Goal: Task Accomplishment & Management: Complete application form

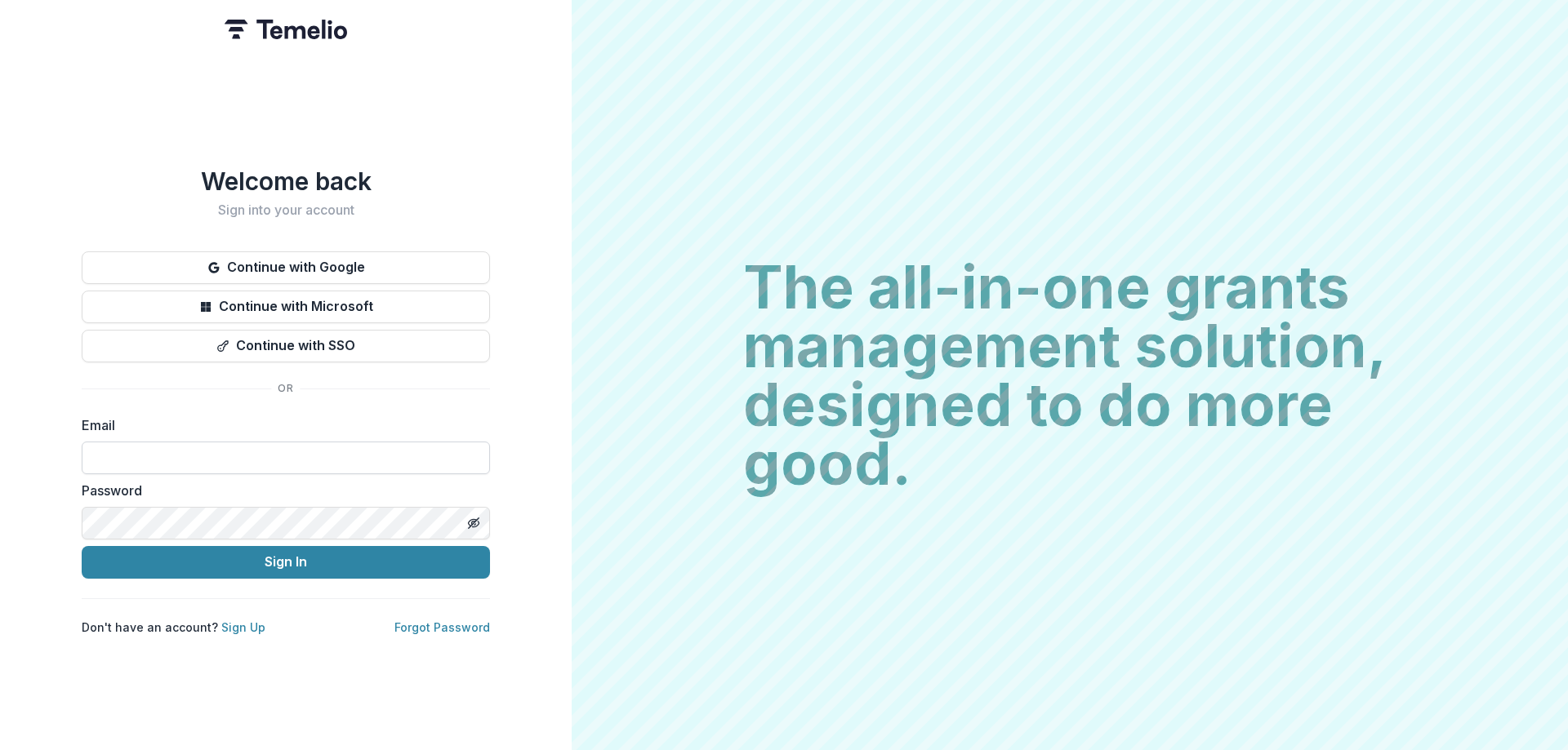
click at [348, 448] on input at bounding box center [286, 457] width 408 height 33
type input "**********"
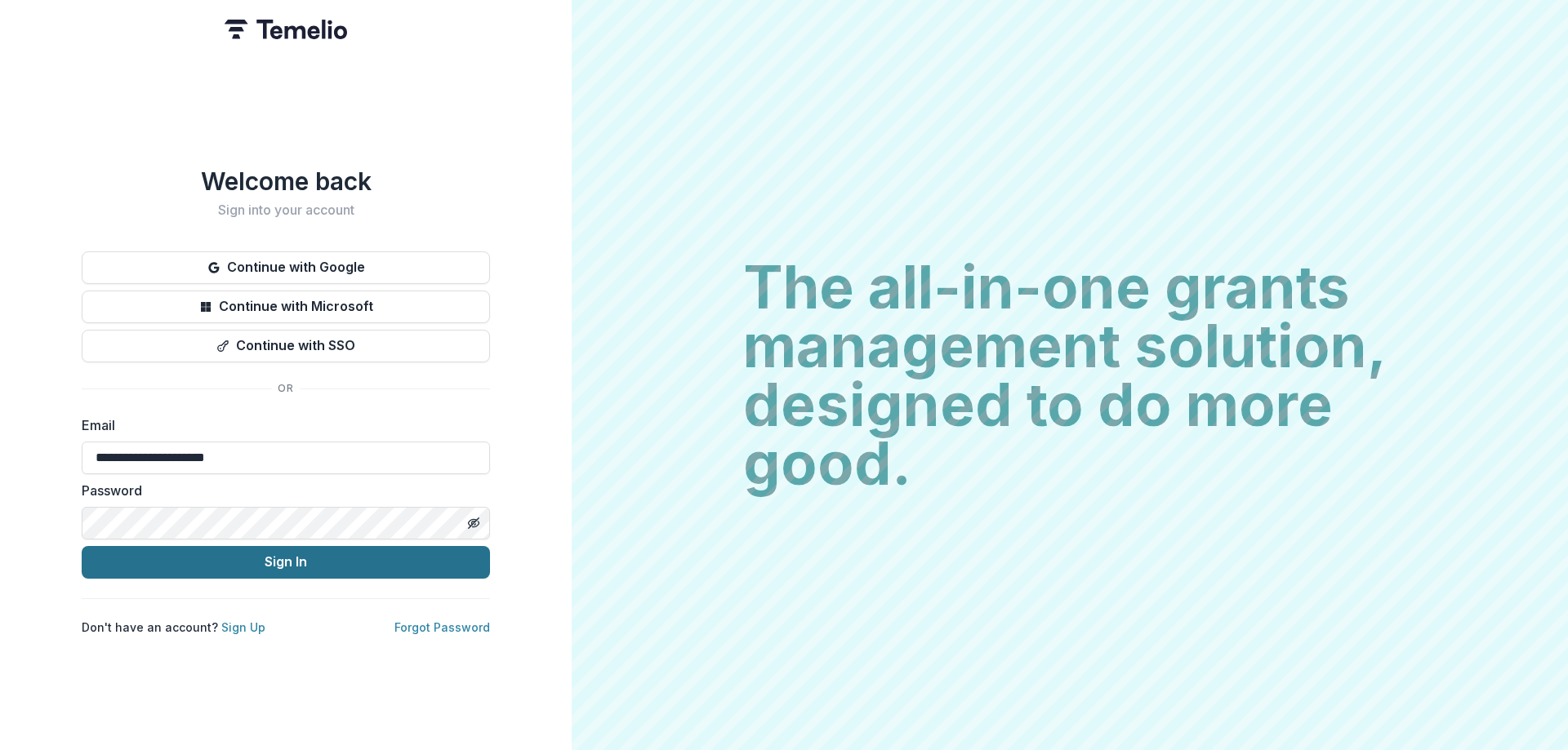
click at [285, 562] on button "Sign In" at bounding box center [286, 562] width 408 height 33
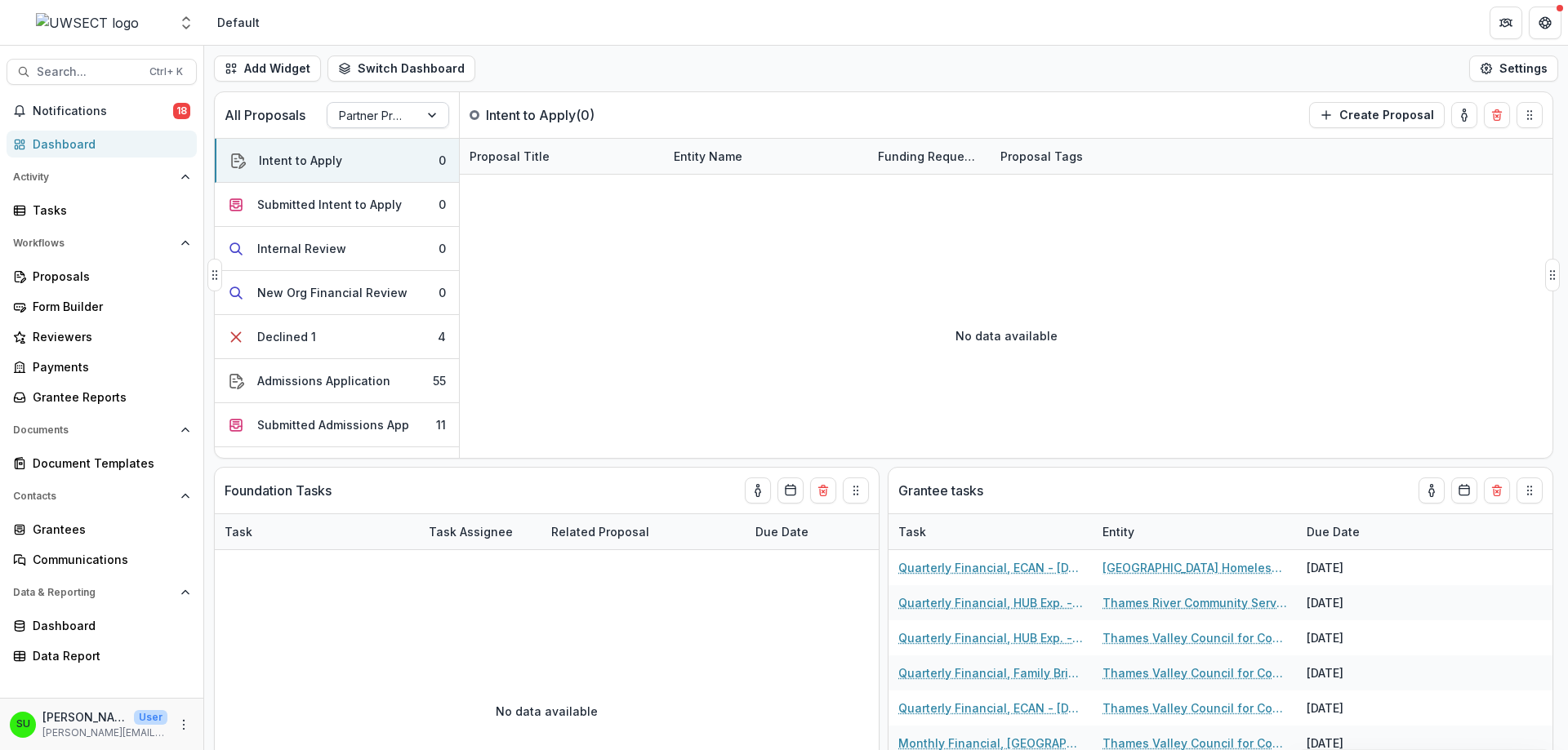
click at [387, 112] on div at bounding box center [373, 115] width 69 height 20
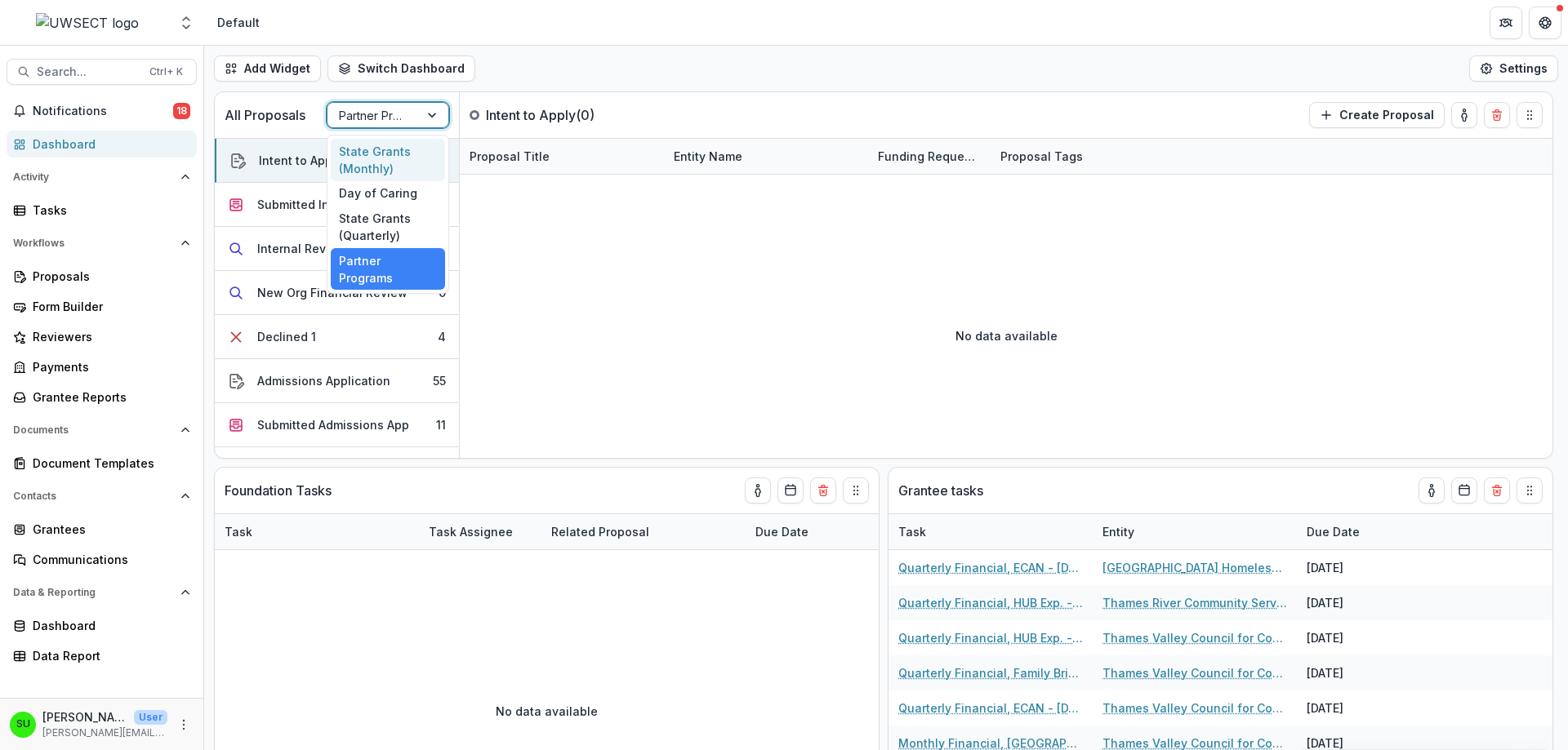
click at [396, 158] on div "State Grants (Monthly)" at bounding box center [387, 160] width 115 height 43
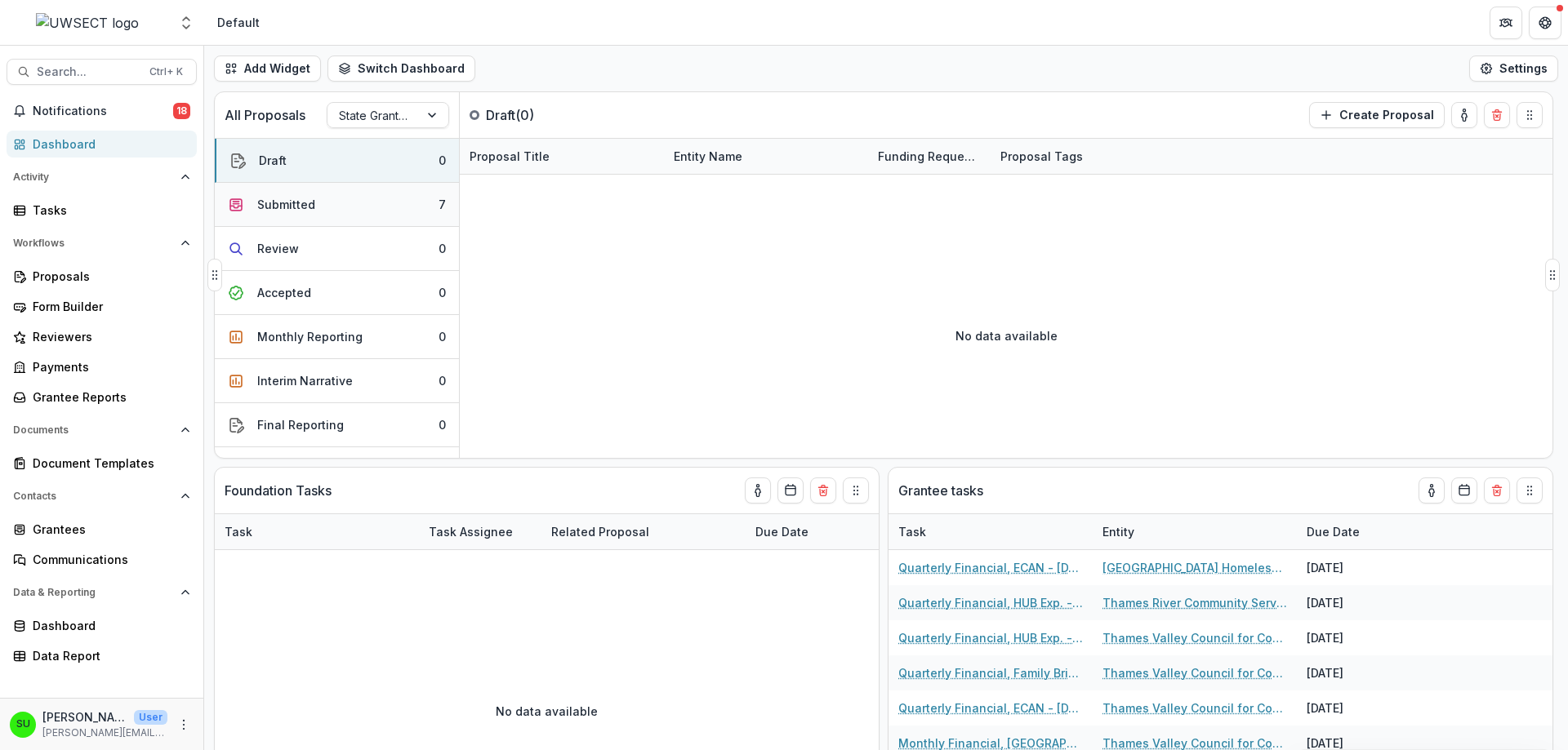
click at [336, 201] on button "Submitted 7" at bounding box center [337, 204] width 244 height 44
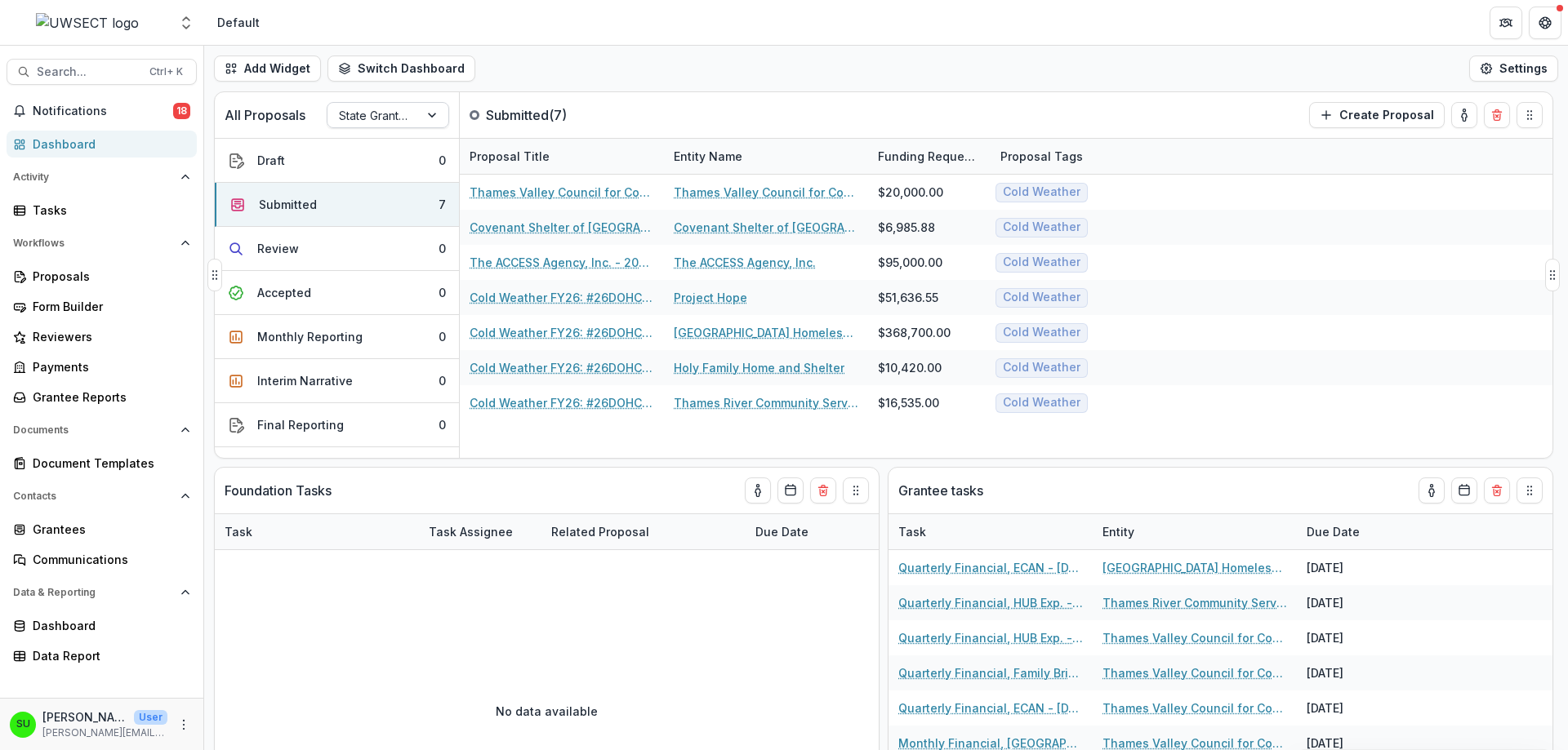
click at [431, 110] on div at bounding box center [434, 114] width 30 height 24
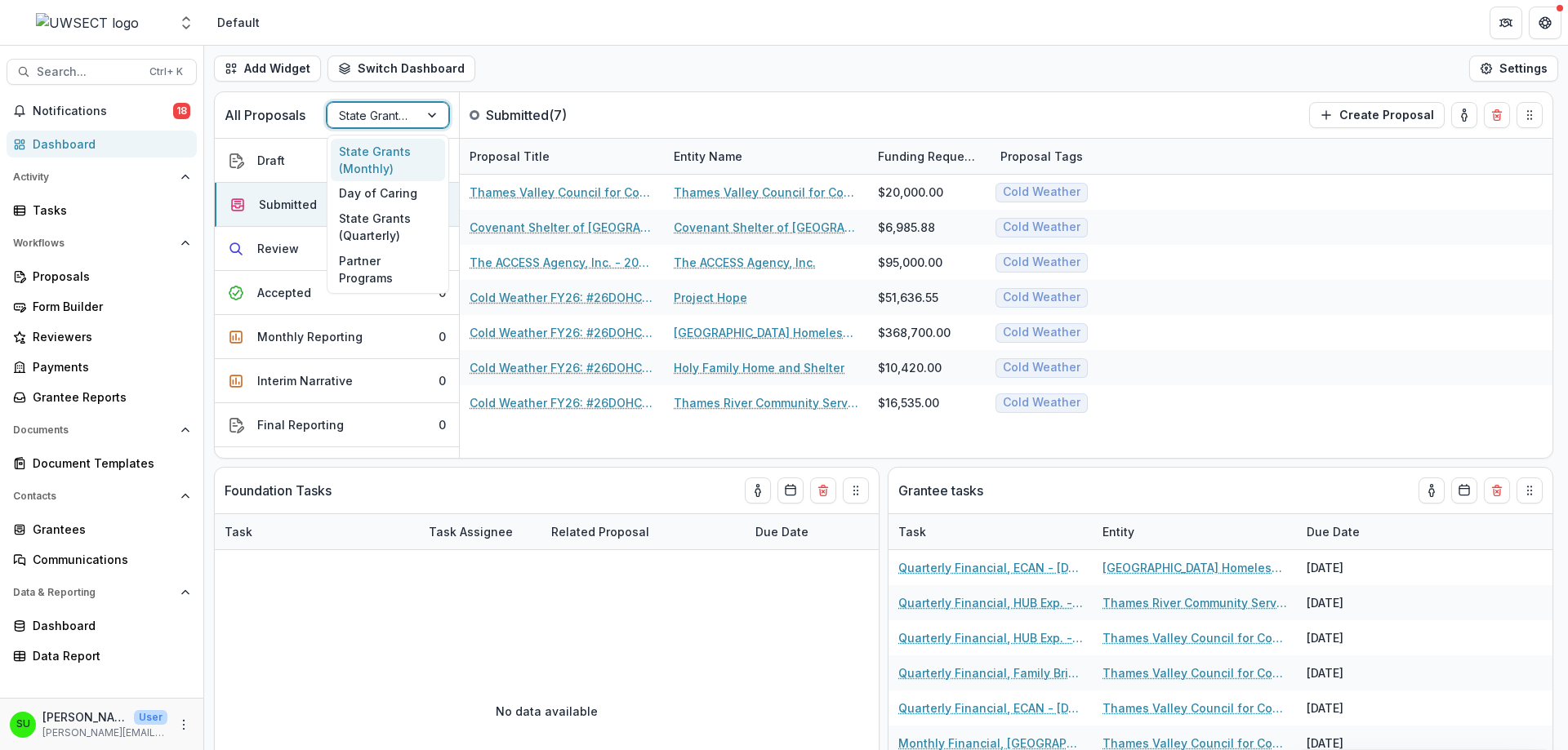
click at [574, 50] on div "Add Widget Switch Dashboard Default New Dashboard Settings" at bounding box center [885, 68] width 1363 height 46
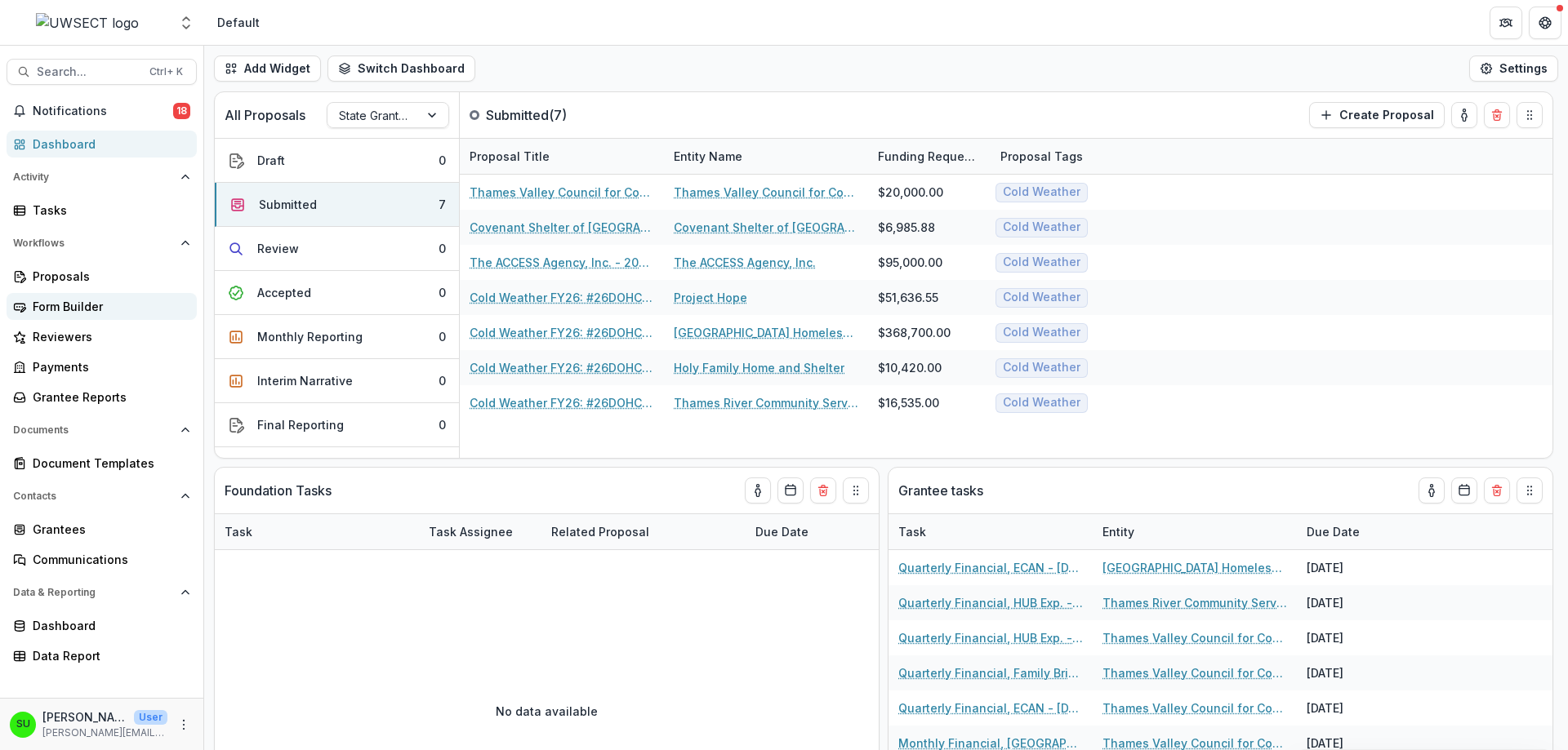
click at [96, 300] on div "Form Builder" at bounding box center [108, 306] width 151 height 17
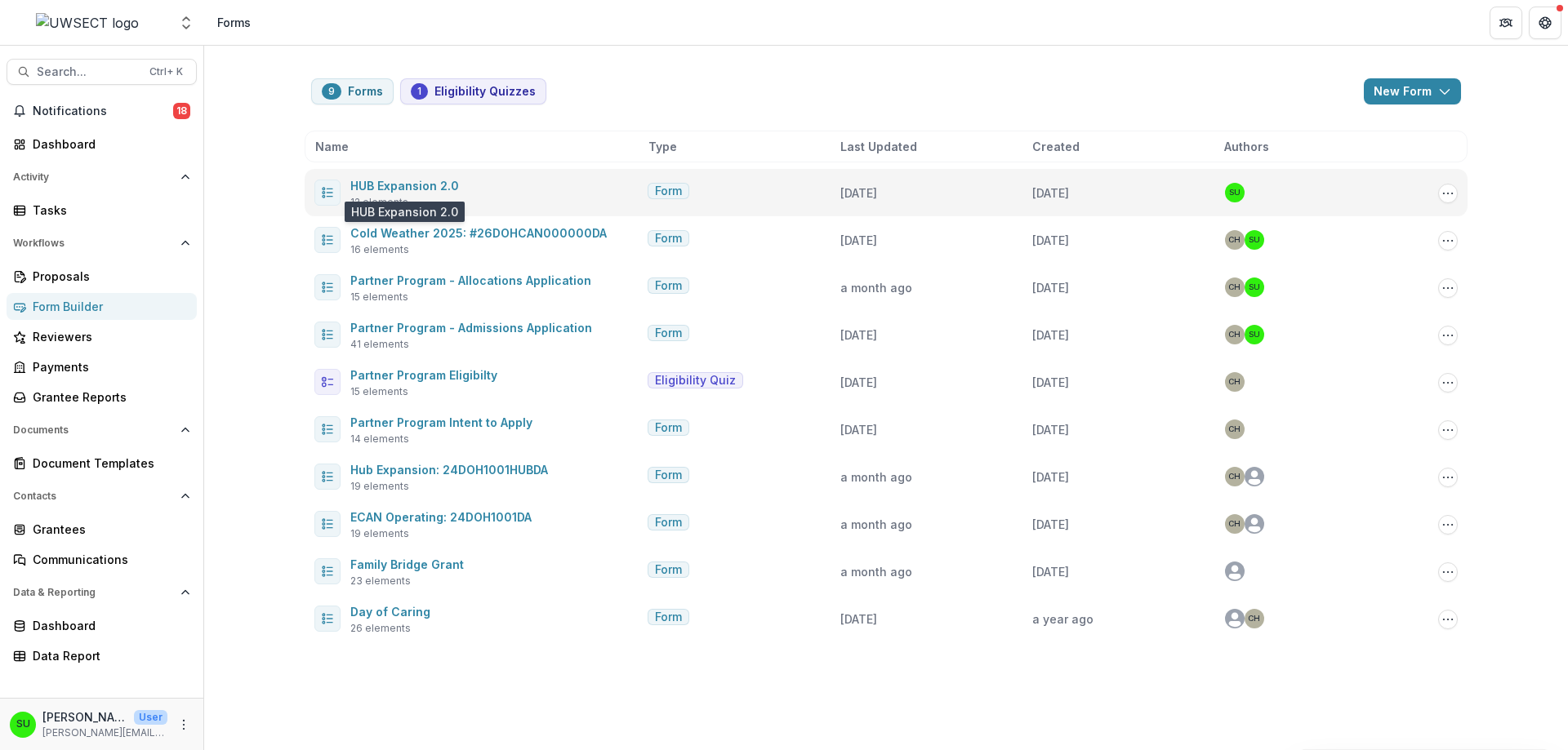
click at [429, 176] on span "HUB Expansion 2.0" at bounding box center [404, 185] width 109 height 20
click at [429, 186] on link "HUB Expansion 2.0" at bounding box center [404, 185] width 109 height 14
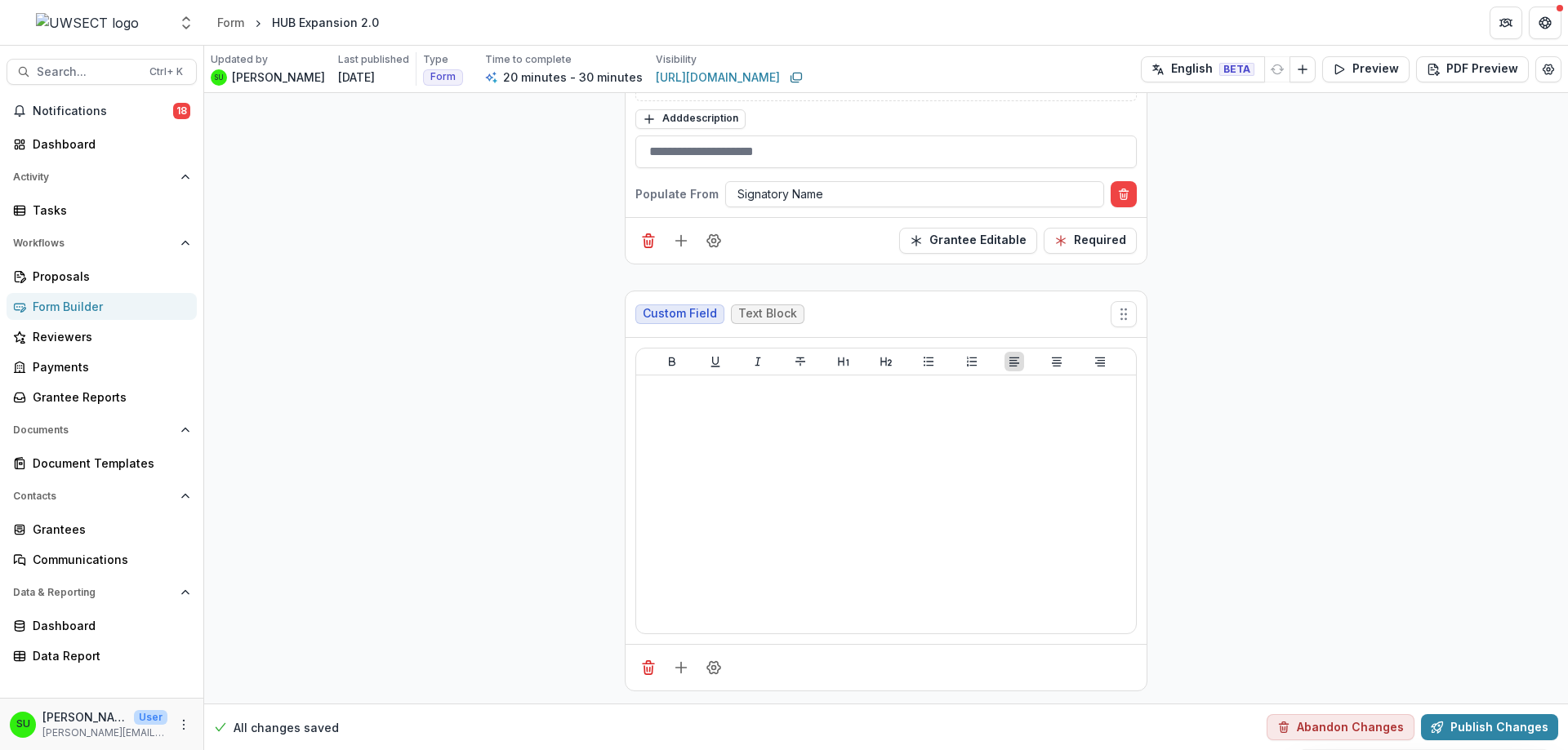
scroll to position [1306, 0]
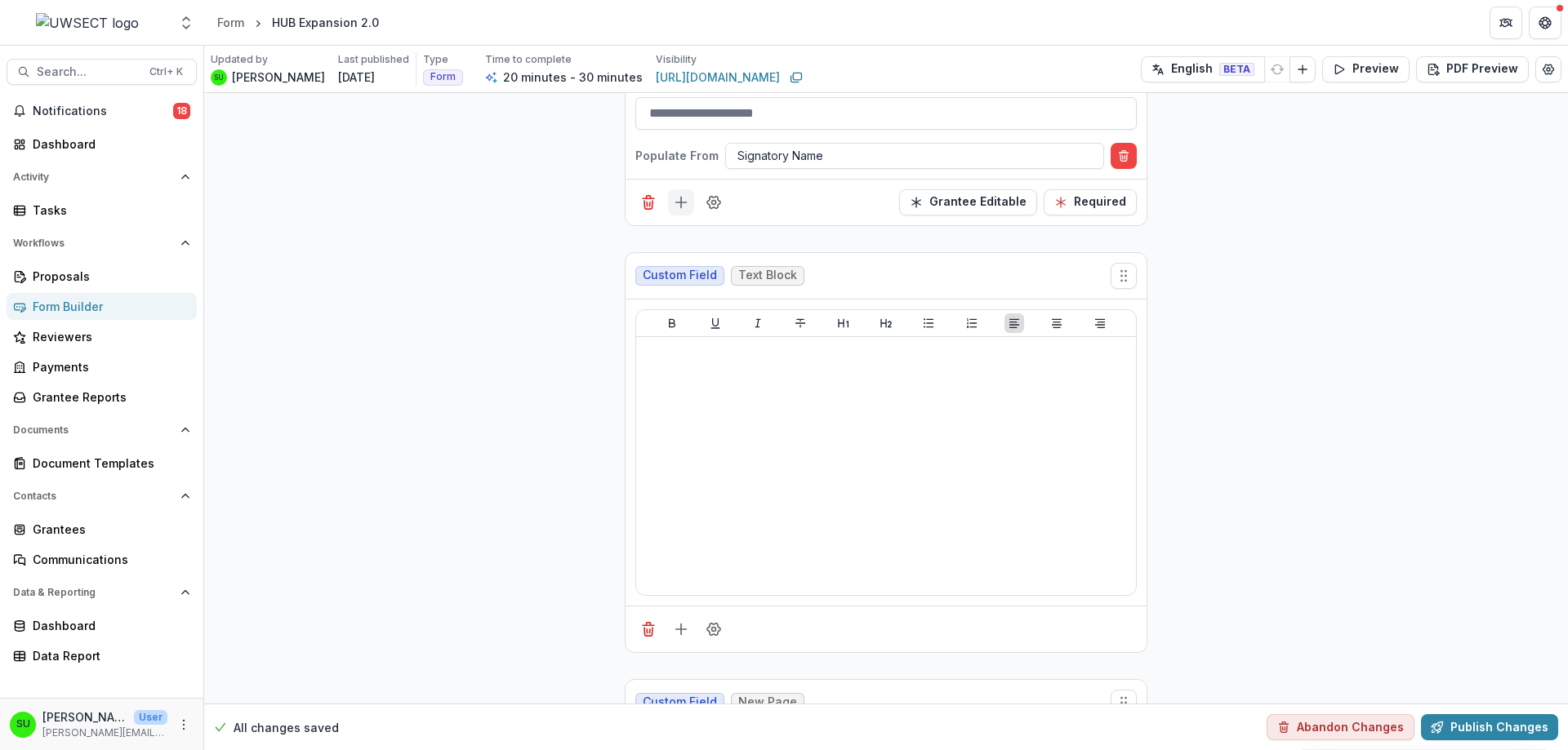
click at [677, 207] on icon "Add field" at bounding box center [682, 203] width 17 height 17
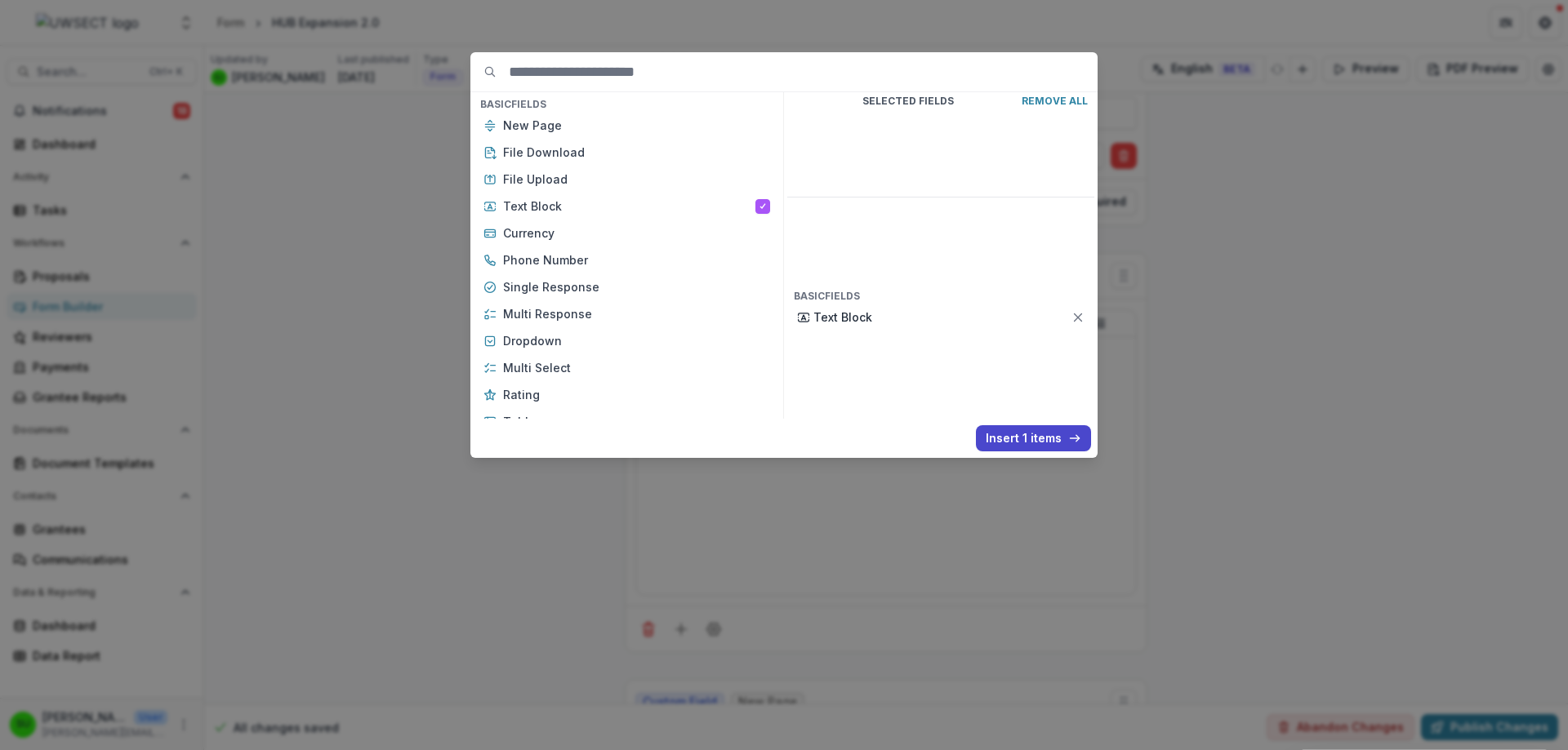
click at [1438, 190] on div "Basic Fields New Page File Download File Upload Text Block Currency Phone Numbe…" at bounding box center [784, 375] width 1568 height 750
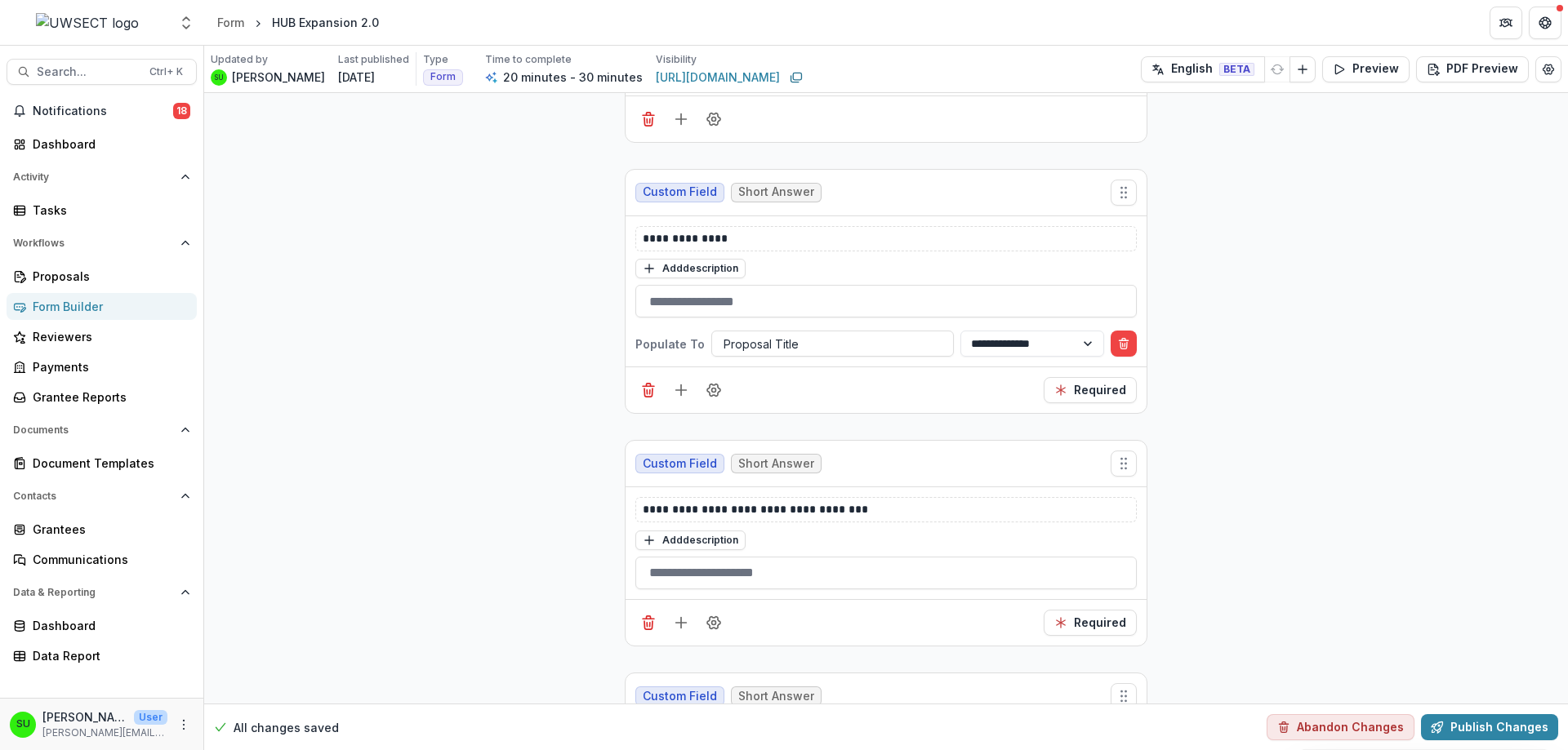
scroll to position [2529, 0]
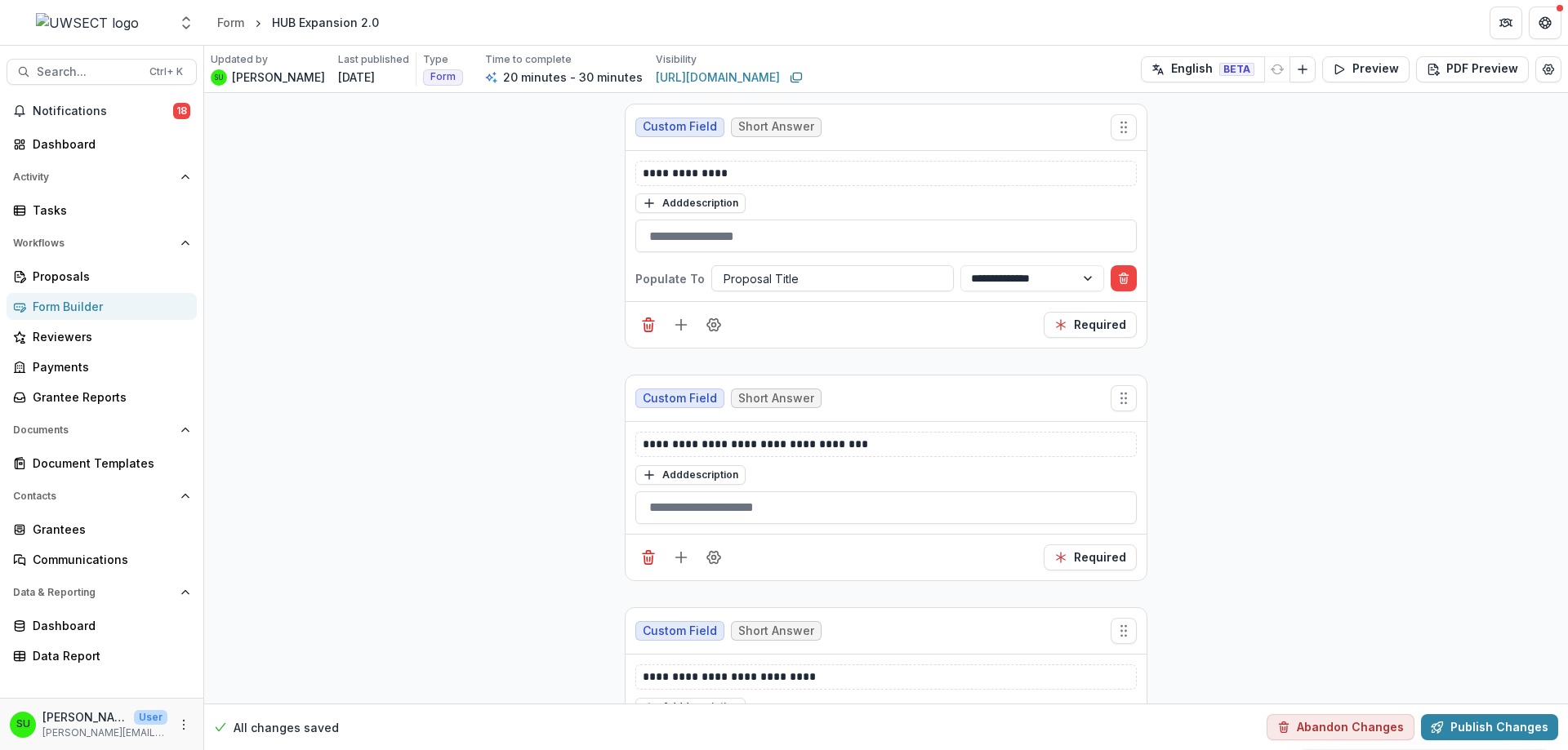
click at [571, 190] on div "**********" at bounding box center [885, 524] width 1363 height 5920
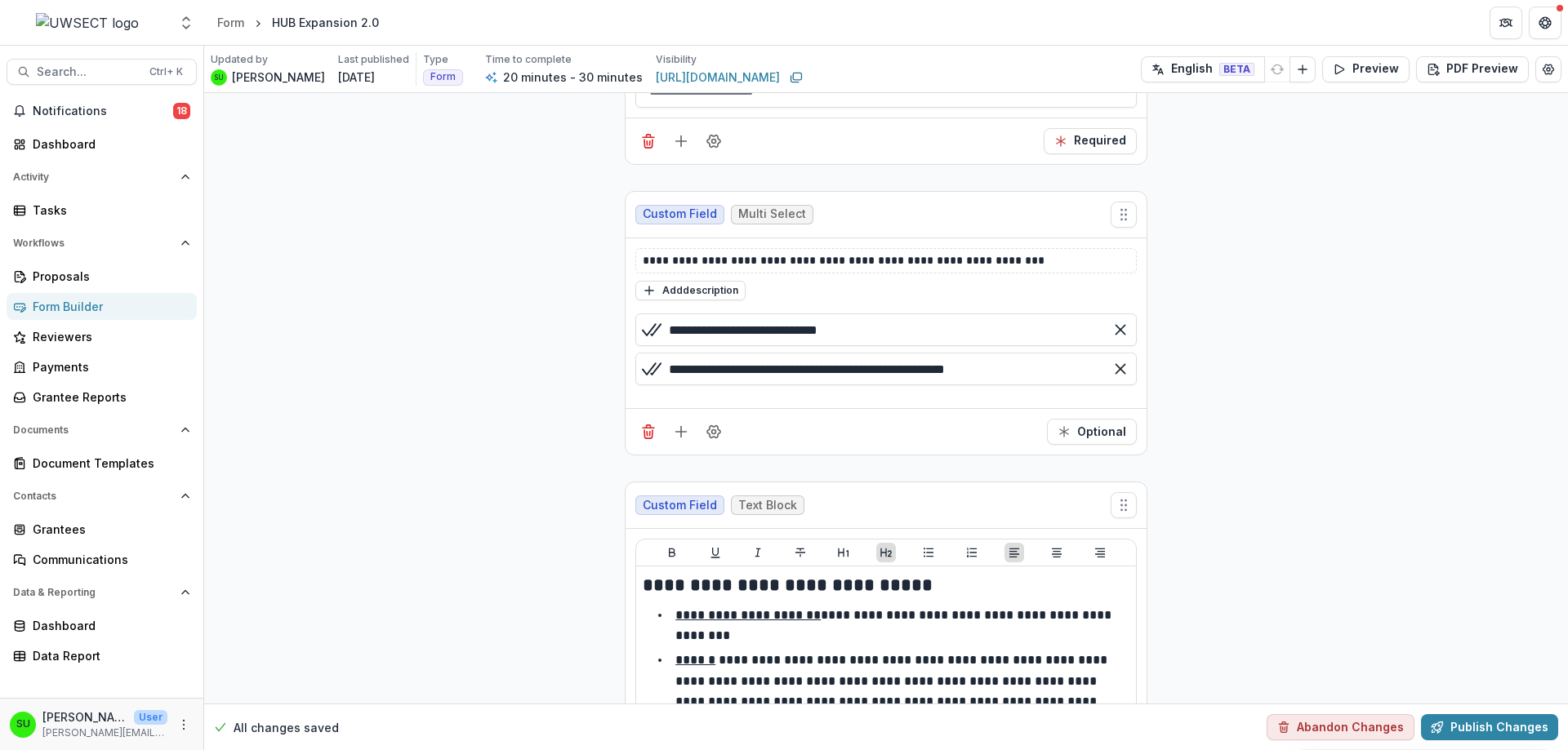
scroll to position [3182, 0]
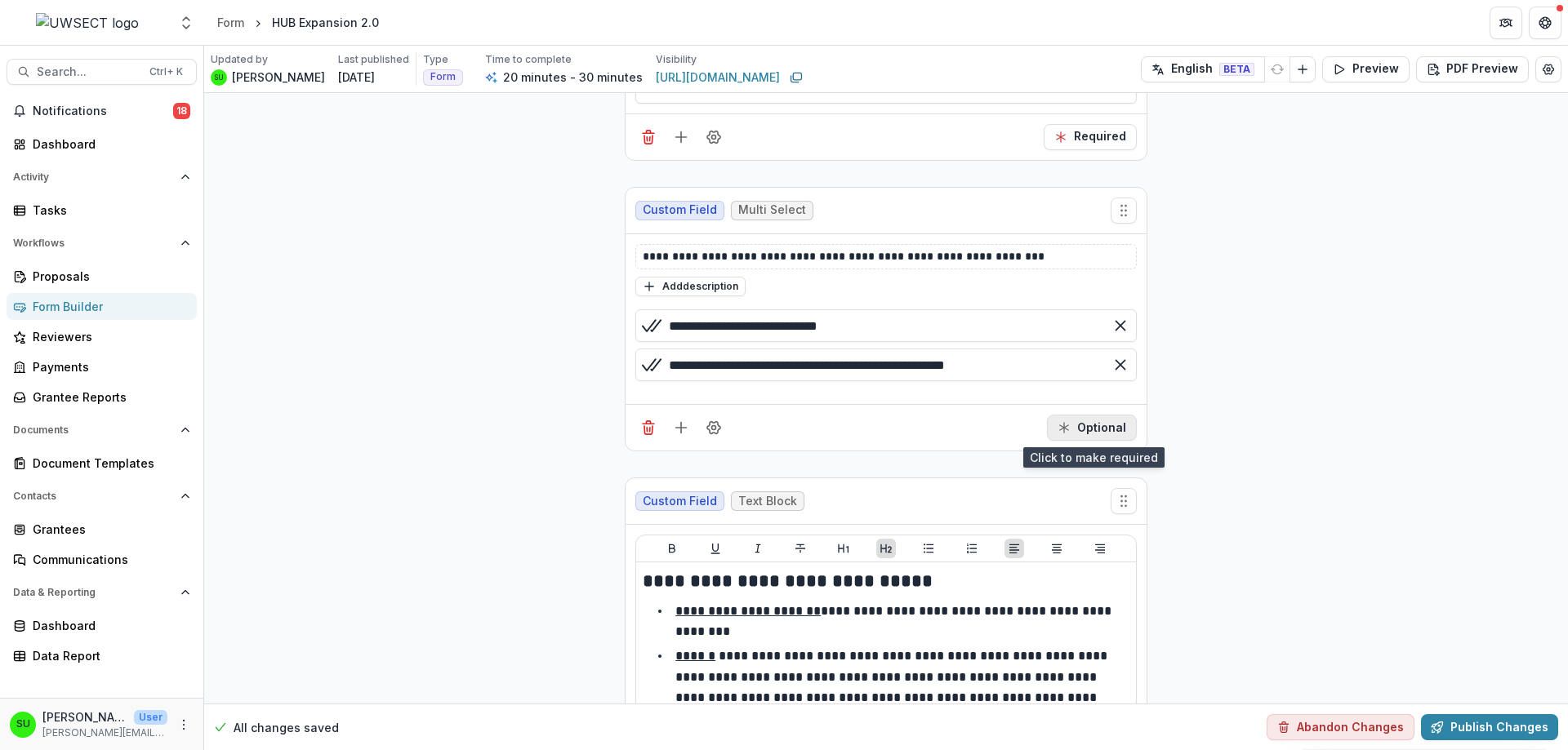
click at [1088, 428] on button "Optional" at bounding box center [1091, 427] width 89 height 26
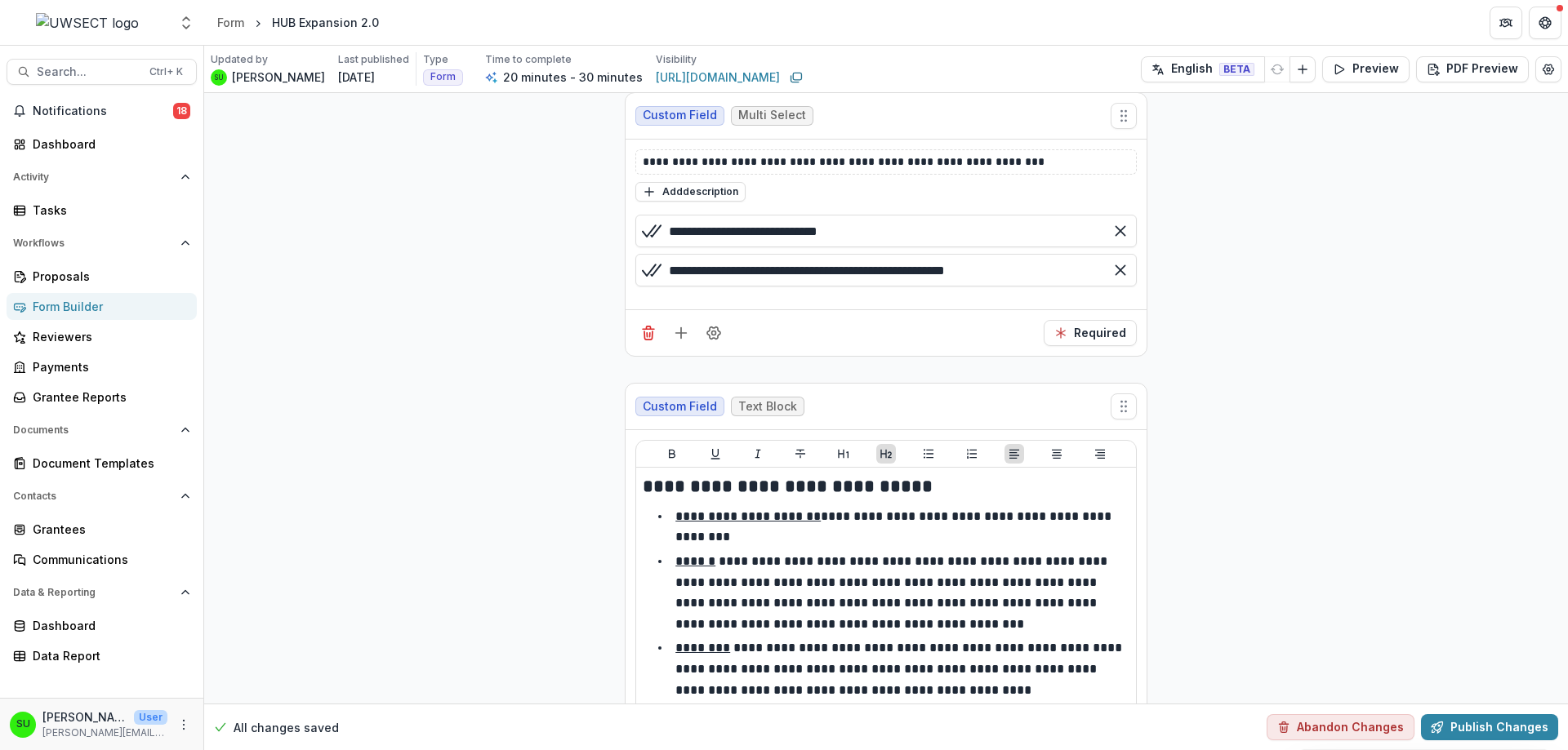
scroll to position [3264, 0]
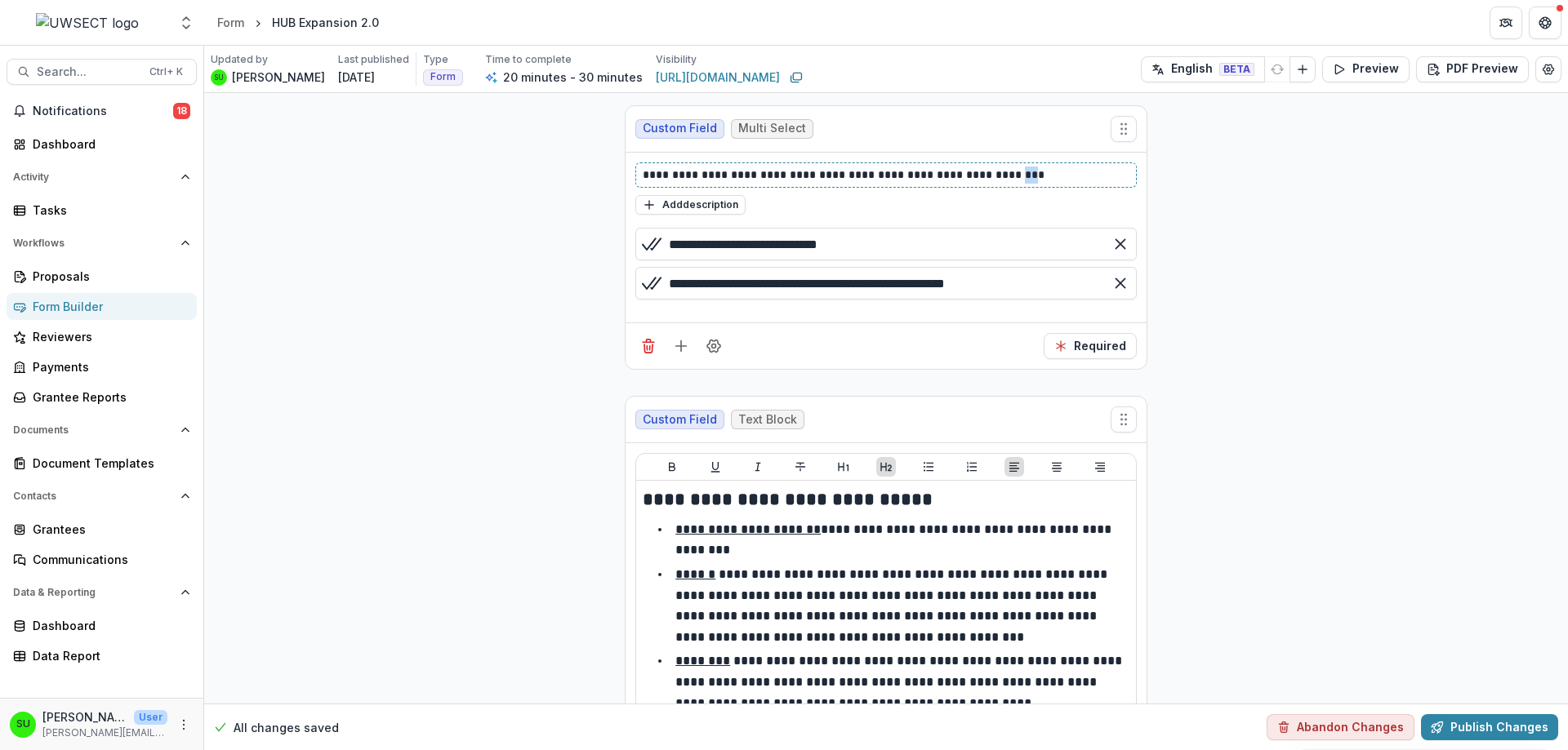
drag, startPoint x: 1010, startPoint y: 173, endPoint x: 1000, endPoint y: 173, distance: 10.0
click at [1000, 173] on p "**********" at bounding box center [885, 175] width 487 height 17
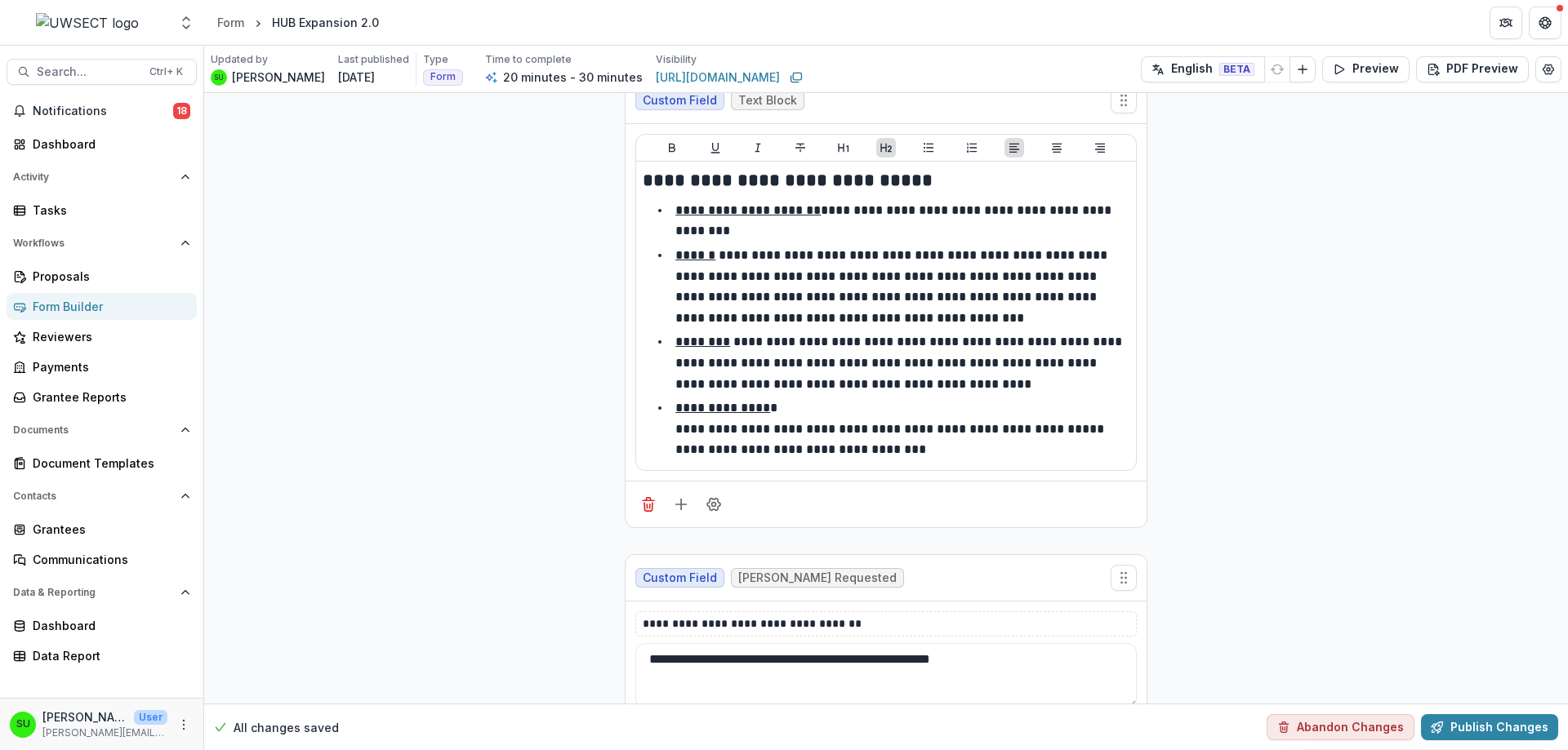
scroll to position [3590, 0]
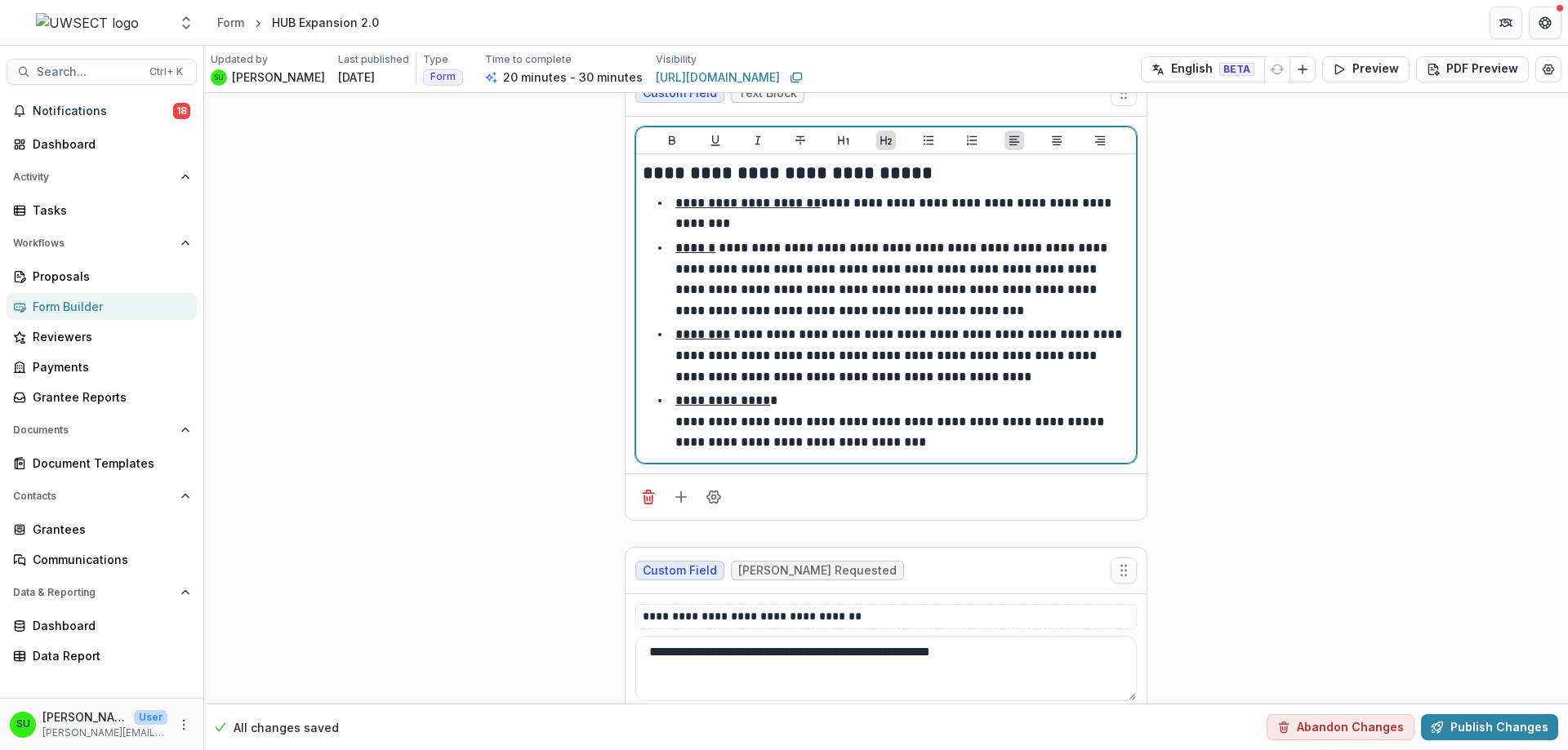
click at [813, 199] on p "**********" at bounding box center [895, 213] width 439 height 33
click at [820, 208] on p "**********" at bounding box center [895, 213] width 439 height 33
click at [816, 199] on p "**********" at bounding box center [895, 213] width 439 height 33
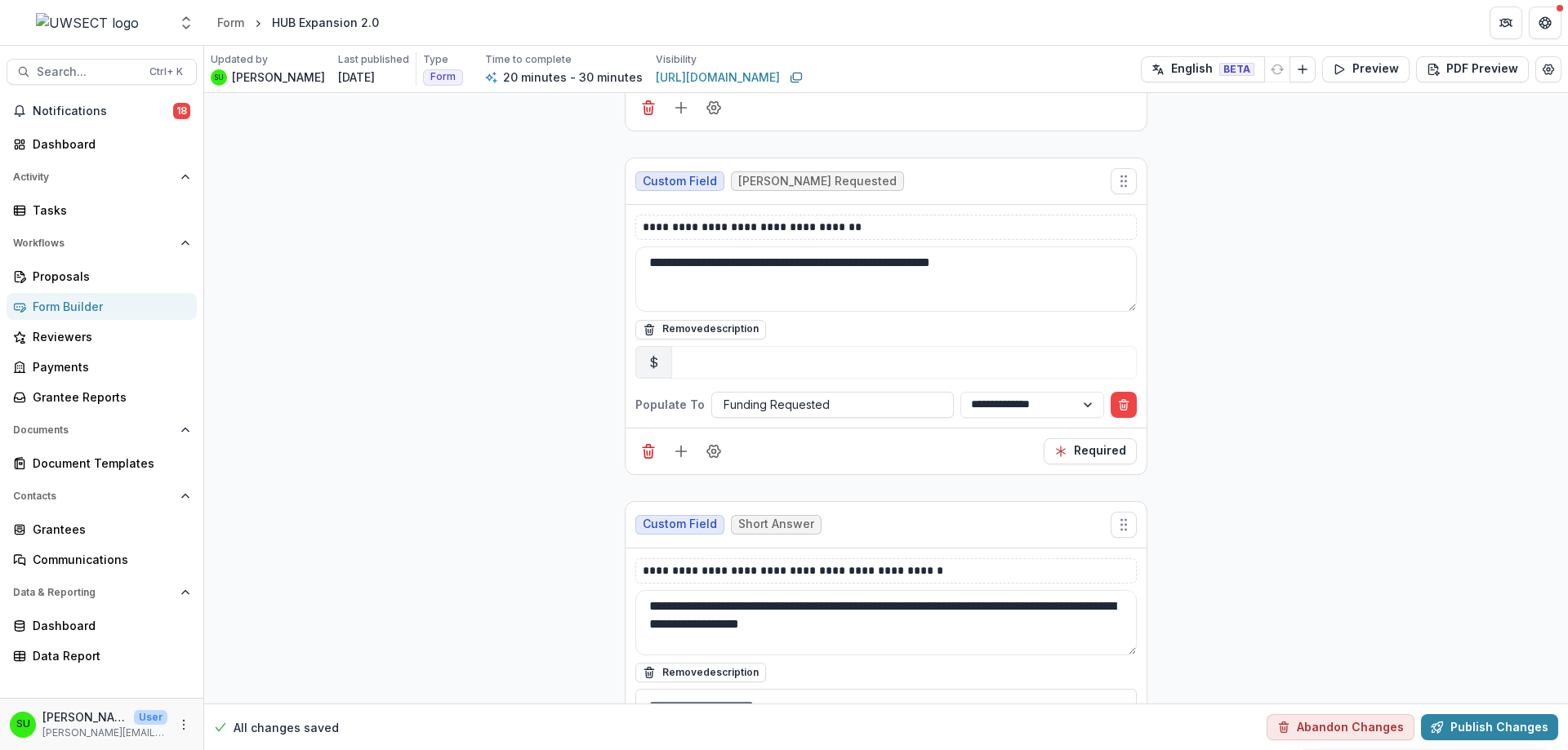
scroll to position [3917, 0]
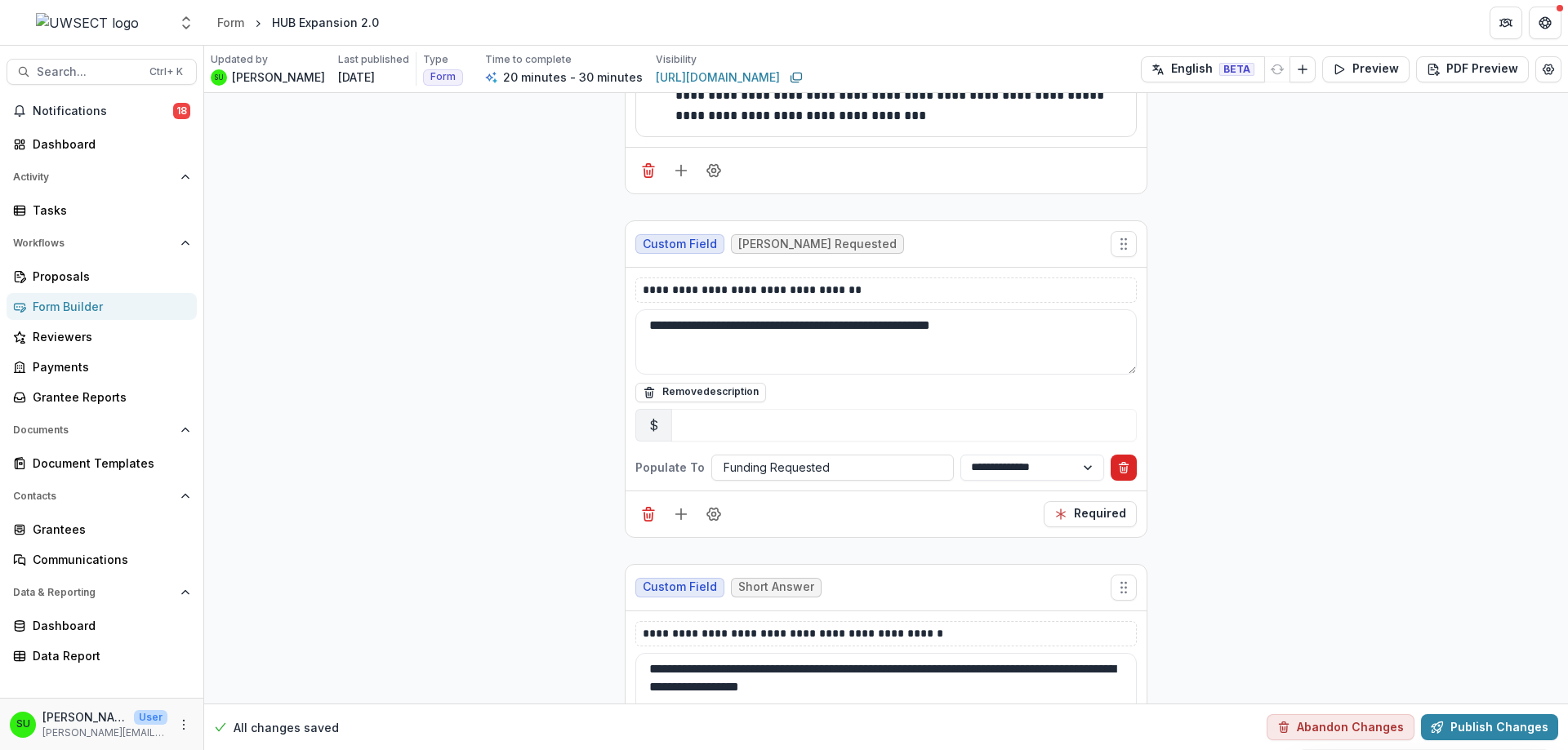
click at [1118, 462] on icon "Delete condition" at bounding box center [1124, 467] width 13 height 13
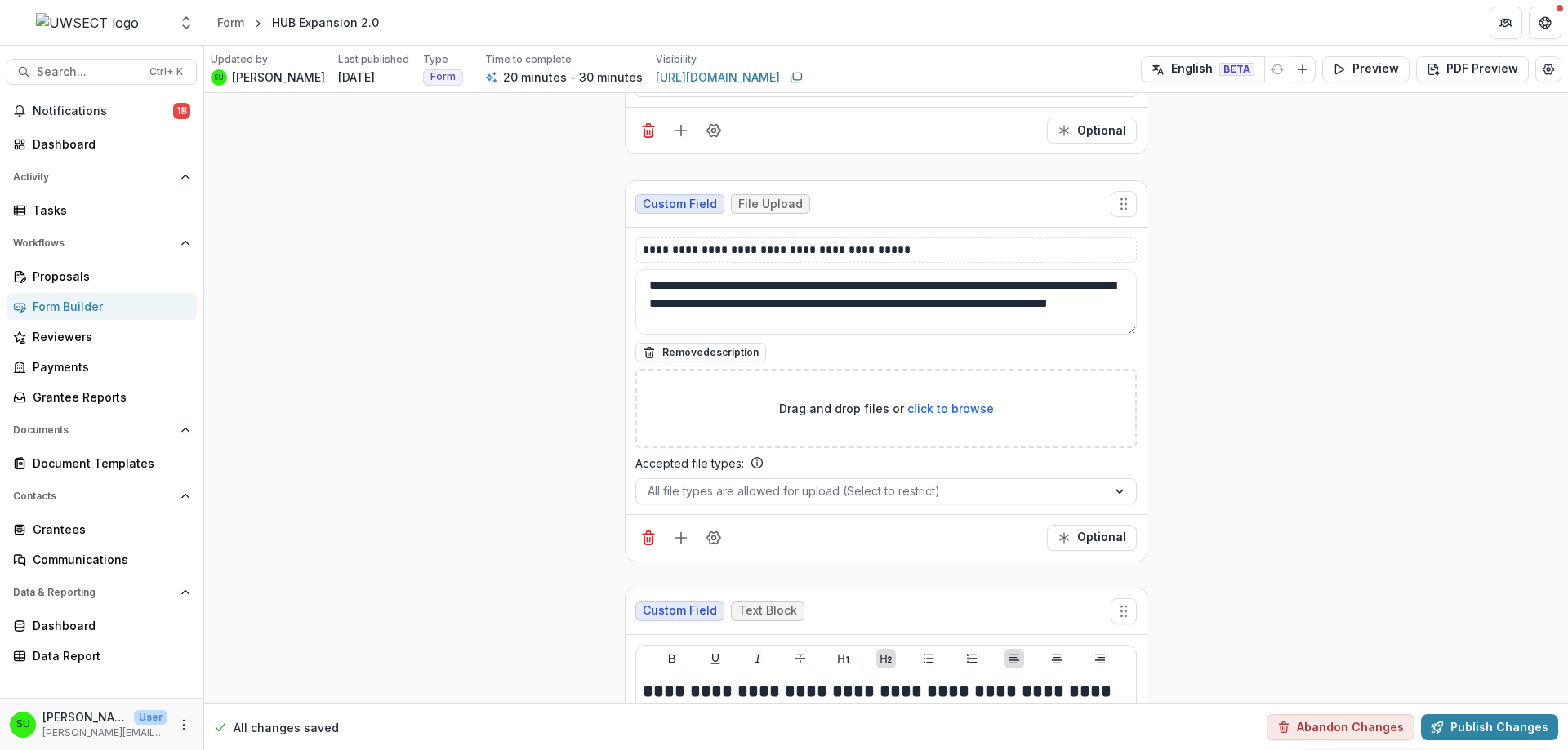
scroll to position [4494, 0]
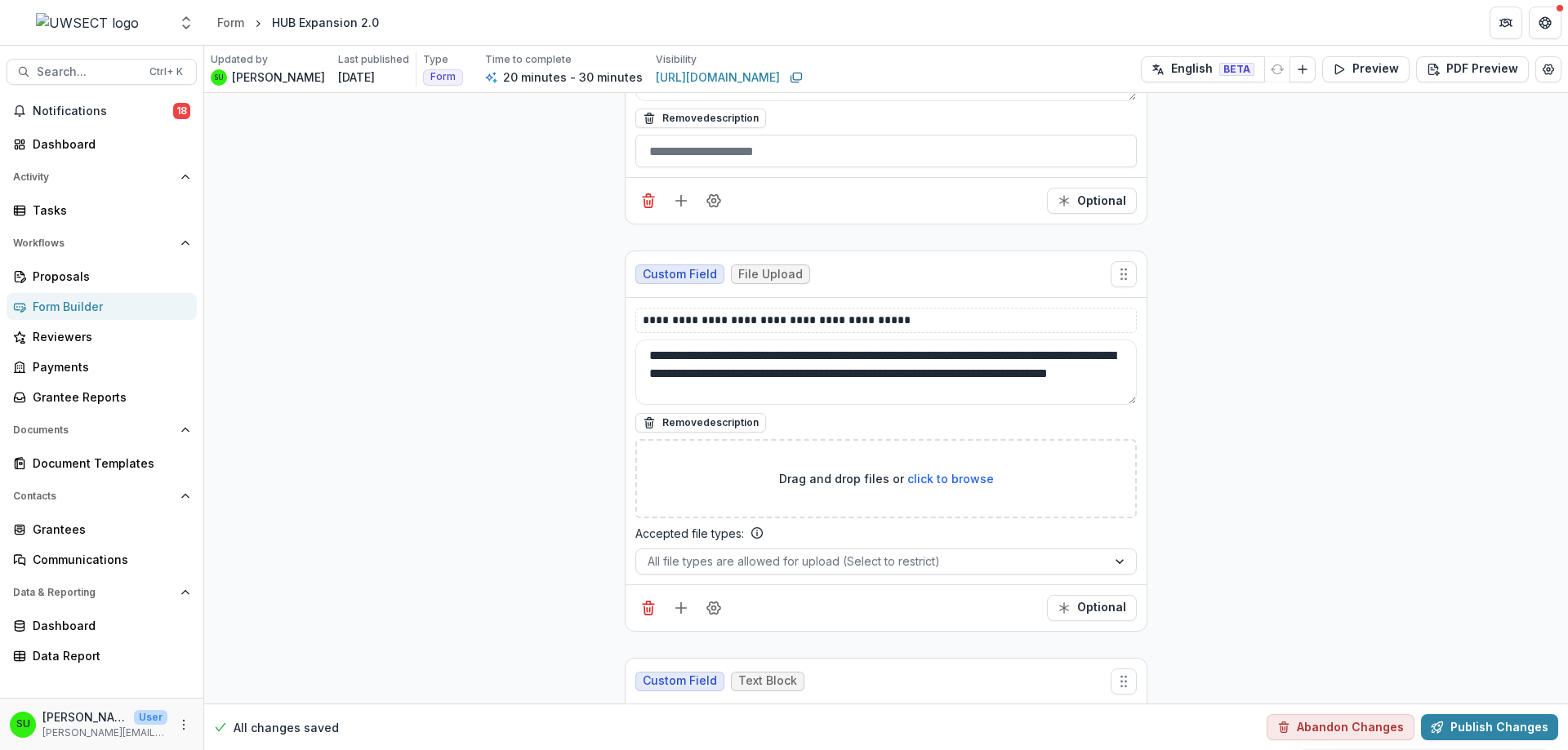
click at [1058, 267] on div "Custom Field File Upload" at bounding box center [885, 275] width 520 height 47
click at [718, 608] on icon "Field Settings" at bounding box center [713, 608] width 13 height 12
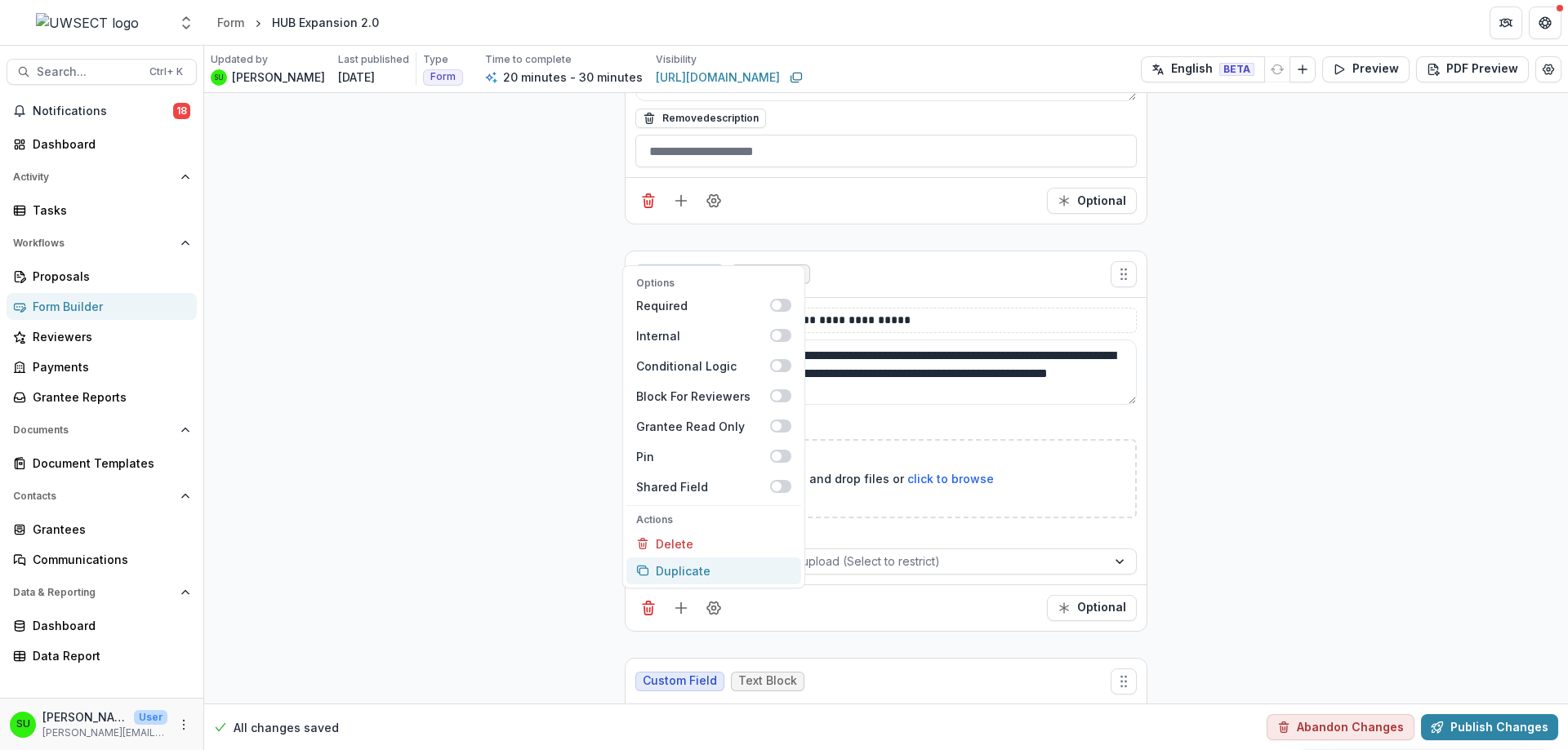
click at [693, 567] on button "Duplicate" at bounding box center [714, 570] width 175 height 27
click at [713, 566] on button "Duplicate" at bounding box center [714, 570] width 175 height 27
click at [722, 606] on button "Field Settings" at bounding box center [713, 608] width 26 height 26
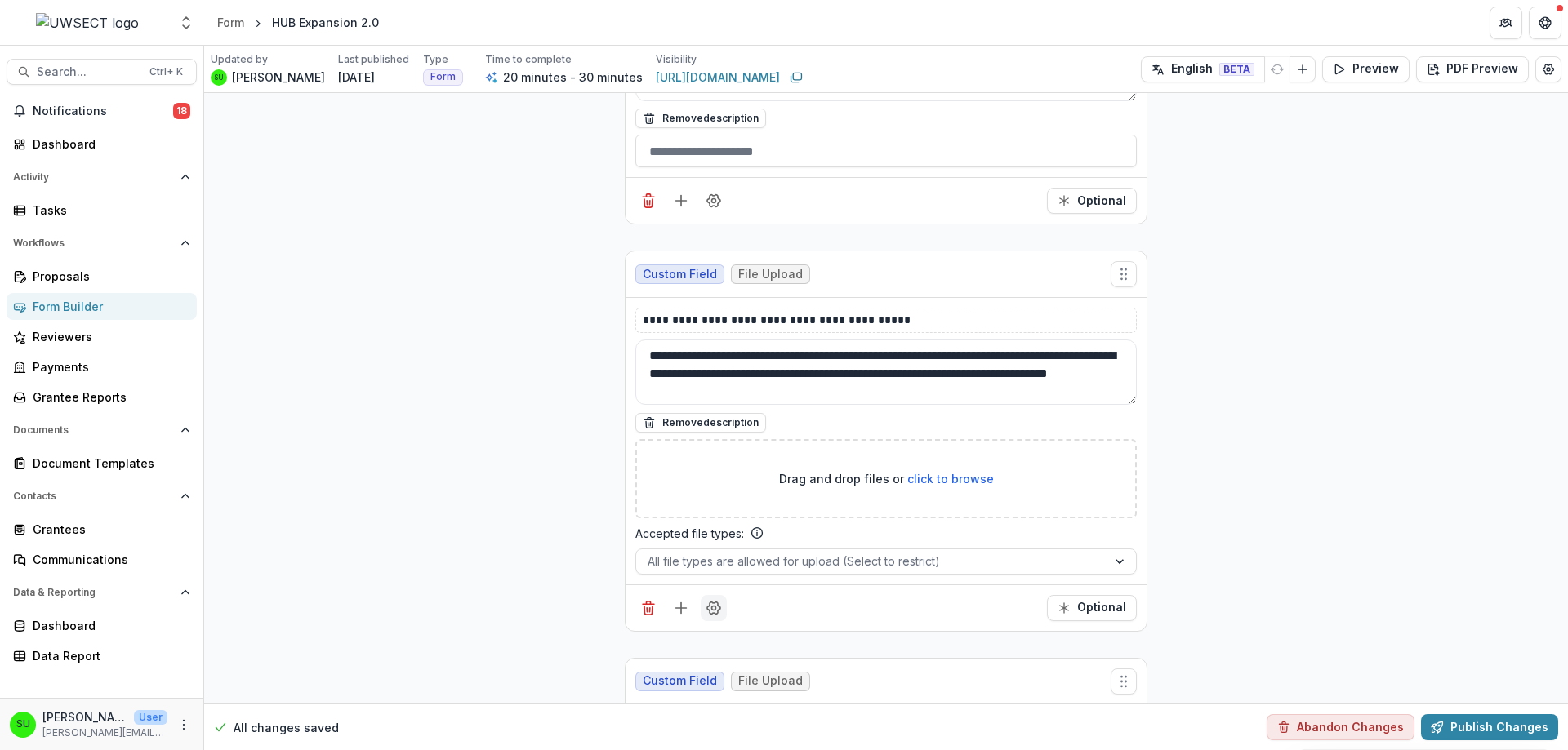
click at [715, 610] on icon "Field Settings" at bounding box center [713, 608] width 13 height 12
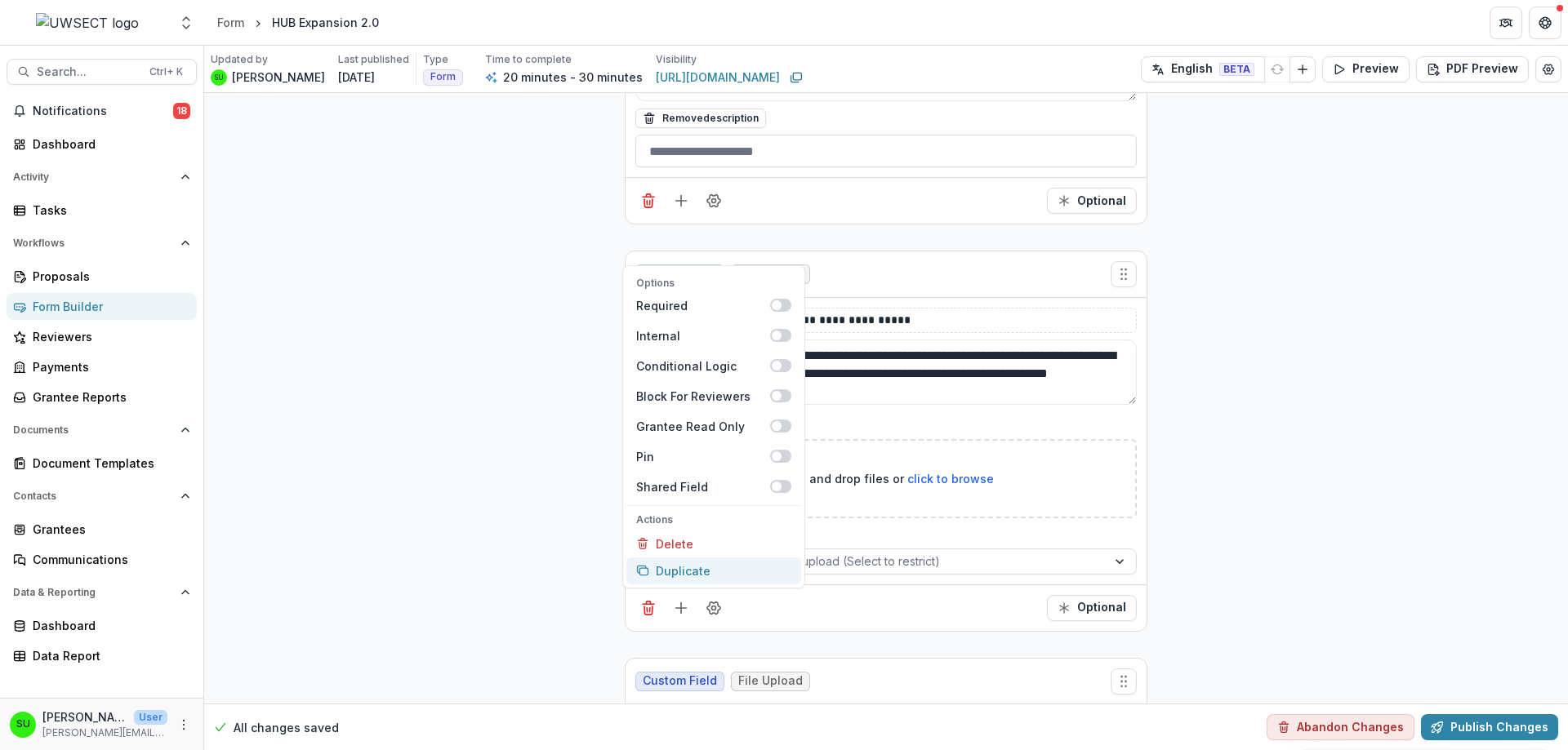
click at [687, 567] on button "Duplicate" at bounding box center [714, 570] width 175 height 27
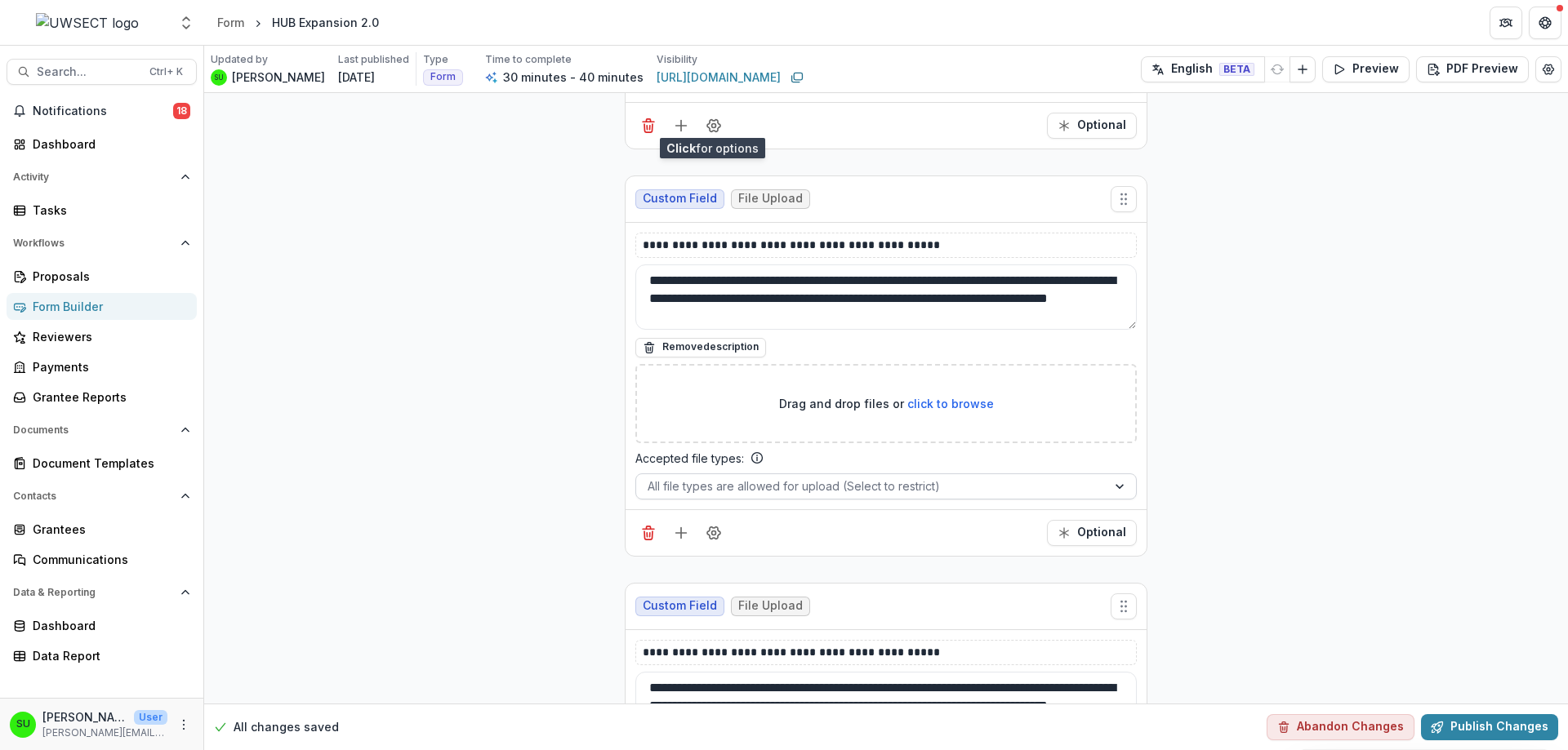
scroll to position [4984, 0]
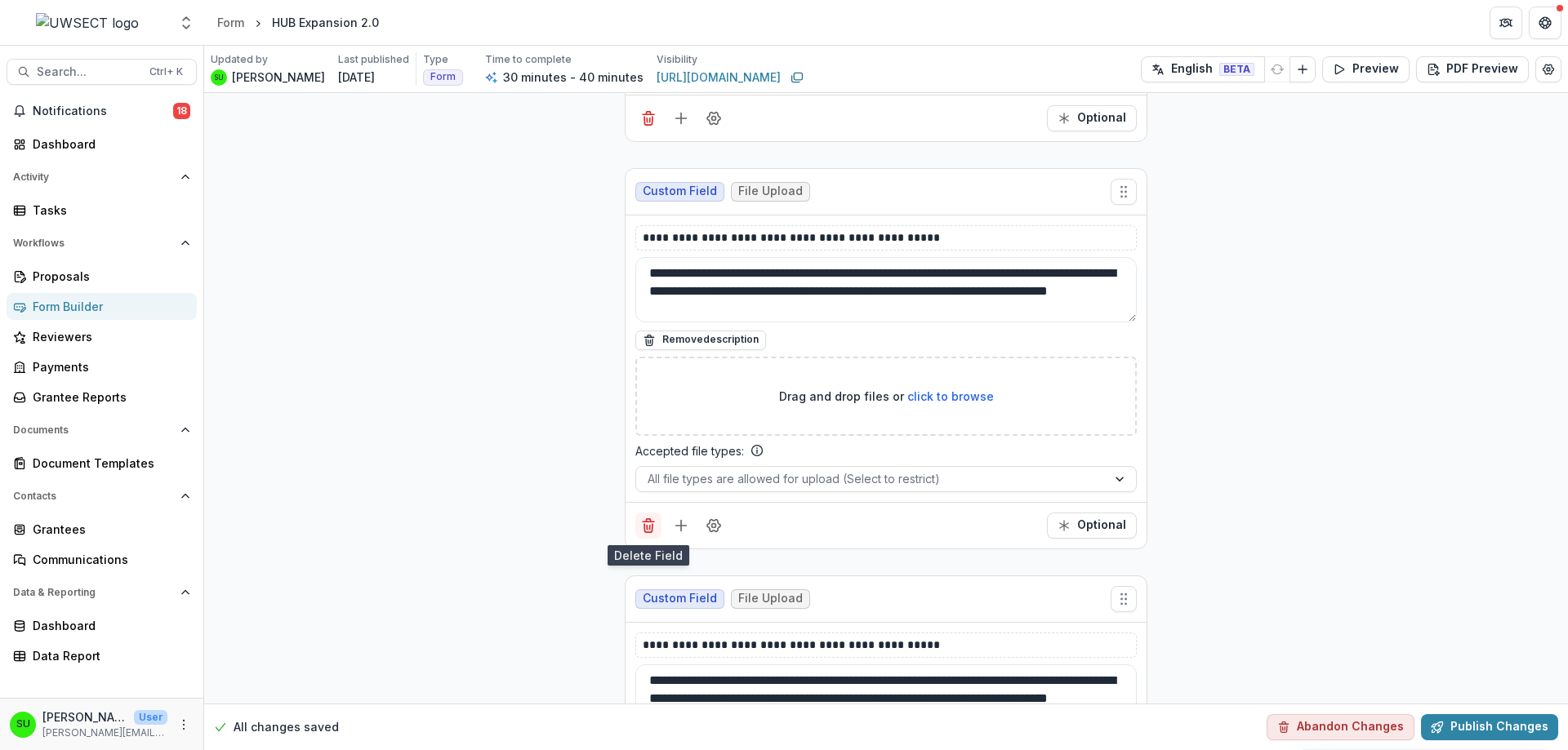
click at [653, 520] on icon "Delete field" at bounding box center [648, 526] width 17 height 17
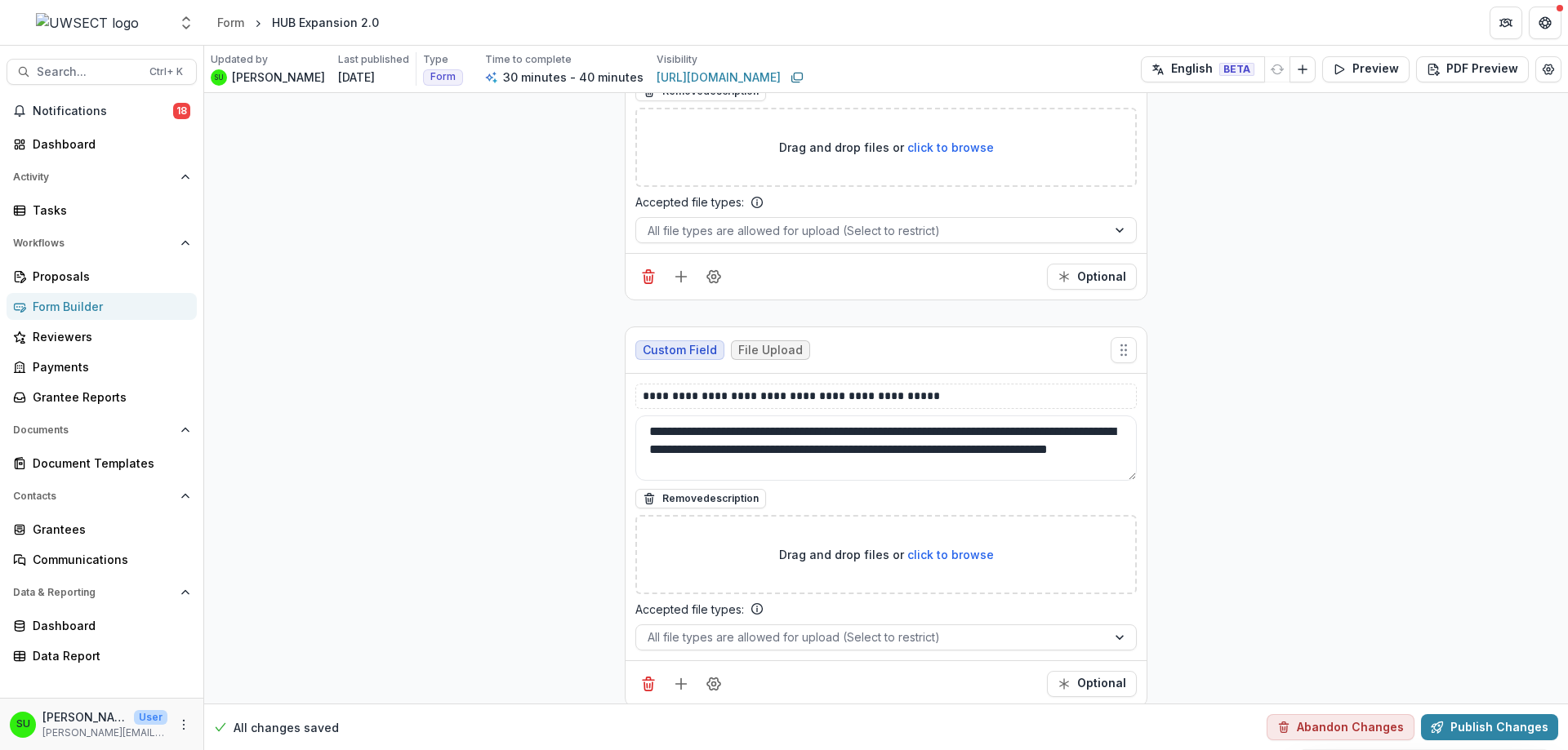
scroll to position [5637, 0]
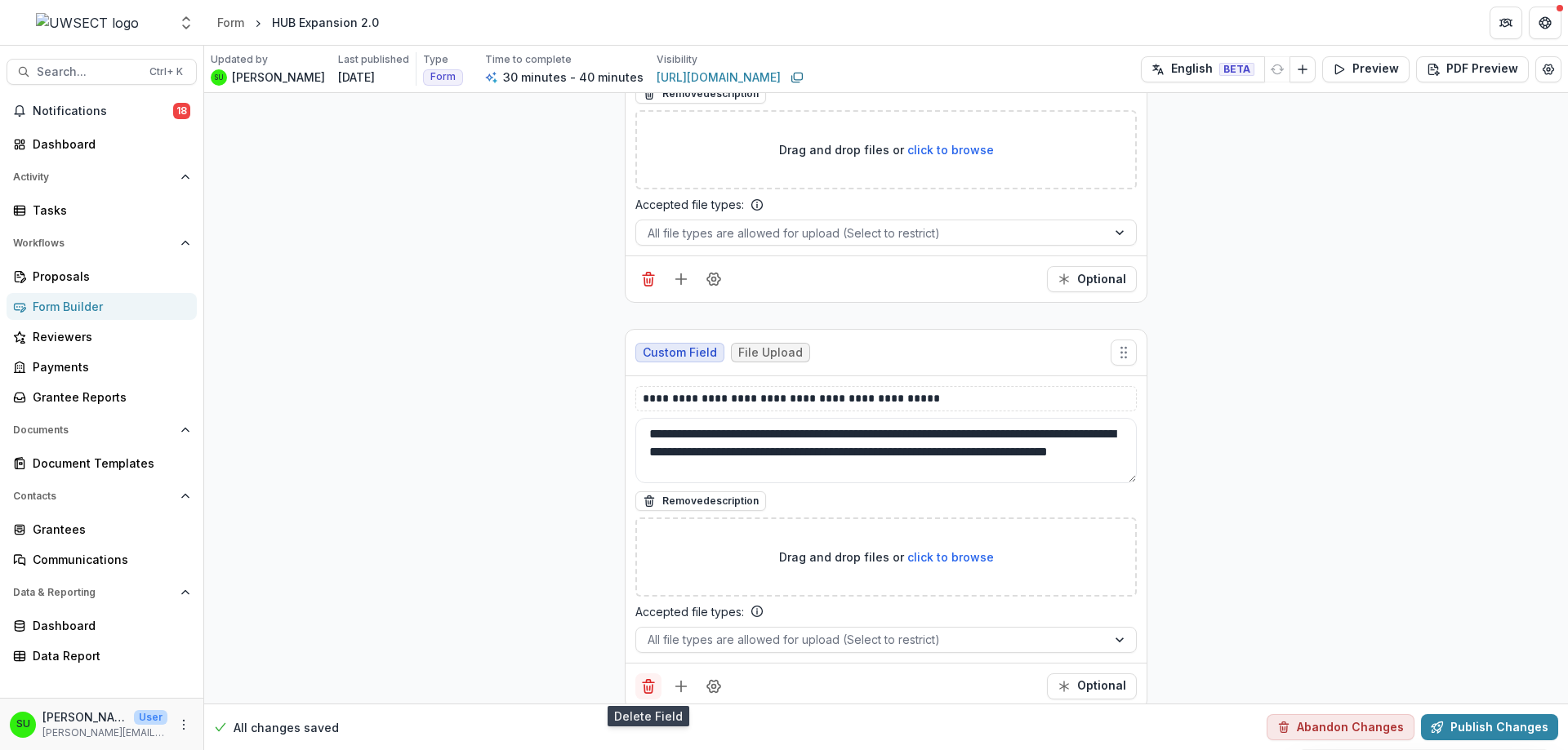
click at [648, 687] on icon "Delete field" at bounding box center [648, 687] width 17 height 17
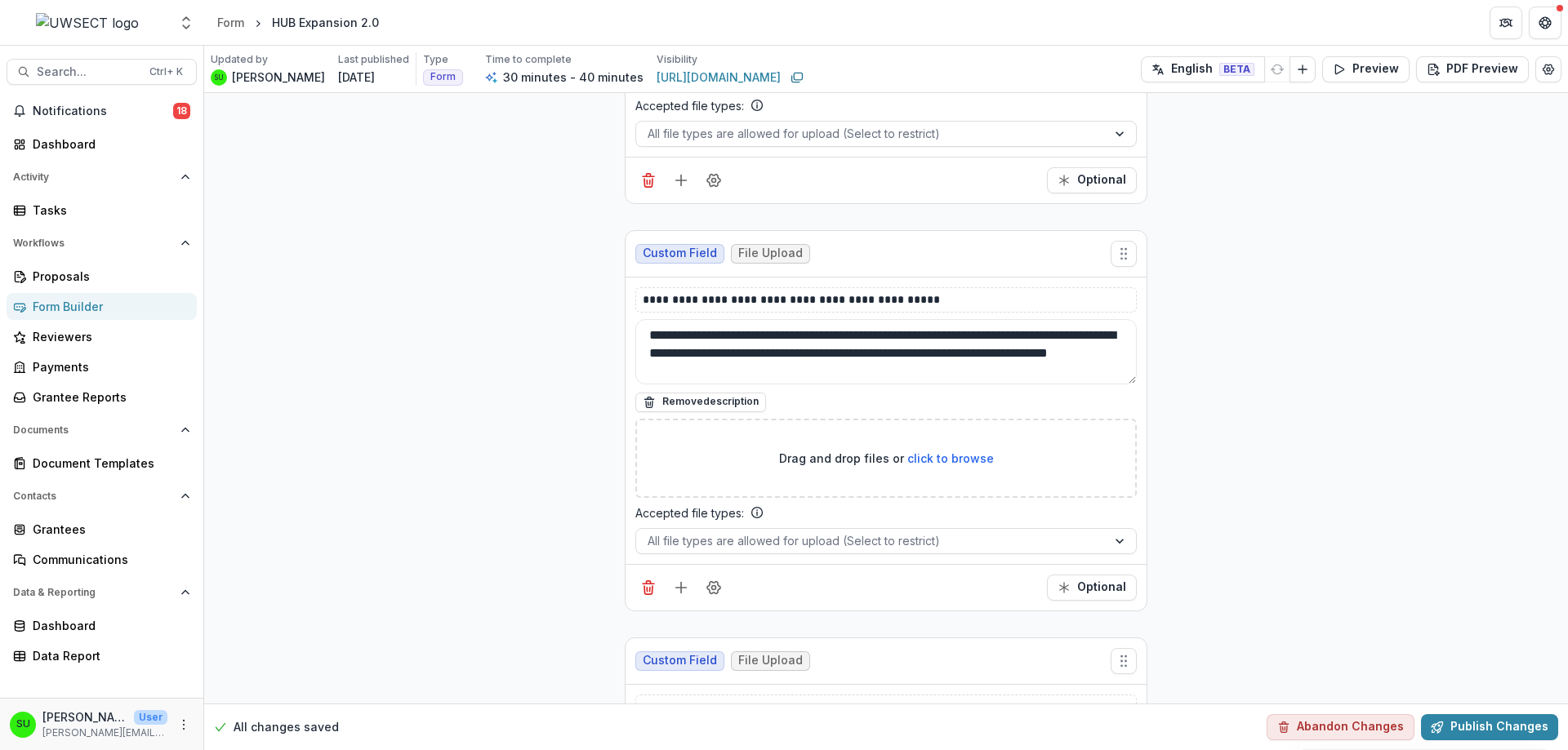
scroll to position [5066, 0]
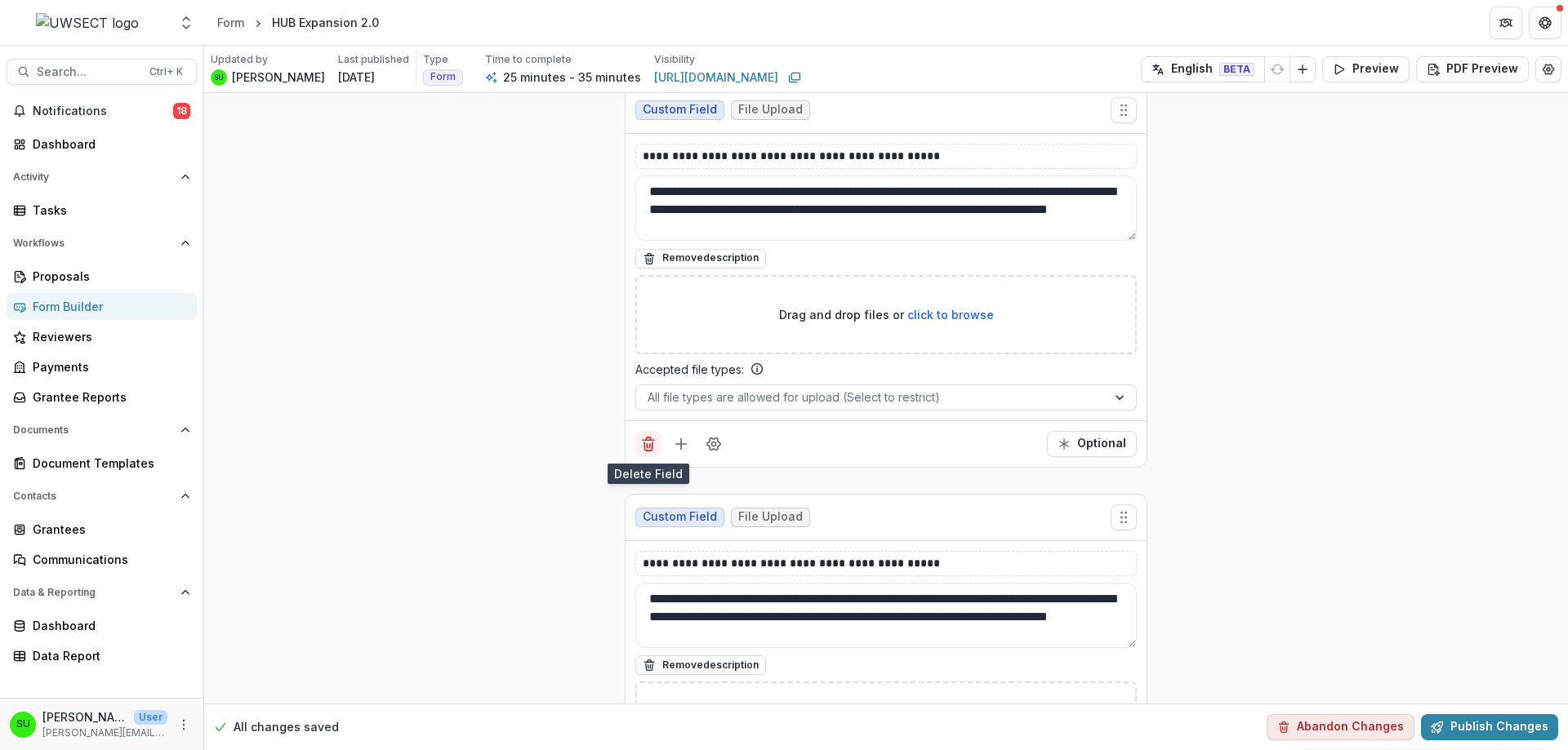
click at [640, 448] on icon "Delete field" at bounding box center [648, 444] width 17 height 17
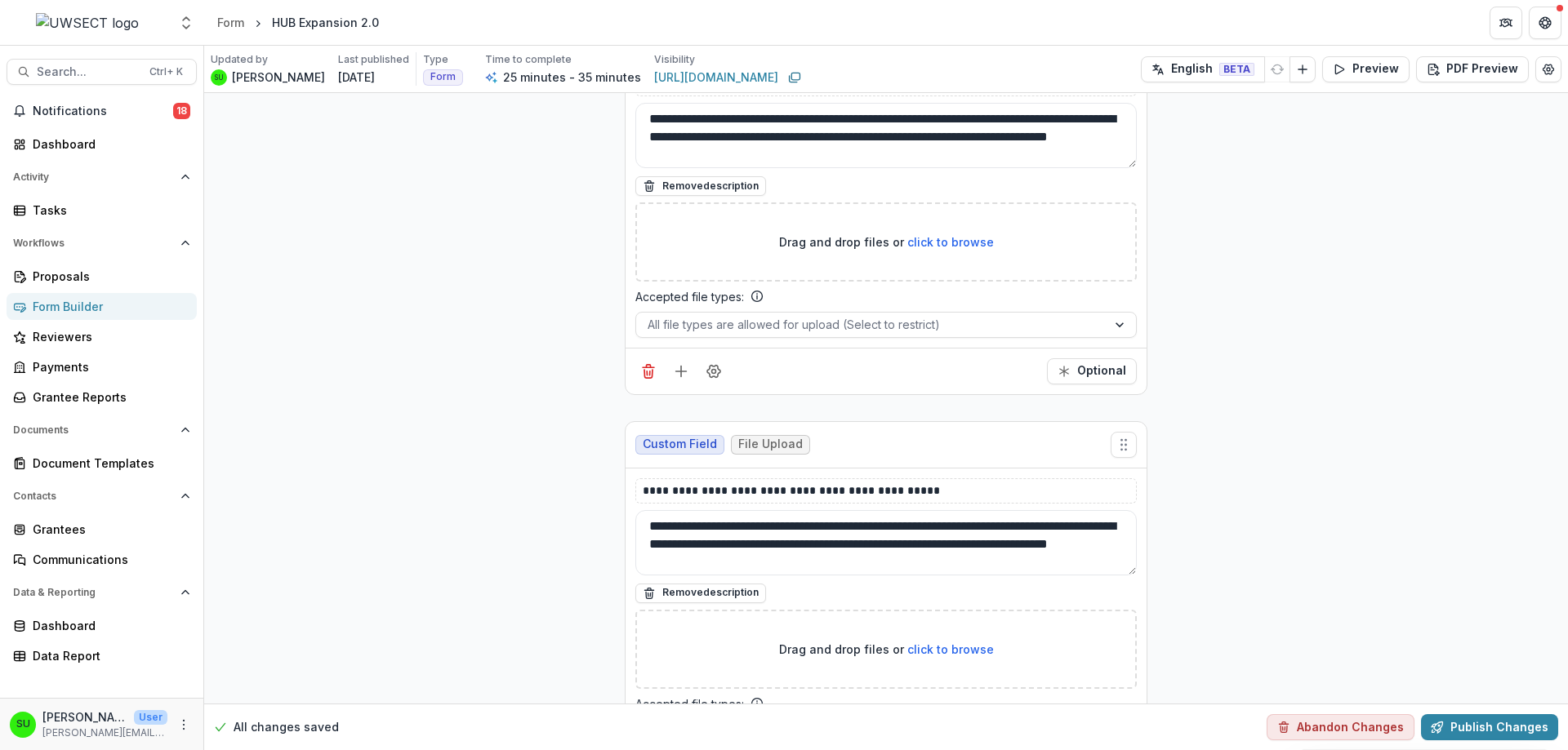
scroll to position [4821, 0]
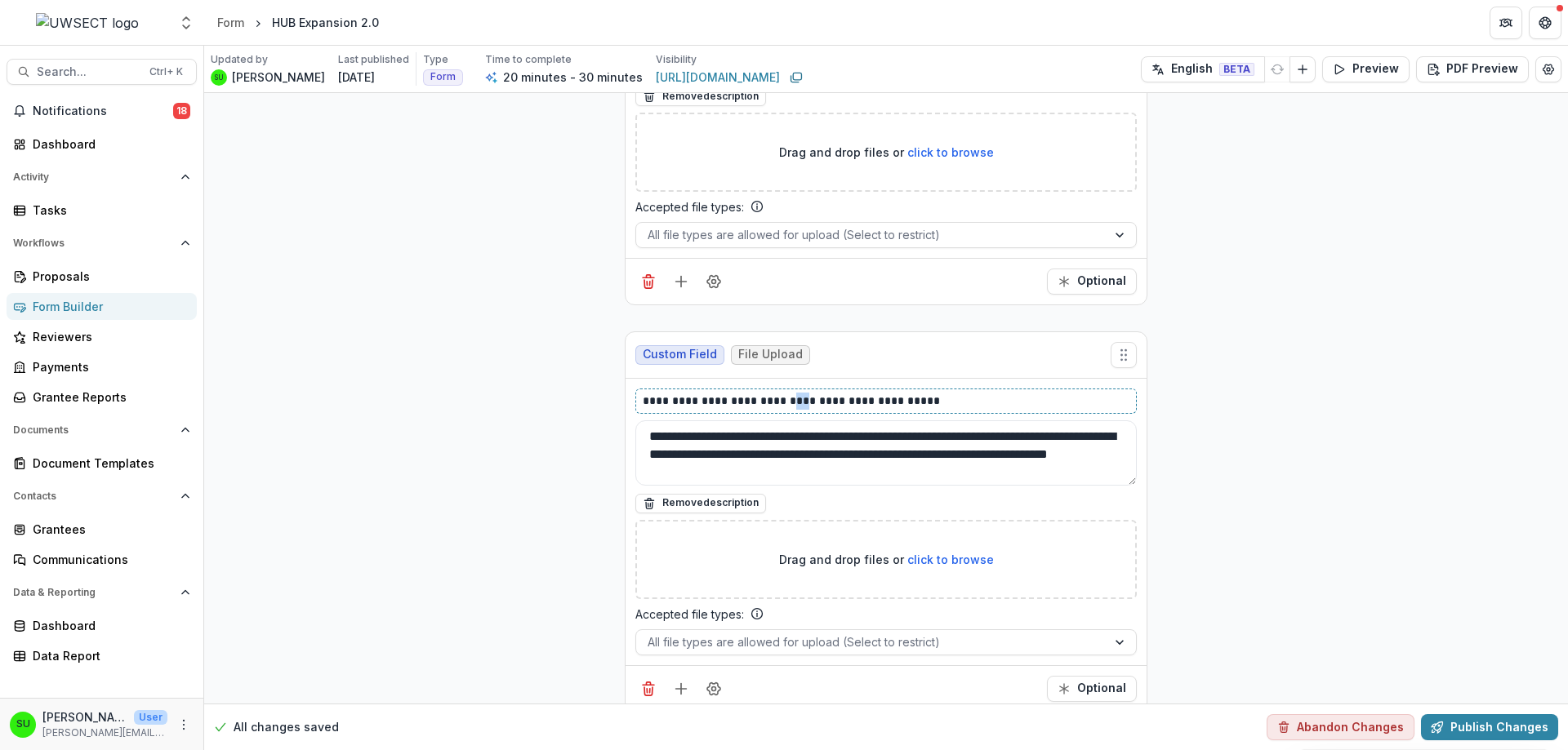
click at [809, 401] on p "**********" at bounding box center [885, 401] width 487 height 17
drag, startPoint x: 825, startPoint y: 400, endPoint x: 1006, endPoint y: 406, distance: 181.1
click at [1006, 406] on p "**********" at bounding box center [885, 401] width 487 height 17
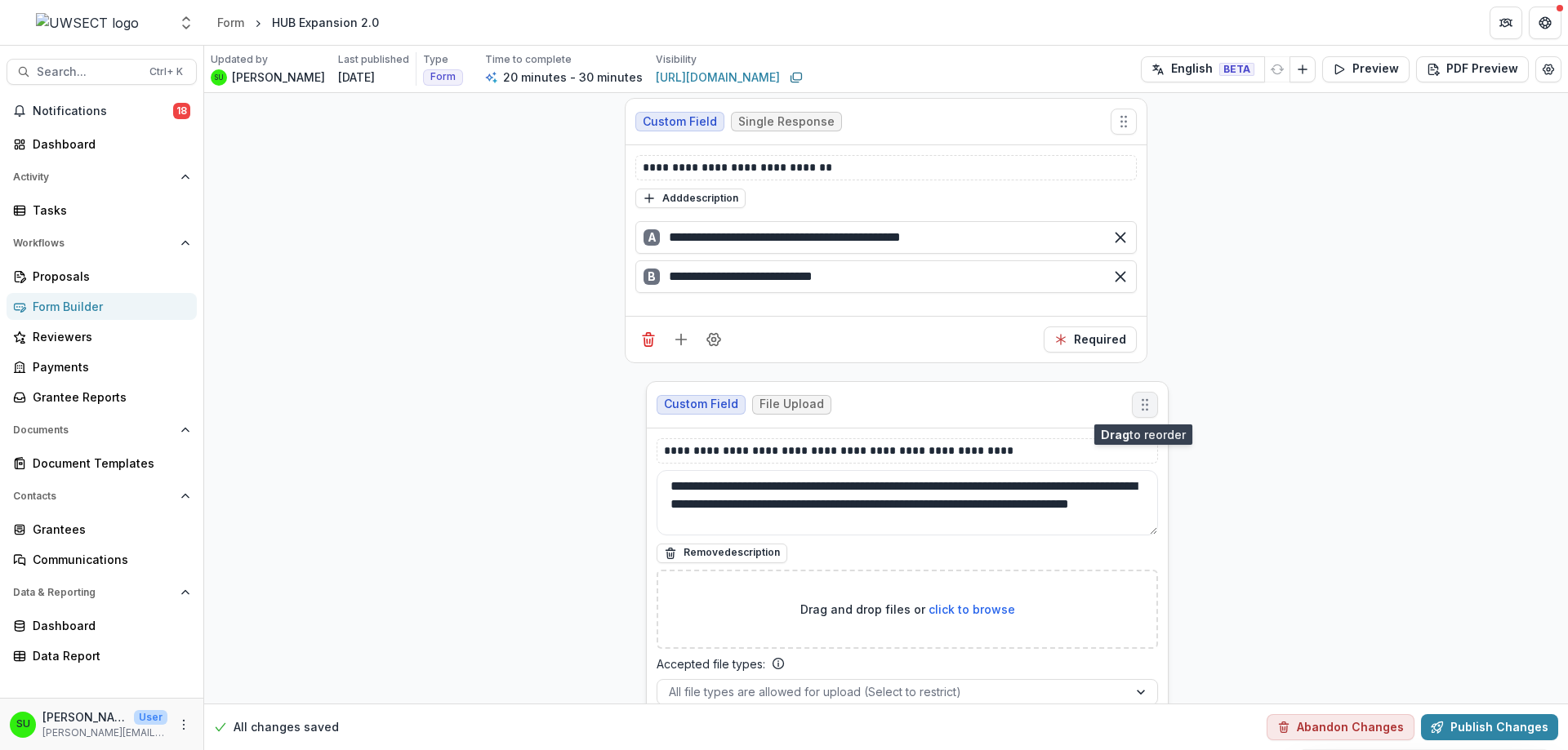
drag, startPoint x: 1117, startPoint y: 352, endPoint x: 1138, endPoint y: 401, distance: 53.3
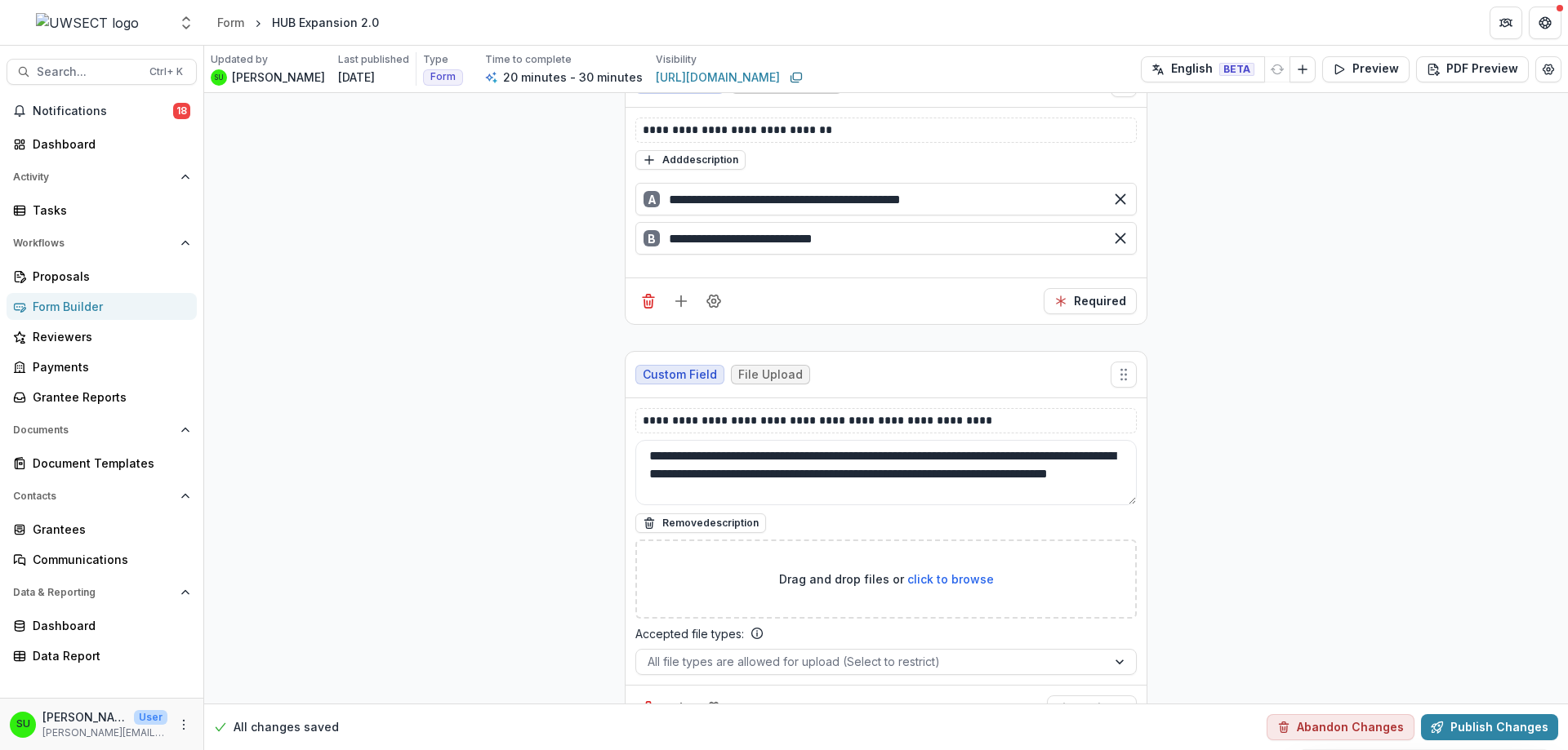
scroll to position [5554, 0]
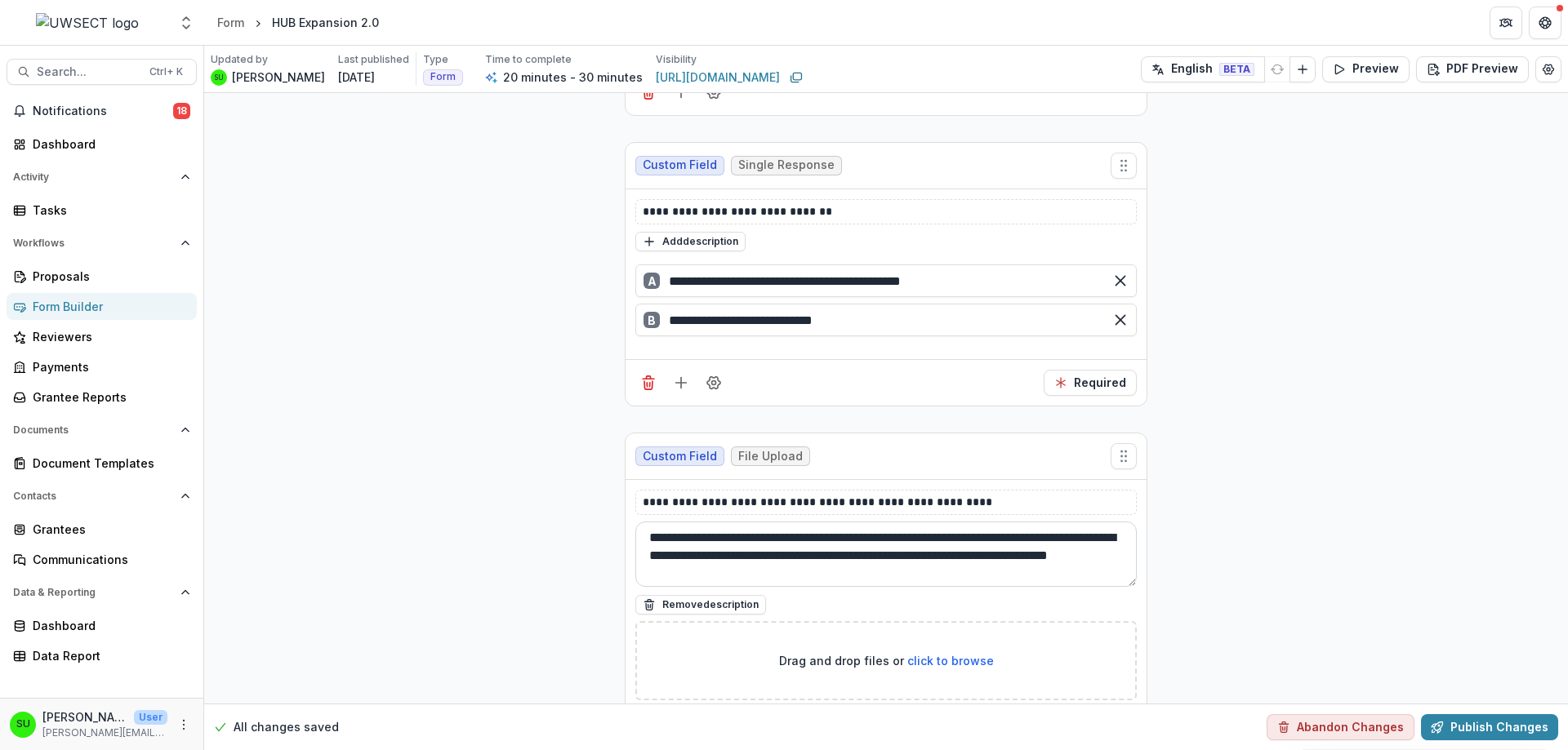
click at [655, 521] on textarea "**********" at bounding box center [885, 554] width 501 height 65
click at [791, 521] on textarea "**********" at bounding box center [885, 554] width 501 height 65
drag, startPoint x: 1020, startPoint y: 516, endPoint x: 704, endPoint y: 519, distance: 316.0
click at [704, 521] on textarea "**********" at bounding box center [885, 554] width 501 height 65
type textarea "**********"
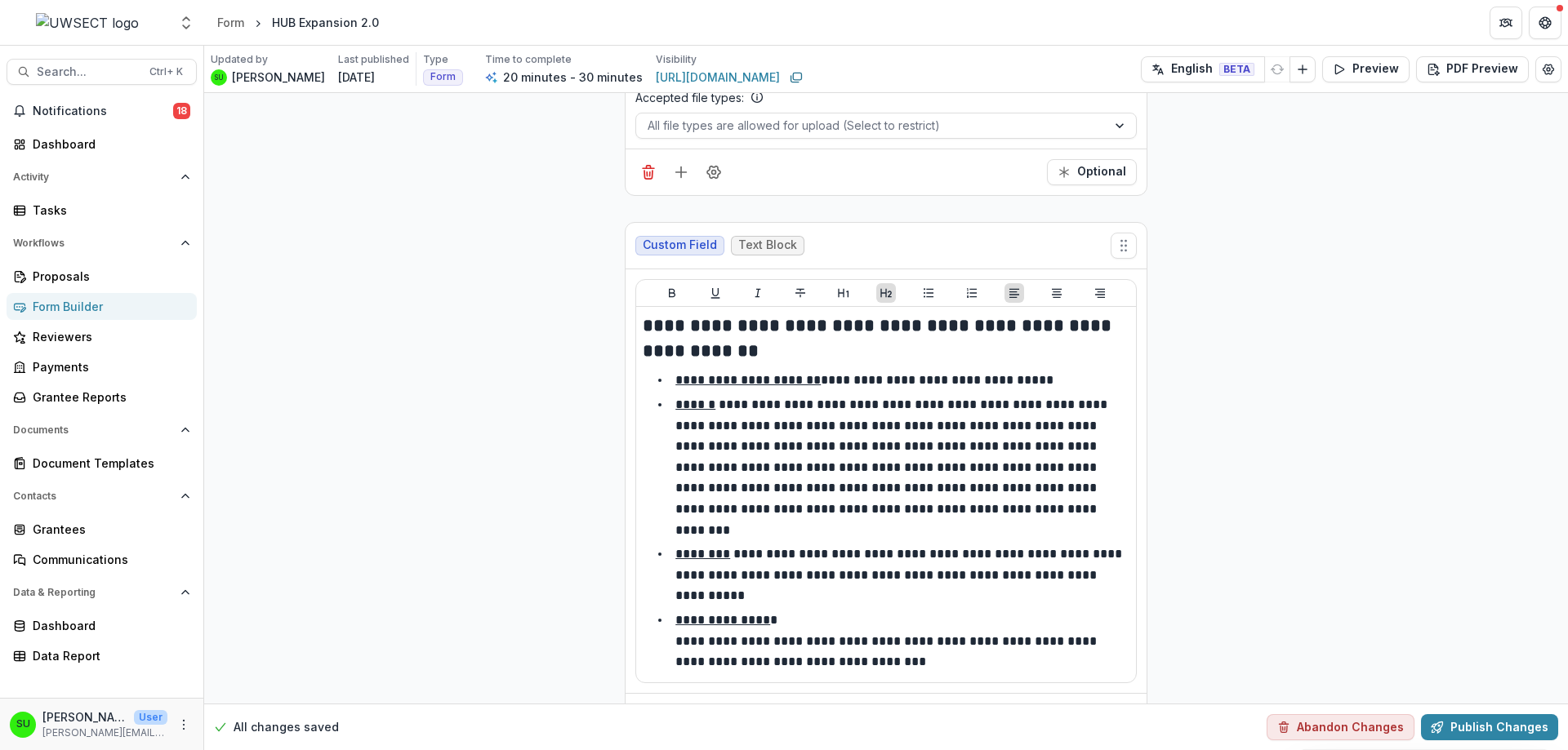
scroll to position [4902, 0]
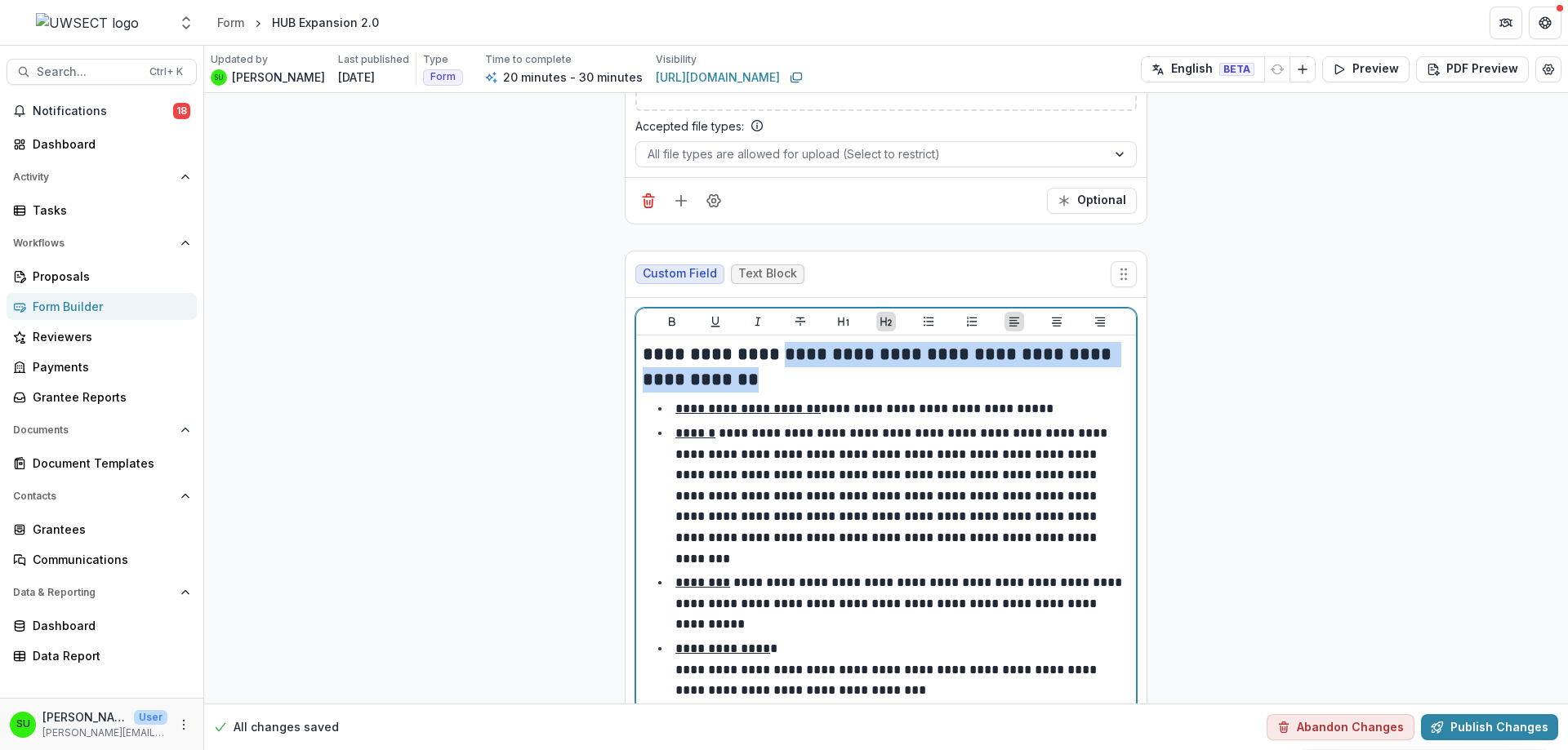
drag, startPoint x: 788, startPoint y: 376, endPoint x: 791, endPoint y: 355, distance: 21.2
click at [791, 355] on h2 "**********" at bounding box center [885, 367] width 487 height 50
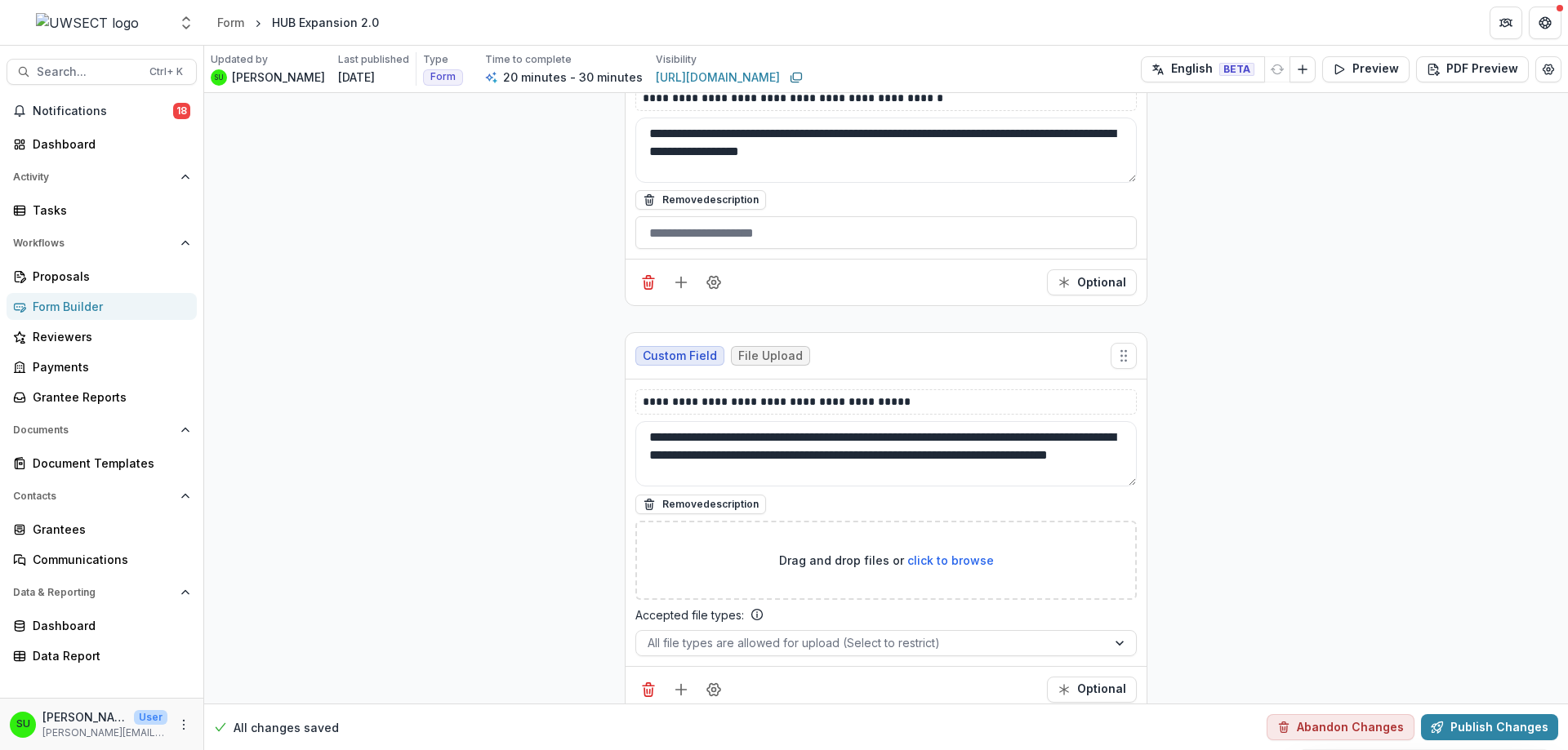
scroll to position [4412, 0]
drag, startPoint x: 423, startPoint y: 447, endPoint x: 374, endPoint y: 543, distance: 107.8
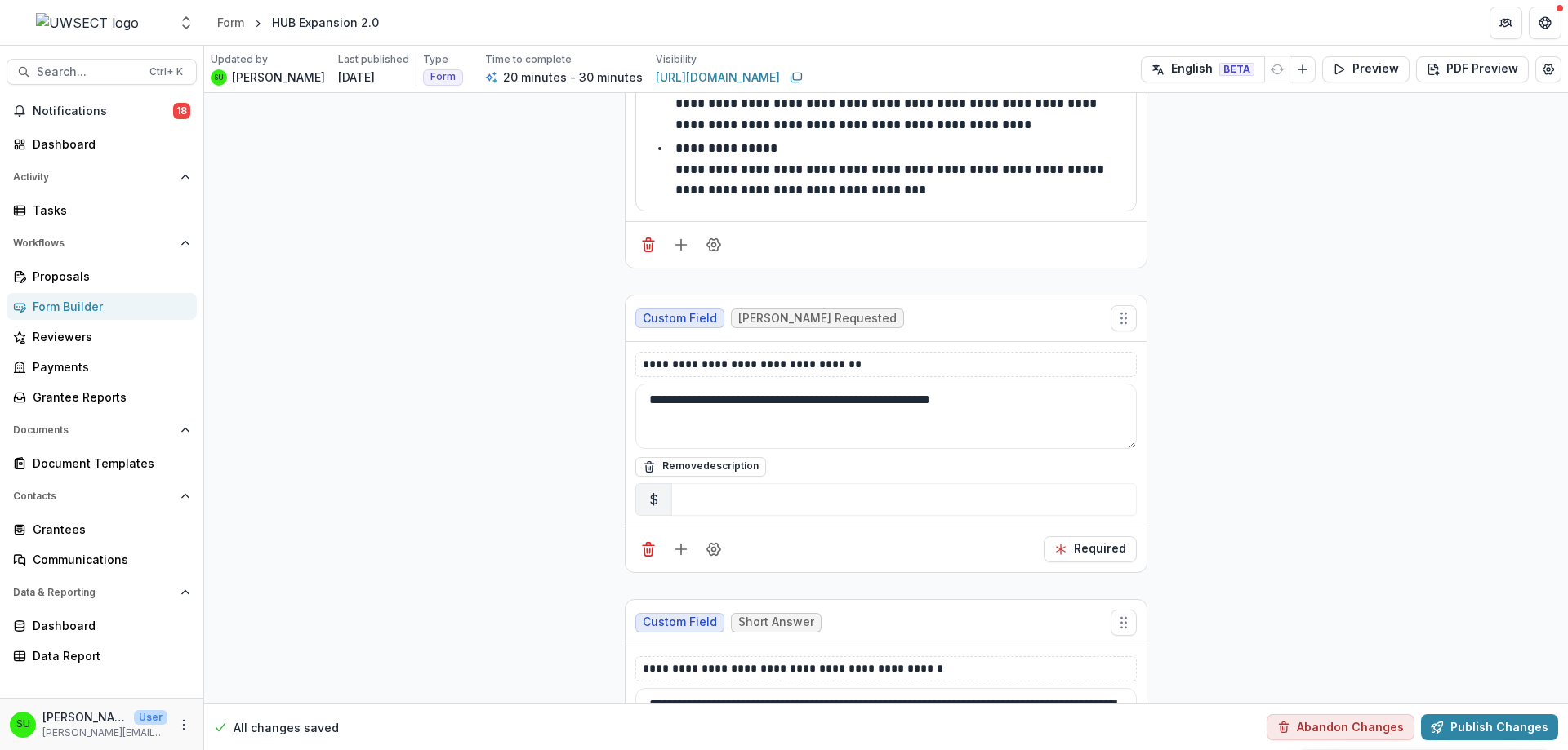
scroll to position [3841, 0]
click at [707, 548] on icon "Field Settings" at bounding box center [713, 550] width 13 height 12
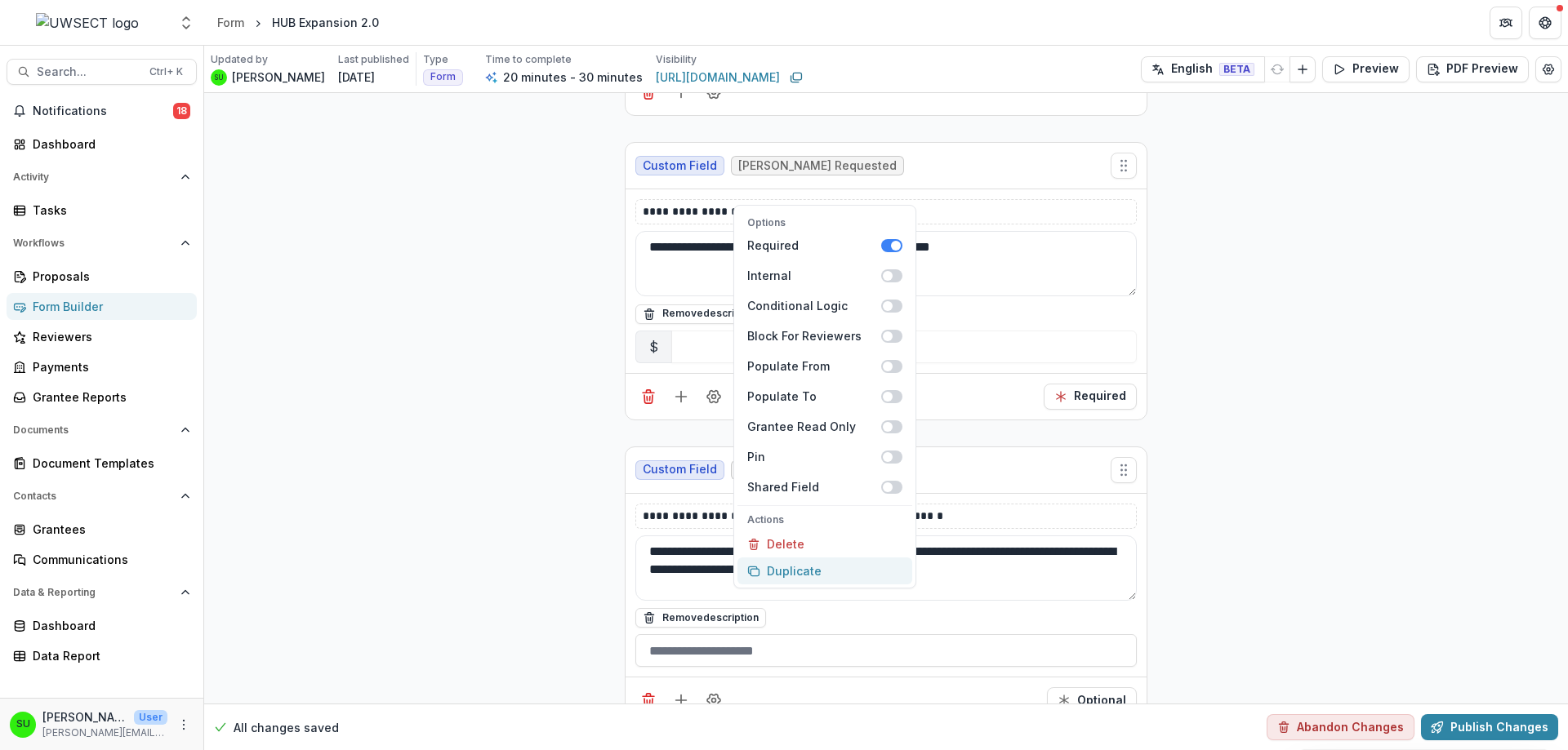
scroll to position [4004, 0]
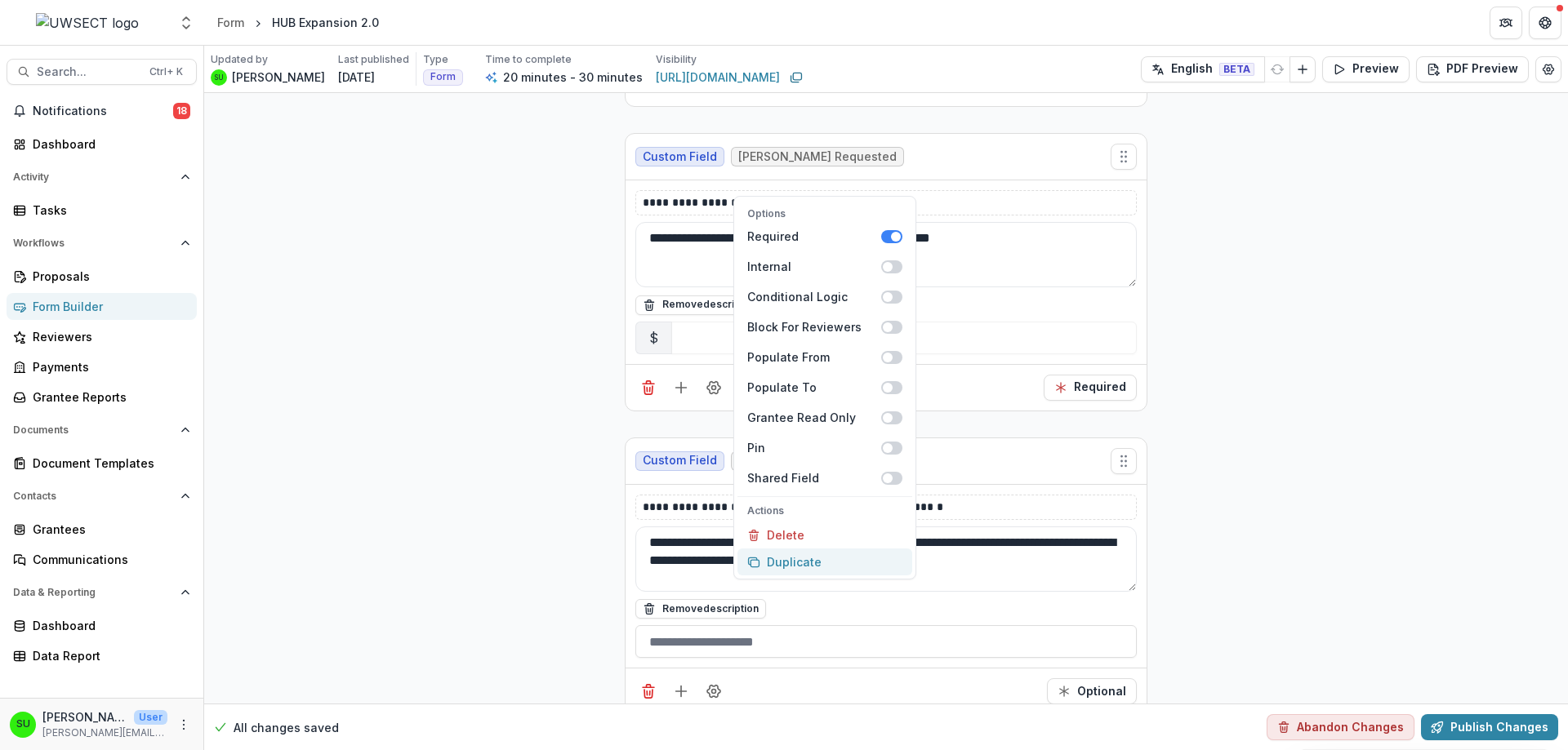
click at [829, 558] on button "Duplicate" at bounding box center [825, 561] width 175 height 27
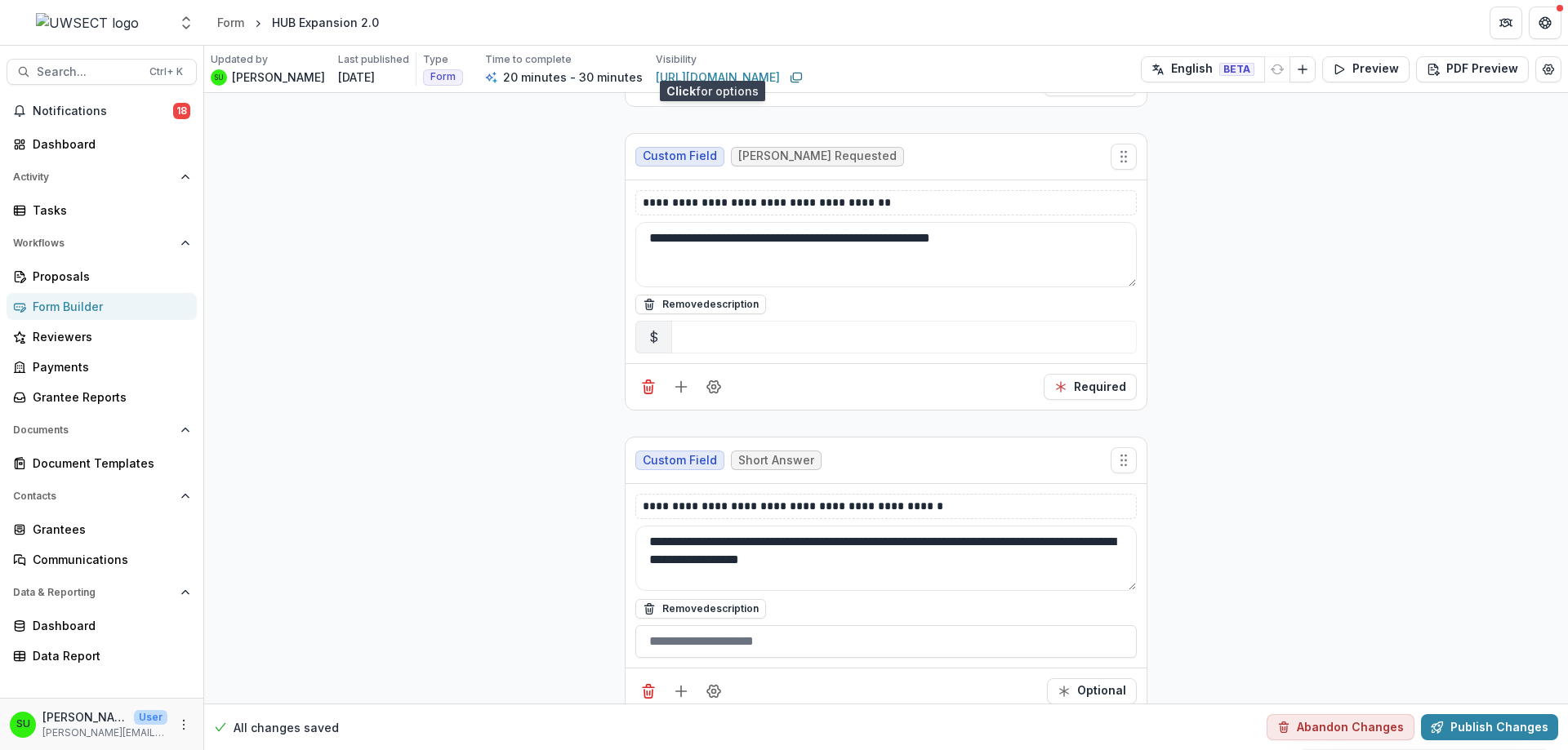
scroll to position [4331, 0]
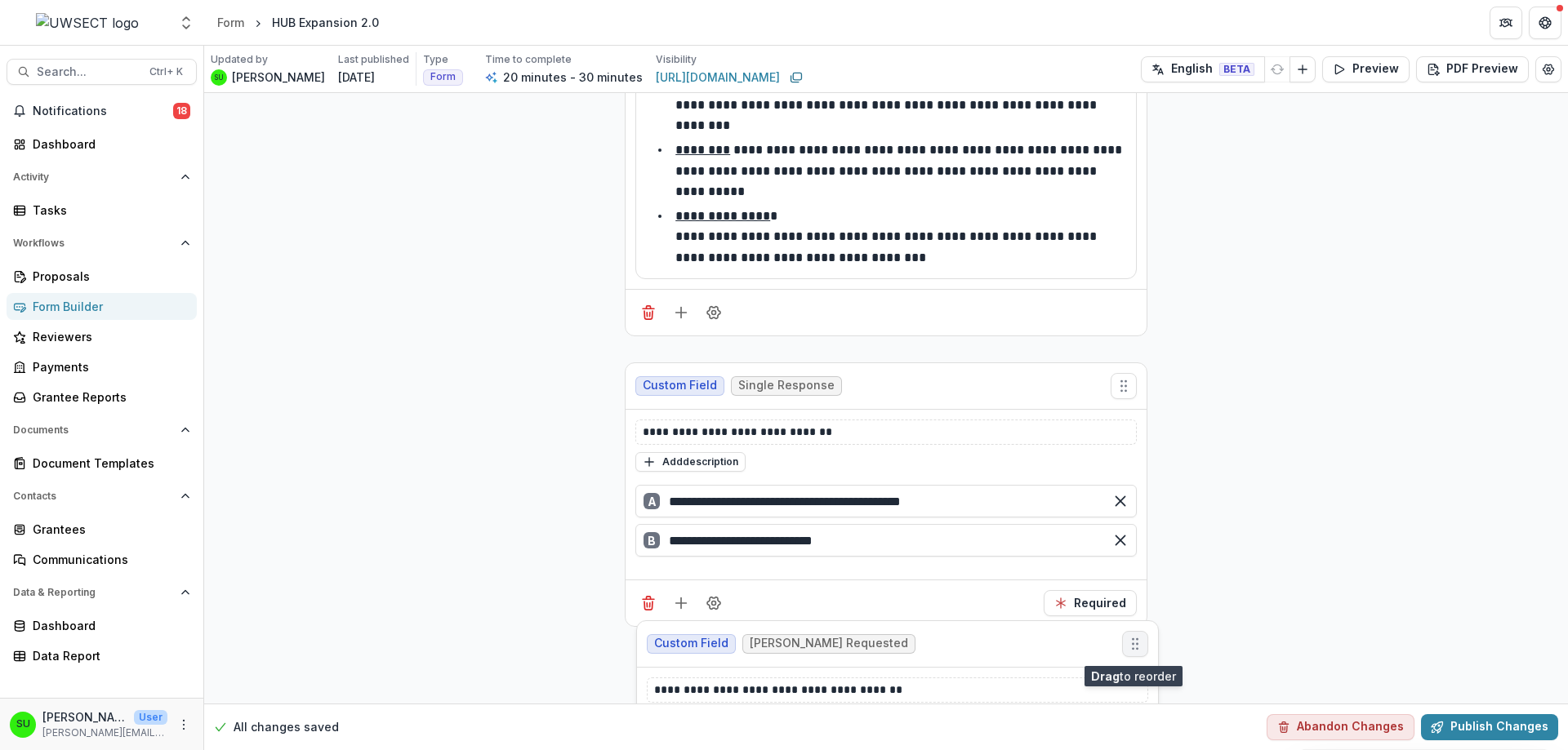
drag, startPoint x: 1124, startPoint y: 131, endPoint x: 1131, endPoint y: 633, distance: 502.0
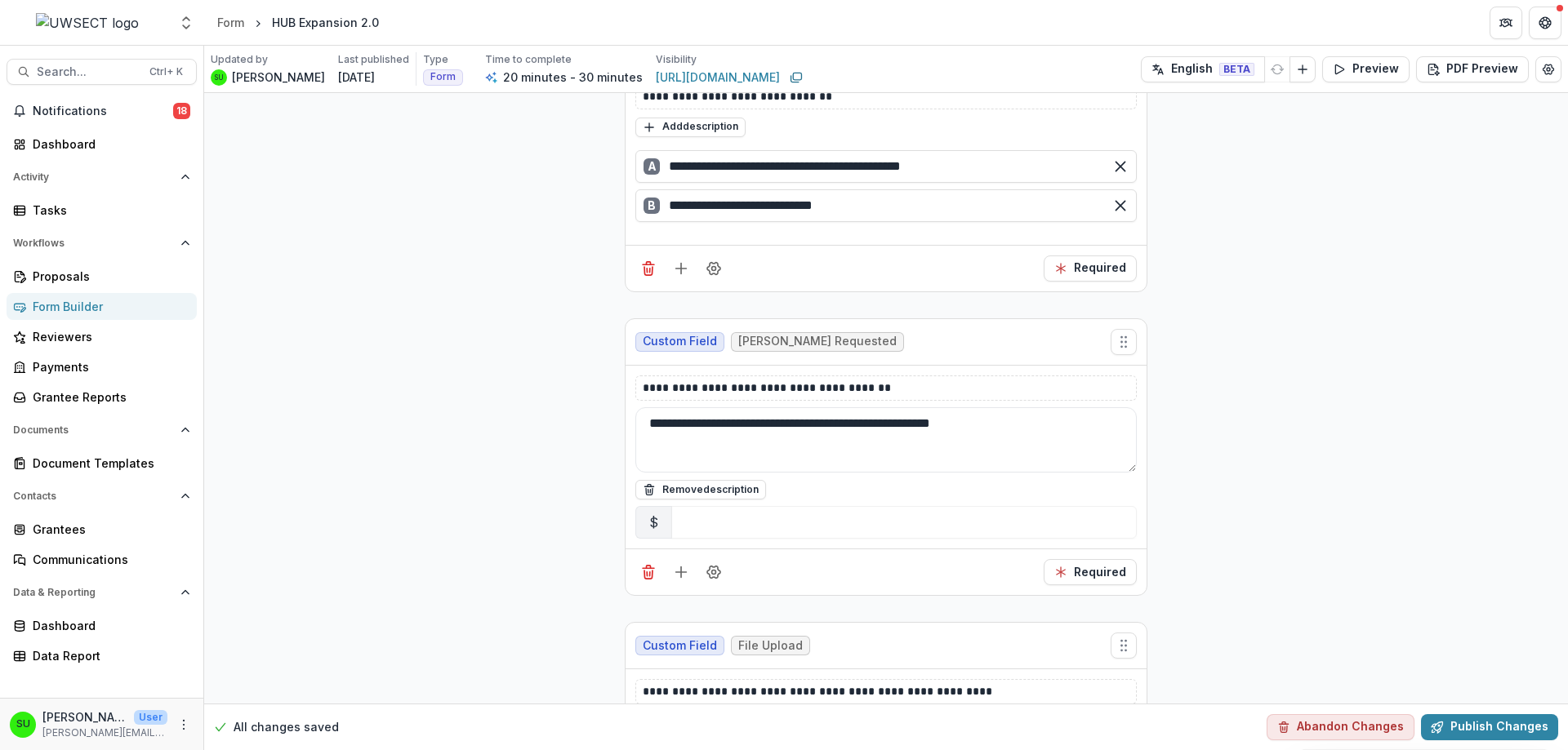
scroll to position [5662, 0]
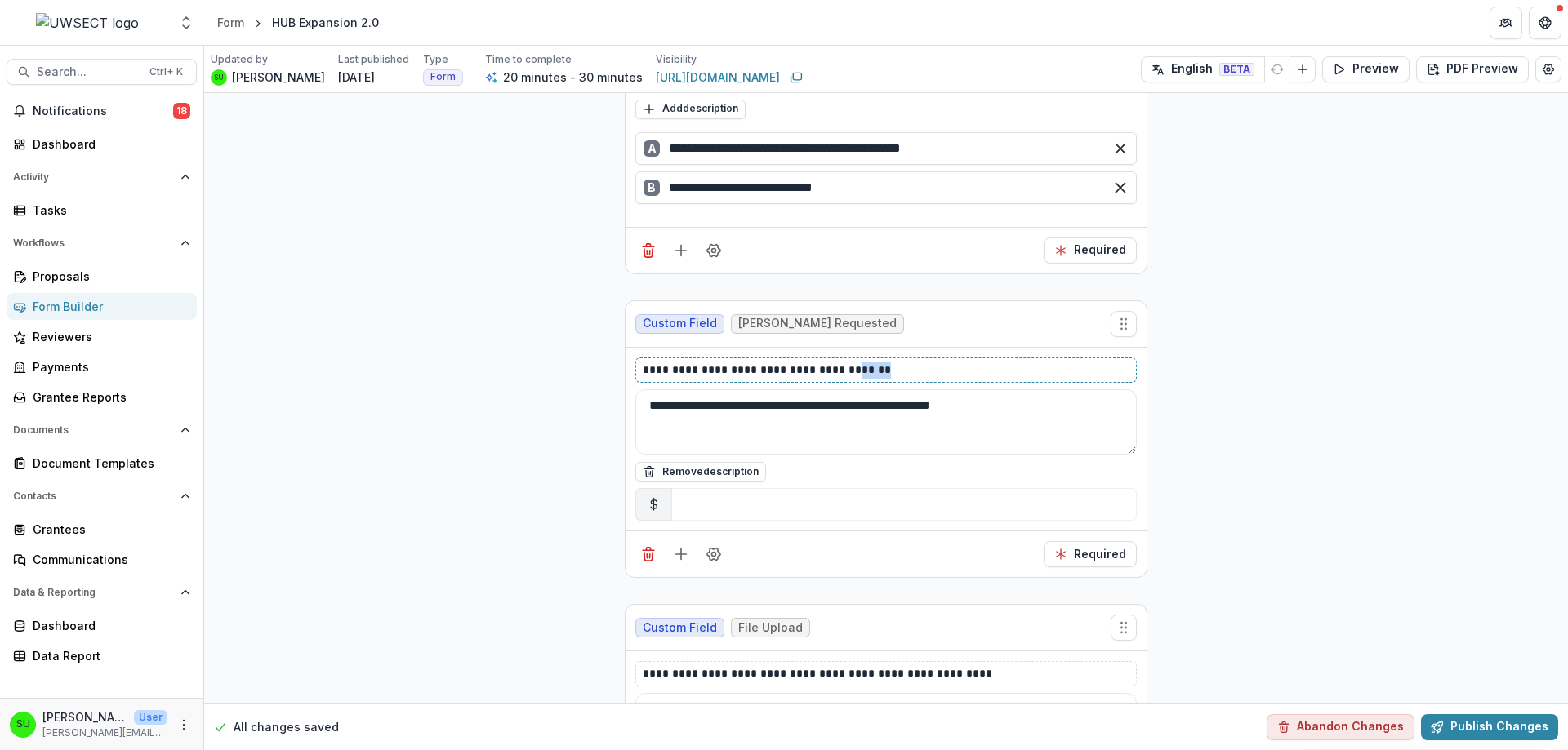
drag, startPoint x: 868, startPoint y: 327, endPoint x: 939, endPoint y: 327, distance: 71.0
click at [935, 361] on p "**********" at bounding box center [885, 369] width 487 height 17
click at [895, 389] on textarea "**********" at bounding box center [885, 422] width 501 height 65
drag, startPoint x: 923, startPoint y: 368, endPoint x: 1118, endPoint y: 341, distance: 196.9
click at [1115, 357] on div "**********" at bounding box center [885, 439] width 501 height 164
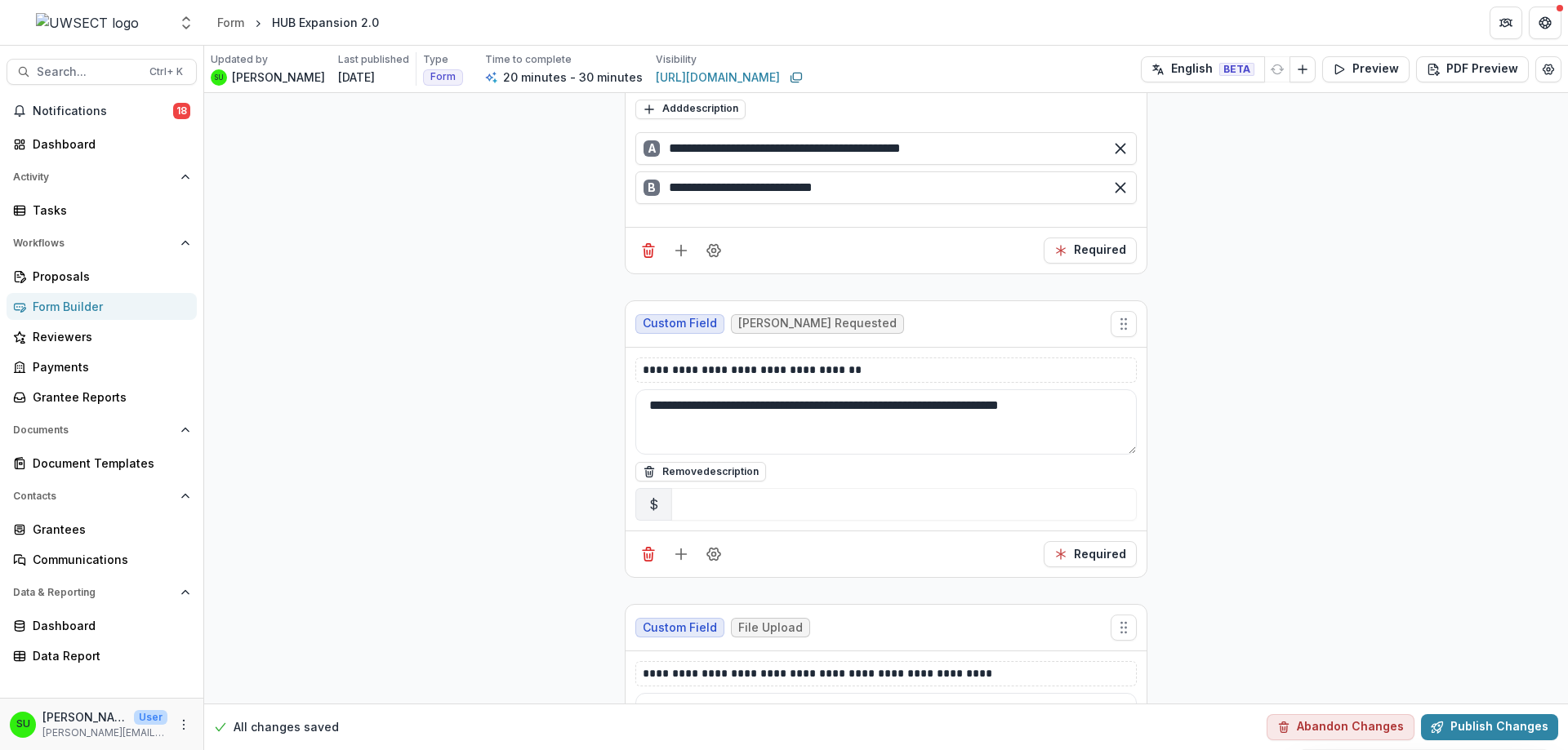
type textarea "**********"
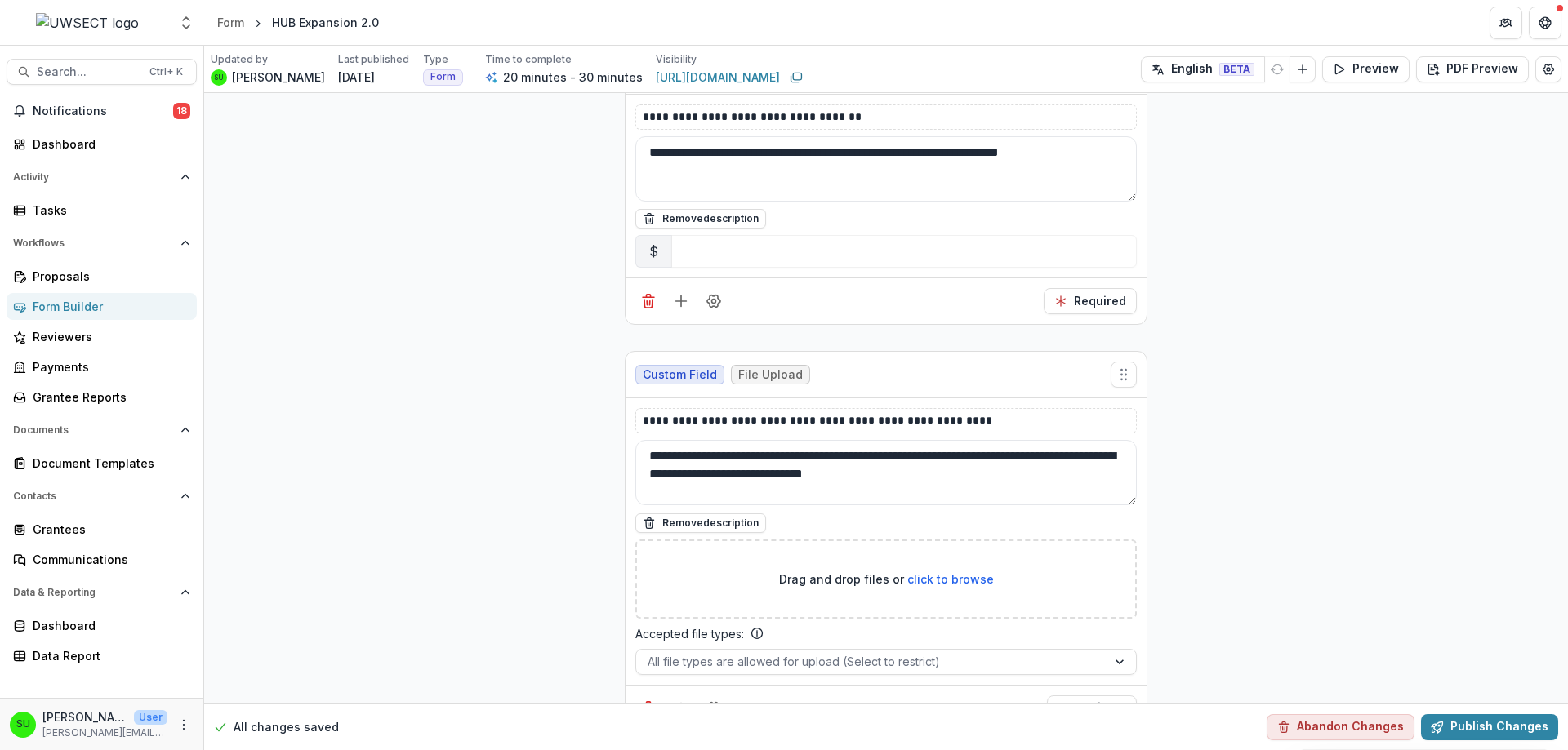
scroll to position [5833, 0]
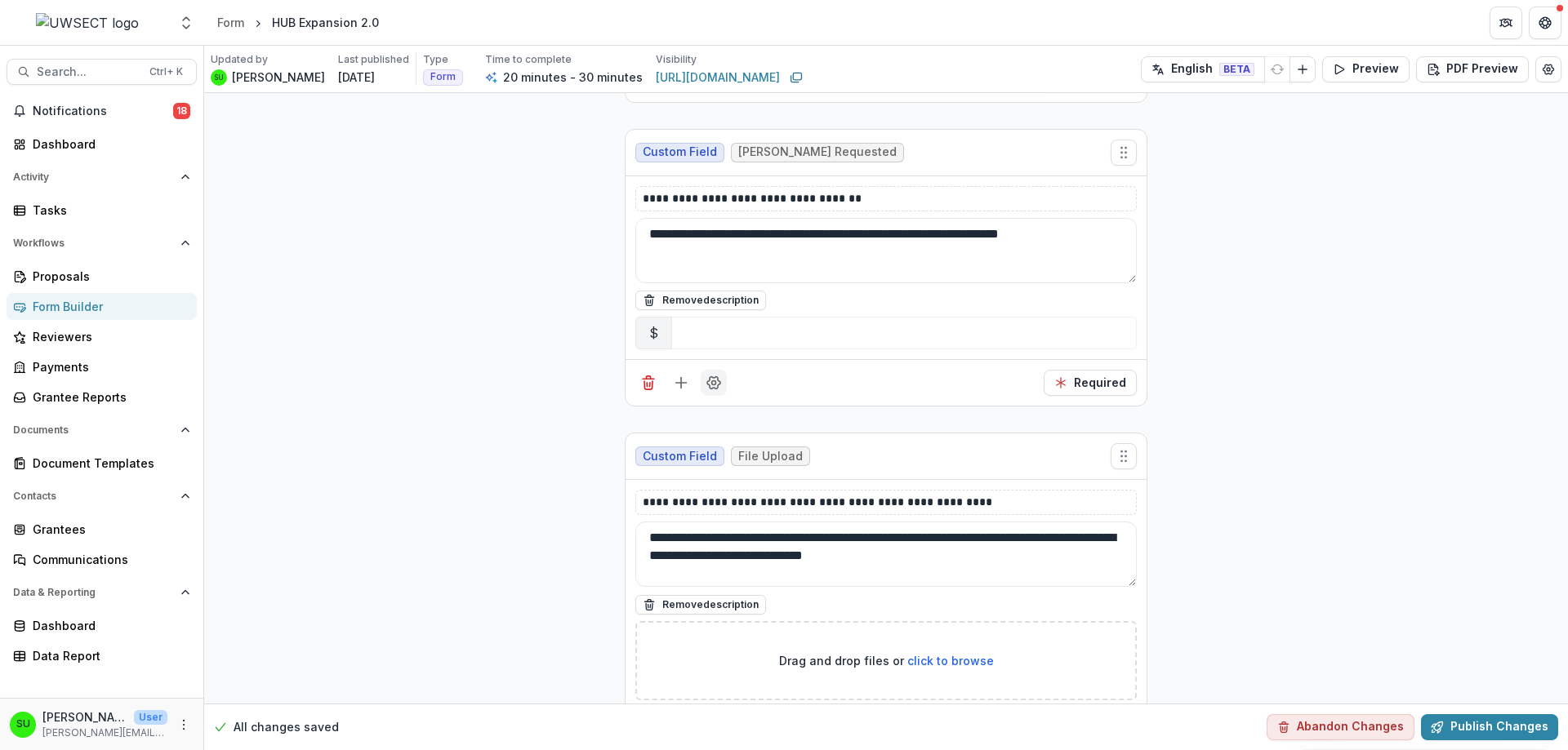
click at [707, 377] on icon "Field Settings" at bounding box center [713, 382] width 13 height 12
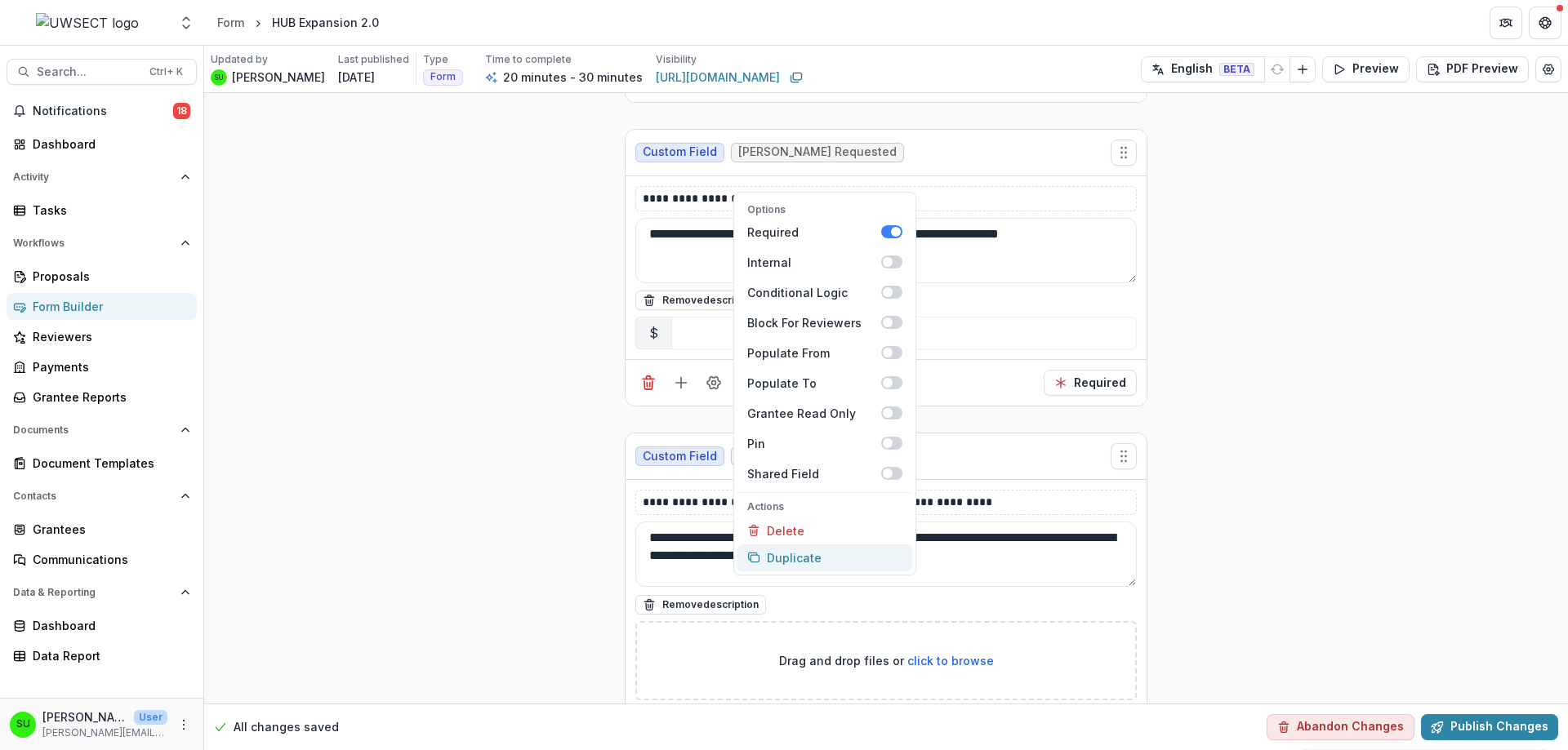
click at [770, 544] on button "Duplicate" at bounding box center [825, 557] width 175 height 27
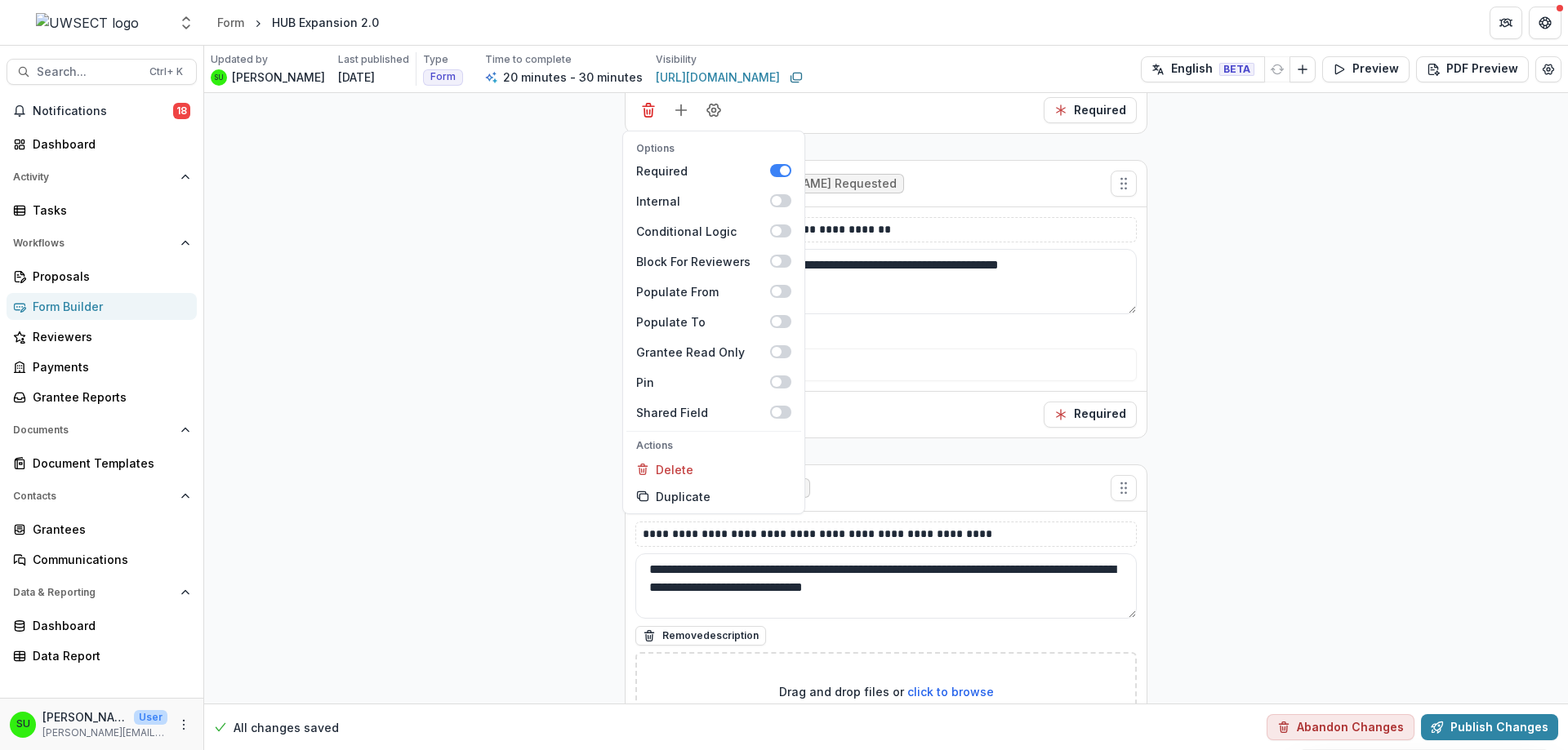
scroll to position [6068, 0]
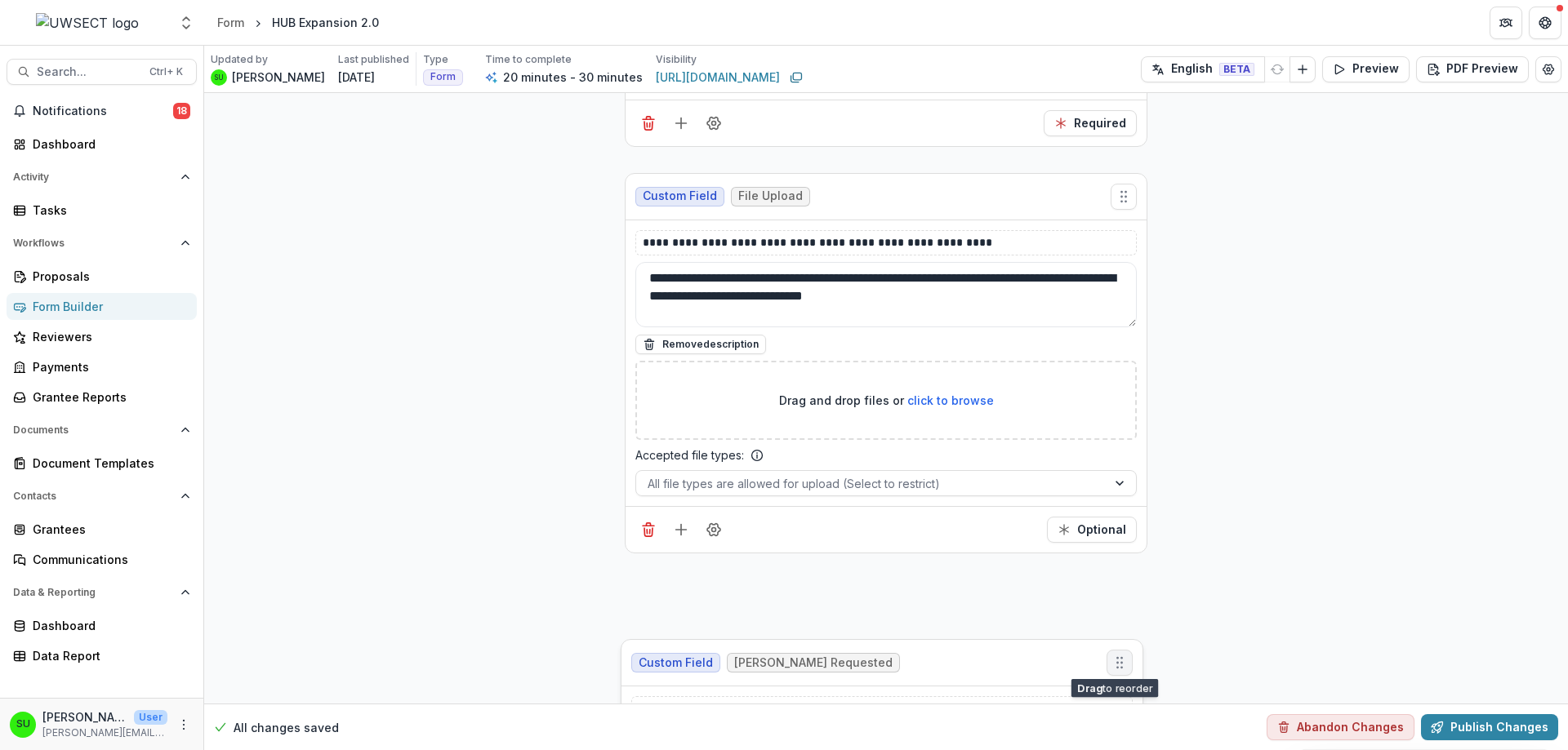
drag, startPoint x: 1126, startPoint y: 184, endPoint x: 1122, endPoint y: 623, distance: 439.0
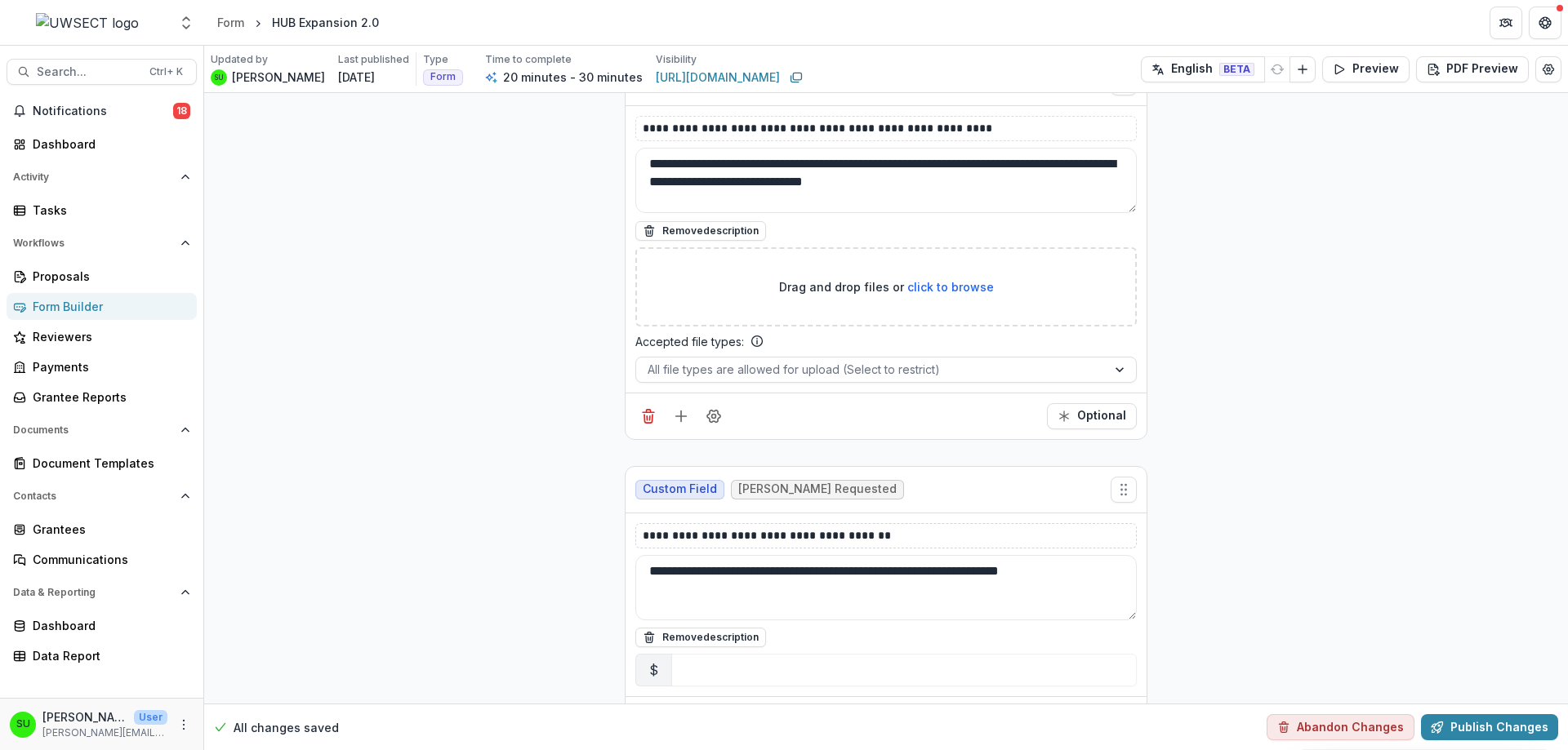
scroll to position [6220, 0]
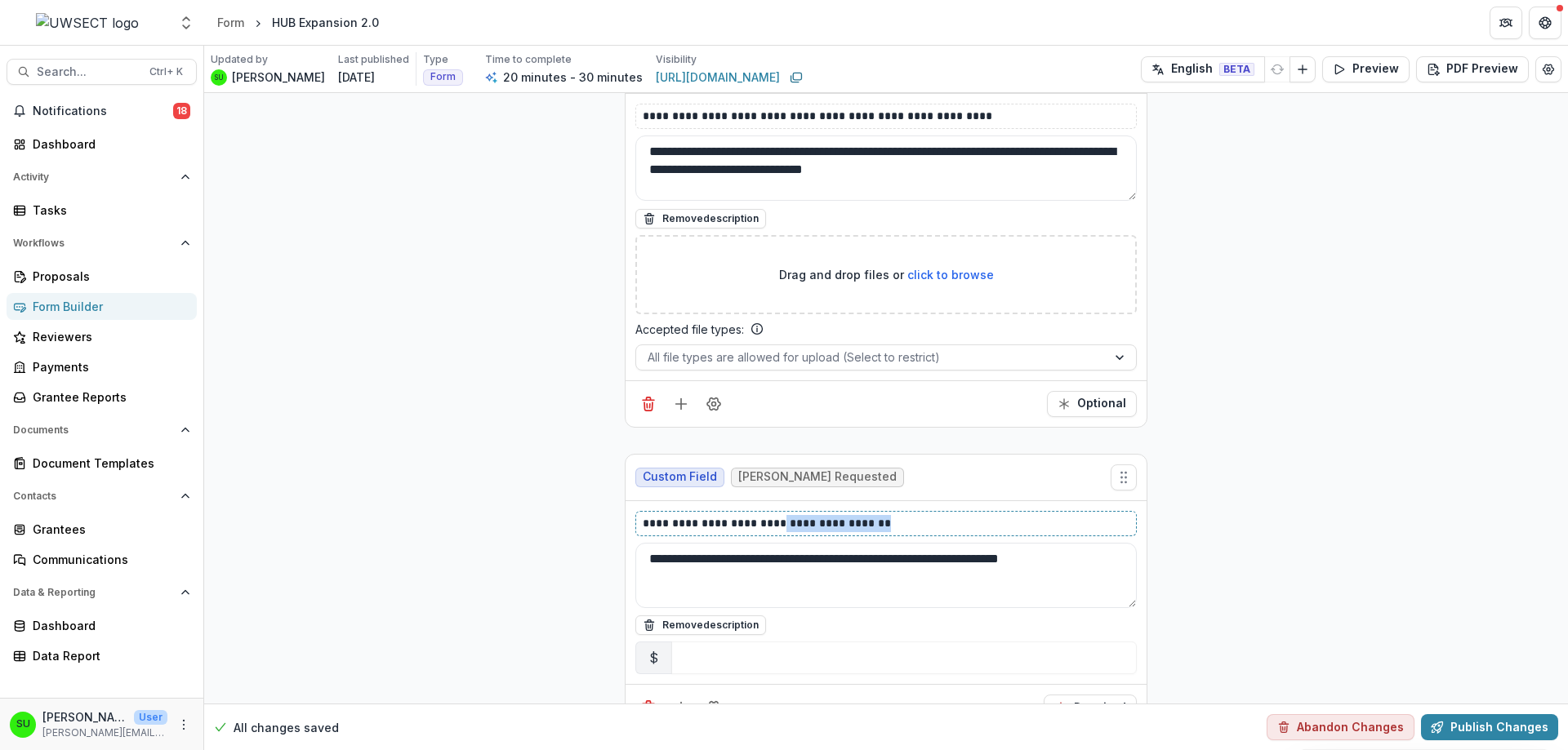
drag, startPoint x: 923, startPoint y: 484, endPoint x: 792, endPoint y: 494, distance: 131.4
click at [792, 511] on div "**********" at bounding box center [885, 593] width 501 height 164
click at [786, 515] on p "**********" at bounding box center [885, 523] width 487 height 17
drag, startPoint x: 775, startPoint y: 480, endPoint x: 915, endPoint y: 481, distance: 140.0
click at [915, 515] on p "**********" at bounding box center [885, 523] width 487 height 17
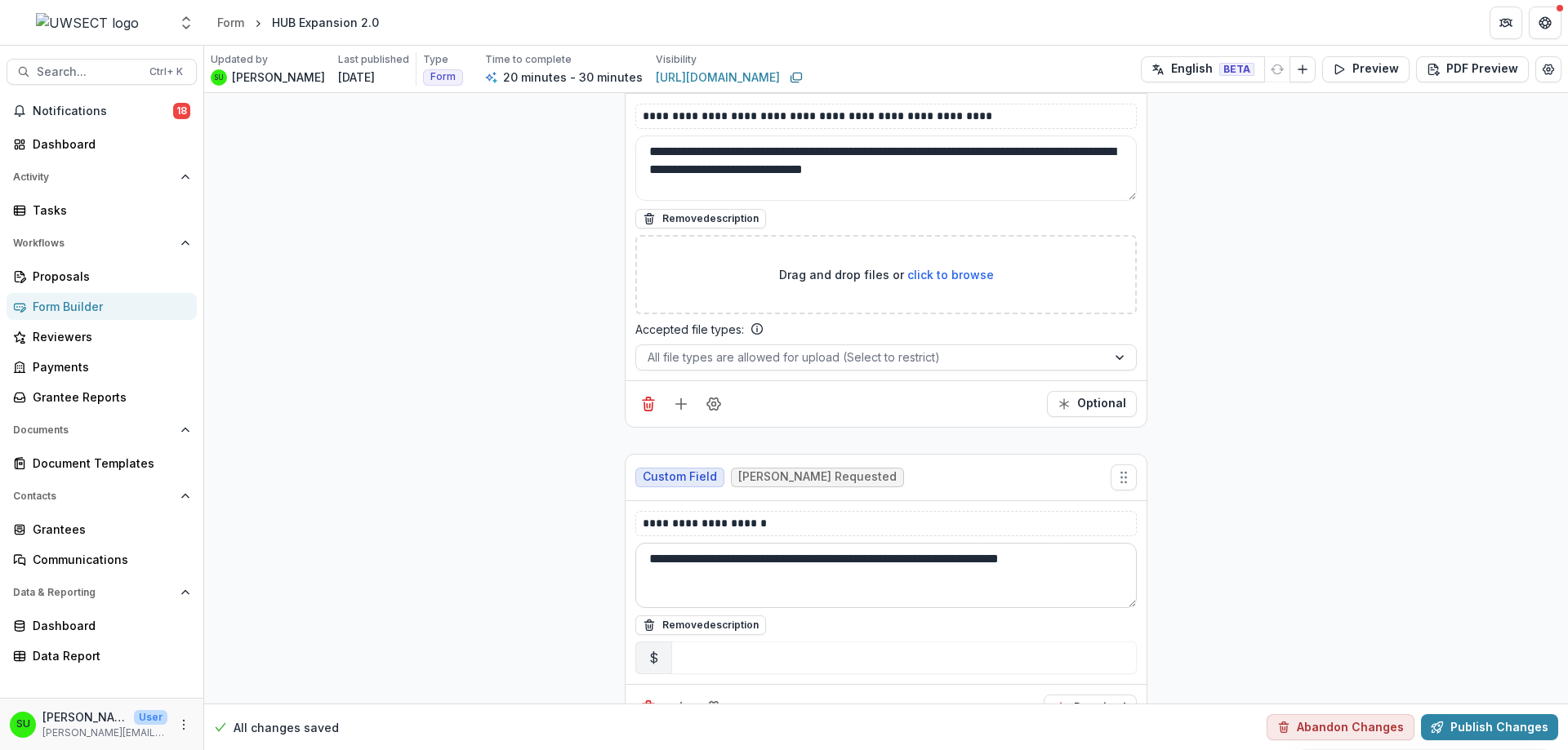
click at [903, 542] on textarea "**********" at bounding box center [885, 575] width 501 height 65
type textarea "**********"
click at [711, 700] on icon "Field Settings" at bounding box center [714, 708] width 17 height 17
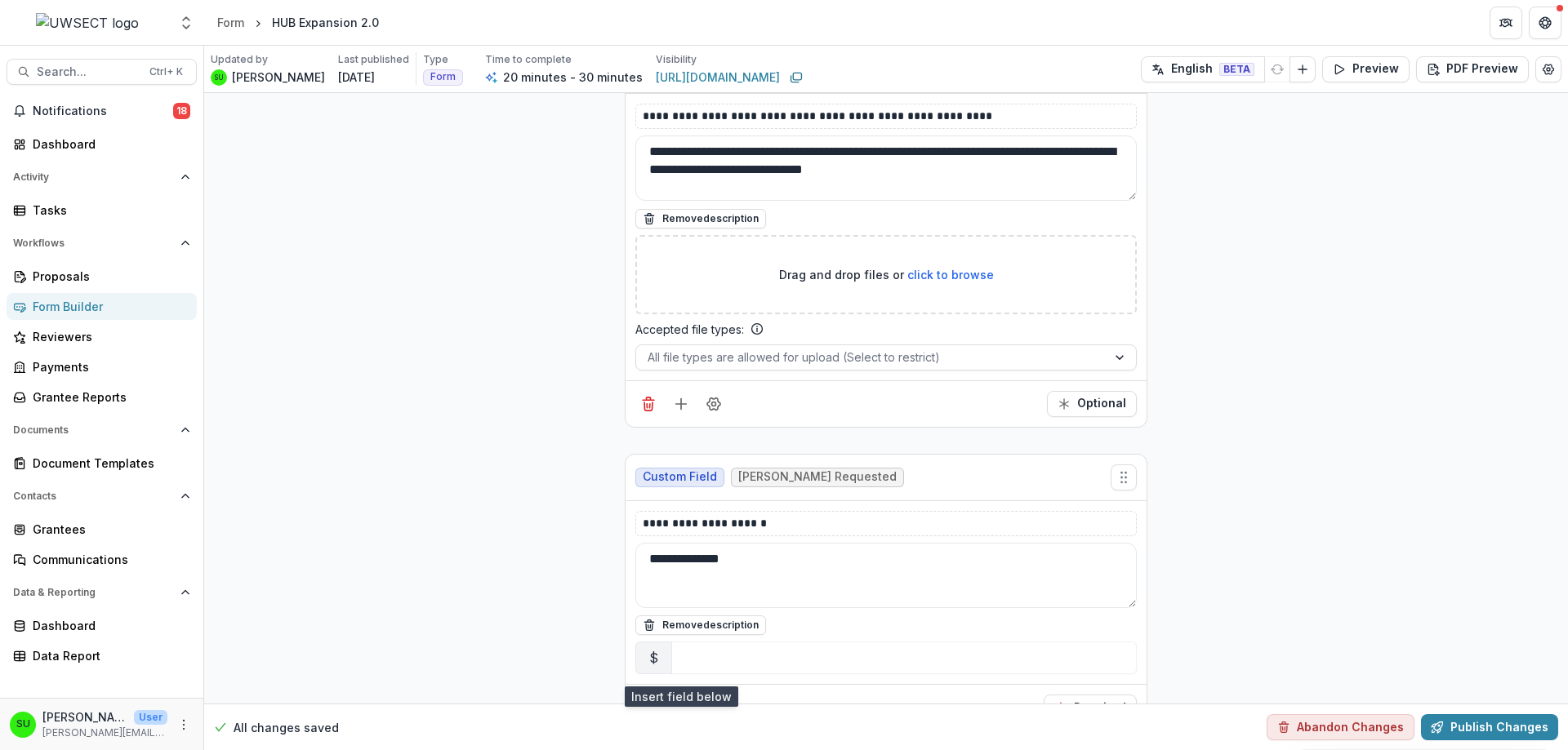
click at [680, 700] on icon "Add field" at bounding box center [682, 708] width 17 height 17
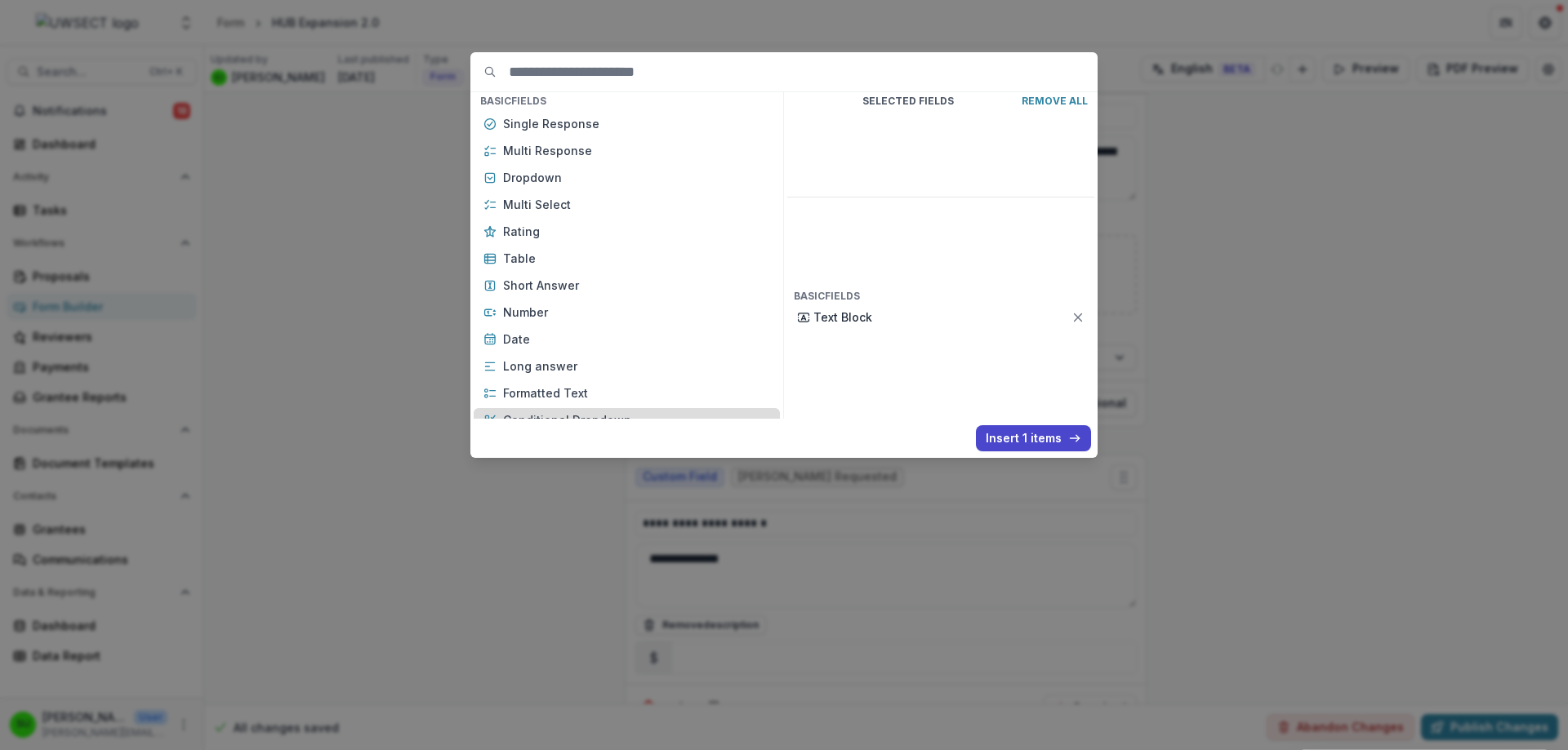
scroll to position [245, 0]
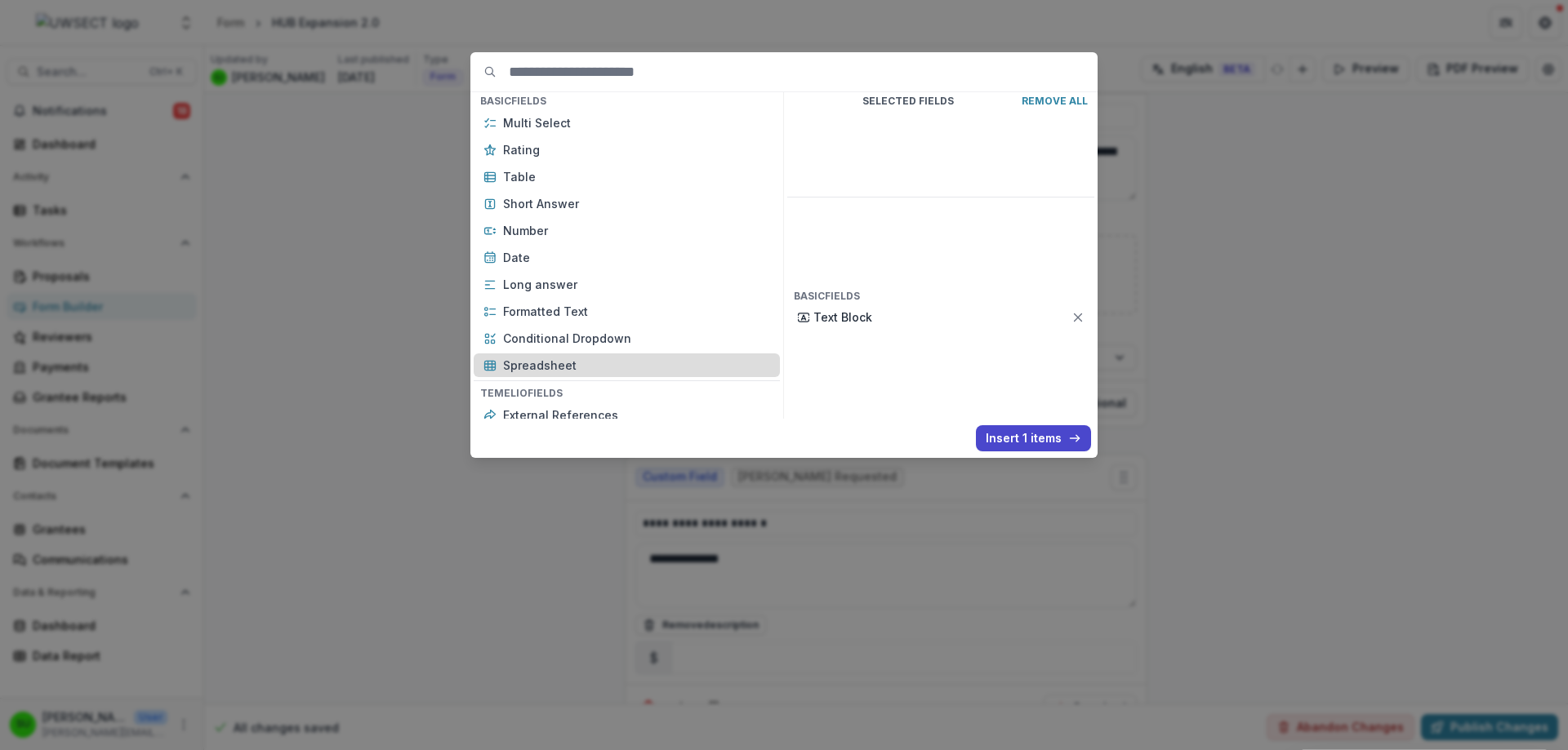
click at [561, 368] on p "Spreadsheet" at bounding box center [636, 365] width 267 height 17
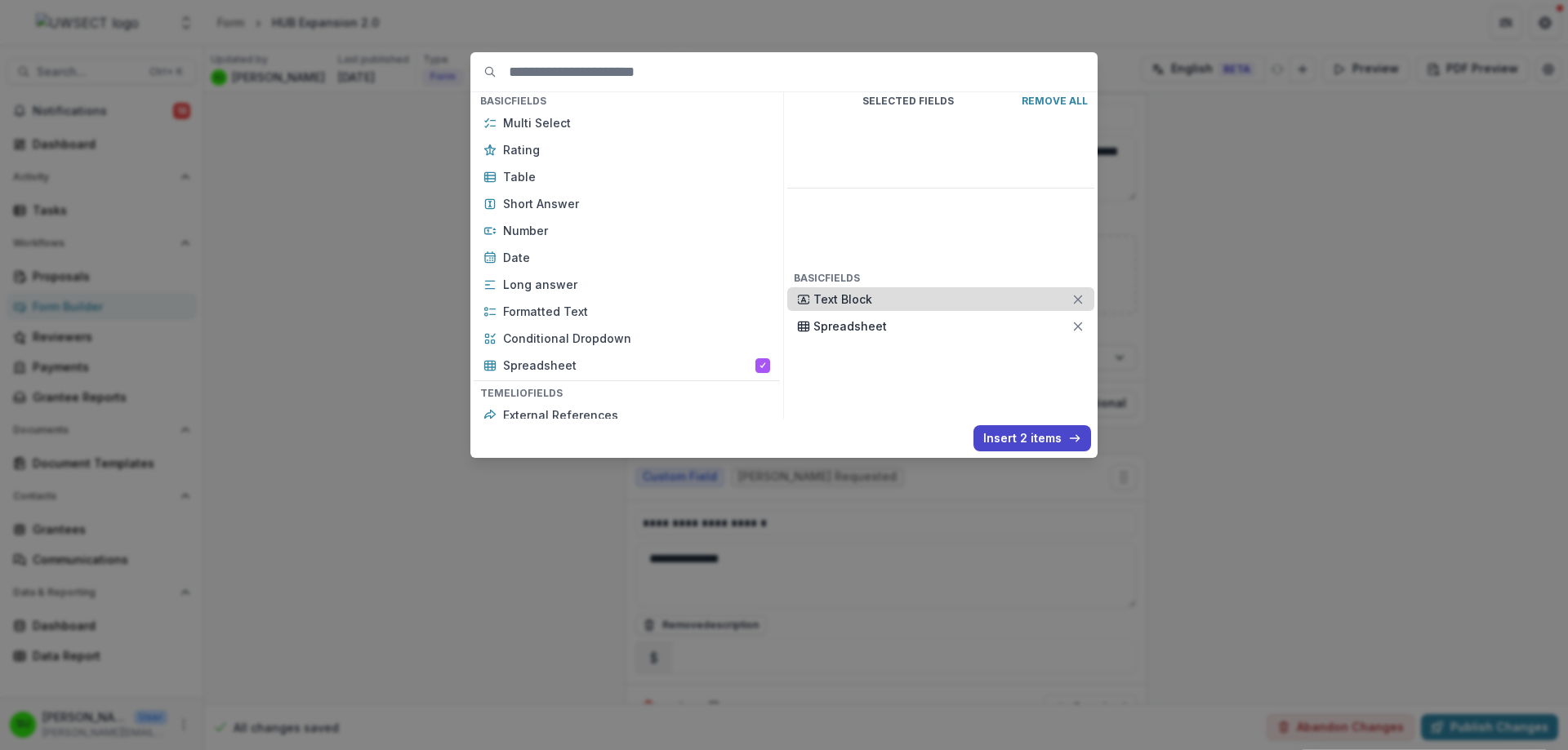
click at [1082, 288] on div "Text Block" at bounding box center [940, 299] width 307 height 23
click at [1047, 428] on button "Insert 1 items" at bounding box center [1034, 438] width 115 height 26
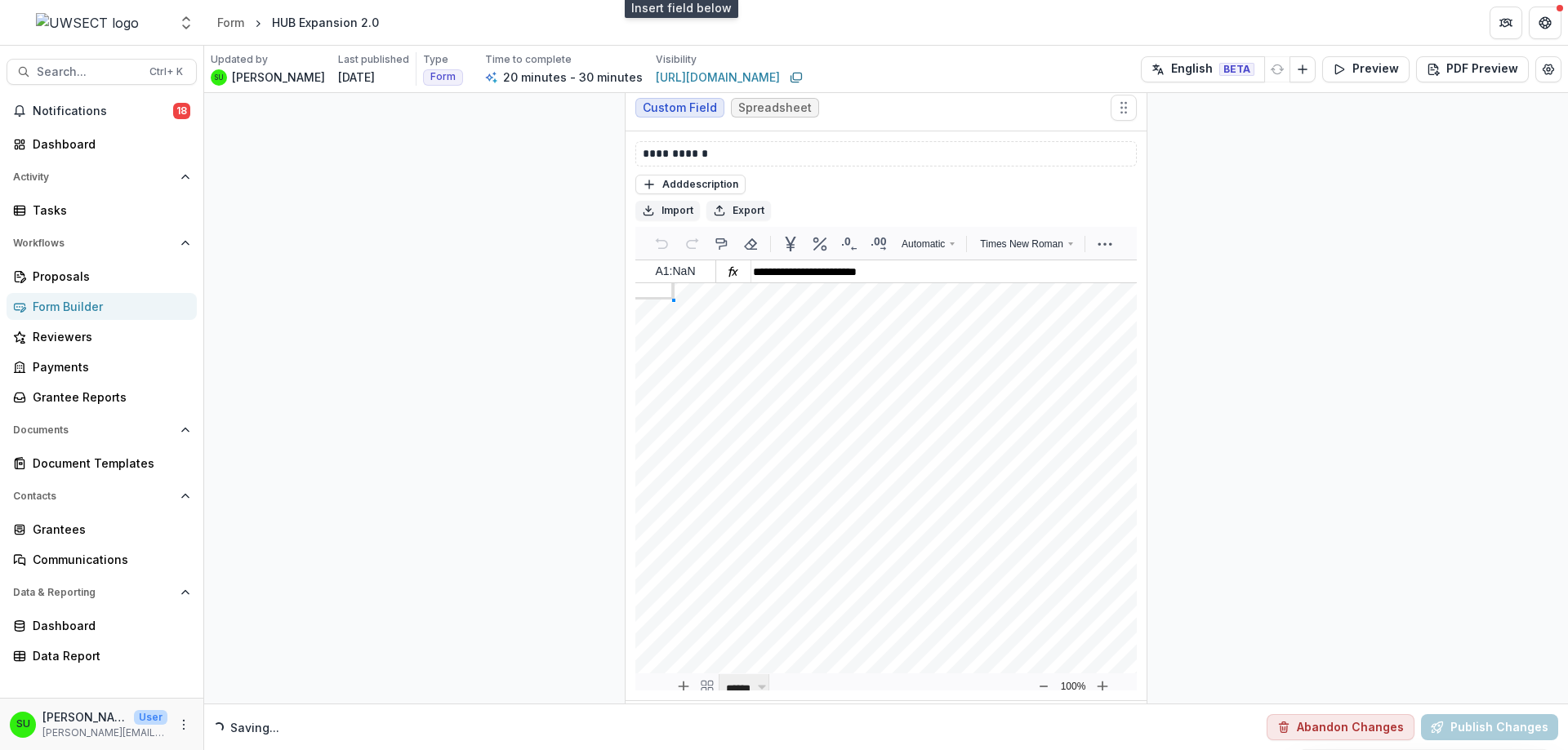
scroll to position [6908, 0]
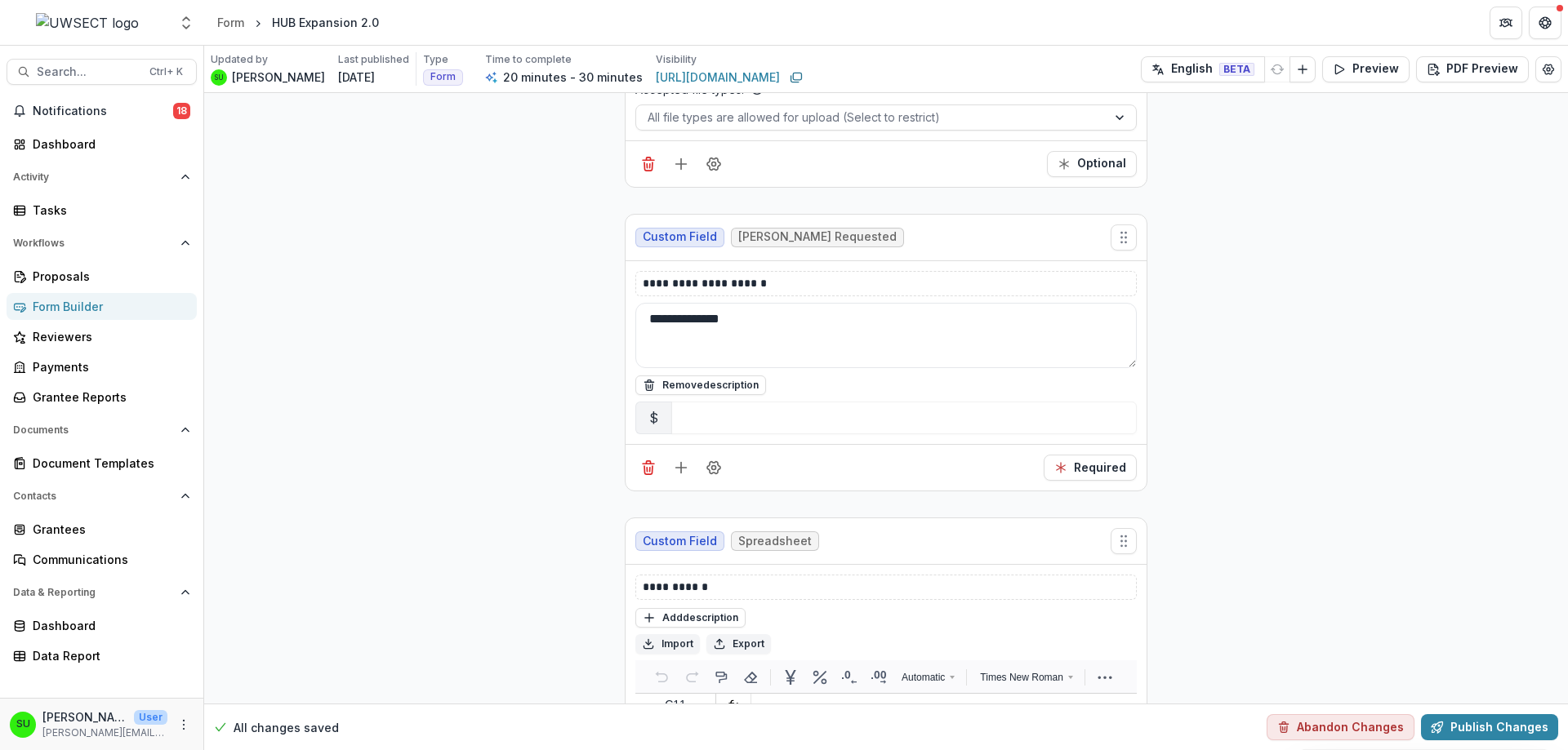
scroll to position [6419, 0]
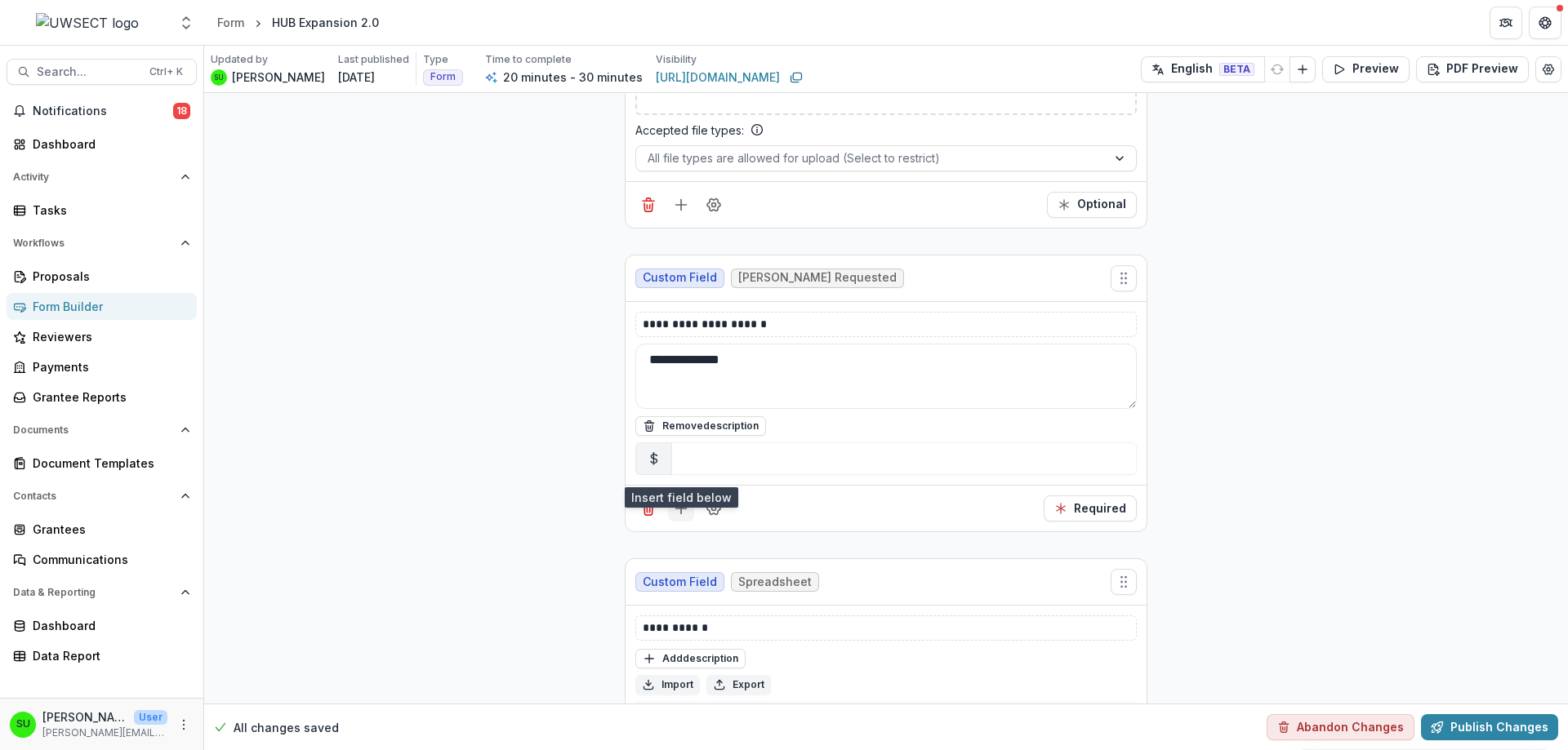
click at [683, 501] on icon "Add field" at bounding box center [682, 509] width 17 height 17
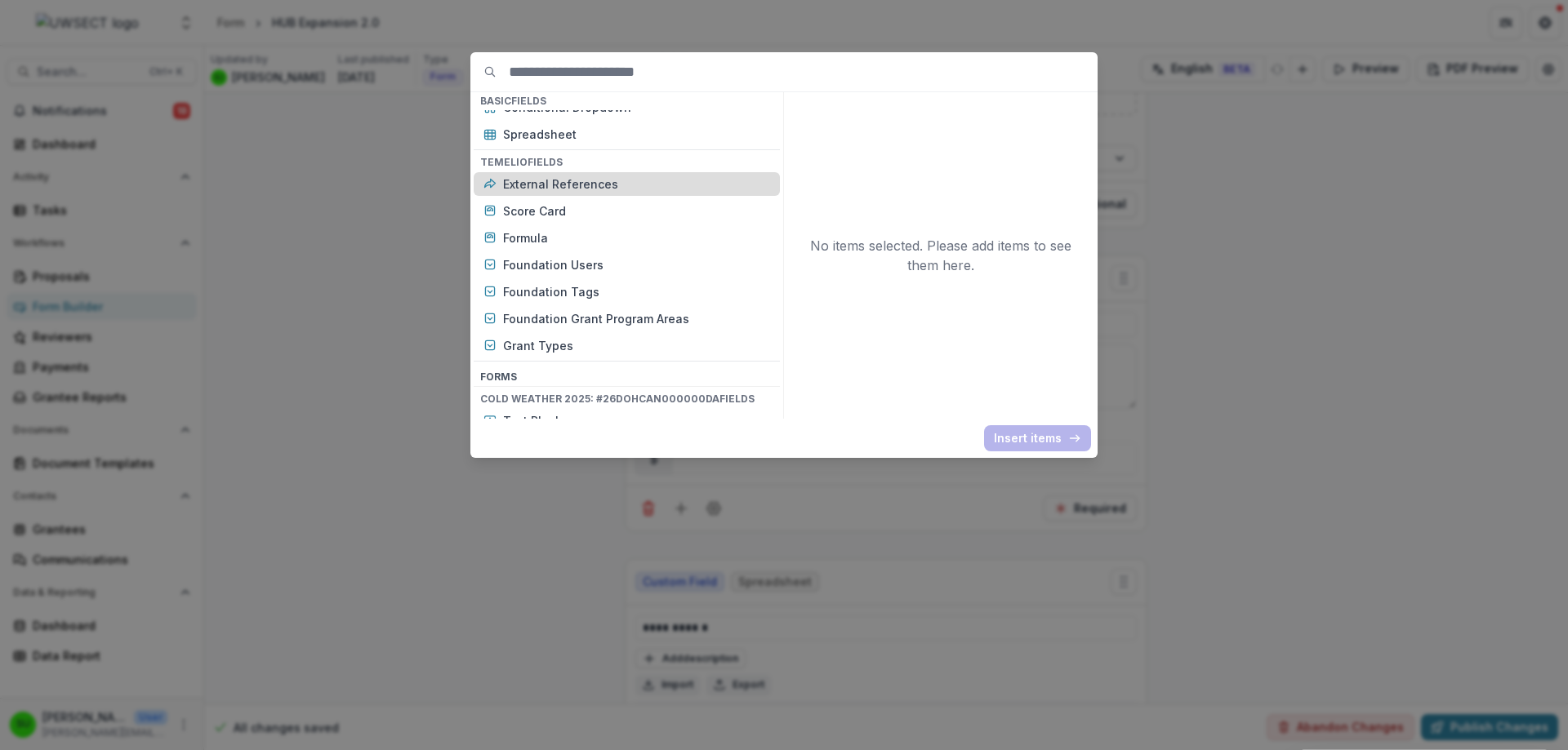
scroll to position [489, 0]
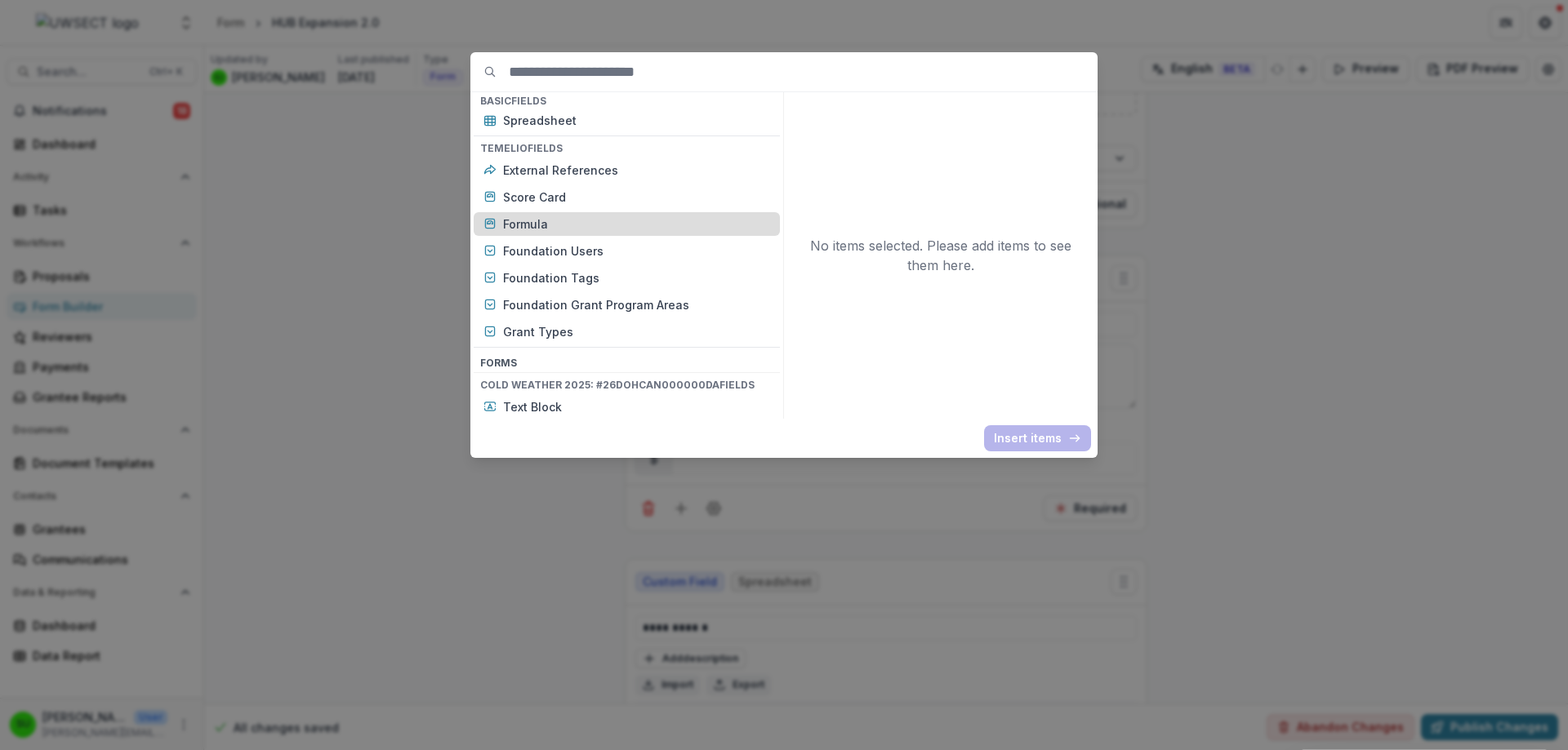
click at [549, 220] on p "Formula" at bounding box center [636, 224] width 267 height 17
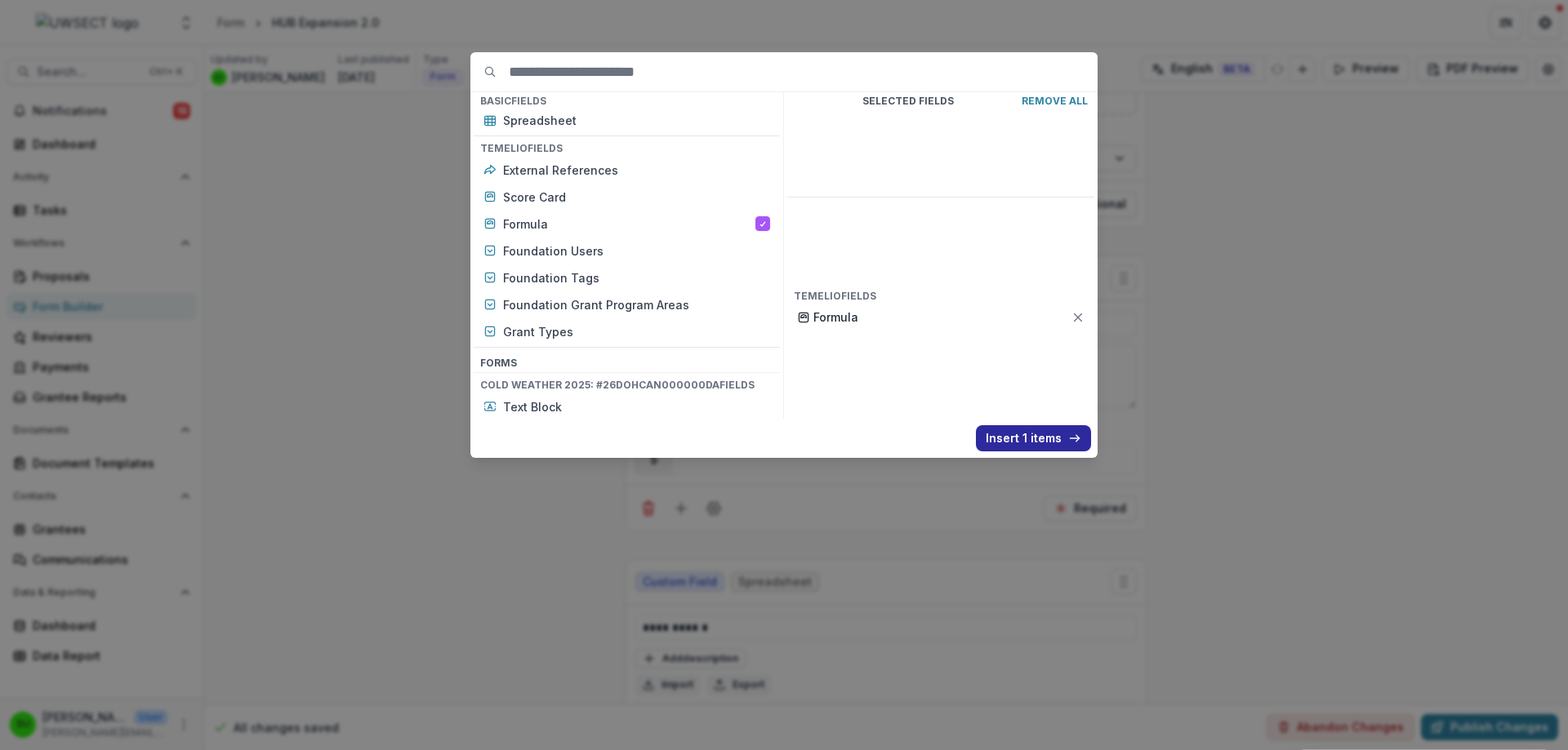
click at [1031, 436] on button "Insert 1 items" at bounding box center [1034, 438] width 115 height 26
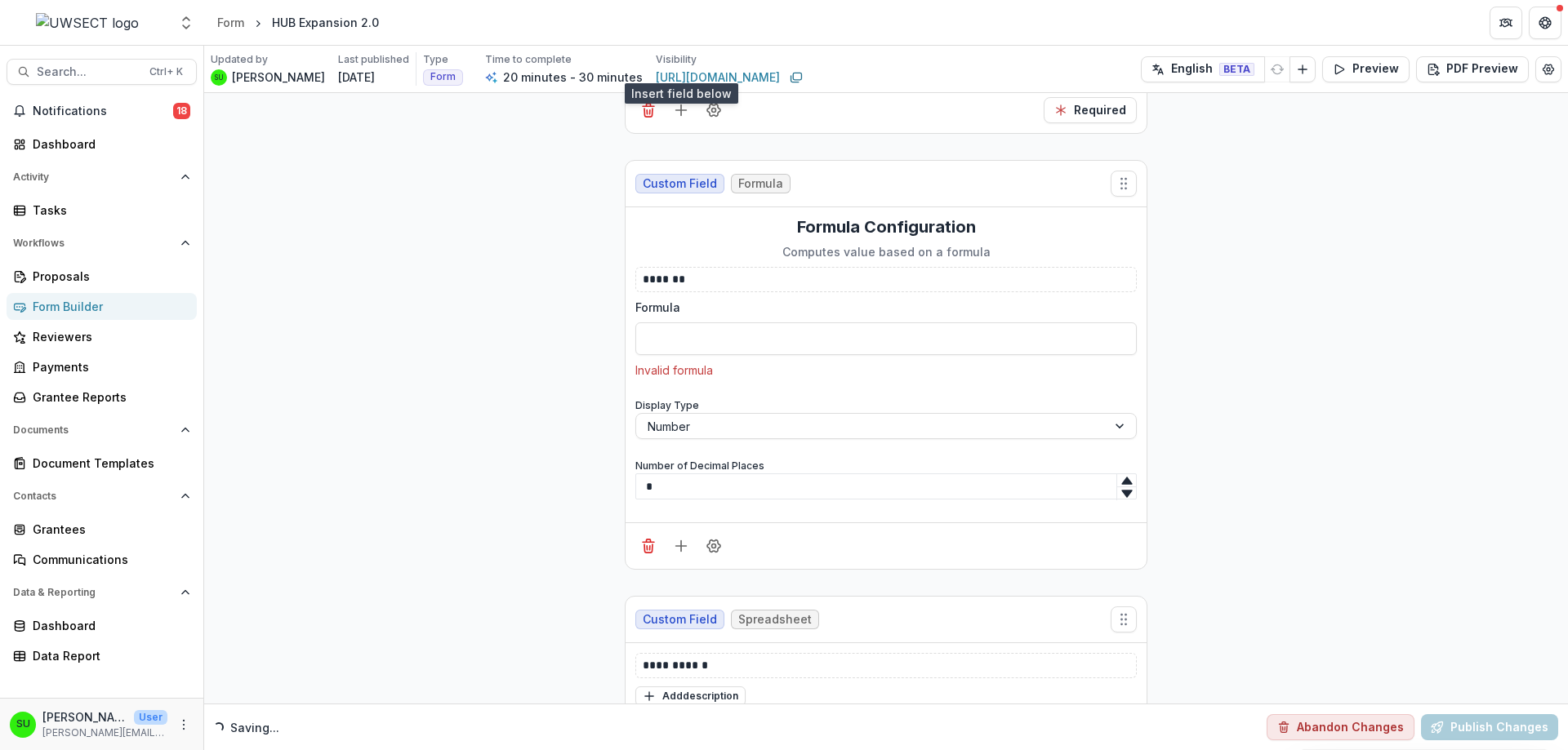
scroll to position [6826, 0]
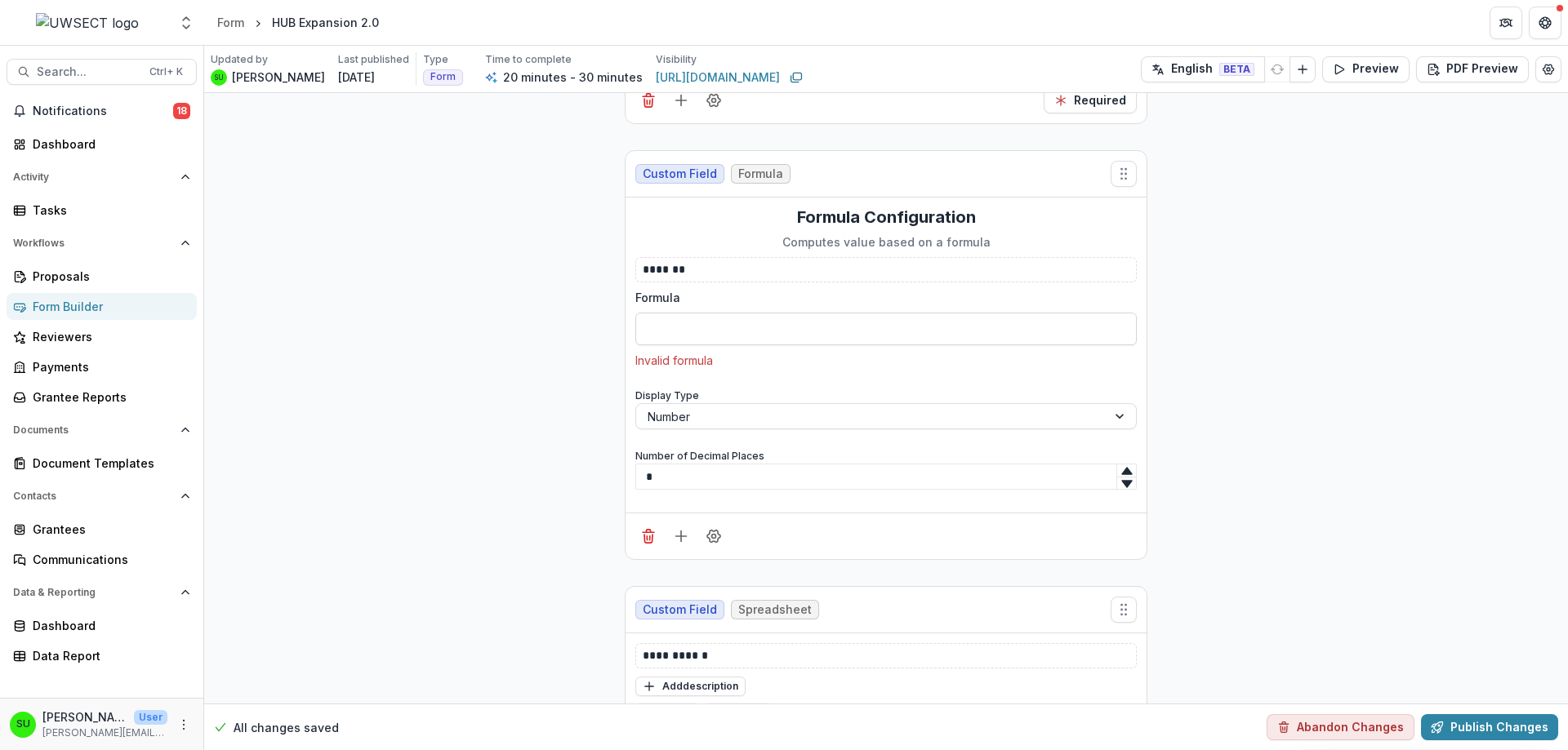
click at [700, 313] on input "Formula" at bounding box center [885, 328] width 501 height 33
click at [693, 407] on div at bounding box center [871, 417] width 448 height 20
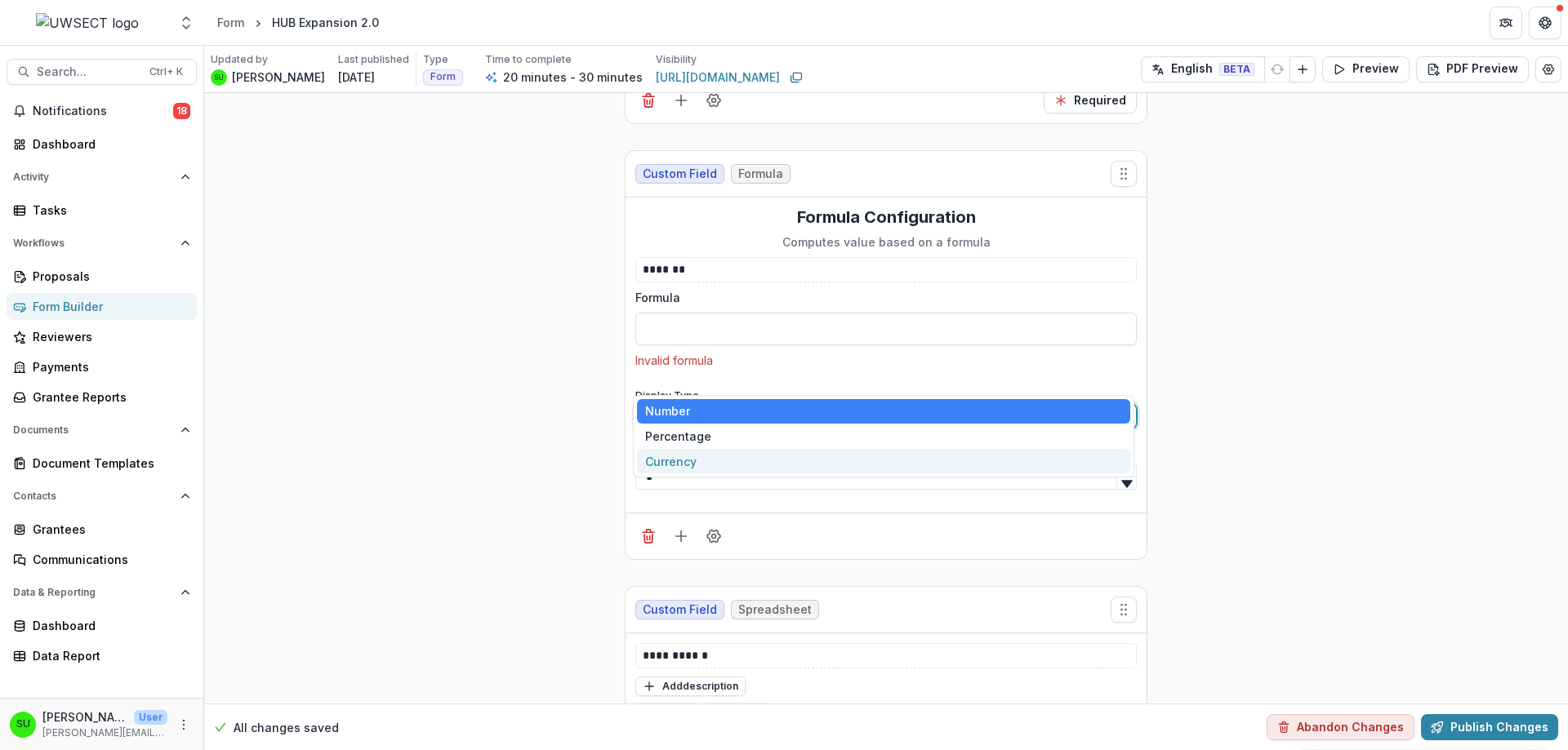
click at [684, 456] on div "Currency" at bounding box center [884, 461] width 493 height 25
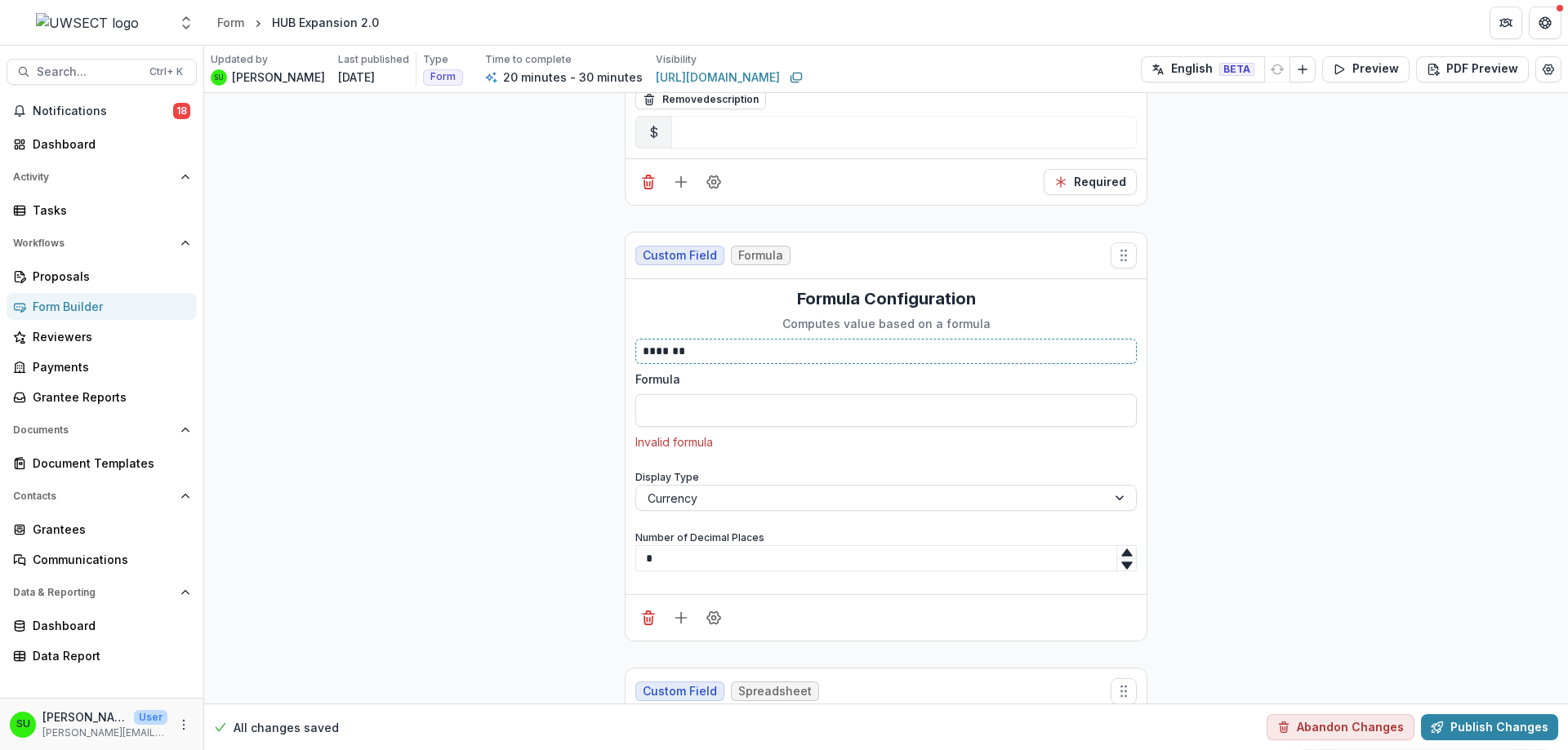
click at [680, 342] on p "*******" at bounding box center [885, 351] width 487 height 17
click at [701, 395] on input "Formula" at bounding box center [885, 410] width 501 height 33
type input "*"
click at [684, 342] on p "*******" at bounding box center [885, 351] width 487 height 17
click at [712, 616] on circle "Field Settings" at bounding box center [714, 618] width 4 height 4
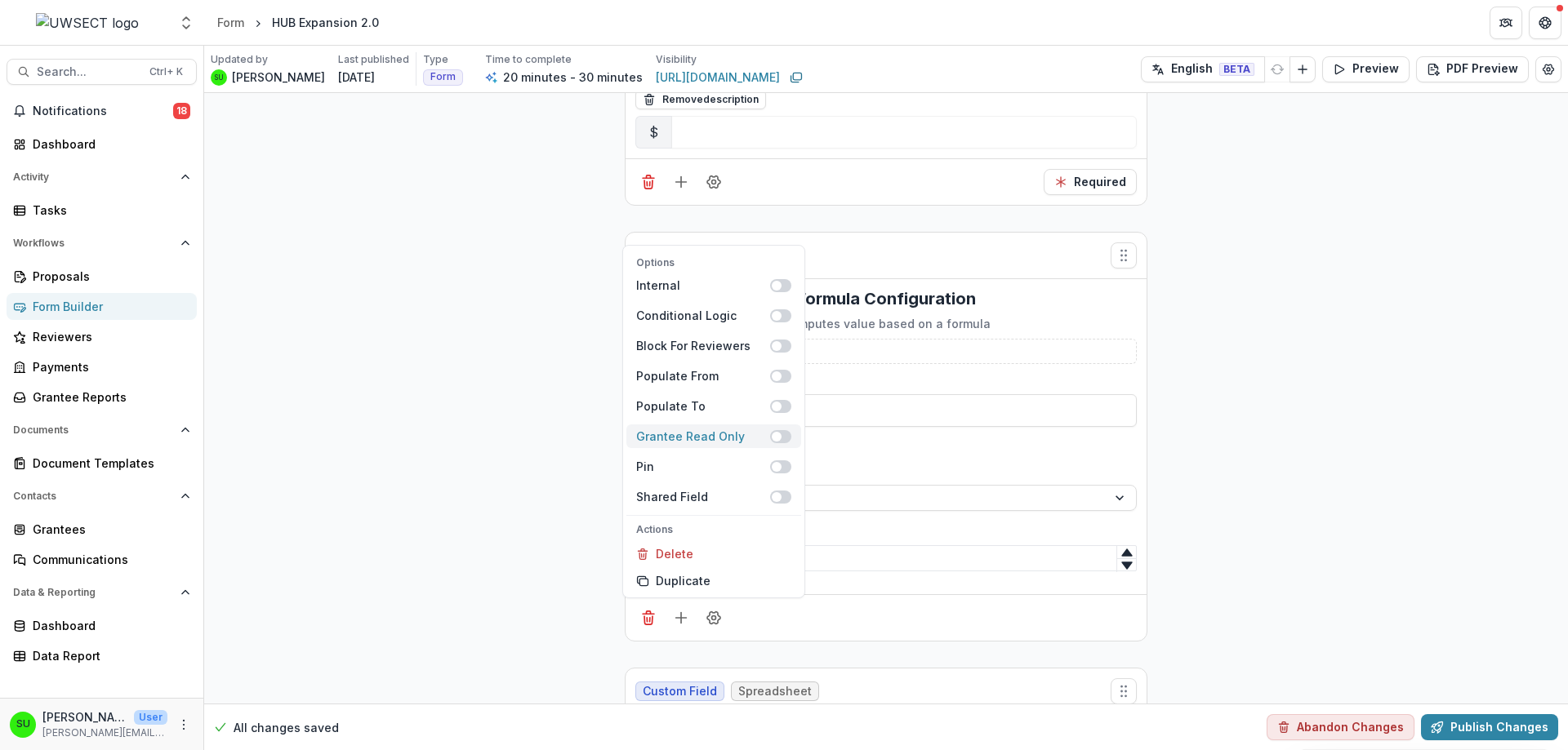
click at [777, 432] on span at bounding box center [777, 436] width 10 height 10
click at [773, 371] on span at bounding box center [777, 376] width 10 height 10
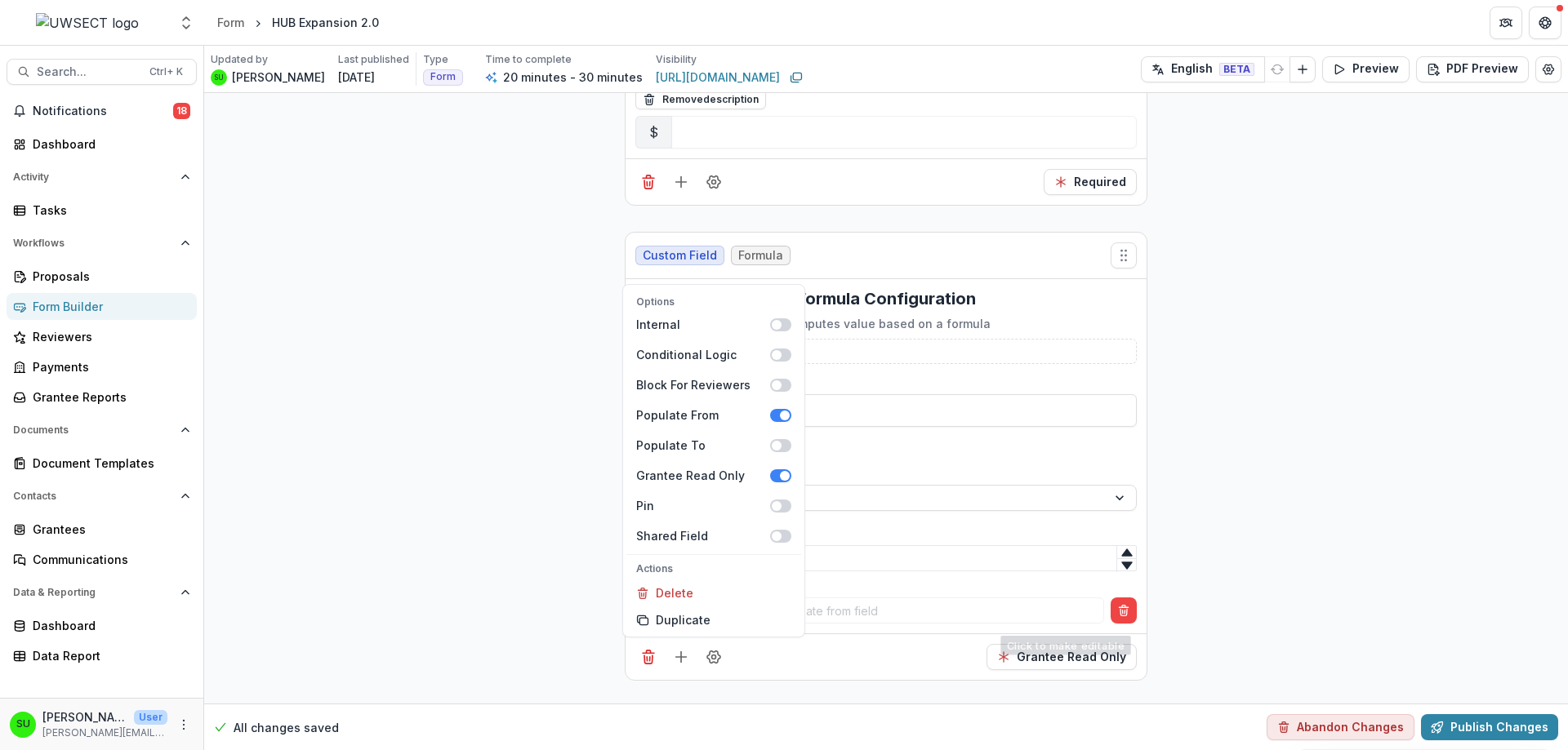
click at [909, 633] on div "Options Internal Conditional Logic Block For Reviewers Populate From Populate T…" at bounding box center [885, 656] width 520 height 47
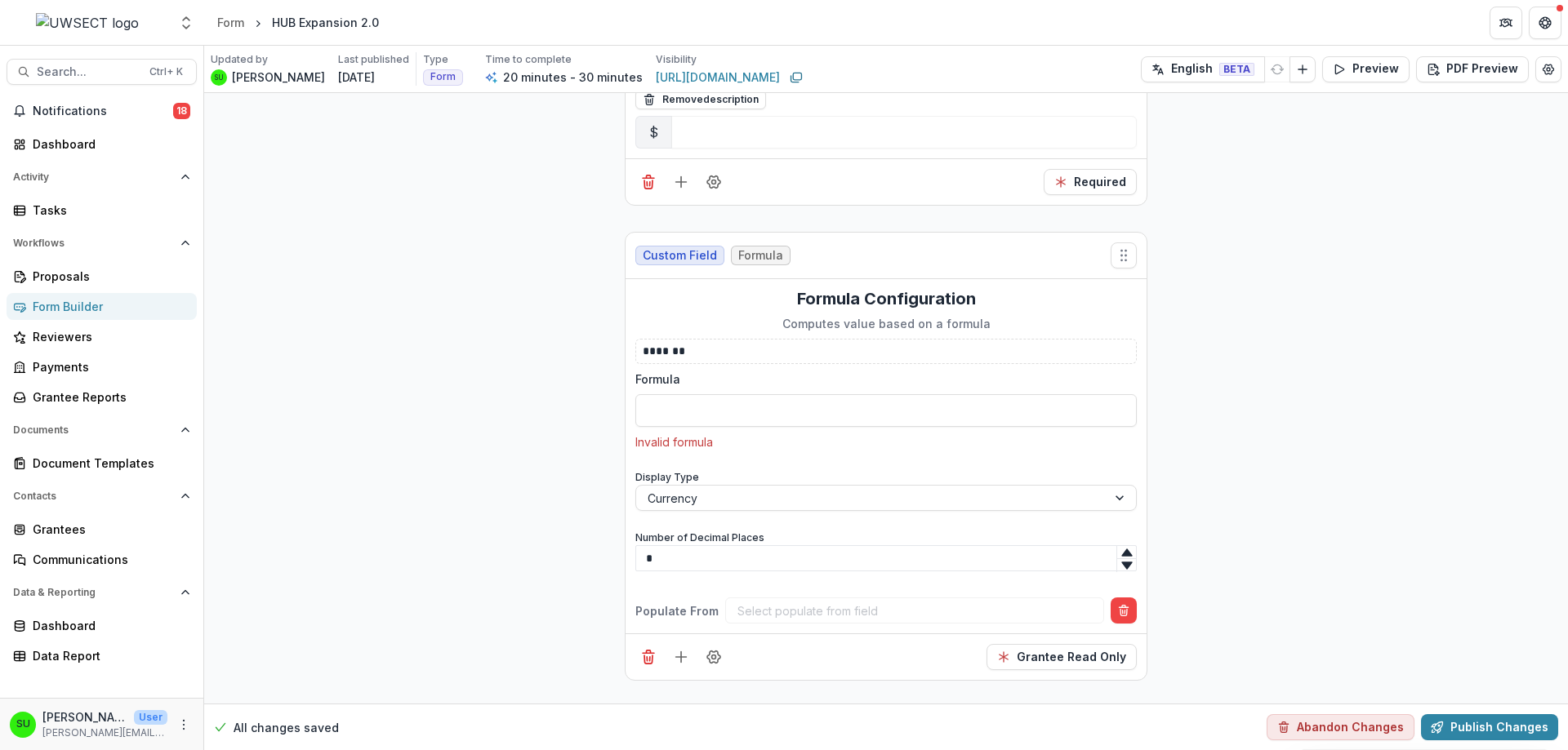
click at [919, 597] on div "Select populate from field" at bounding box center [914, 610] width 379 height 26
click at [1117, 604] on icon "Delete condition" at bounding box center [1124, 610] width 13 height 13
click at [696, 395] on input "Formula" at bounding box center [885, 410] width 501 height 33
click at [673, 609] on icon "Add field" at bounding box center [682, 618] width 17 height 17
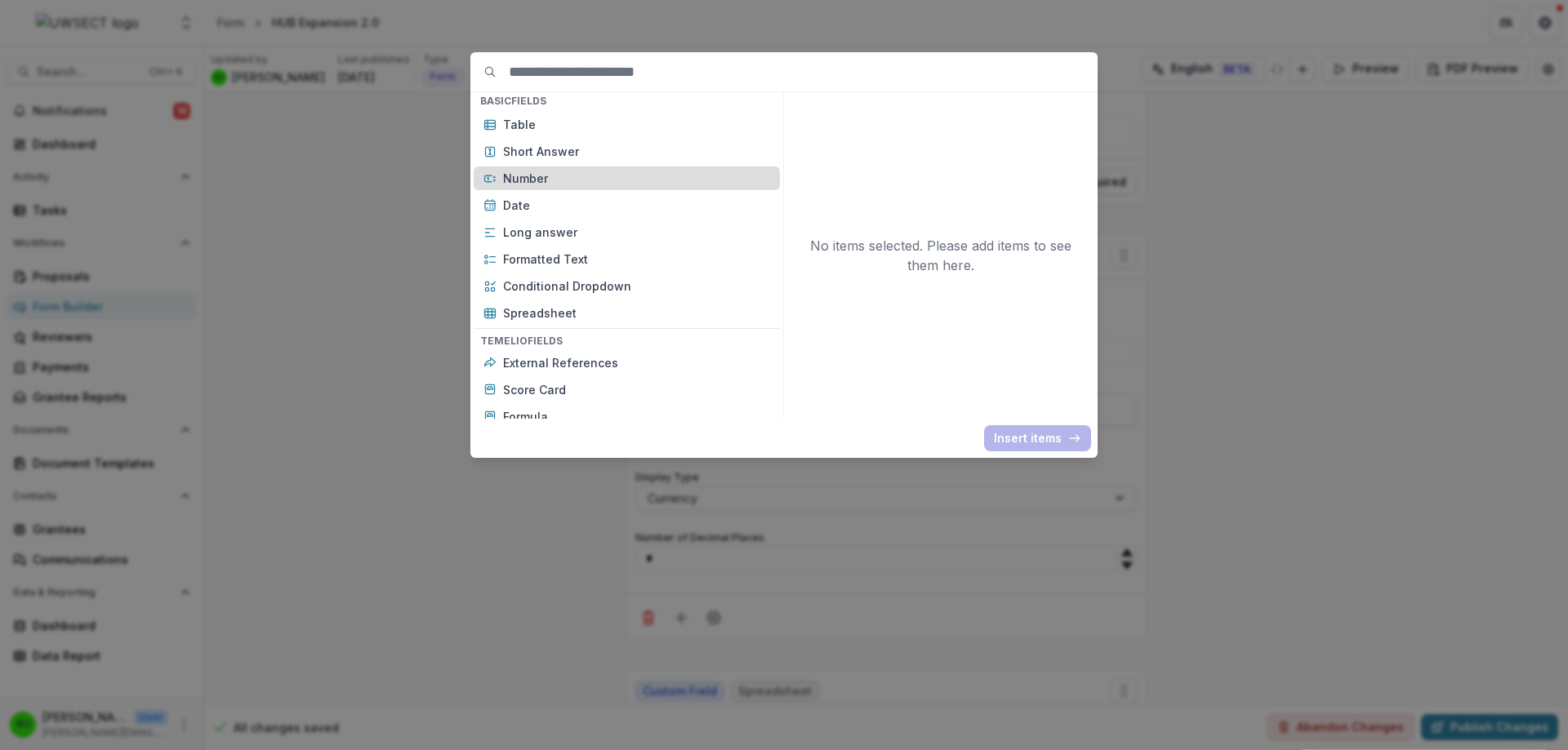
scroll to position [327, 0]
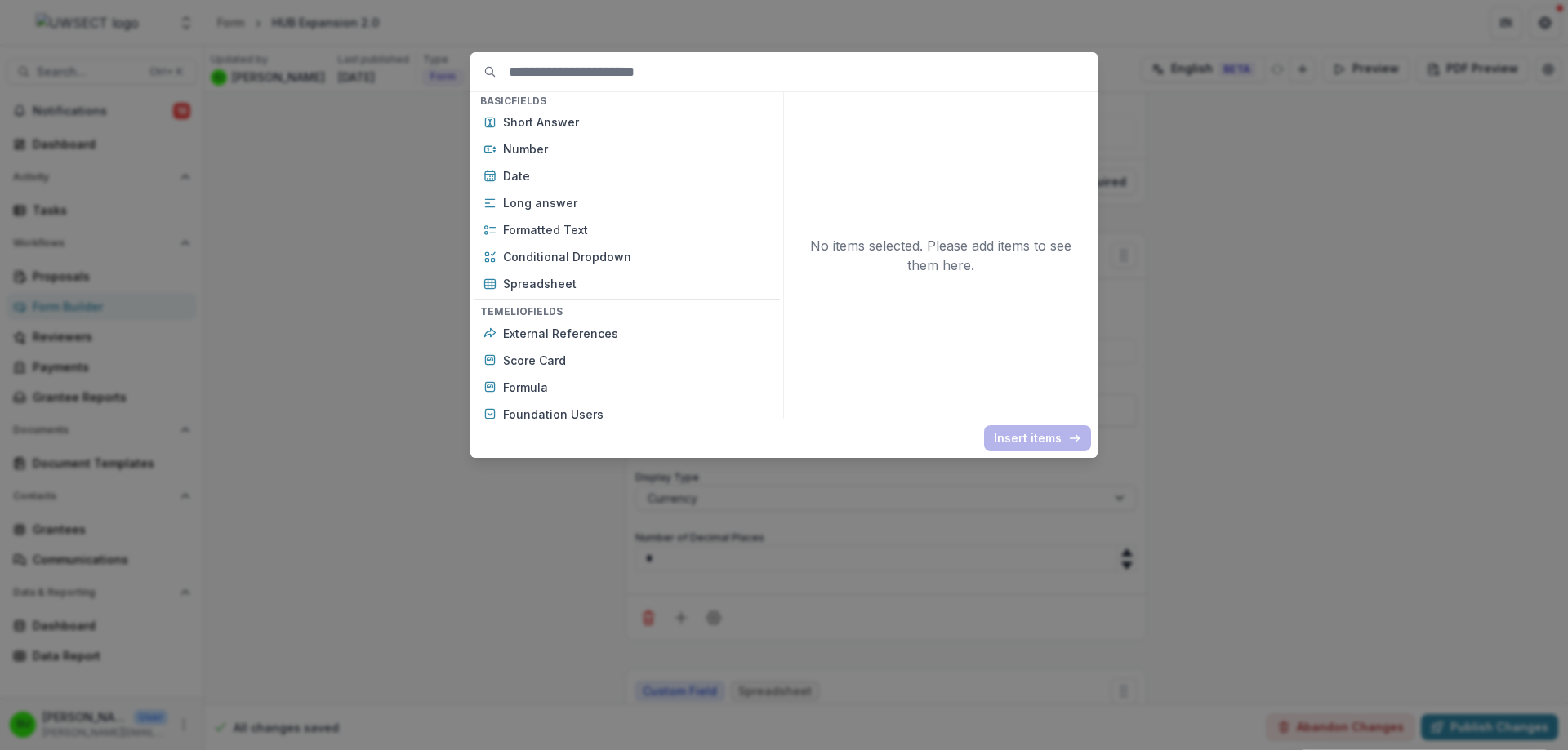
click at [385, 311] on div "Basic Fields New Page File Download File Upload Text Block Currency Phone Numbe…" at bounding box center [784, 375] width 1568 height 750
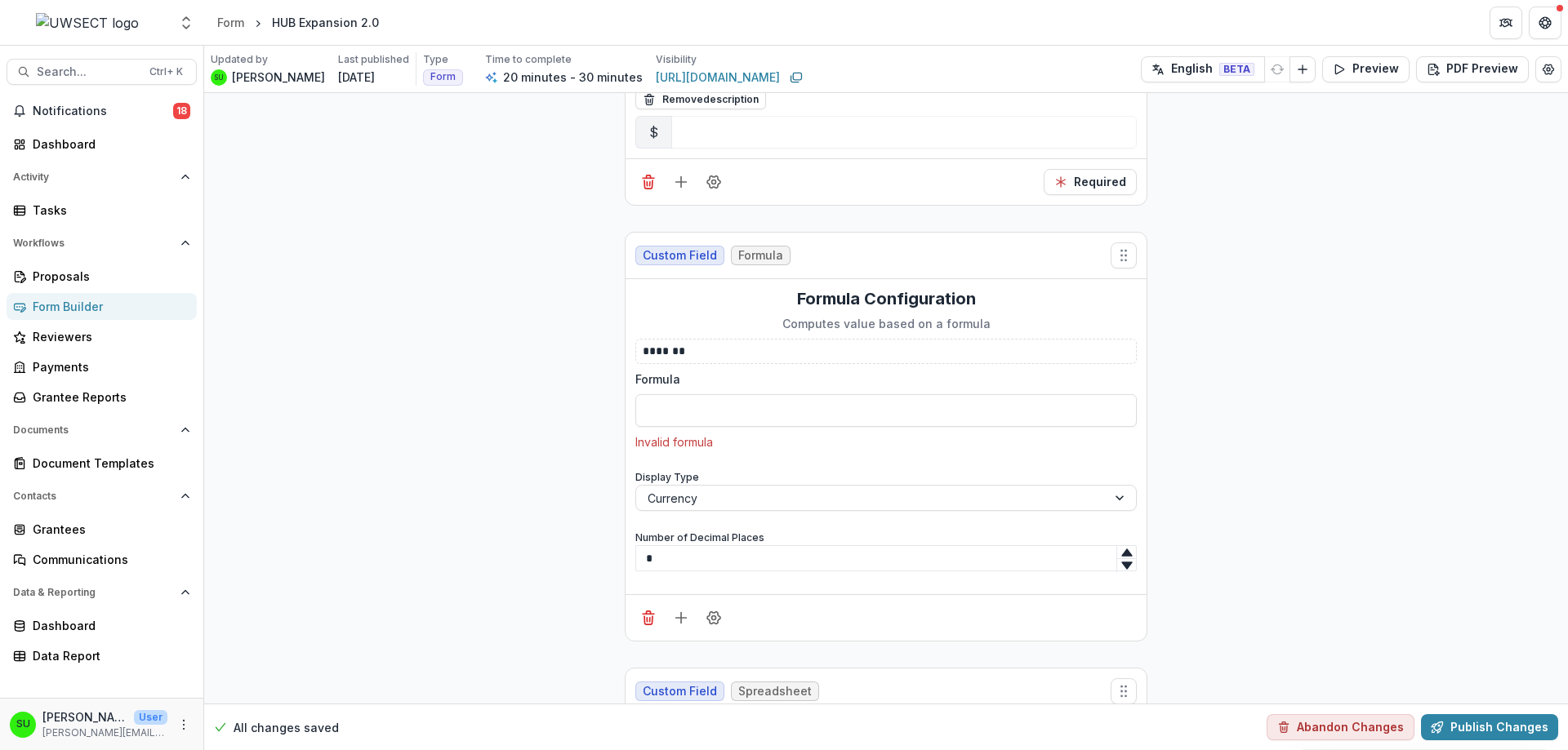
click at [385, 311] on div "Basic Fields New Page File Download File Upload Text Block Currency Phone Numbe…" at bounding box center [784, 375] width 1568 height 750
click at [180, 719] on icon "More" at bounding box center [183, 725] width 13 height 13
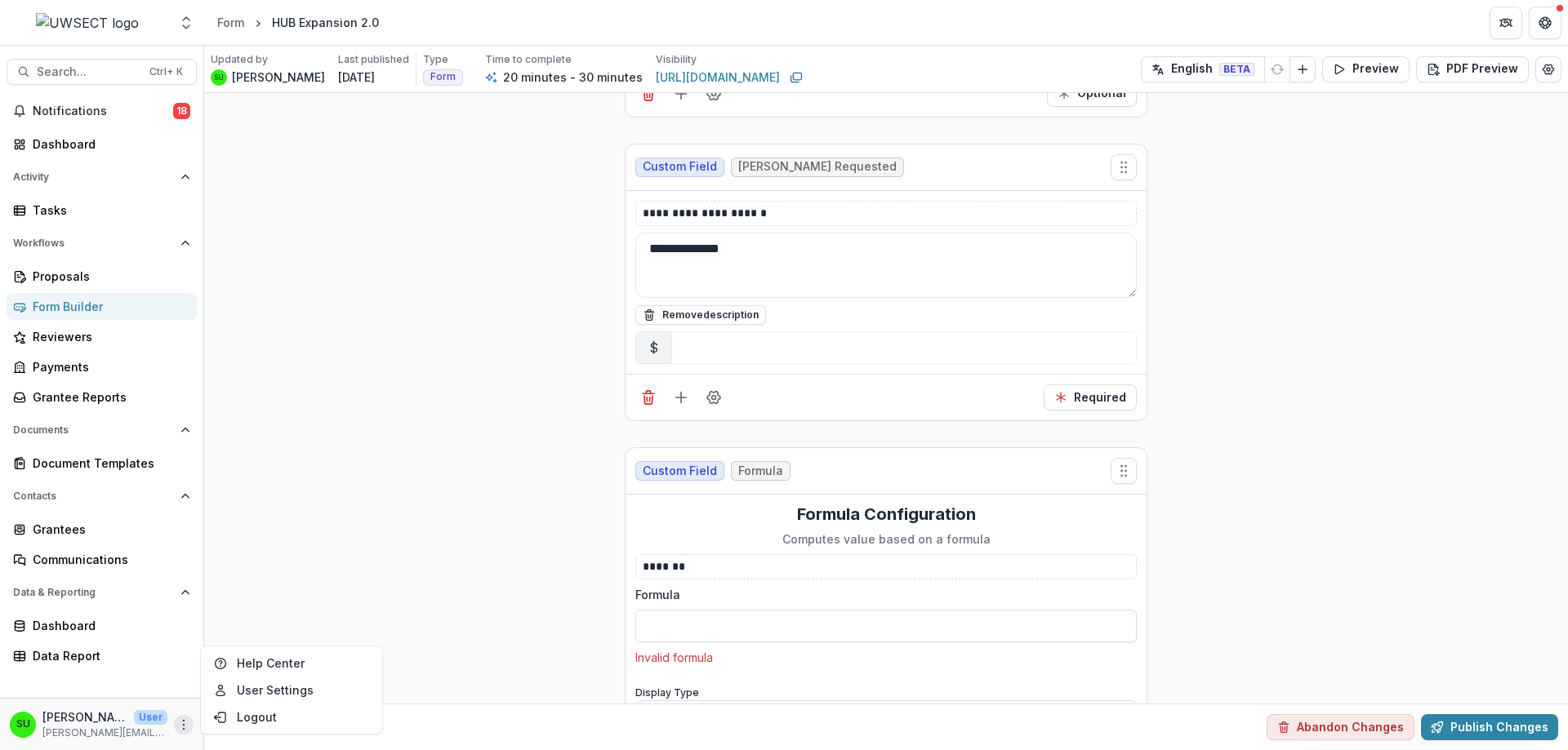
scroll to position [6528, 0]
click at [779, 207] on p "**********" at bounding box center [885, 215] width 487 height 17
drag, startPoint x: 790, startPoint y: 174, endPoint x: 631, endPoint y: 183, distance: 159.3
click at [631, 193] on div "**********" at bounding box center [885, 284] width 520 height 183
copy p "**********"
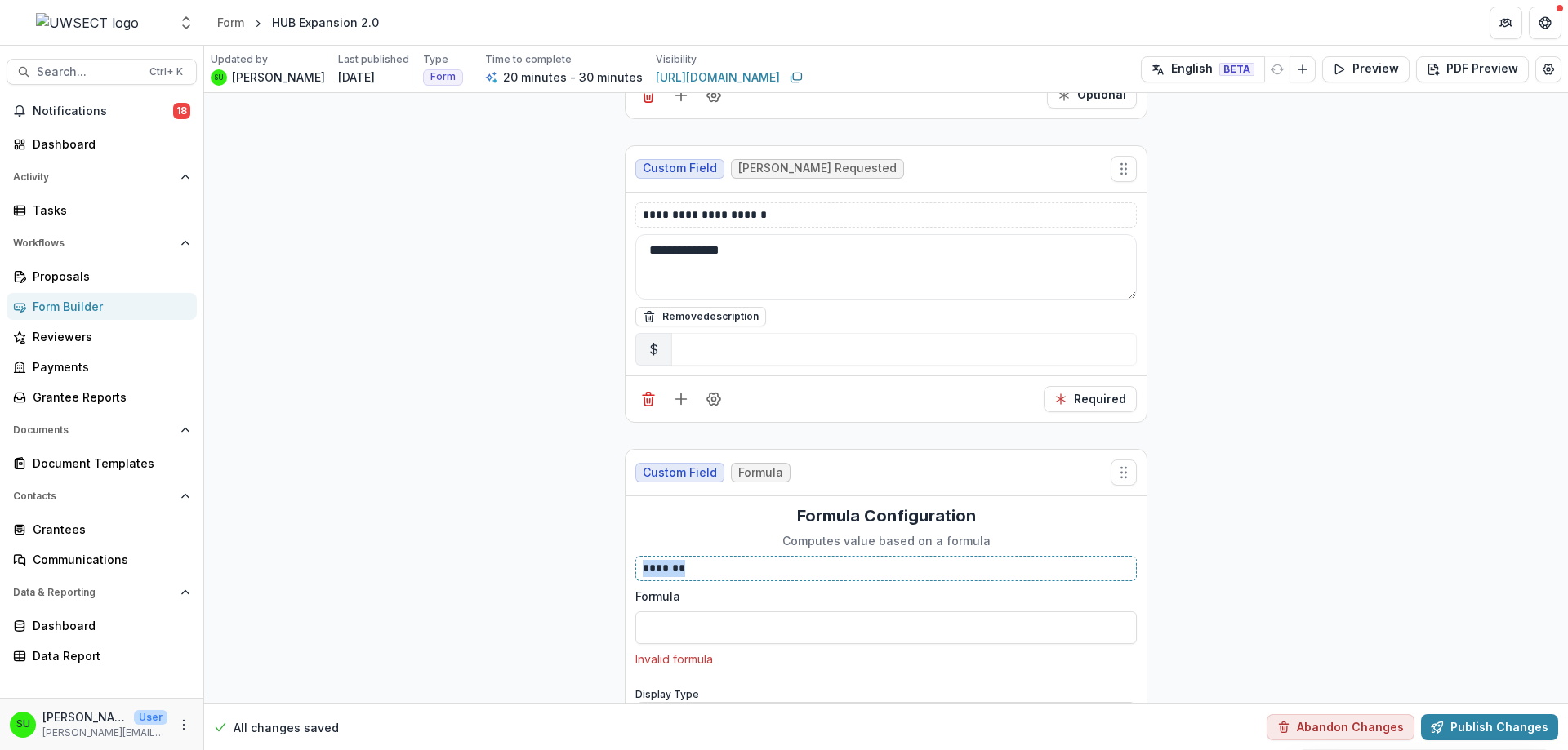
drag, startPoint x: 708, startPoint y: 523, endPoint x: 609, endPoint y: 526, distance: 99.0
click at [647, 399] on line "Delete field" at bounding box center [647, 401] width 0 height 4
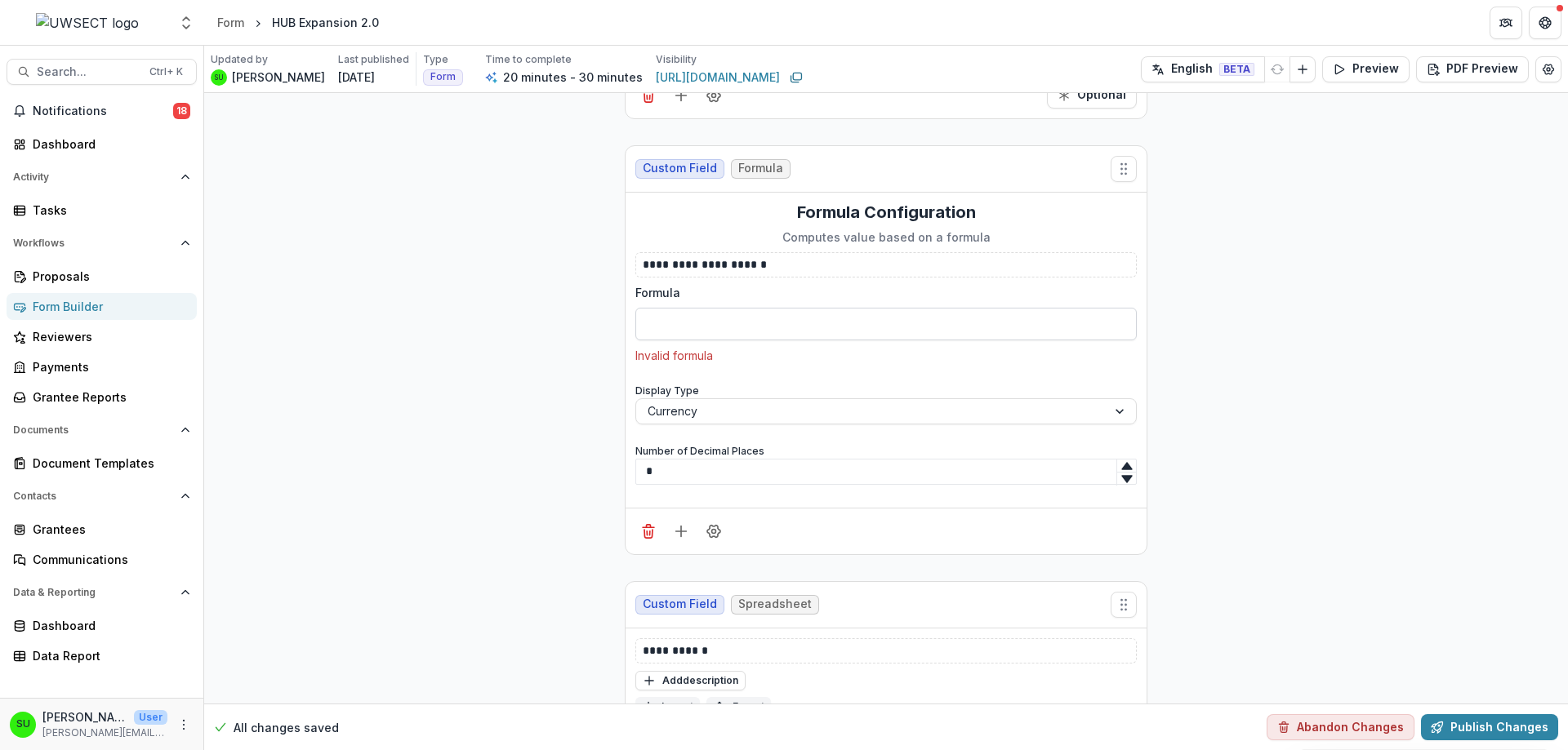
click at [667, 308] on input "Formula" at bounding box center [885, 324] width 501 height 33
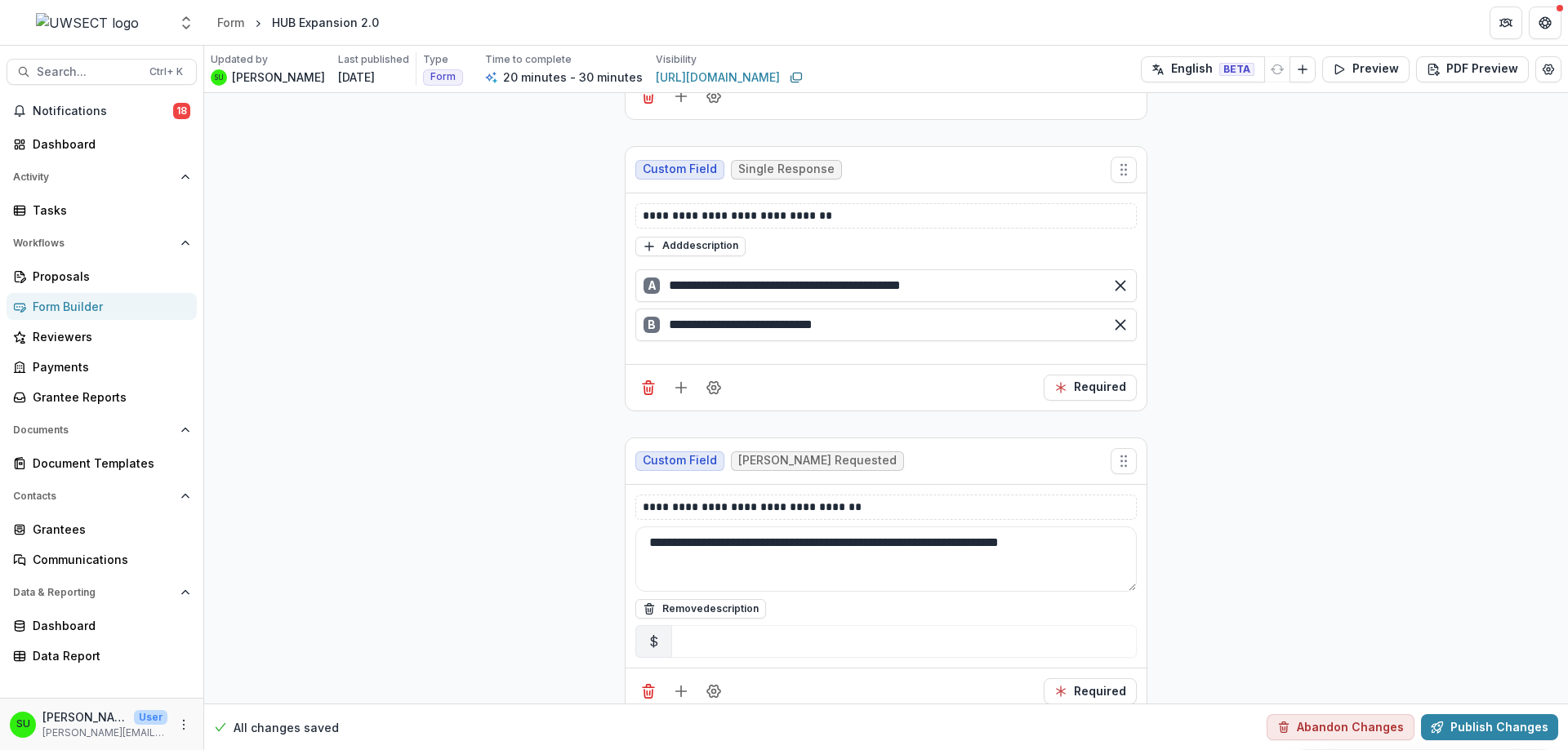
scroll to position [5549, 0]
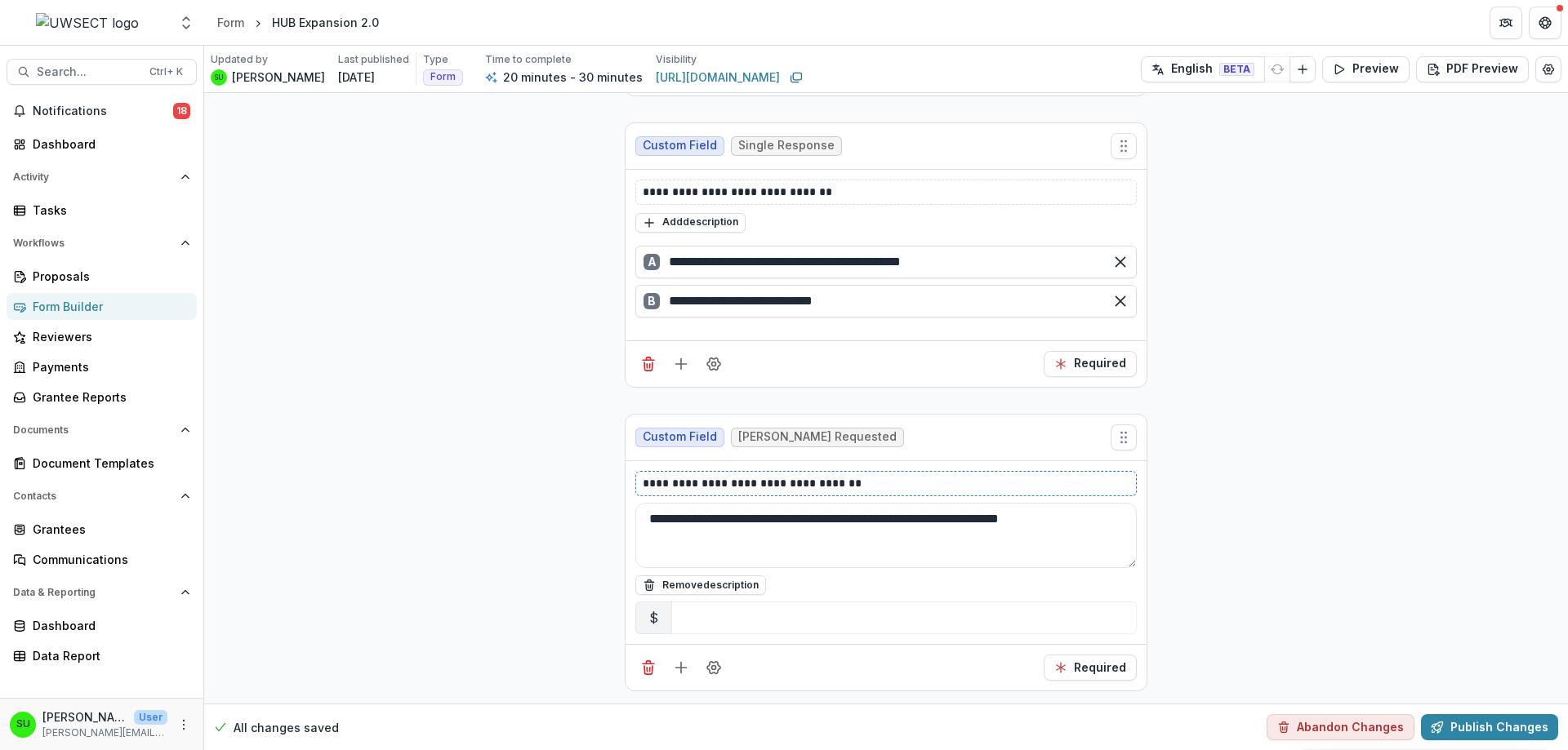
click at [899, 475] on p "**********" at bounding box center [885, 483] width 487 height 17
drag, startPoint x: 909, startPoint y: 442, endPoint x: 595, endPoint y: 431, distance: 314.2
copy p "**********"
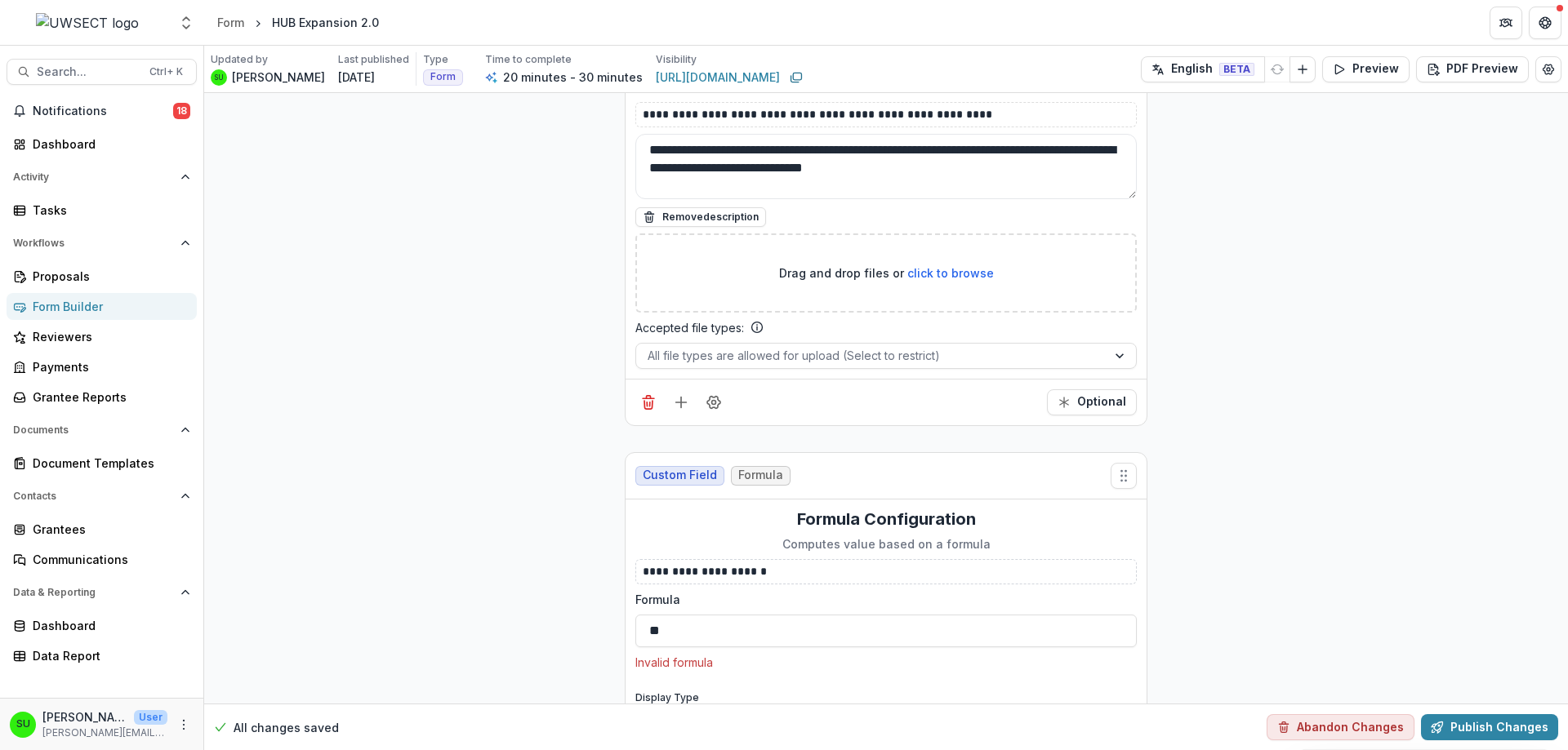
scroll to position [6365, 0]
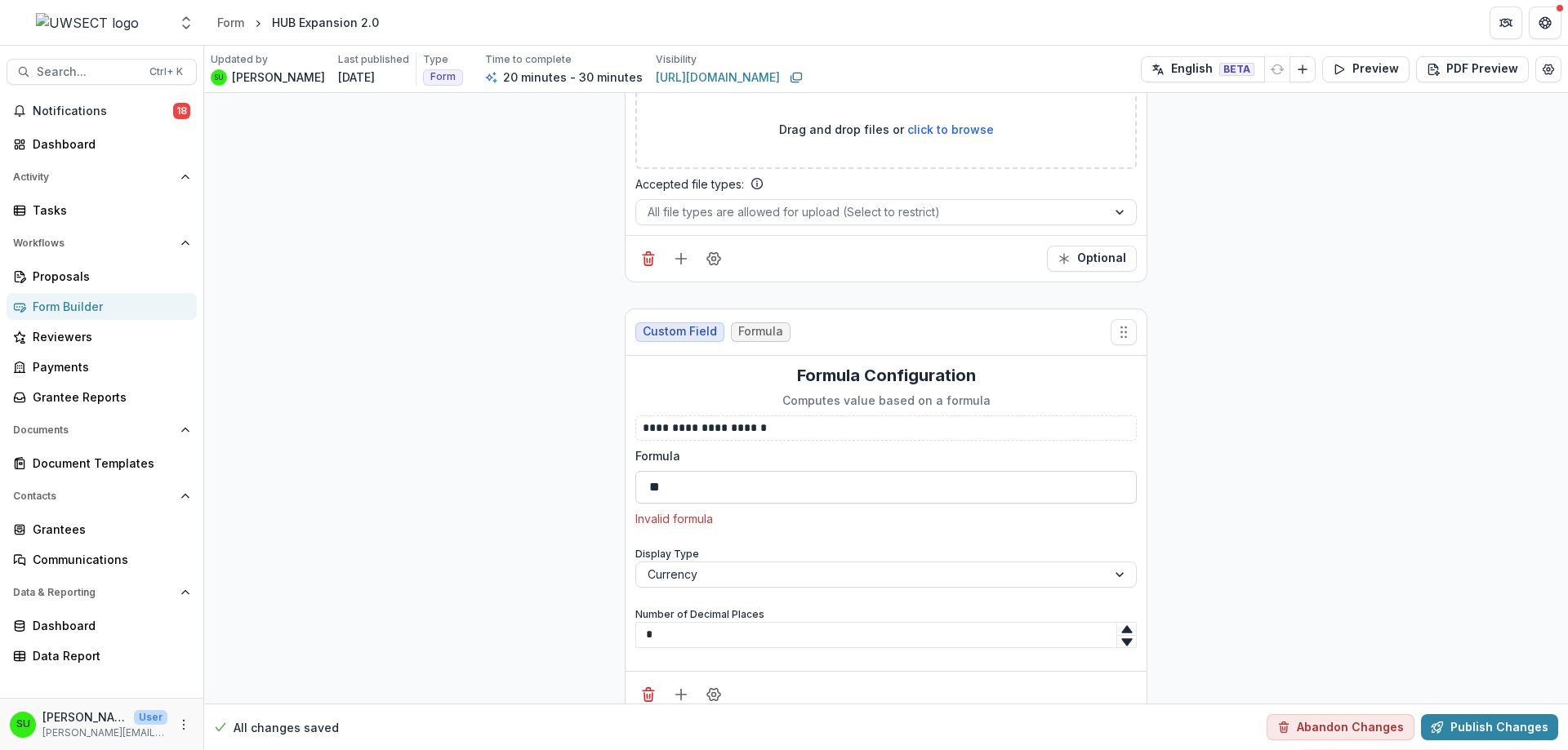
click at [698, 471] on input "**" at bounding box center [885, 487] width 501 height 33
paste input "**********"
click at [642, 471] on input "**********" at bounding box center [885, 487] width 501 height 33
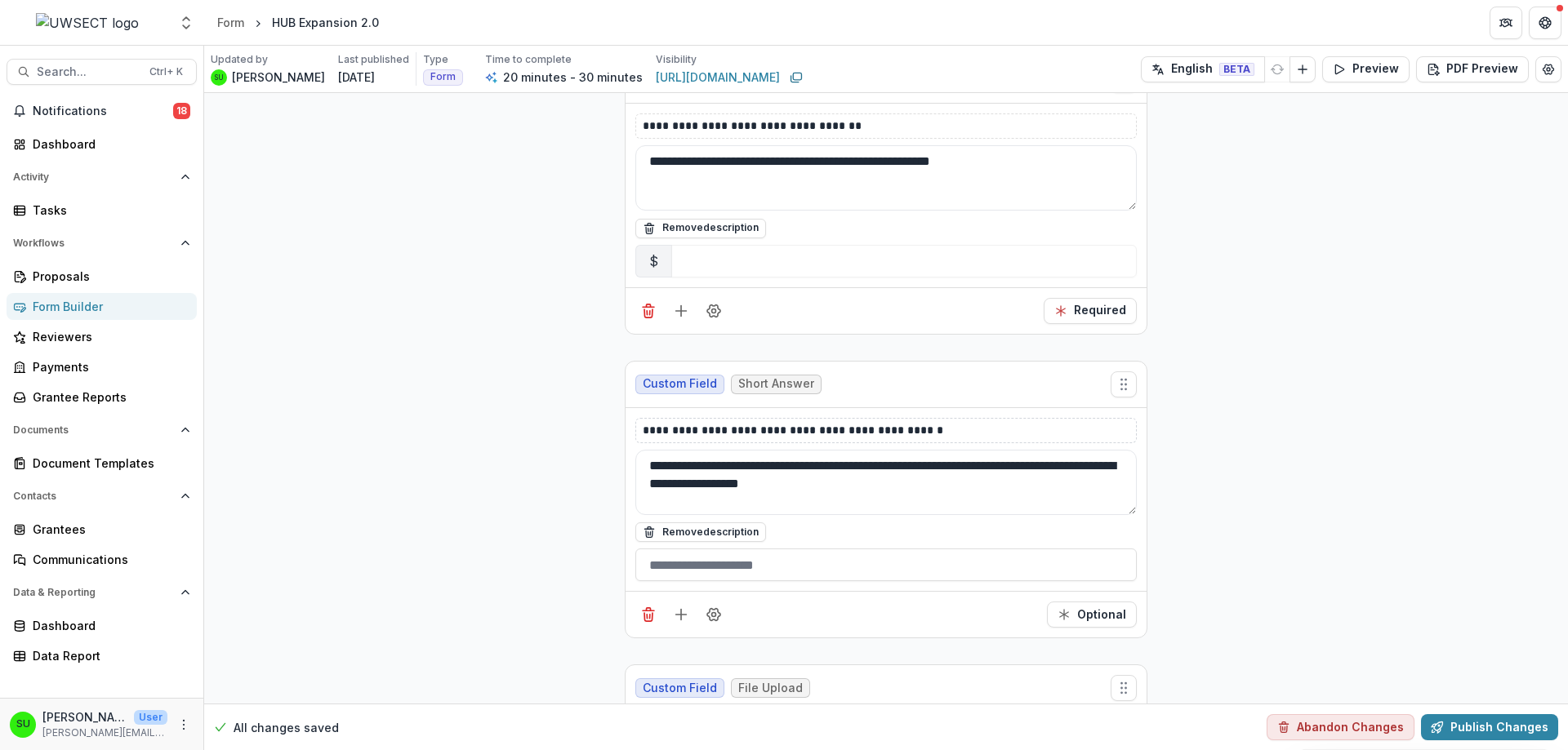
scroll to position [4079, 0]
click at [961, 434] on p "**********" at bounding box center [885, 431] width 487 height 17
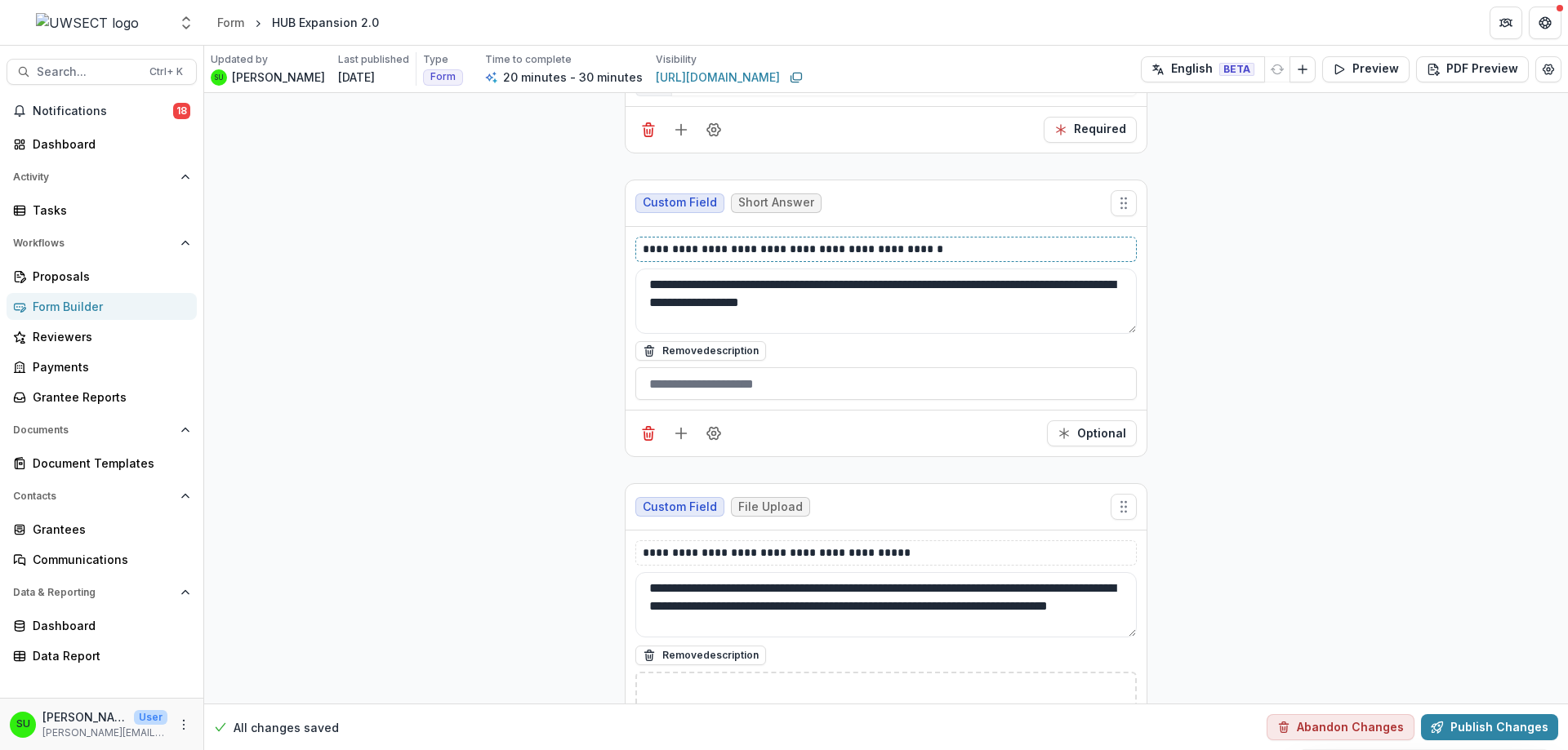
scroll to position [4406, 0]
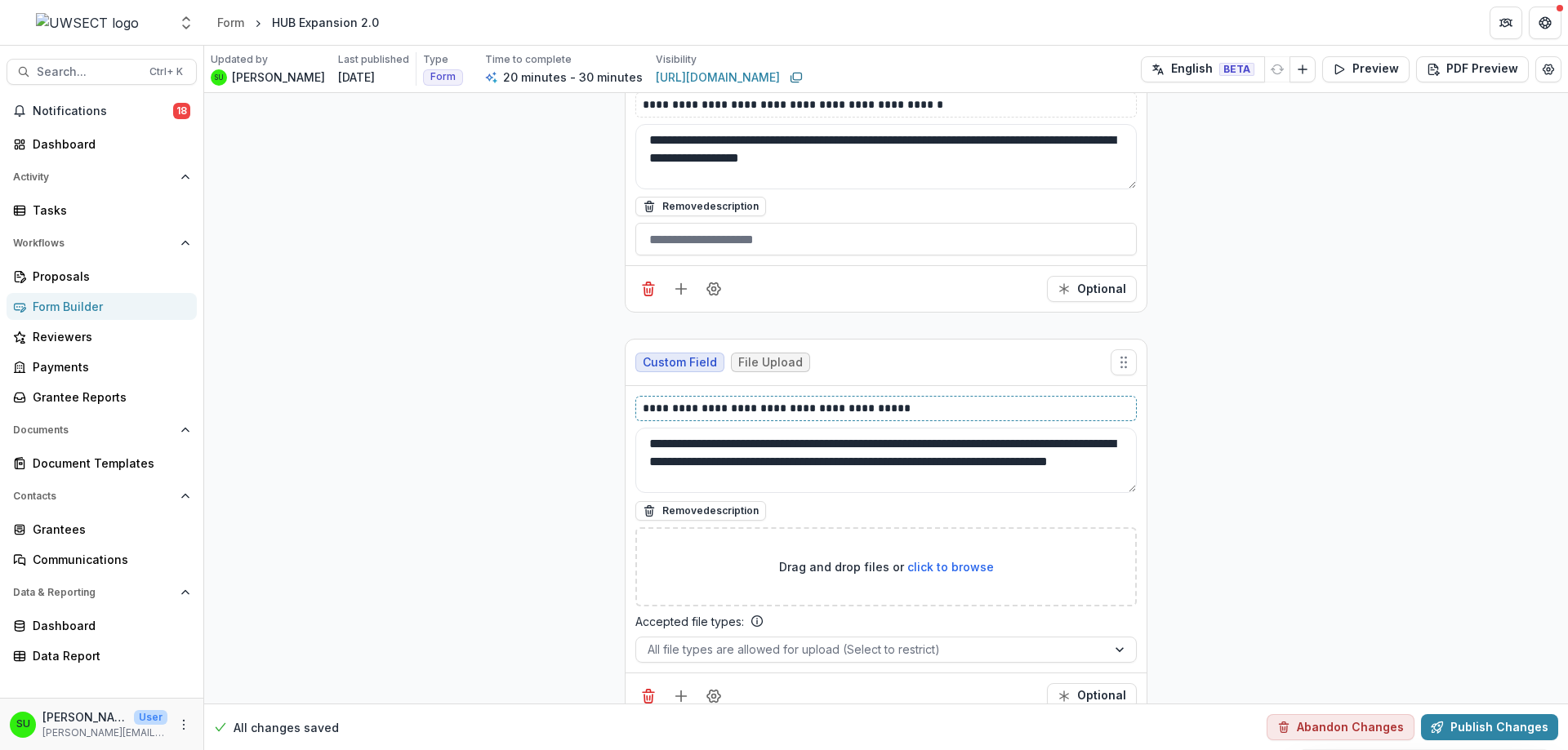
click at [934, 405] on p "**********" at bounding box center [885, 408] width 487 height 17
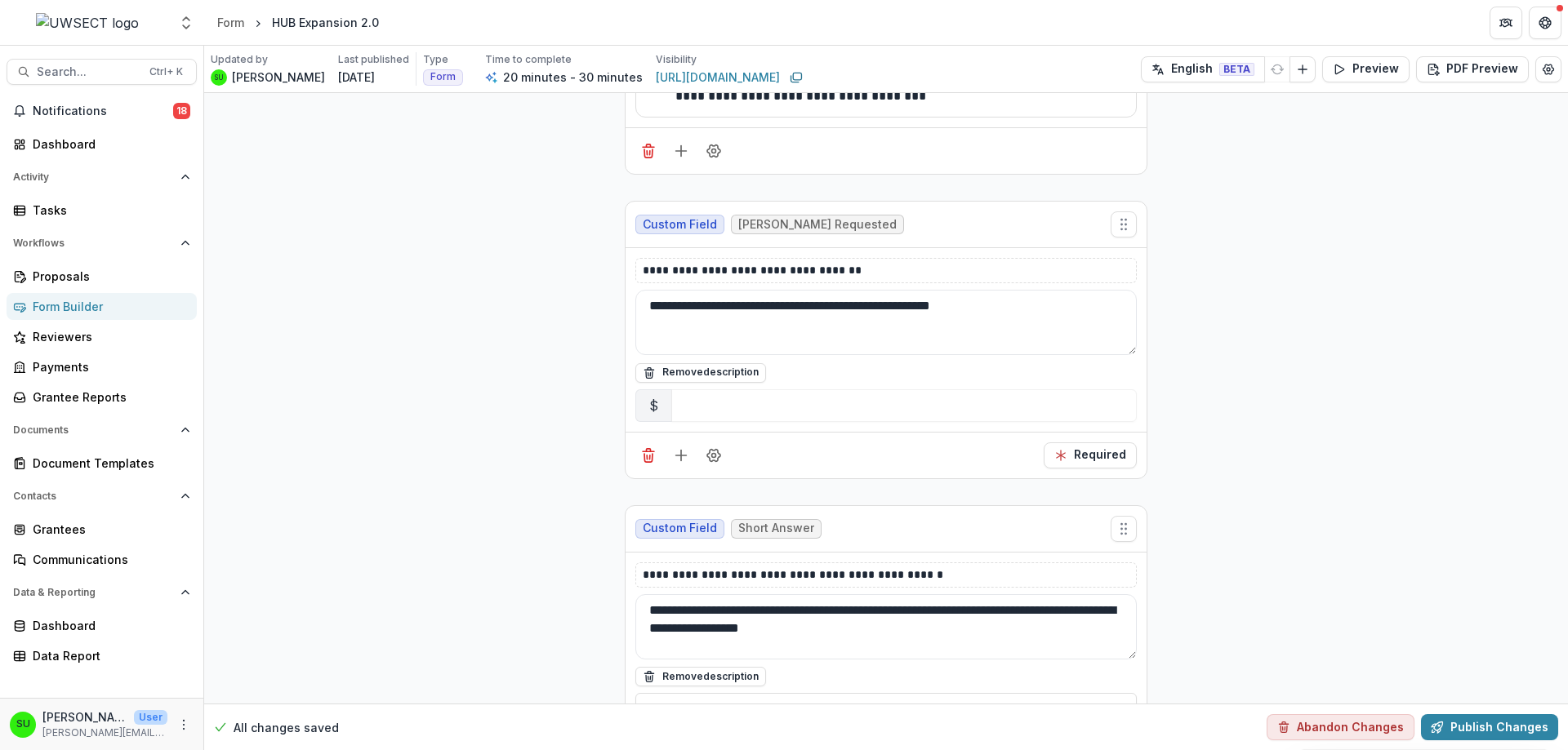
scroll to position [3917, 0]
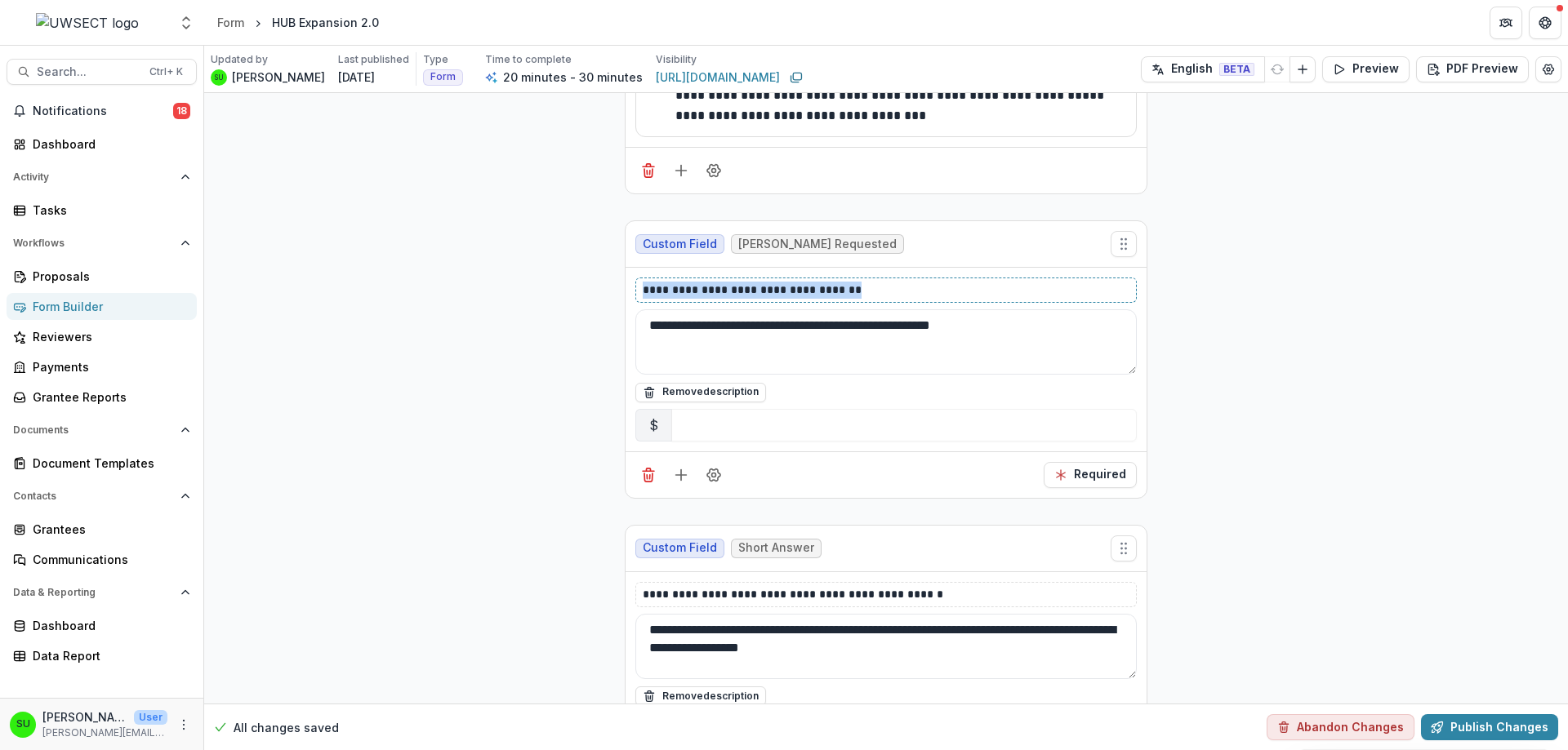
drag, startPoint x: 885, startPoint y: 291, endPoint x: 603, endPoint y: 295, distance: 282.0
click at [603, 295] on div "**********" at bounding box center [885, 22] width 1363 height 7692
copy p "**********"
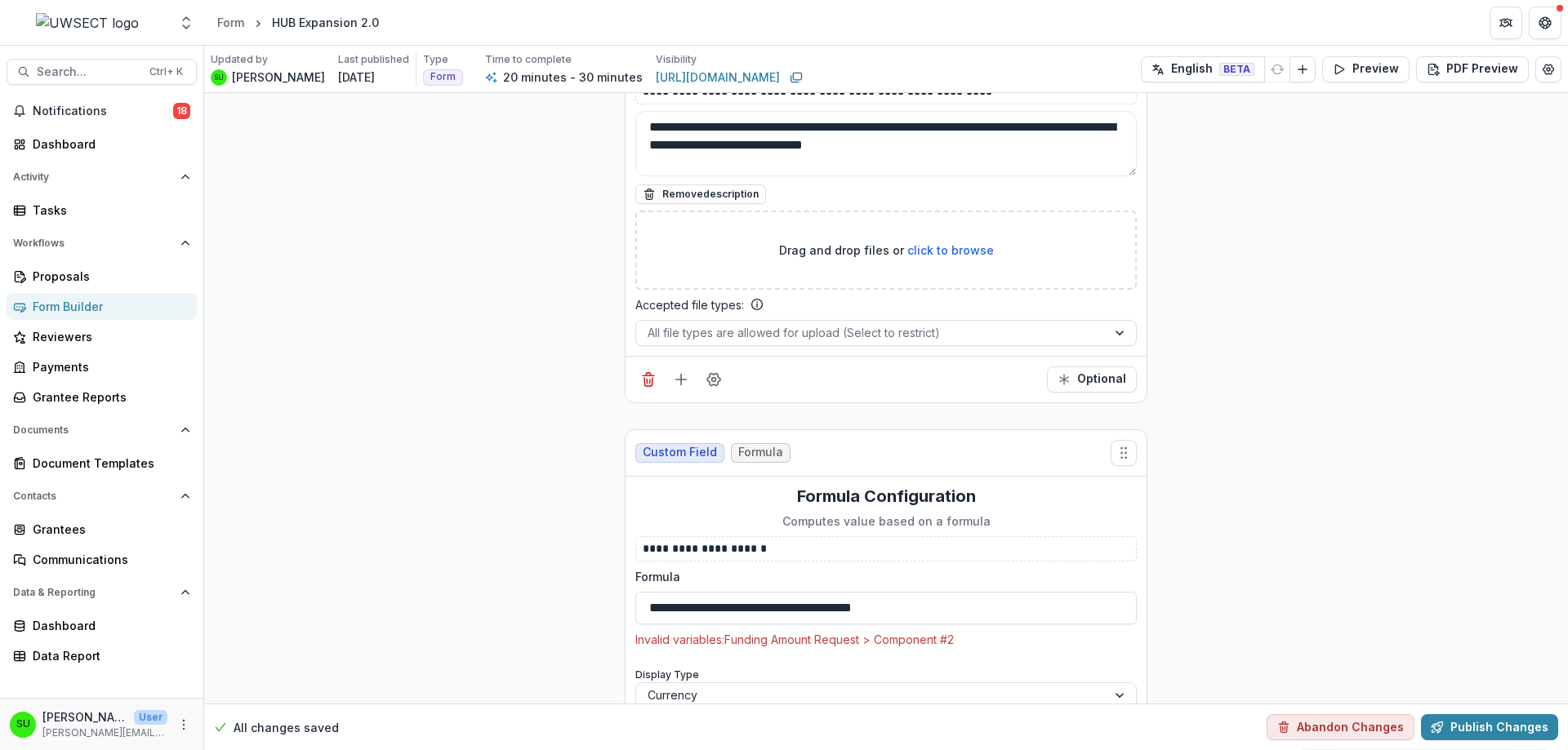
scroll to position [6283, 0]
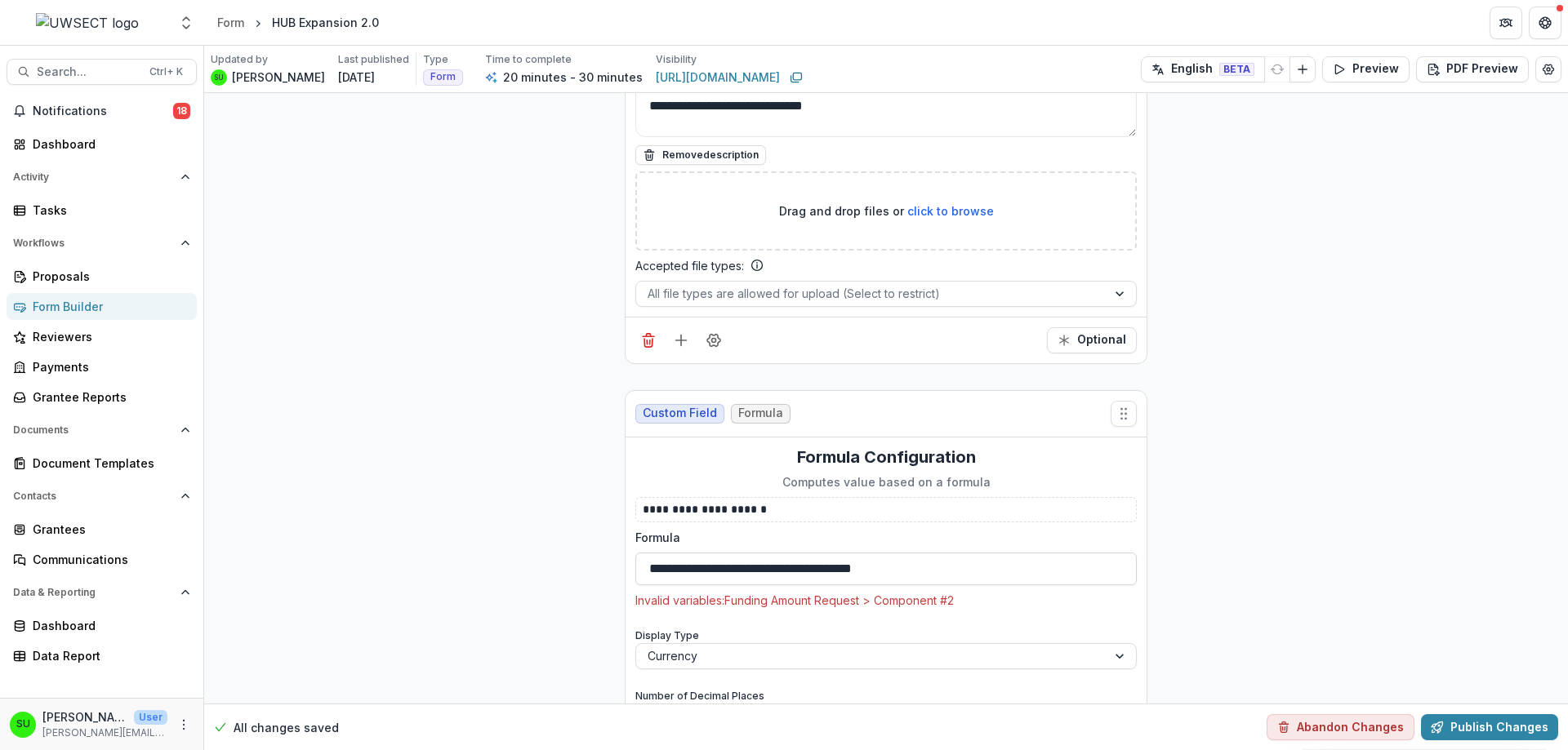
click at [643, 553] on input "**********" at bounding box center [885, 569] width 501 height 33
paste input "**********"
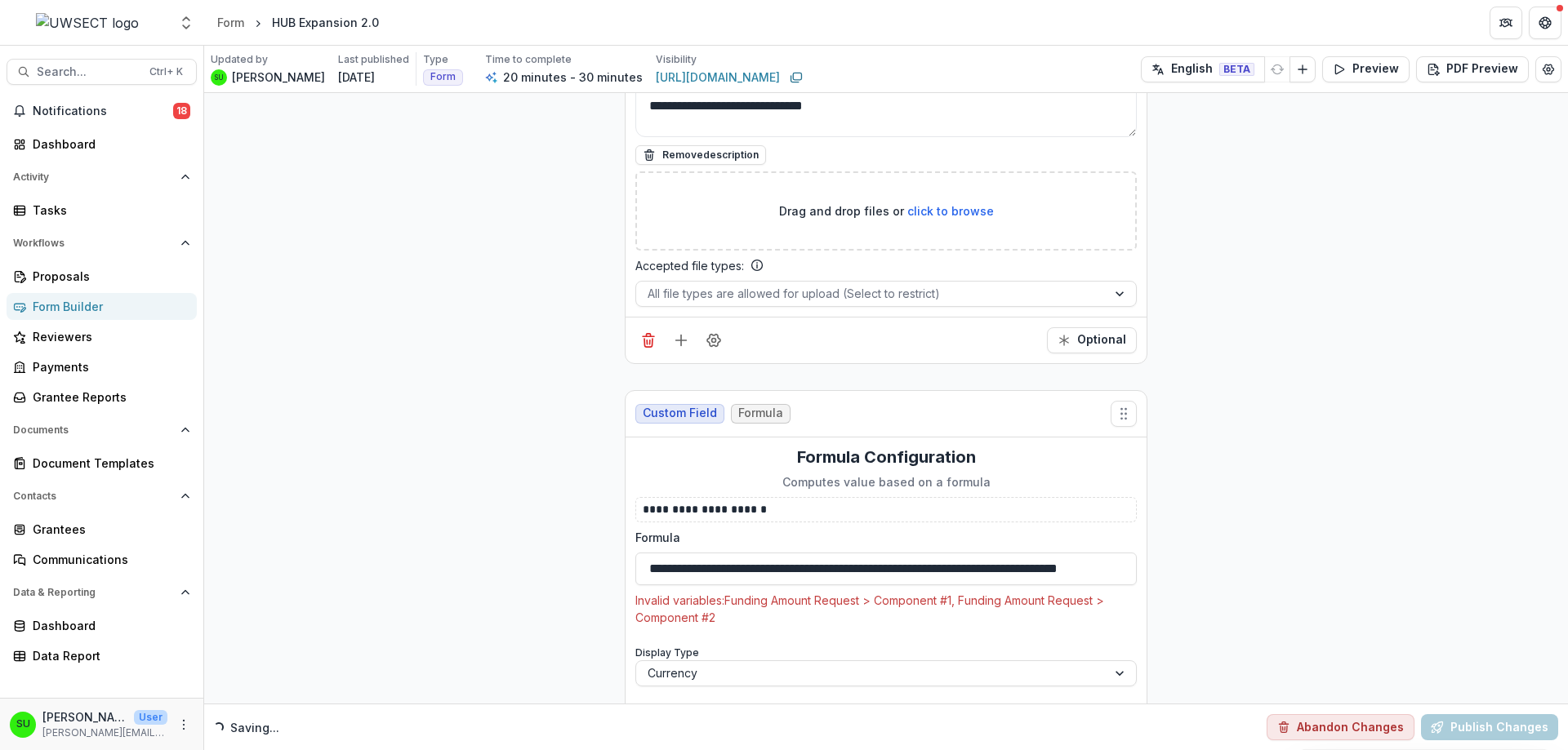
click at [747, 592] on p "Invalid variables: Funding Amount Request > Component #1, Funding Amount Reques…" at bounding box center [885, 609] width 501 height 34
click at [844, 553] on input "**********" at bounding box center [885, 569] width 501 height 33
click at [930, 553] on input "**********" at bounding box center [885, 569] width 501 height 33
click at [886, 592] on p "Invalid variables: Funding Amount Request > Component #1, Funding Amount Reques…" at bounding box center [885, 609] width 501 height 34
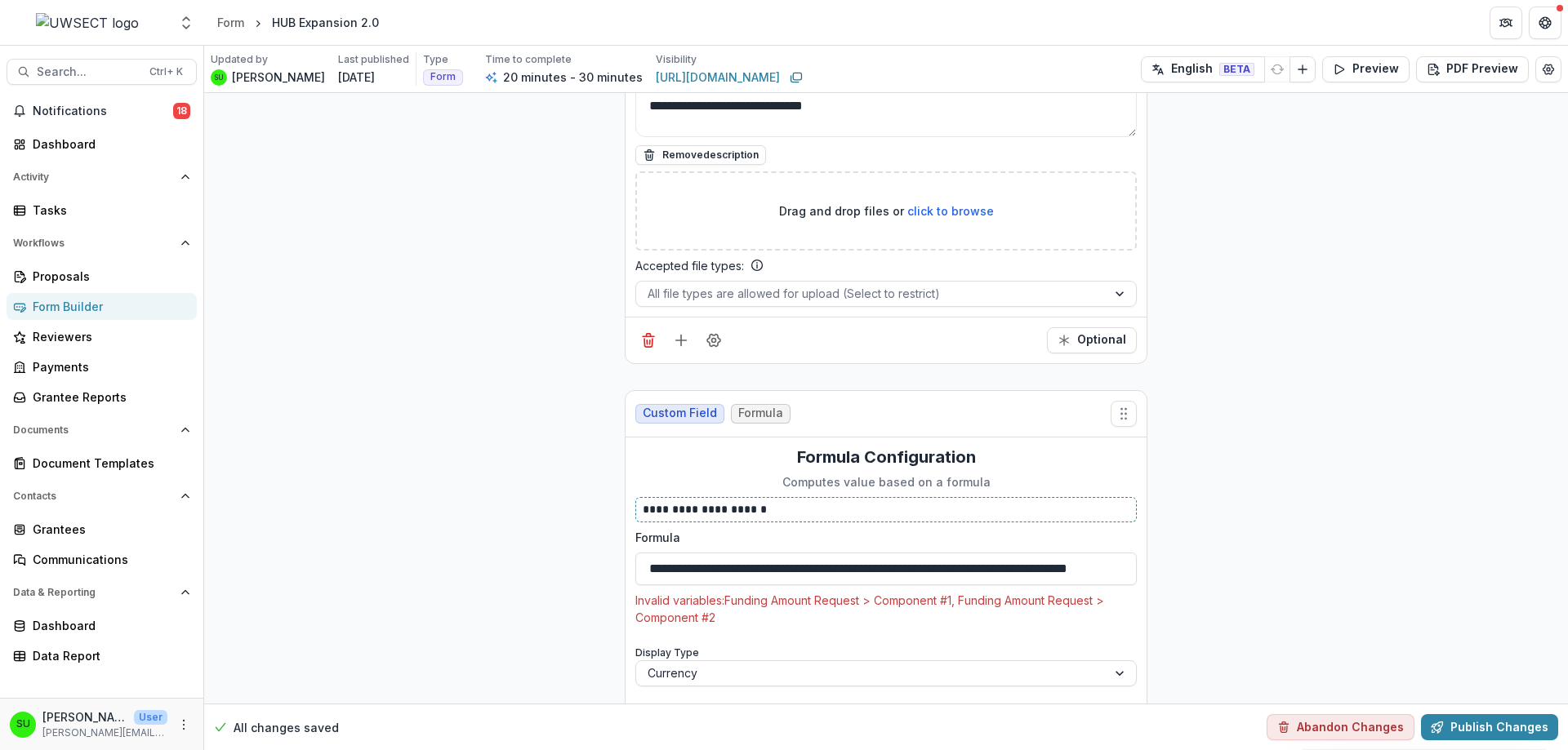
click at [818, 501] on p "**********" at bounding box center [885, 509] width 487 height 17
click at [647, 553] on input "**********" at bounding box center [885, 569] width 501 height 33
click at [818, 553] on input "**********" at bounding box center [885, 569] width 501 height 33
drag, startPoint x: 919, startPoint y: 526, endPoint x: 828, endPoint y: 526, distance: 91.0
click at [828, 553] on input "**********" at bounding box center [885, 569] width 501 height 33
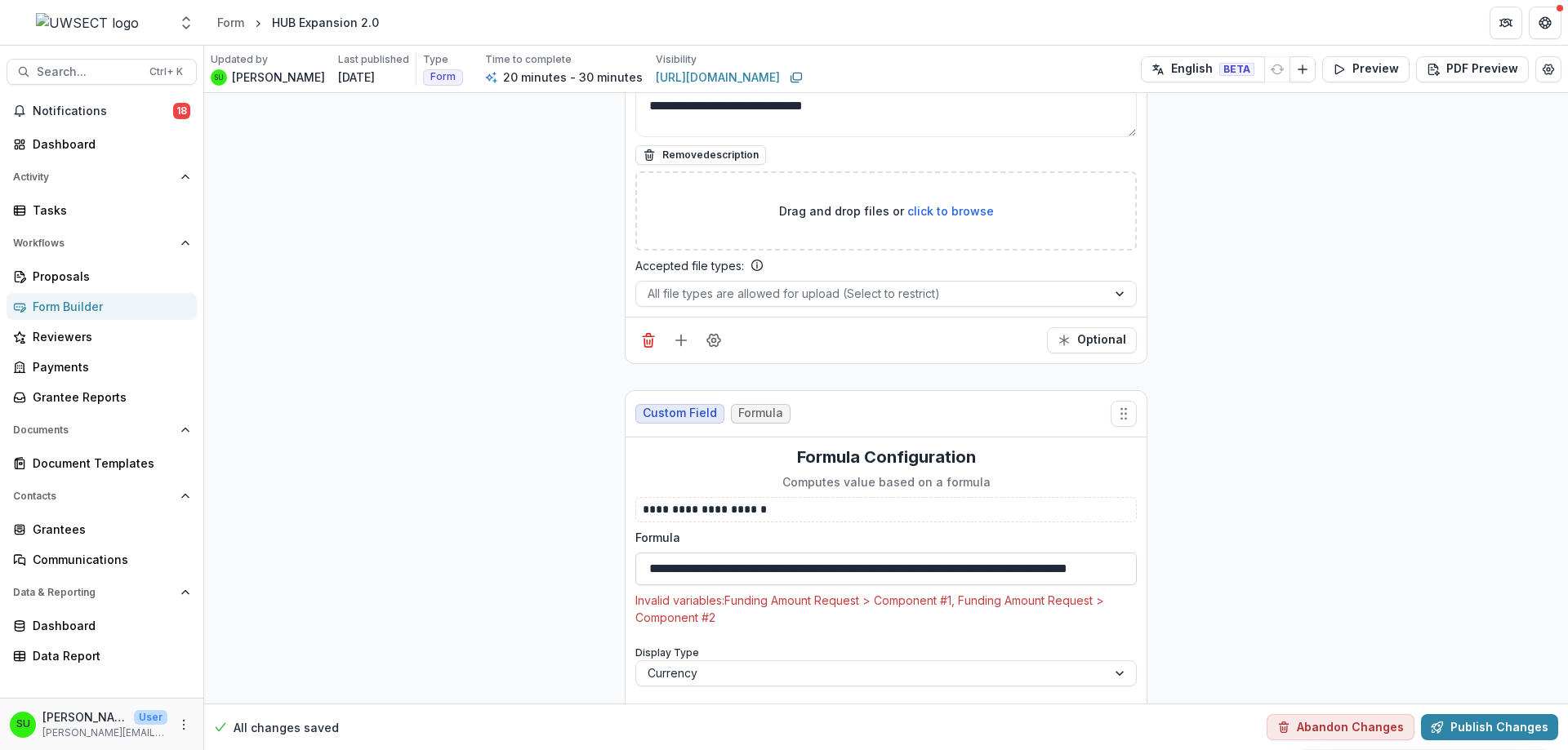
click at [824, 553] on input "**********" at bounding box center [885, 569] width 501 height 33
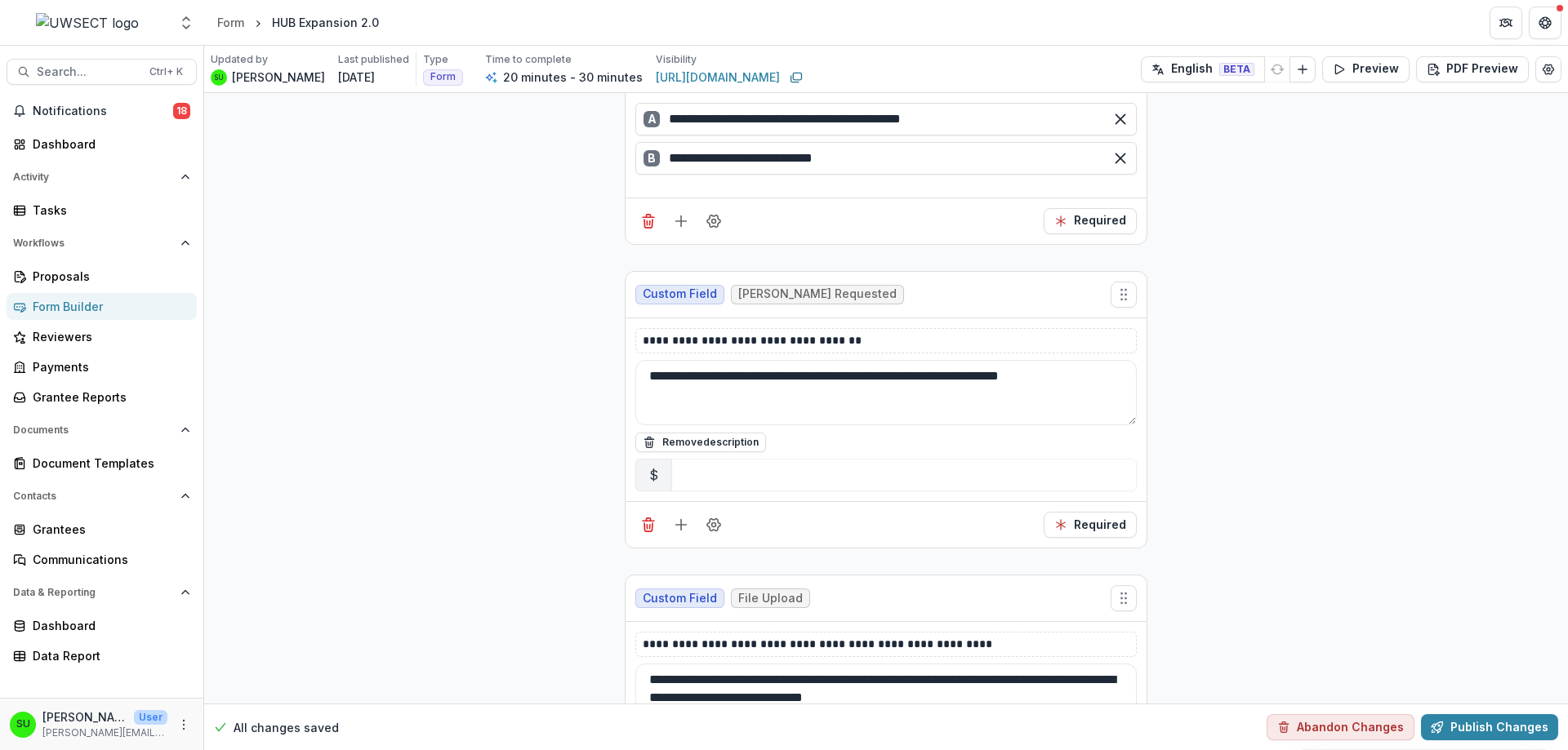
scroll to position [5631, 0]
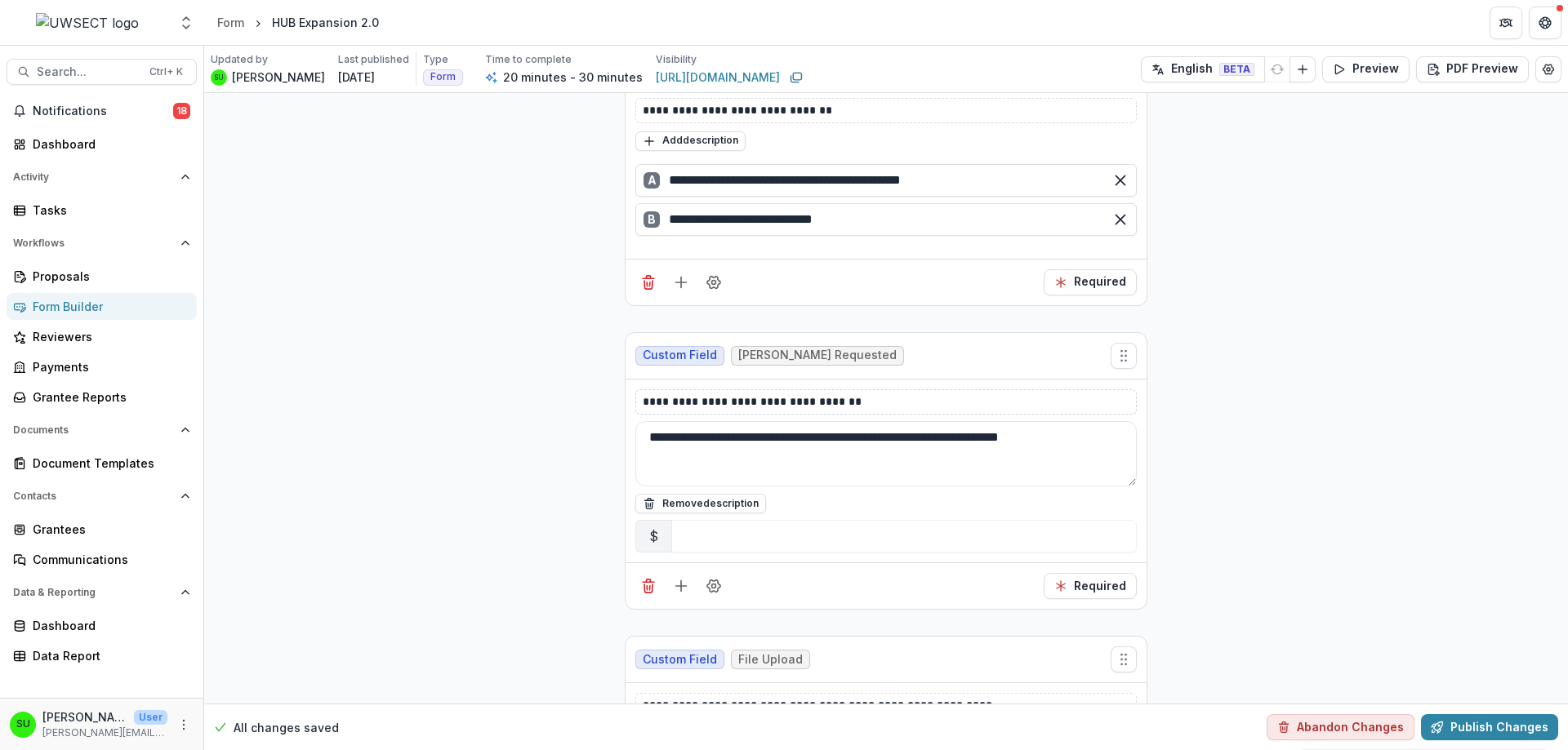
type input "**********"
click at [783, 394] on p "**********" at bounding box center [885, 402] width 487 height 17
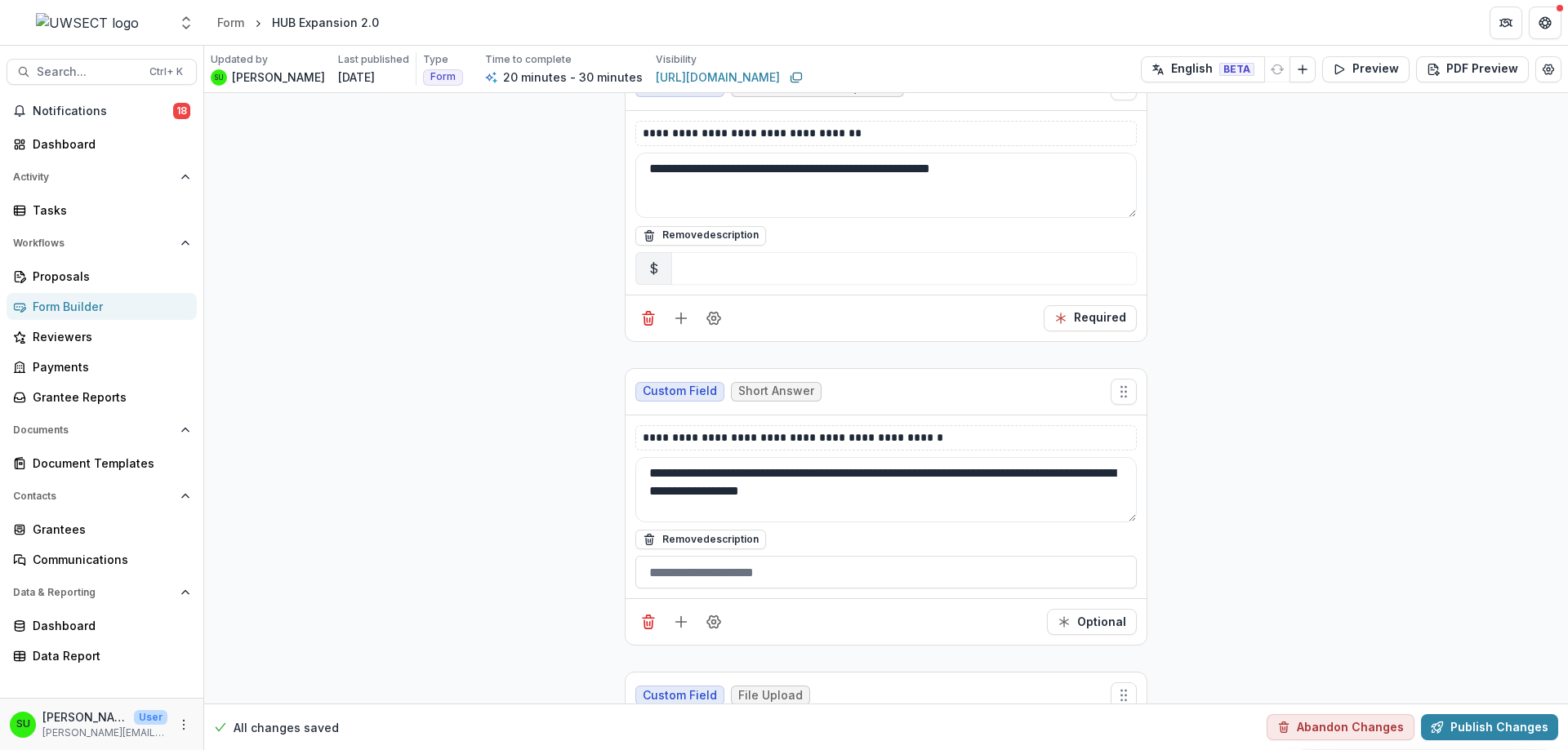
scroll to position [3917, 0]
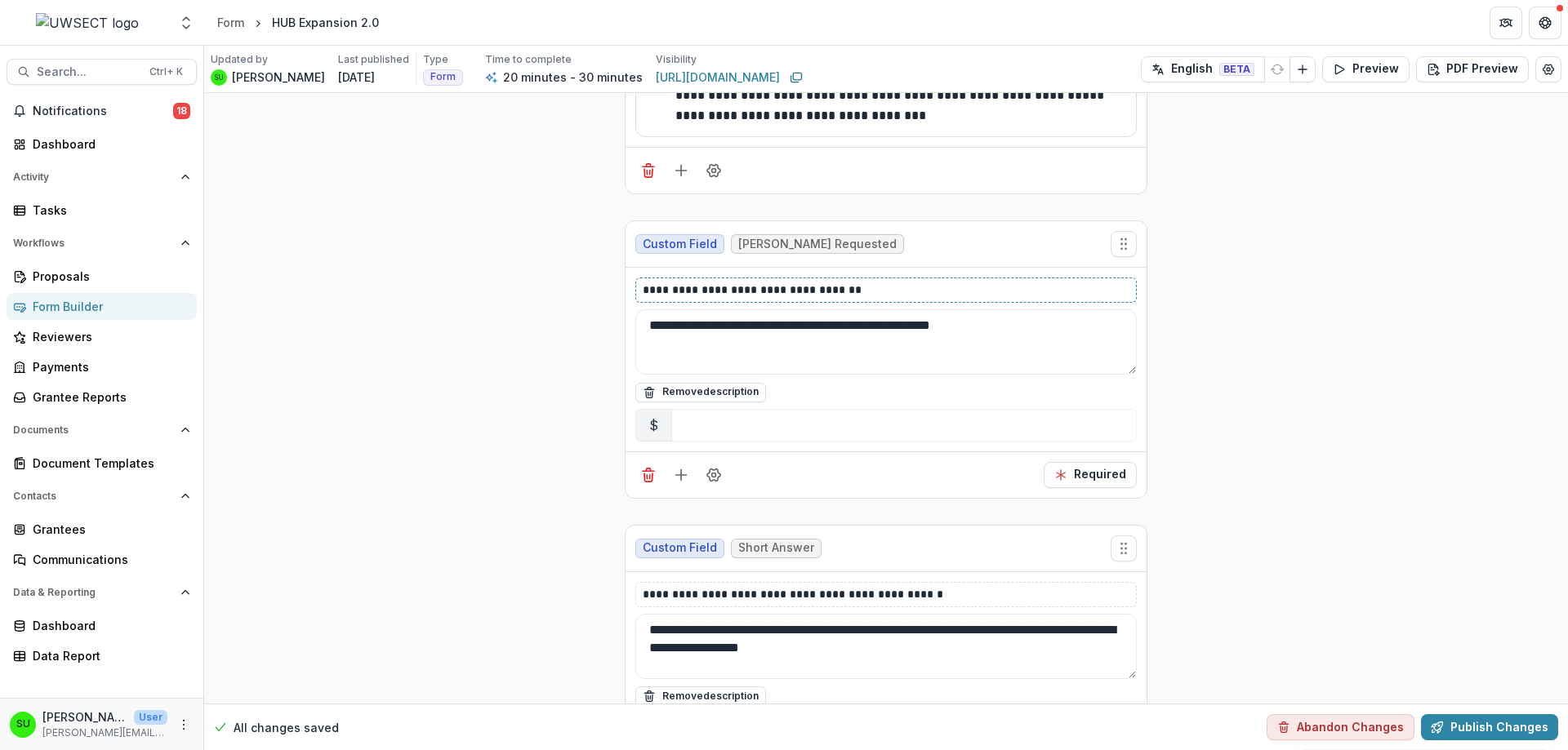
click at [783, 295] on p "**********" at bounding box center [885, 290] width 487 height 17
click at [571, 414] on div "**********" at bounding box center [885, 31] width 1363 height 7708
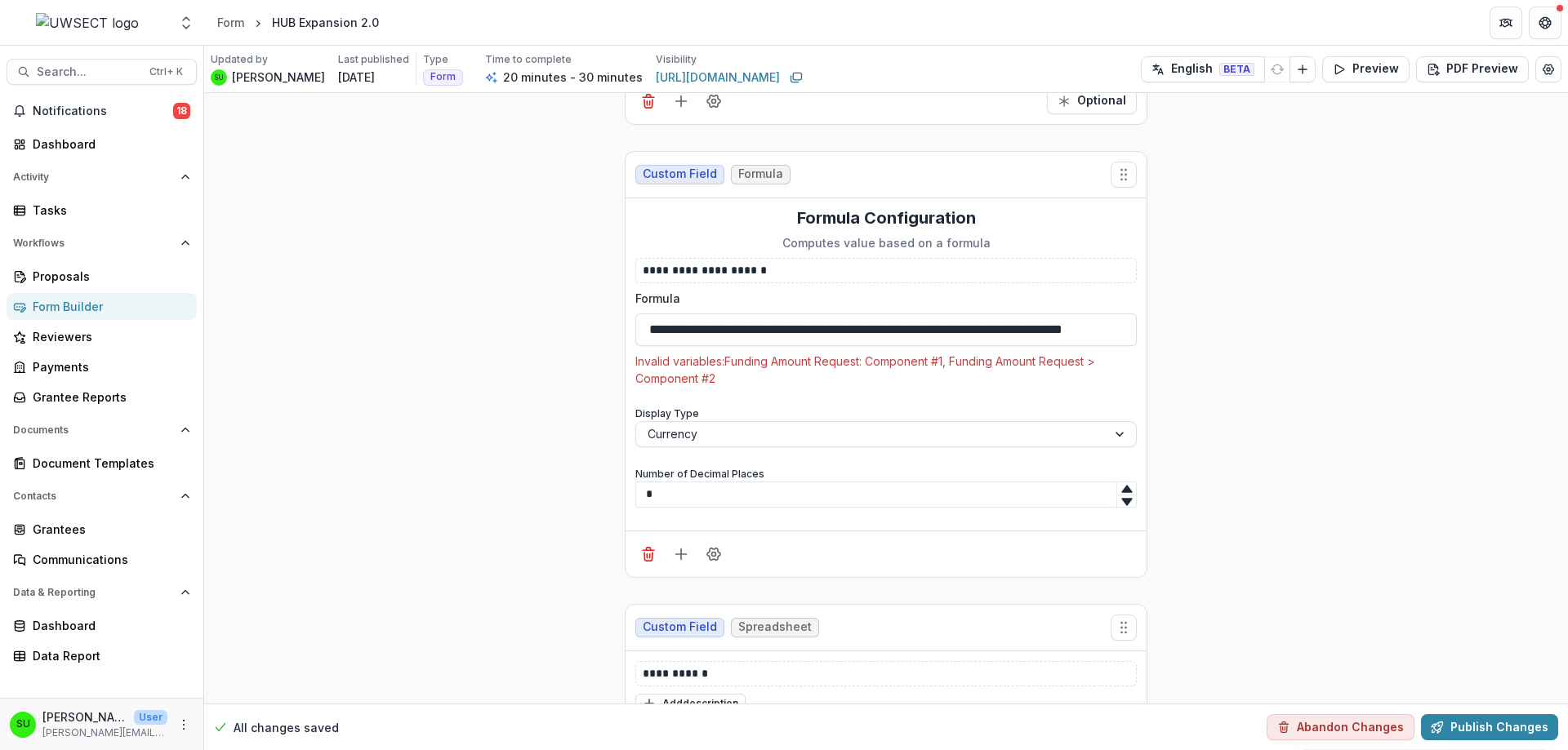
scroll to position [6528, 0]
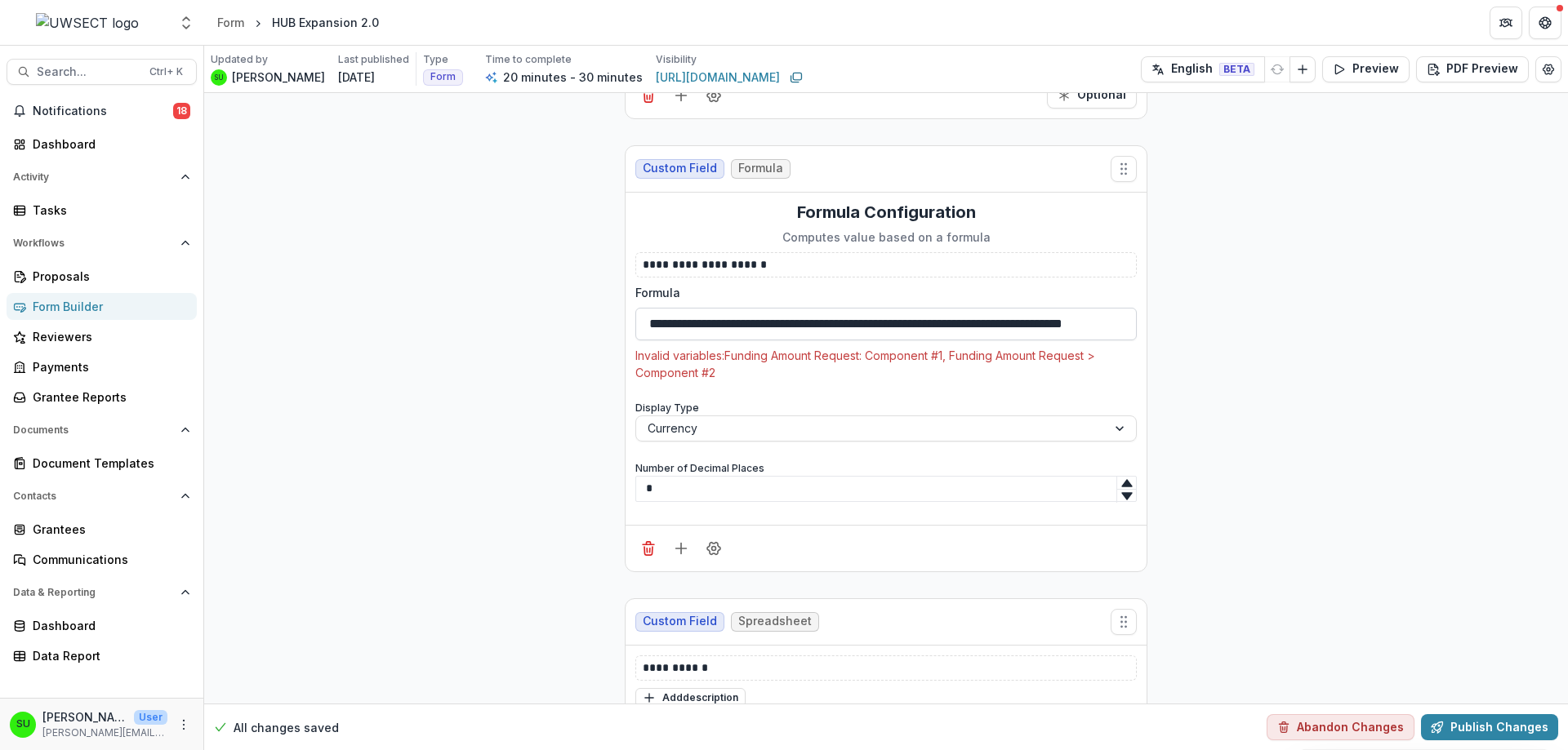
click at [1102, 308] on input "**********" at bounding box center [885, 324] width 501 height 33
click at [942, 345] on div "**********" at bounding box center [885, 358] width 501 height 313
click at [819, 308] on input "**********" at bounding box center [885, 324] width 501 height 33
drag, startPoint x: 945, startPoint y: 277, endPoint x: 972, endPoint y: 273, distance: 27.3
click at [945, 308] on input "**********" at bounding box center [885, 324] width 501 height 33
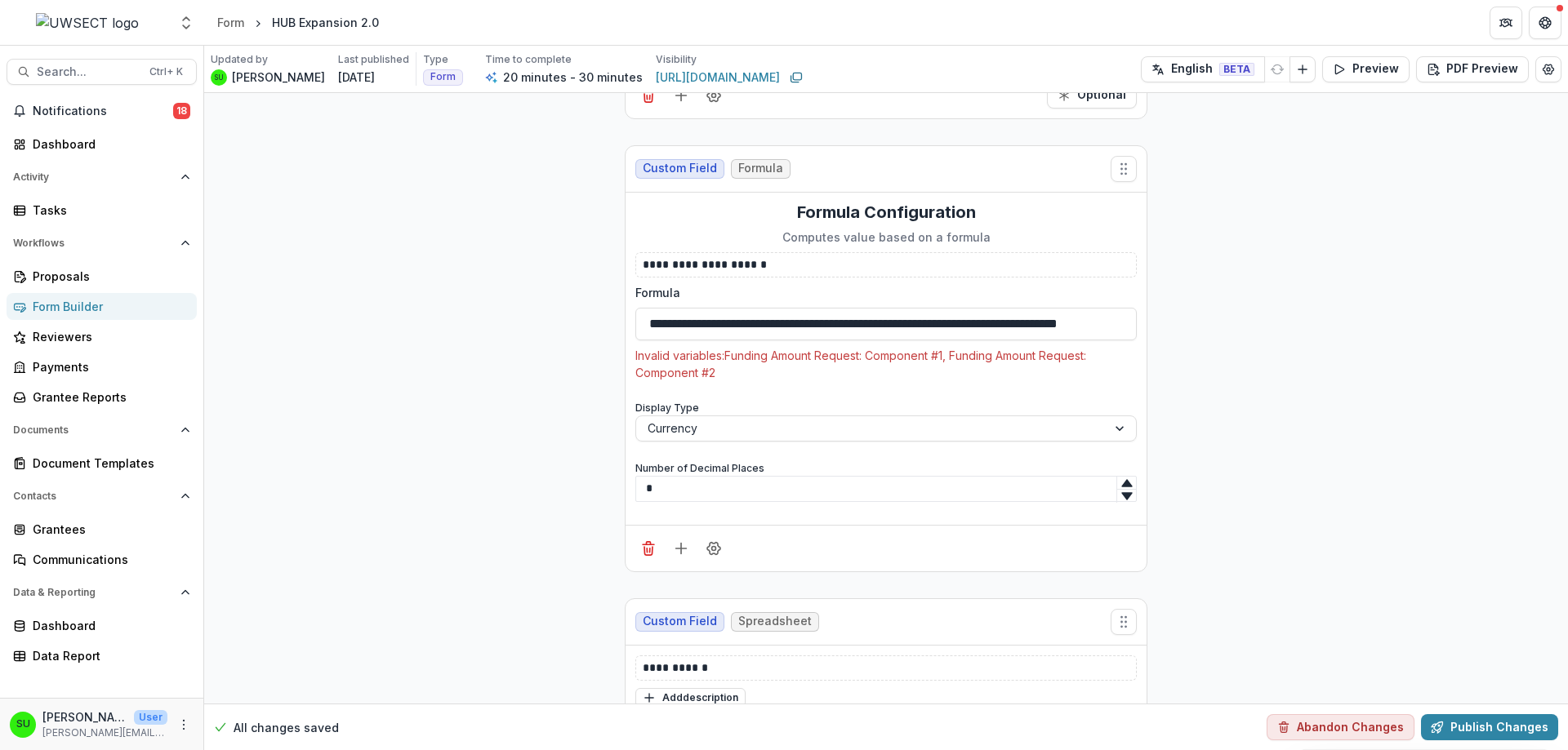
scroll to position [0, 0]
click at [904, 308] on input "**********" at bounding box center [885, 324] width 501 height 33
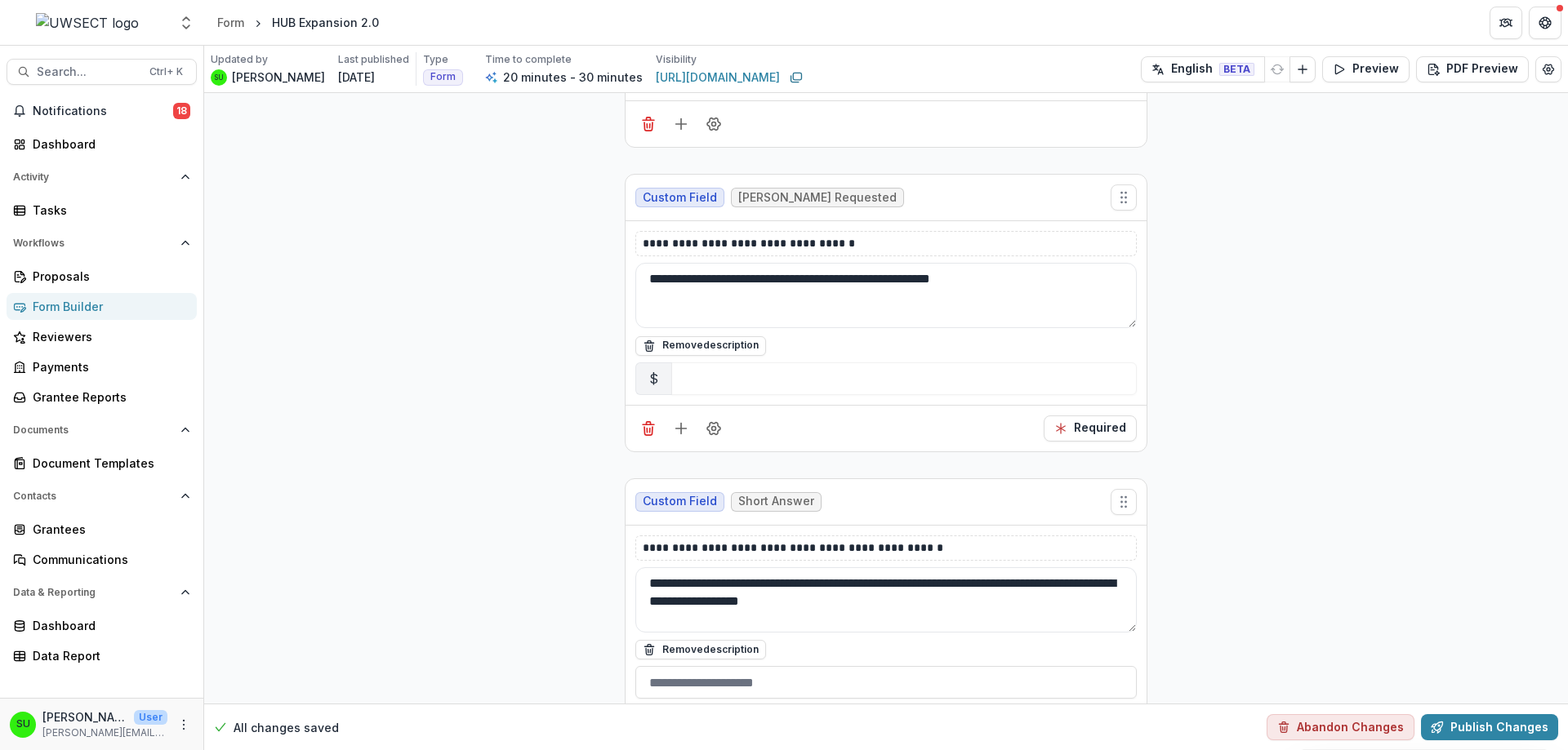
scroll to position [3917, 0]
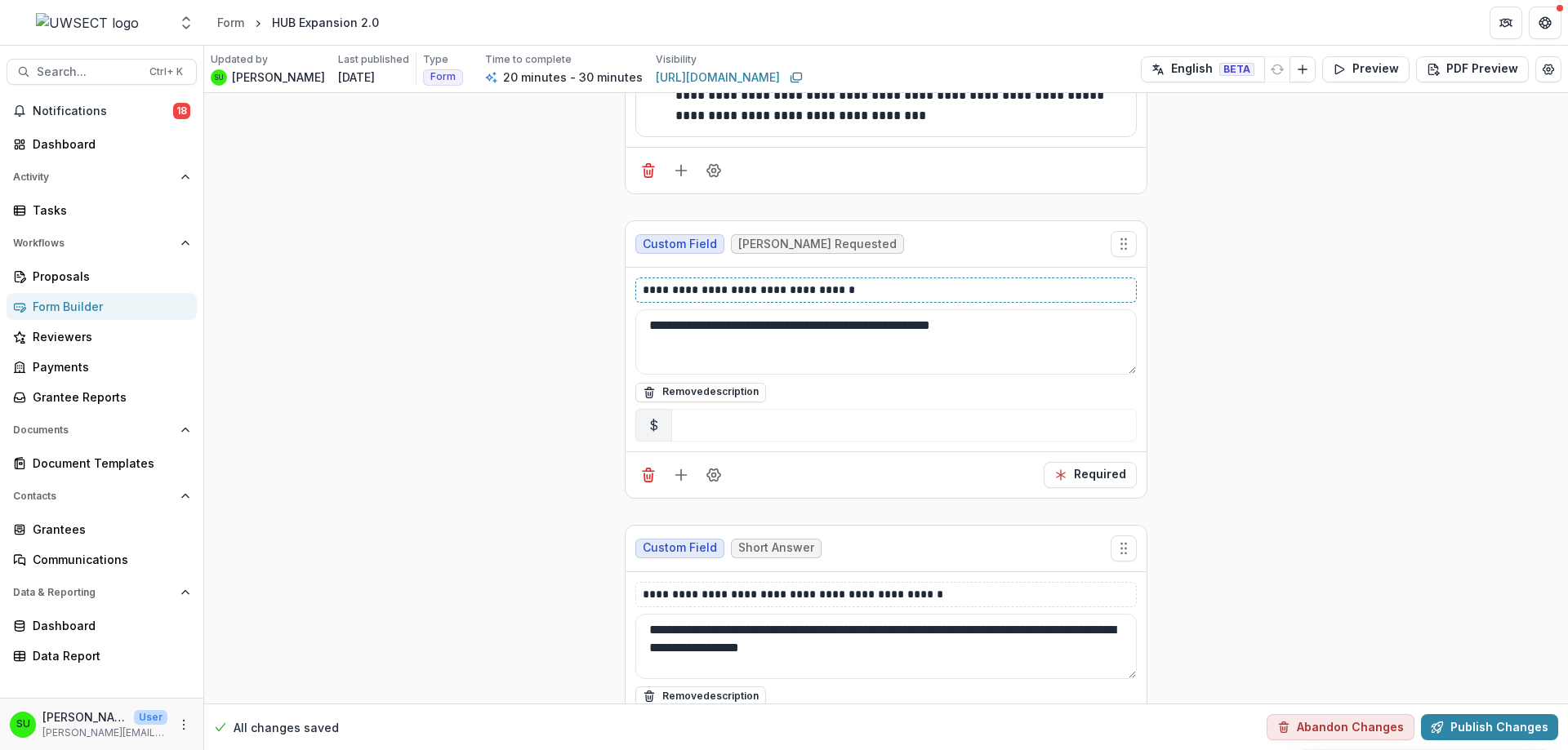
click at [727, 295] on p "**********" at bounding box center [885, 290] width 487 height 17
drag, startPoint x: 875, startPoint y: 291, endPoint x: 589, endPoint y: 300, distance: 286.1
click at [589, 300] on div "**********" at bounding box center [885, 31] width 1363 height 7708
copy p "**********"
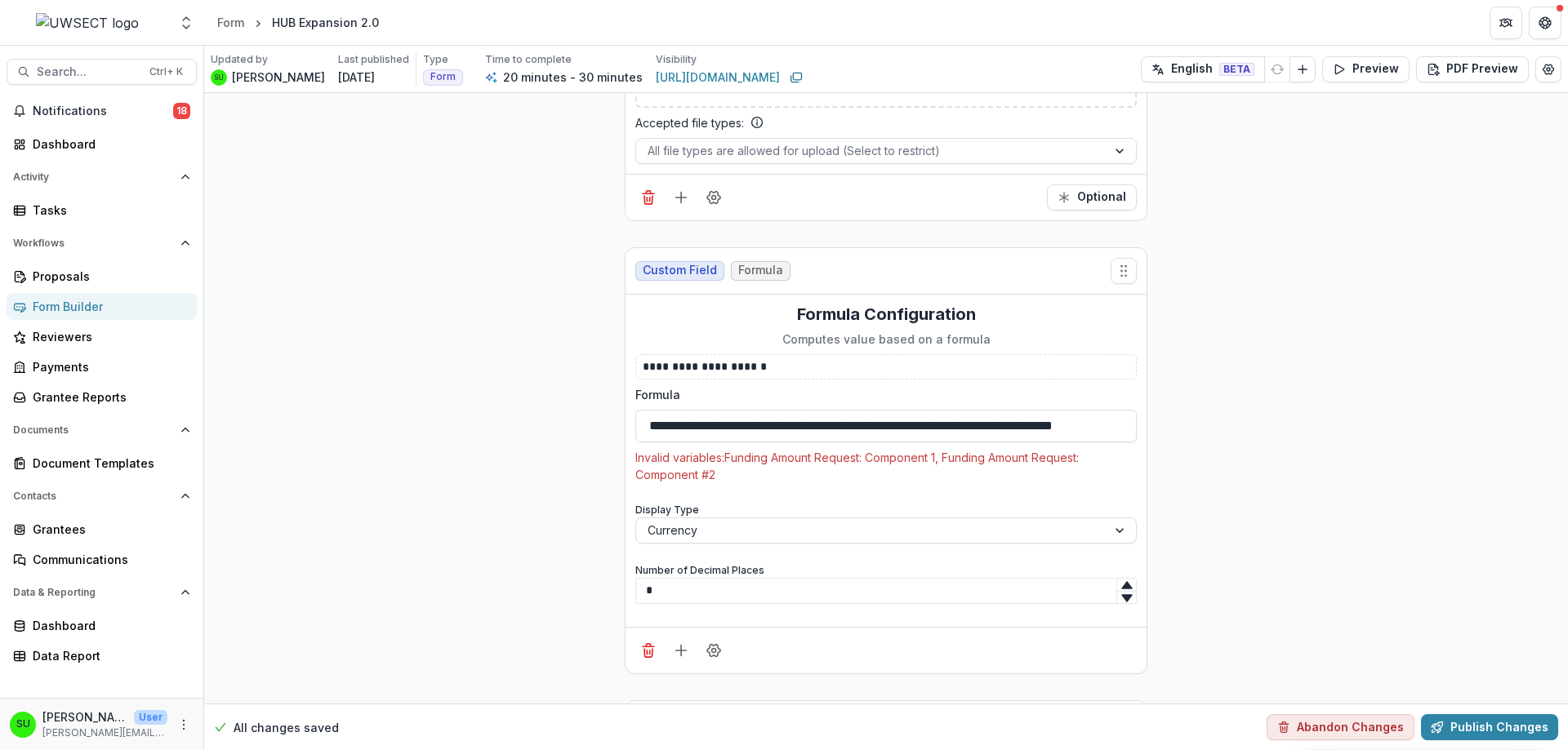
scroll to position [6447, 0]
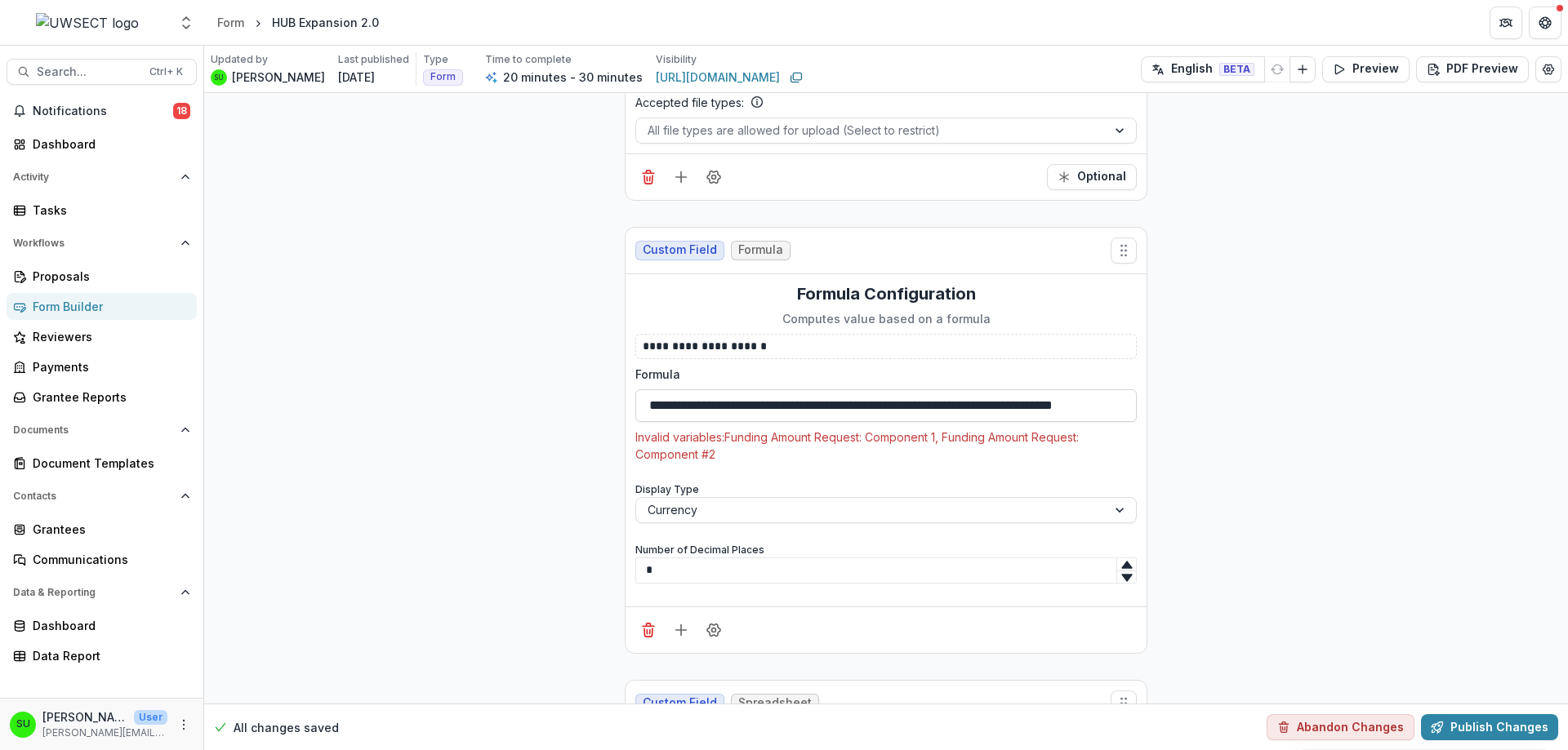
drag, startPoint x: 899, startPoint y: 361, endPoint x: 660, endPoint y: 368, distance: 239.1
click at [660, 389] on input "**********" at bounding box center [885, 405] width 501 height 33
paste input
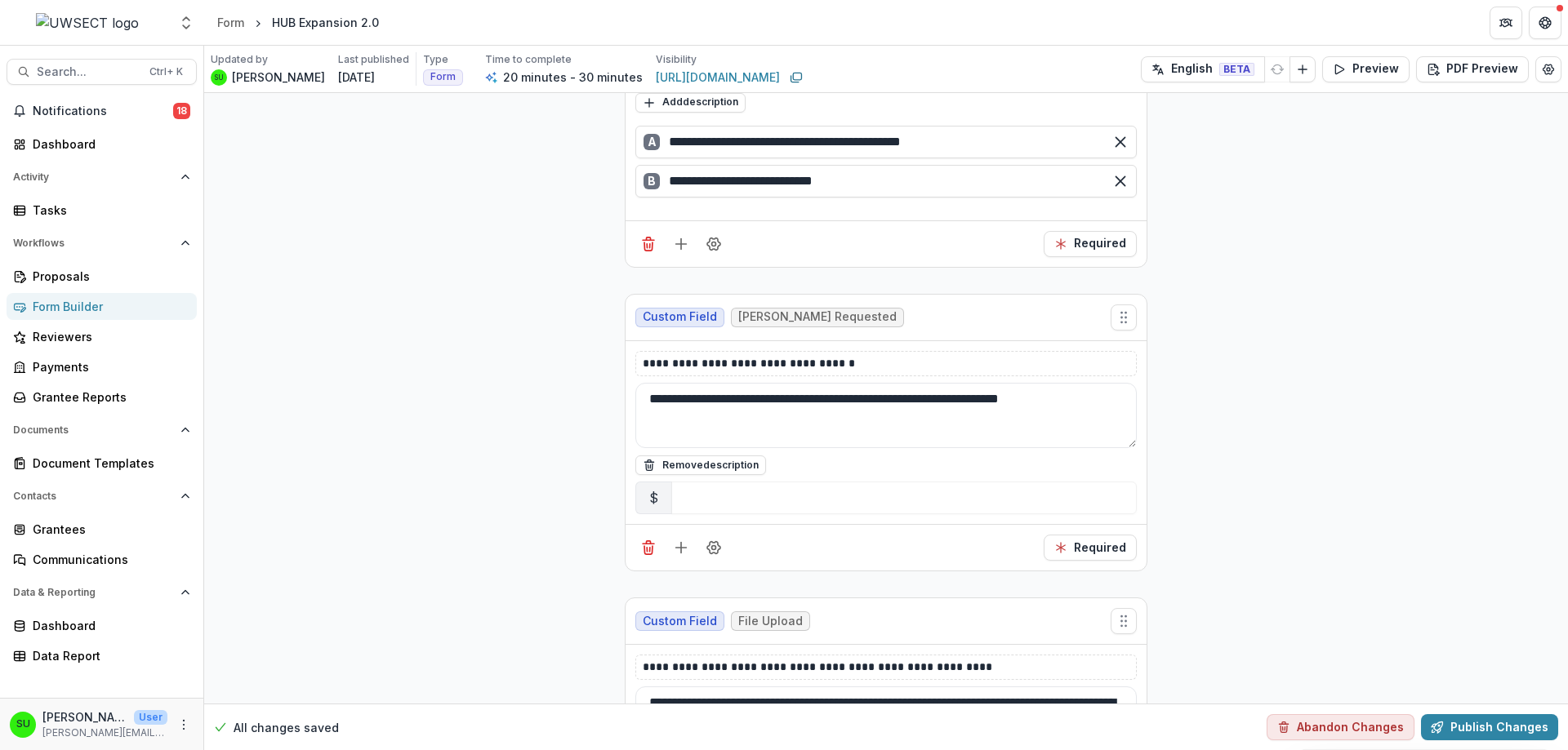
scroll to position [5631, 0]
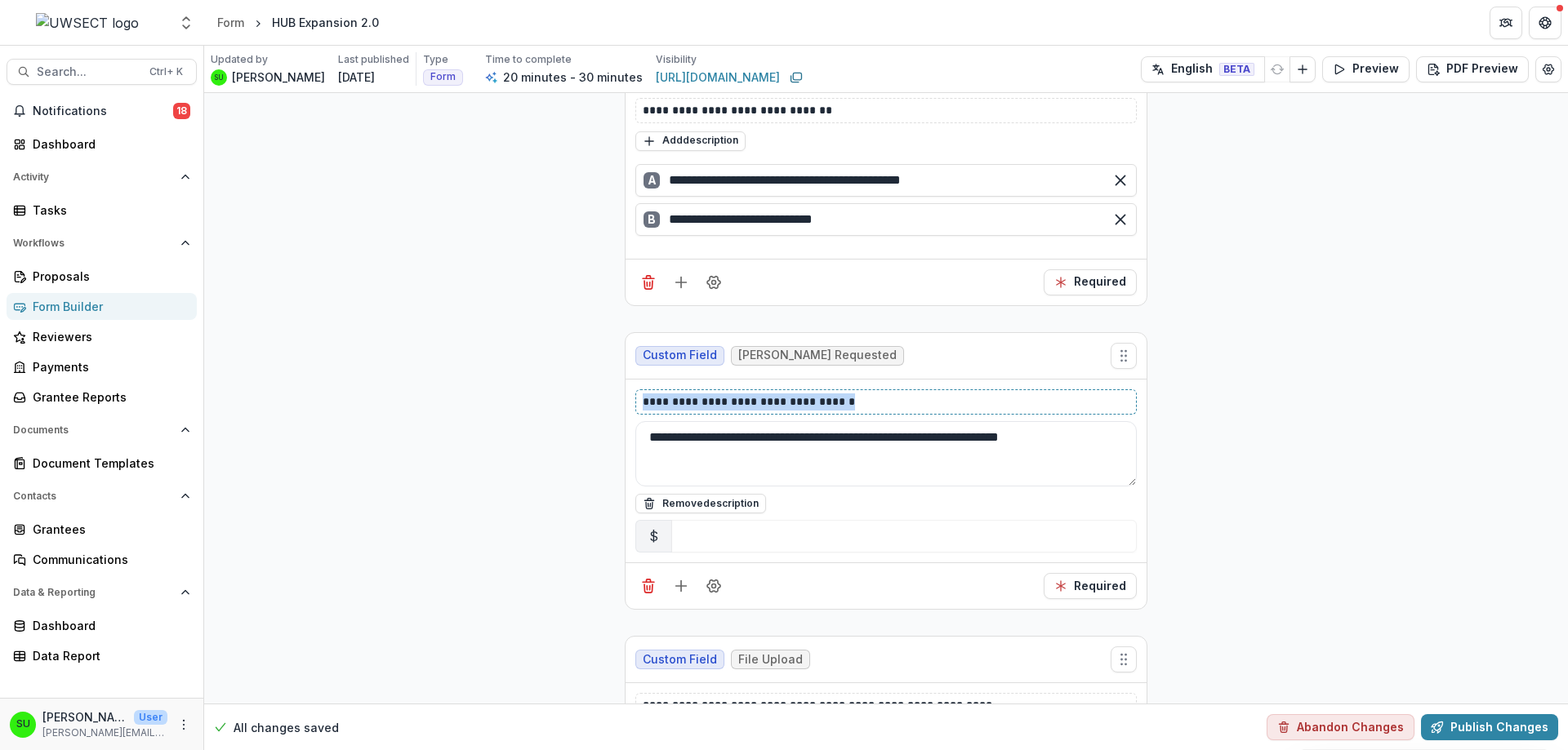
drag, startPoint x: 892, startPoint y: 357, endPoint x: 608, endPoint y: 363, distance: 284.1
drag, startPoint x: 713, startPoint y: 355, endPoint x: 702, endPoint y: 357, distance: 11.2
click at [702, 394] on p "**********" at bounding box center [885, 402] width 487 height 17
copy p "**********"
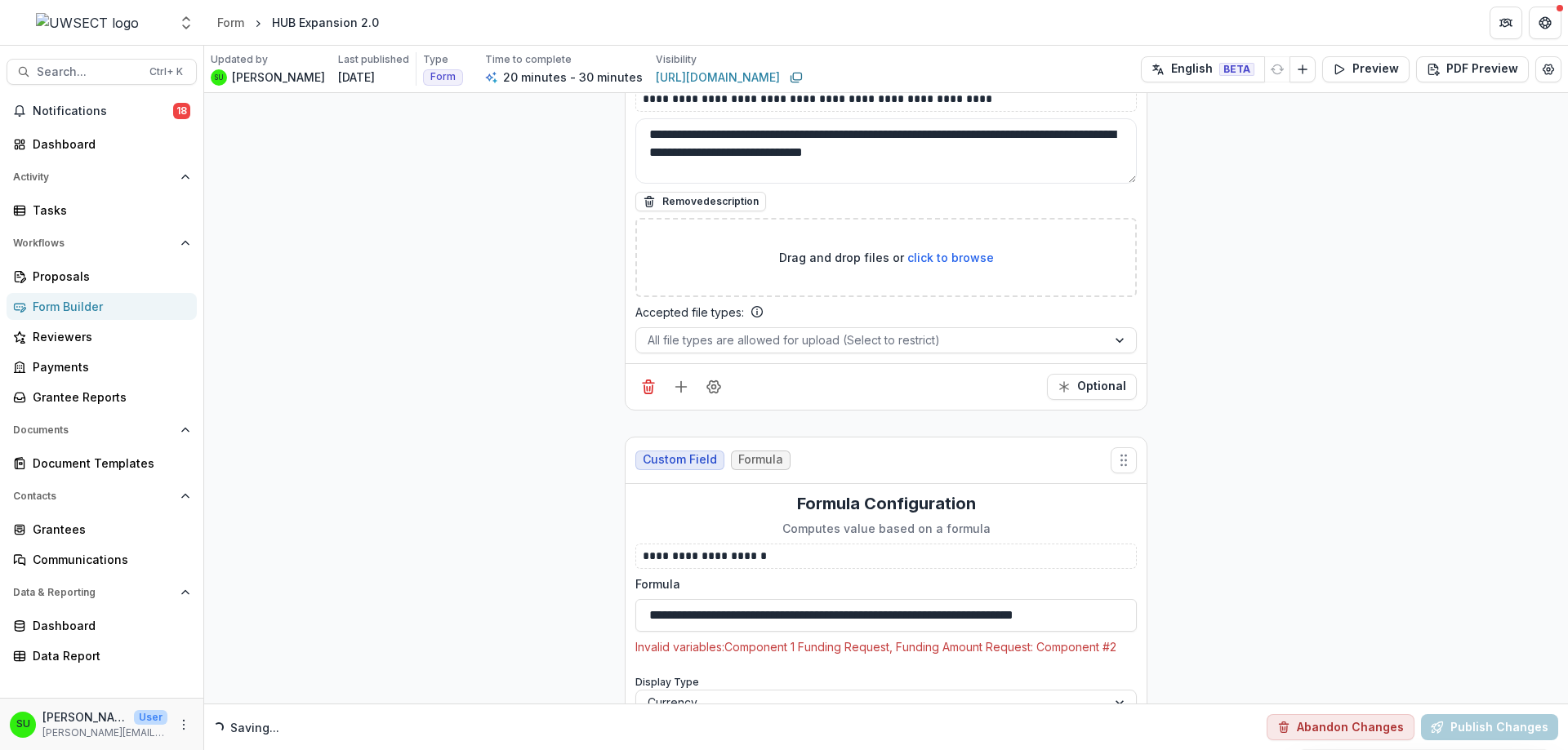
scroll to position [6447, 0]
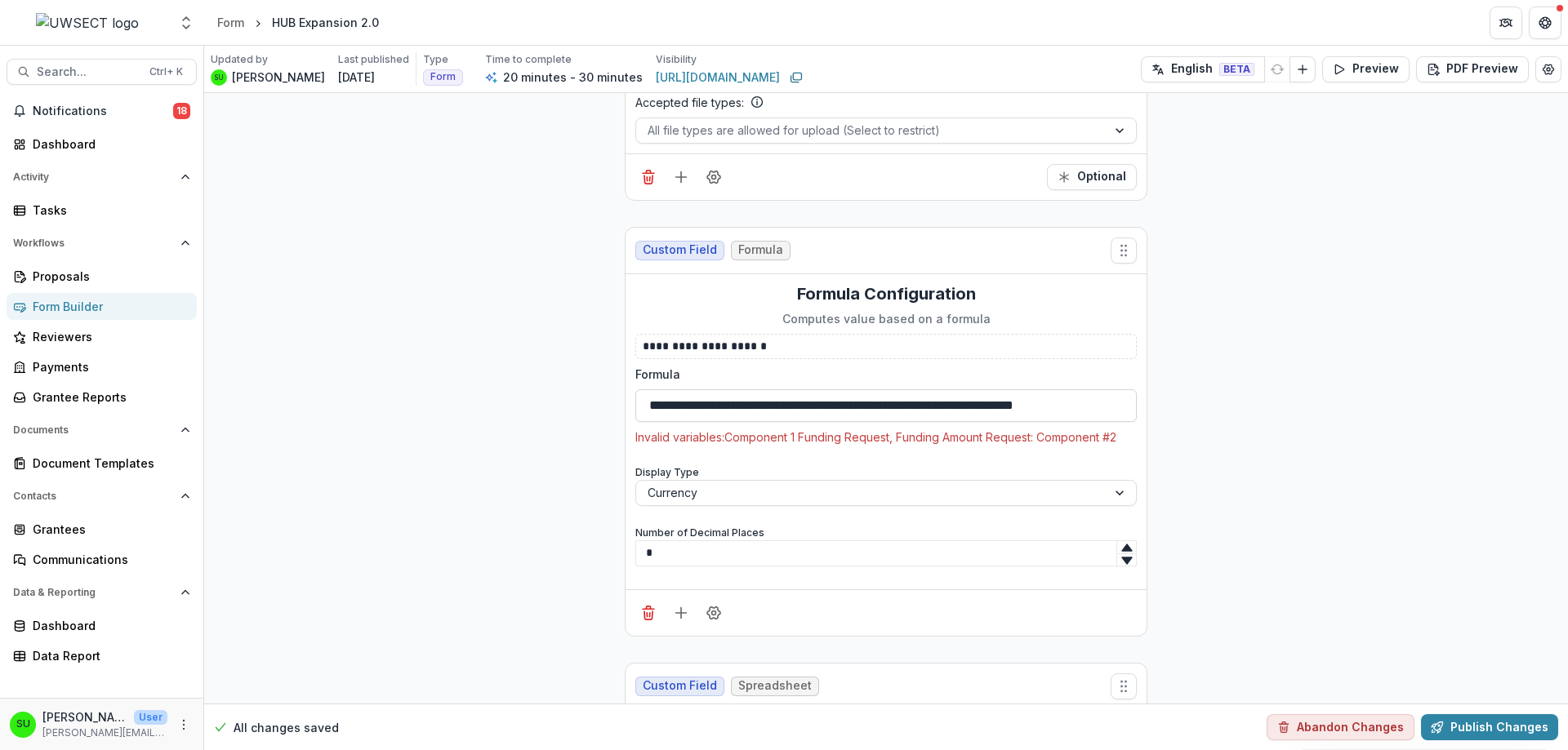
click at [1094, 389] on input "**********" at bounding box center [885, 405] width 501 height 33
drag, startPoint x: 885, startPoint y: 364, endPoint x: 985, endPoint y: 359, distance: 100.1
click at [910, 389] on input "**********" at bounding box center [885, 405] width 501 height 33
drag, startPoint x: 985, startPoint y: 359, endPoint x: 1163, endPoint y: 358, distance: 178.0
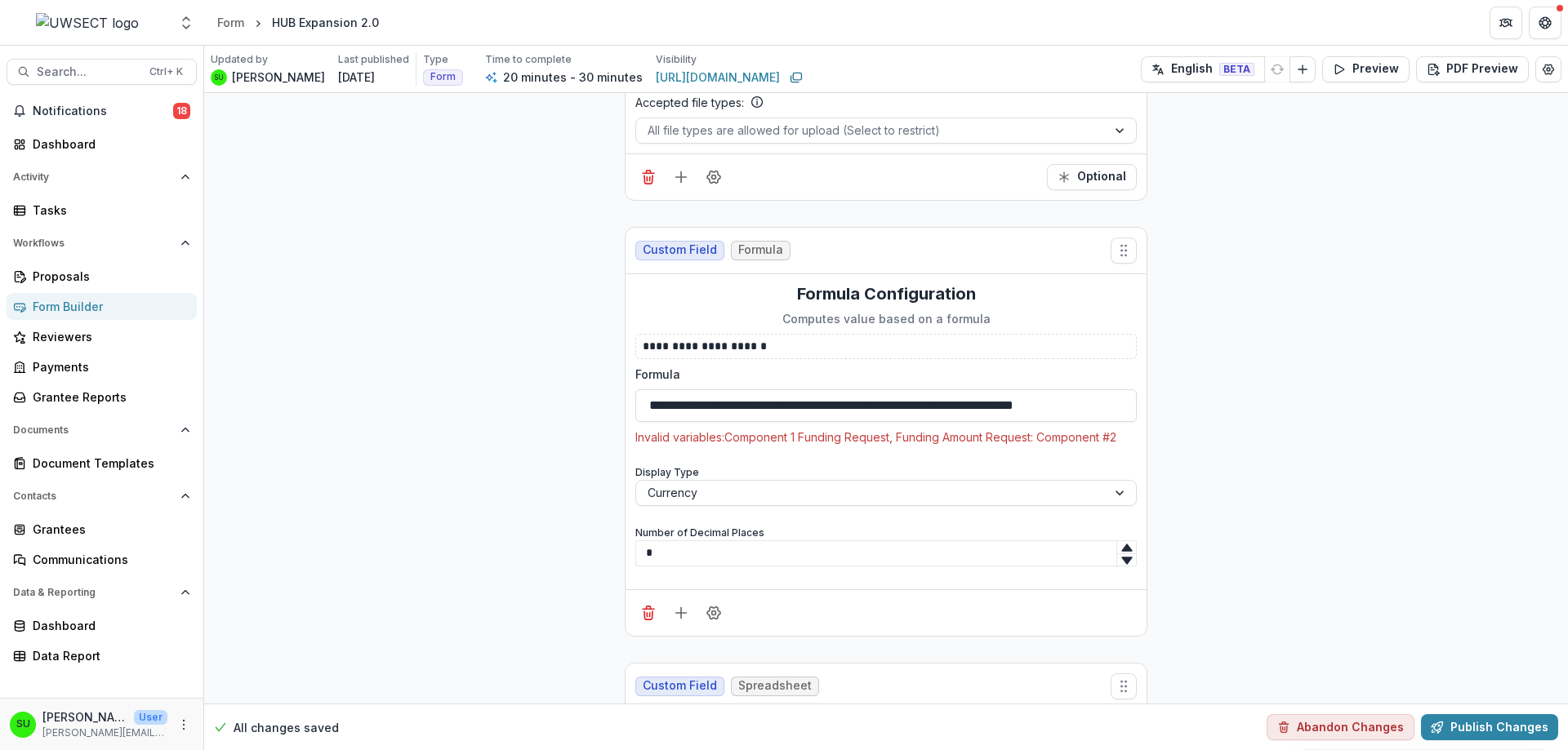
click at [1097, 389] on input "**********" at bounding box center [885, 405] width 501 height 33
drag, startPoint x: 1109, startPoint y: 366, endPoint x: 855, endPoint y: 368, distance: 254.0
click at [855, 389] on input "**********" at bounding box center [885, 405] width 501 height 33
paste input
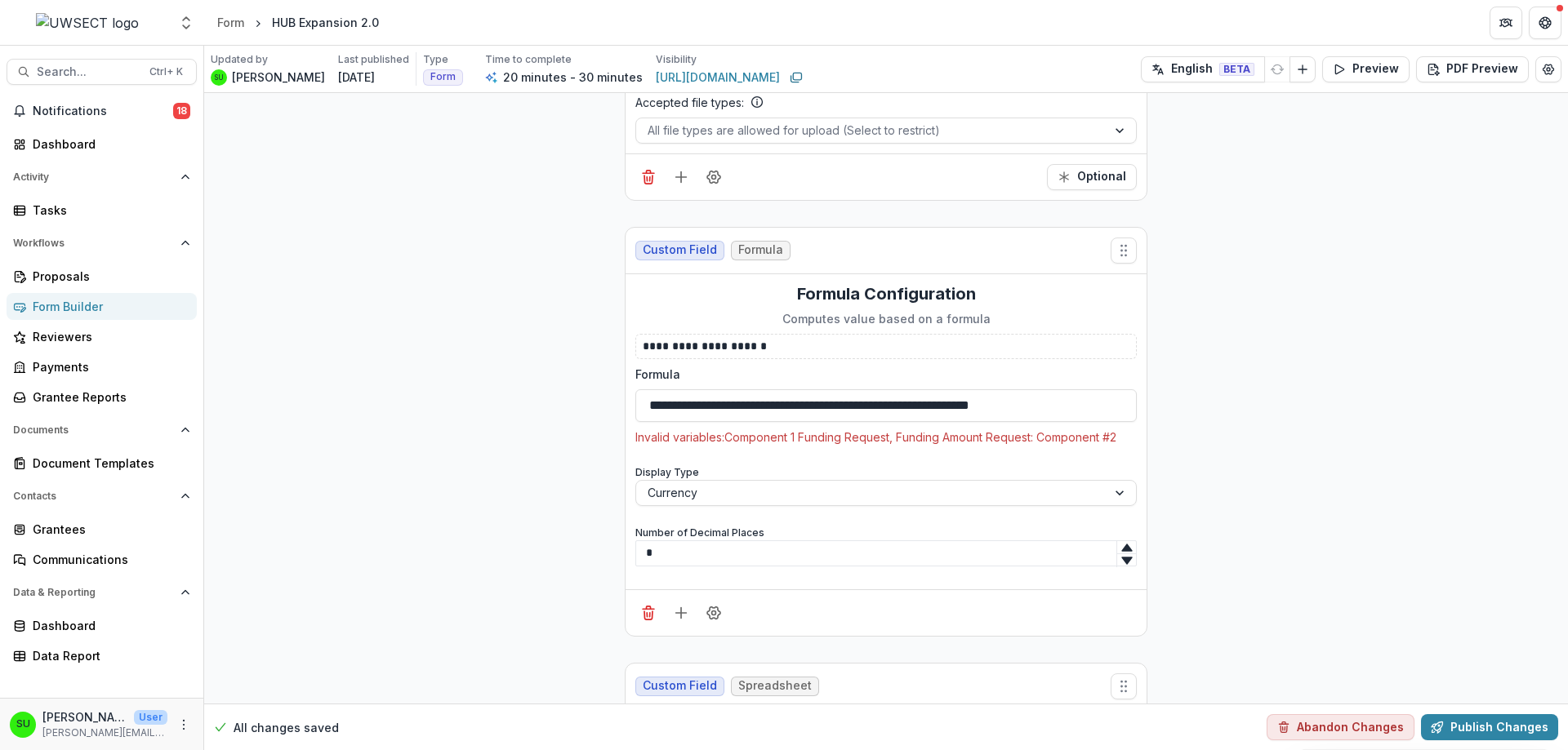
scroll to position [0, 0]
type input "**********"
click at [803, 415] on div "**********" at bounding box center [885, 431] width 501 height 295
click at [743, 482] on div at bounding box center [871, 492] width 448 height 20
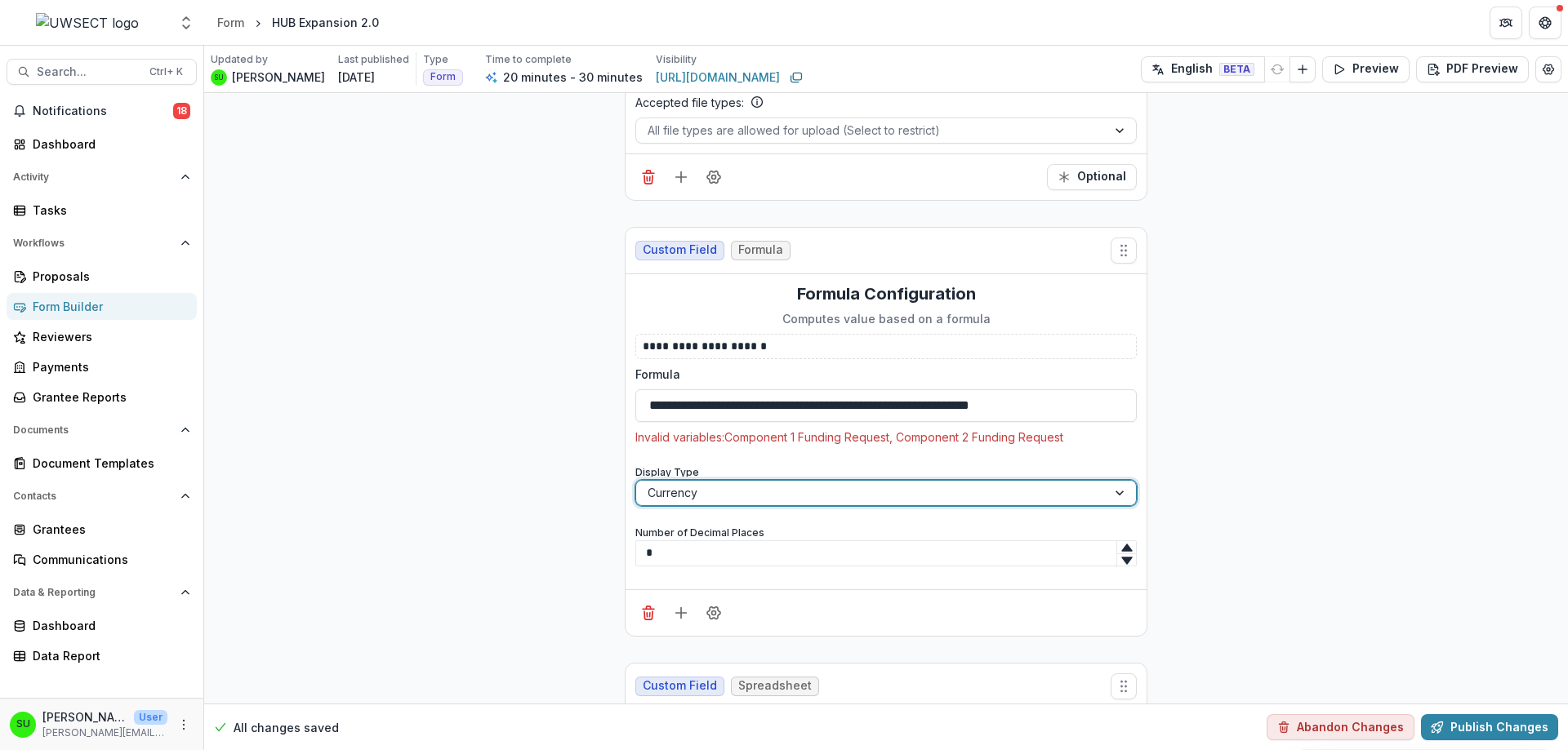
click at [742, 482] on div at bounding box center [871, 492] width 448 height 20
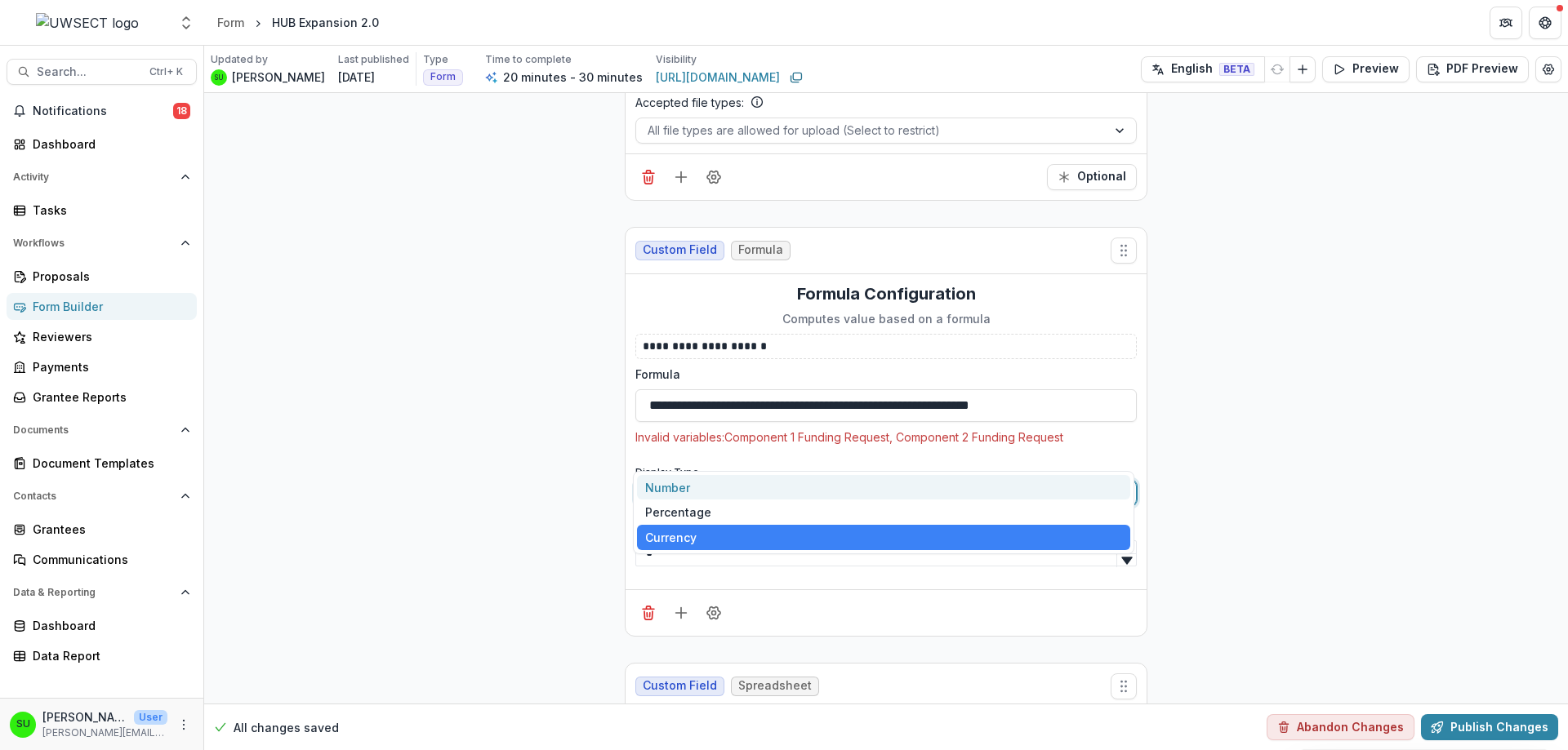
click at [660, 491] on div "Number" at bounding box center [884, 487] width 493 height 25
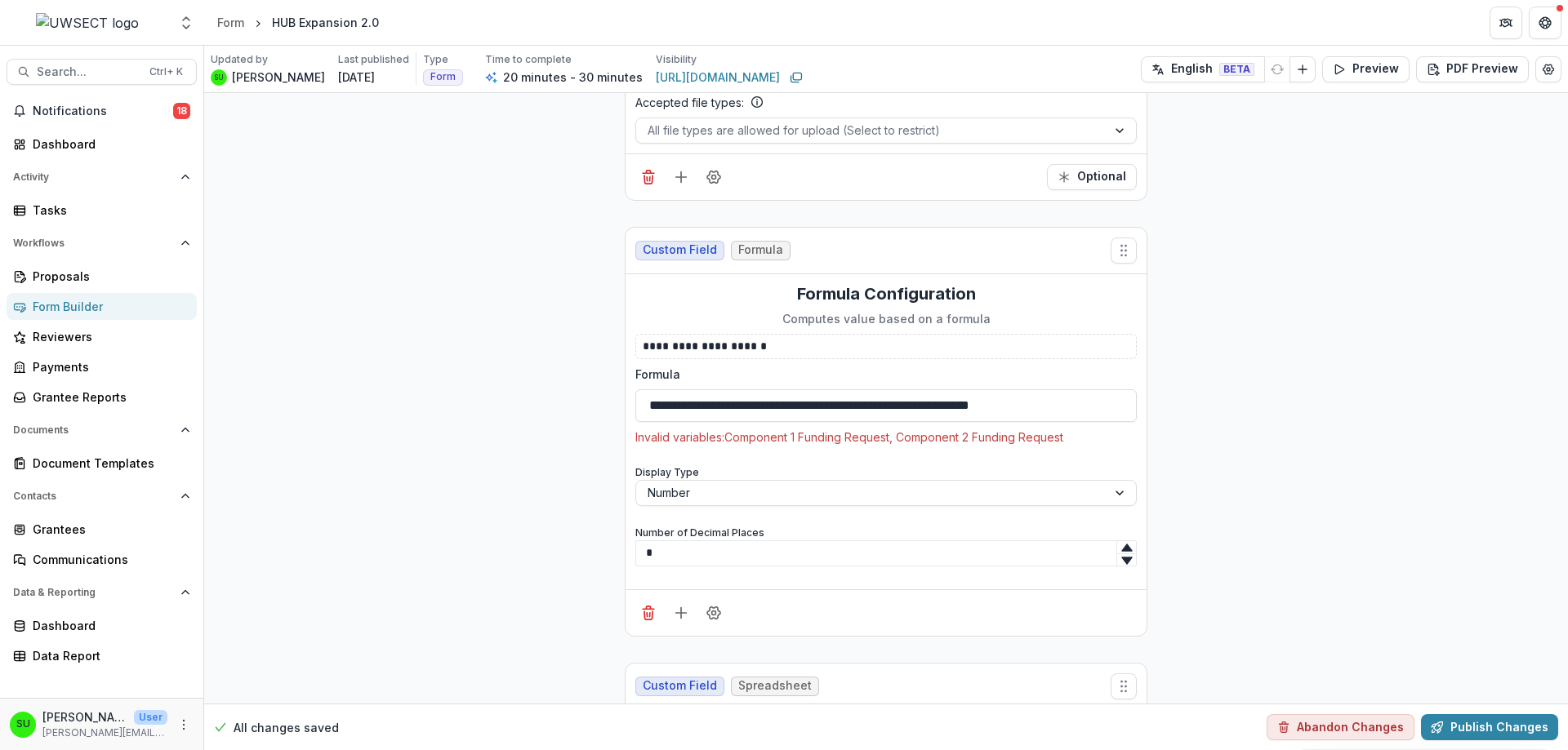
click at [646, 389] on input "**********" at bounding box center [885, 405] width 501 height 33
drag, startPoint x: 1116, startPoint y: 368, endPoint x: 474, endPoint y: 337, distance: 642.7
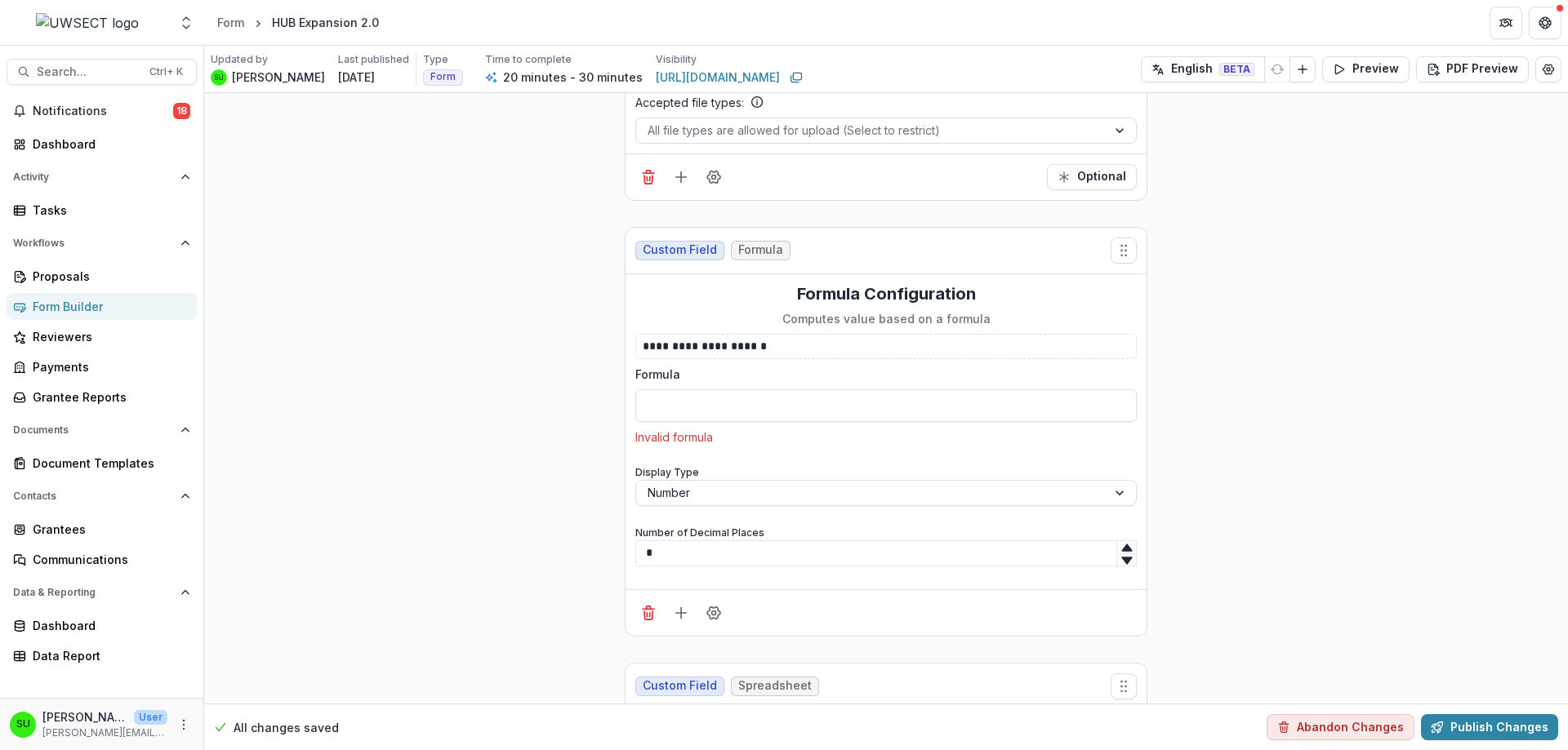
click at [693, 389] on input "Formula" at bounding box center [885, 405] width 501 height 33
paste input "**********"
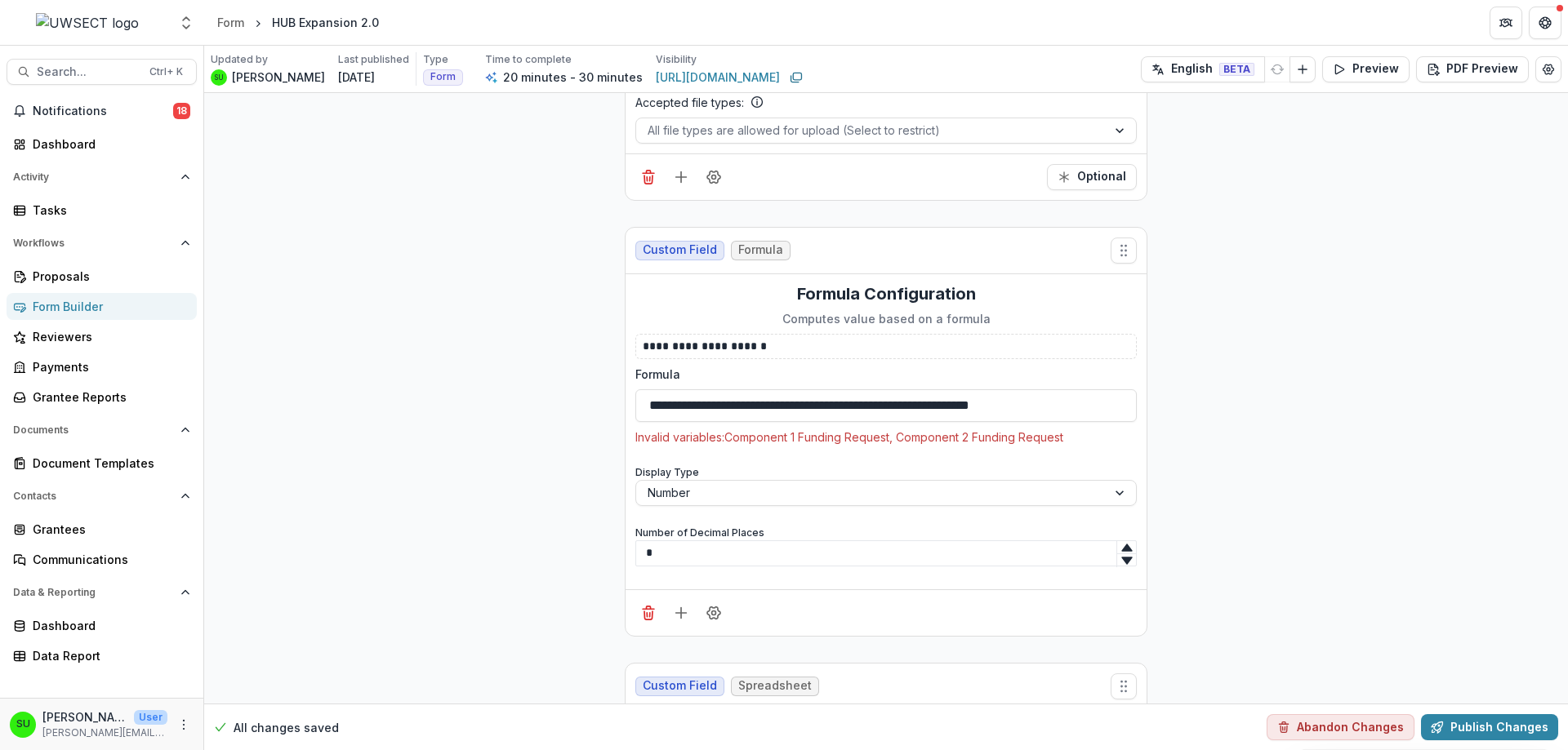
type input "**********"
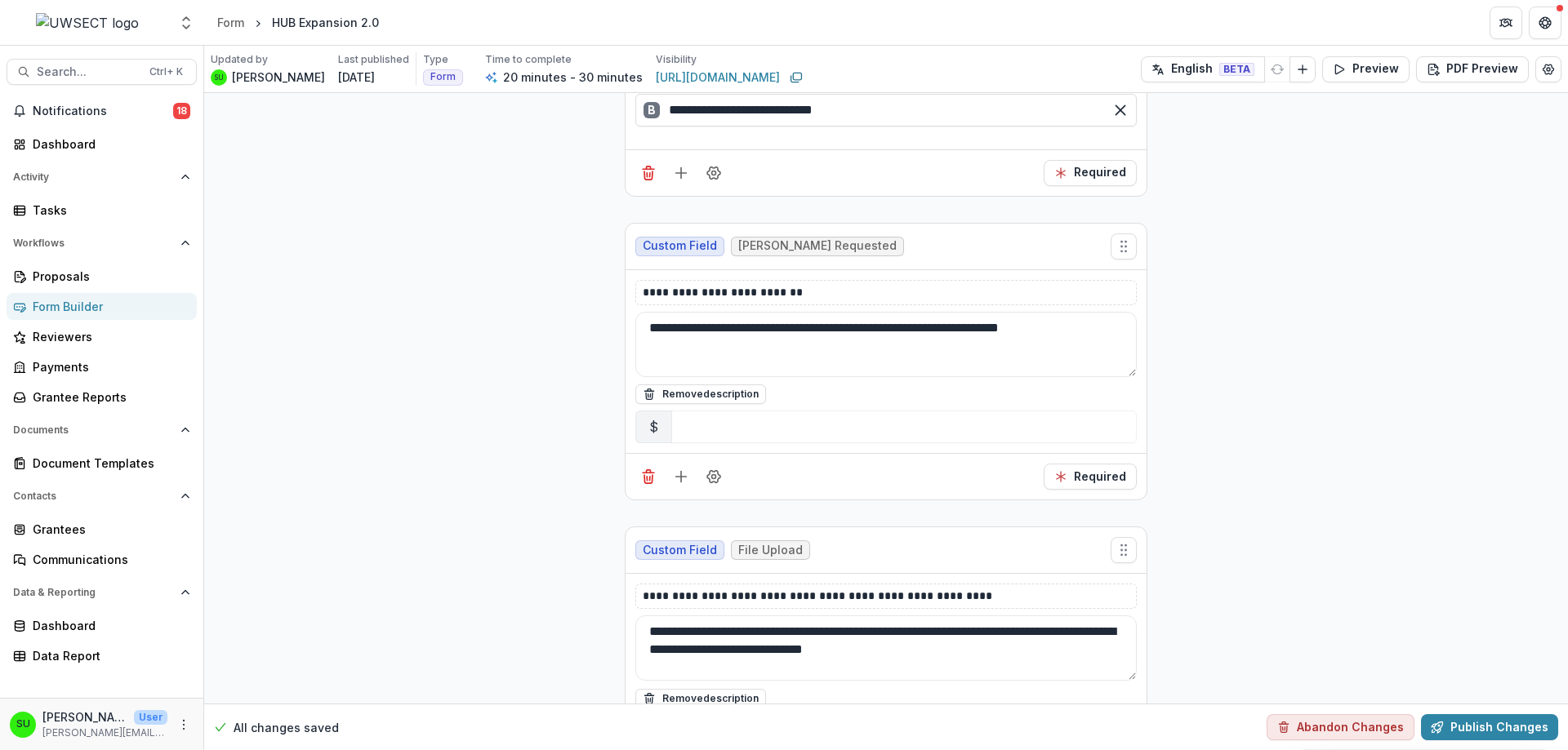
scroll to position [5712, 0]
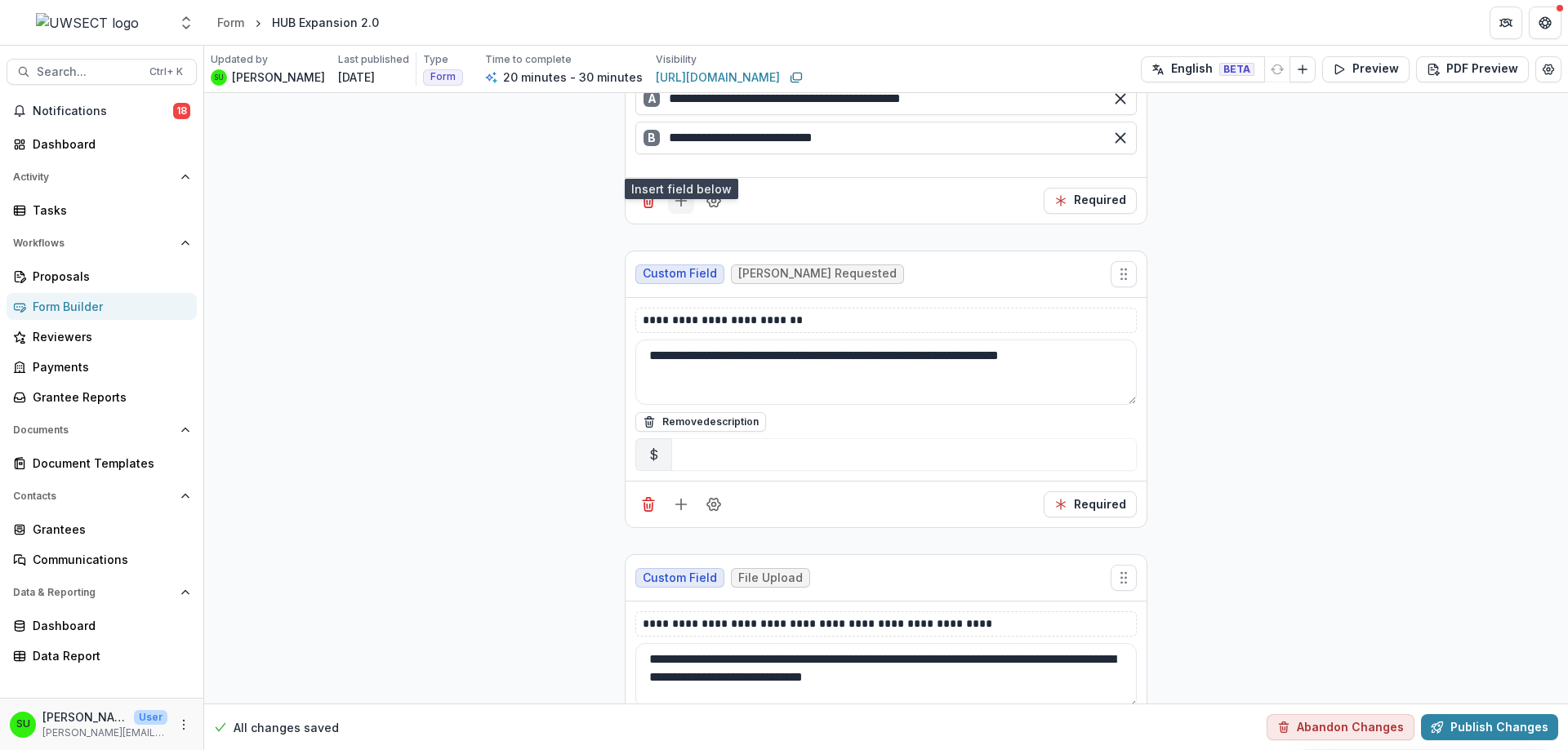
click at [681, 193] on icon "Add field" at bounding box center [682, 201] width 17 height 17
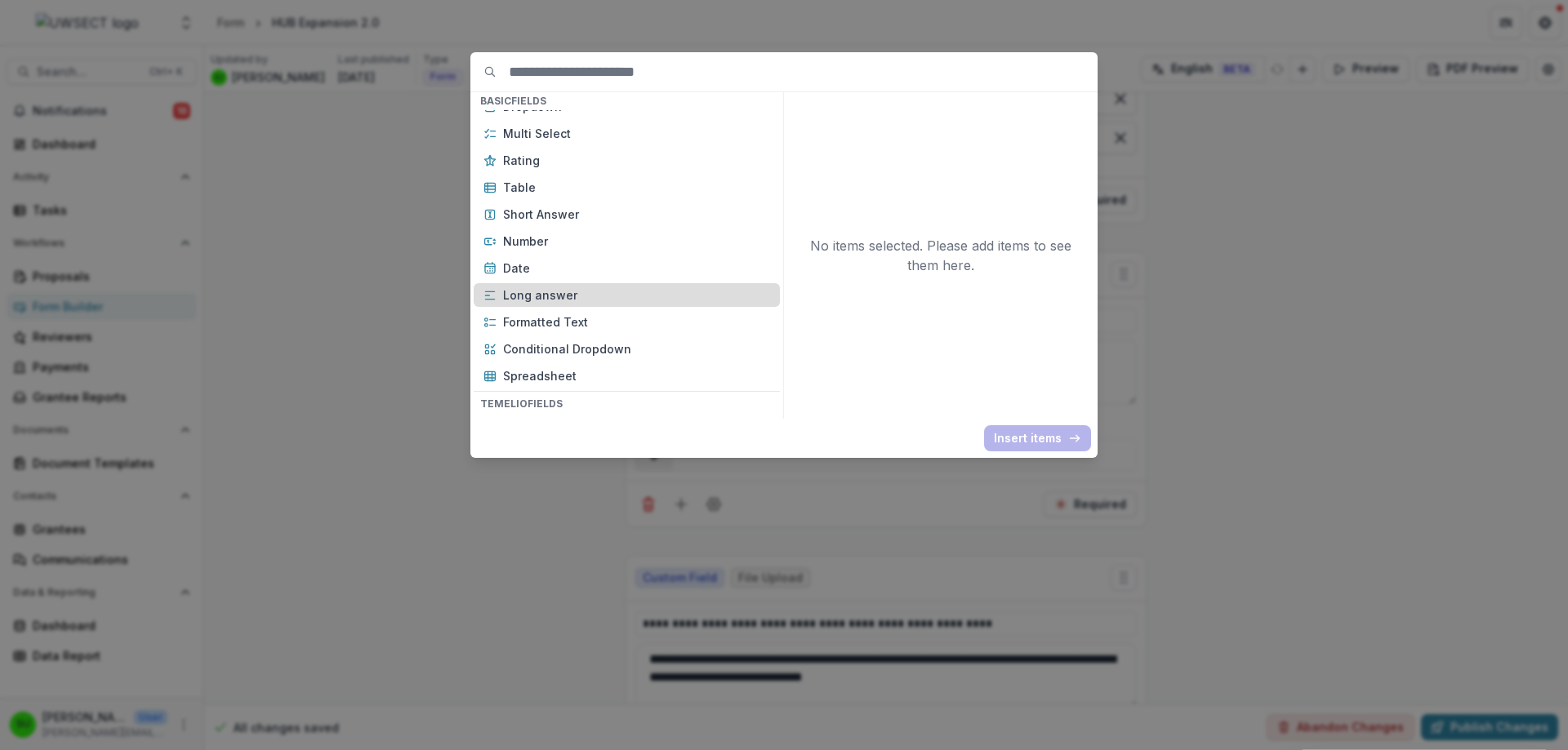
scroll to position [245, 0]
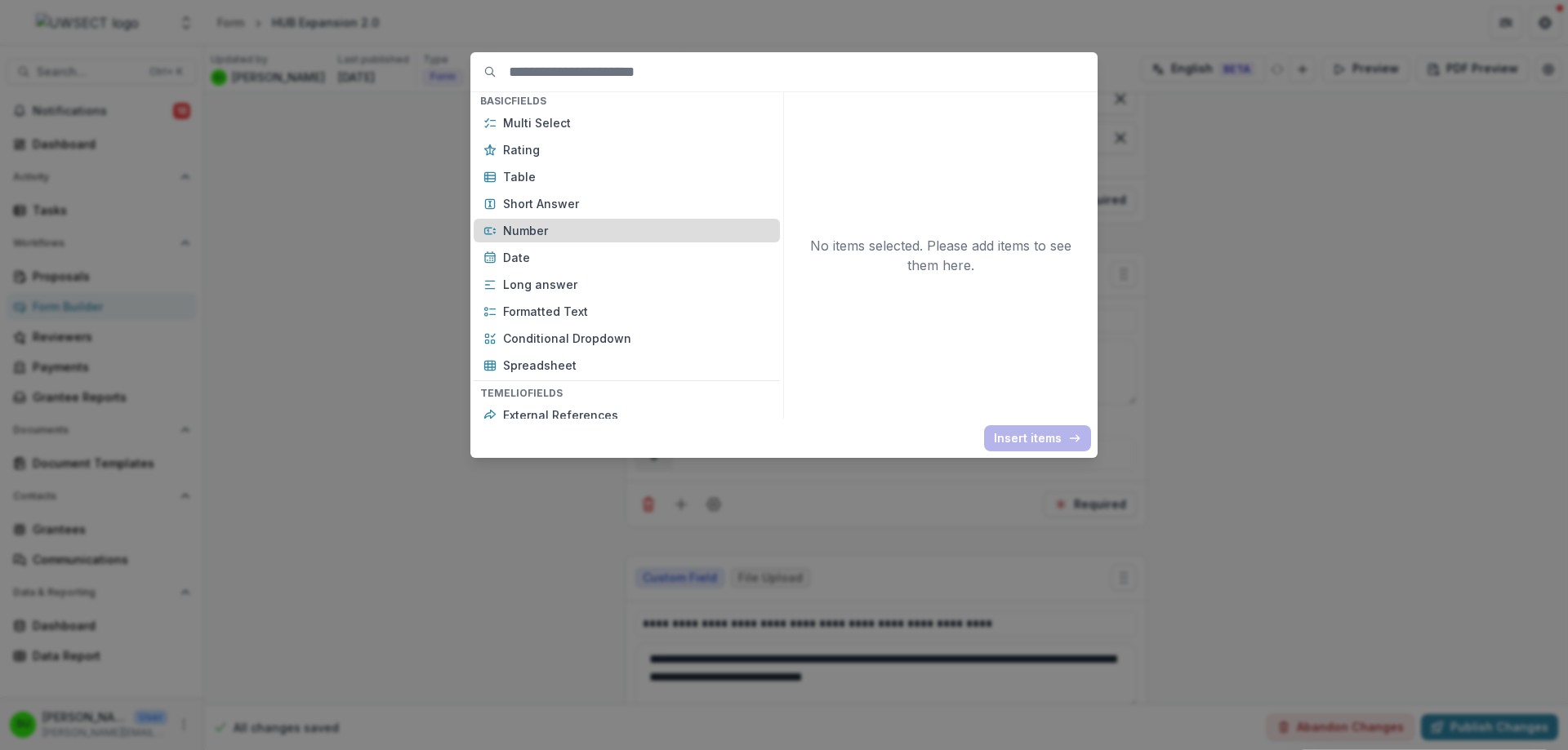
click at [525, 235] on p "Number" at bounding box center [636, 231] width 267 height 17
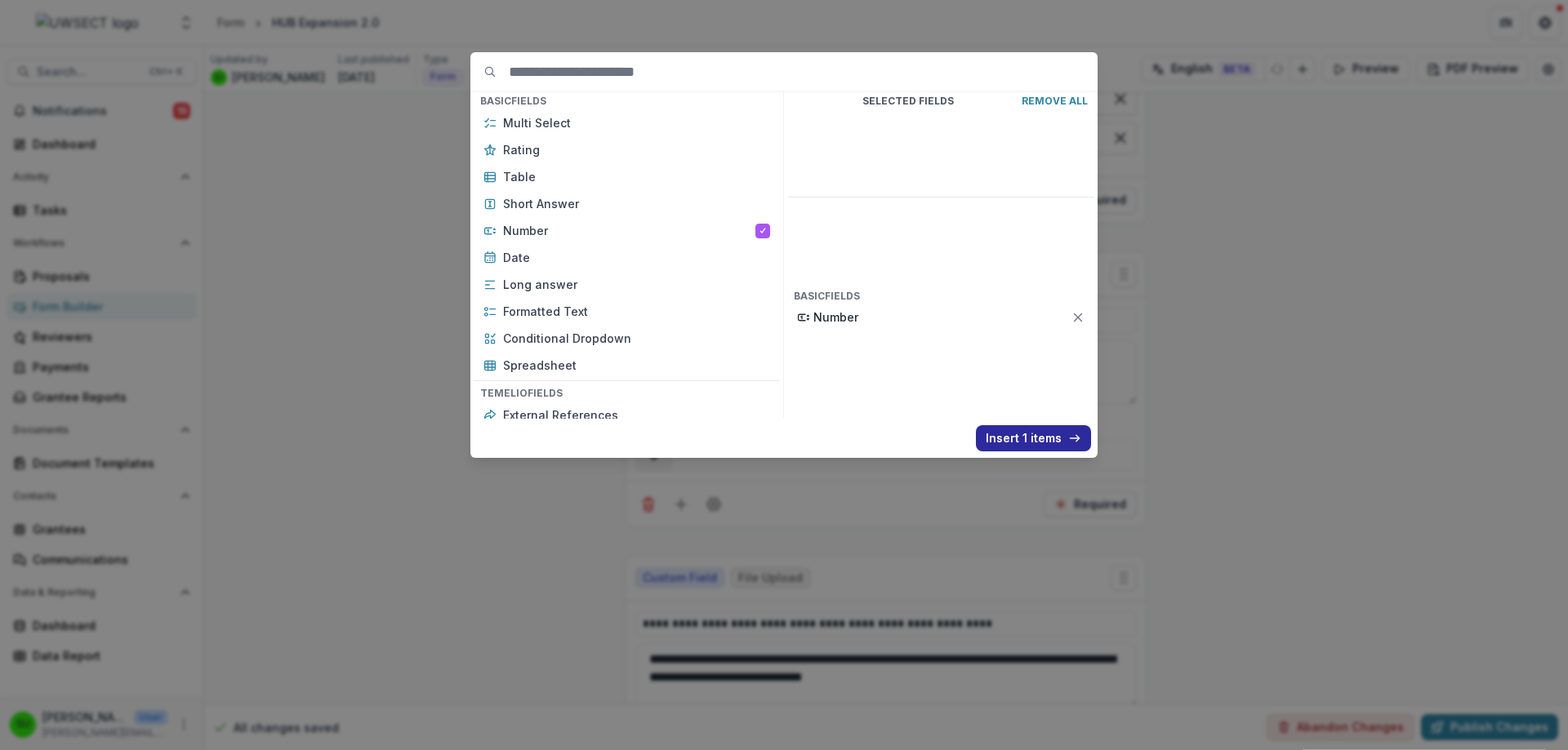
click at [1070, 431] on button "Insert 1 items" at bounding box center [1034, 438] width 115 height 26
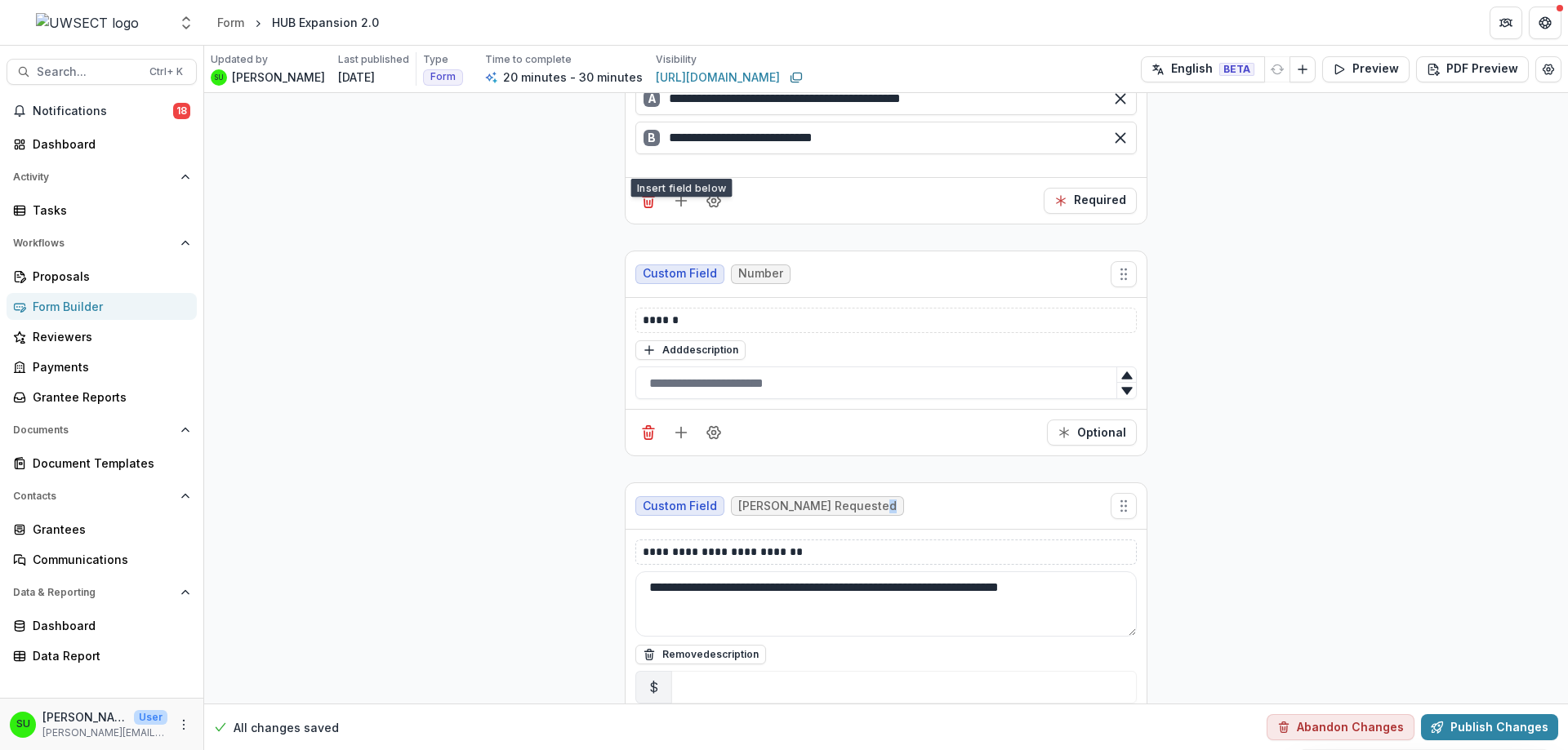
drag, startPoint x: 760, startPoint y: 500, endPoint x: 713, endPoint y: 509, distance: 47.9
click at [713, 529] on div "**********" at bounding box center [885, 621] width 520 height 183
drag, startPoint x: 829, startPoint y: 513, endPoint x: 601, endPoint y: 511, distance: 228.0
copy p "**********"
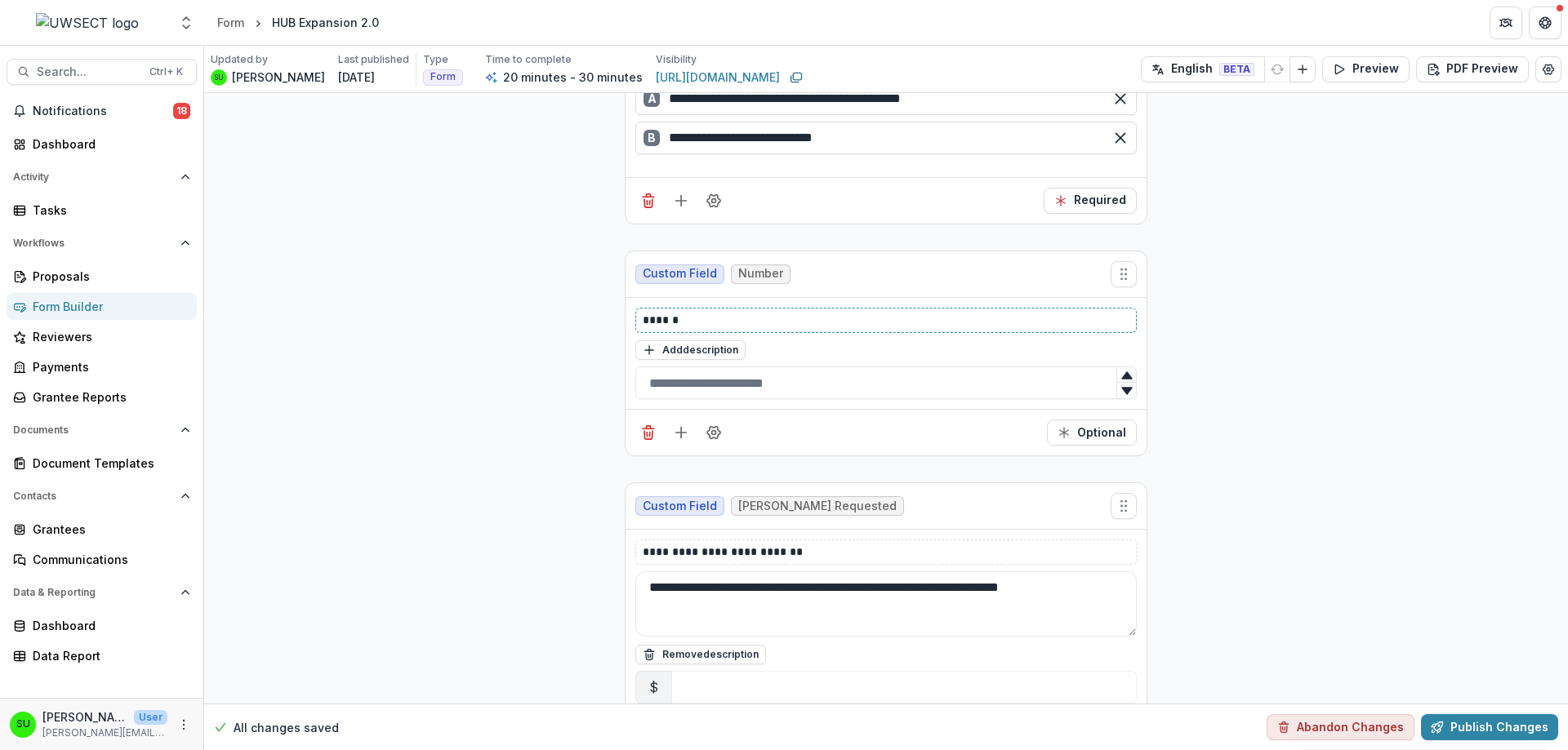
click at [698, 312] on p "******" at bounding box center [885, 320] width 487 height 17
drag, startPoint x: 1119, startPoint y: 549, endPoint x: 590, endPoint y: 550, distance: 529.0
click at [852, 367] on input "text" at bounding box center [885, 382] width 501 height 33
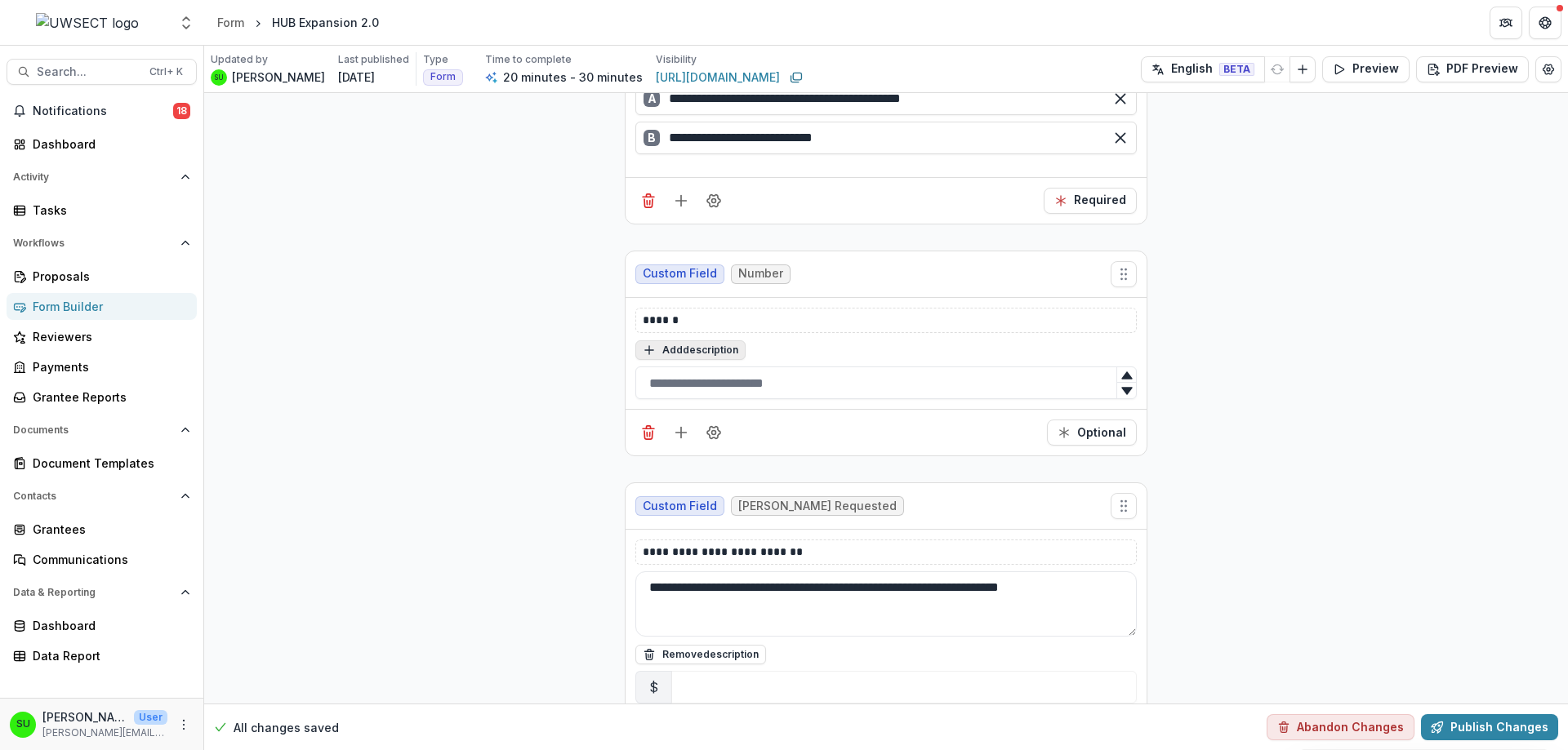
click at [669, 341] on button "Add description" at bounding box center [690, 350] width 110 height 20
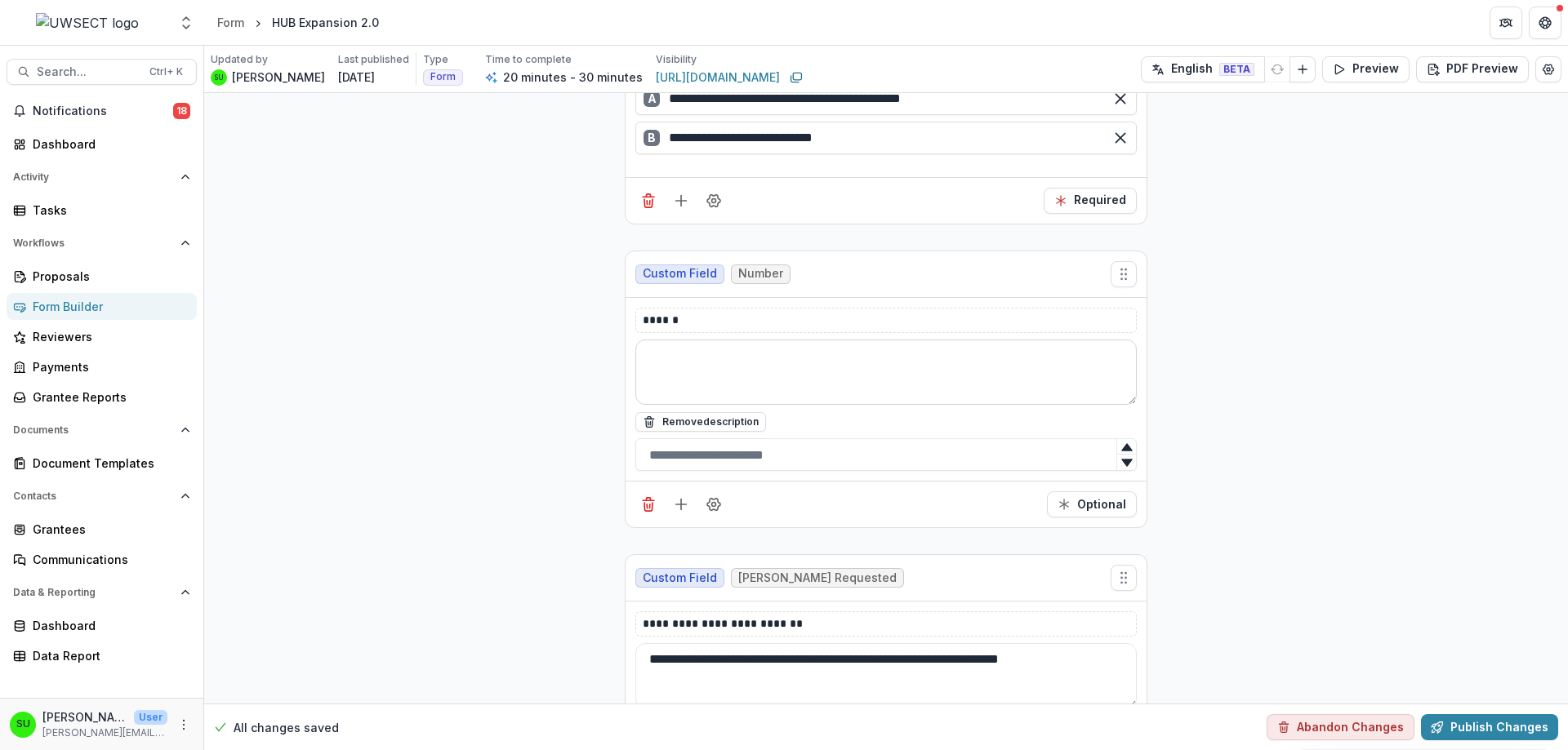
click at [697, 340] on textarea at bounding box center [885, 372] width 501 height 65
paste textarea "**********"
type textarea "**********"
click at [711, 438] on input "text" at bounding box center [885, 454] width 501 height 33
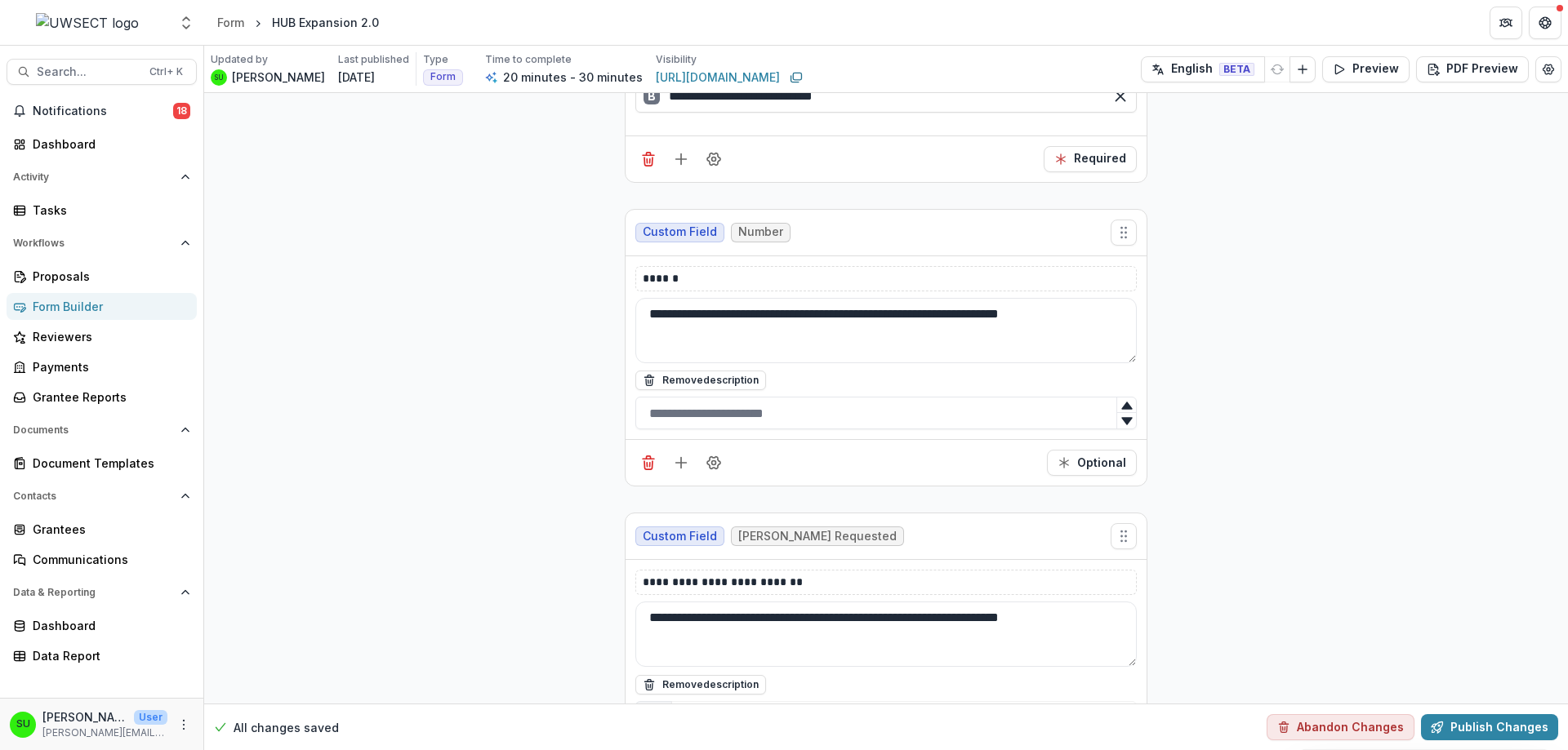
scroll to position [5793, 0]
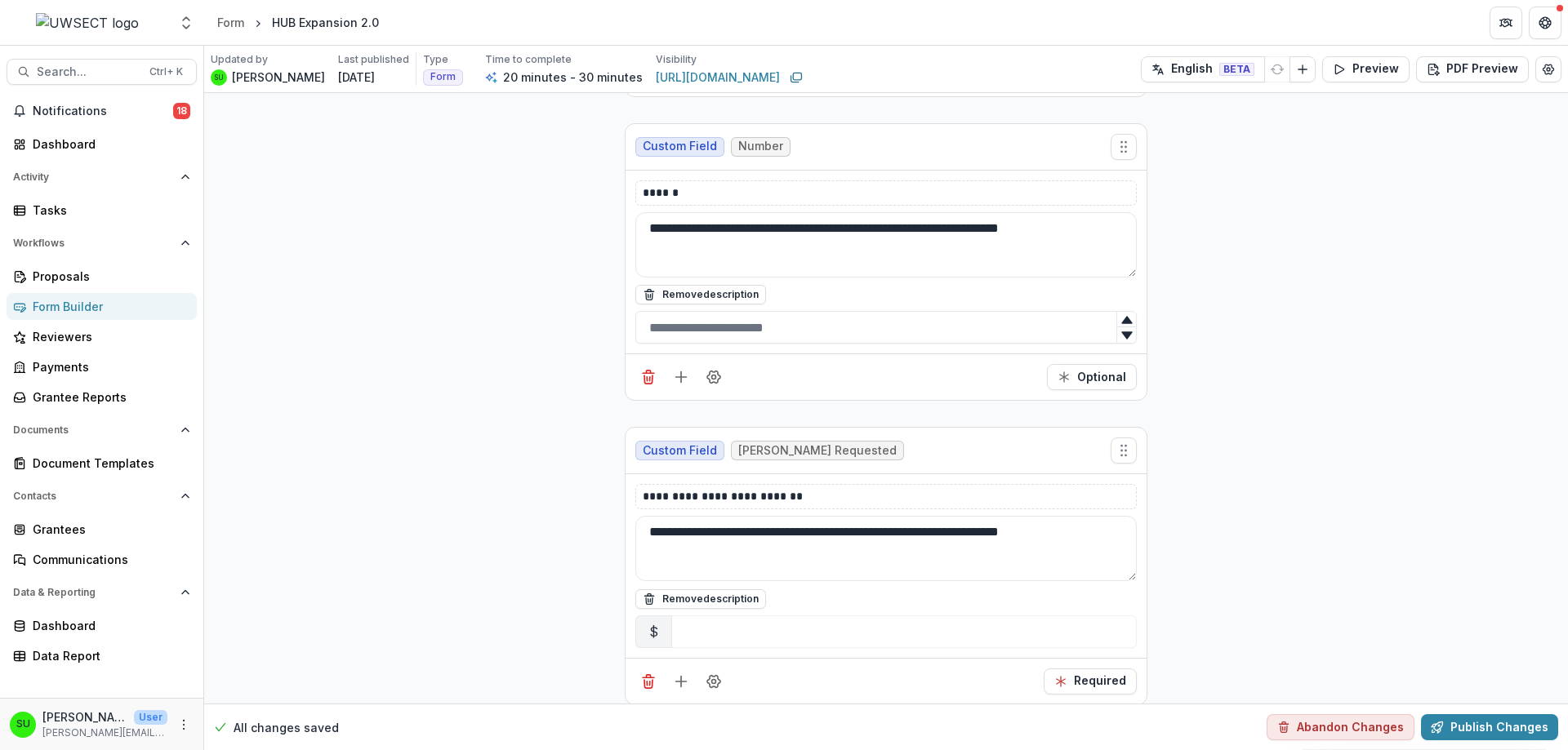
scroll to position [5875, 0]
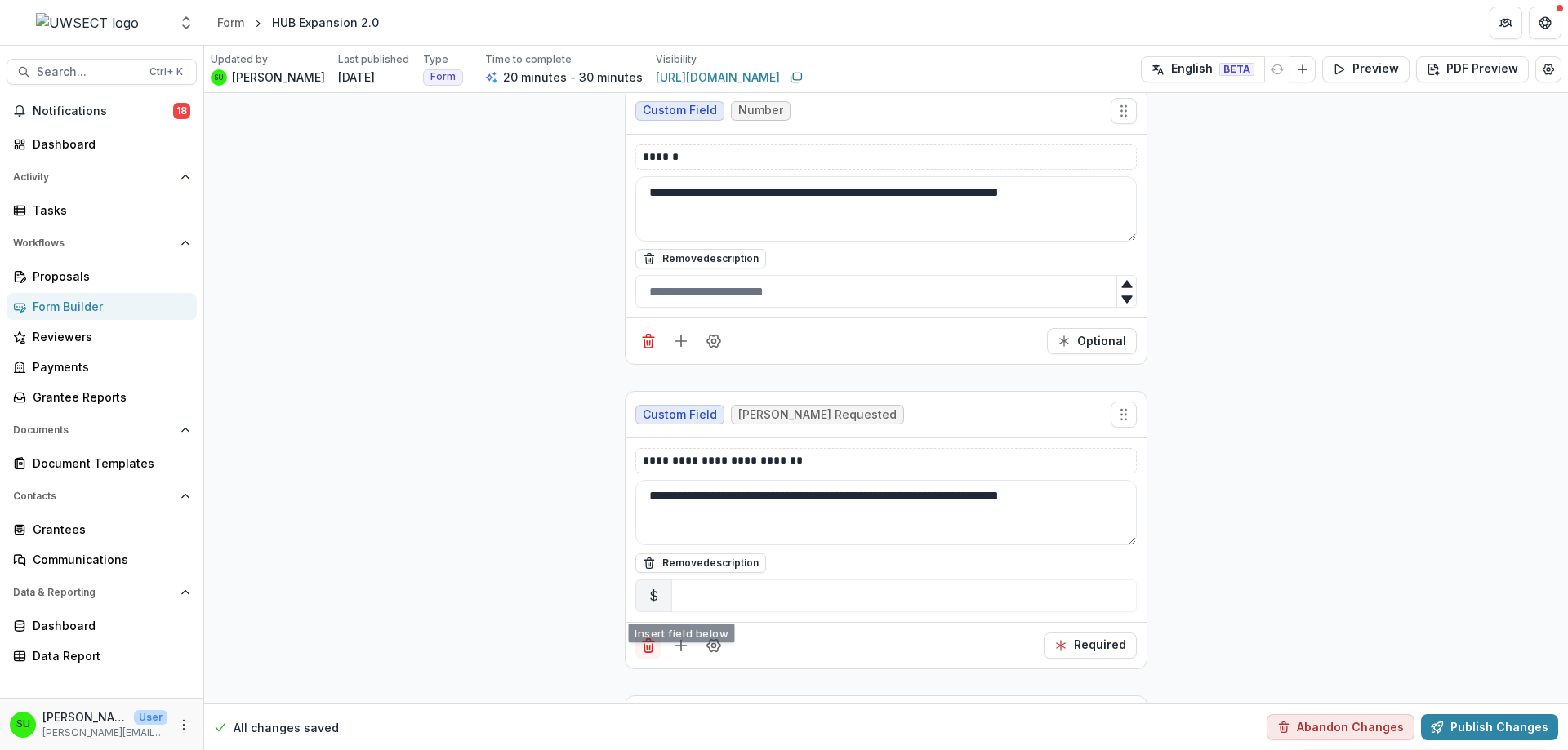
click at [636, 633] on button "Delete field" at bounding box center [648, 646] width 26 height 26
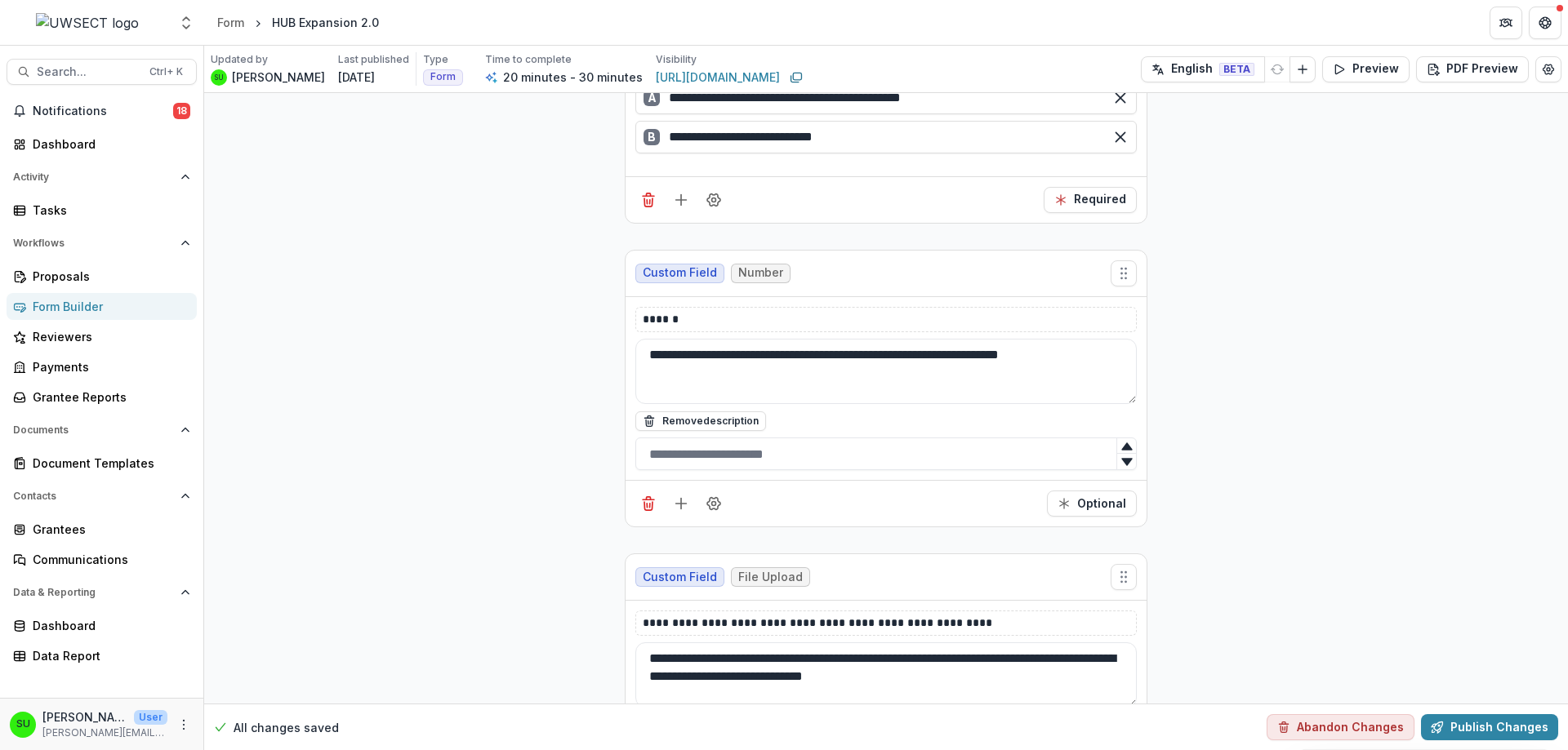
scroll to position [5712, 0]
drag, startPoint x: 713, startPoint y: 278, endPoint x: 593, endPoint y: 256, distance: 122.0
click at [709, 340] on textarea "**********" at bounding box center [885, 372] width 501 height 65
click at [711, 312] on p "**********" at bounding box center [885, 320] width 487 height 17
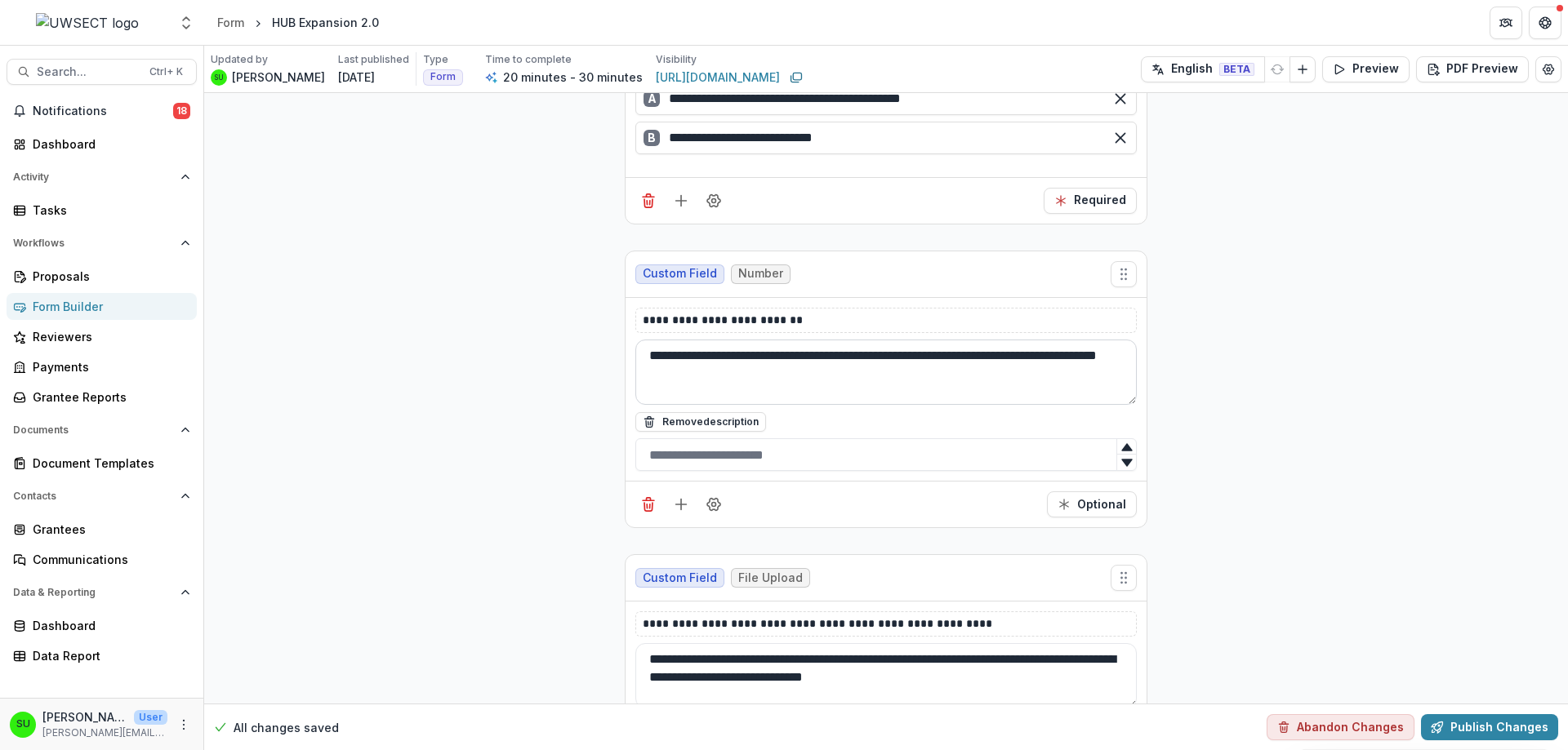
click at [892, 340] on textarea "**********" at bounding box center [885, 372] width 501 height 65
click at [842, 312] on p "**********" at bounding box center [885, 320] width 487 height 17
click at [797, 340] on textarea "**********" at bounding box center [885, 372] width 501 height 65
click at [819, 340] on textarea "**********" at bounding box center [885, 372] width 501 height 65
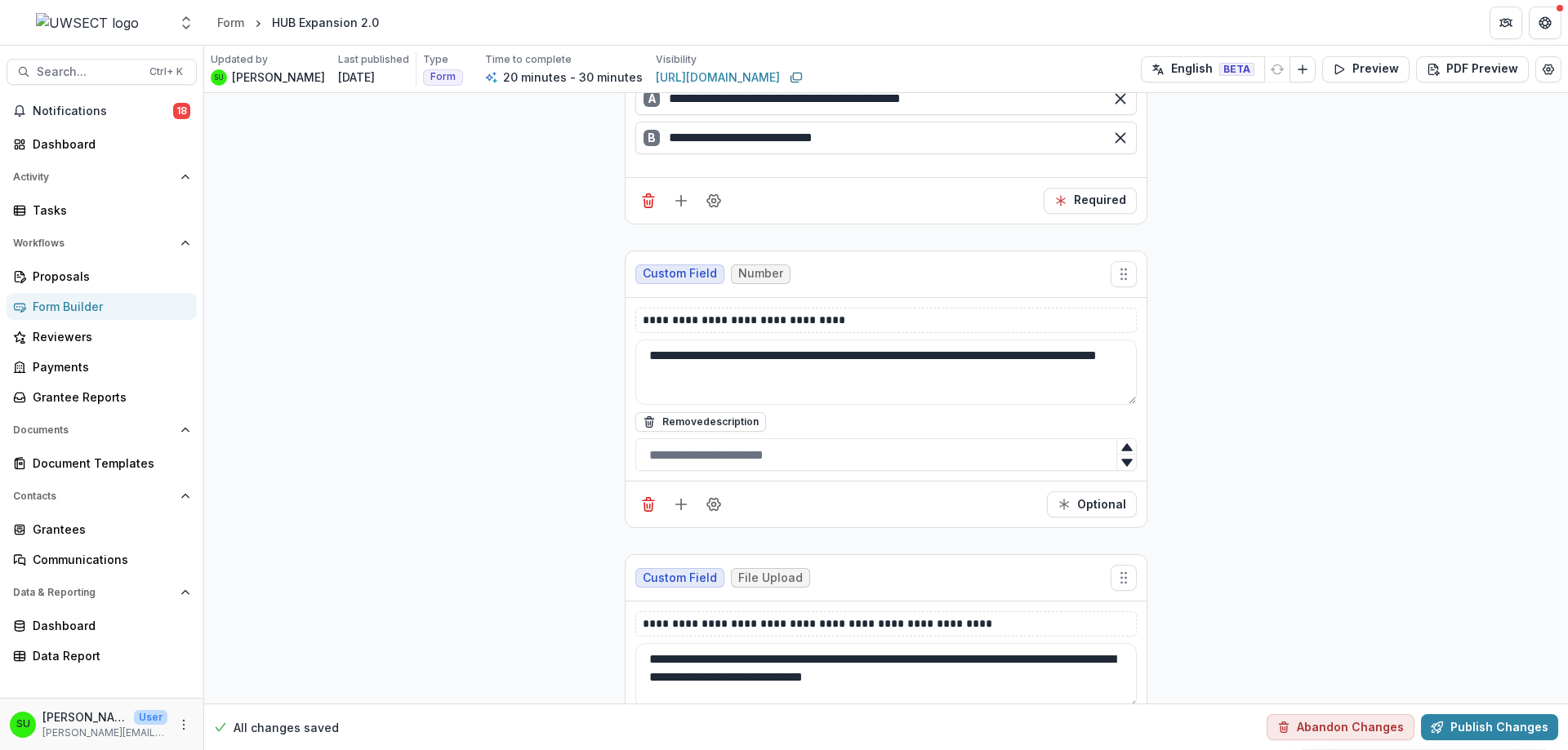
click at [863, 340] on textarea "**********" at bounding box center [885, 372] width 501 height 65
click at [818, 340] on textarea "**********" at bounding box center [885, 372] width 501 height 65
type textarea "**********"
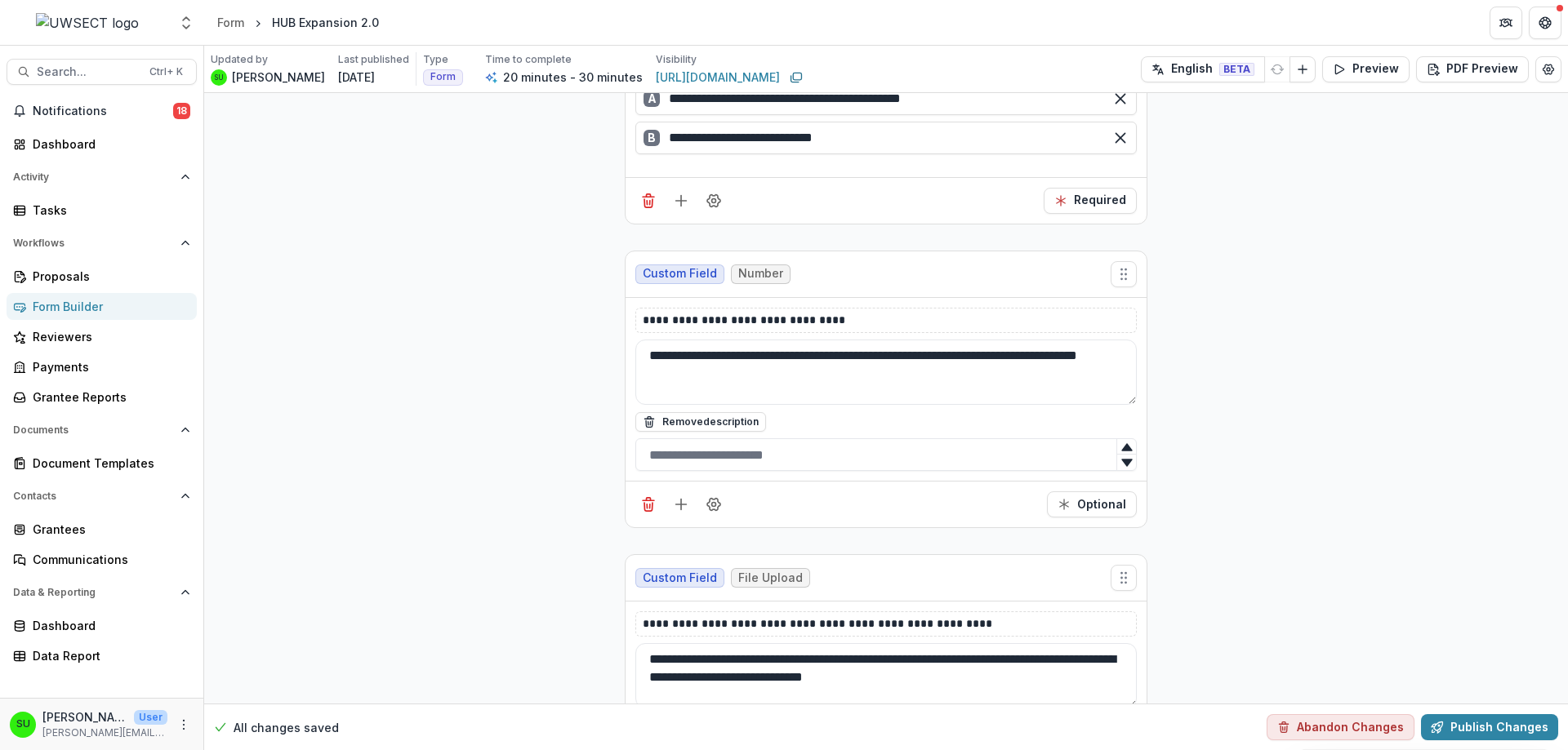
drag, startPoint x: 872, startPoint y: 280, endPoint x: 603, endPoint y: 275, distance: 269.0
copy p "**********"
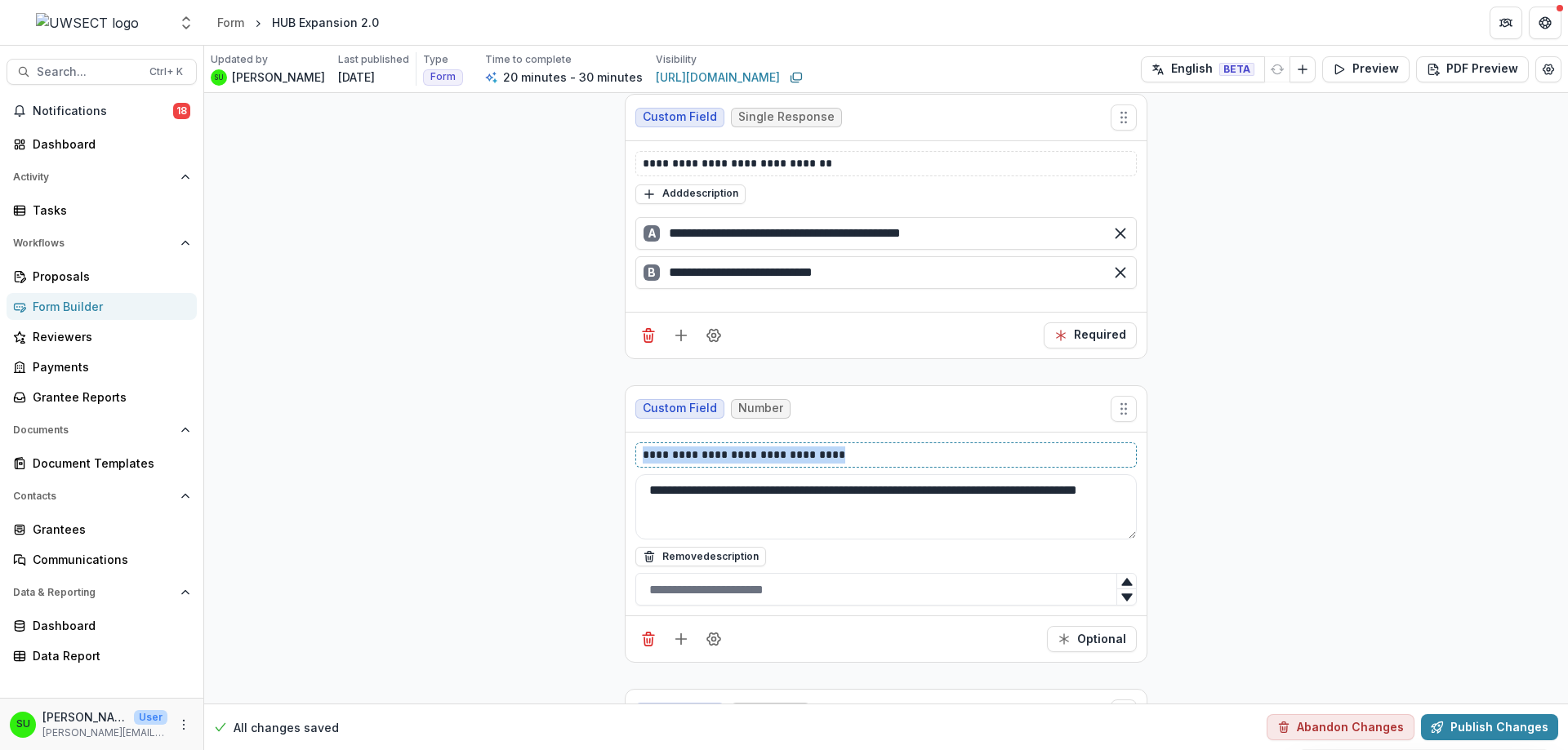
scroll to position [5549, 0]
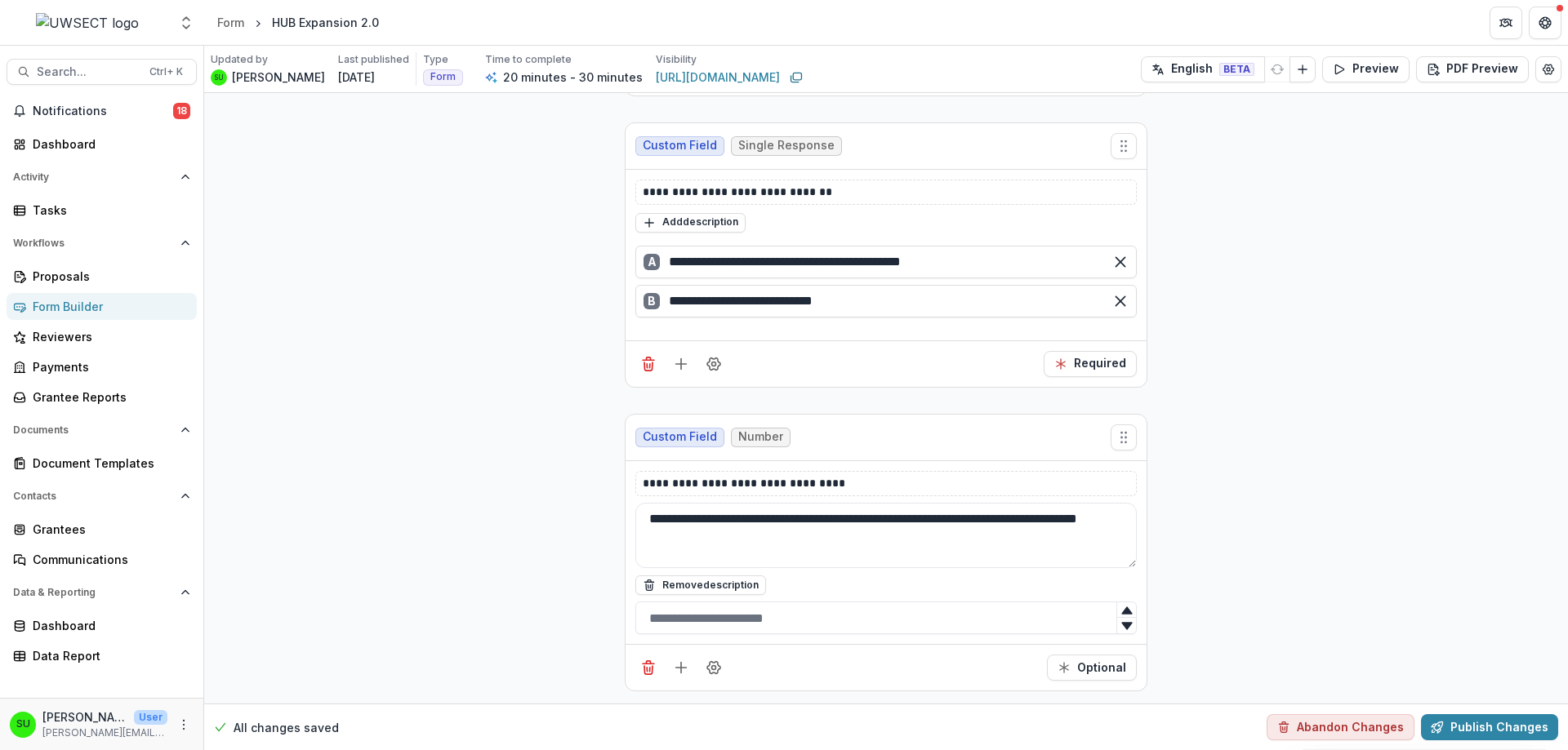
drag, startPoint x: 750, startPoint y: 489, endPoint x: 642, endPoint y: 475, distance: 108.9
click at [642, 502] on textarea "**********" at bounding box center [885, 535] width 501 height 65
drag, startPoint x: 874, startPoint y: 443, endPoint x: 640, endPoint y: 446, distance: 234.0
click at [640, 471] on div "**********" at bounding box center [885, 483] width 501 height 25
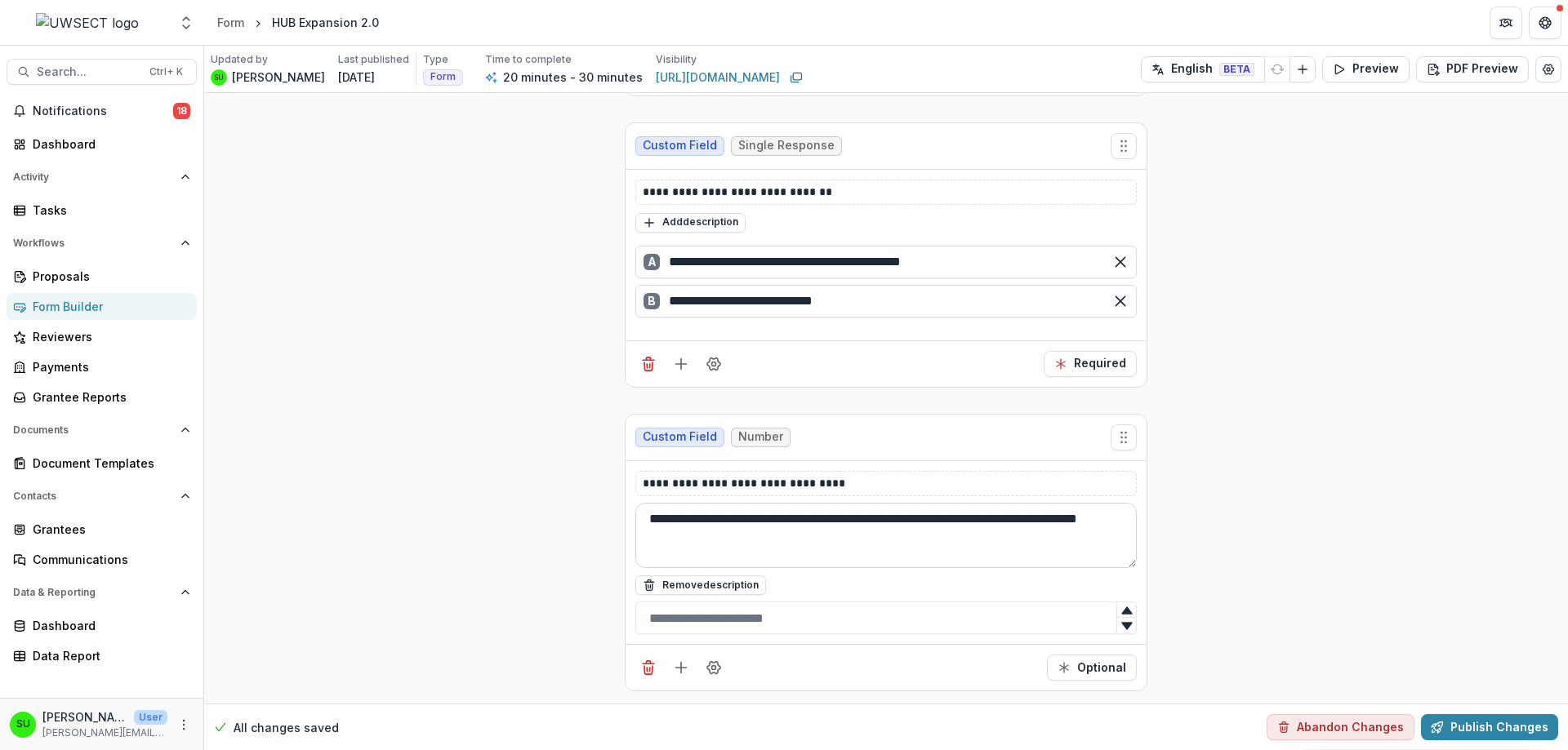
click at [799, 502] on textarea "**********" at bounding box center [885, 535] width 501 height 65
drag, startPoint x: 814, startPoint y: 496, endPoint x: 629, endPoint y: 479, distance: 185.8
click at [629, 479] on div "**********" at bounding box center [885, 552] width 520 height 183
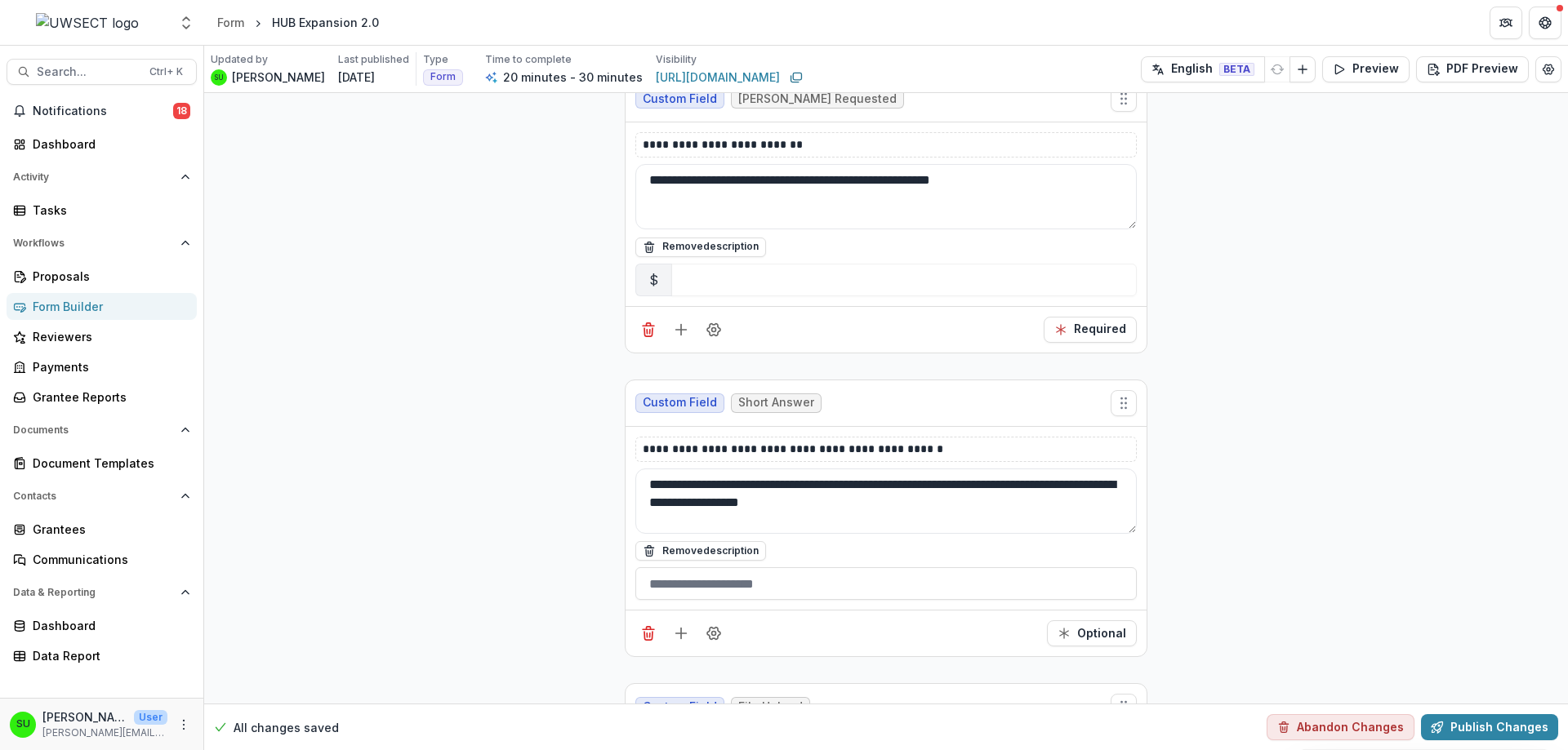
scroll to position [3998, 0]
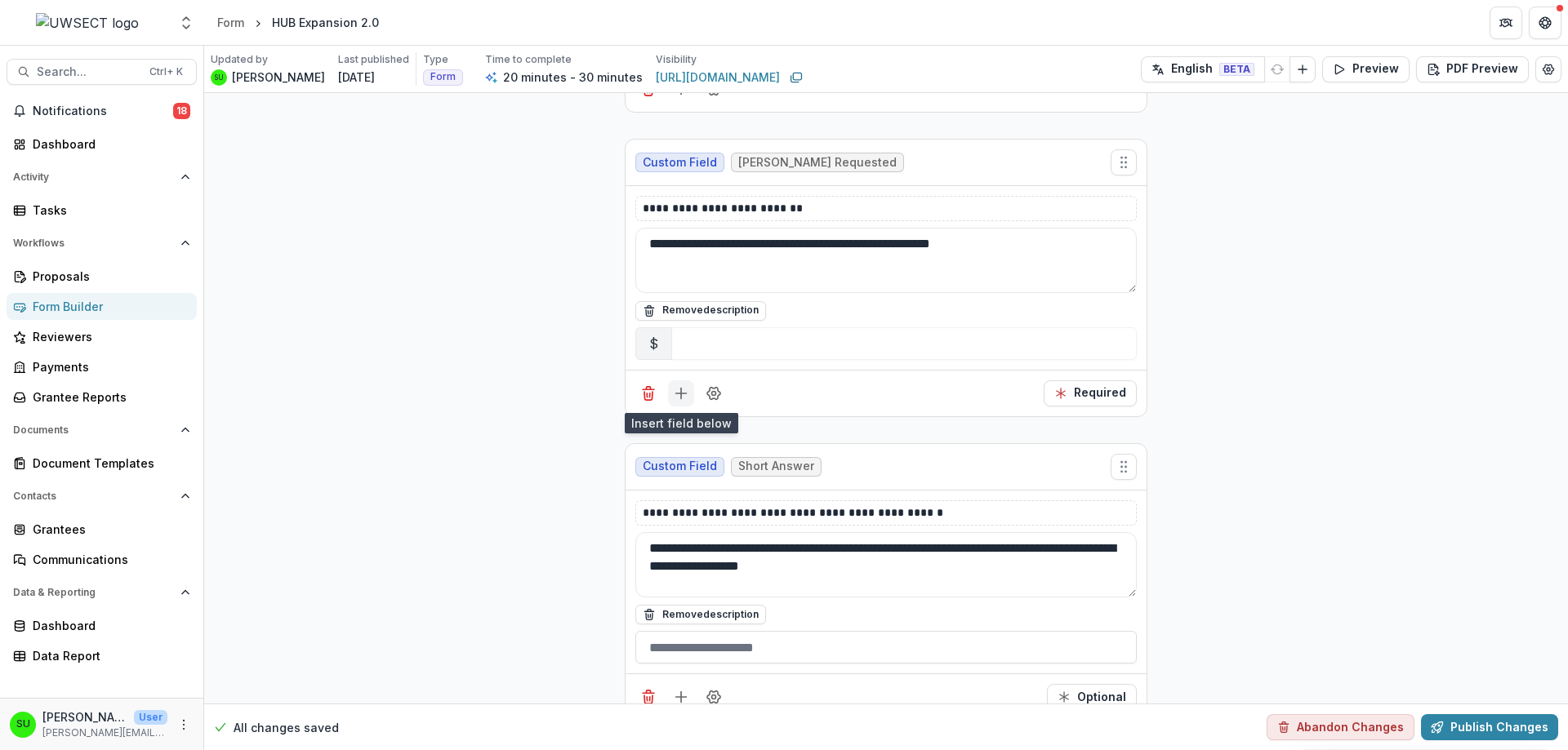
click at [680, 390] on icon "Add field" at bounding box center [682, 394] width 17 height 17
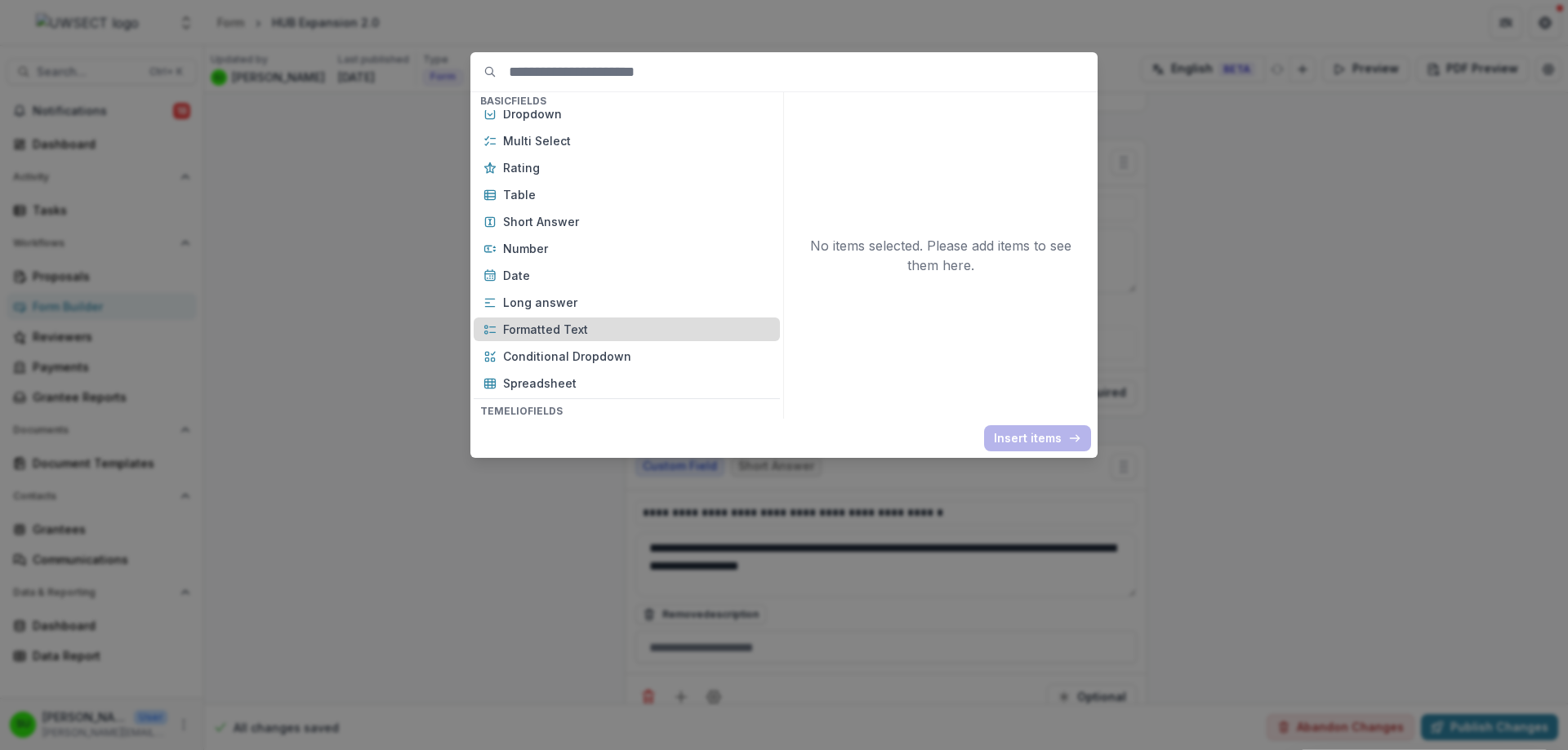
scroll to position [245, 0]
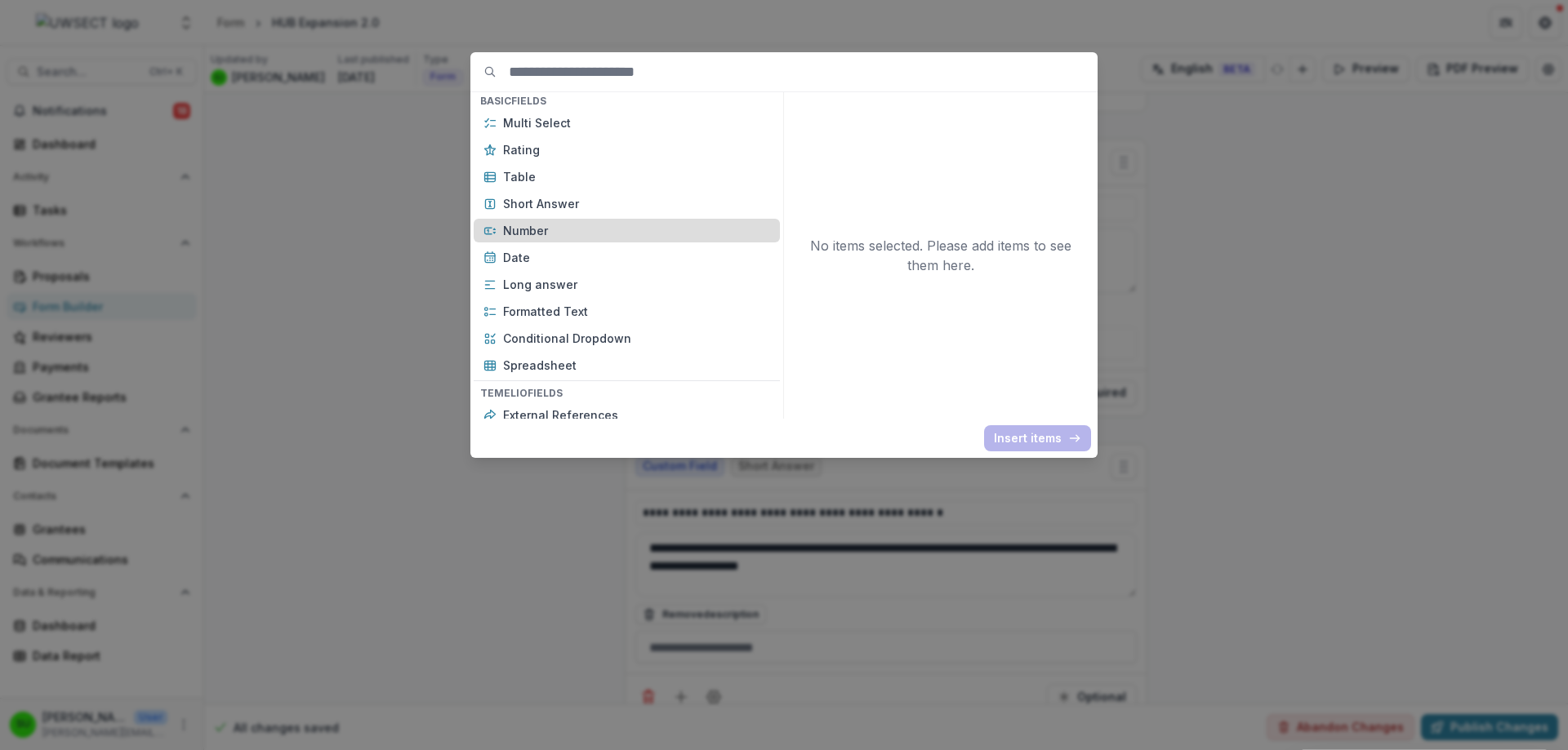
click at [537, 230] on p "Number" at bounding box center [636, 231] width 267 height 17
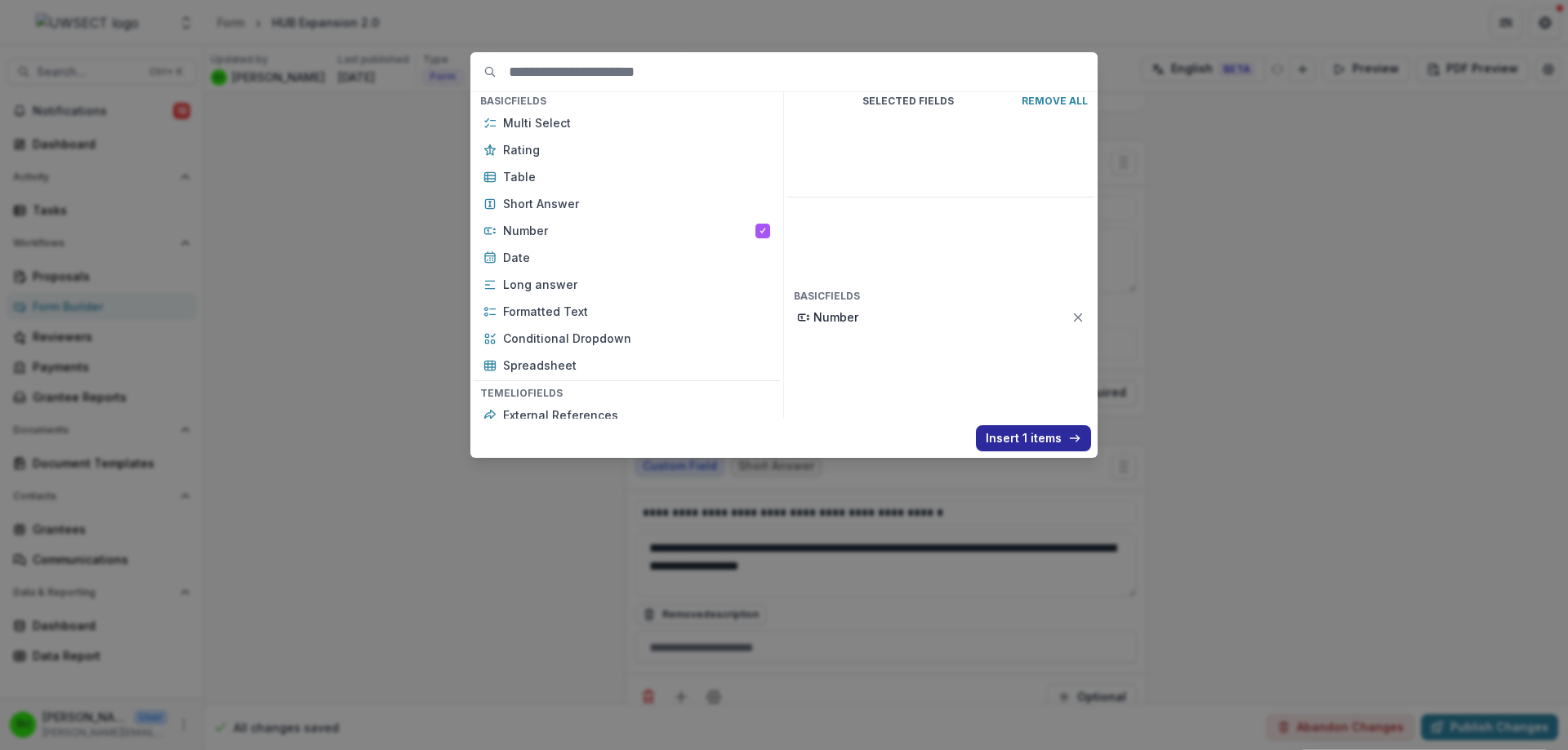
click at [1028, 432] on button "Insert 1 items" at bounding box center [1034, 438] width 115 height 26
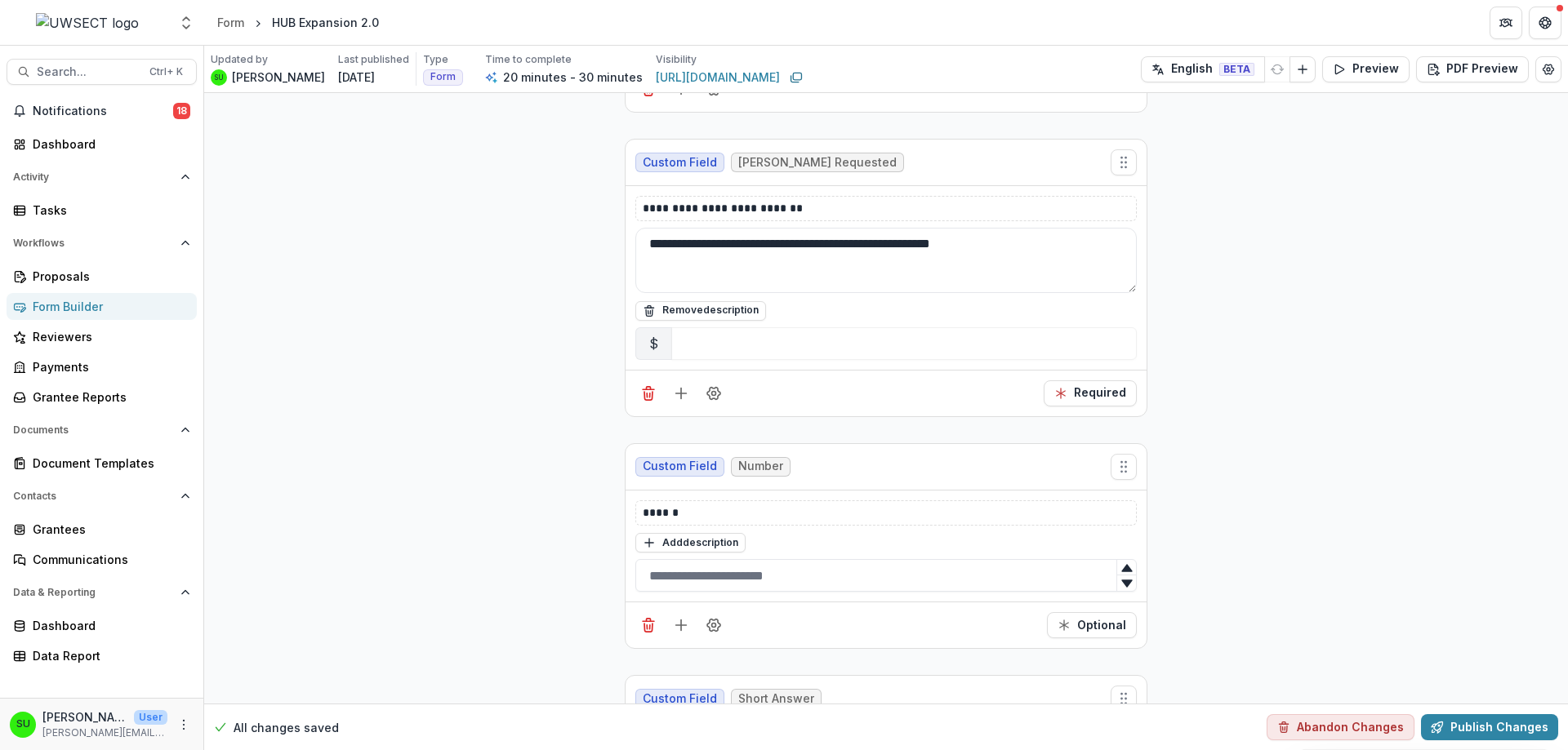
click at [709, 554] on div "****** Add description" at bounding box center [885, 546] width 501 height 92
click at [708, 547] on button "Add description" at bounding box center [690, 542] width 110 height 20
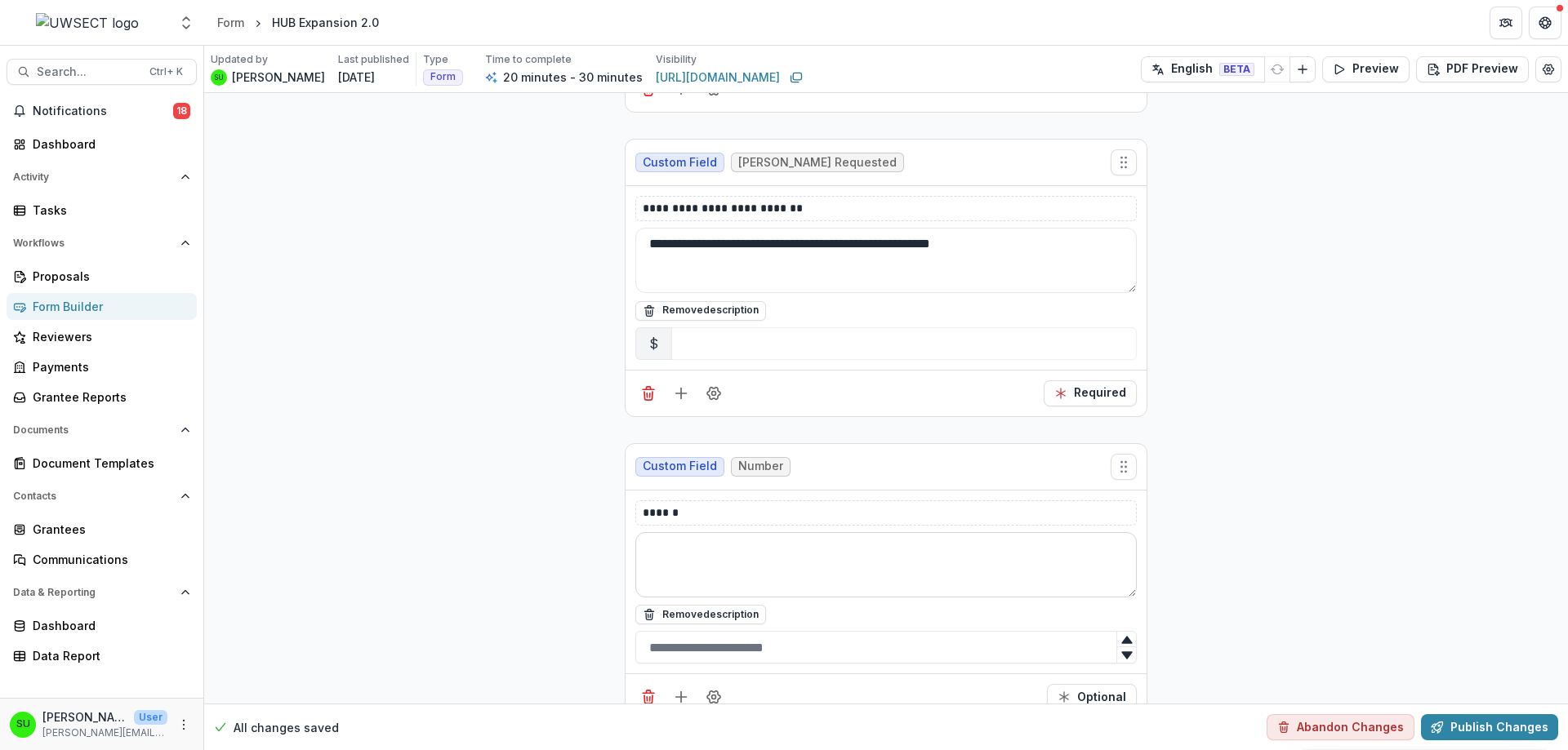
click at [710, 579] on textarea at bounding box center [885, 565] width 501 height 65
paste textarea "**********"
type textarea "**********"
drag, startPoint x: 705, startPoint y: 511, endPoint x: 593, endPoint y: 510, distance: 112.0
click at [593, 510] on div "**********" at bounding box center [885, 92] width 1363 height 7996
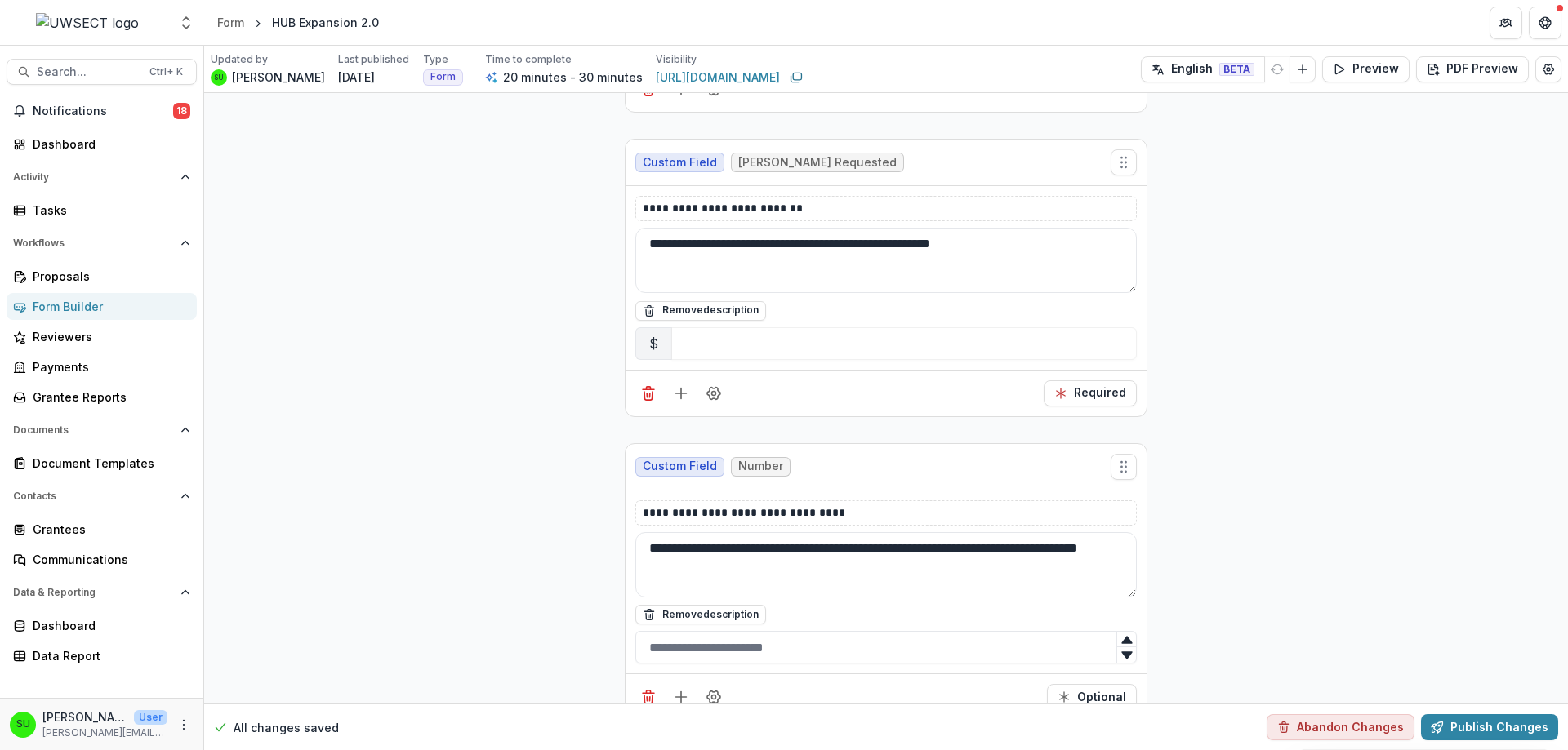
click at [547, 461] on div "**********" at bounding box center [885, 92] width 1363 height 7996
click at [640, 393] on icon "Delete field" at bounding box center [648, 394] width 17 height 17
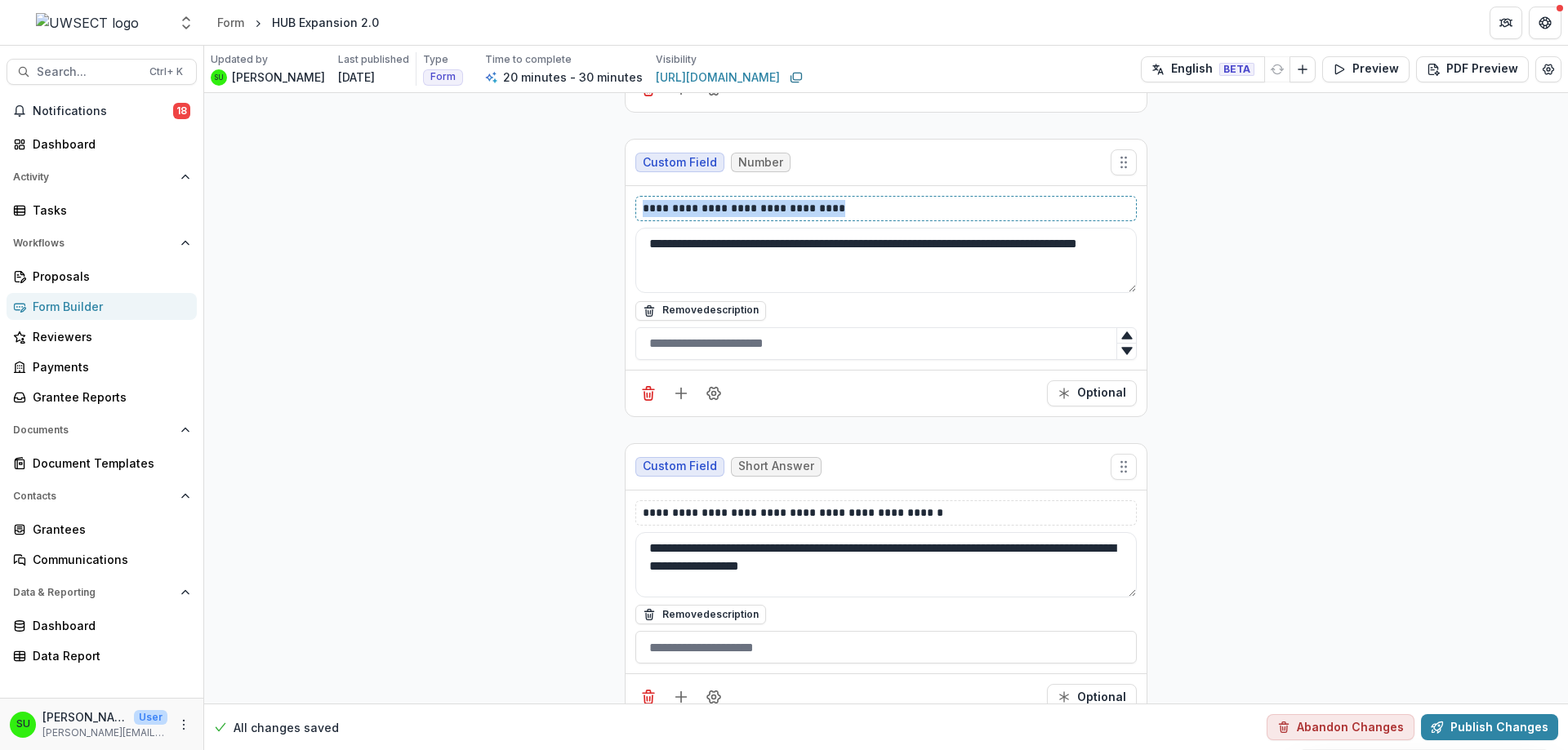
drag, startPoint x: 870, startPoint y: 205, endPoint x: 598, endPoint y: 212, distance: 272.1
copy p "**********"
click at [1005, 243] on textarea "**********" at bounding box center [885, 261] width 501 height 65
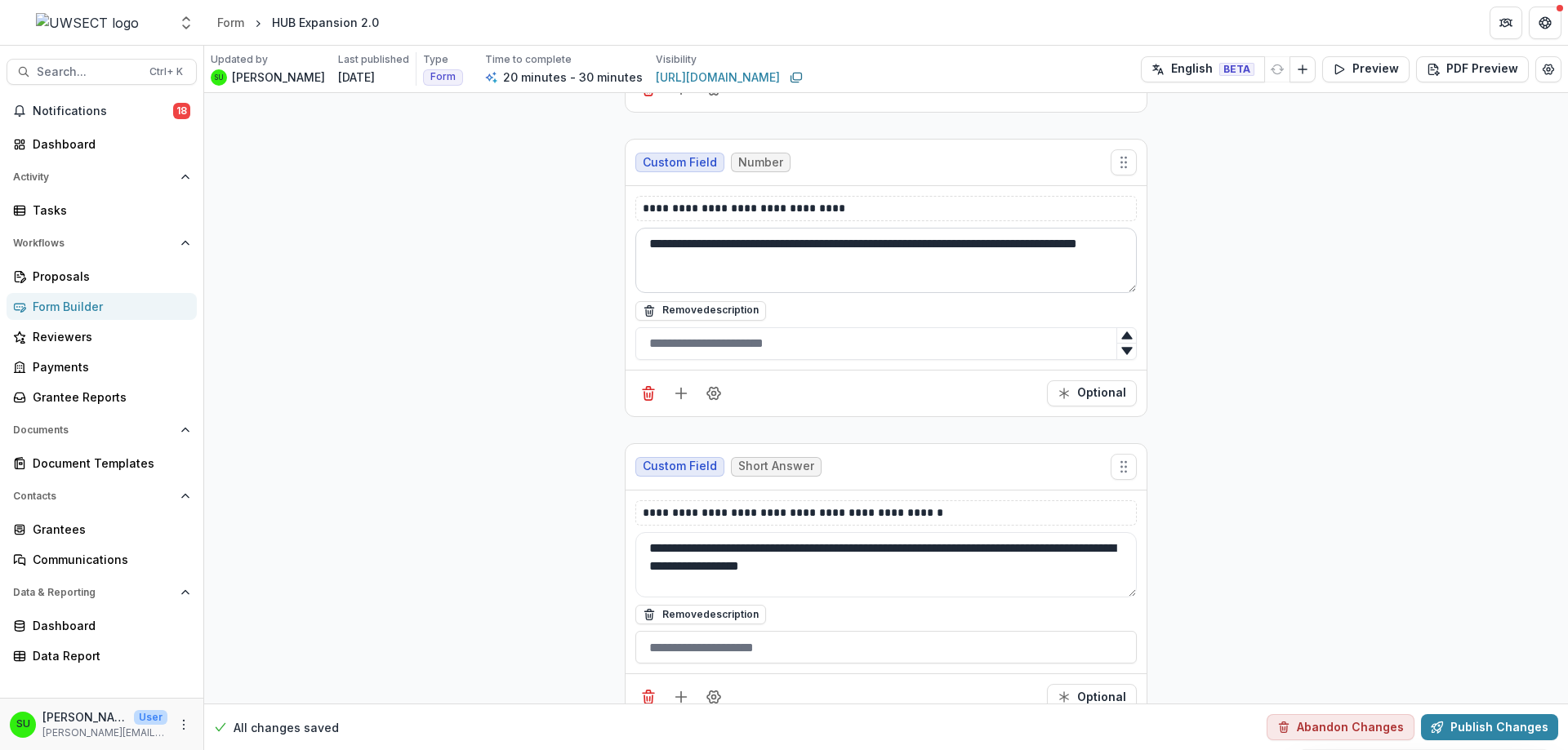
drag, startPoint x: 1032, startPoint y: 261, endPoint x: 1018, endPoint y: 242, distance: 23.6
click at [1018, 242] on textarea "**********" at bounding box center [885, 261] width 501 height 65
type textarea "**********"
drag, startPoint x: 862, startPoint y: 204, endPoint x: 591, endPoint y: 206, distance: 271.0
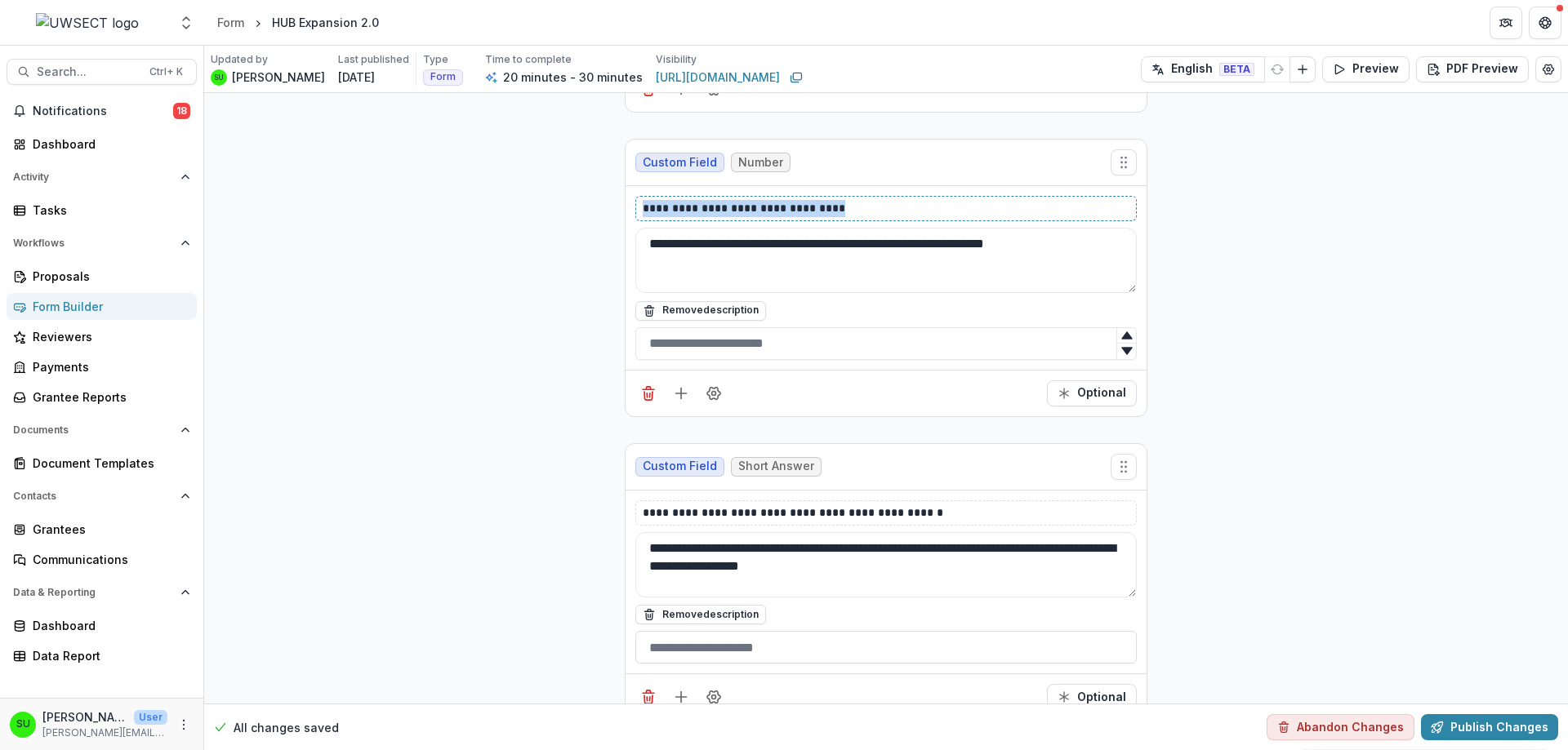
copy p "**********"
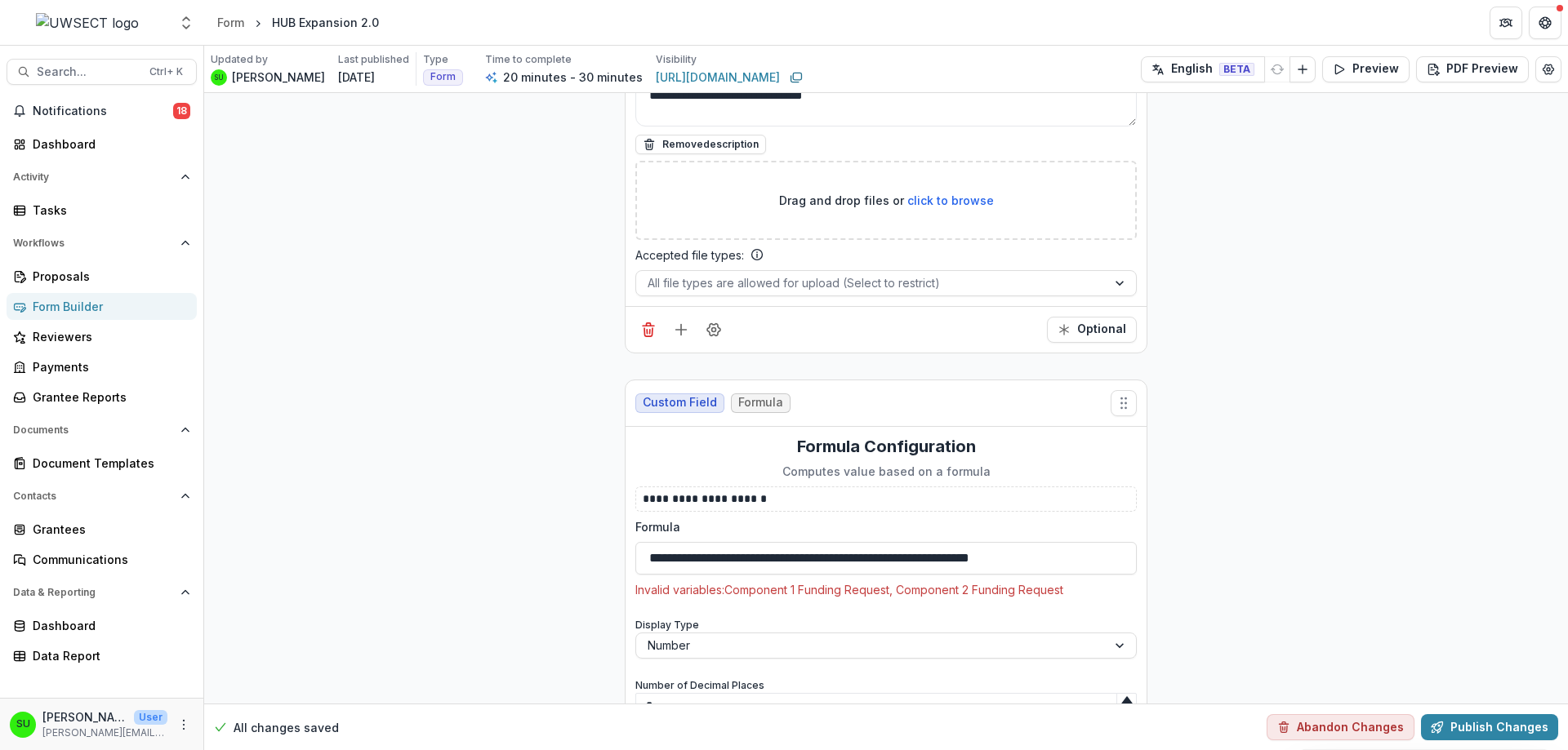
scroll to position [6224, 0]
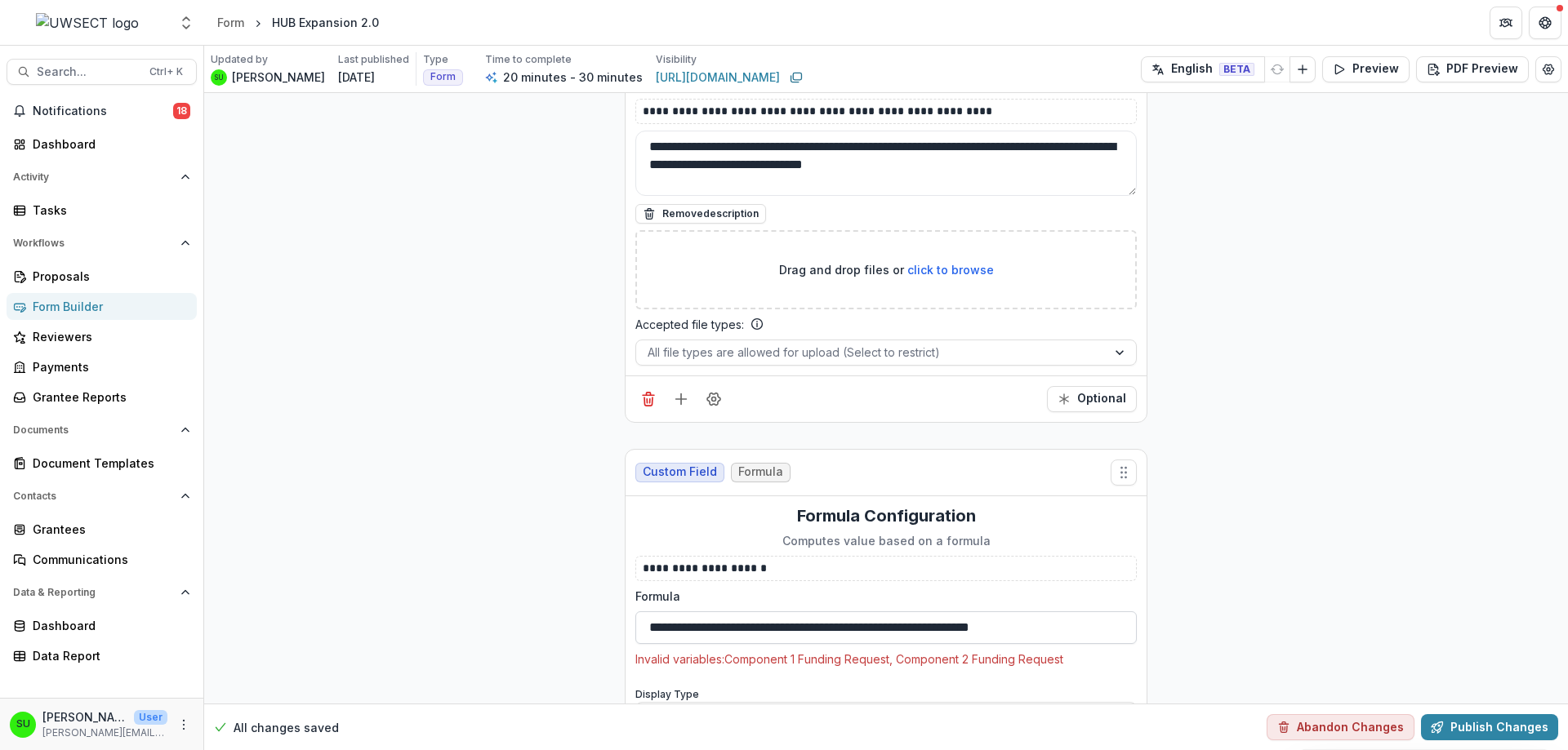
drag, startPoint x: 849, startPoint y: 585, endPoint x: 829, endPoint y: 582, distance: 20.2
click at [829, 611] on input "**********" at bounding box center [885, 627] width 501 height 33
click at [854, 611] on input "**********" at bounding box center [885, 627] width 501 height 33
click at [845, 611] on input "**********" at bounding box center [885, 627] width 501 height 33
paste input "*******"
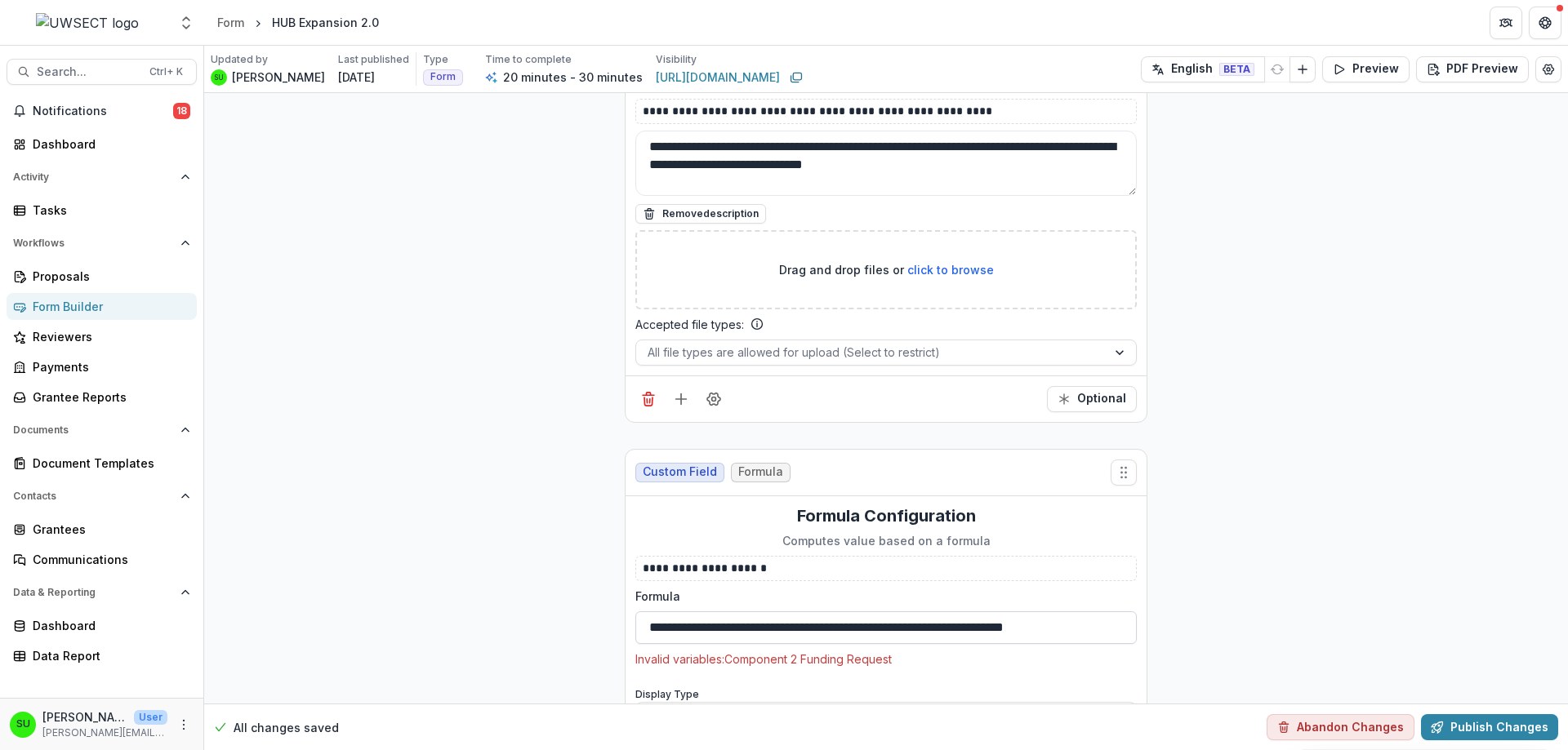
drag, startPoint x: 939, startPoint y: 581, endPoint x: 958, endPoint y: 573, distance: 20.6
click at [945, 611] on input "**********" at bounding box center [885, 627] width 501 height 33
paste input "*******"
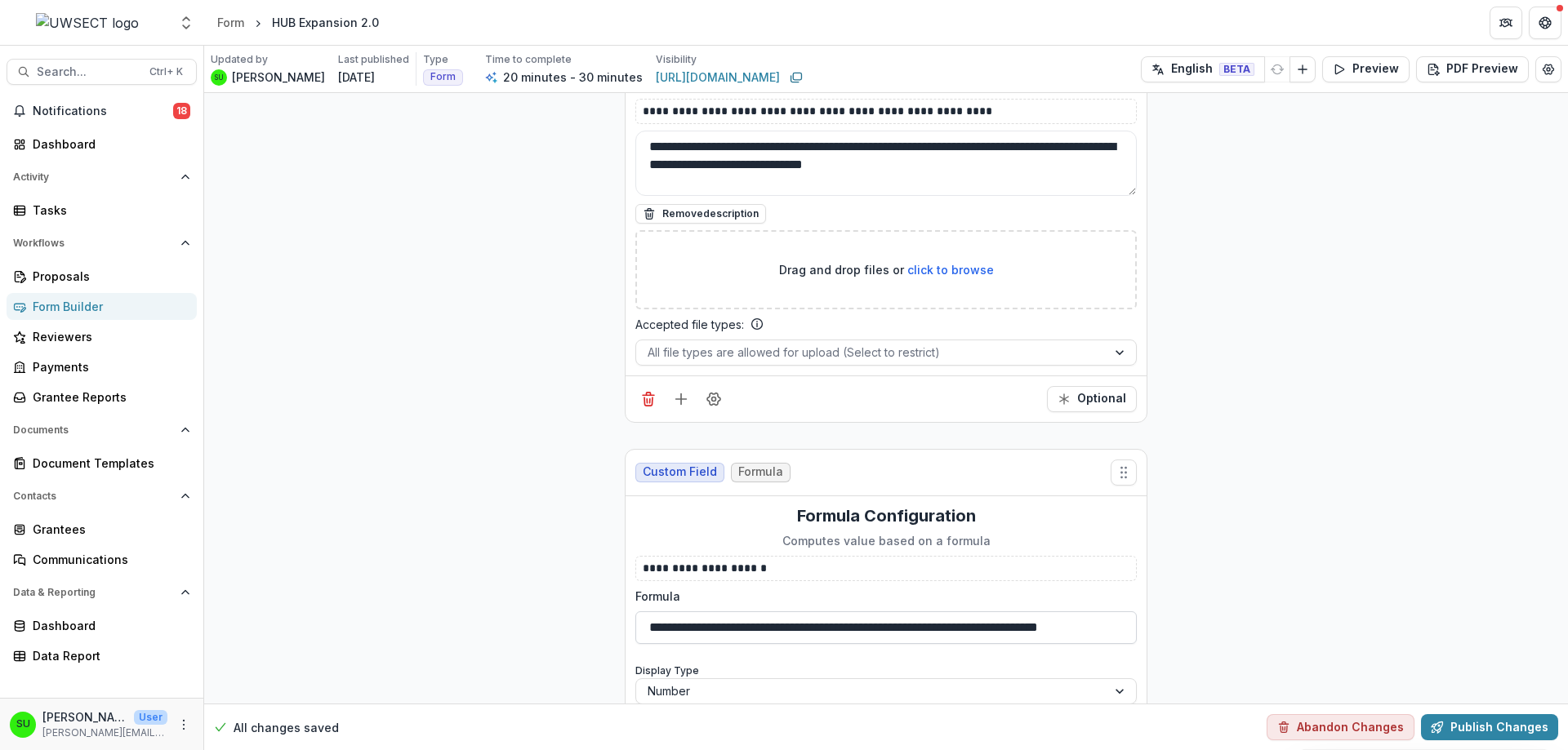
drag, startPoint x: 962, startPoint y: 585, endPoint x: 952, endPoint y: 585, distance: 10.0
click at [952, 611] on input "**********" at bounding box center [885, 627] width 501 height 33
type input "**********"
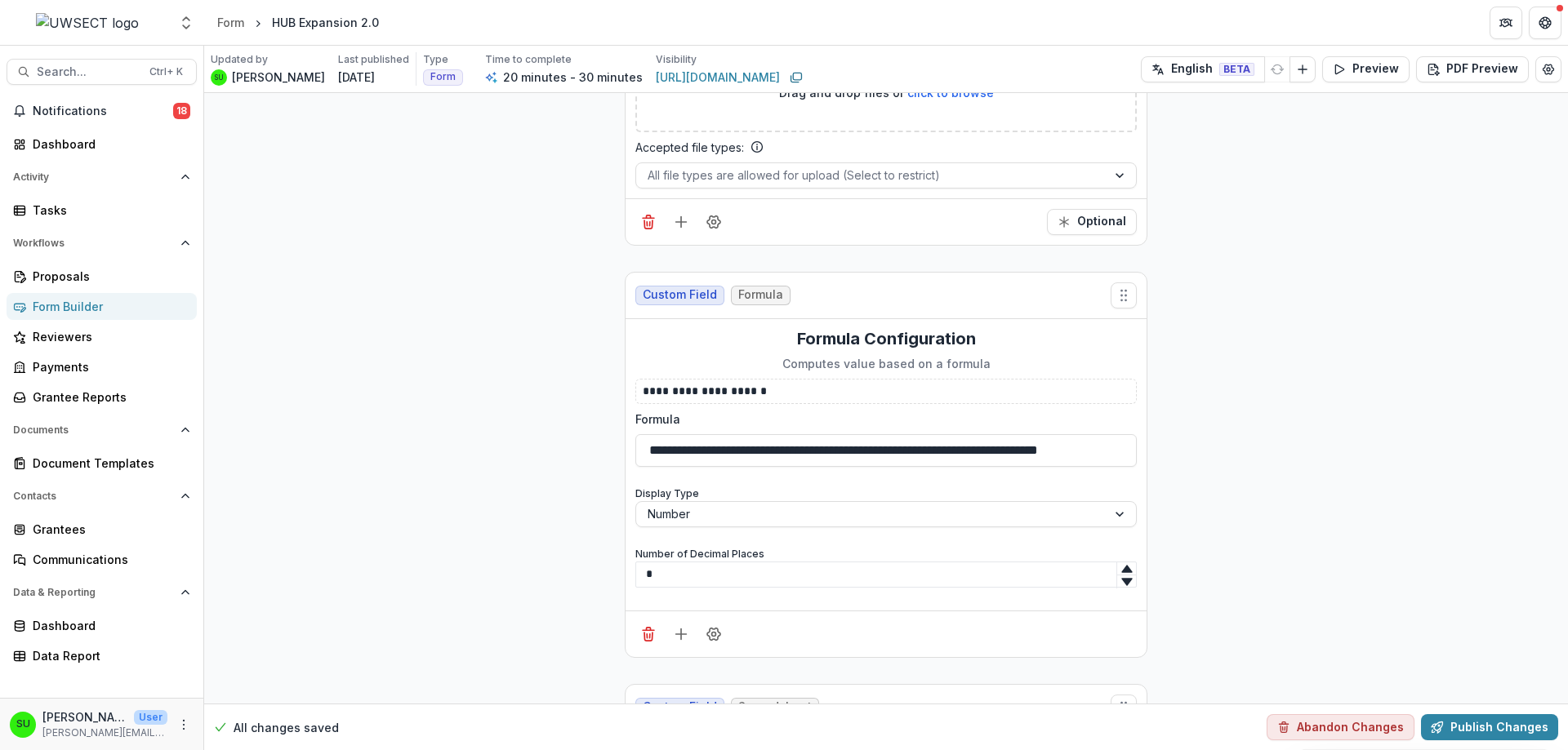
scroll to position [6551, 0]
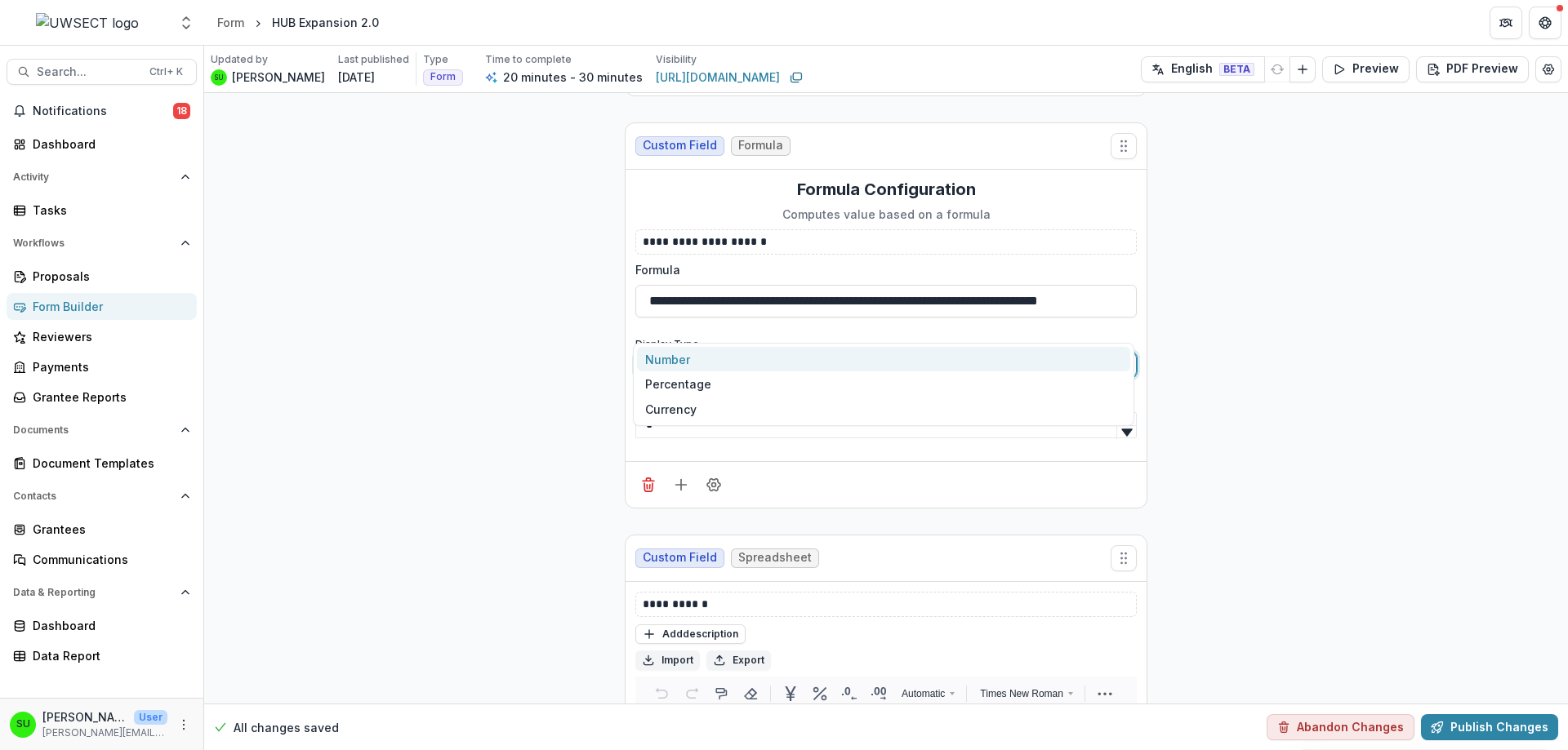
click at [664, 355] on div at bounding box center [871, 365] width 448 height 20
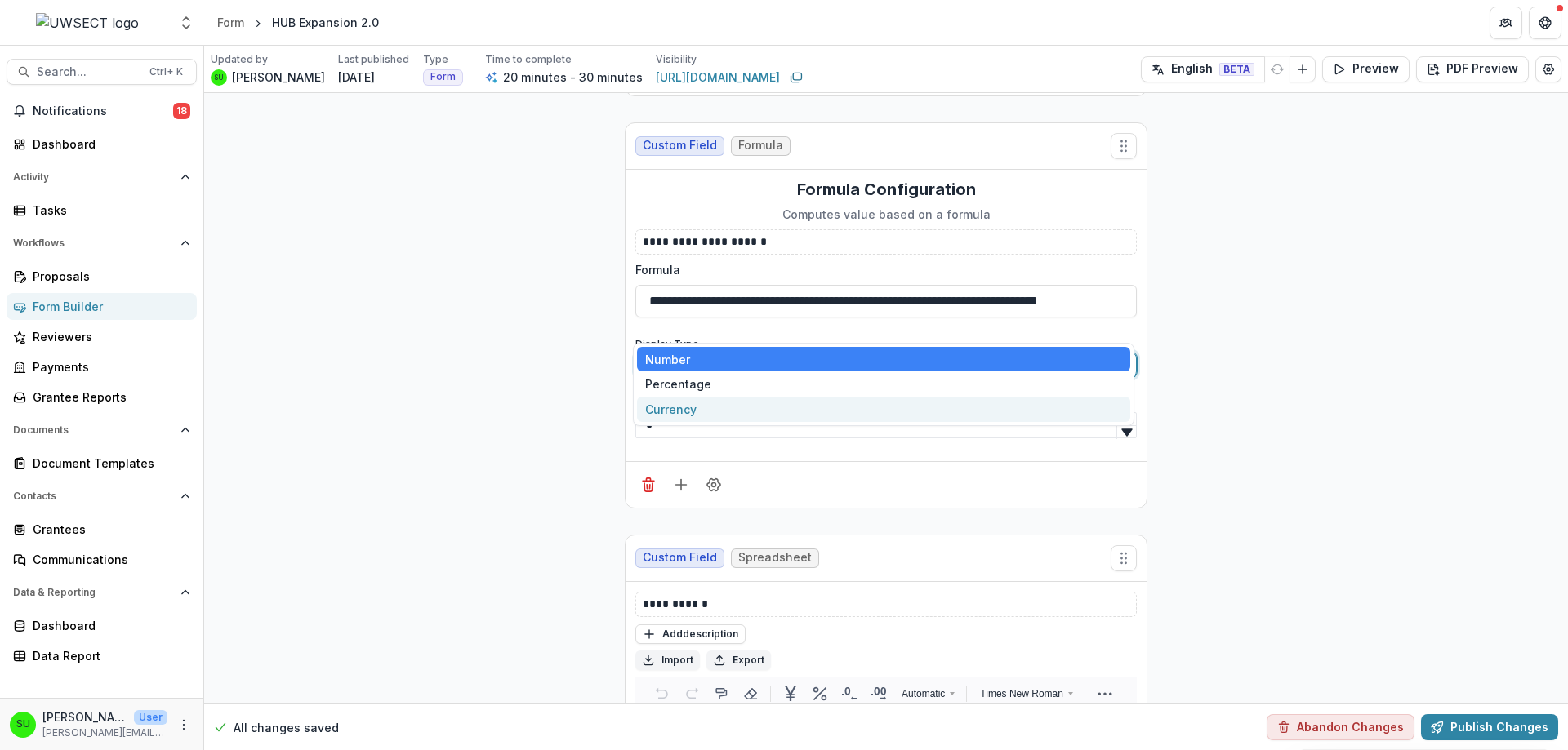
click at [702, 402] on div "Currency" at bounding box center [884, 408] width 493 height 25
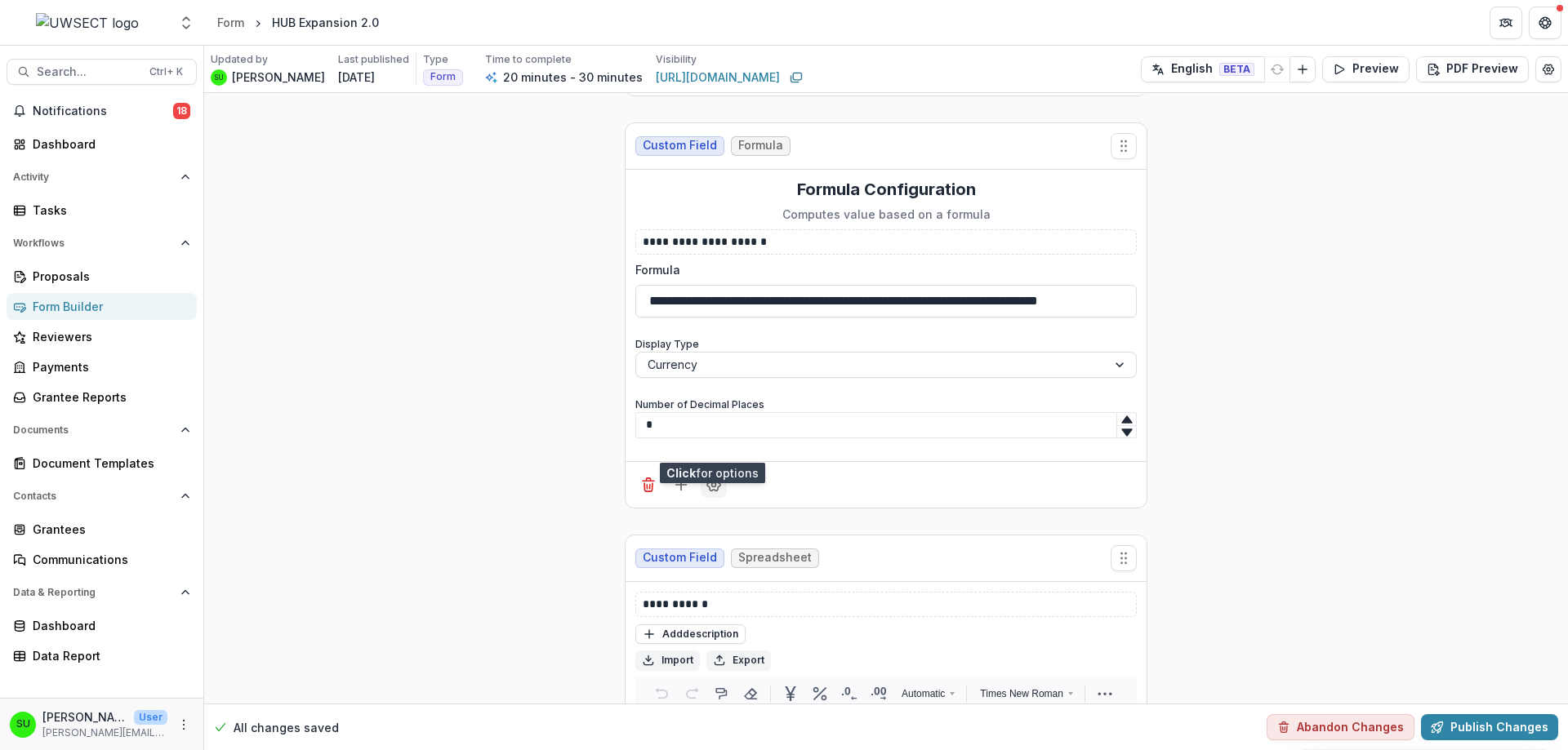
click at [716, 476] on icon "Field Settings" at bounding box center [714, 485] width 17 height 17
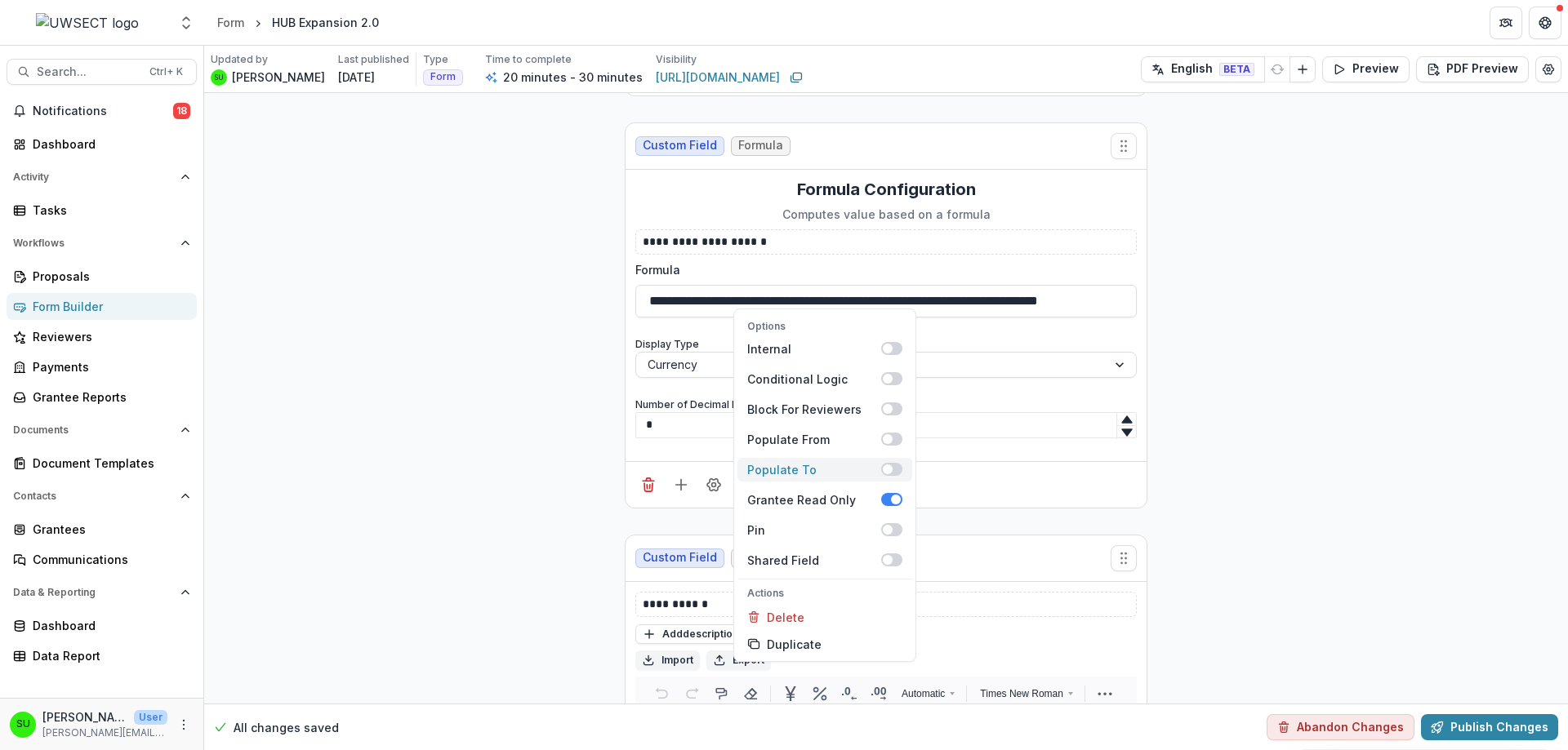
click at [894, 462] on span at bounding box center [891, 469] width 21 height 13
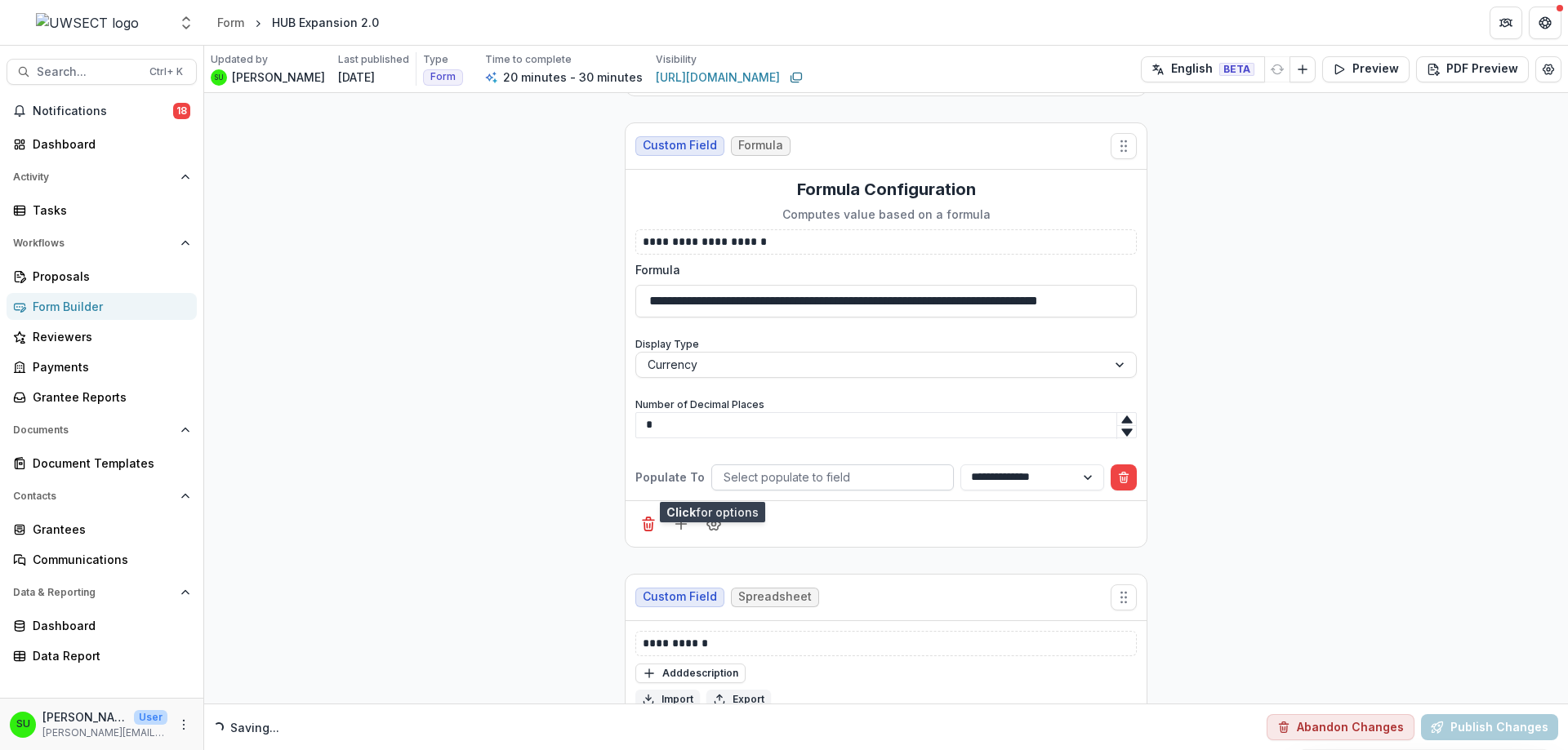
click at [783, 467] on div at bounding box center [832, 477] width 218 height 20
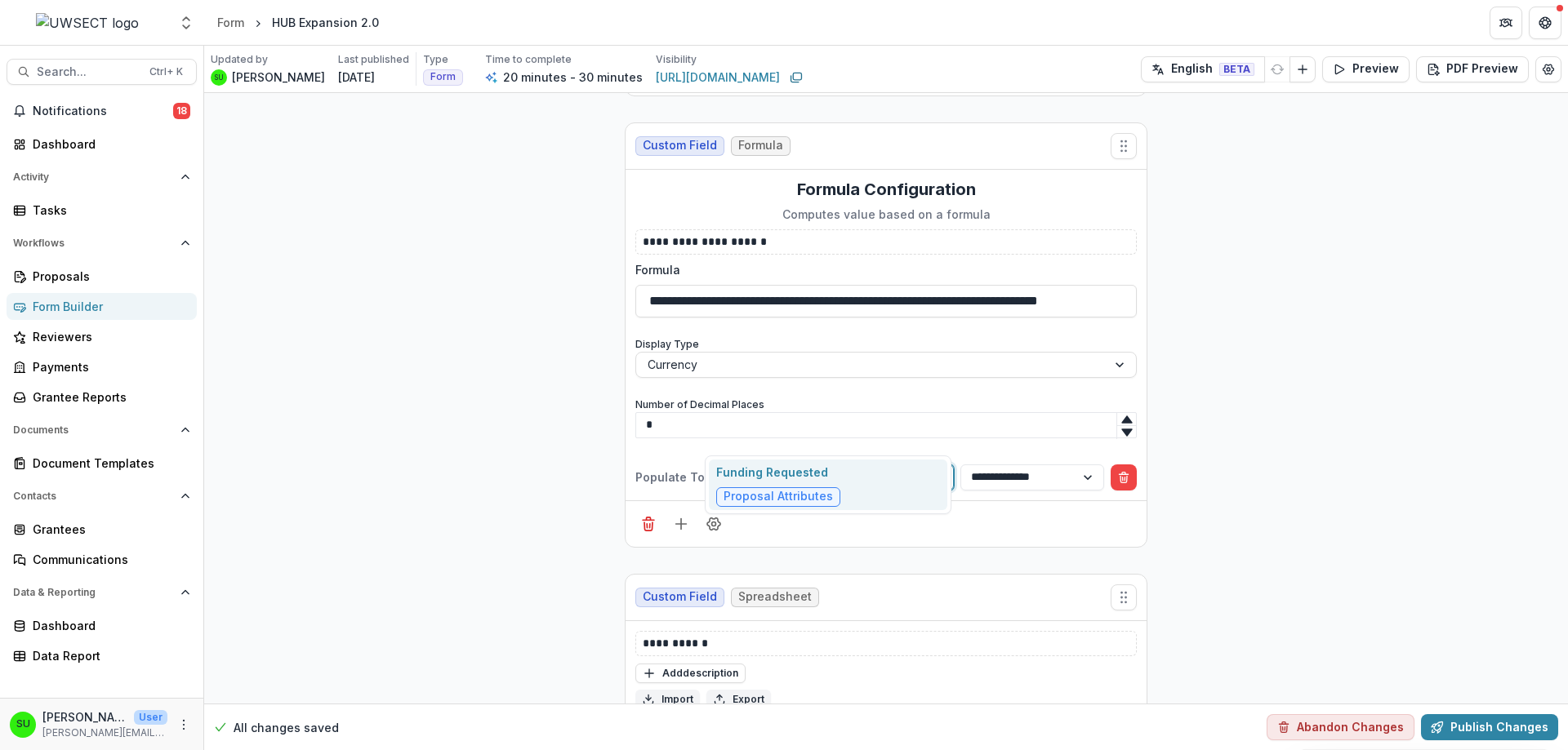
type input "*******"
click at [864, 478] on div "Funding Requested Proposal Attributes" at bounding box center [828, 485] width 238 height 51
click at [1029, 464] on select "**********" at bounding box center [1032, 477] width 143 height 26
click at [1033, 501] on div at bounding box center [885, 524] width 520 height 47
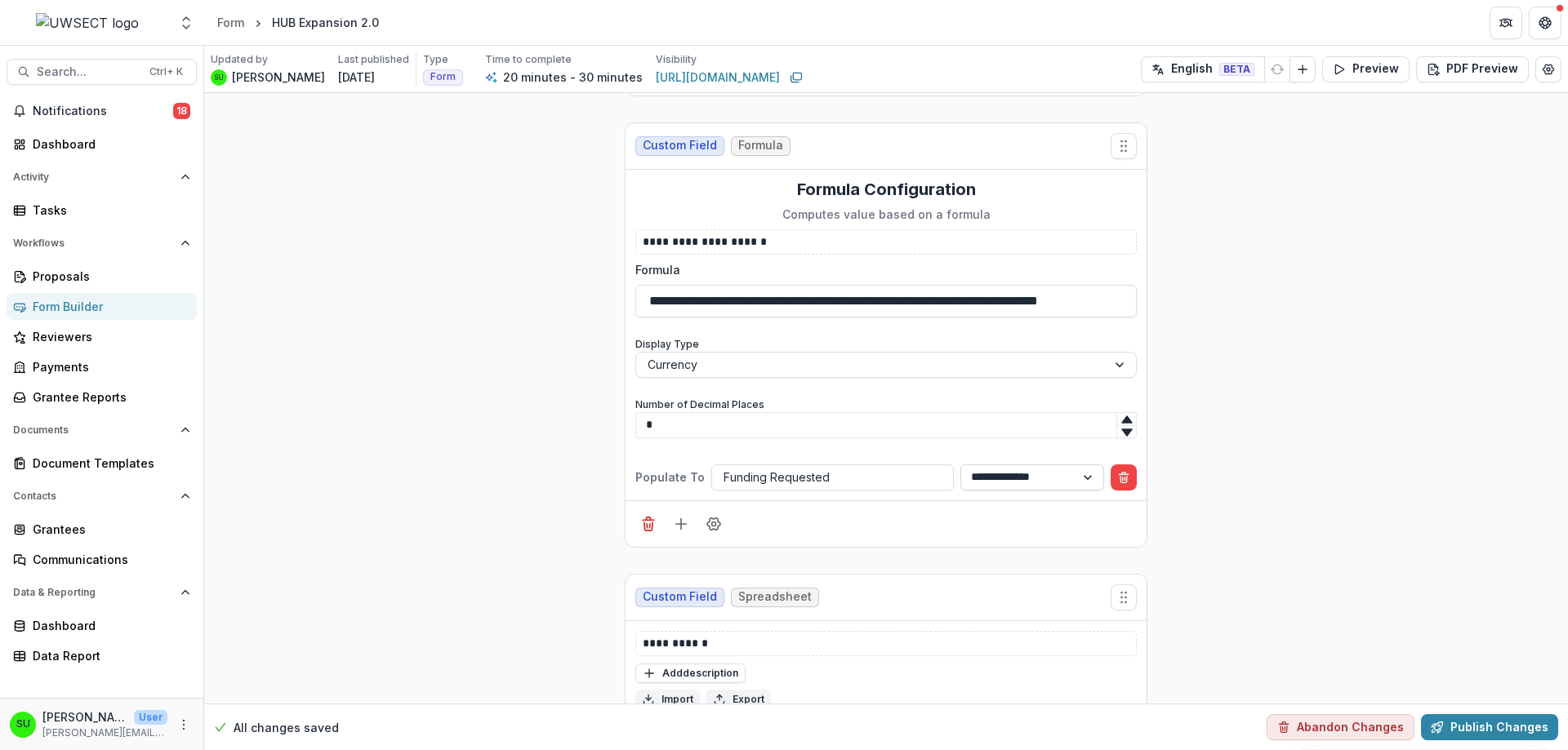
click at [1055, 464] on select "**********" at bounding box center [1032, 477] width 143 height 26
click at [832, 501] on div at bounding box center [885, 524] width 520 height 47
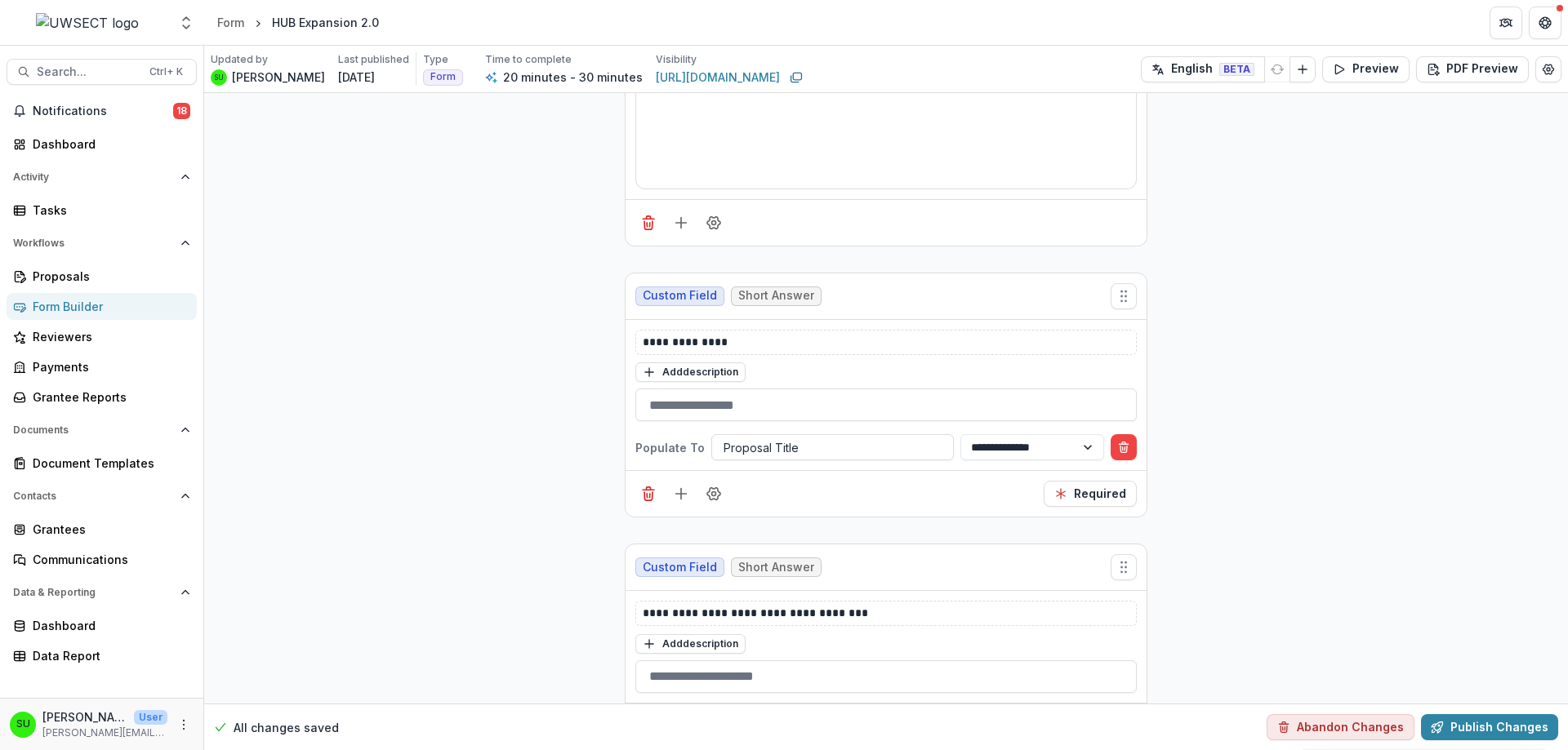
scroll to position [2390, 0]
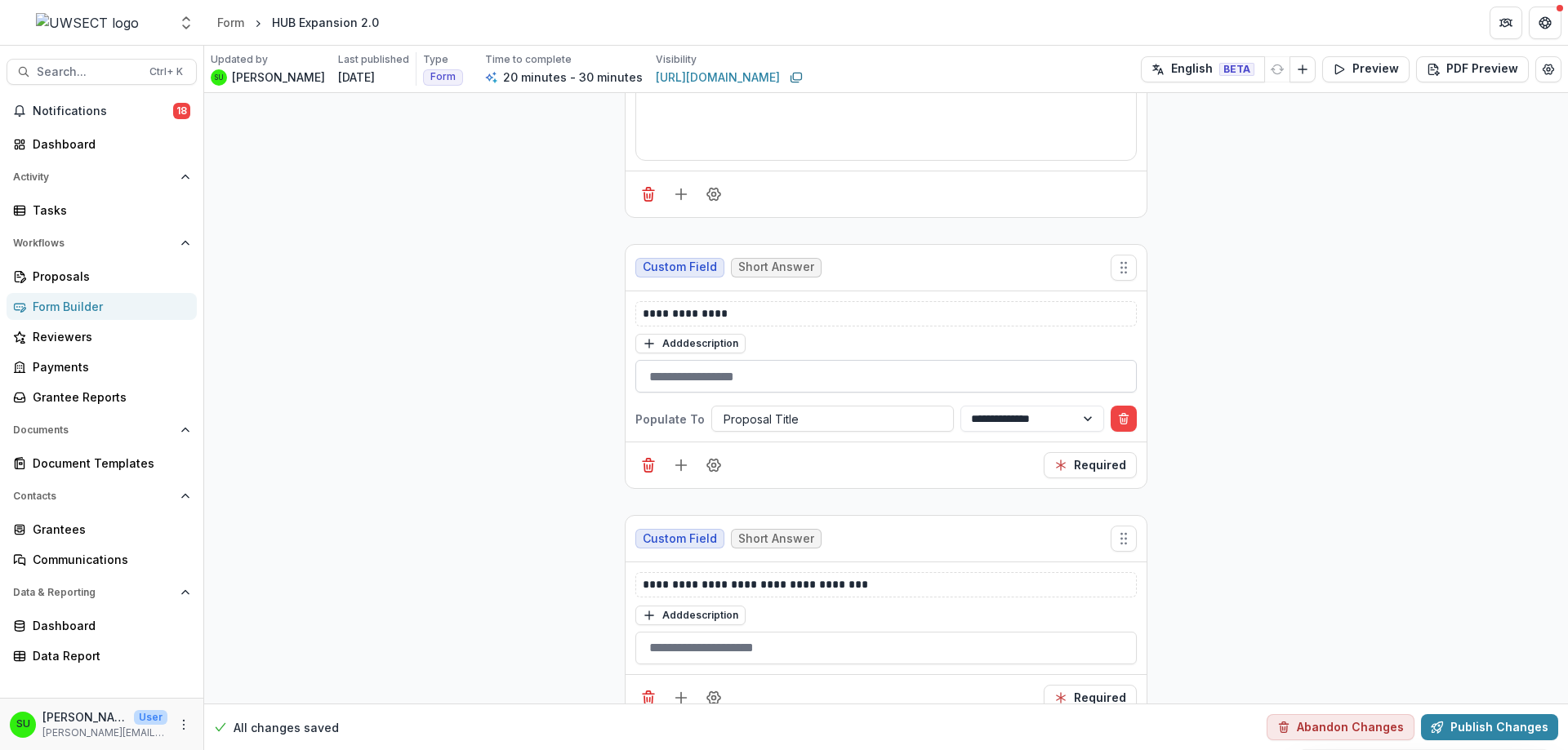
click at [821, 373] on input "**********" at bounding box center [885, 376] width 501 height 33
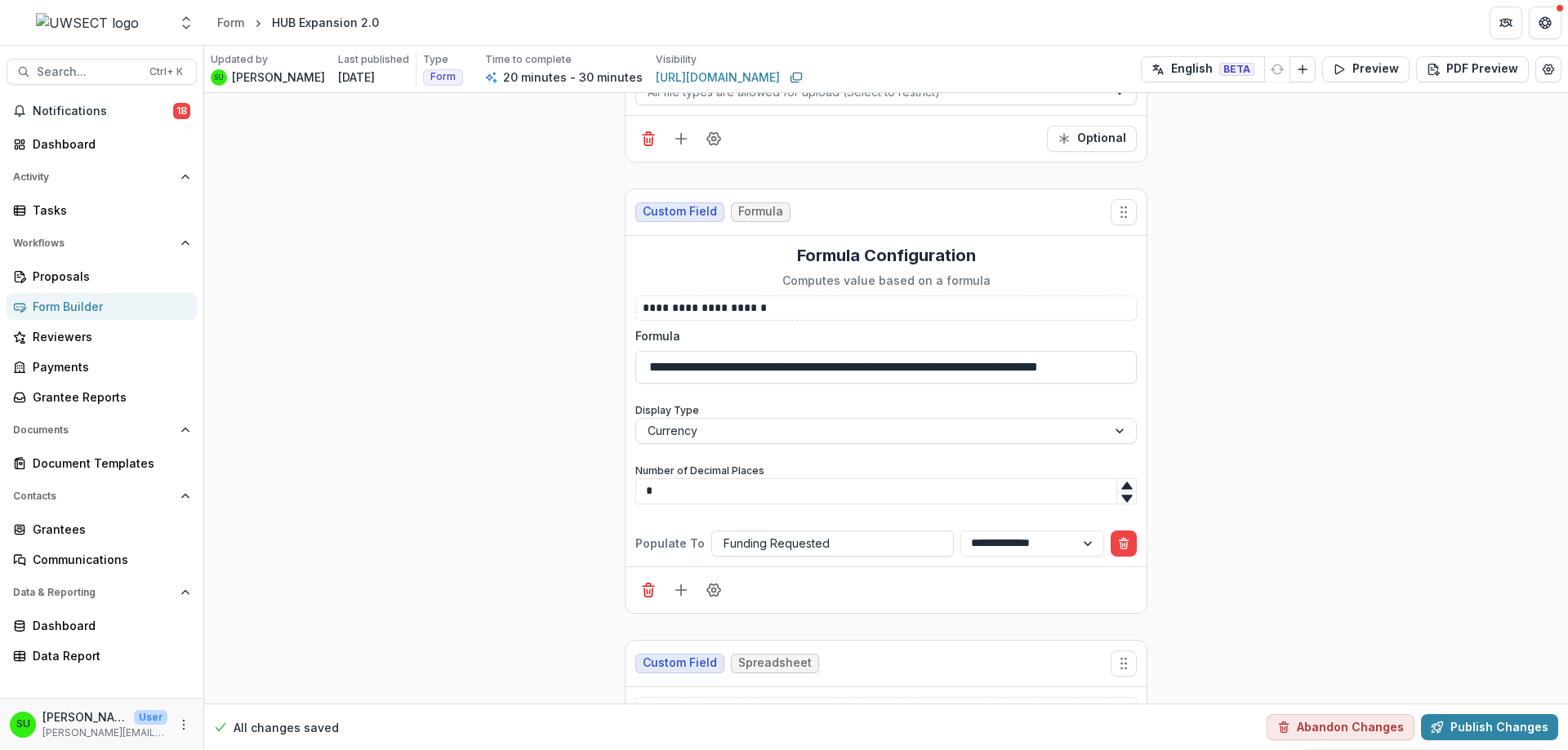
scroll to position [6403, 0]
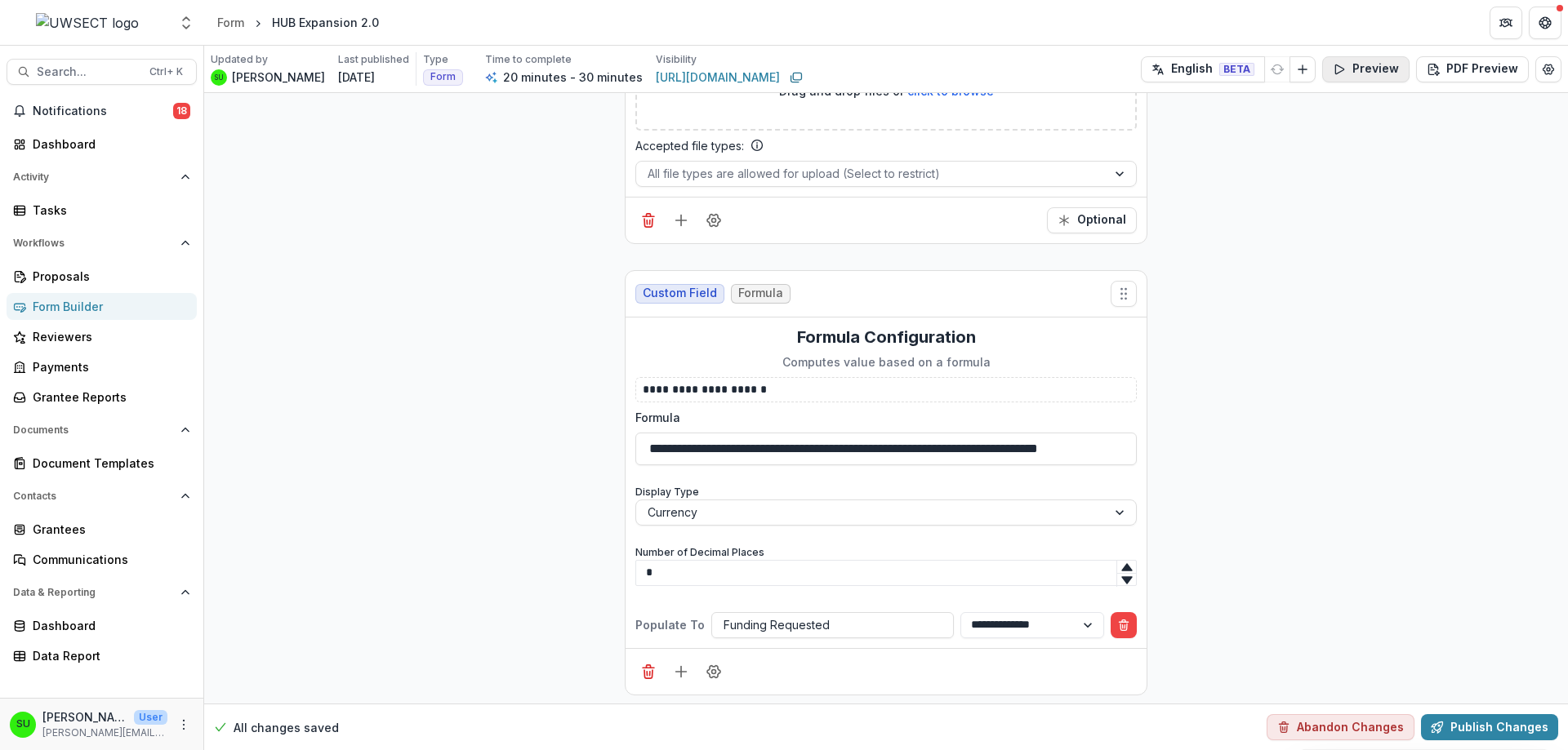
click at [1386, 65] on button "Preview" at bounding box center [1366, 70] width 88 height 26
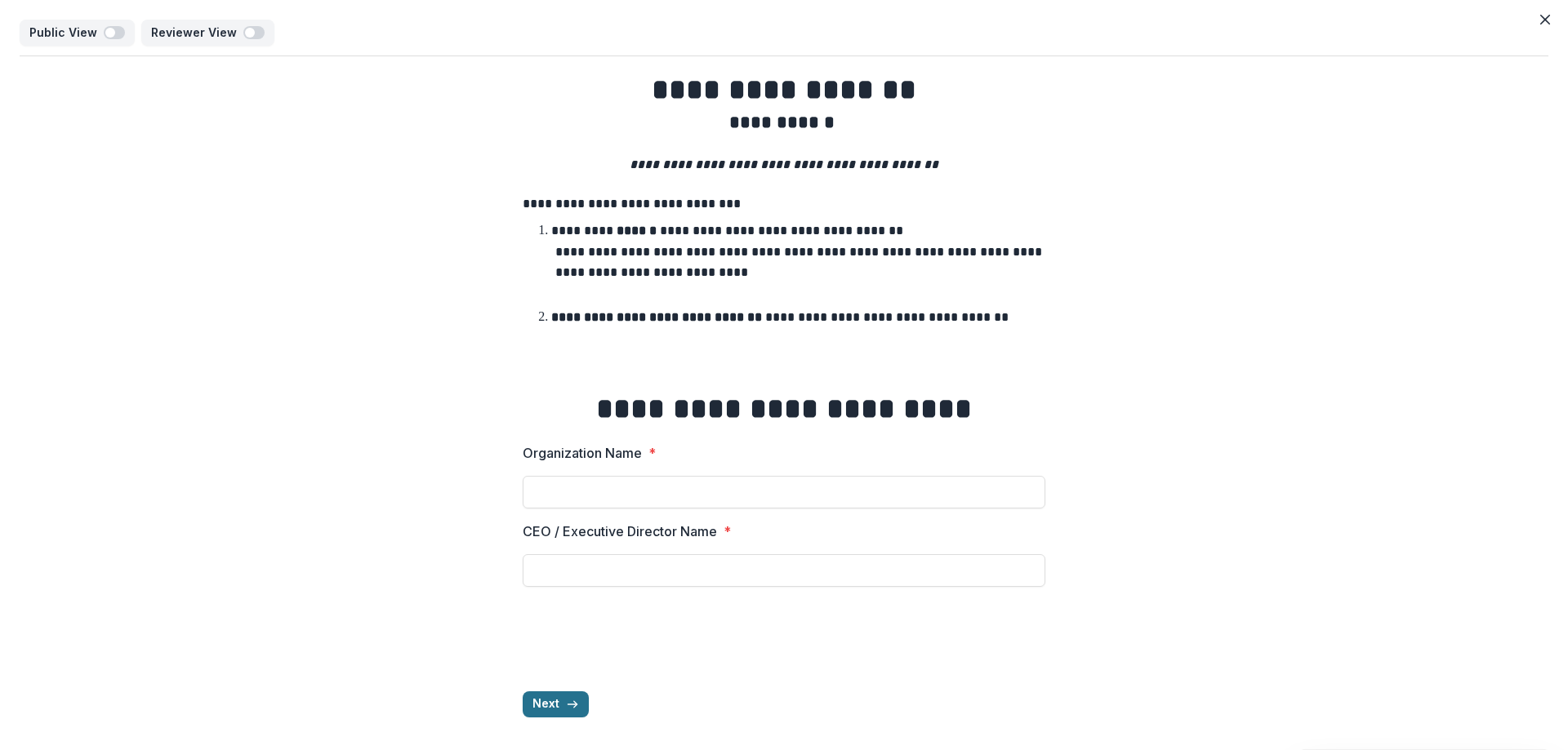
click at [556, 702] on button "Next" at bounding box center [555, 704] width 66 height 26
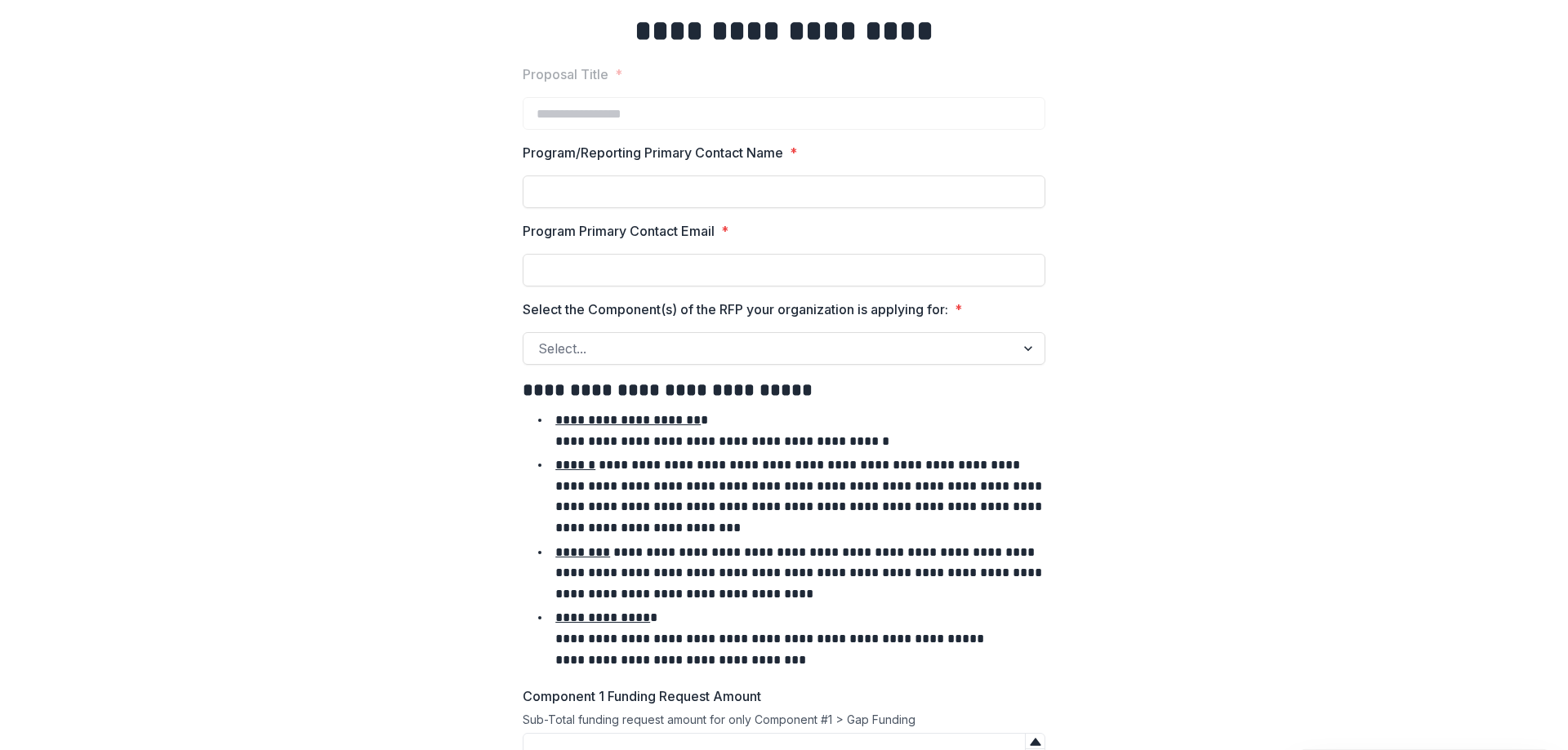
scroll to position [82, 0]
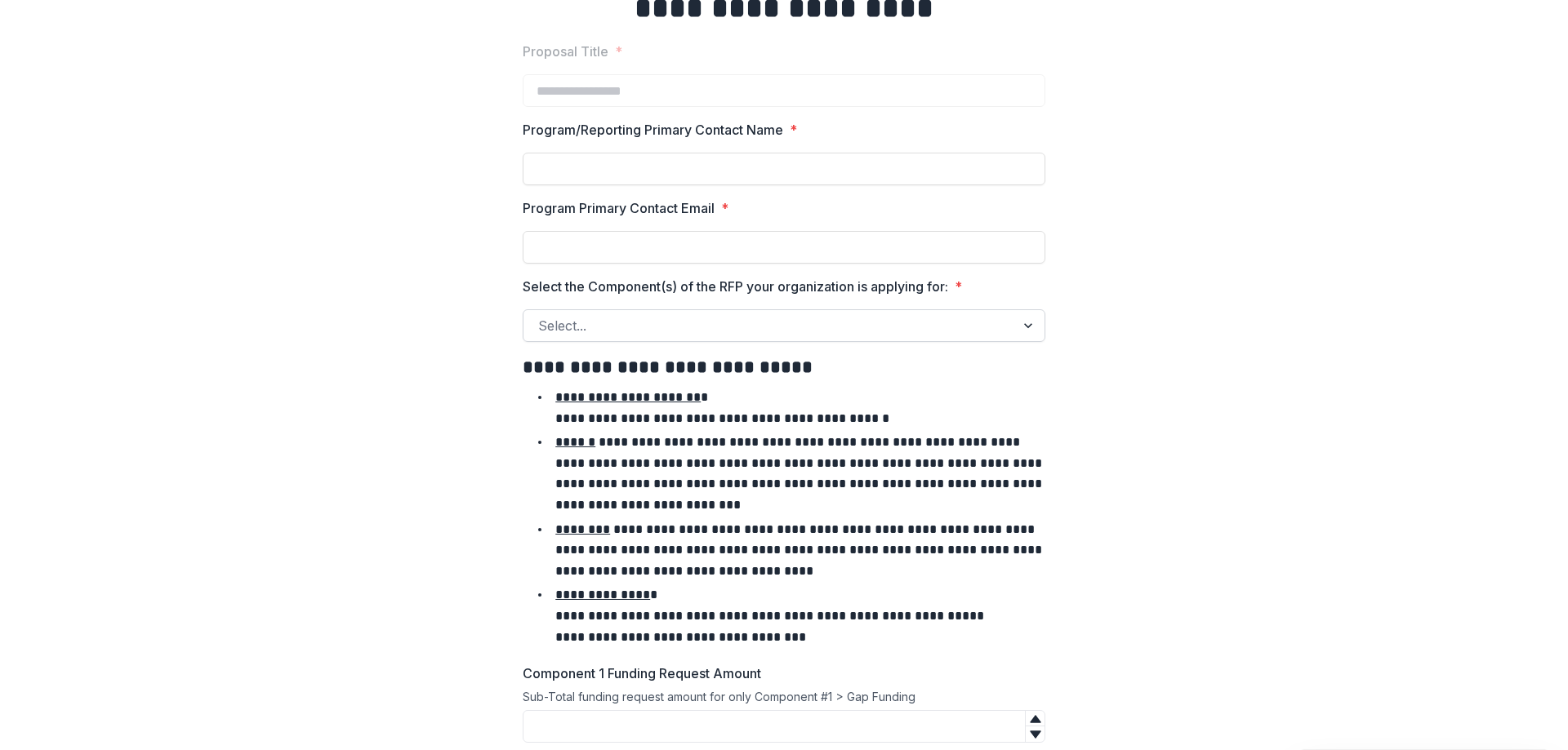
click at [601, 328] on div at bounding box center [769, 326] width 462 height 23
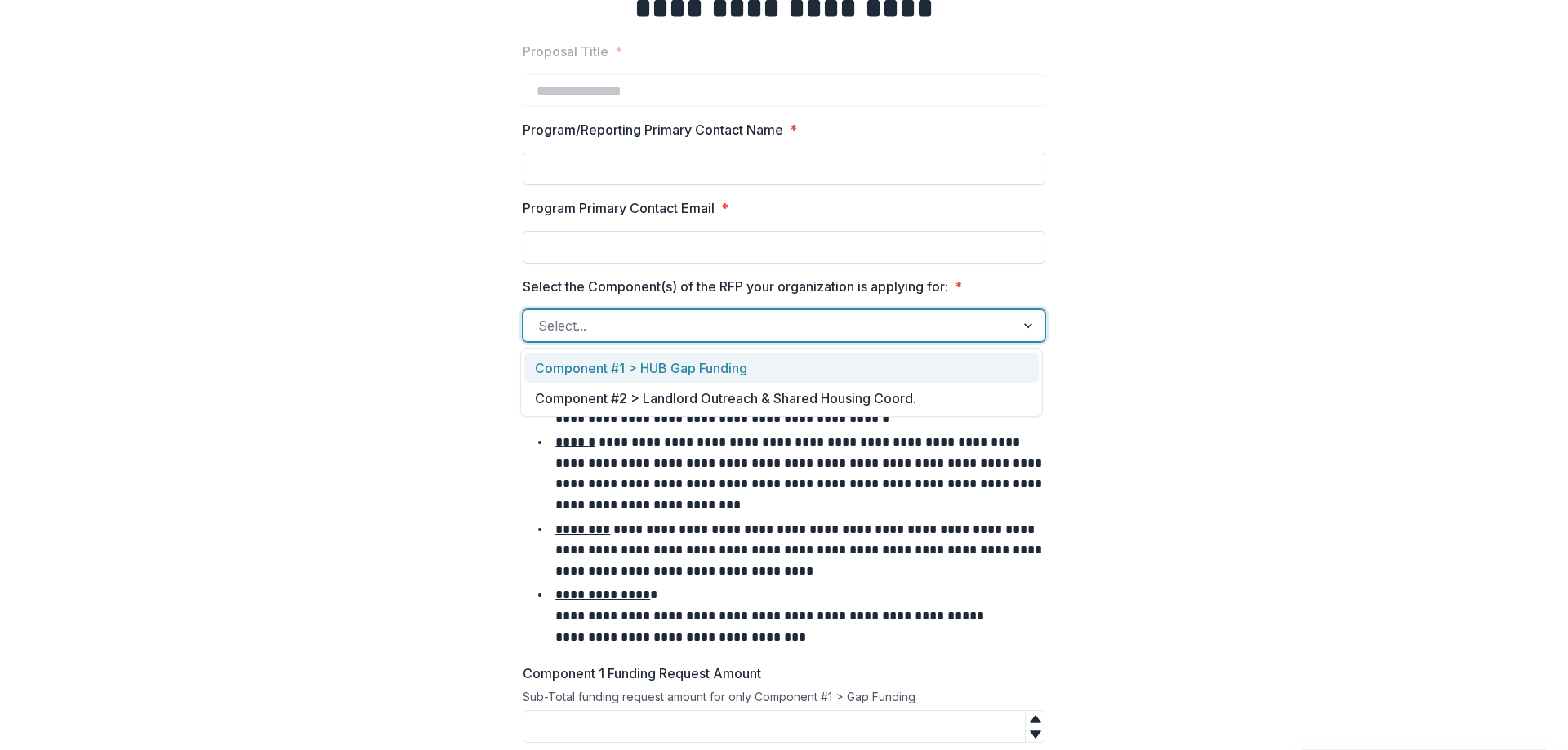
click at [601, 366] on div "Component #1 > HUB Gap Funding" at bounding box center [781, 368] width 514 height 30
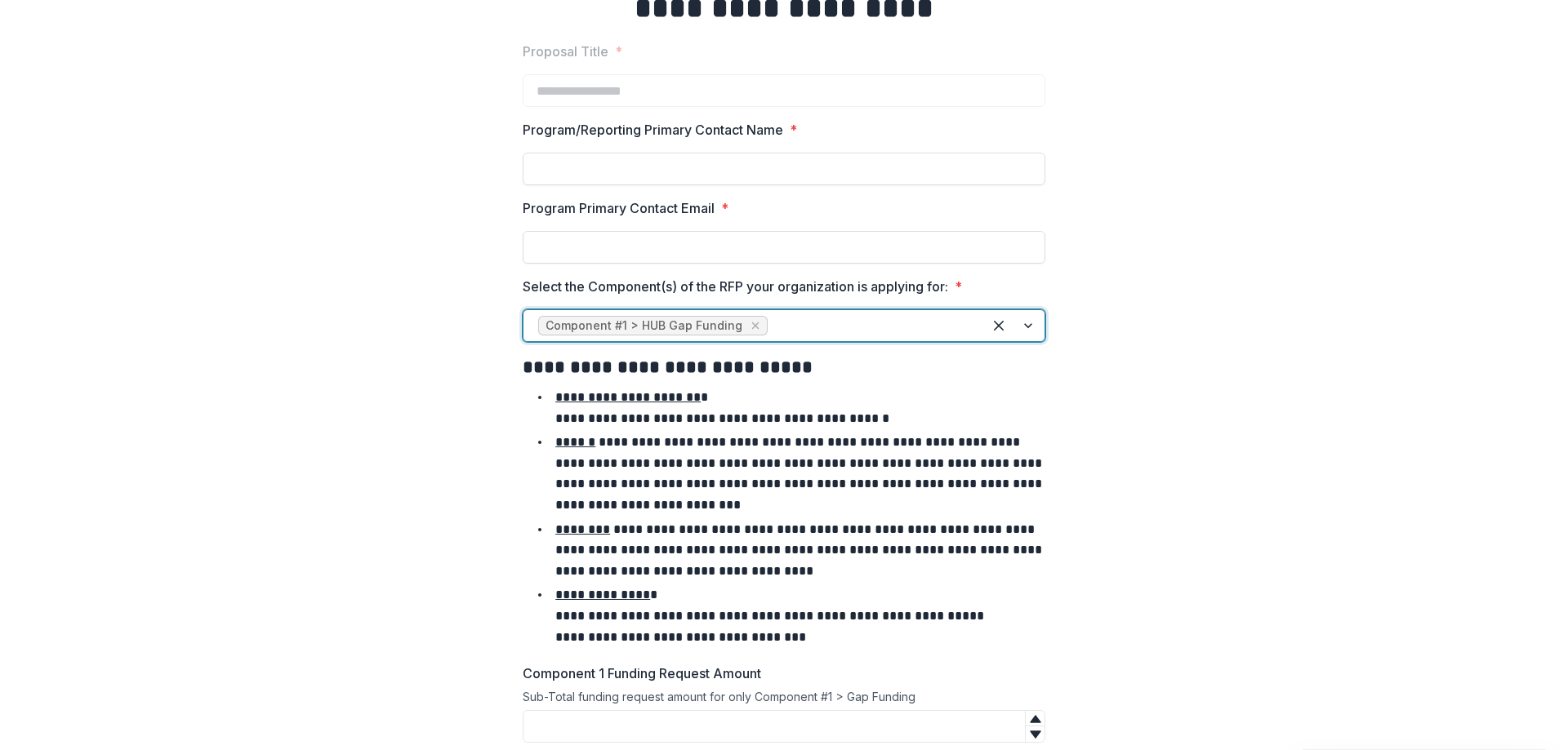
click at [883, 327] on div at bounding box center [869, 326] width 196 height 23
click at [845, 374] on div "Component #2 > Landlord Outreach & Shared Housing Coord." at bounding box center [781, 368] width 514 height 30
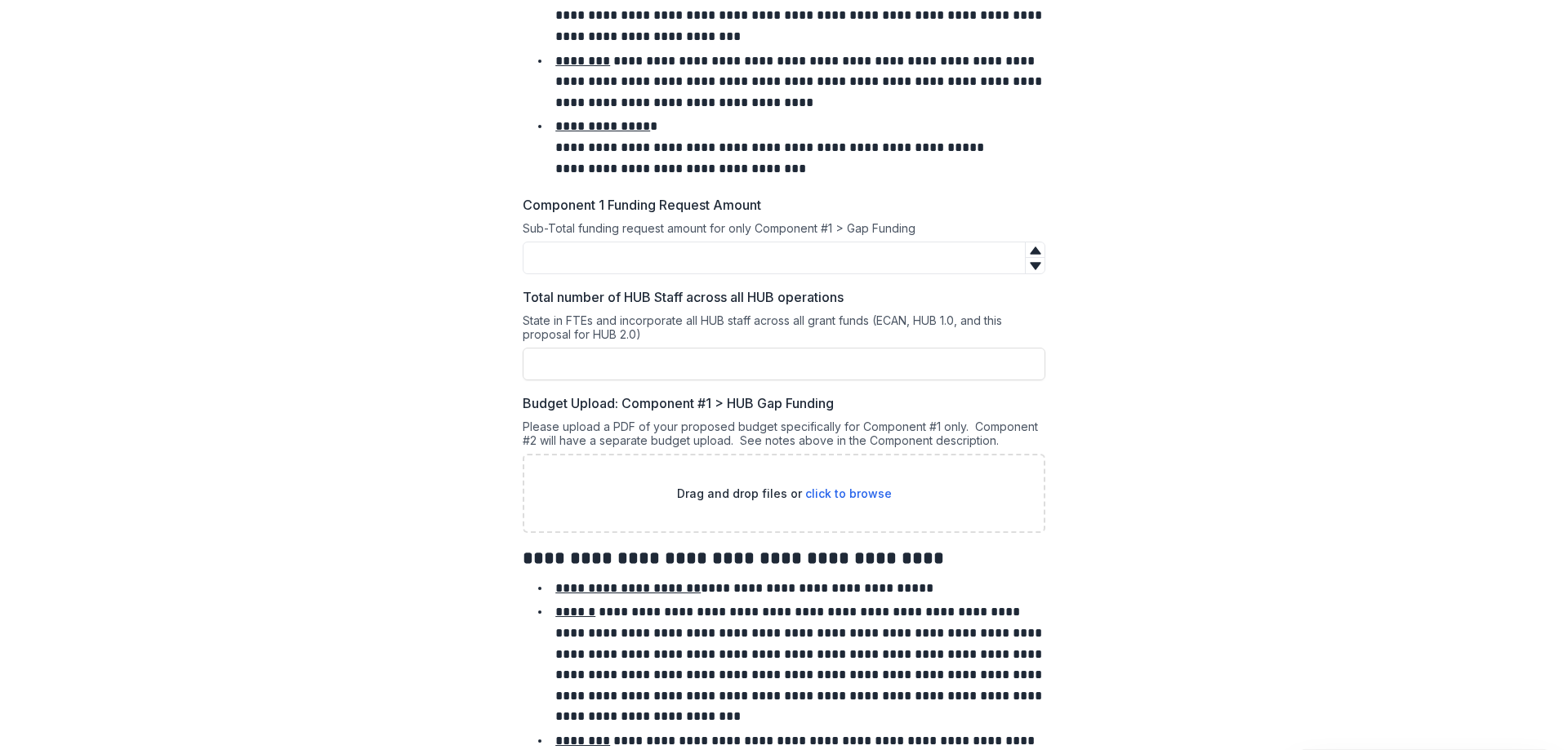
scroll to position [571, 0]
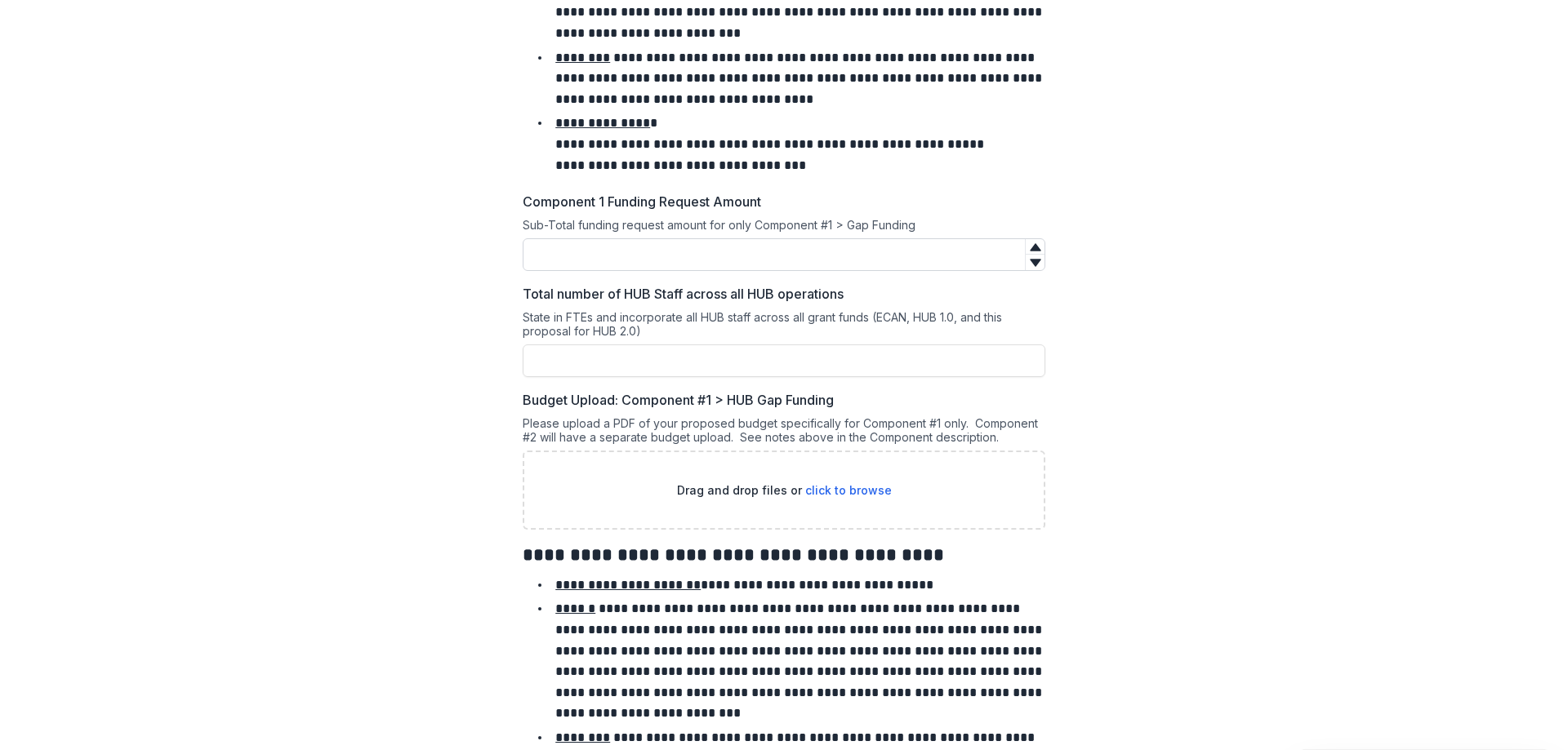
click at [578, 252] on input "Component 1 Funding Request Amount" at bounding box center [783, 254] width 522 height 33
type input "*****"
click at [478, 283] on div "**********" at bounding box center [784, 671] width 1529 height 2371
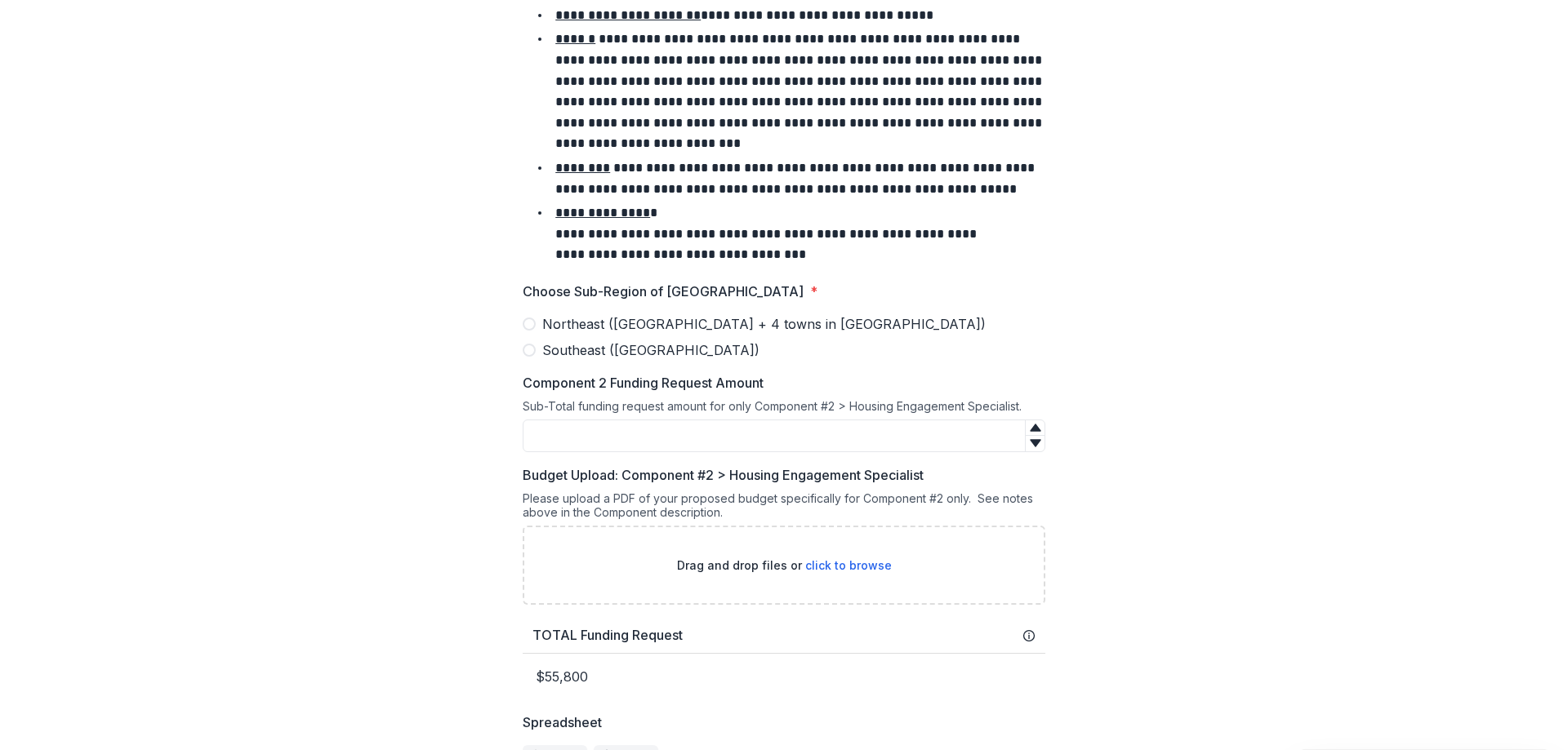
scroll to position [1143, 0]
click at [522, 318] on span at bounding box center [529, 322] width 13 height 13
click at [529, 348] on span at bounding box center [529, 348] width 13 height 13
click at [557, 318] on span "Northeast ([GEOGRAPHIC_DATA] + 4 towns in [GEOGRAPHIC_DATA])" at bounding box center [764, 322] width 443 height 20
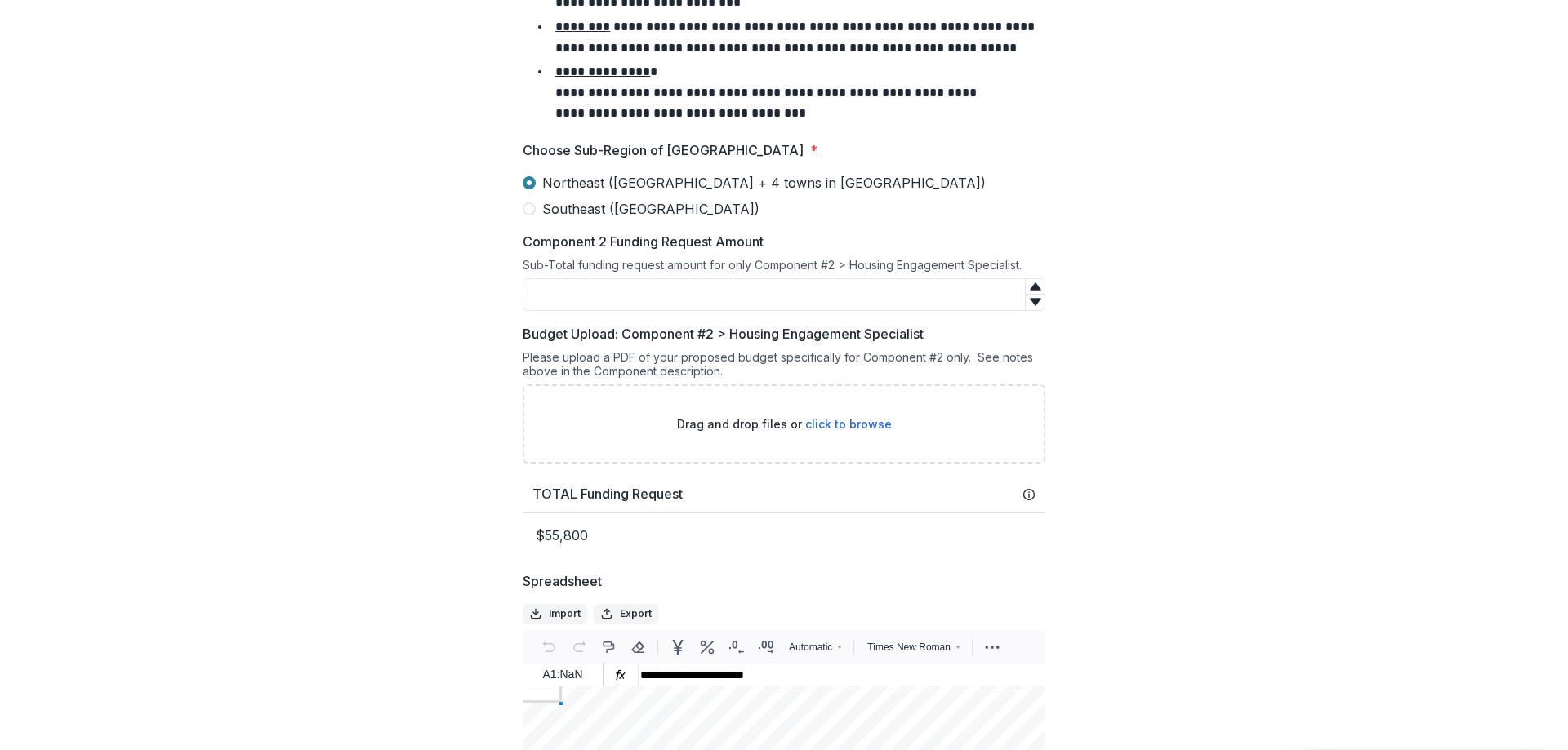
scroll to position [1306, 0]
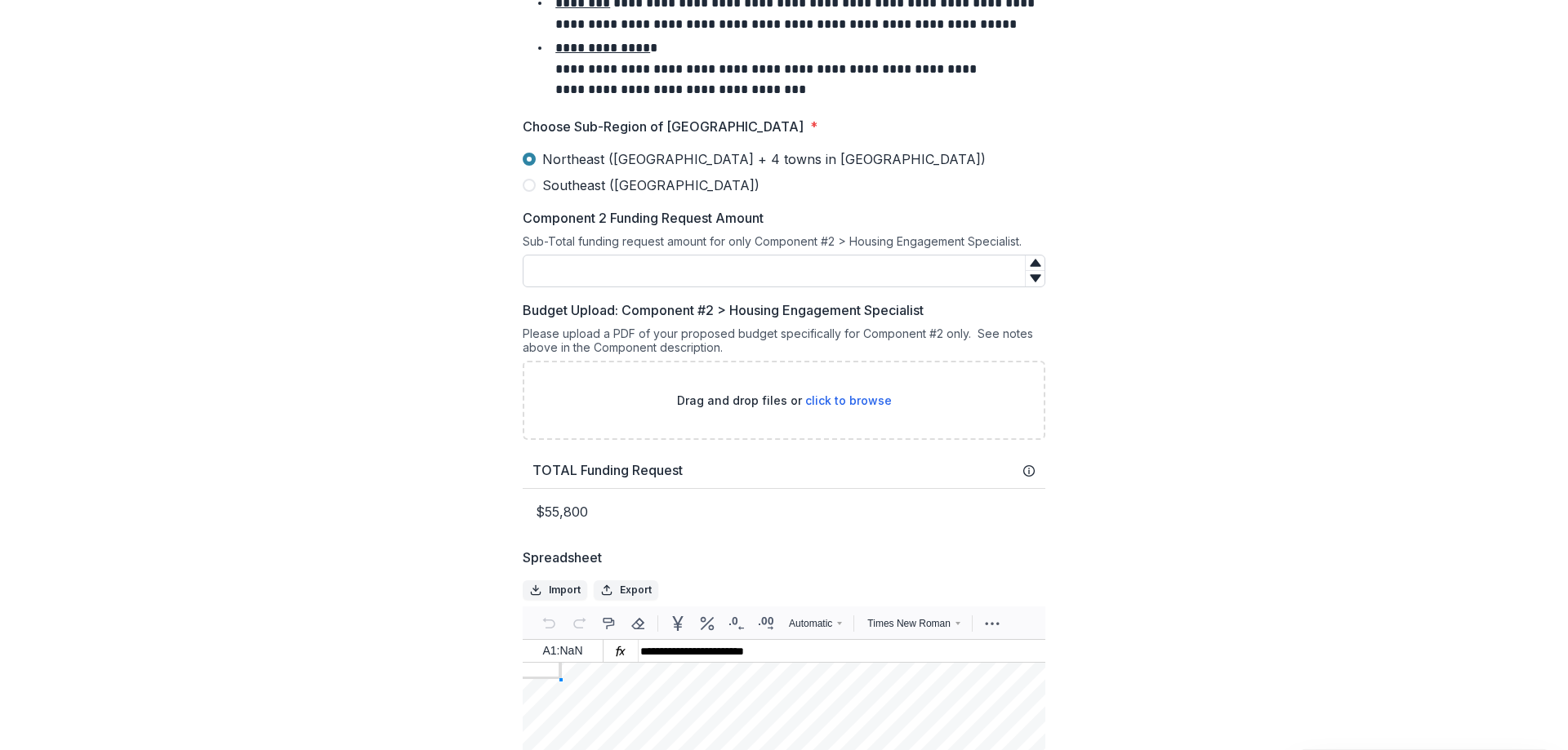
click at [588, 265] on input "Component 2 Funding Request Amount" at bounding box center [783, 271] width 522 height 33
type input "*"
type input "*****"
click at [564, 498] on p "$140,800" at bounding box center [783, 511] width 522 height 46
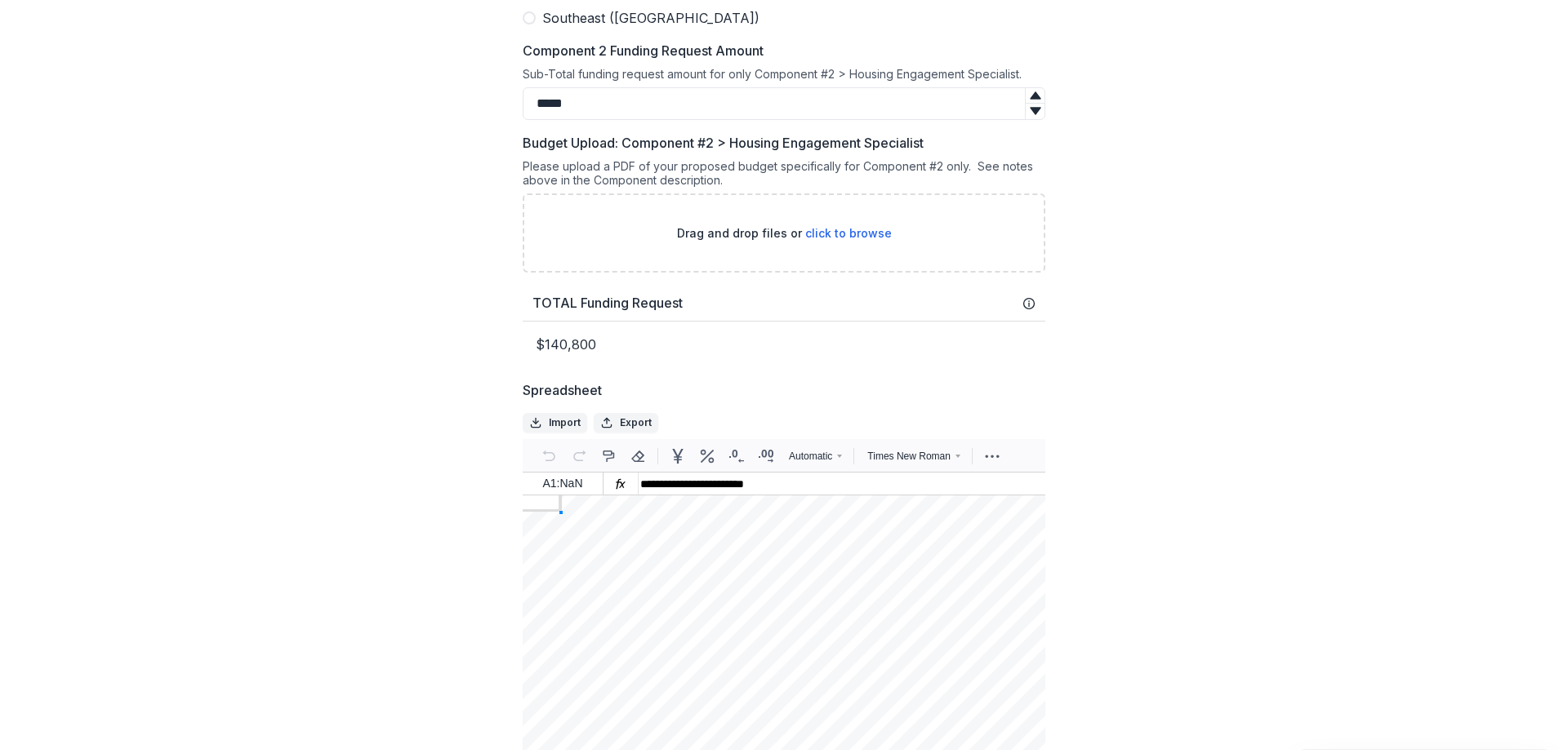
scroll to position [1632, 0]
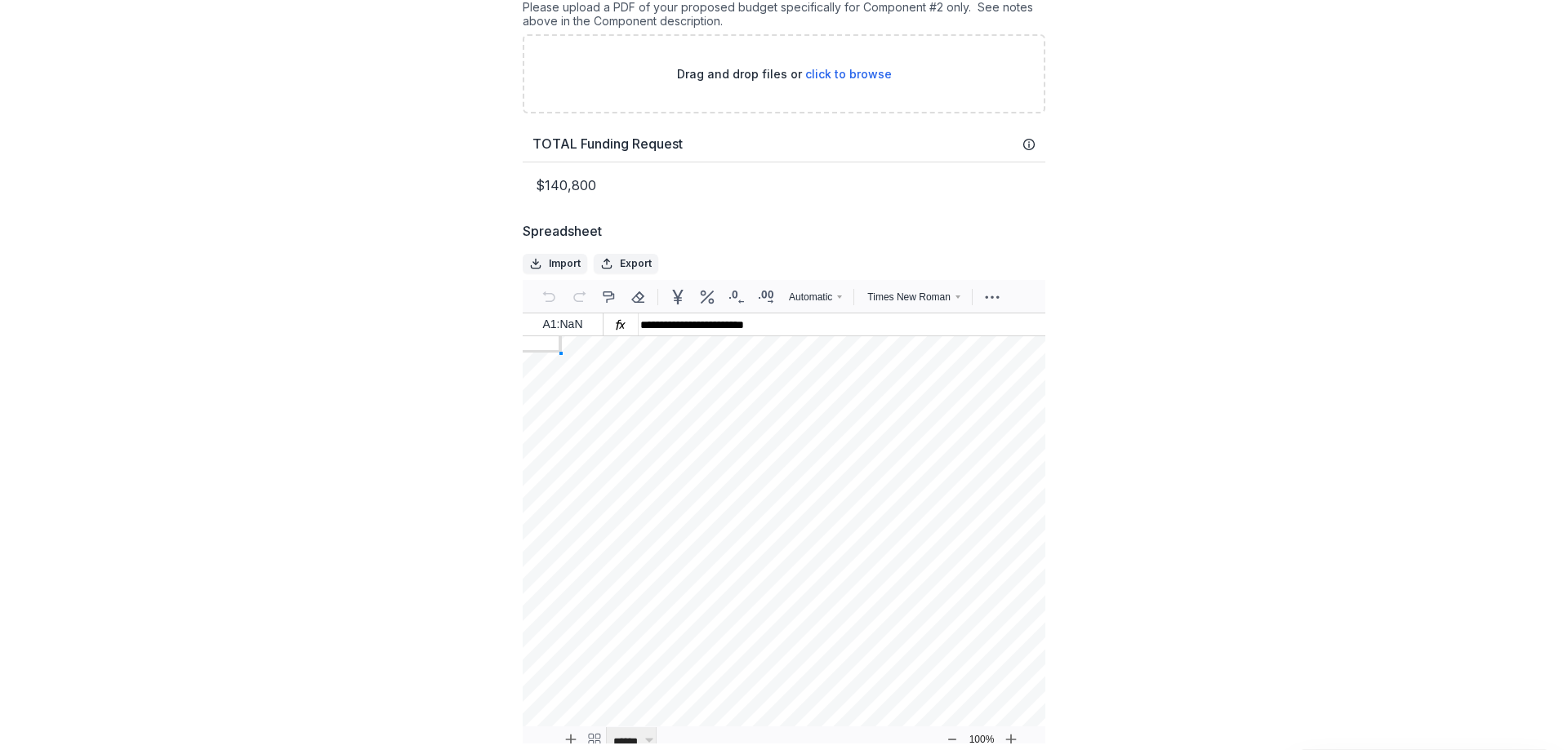
click at [584, 415] on div "Add ( more rows at bottom ) Back to the top" at bounding box center [802, 539] width 485 height 374
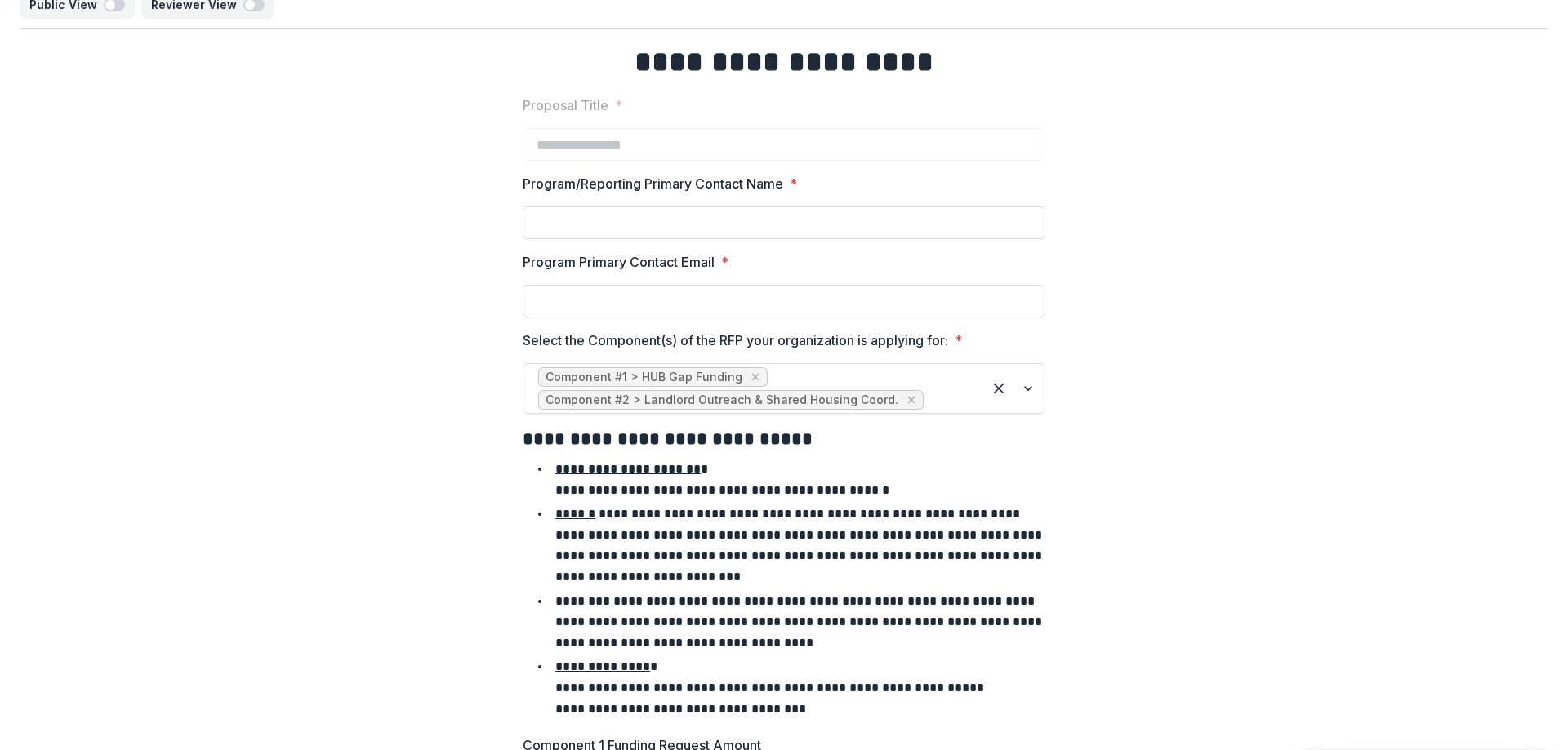
scroll to position [0, 0]
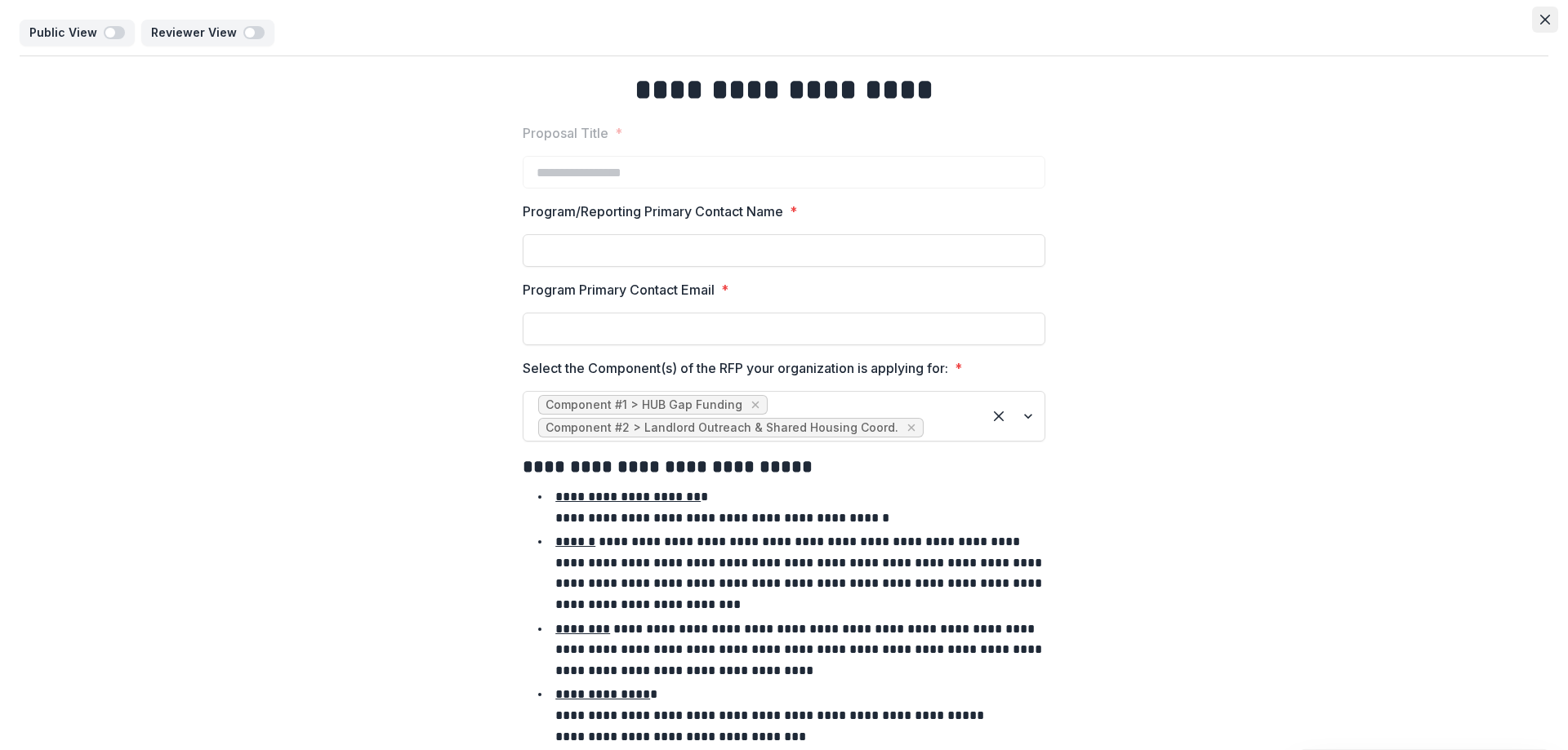
click at [1546, 17] on button "Close" at bounding box center [1545, 20] width 26 height 26
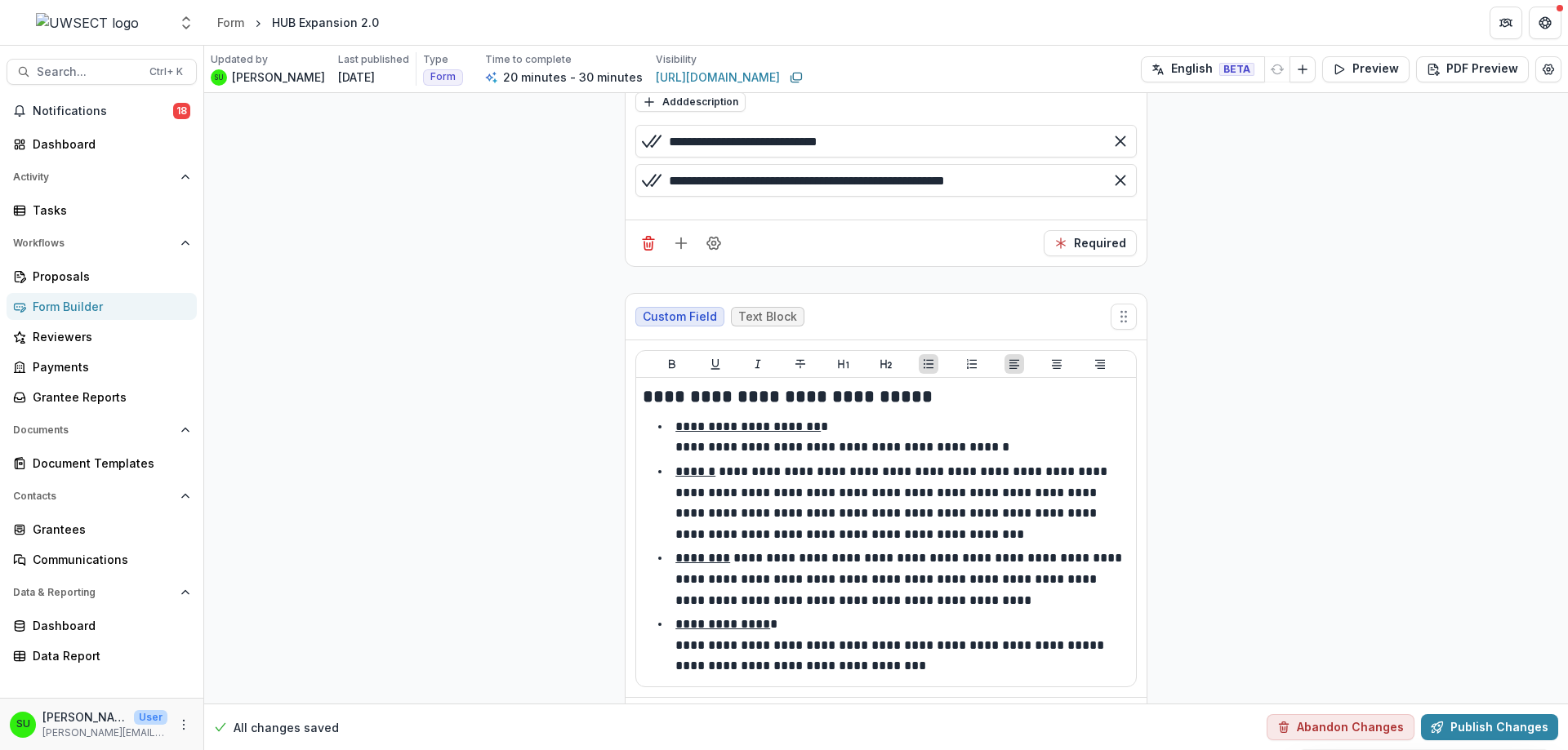
scroll to position [3384, 0]
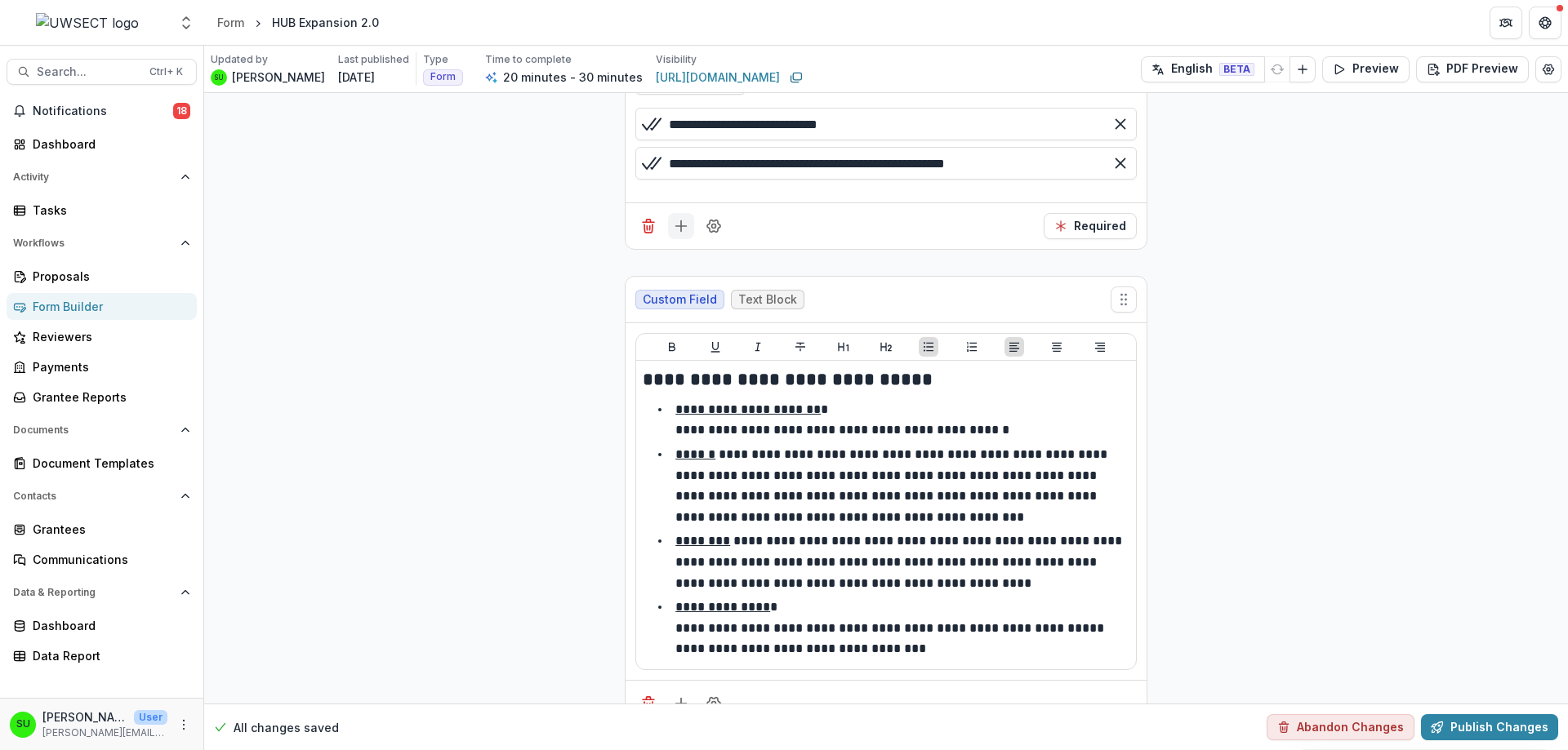
click at [685, 229] on icon "Add field" at bounding box center [682, 226] width 17 height 17
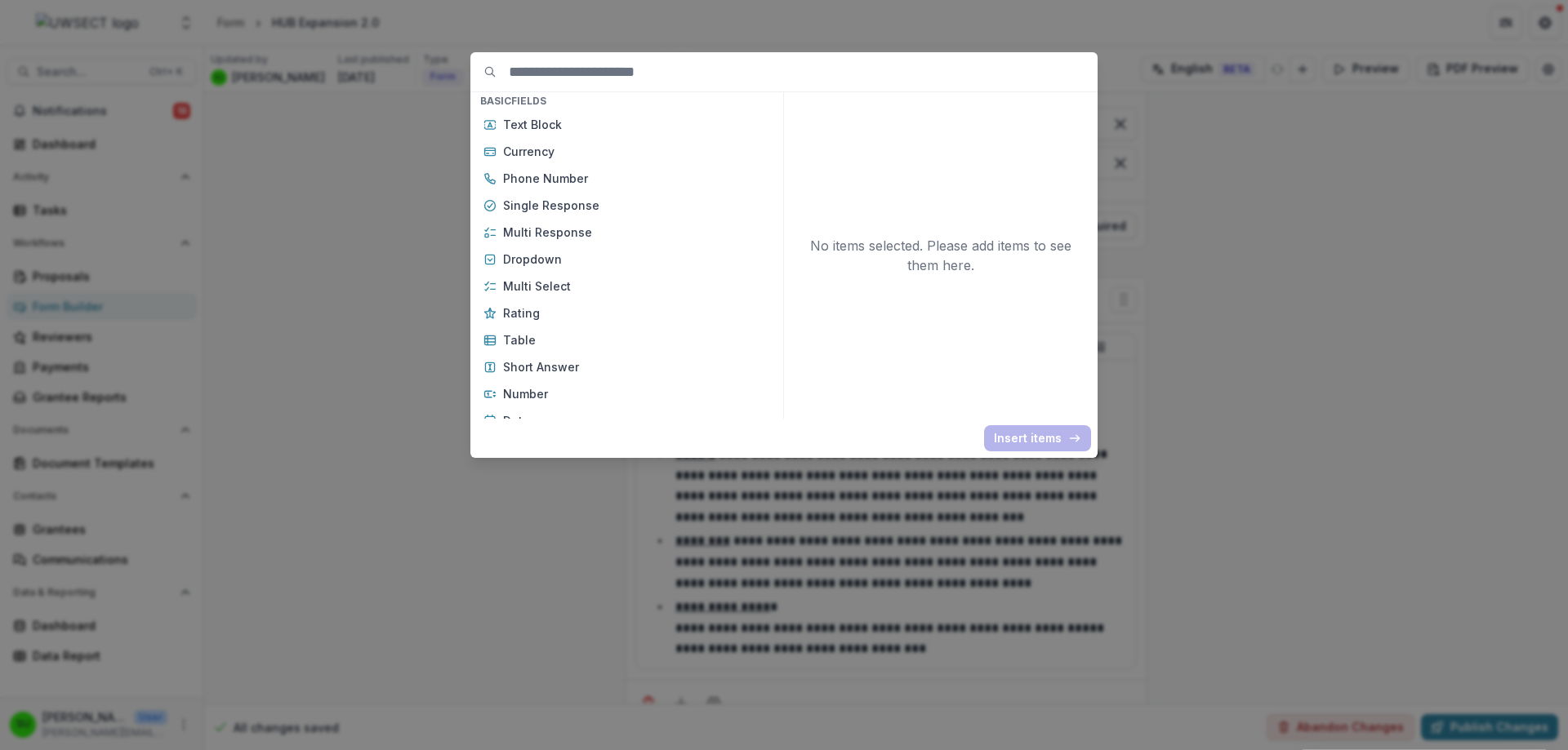
scroll to position [0, 0]
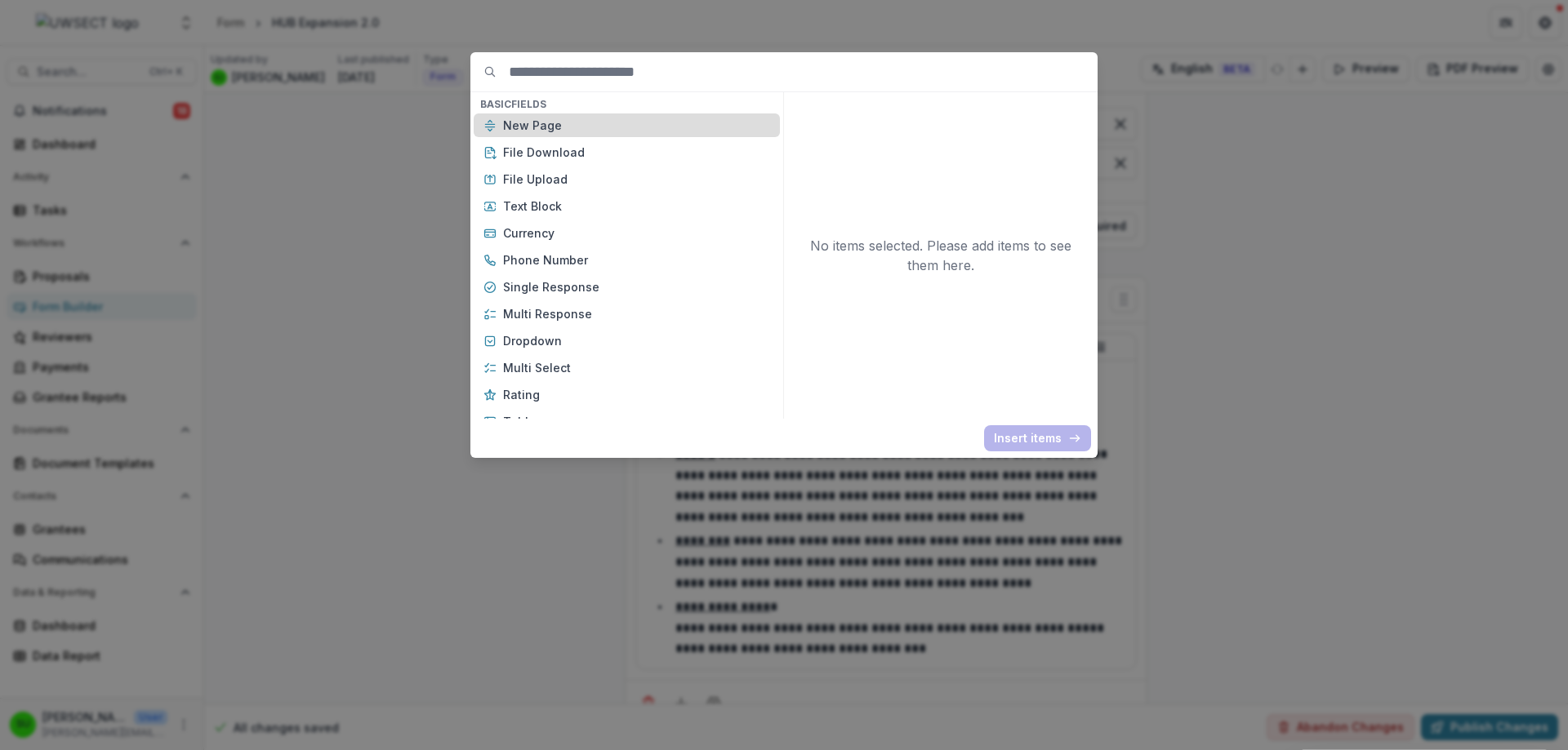
click at [549, 129] on p "New Page" at bounding box center [636, 125] width 267 height 17
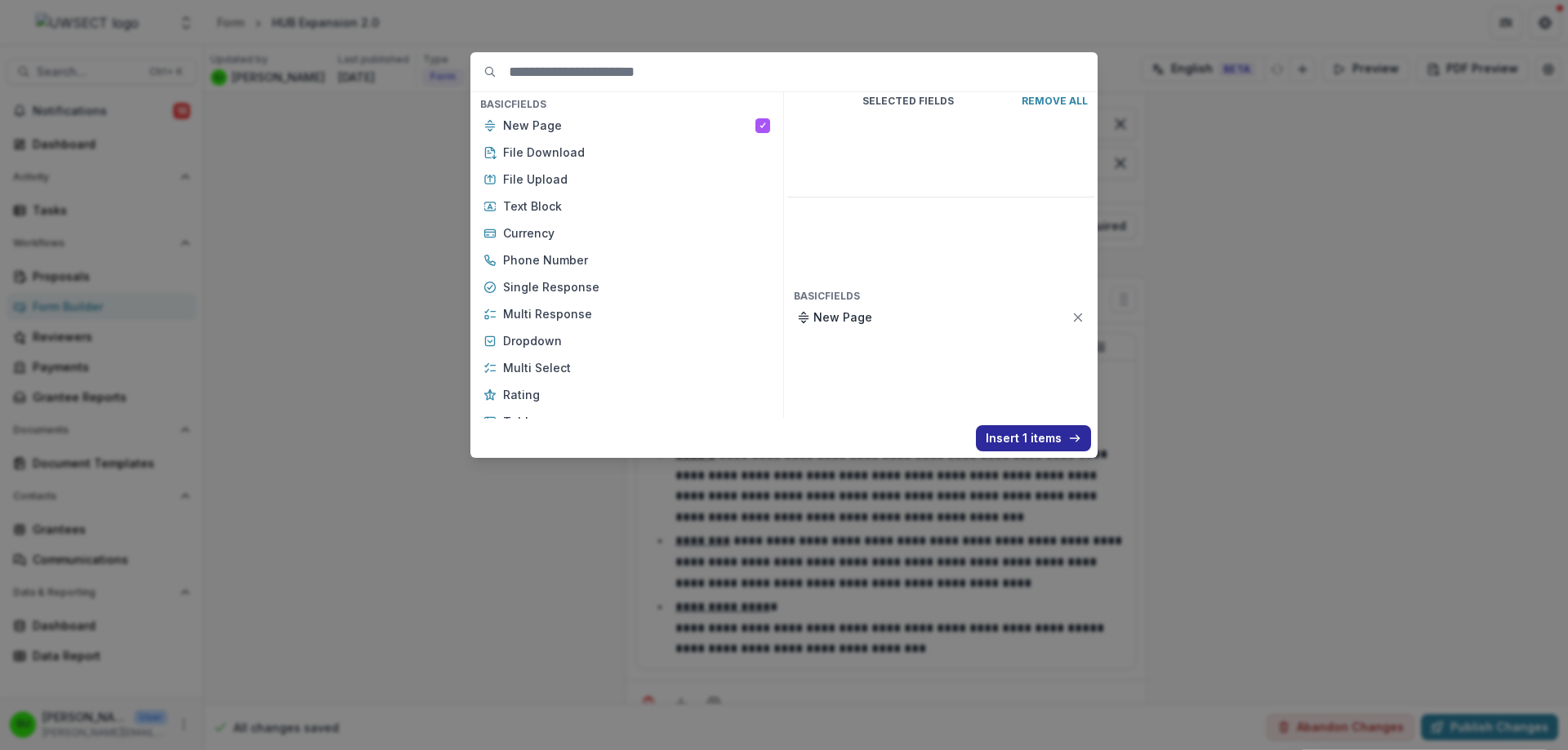
click at [1051, 432] on button "Insert 1 items" at bounding box center [1034, 438] width 115 height 26
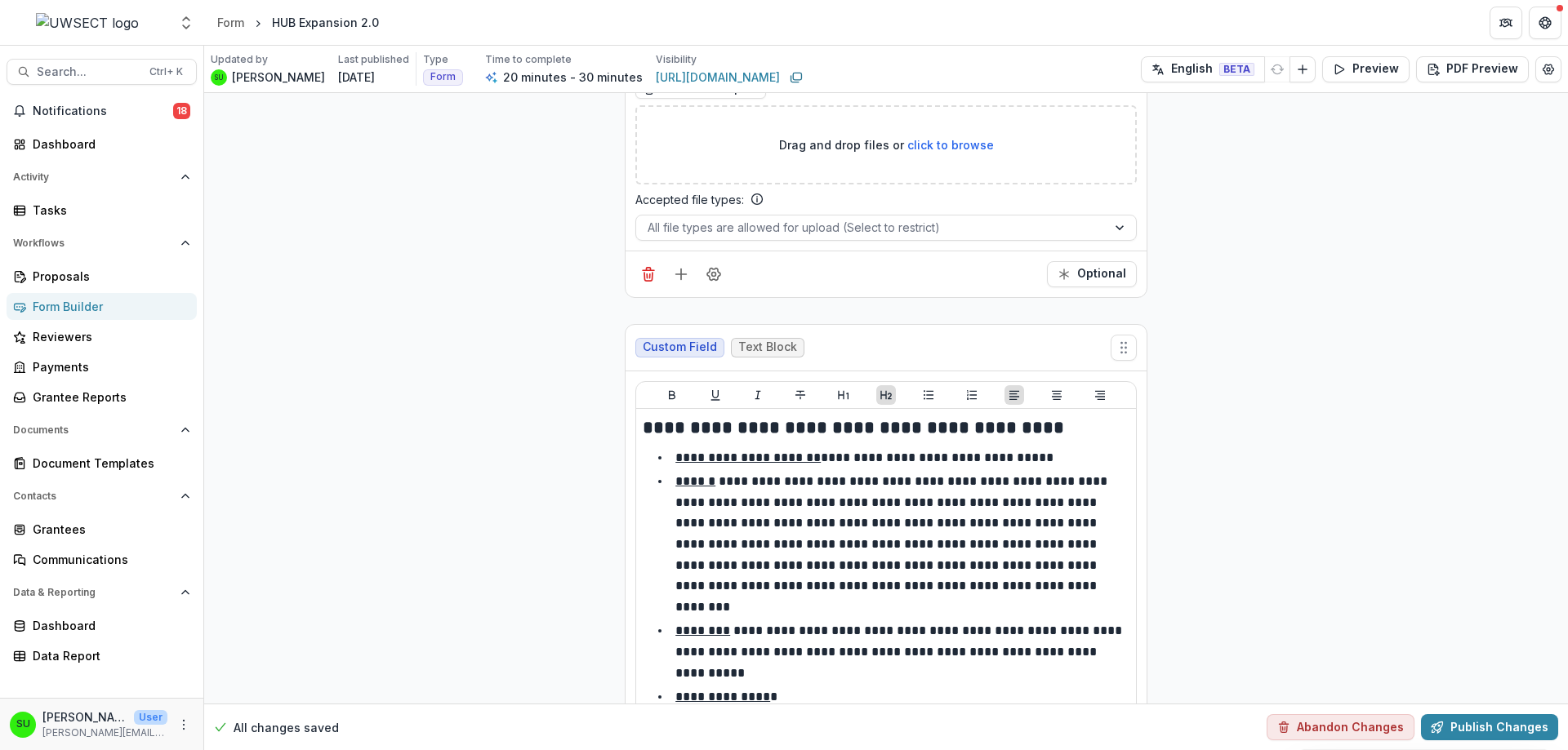
scroll to position [5097, 0]
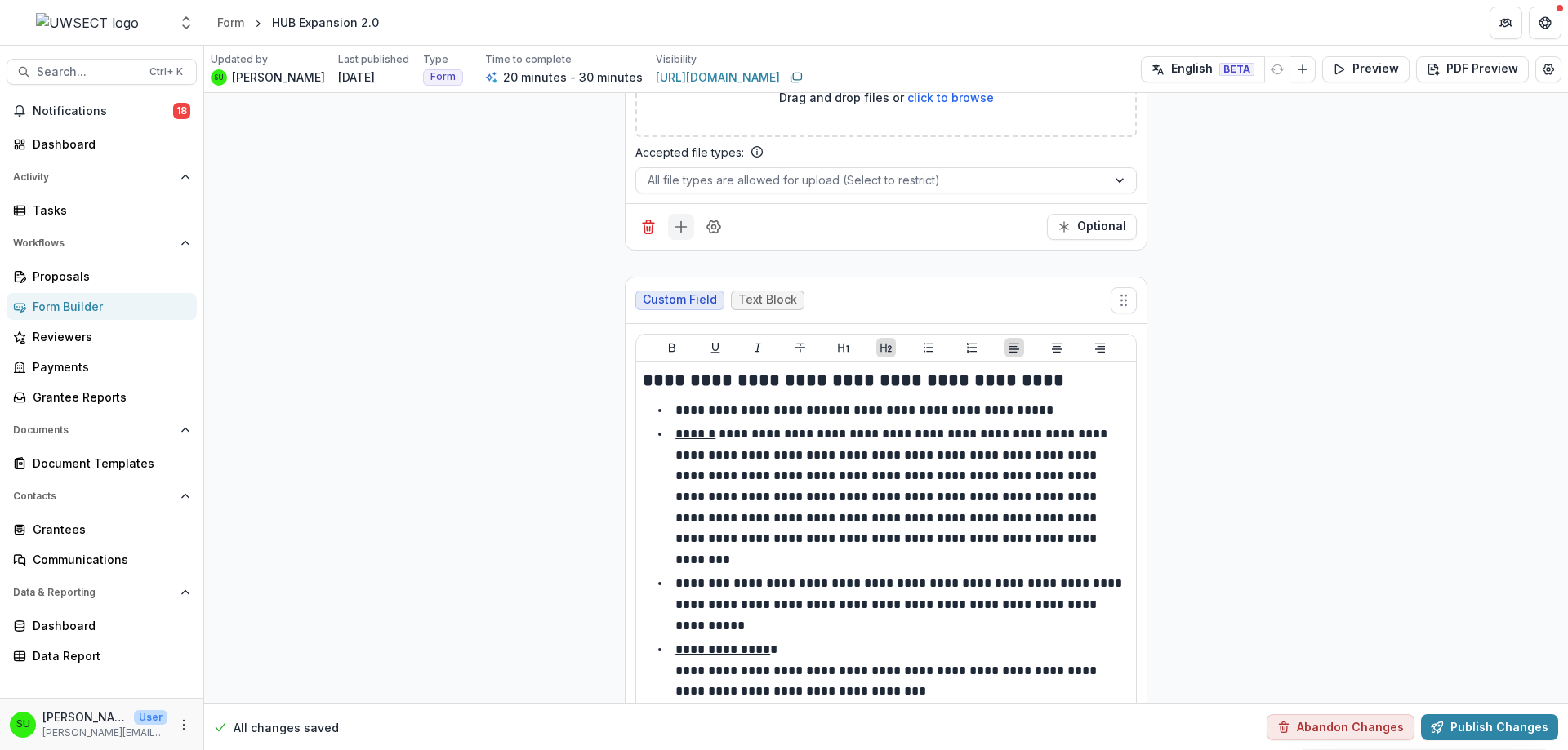
click at [686, 229] on icon "Add field" at bounding box center [682, 227] width 17 height 17
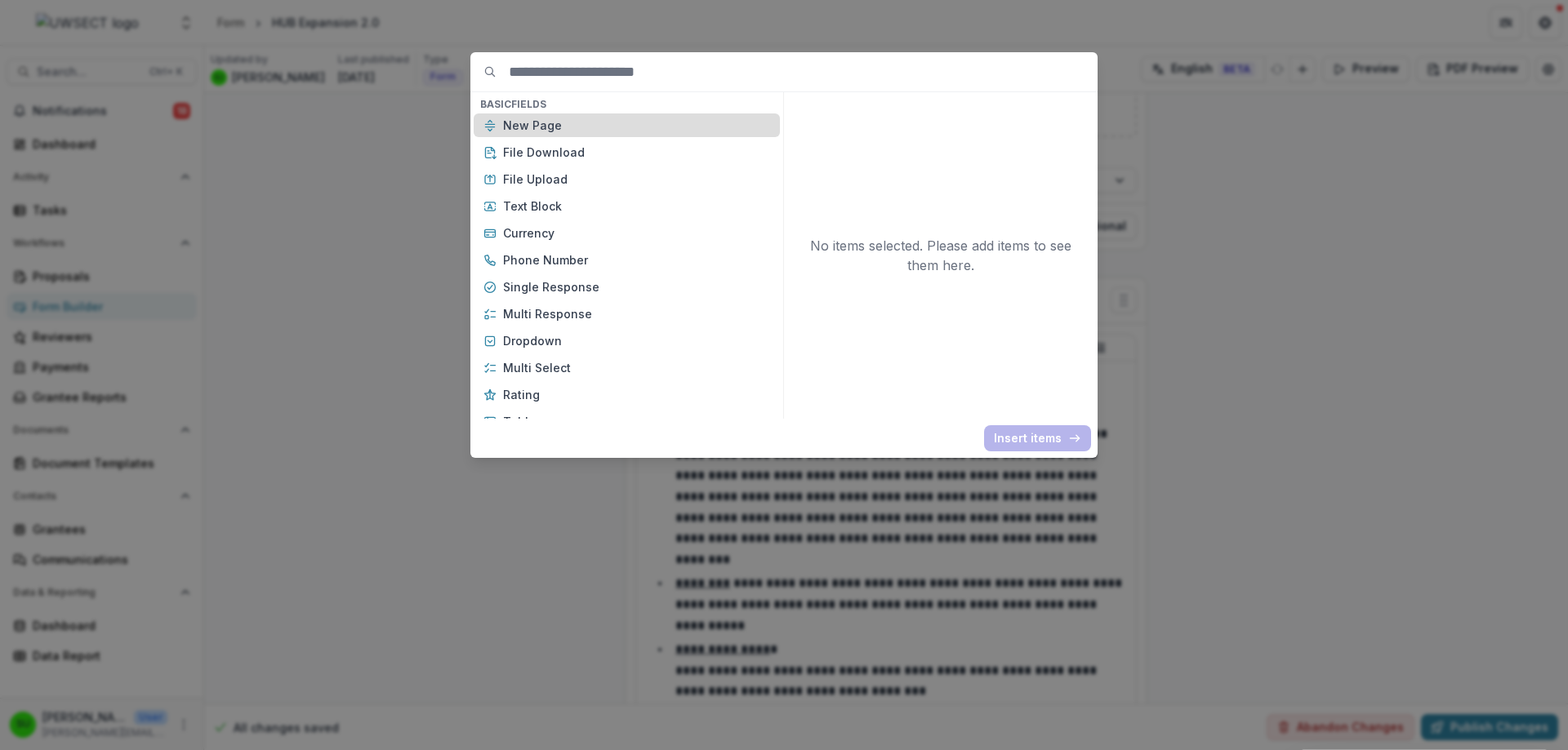
click at [559, 119] on p "New Page" at bounding box center [636, 125] width 267 height 17
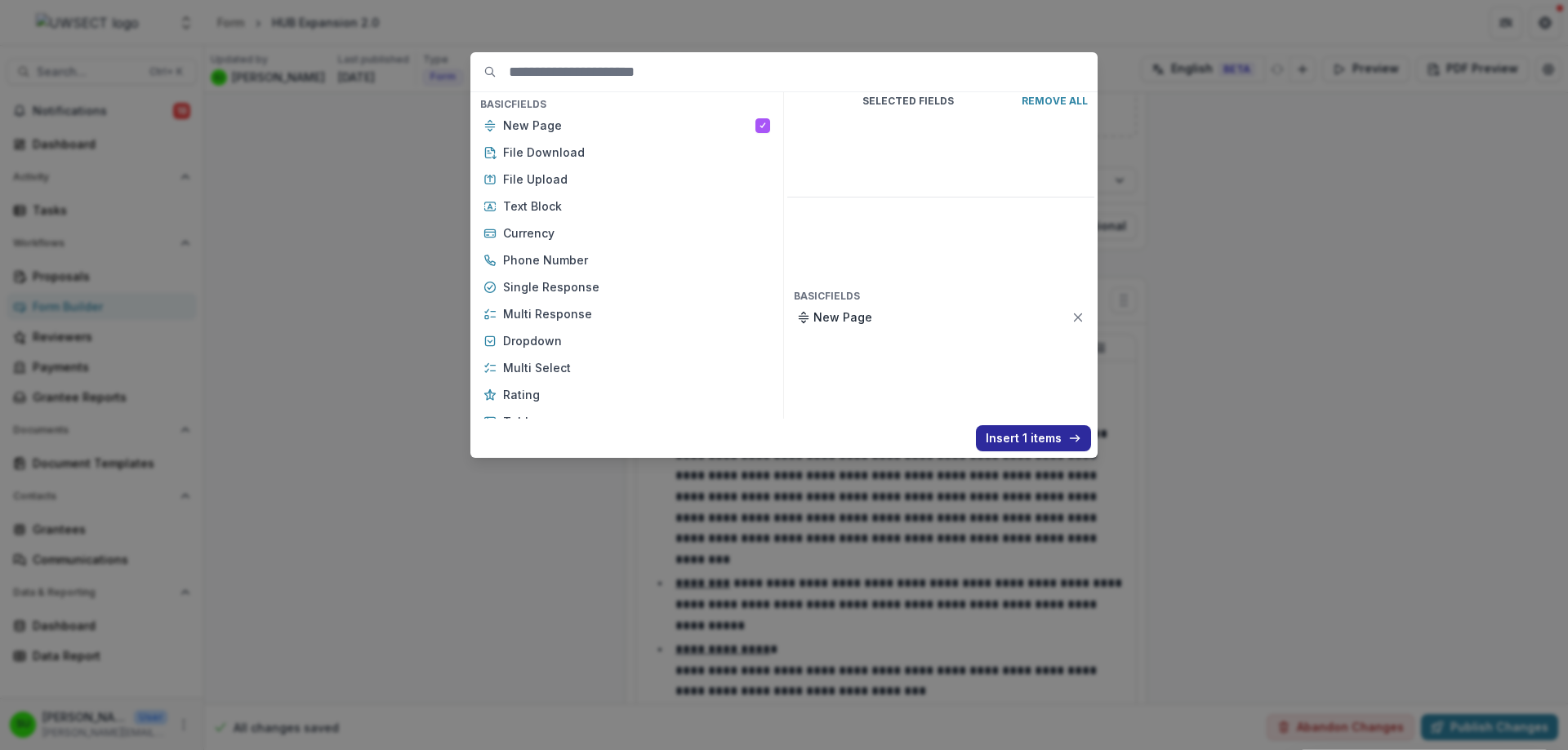
click at [1058, 433] on button "Insert 1 items" at bounding box center [1034, 438] width 115 height 26
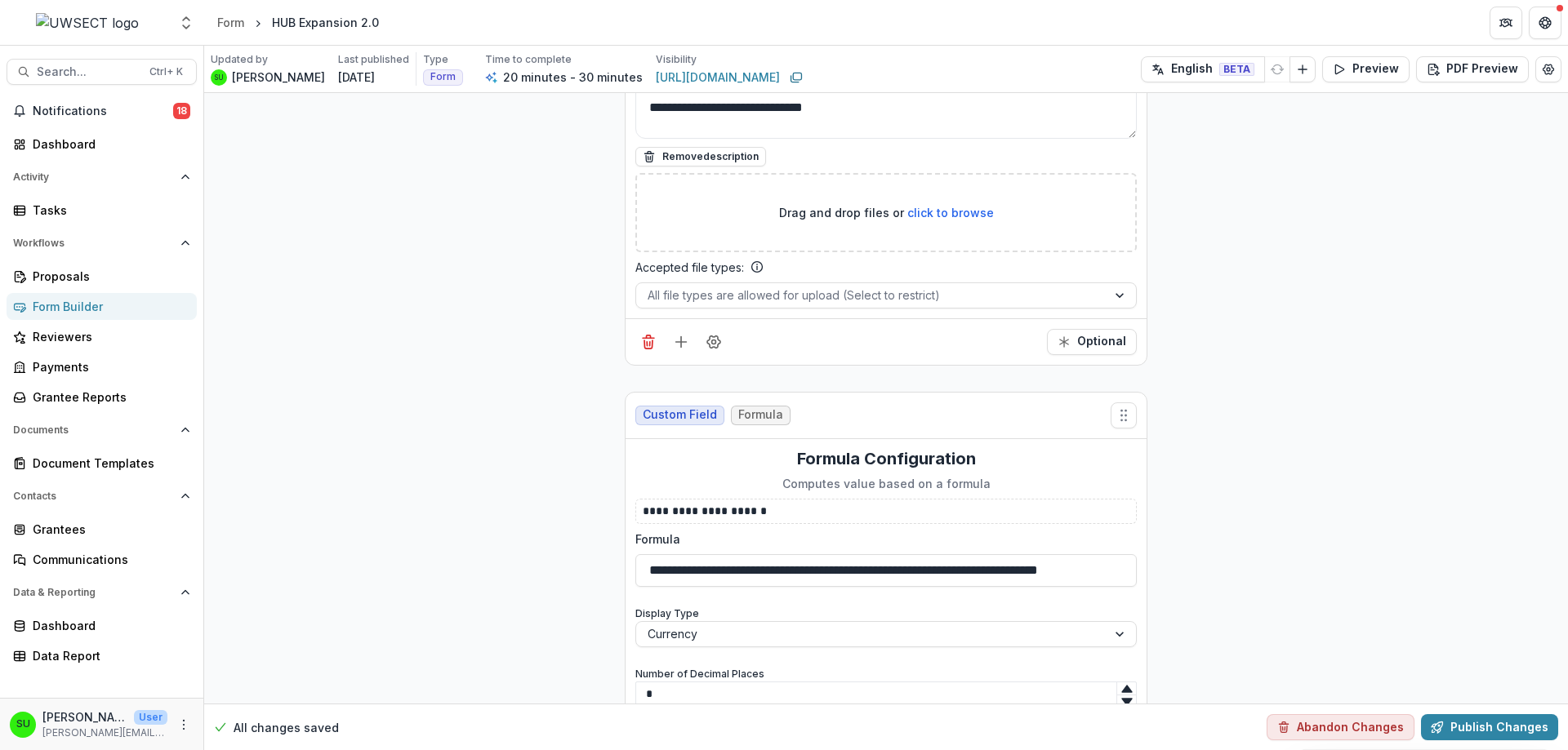
scroll to position [6648, 0]
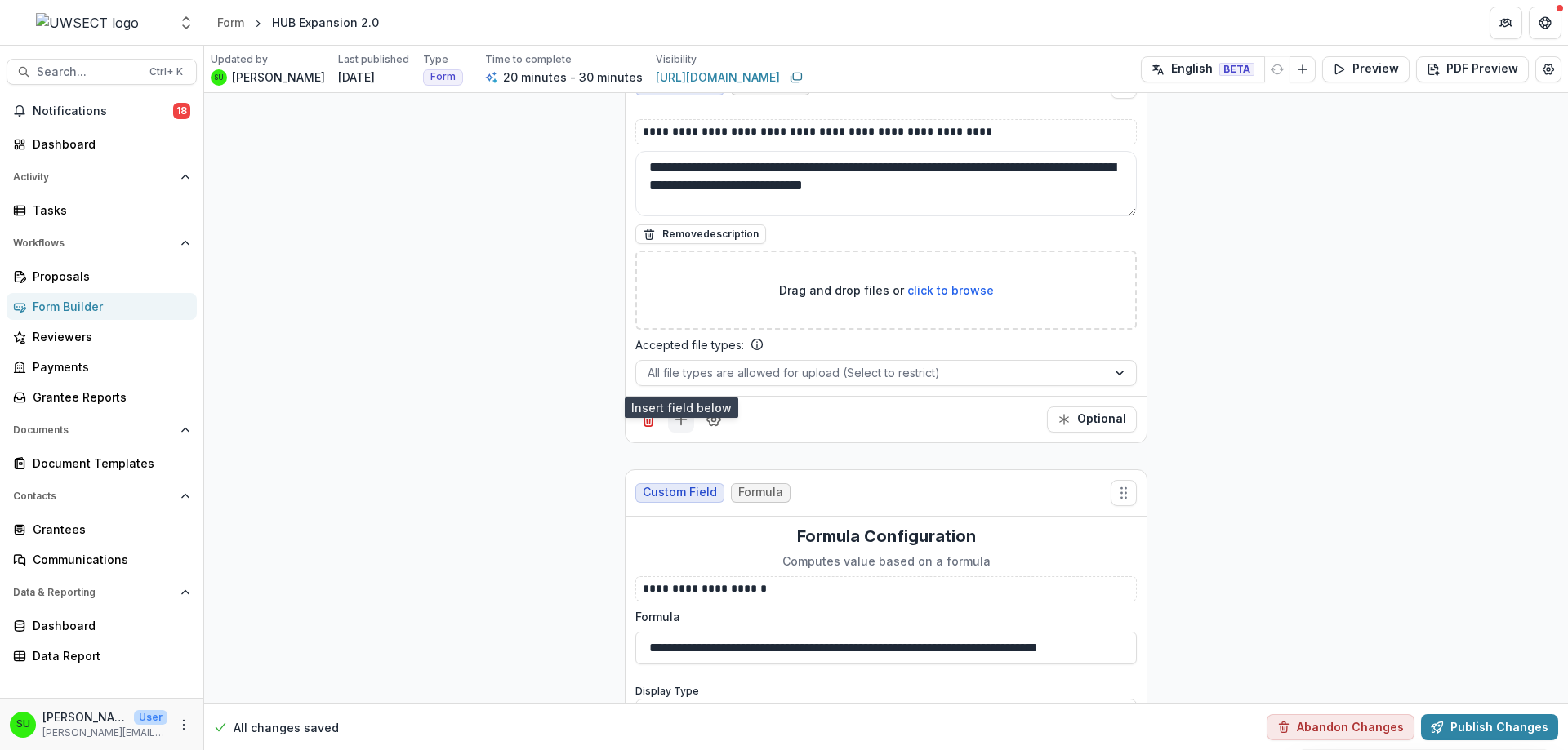
click at [681, 411] on icon "Add field" at bounding box center [682, 420] width 17 height 17
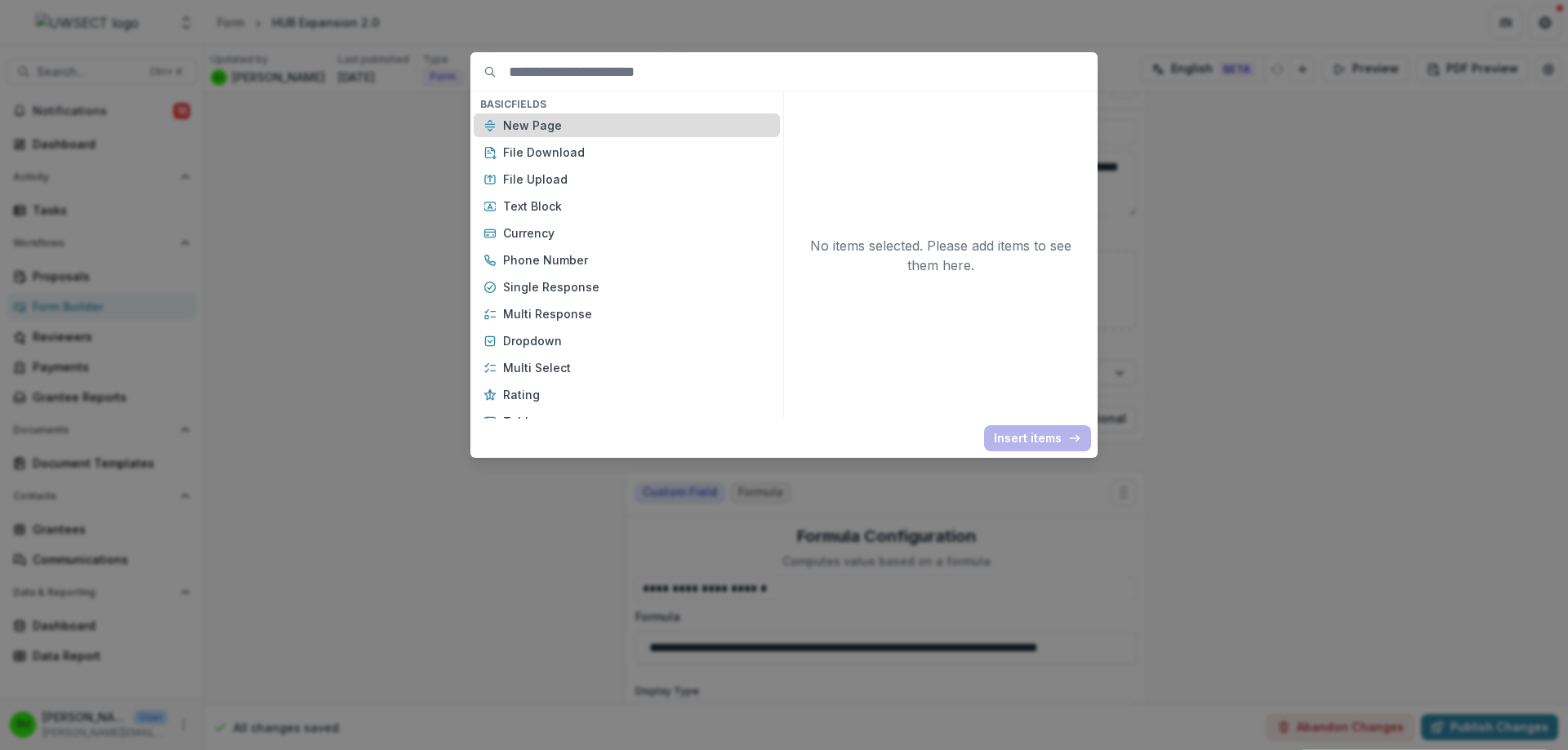
click at [552, 129] on p "New Page" at bounding box center [636, 125] width 267 height 17
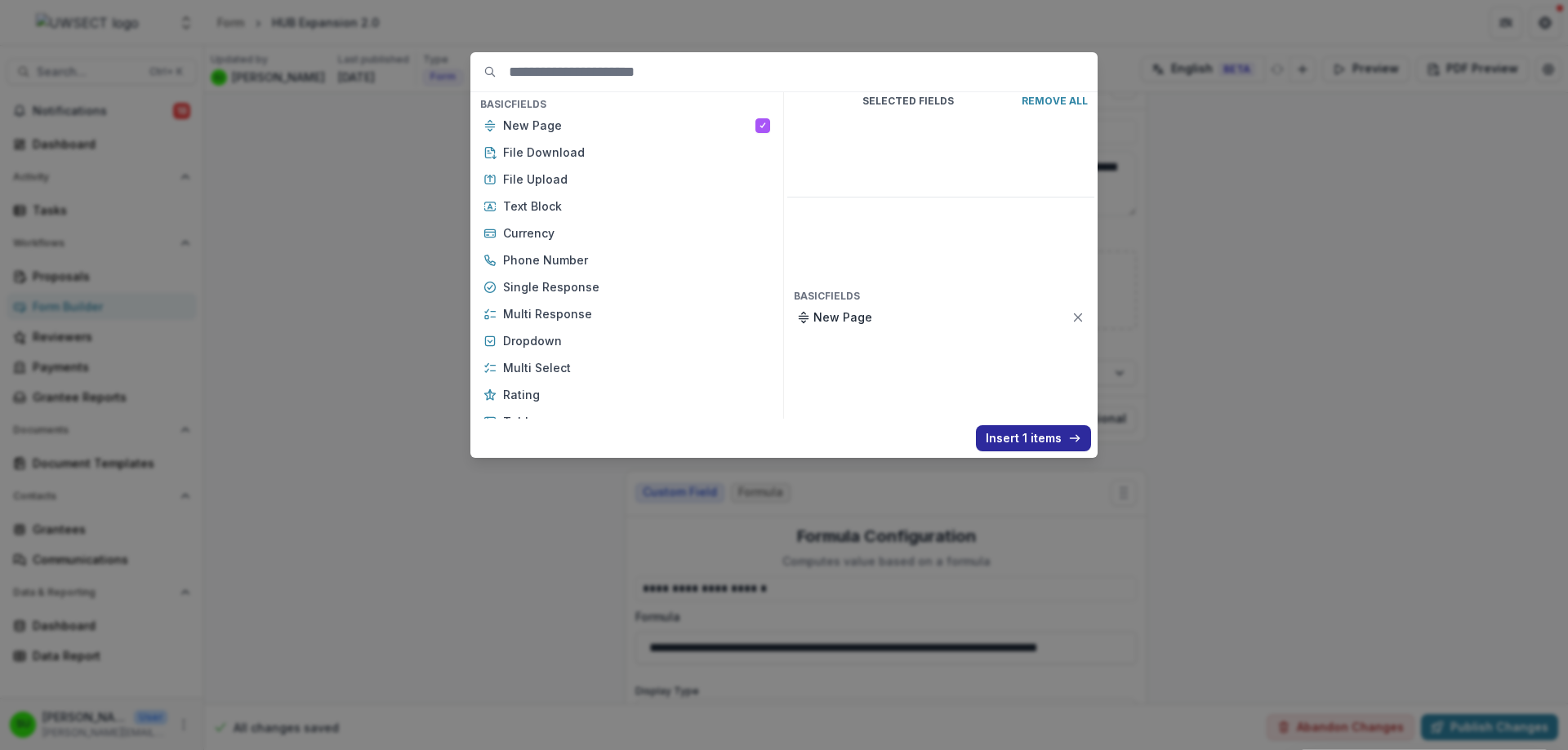
click at [1063, 435] on button "Insert 1 items" at bounding box center [1034, 438] width 115 height 26
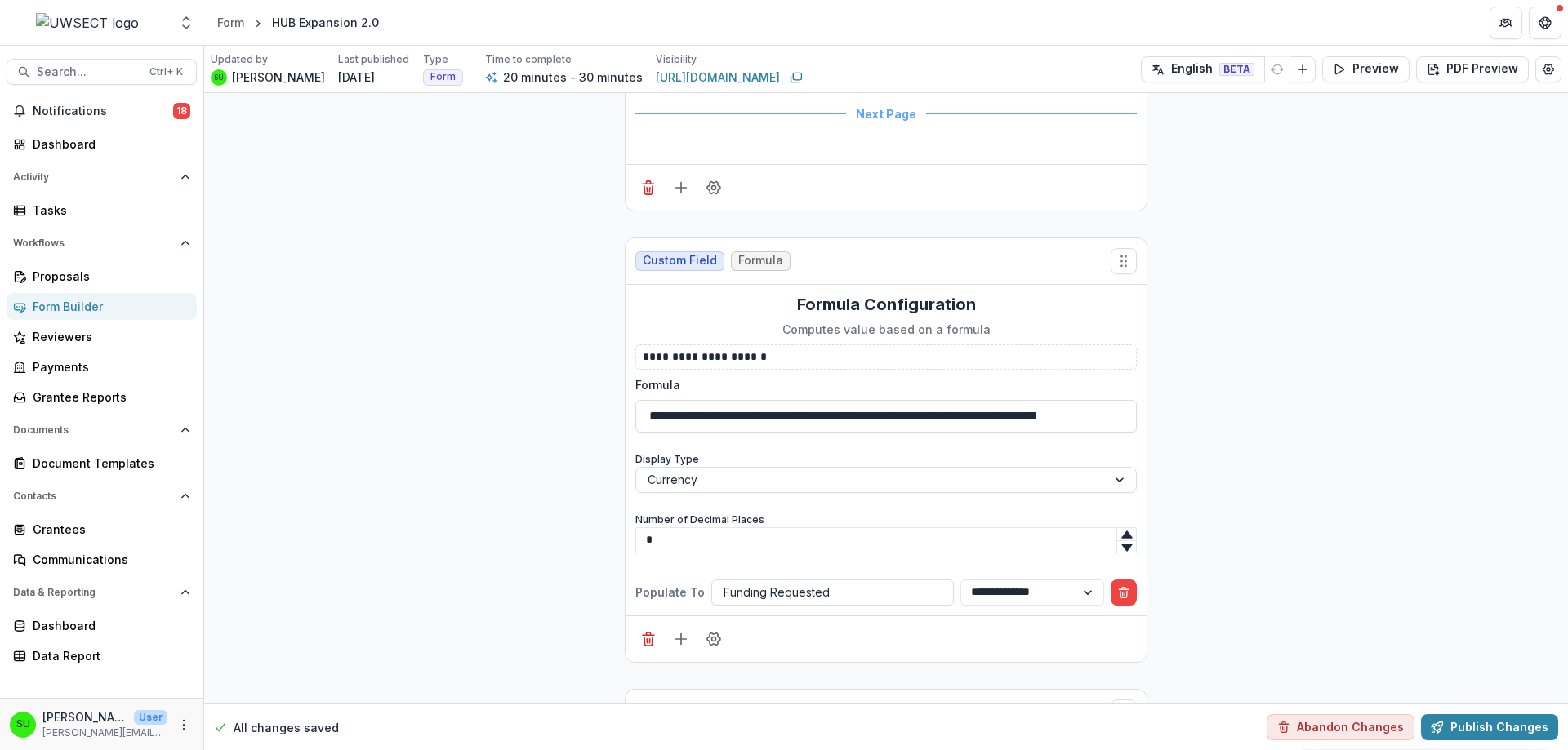
scroll to position [7137, 0]
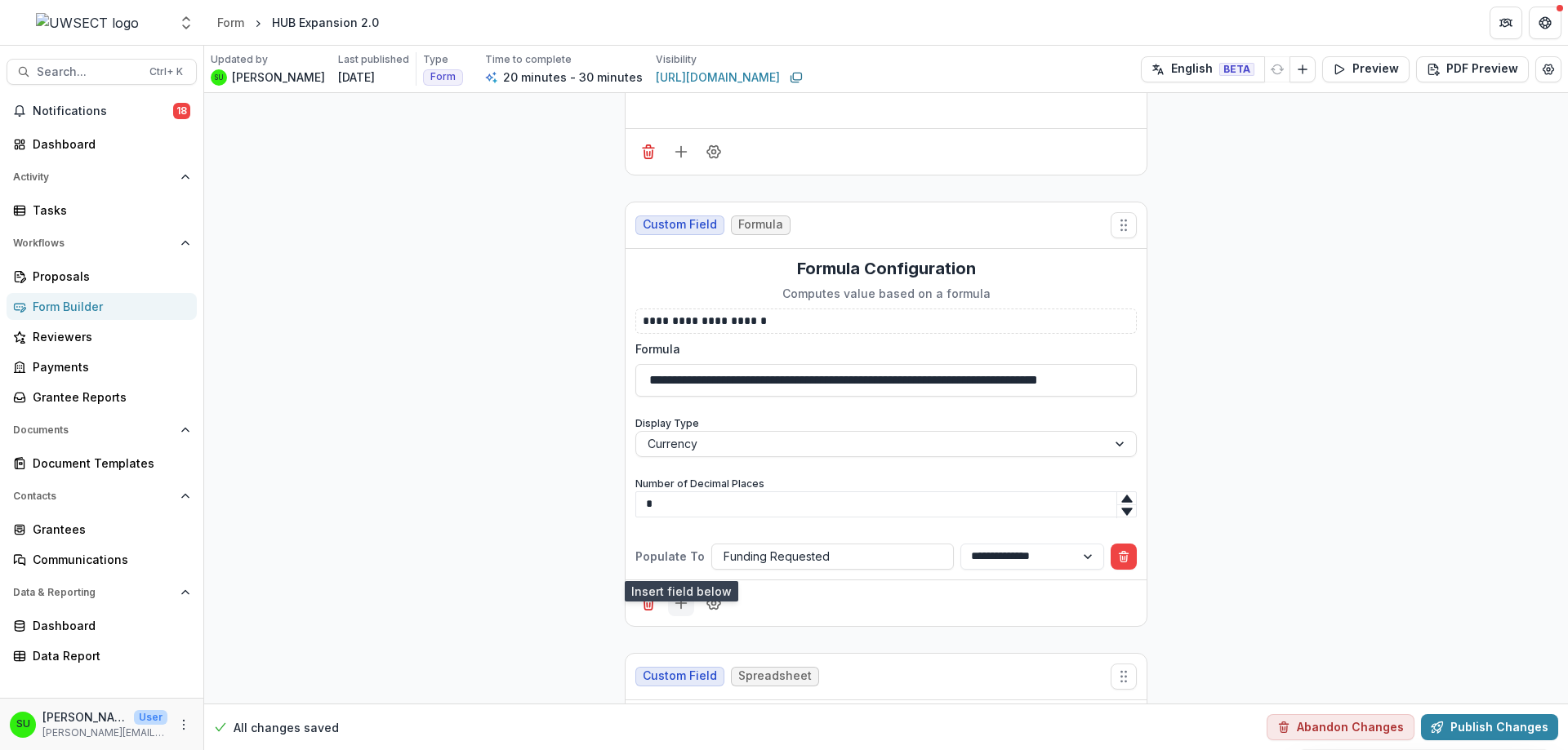
click at [680, 595] on icon "Add field" at bounding box center [682, 603] width 17 height 17
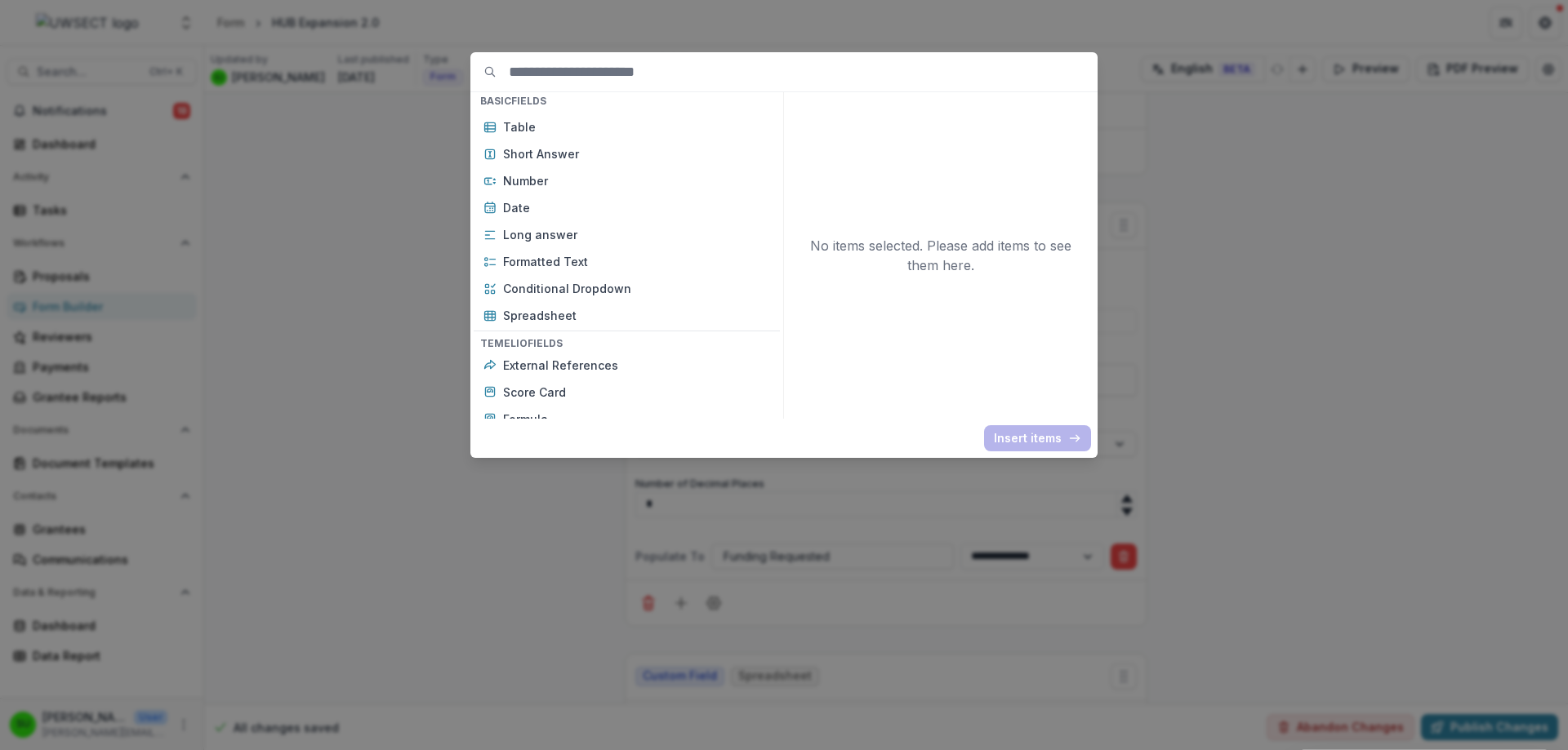
scroll to position [327, 0]
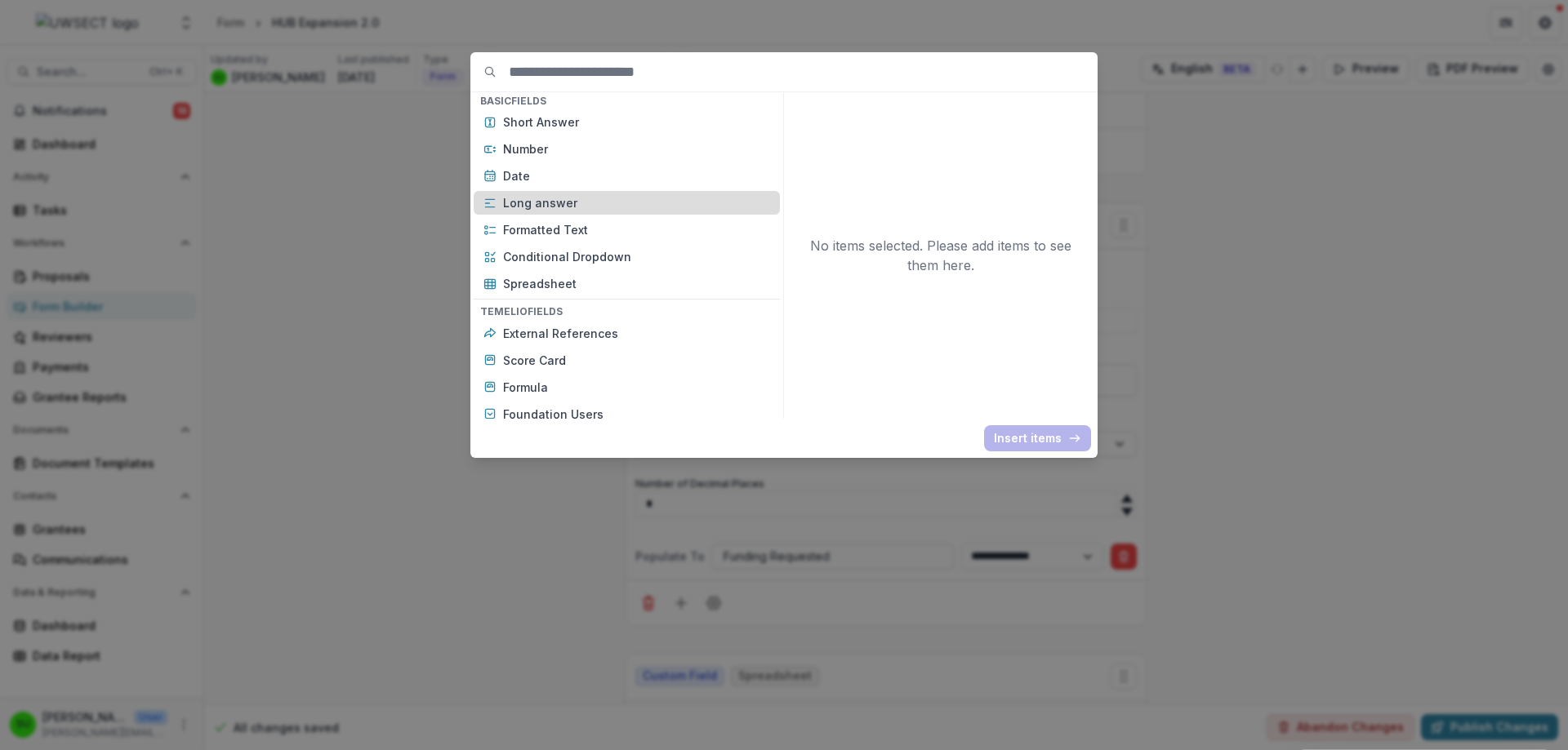
click at [547, 191] on div "Long answer" at bounding box center [627, 202] width 306 height 23
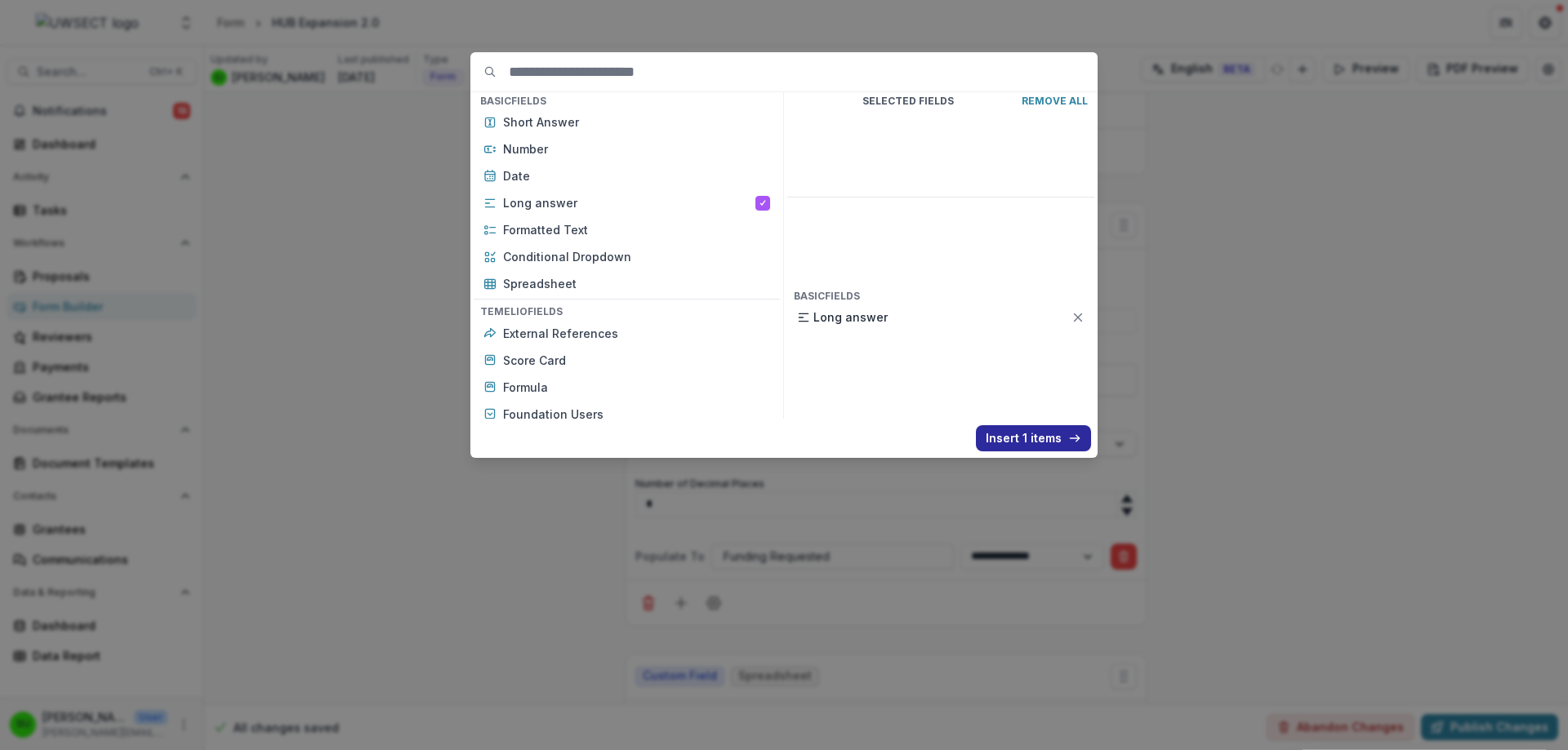
click at [1059, 443] on button "Insert 1 items" at bounding box center [1034, 438] width 115 height 26
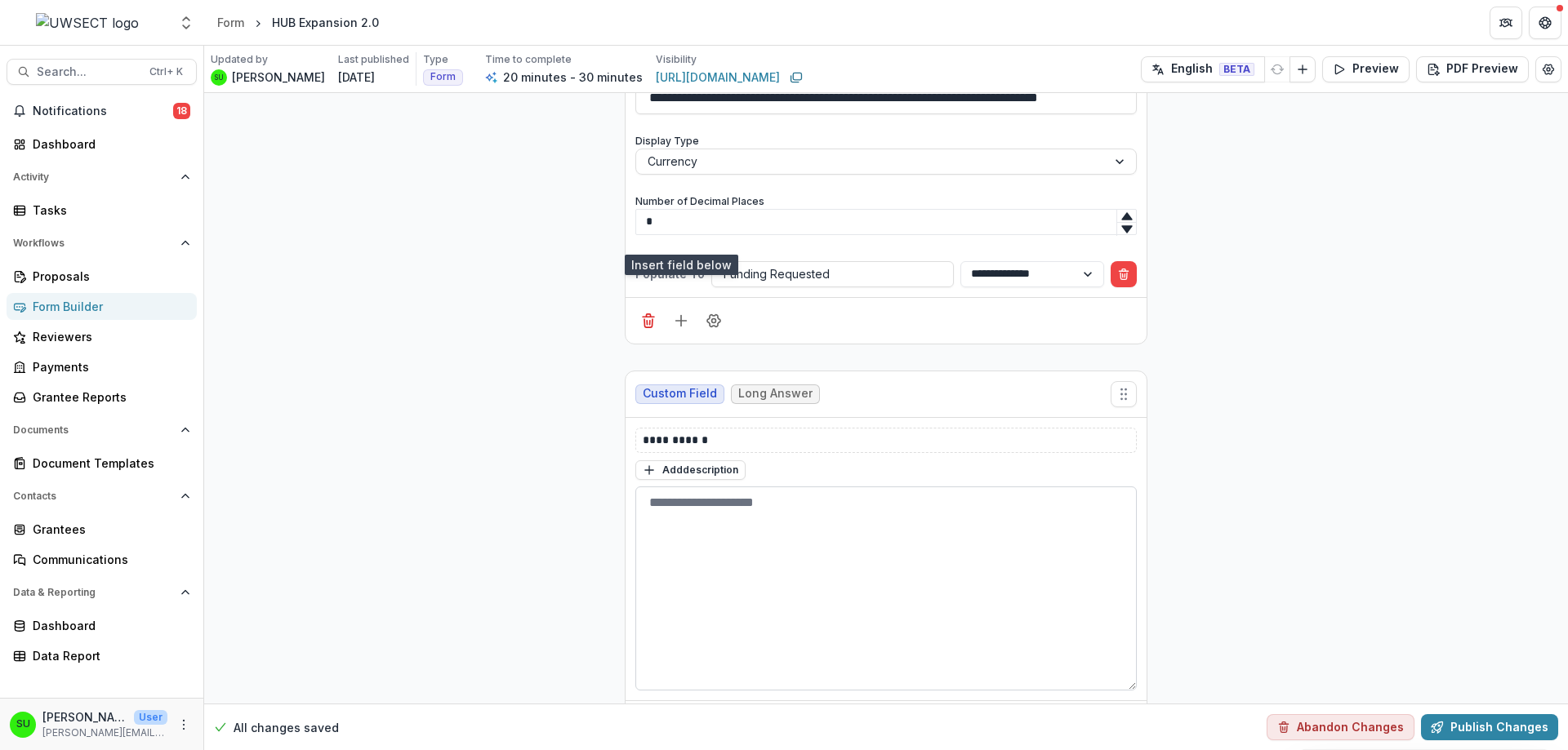
scroll to position [7464, 0]
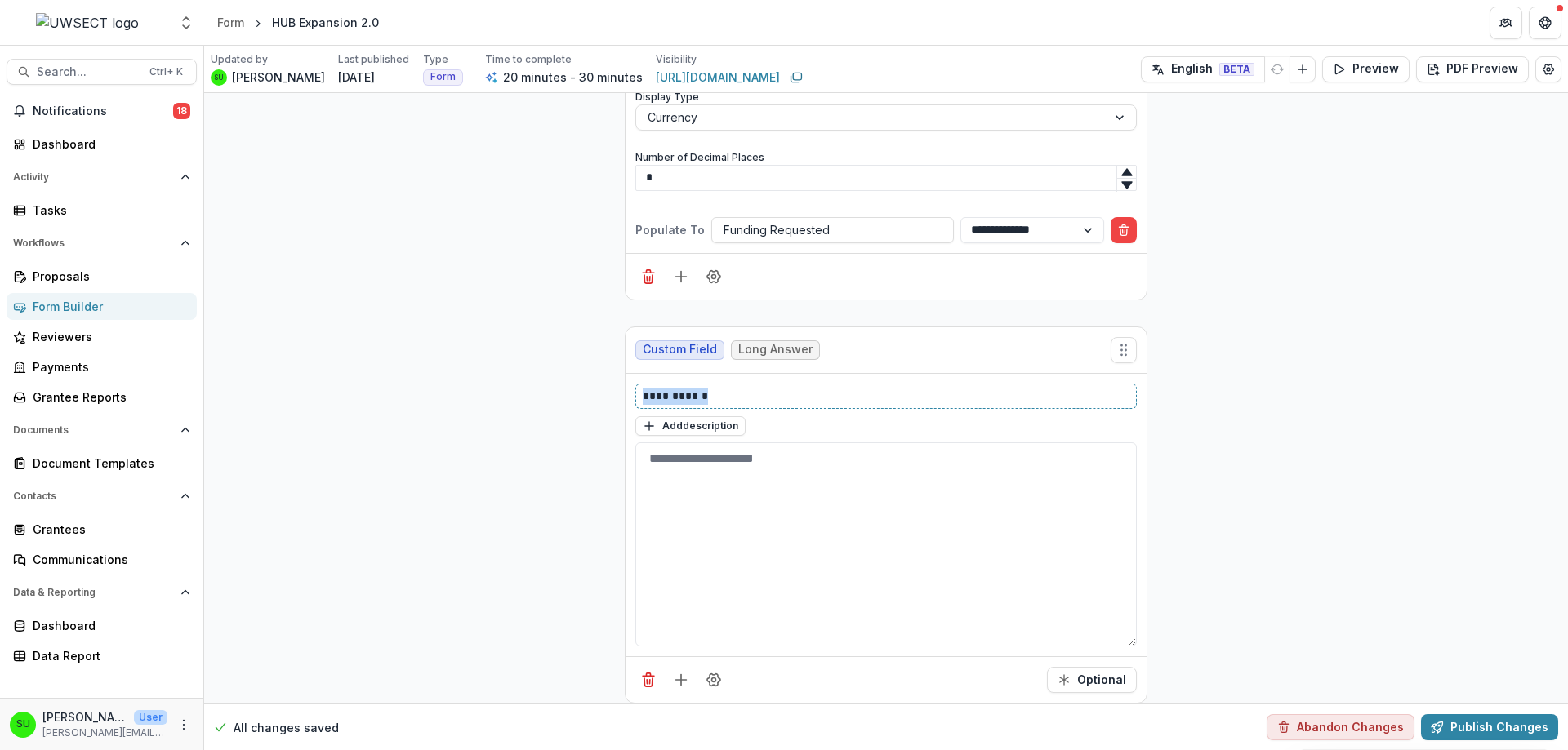
drag, startPoint x: 730, startPoint y: 348, endPoint x: 598, endPoint y: 345, distance: 132.0
click at [716, 416] on button "Add description" at bounding box center [690, 425] width 110 height 20
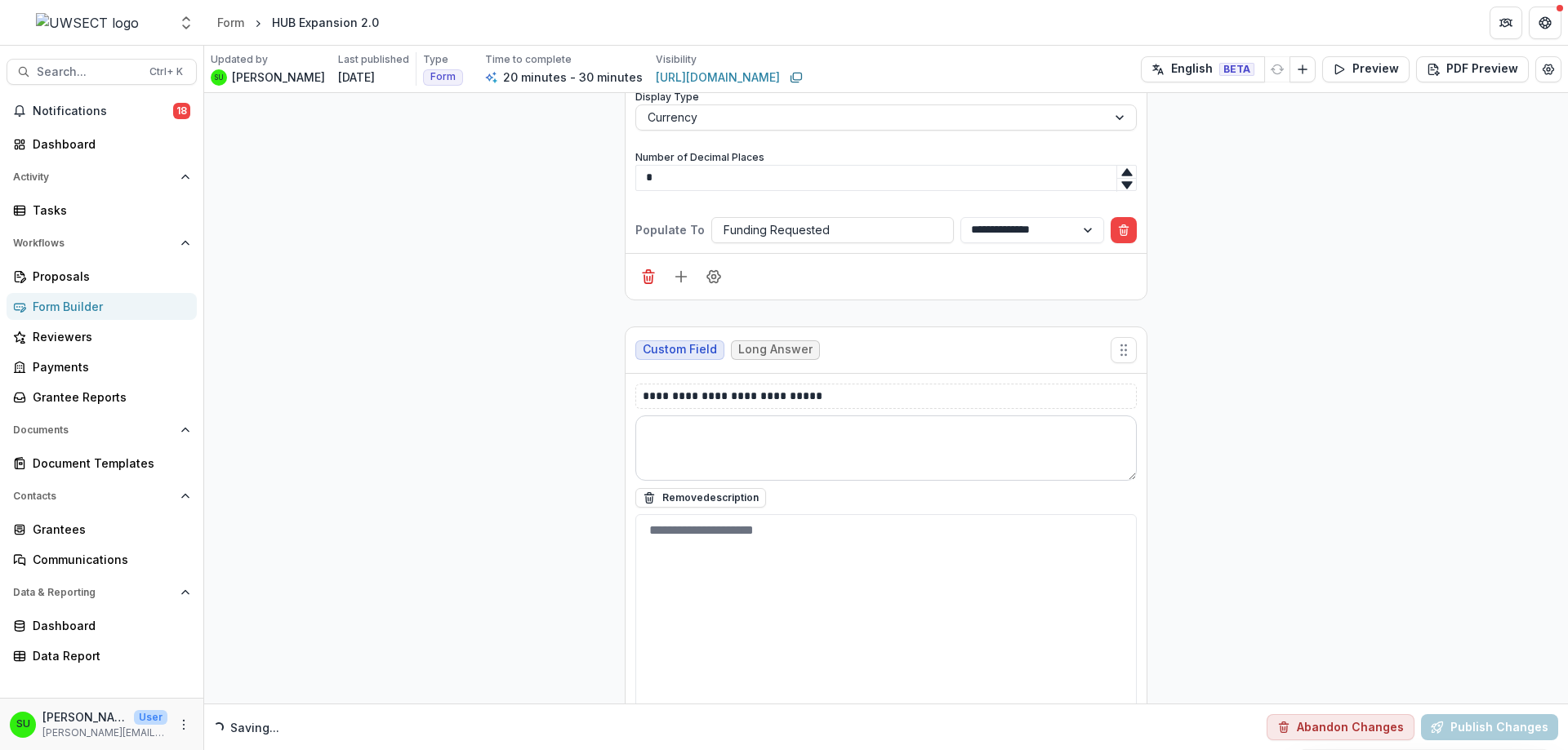
click at [757, 415] on textarea at bounding box center [885, 448] width 501 height 65
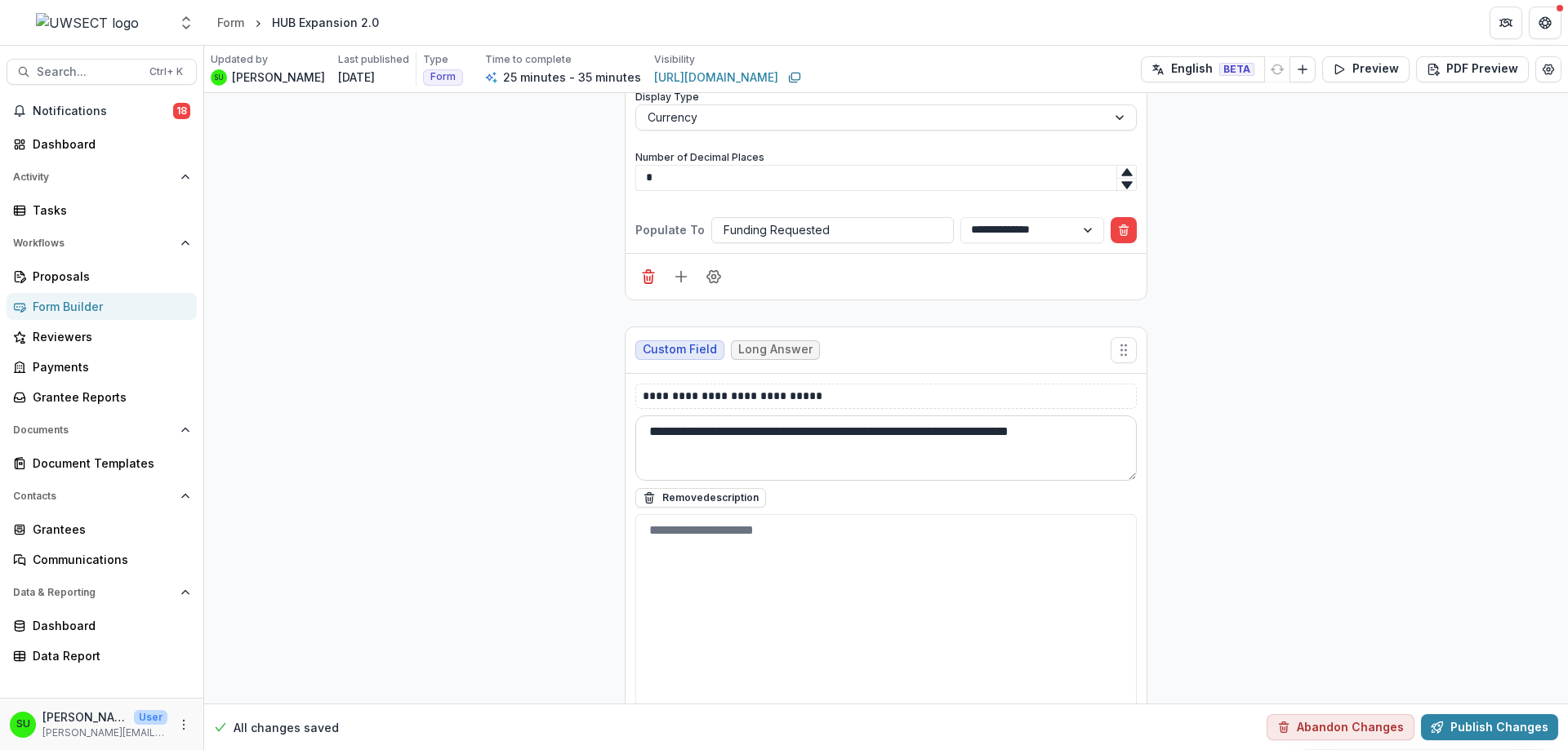
click at [1025, 415] on textarea "**********" at bounding box center [885, 448] width 501 height 65
type textarea "**********"
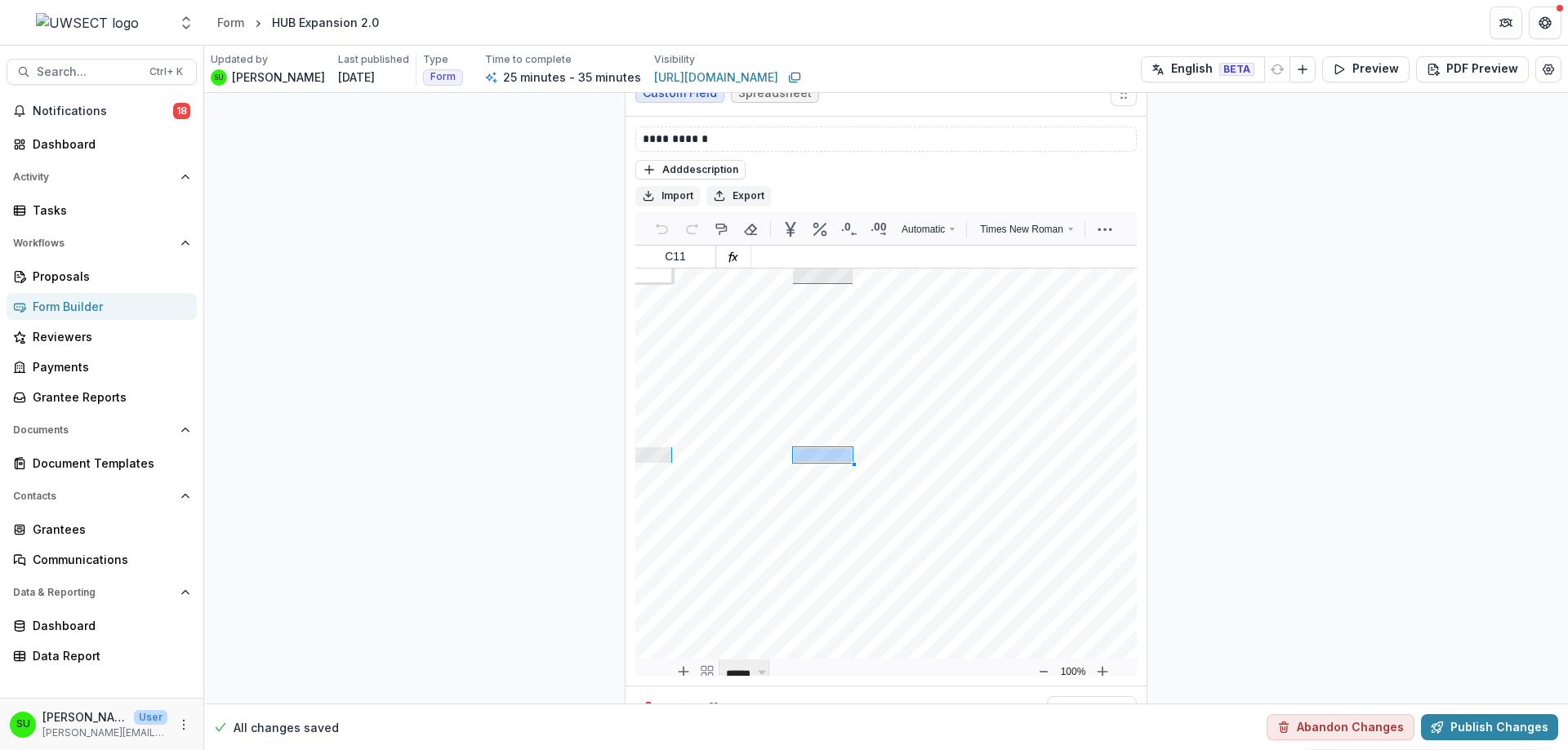
scroll to position [8196, 0]
click at [733, 268] on div at bounding box center [763, 275] width 60 height 16
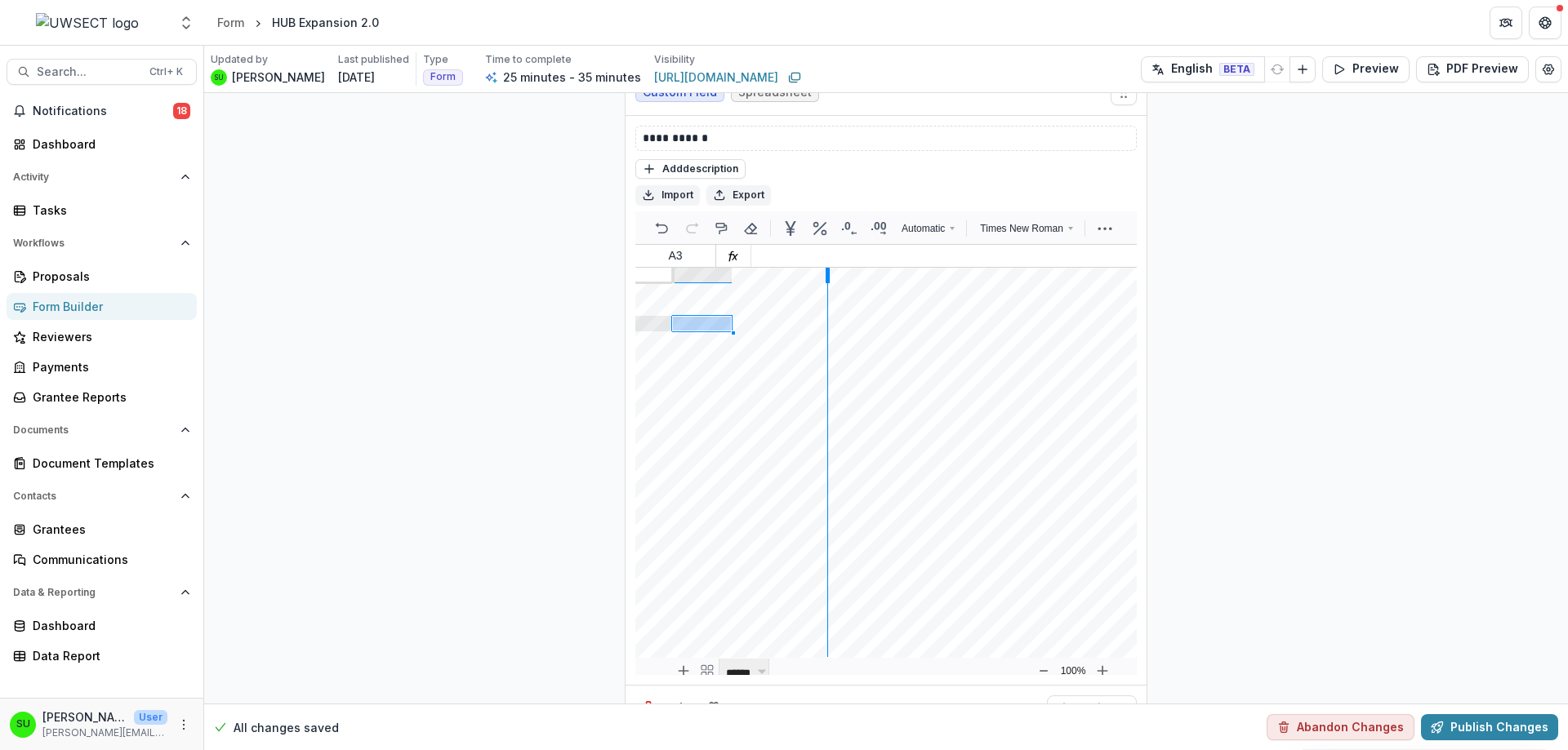
drag, startPoint x: 728, startPoint y: 234, endPoint x: 826, endPoint y: 229, distance: 98.1
click at [826, 268] on div at bounding box center [828, 275] width 4 height 16
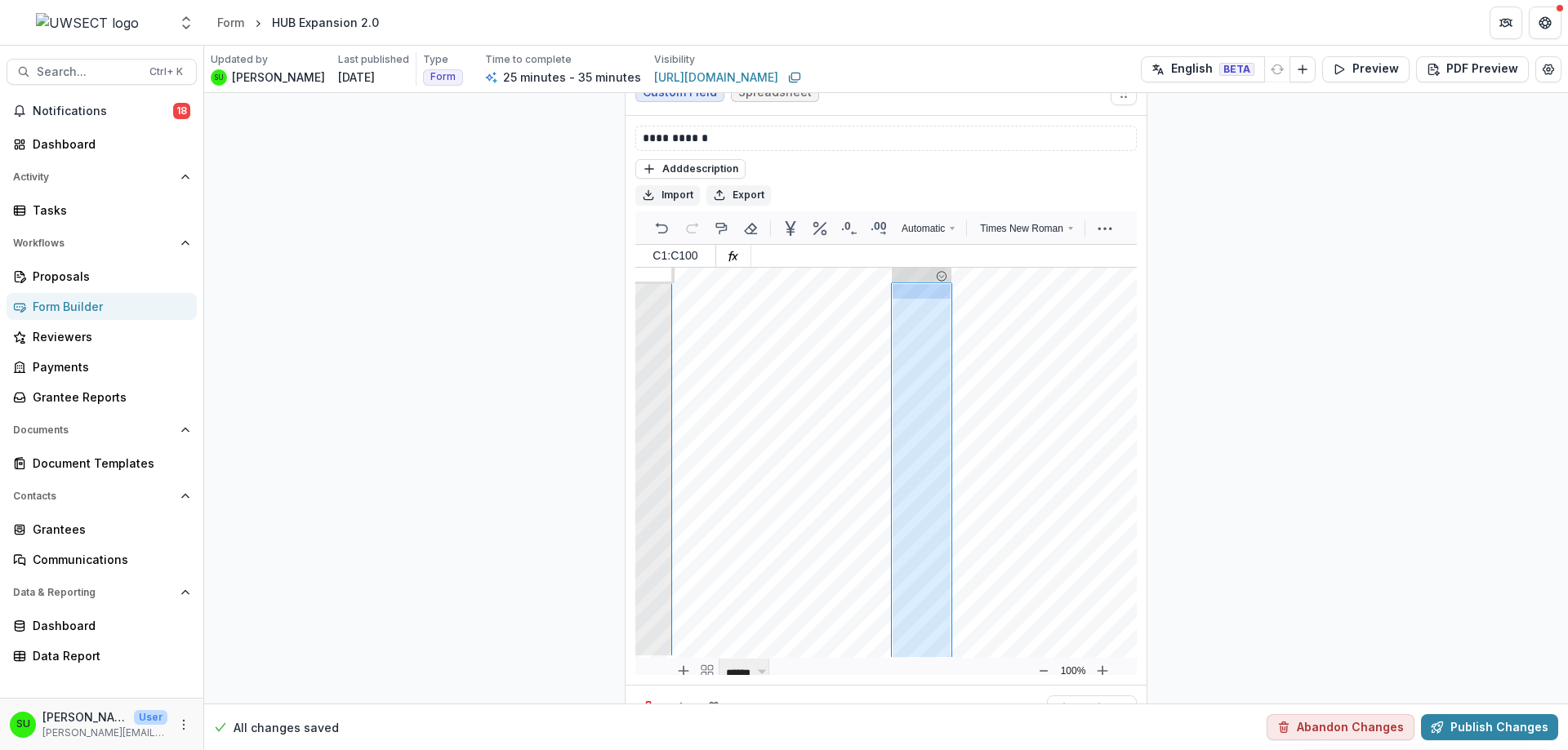
click at [913, 268] on div at bounding box center [922, 275] width 60 height 16
drag, startPoint x: 946, startPoint y: 229, endPoint x: 986, endPoint y: 230, distance: 40.0
click at [986, 268] on div at bounding box center [987, 275] width 4 height 16
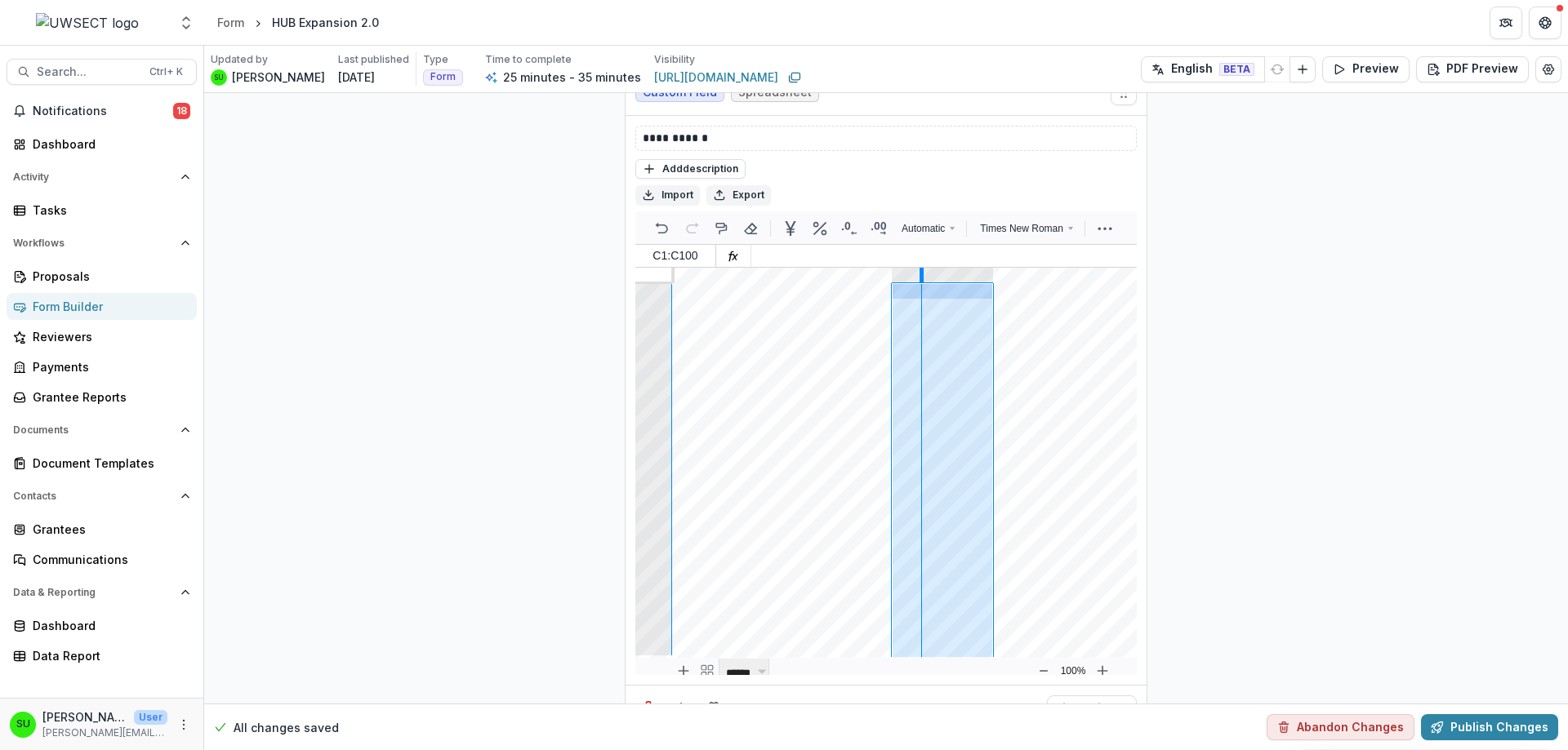
drag, startPoint x: 887, startPoint y: 233, endPoint x: 925, endPoint y: 235, distance: 38.1
click at [924, 268] on div at bounding box center [921, 275] width 4 height 16
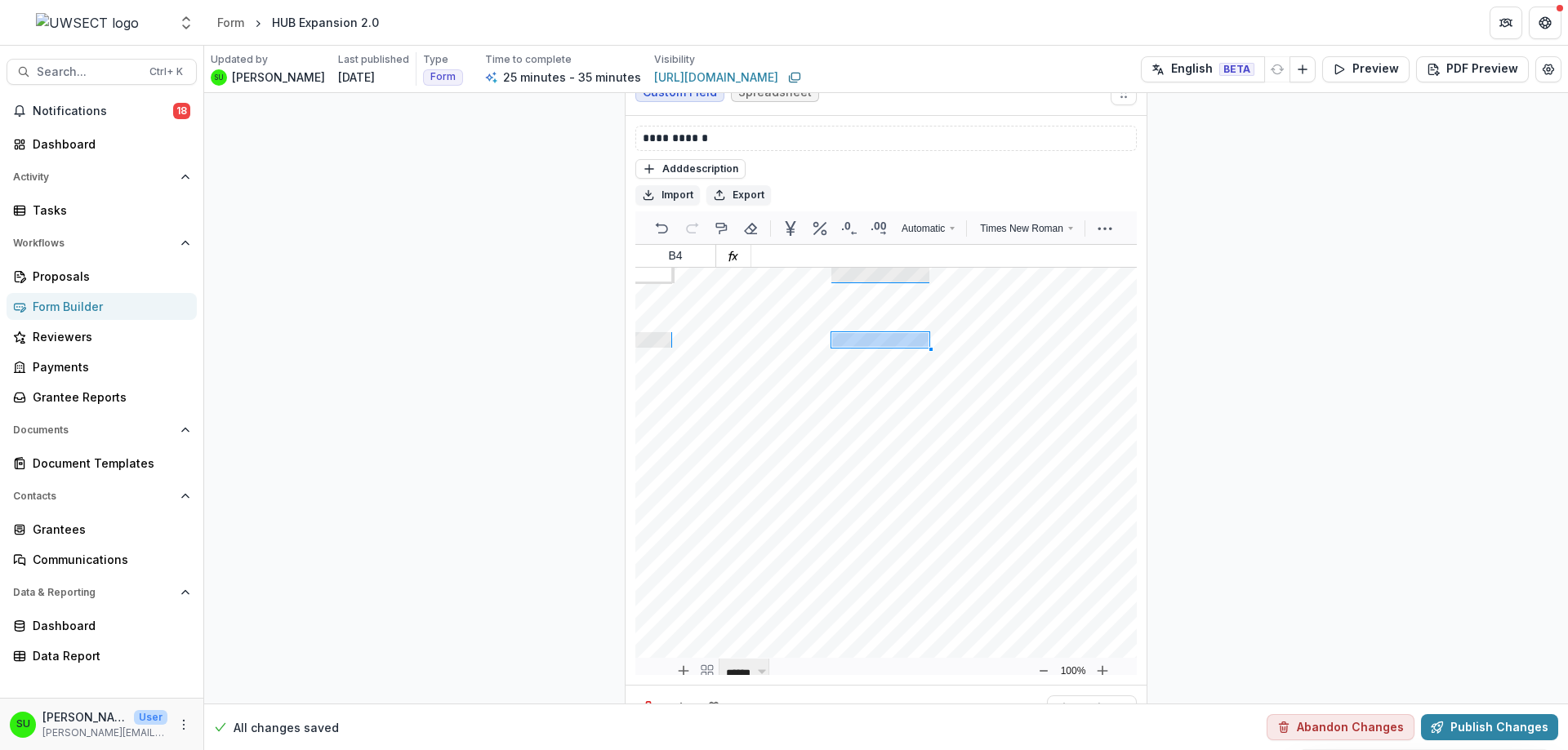
click at [663, 315] on div at bounding box center [653, 323] width 36 height 16
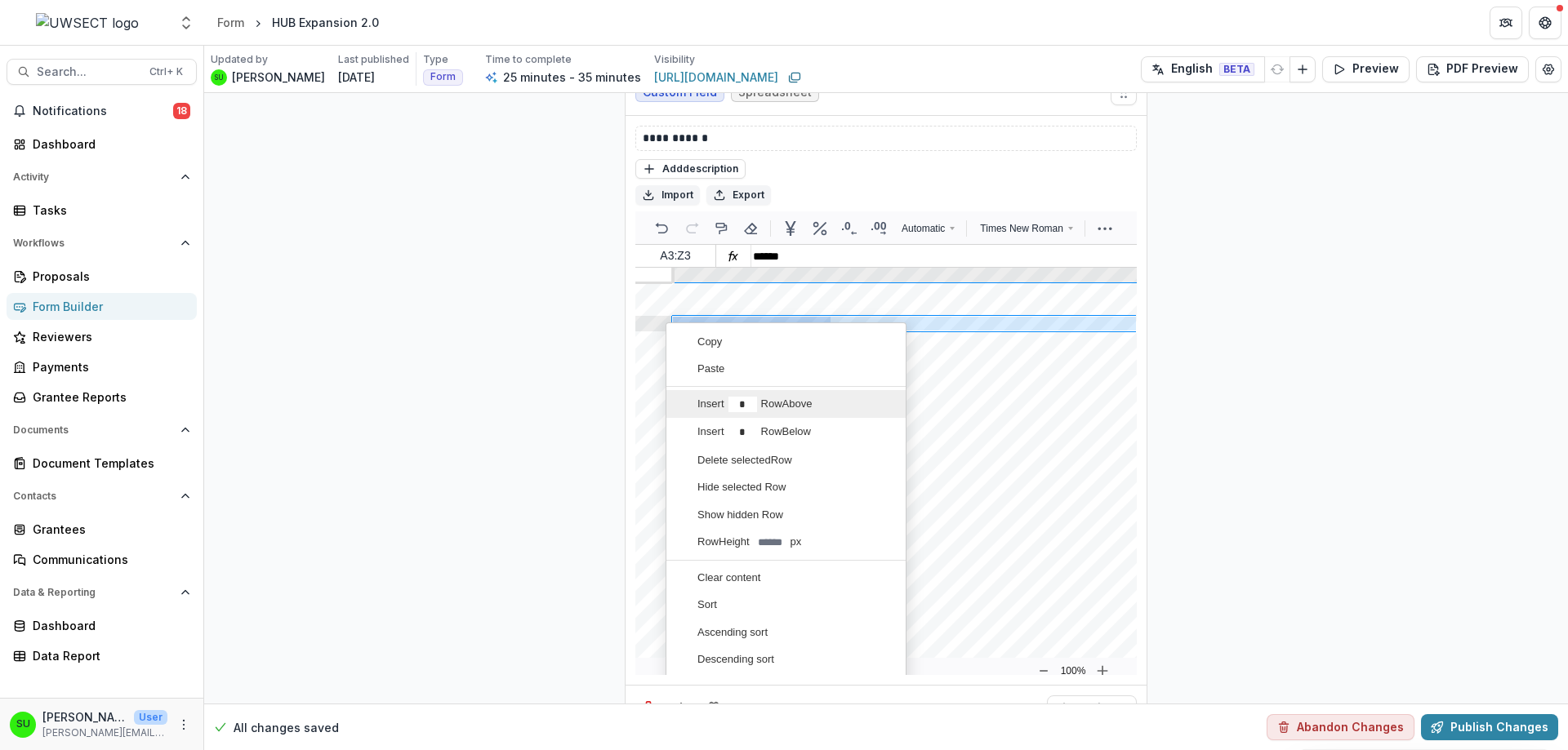
click at [723, 391] on div "Insert * Row Above" at bounding box center [779, 404] width 213 height 27
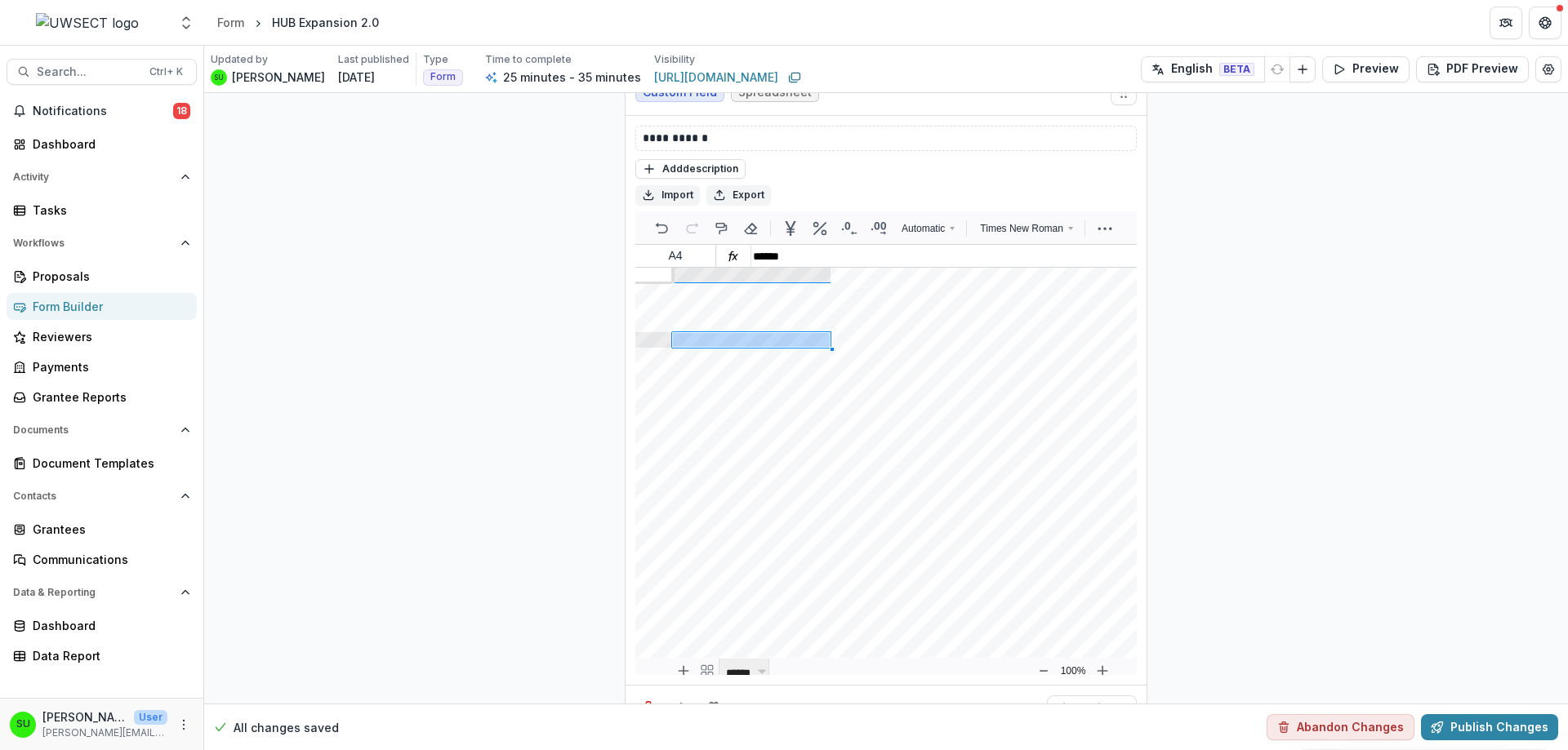
click at [891, 283] on div "Add ( more rows at bottom ) Back to the top" at bounding box center [904, 470] width 464 height 374
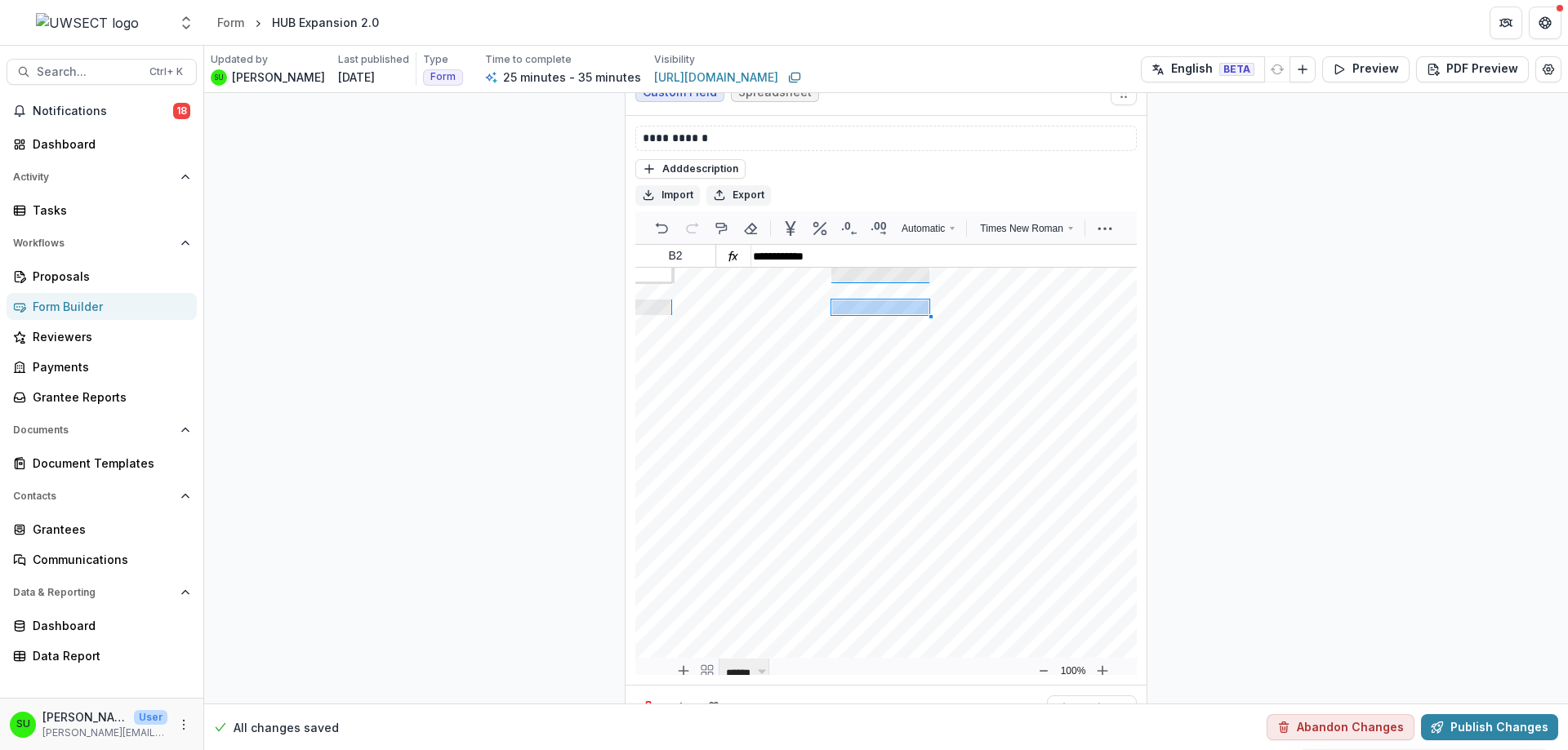
drag, startPoint x: 905, startPoint y: 266, endPoint x: 807, endPoint y: 263, distance: 98.0
click at [807, 283] on div "**********" at bounding box center [904, 470] width 464 height 374
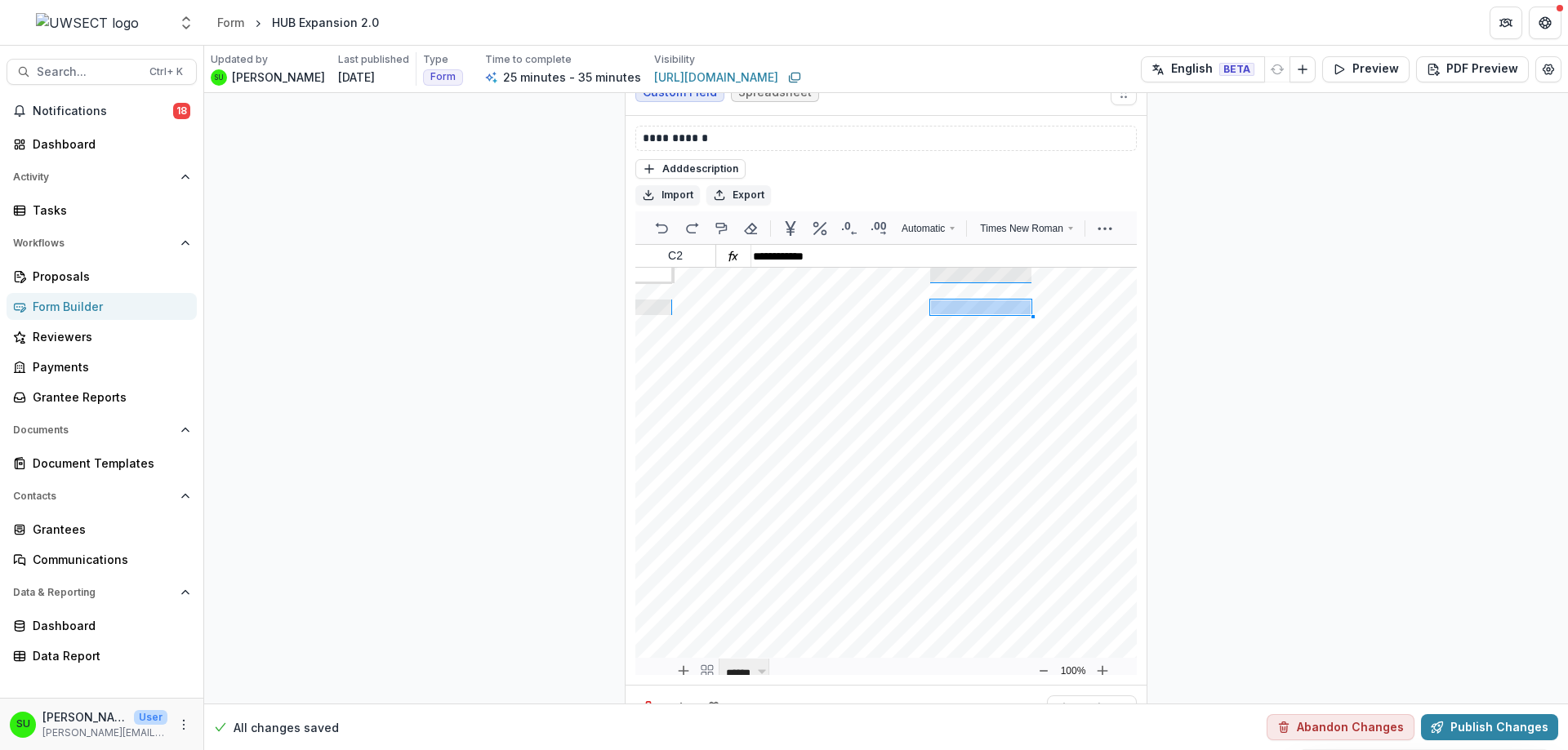
click at [656, 300] on div at bounding box center [653, 312] width 36 height 24
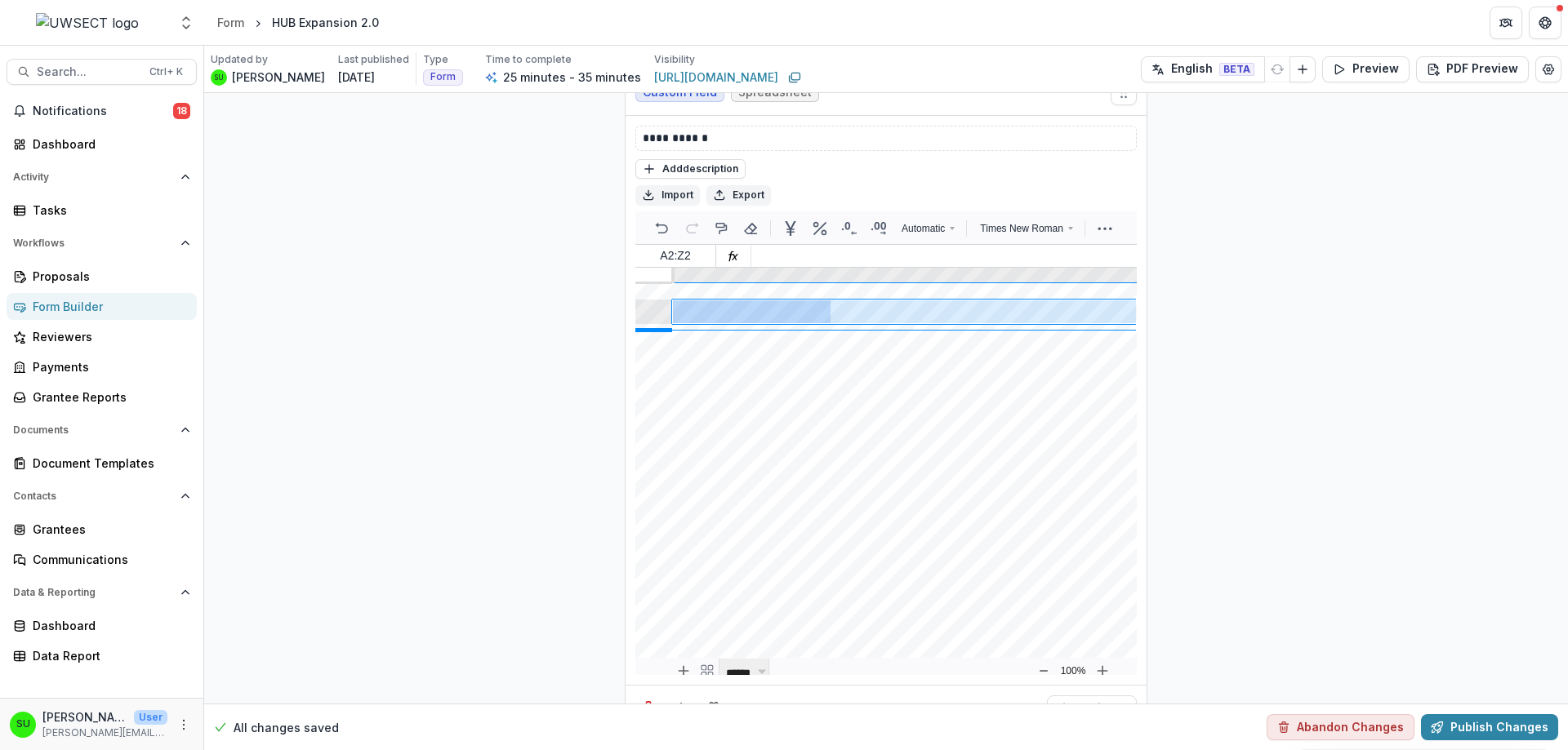
drag, startPoint x: 656, startPoint y: 281, endPoint x: 656, endPoint y: 289, distance: 8.0
click at [656, 328] on div at bounding box center [653, 330] width 36 height 4
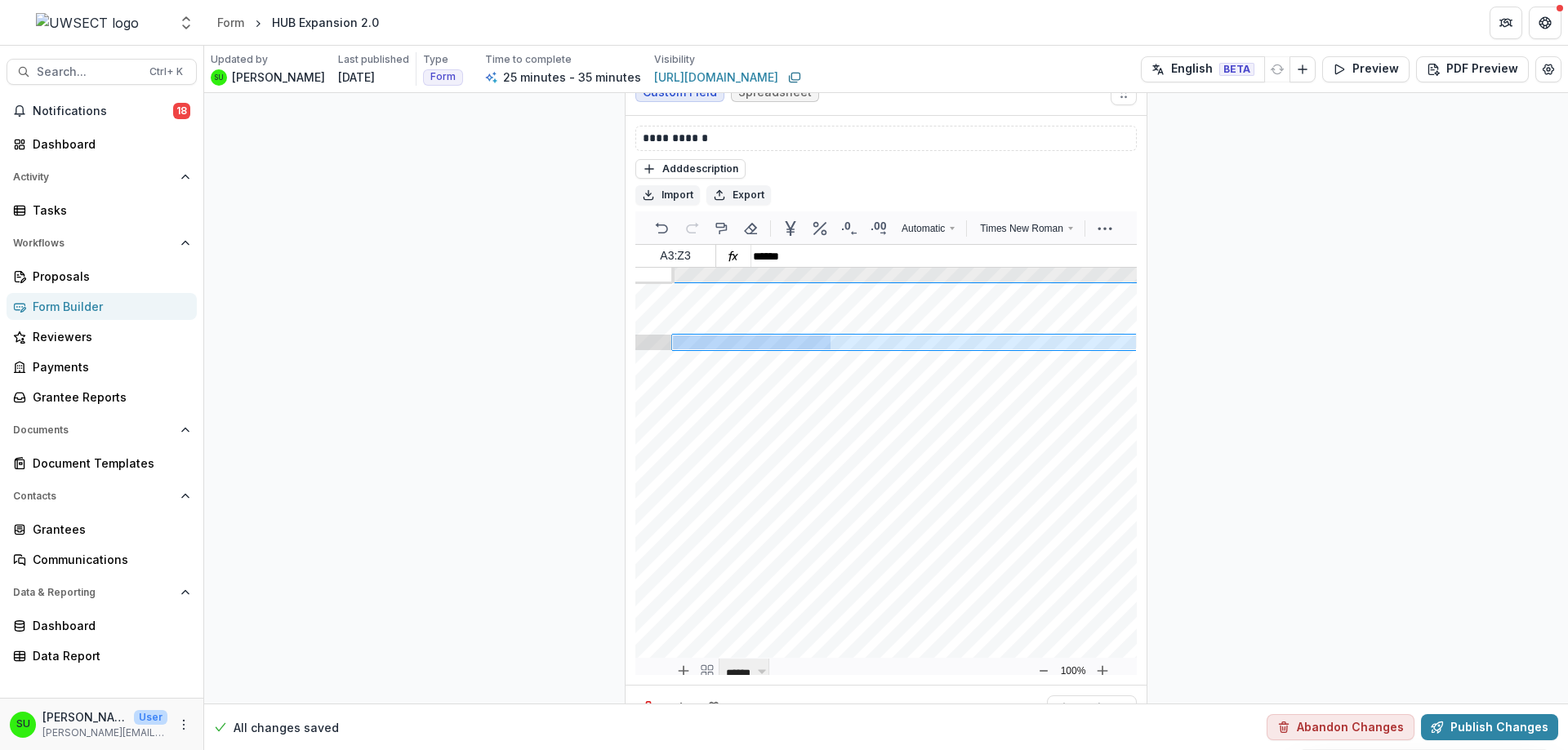
click at [642, 335] on div at bounding box center [653, 342] width 36 height 16
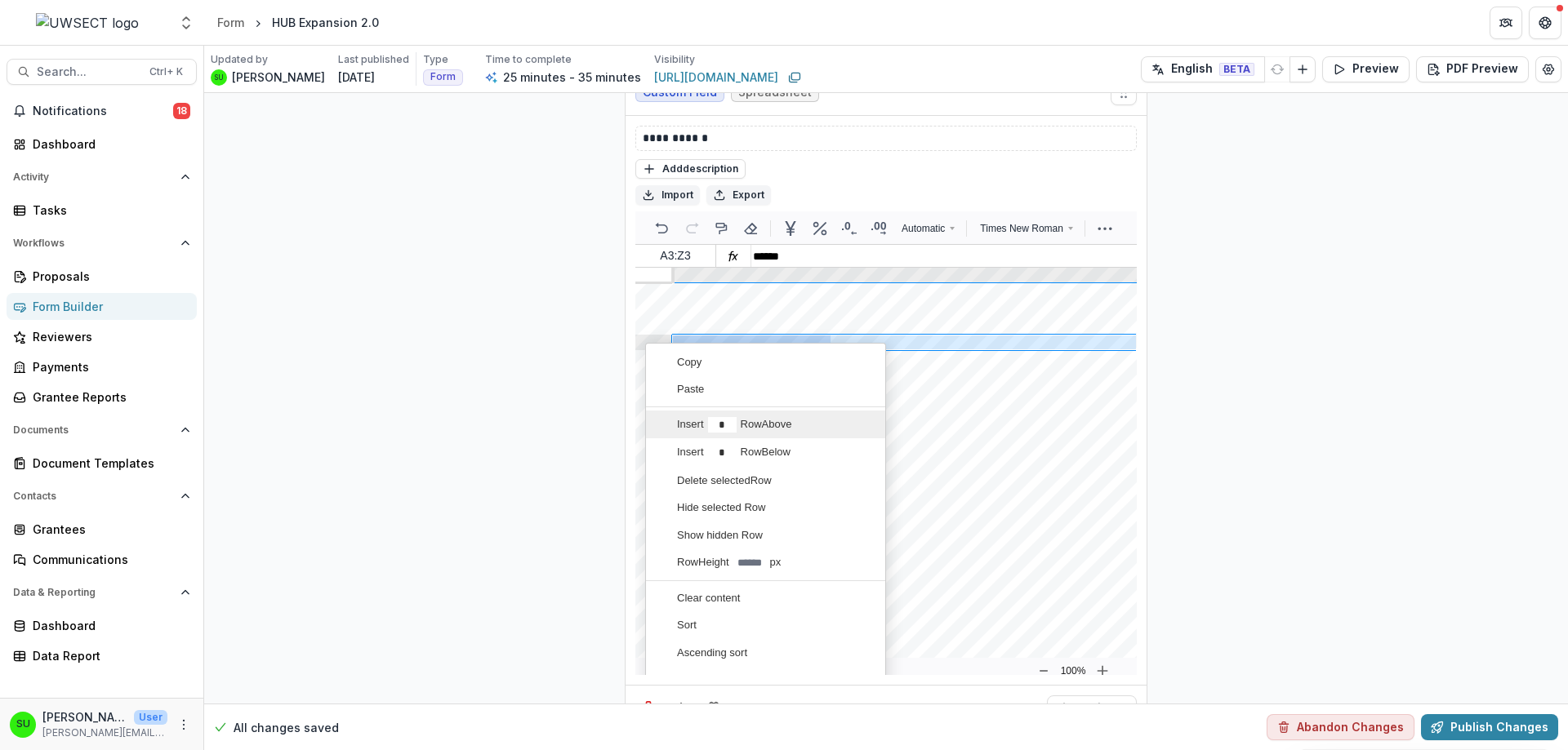
click at [798, 411] on div "Insert * Row Above" at bounding box center [759, 424] width 213 height 27
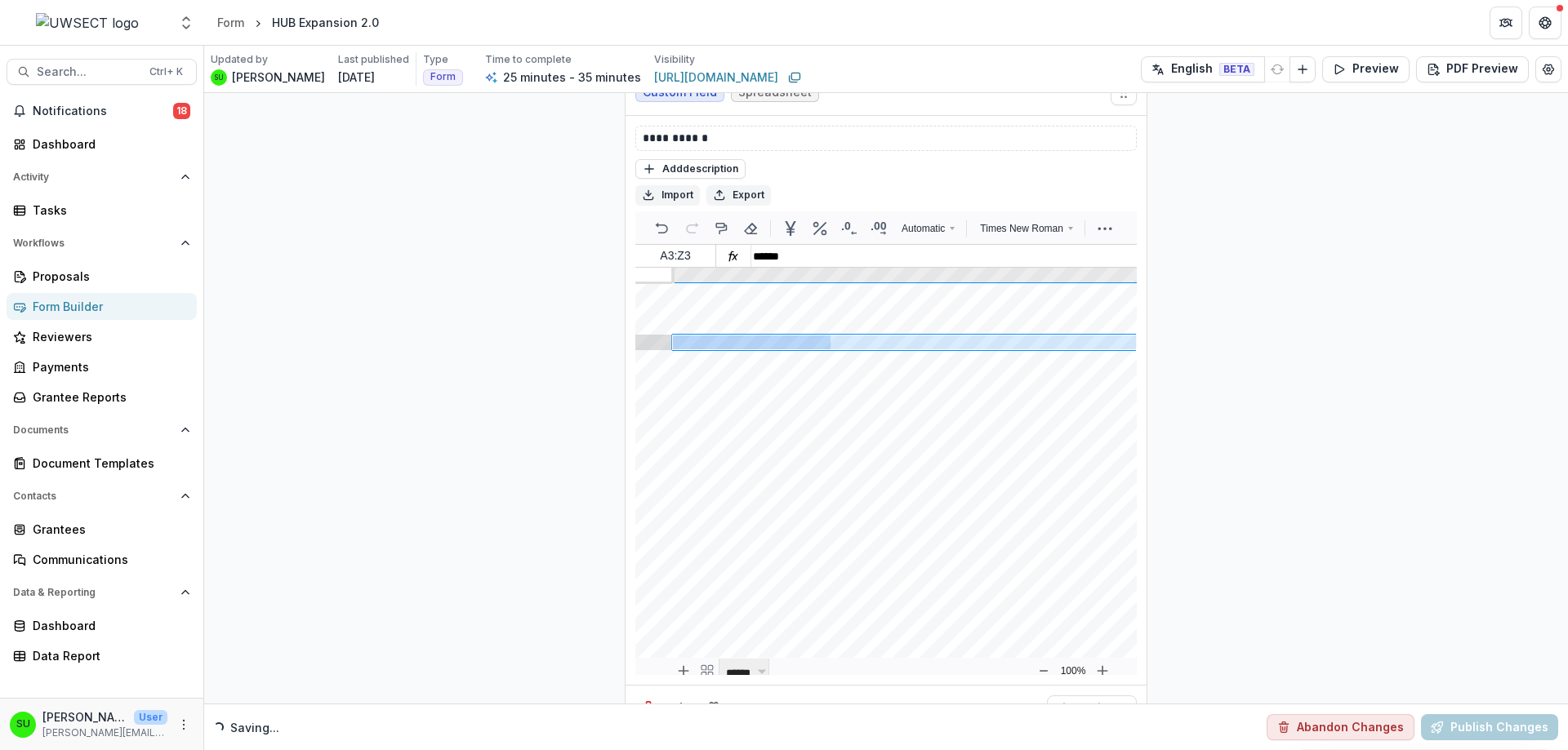
click at [654, 335] on div at bounding box center [653, 342] width 36 height 16
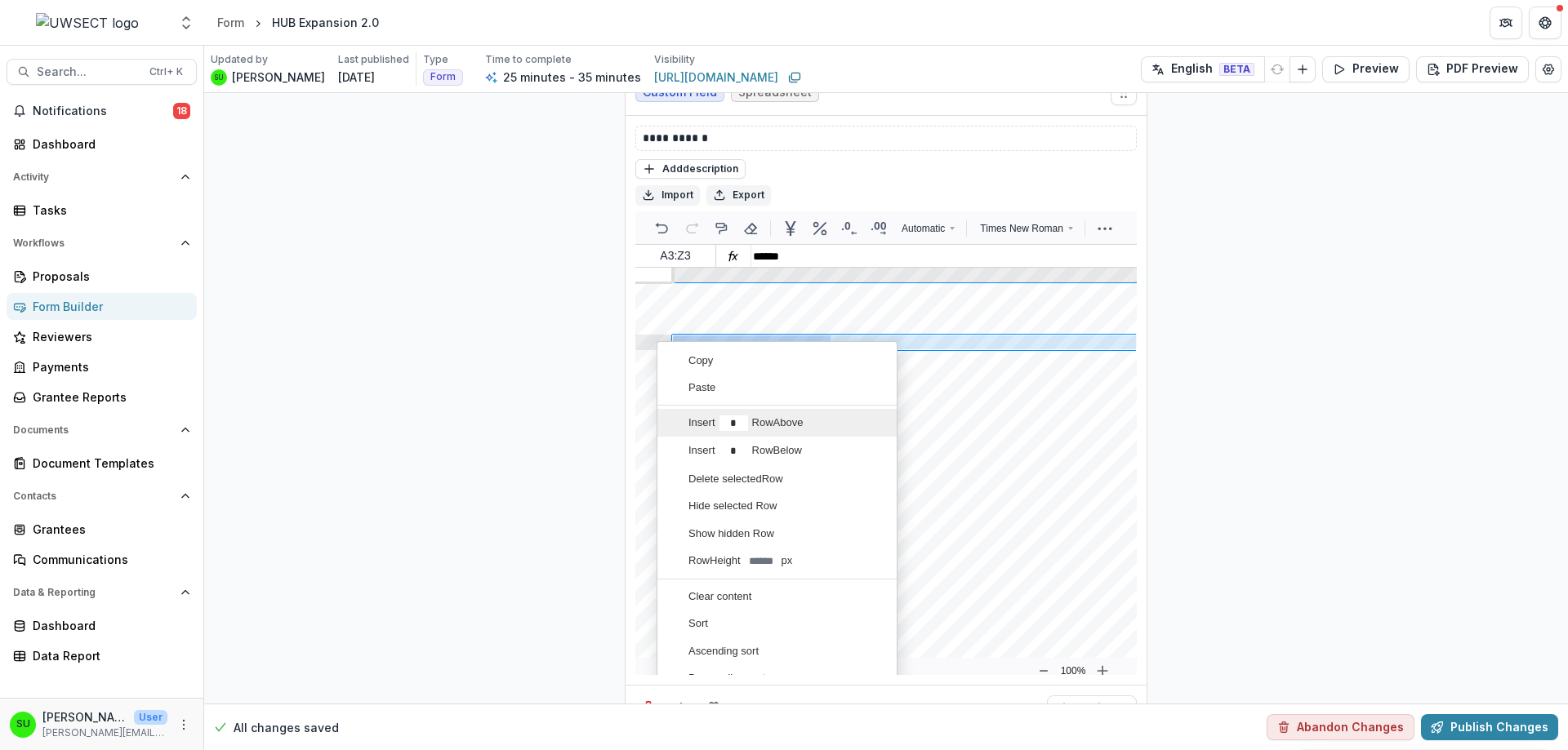
click at [737, 415] on input "*" at bounding box center [734, 423] width 29 height 17
click at [801, 416] on span "Above" at bounding box center [788, 422] width 30 height 12
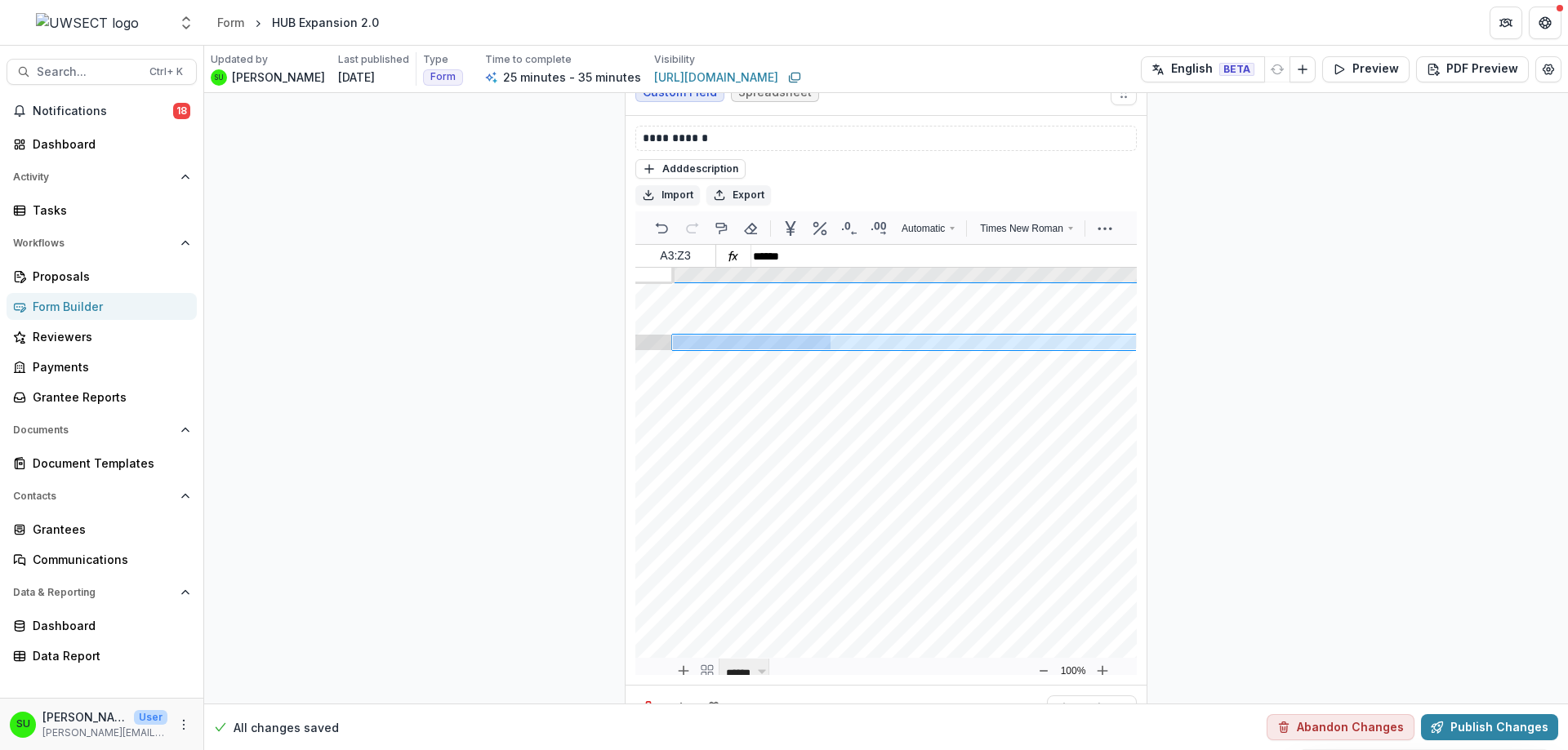
click at [648, 335] on div at bounding box center [653, 342] width 36 height 16
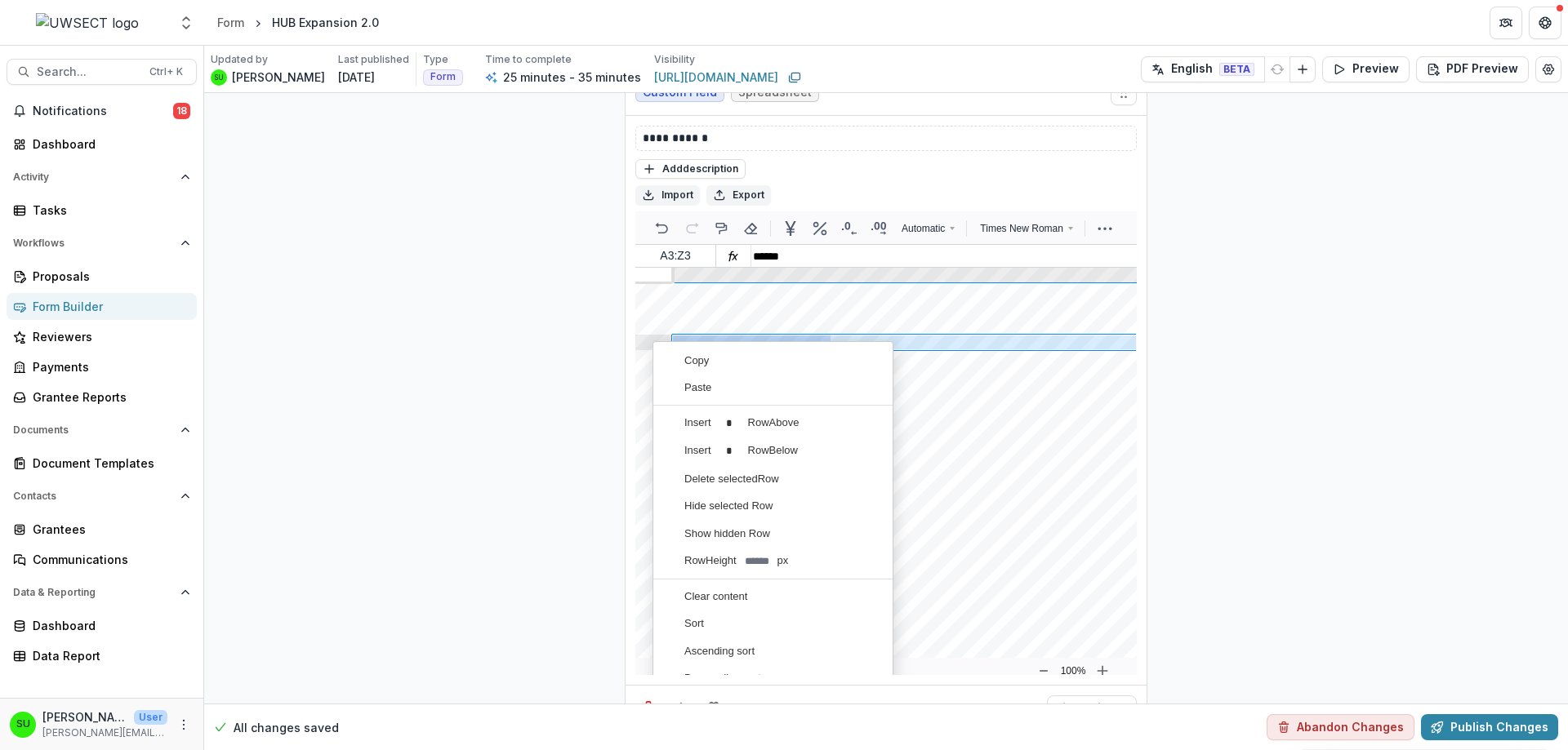
click at [788, 444] on span "Below" at bounding box center [783, 449] width 29 height 12
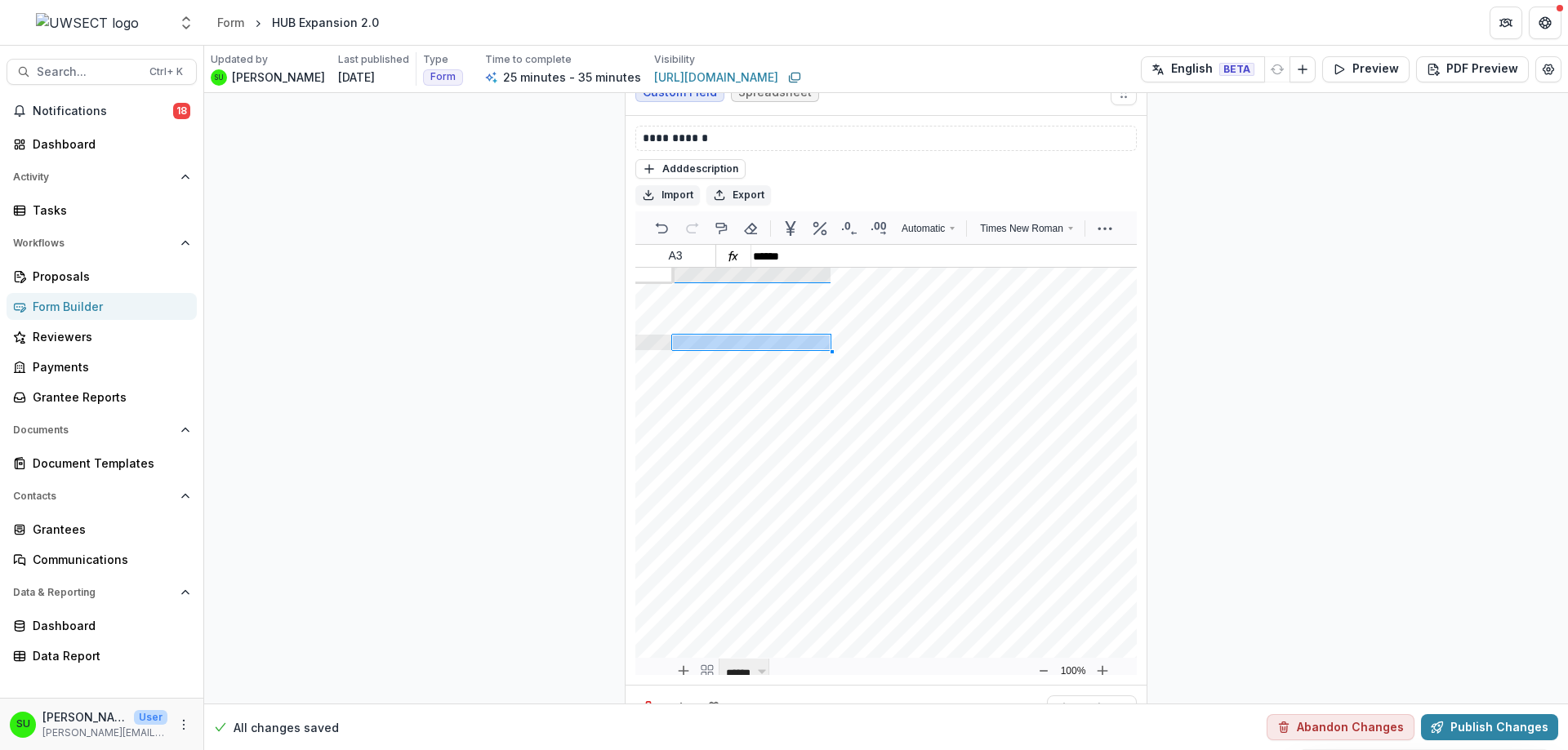
drag, startPoint x: 711, startPoint y: 326, endPoint x: 711, endPoint y: 335, distance: 9.0
click at [711, 335] on div "Add ( more rows at bottom ) Back to the top" at bounding box center [904, 470] width 464 height 374
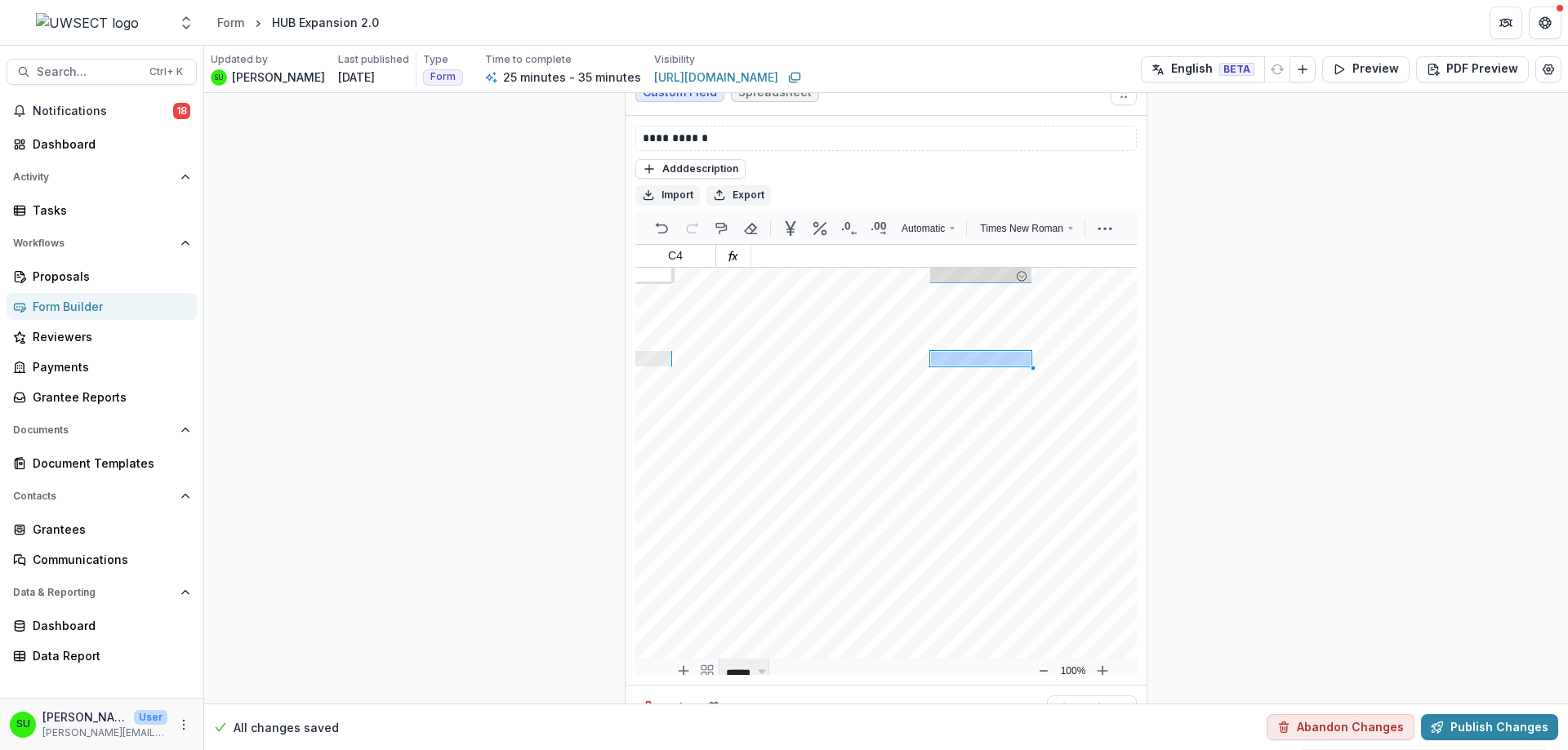
click at [1028, 268] on div at bounding box center [1030, 275] width 4 height 16
drag, startPoint x: 1027, startPoint y: 230, endPoint x: 1043, endPoint y: 234, distance: 16.5
click at [1043, 268] on div at bounding box center [1045, 275] width 4 height 16
click at [653, 330] on div at bounding box center [653, 332] width 36 height 4
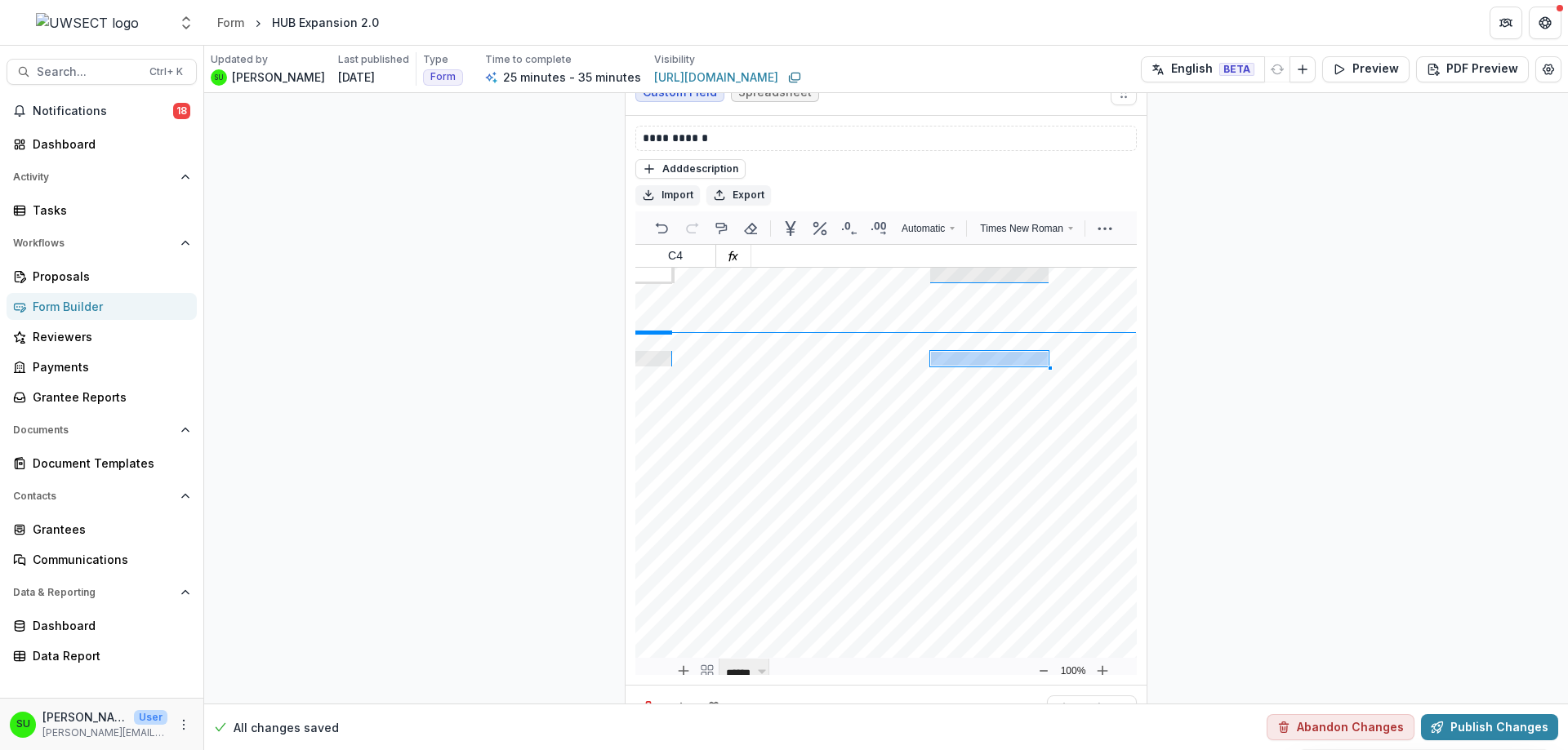
click at [653, 330] on div at bounding box center [653, 332] width 36 height 4
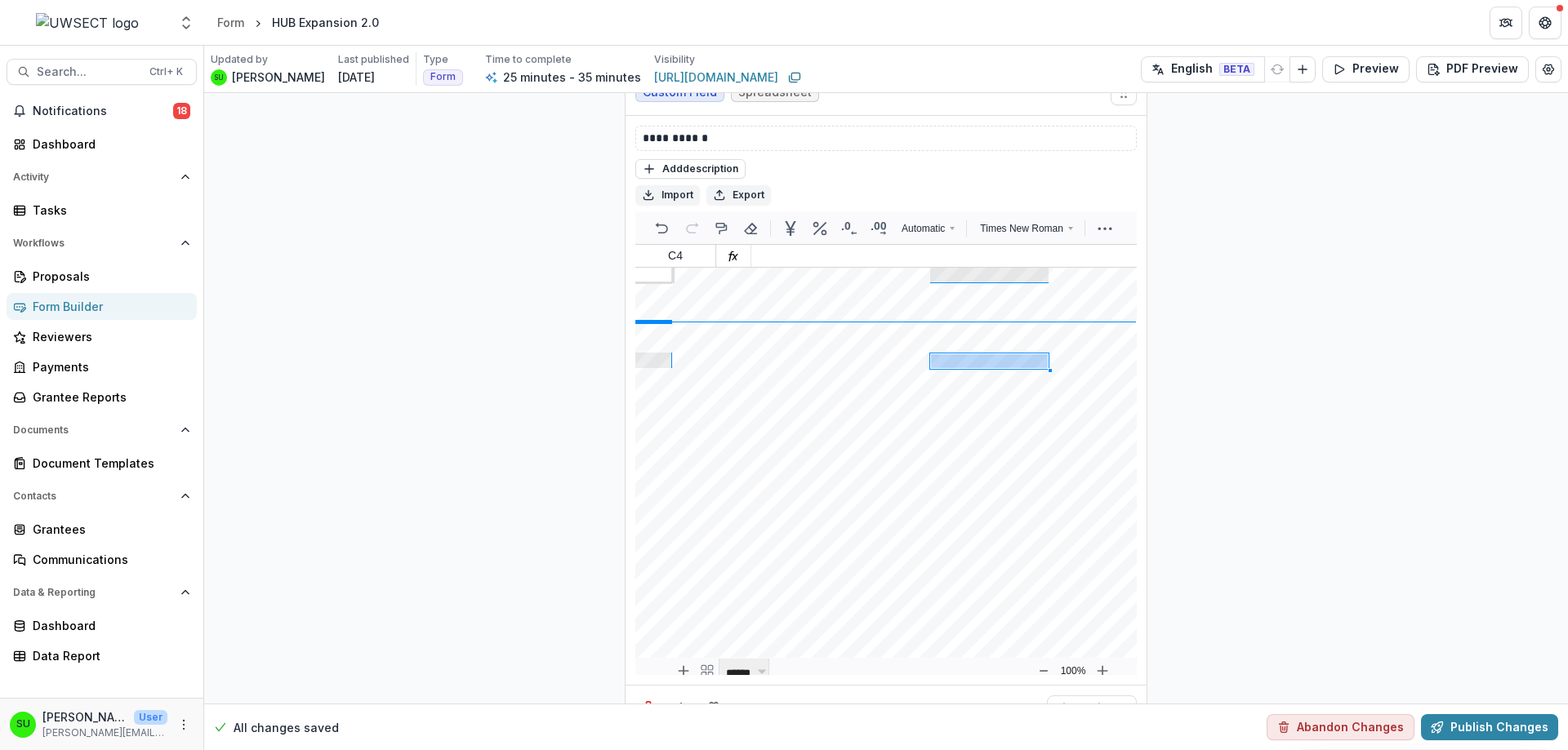
drag, startPoint x: 653, startPoint y: 288, endPoint x: 657, endPoint y: 279, distance: 9.8
click at [657, 320] on div at bounding box center [653, 322] width 36 height 4
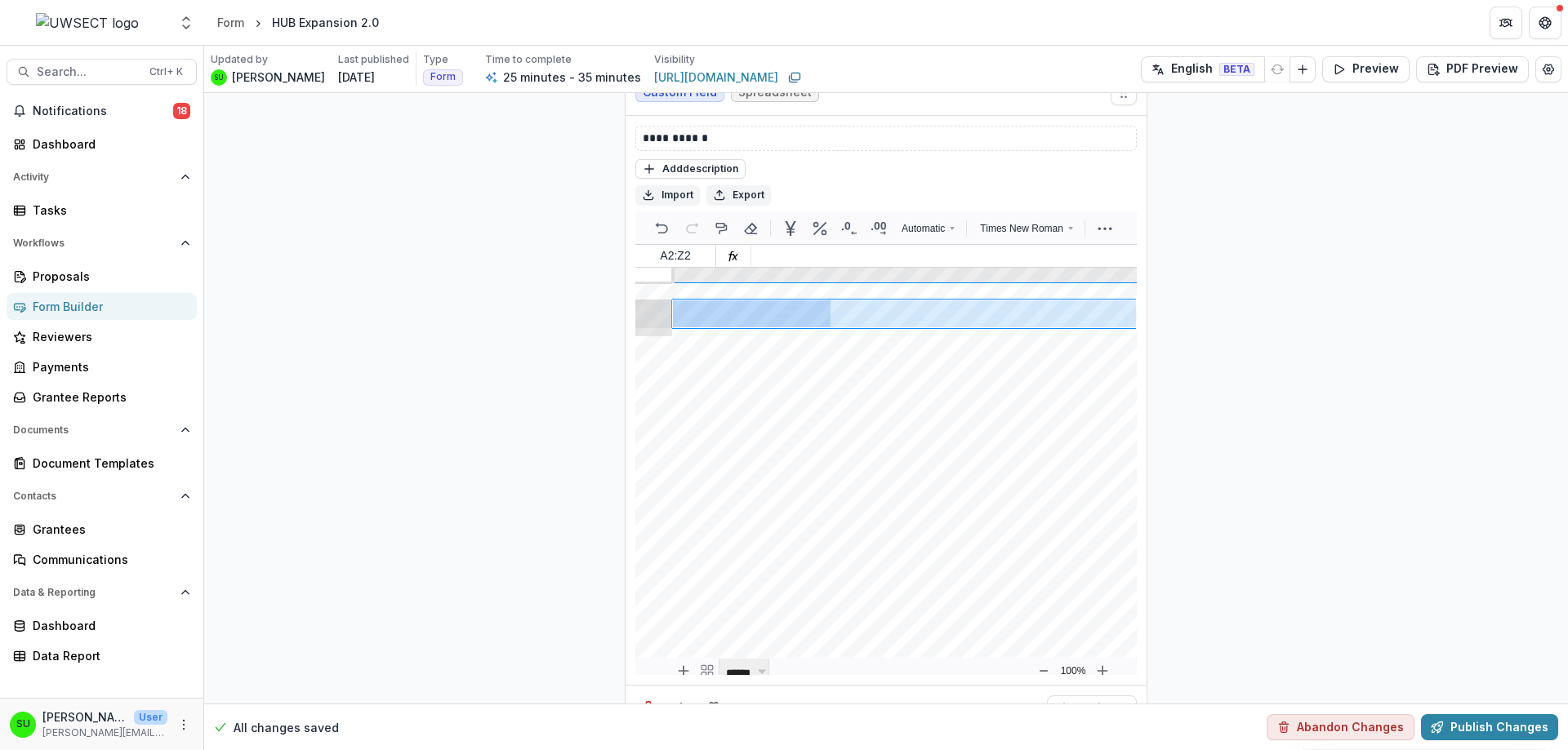
click at [657, 300] on div at bounding box center [653, 317] width 36 height 36
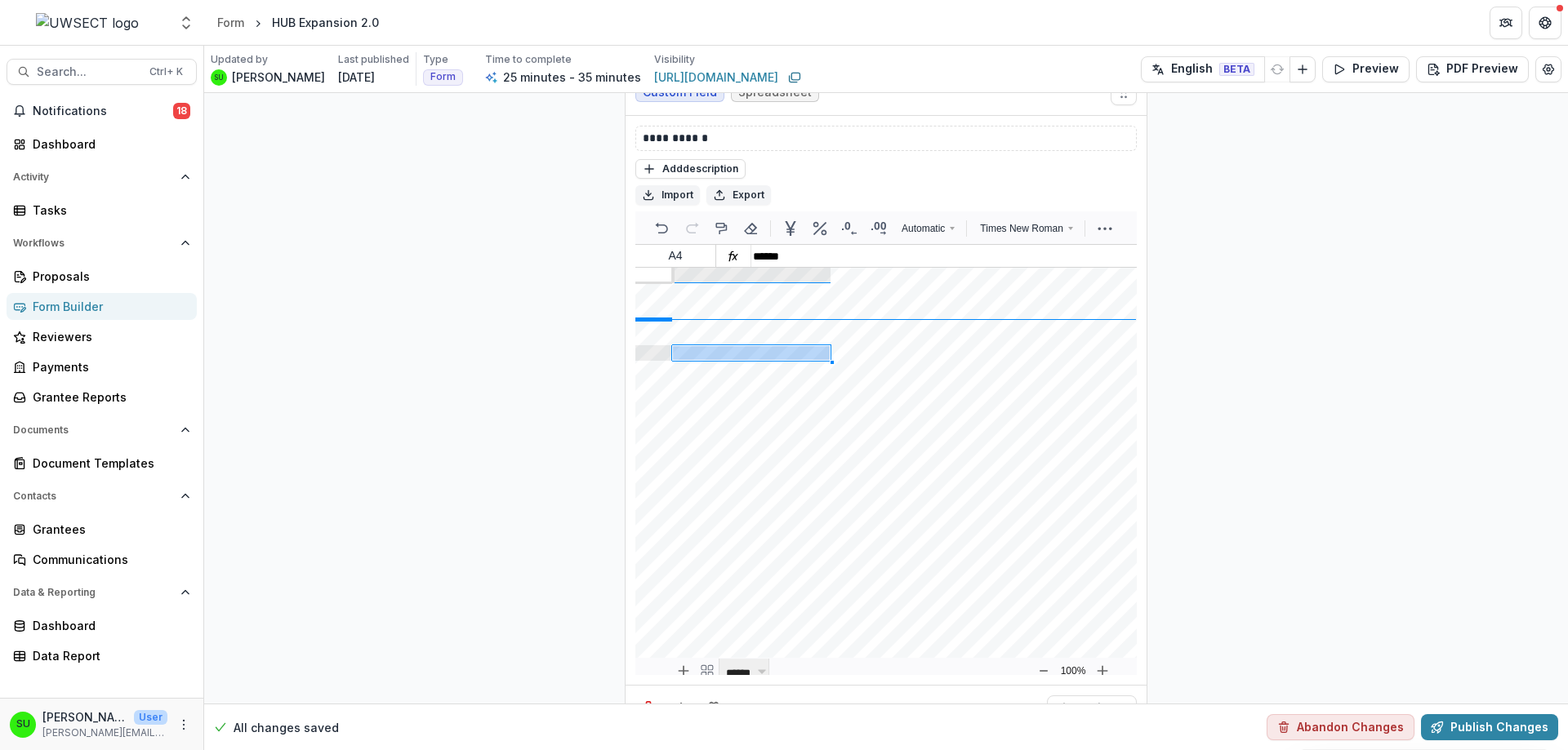
click at [654, 317] on div at bounding box center [653, 319] width 36 height 4
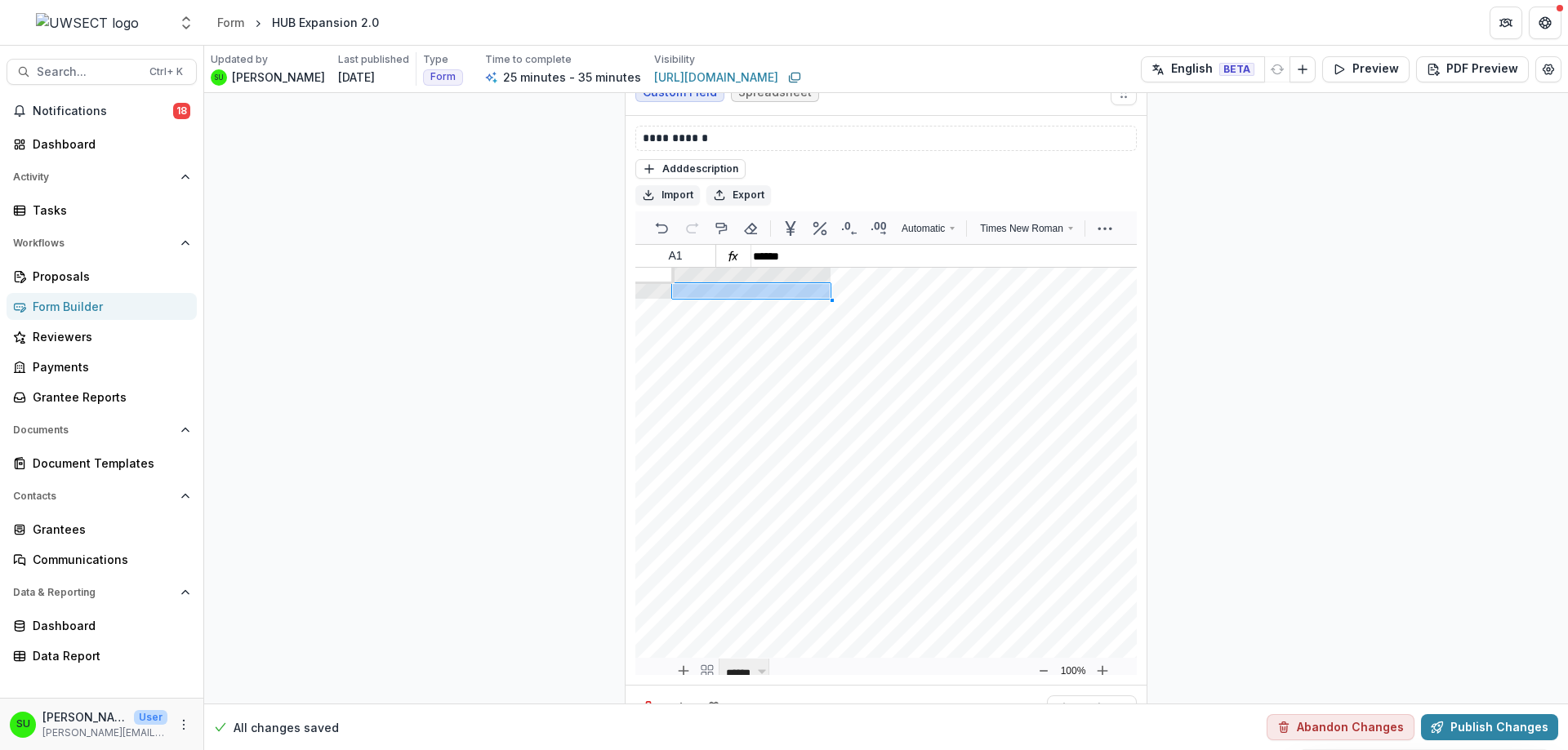
drag, startPoint x: 764, startPoint y: 256, endPoint x: 765, endPoint y: 279, distance: 23.0
click at [765, 283] on div "Add ( more rows at bottom ) Back to the top" at bounding box center [904, 470] width 464 height 374
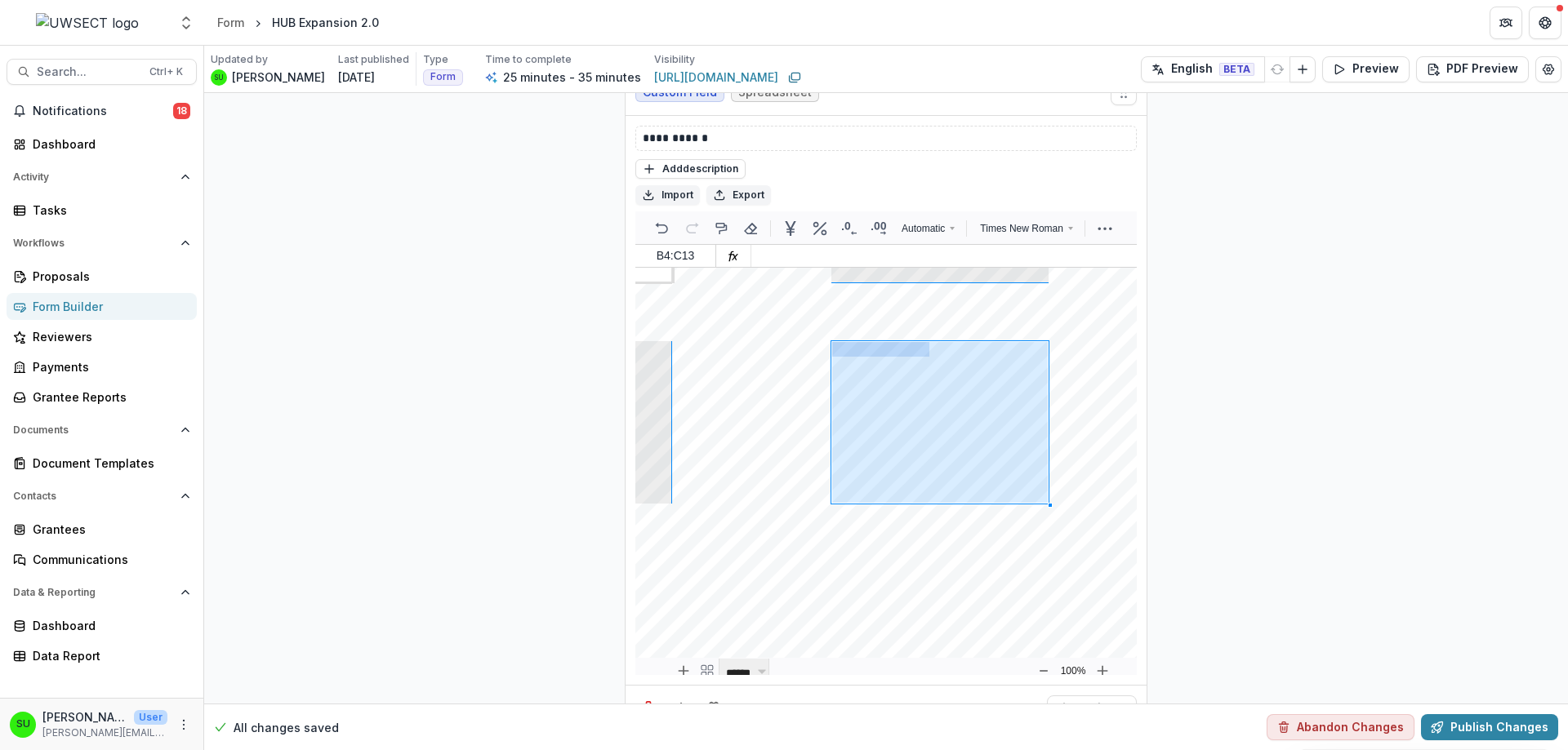
click at [1104, 219] on icon "More" at bounding box center [1104, 228] width 20 height 20
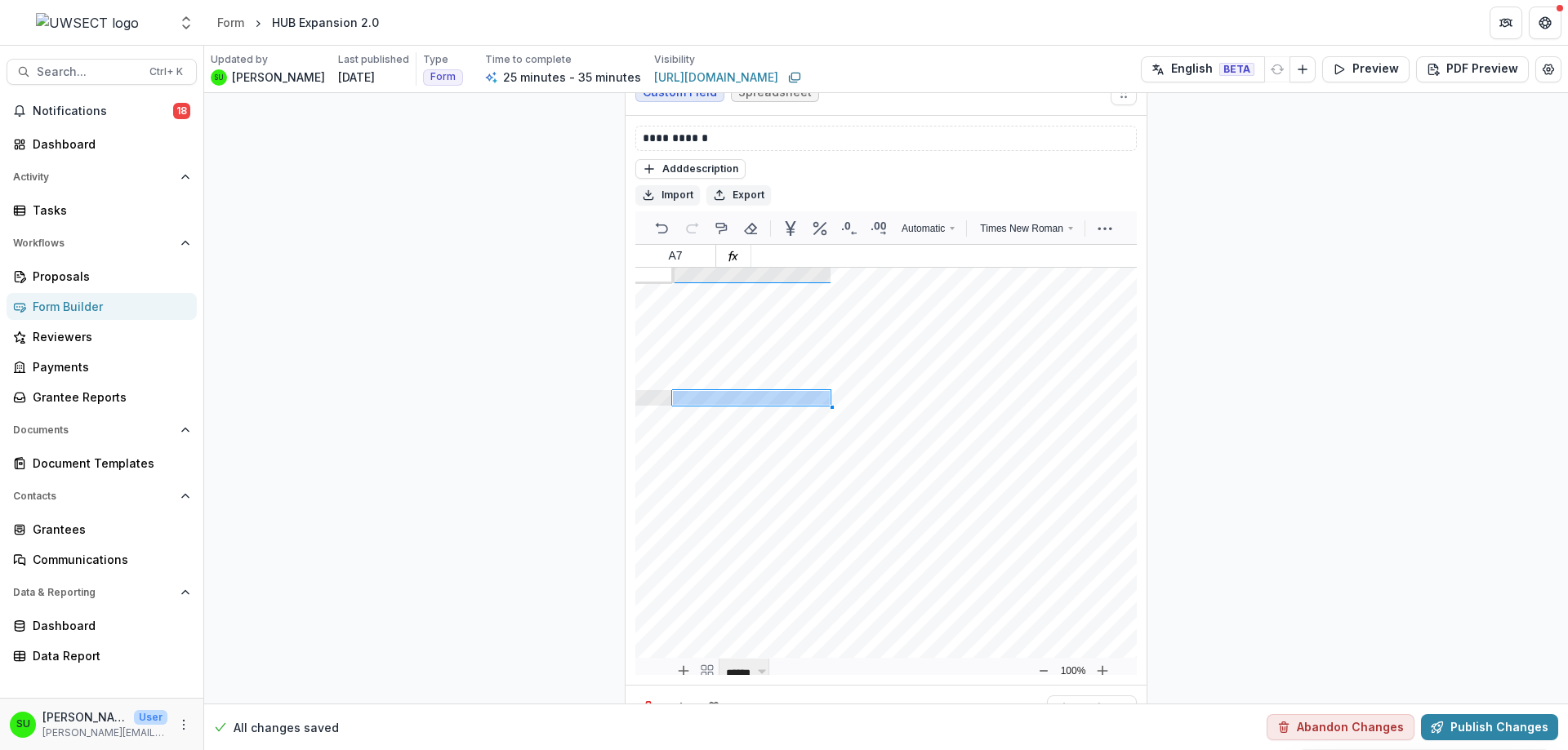
drag, startPoint x: 939, startPoint y: 636, endPoint x: 1091, endPoint y: 666, distance: 154.9
click at [1091, 695] on button "Optional" at bounding box center [1091, 708] width 89 height 26
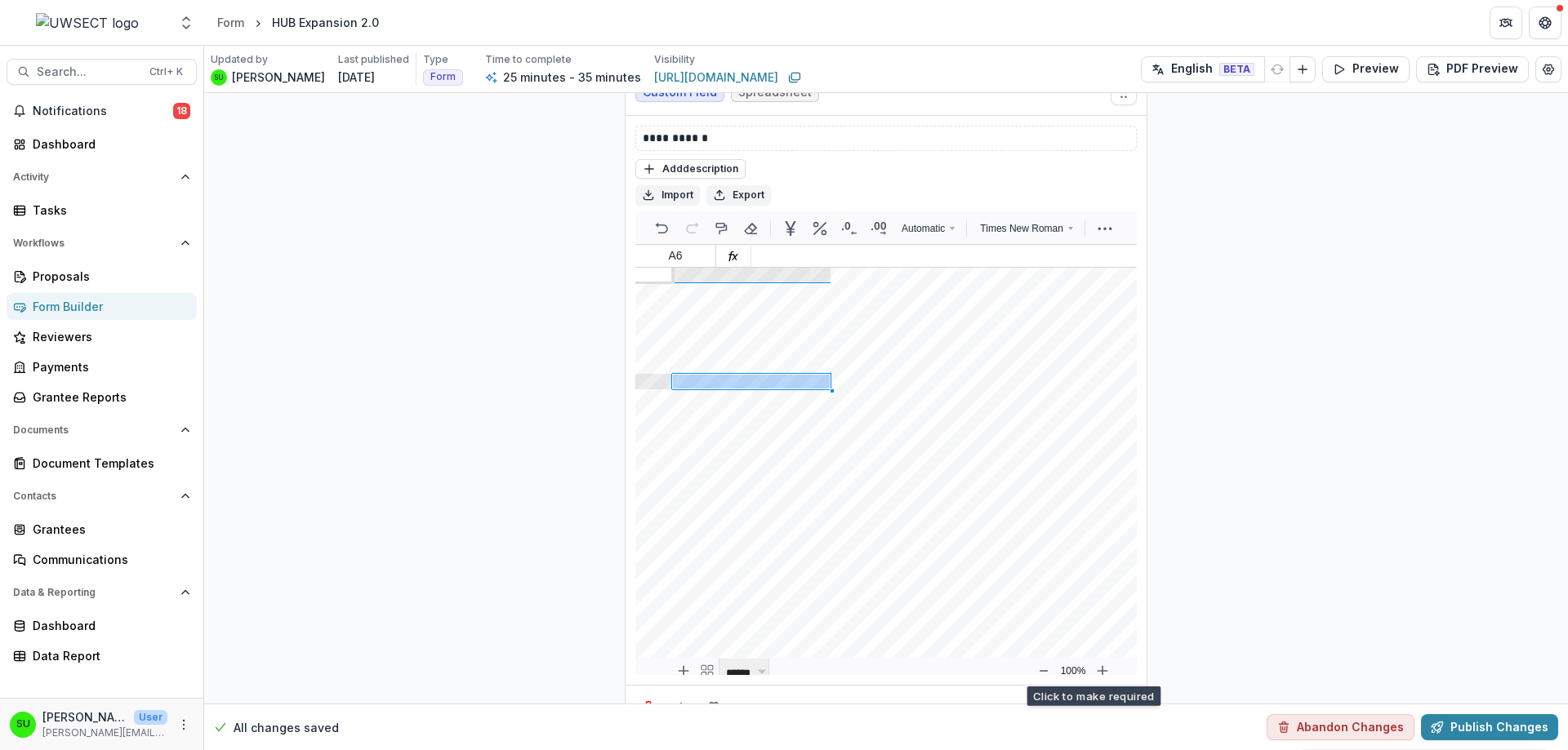
click at [1109, 695] on button "Optional" at bounding box center [1091, 708] width 89 height 26
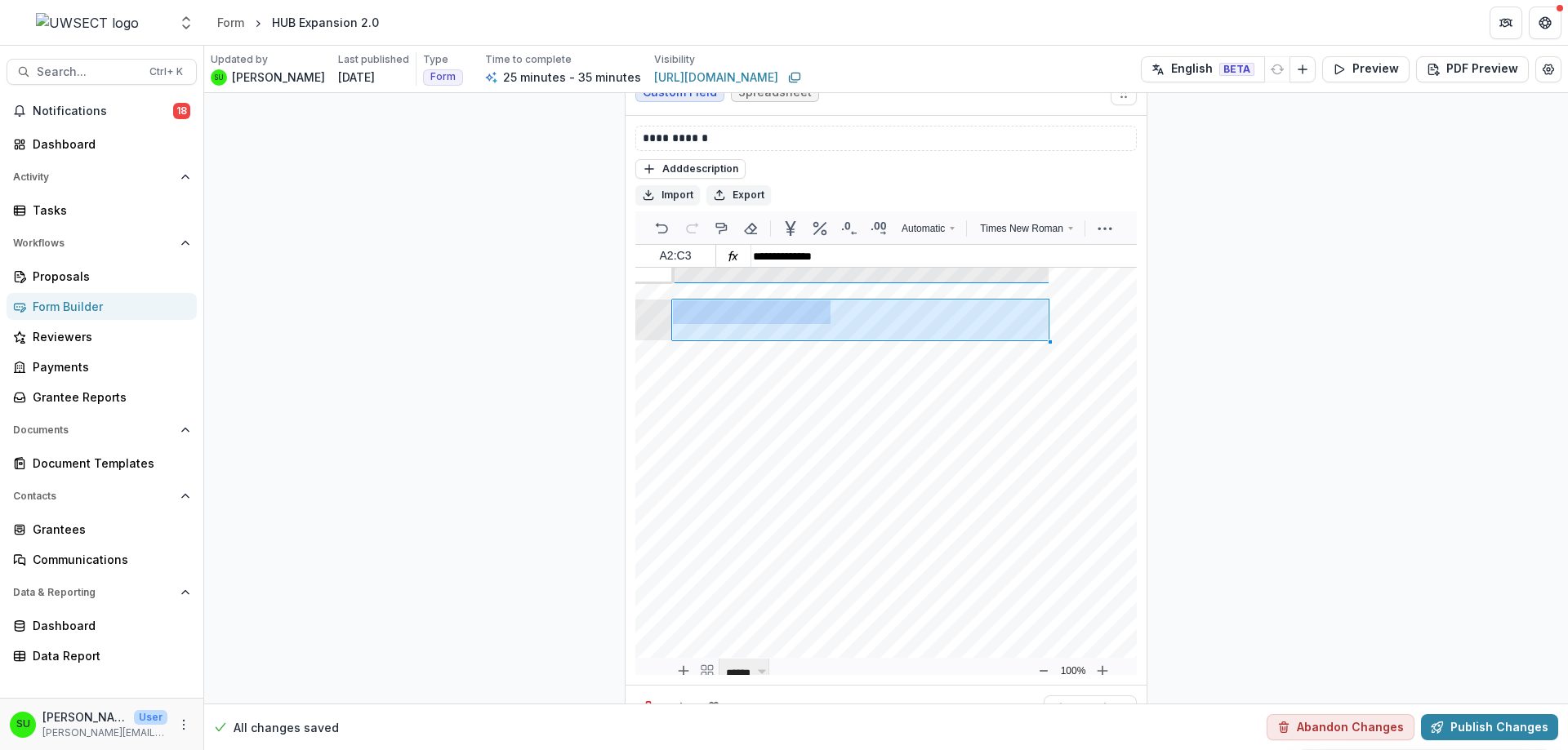
drag, startPoint x: 764, startPoint y: 265, endPoint x: 992, endPoint y: 294, distance: 229.8
click at [1099, 219] on icon "More" at bounding box center [1104, 228] width 20 height 20
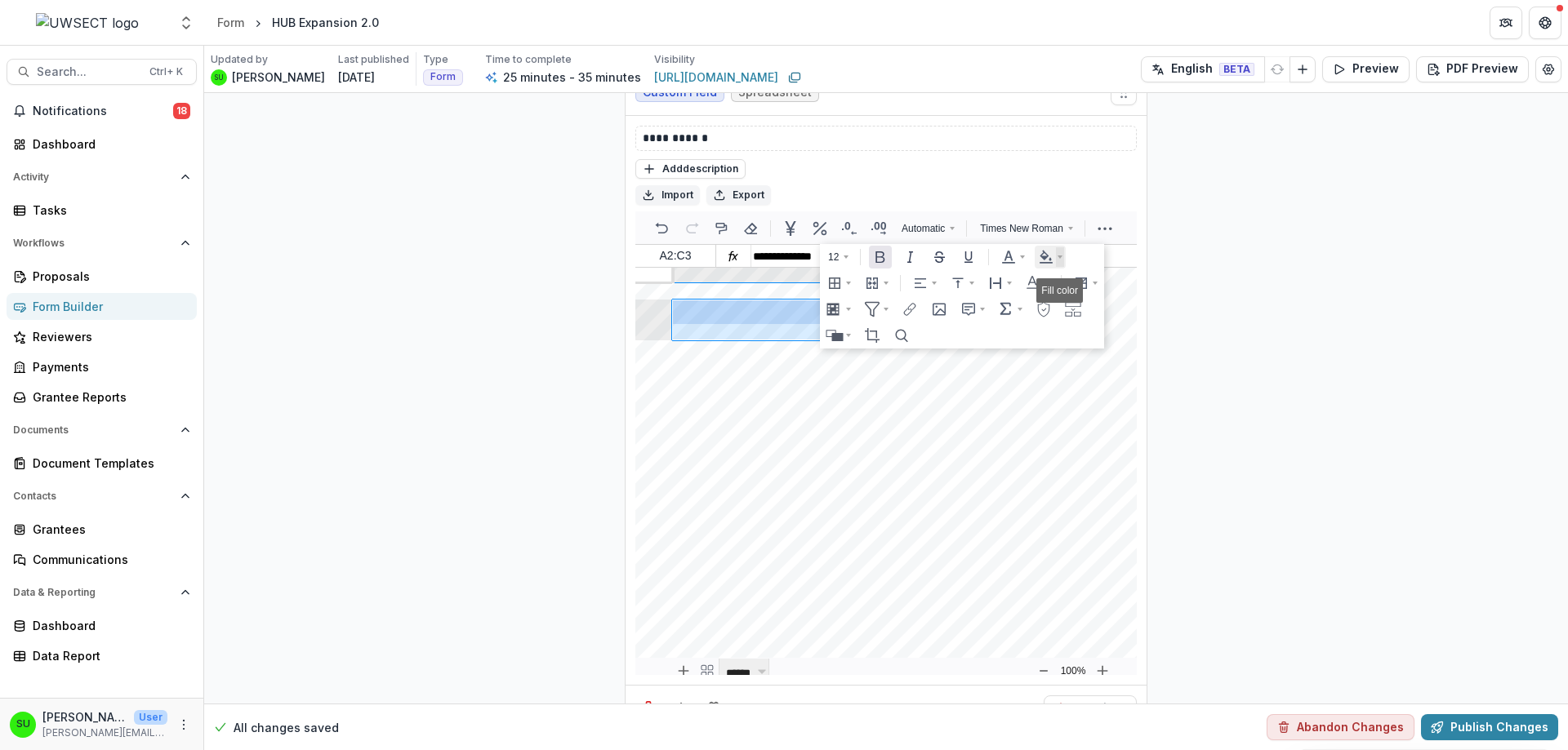
click at [1058, 255] on use "Fill color: Dropdown" at bounding box center [1060, 257] width 5 height 4
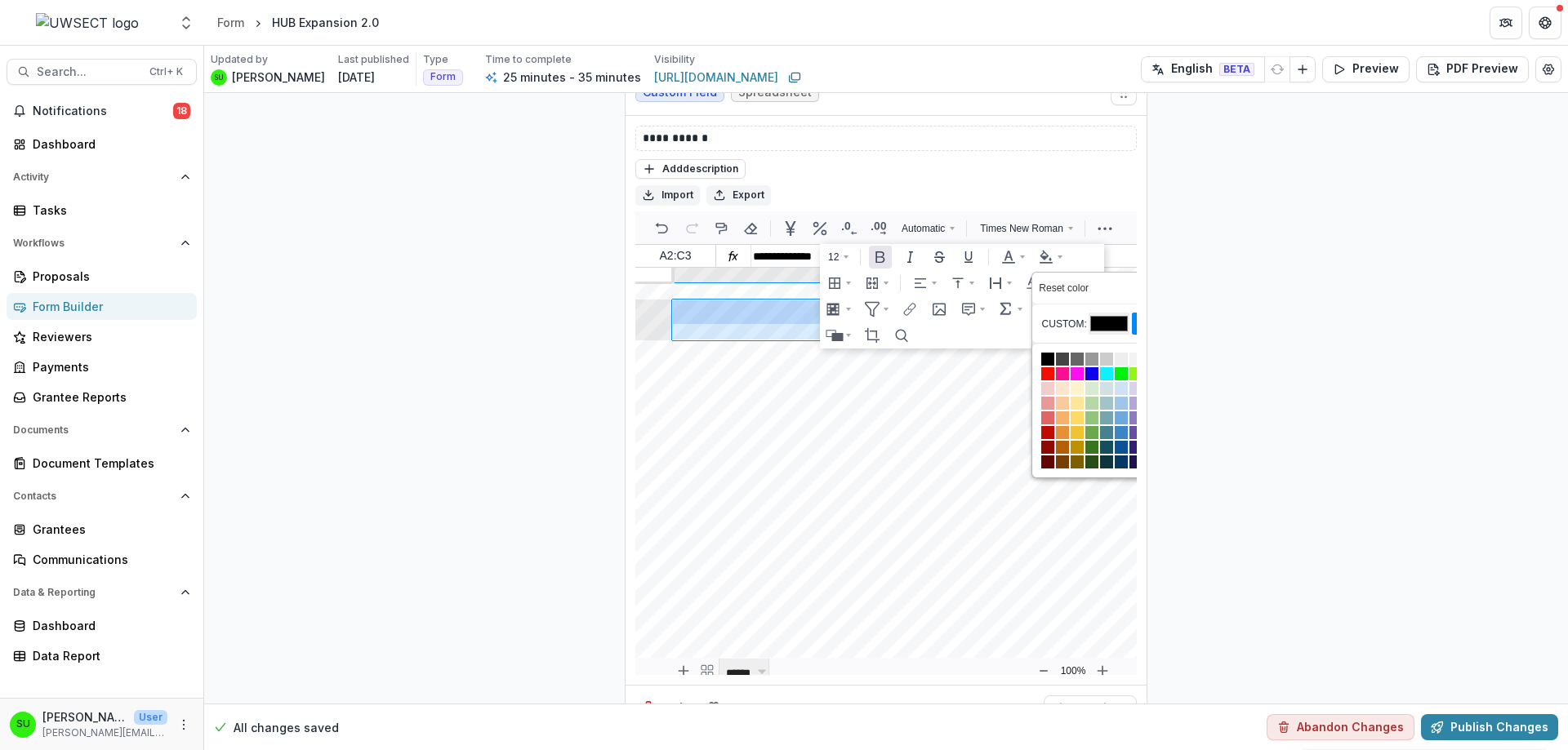
click at [1101, 353] on div at bounding box center [1106, 359] width 13 height 13
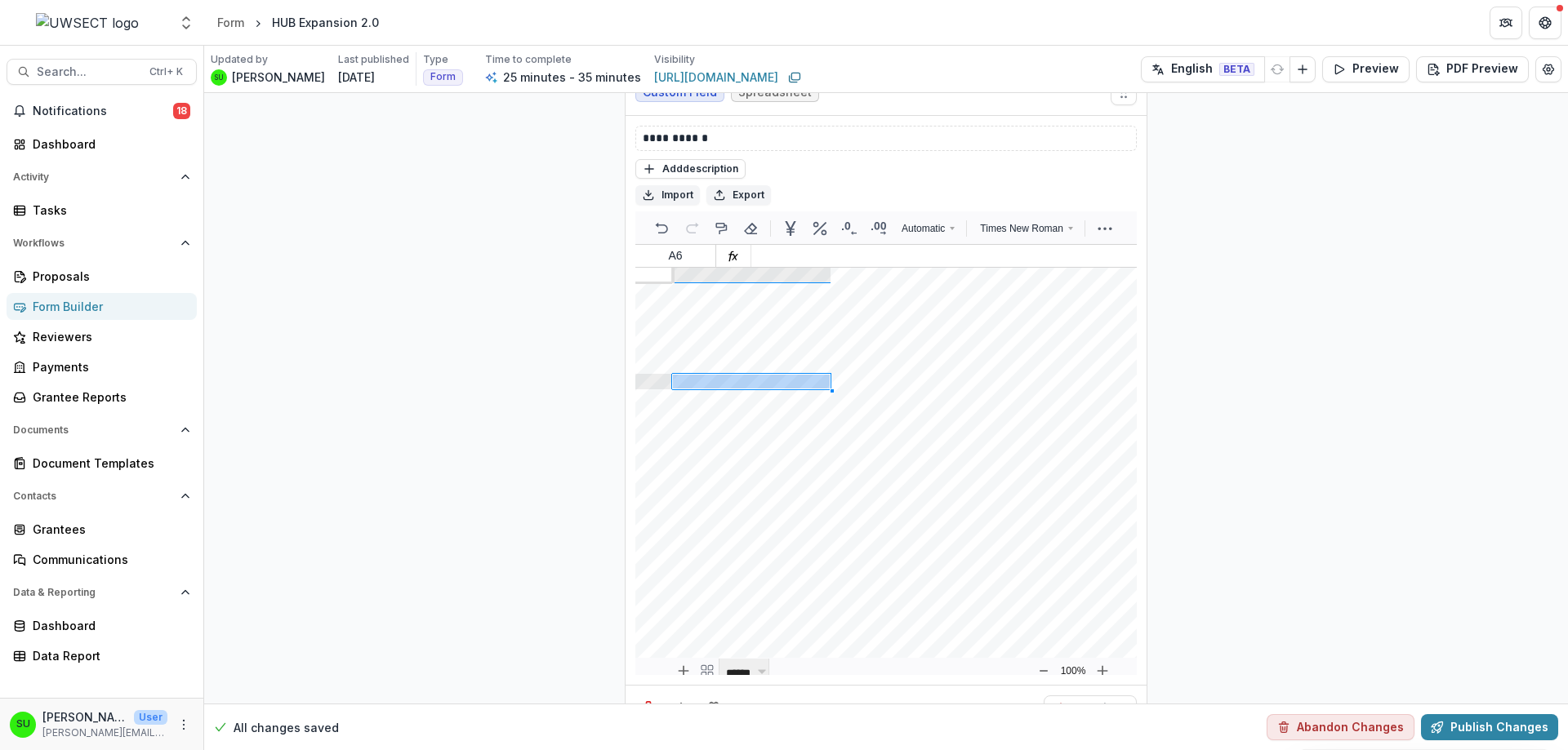
click at [642, 283] on div at bounding box center [653, 290] width 36 height 16
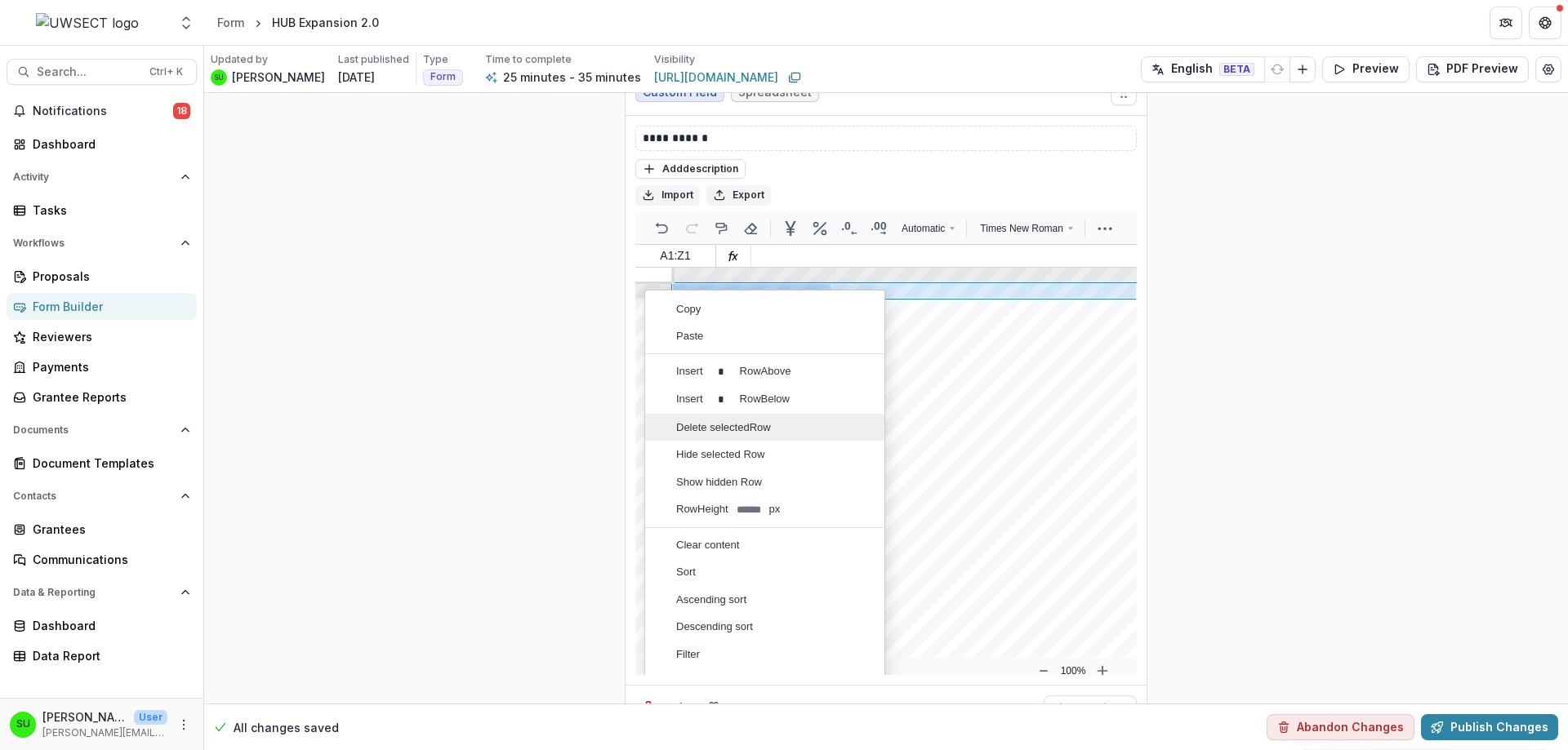
click at [720, 414] on div "Delete selected Row" at bounding box center [758, 427] width 213 height 26
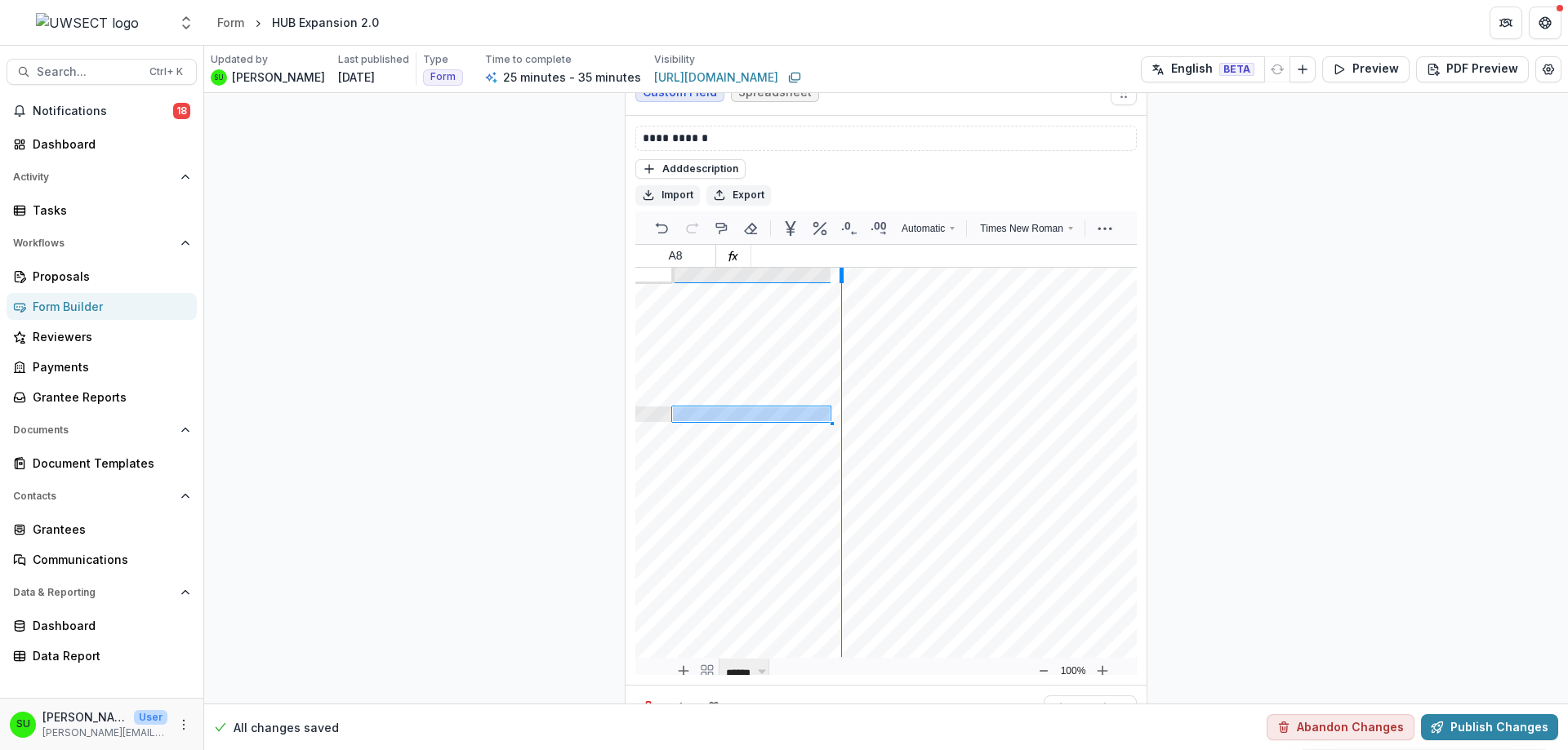
drag, startPoint x: 826, startPoint y: 230, endPoint x: 839, endPoint y: 235, distance: 13.9
click at [839, 268] on div at bounding box center [841, 275] width 4 height 16
click at [945, 268] on div at bounding box center [947, 275] width 4 height 16
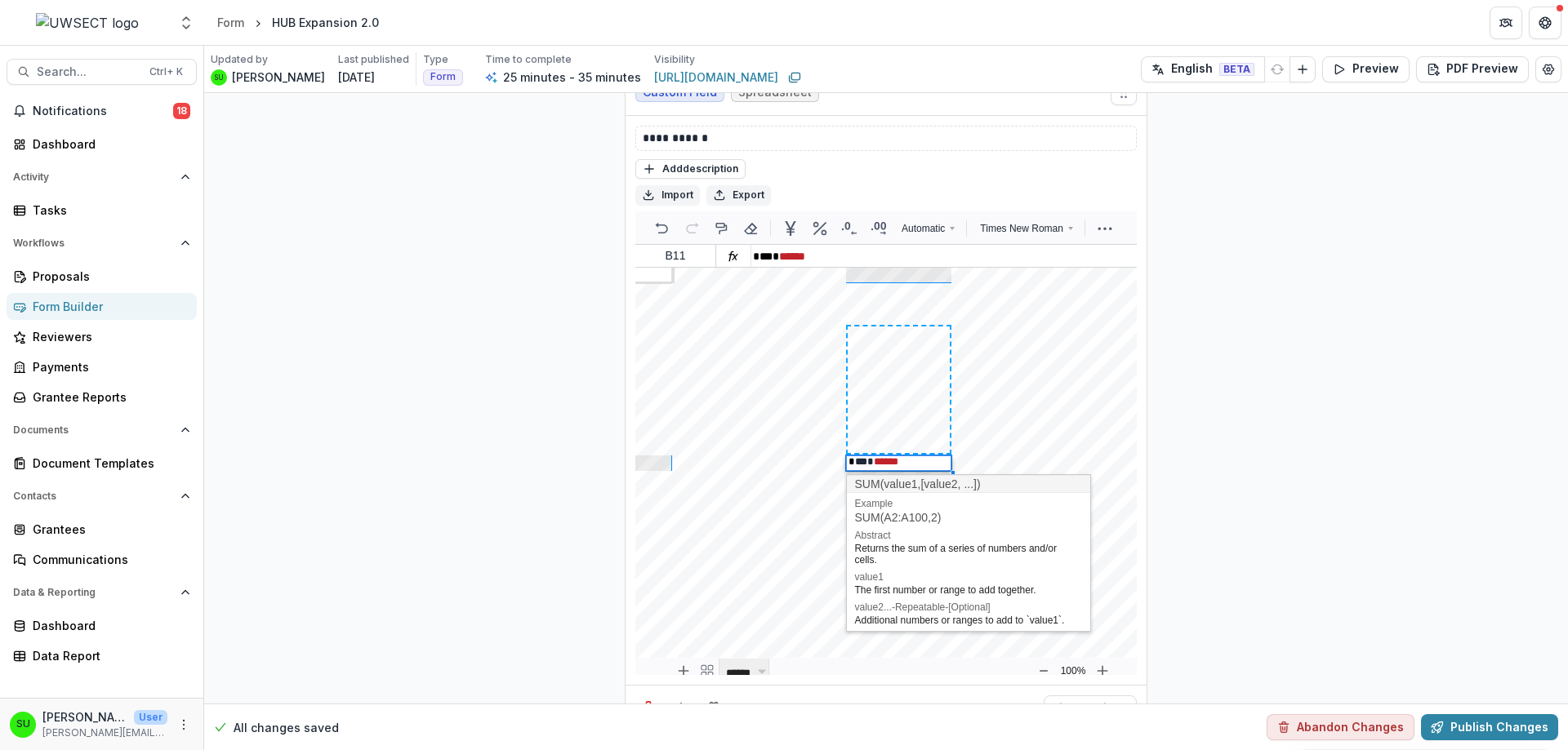
drag, startPoint x: 887, startPoint y: 402, endPoint x: 919, endPoint y: 289, distance: 117.4
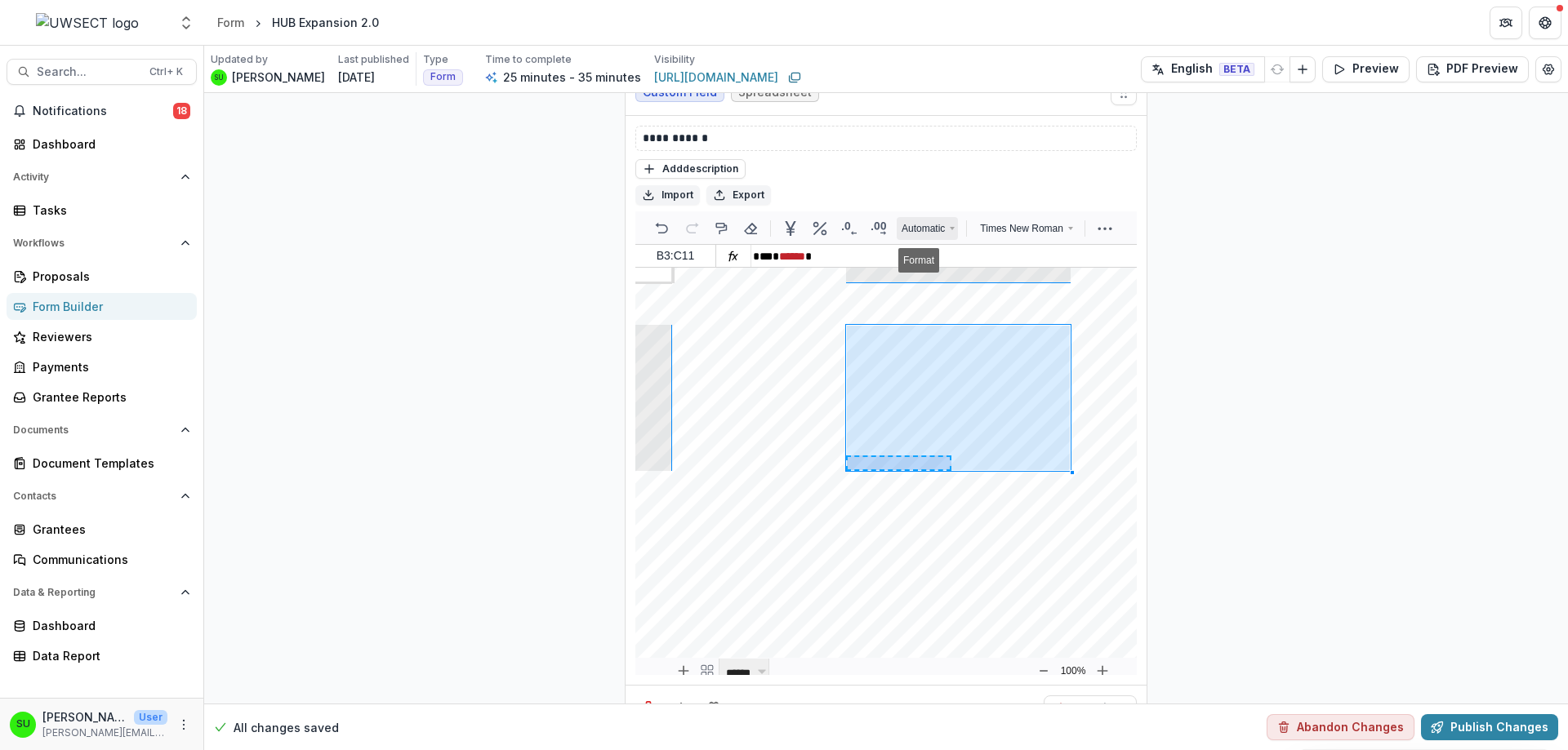
click at [926, 221] on span "Automatic" at bounding box center [923, 229] width 43 height 15
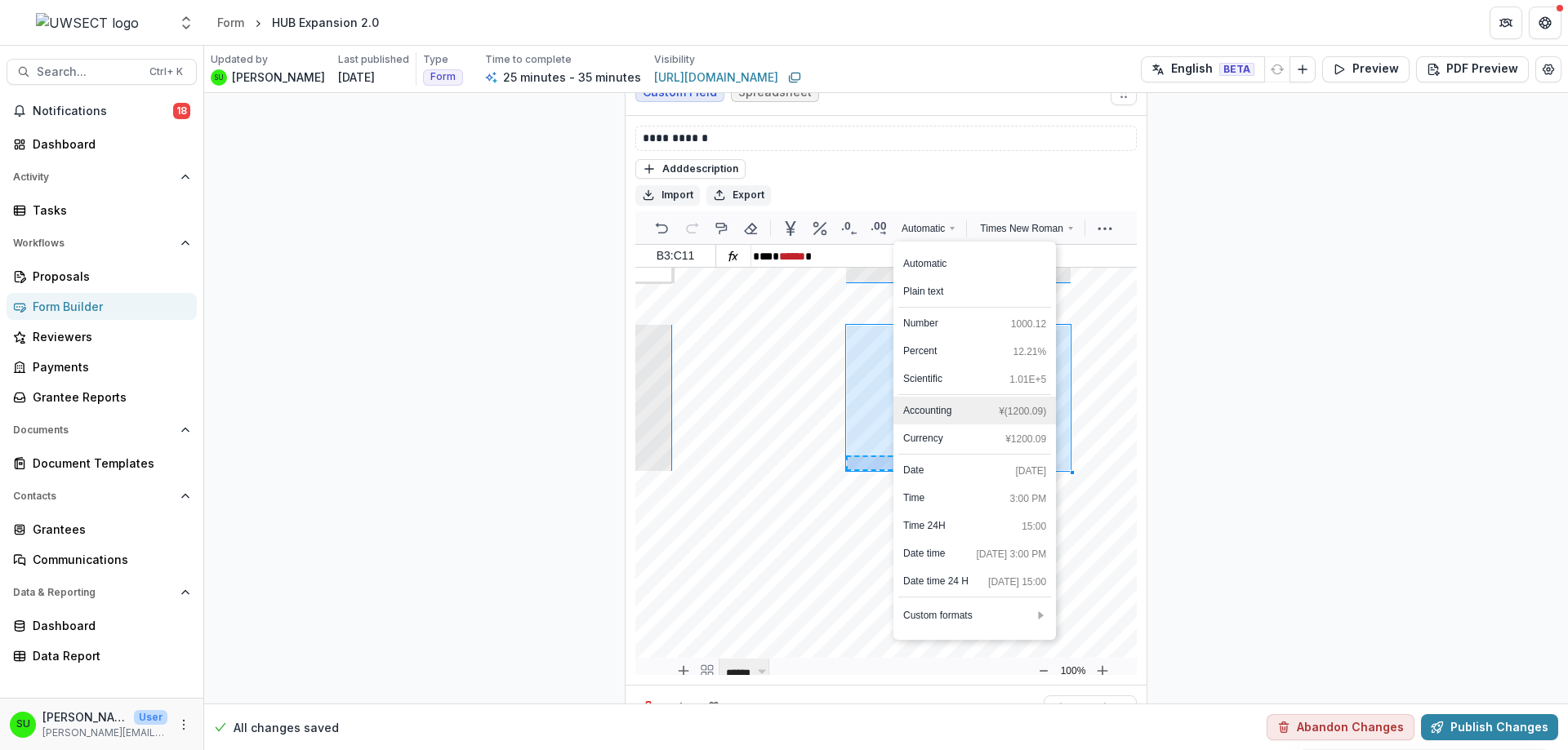
click at [932, 403] on div "Accounting" at bounding box center [927, 410] width 48 height 15
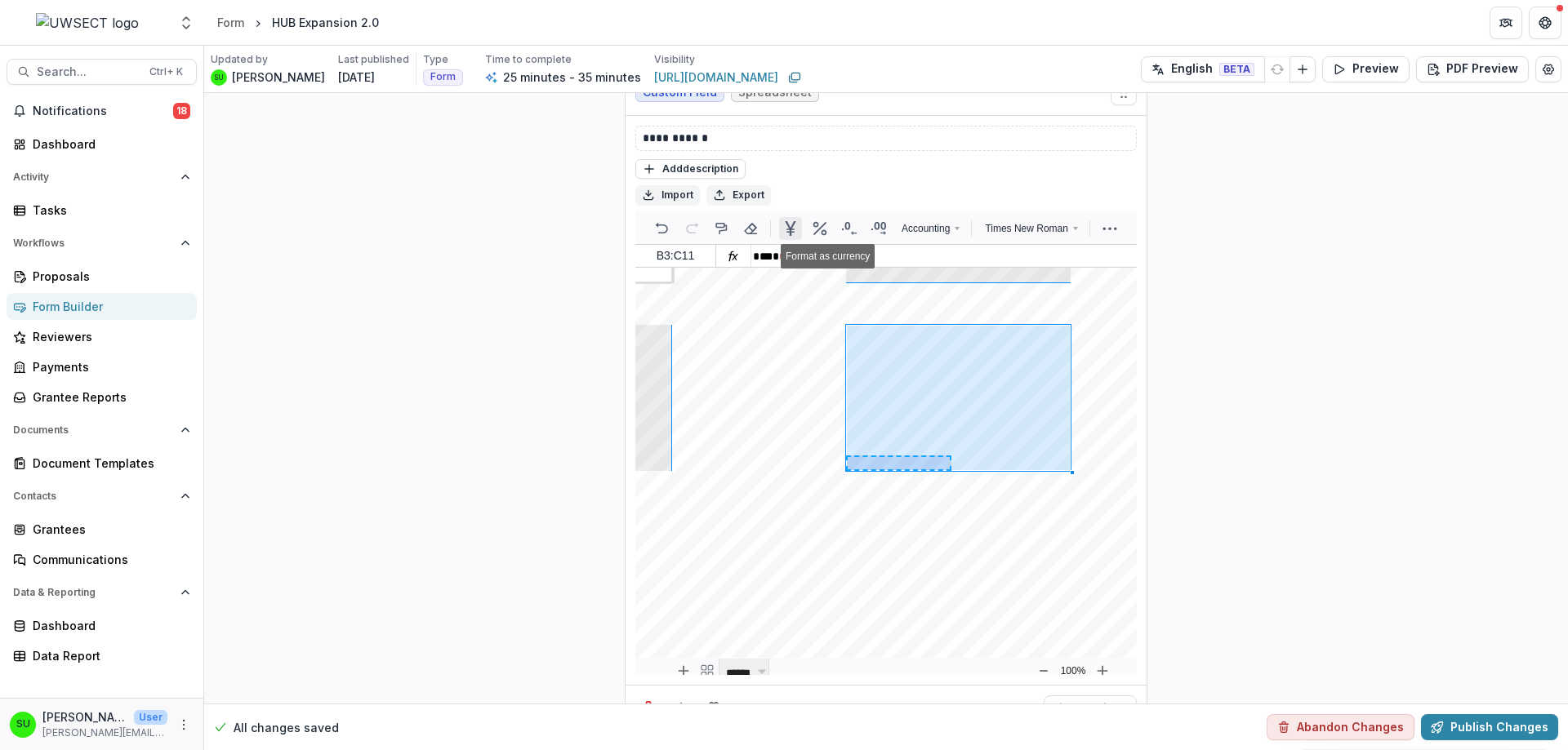
click at [792, 219] on icon "Format as currency" at bounding box center [790, 228] width 20 height 20
click at [791, 219] on icon "Format as currency" at bounding box center [790, 228] width 20 height 20
click at [786, 219] on icon "Format as currency" at bounding box center [790, 228] width 20 height 20
click at [1124, 228] on use "More" at bounding box center [1130, 230] width 14 height 4
click at [1121, 219] on icon "More" at bounding box center [1129, 228] width 20 height 20
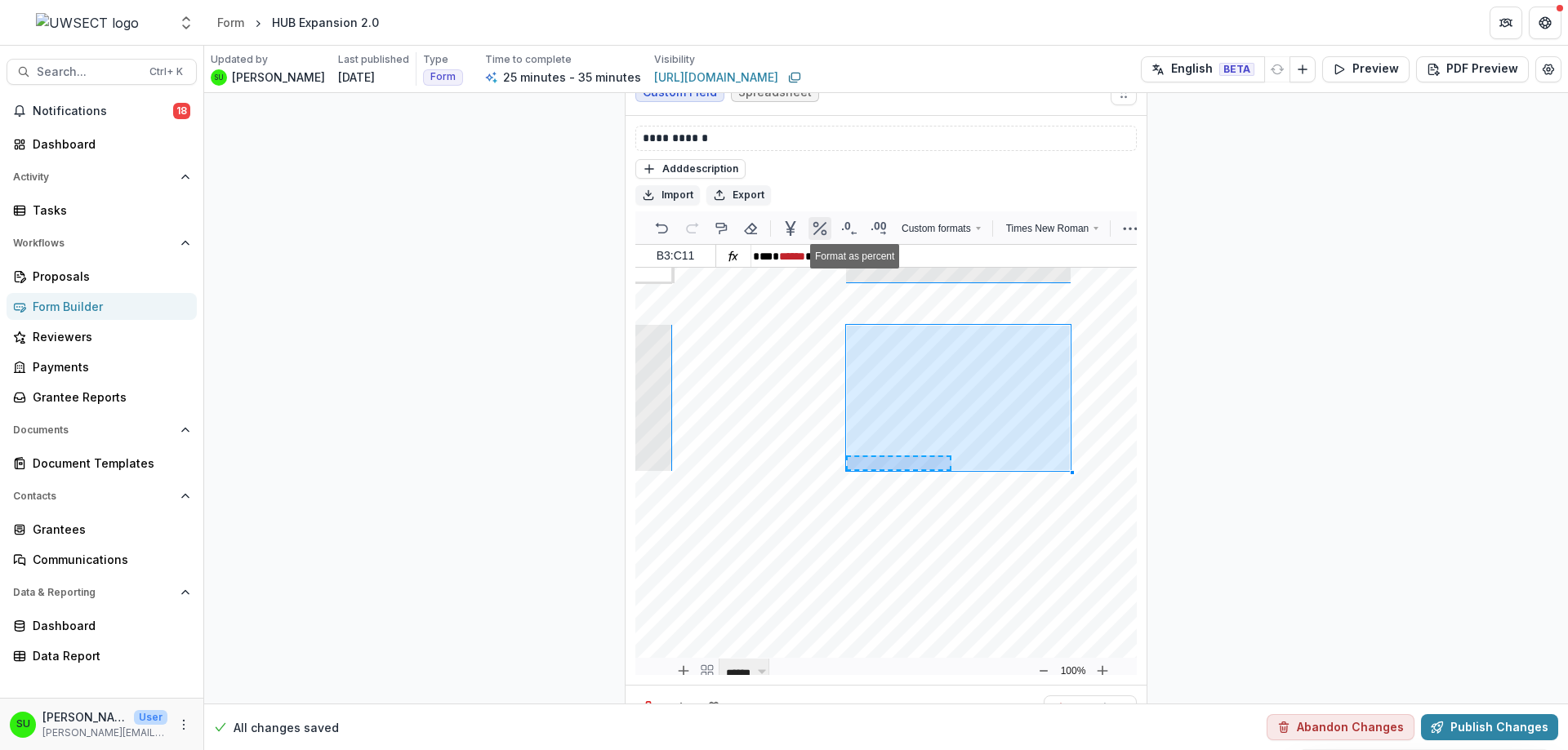
click at [820, 219] on icon "Format as percent" at bounding box center [819, 228] width 20 height 20
click at [787, 219] on icon "Format as currency" at bounding box center [790, 228] width 20 height 20
click at [956, 221] on span "Custom formats" at bounding box center [936, 229] width 70 height 15
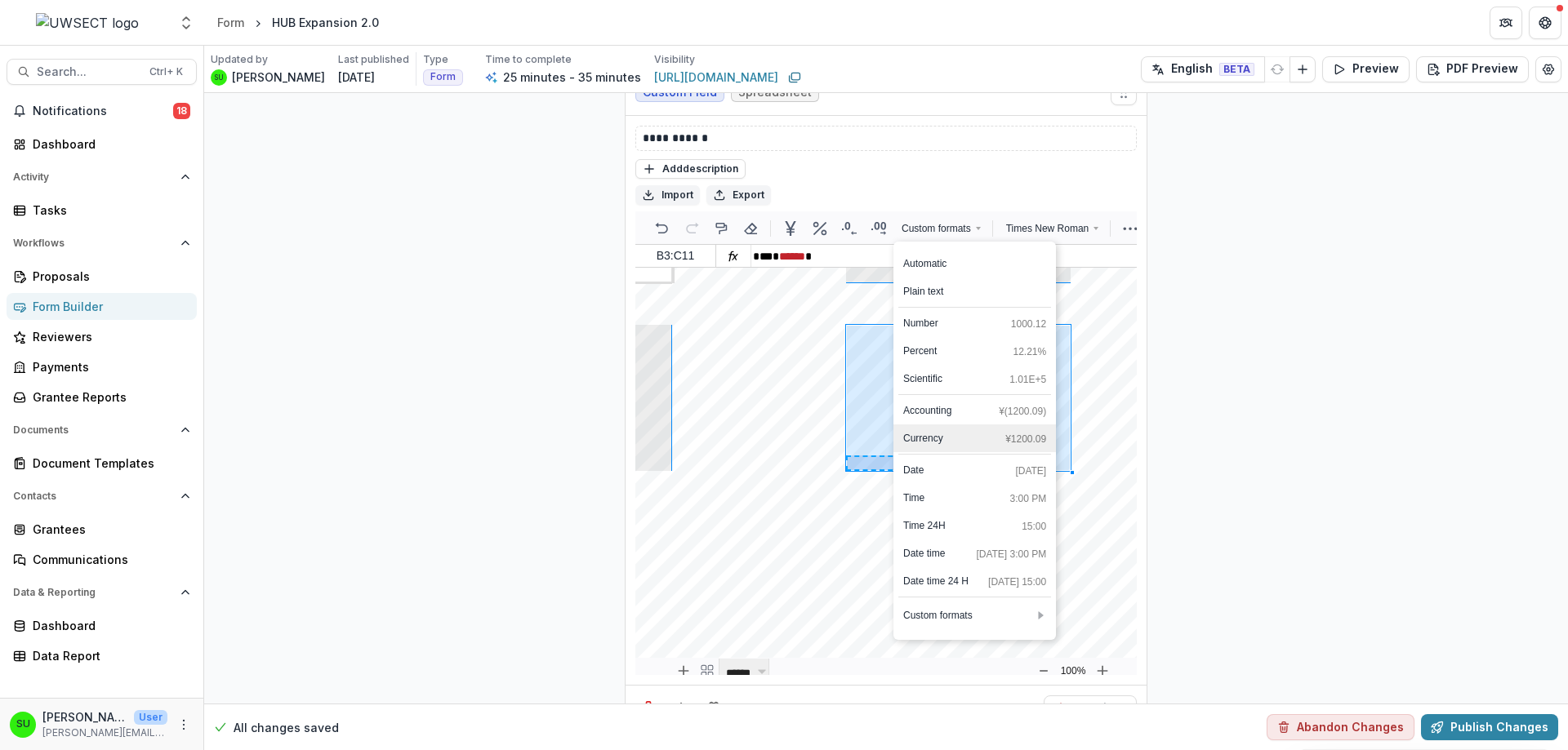
click at [936, 431] on div "Currency" at bounding box center [923, 438] width 40 height 15
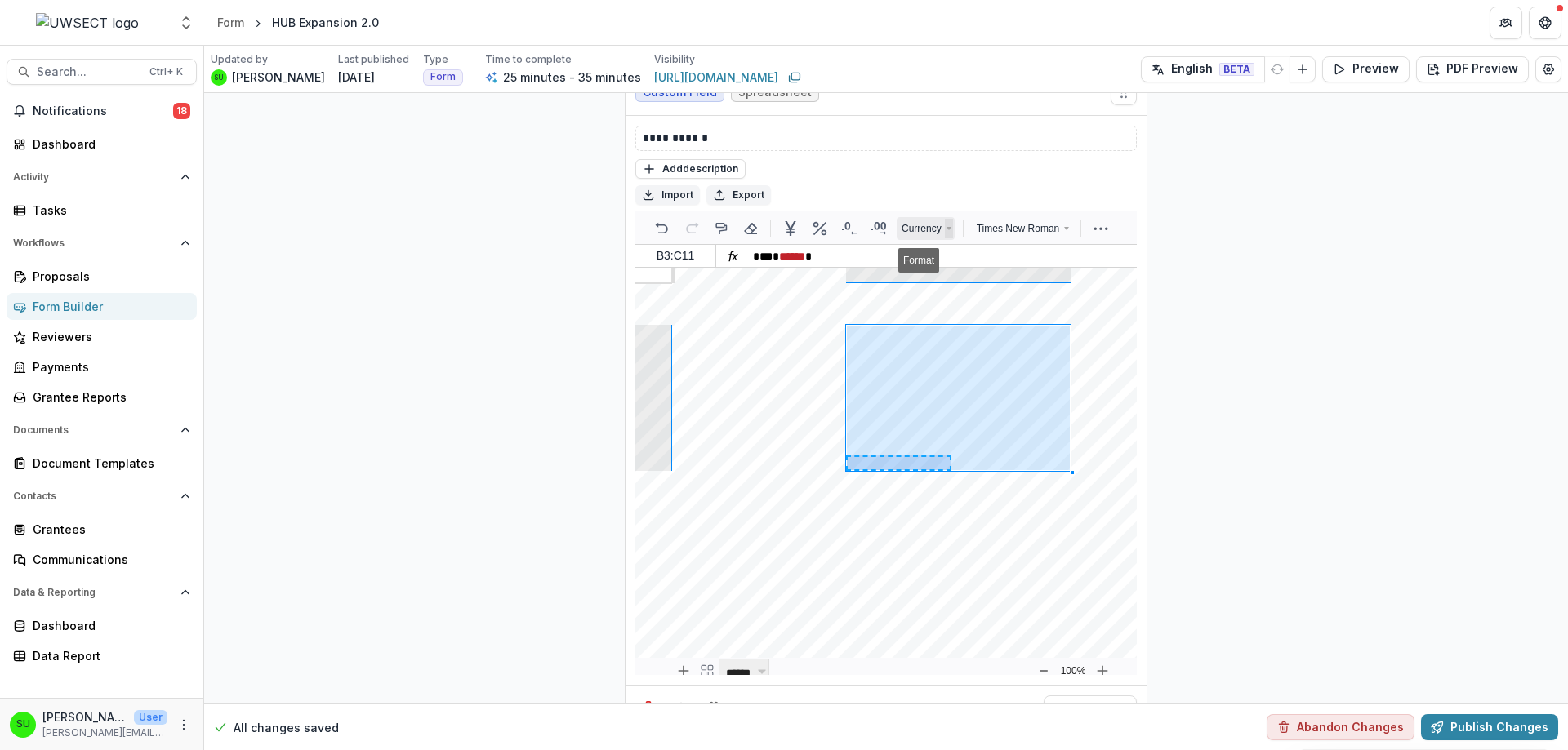
click at [946, 227] on use "Format: Dropdown" at bounding box center [948, 229] width 5 height 4
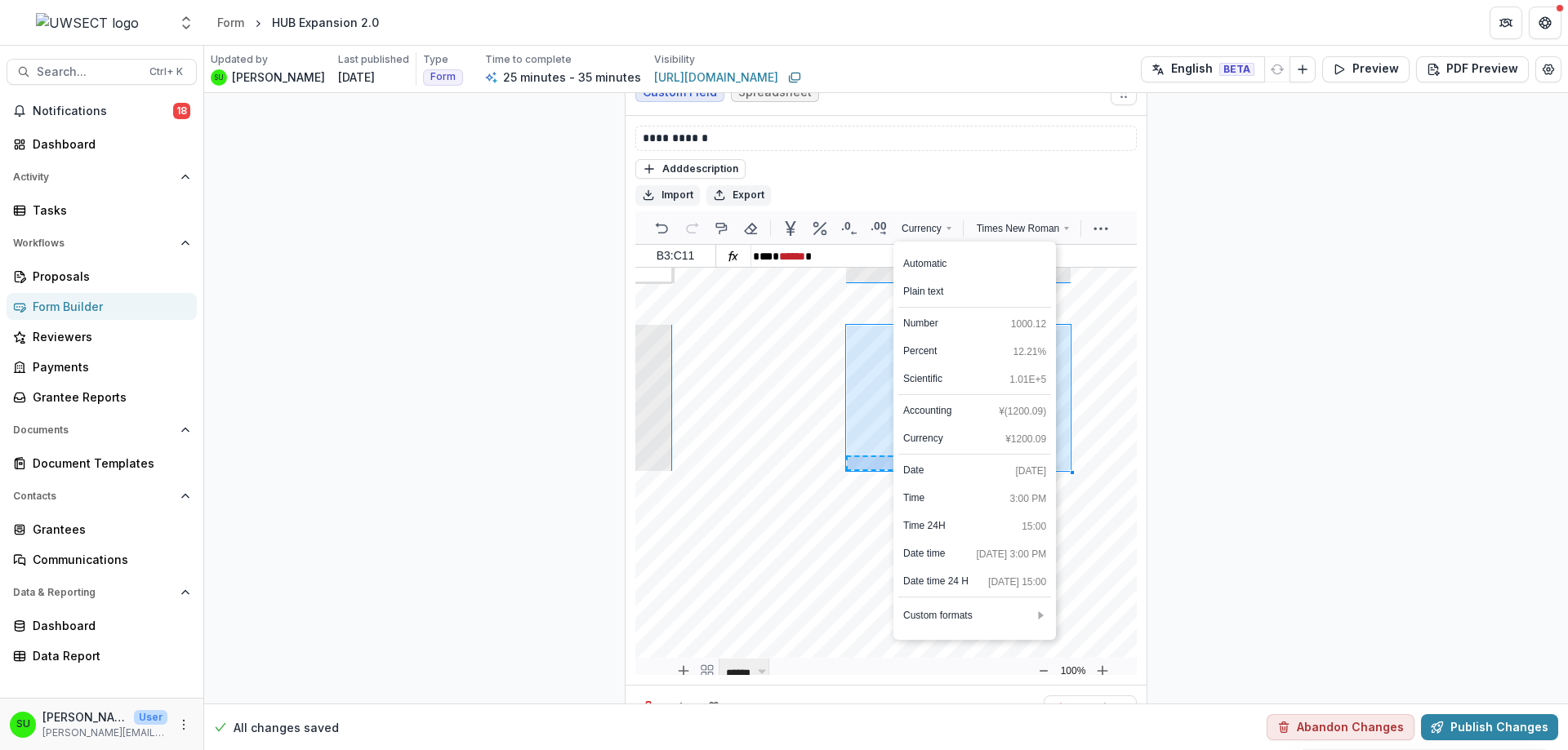
click at [1019, 140] on div "**********" at bounding box center [885, 400] width 501 height 549
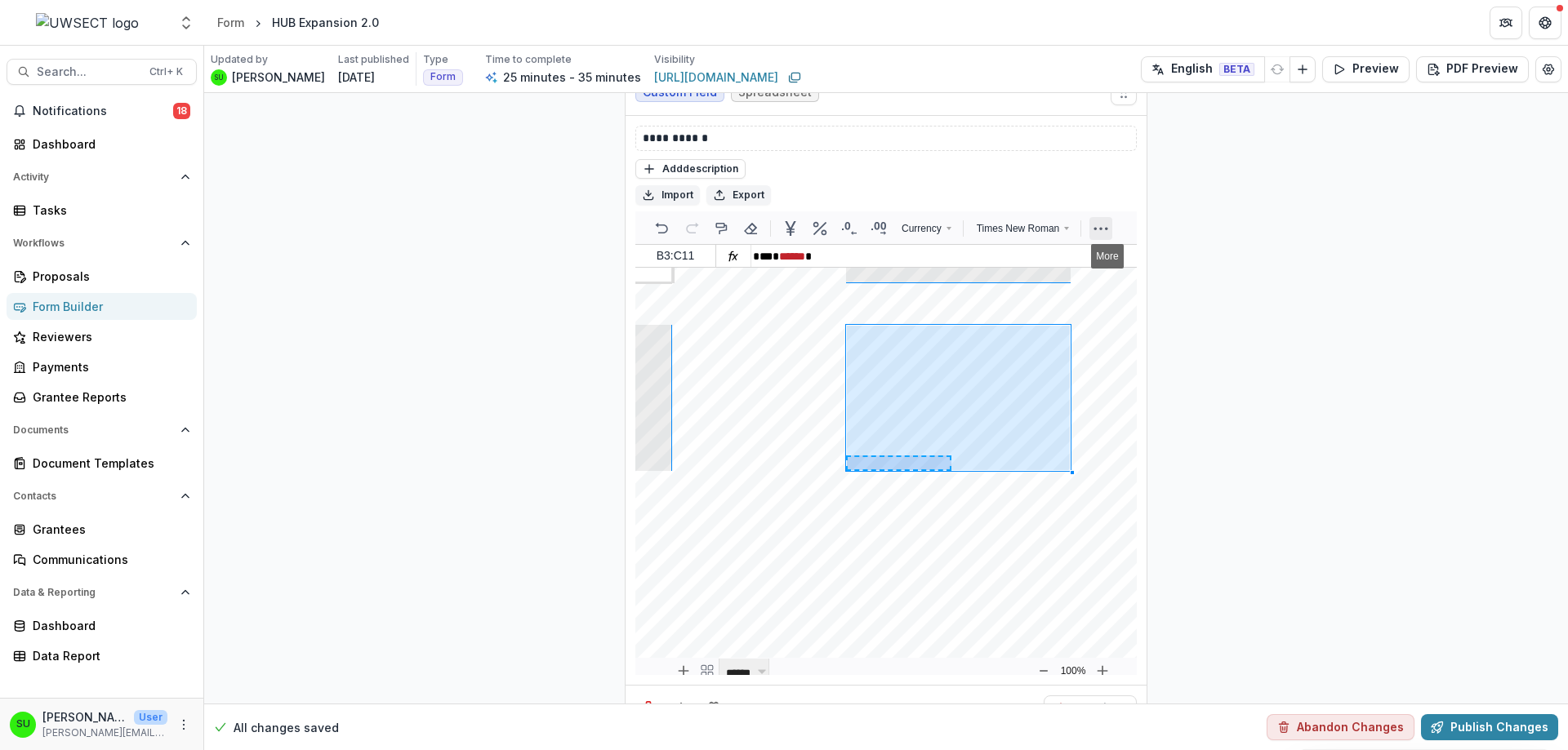
click at [1096, 219] on icon "More" at bounding box center [1101, 228] width 20 height 20
click at [838, 157] on div "Add description" at bounding box center [885, 167] width 501 height 21
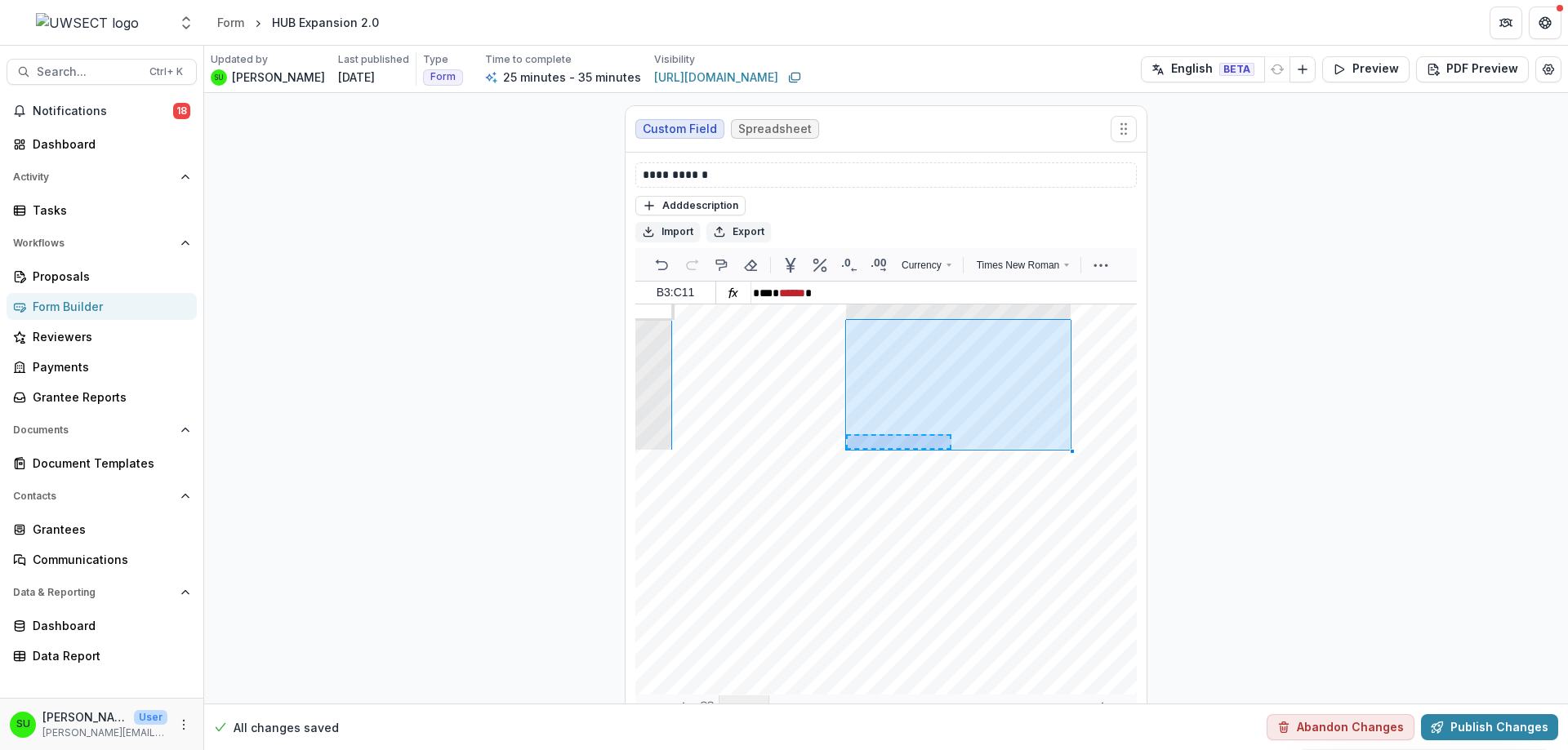
scroll to position [8196, 0]
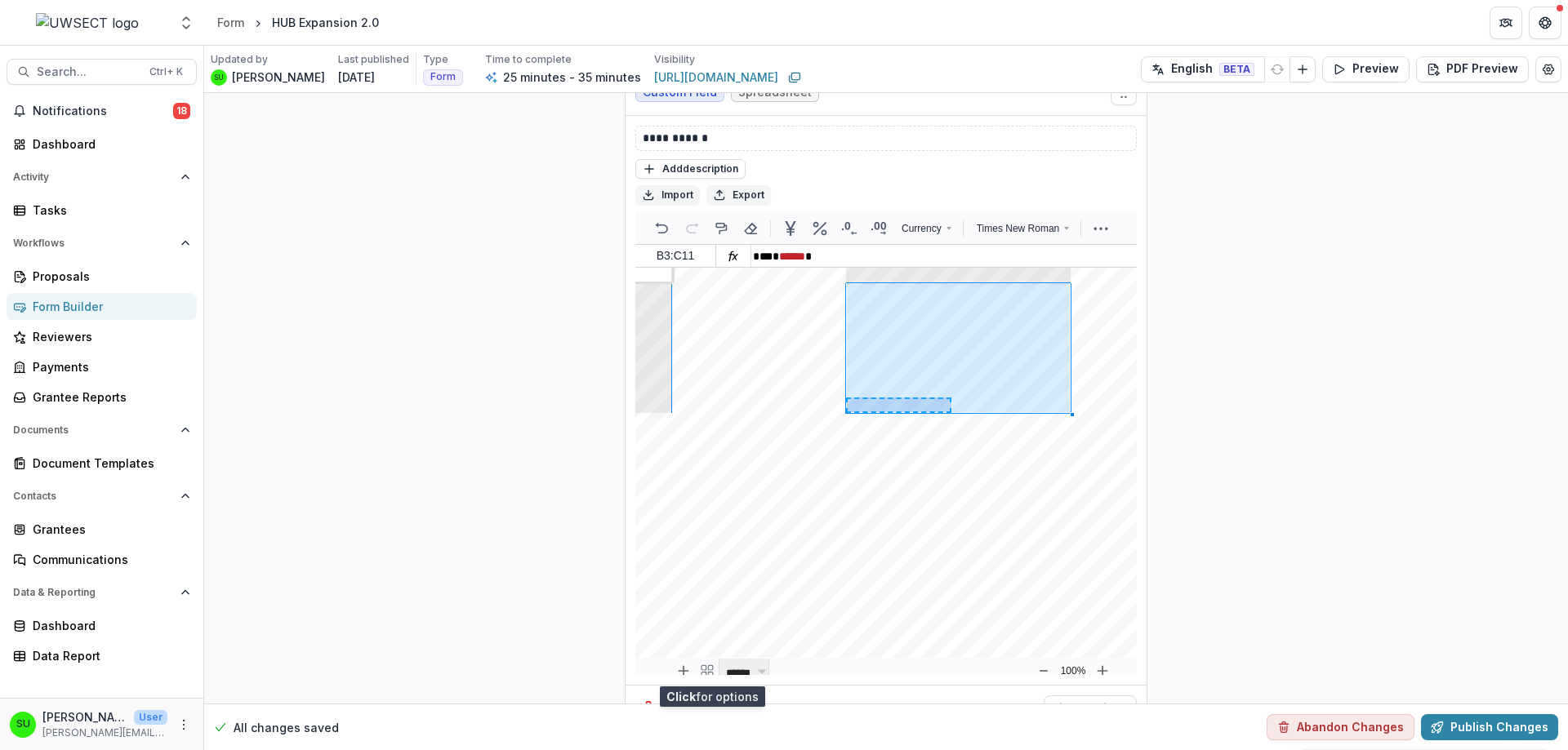
click at [712, 700] on icon "Field Settings" at bounding box center [714, 708] width 17 height 17
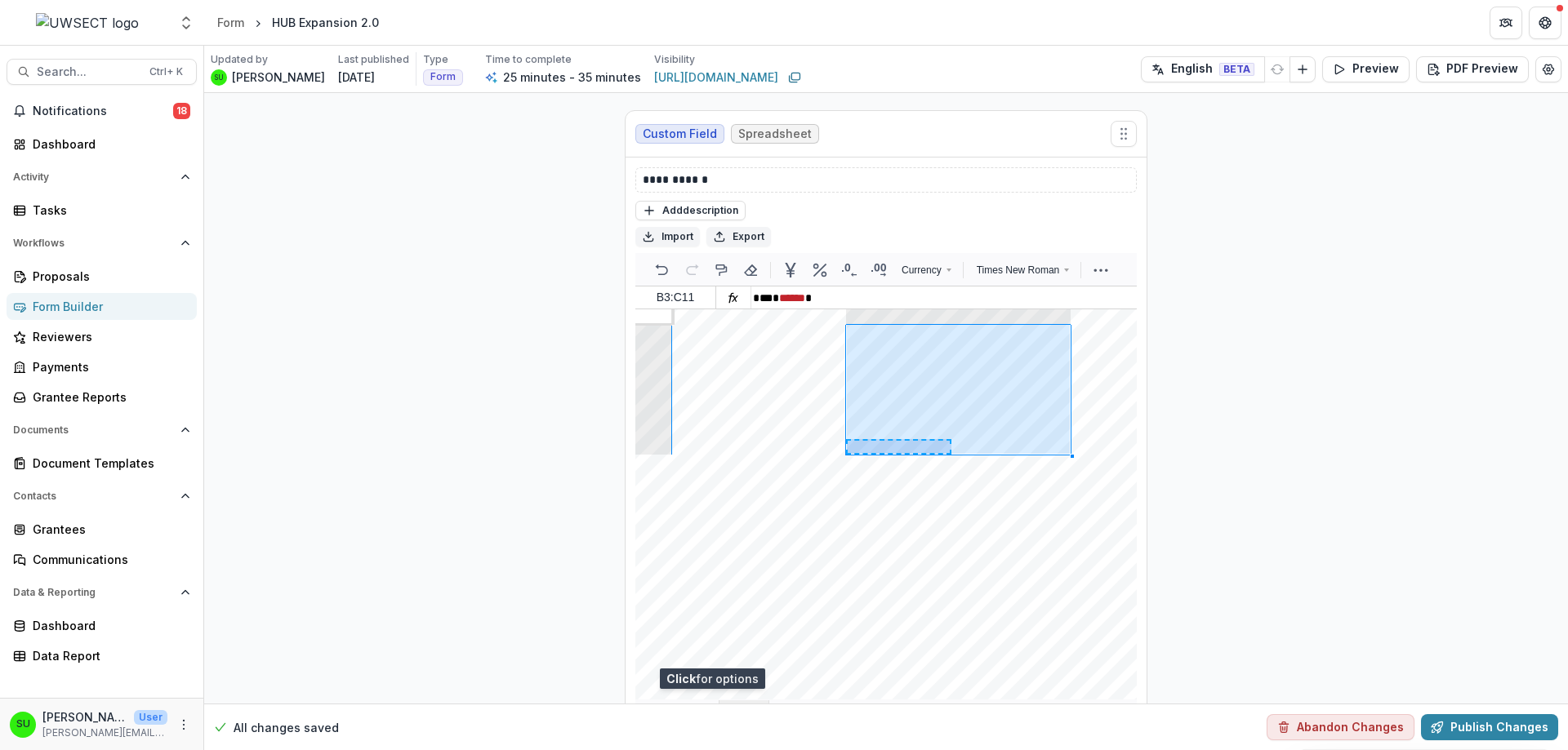
scroll to position [8115, 0]
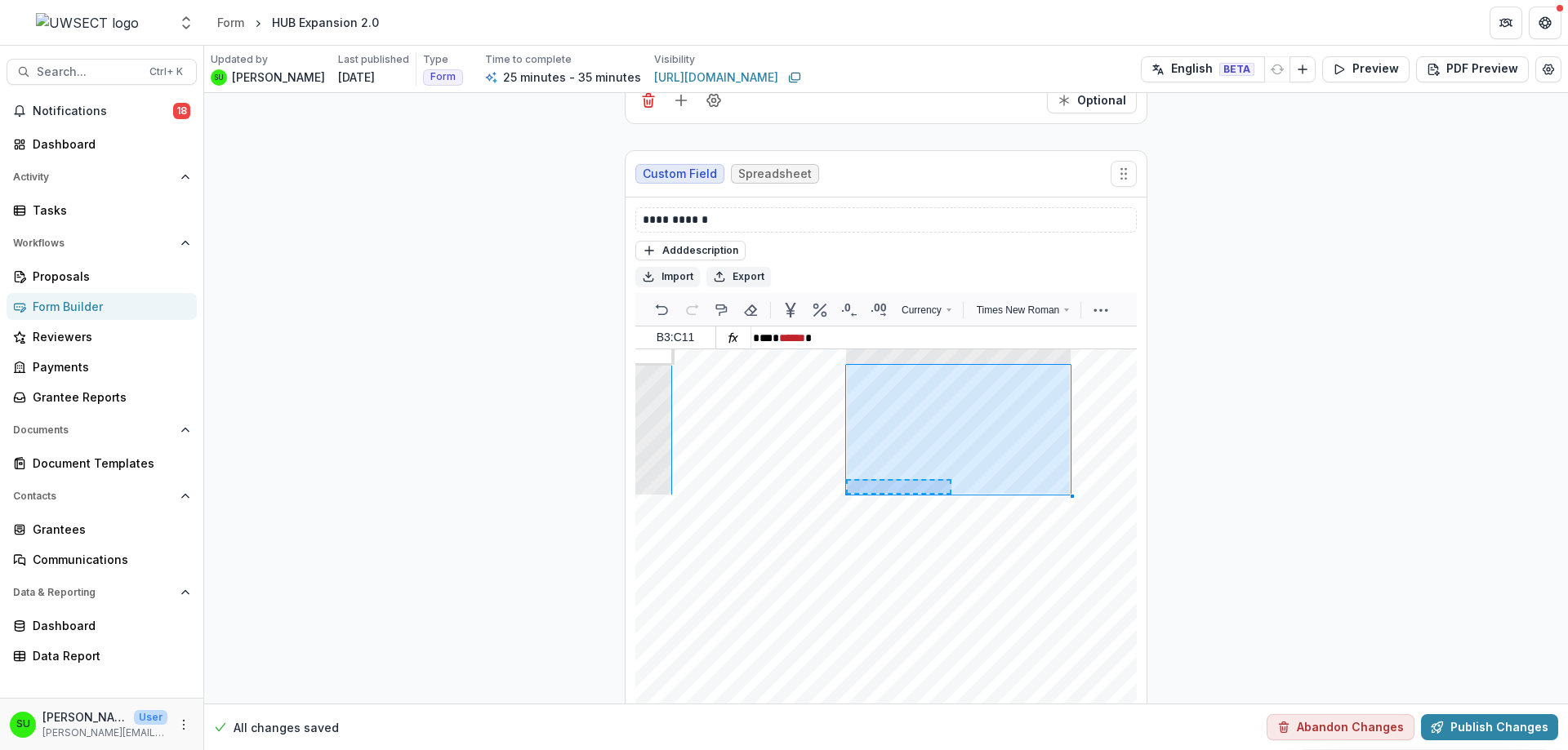
click at [872, 421] on div "Add ( more rows at bottom ) Back to the top" at bounding box center [904, 552] width 464 height 374
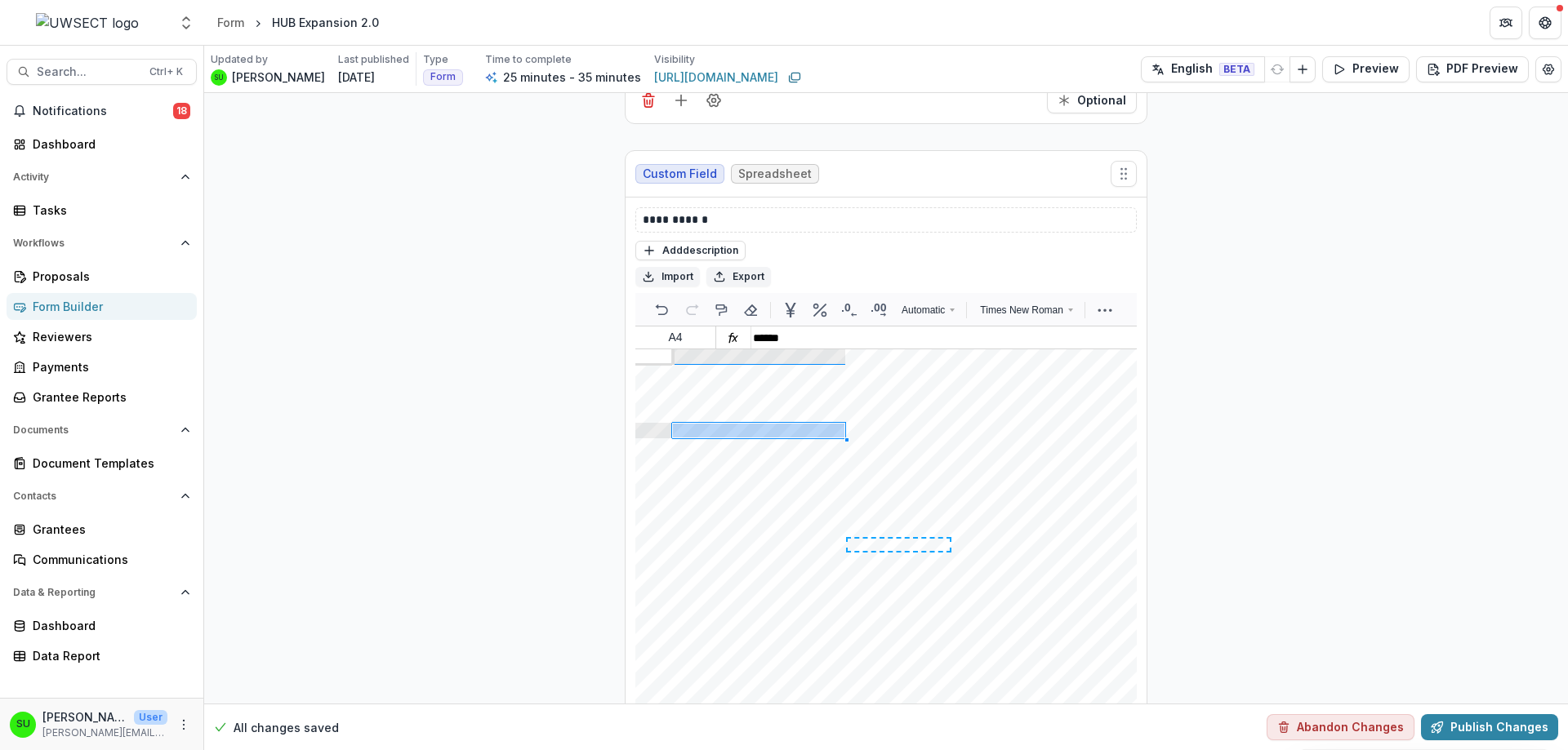
click at [826, 429] on div "Add ( more rows at bottom ) Back to the top" at bounding box center [904, 552] width 464 height 374
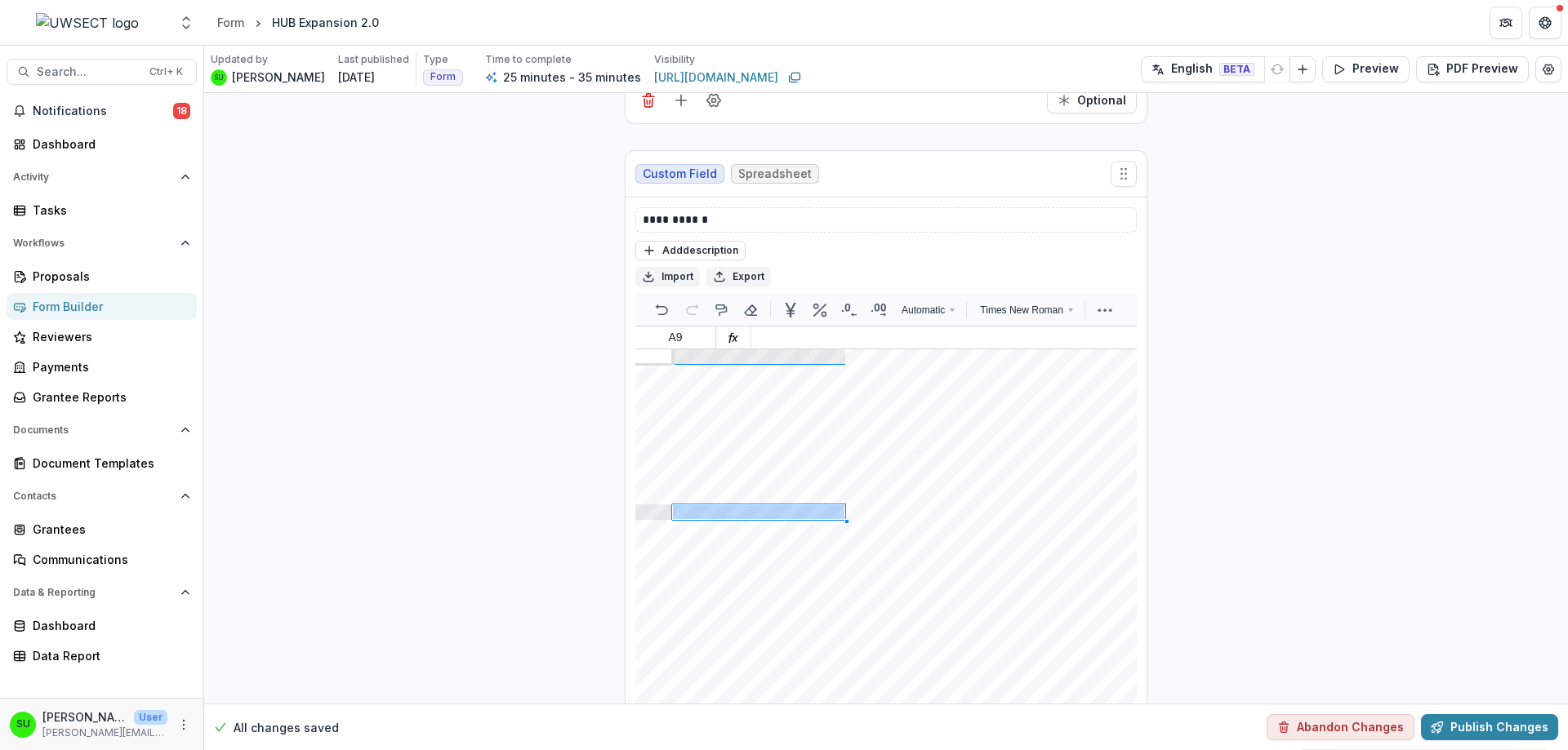
click at [881, 510] on div "Add ( more rows at bottom ) Back to the top" at bounding box center [904, 552] width 464 height 374
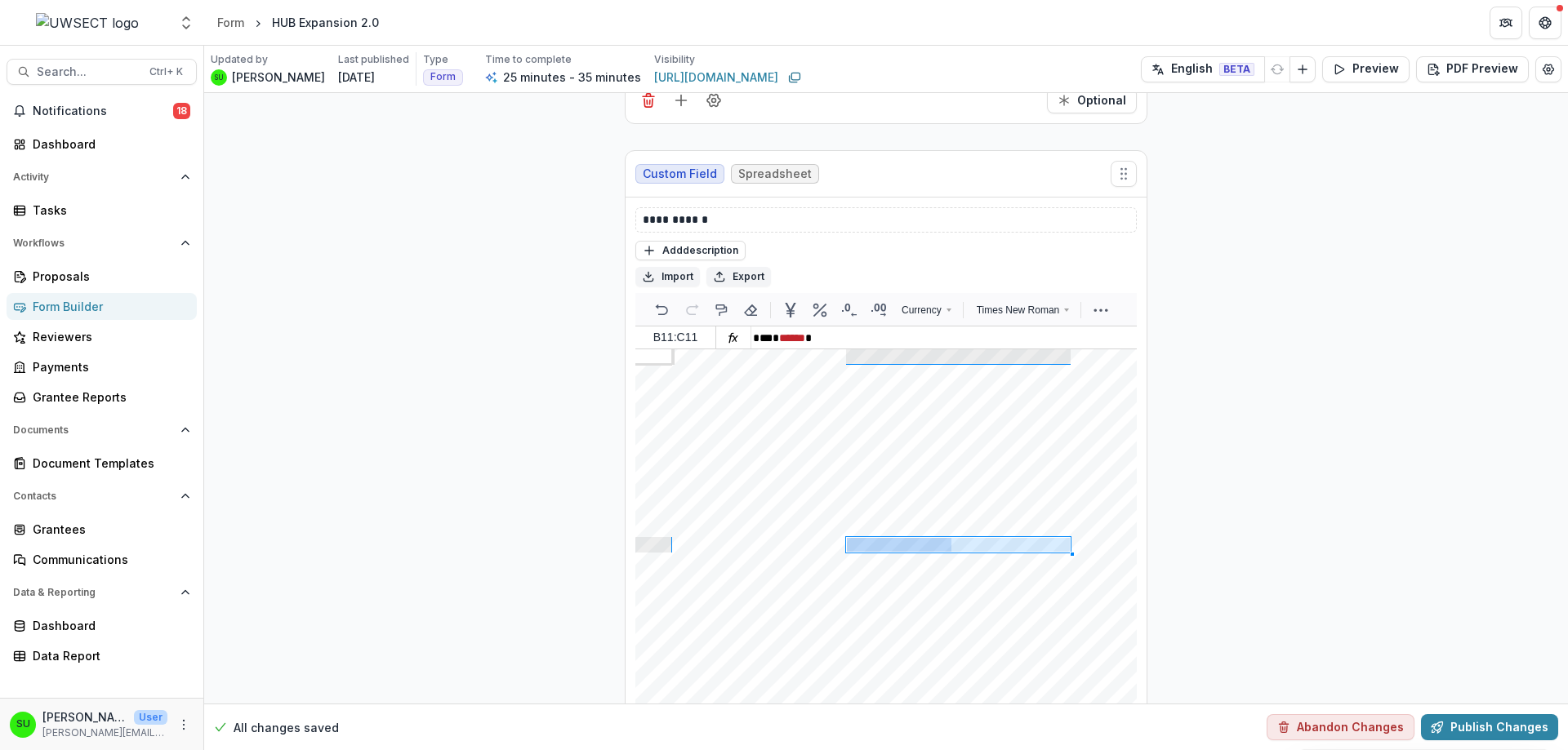
click at [929, 302] on span "Currency" at bounding box center [921, 310] width 40 height 15
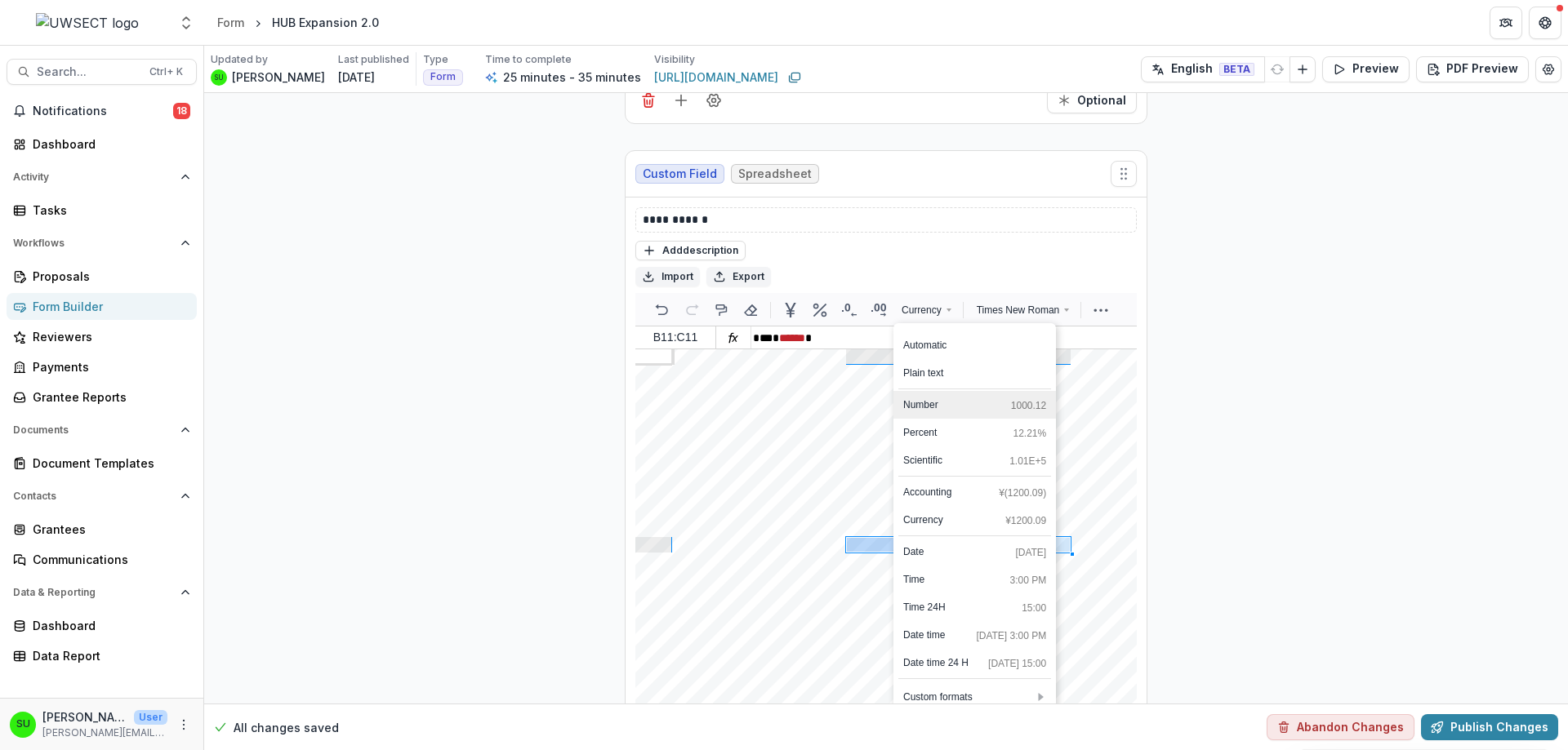
click at [952, 397] on div "Number 1000.12" at bounding box center [974, 405] width 142 height 15
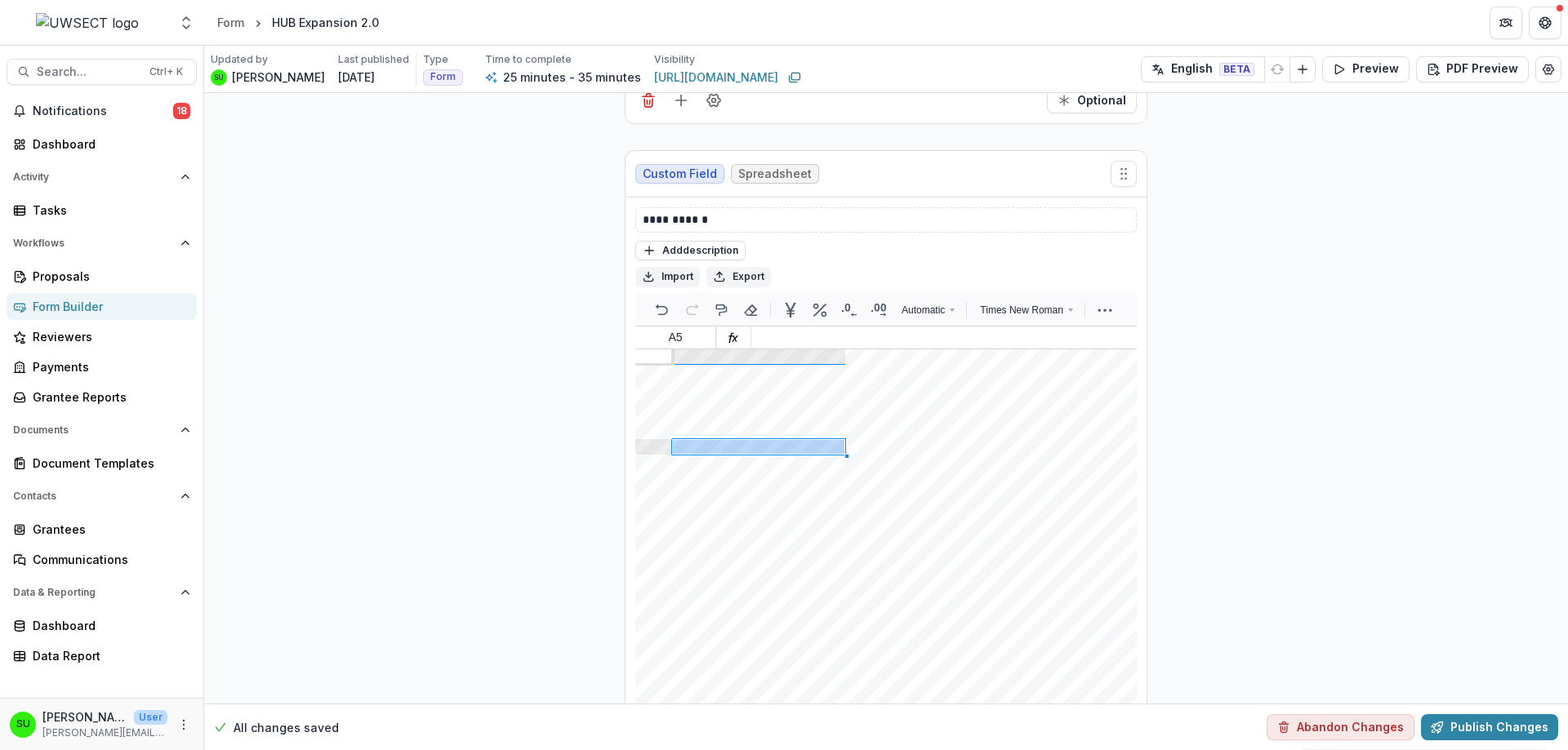
drag, startPoint x: 731, startPoint y: 180, endPoint x: 539, endPoint y: 195, distance: 192.6
click at [895, 239] on div "Add description" at bounding box center [885, 249] width 501 height 21
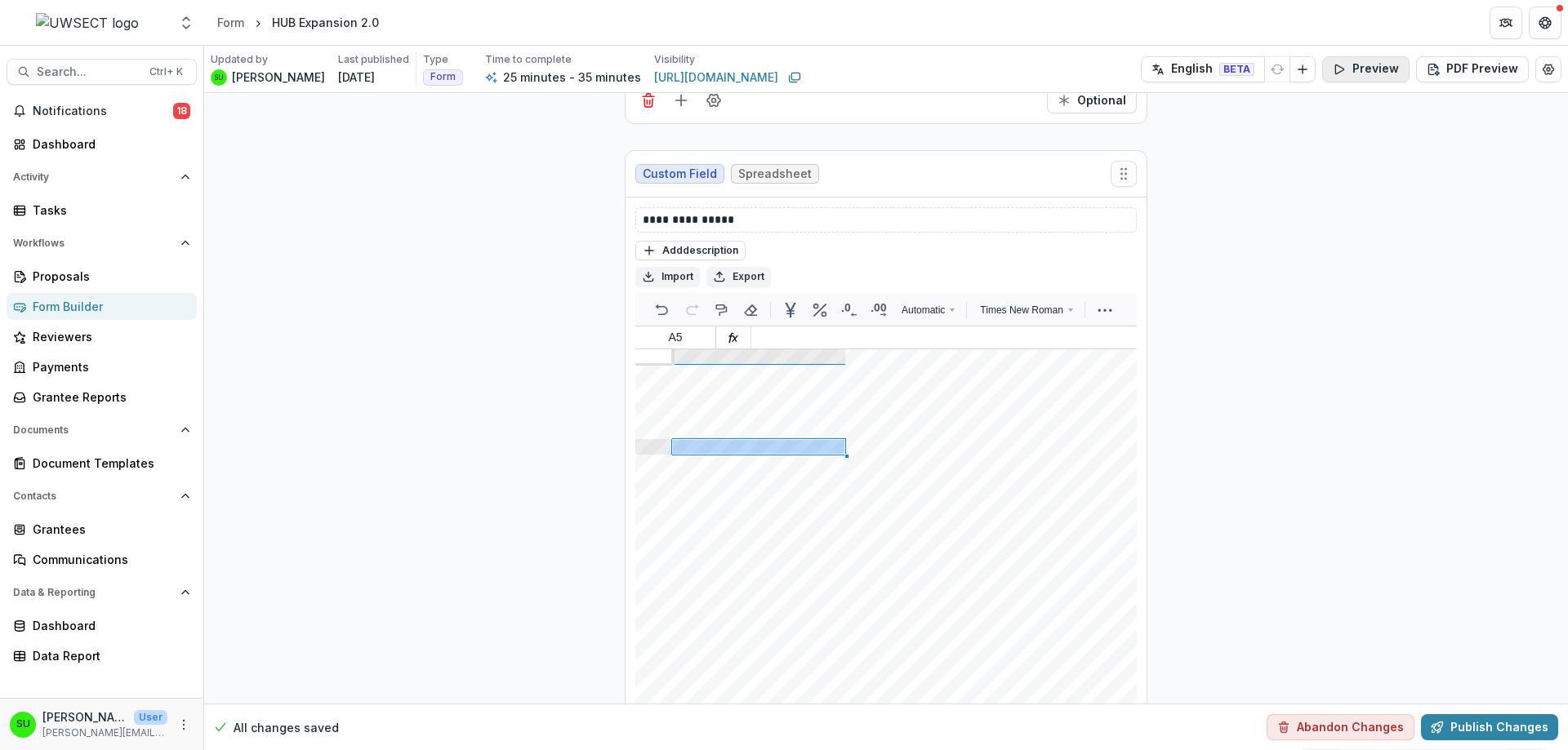
click at [1364, 73] on button "Preview" at bounding box center [1366, 70] width 88 height 26
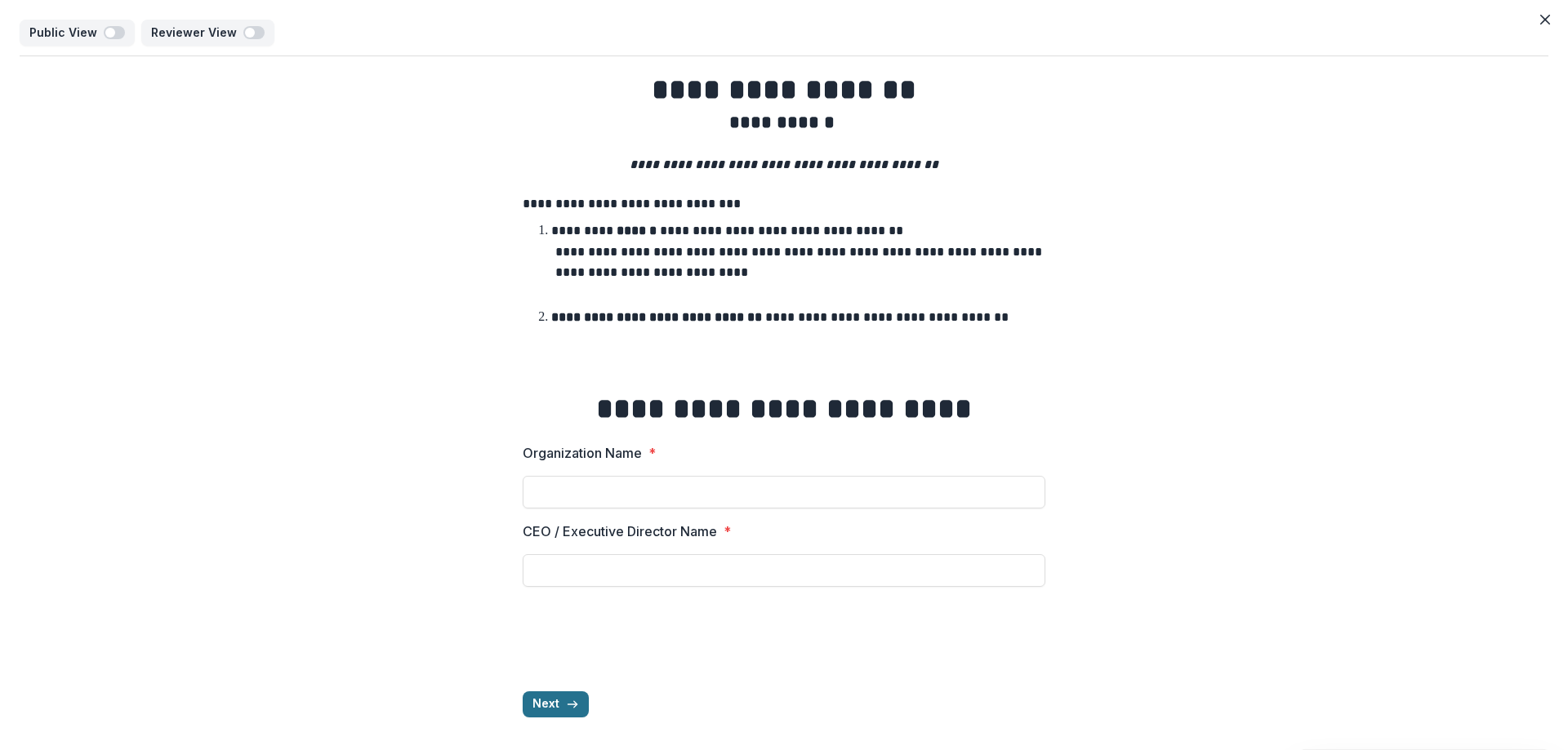
click at [553, 716] on button "Next" at bounding box center [555, 704] width 66 height 26
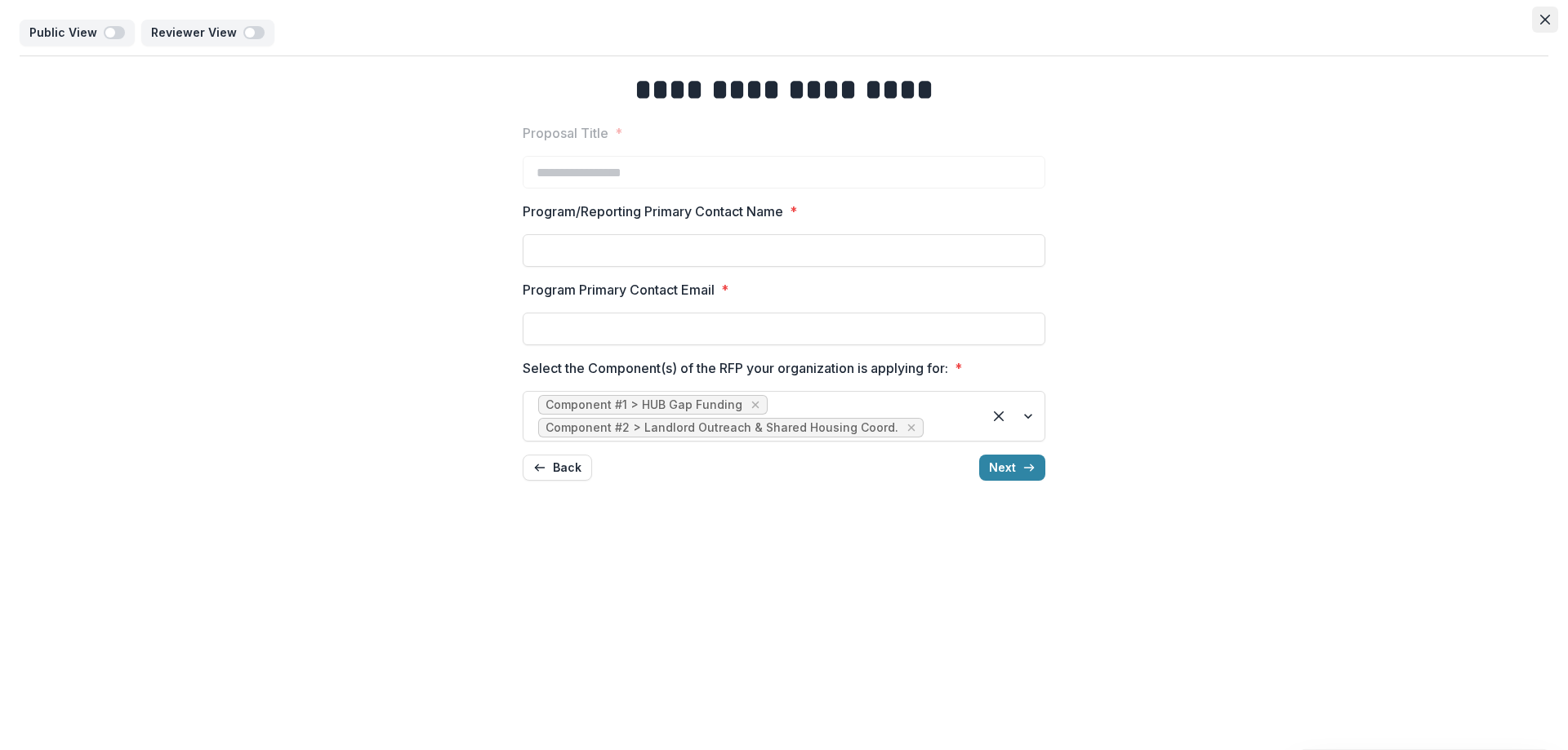
click at [1542, 20] on icon "Close" at bounding box center [1545, 20] width 10 height 10
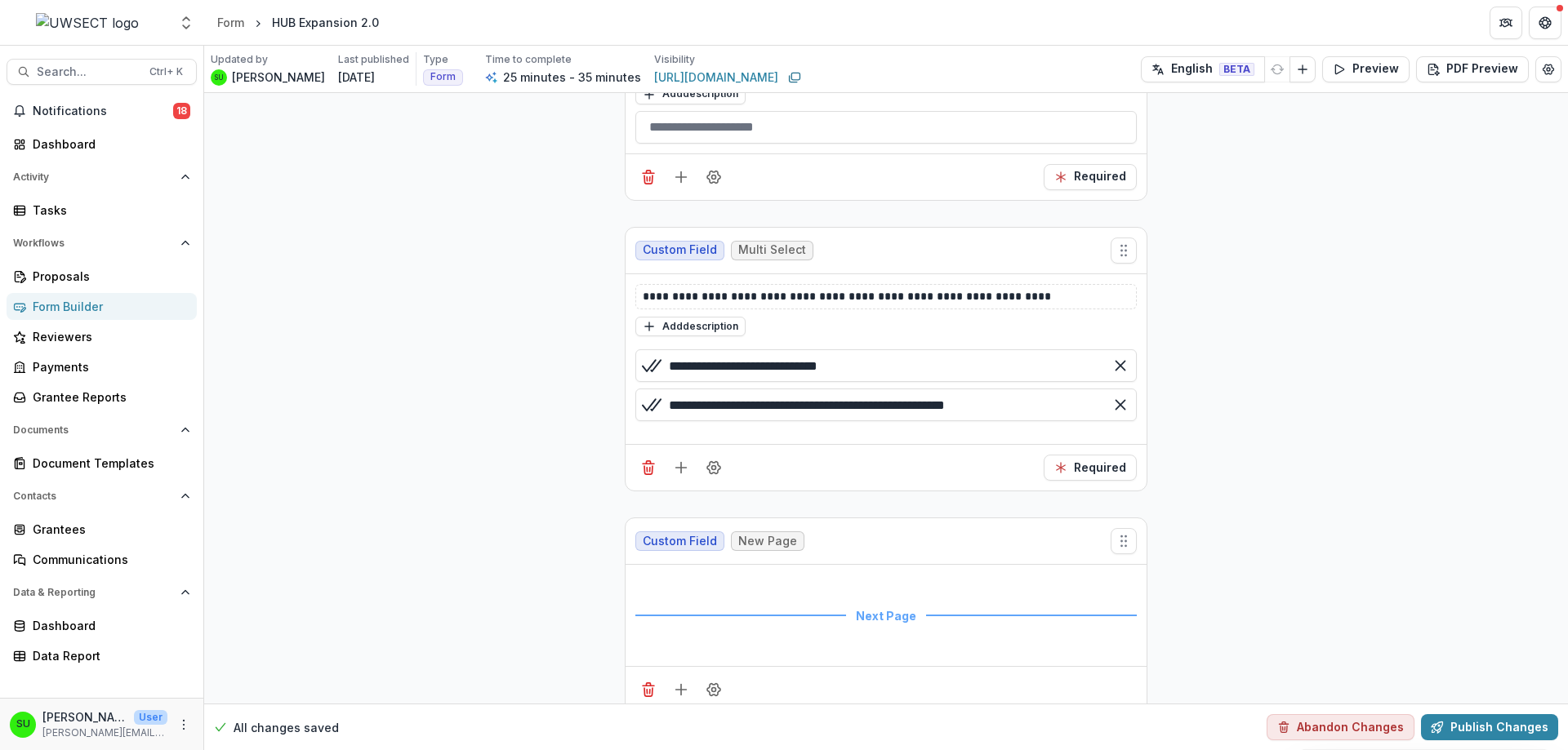
scroll to position [3056, 0]
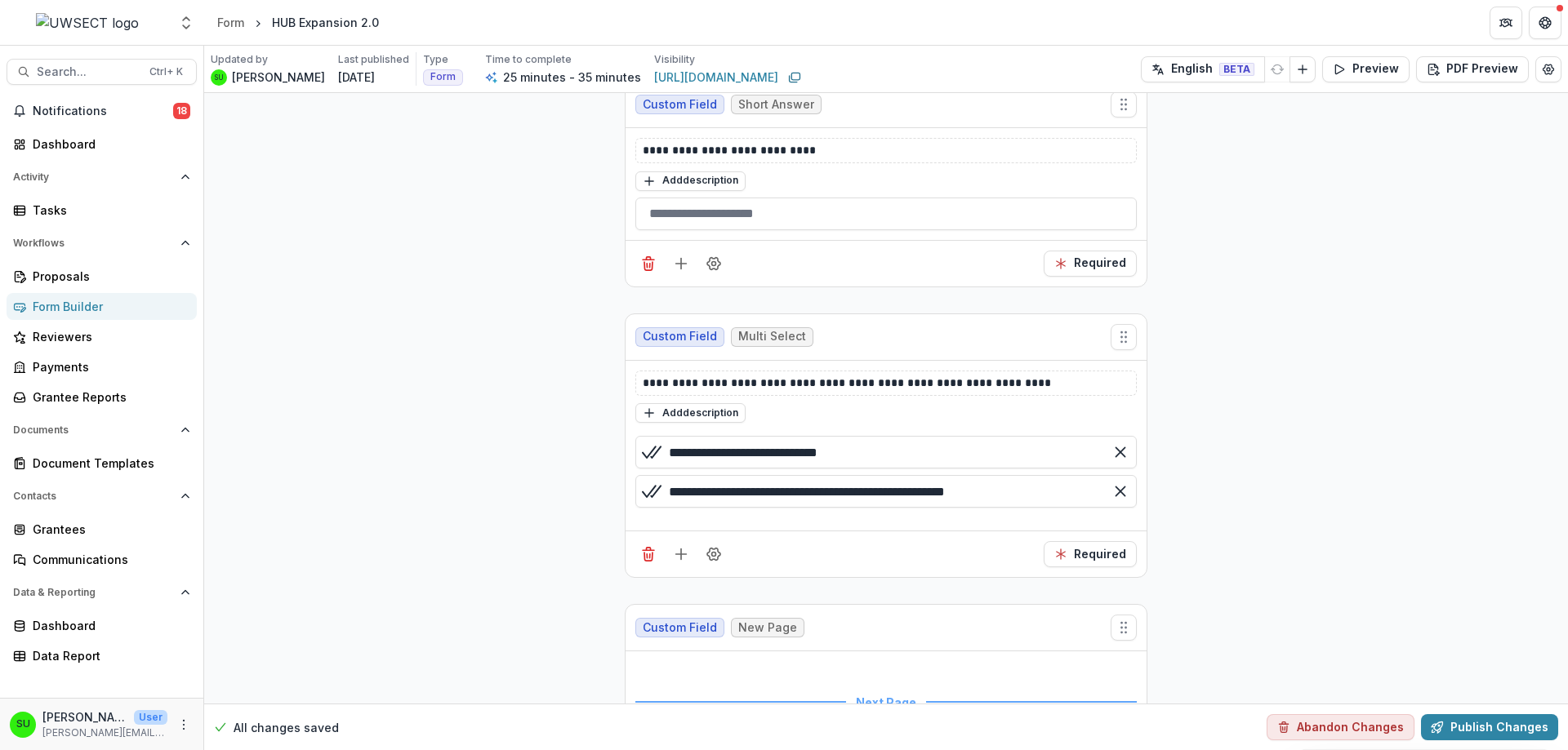
click at [832, 408] on div "Add description" at bounding box center [885, 412] width 501 height 21
click at [713, 560] on icon "Field Settings" at bounding box center [713, 554] width 13 height 12
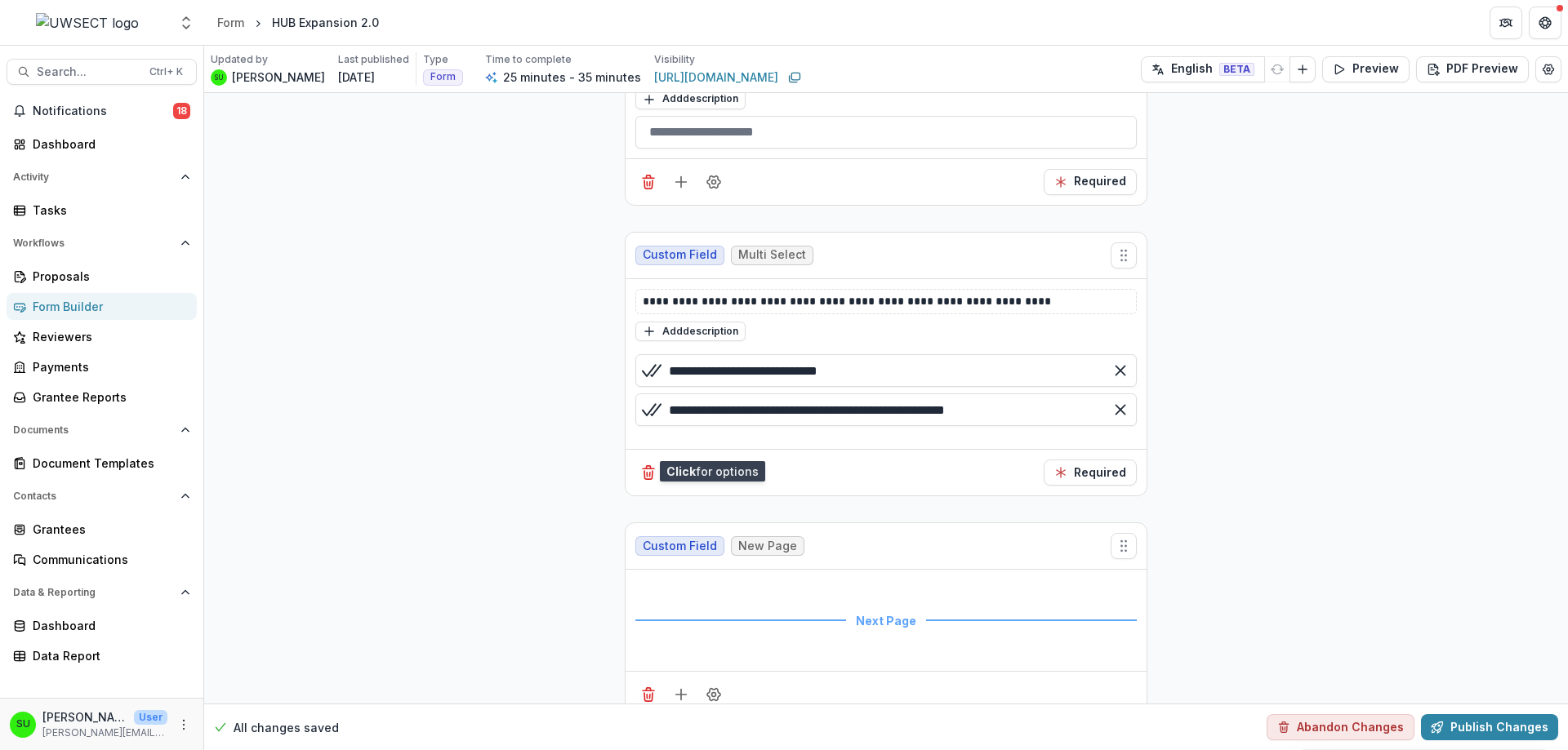
scroll to position [3219, 0]
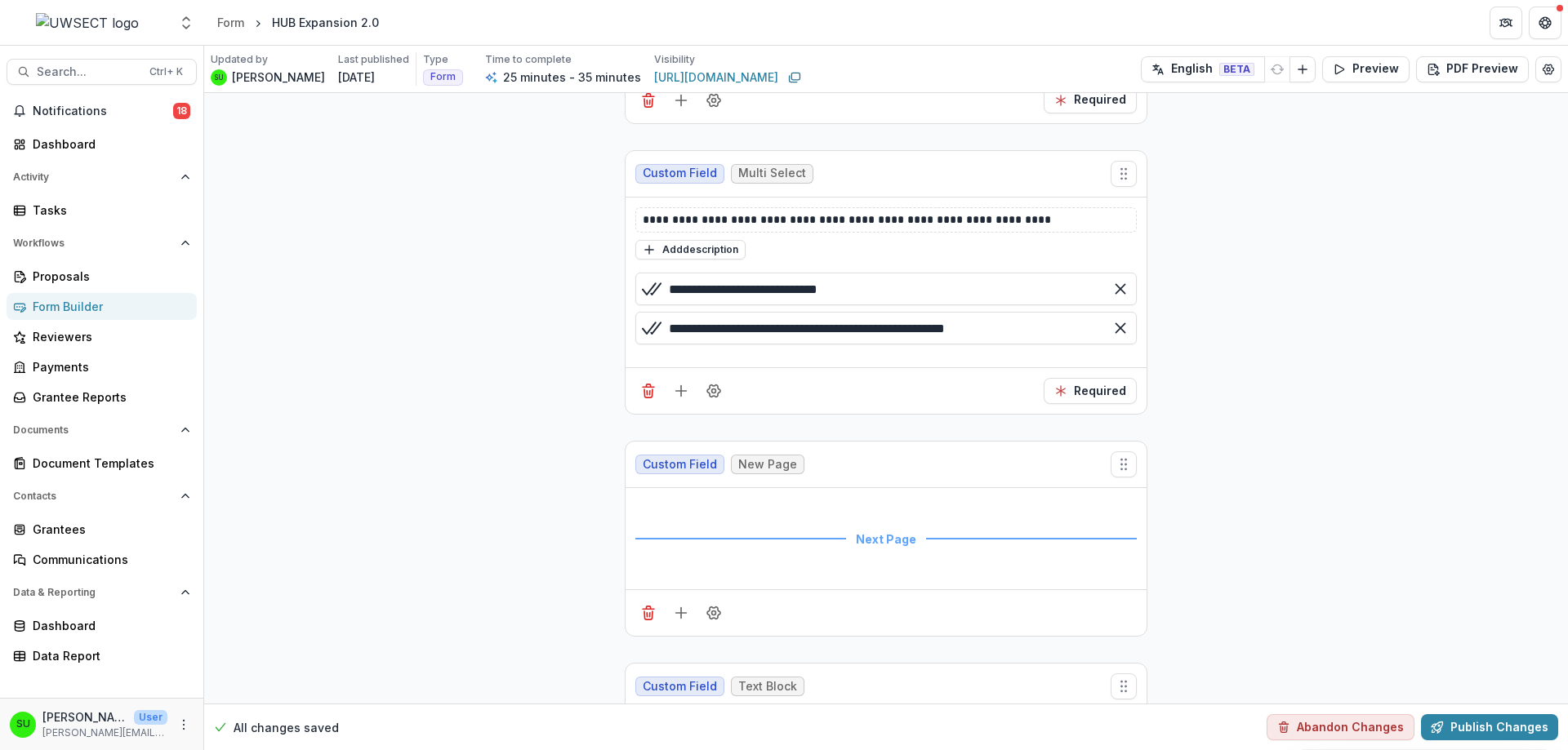
click at [684, 395] on icon "Add field" at bounding box center [682, 391] width 17 height 17
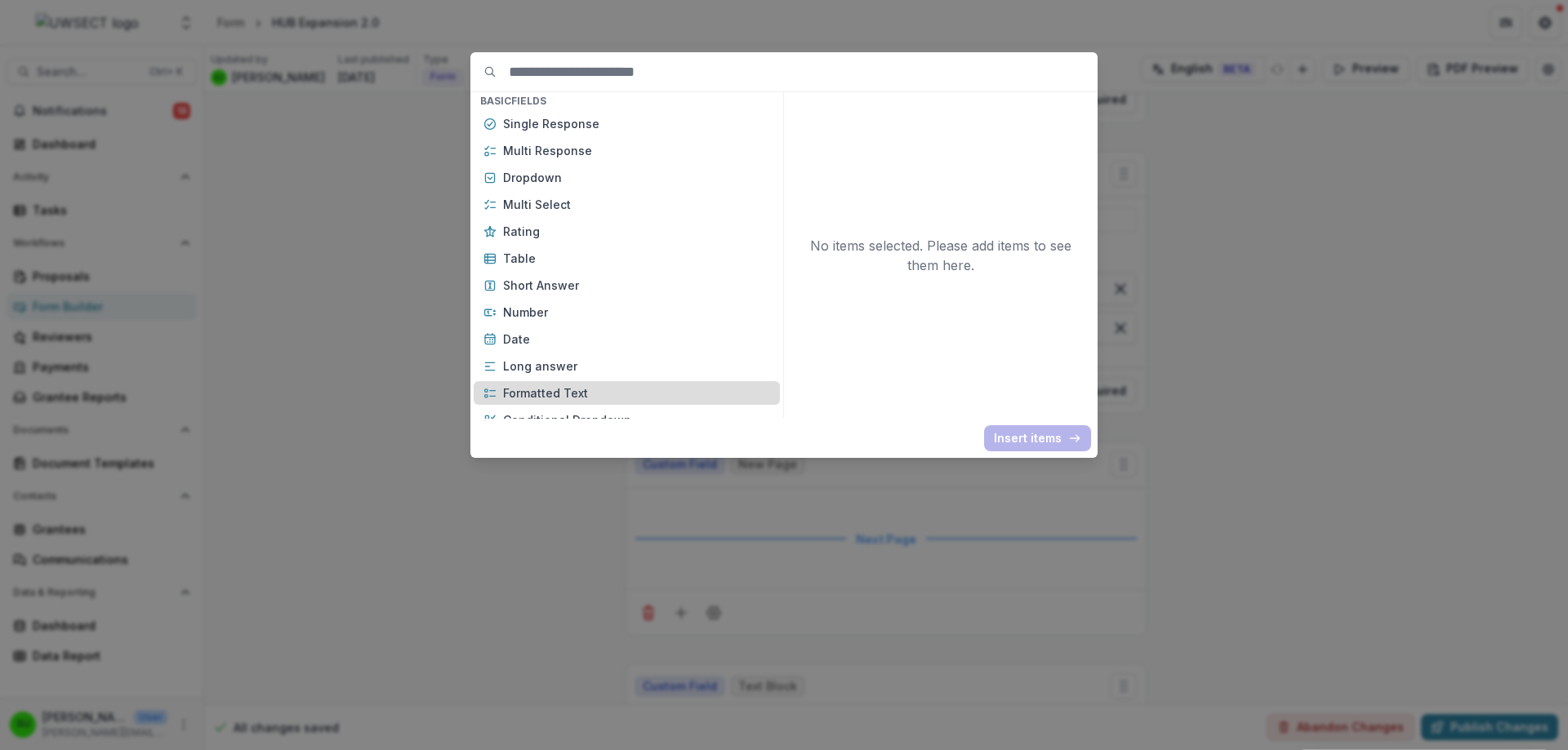
scroll to position [82, 0]
click at [420, 296] on div "Basic Fields New Page File Download File Upload Text Block Currency Phone Numbe…" at bounding box center [784, 375] width 1568 height 750
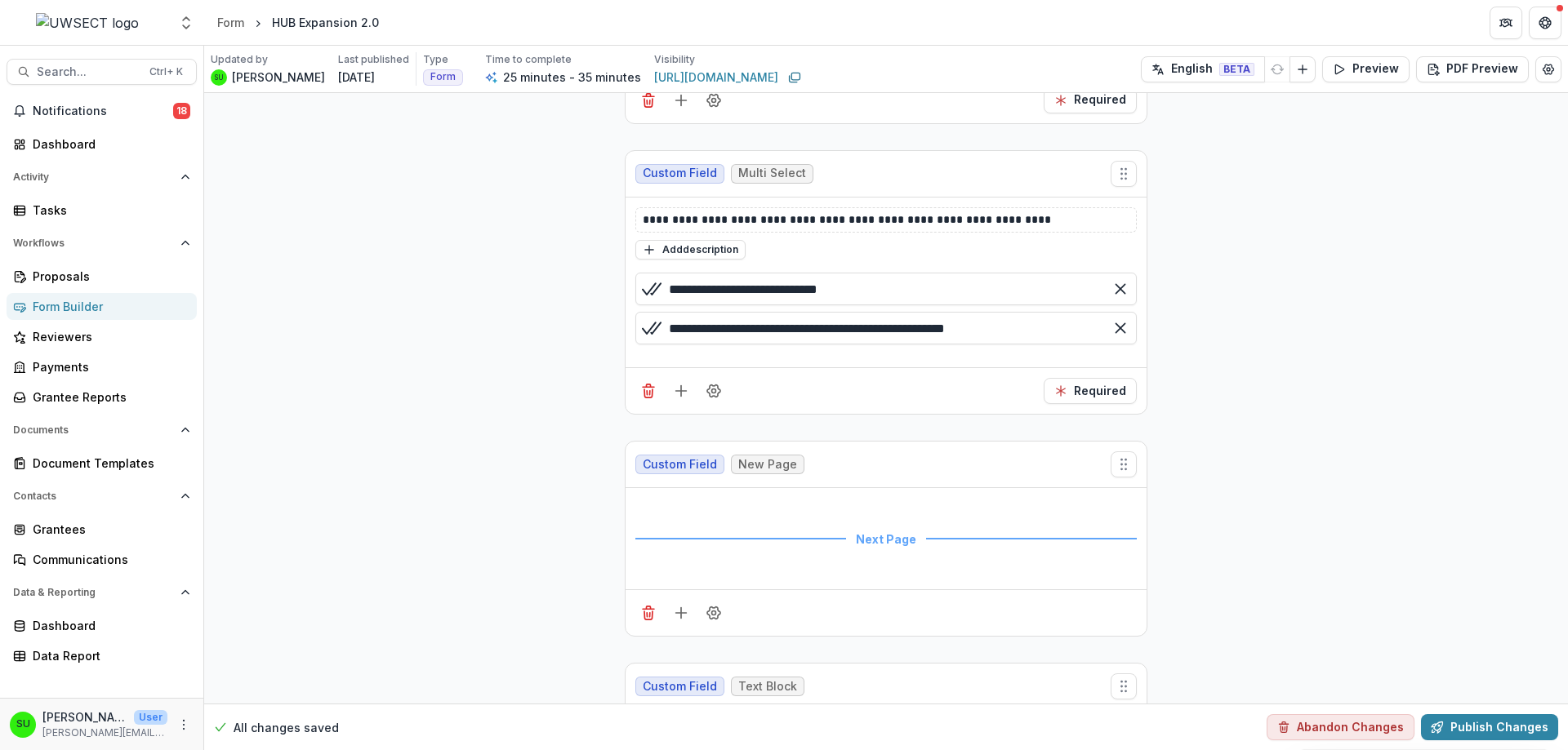
click at [712, 392] on circle "Field Settings" at bounding box center [714, 391] width 4 height 4
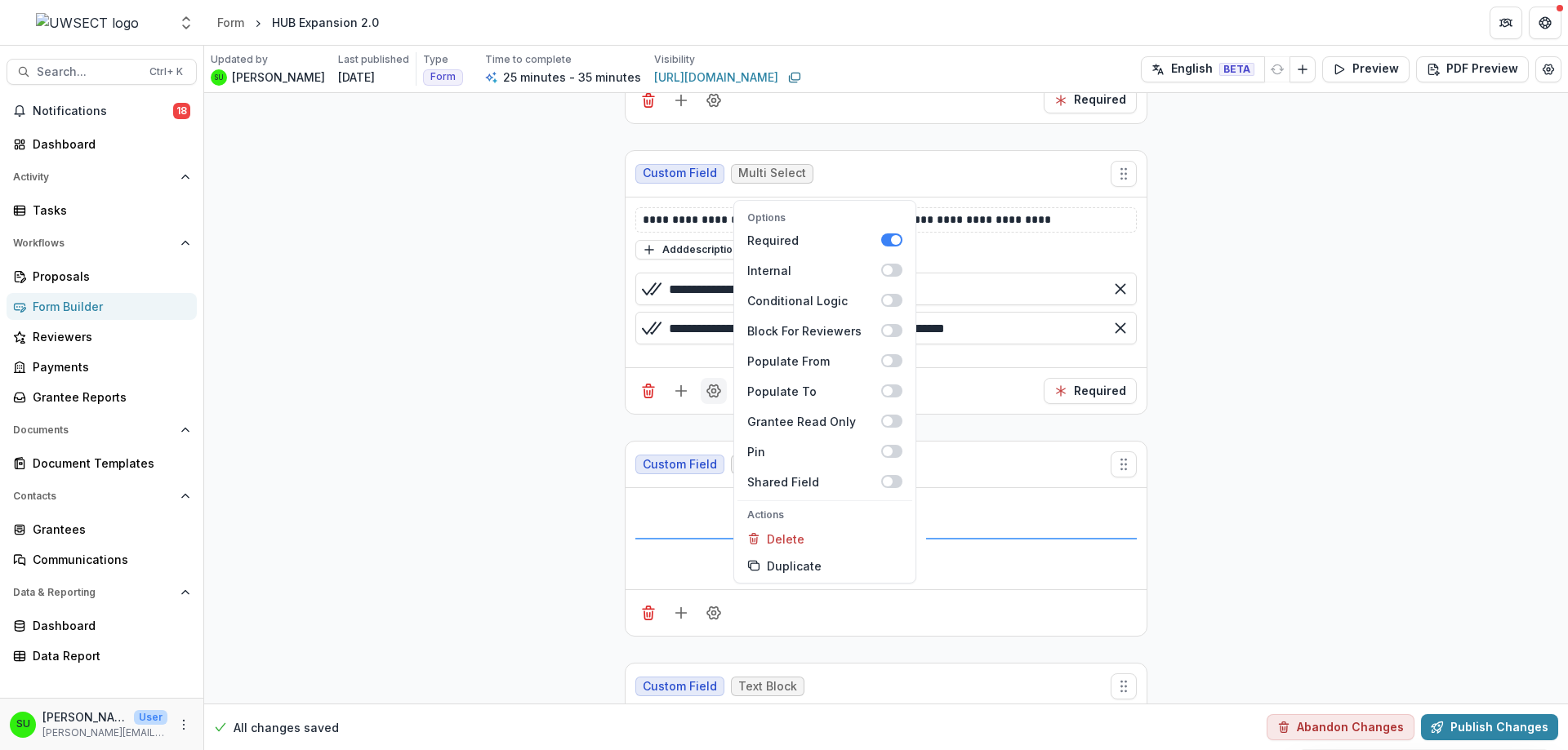
click at [713, 392] on circle "Field Settings" at bounding box center [714, 391] width 4 height 4
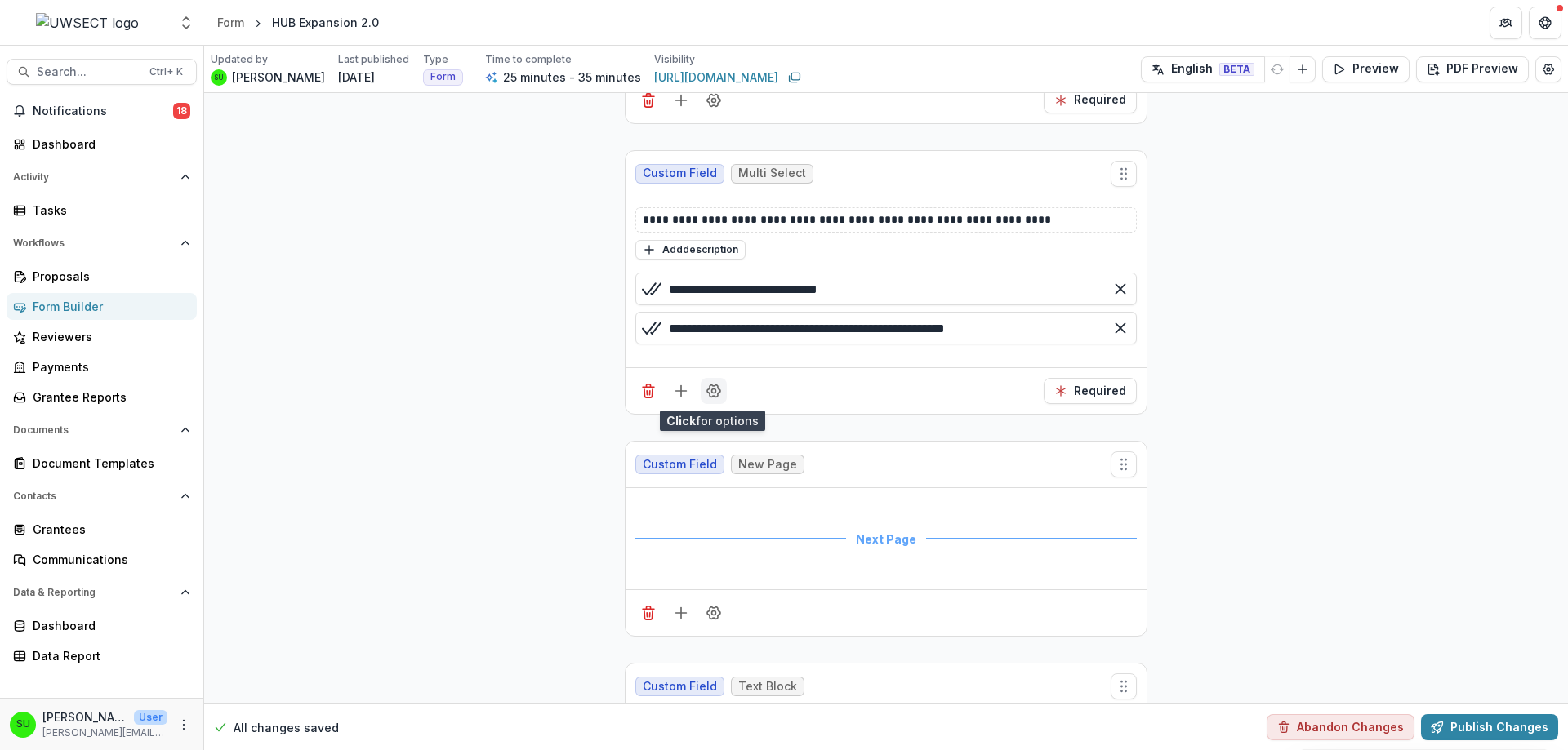
click at [712, 392] on circle "Field Settings" at bounding box center [714, 391] width 4 height 4
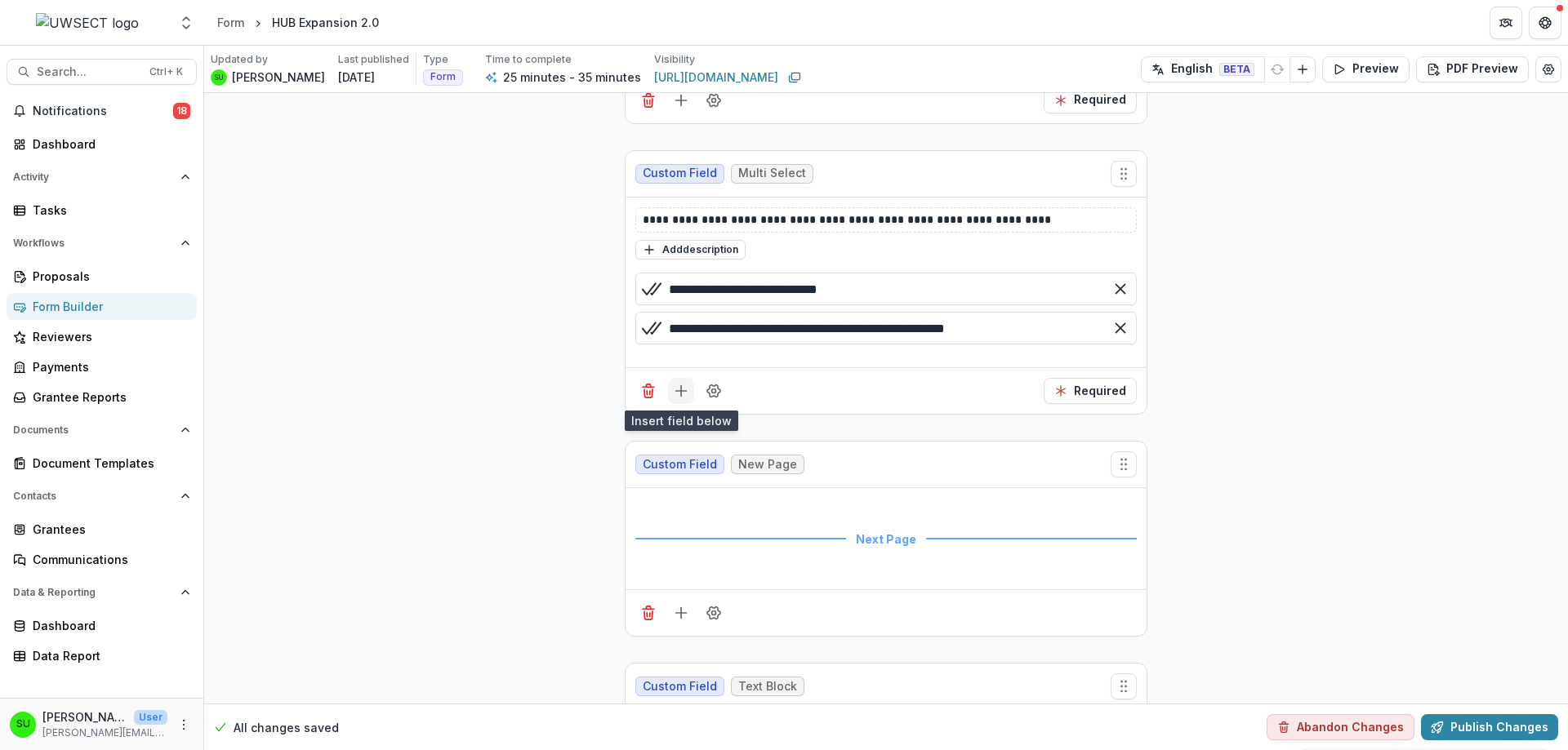
click at [683, 391] on line "Add field" at bounding box center [681, 391] width 10 height 0
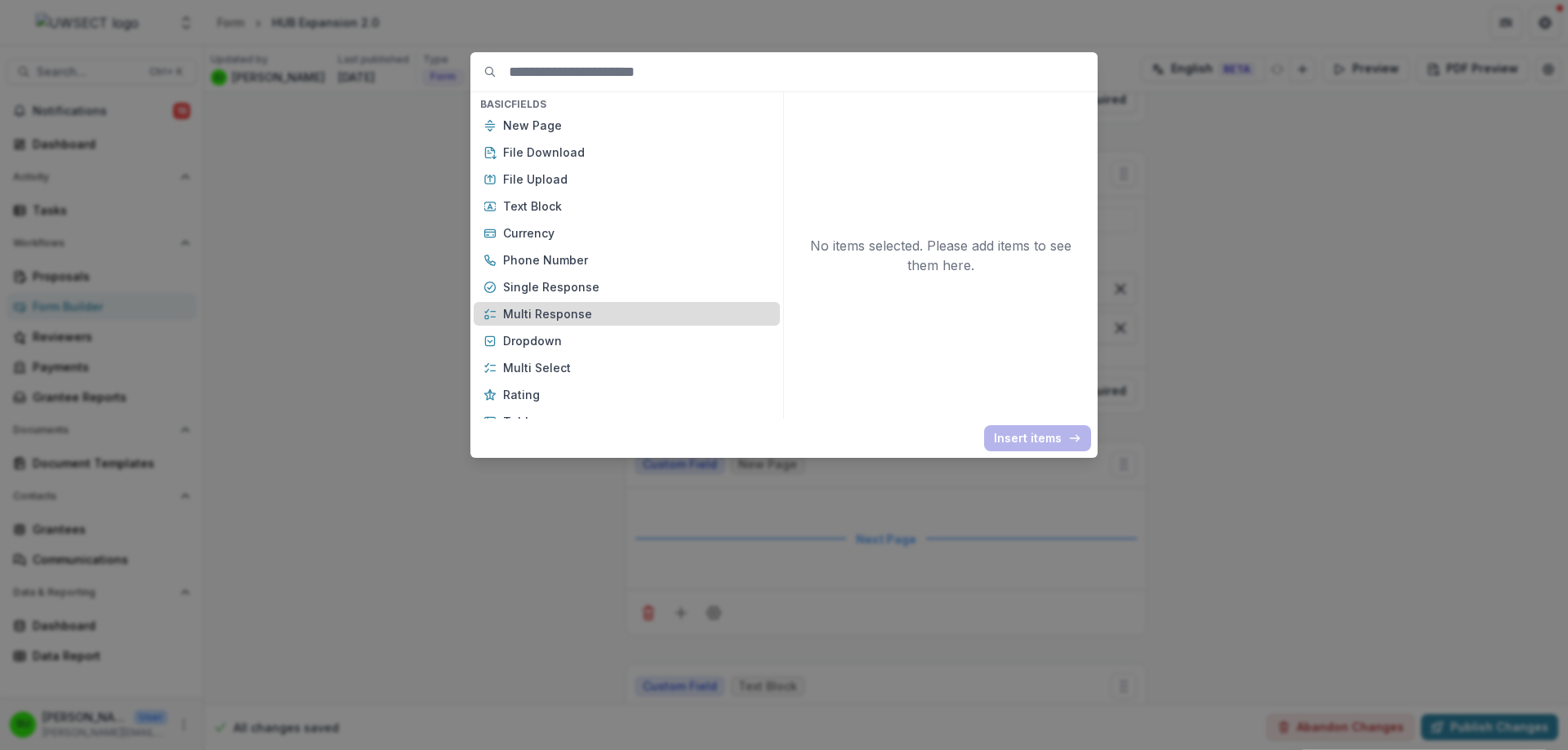
click at [627, 319] on p "Multi Response" at bounding box center [636, 314] width 267 height 17
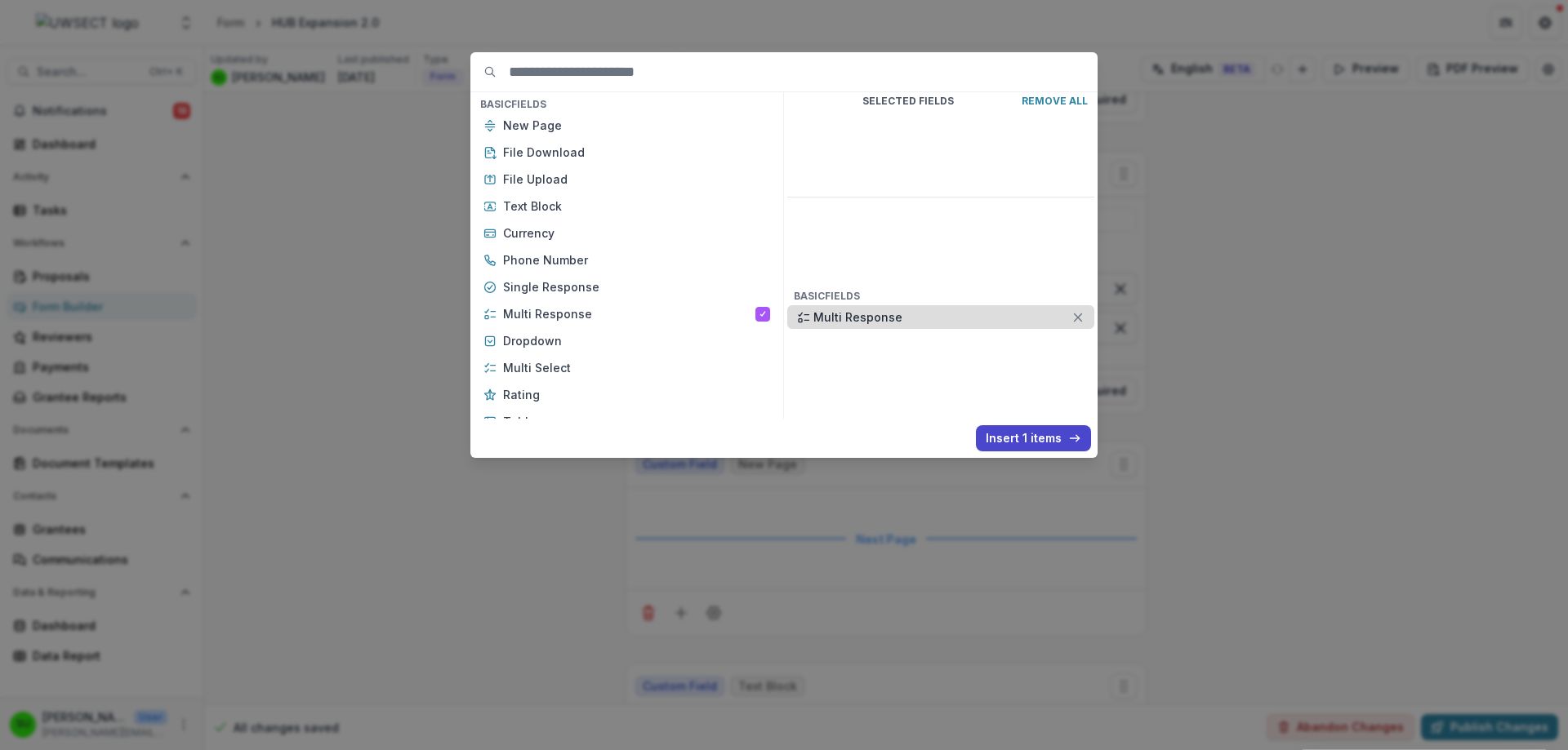
click at [1078, 311] on icon at bounding box center [1077, 317] width 13 height 13
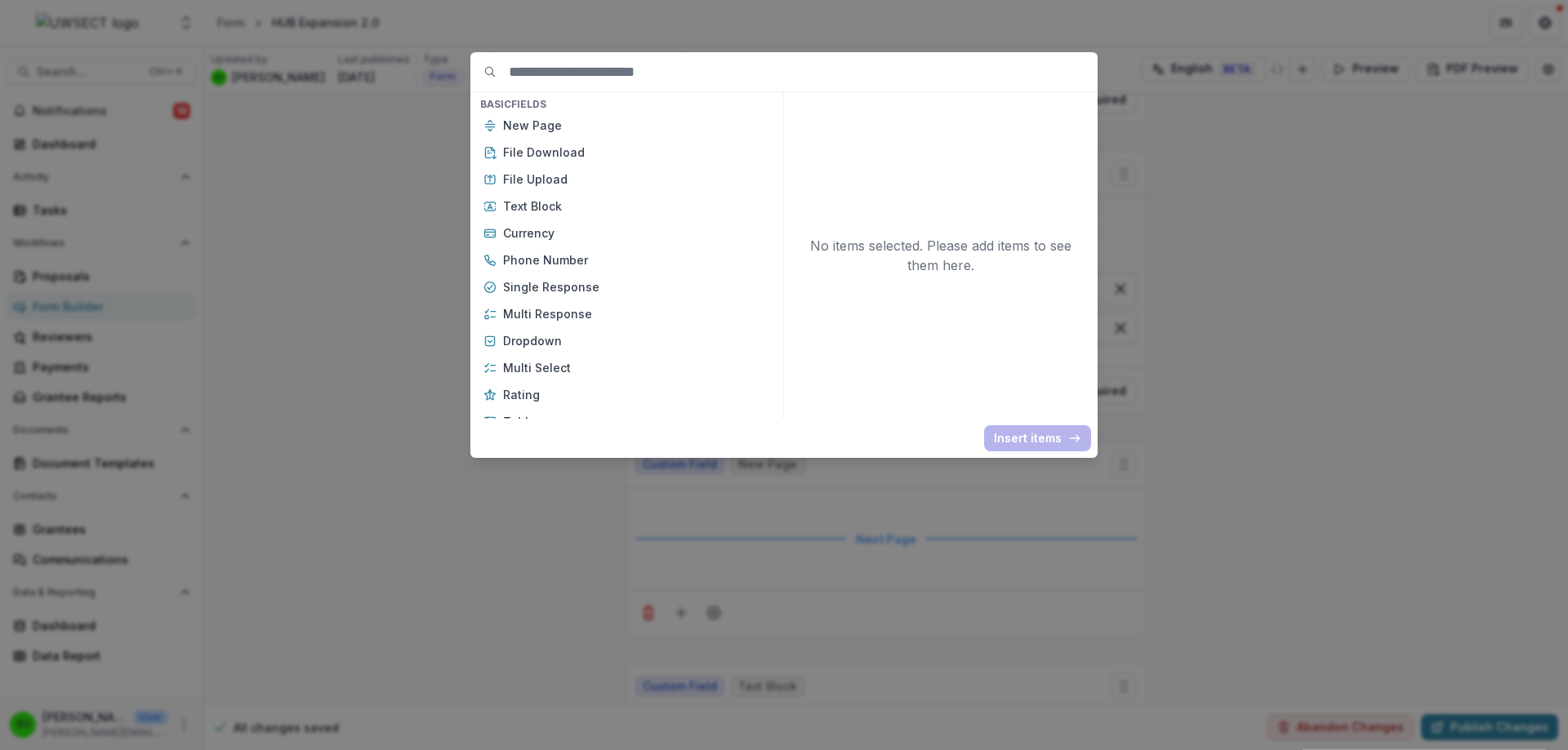
click at [1374, 342] on div "Basic Fields New Page File Download File Upload Text Block Currency Phone Numbe…" at bounding box center [784, 375] width 1568 height 750
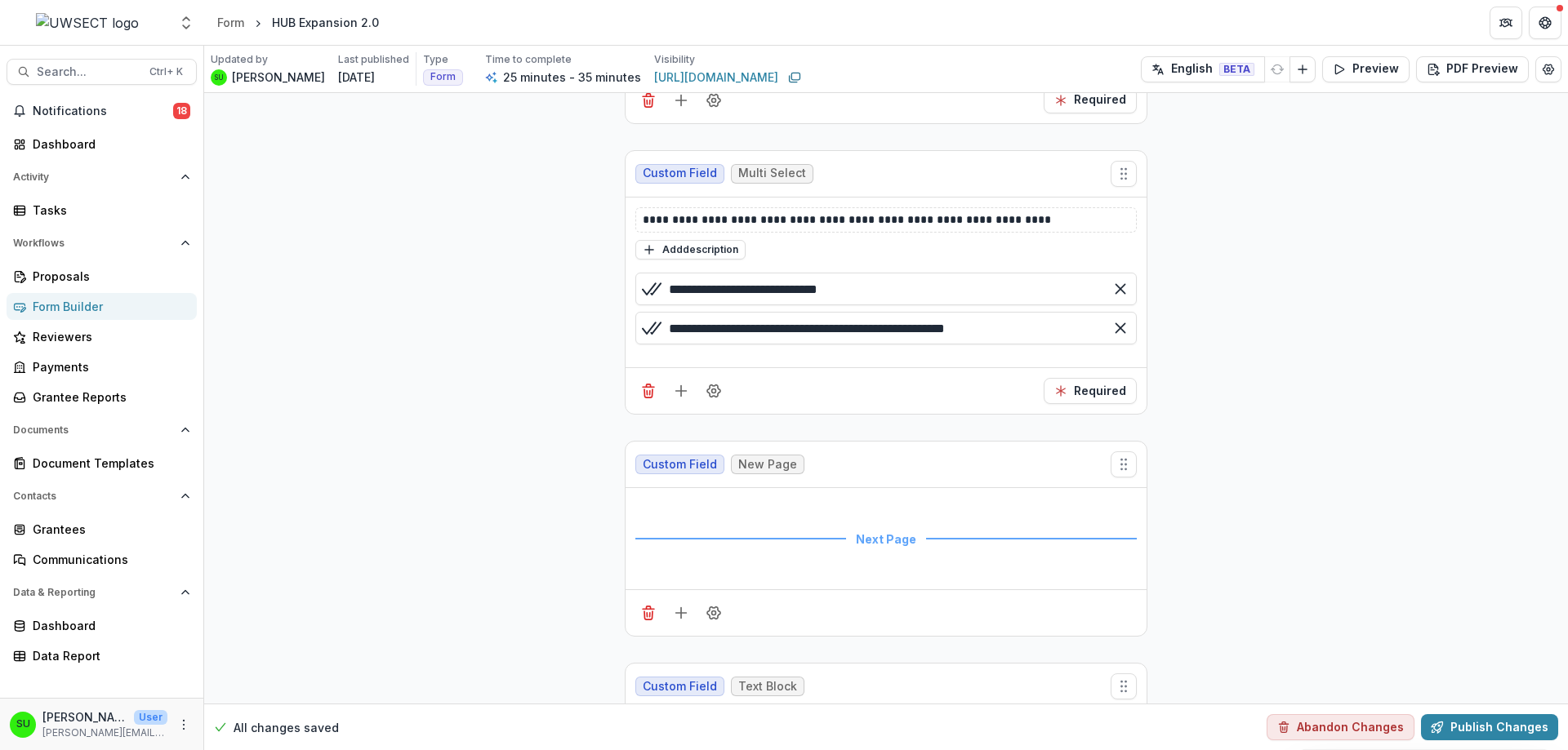
click at [682, 398] on icon "Add field" at bounding box center [682, 391] width 17 height 17
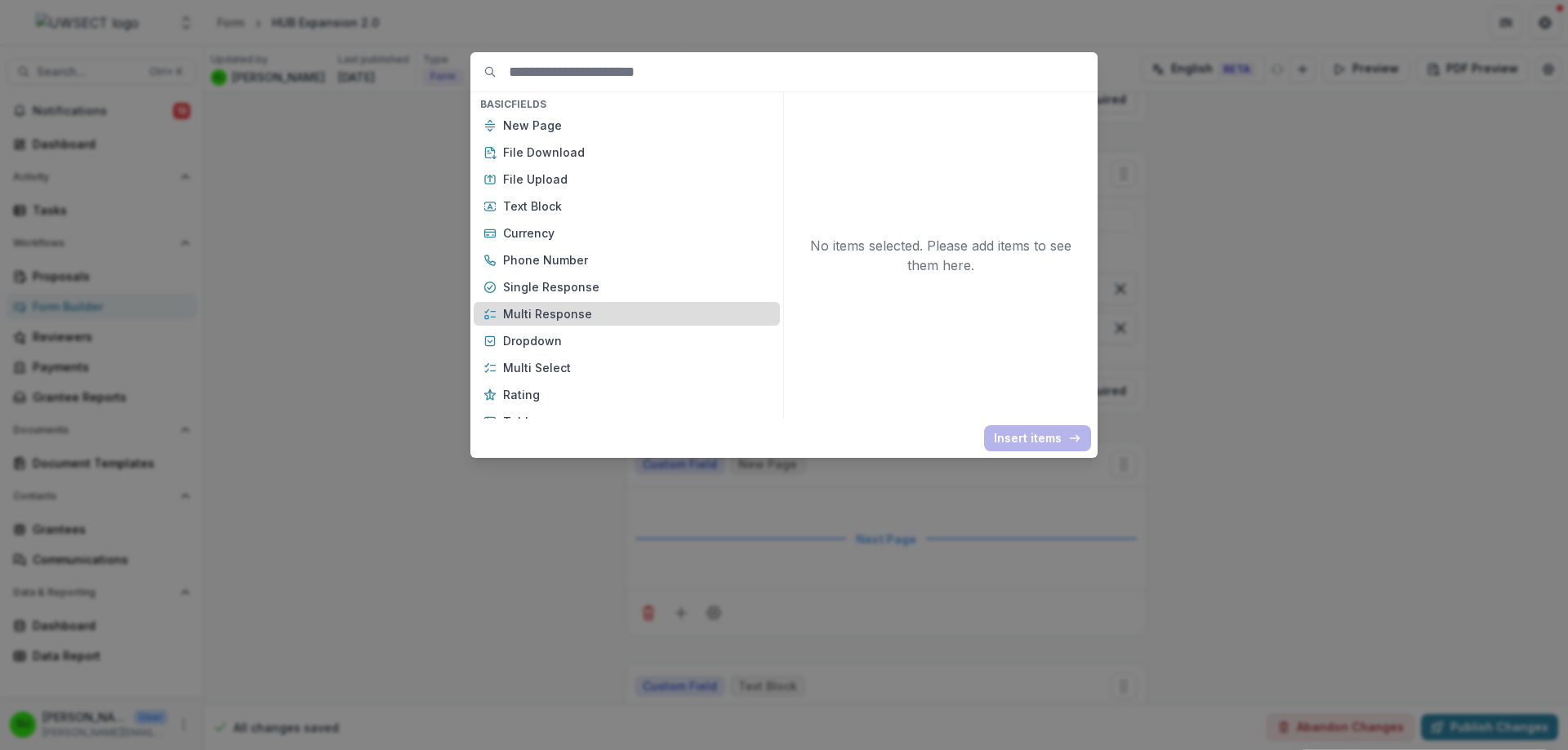
click at [561, 315] on p "Multi Response" at bounding box center [636, 314] width 267 height 17
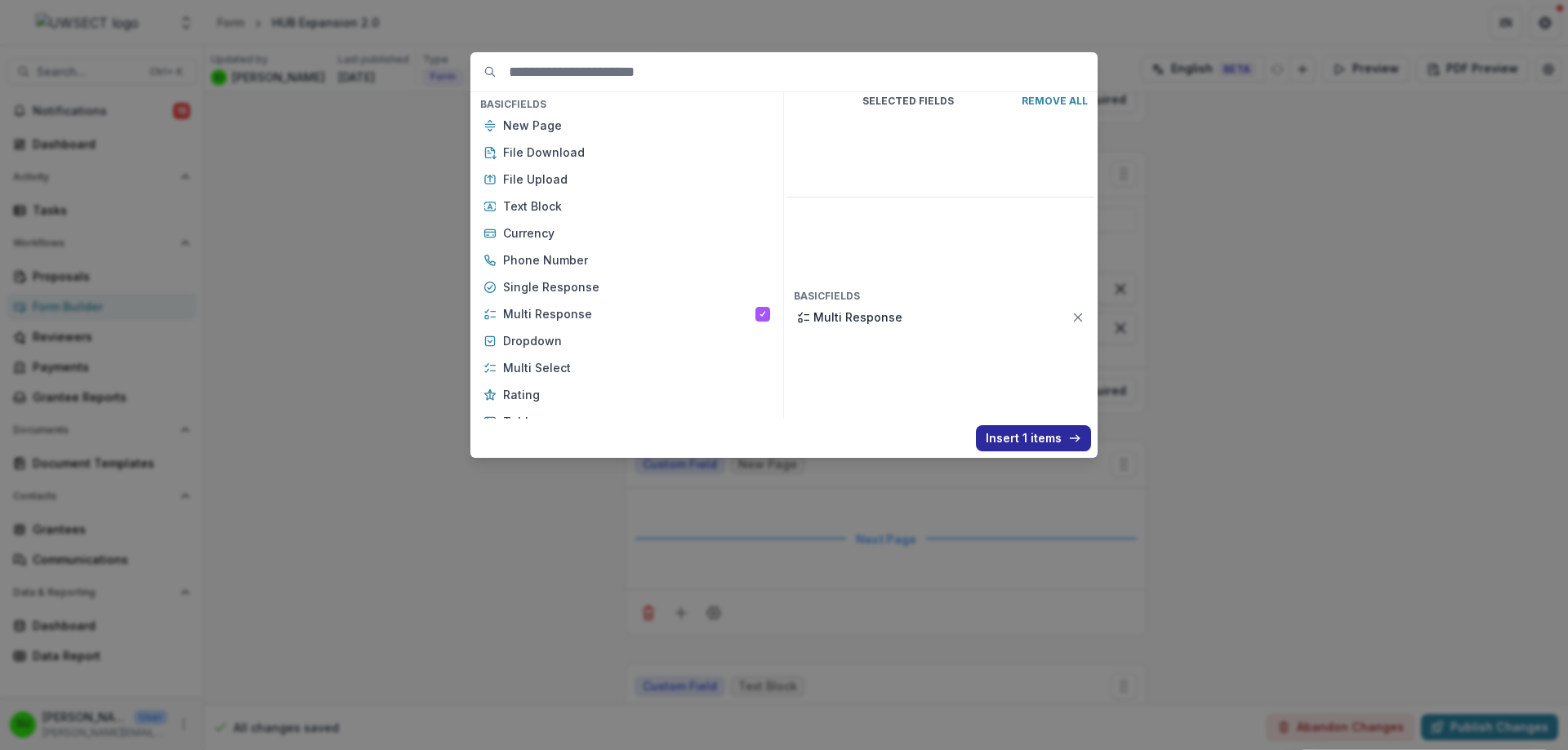
click at [1050, 441] on button "Insert 1 items" at bounding box center [1034, 438] width 115 height 26
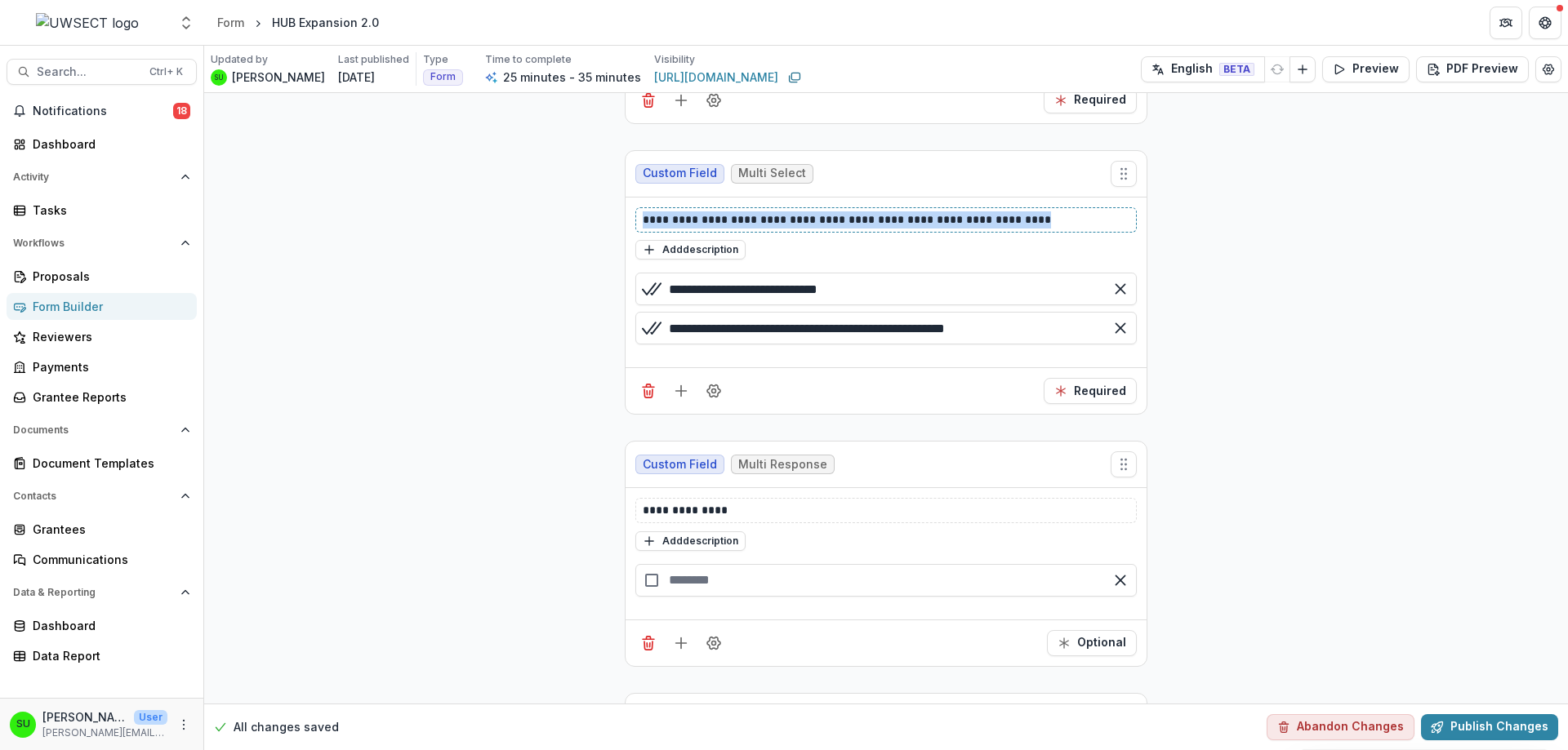
drag, startPoint x: 1026, startPoint y: 219, endPoint x: 588, endPoint y: 221, distance: 438.0
copy p "**********"
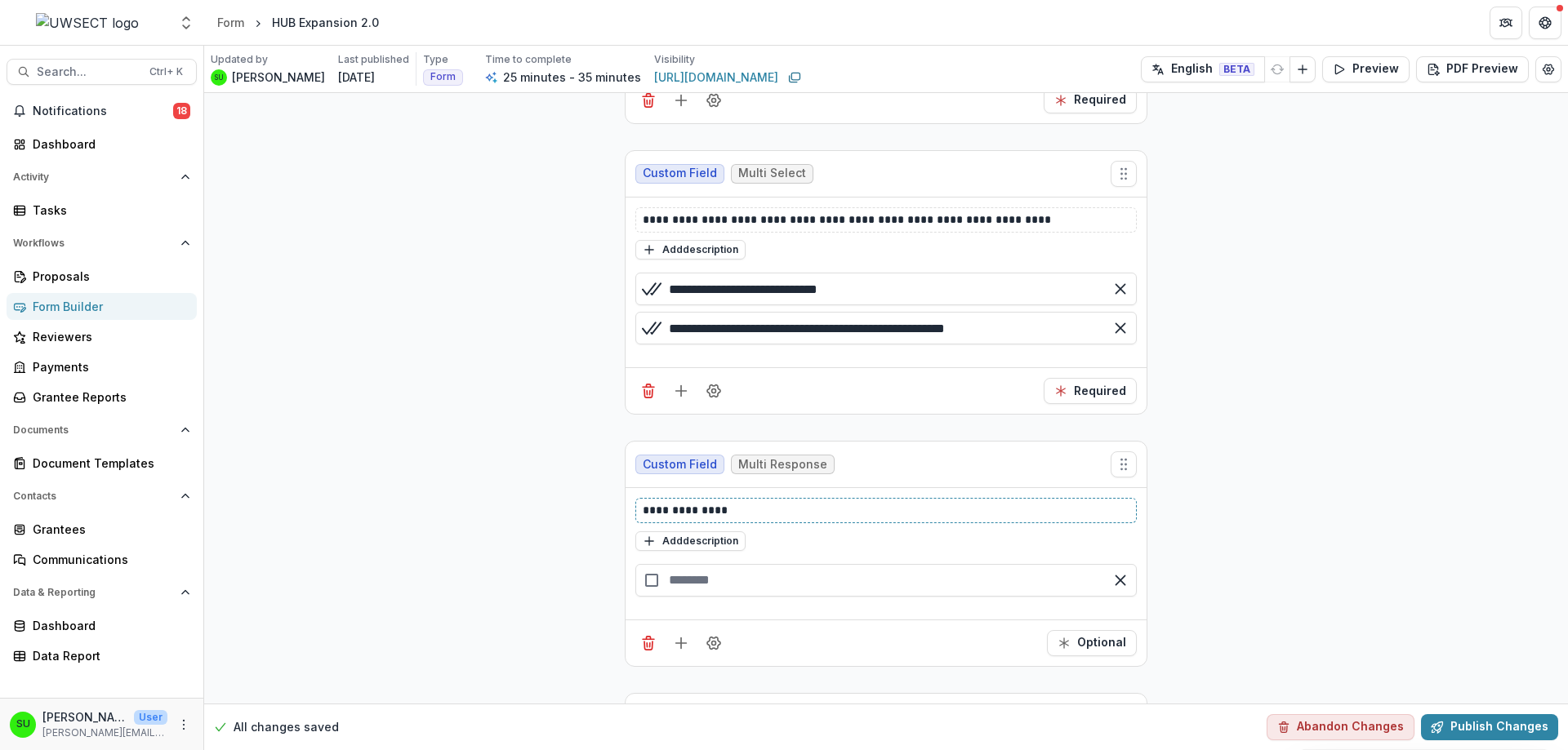
click at [730, 505] on p "**********" at bounding box center [885, 510] width 487 height 17
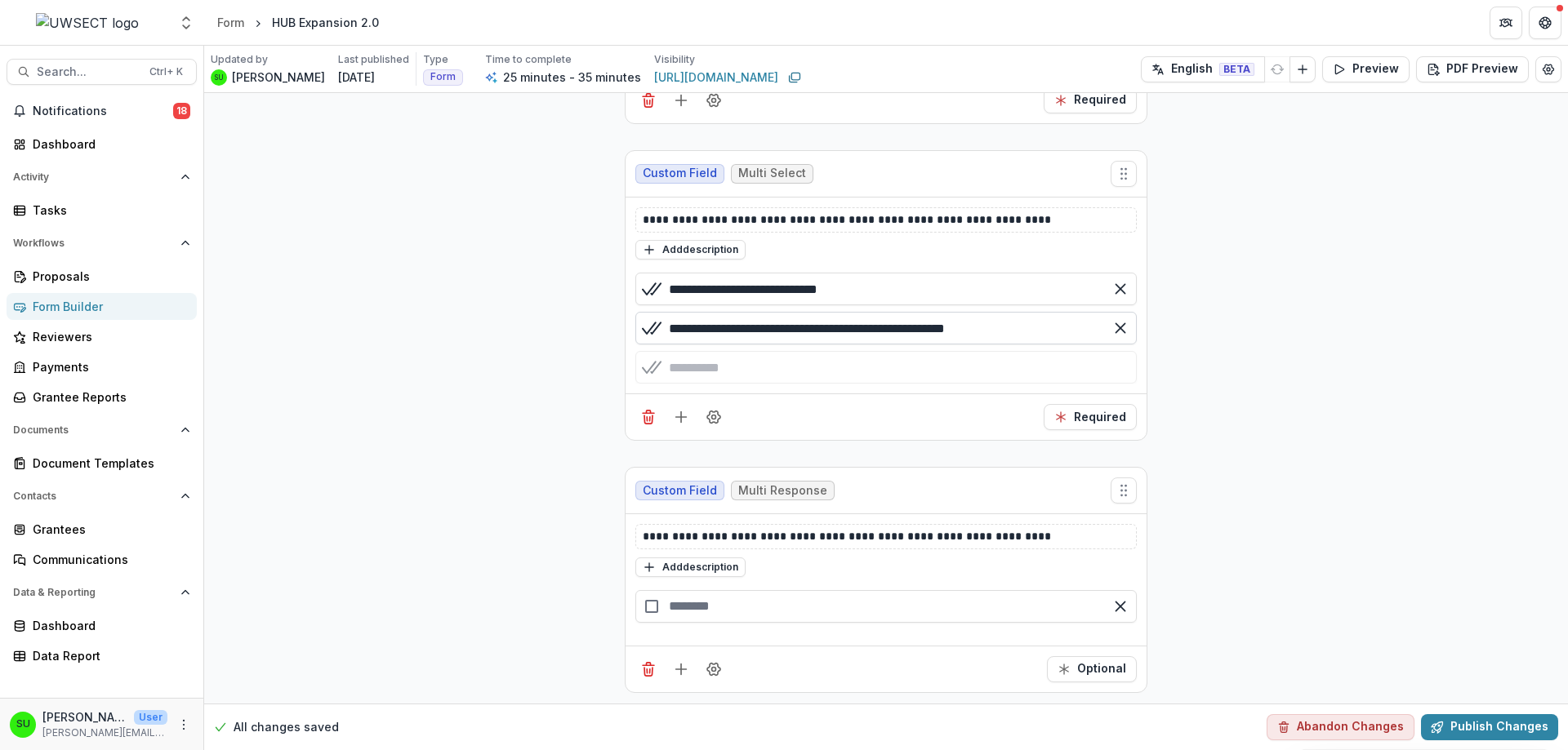
scroll to position [3245, 0]
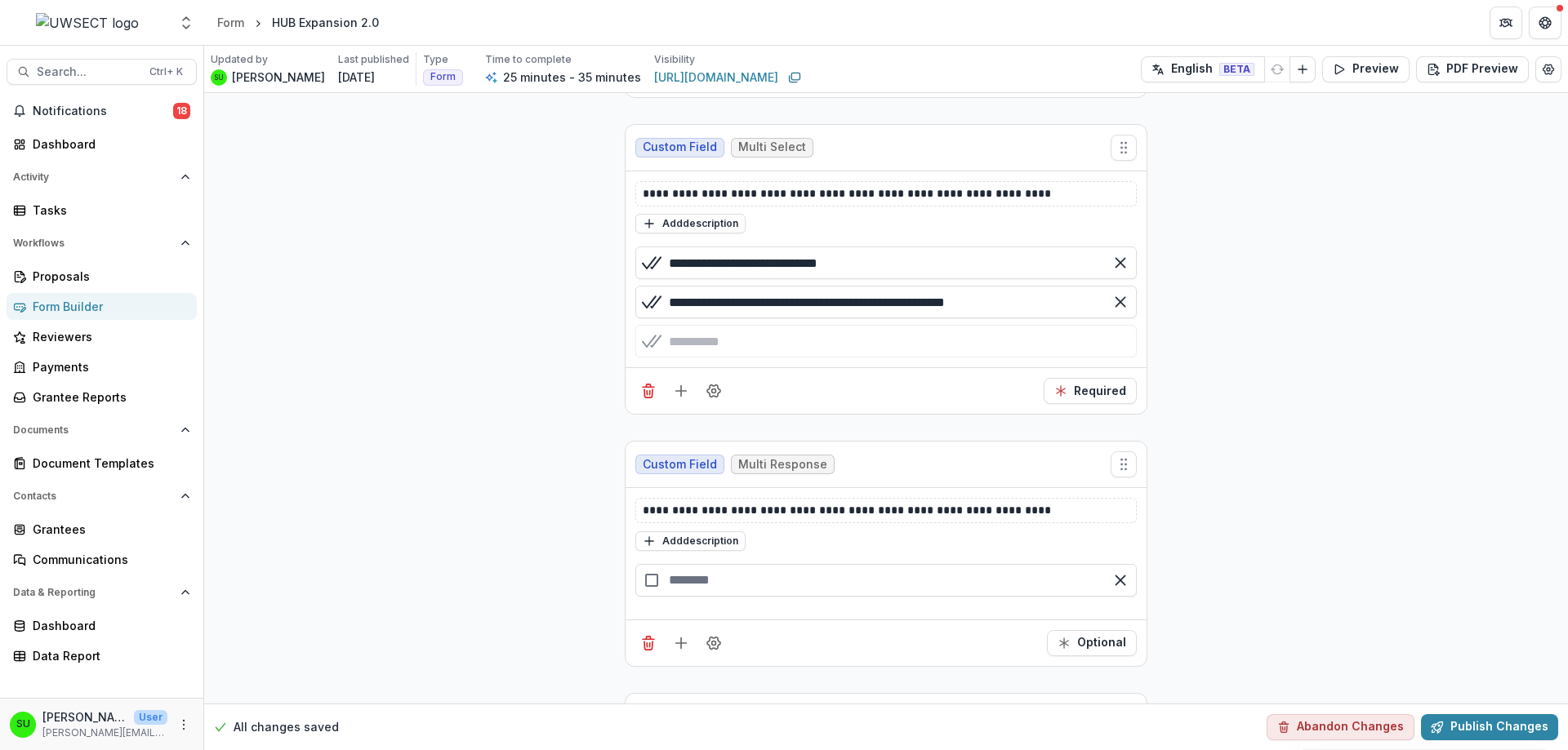
drag, startPoint x: 912, startPoint y: 294, endPoint x: 594, endPoint y: 283, distance: 318.2
click at [713, 583] on div at bounding box center [885, 583] width 514 height 52
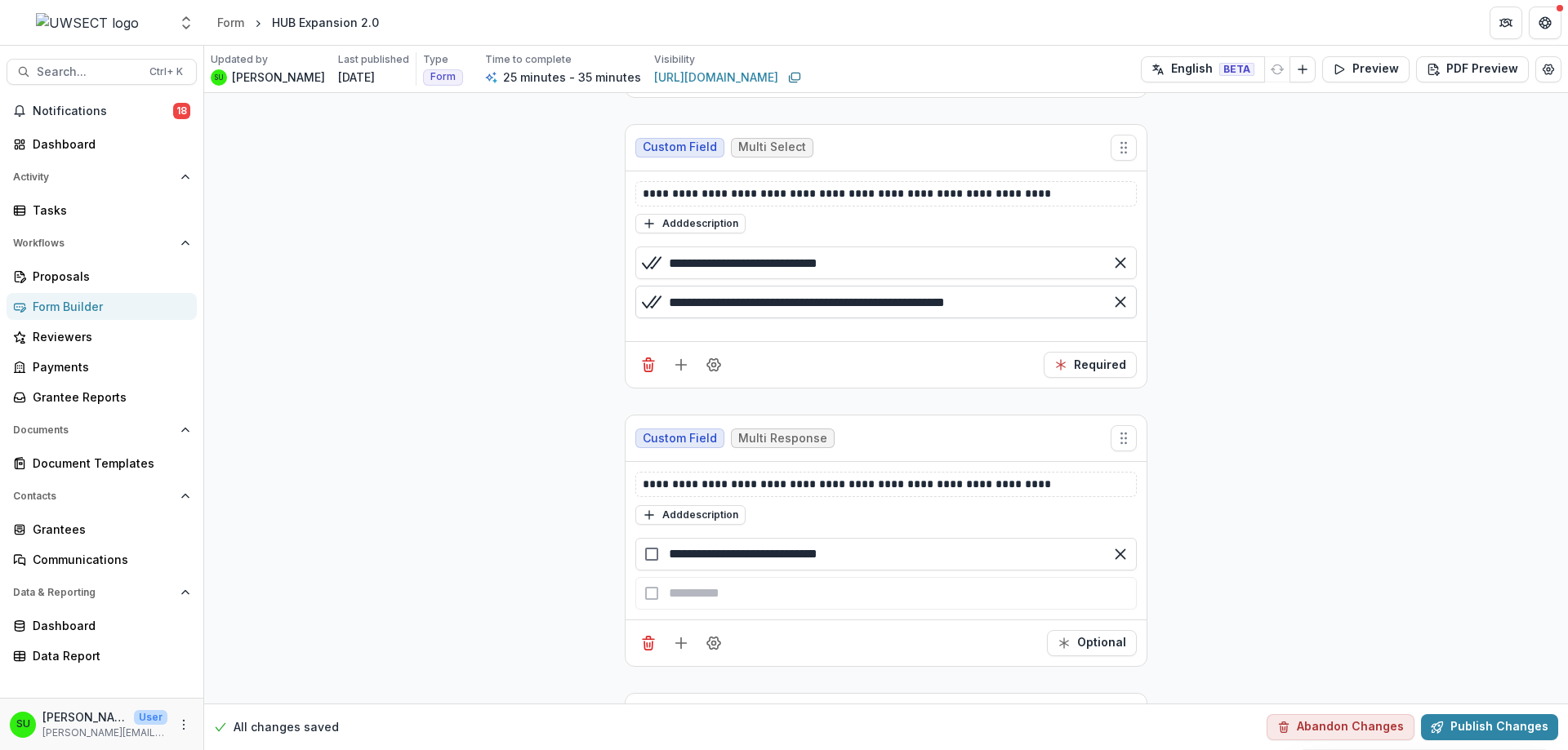
click at [1057, 298] on input "**********" at bounding box center [885, 301] width 501 height 33
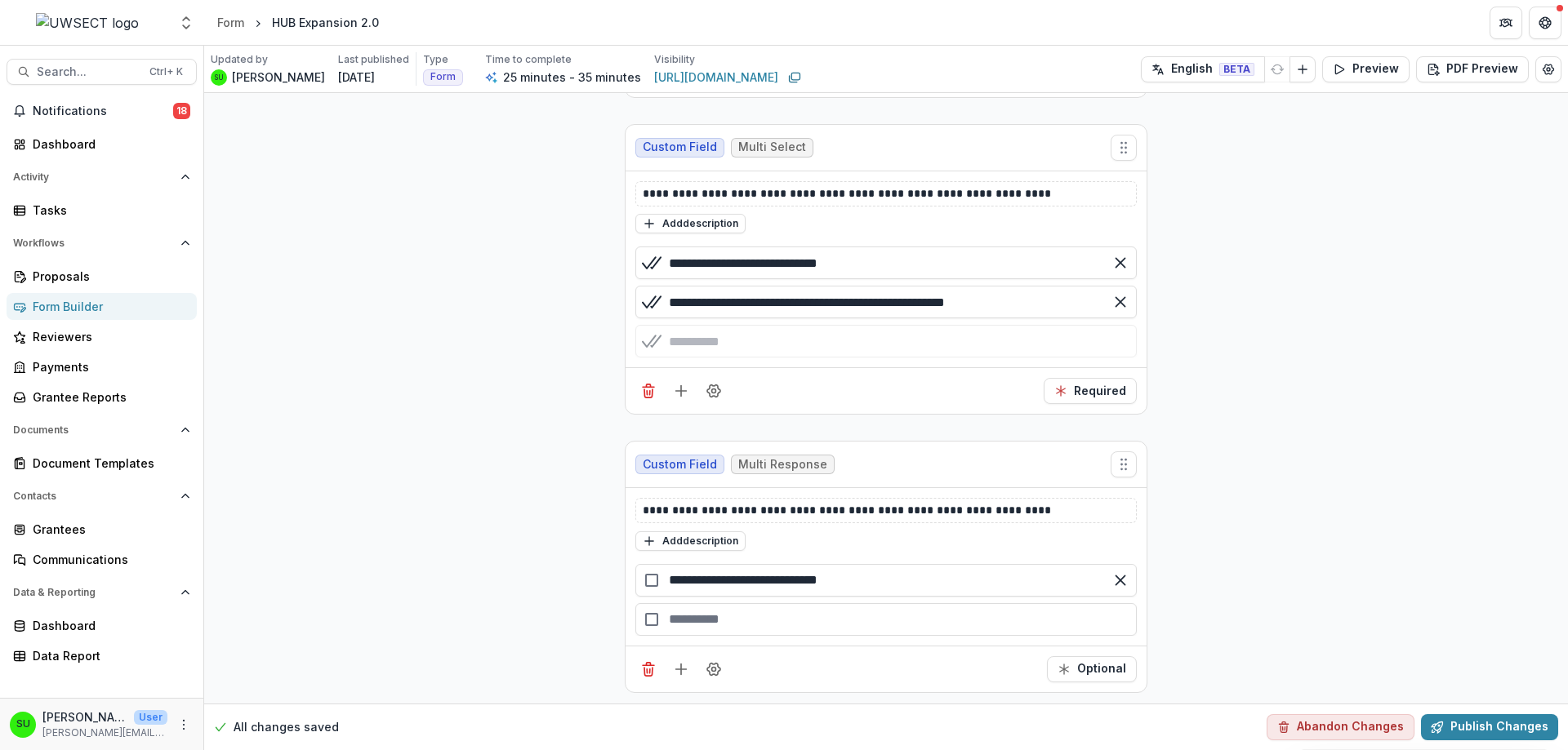
click at [724, 622] on div "button" at bounding box center [885, 619] width 501 height 33
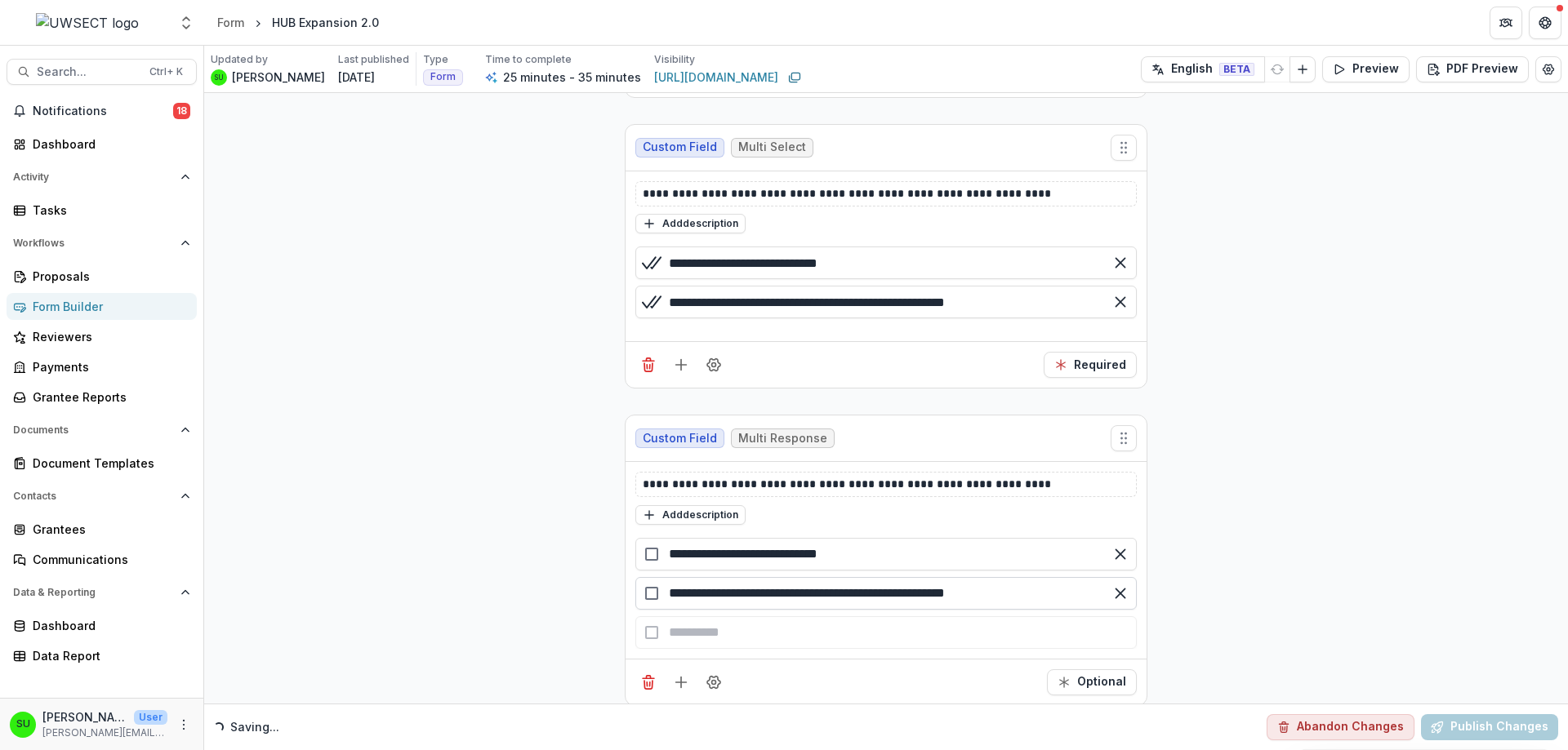
drag, startPoint x: 775, startPoint y: 594, endPoint x: 1094, endPoint y: 593, distance: 319.0
click at [1094, 593] on input "**********" at bounding box center [885, 593] width 501 height 33
type input "**********"
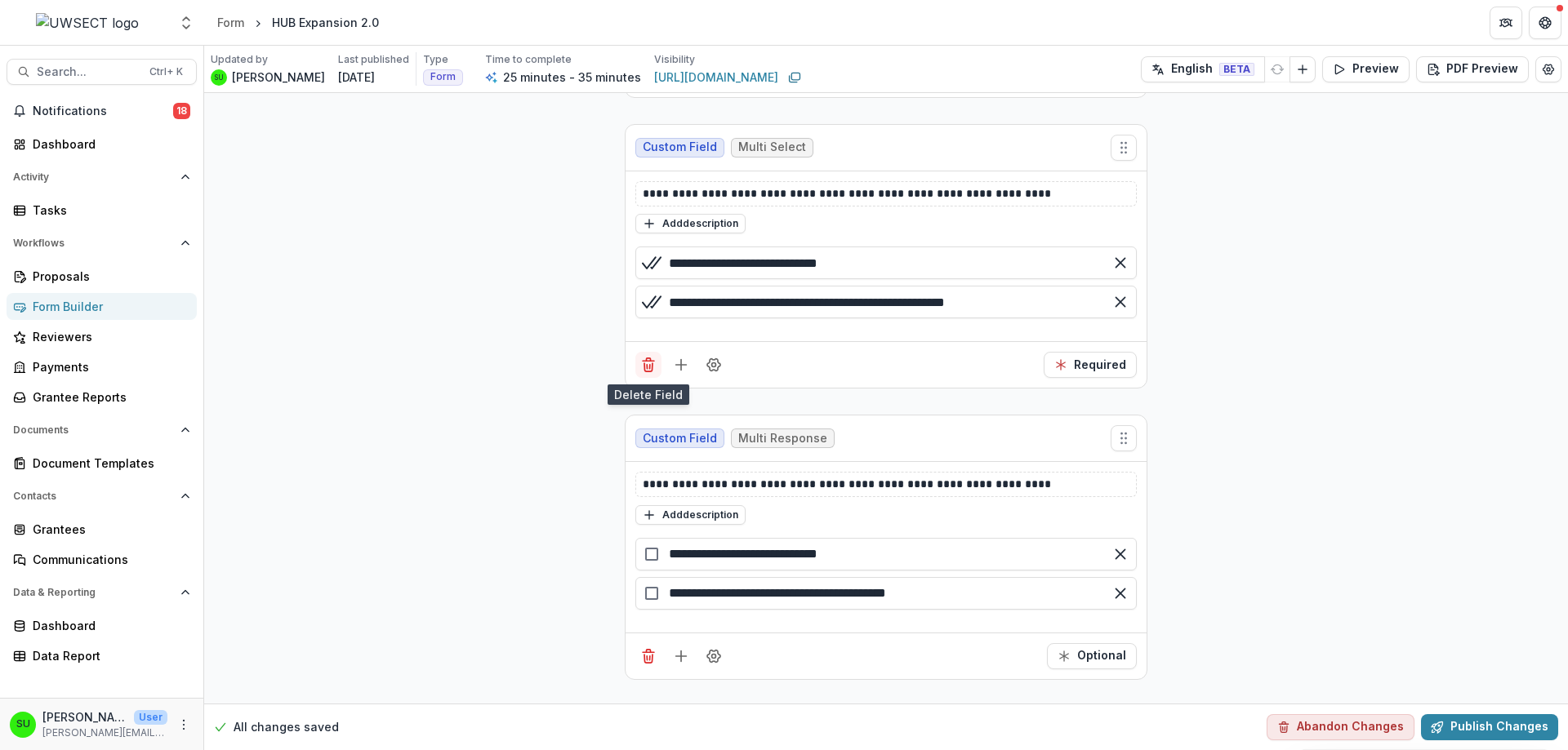
click at [649, 363] on icon "Delete field" at bounding box center [648, 365] width 17 height 17
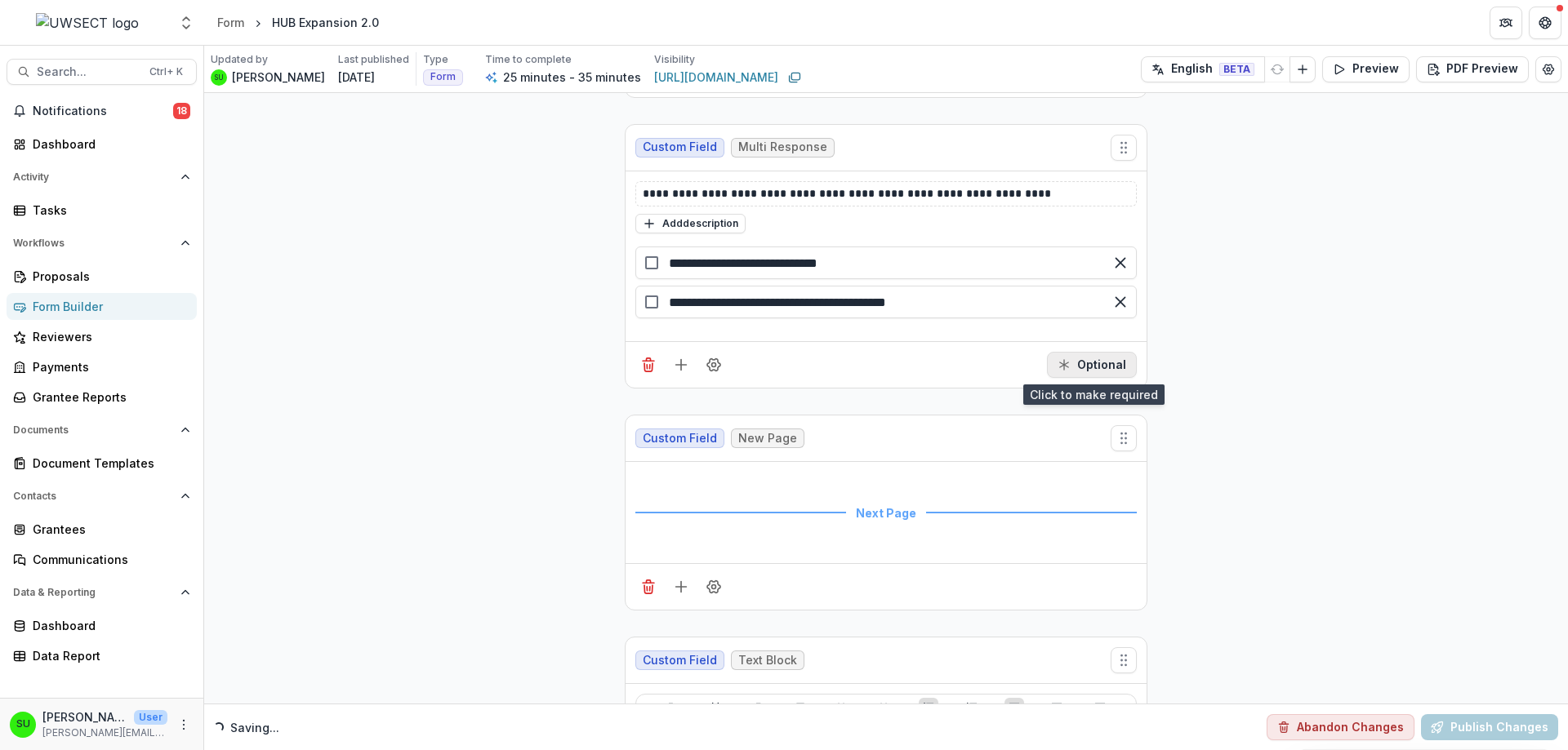
click at [1098, 361] on button "Optional" at bounding box center [1091, 365] width 89 height 26
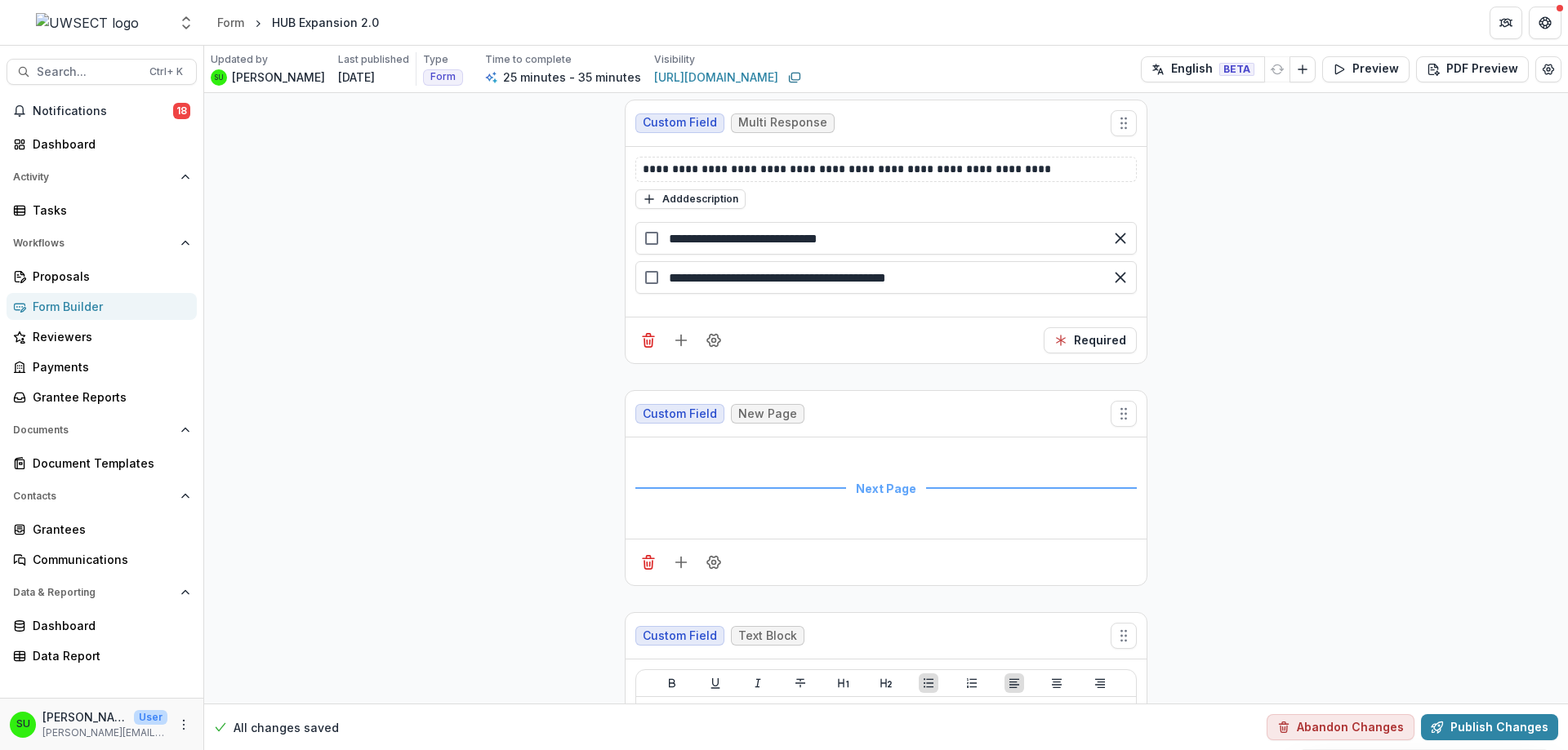
scroll to position [3164, 0]
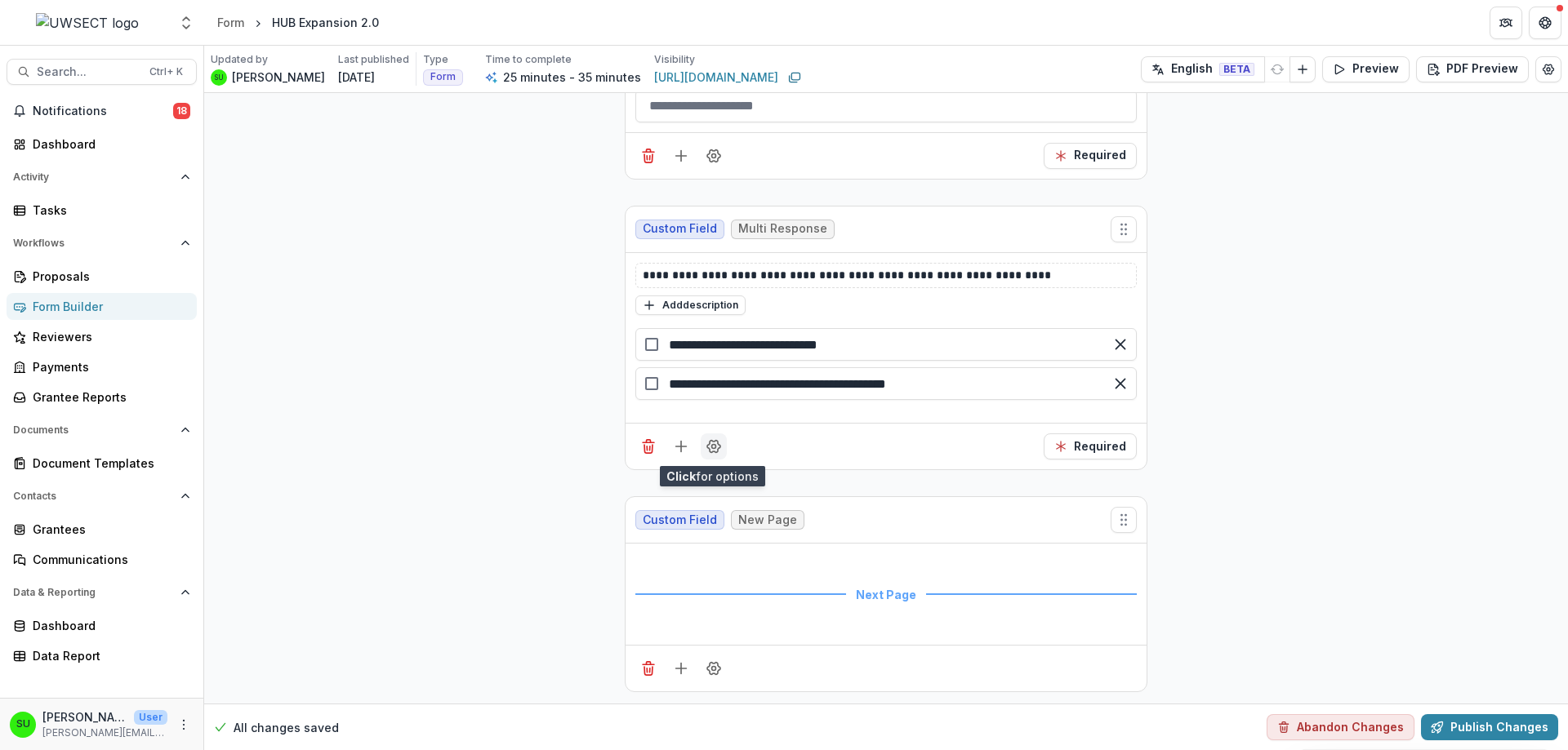
click at [714, 444] on icon "Field Settings" at bounding box center [714, 447] width 17 height 17
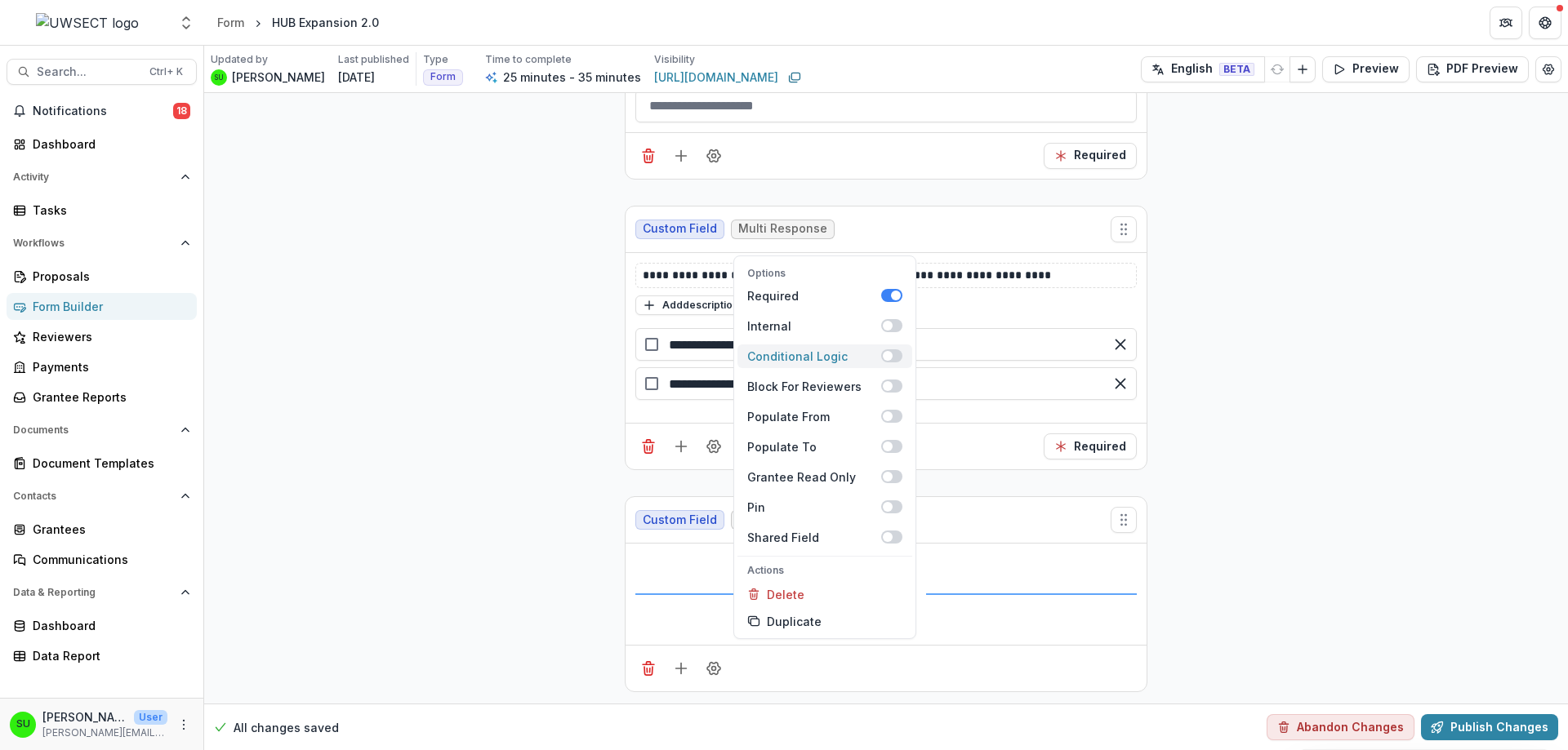
click at [892, 355] on span at bounding box center [891, 355] width 21 height 13
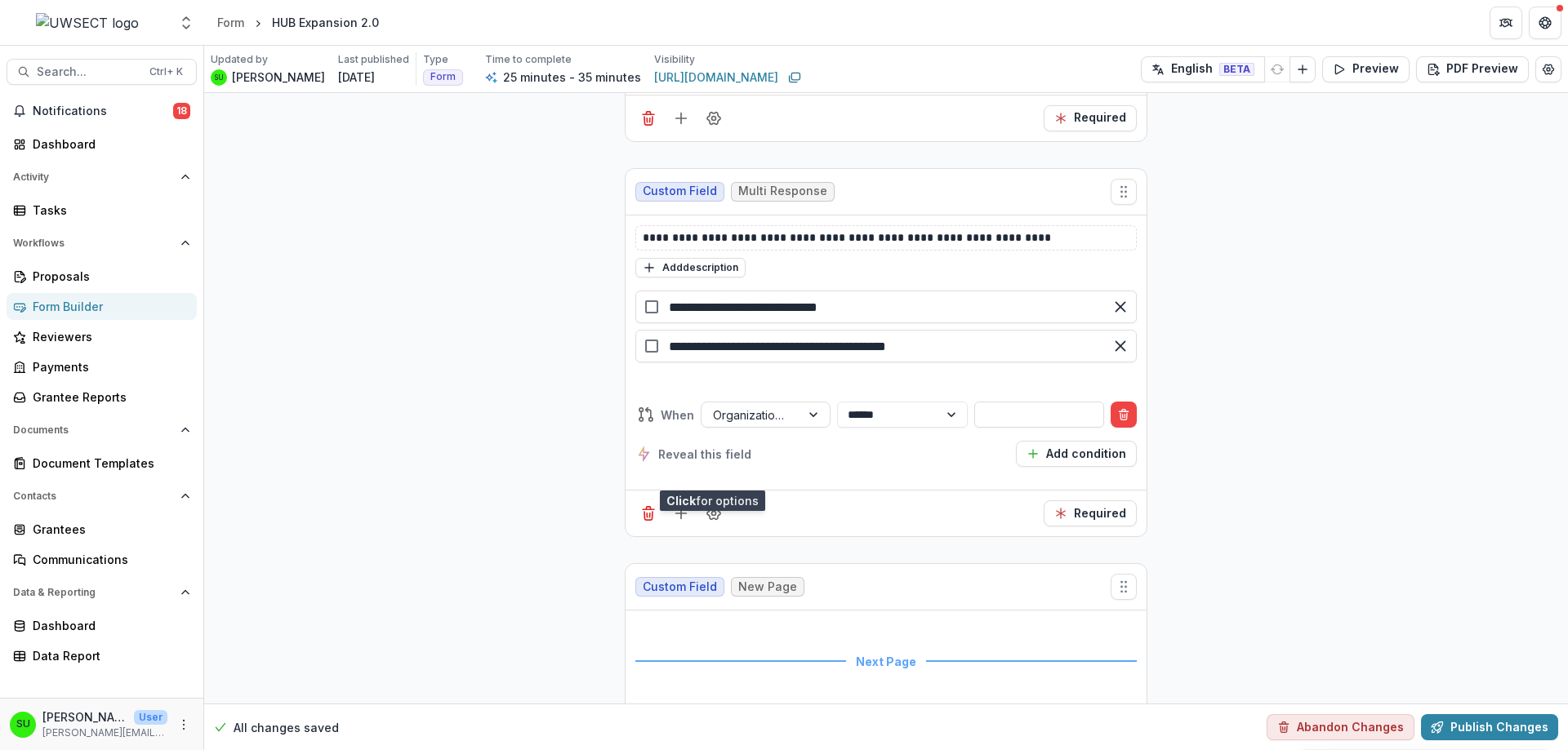
scroll to position [3327, 0]
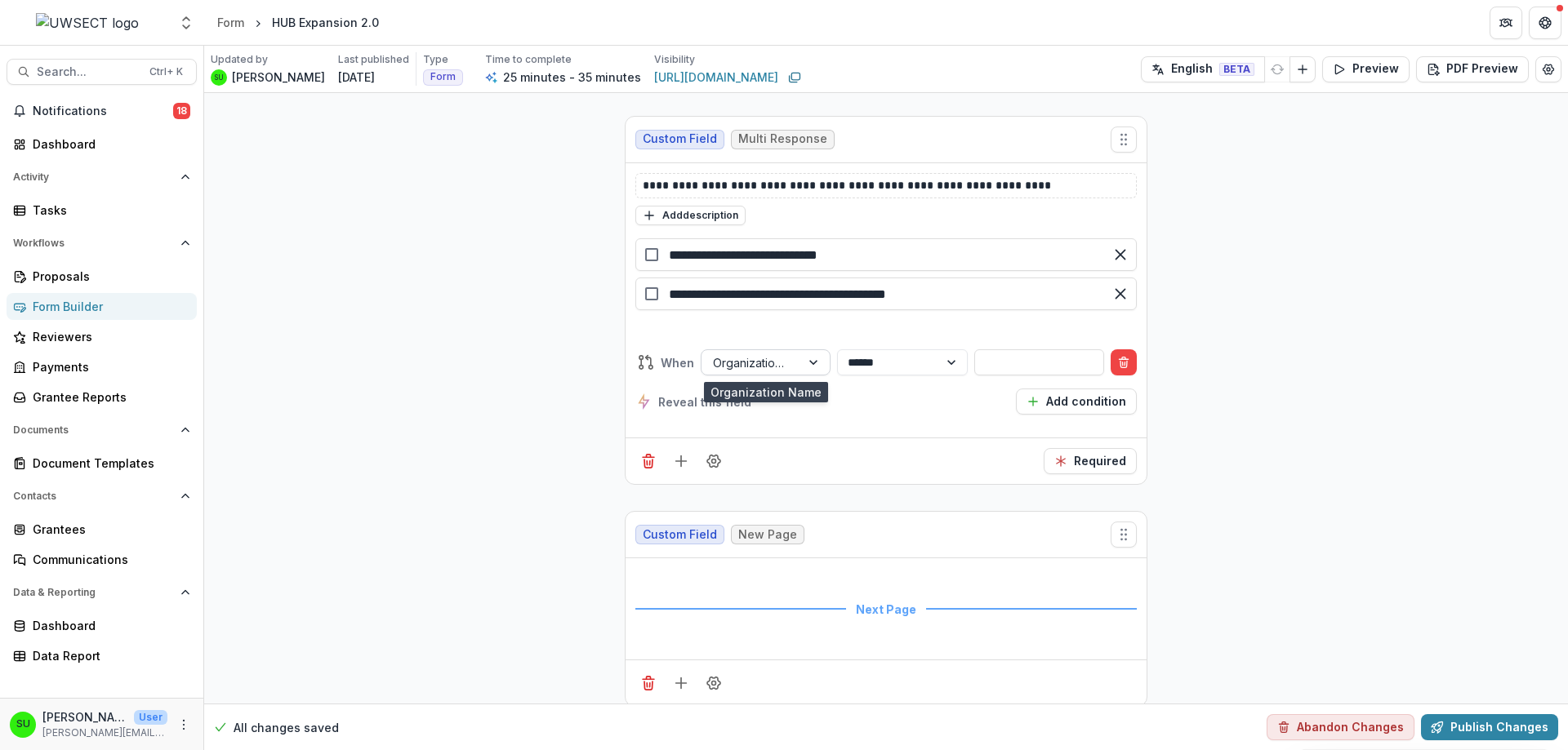
click at [809, 355] on div at bounding box center [815, 362] width 30 height 24
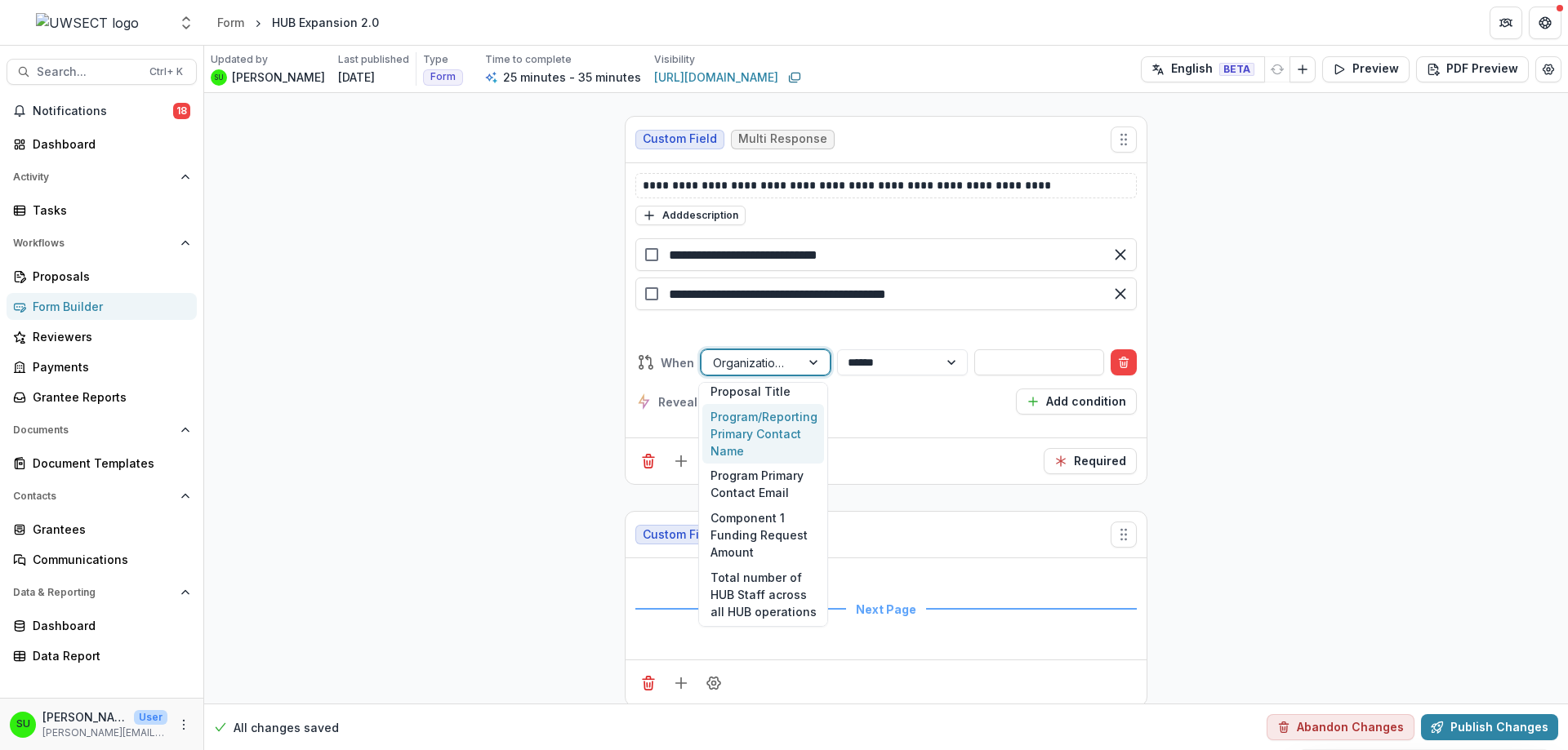
scroll to position [163, 0]
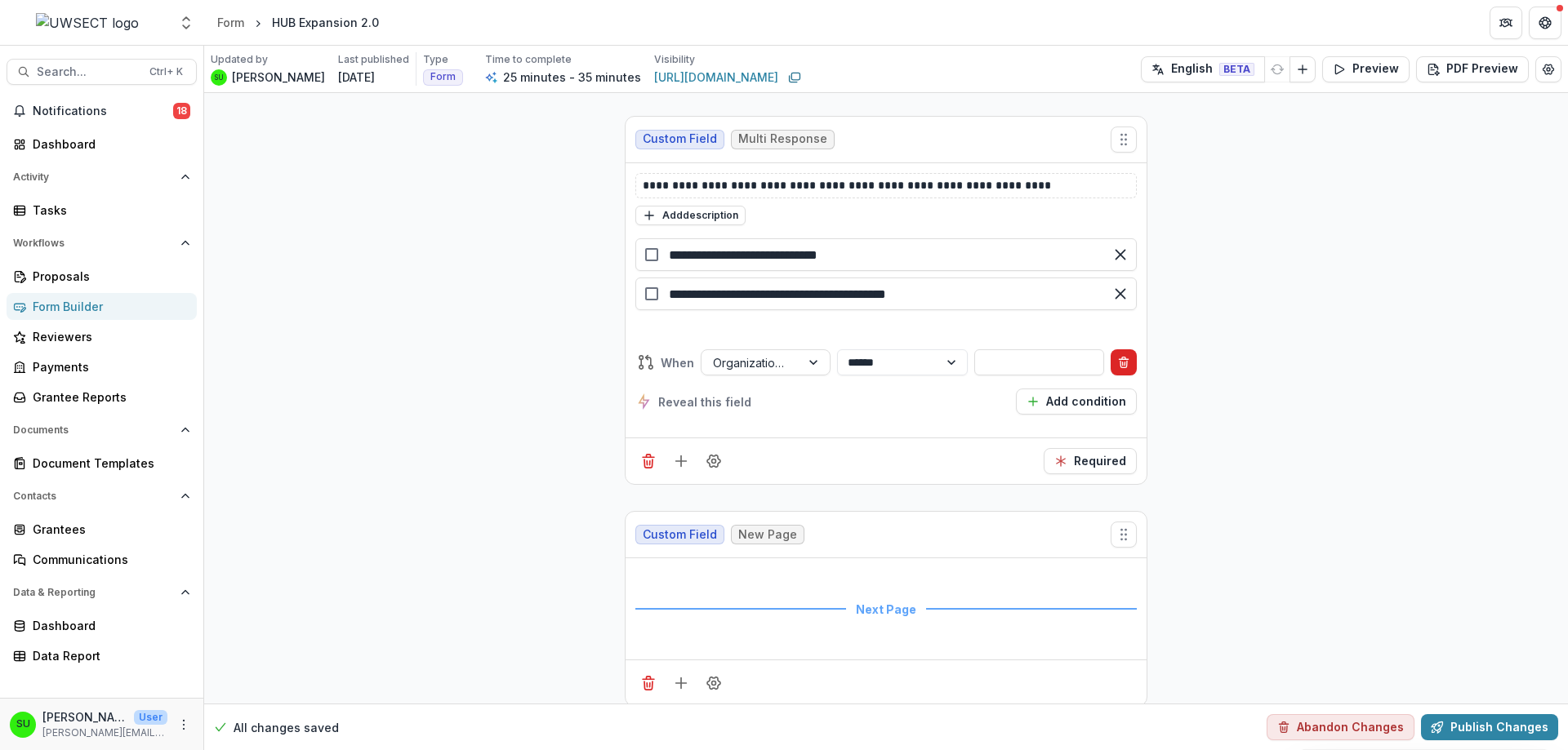
click at [1129, 356] on button "Delete condition" at bounding box center [1124, 362] width 26 height 26
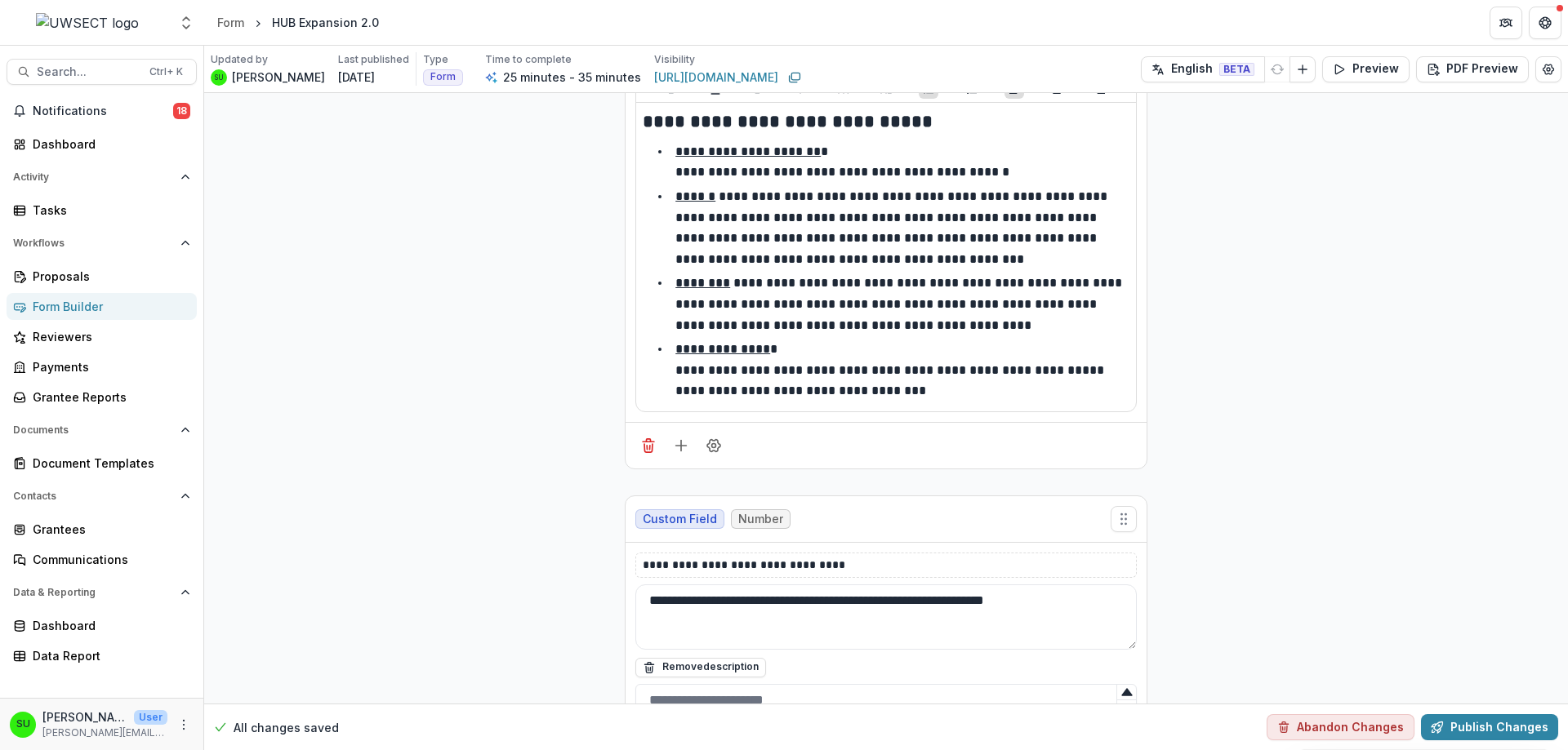
scroll to position [3824, 0]
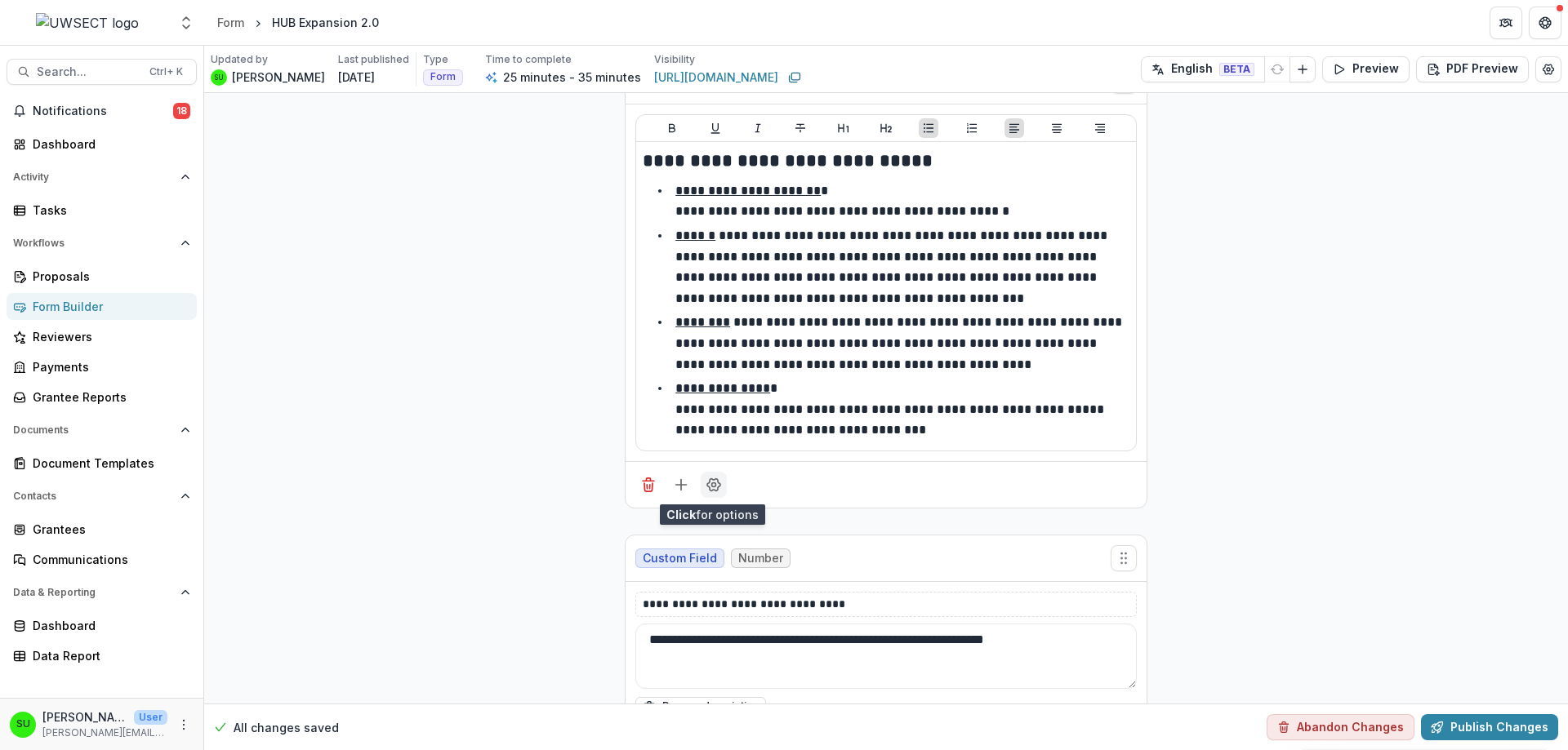
click at [711, 489] on icon "Field Settings" at bounding box center [713, 485] width 13 height 12
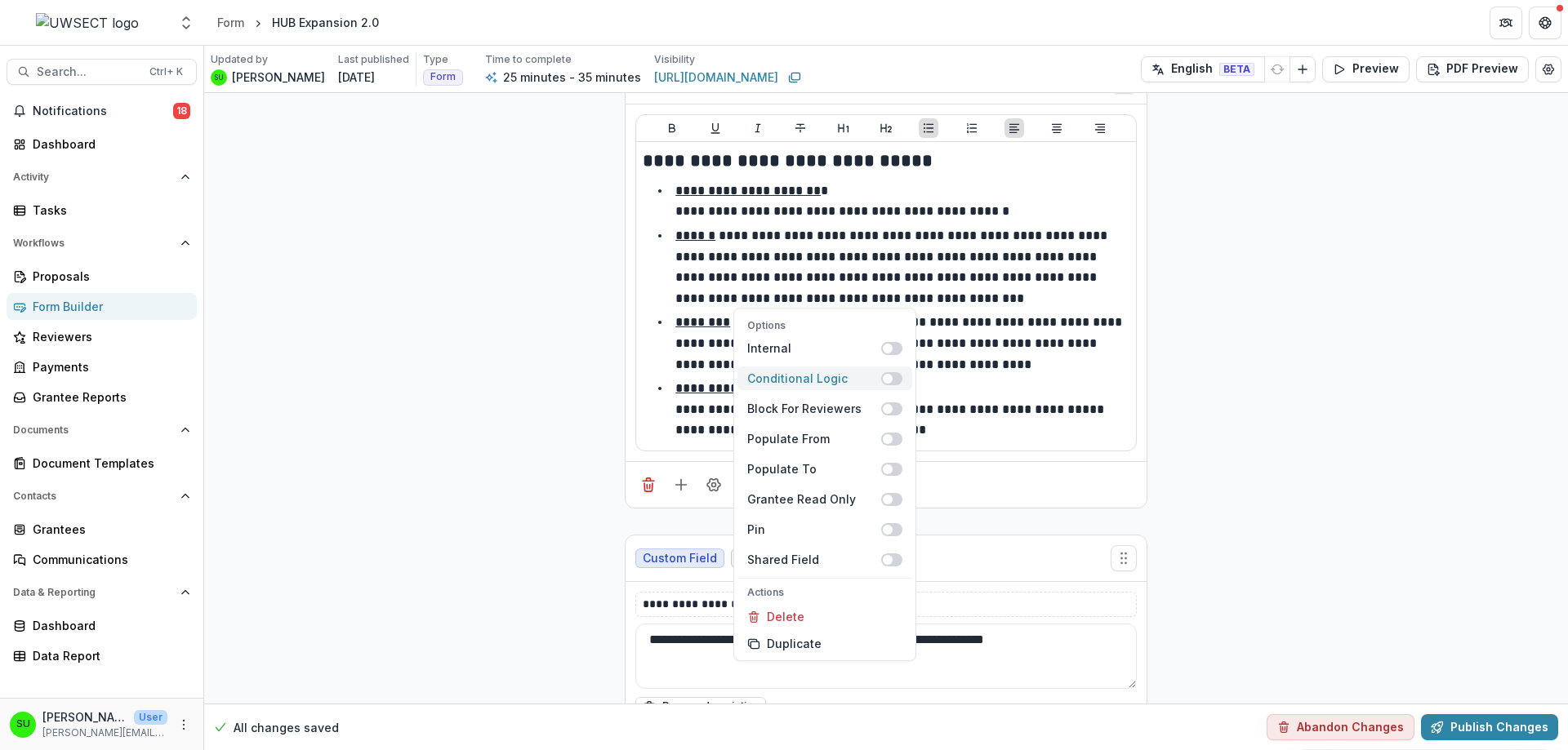
click at [889, 373] on span at bounding box center [891, 379] width 21 height 13
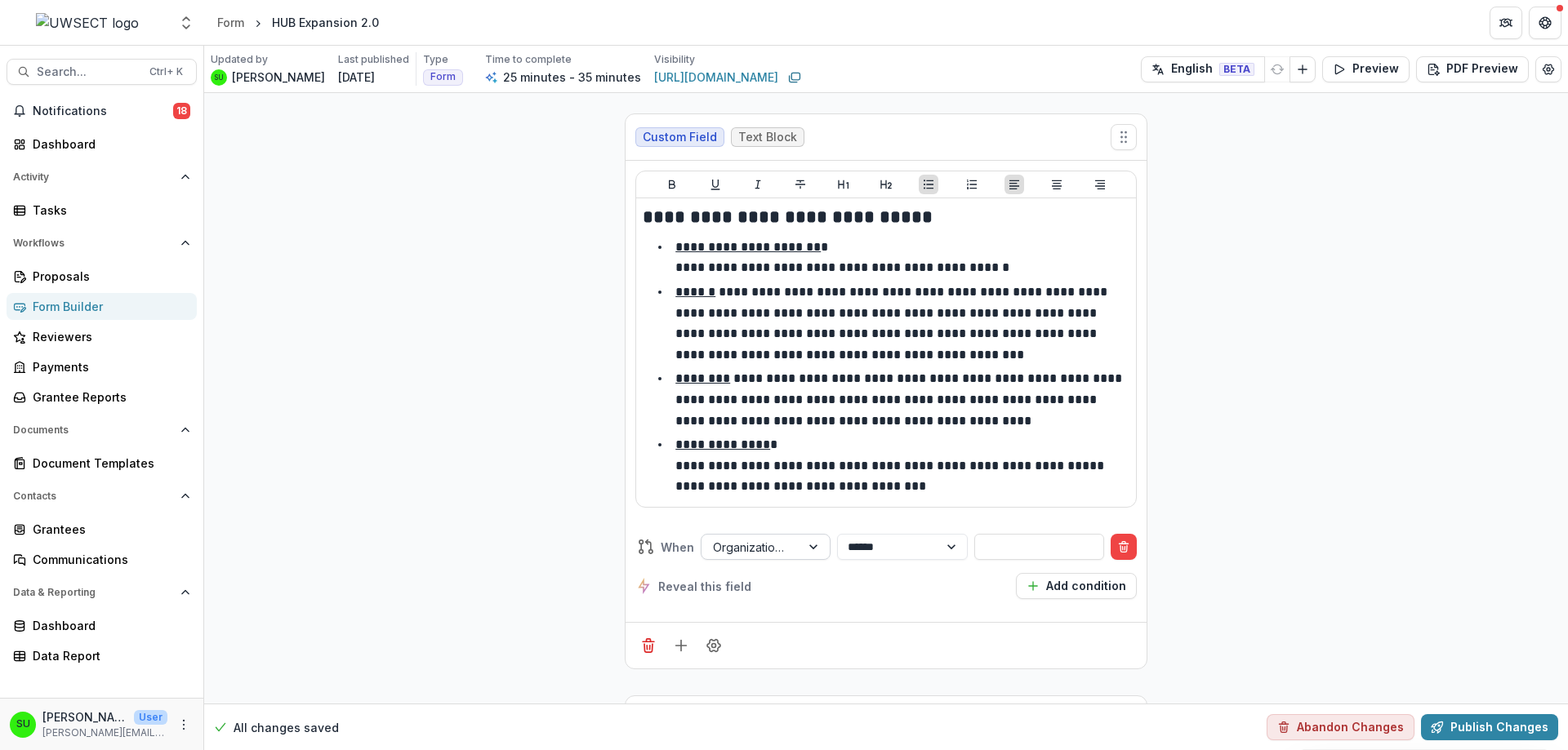
click at [748, 552] on div at bounding box center [751, 547] width 76 height 20
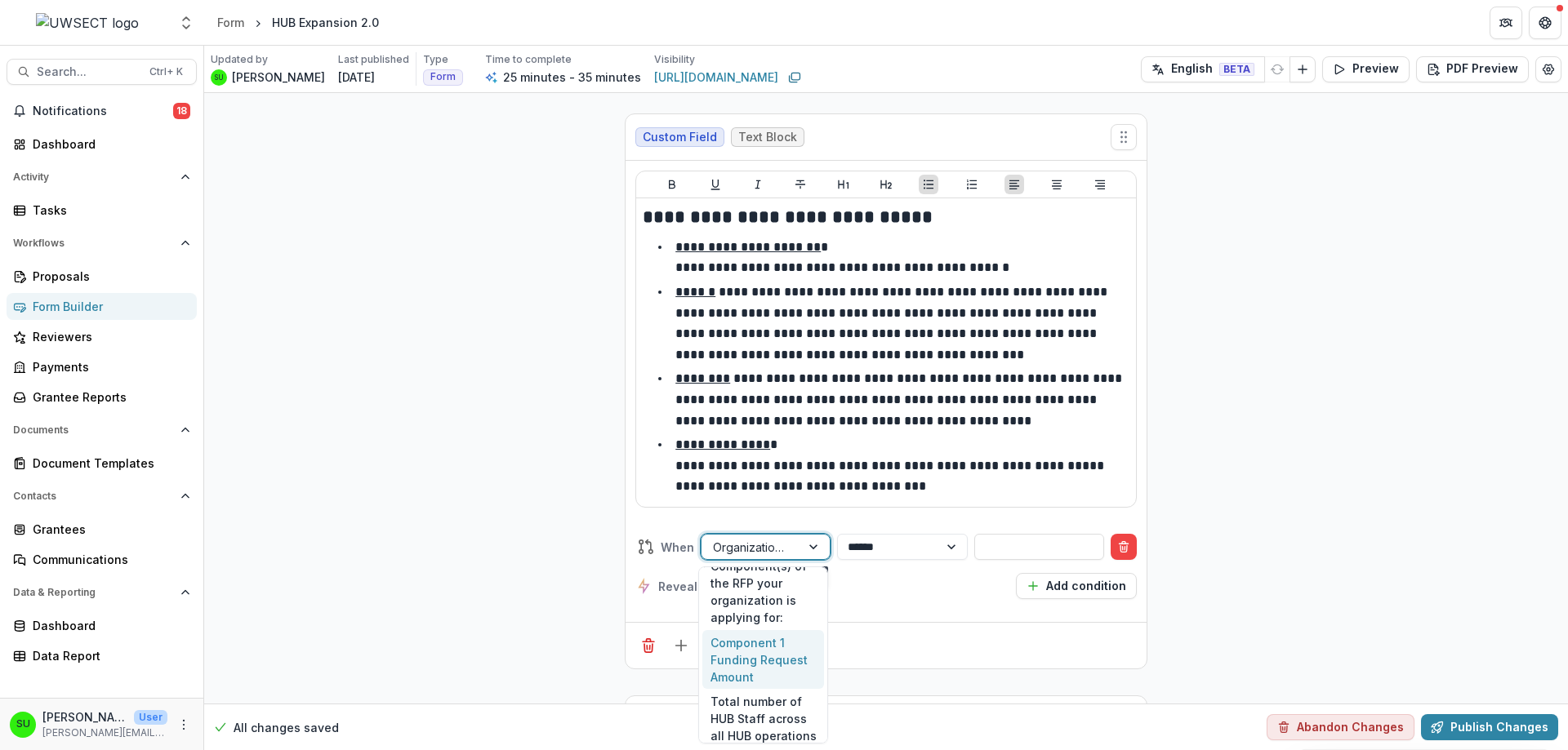
scroll to position [163, 0]
click at [764, 661] on div "Select the Component(s) of the RFP your organization is applying for:" at bounding box center [763, 664] width 122 height 94
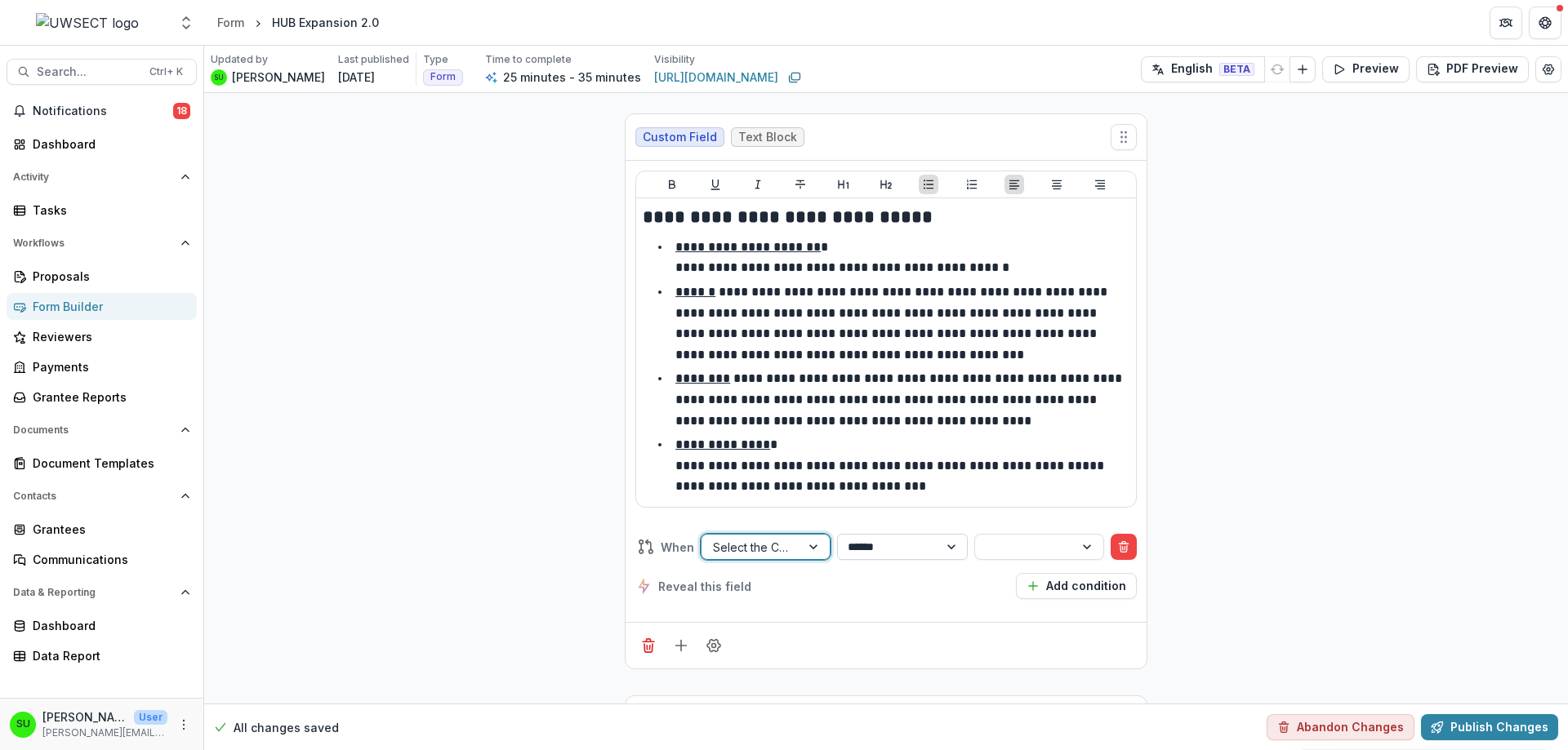
click at [892, 545] on select "**********" at bounding box center [901, 546] width 129 height 26
click at [837, 533] on select "**********" at bounding box center [901, 546] width 129 height 26
click at [1023, 541] on div at bounding box center [1024, 547] width 76 height 20
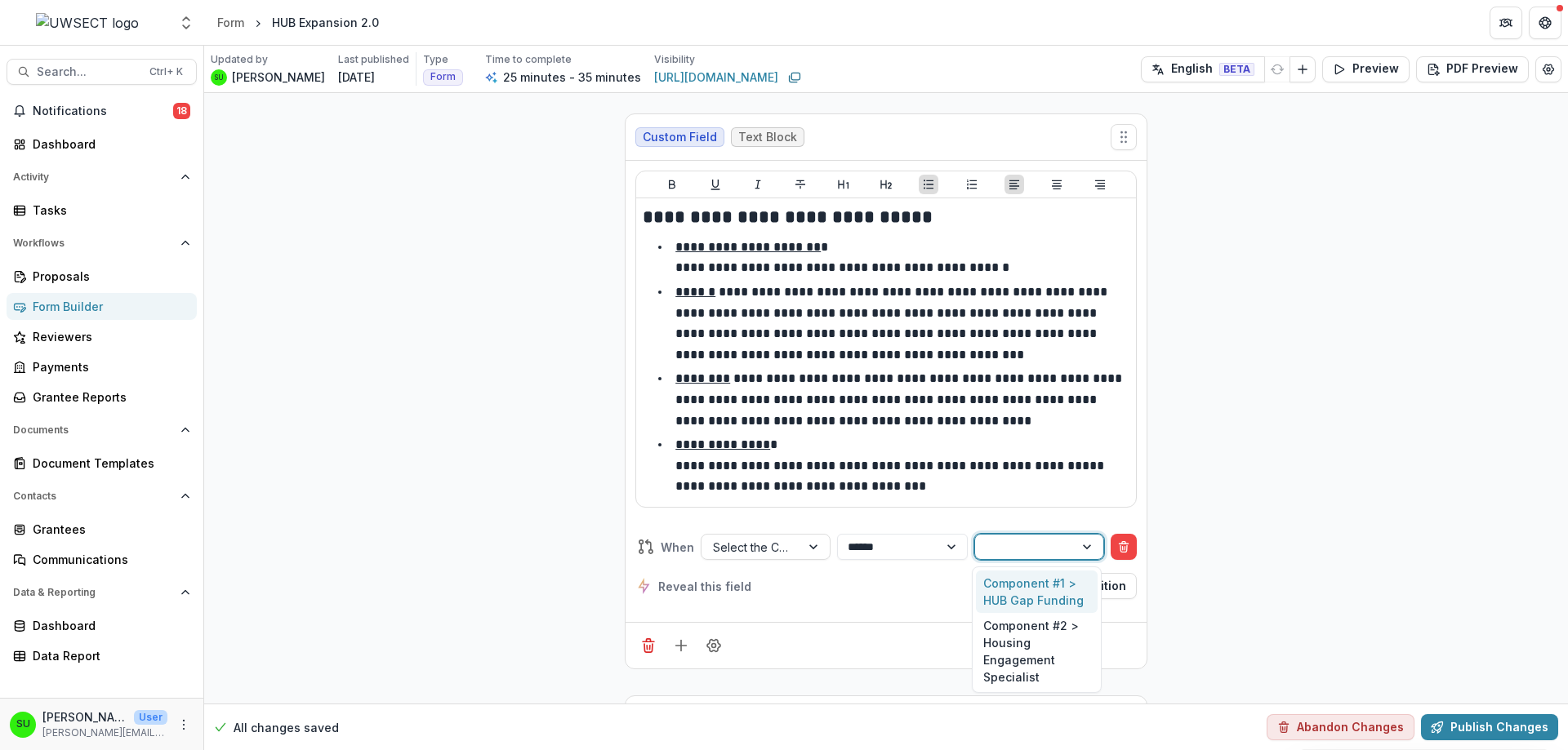
click at [1022, 596] on div "Component #1 > HUB Gap Funding" at bounding box center [1036, 592] width 122 height 43
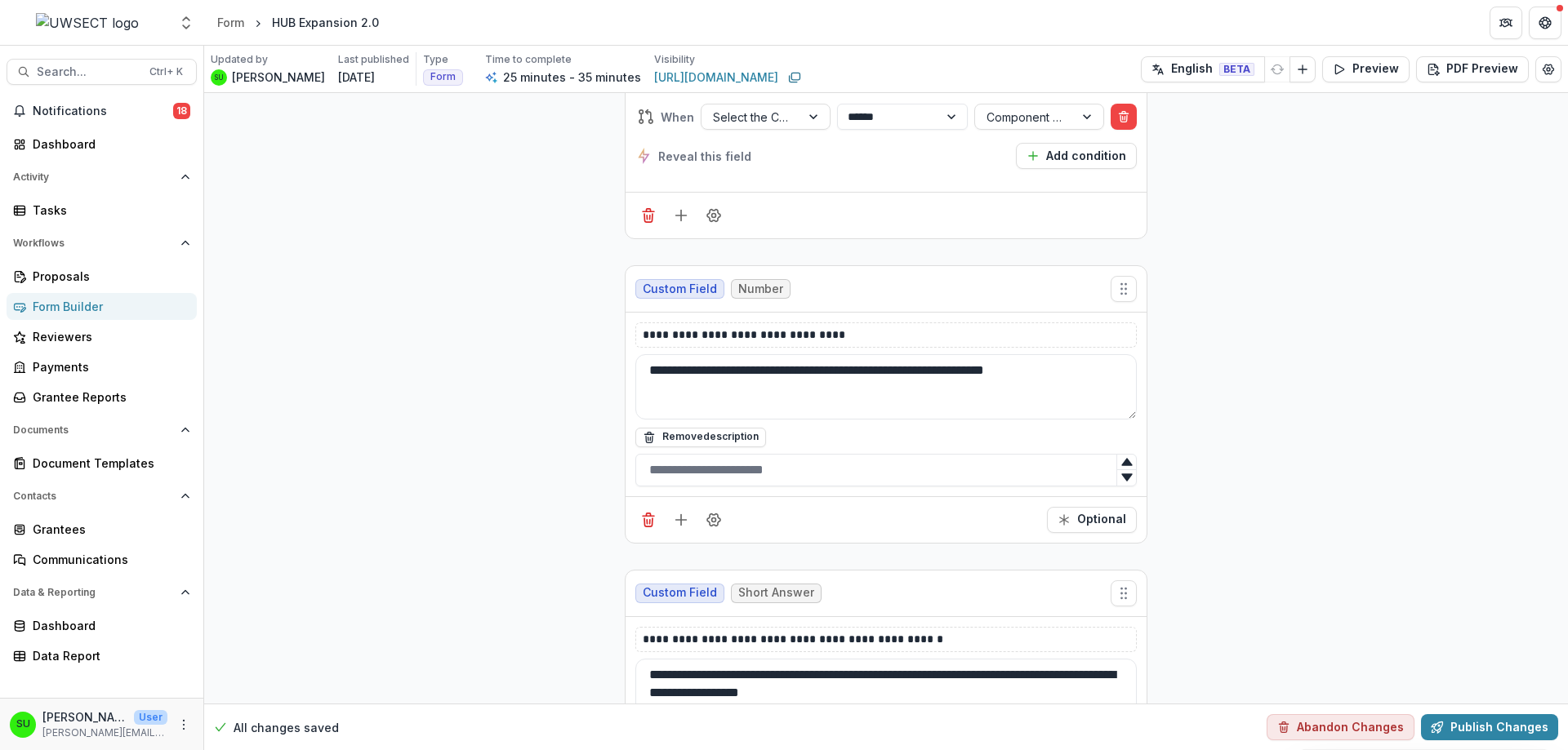
scroll to position [4314, 0]
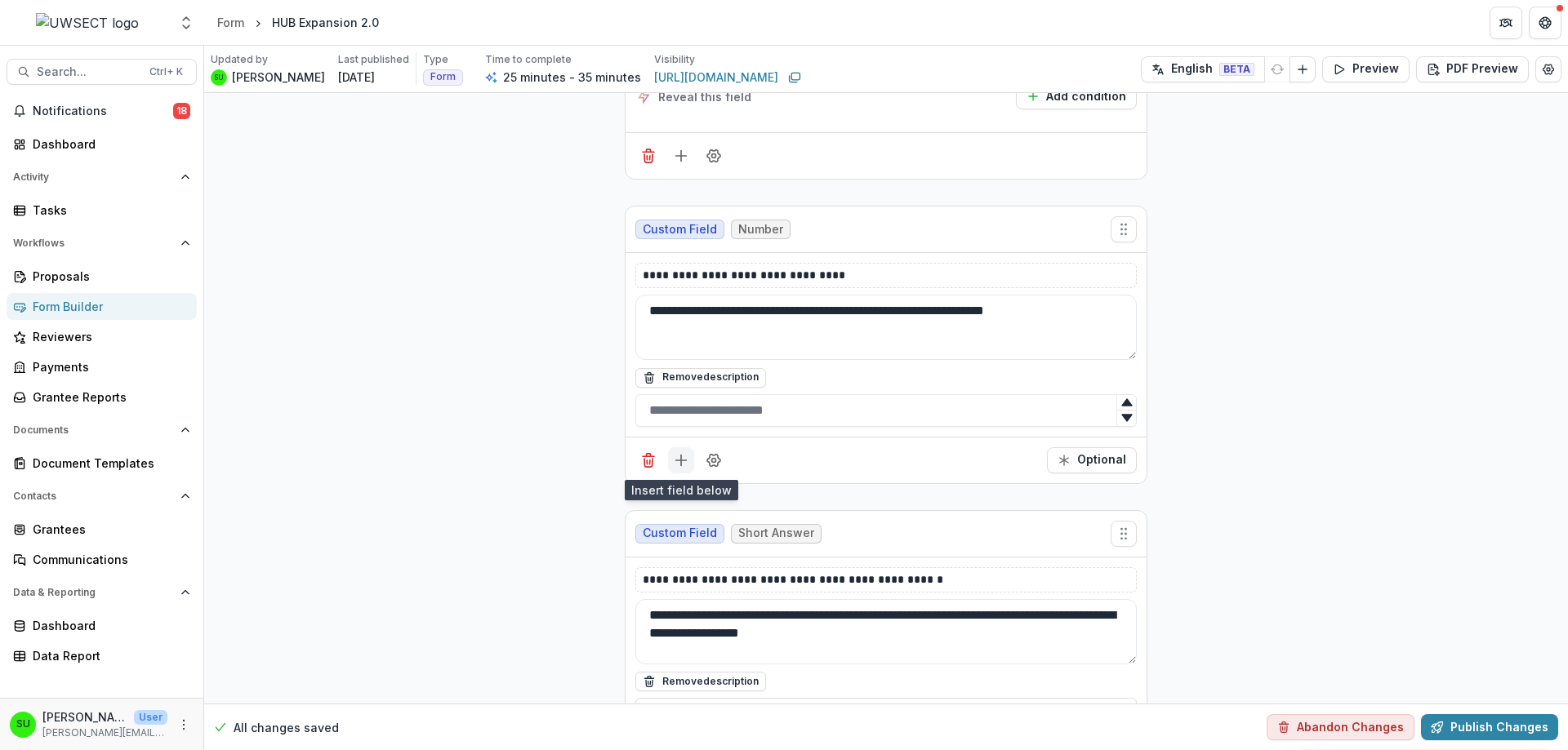
click at [681, 456] on line "Add field" at bounding box center [681, 459] width 0 height 10
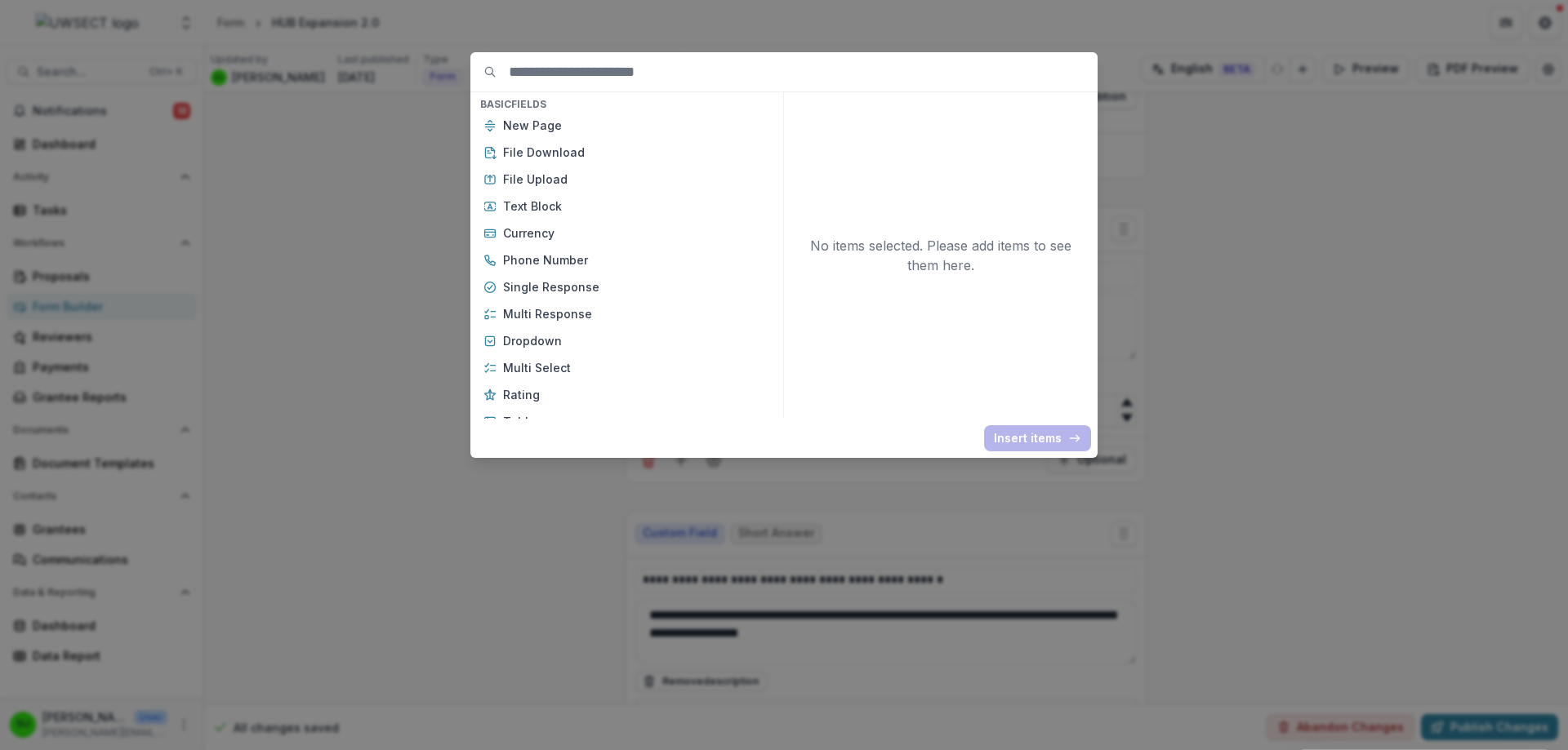
drag, startPoint x: 277, startPoint y: 338, endPoint x: 368, endPoint y: 386, distance: 102.9
click at [277, 339] on div "Basic Fields New Page File Download File Upload Text Block Currency Phone Numbe…" at bounding box center [784, 375] width 1568 height 750
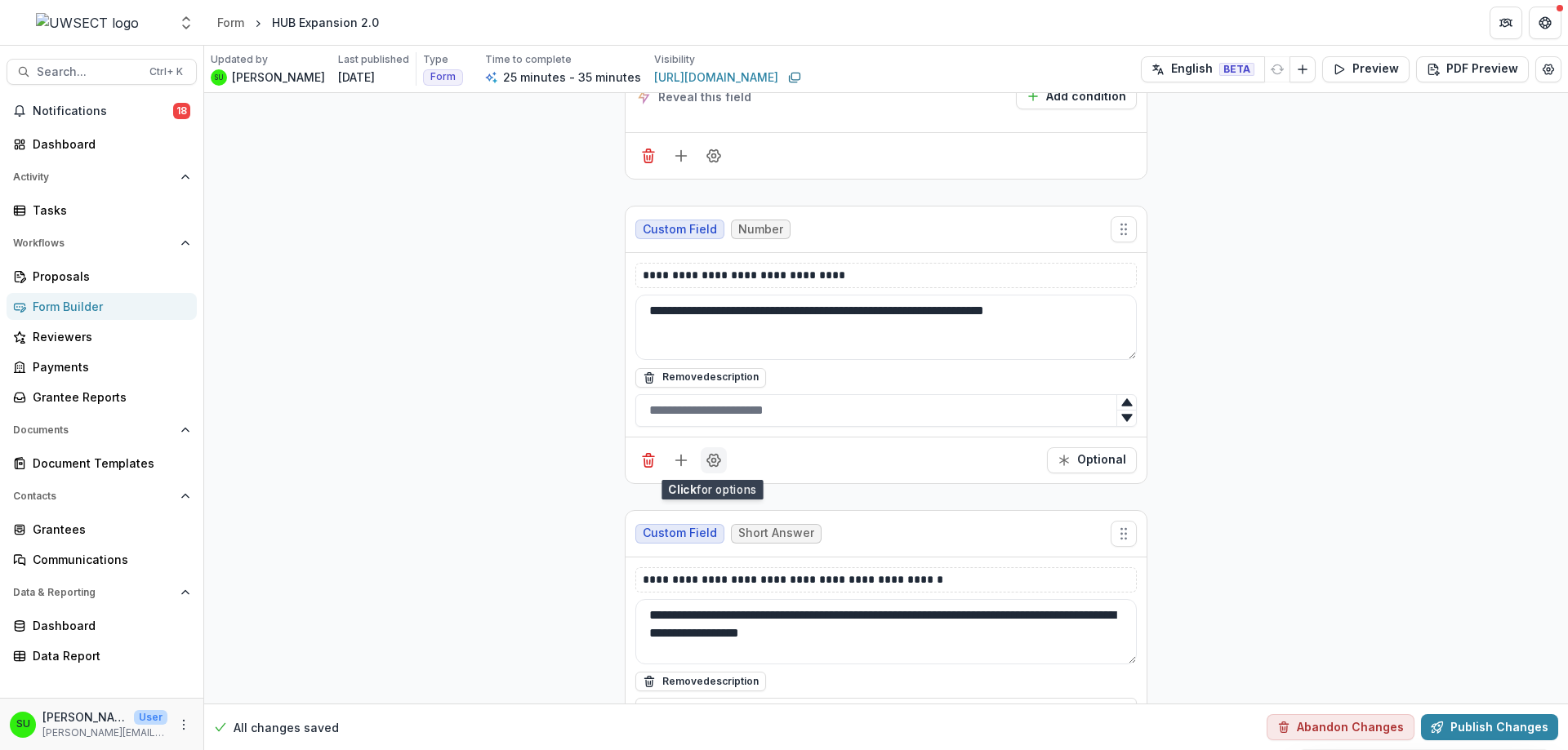
click at [721, 460] on button "Field Settings" at bounding box center [713, 461] width 26 height 26
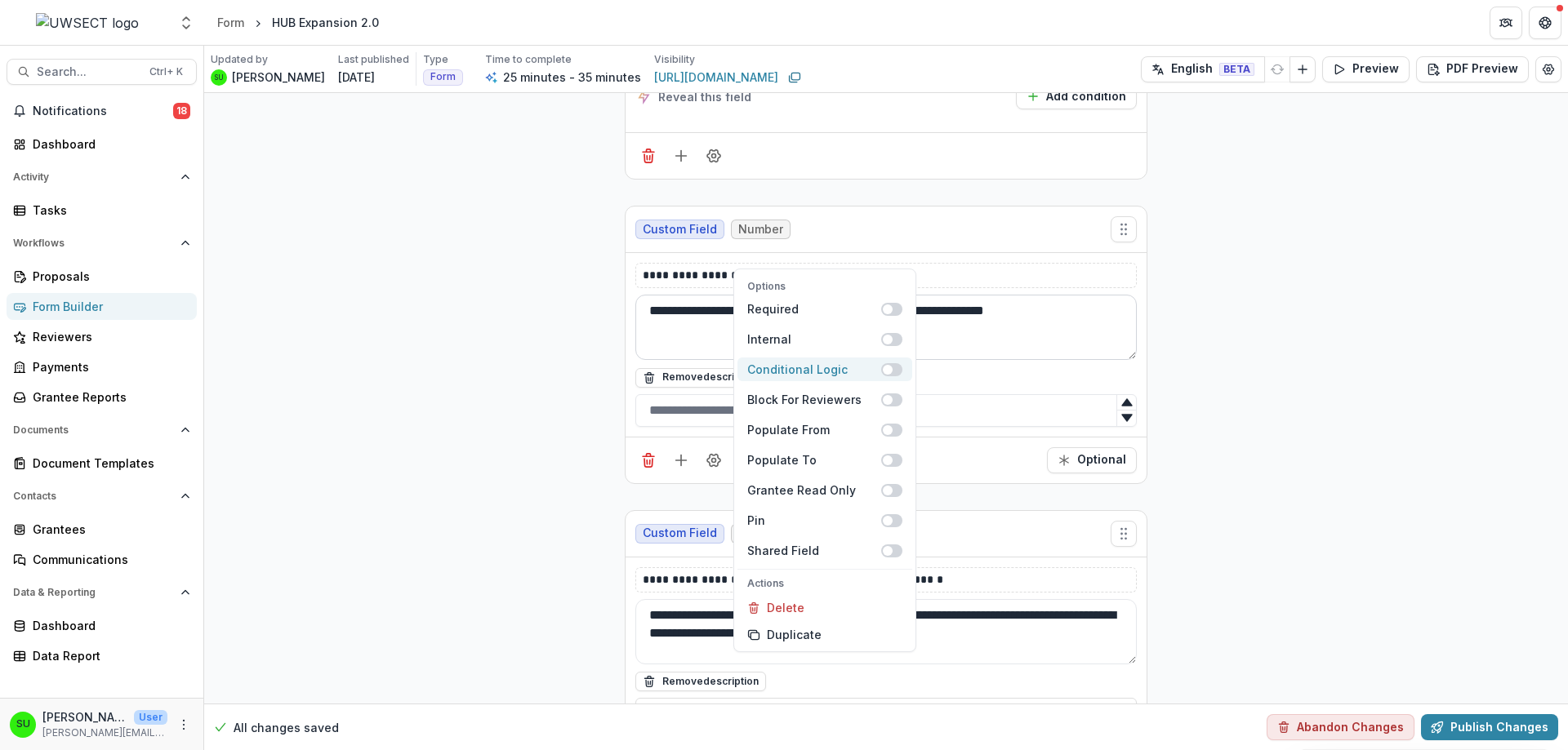
click at [829, 374] on div "Conditional Logic" at bounding box center [814, 369] width 134 height 17
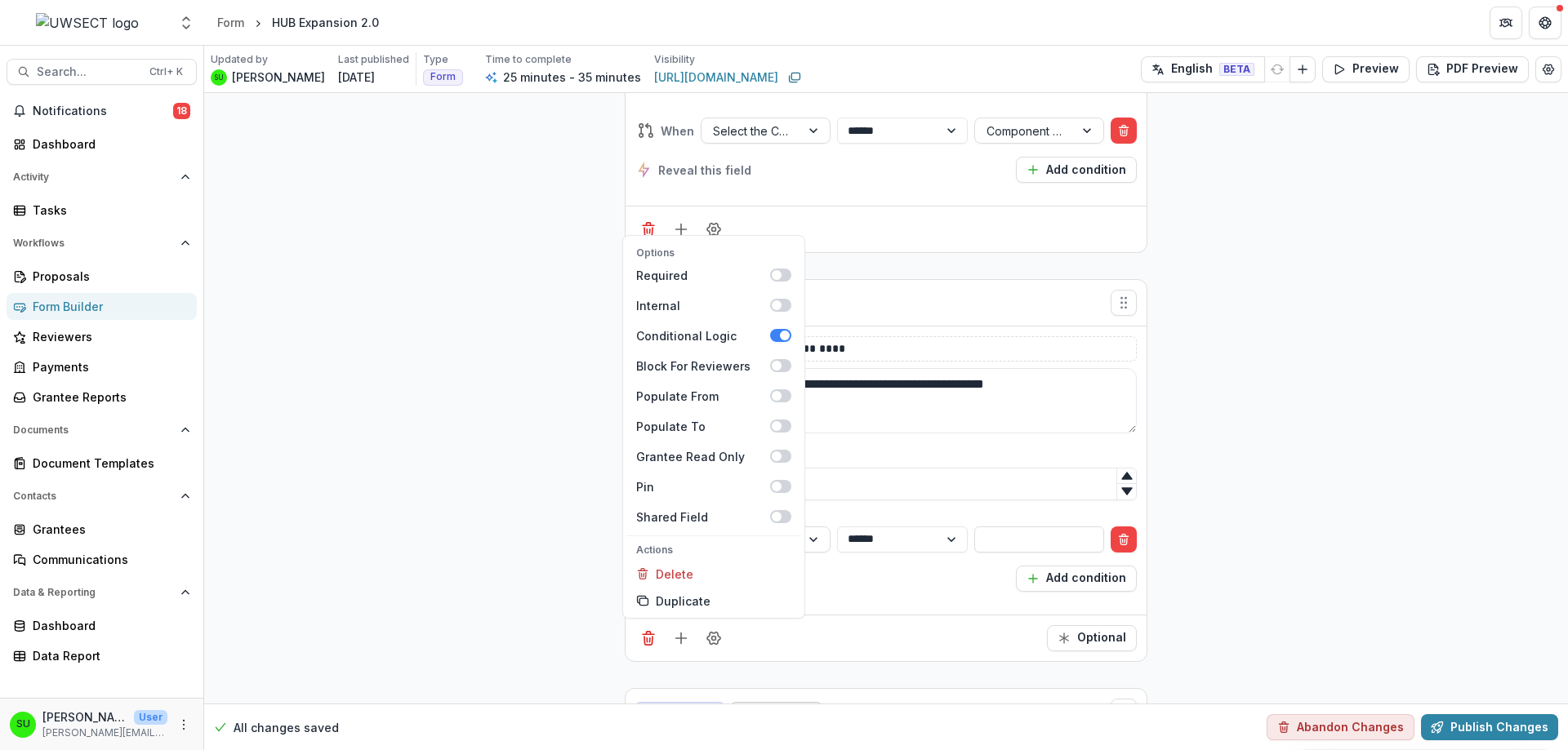
click at [501, 492] on div "**********" at bounding box center [885, 372] width 1363 height 9187
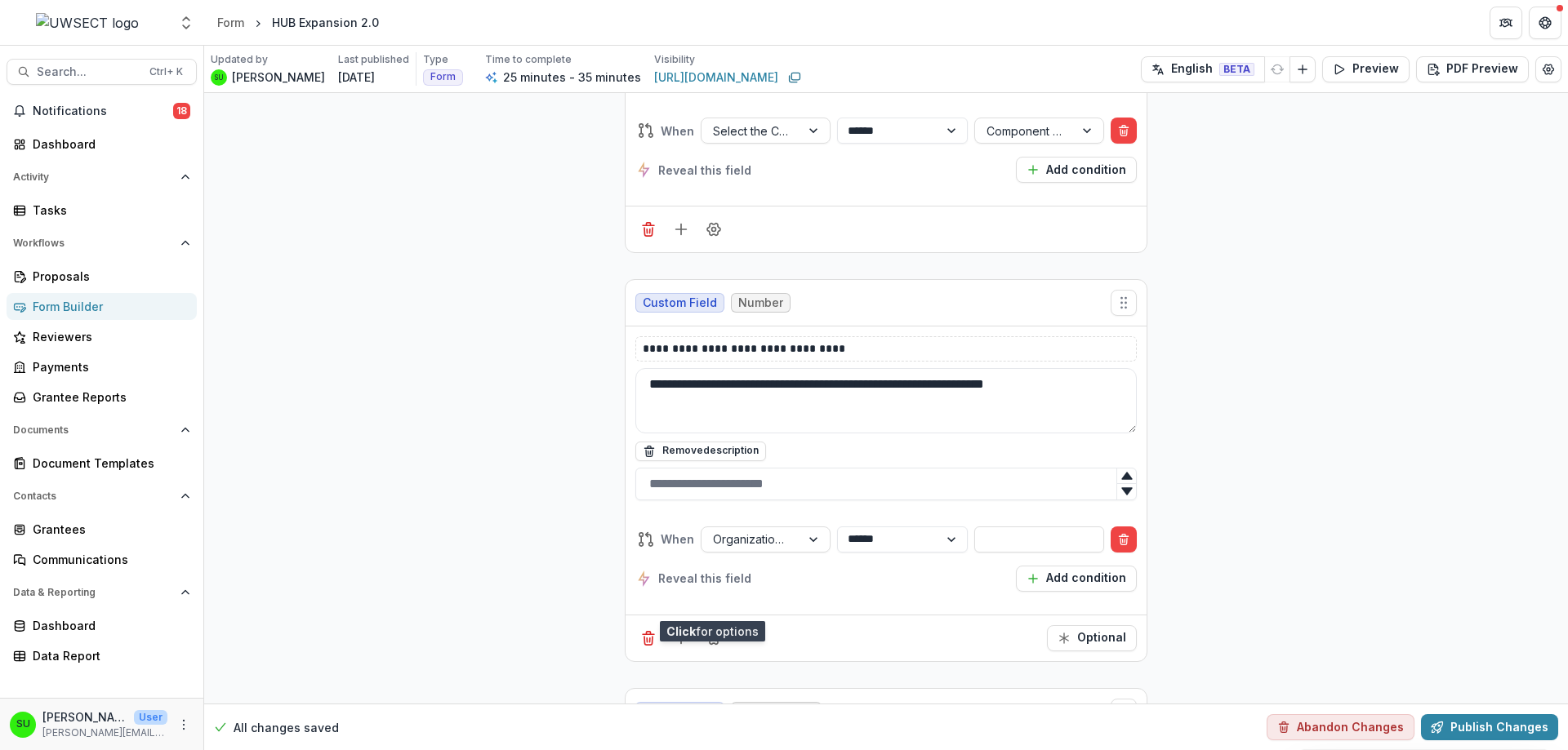
scroll to position [4396, 0]
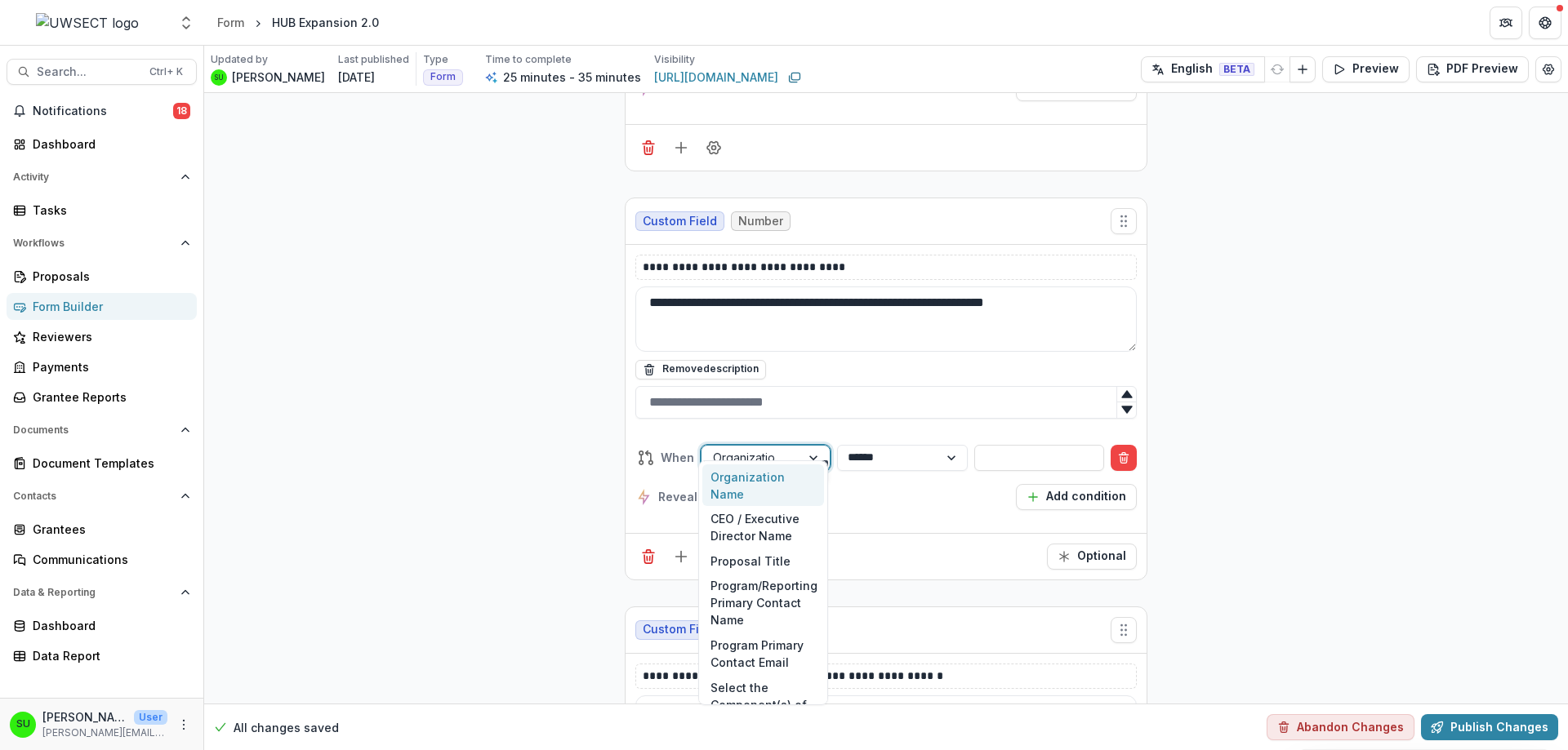
click at [798, 446] on div "Organization Name" at bounding box center [750, 457] width 99 height 23
click at [741, 690] on div "Select the Component(s) of the RFP your organization is applying for:" at bounding box center [763, 721] width 122 height 94
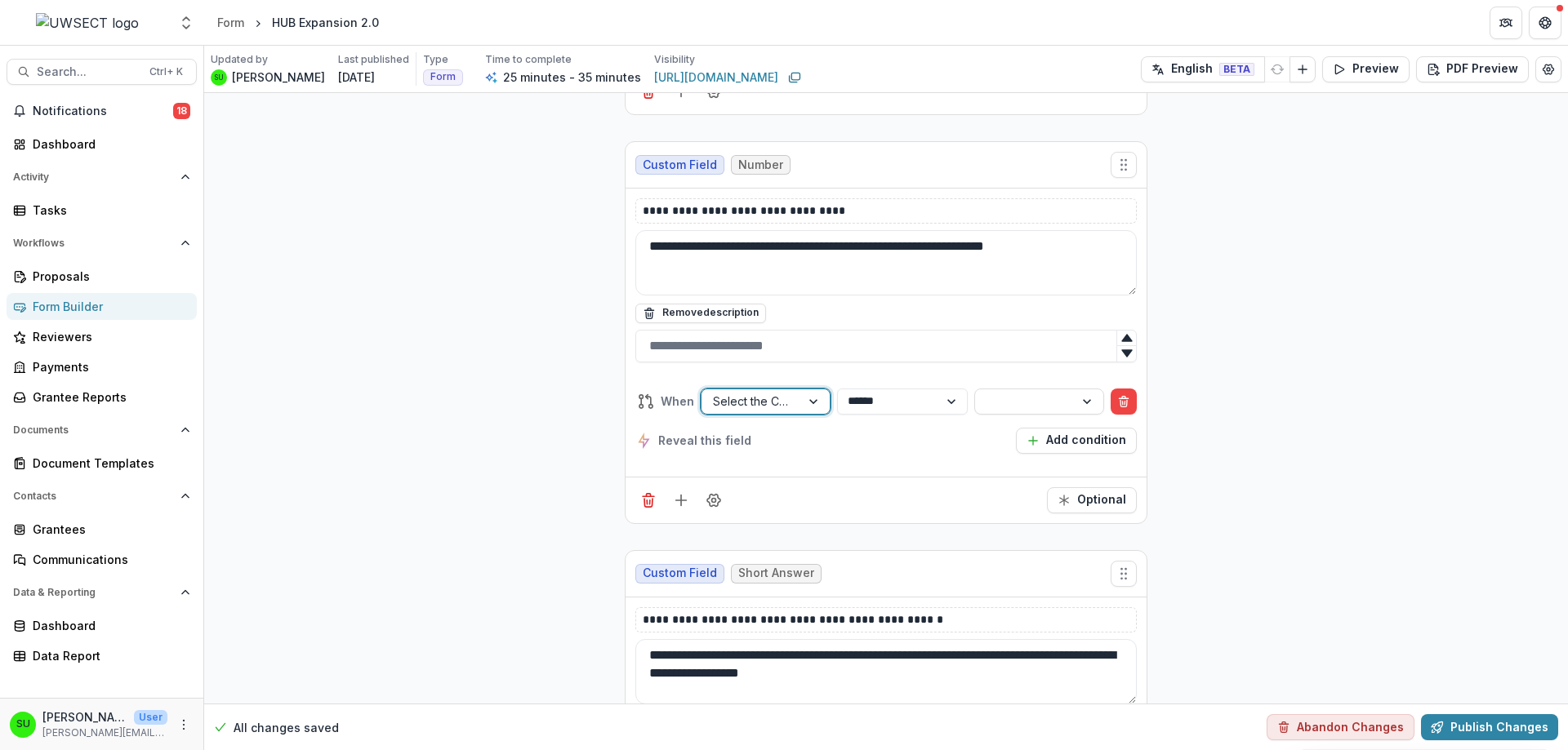
scroll to position [4357, 0]
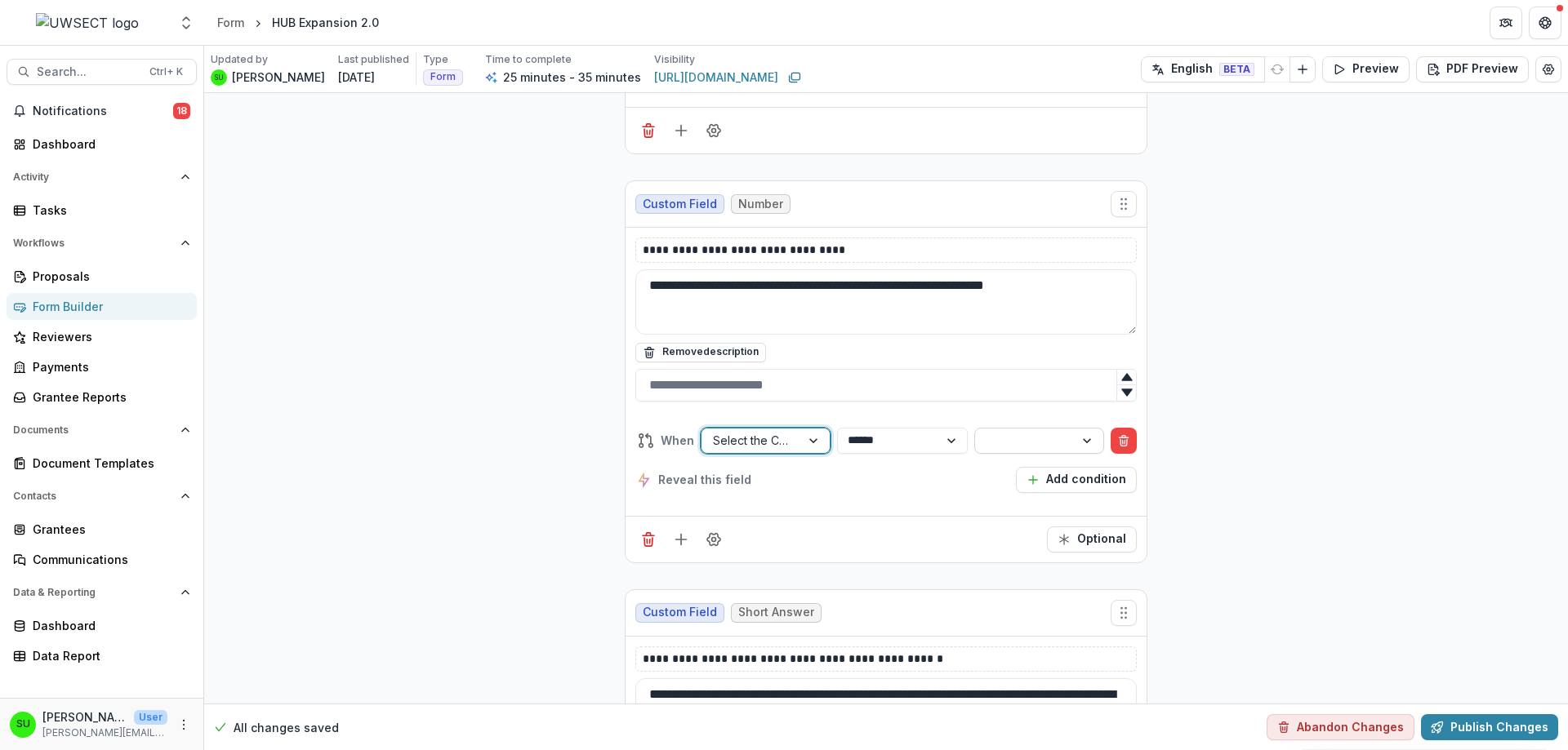
click at [1006, 443] on div at bounding box center [1024, 440] width 76 height 20
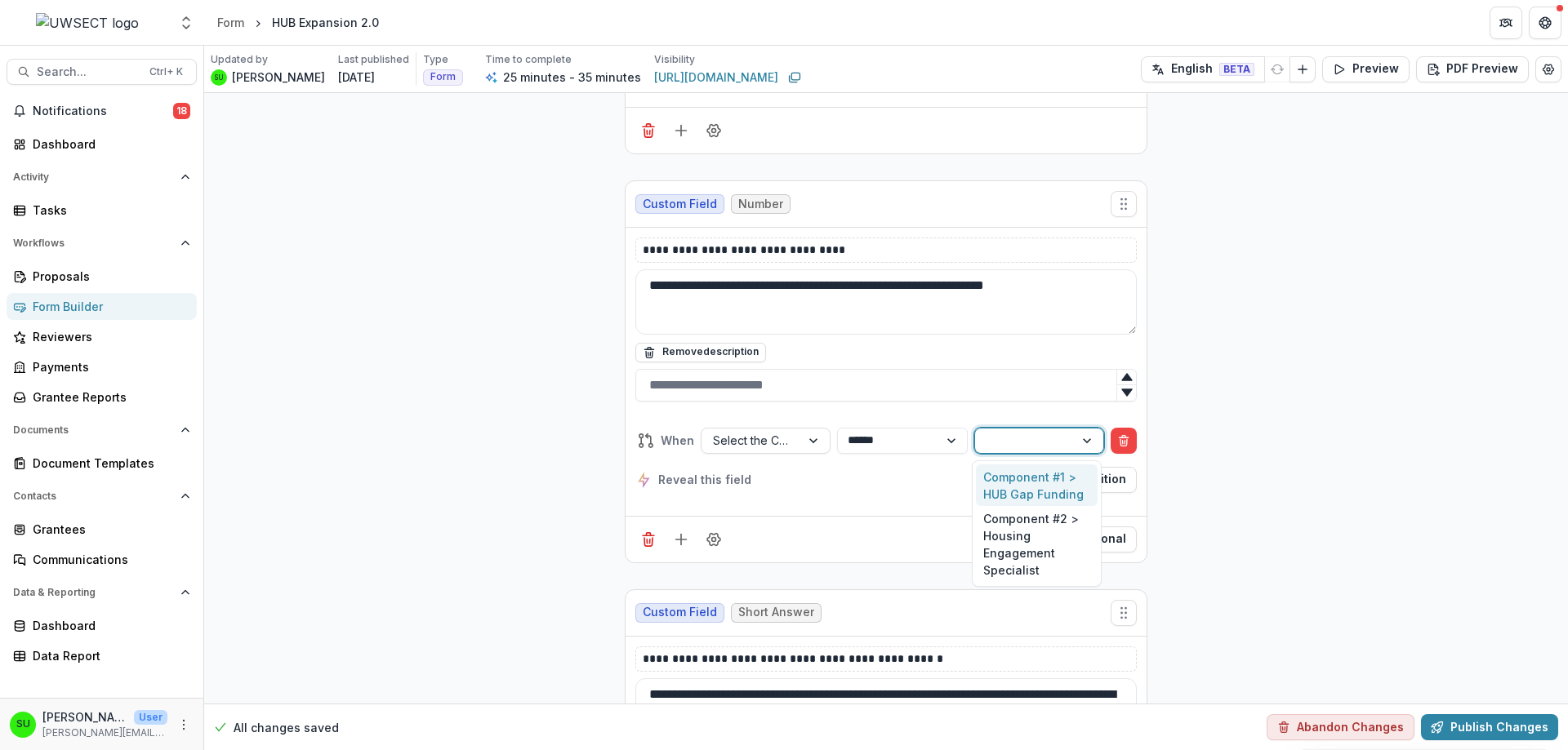
click at [1039, 485] on div "Component #1 > HUB Gap Funding" at bounding box center [1036, 486] width 122 height 43
click at [506, 502] on div "**********" at bounding box center [885, 301] width 1363 height 9131
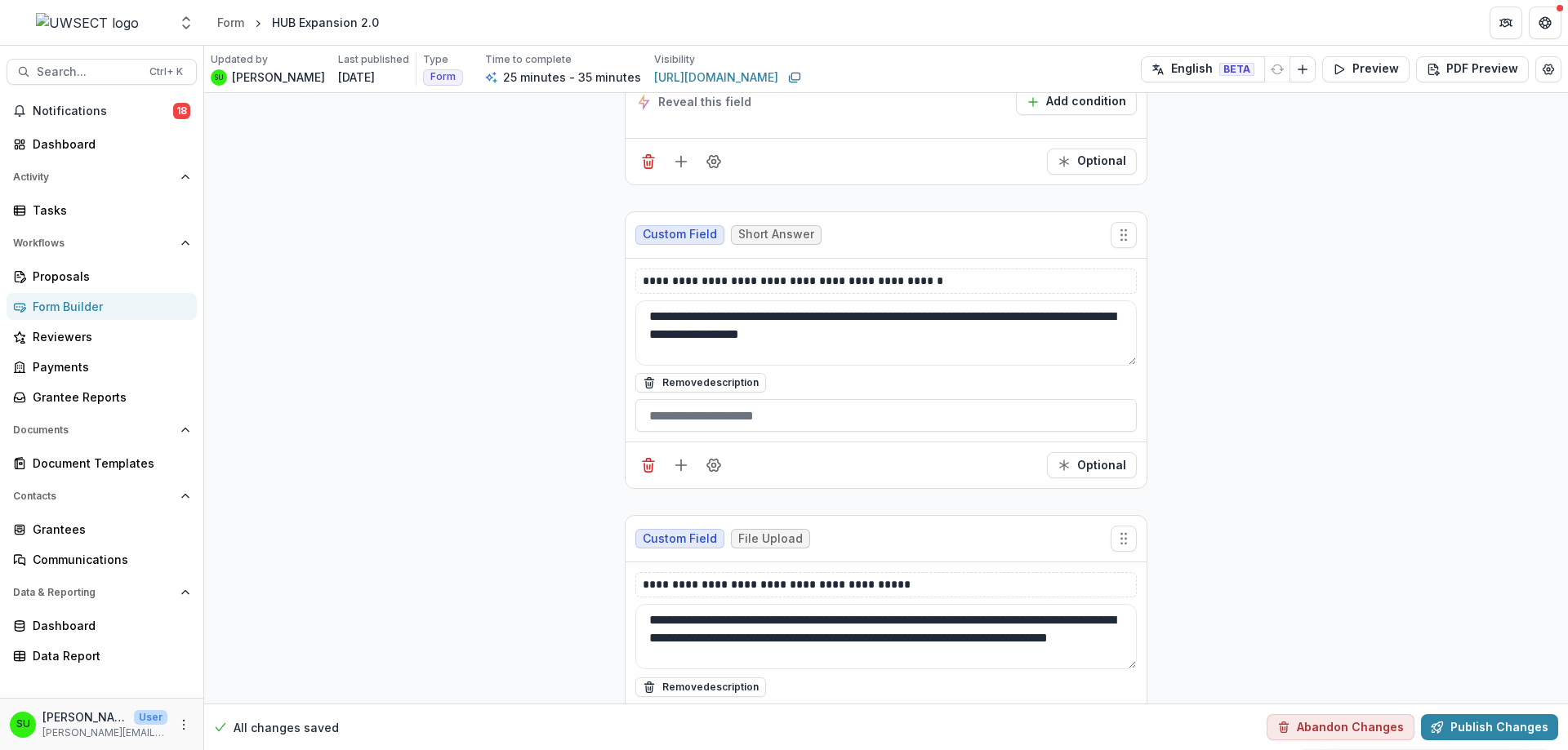
scroll to position [4764, 0]
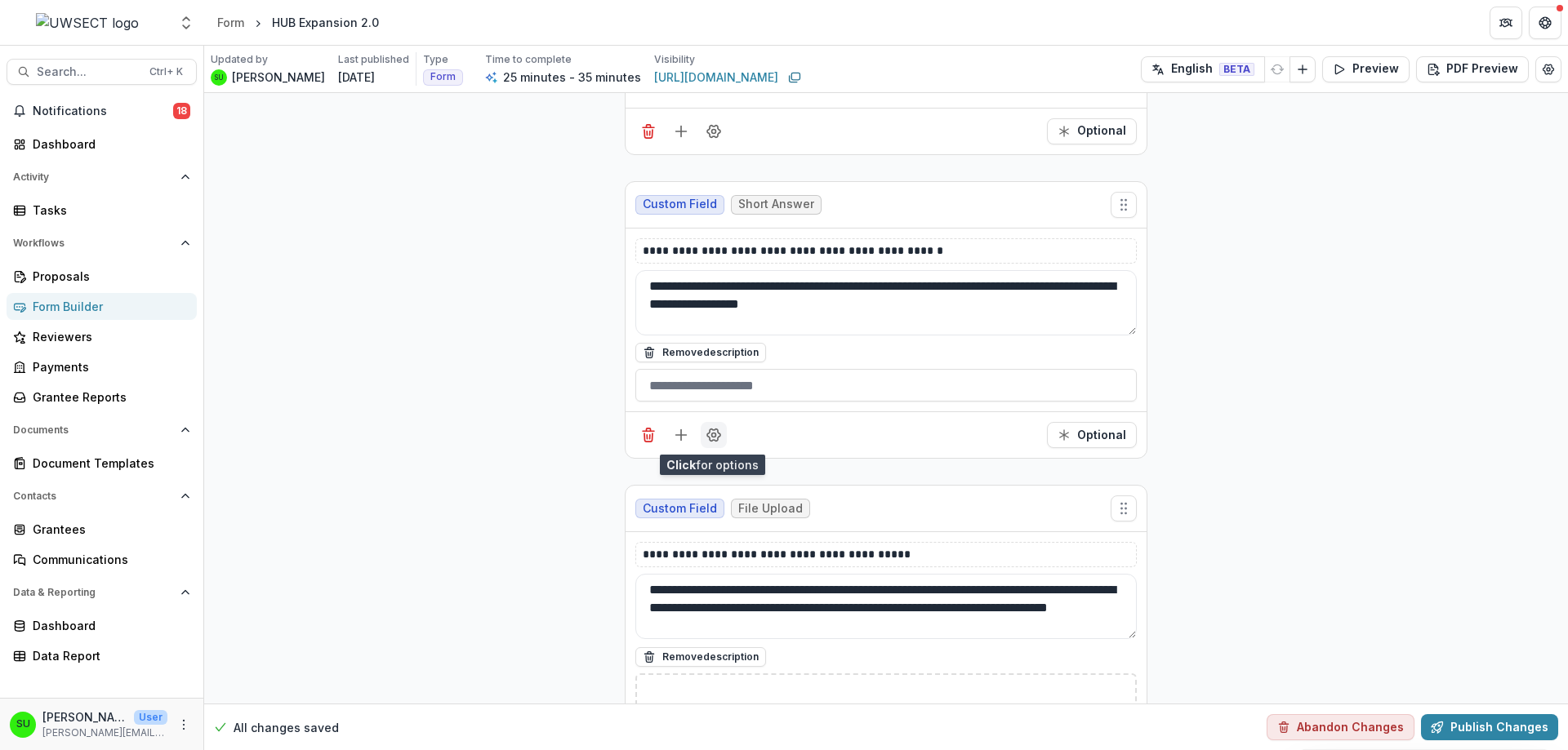
click at [707, 427] on icon "Field Settings" at bounding box center [714, 435] width 17 height 17
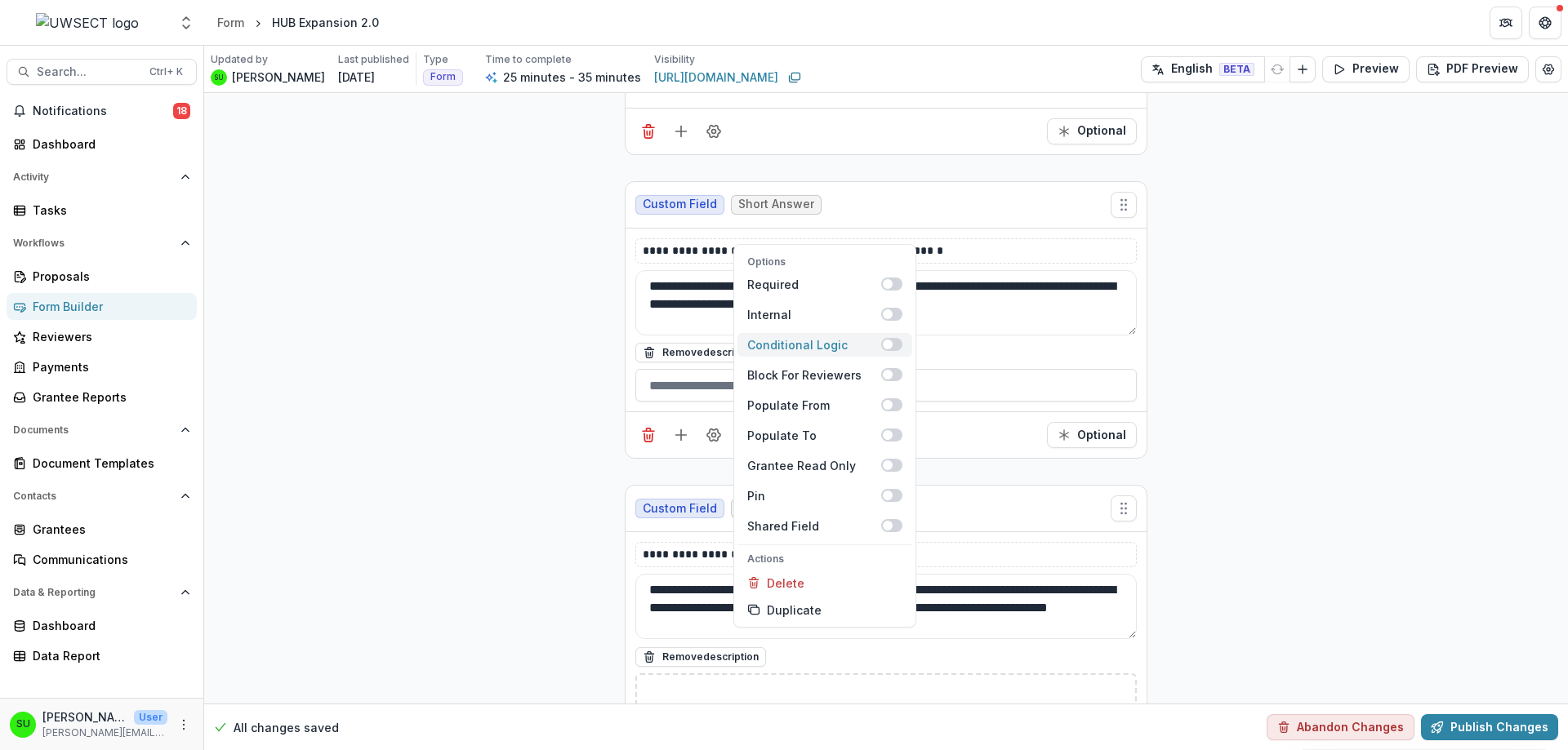
click at [834, 348] on div "Conditional Logic" at bounding box center [814, 344] width 134 height 17
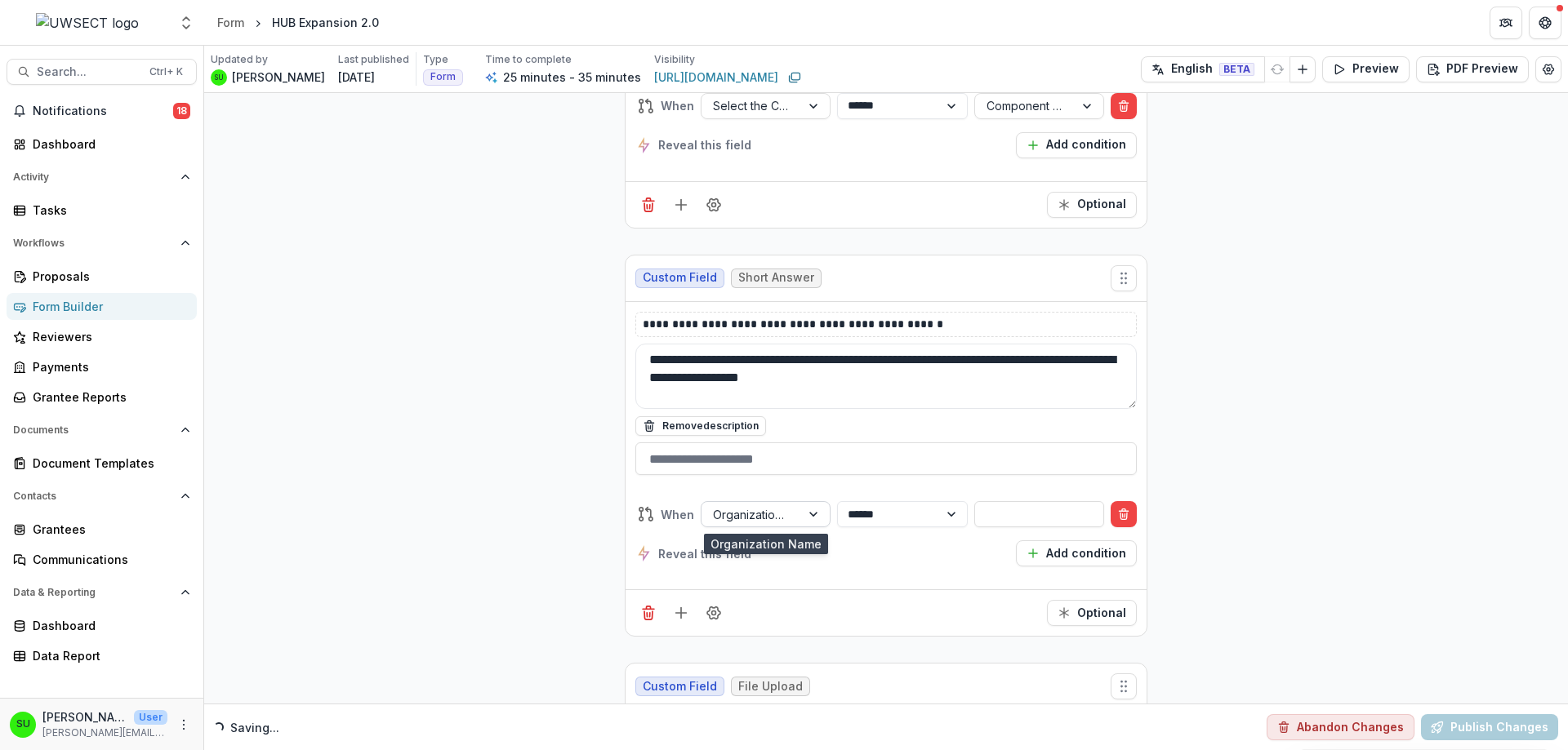
click at [787, 514] on div "Organization Name" at bounding box center [750, 514] width 99 height 23
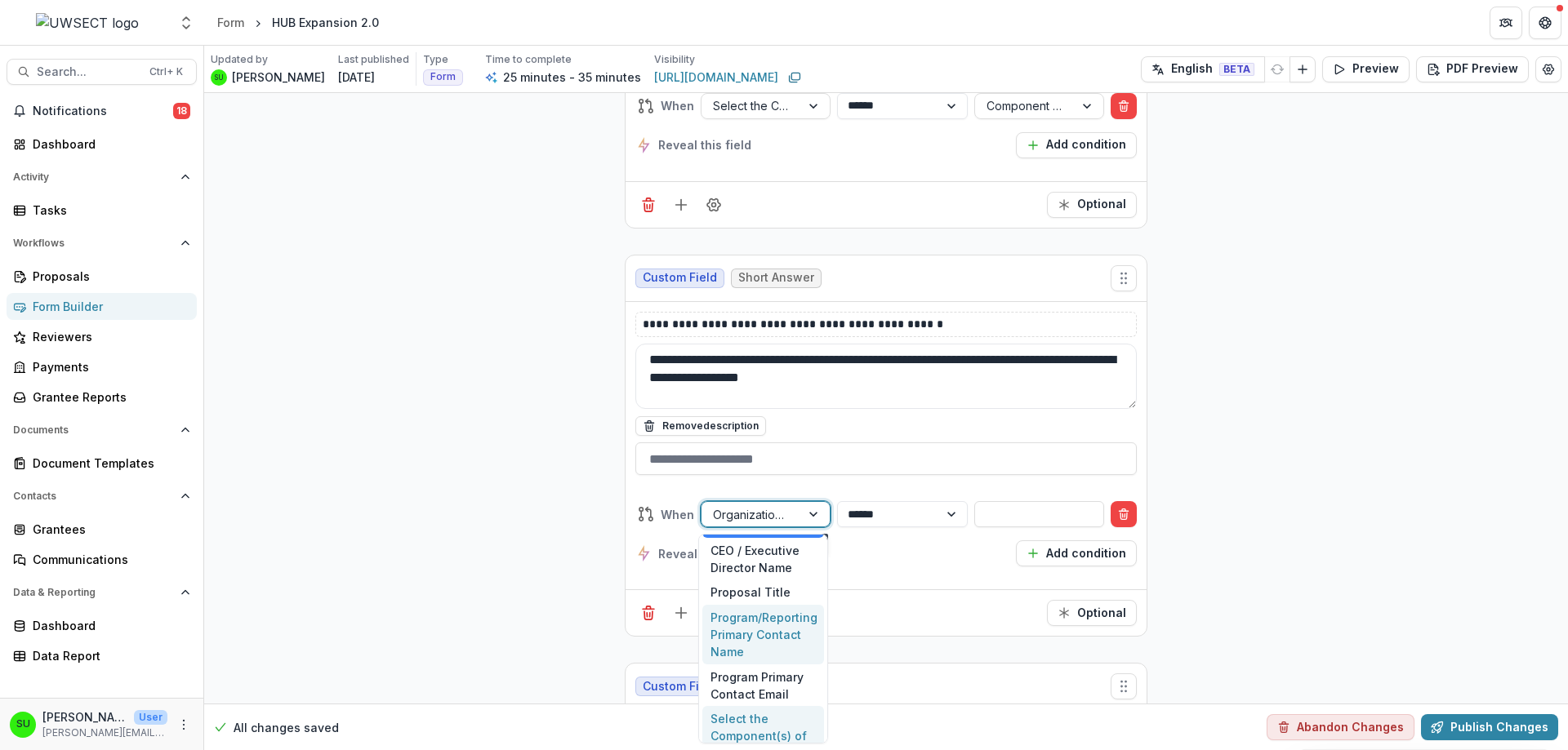
scroll to position [82, 0]
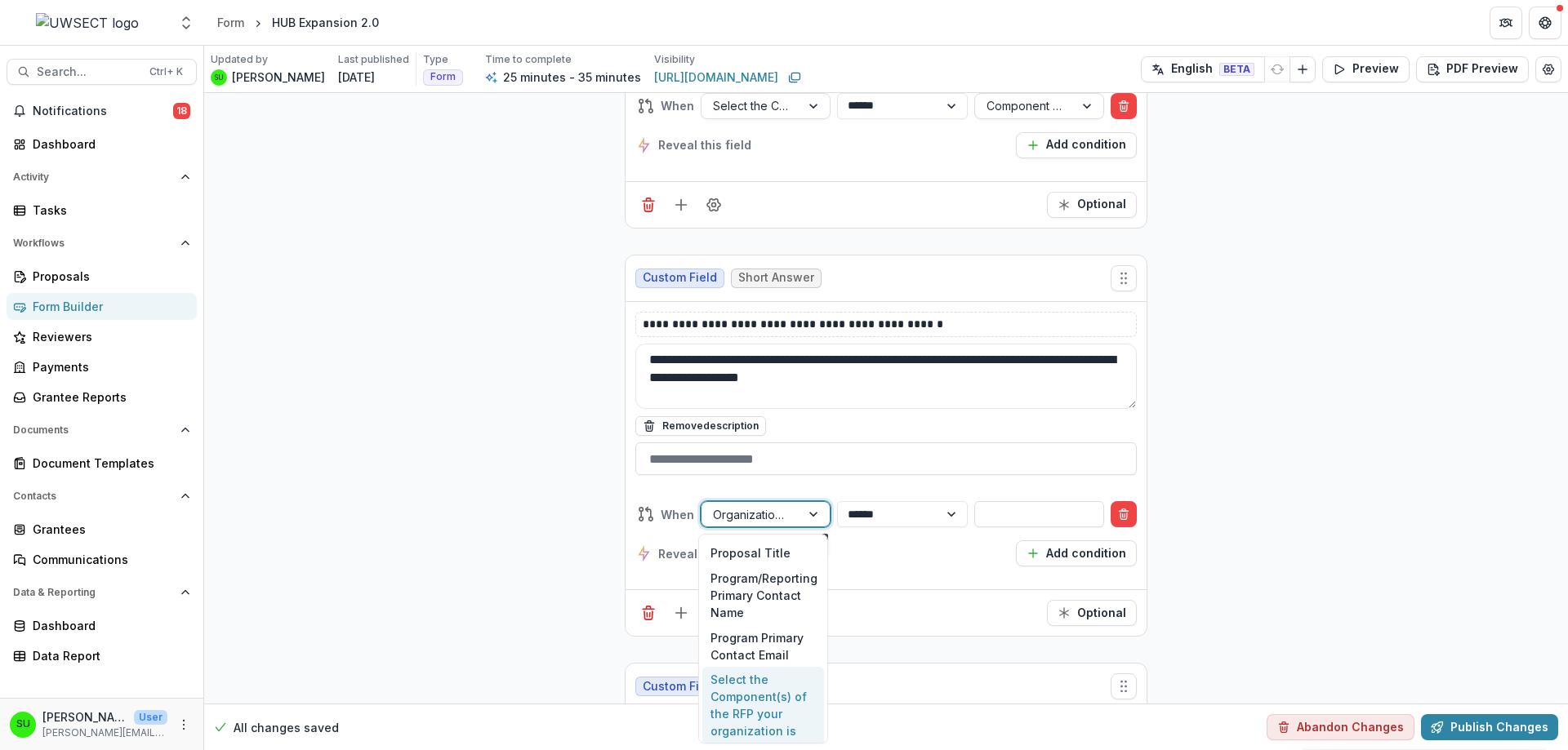
drag, startPoint x: 755, startPoint y: 699, endPoint x: 778, endPoint y: 659, distance: 46.1
click at [755, 700] on div "Select the Component(s) of the RFP your organization is applying for:" at bounding box center [763, 713] width 122 height 94
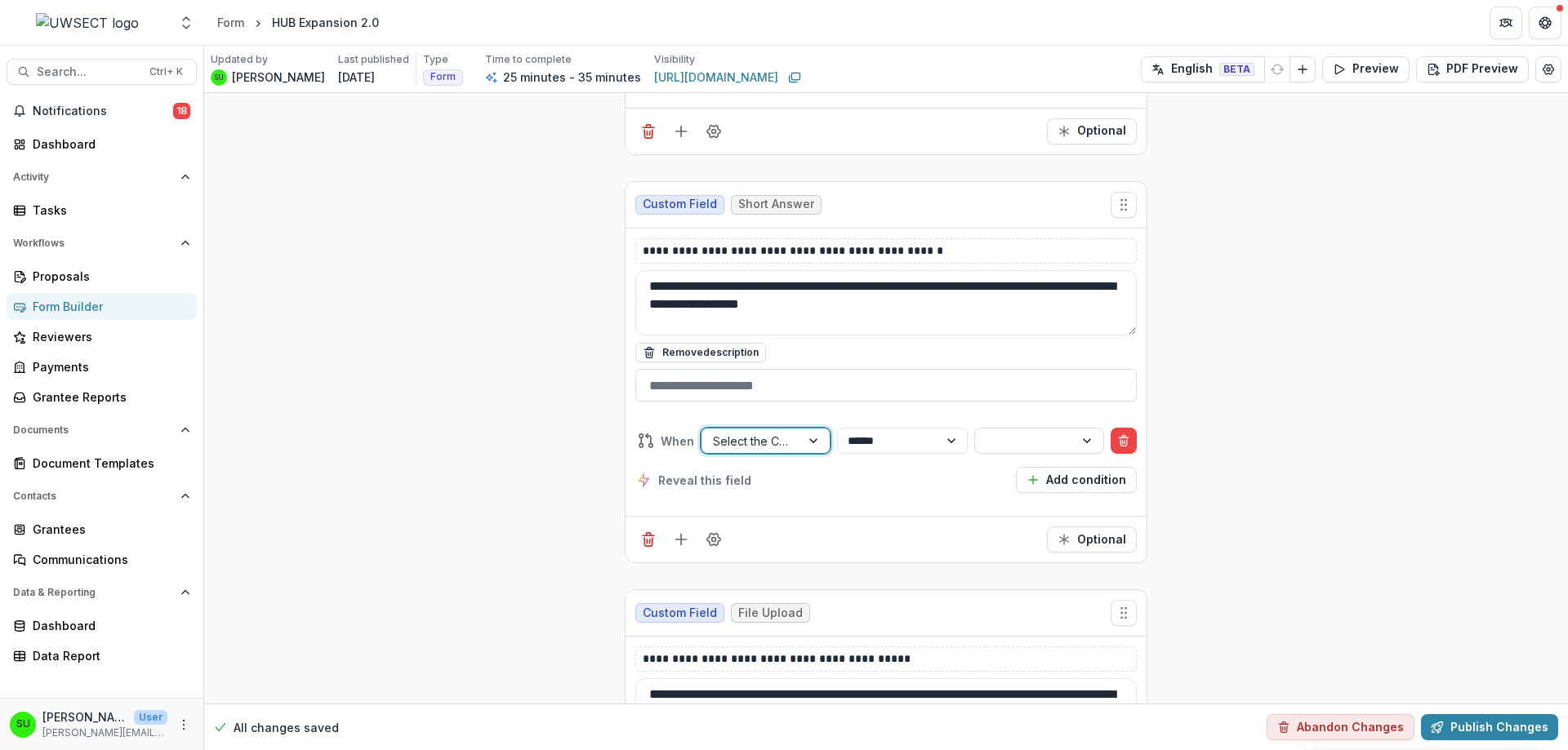
scroll to position [4691, 0]
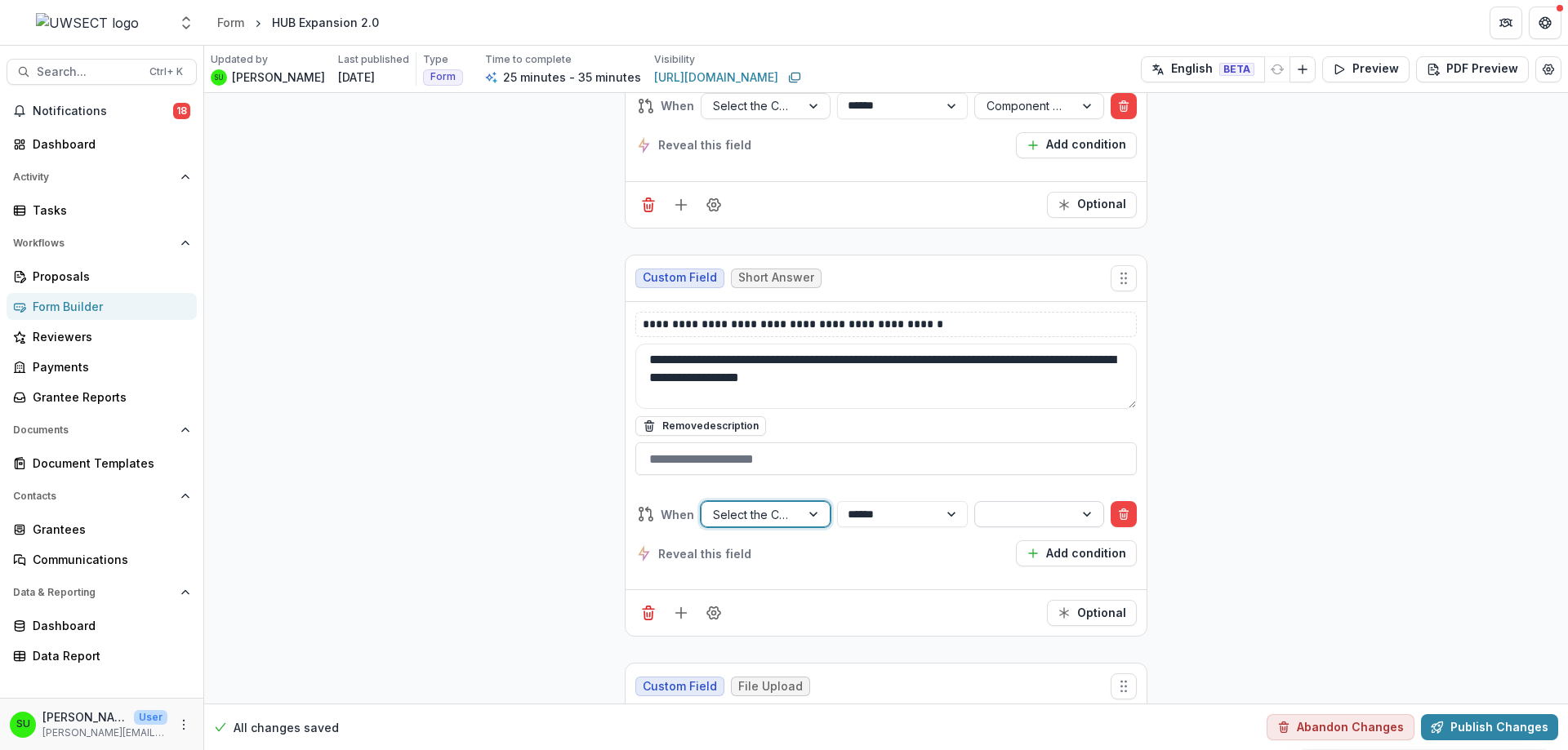
click at [976, 518] on div at bounding box center [1024, 514] width 99 height 23
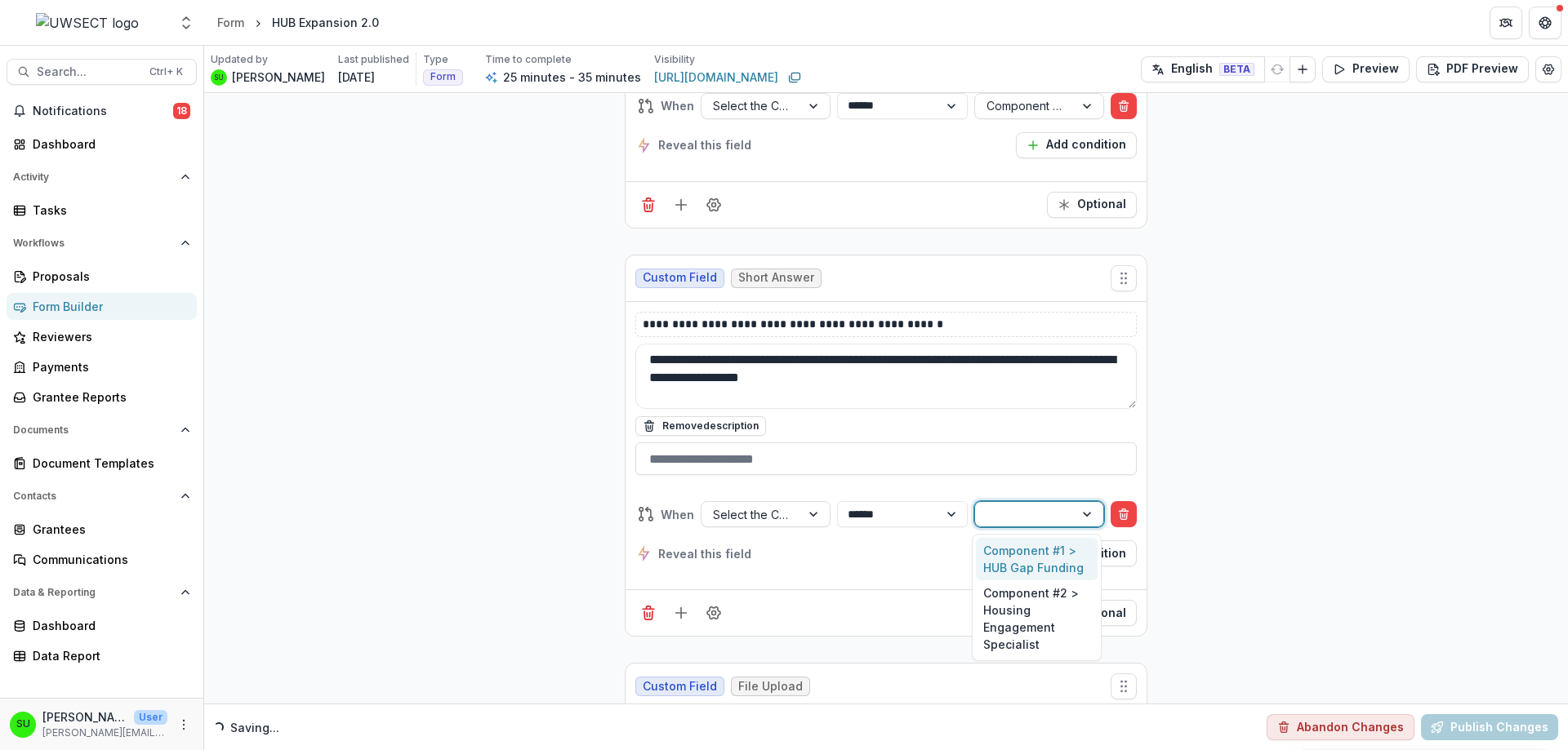
click at [1018, 562] on div "Component #1 > HUB Gap Funding" at bounding box center [1036, 559] width 122 height 43
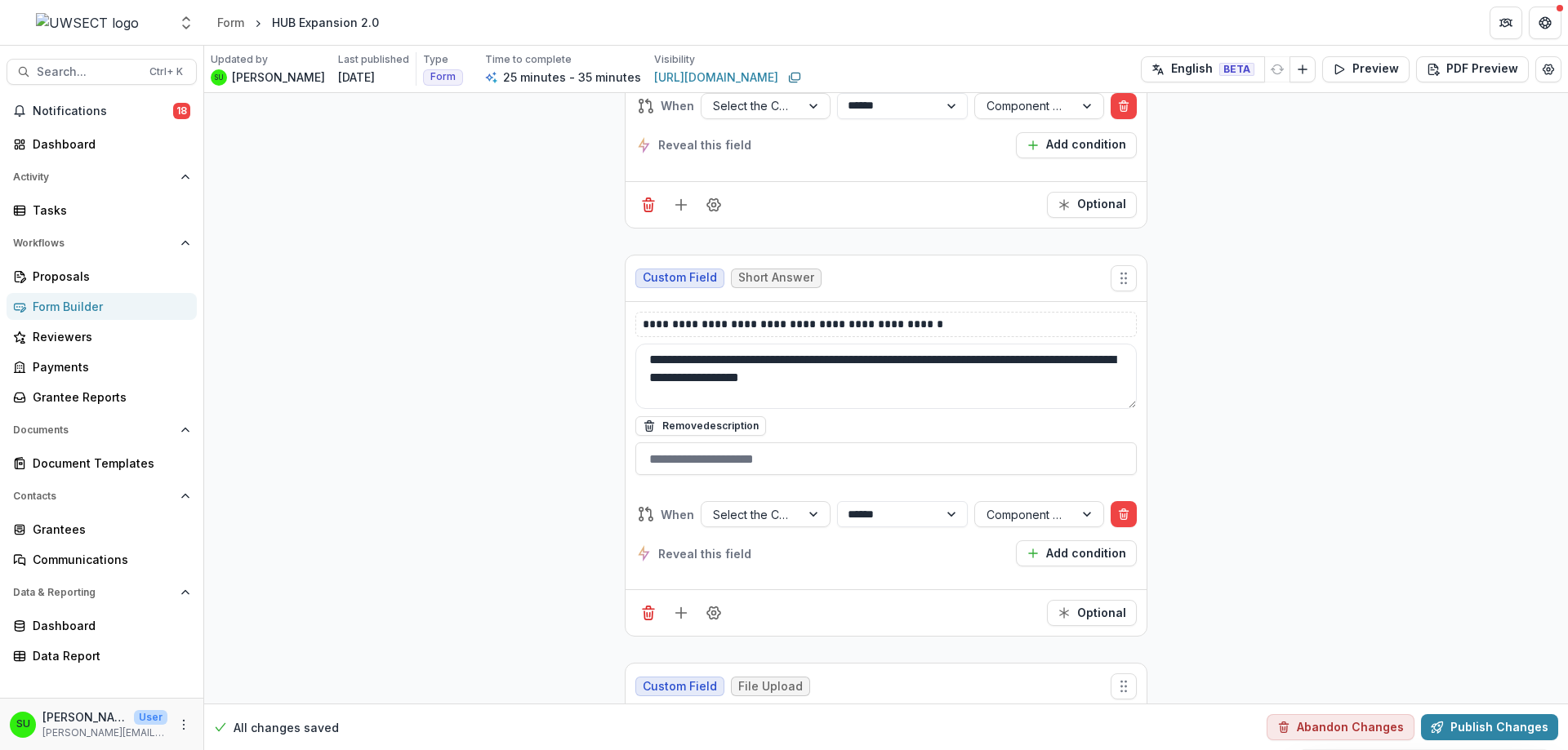
click at [521, 476] on div "**********" at bounding box center [885, 20] width 1363 height 9235
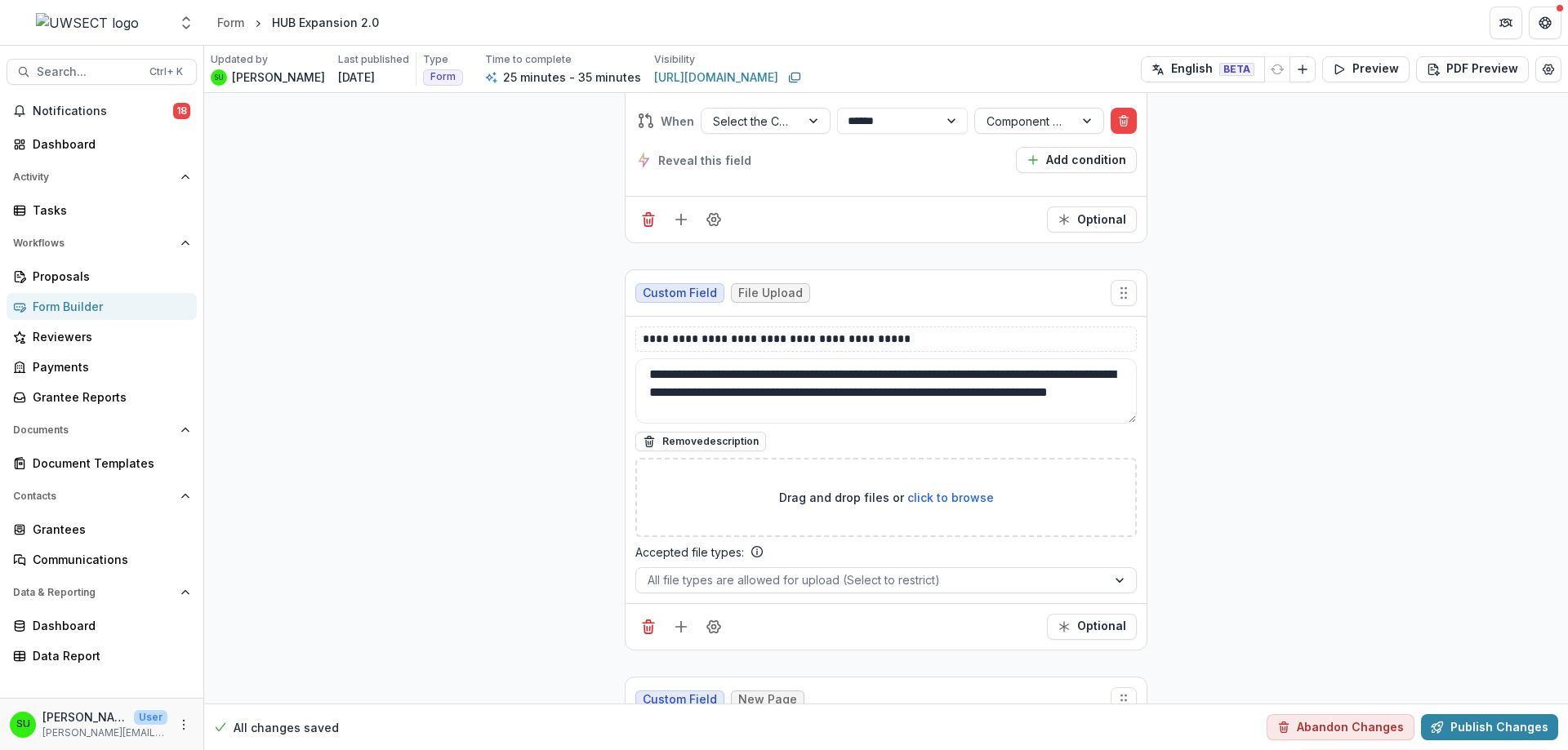
scroll to position [5099, 0]
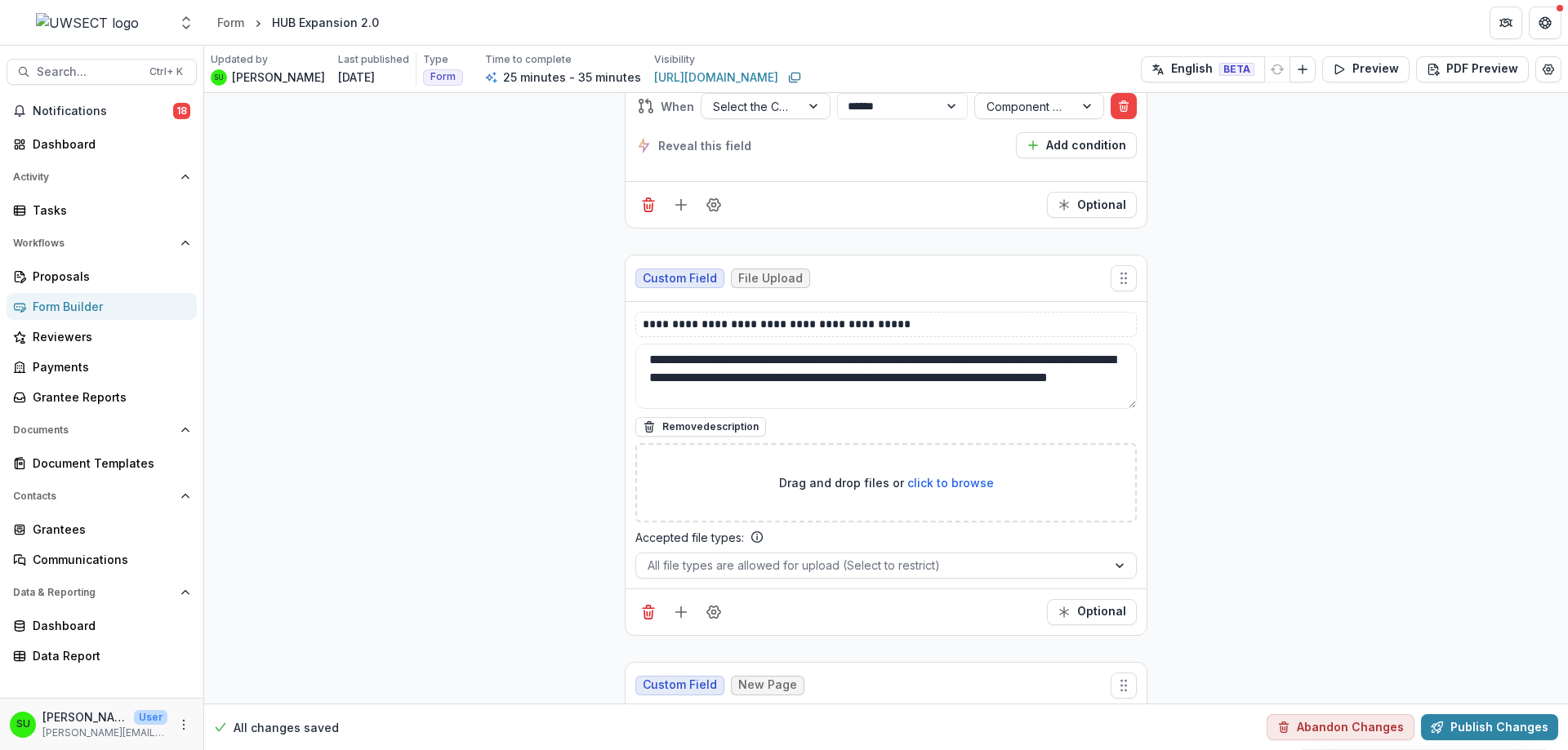
drag, startPoint x: 1562, startPoint y: 445, endPoint x: 1567, endPoint y: 515, distance: 70.2
click at [1567, 515] on div "**********" at bounding box center [885, 397] width 1363 height 704
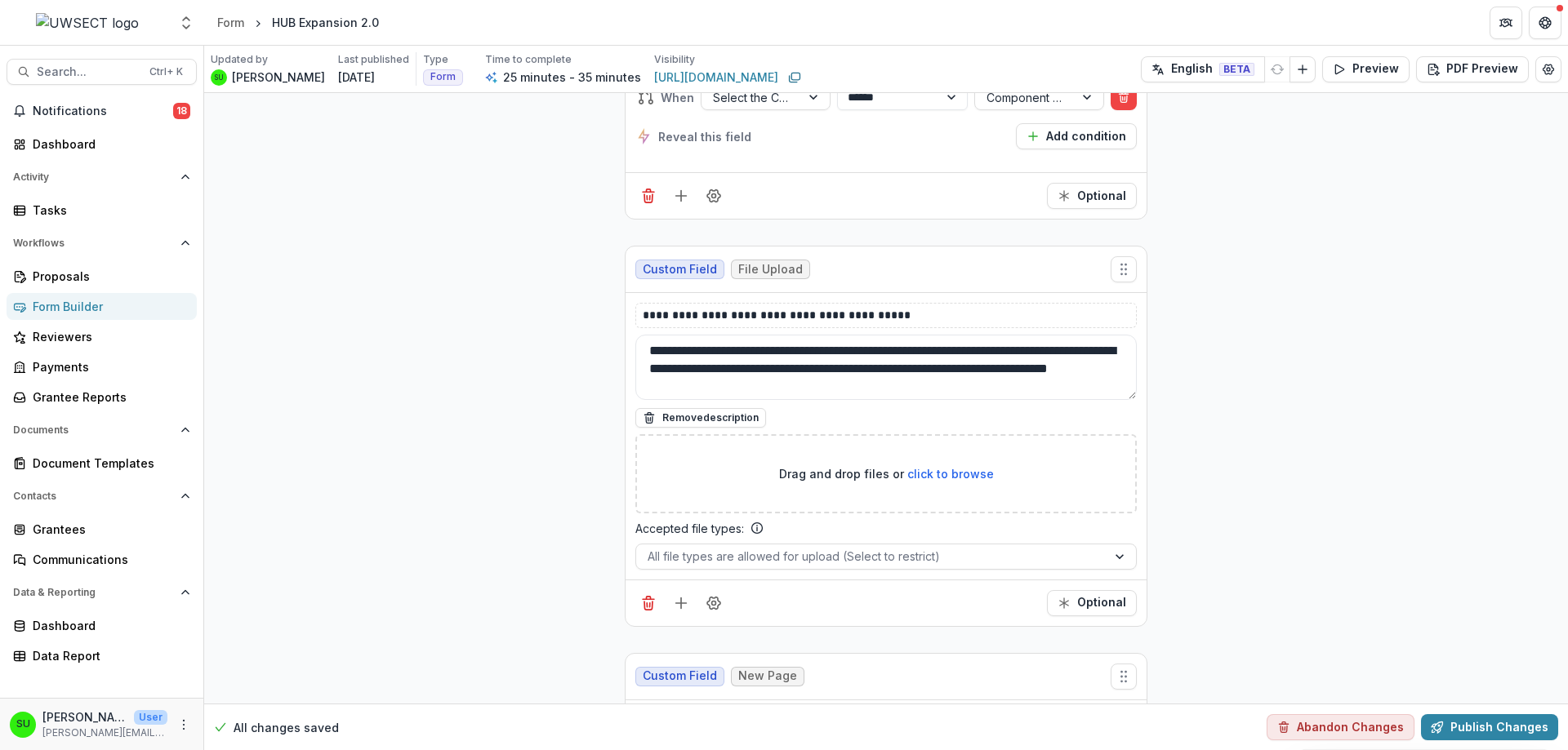
scroll to position [5233, 0]
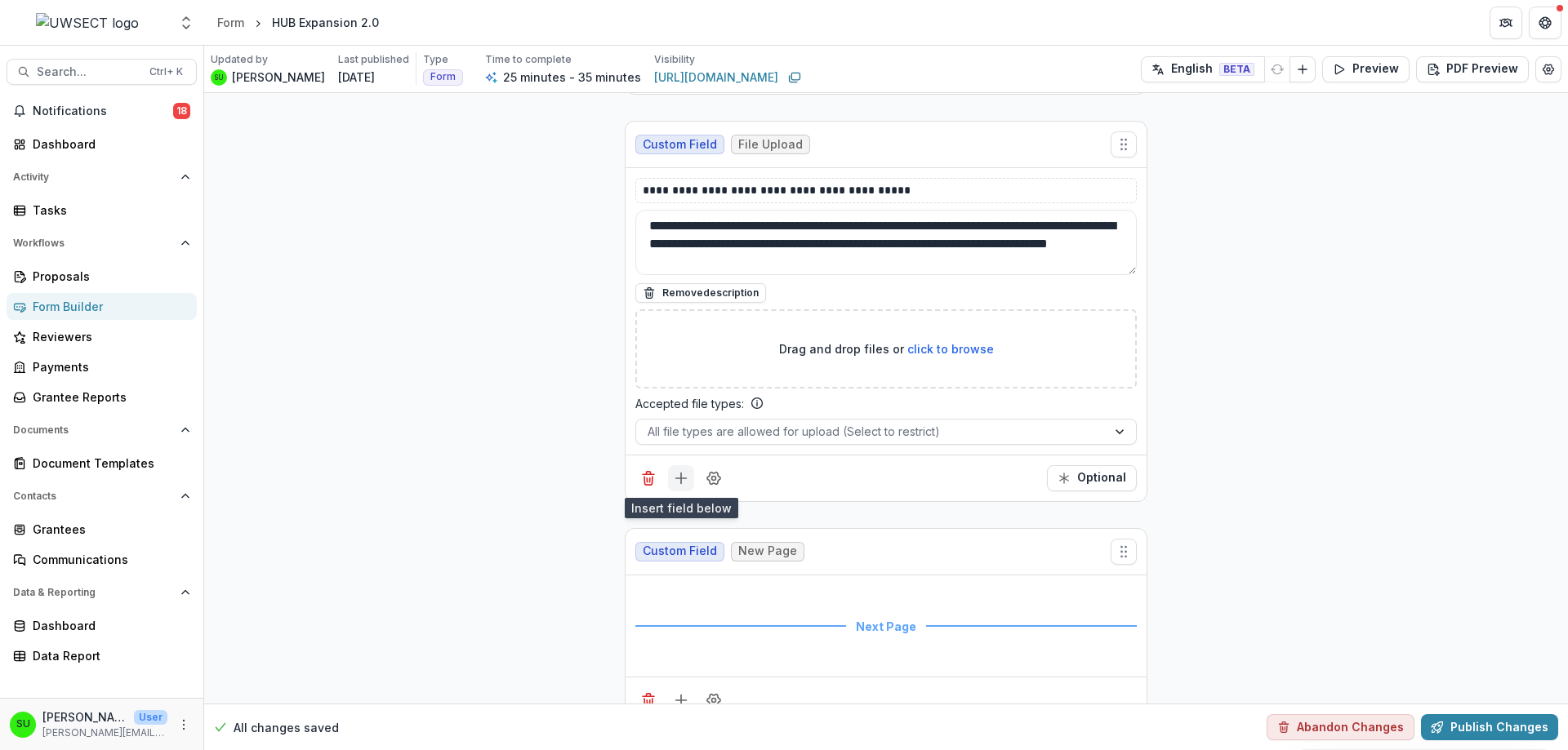
click at [682, 480] on icon "Add field" at bounding box center [682, 478] width 17 height 17
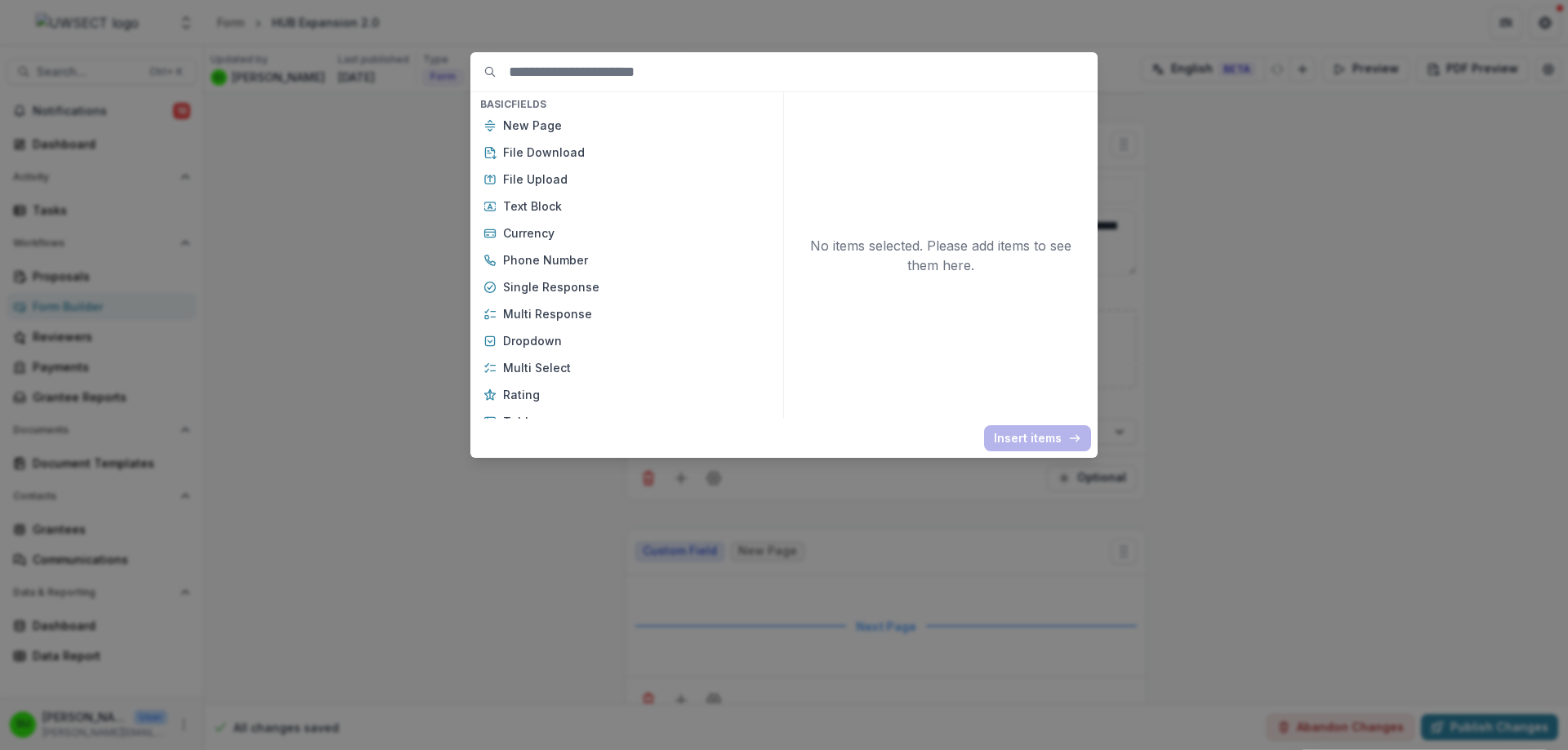
click at [435, 536] on div "Basic Fields New Page File Download File Upload Text Block Currency Phone Numbe…" at bounding box center [784, 375] width 1568 height 750
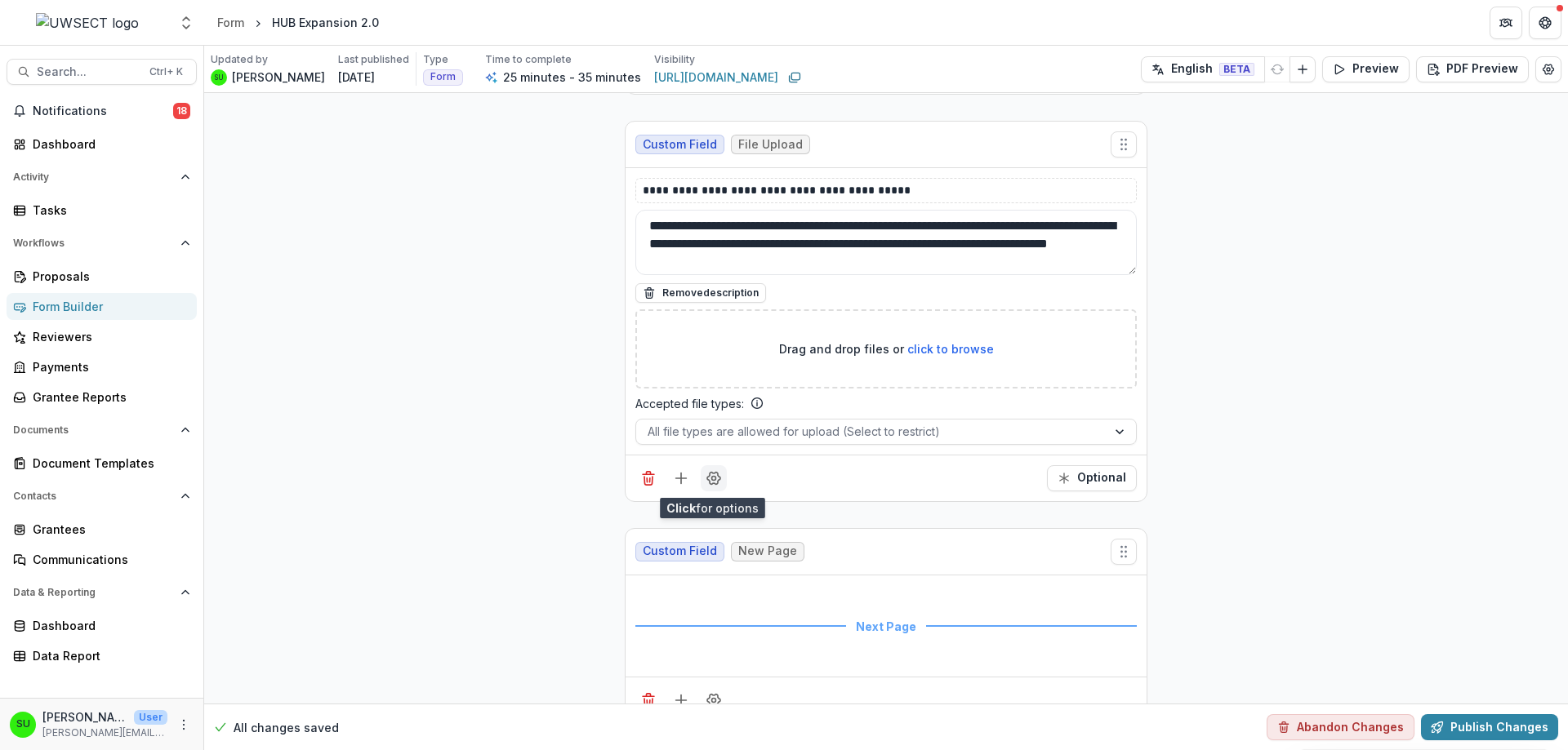
click at [711, 475] on icon "Field Settings" at bounding box center [714, 478] width 17 height 17
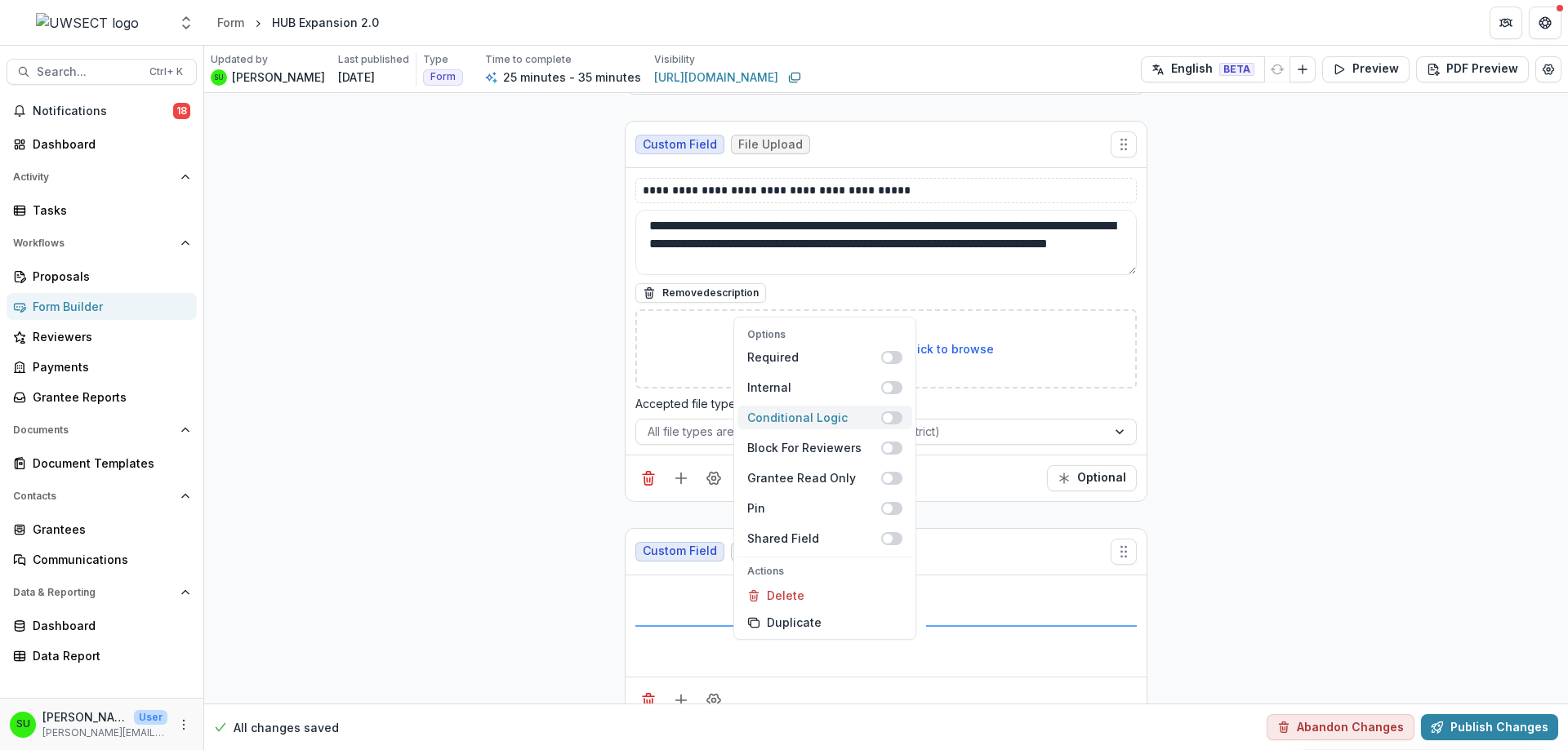
click at [829, 421] on div "Conditional Logic" at bounding box center [814, 417] width 134 height 17
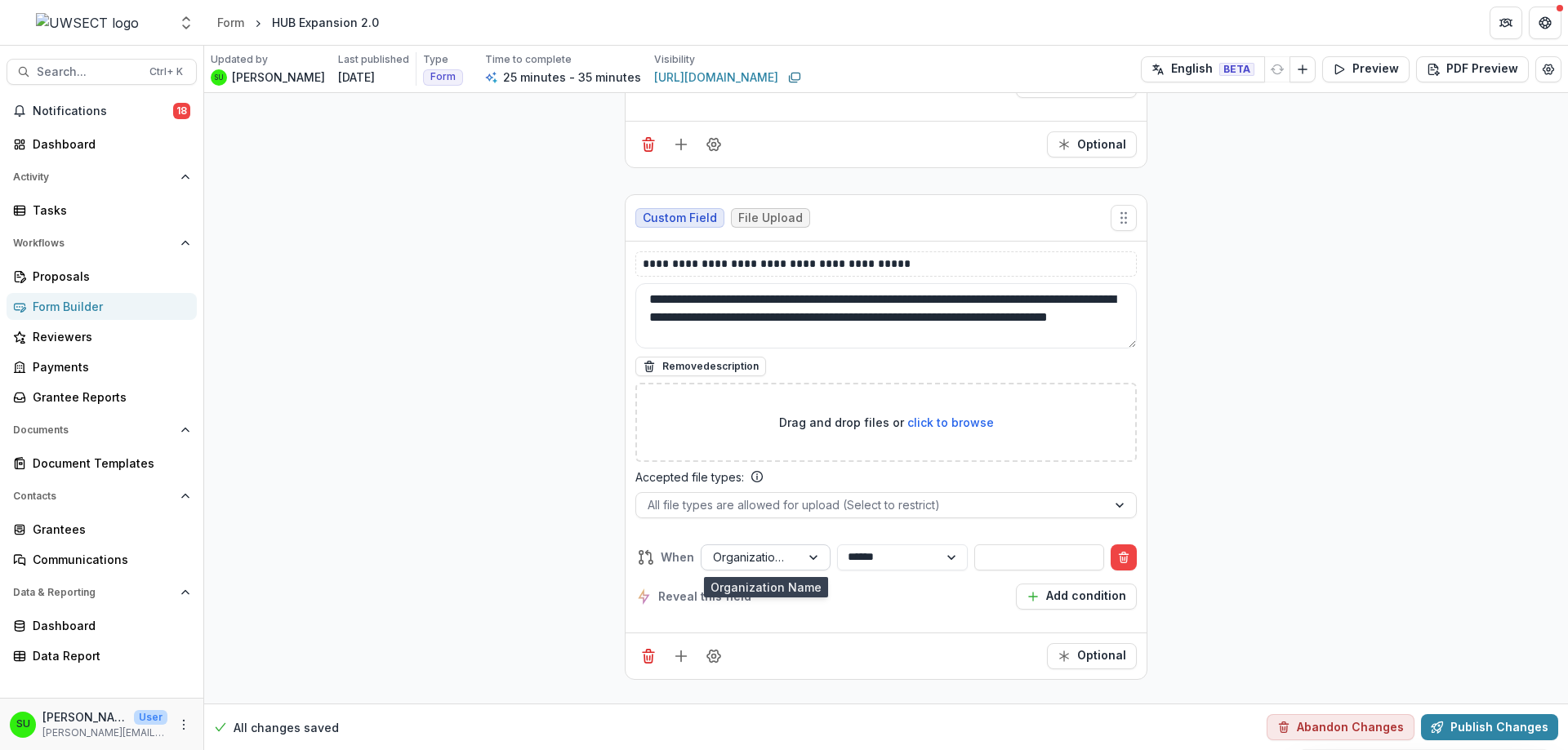
click at [813, 555] on div at bounding box center [815, 557] width 30 height 24
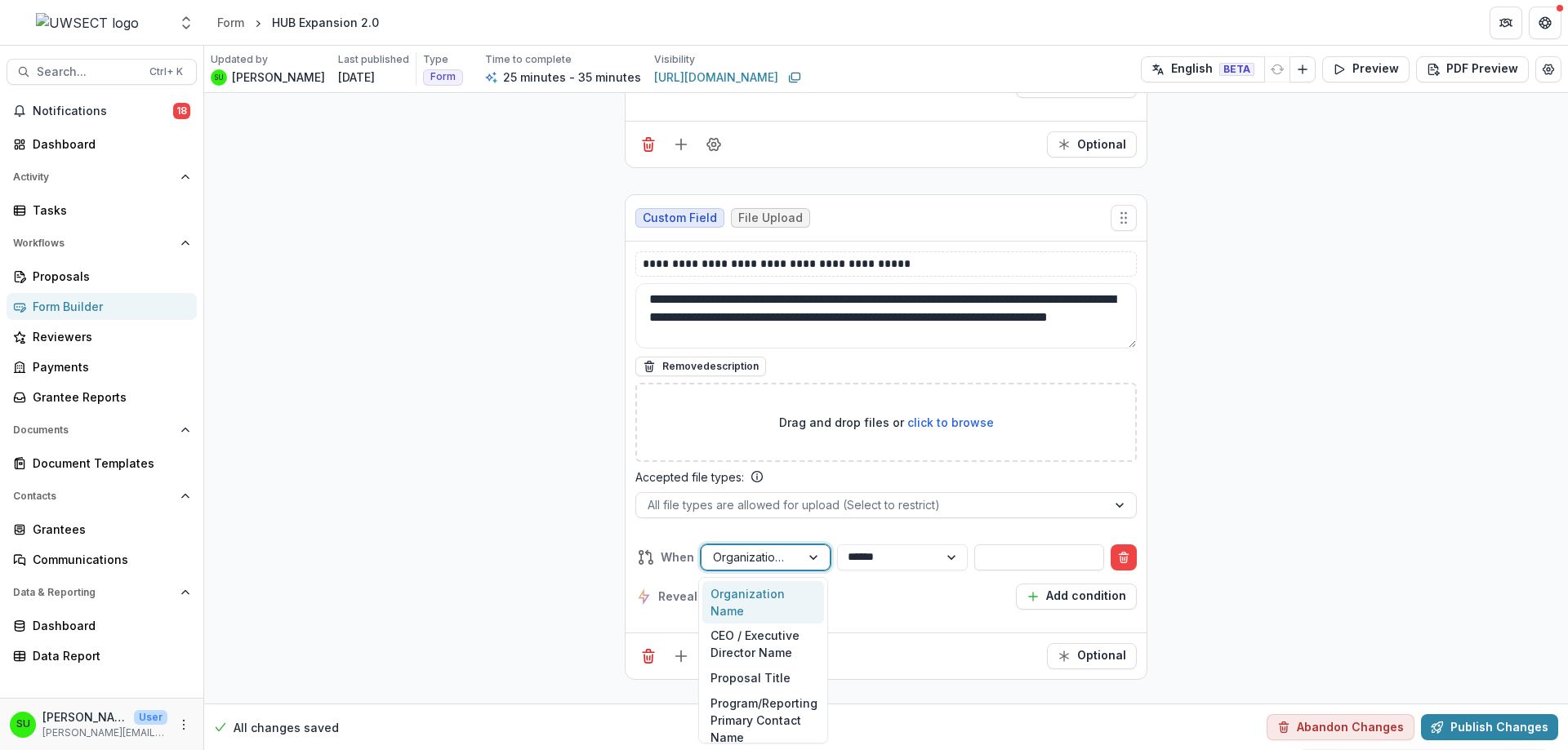
type input "*"
click at [776, 703] on div "Select the Component(s) of the RFP your organization is applying for:" at bounding box center [763, 712] width 122 height 94
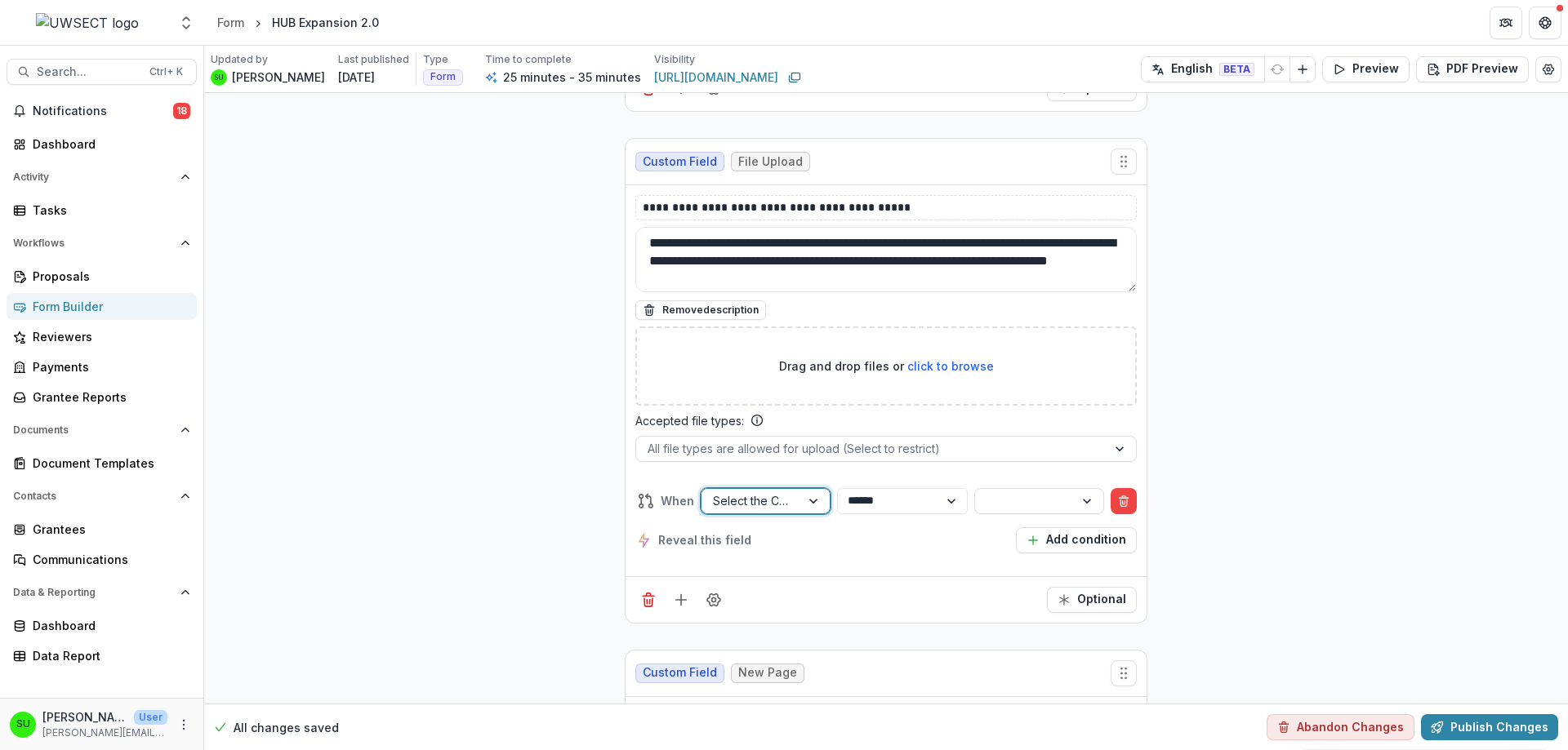
scroll to position [5176, 0]
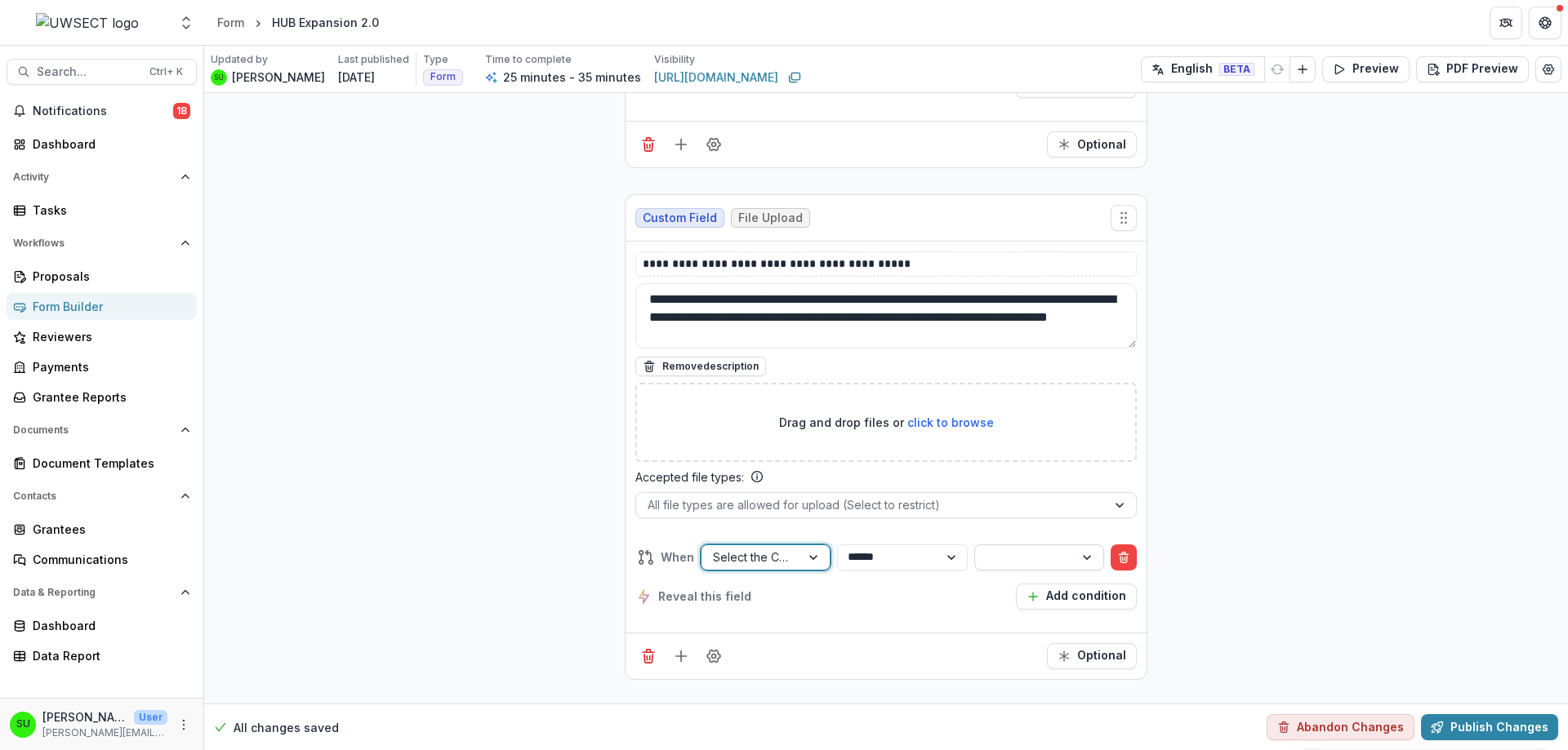
click at [995, 568] on div at bounding box center [1024, 556] width 99 height 23
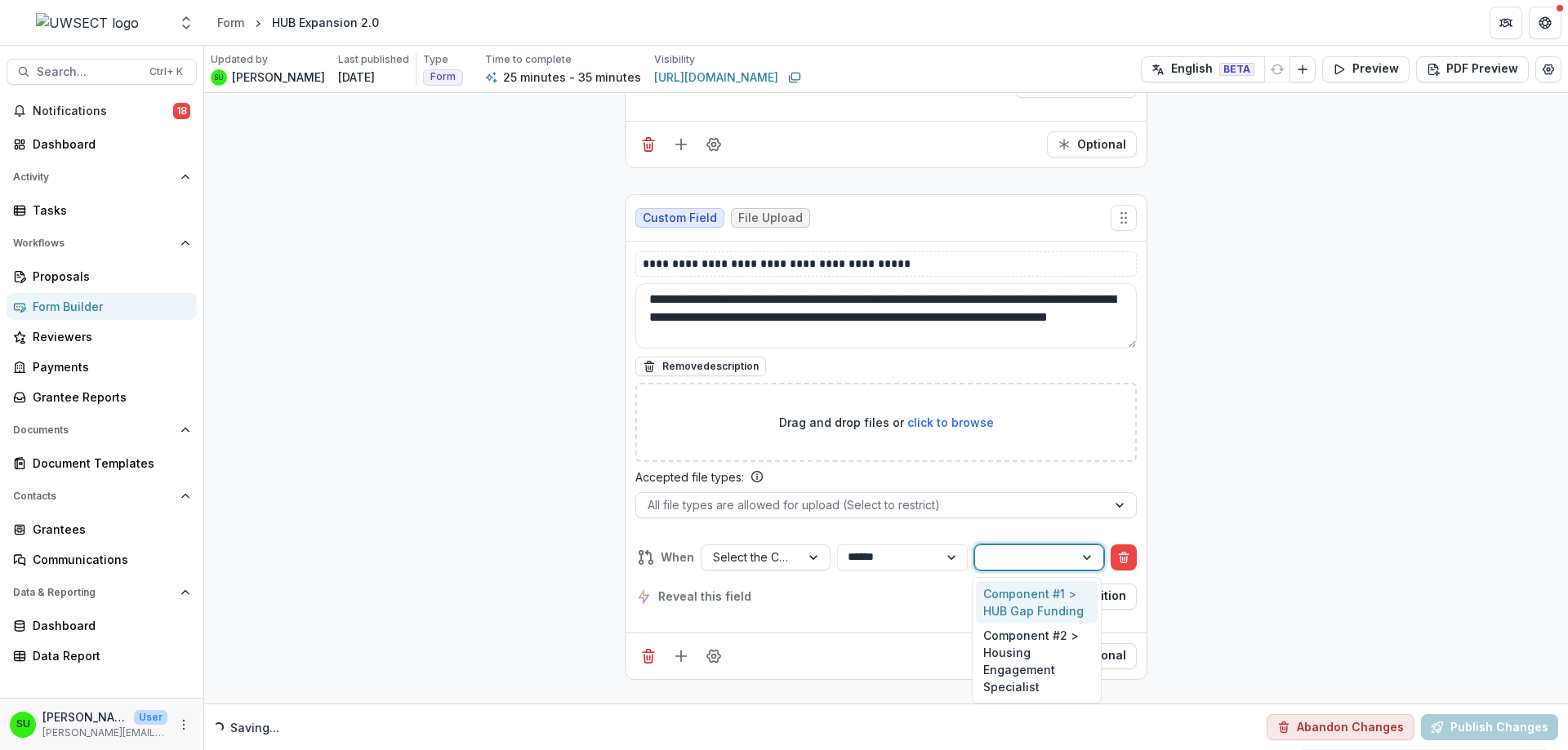
click at [999, 607] on div "Component #1 > HUB Gap Funding" at bounding box center [1036, 602] width 122 height 43
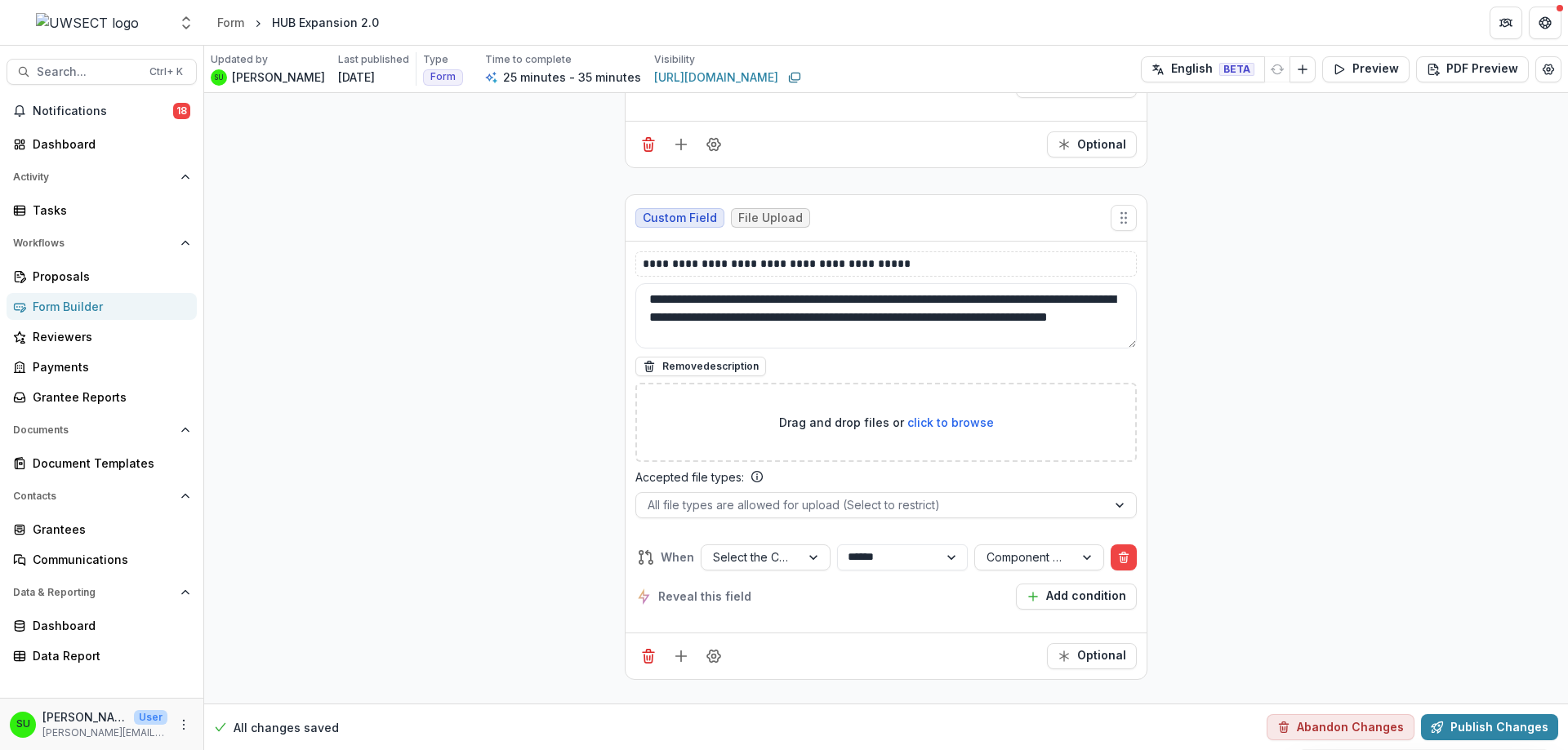
click at [1028, 552] on div at bounding box center [1024, 557] width 76 height 20
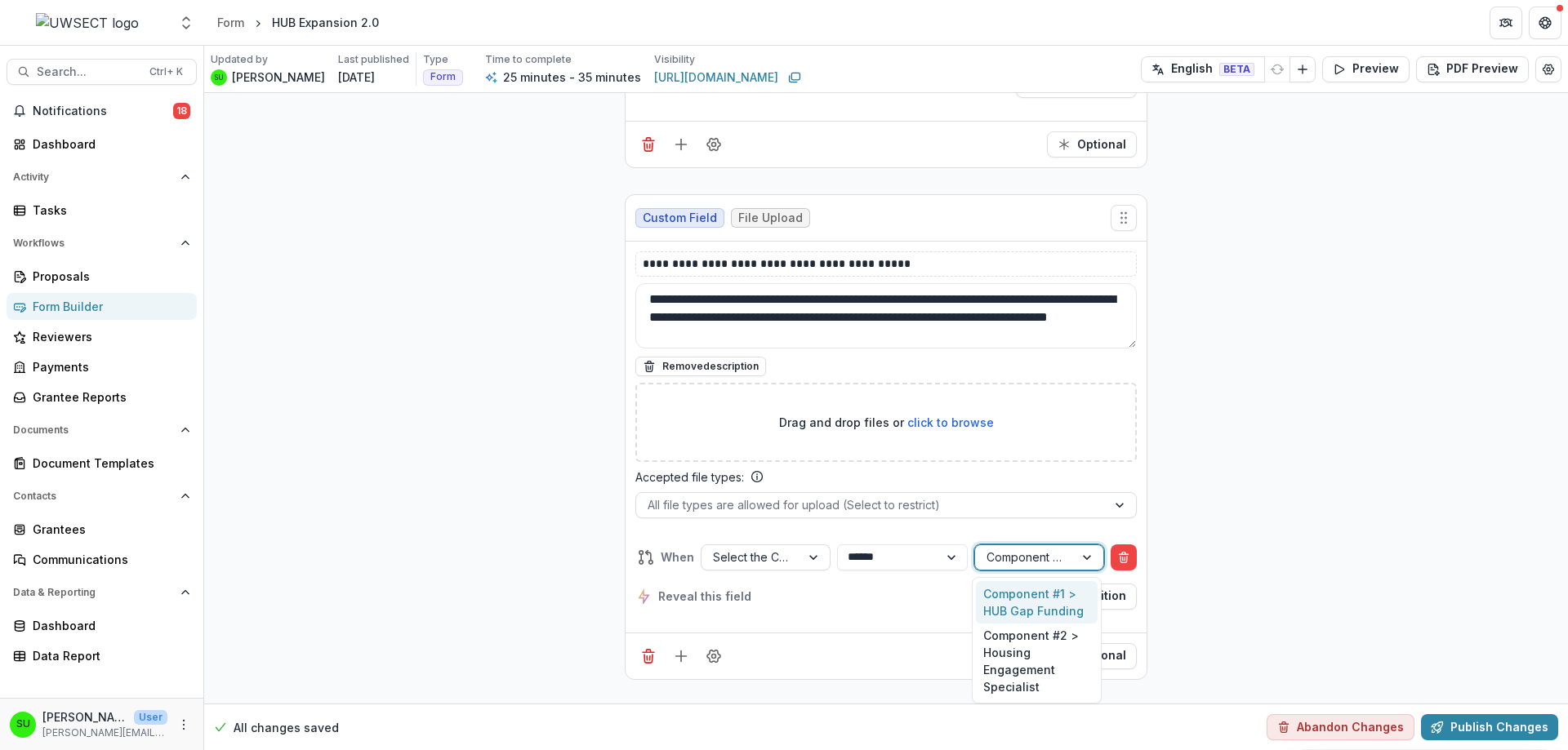
click at [1028, 552] on div at bounding box center [1024, 557] width 76 height 20
click at [871, 549] on select "**********" at bounding box center [901, 557] width 129 height 26
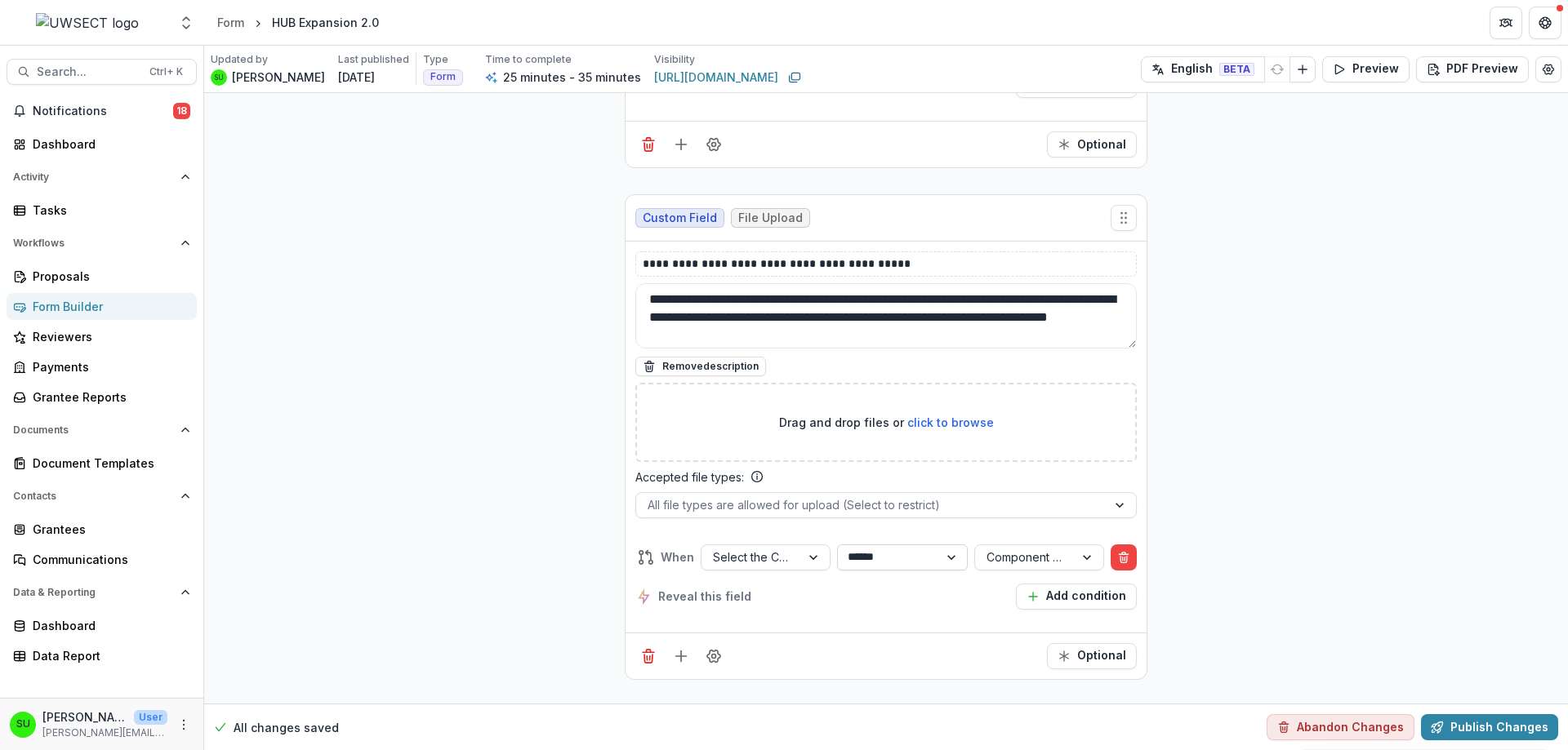
click at [888, 549] on select "**********" at bounding box center [901, 557] width 129 height 26
click at [642, 556] on icon at bounding box center [646, 557] width 17 height 17
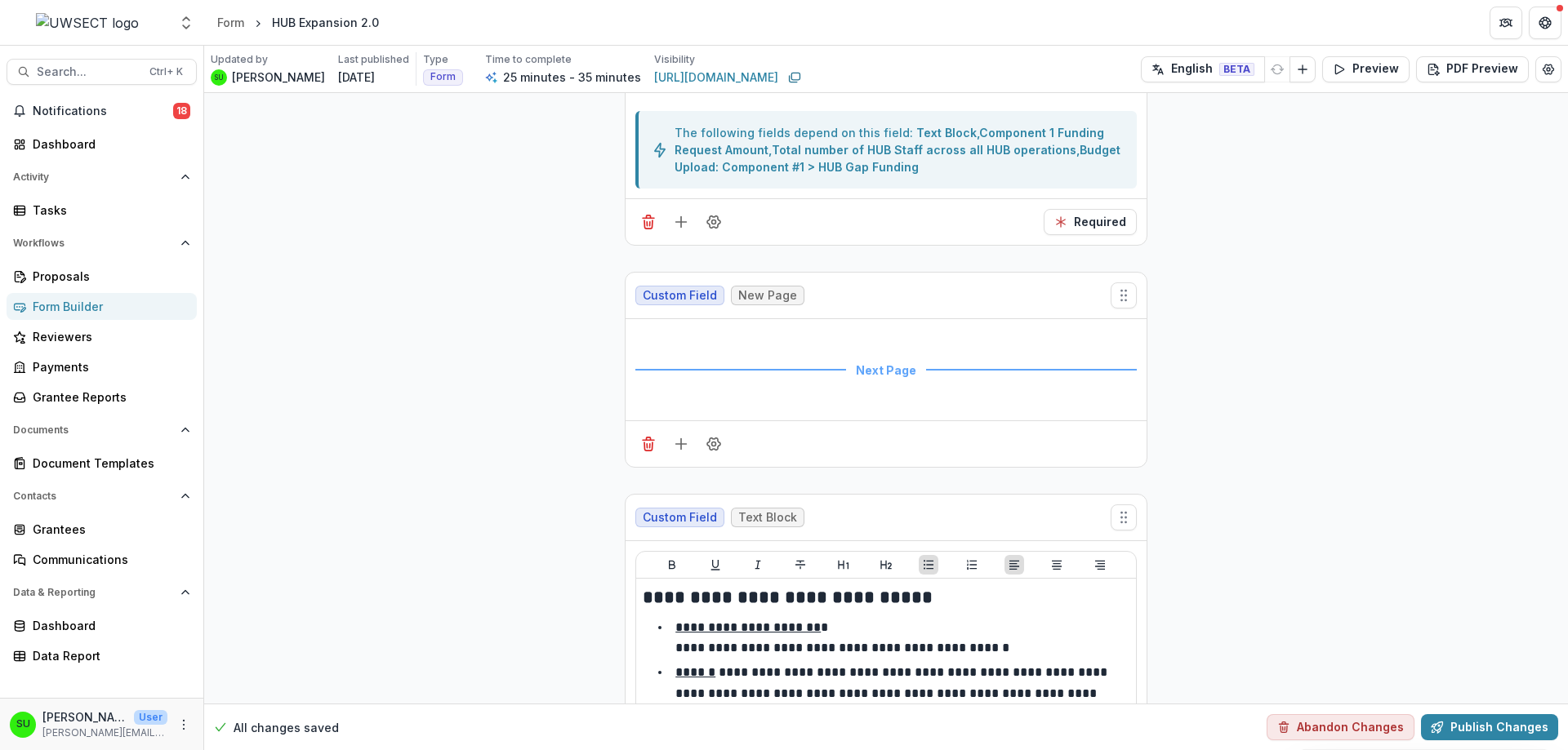
scroll to position [3463, 0]
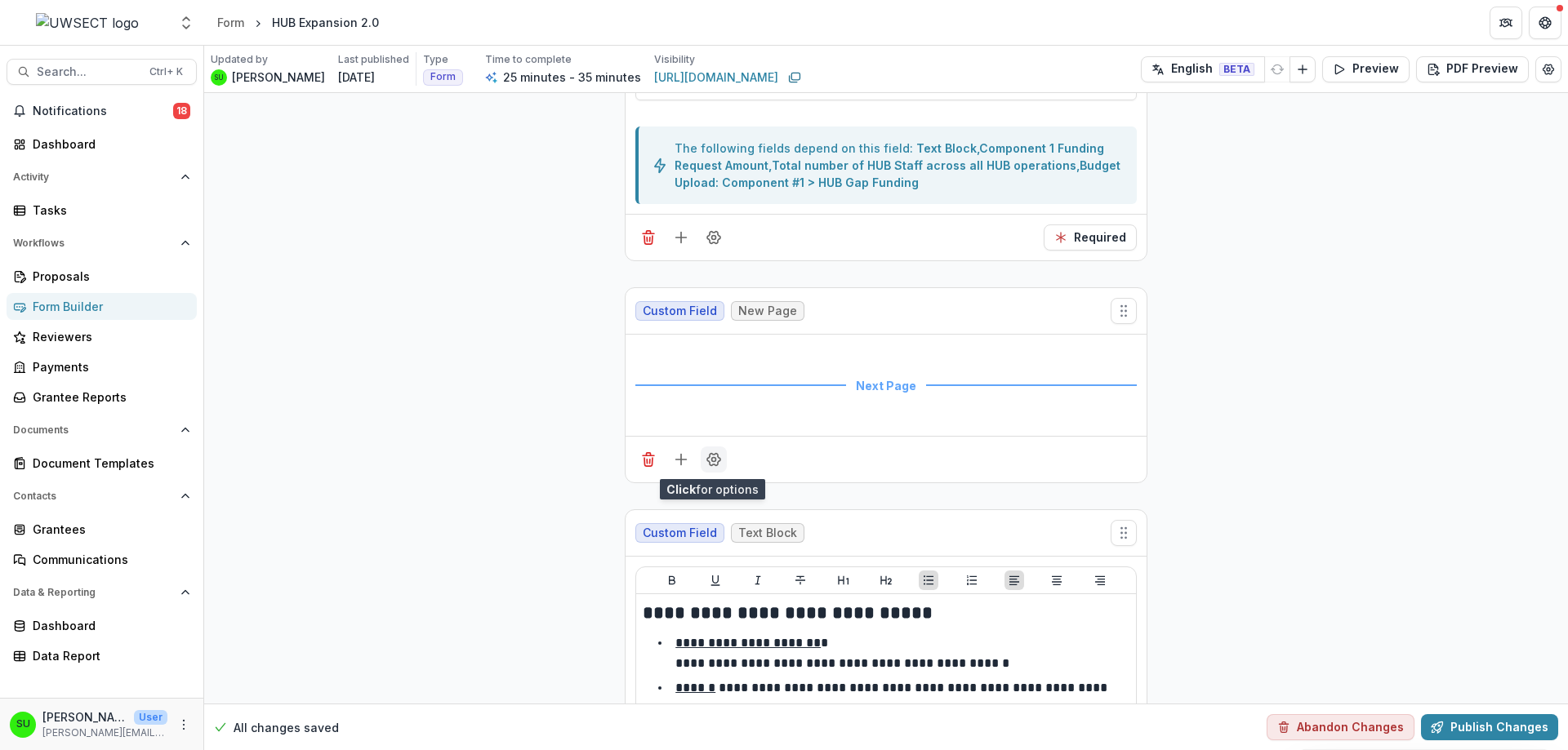
click at [711, 454] on icon "Field Settings" at bounding box center [713, 460] width 13 height 12
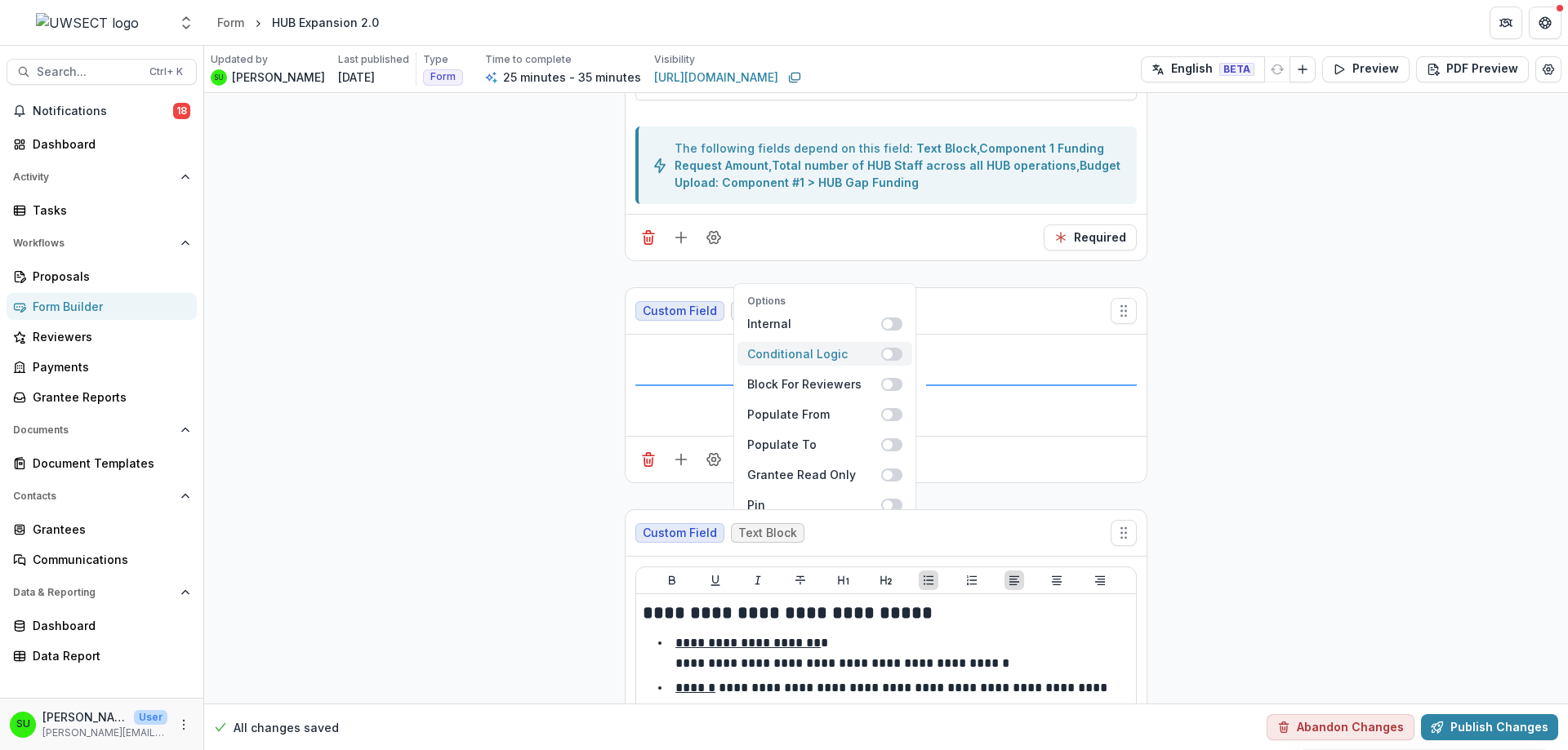
click at [885, 357] on span at bounding box center [887, 354] width 10 height 10
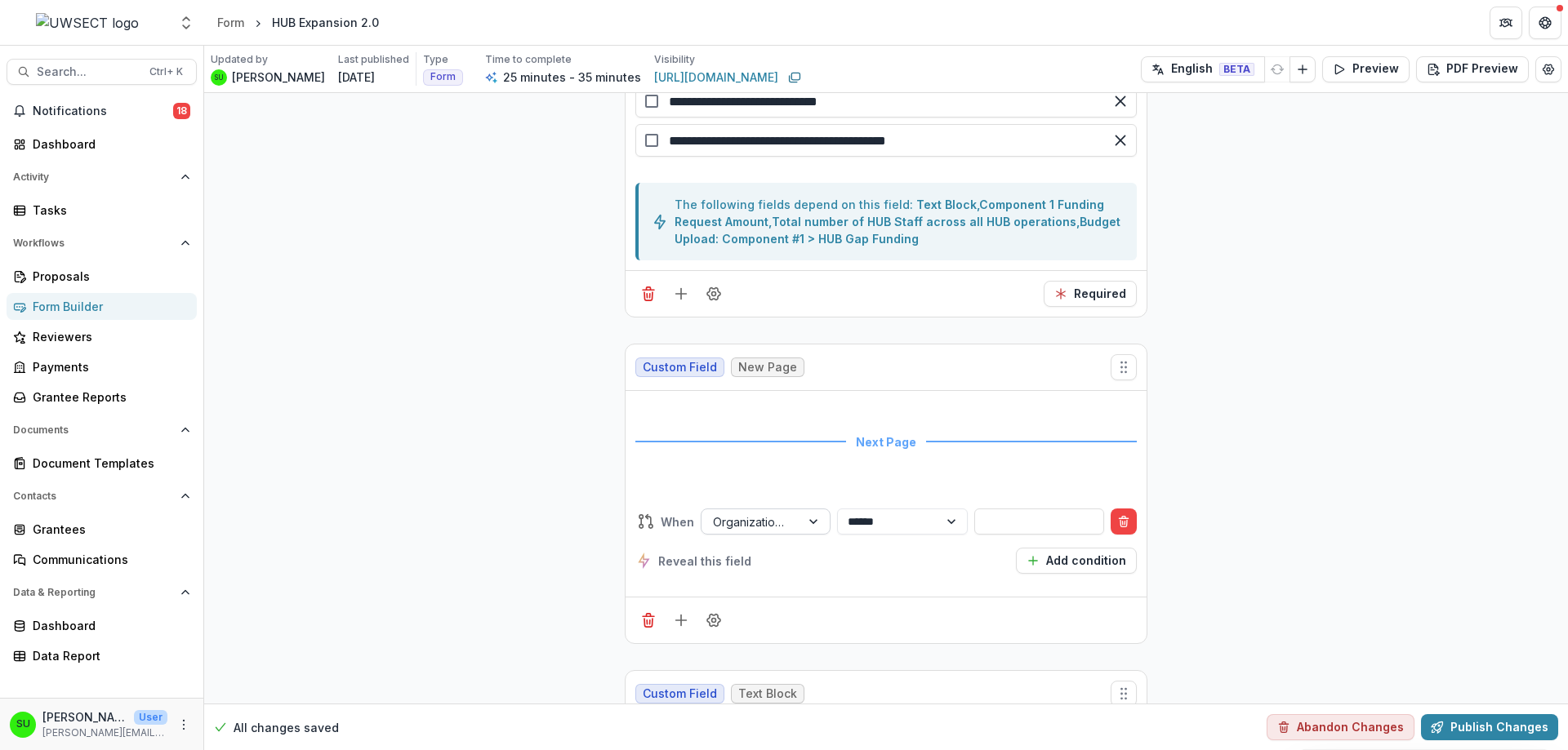
click at [803, 519] on div at bounding box center [815, 521] width 30 height 24
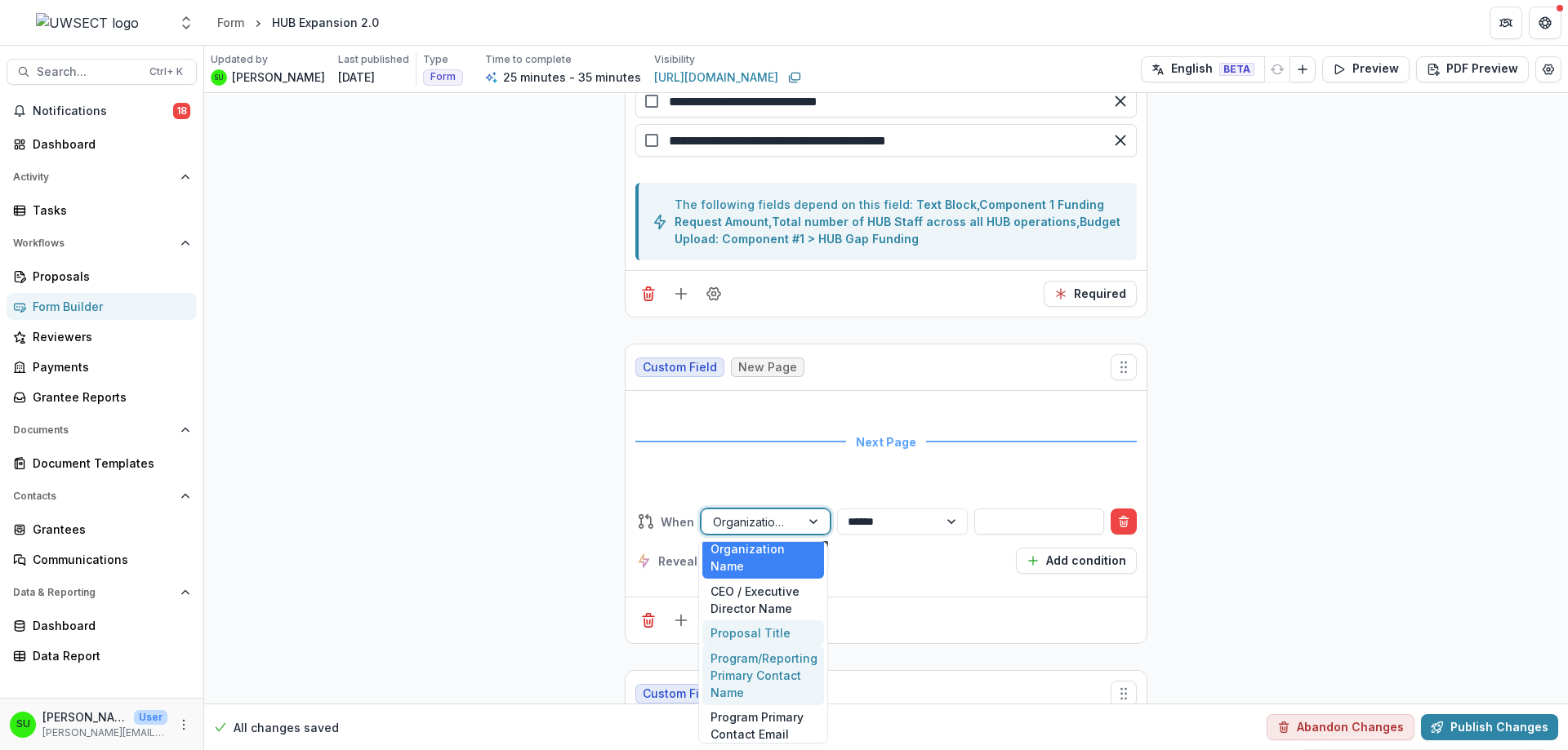
scroll to position [0, 0]
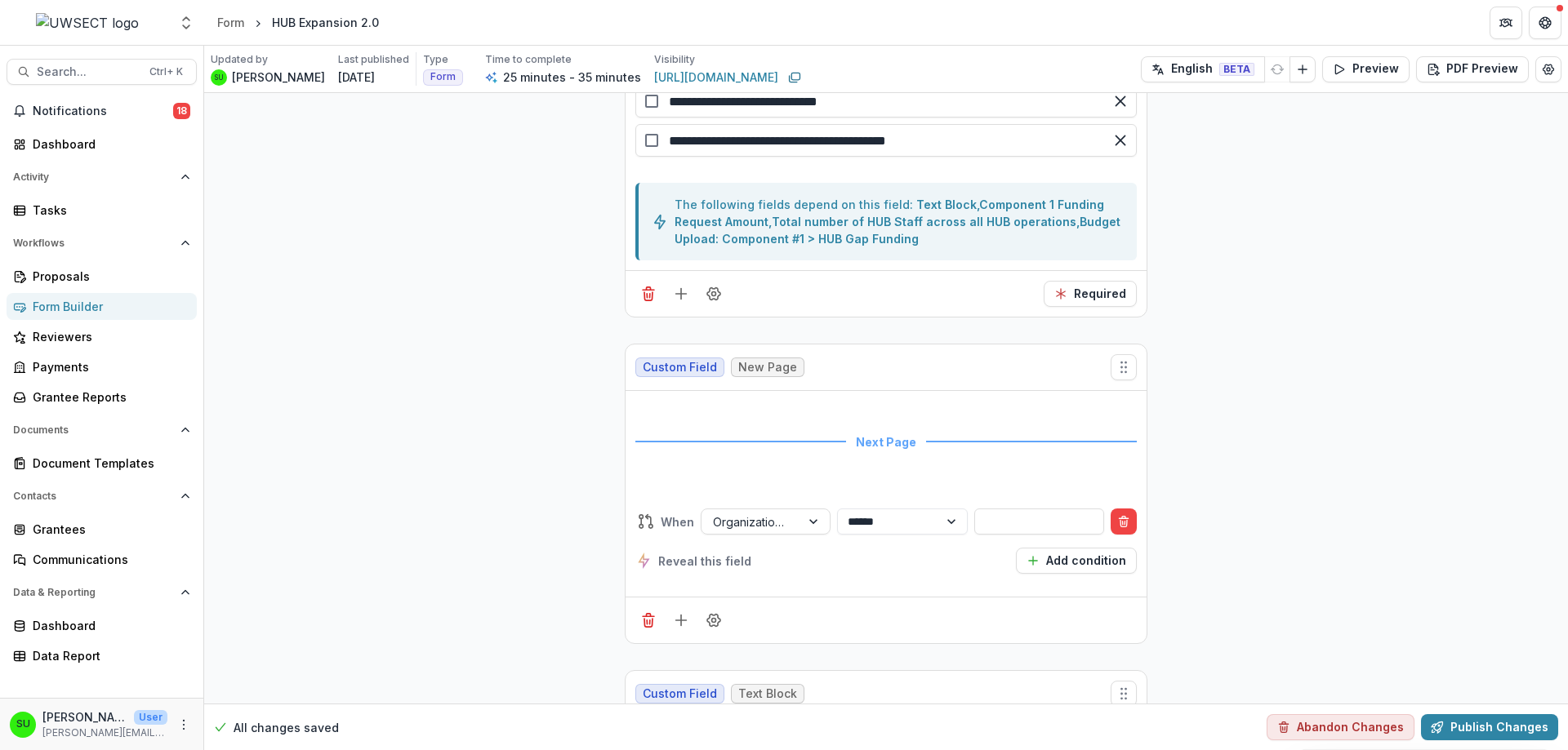
click at [1117, 519] on icon "Delete condition" at bounding box center [1124, 521] width 13 height 13
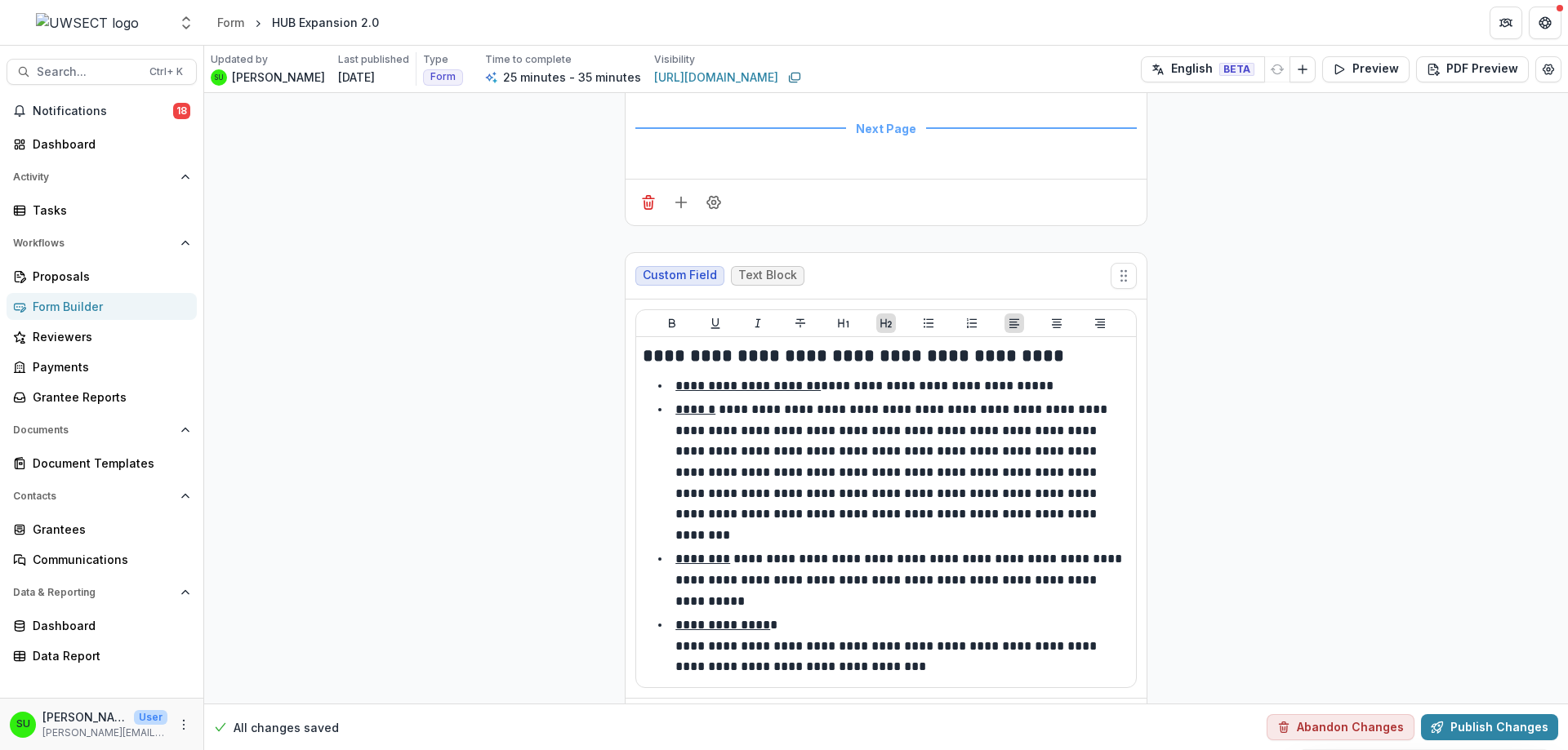
scroll to position [5855, 0]
click at [1357, 76] on button "Preview" at bounding box center [1366, 70] width 88 height 26
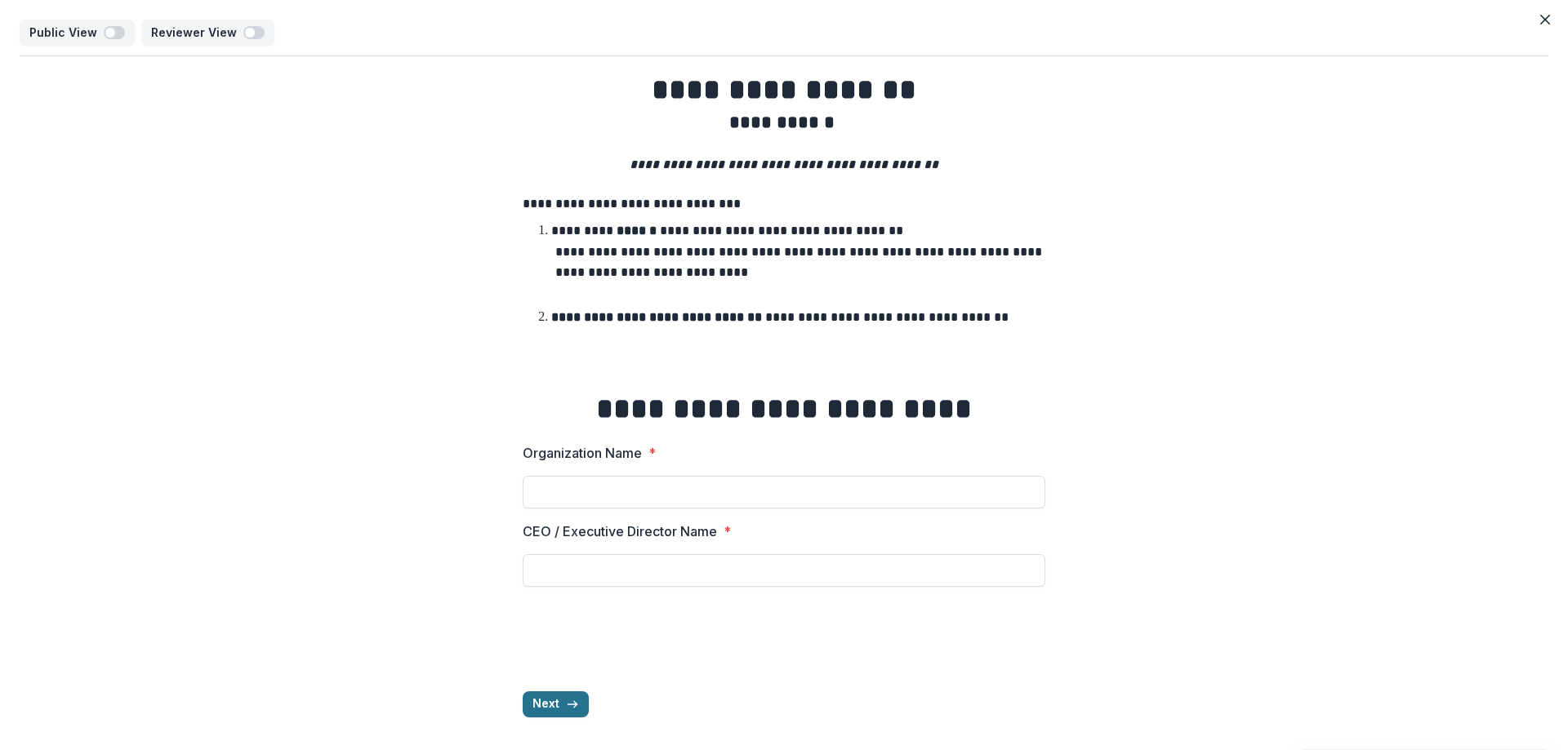
click at [567, 700] on icon "button" at bounding box center [573, 704] width 13 height 13
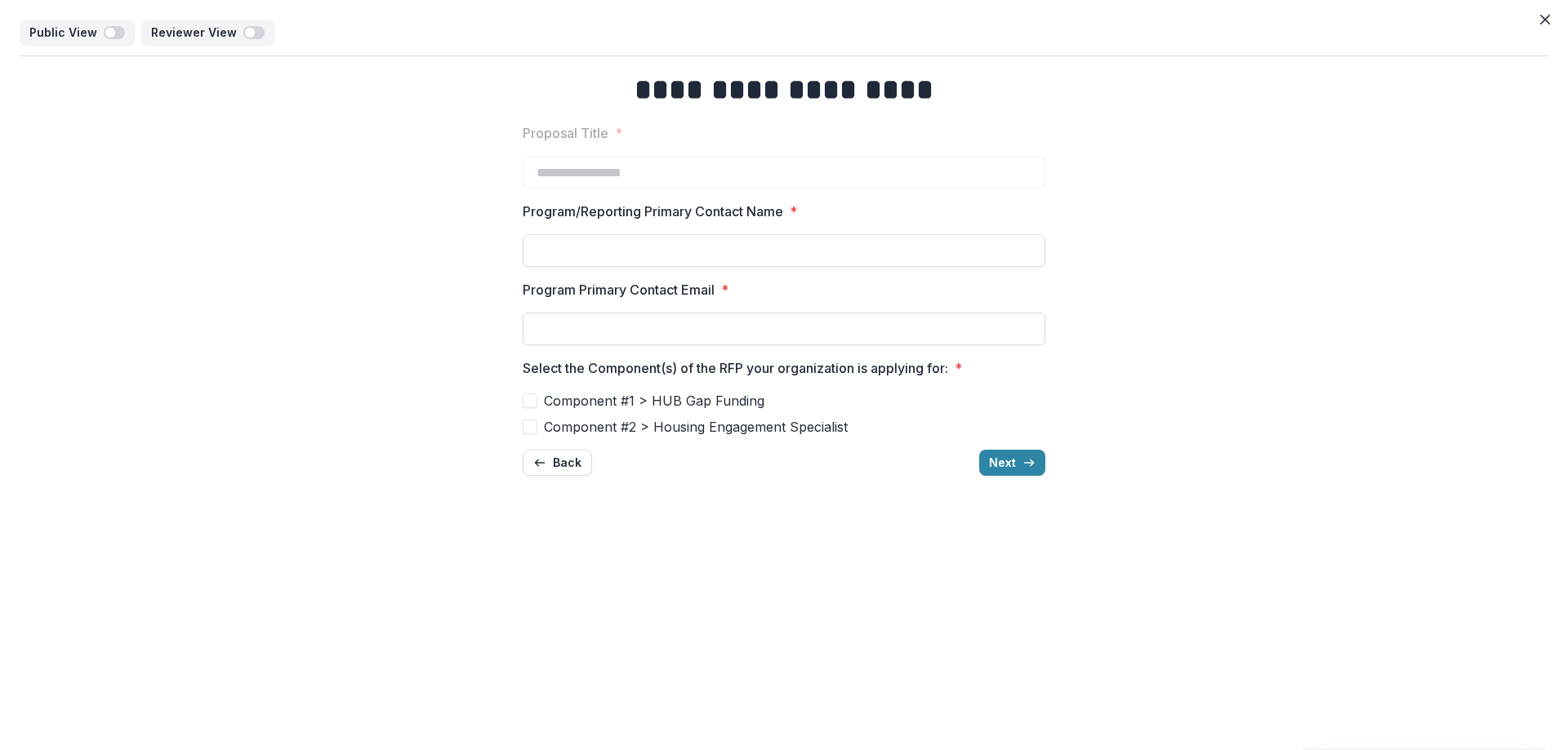
click at [693, 434] on span "Component #2 > Housing Engagement Specialist" at bounding box center [696, 426] width 304 height 20
click at [1013, 459] on button "Next" at bounding box center [1011, 462] width 66 height 26
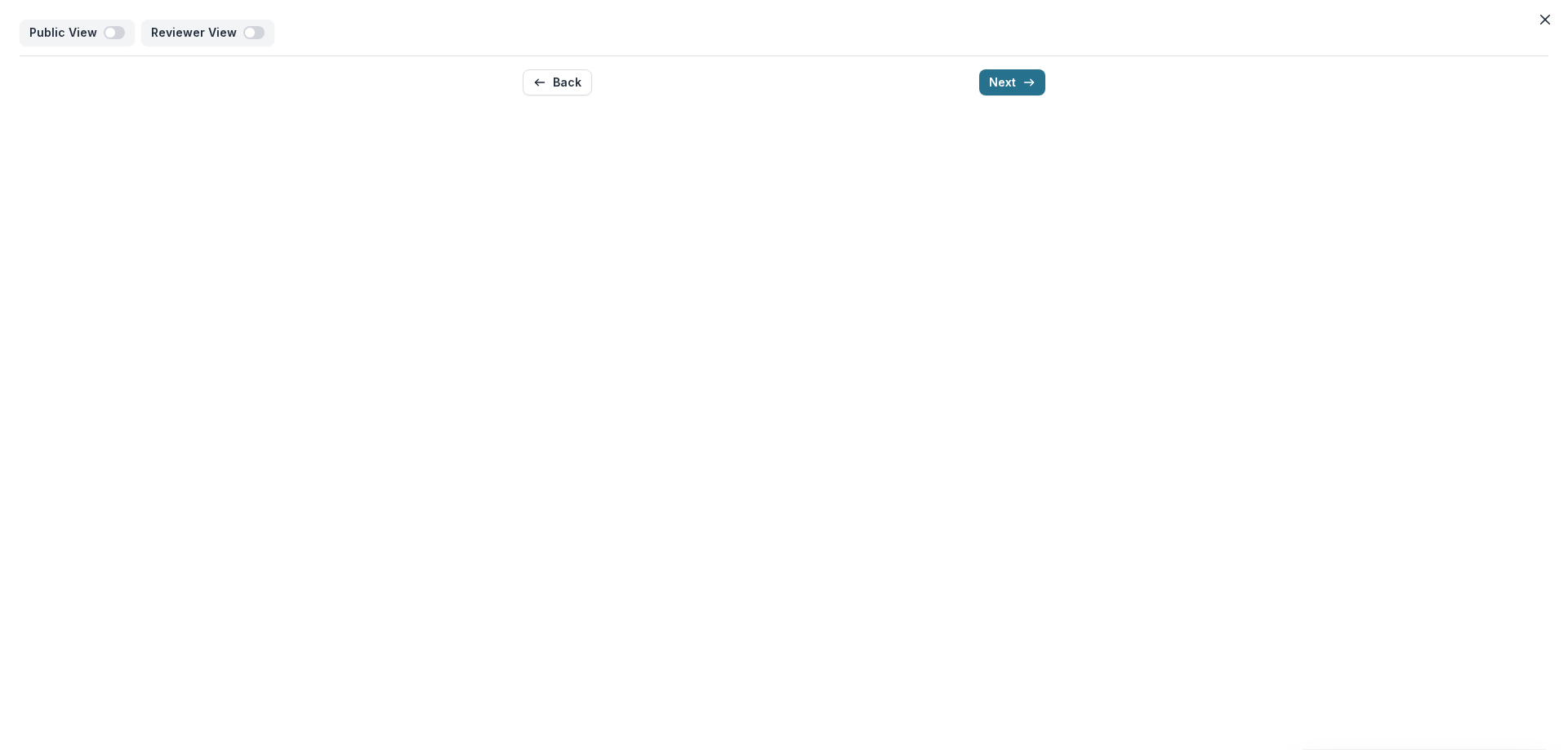
click at [1013, 82] on button "Next" at bounding box center [1011, 83] width 66 height 26
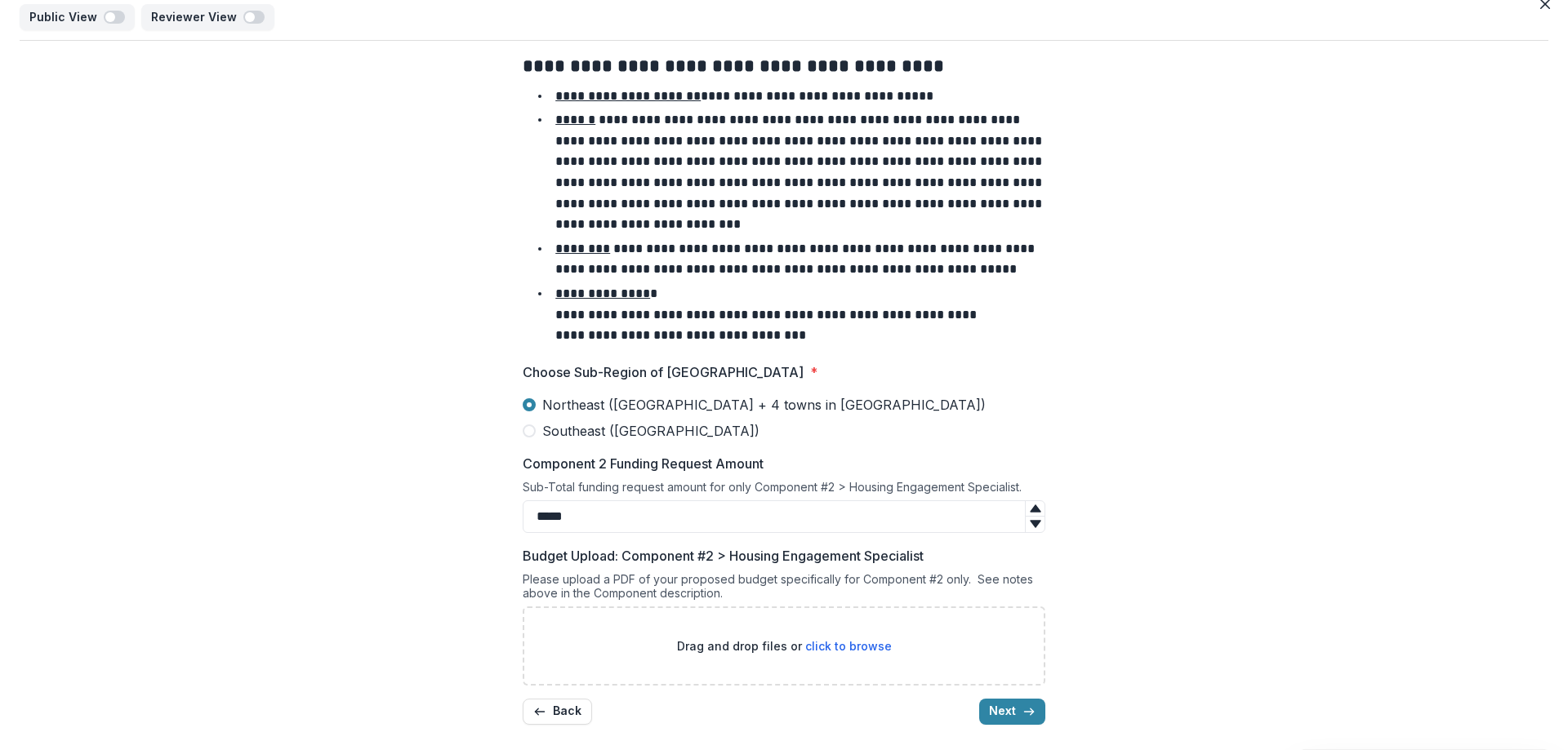
scroll to position [23, 0]
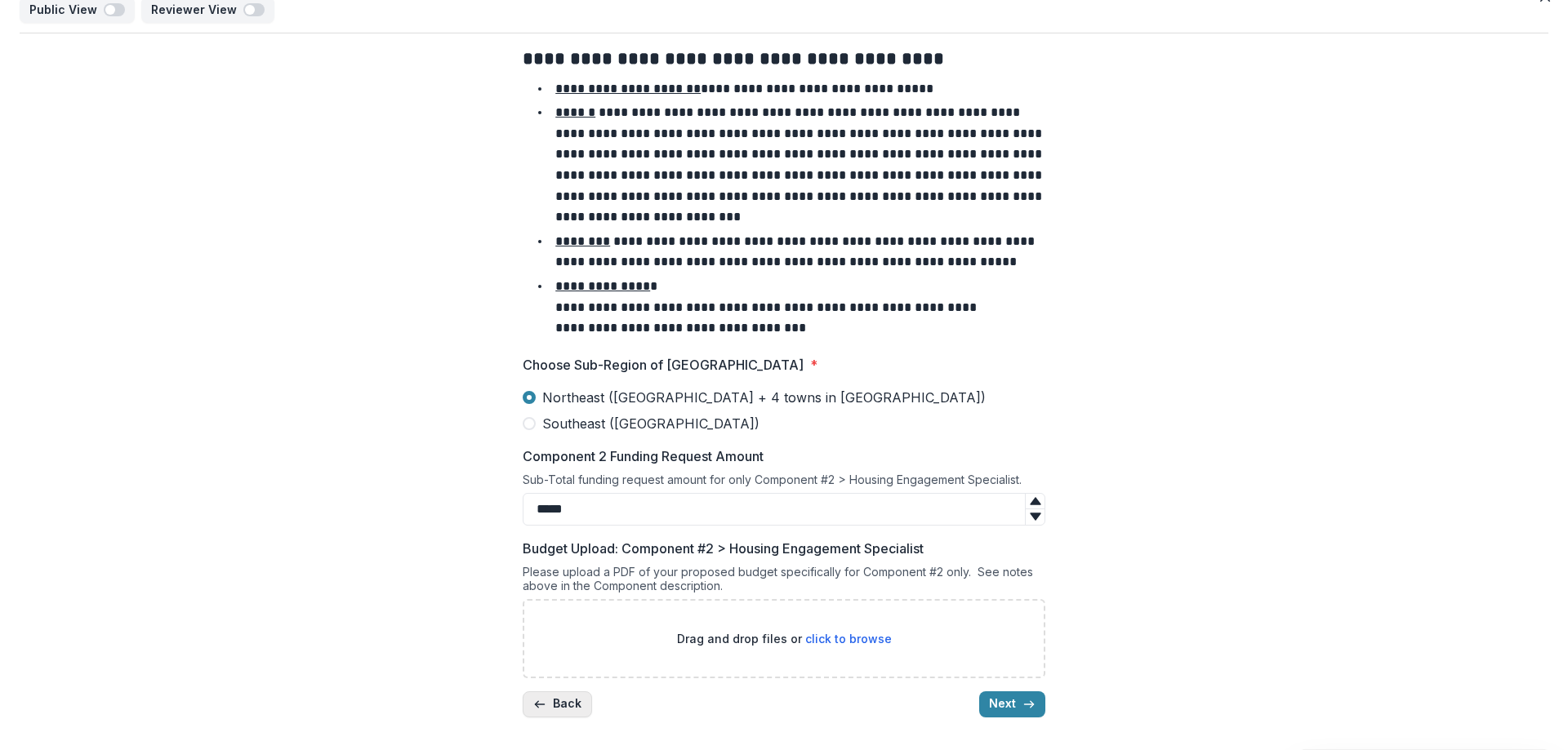
click at [547, 703] on button "Back" at bounding box center [557, 704] width 70 height 26
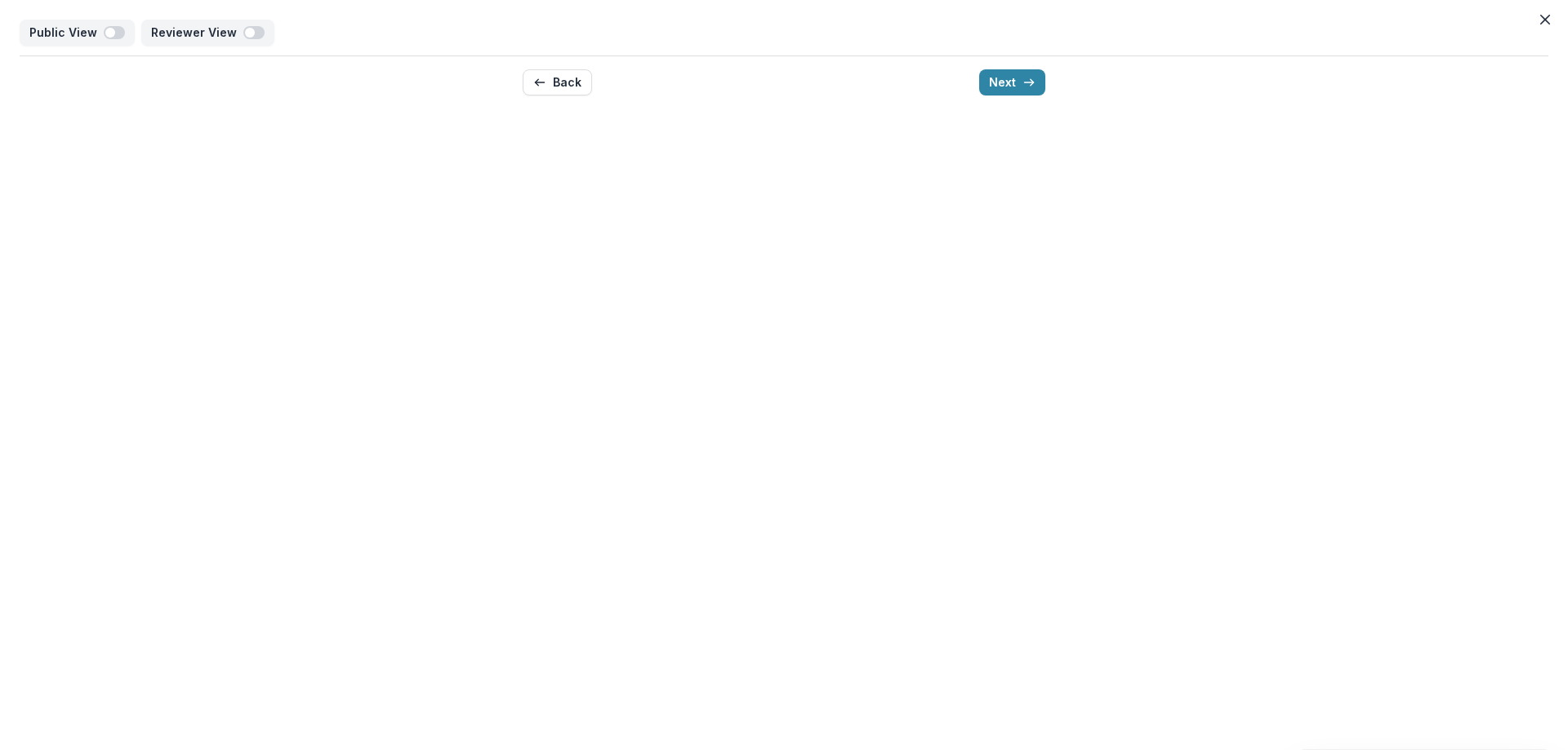
scroll to position [0, 0]
click at [586, 77] on button "Back" at bounding box center [557, 83] width 70 height 26
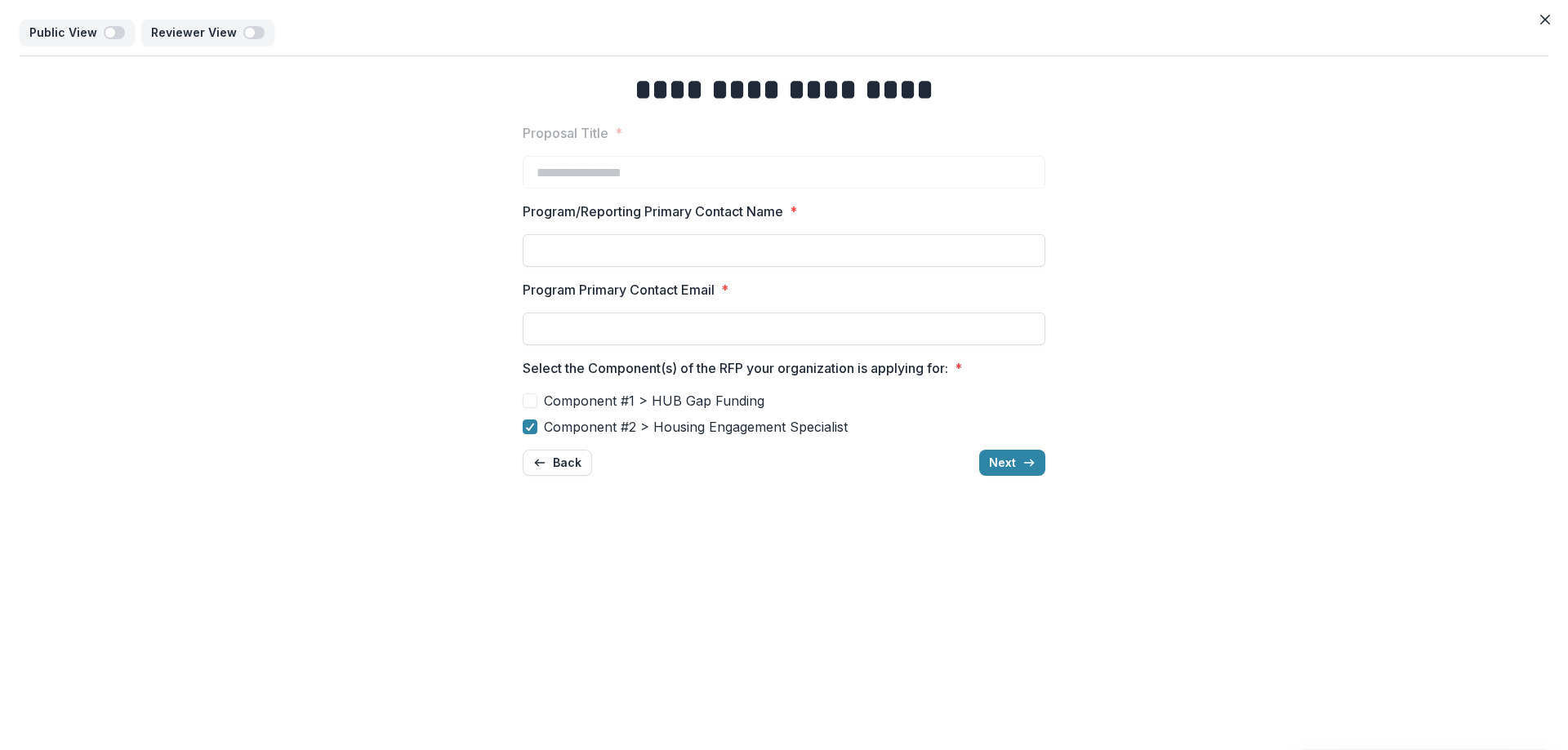
click at [1548, 11] on button "Close" at bounding box center [1545, 20] width 26 height 26
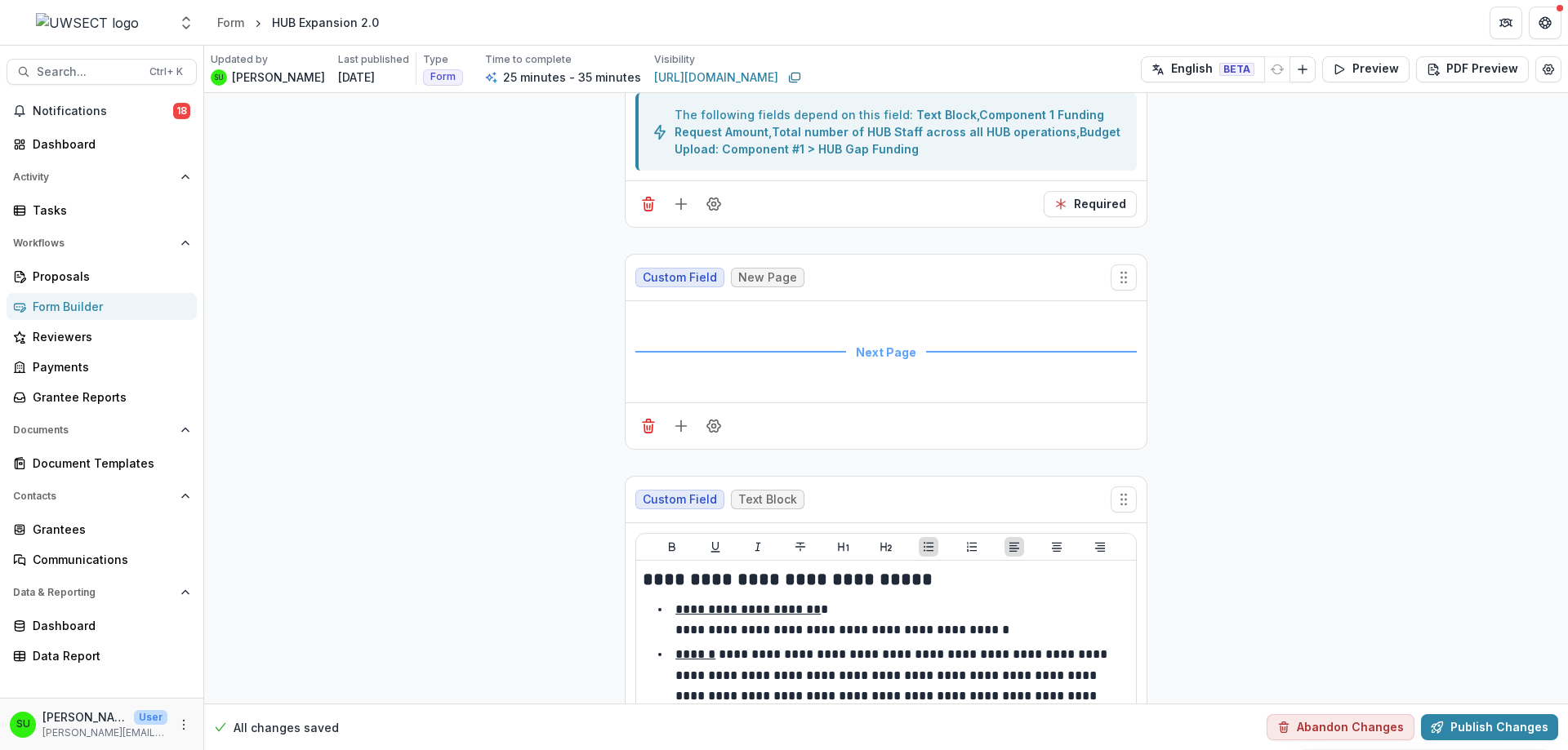
scroll to position [3489, 0]
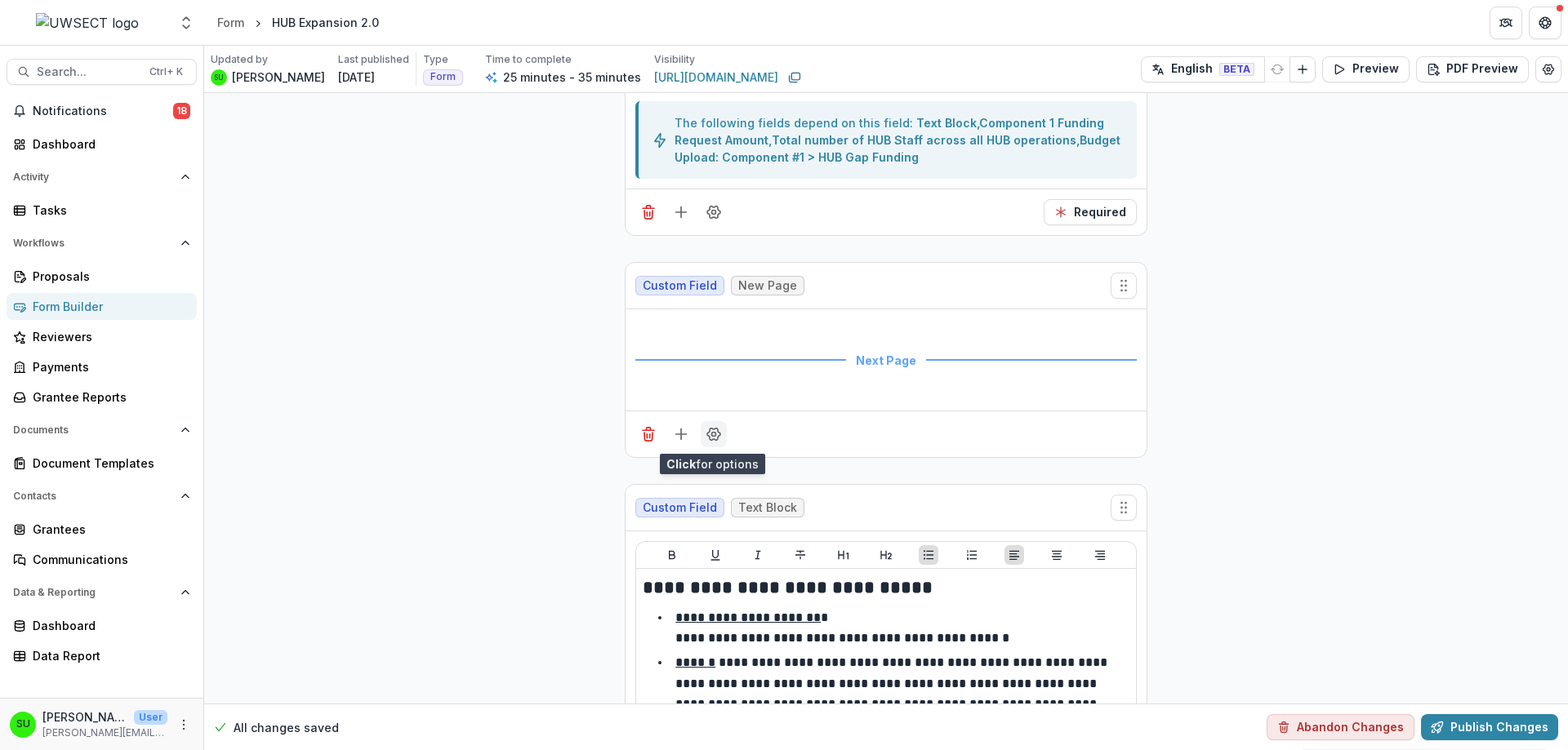
click at [714, 429] on icon "Field Settings" at bounding box center [713, 434] width 13 height 12
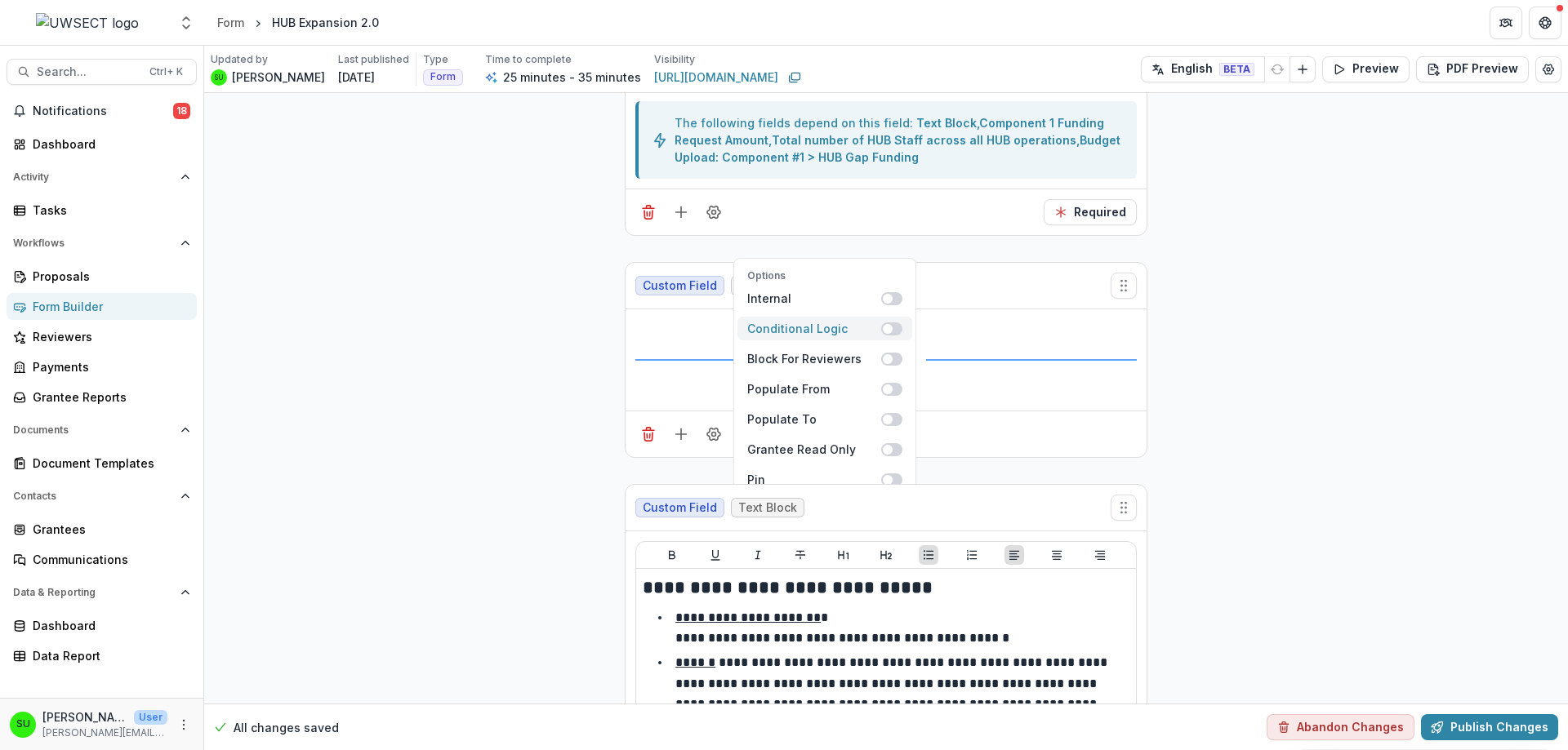
click at [842, 331] on div "Conditional Logic" at bounding box center [814, 328] width 134 height 17
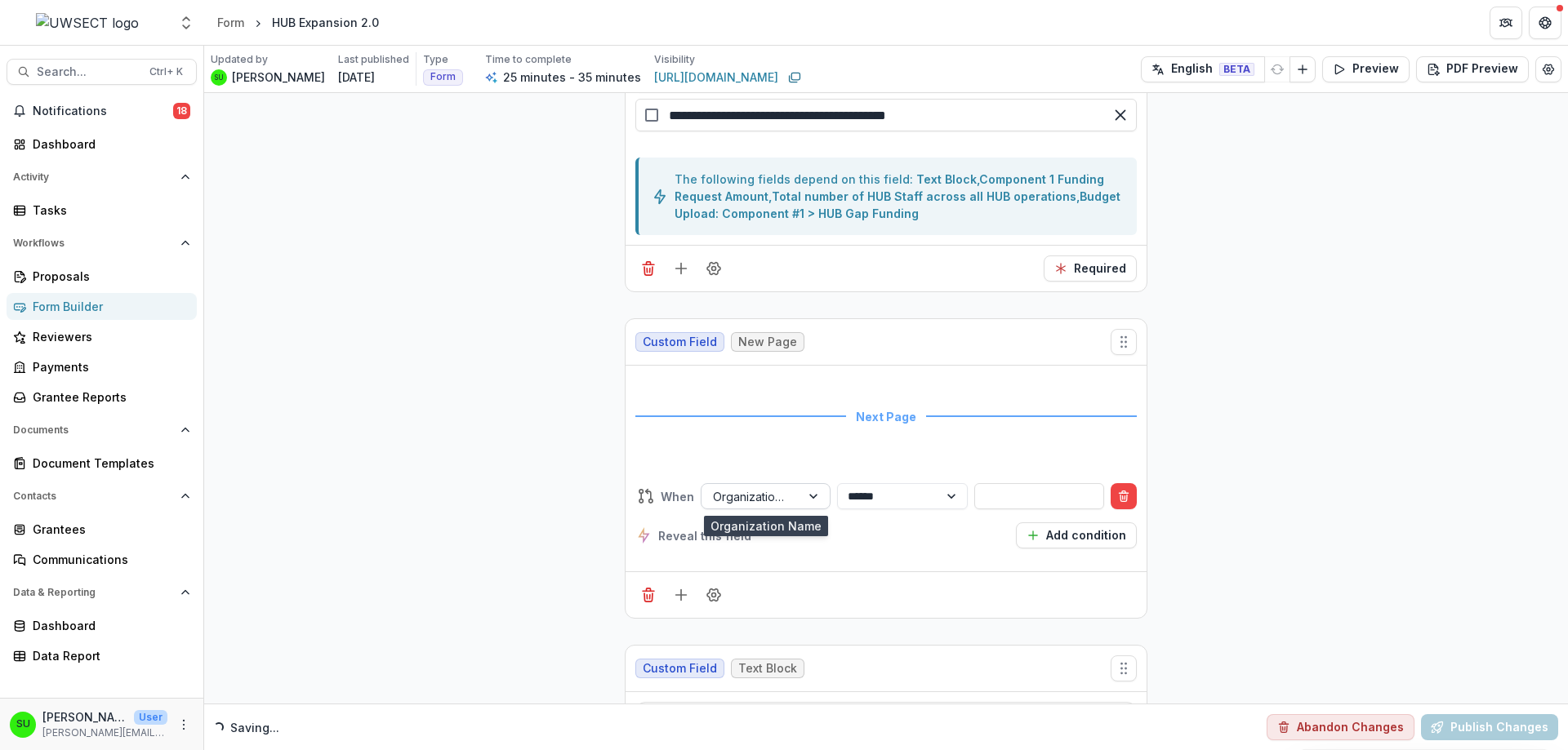
click at [810, 489] on div at bounding box center [815, 496] width 30 height 24
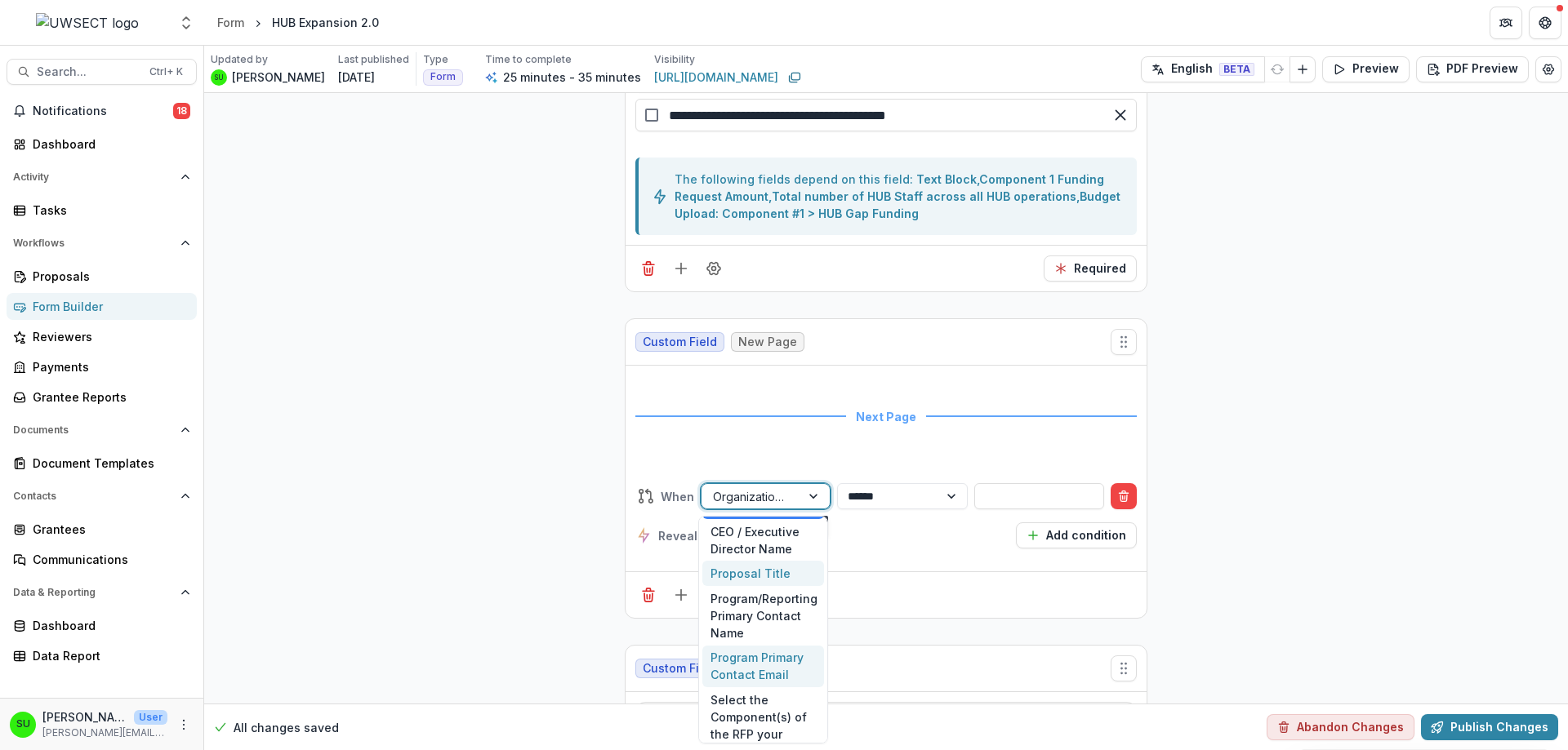
scroll to position [82, 0]
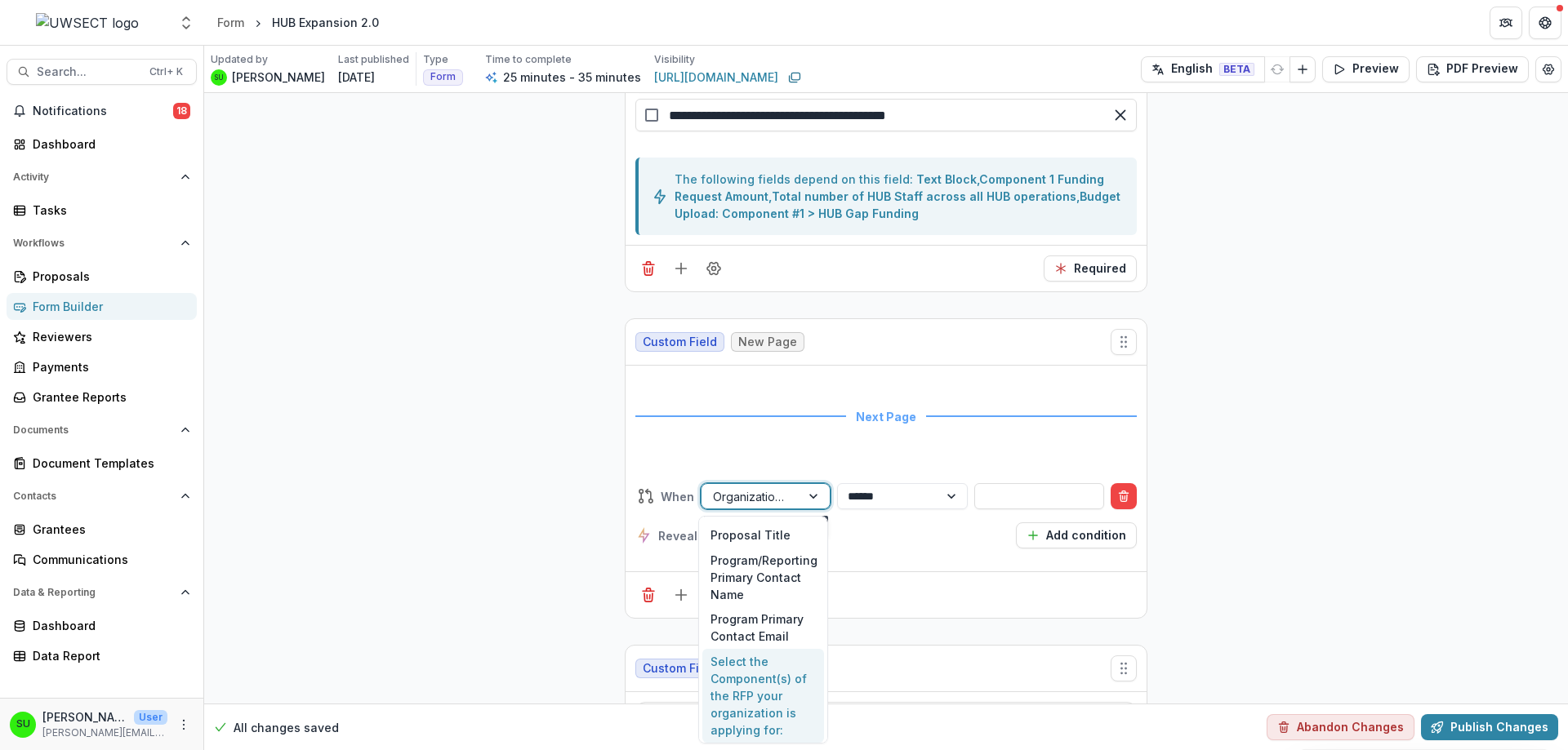
click at [763, 675] on div "Select the Component(s) of the RFP your organization is applying for:" at bounding box center [763, 695] width 122 height 94
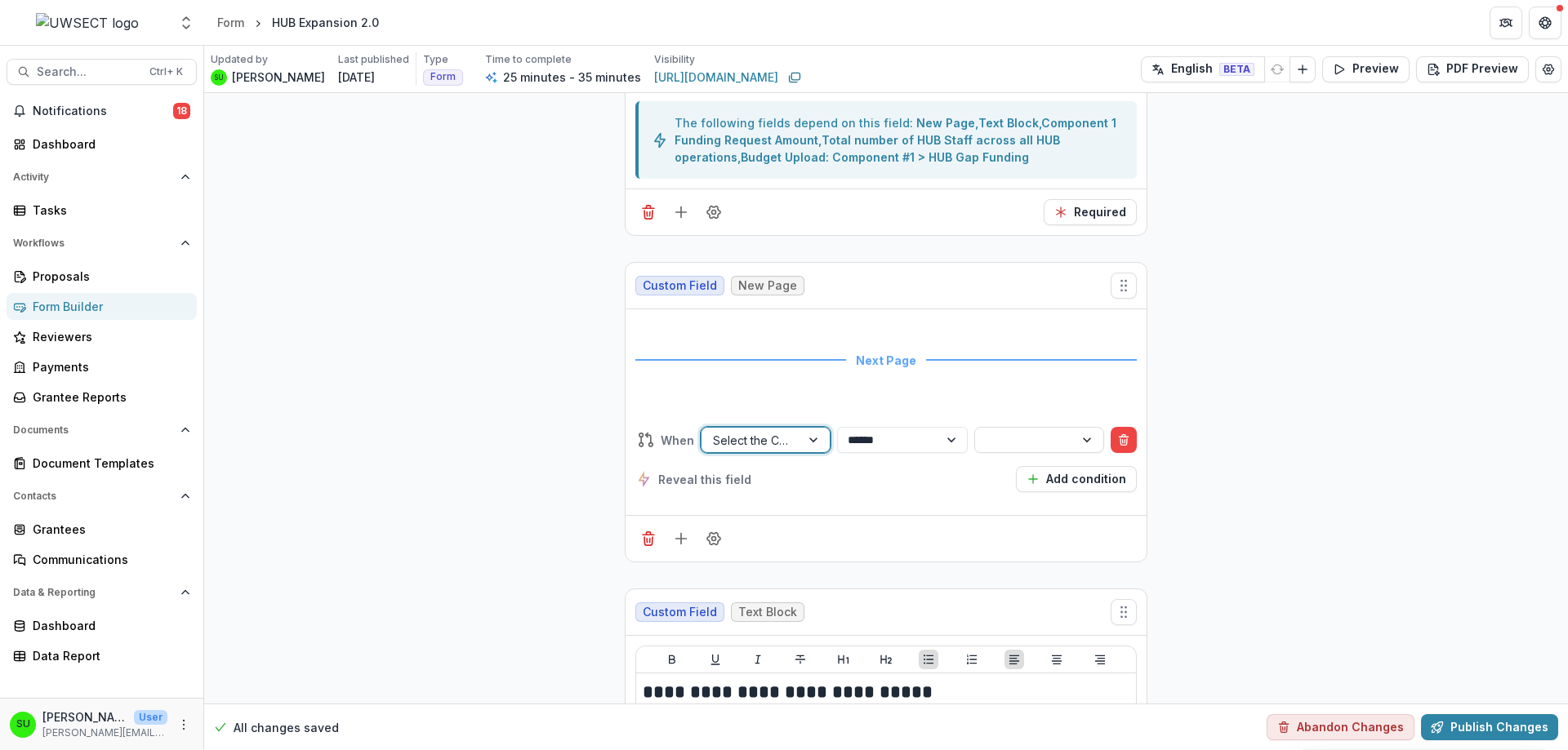
scroll to position [3432, 0]
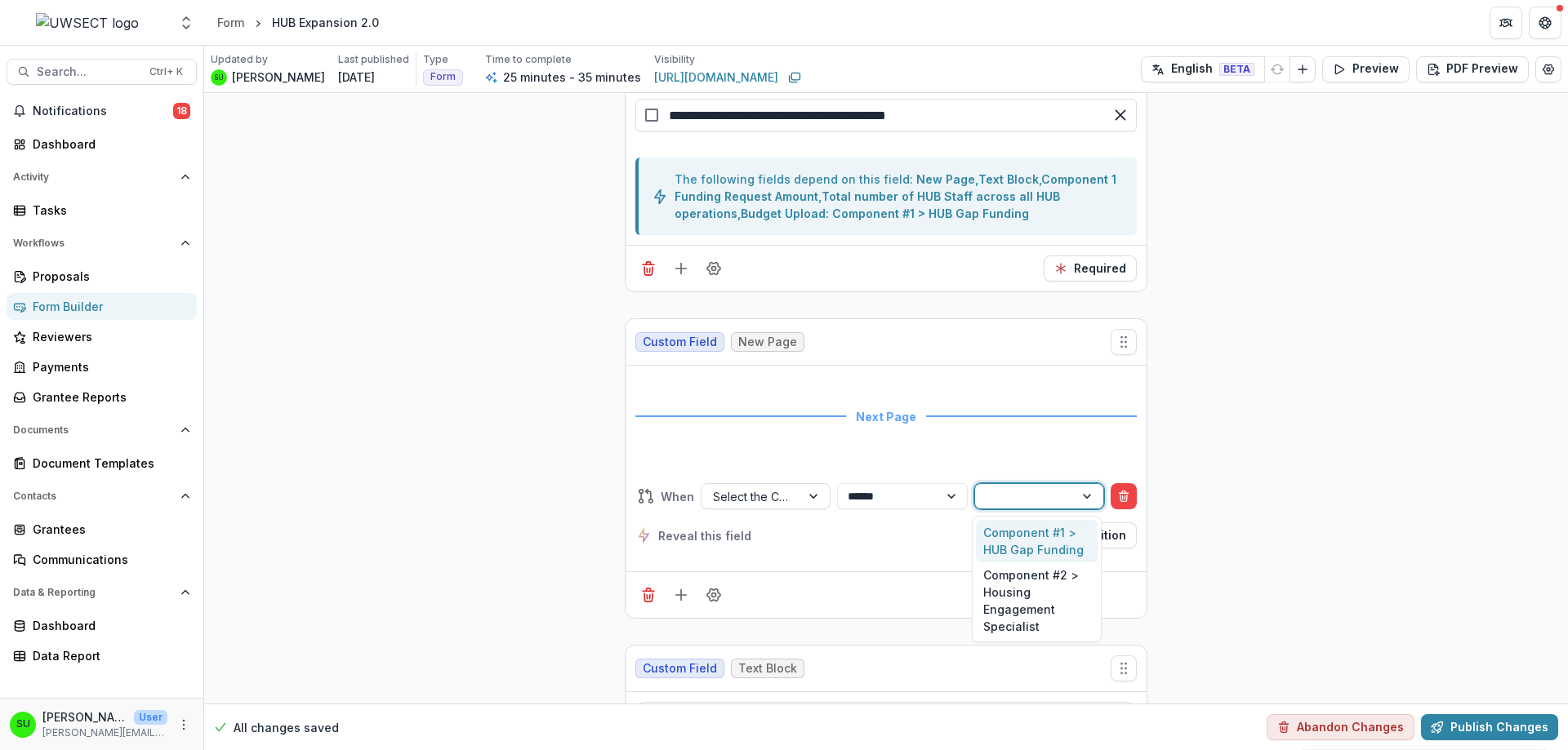
click at [1040, 504] on div at bounding box center [1024, 497] width 76 height 20
click at [1012, 541] on div "Component #1 > HUB Gap Funding" at bounding box center [1036, 542] width 122 height 43
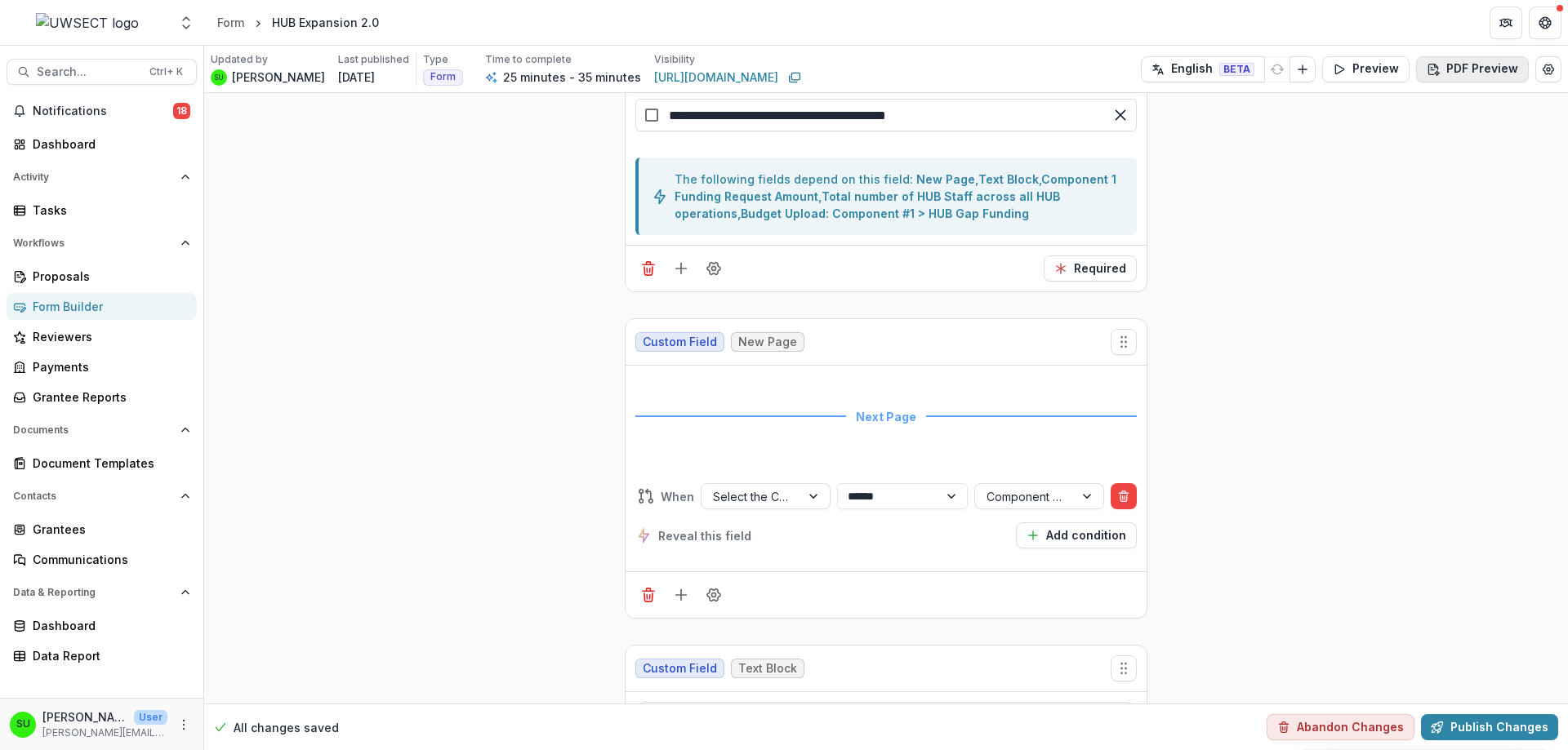
click at [1474, 63] on button "PDF Preview" at bounding box center [1472, 70] width 113 height 26
click at [1365, 59] on button "Preview" at bounding box center [1366, 70] width 88 height 26
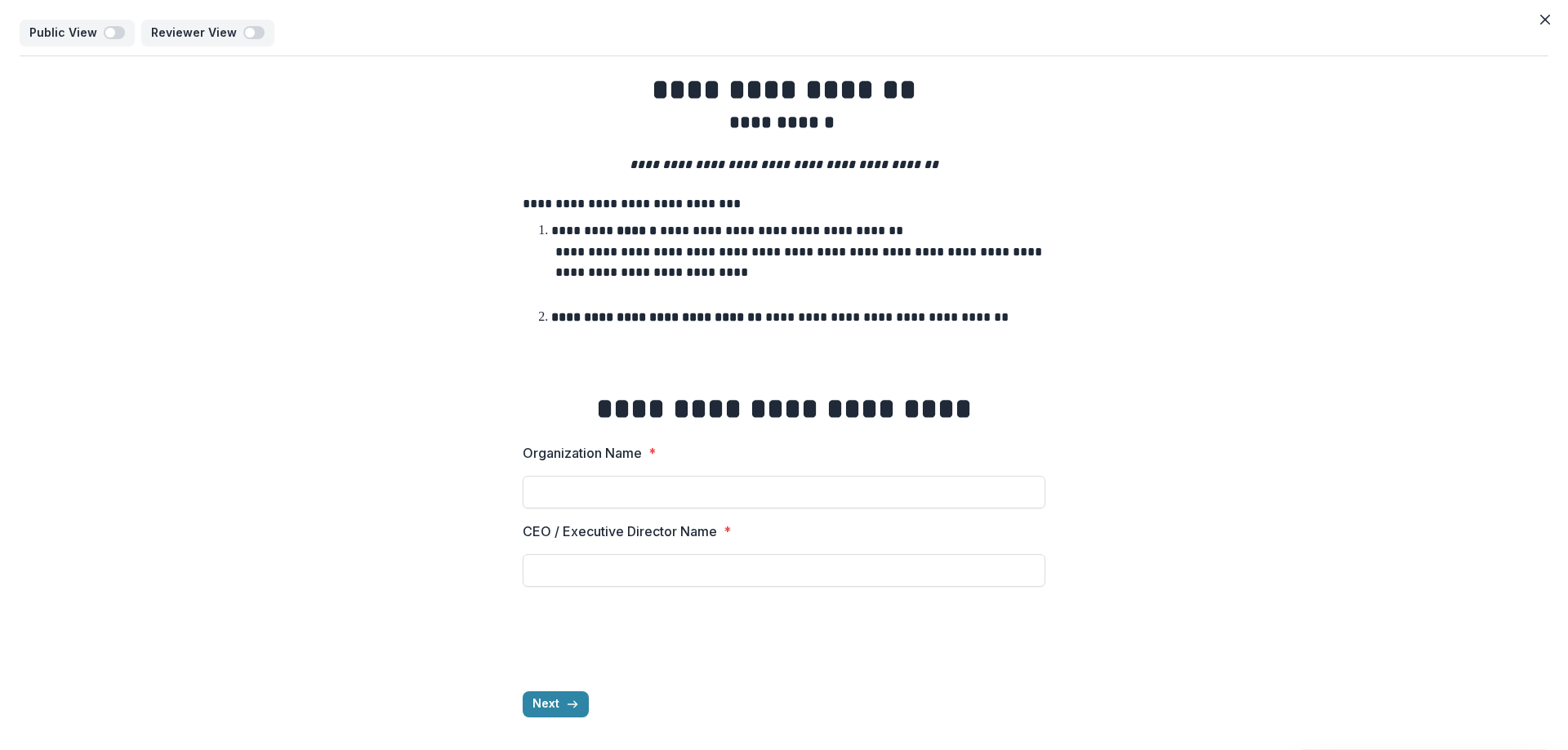
click at [545, 717] on div "**********" at bounding box center [783, 394] width 522 height 674
click at [560, 706] on button "Next" at bounding box center [555, 704] width 66 height 26
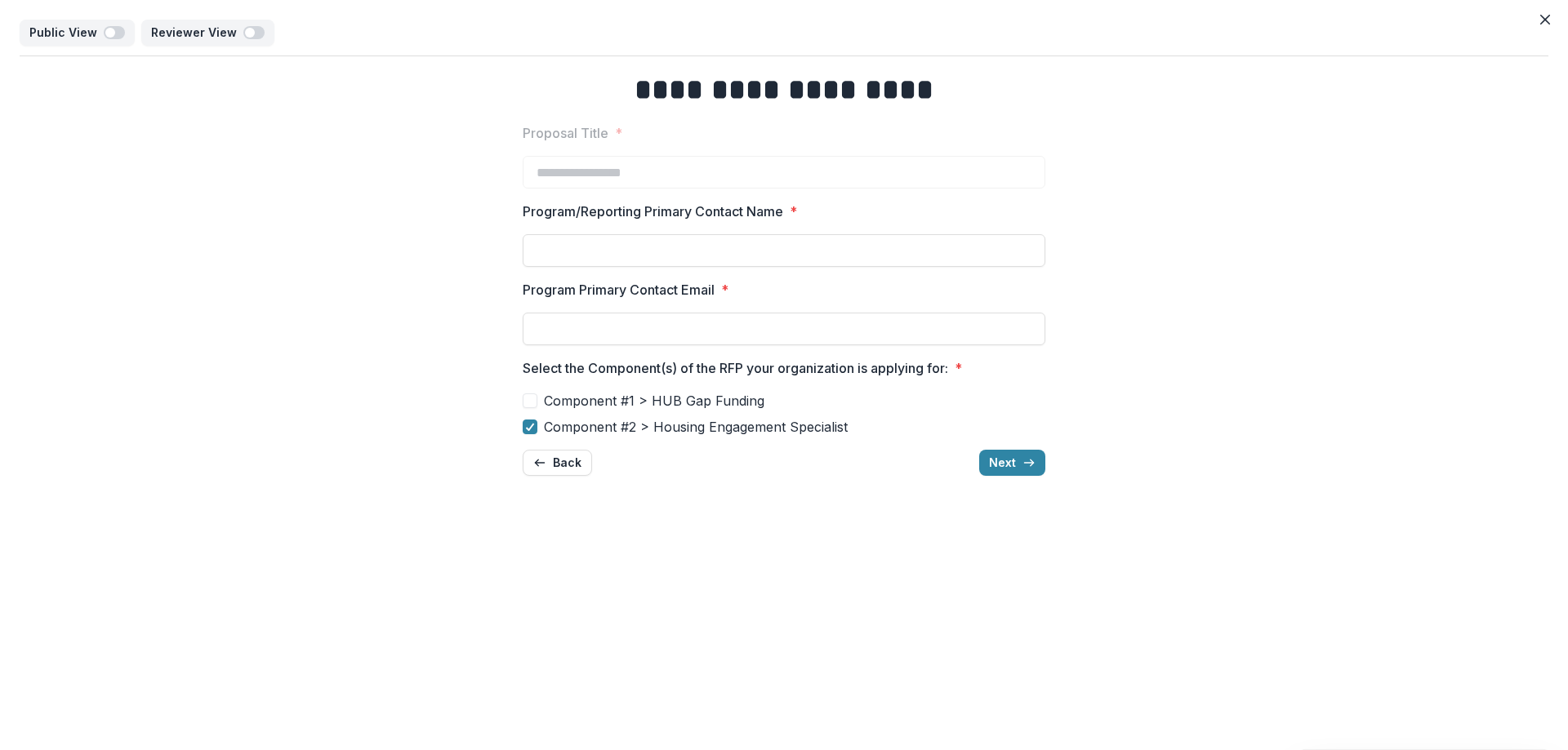
click at [640, 412] on div "Component #1 > HUB Gap Funding Component #2 > Housing Engagement Specialist" at bounding box center [783, 413] width 522 height 46
click at [646, 427] on span "Component #2 > Housing Engagement Specialist" at bounding box center [696, 426] width 304 height 20
click at [602, 423] on span "Component #2 > Housing Engagement Specialist" at bounding box center [696, 426] width 304 height 20
click at [529, 423] on span at bounding box center [530, 427] width 15 height 15
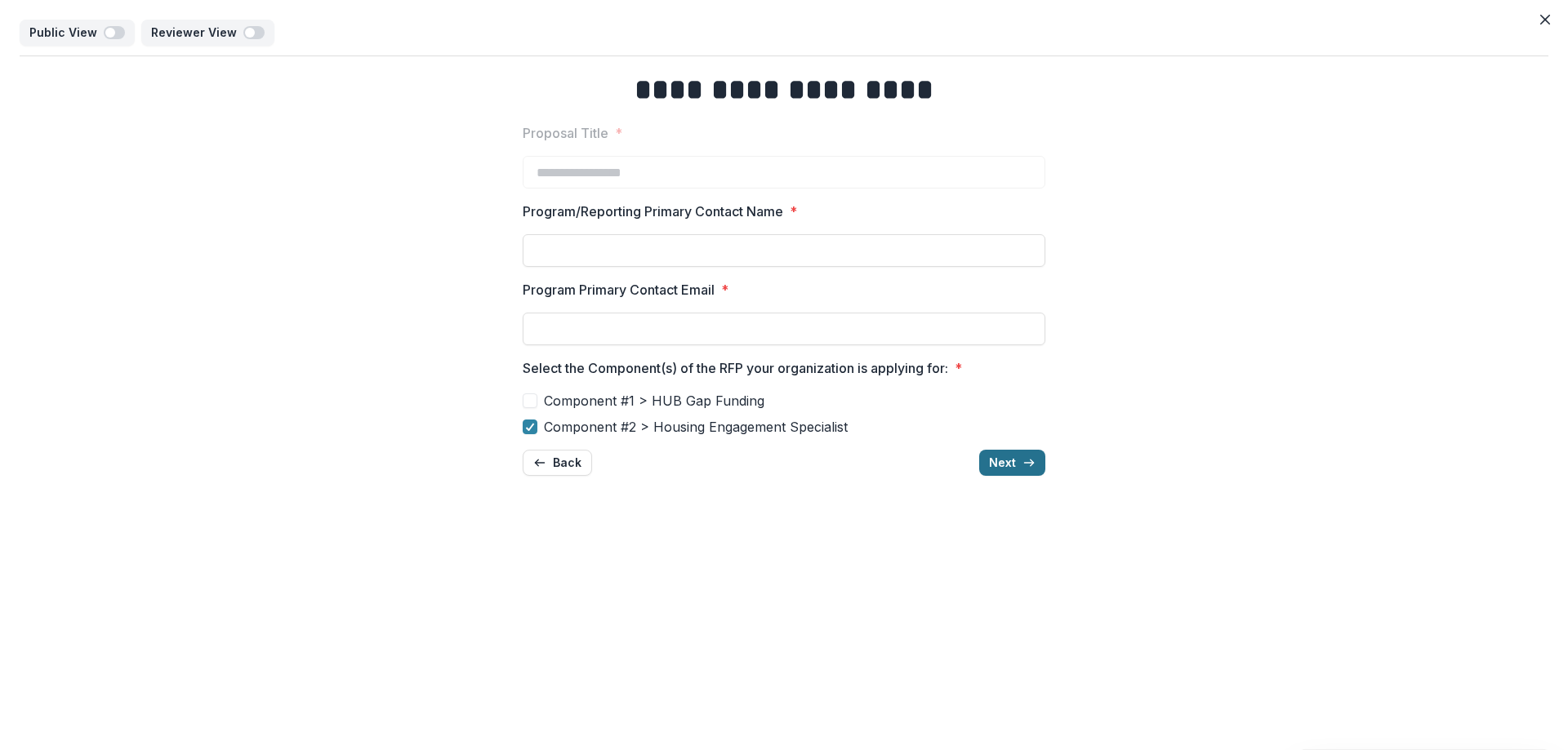
click at [1025, 465] on icon "button" at bounding box center [1029, 462] width 13 height 13
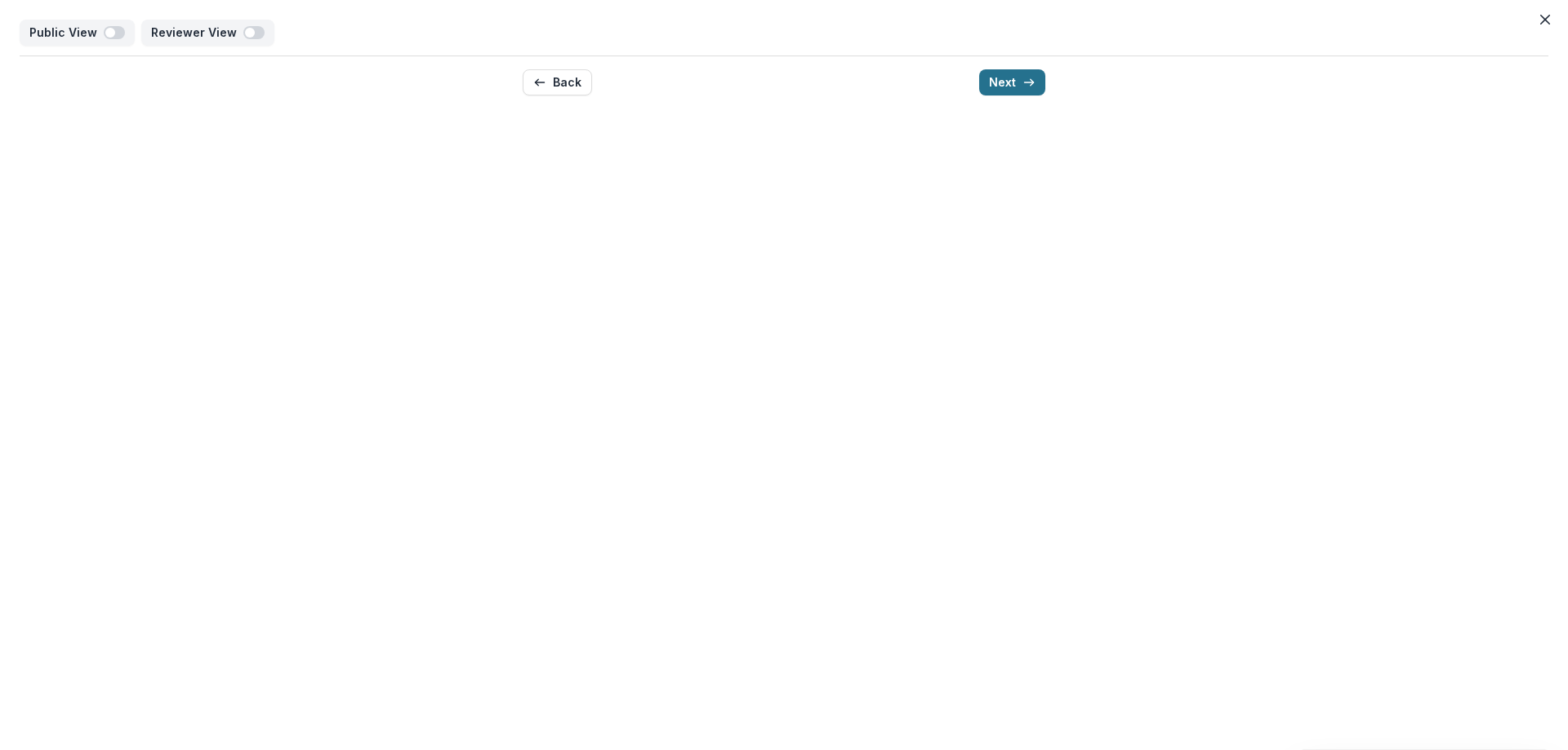
click at [1021, 70] on button "Next" at bounding box center [1011, 83] width 66 height 26
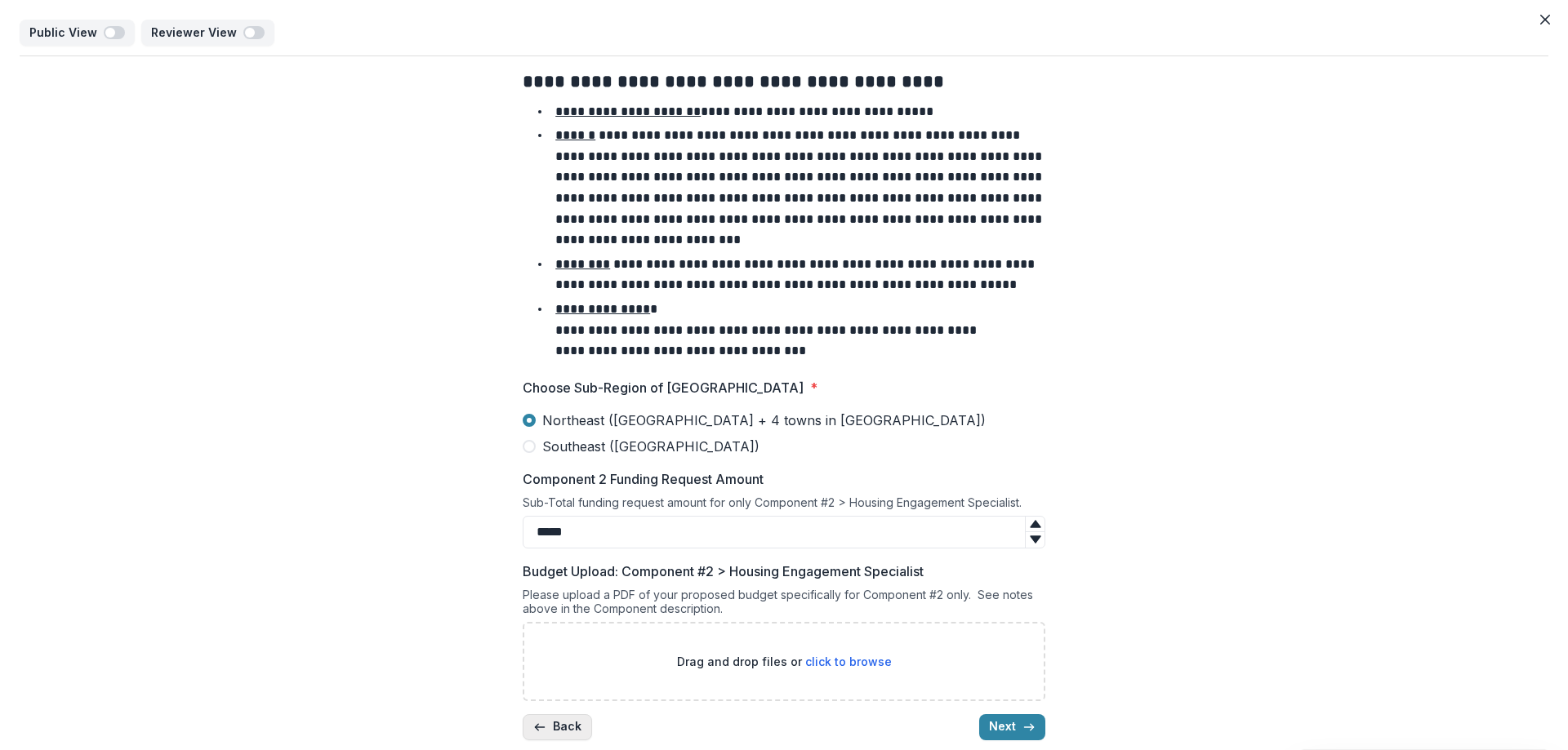
click at [556, 732] on button "Back" at bounding box center [557, 727] width 70 height 26
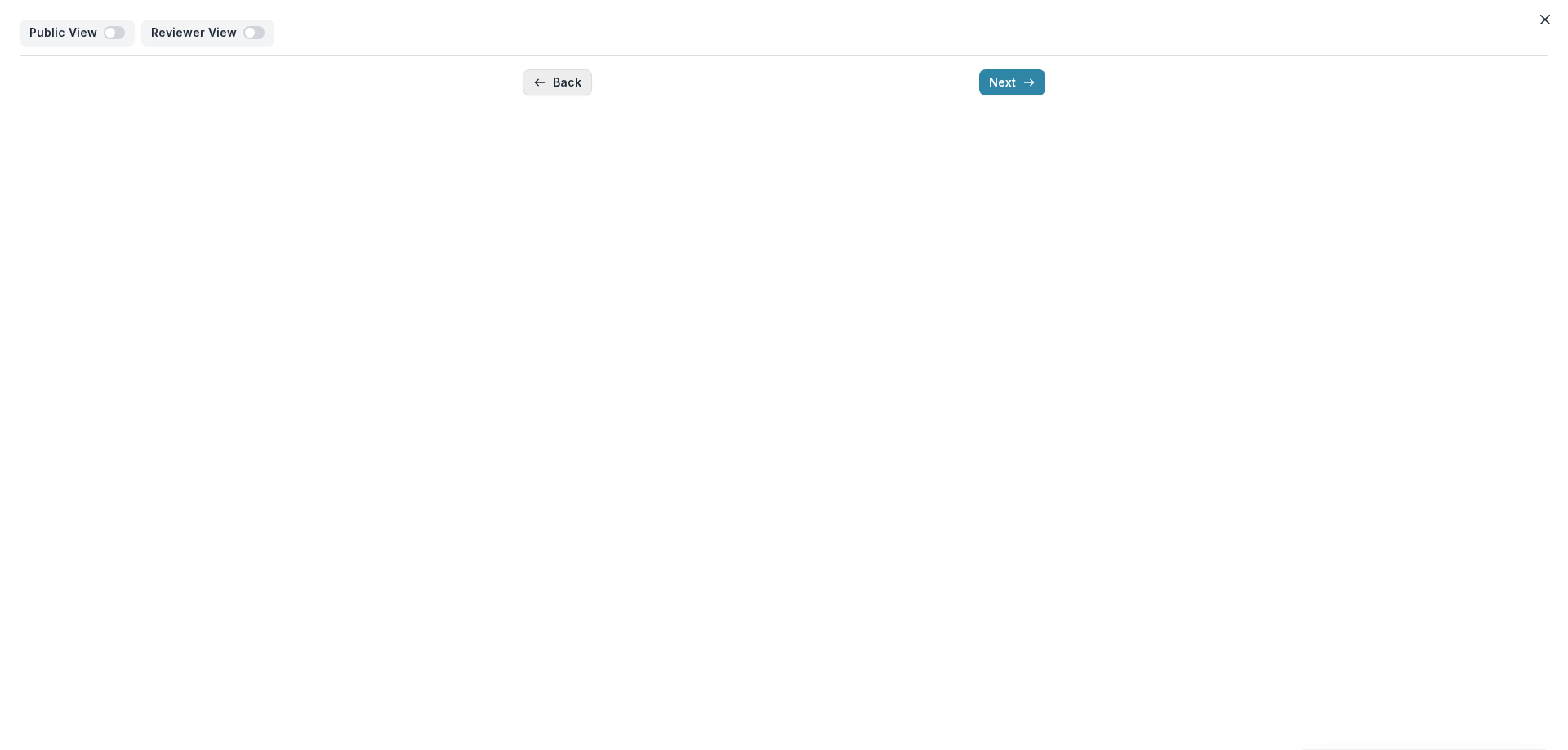
click at [565, 80] on button "Back" at bounding box center [557, 83] width 70 height 26
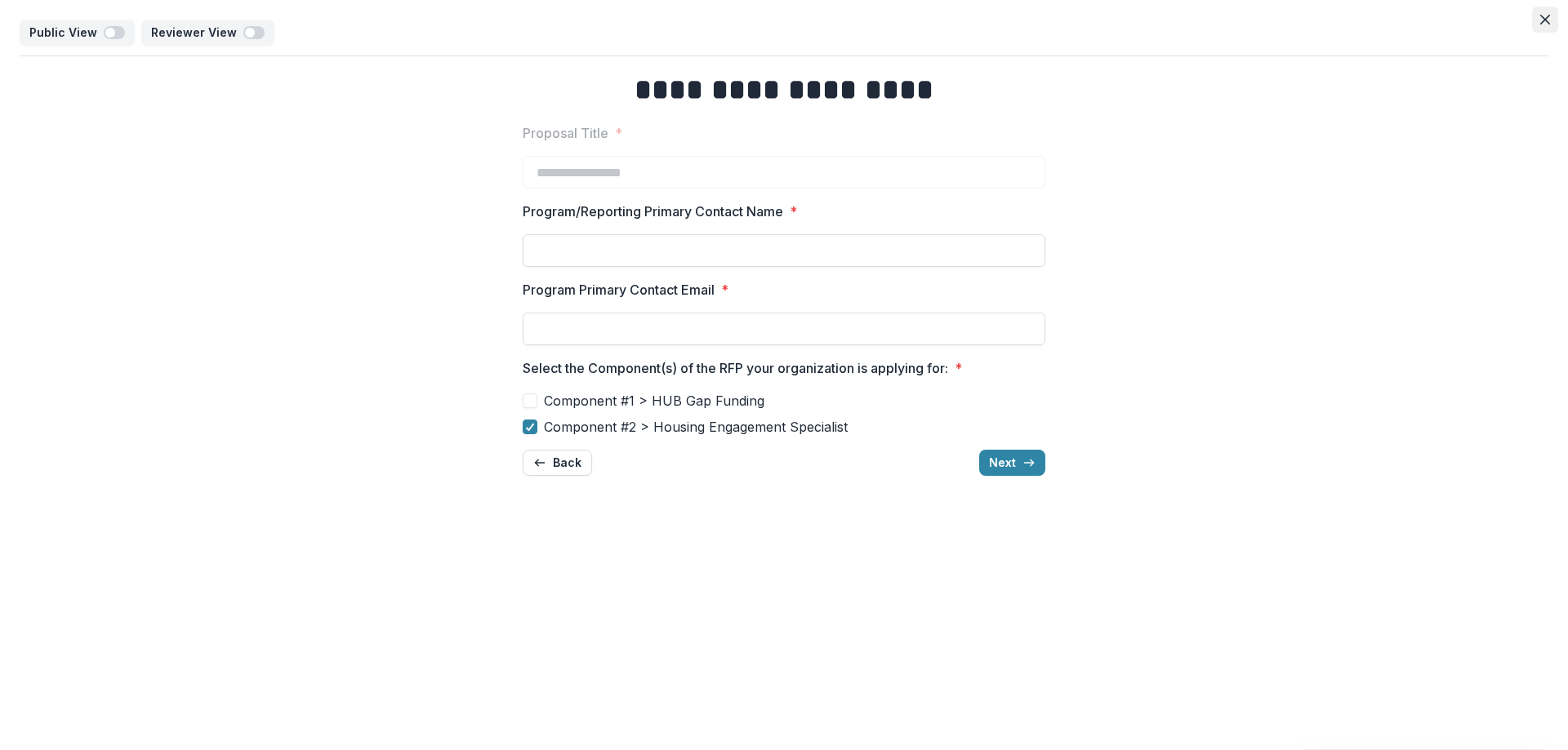
click at [1542, 15] on icon "Close" at bounding box center [1545, 20] width 10 height 10
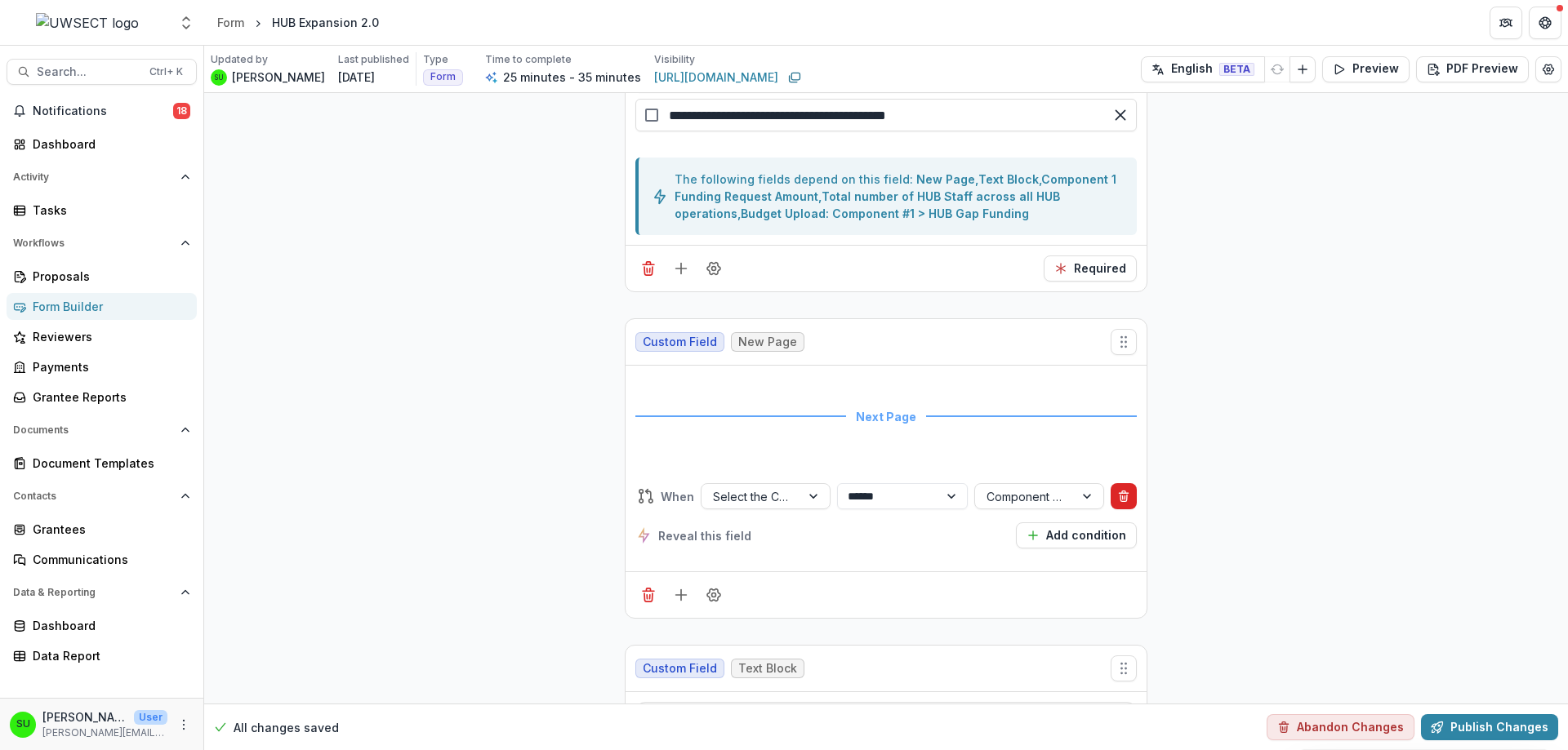
click at [1127, 497] on icon "Delete condition" at bounding box center [1124, 496] width 13 height 13
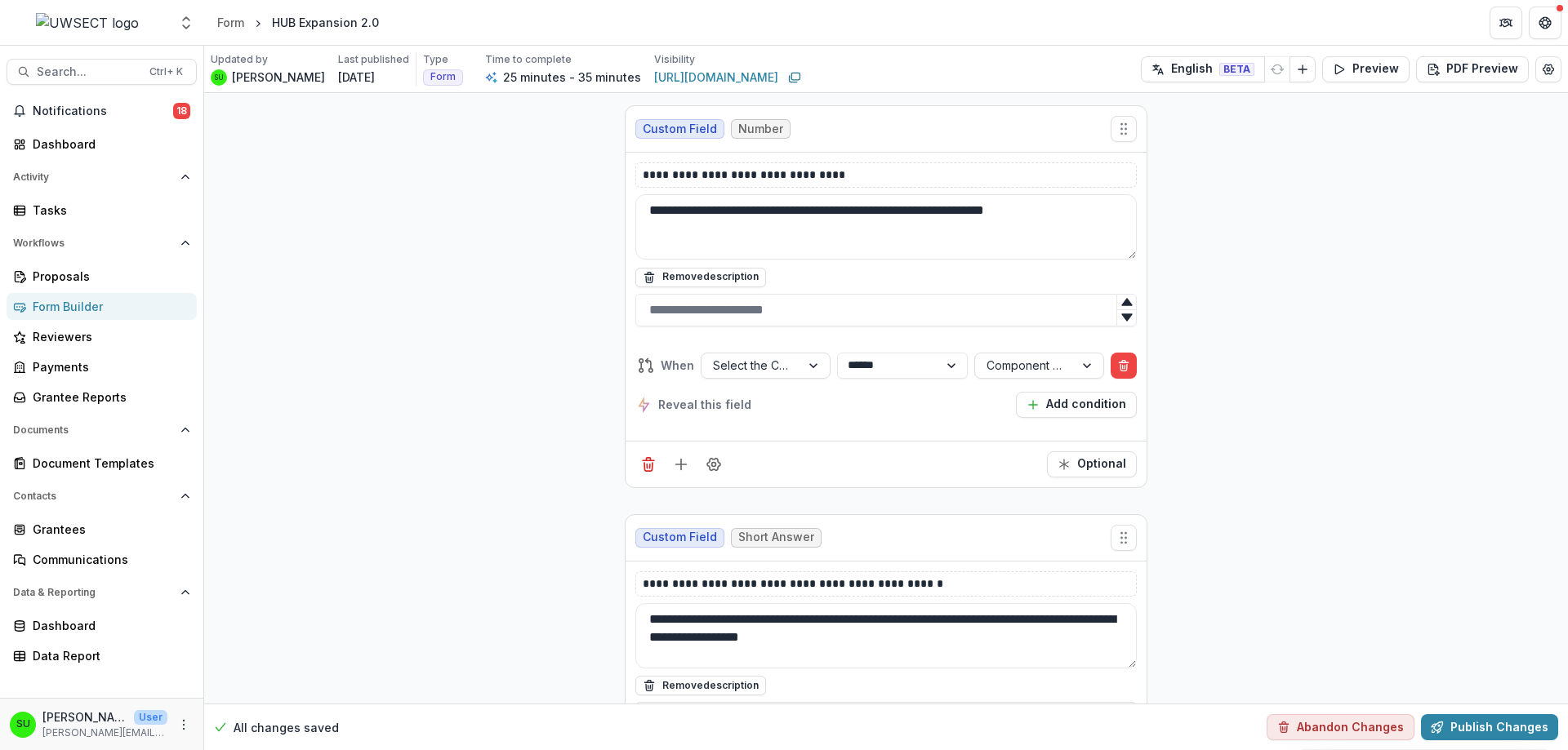
scroll to position [4493, 0]
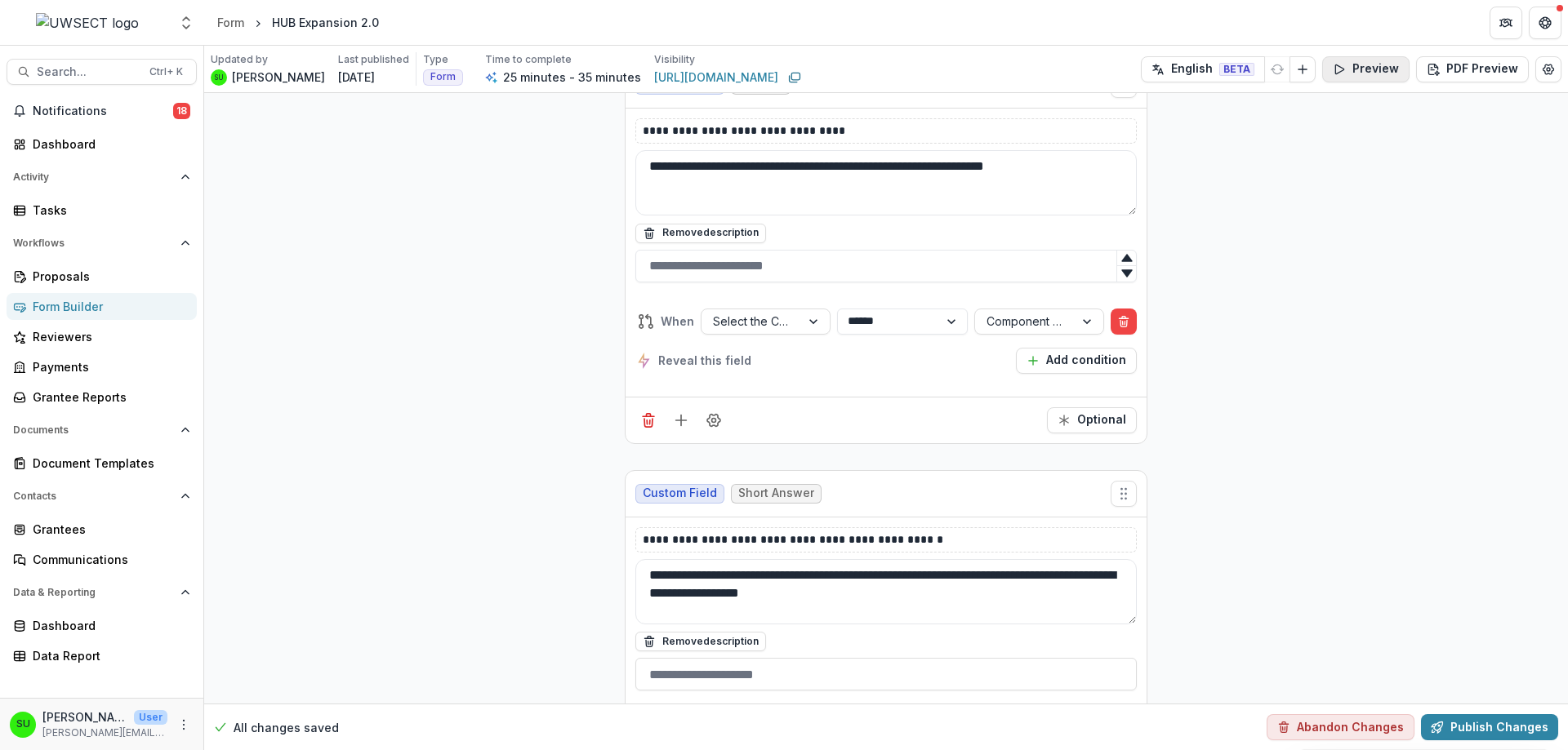
click at [1388, 70] on button "Preview" at bounding box center [1366, 70] width 88 height 26
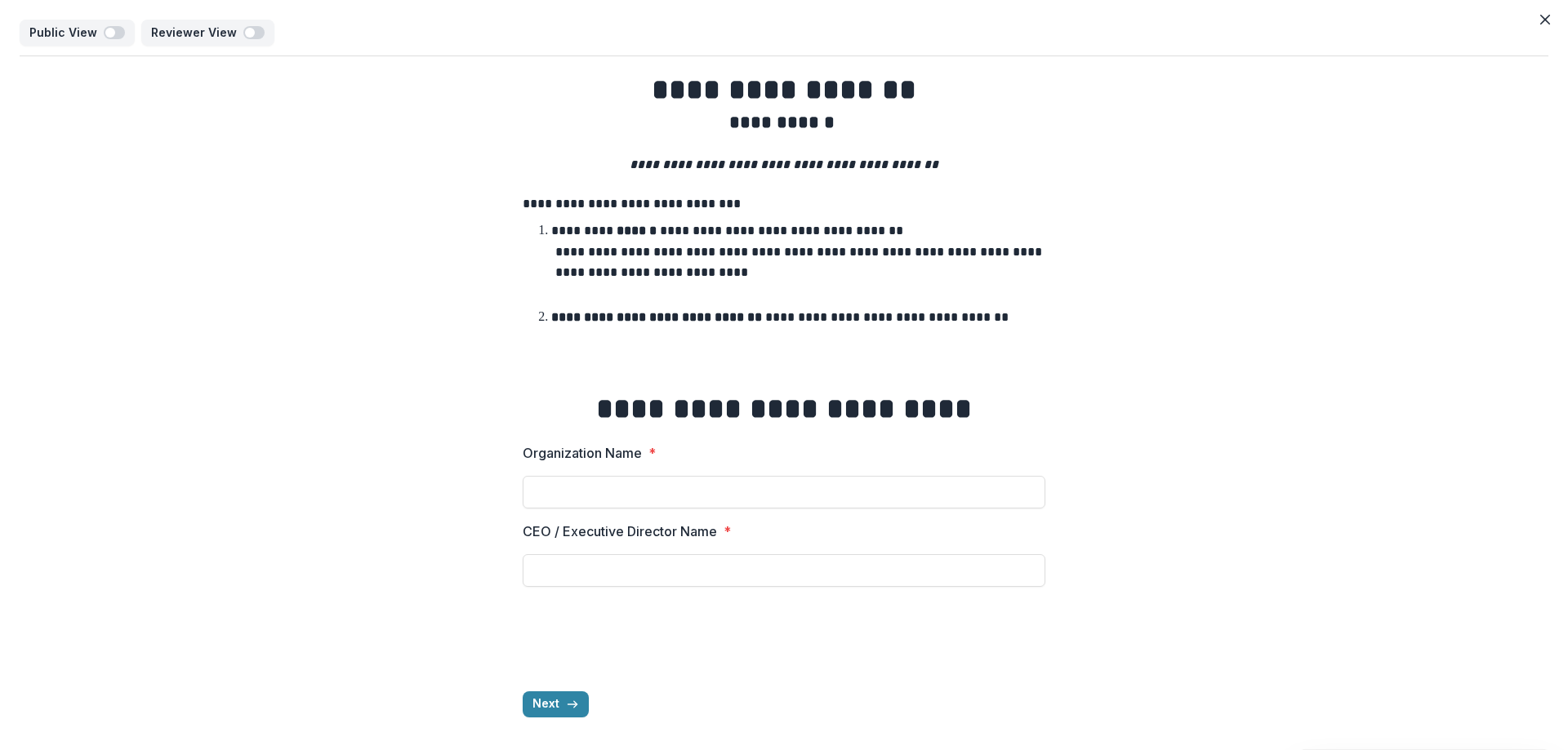
drag, startPoint x: 567, startPoint y: 716, endPoint x: 535, endPoint y: 700, distance: 35.8
click at [535, 700] on button "Next" at bounding box center [555, 704] width 66 height 26
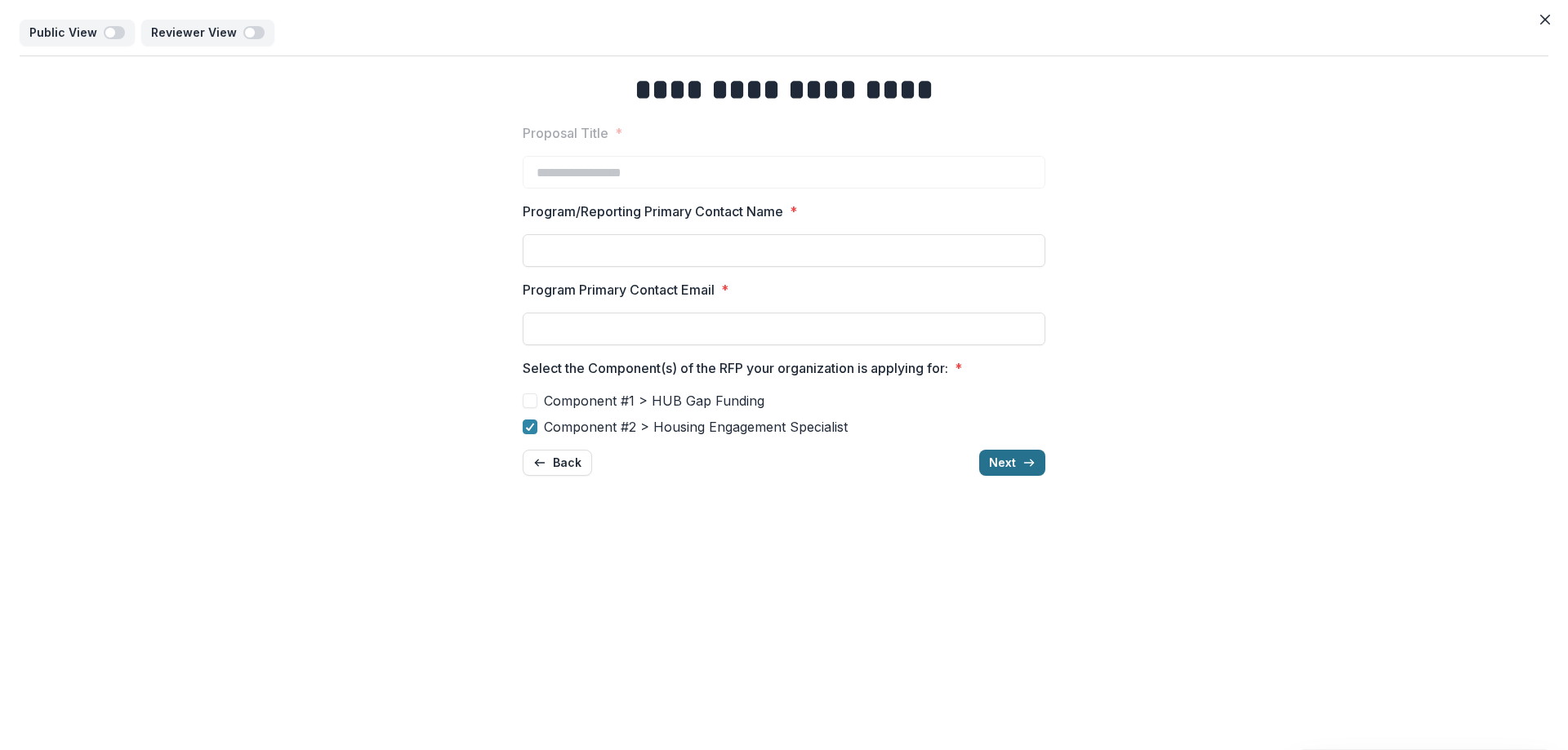
click at [1021, 467] on button "Next" at bounding box center [1011, 462] width 66 height 26
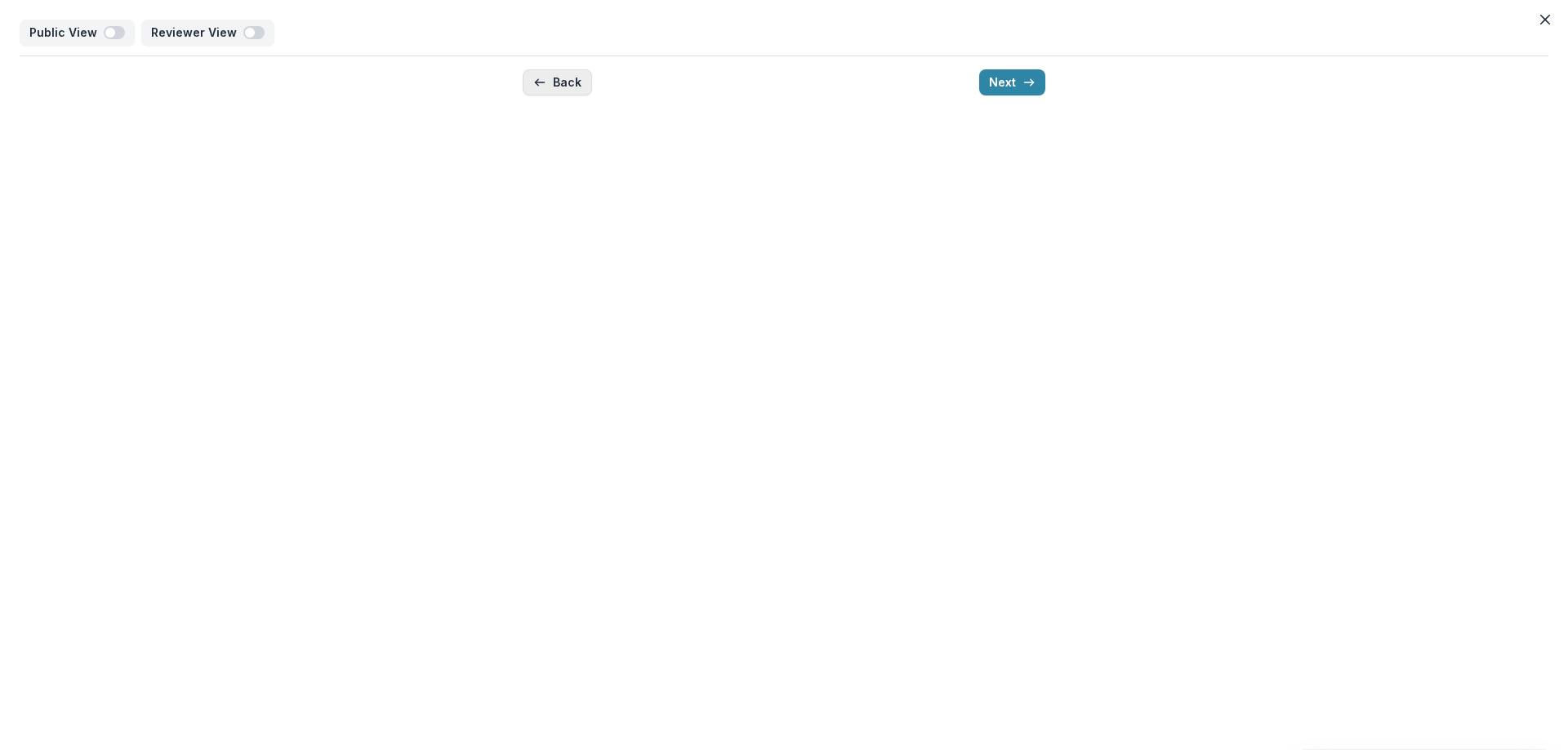
click at [559, 89] on button "Back" at bounding box center [557, 83] width 70 height 26
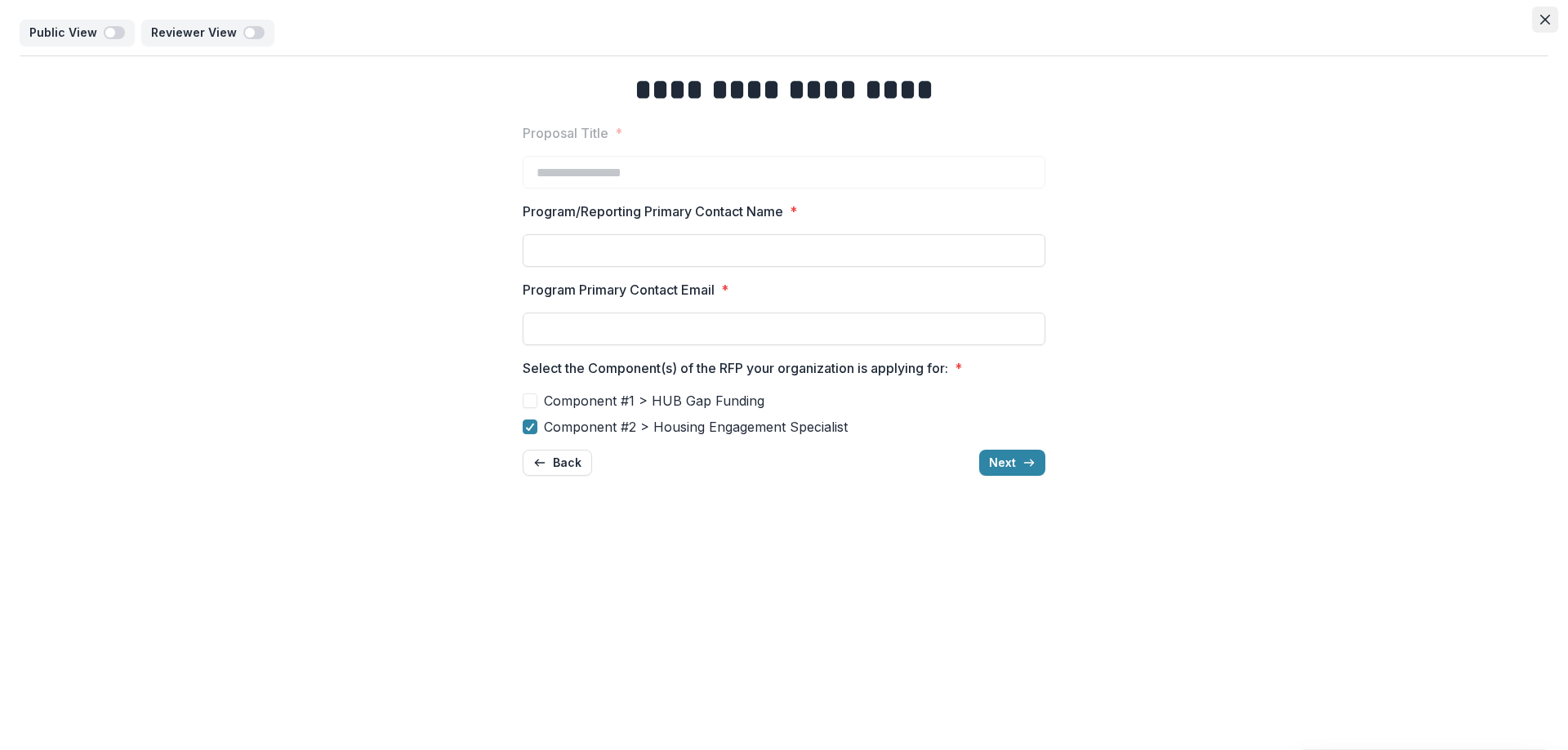
click at [1548, 17] on icon "Close" at bounding box center [1545, 20] width 10 height 10
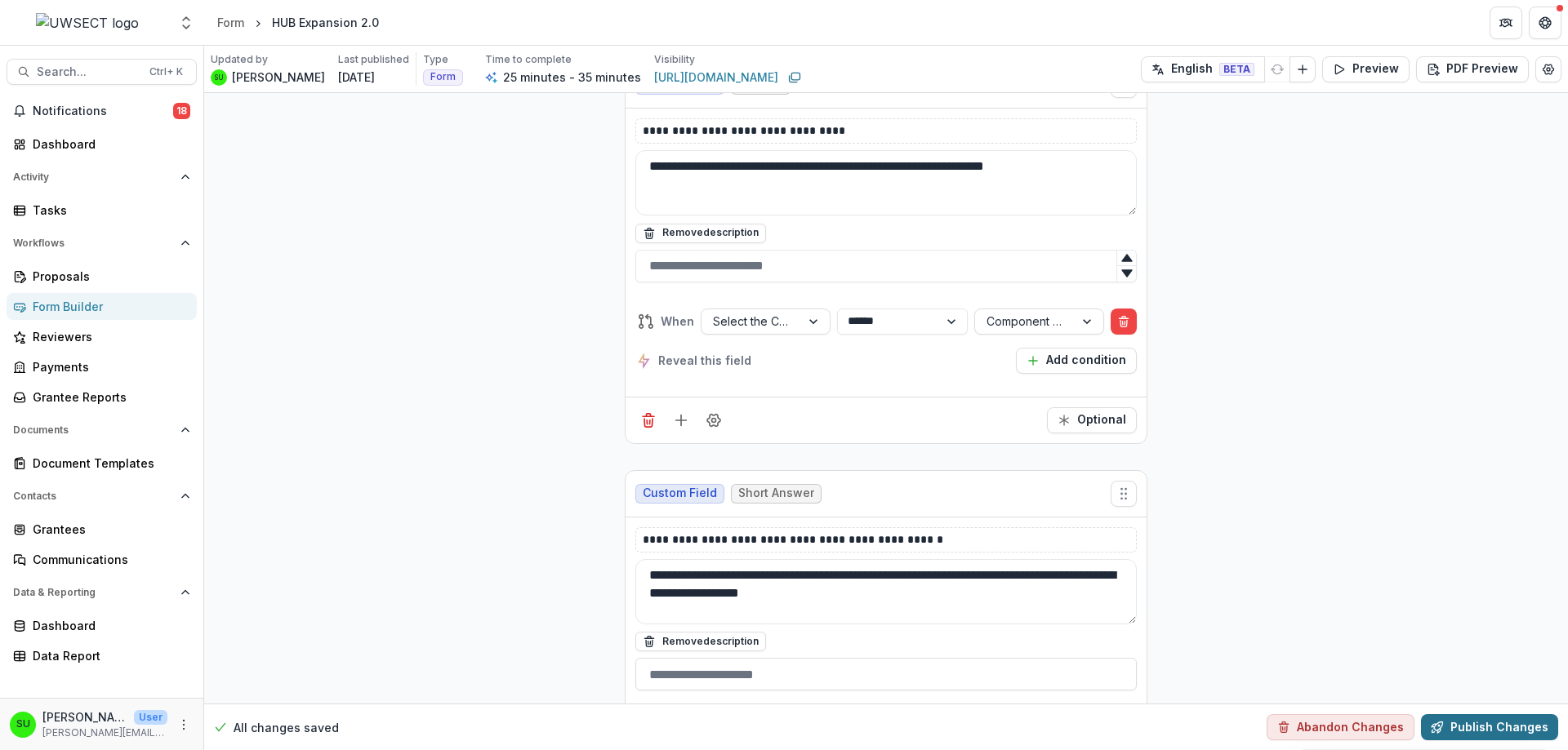
click at [1438, 727] on icon "button" at bounding box center [1437, 727] width 13 height 13
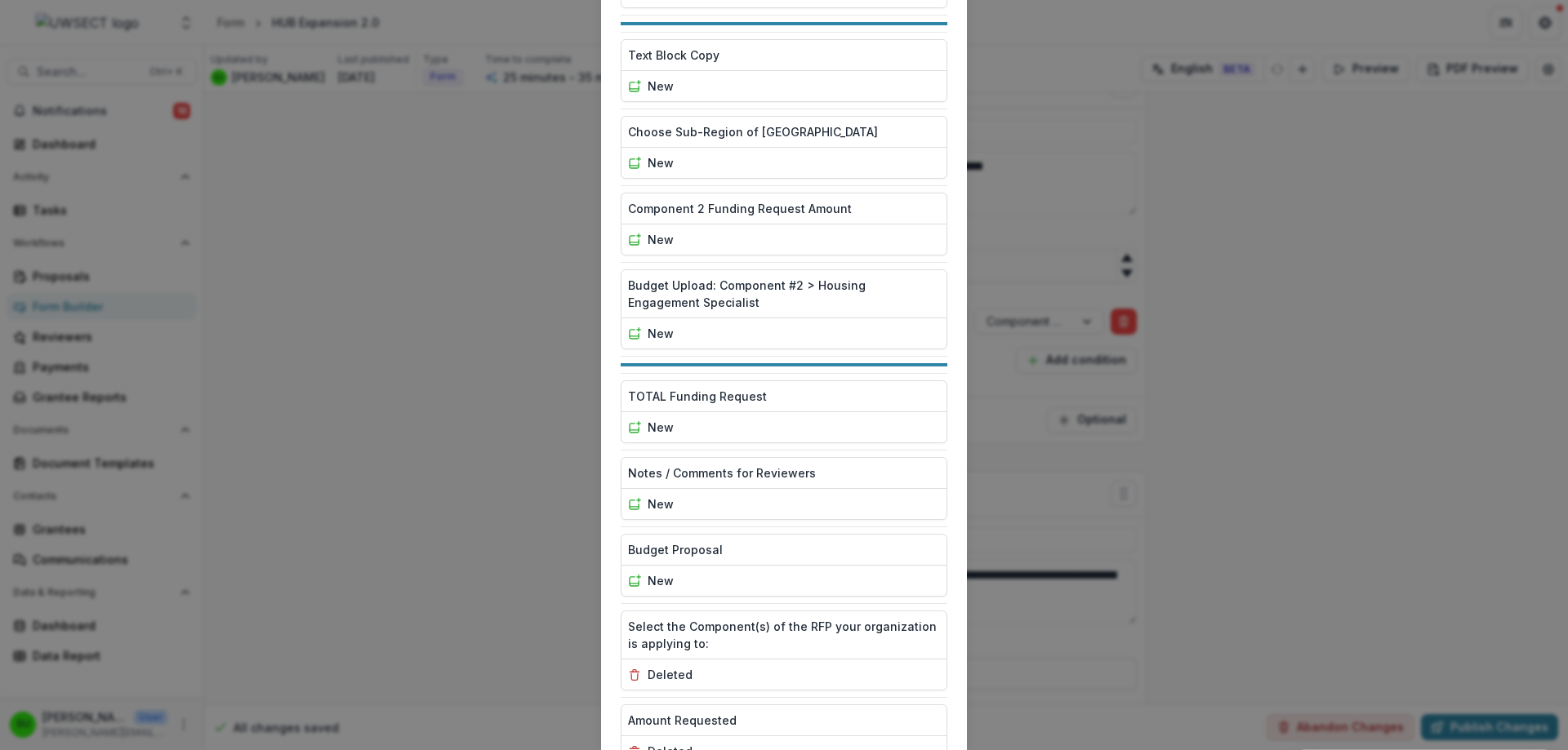
scroll to position [1366, 0]
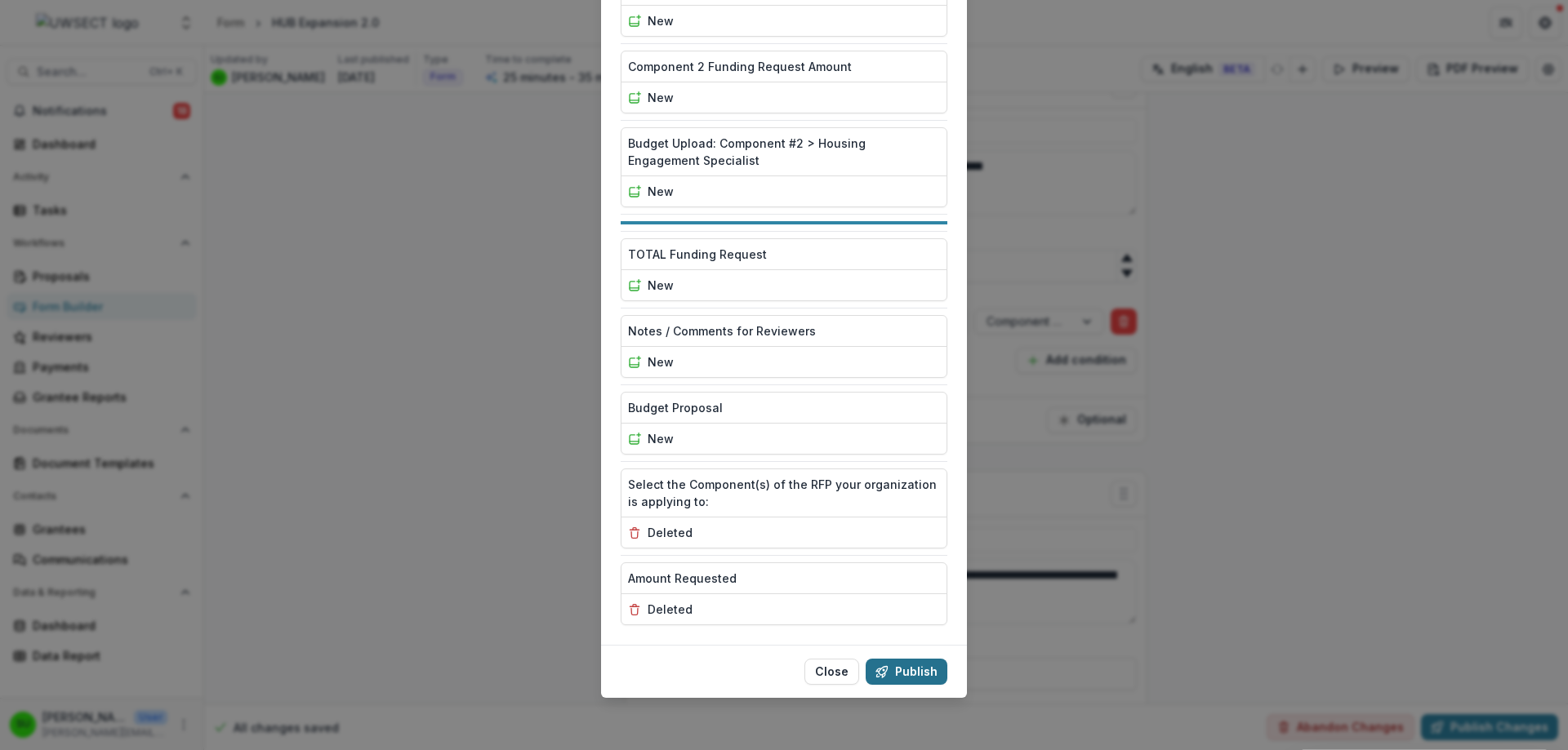
click at [910, 673] on button "Publish" at bounding box center [907, 672] width 82 height 26
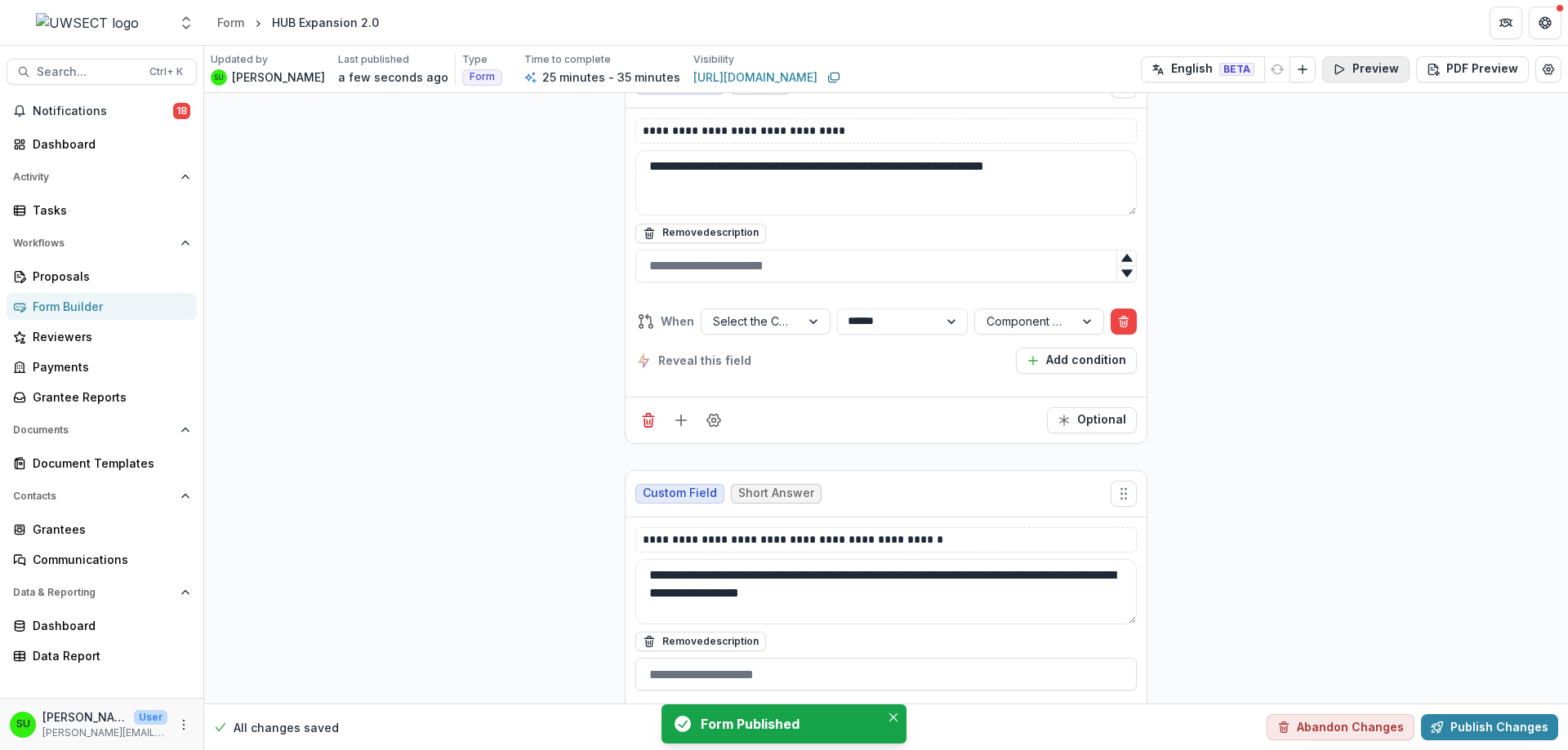
click at [1377, 61] on button "Preview" at bounding box center [1366, 70] width 88 height 26
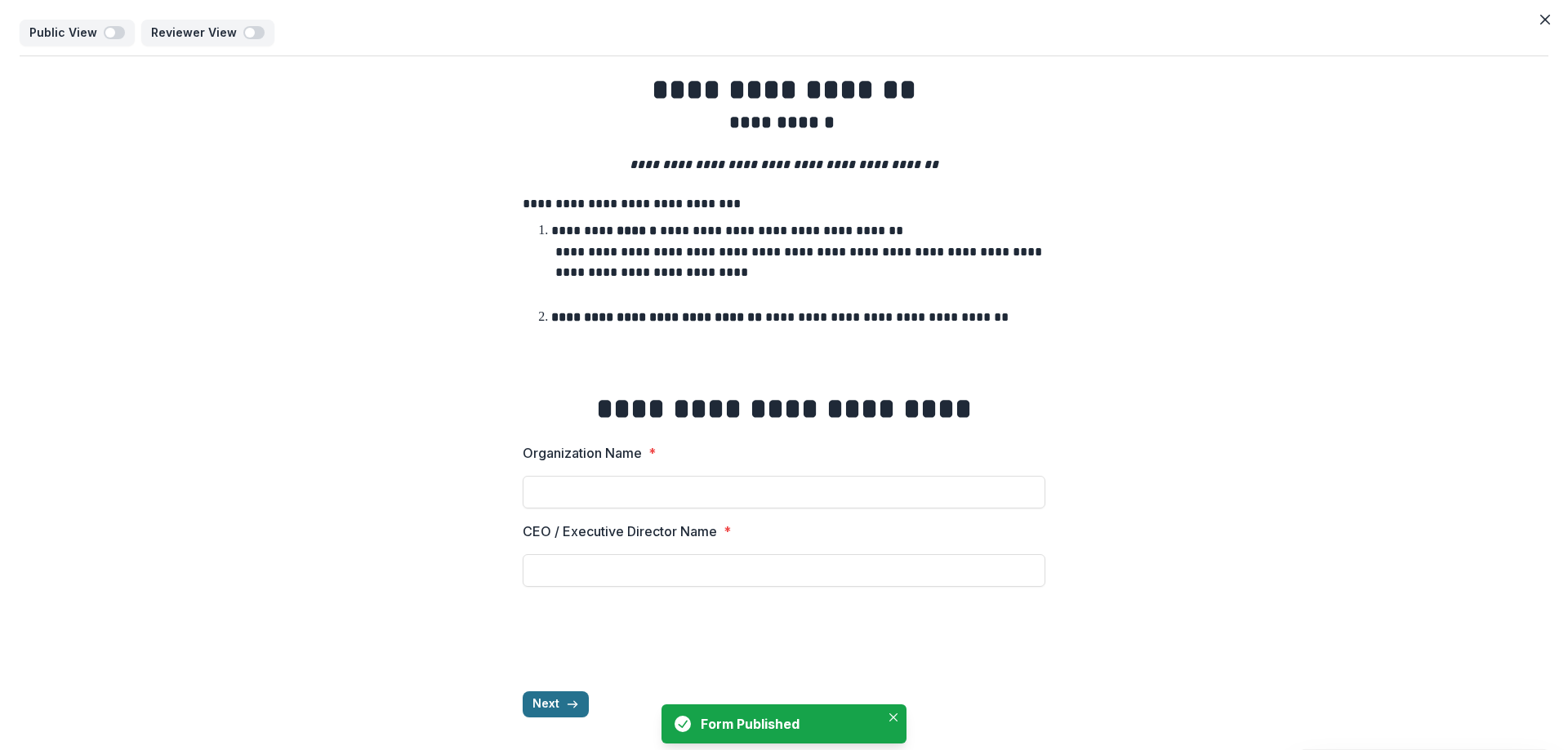
click at [569, 706] on icon "button" at bounding box center [573, 704] width 13 height 13
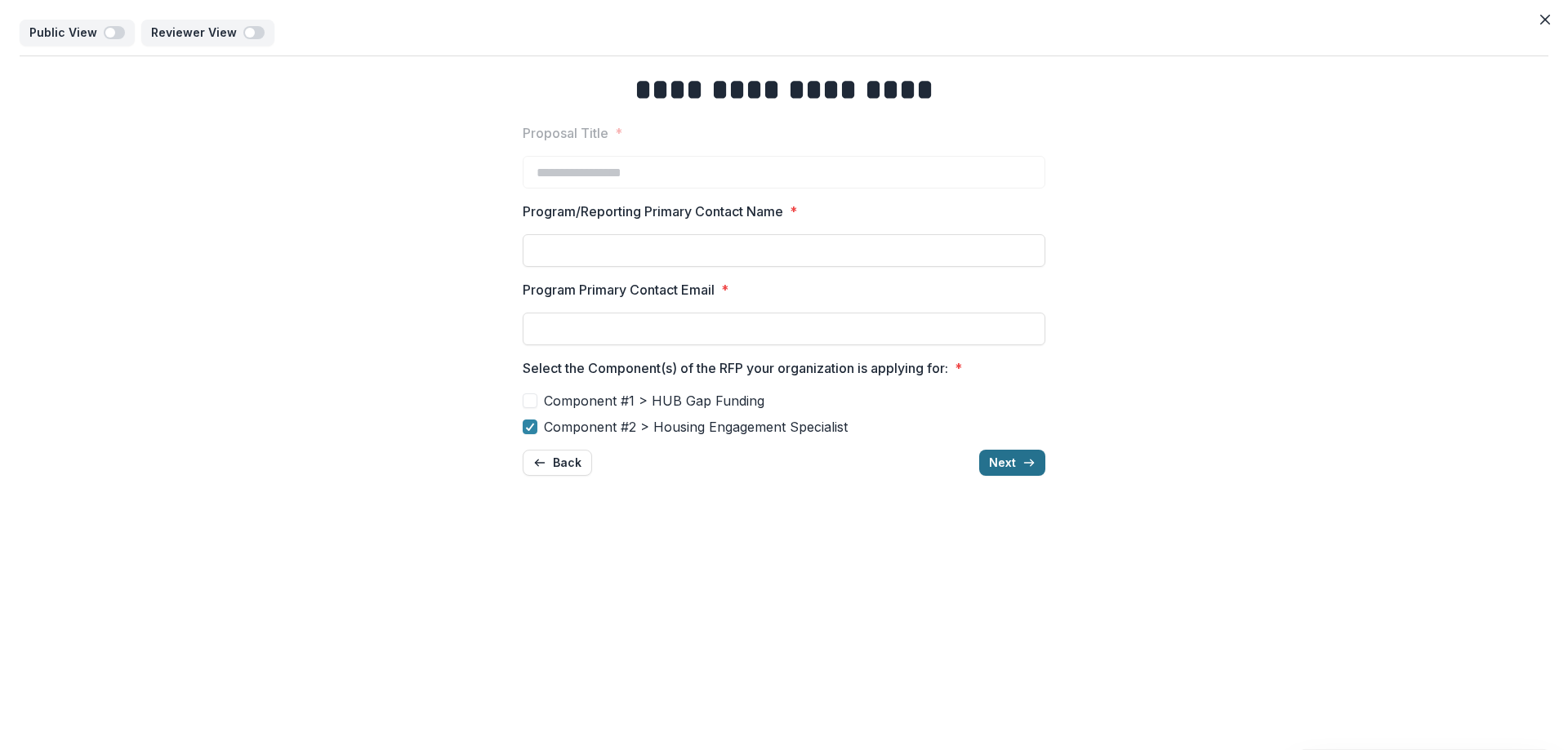
click at [1021, 449] on button "Next" at bounding box center [1011, 462] width 66 height 26
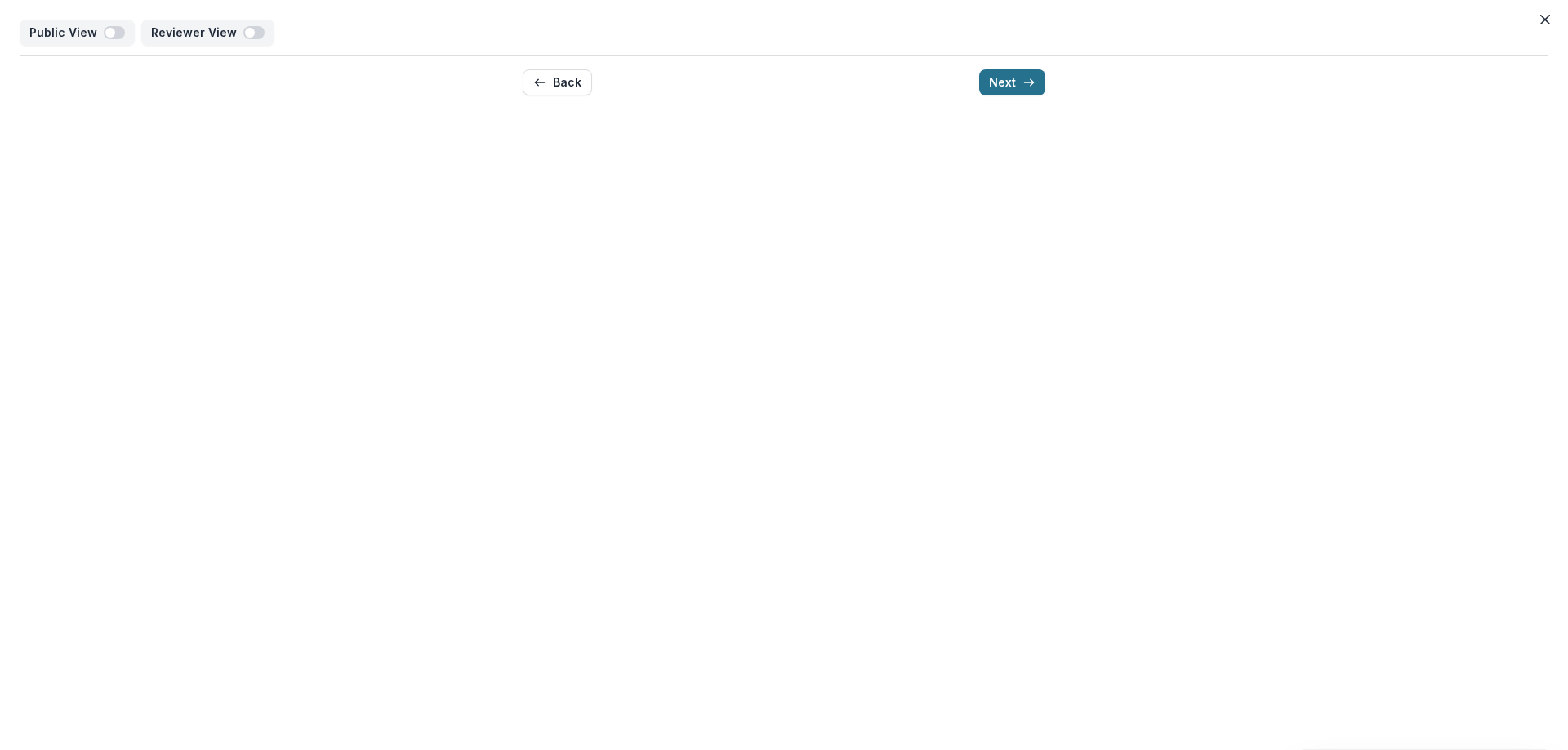
click at [990, 82] on button "Next" at bounding box center [1011, 83] width 66 height 26
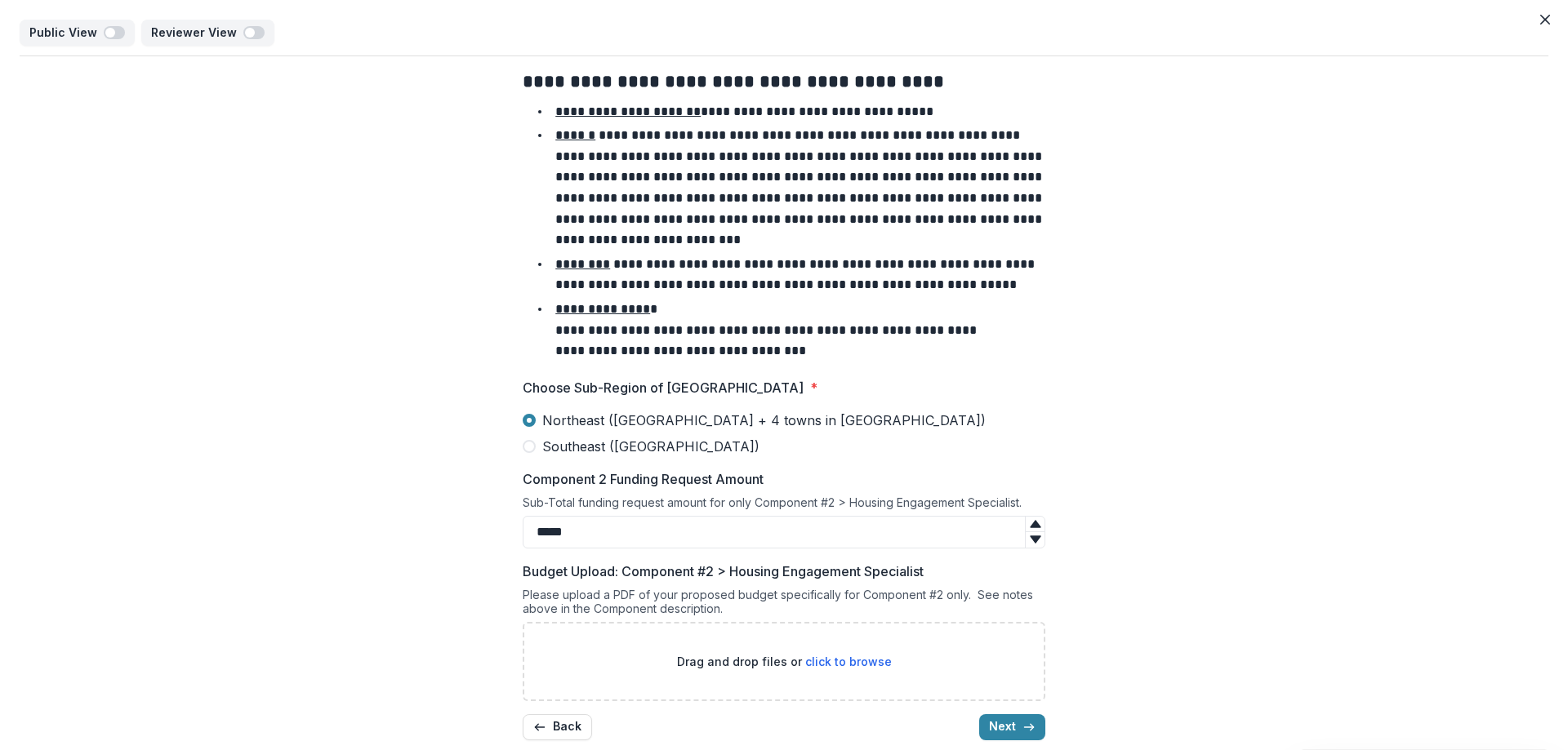
click at [1534, 20] on button "Close" at bounding box center [1545, 20] width 26 height 26
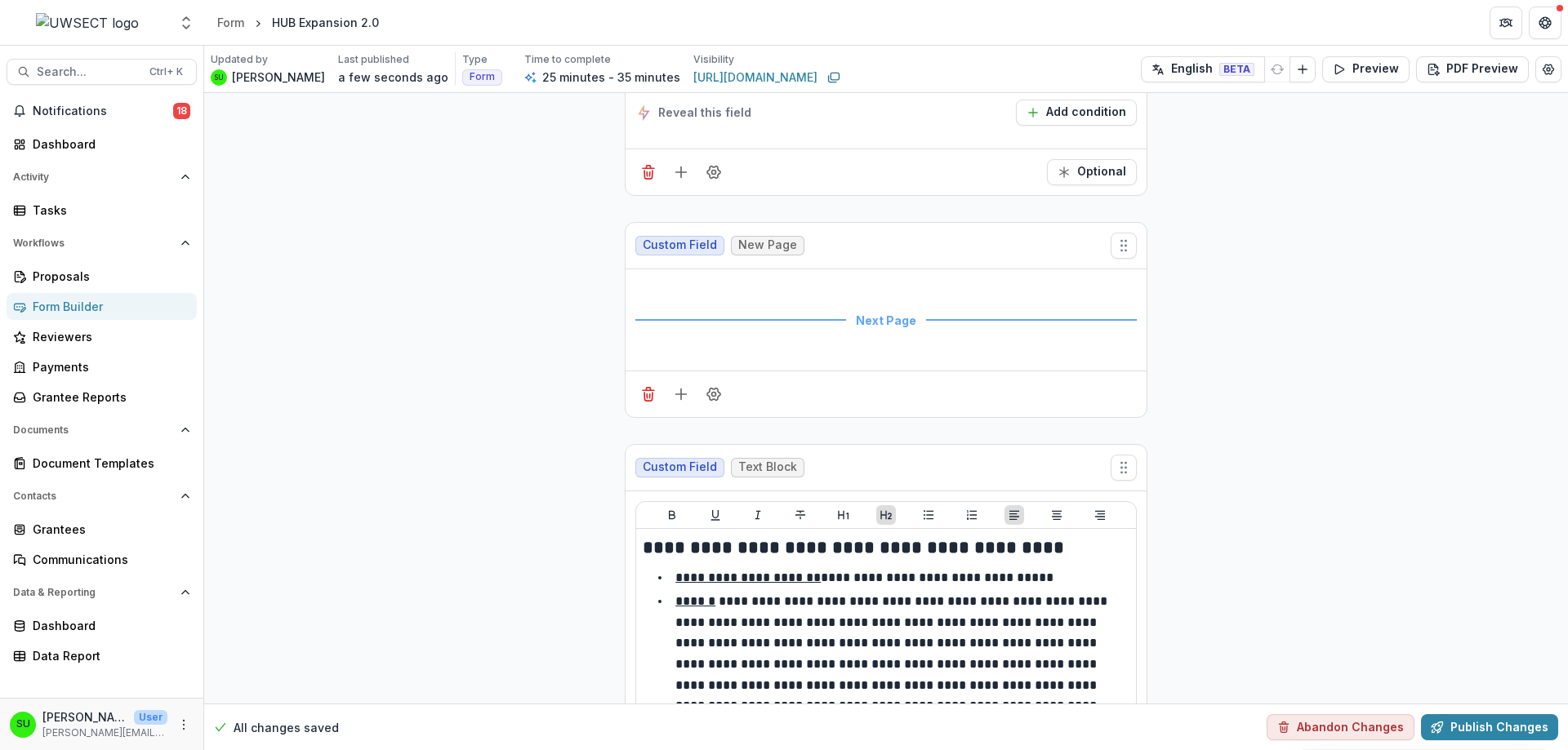
scroll to position [5717, 0]
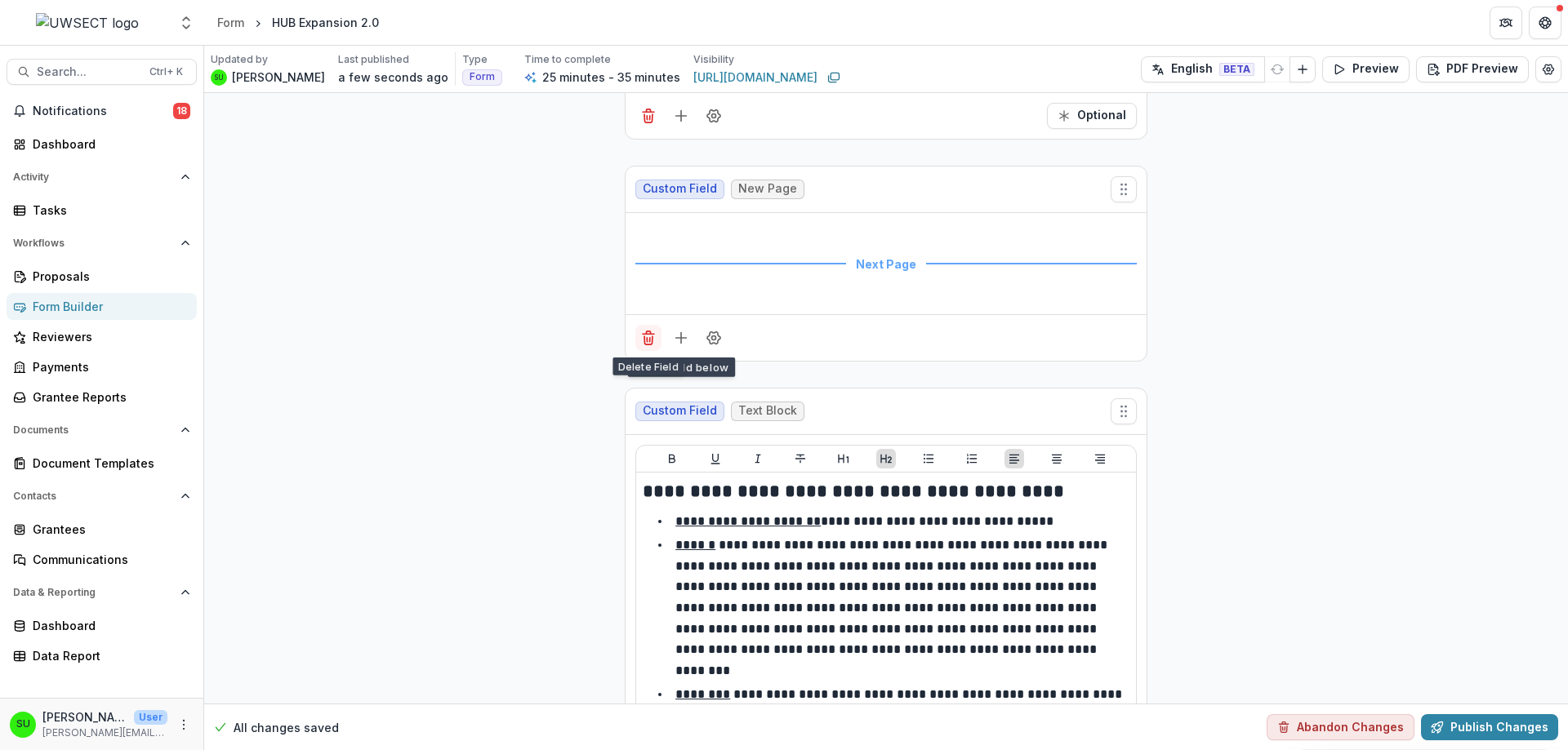
click at [653, 343] on icon "Delete field" at bounding box center [648, 338] width 17 height 17
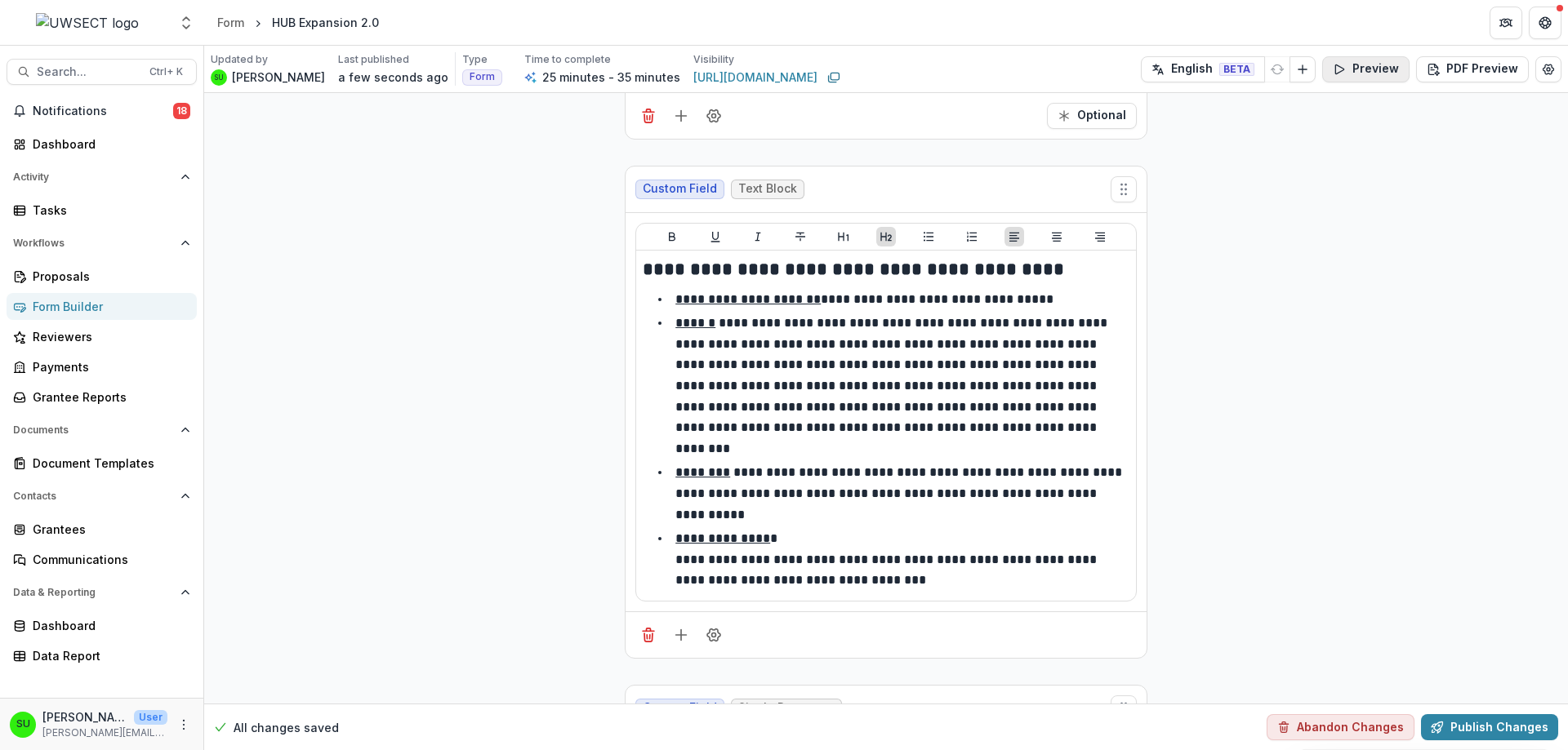
click at [1393, 65] on button "Preview" at bounding box center [1366, 70] width 88 height 26
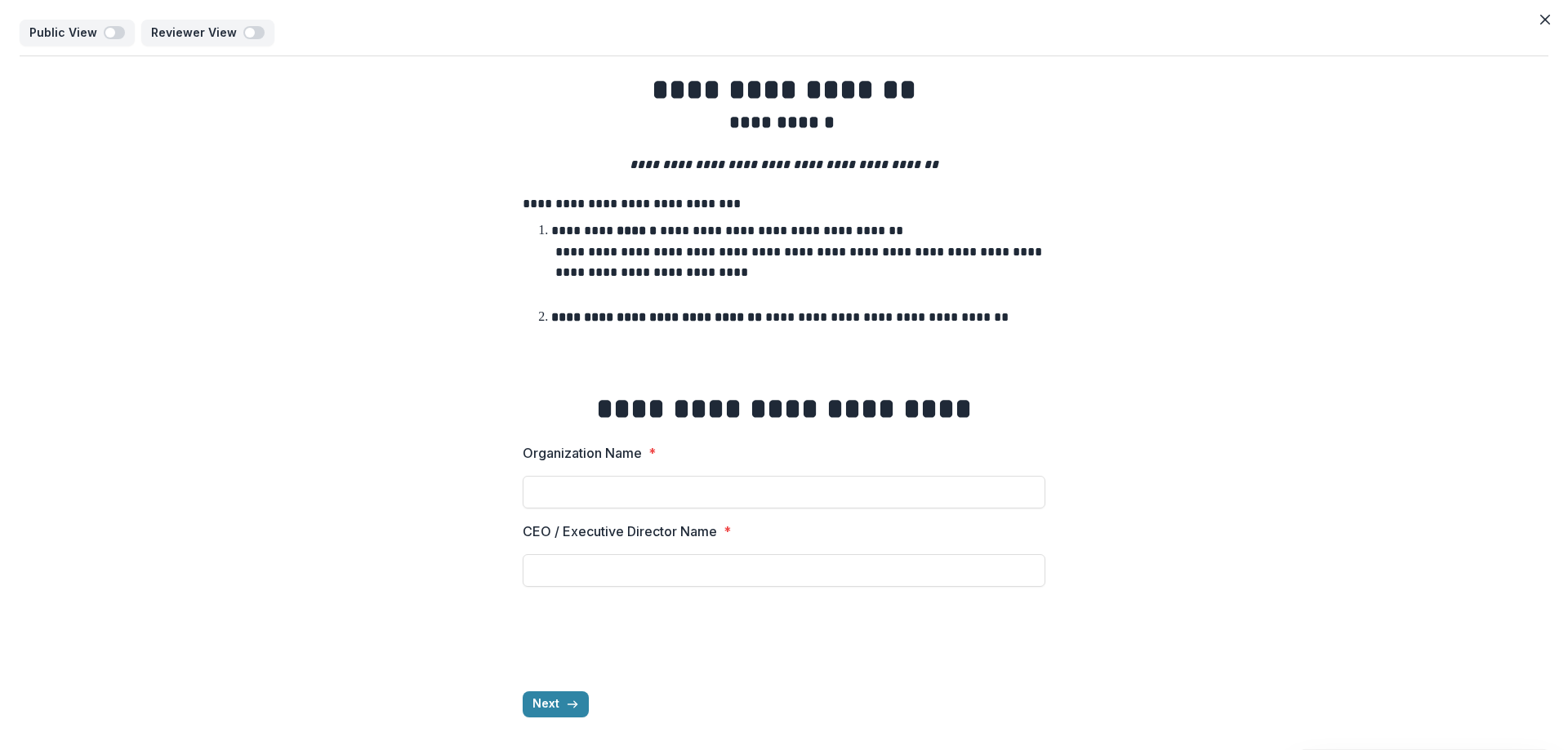
click at [542, 688] on div "**********" at bounding box center [783, 394] width 522 height 674
click at [553, 704] on button "Next" at bounding box center [555, 704] width 66 height 26
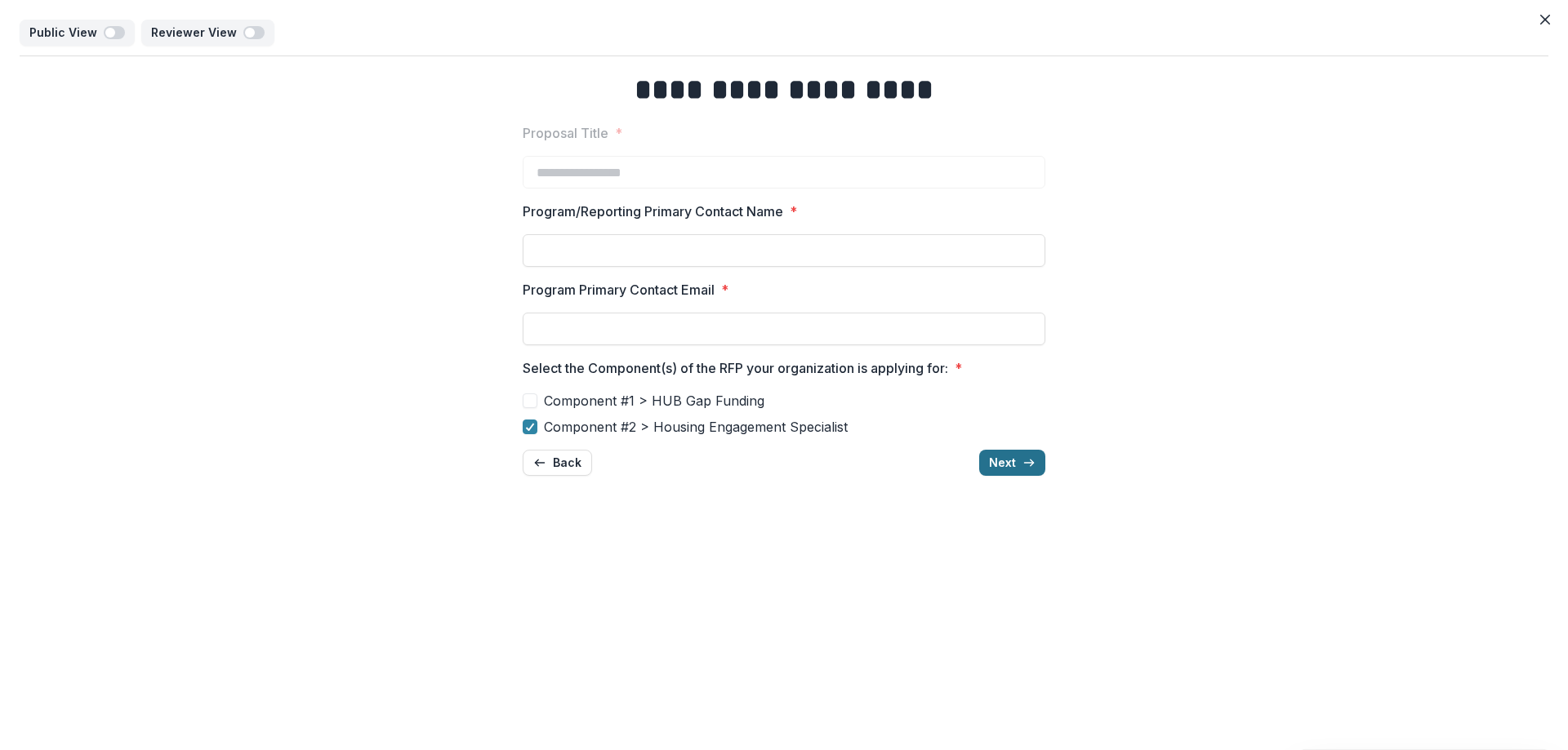
click at [1038, 462] on button "Next" at bounding box center [1011, 462] width 66 height 26
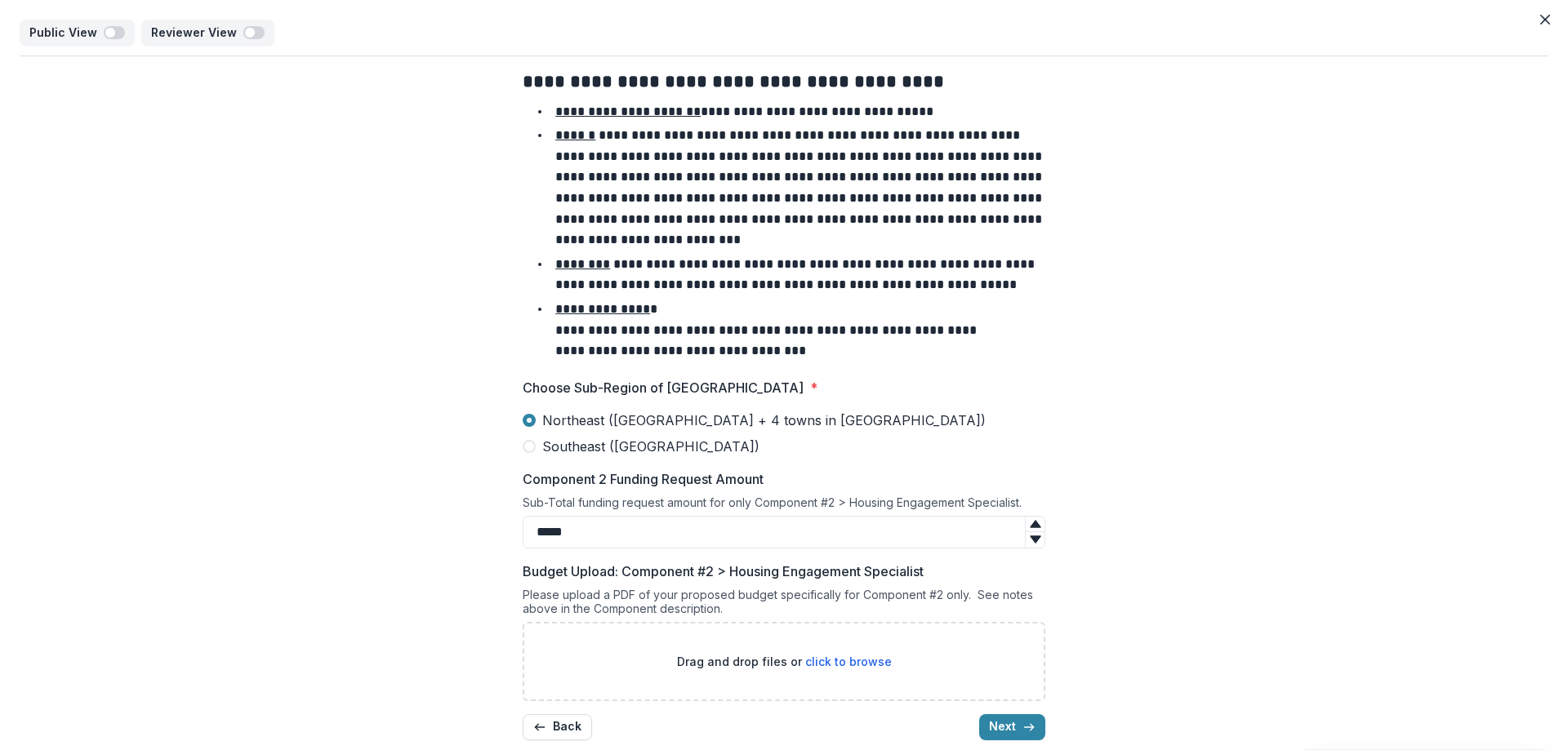
scroll to position [23, 0]
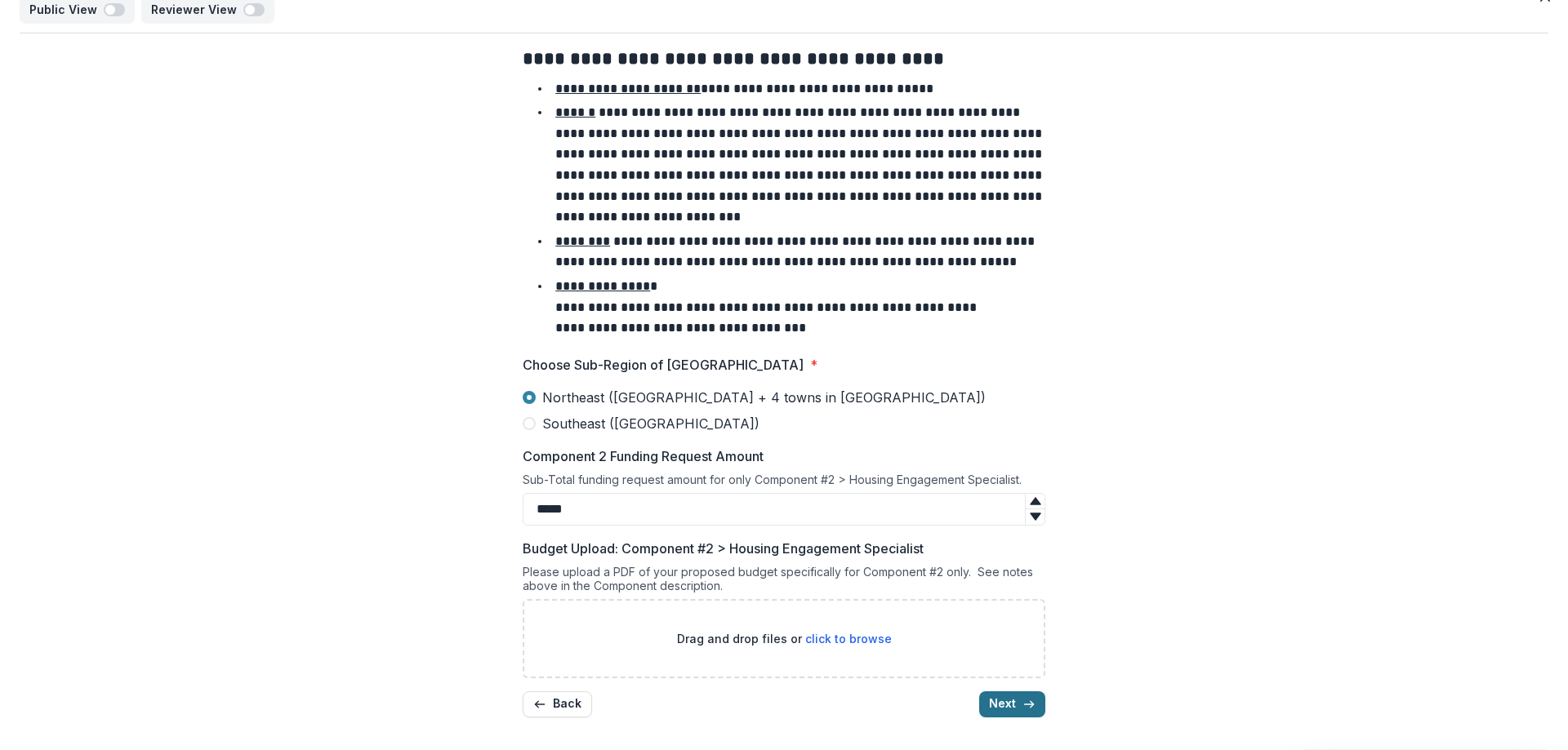
click at [1022, 700] on icon "button" at bounding box center [1029, 704] width 13 height 13
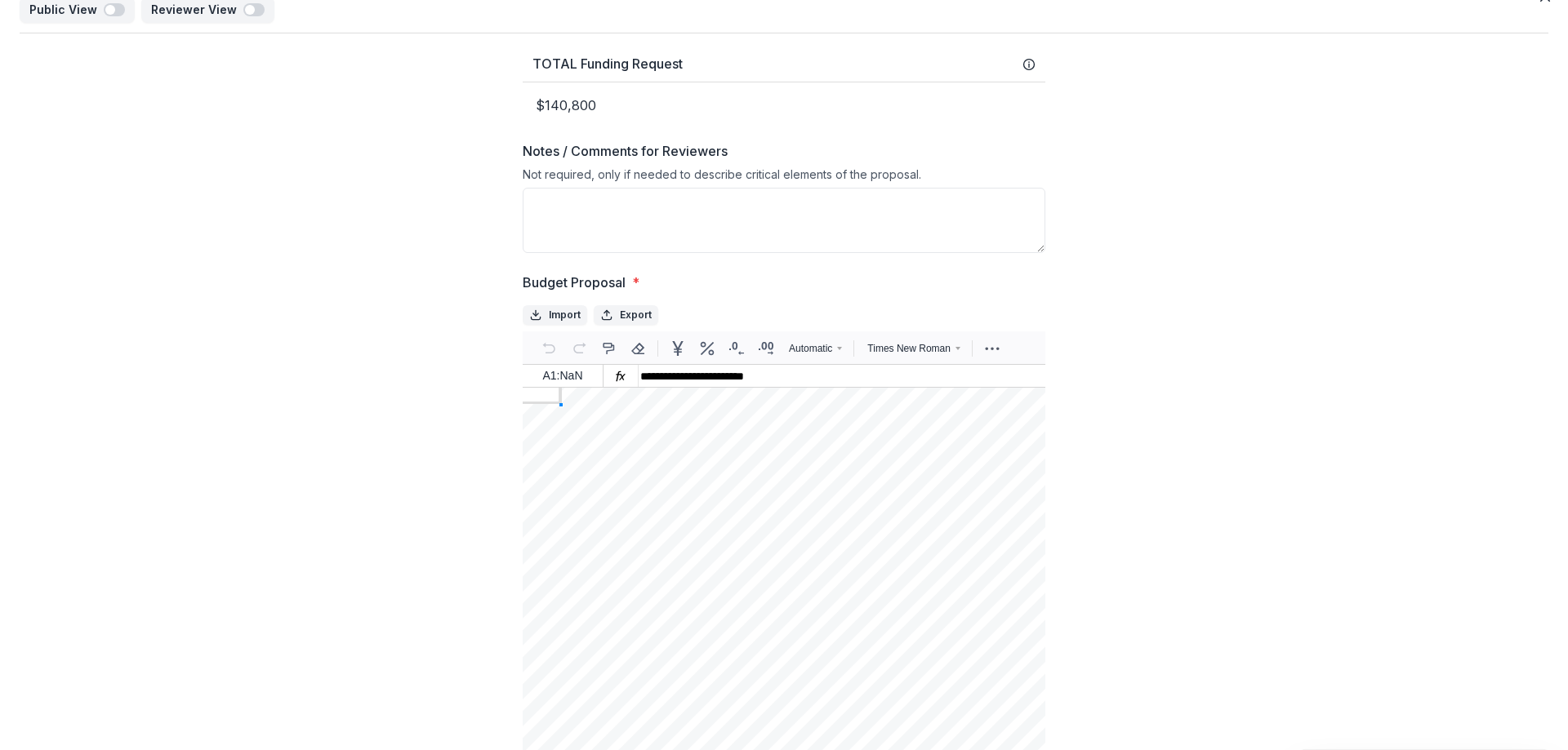
scroll to position [140, 0]
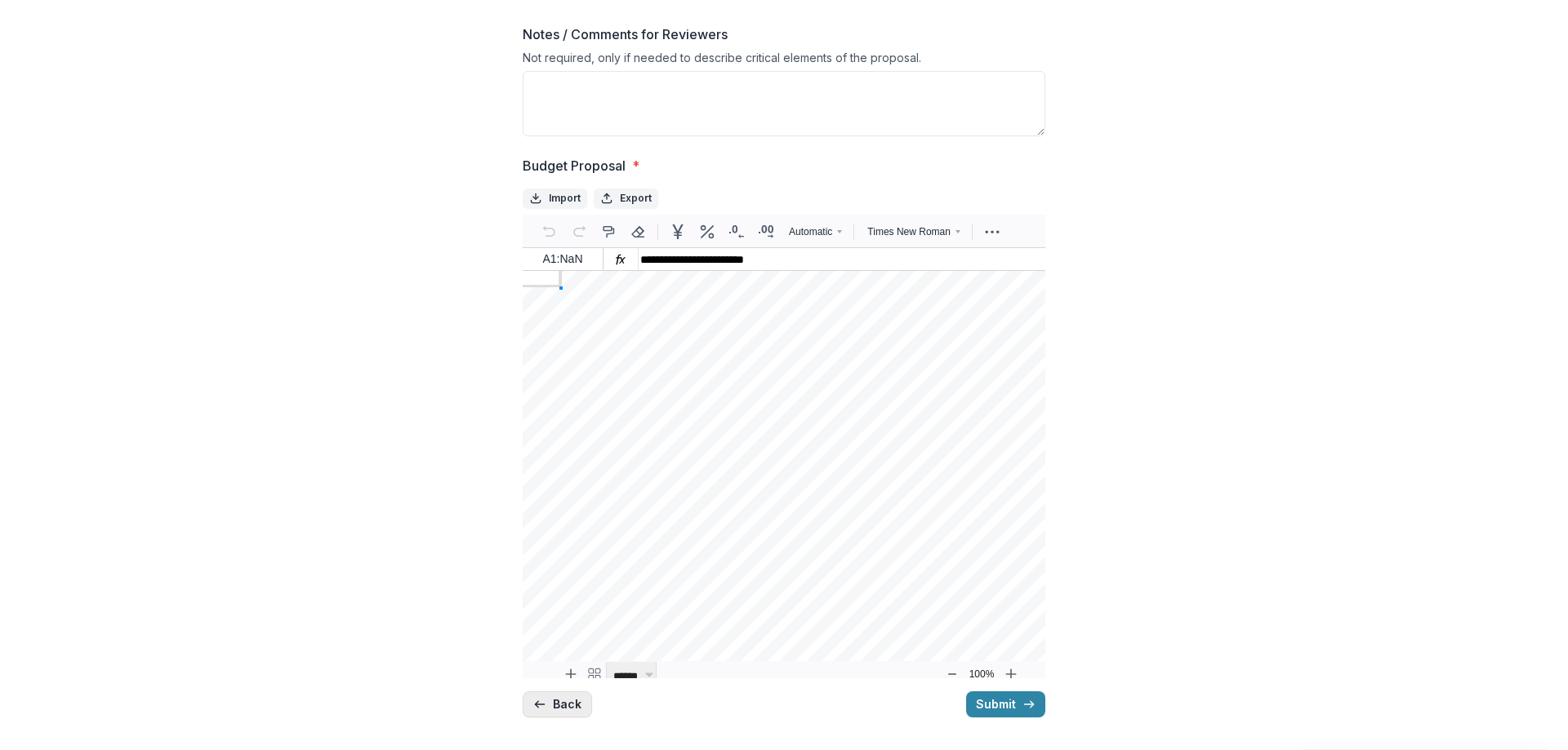
click at [572, 710] on button "Back" at bounding box center [557, 704] width 70 height 26
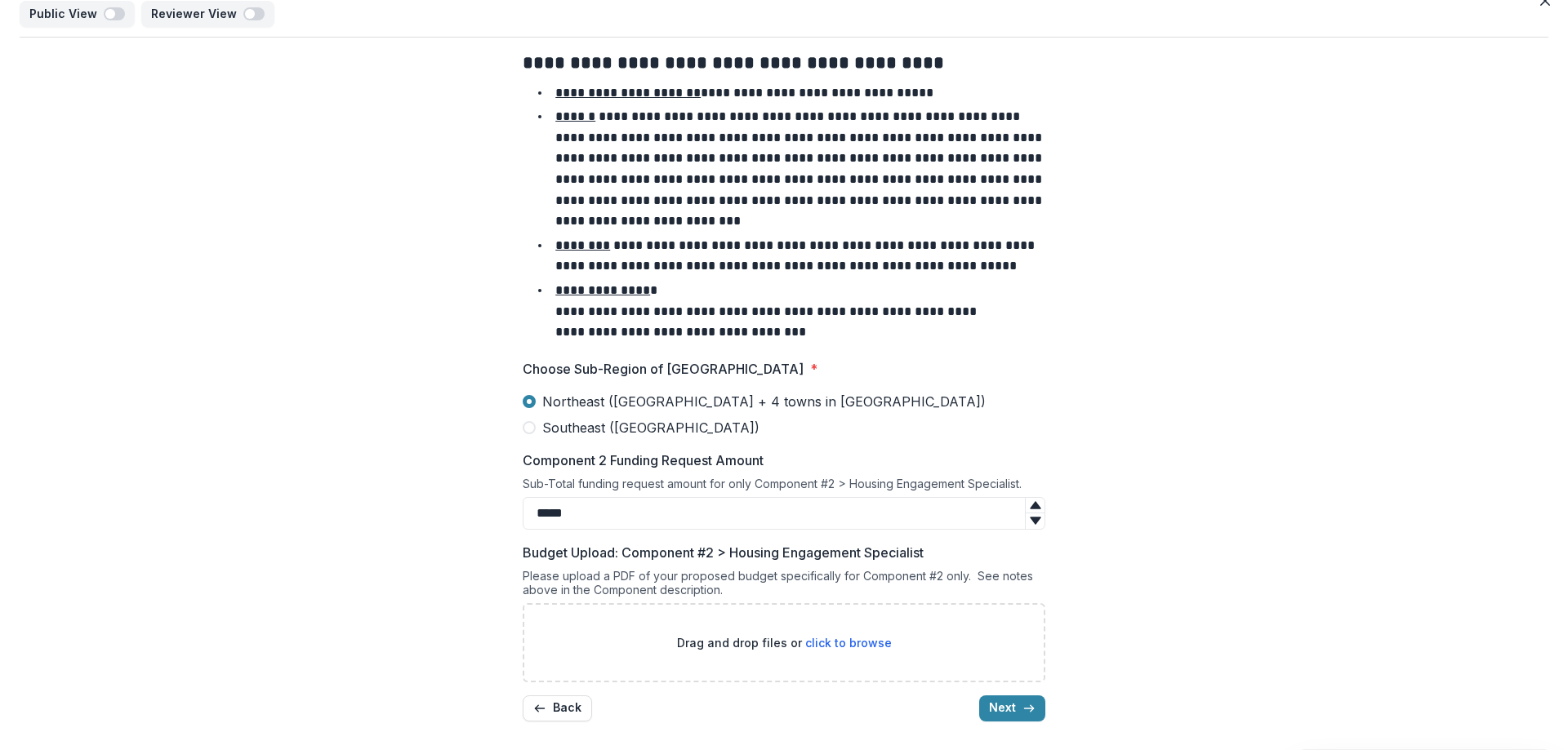
scroll to position [23, 0]
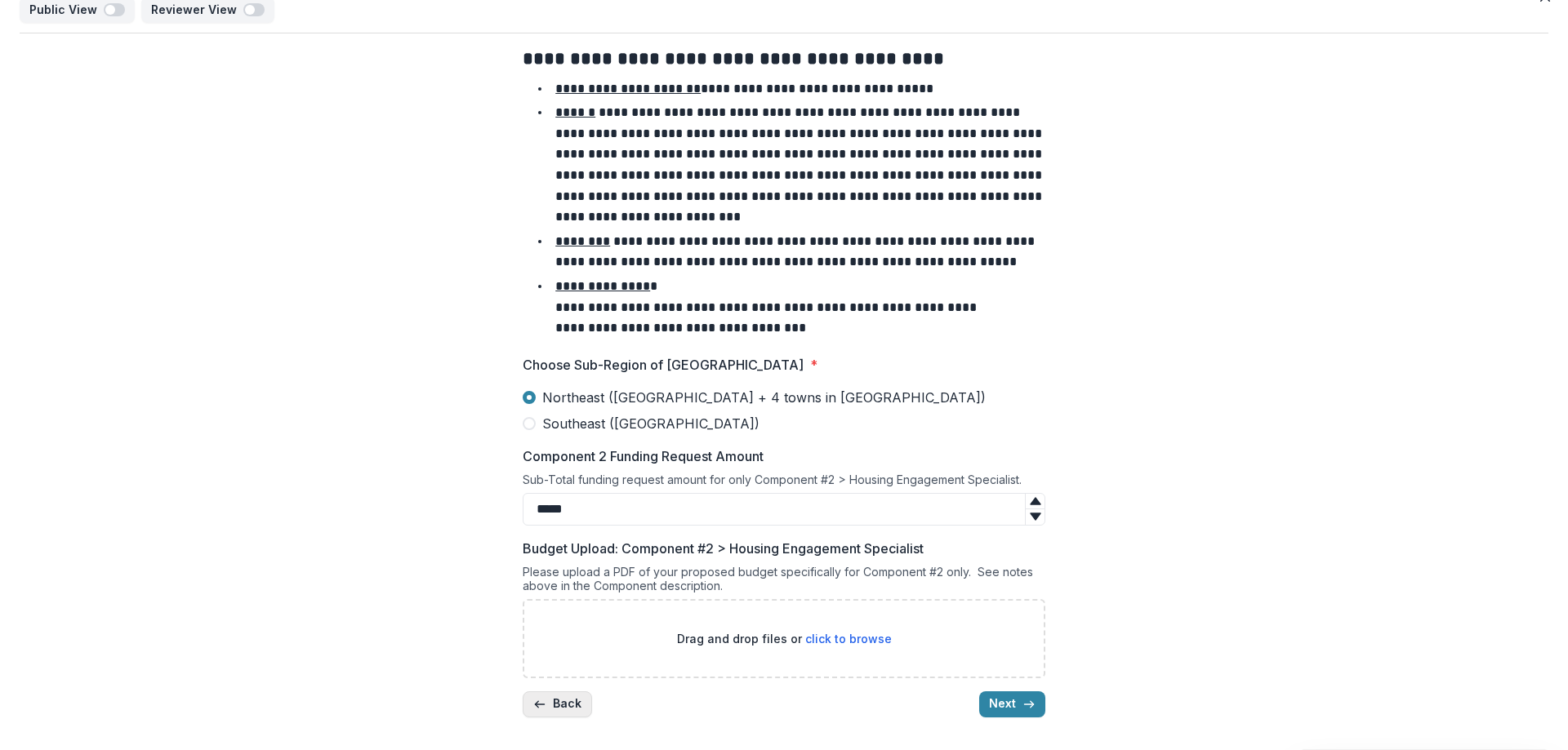
click at [580, 703] on button "Back" at bounding box center [557, 704] width 70 height 26
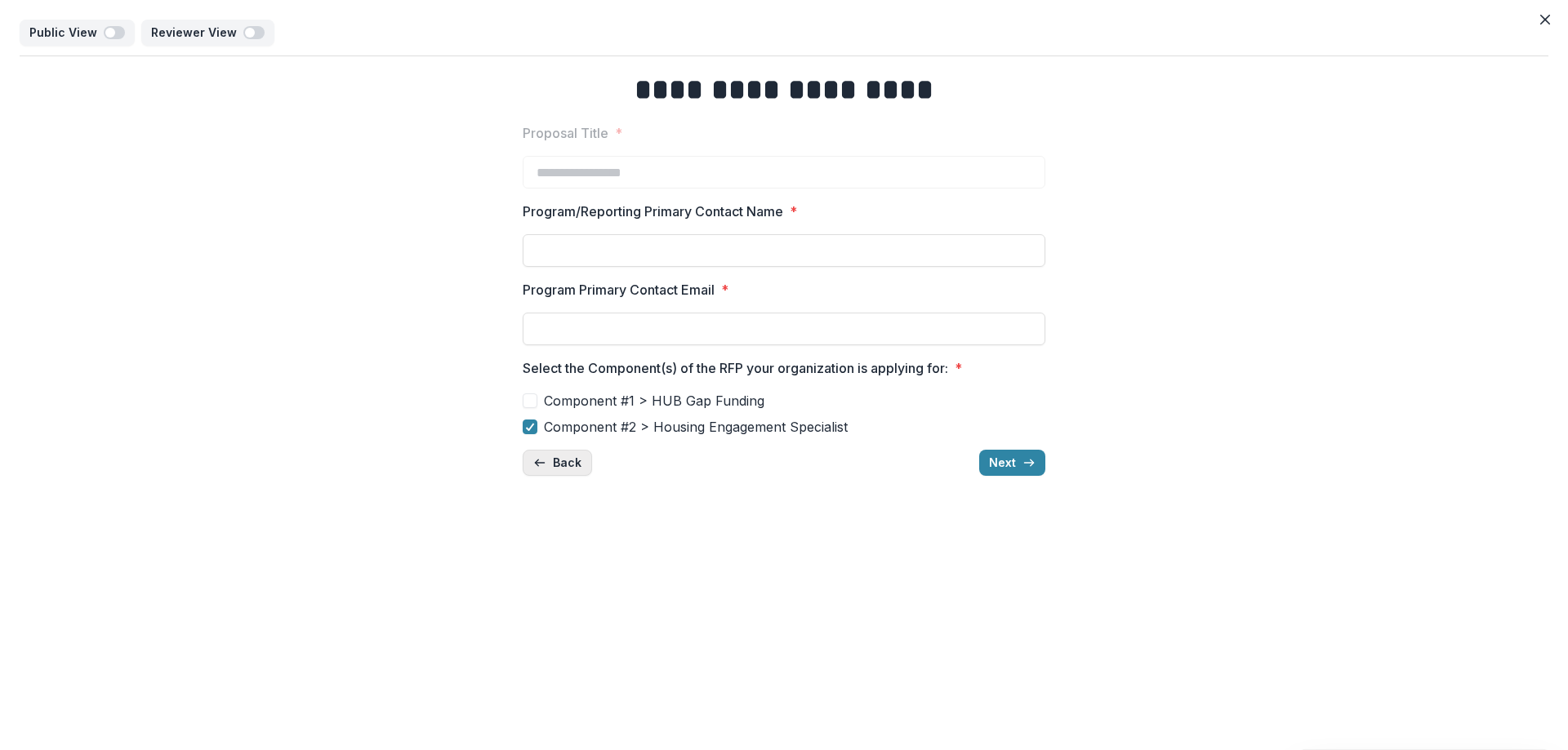
scroll to position [0, 0]
click at [578, 426] on span "Component #2 > Housing Engagement Specialist" at bounding box center [696, 426] width 304 height 20
click at [584, 396] on span "Component #1 > HUB Gap Funding" at bounding box center [654, 400] width 221 height 20
click at [1022, 458] on icon "button" at bounding box center [1029, 462] width 13 height 13
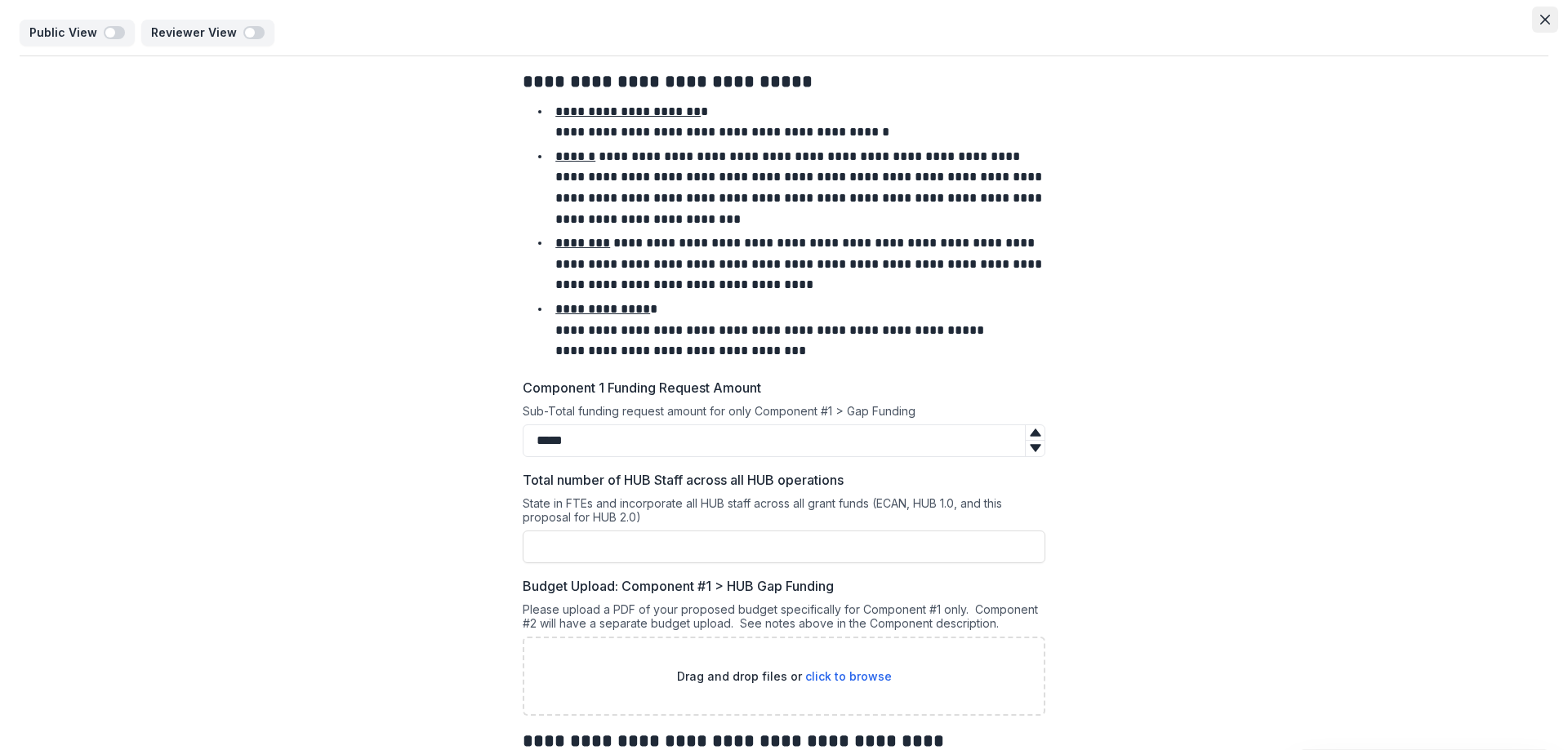
click at [1533, 23] on button "Close" at bounding box center [1545, 20] width 26 height 26
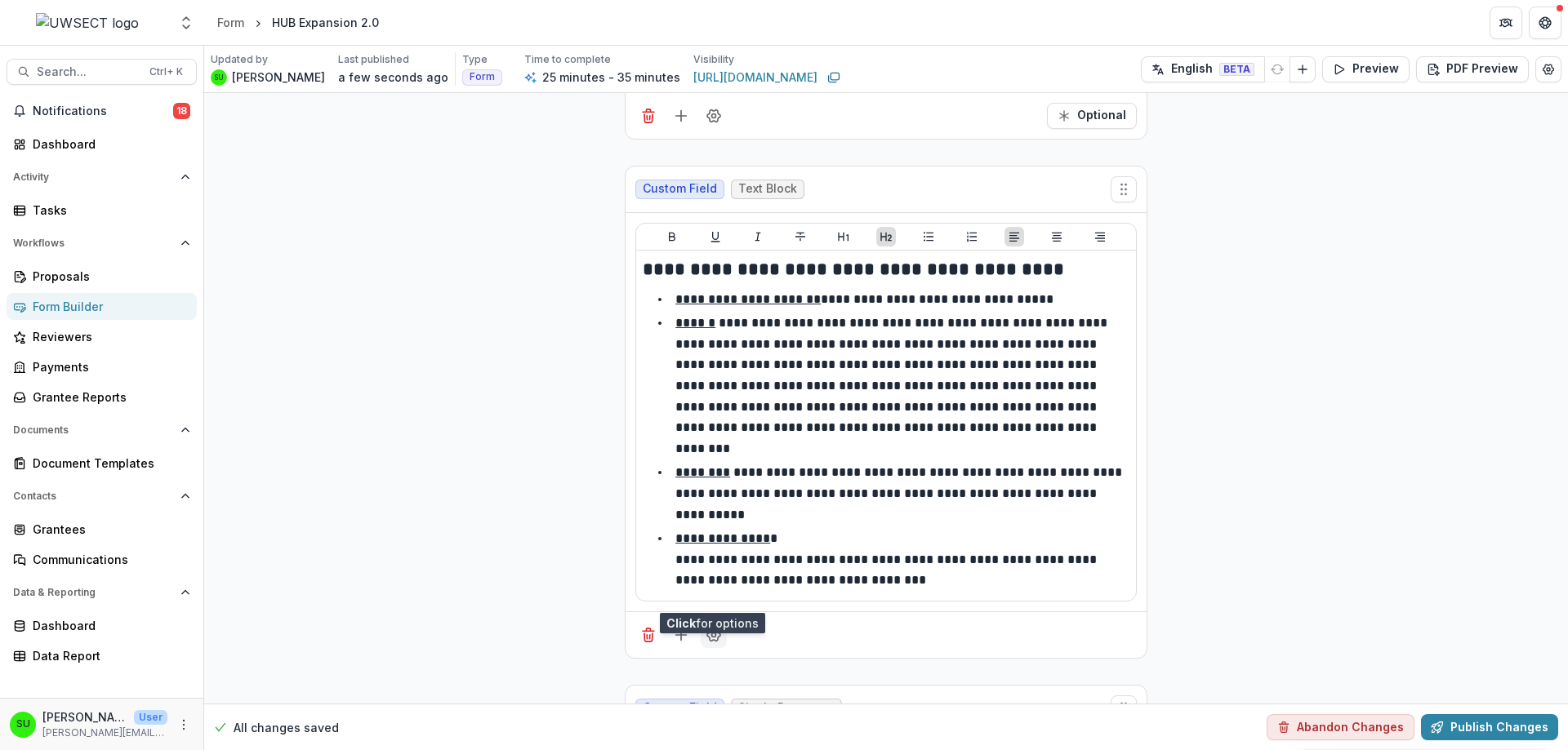
click at [713, 633] on circle "Field Settings" at bounding box center [714, 635] width 4 height 4
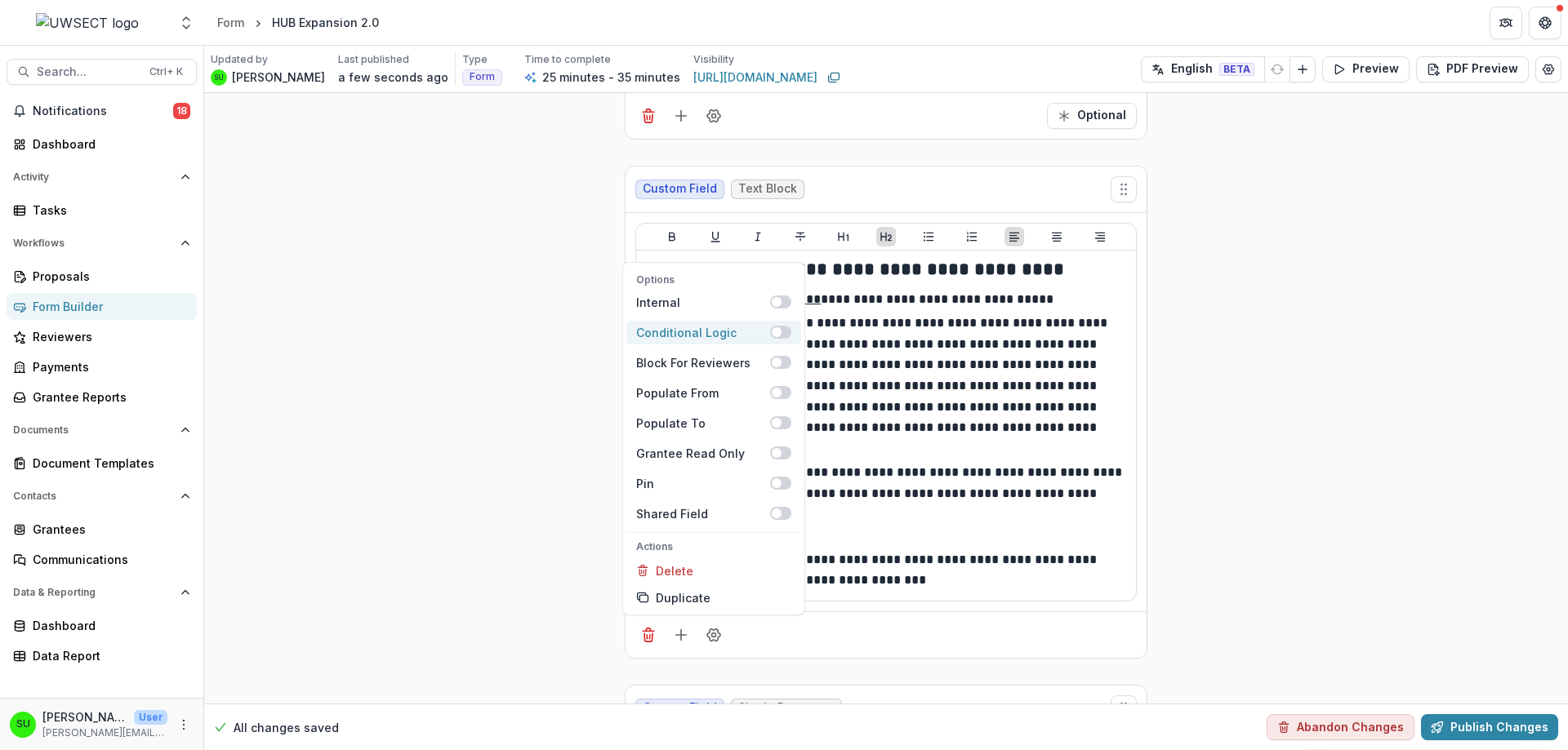
click at [699, 324] on div "Conditional Logic" at bounding box center [703, 332] width 134 height 17
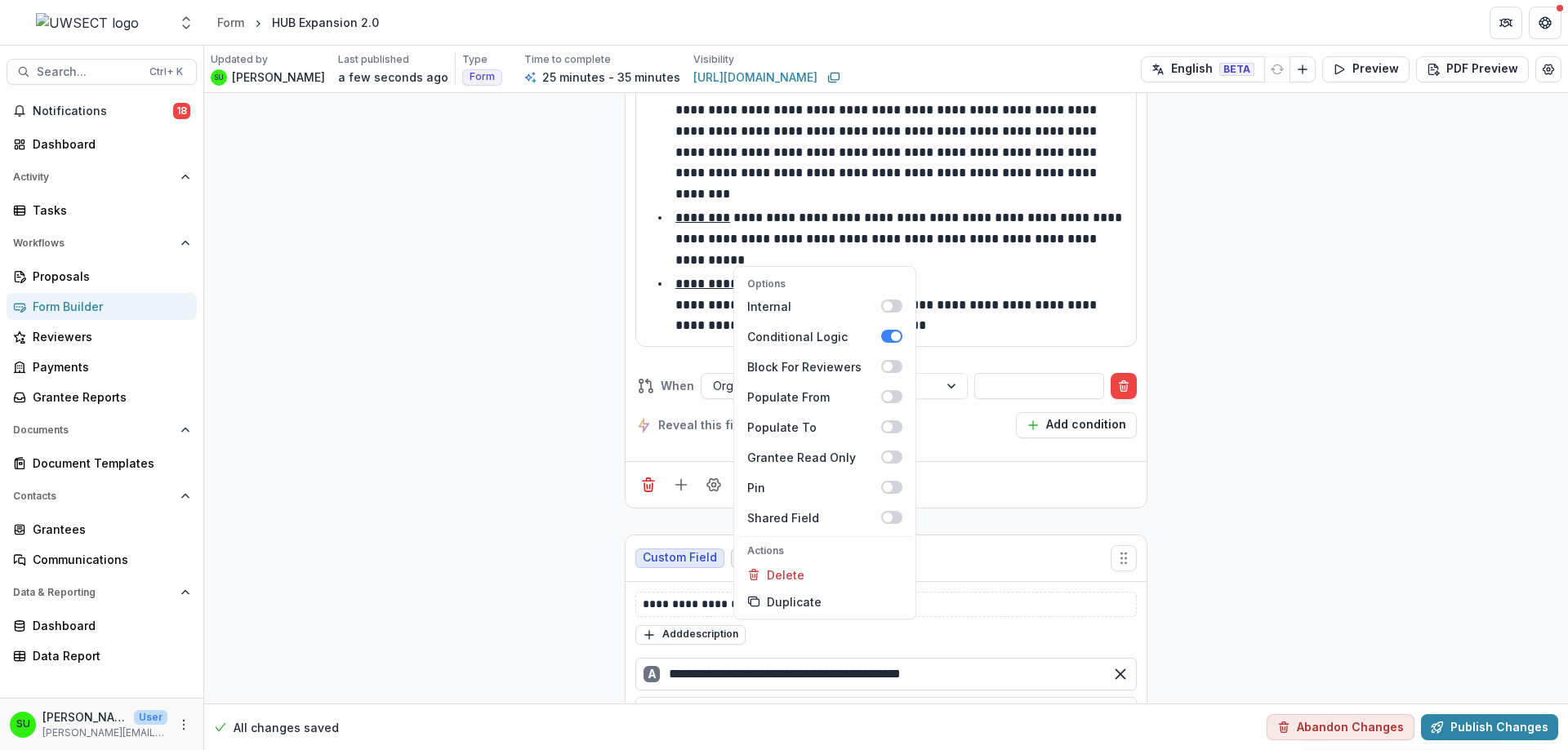
scroll to position [6043, 0]
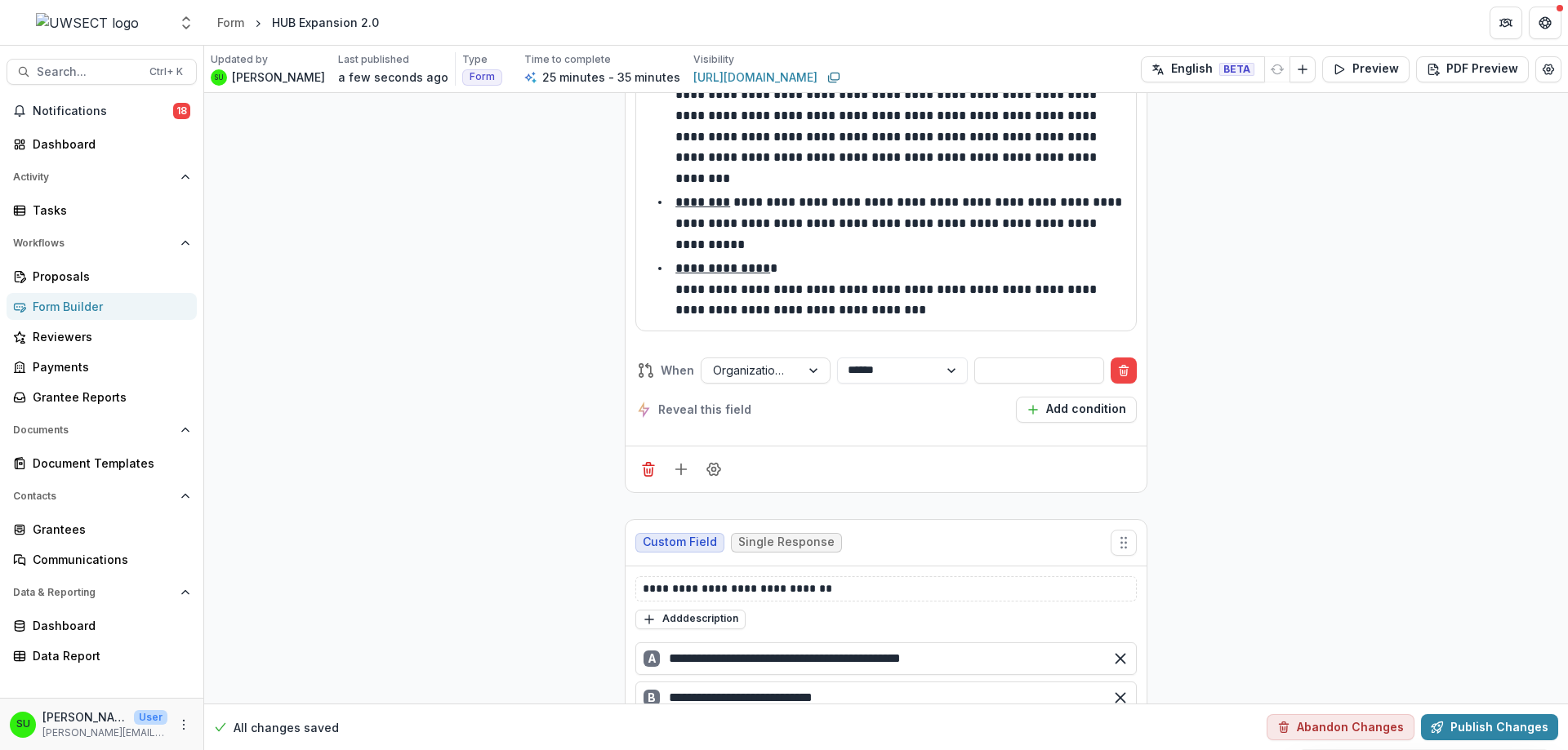
click at [749, 357] on div "**********" at bounding box center [885, 390] width 501 height 65
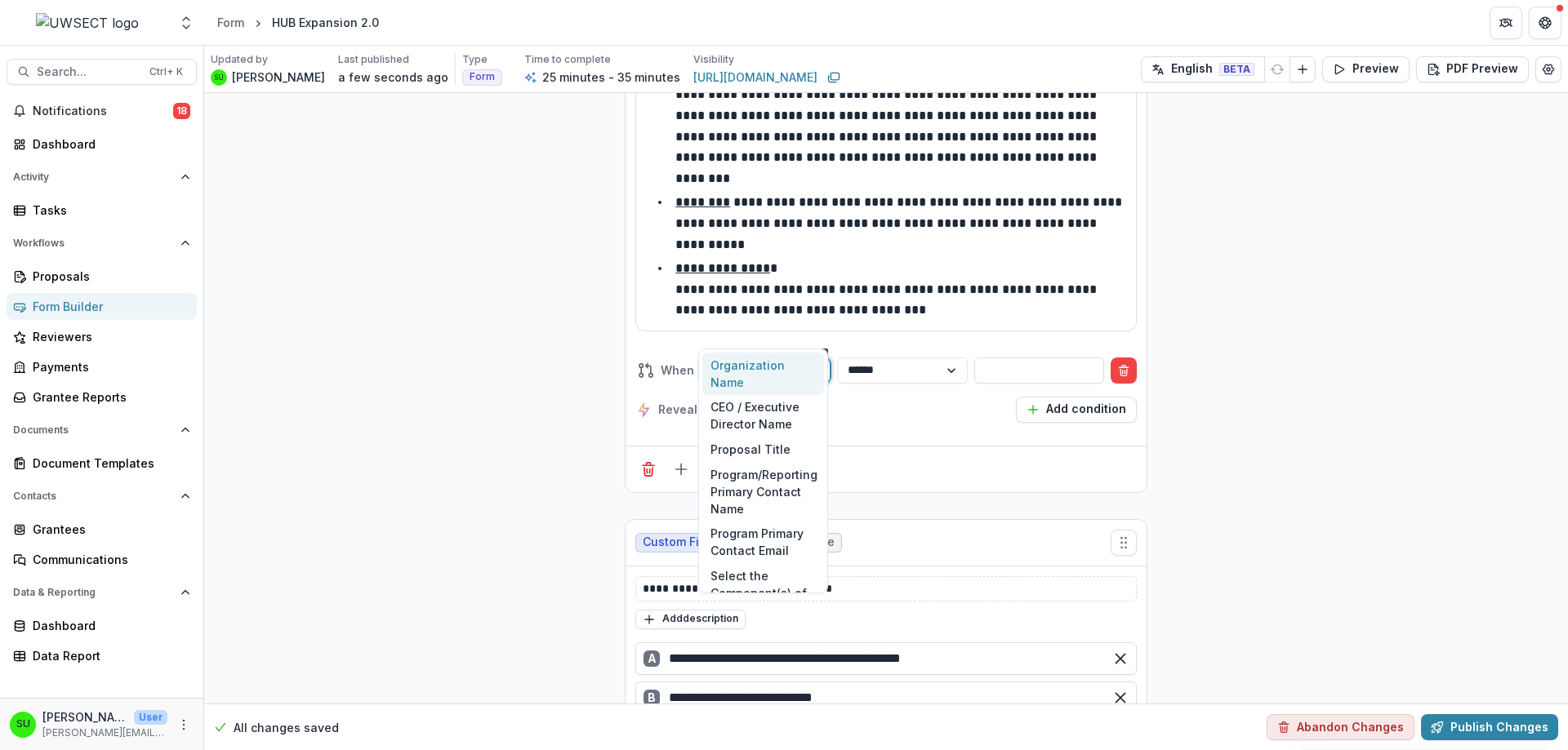
click at [754, 360] on div at bounding box center [751, 370] width 76 height 20
click at [758, 574] on div "Select the Component(s) of the RFP your organization is applying for:" at bounding box center [763, 609] width 122 height 94
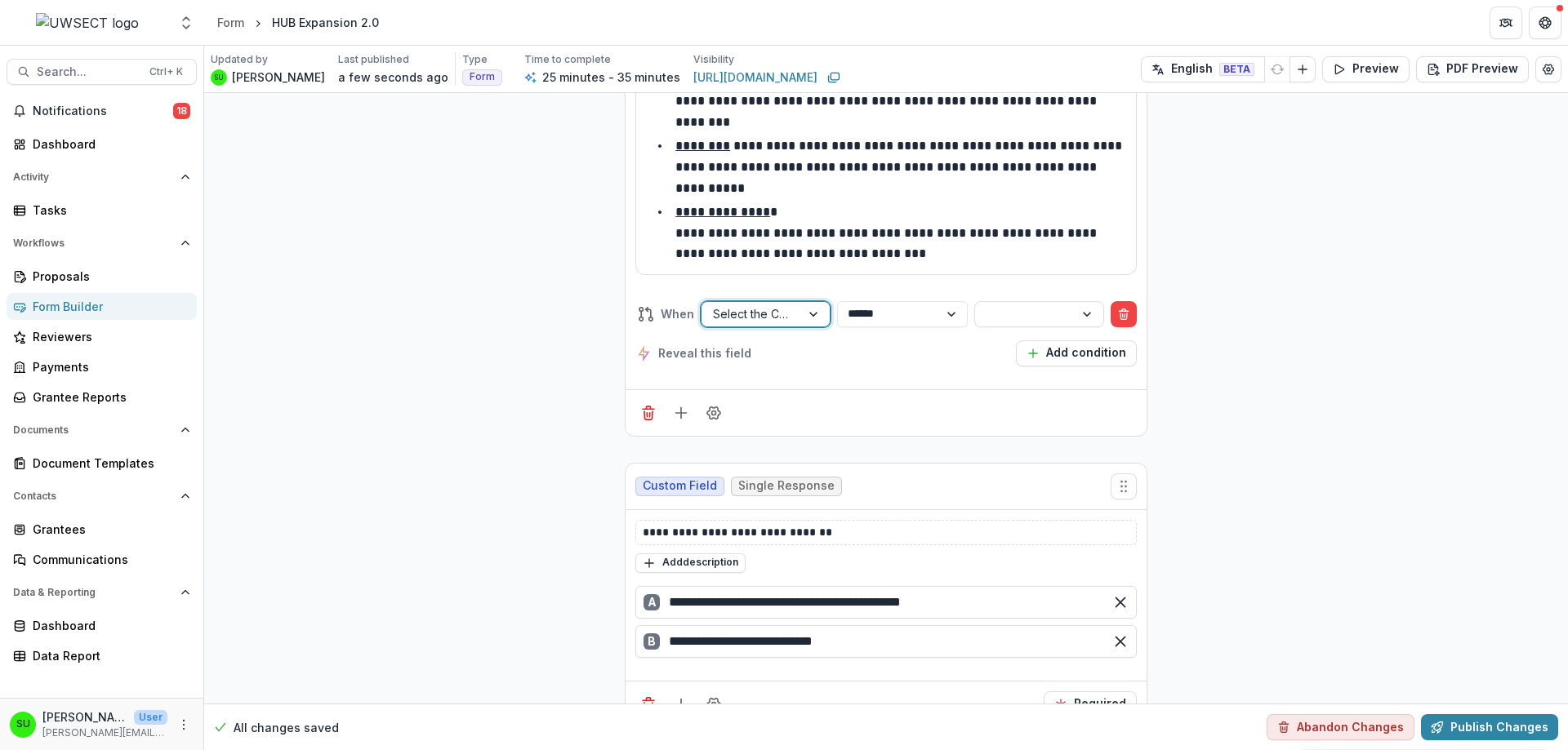
scroll to position [5987, 0]
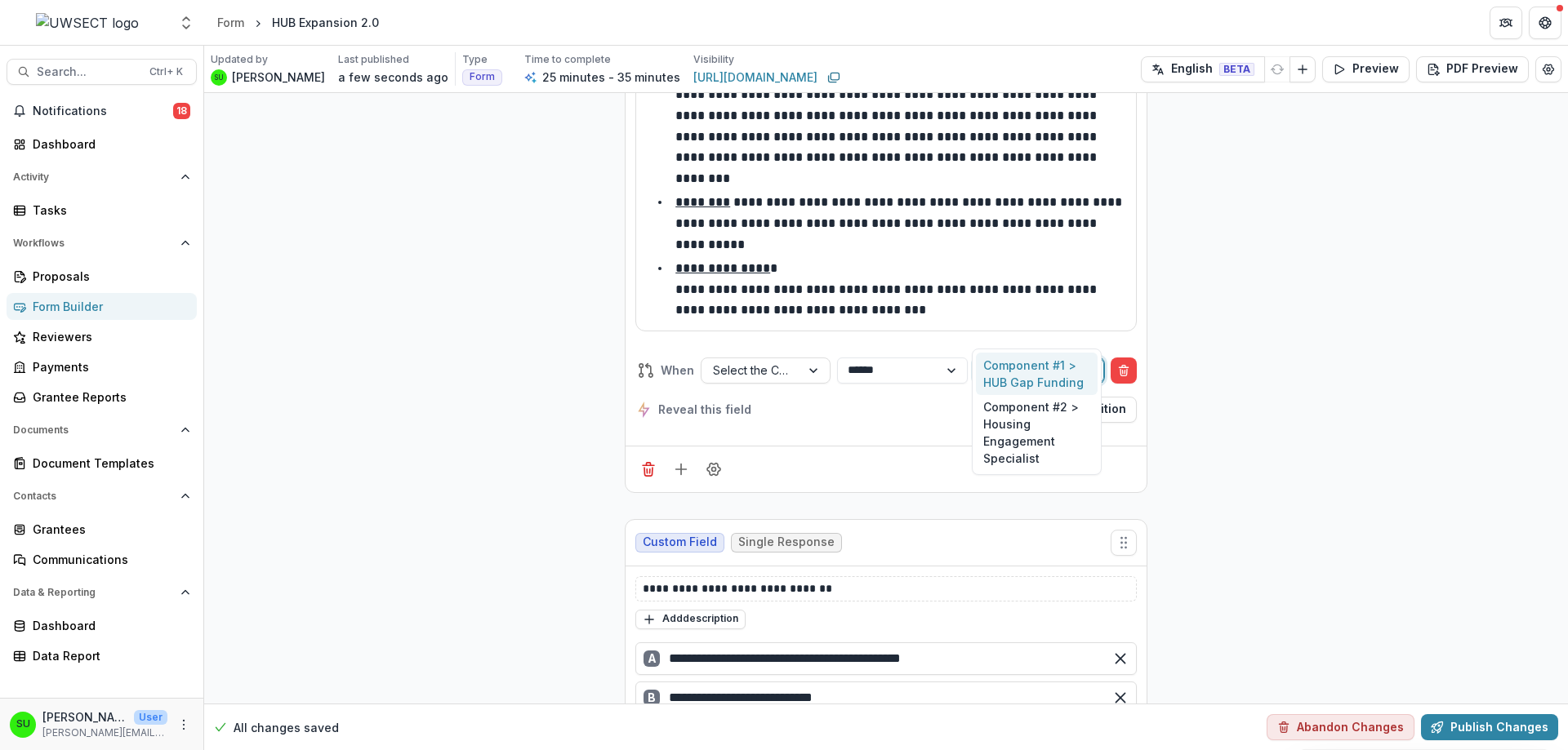
click at [1034, 360] on div at bounding box center [1024, 370] width 76 height 20
click at [1023, 409] on div "Component #2 > Housing Engagement Specialist" at bounding box center [1036, 433] width 122 height 76
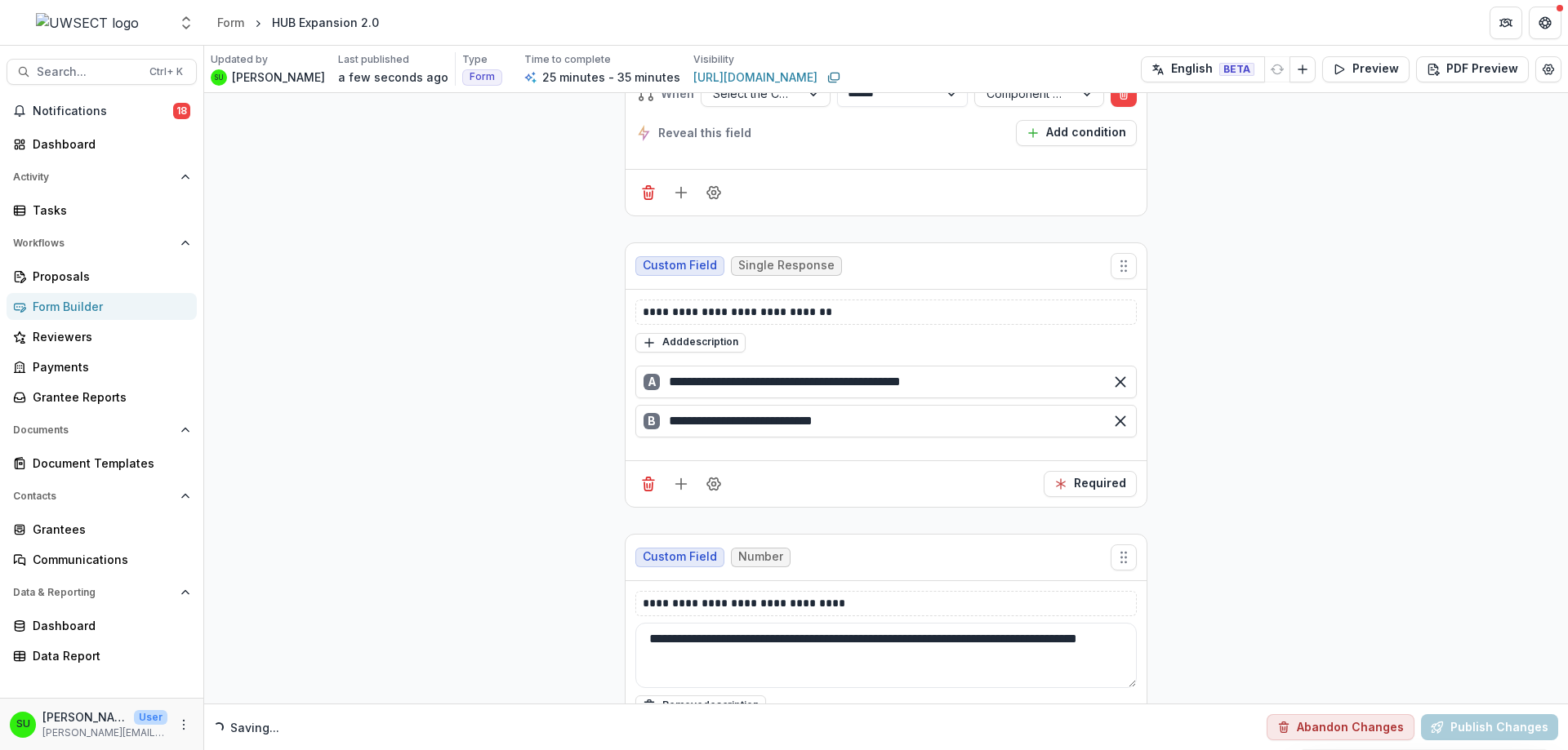
scroll to position [6314, 0]
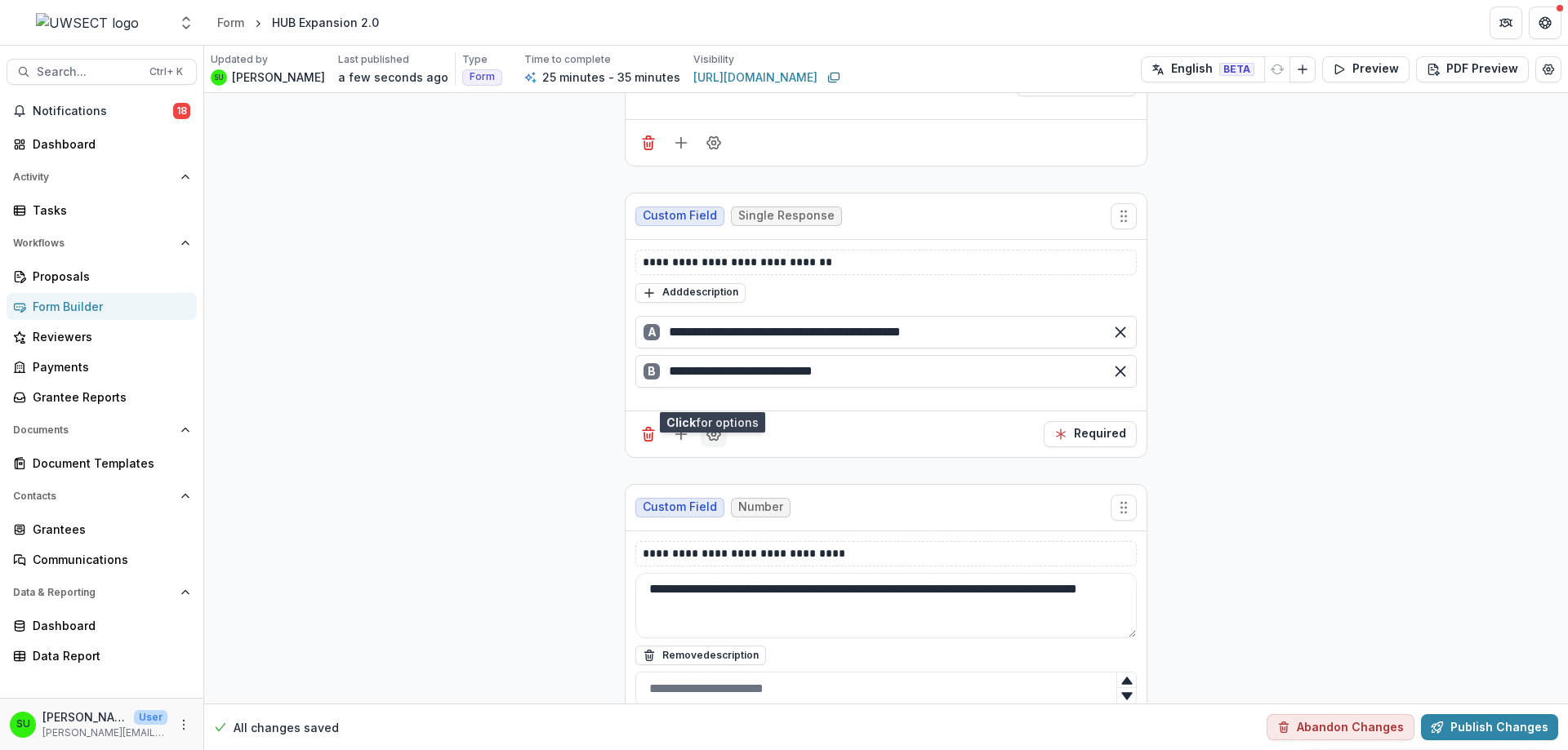
click at [707, 427] on icon "Field Settings" at bounding box center [713, 433] width 13 height 12
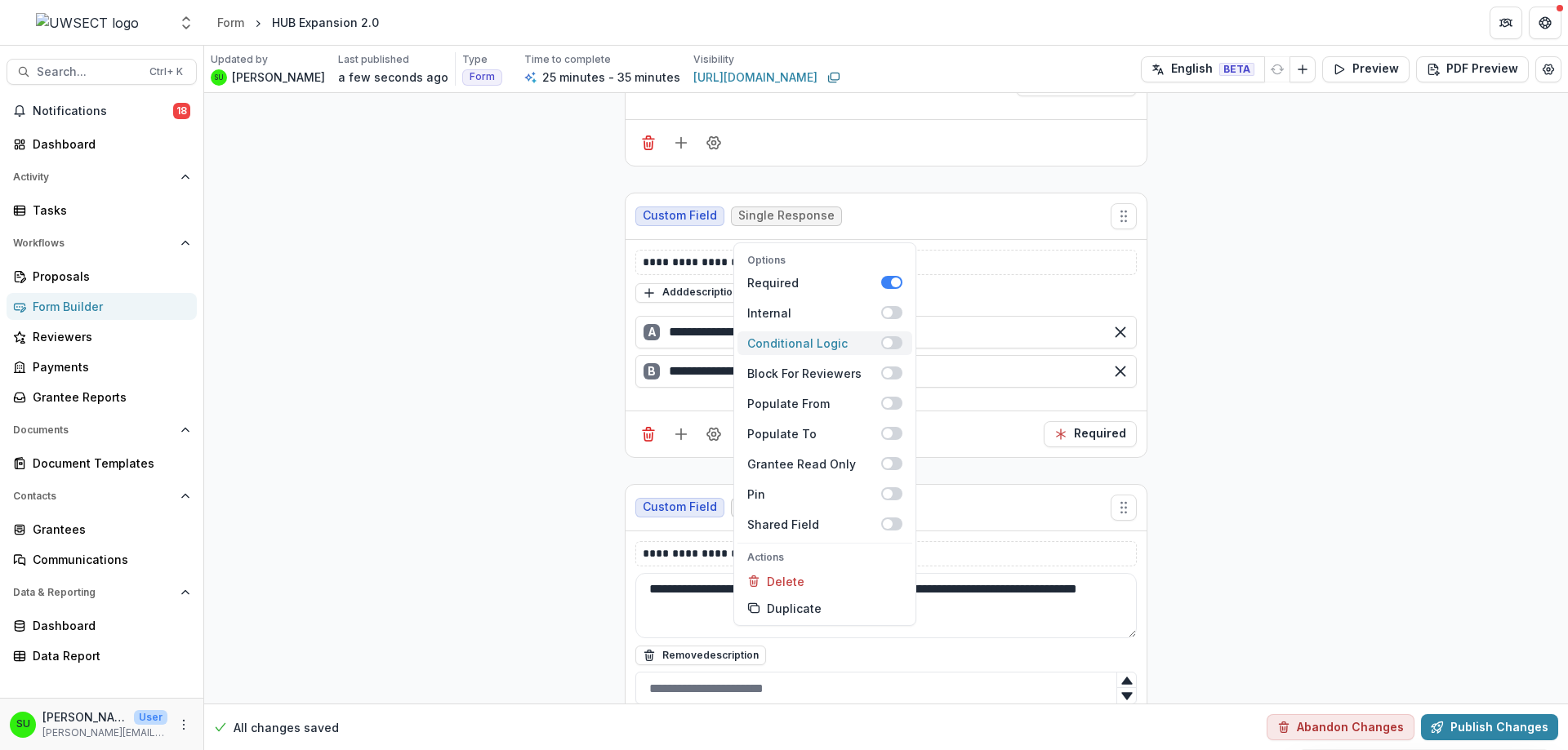
click at [815, 335] on div "Conditional Logic" at bounding box center [814, 343] width 134 height 17
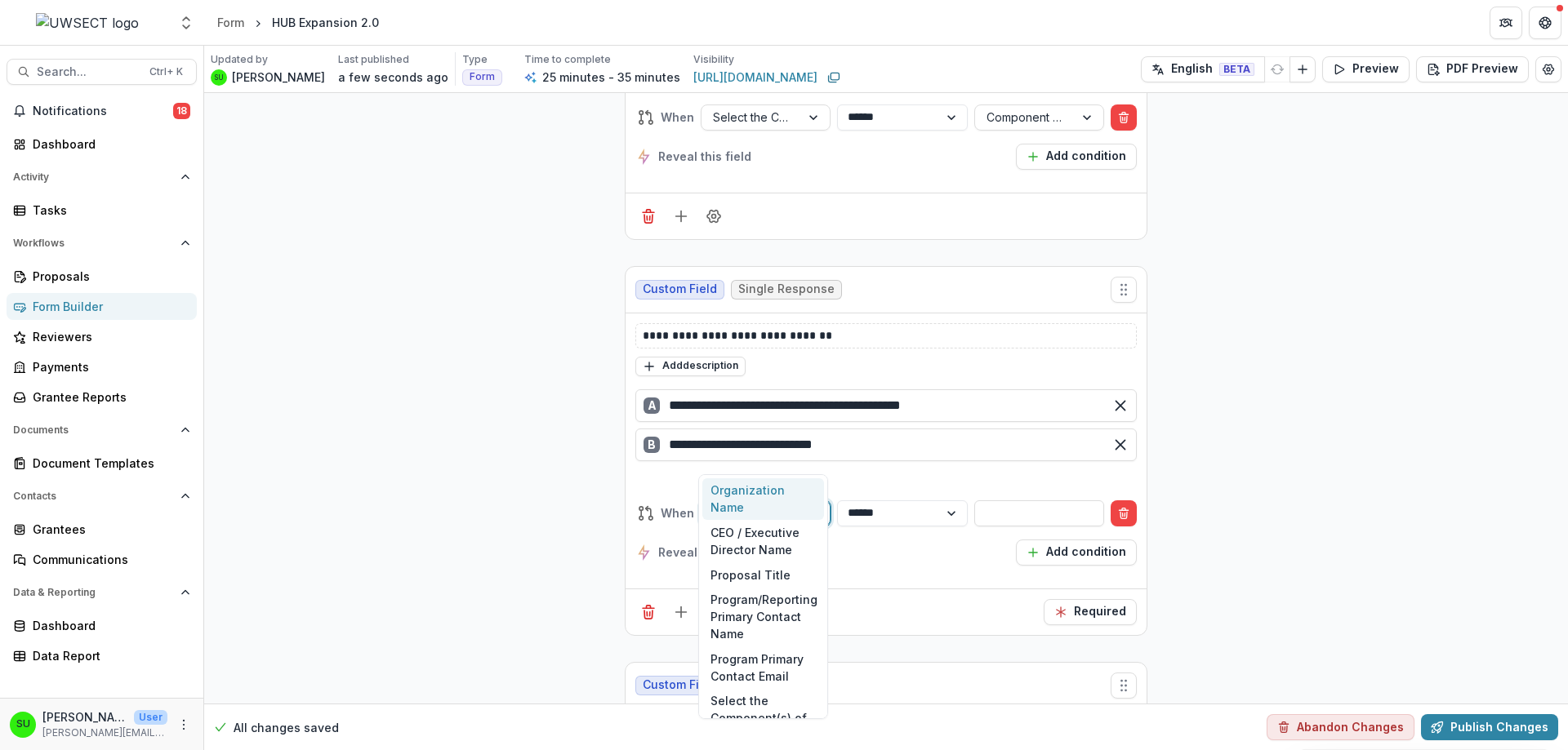
click at [777, 501] on div "Organization Name" at bounding box center [750, 512] width 99 height 23
click at [757, 702] on div "Select the Component(s) of the RFP your organization is applying for:" at bounding box center [763, 735] width 122 height 94
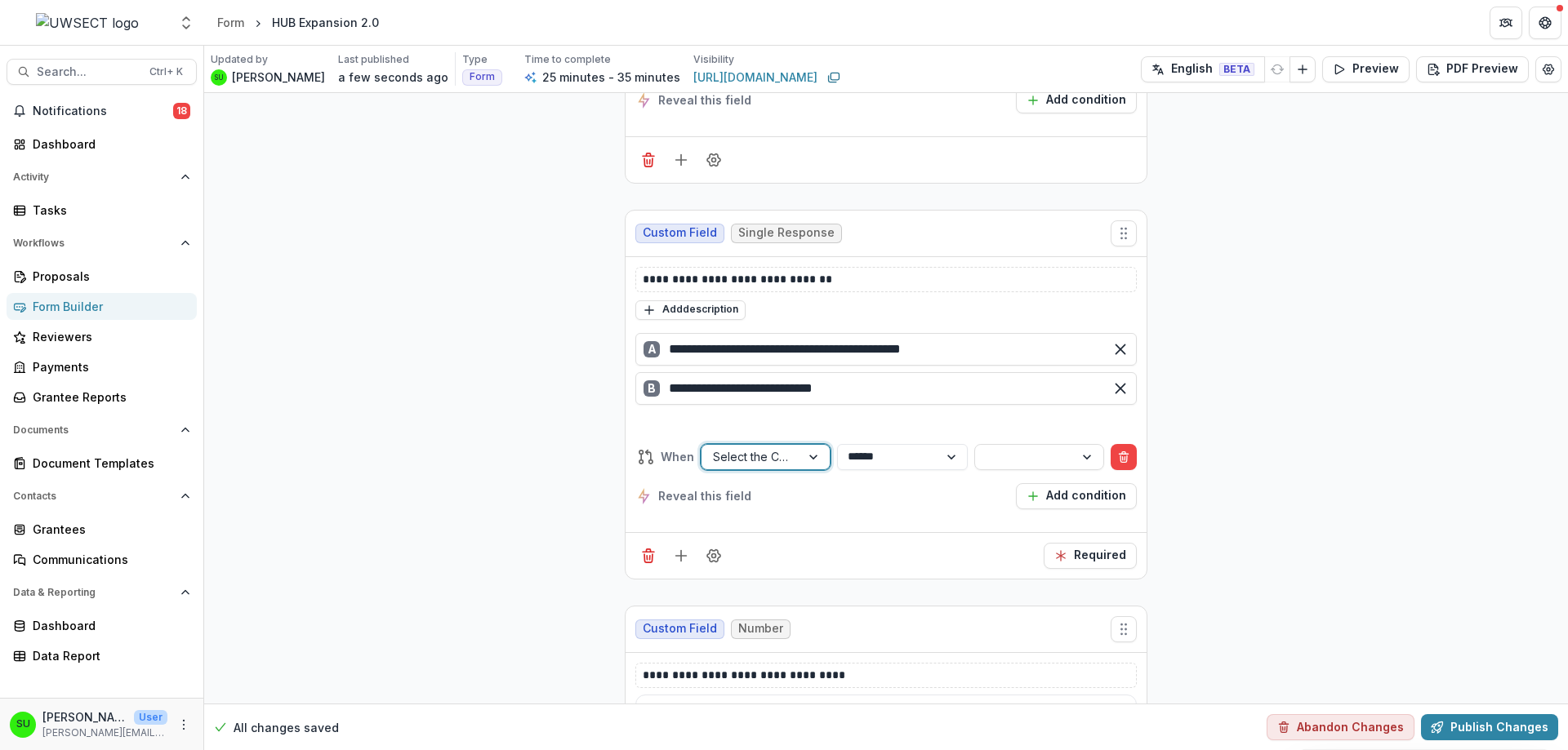
scroll to position [6274, 0]
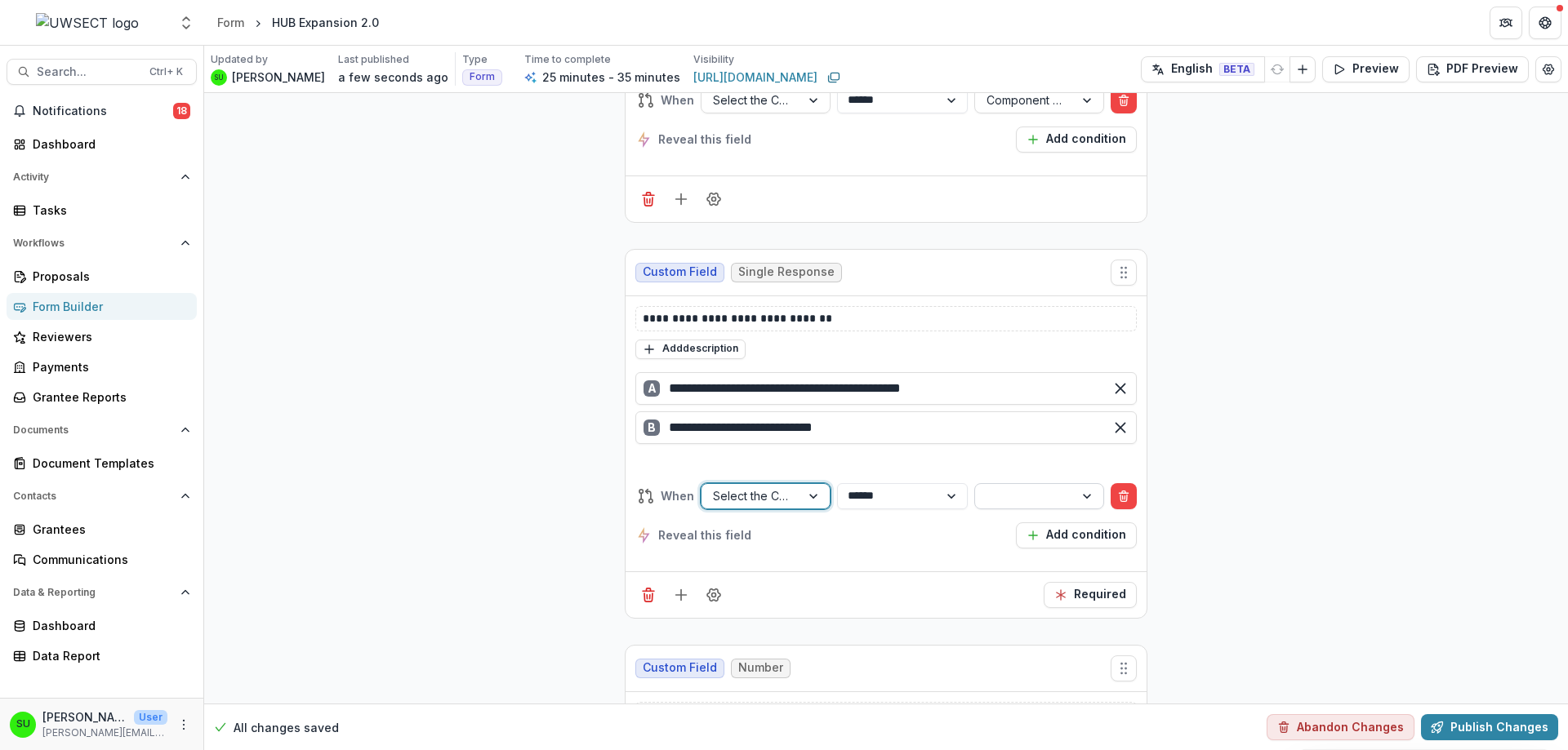
click at [1044, 486] on div at bounding box center [1024, 496] width 76 height 20
click at [1005, 486] on div at bounding box center [1024, 496] width 76 height 20
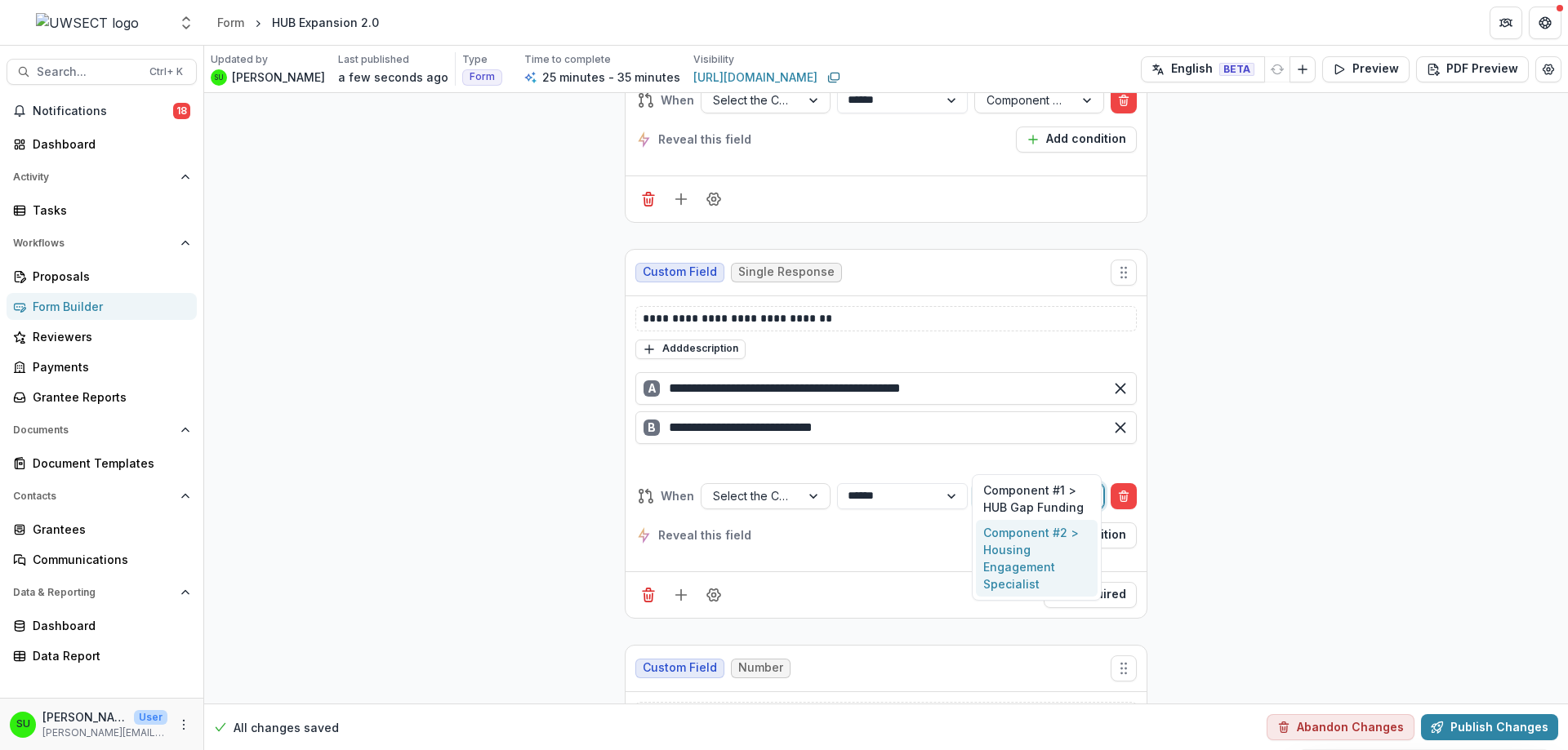
click at [1007, 554] on div "Component #2 > Housing Engagement Specialist" at bounding box center [1036, 558] width 122 height 76
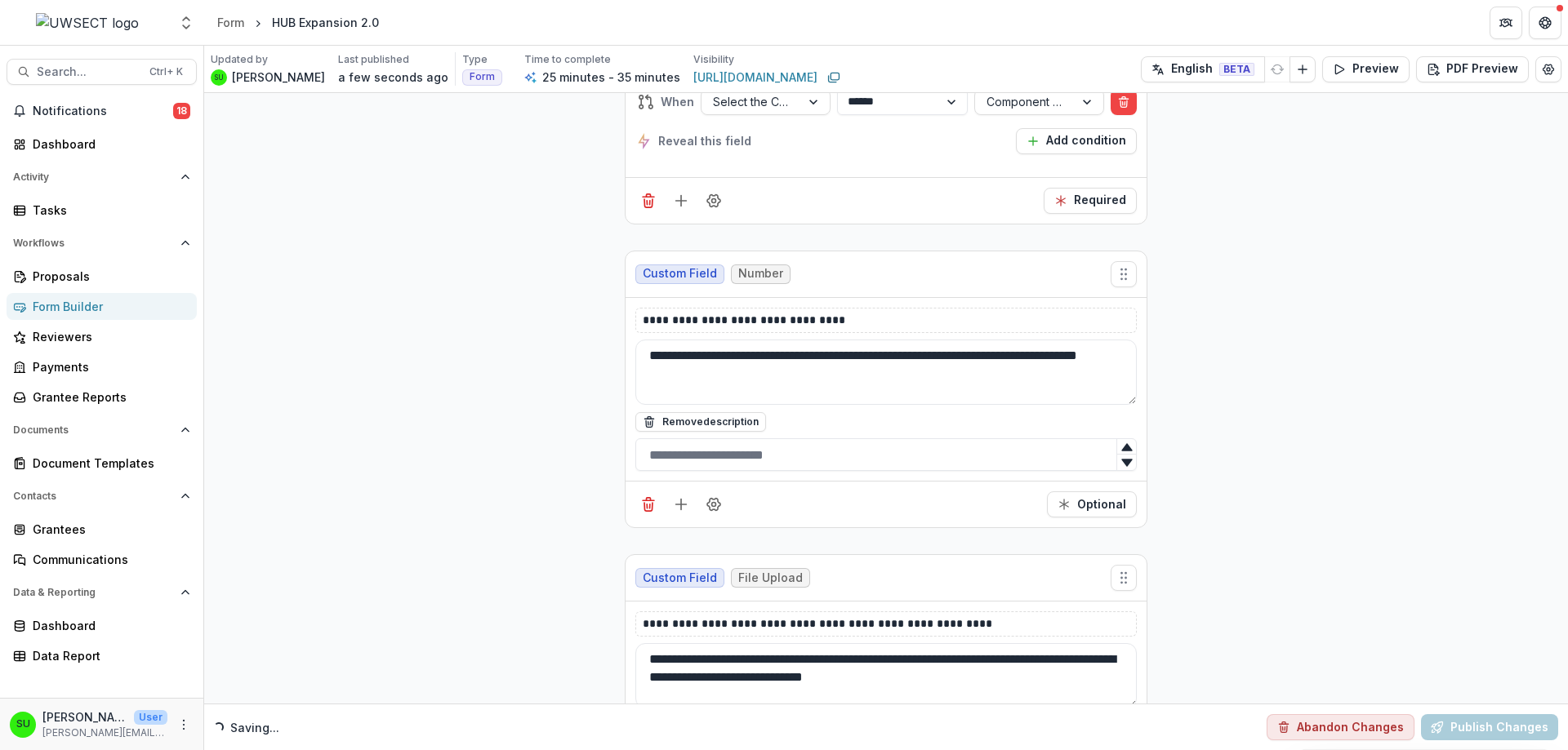
scroll to position [6682, 0]
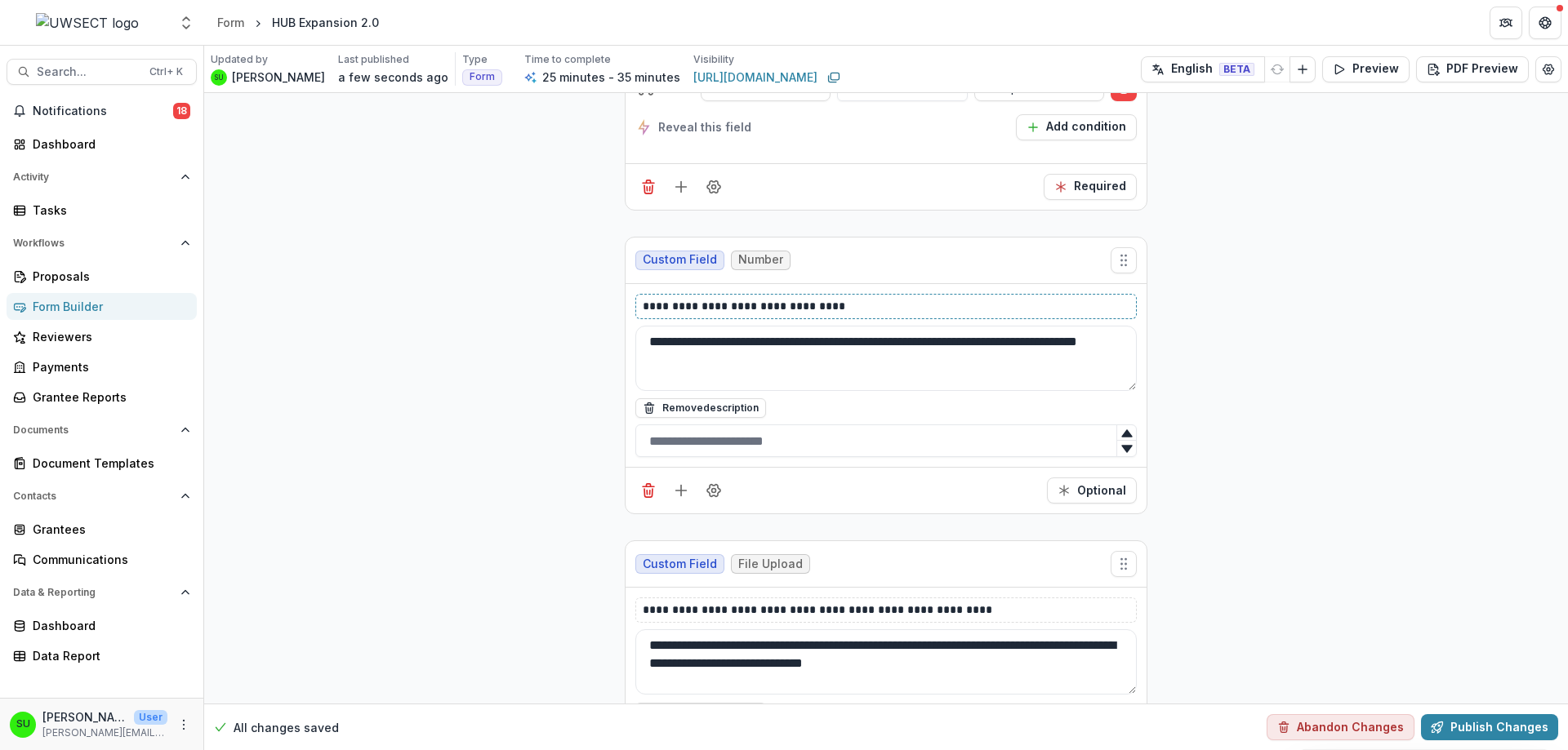
click at [709, 298] on p "**********" at bounding box center [885, 306] width 487 height 17
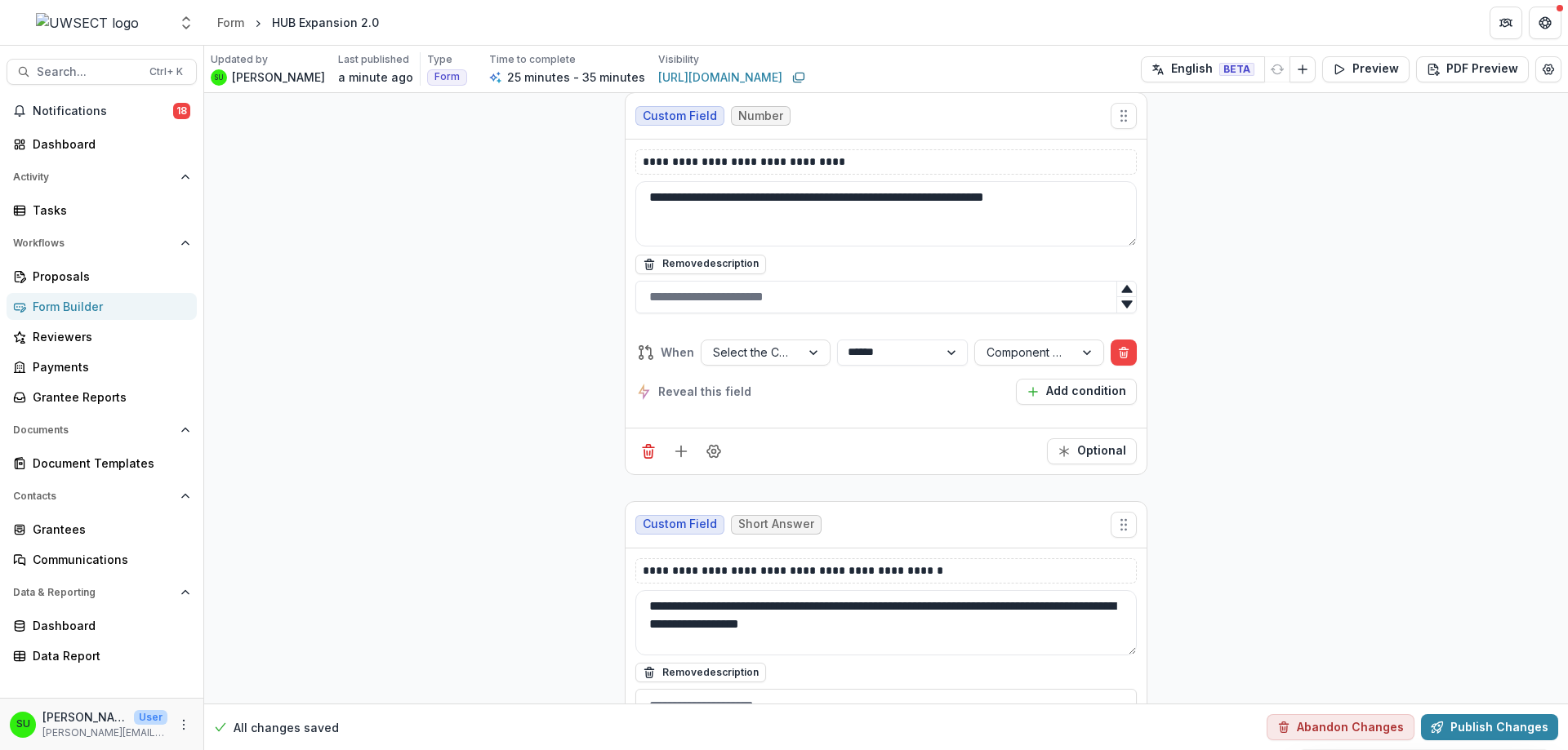
scroll to position [4398, 0]
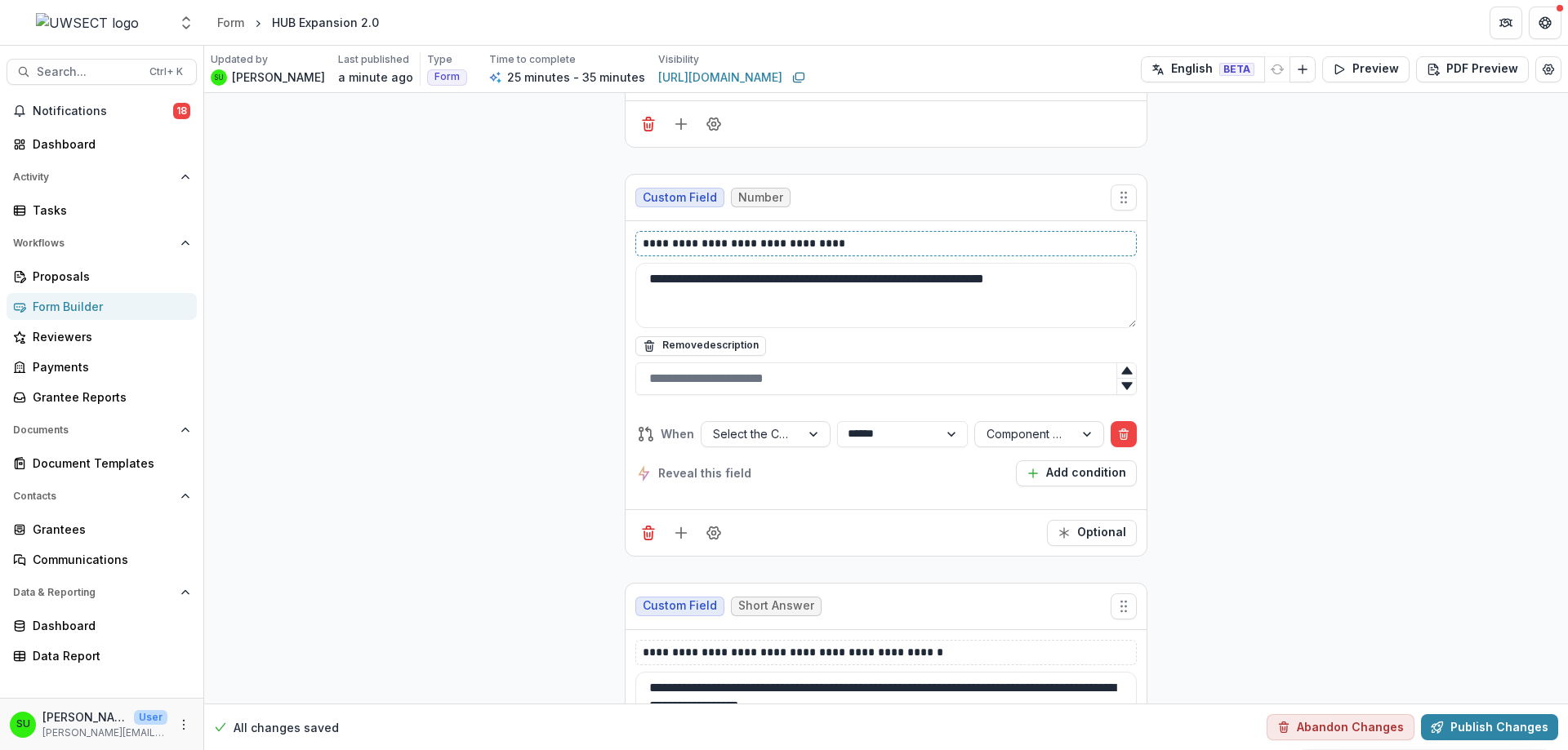
click at [706, 243] on p "**********" at bounding box center [885, 244] width 487 height 17
click at [512, 317] on div "**********" at bounding box center [885, 396] width 1363 height 9402
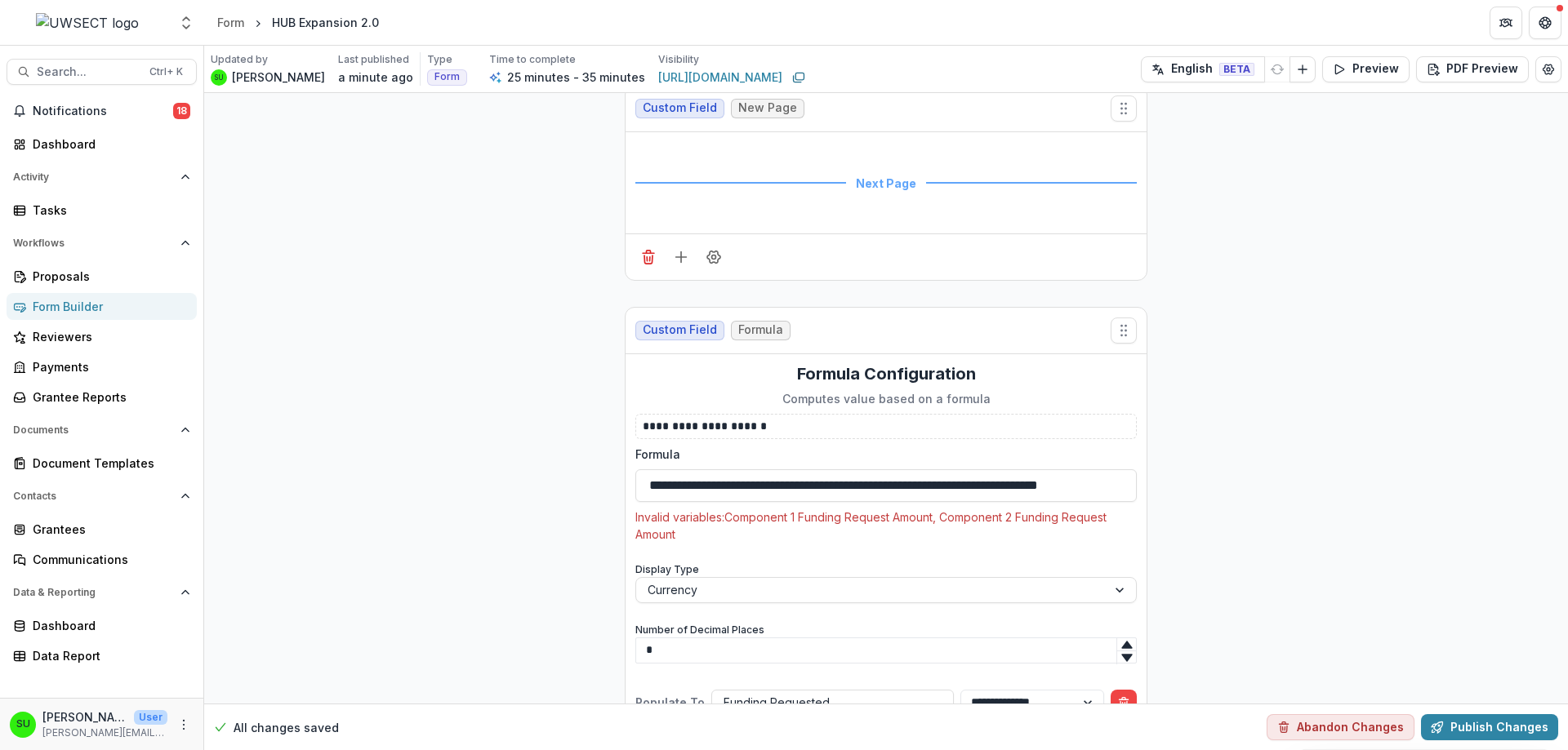
scroll to position [7580, 0]
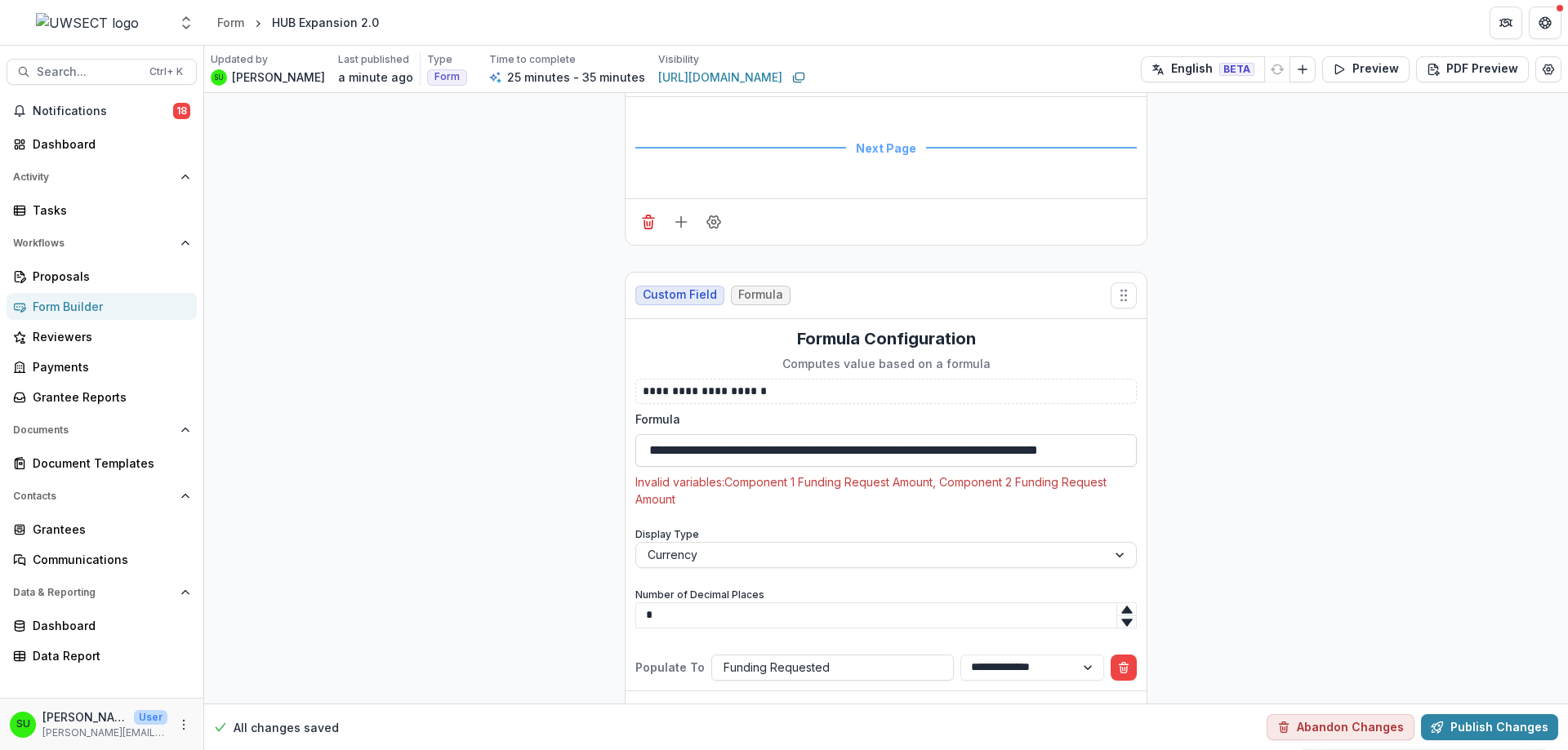
click at [737, 435] on input "**********" at bounding box center [885, 450] width 501 height 33
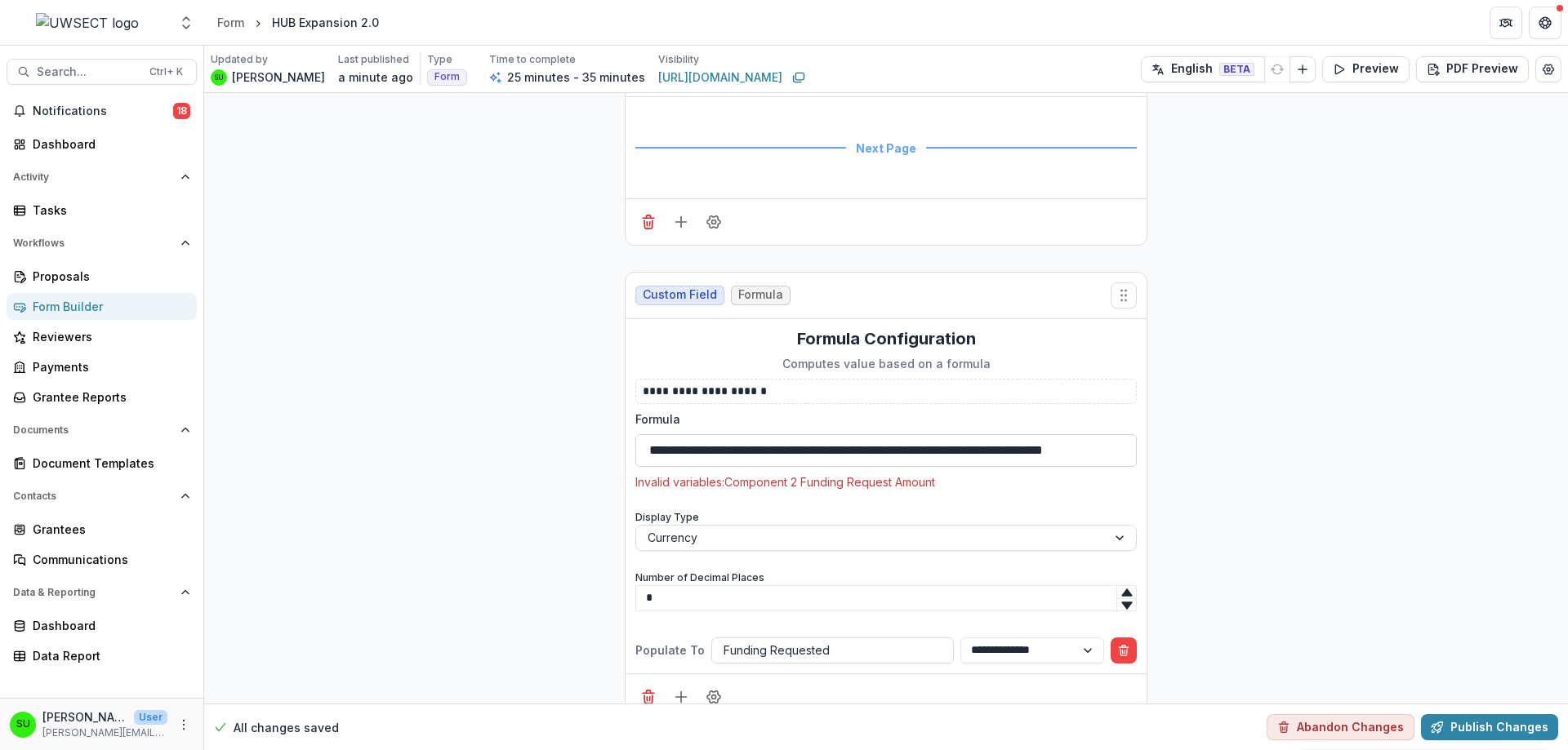
click at [1020, 435] on input "**********" at bounding box center [885, 450] width 501 height 33
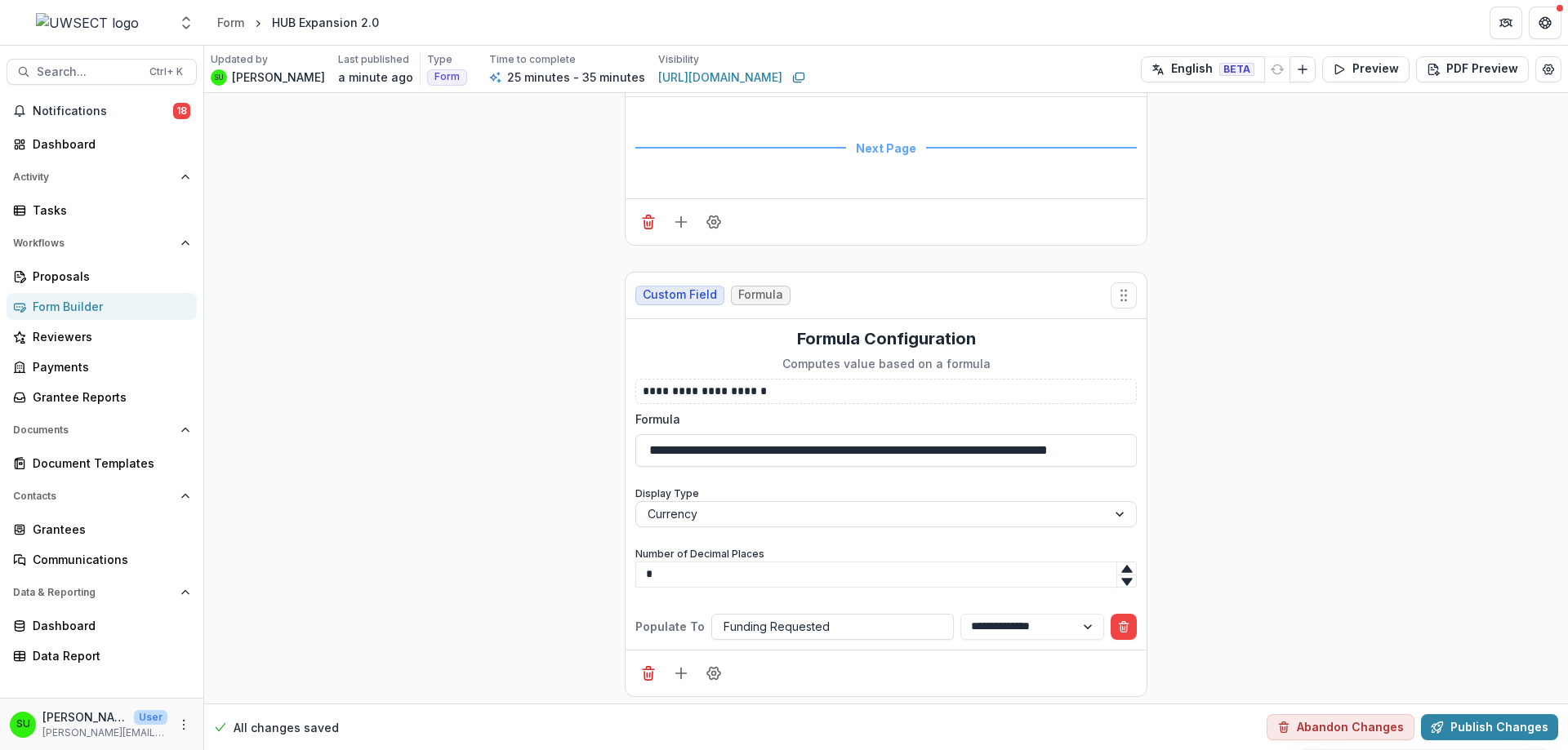
type input "**********"
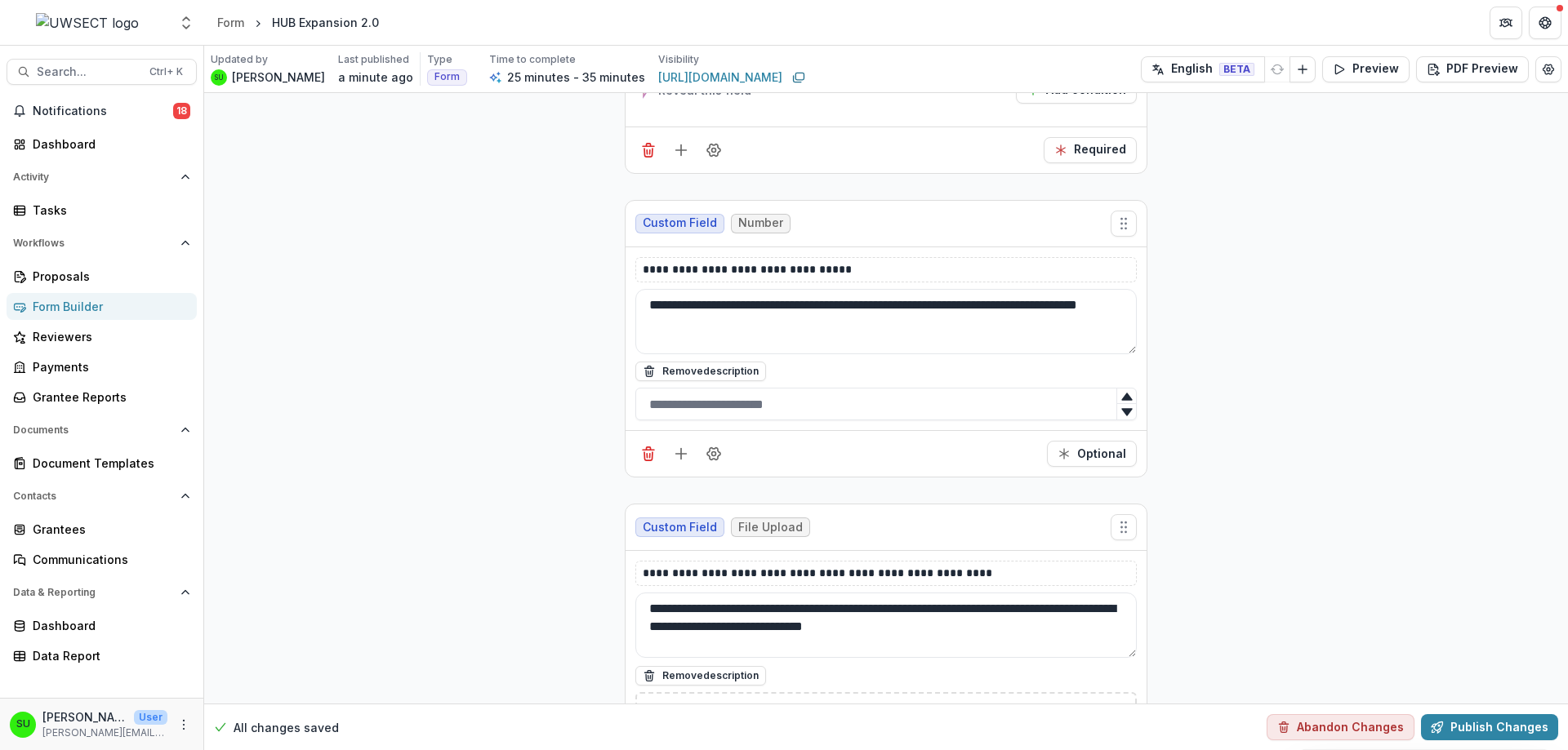
scroll to position [6764, 0]
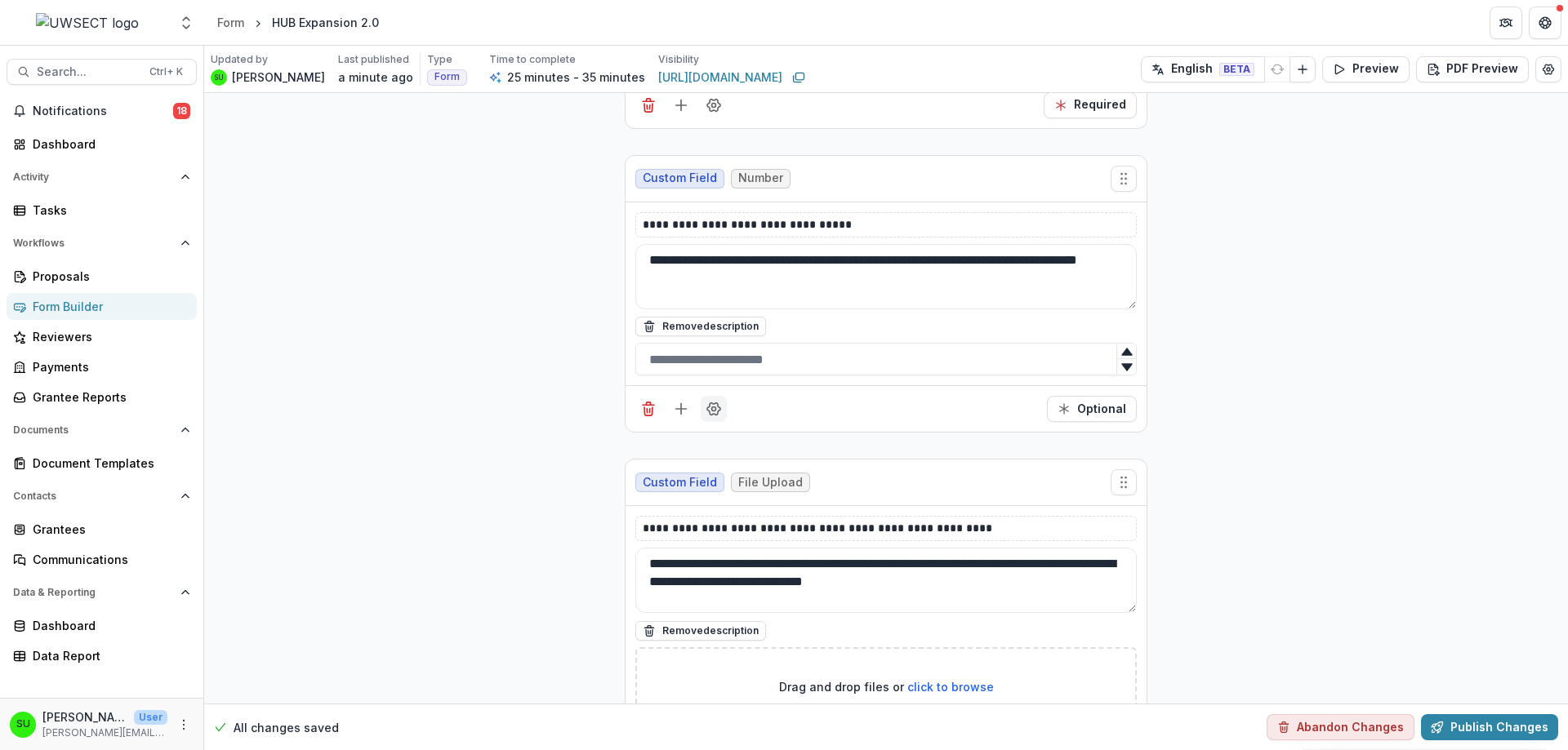
click at [710, 401] on icon "Field Settings" at bounding box center [714, 409] width 17 height 17
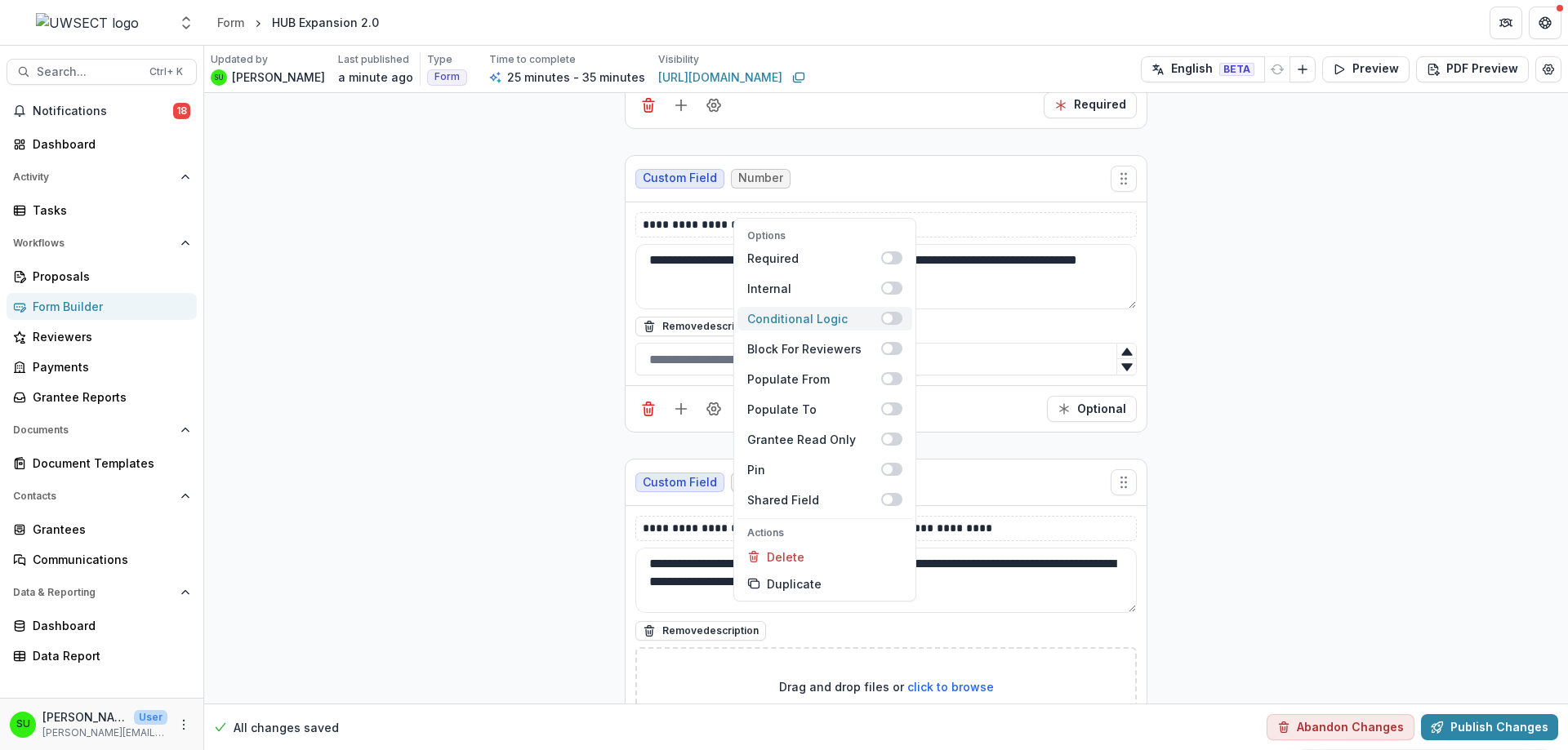
click at [798, 310] on div "Conditional Logic" at bounding box center [814, 318] width 134 height 17
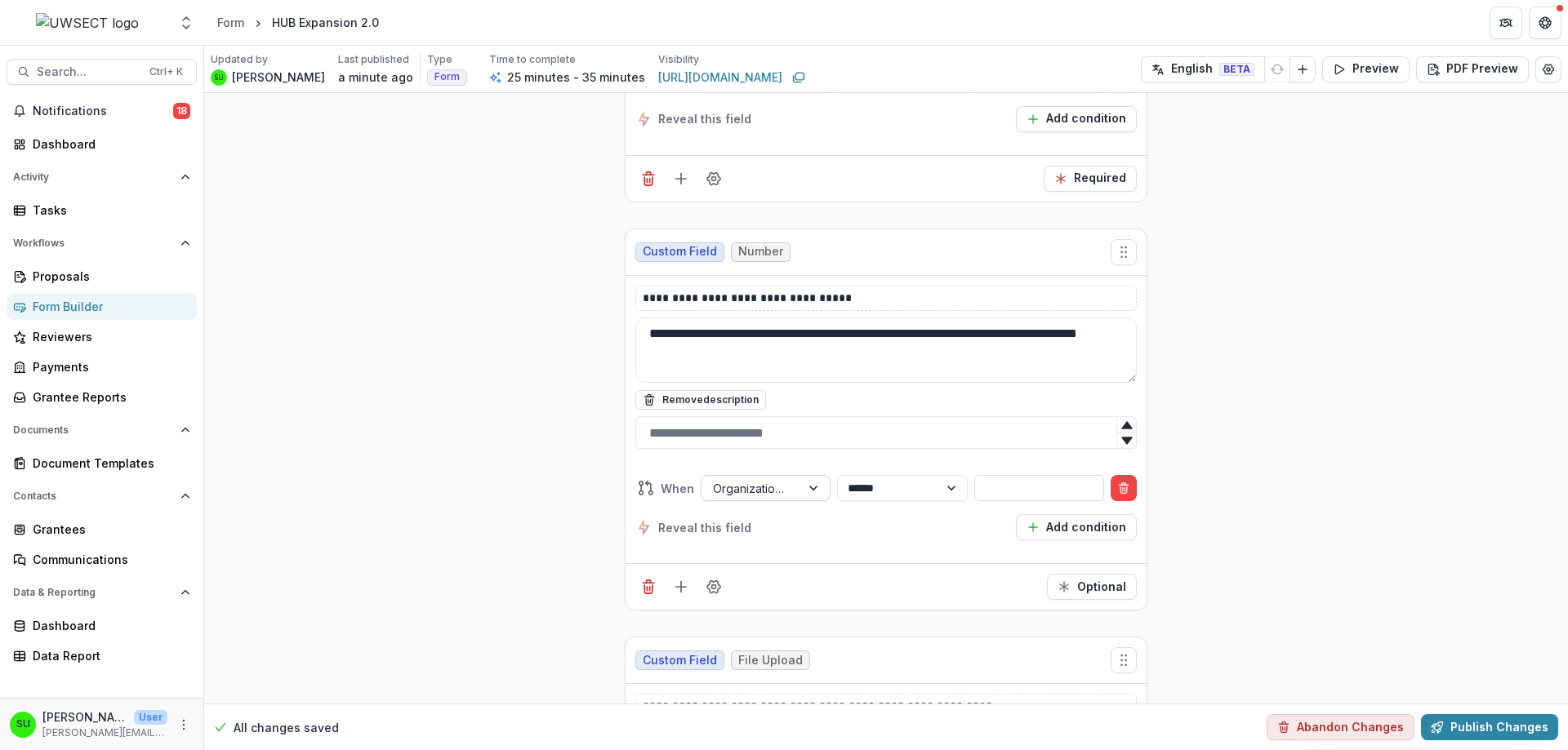
click at [792, 476] on div "Organization Name" at bounding box center [750, 488] width 99 height 23
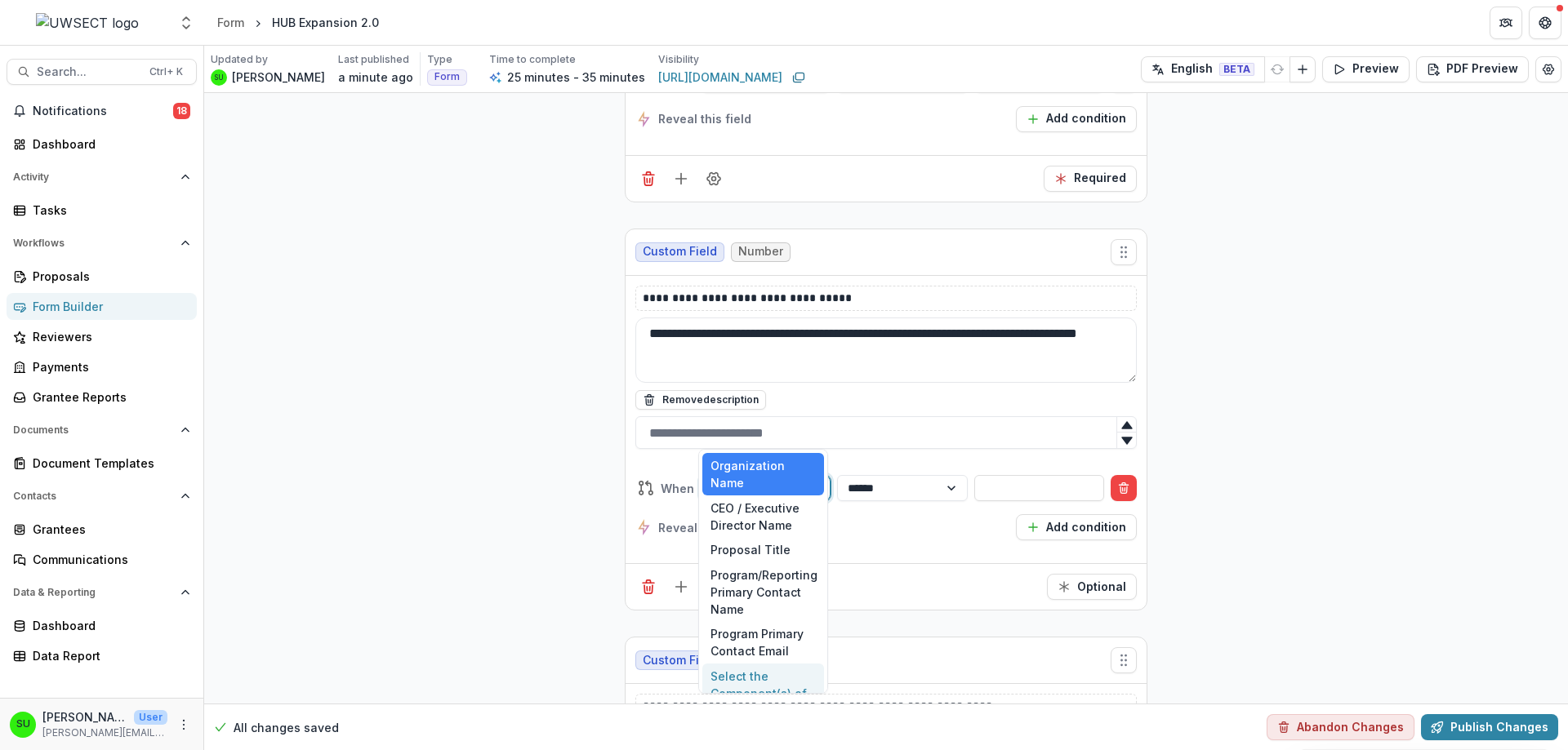
click at [765, 666] on div "Select the Component(s) of the RFP your organization is applying for:" at bounding box center [763, 710] width 122 height 94
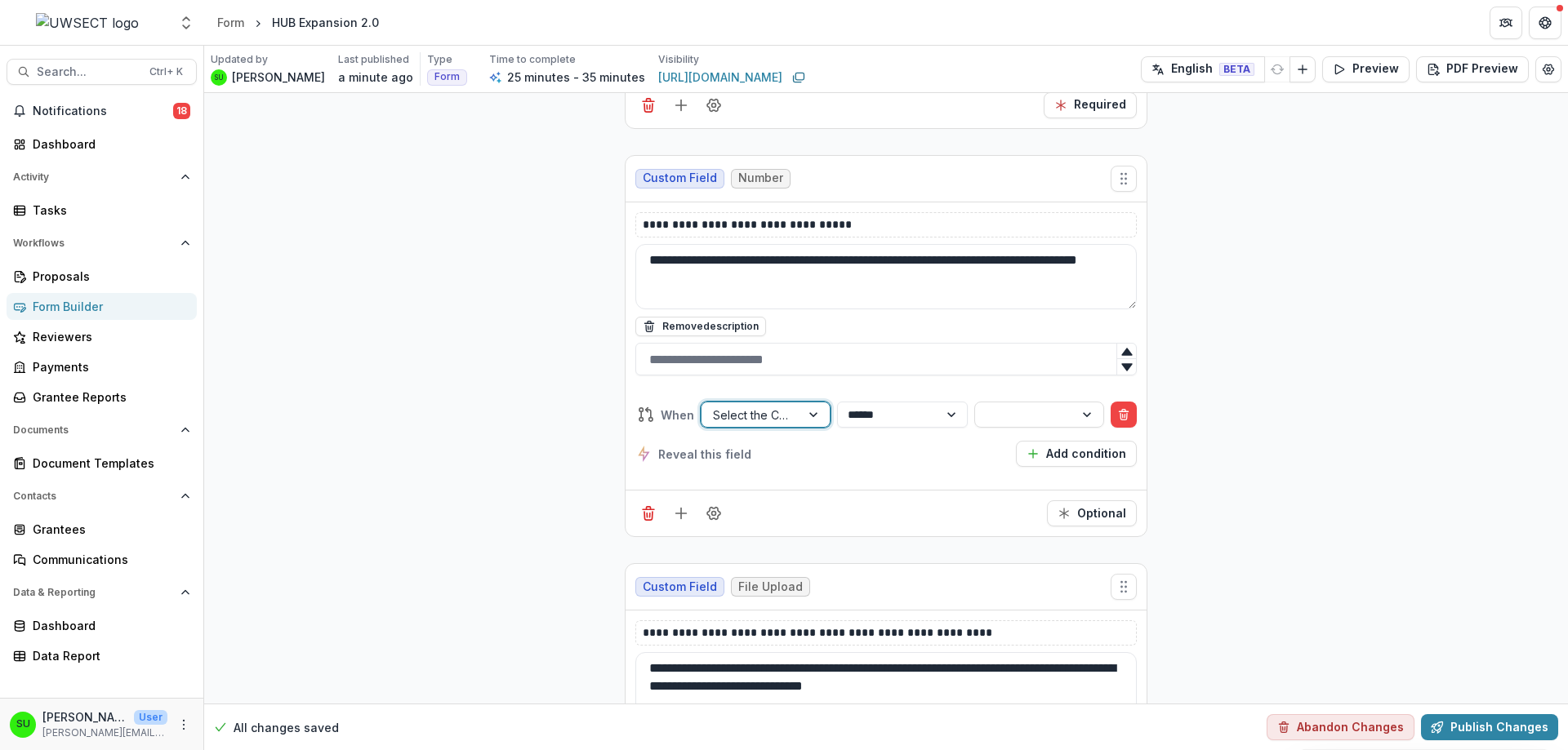
scroll to position [6707, 0]
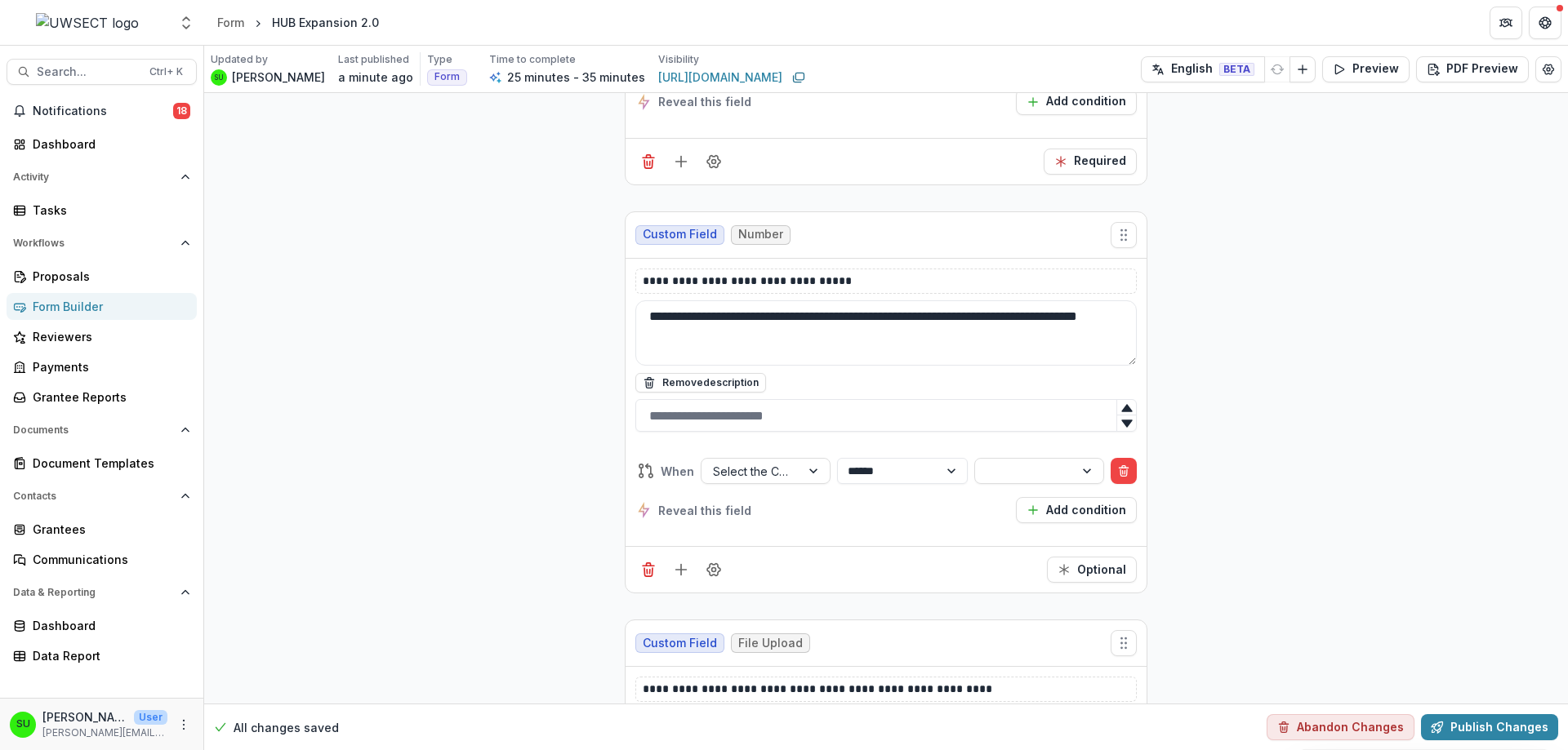
click at [1052, 445] on div "**********" at bounding box center [885, 490] width 501 height 91
click at [1042, 461] on div at bounding box center [1024, 471] width 76 height 20
click at [1028, 541] on div "Component #2 > Housing Engagement Specialist" at bounding box center [1036, 533] width 122 height 76
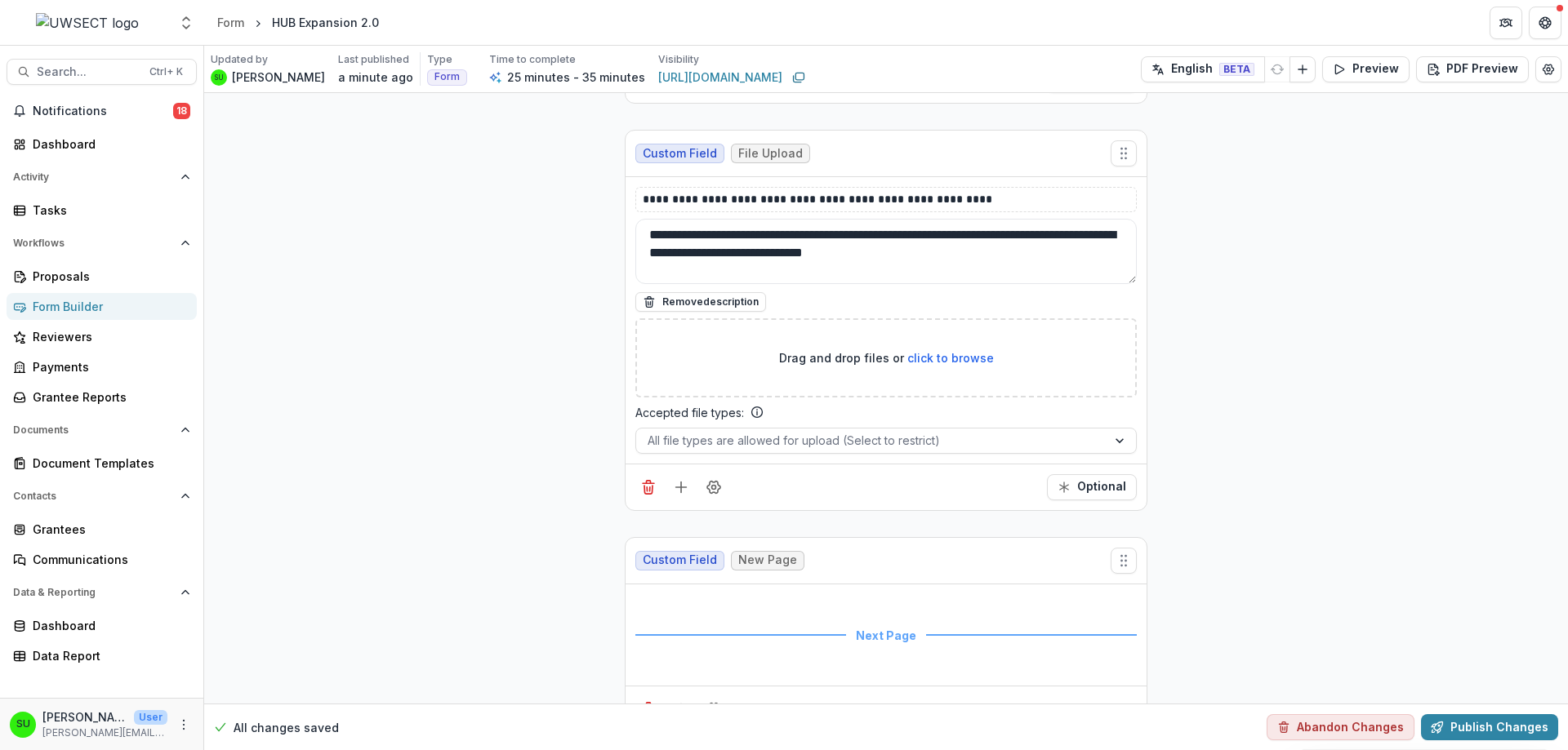
scroll to position [7279, 0]
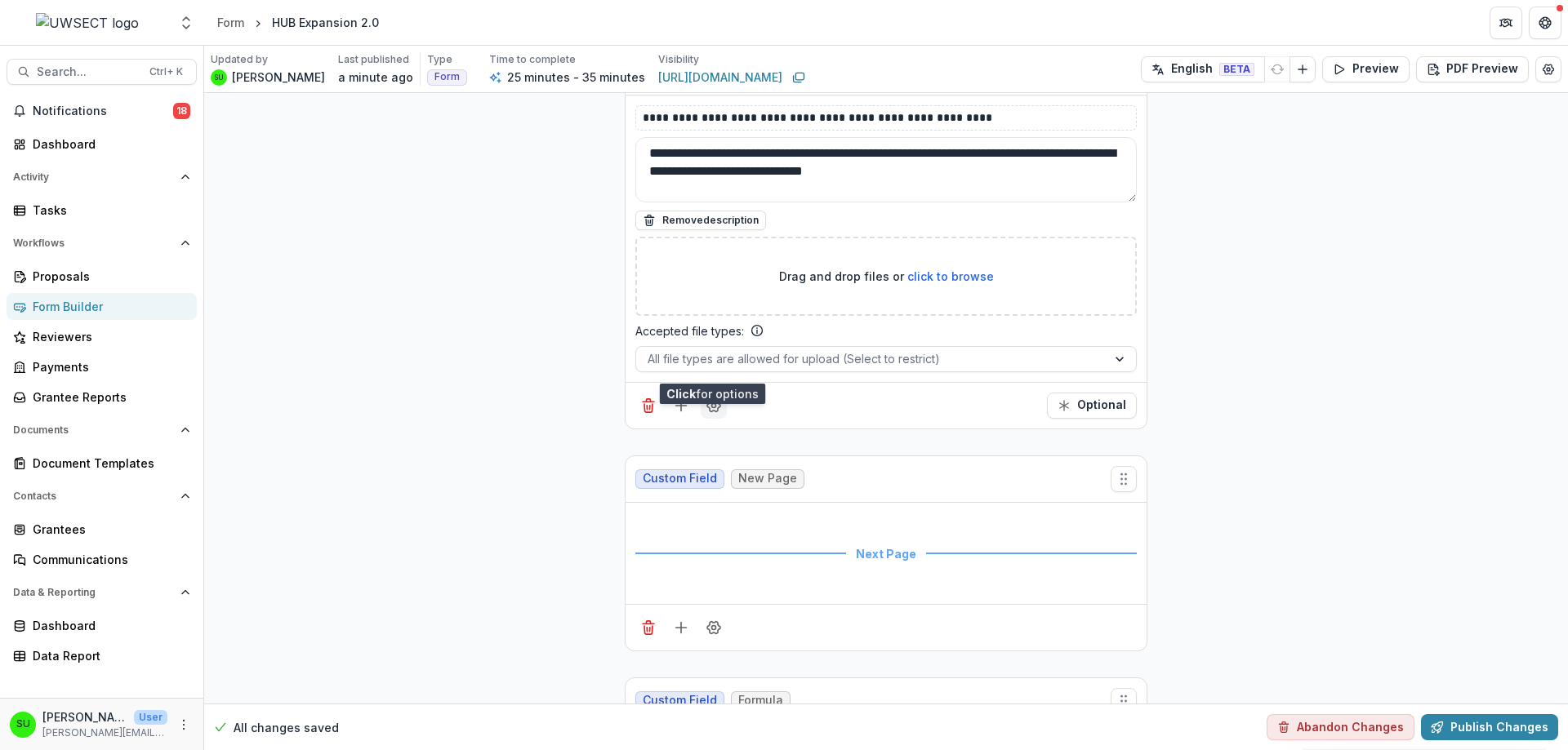
click at [708, 397] on icon "Field Settings" at bounding box center [714, 406] width 17 height 17
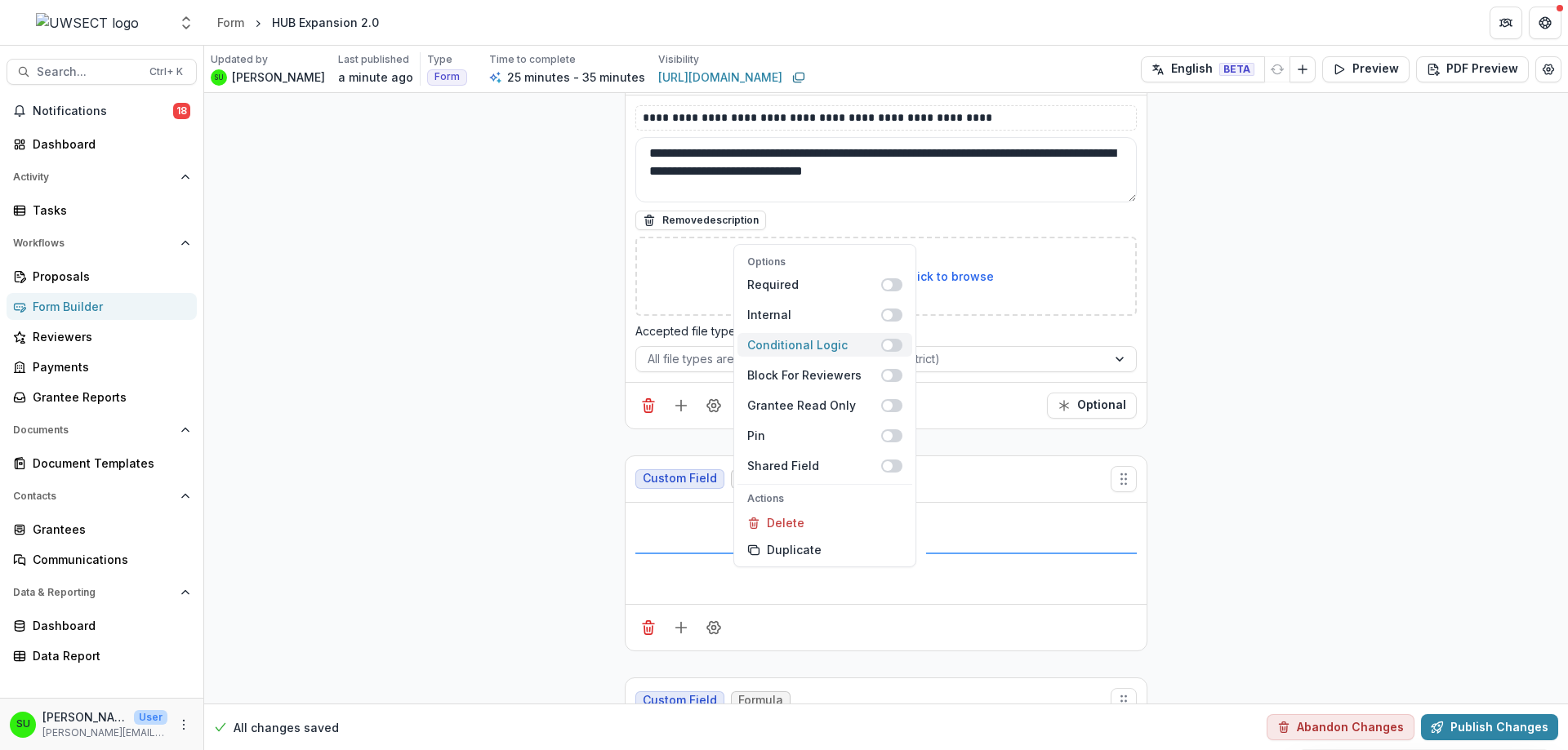
click at [801, 336] on div "Conditional Logic" at bounding box center [814, 344] width 134 height 17
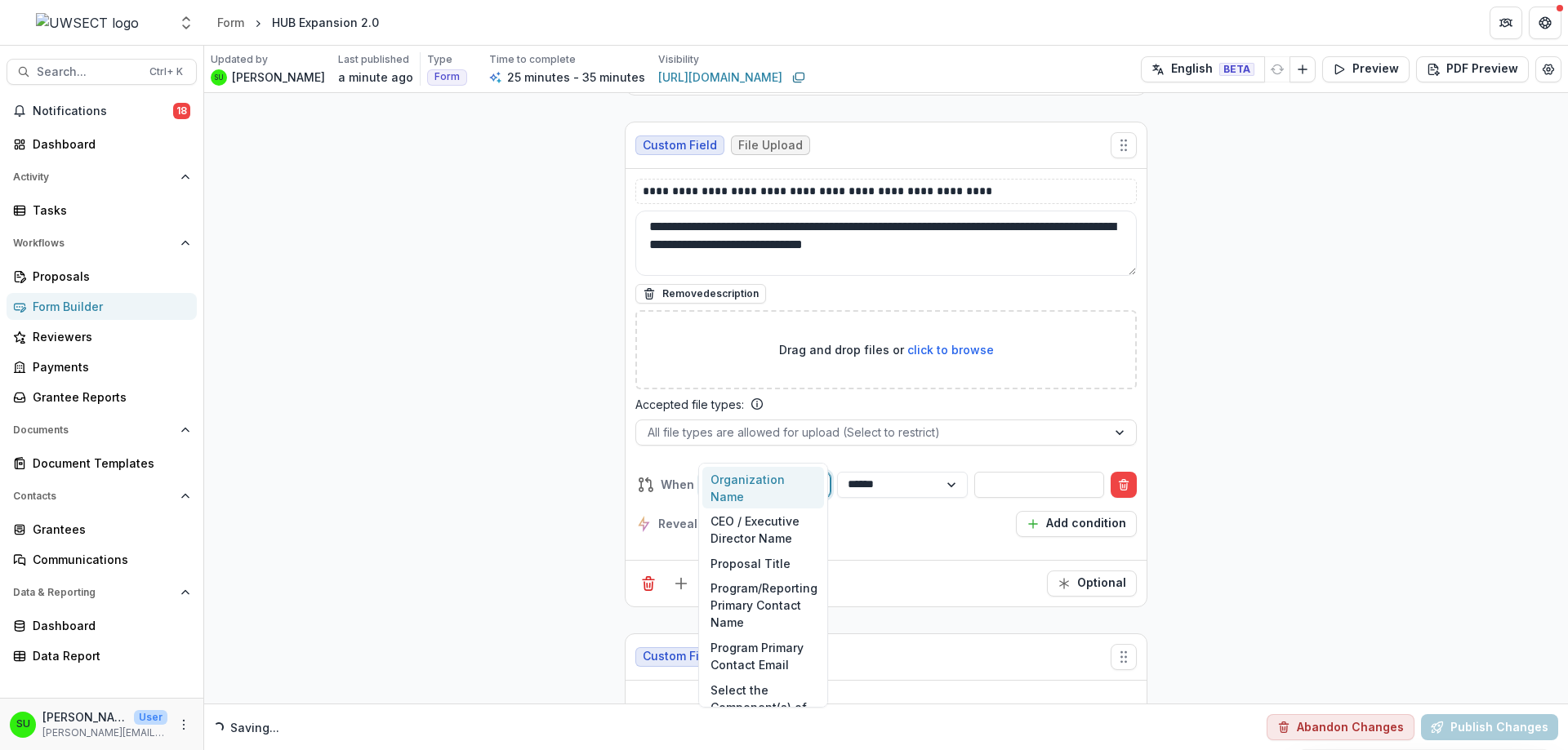
click at [805, 473] on div at bounding box center [815, 485] width 30 height 24
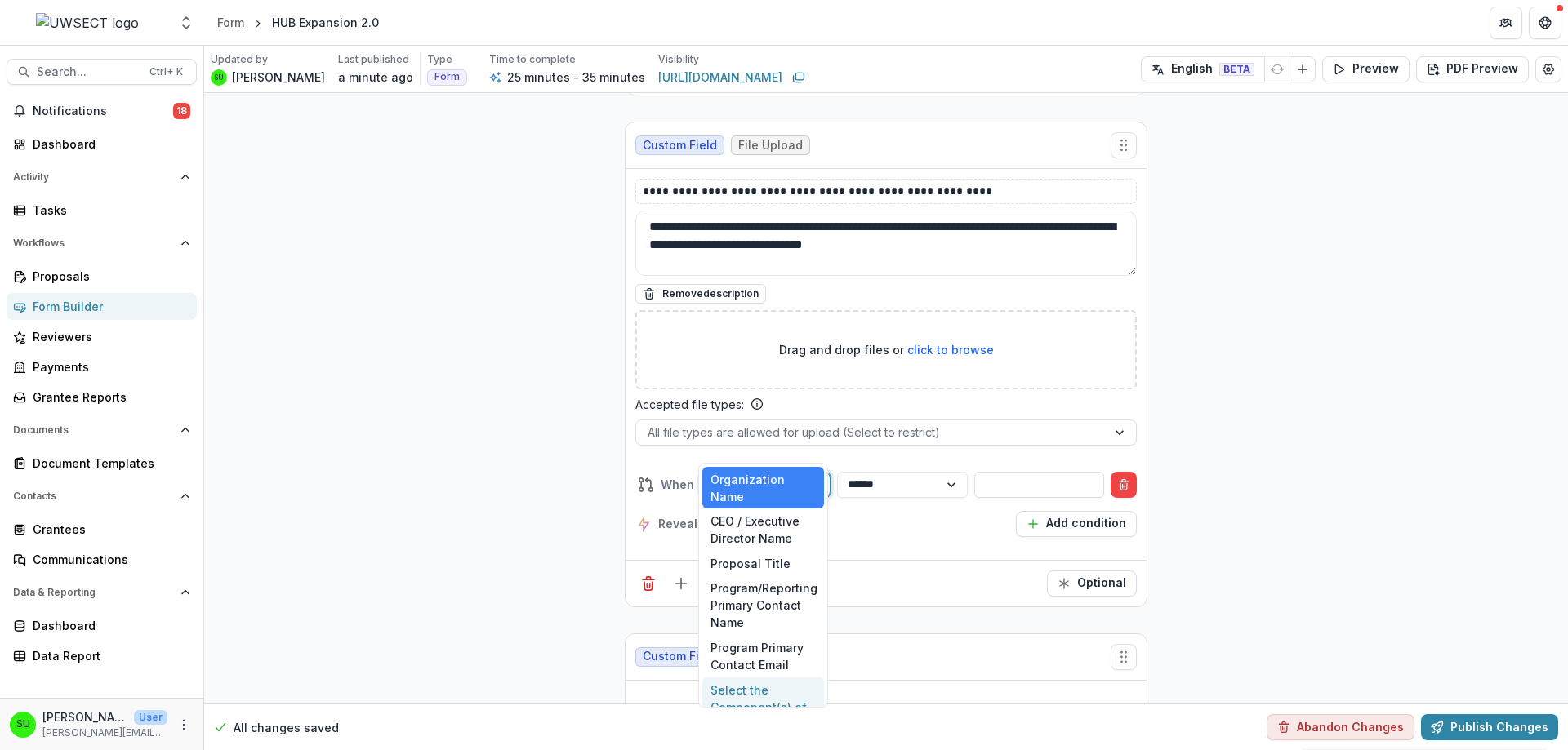
click at [758, 697] on div "Select the Component(s) of the RFP your organization is applying for:" at bounding box center [763, 724] width 122 height 94
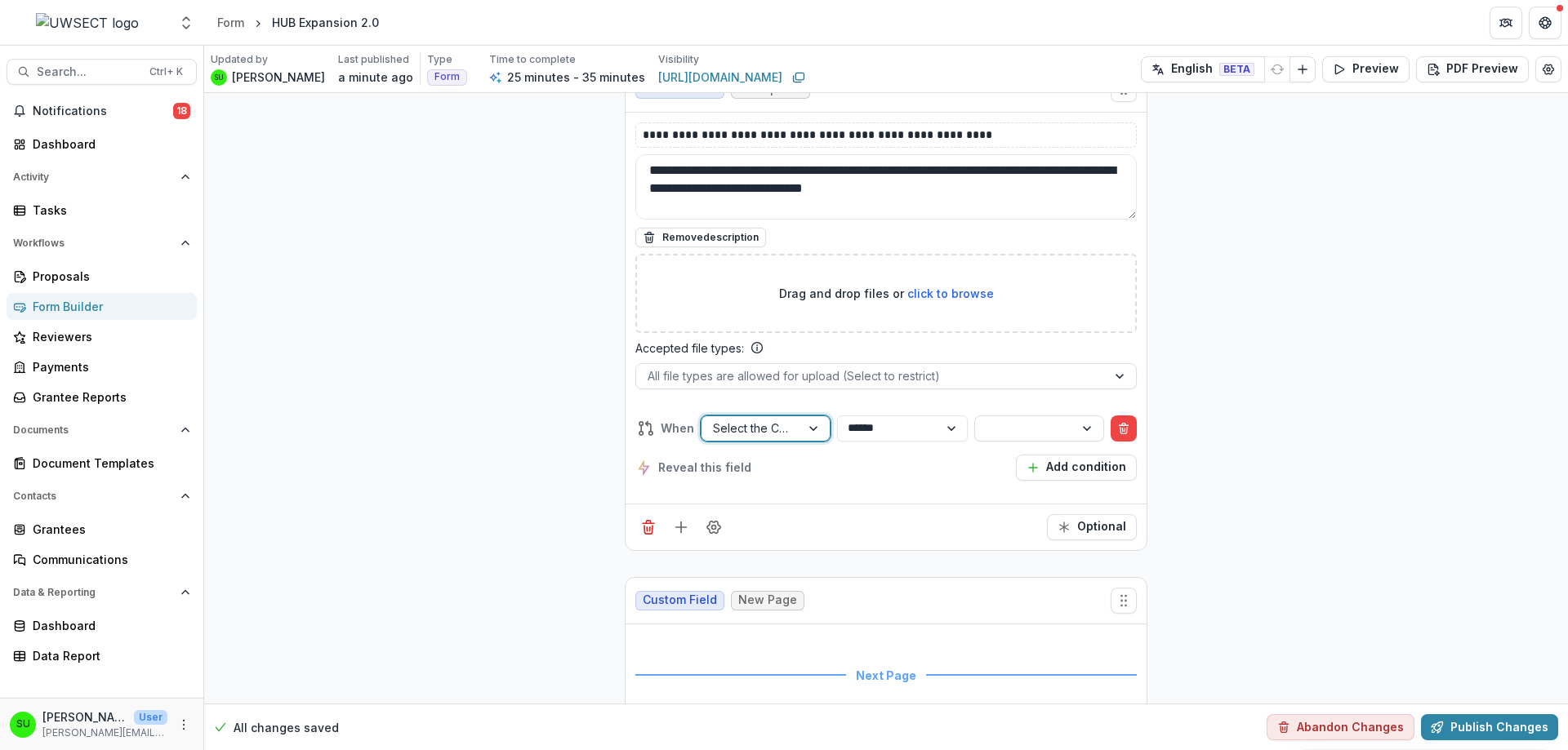
scroll to position [7222, 0]
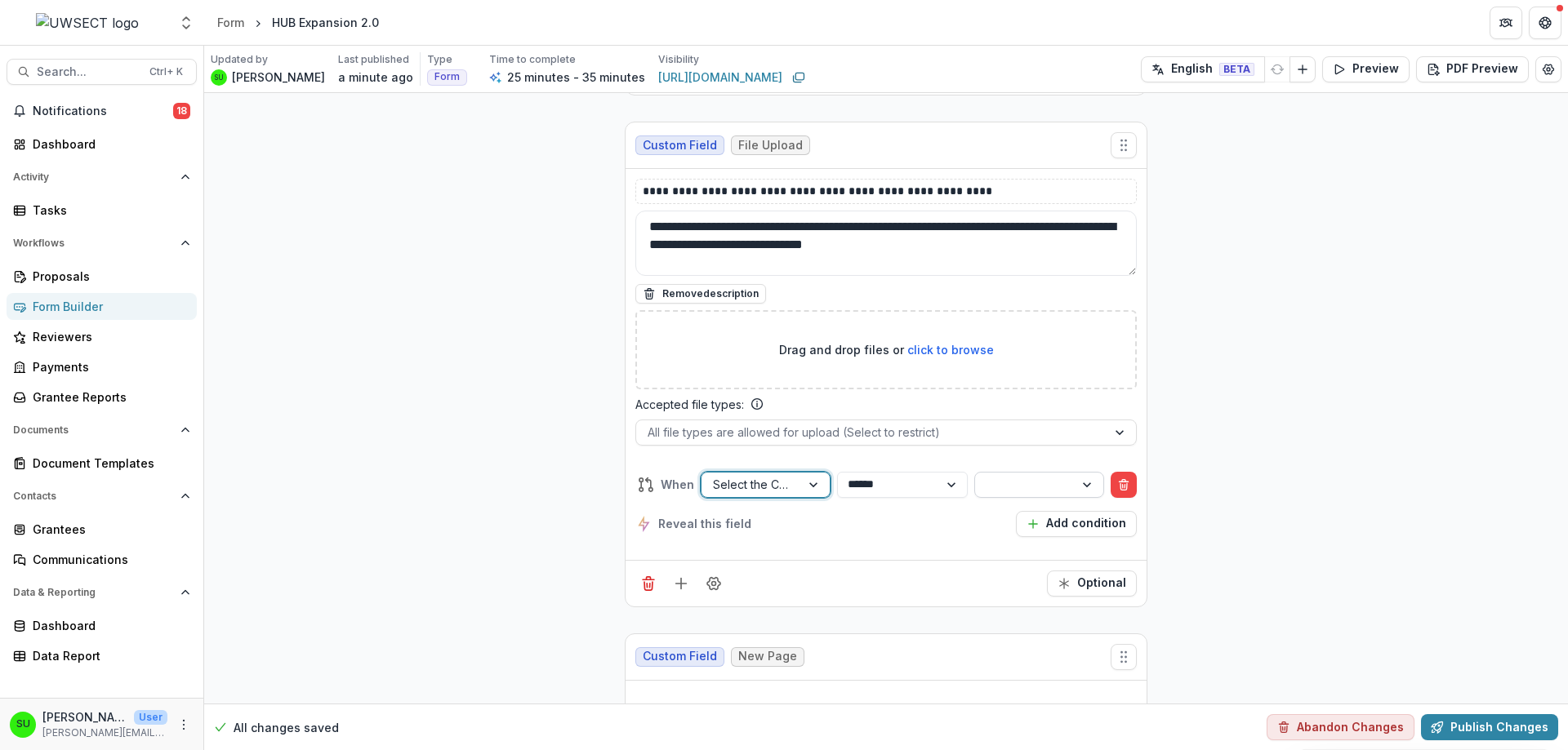
click at [1020, 474] on div at bounding box center [1024, 484] width 76 height 20
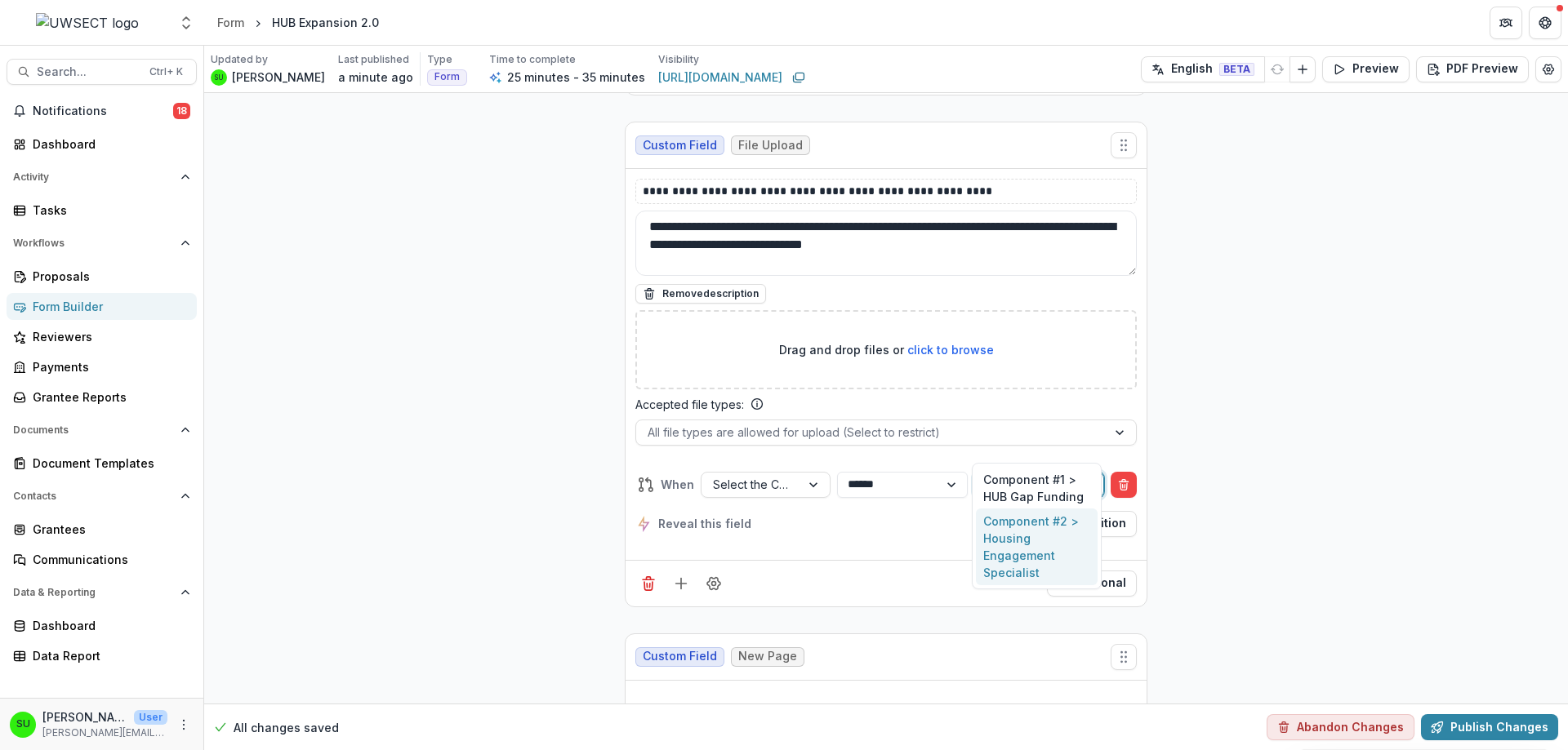
click at [1021, 547] on div "Component #2 > Housing Engagement Specialist" at bounding box center [1036, 546] width 122 height 76
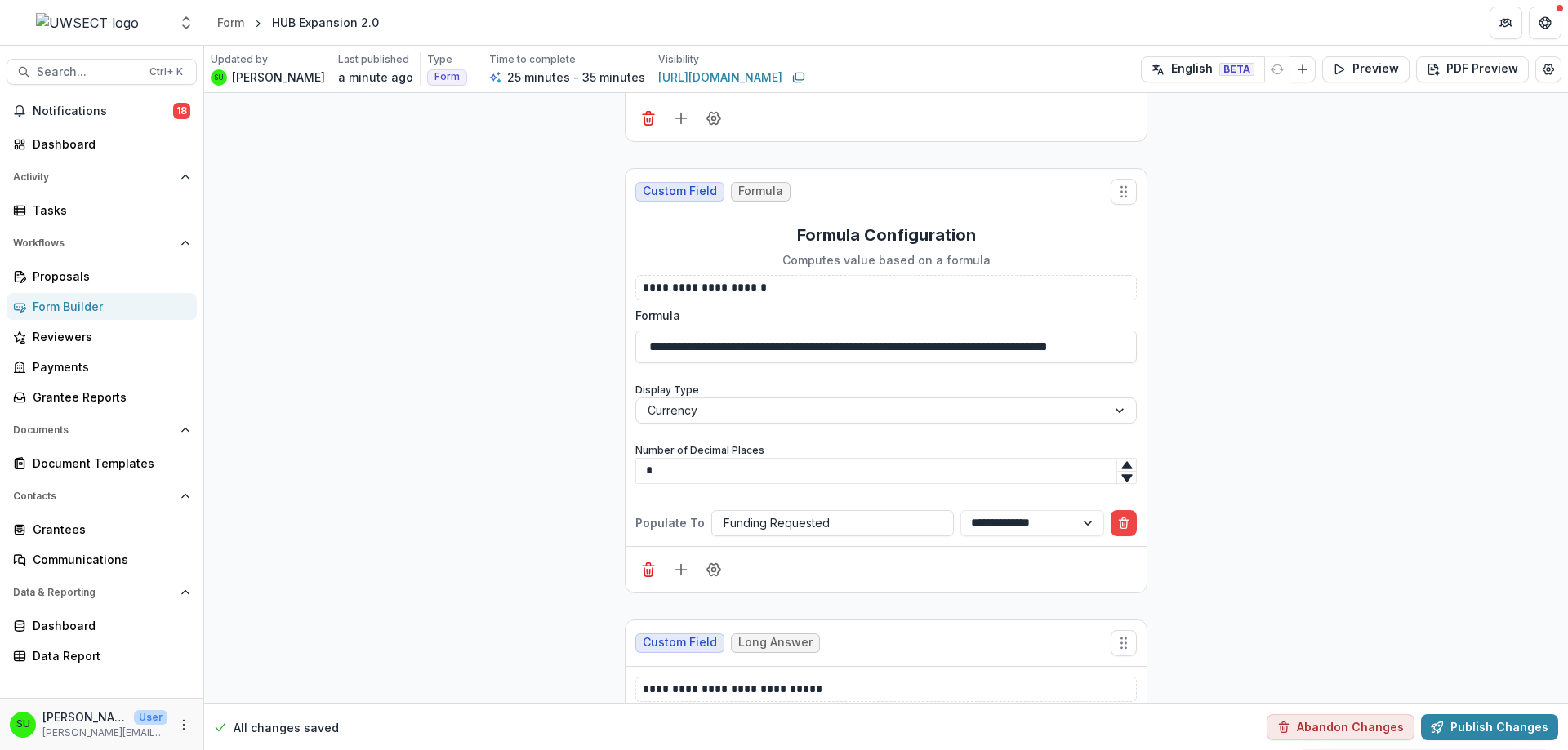
scroll to position [7875, 0]
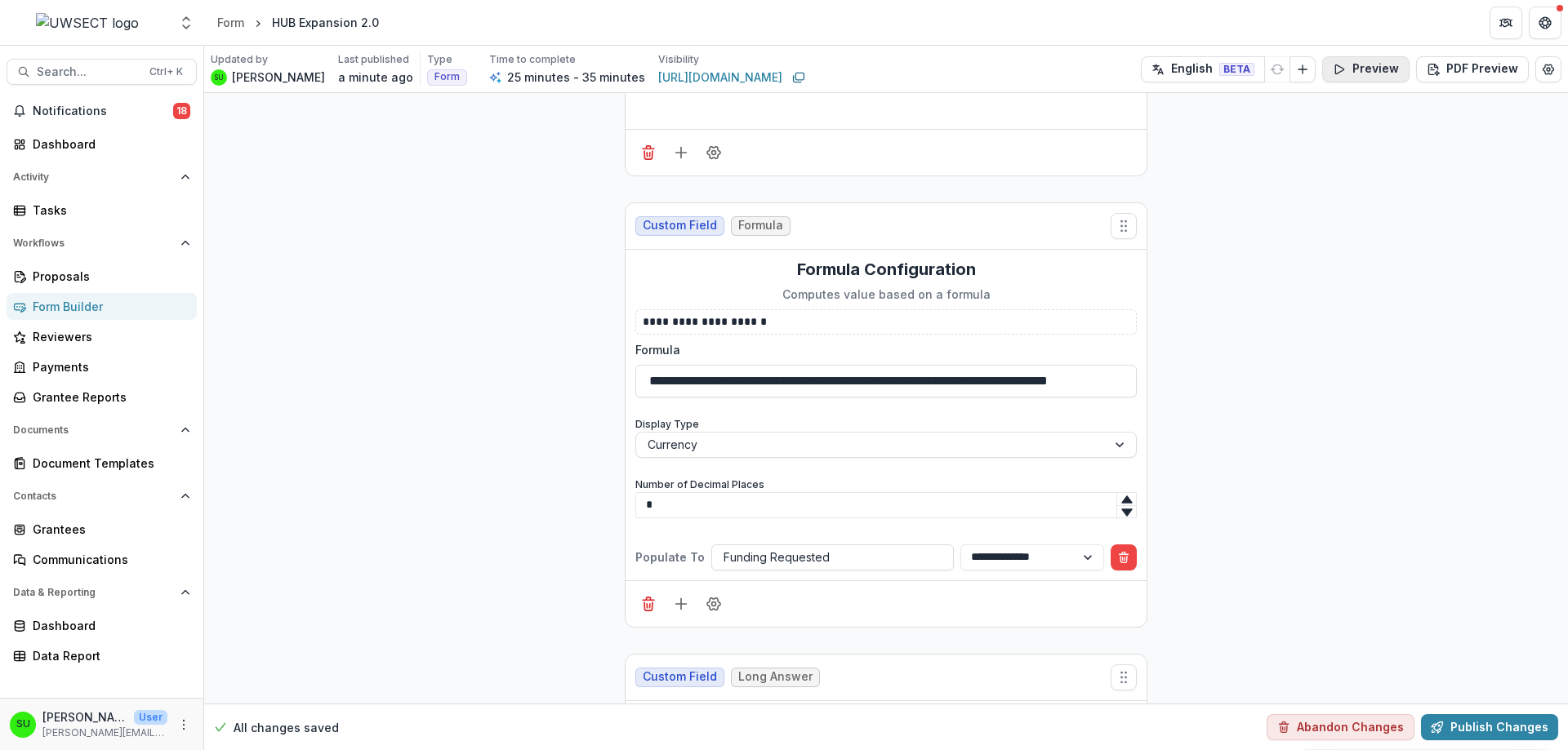
click at [1386, 72] on button "Preview" at bounding box center [1366, 70] width 88 height 26
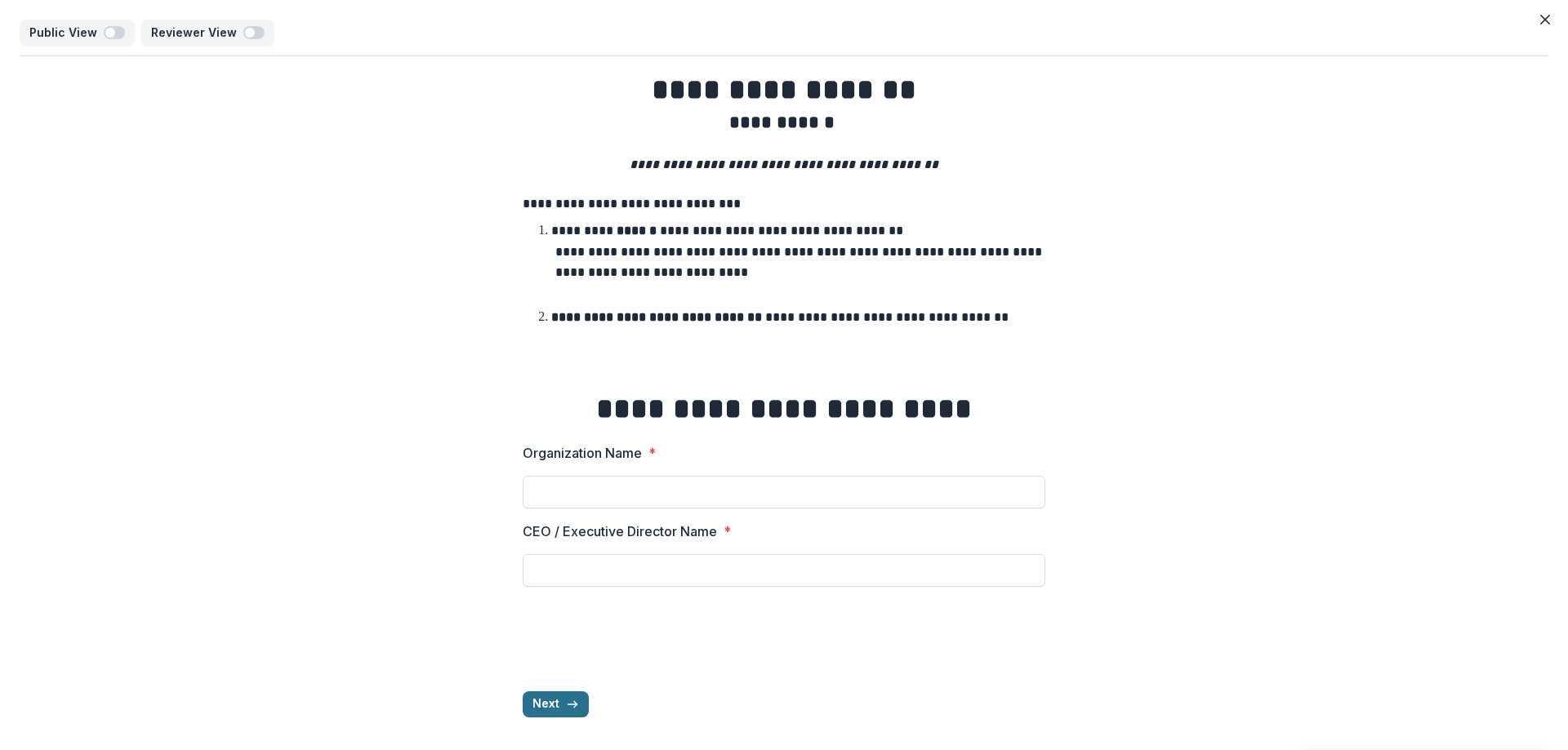
click at [561, 702] on button "Next" at bounding box center [555, 704] width 66 height 26
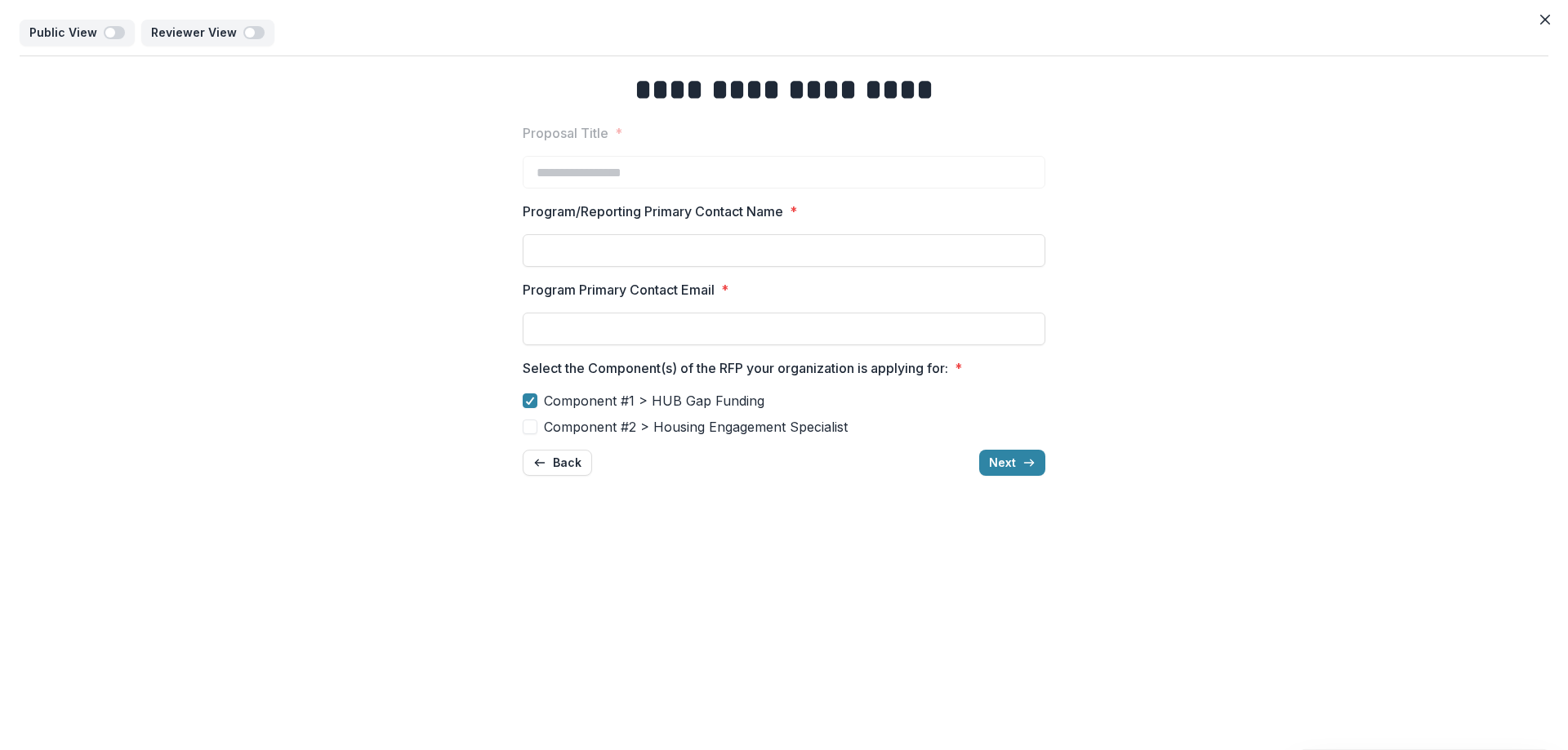
click at [666, 422] on span "Component #2 > Housing Engagement Specialist" at bounding box center [696, 426] width 304 height 20
click at [1009, 467] on button "Next" at bounding box center [1011, 462] width 66 height 26
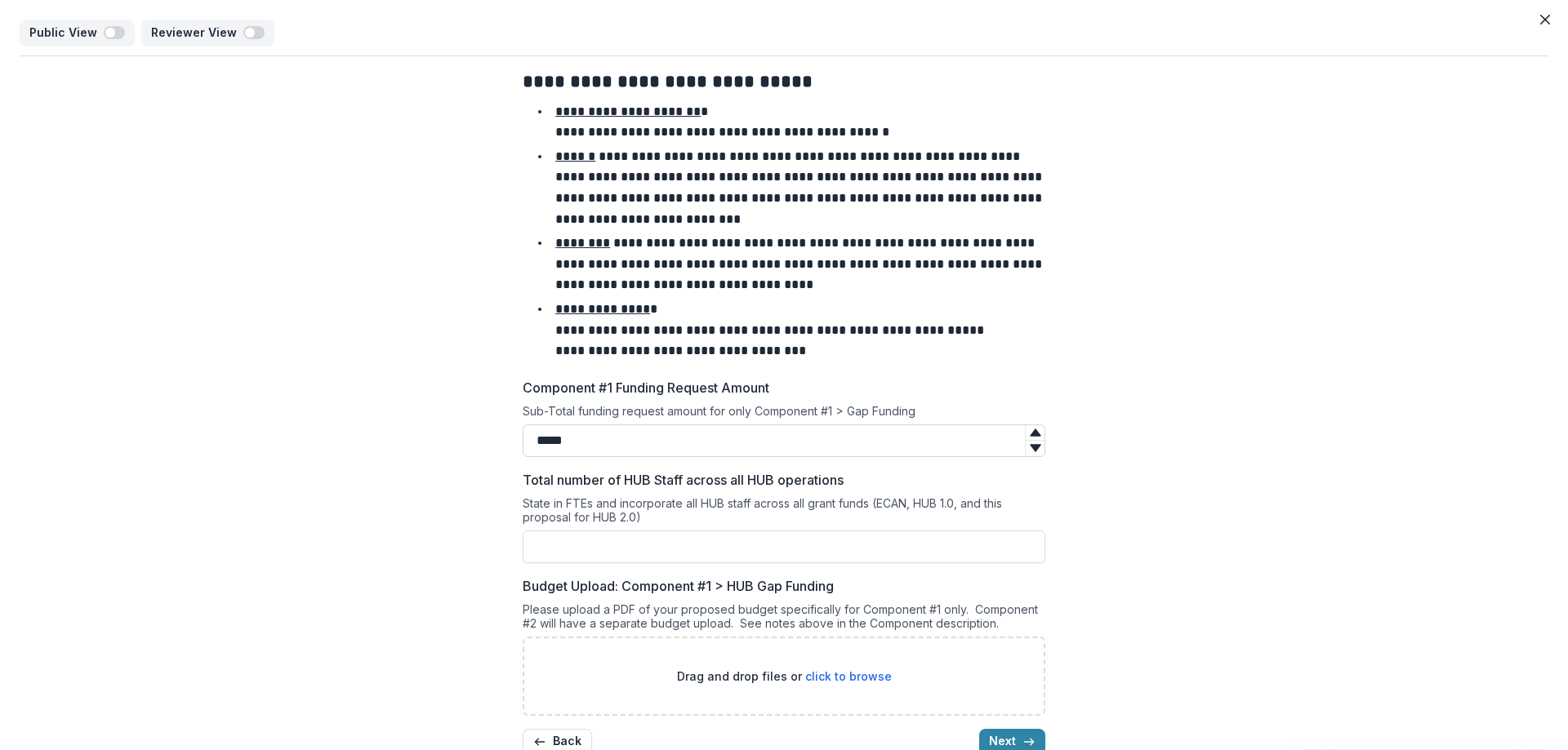
scroll to position [37, 0]
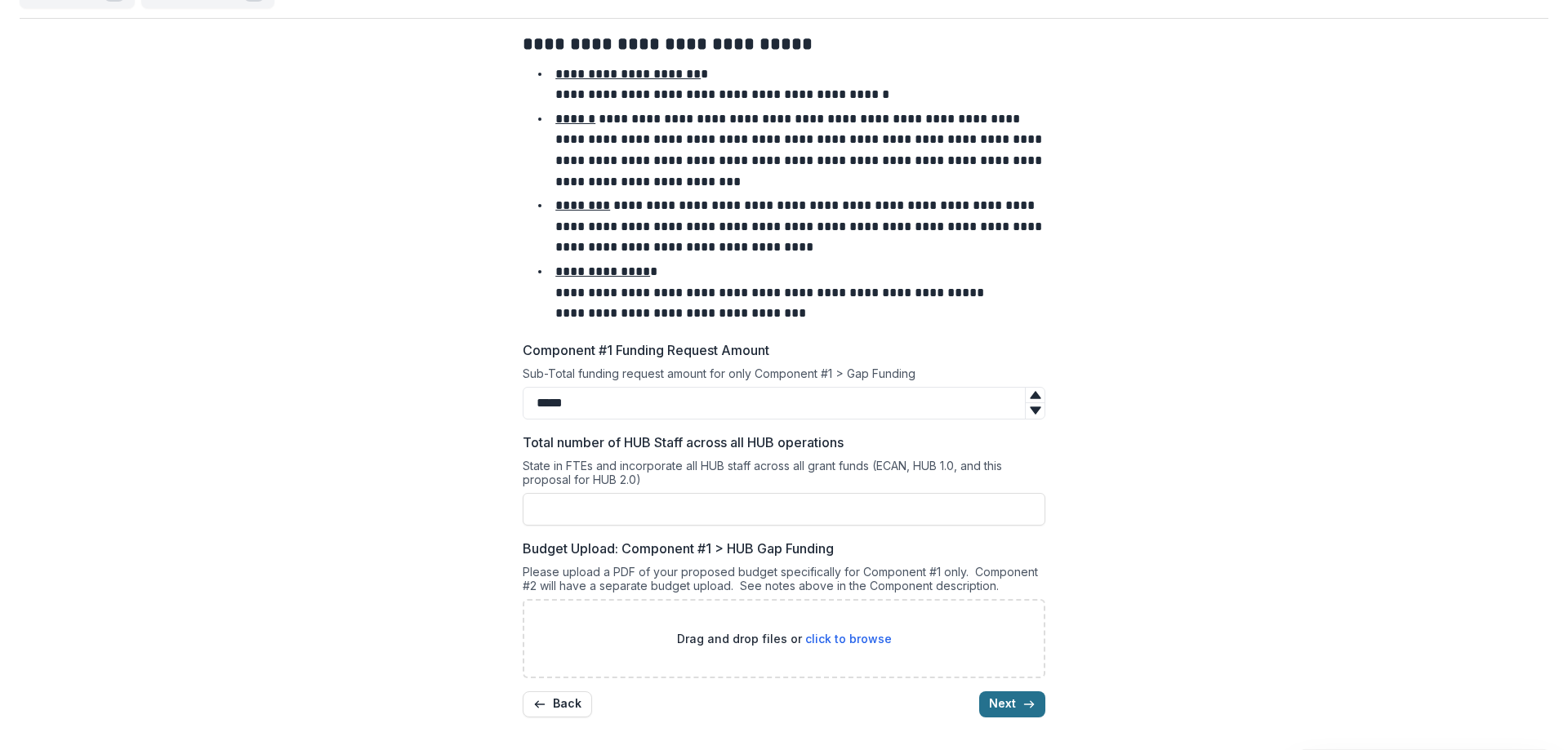
click at [1005, 698] on button "Next" at bounding box center [1011, 704] width 66 height 26
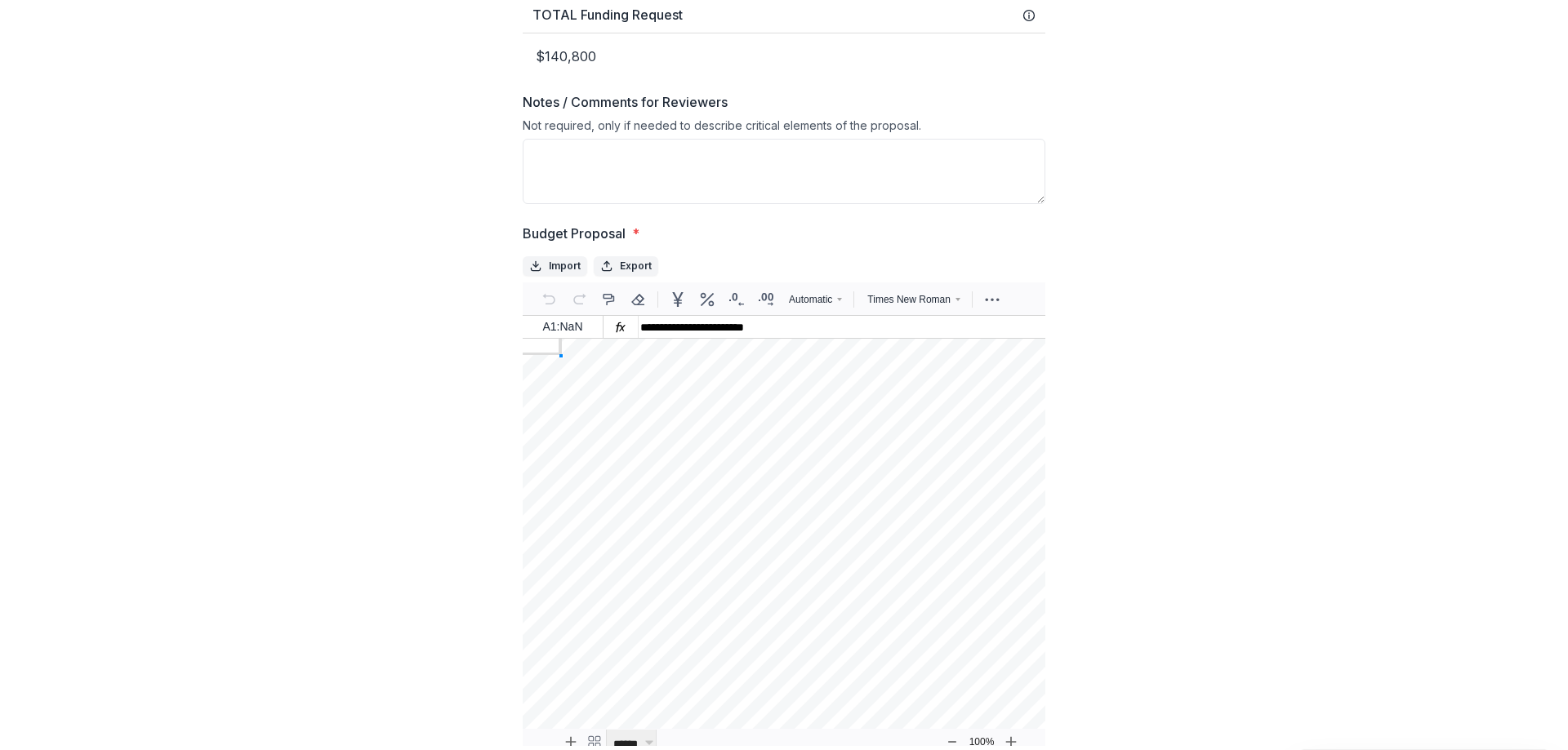
scroll to position [0, 0]
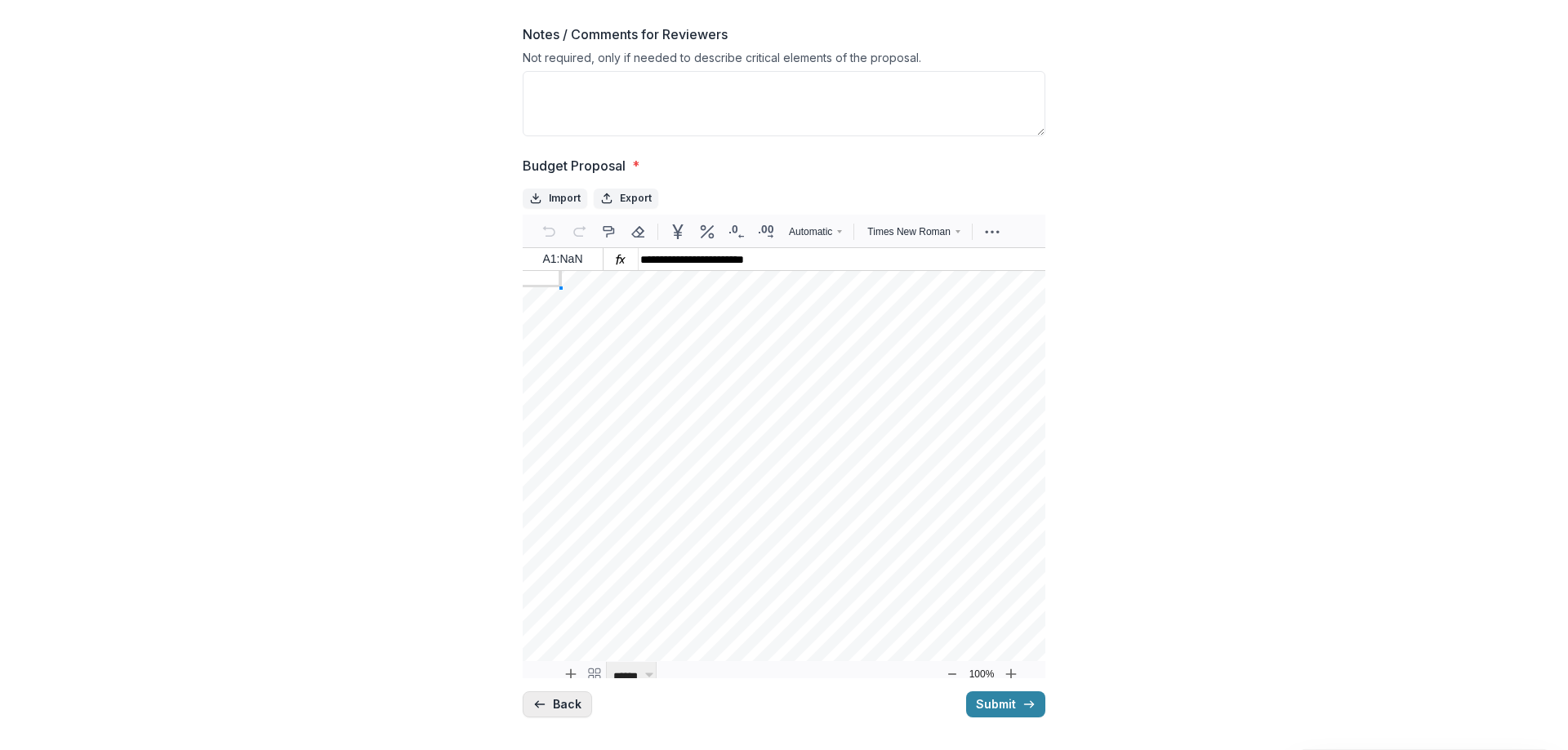
click at [541, 706] on icon "button" at bounding box center [540, 704] width 13 height 13
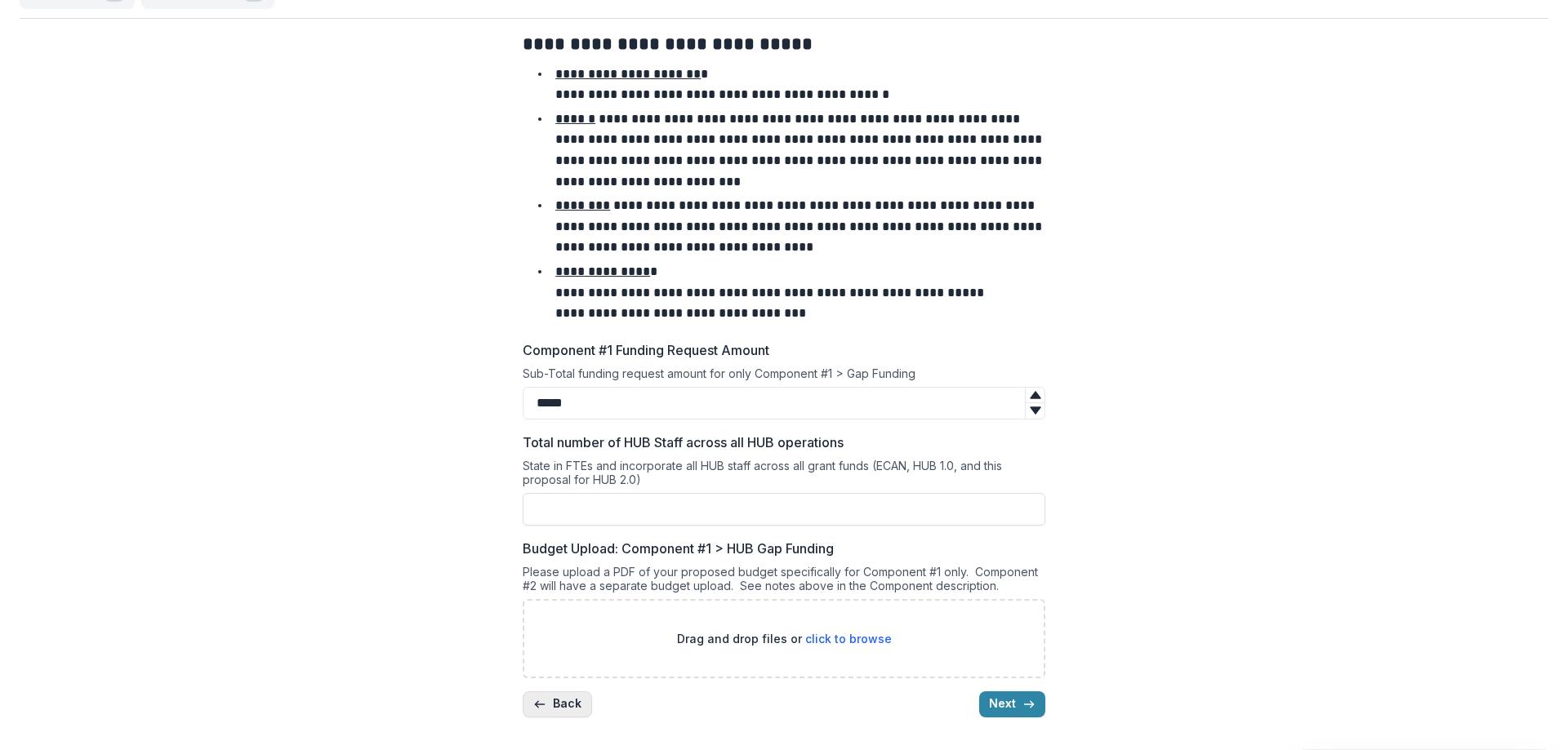
scroll to position [37, 0]
click at [999, 701] on button "Next" at bounding box center [1011, 704] width 66 height 26
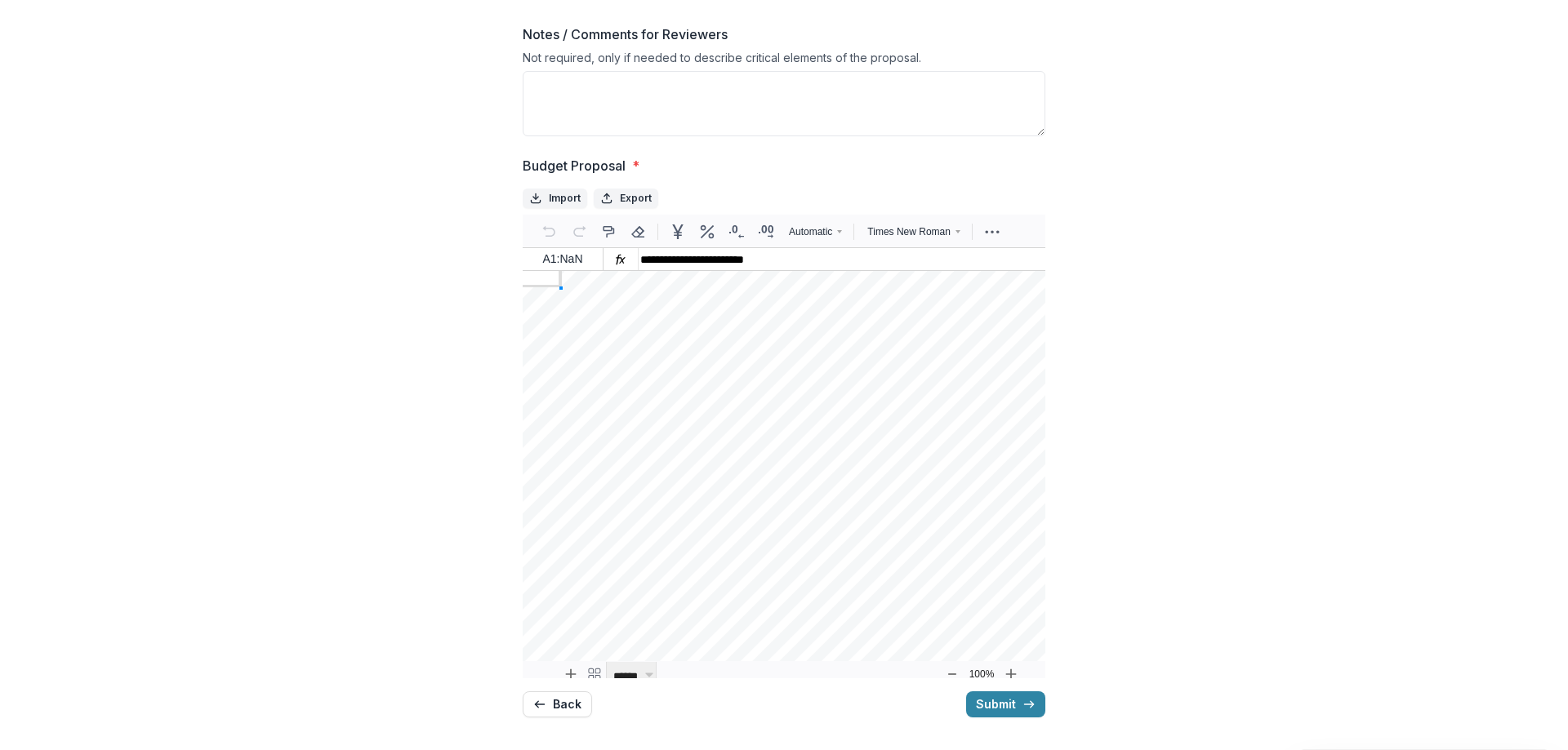
click at [551, 706] on button "Back" at bounding box center [557, 704] width 70 height 26
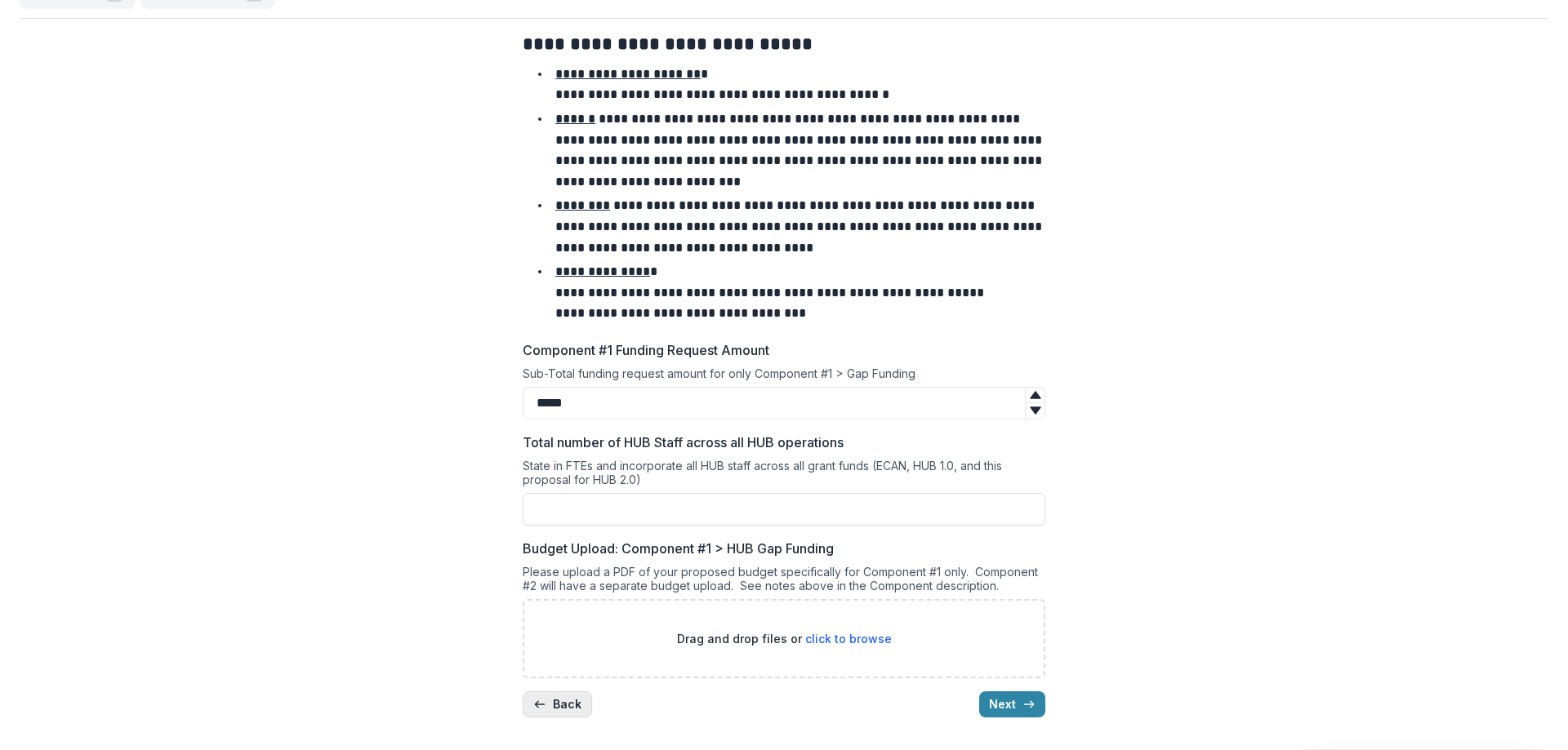
scroll to position [37, 0]
click at [1024, 703] on icon "button" at bounding box center [1029, 704] width 13 height 13
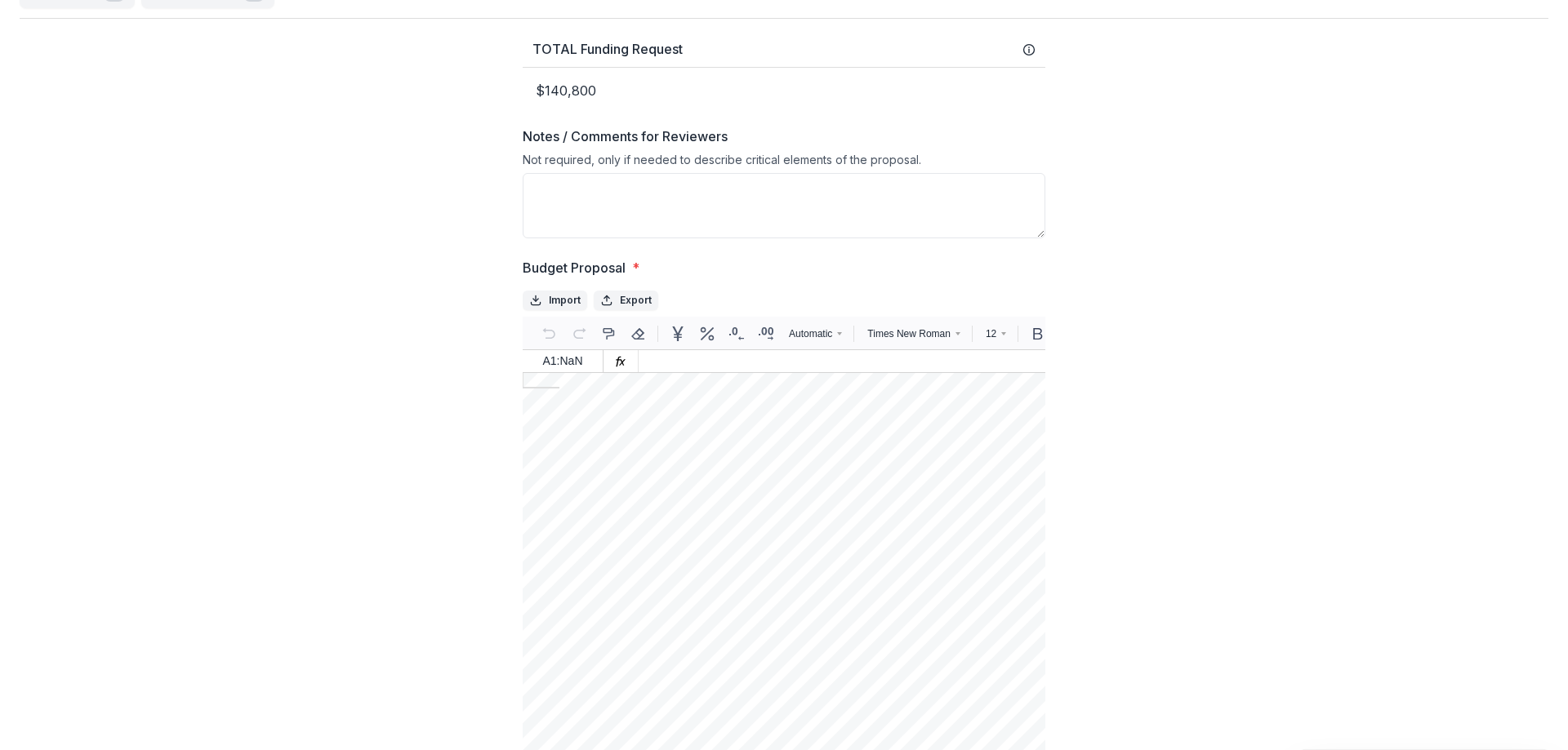
scroll to position [140, 0]
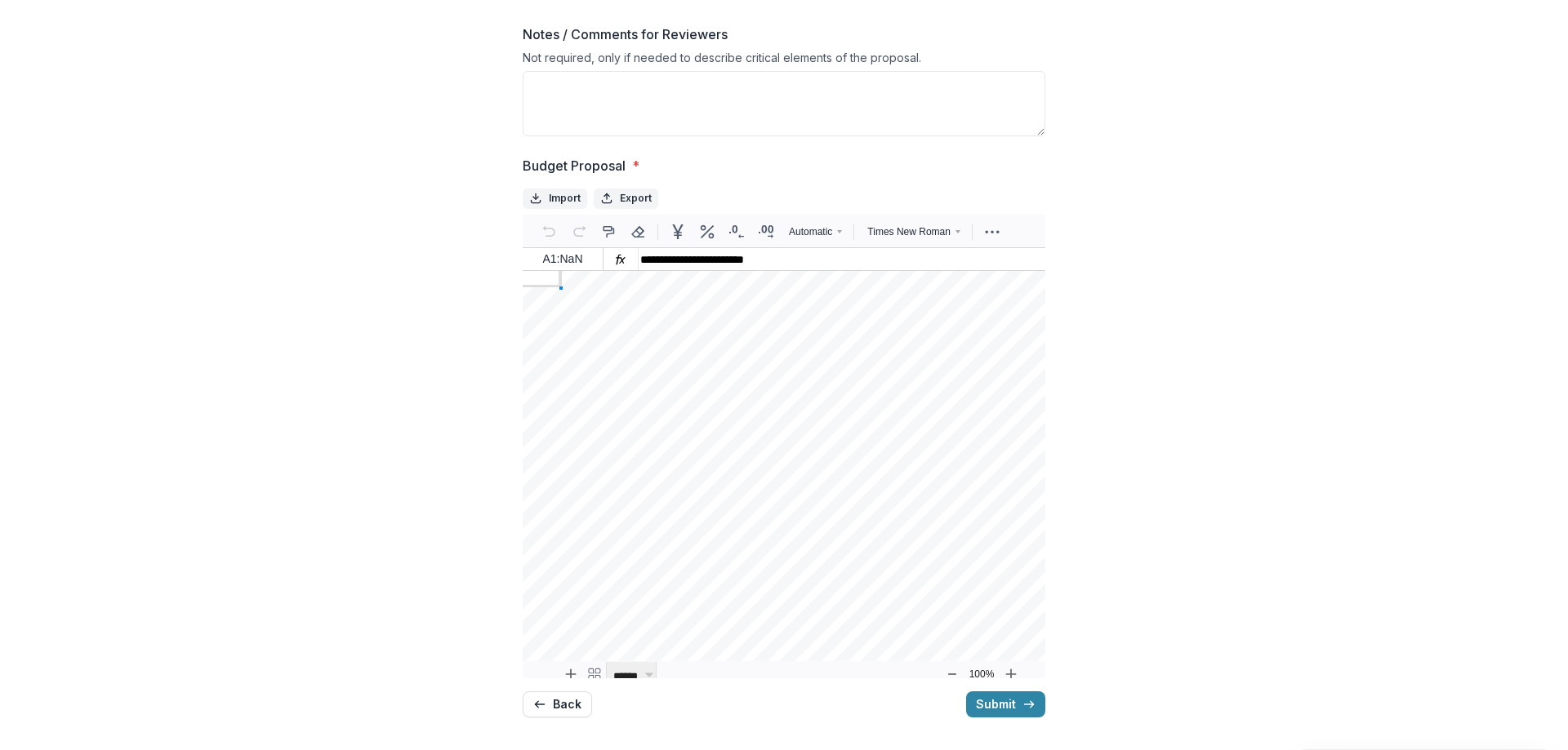
click at [566, 706] on button "Back" at bounding box center [557, 704] width 70 height 26
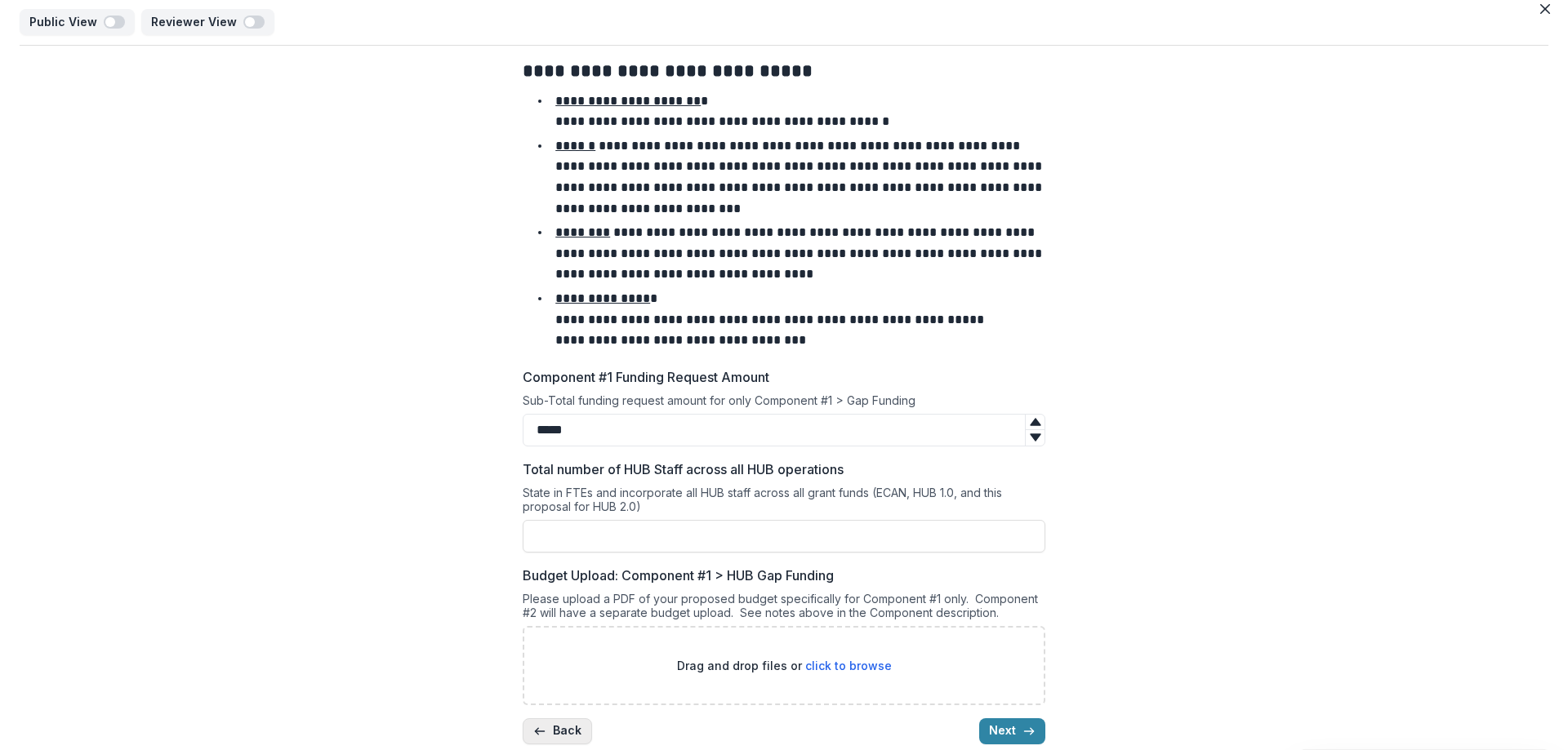
scroll to position [37, 0]
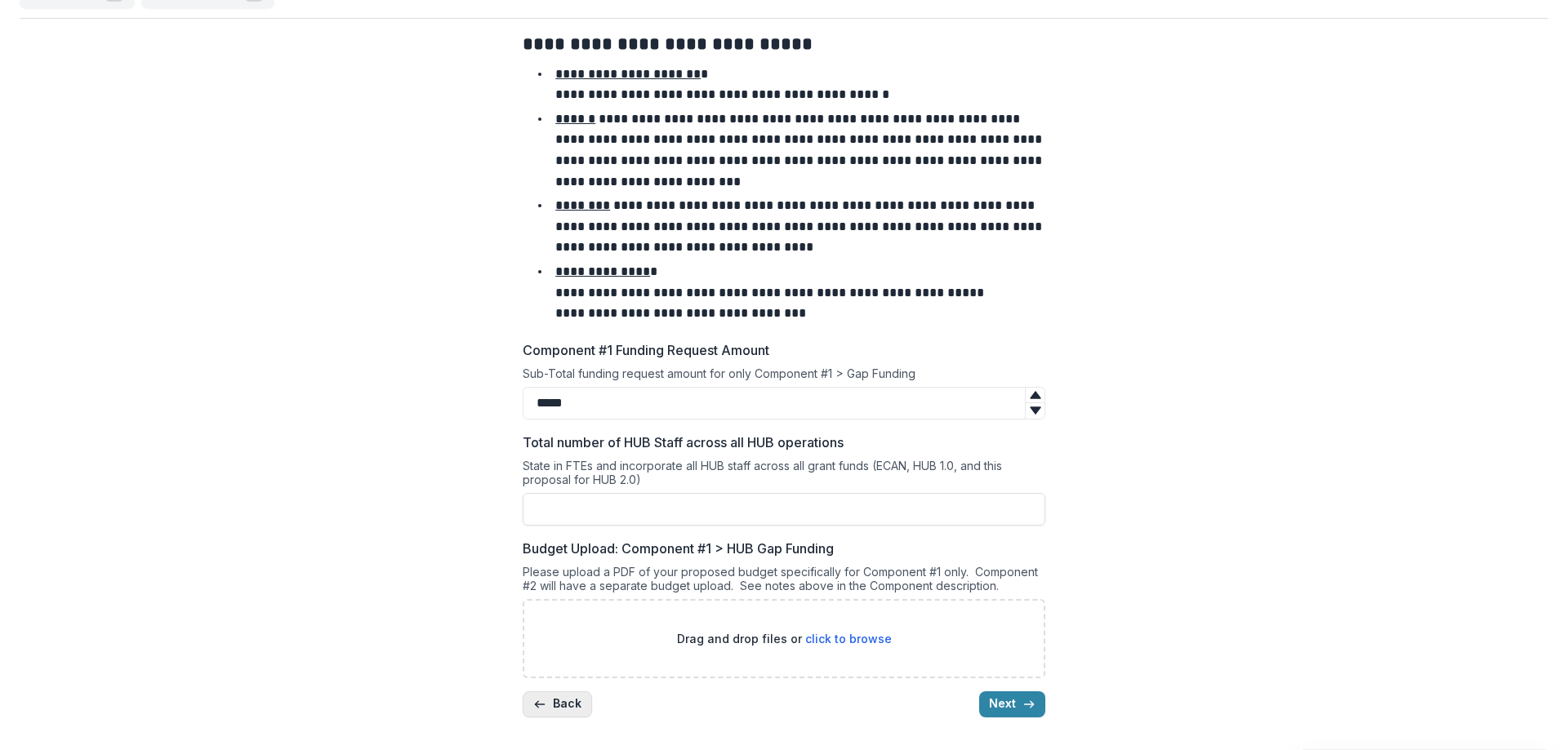
click at [558, 700] on button "Back" at bounding box center [557, 704] width 70 height 26
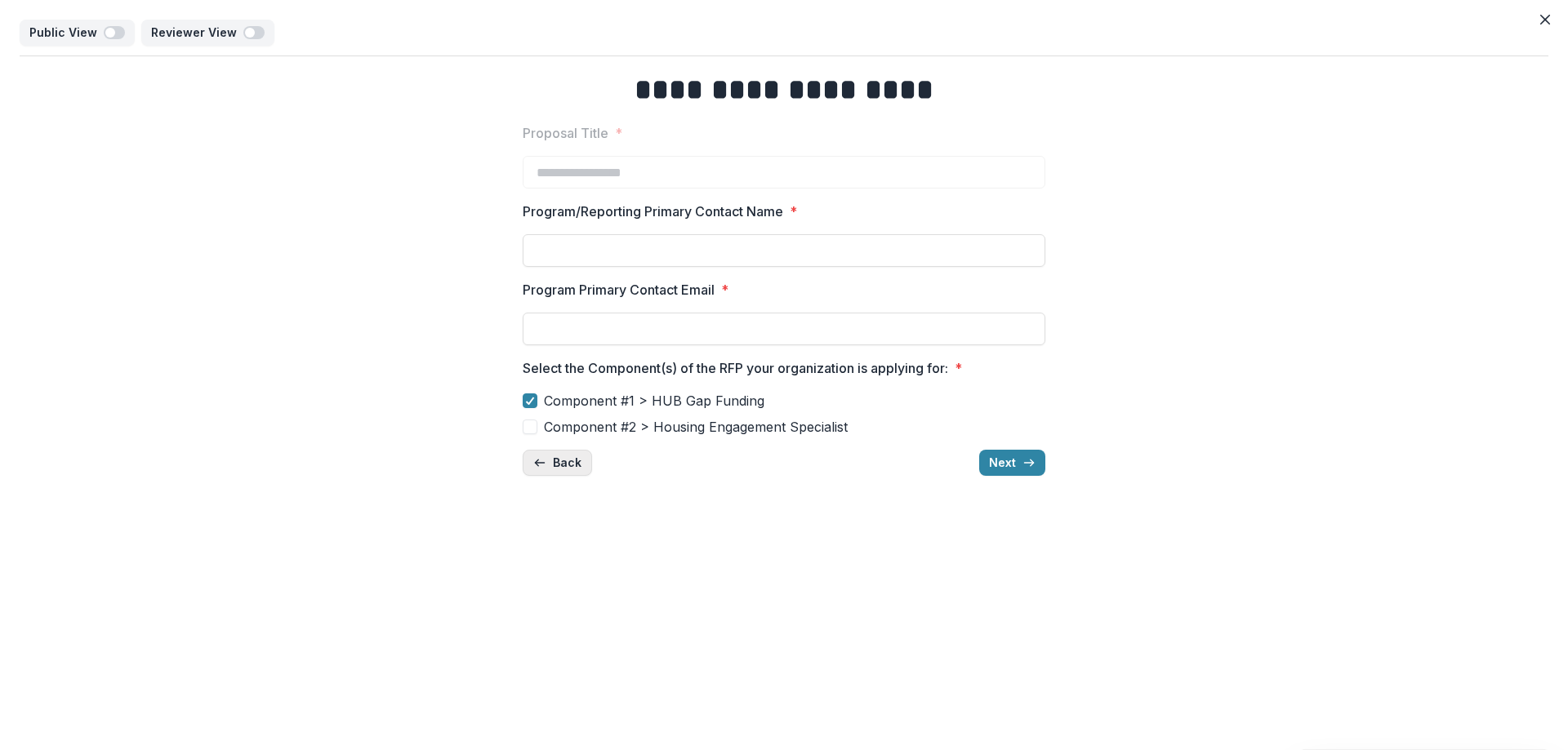
scroll to position [0, 0]
click at [529, 420] on label "Component #2 > Housing Engagement Specialist" at bounding box center [783, 426] width 522 height 20
click at [999, 465] on button "Next" at bounding box center [1011, 462] width 66 height 26
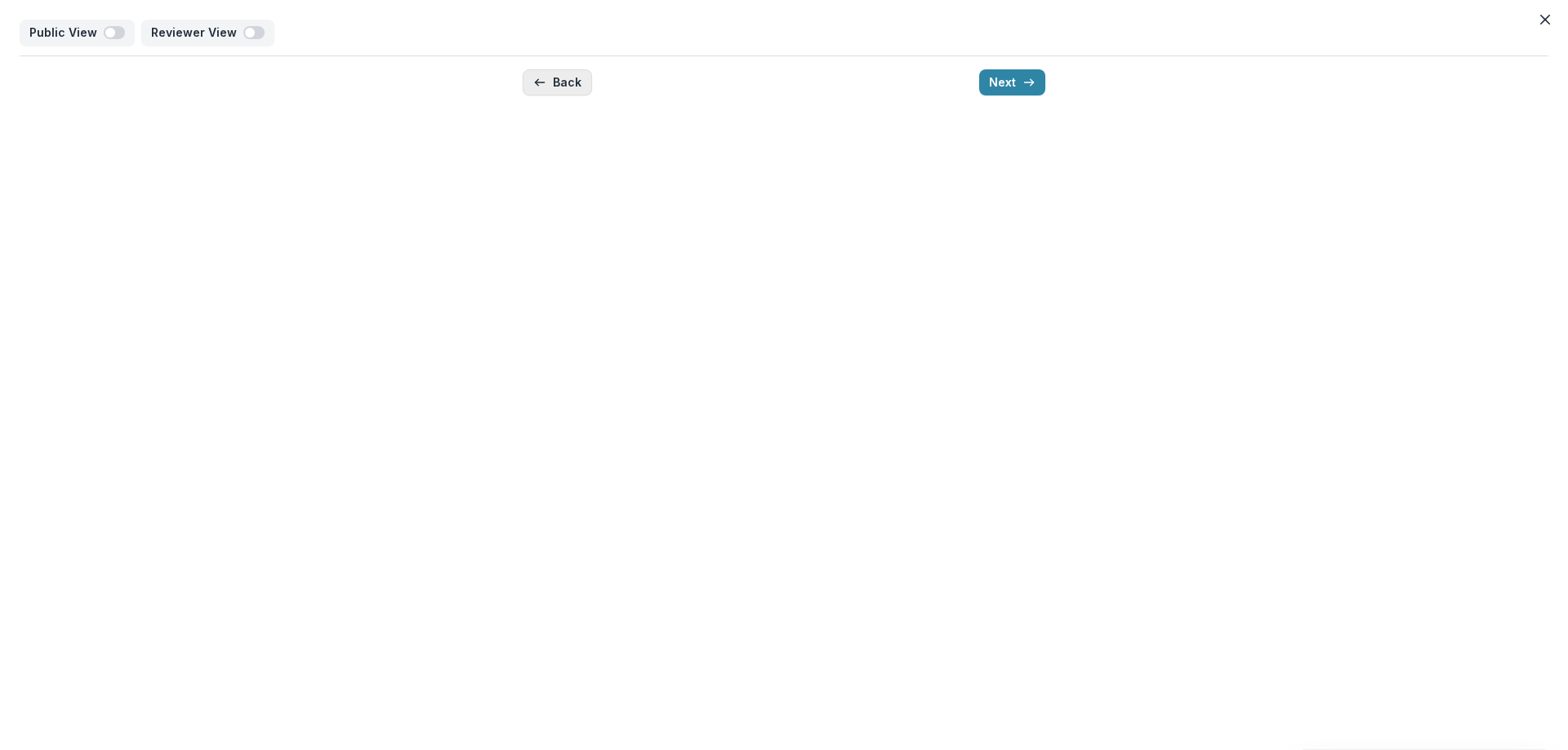
click at [567, 81] on button "Back" at bounding box center [557, 83] width 70 height 26
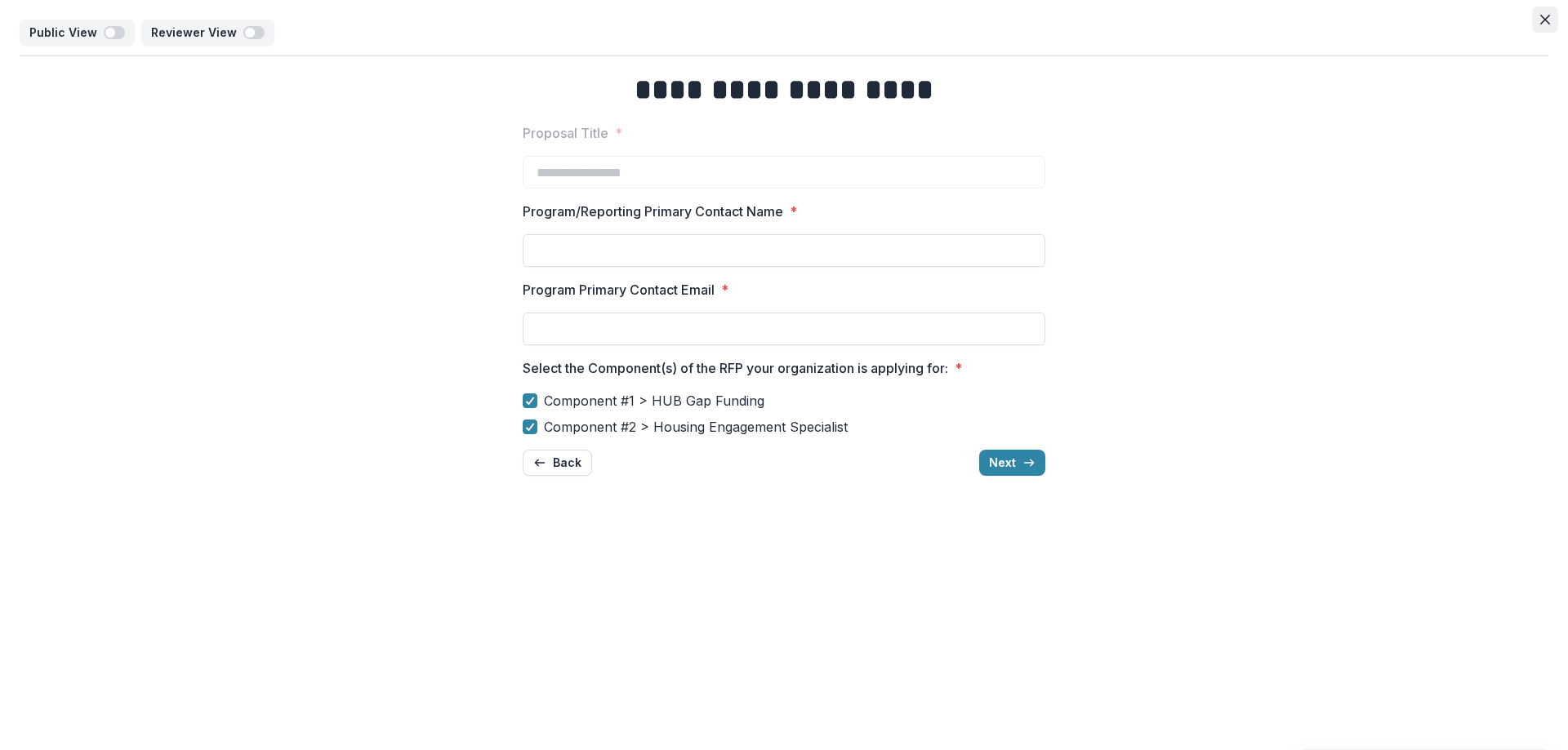
click at [1550, 16] on button "Close" at bounding box center [1545, 20] width 26 height 26
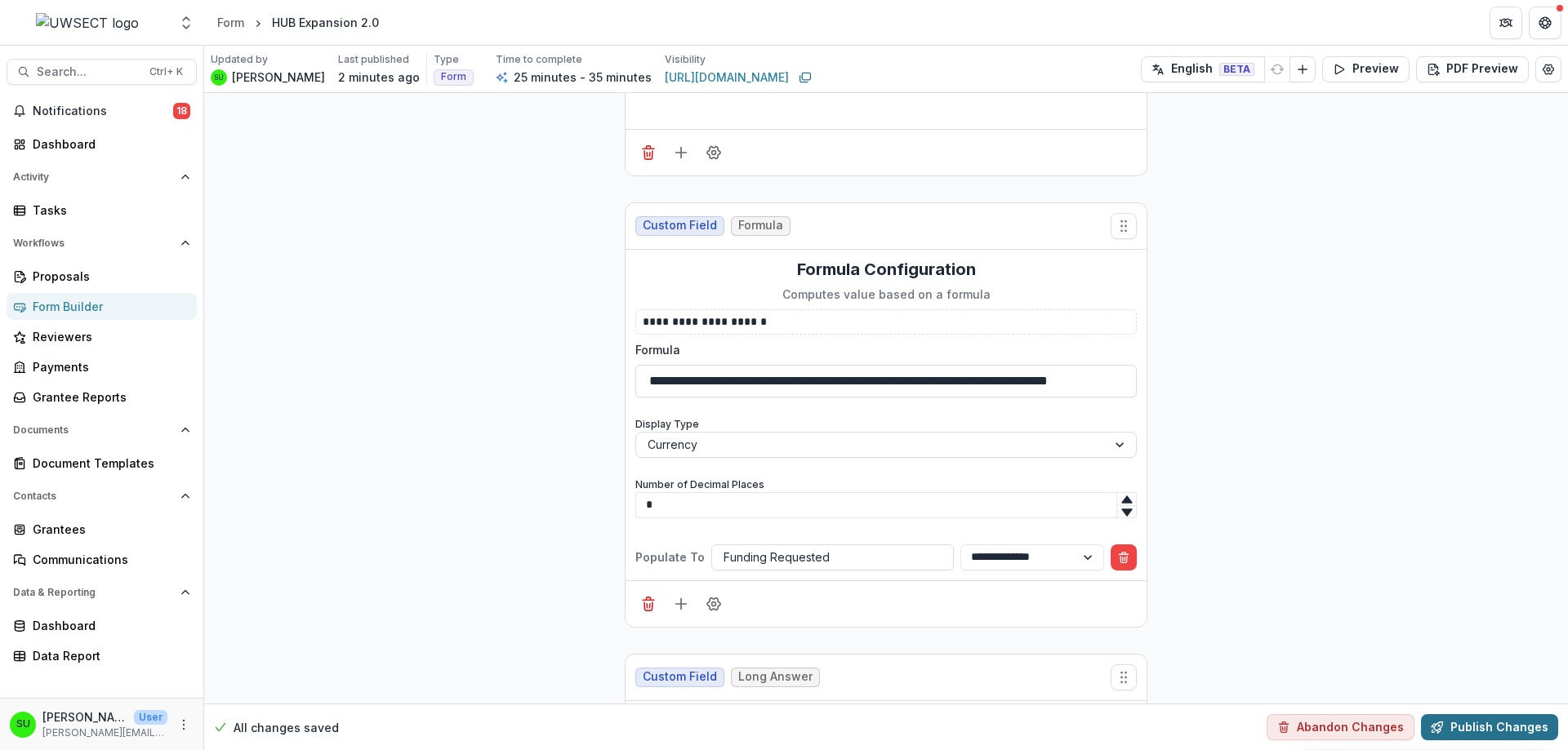
click at [1536, 732] on button "Publish Changes" at bounding box center [1489, 727] width 137 height 26
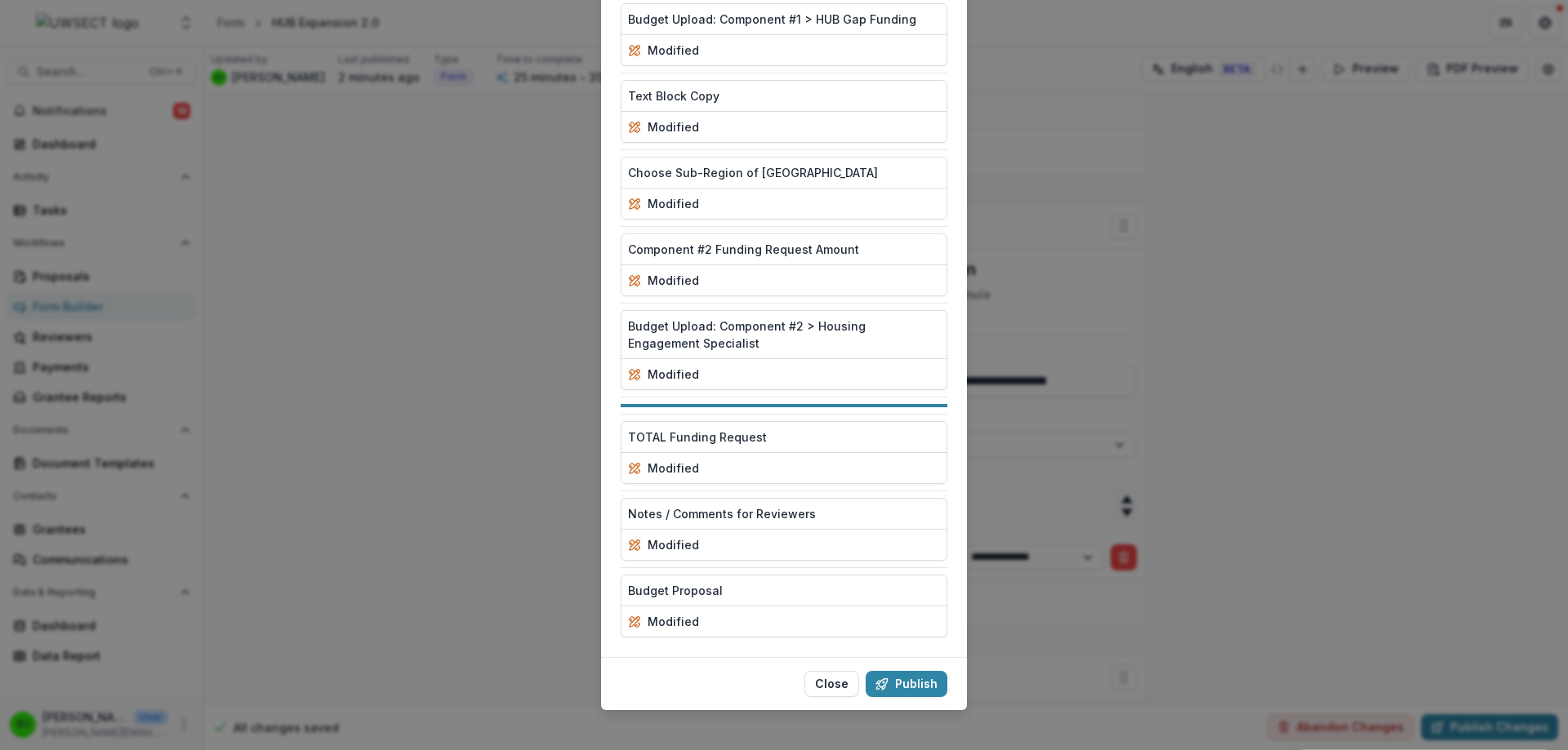
scroll to position [1178, 0]
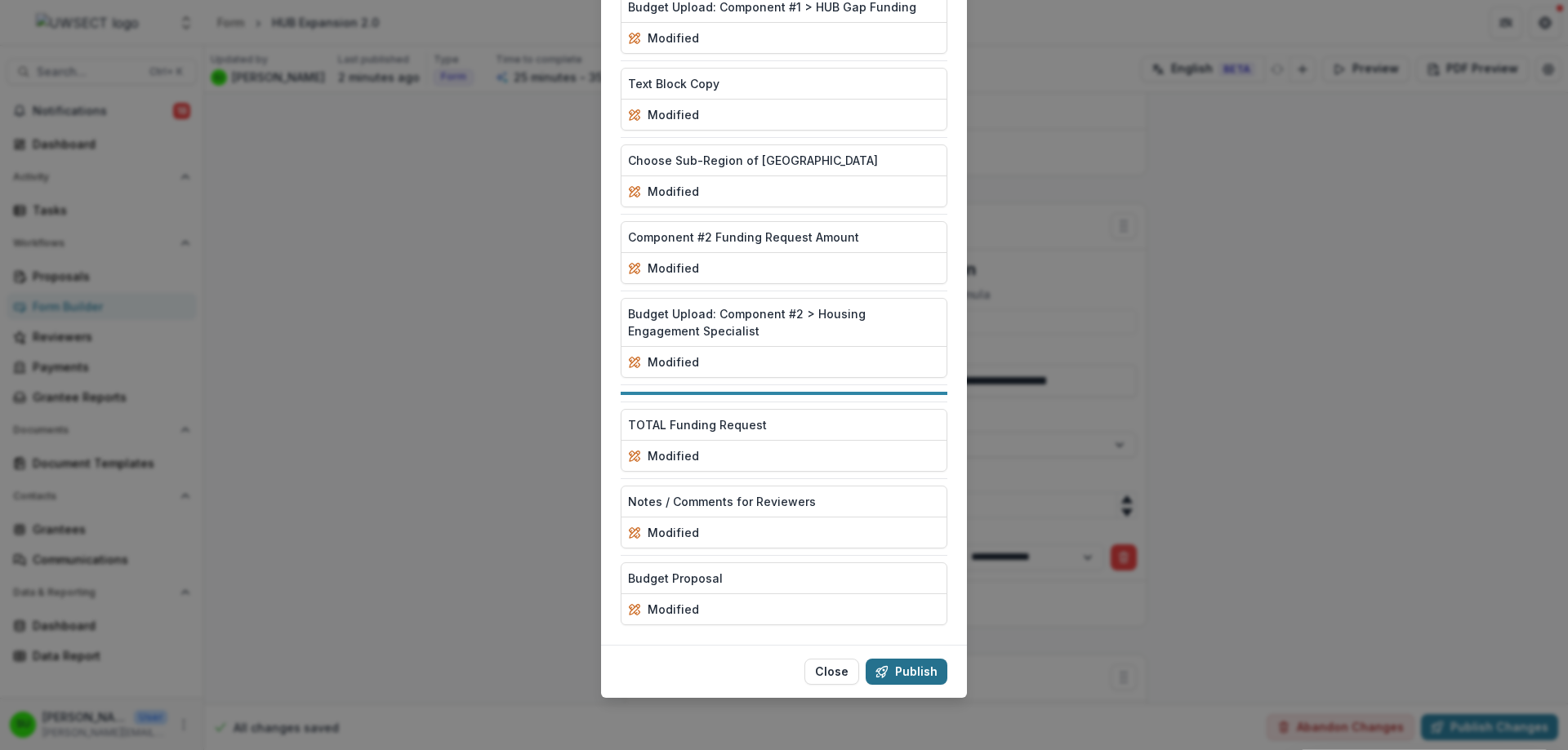
click at [904, 660] on button "Publish" at bounding box center [907, 672] width 82 height 26
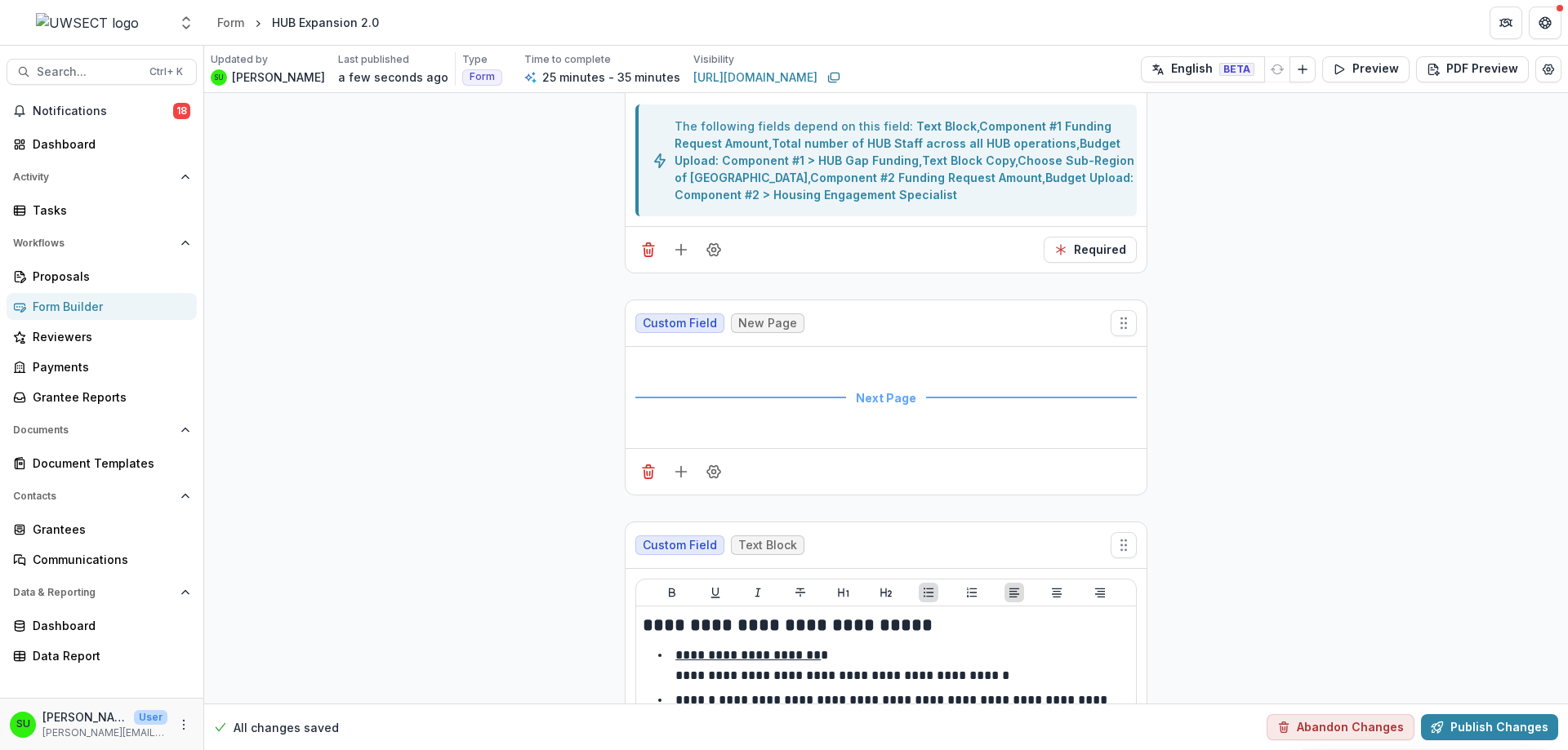
scroll to position [3469, 0]
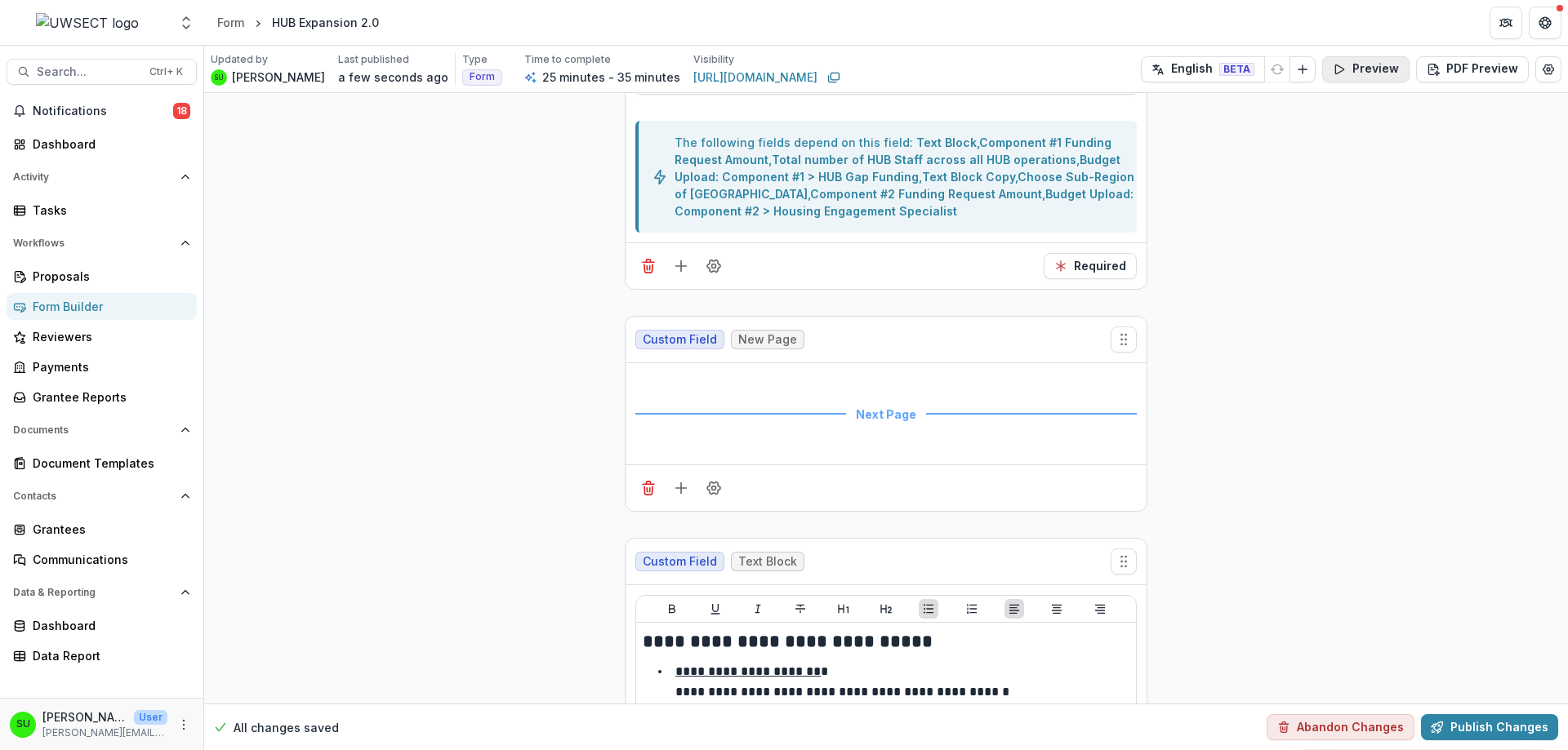
click at [1362, 69] on button "Preview" at bounding box center [1366, 70] width 88 height 26
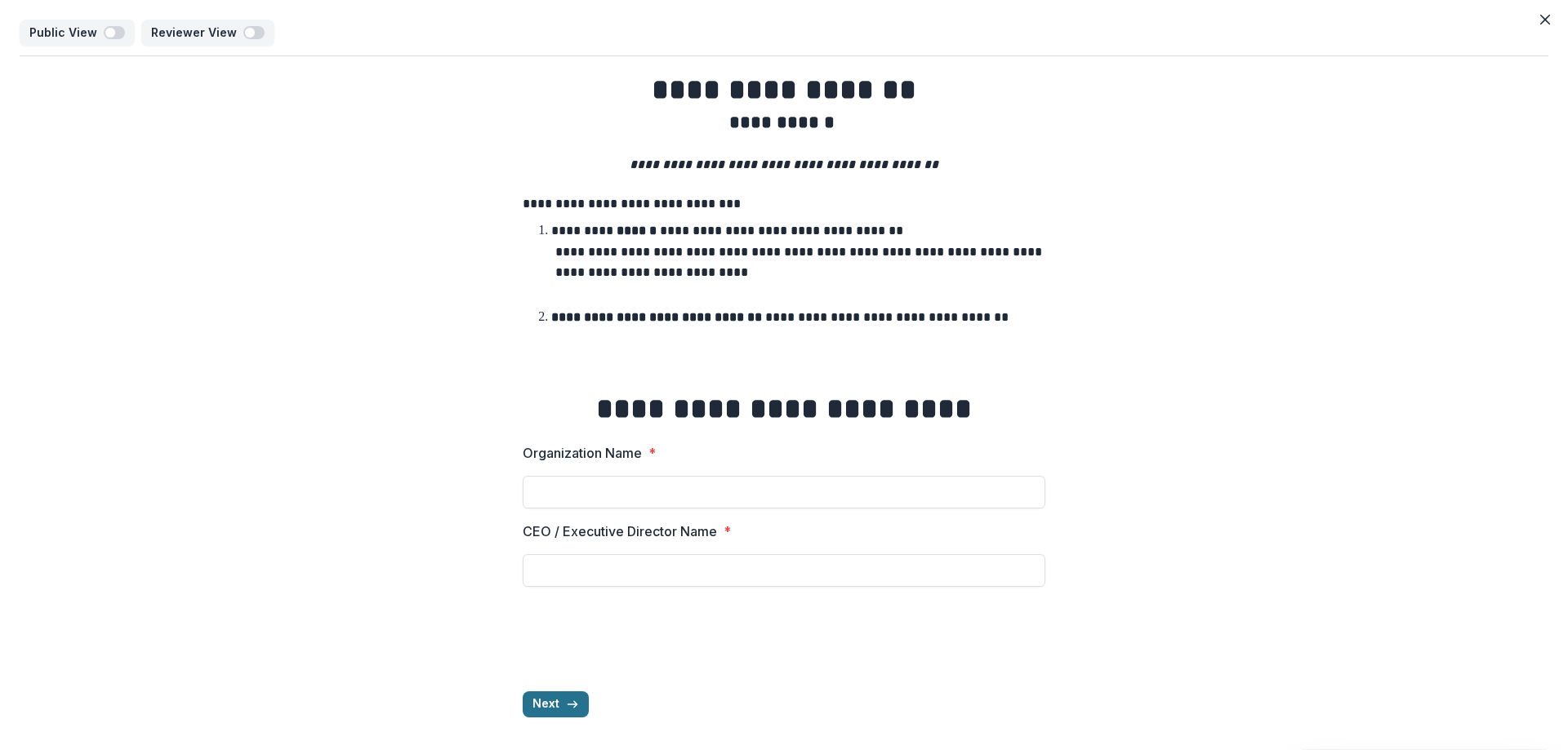
click at [567, 711] on button "Next" at bounding box center [555, 704] width 66 height 26
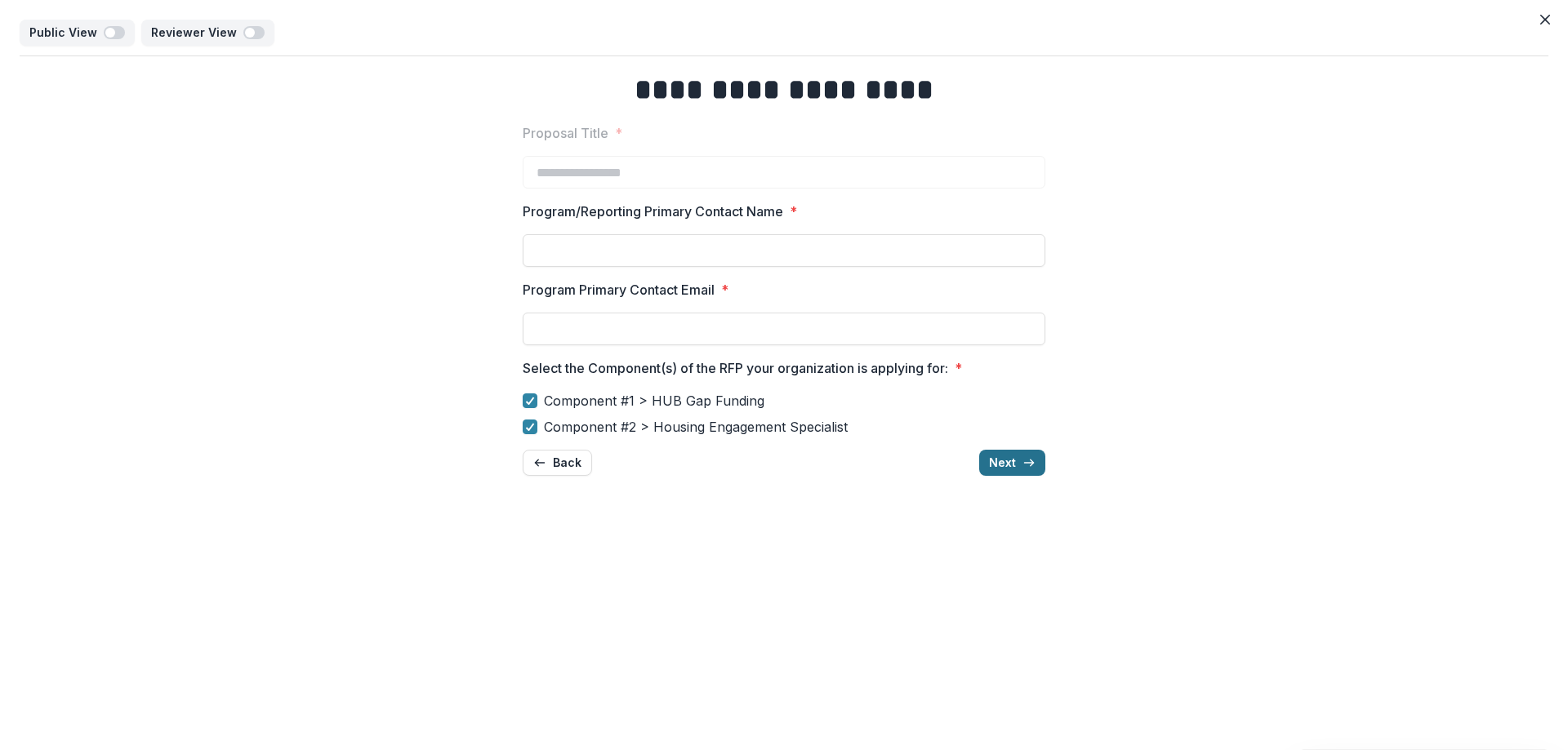
click at [1030, 468] on icon "button" at bounding box center [1029, 462] width 13 height 13
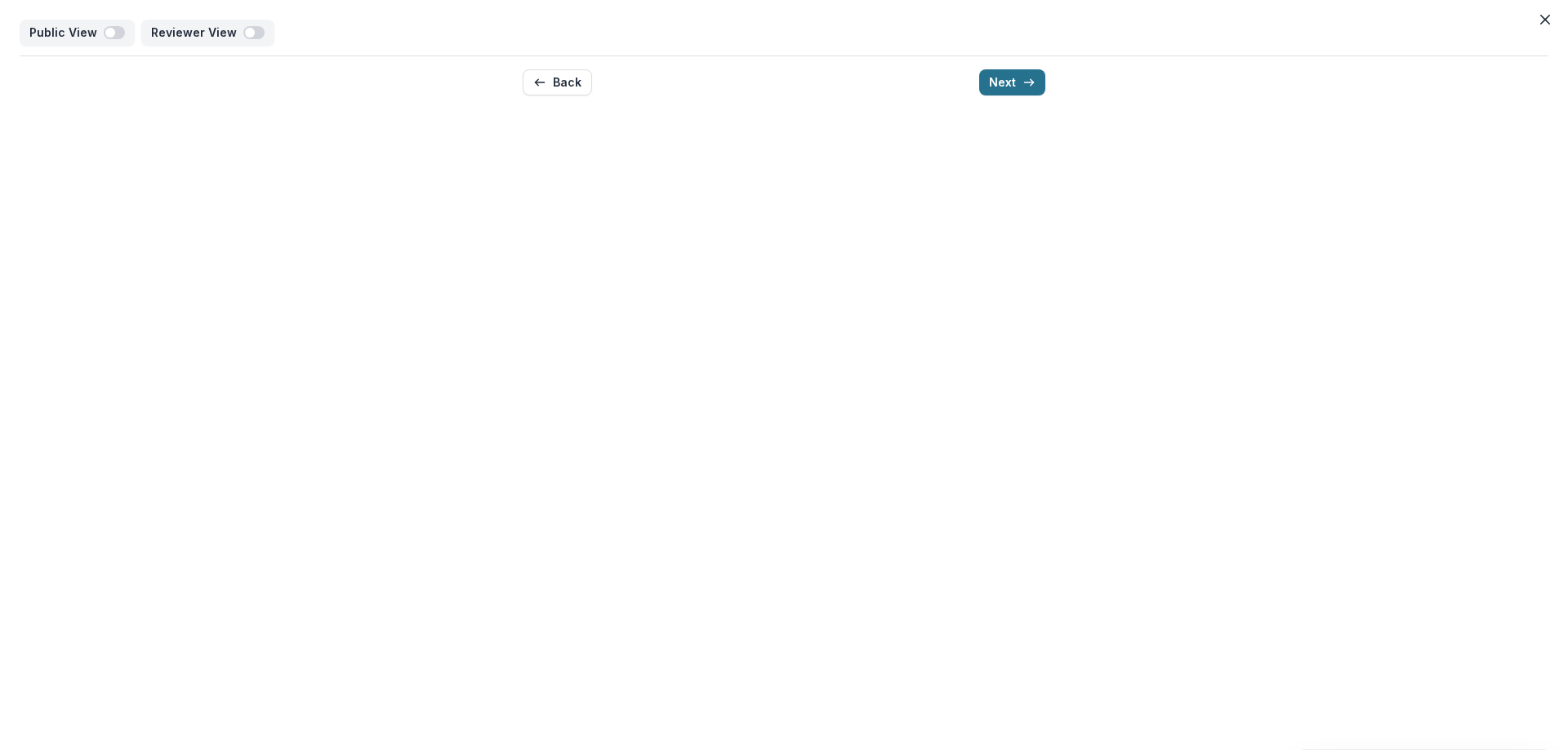
click at [1013, 82] on button "Next" at bounding box center [1011, 83] width 66 height 26
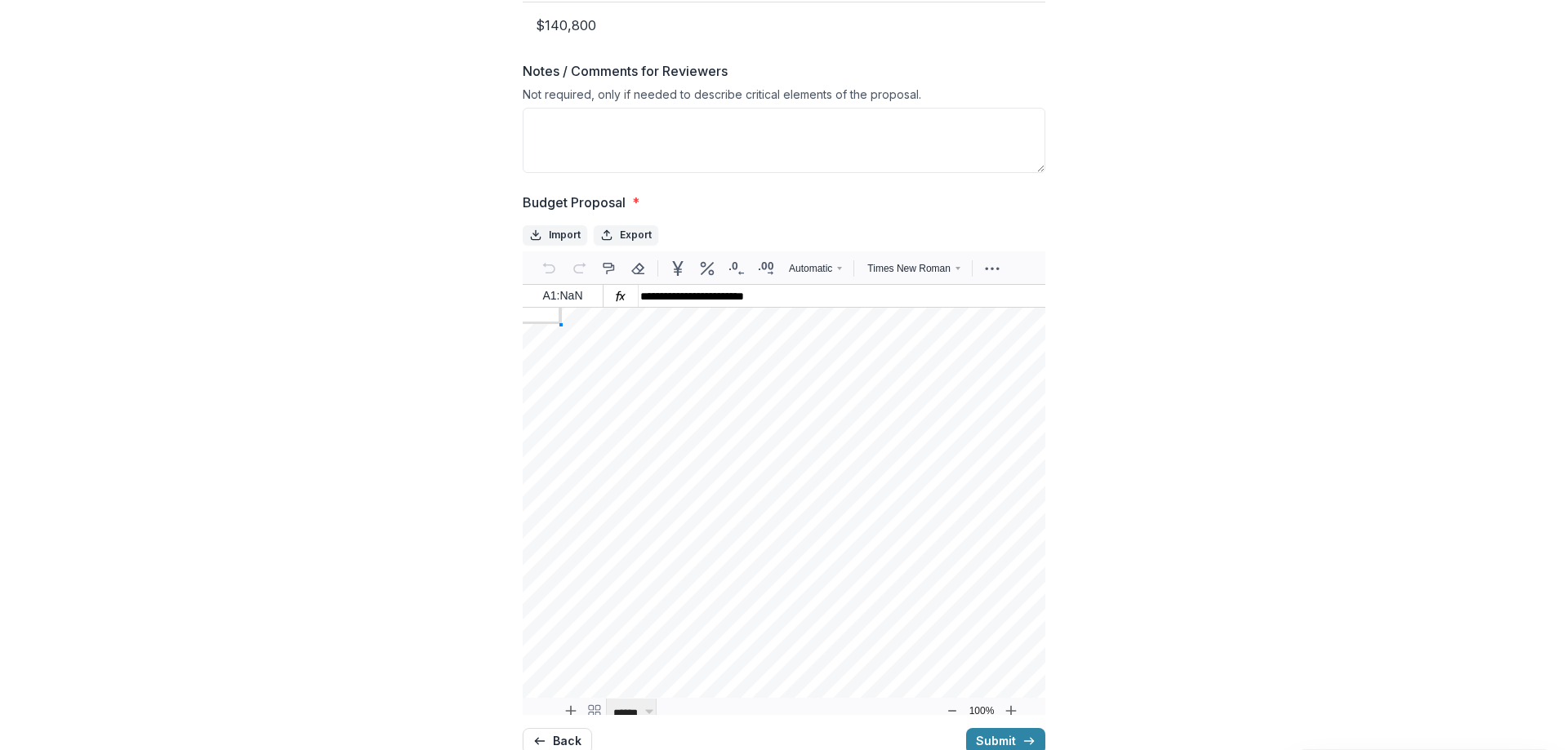
scroll to position [140, 0]
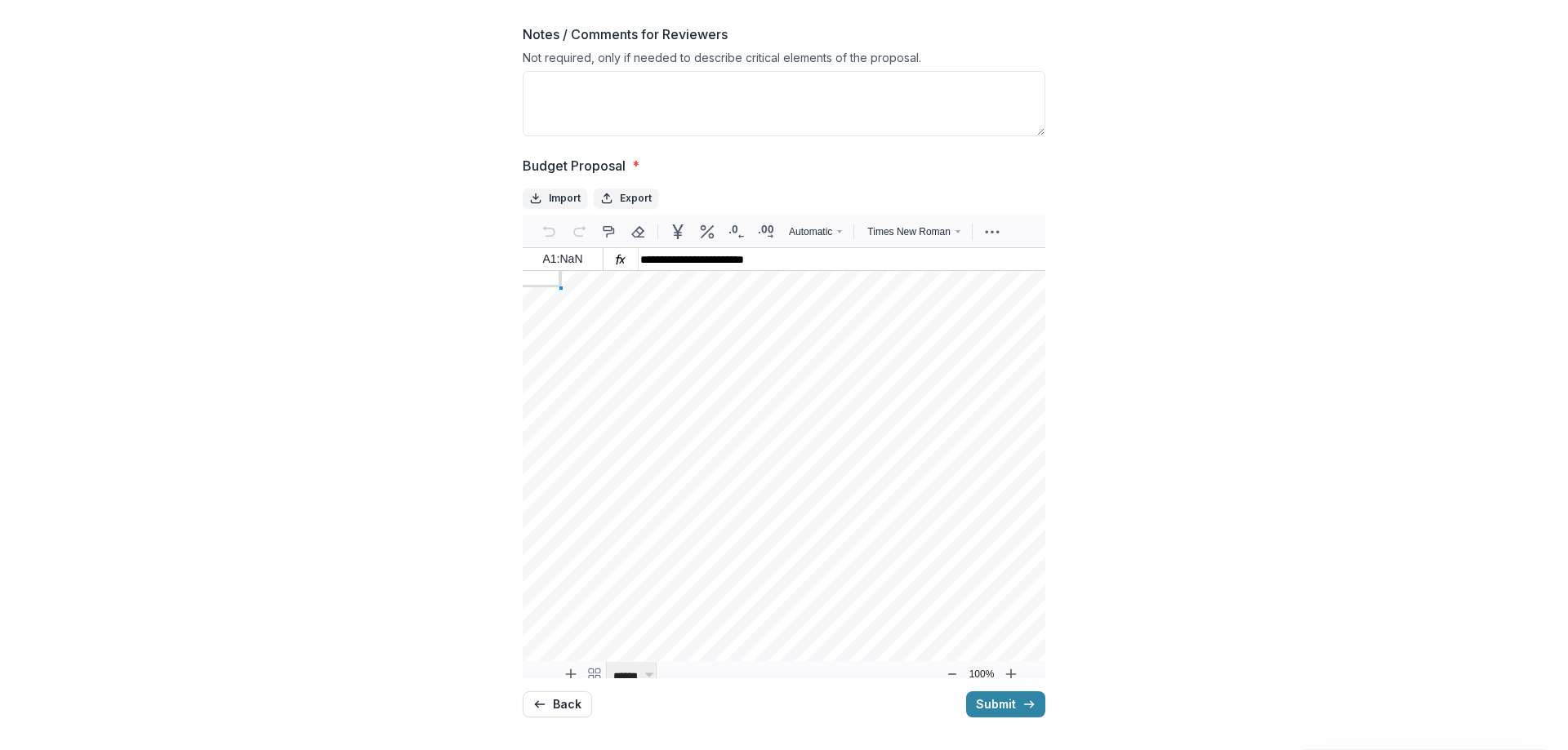
click at [548, 713] on button "Back" at bounding box center [557, 704] width 70 height 26
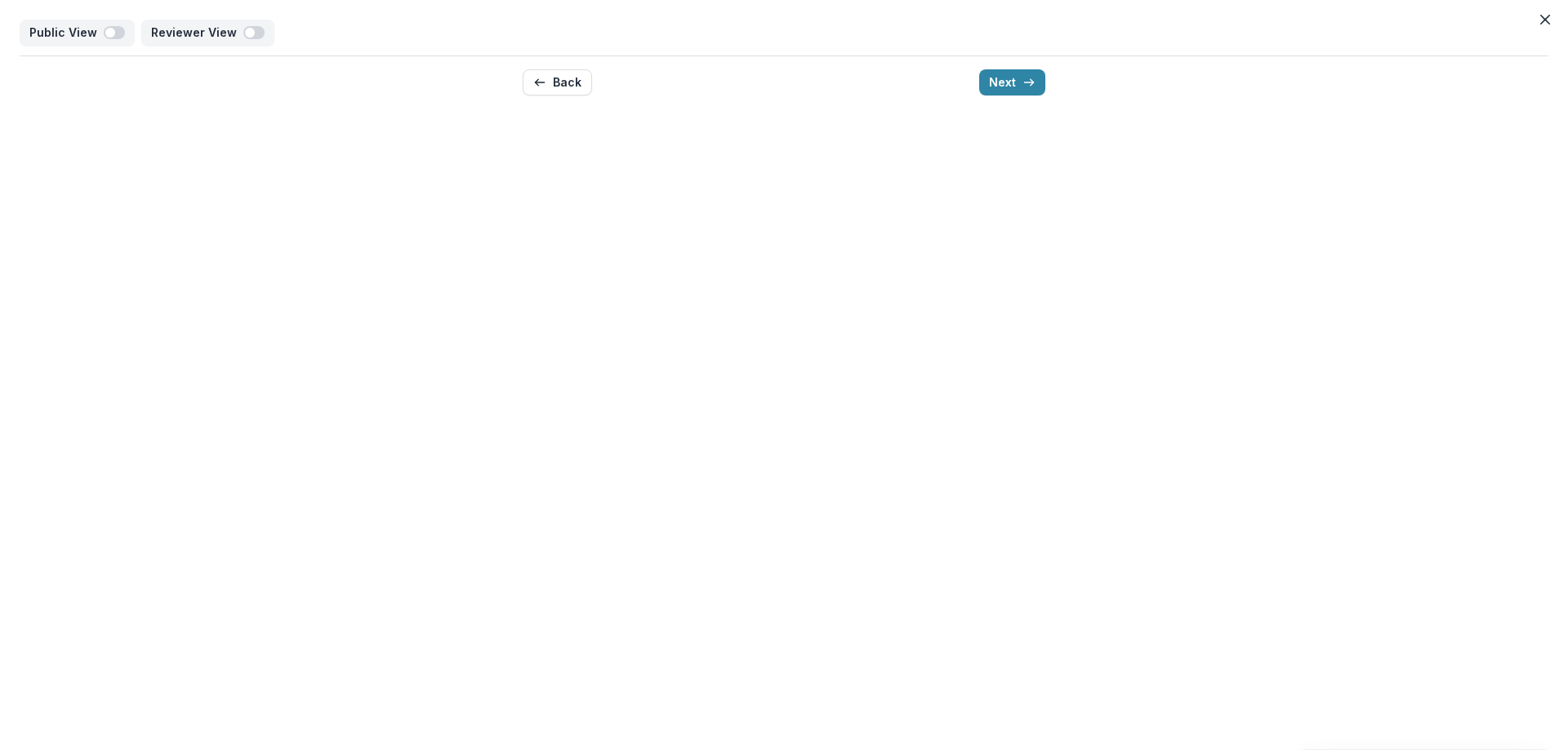
scroll to position [0, 0]
click at [561, 83] on button "Back" at bounding box center [557, 83] width 70 height 26
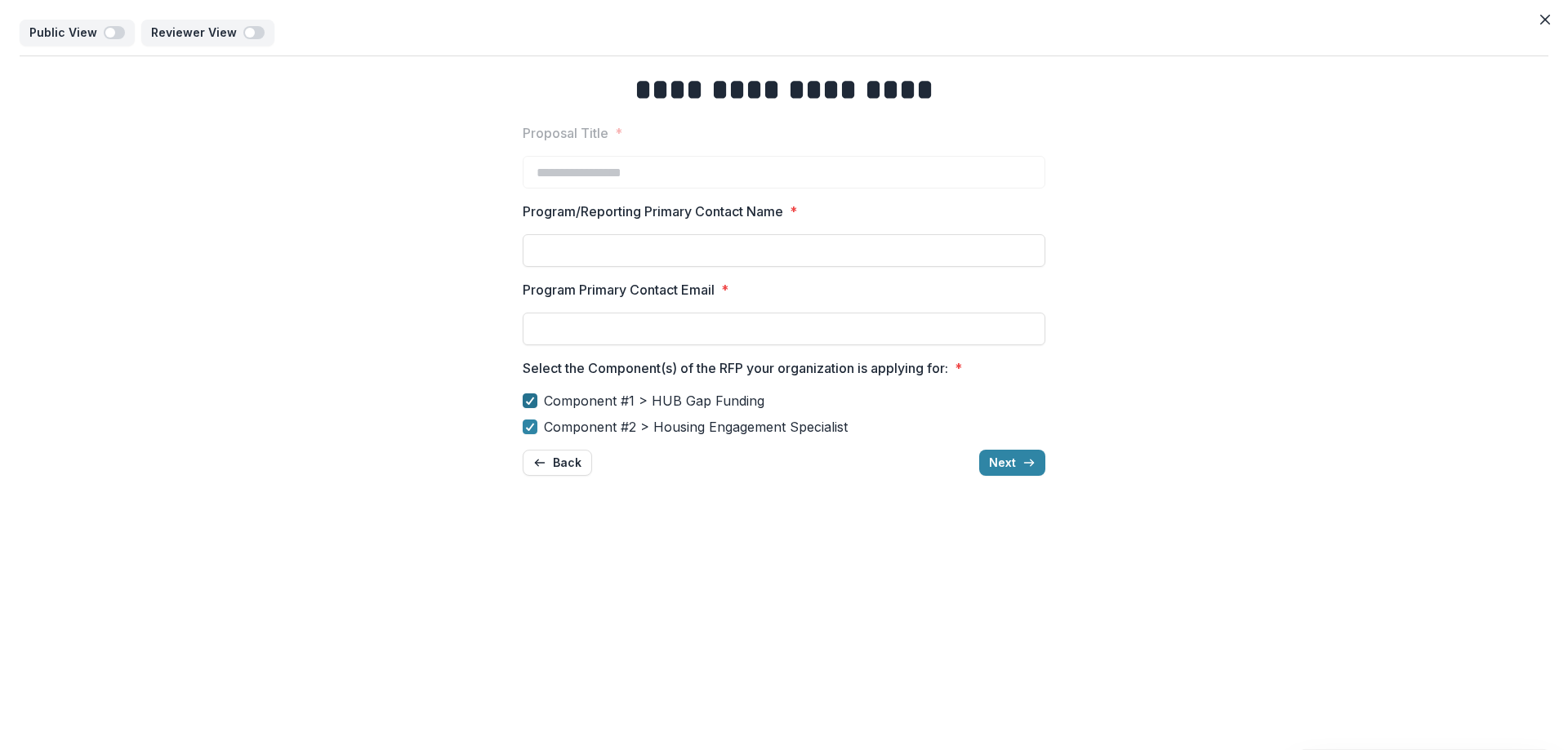
click at [534, 396] on icon at bounding box center [530, 400] width 10 height 8
click at [1017, 467] on button "Next" at bounding box center [1011, 462] width 66 height 26
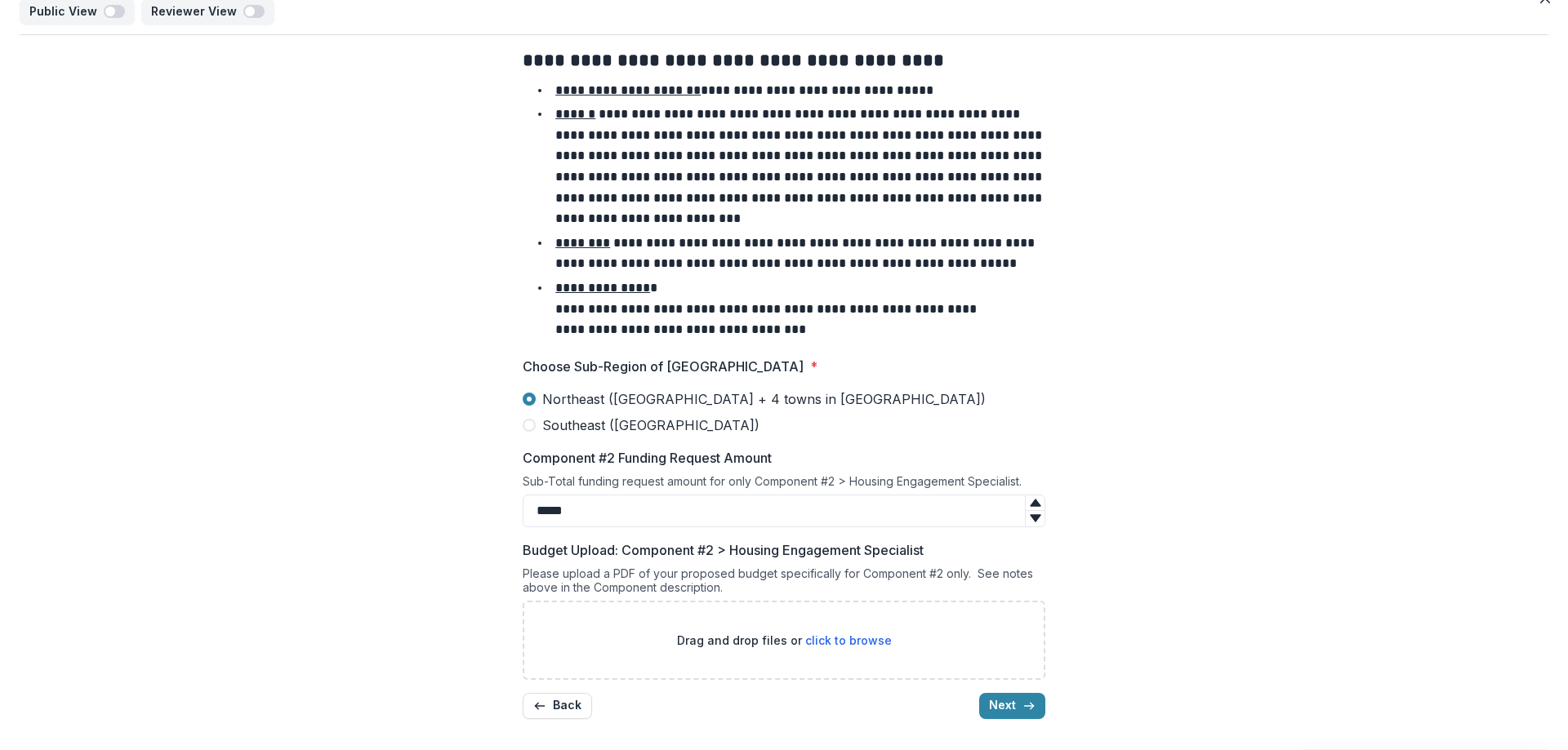
scroll to position [23, 0]
click at [581, 709] on button "Back" at bounding box center [557, 704] width 70 height 26
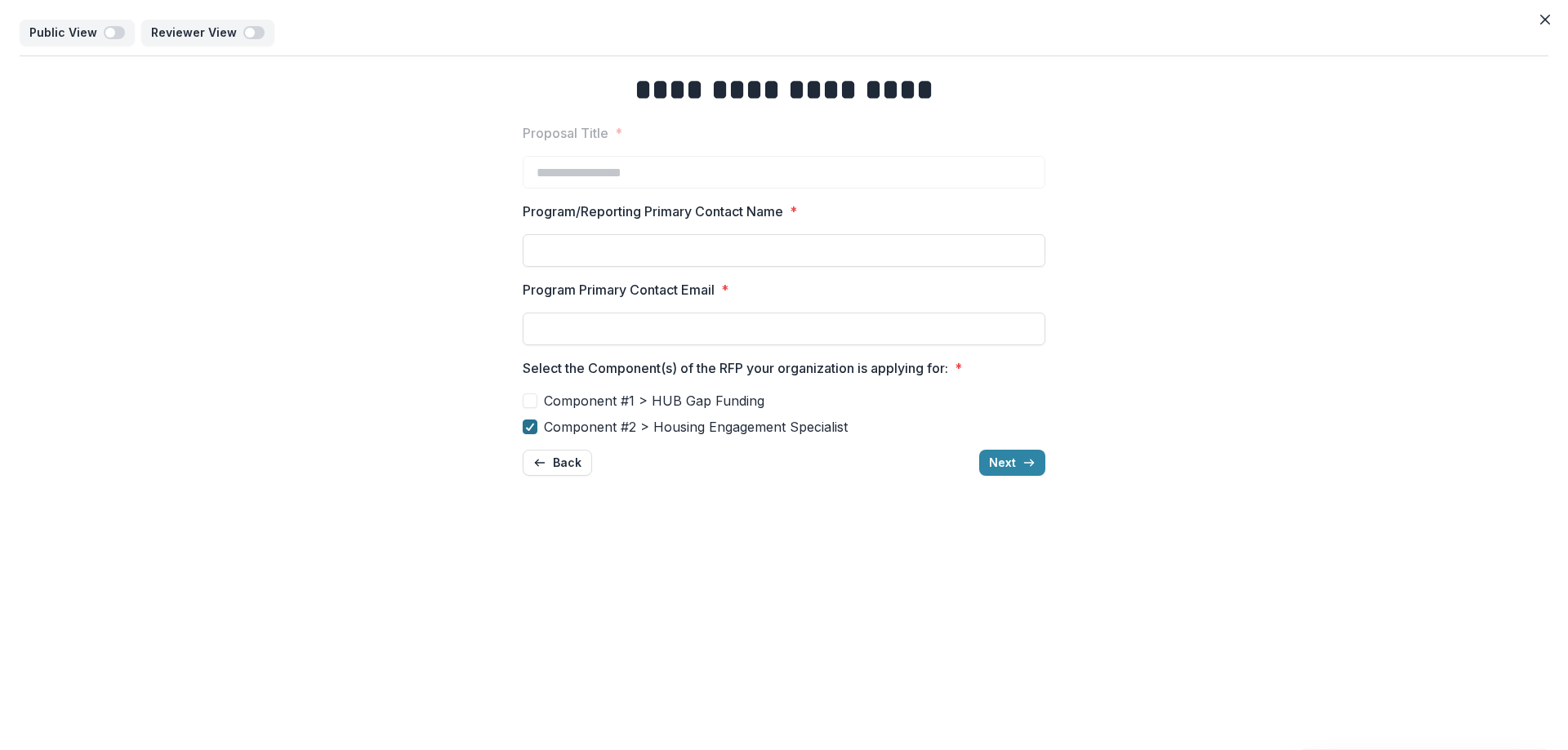
click at [527, 431] on icon at bounding box center [530, 426] width 10 height 8
click at [527, 431] on span at bounding box center [530, 427] width 15 height 15
click at [531, 401] on span at bounding box center [530, 401] width 15 height 15
click at [532, 429] on icon at bounding box center [530, 426] width 10 height 8
click at [1034, 465] on icon "button" at bounding box center [1029, 462] width 13 height 13
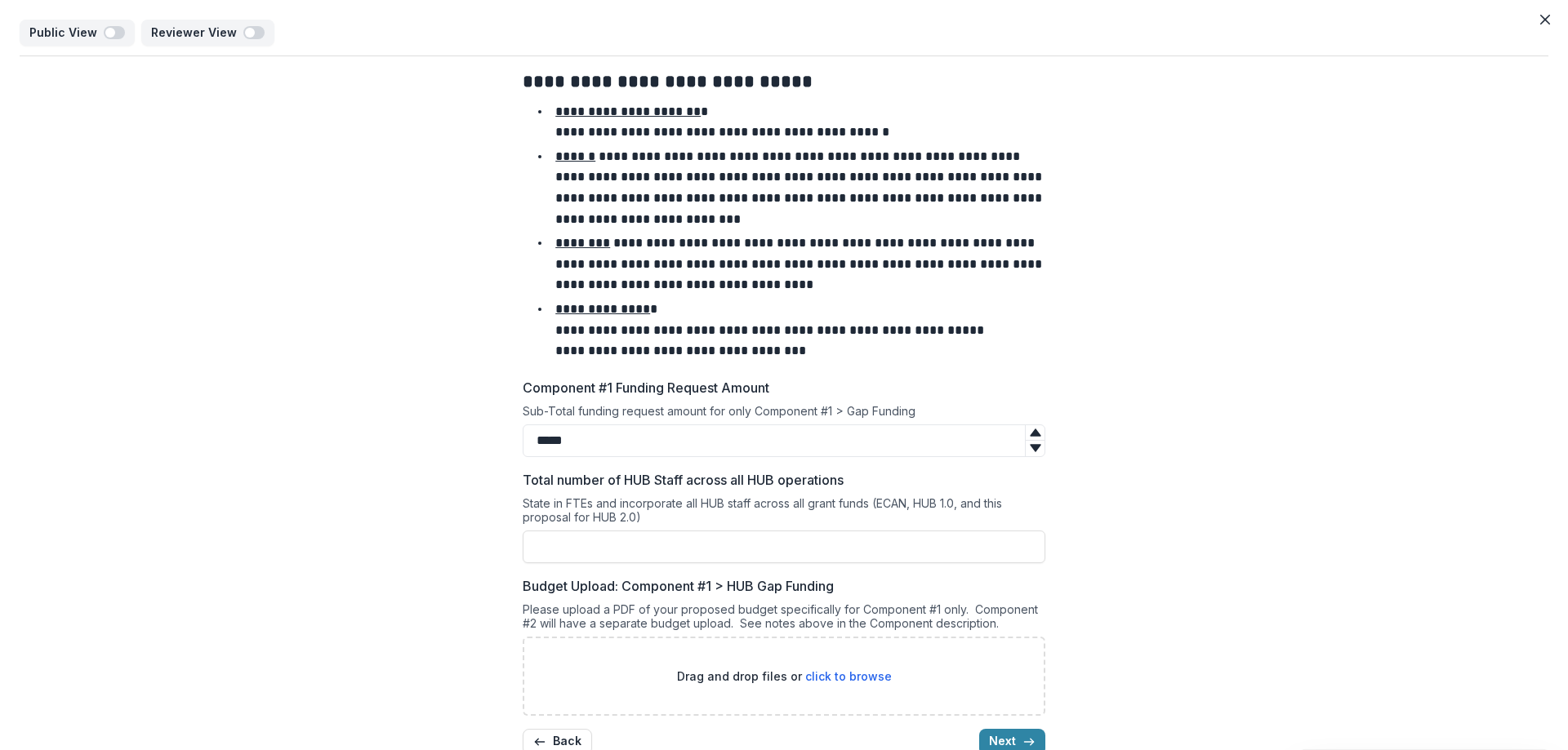
scroll to position [37, 0]
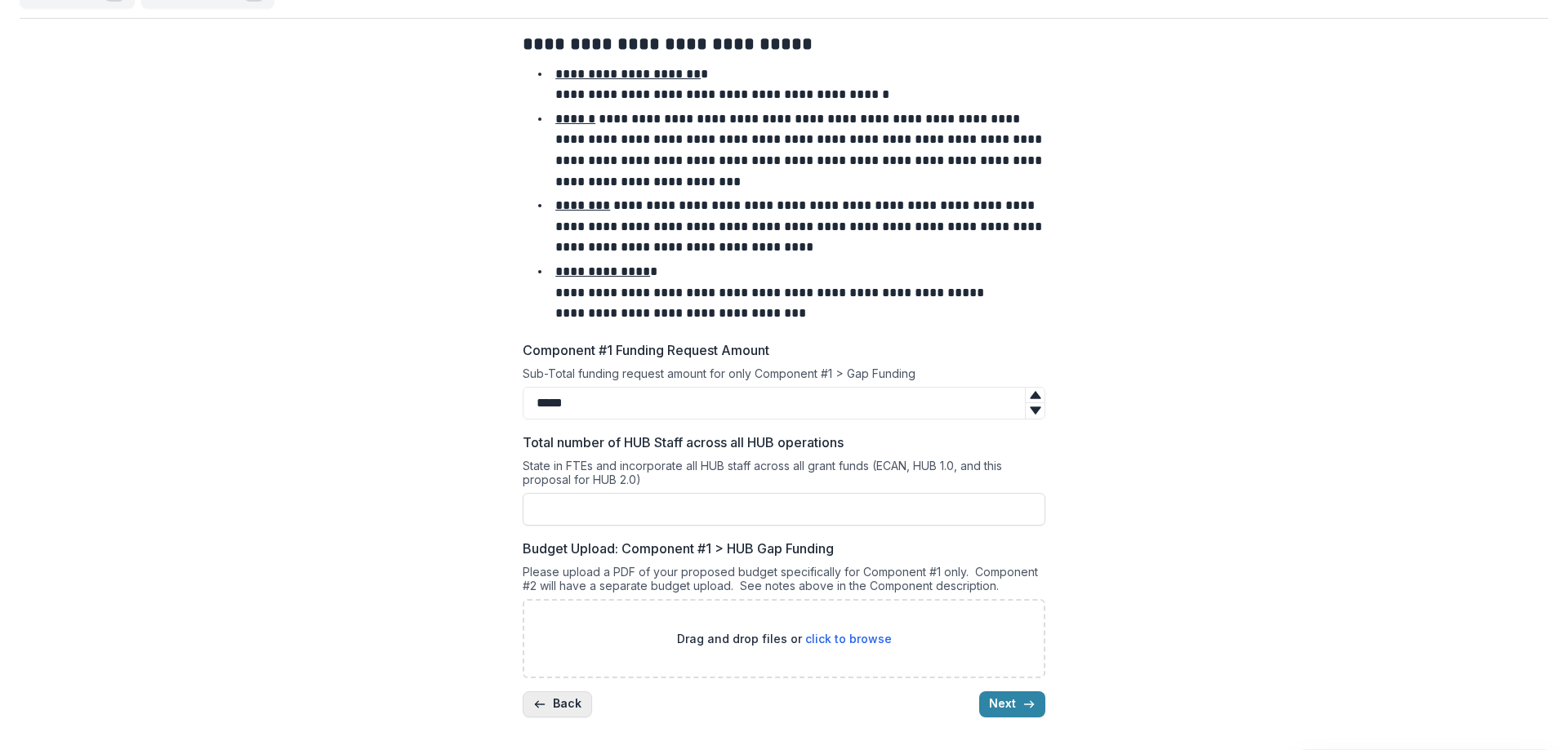
click at [562, 703] on button "Back" at bounding box center [557, 704] width 70 height 26
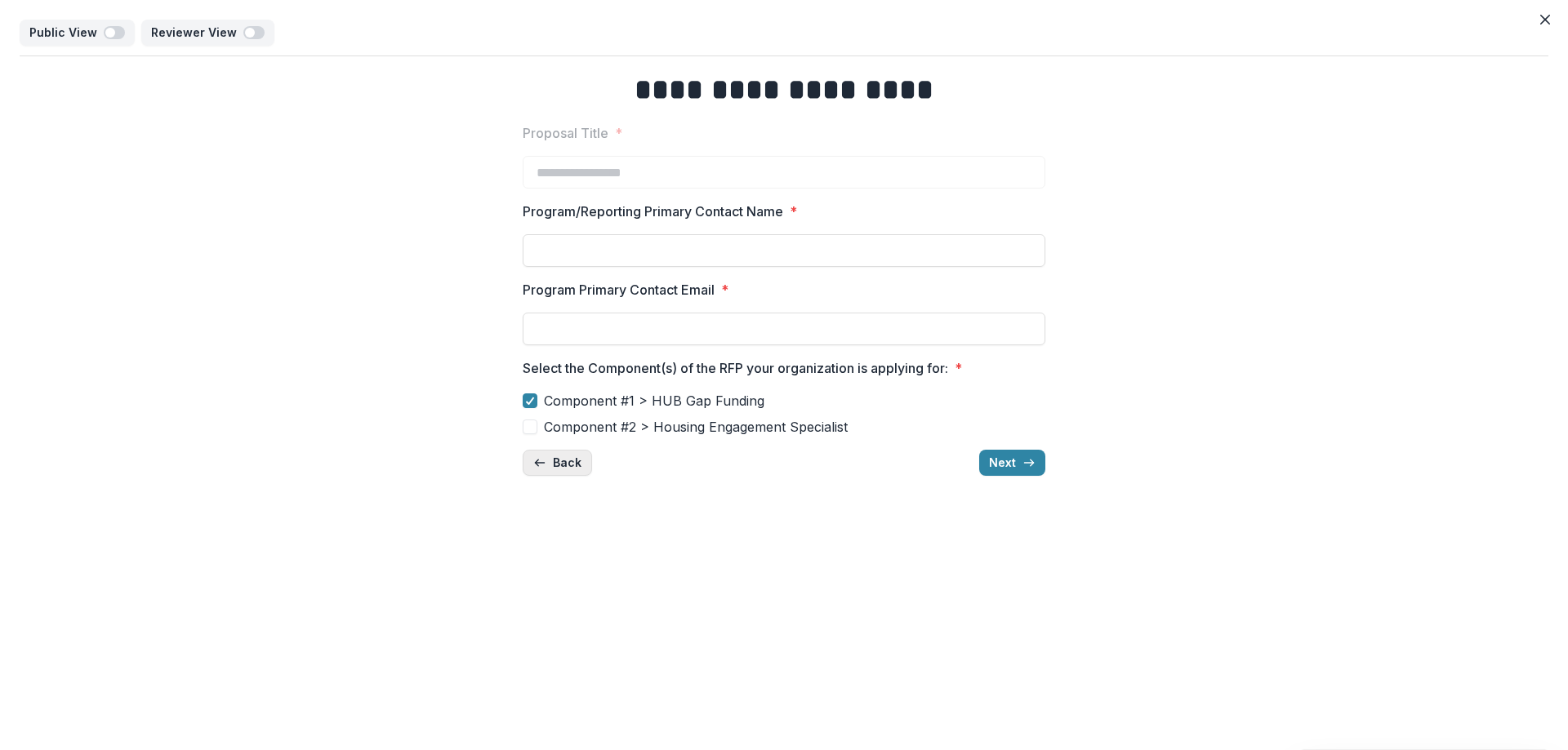
scroll to position [0, 0]
click at [527, 424] on span at bounding box center [530, 427] width 15 height 15
click at [1006, 467] on button "Next" at bounding box center [1011, 462] width 66 height 26
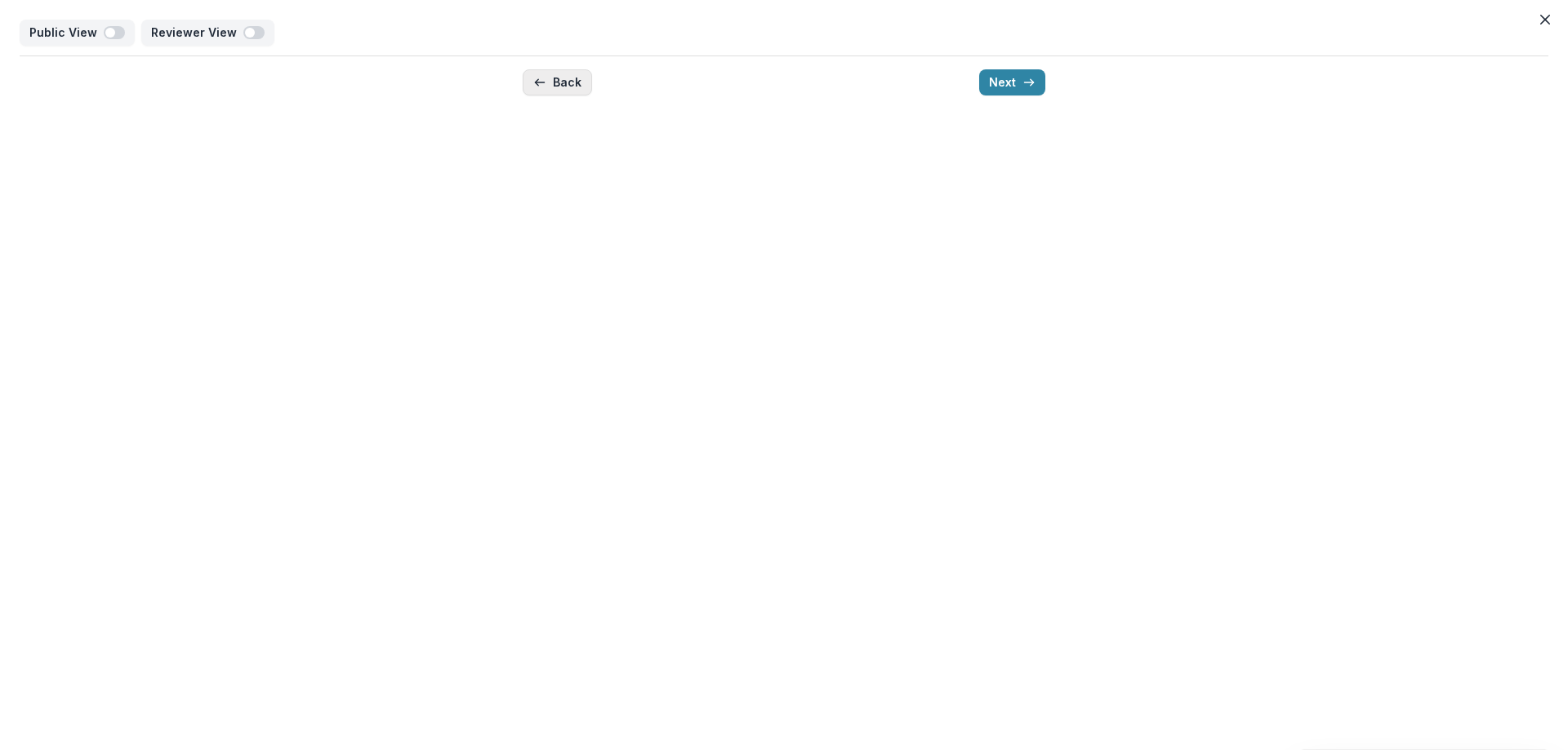
click at [559, 83] on button "Back" at bounding box center [557, 83] width 70 height 26
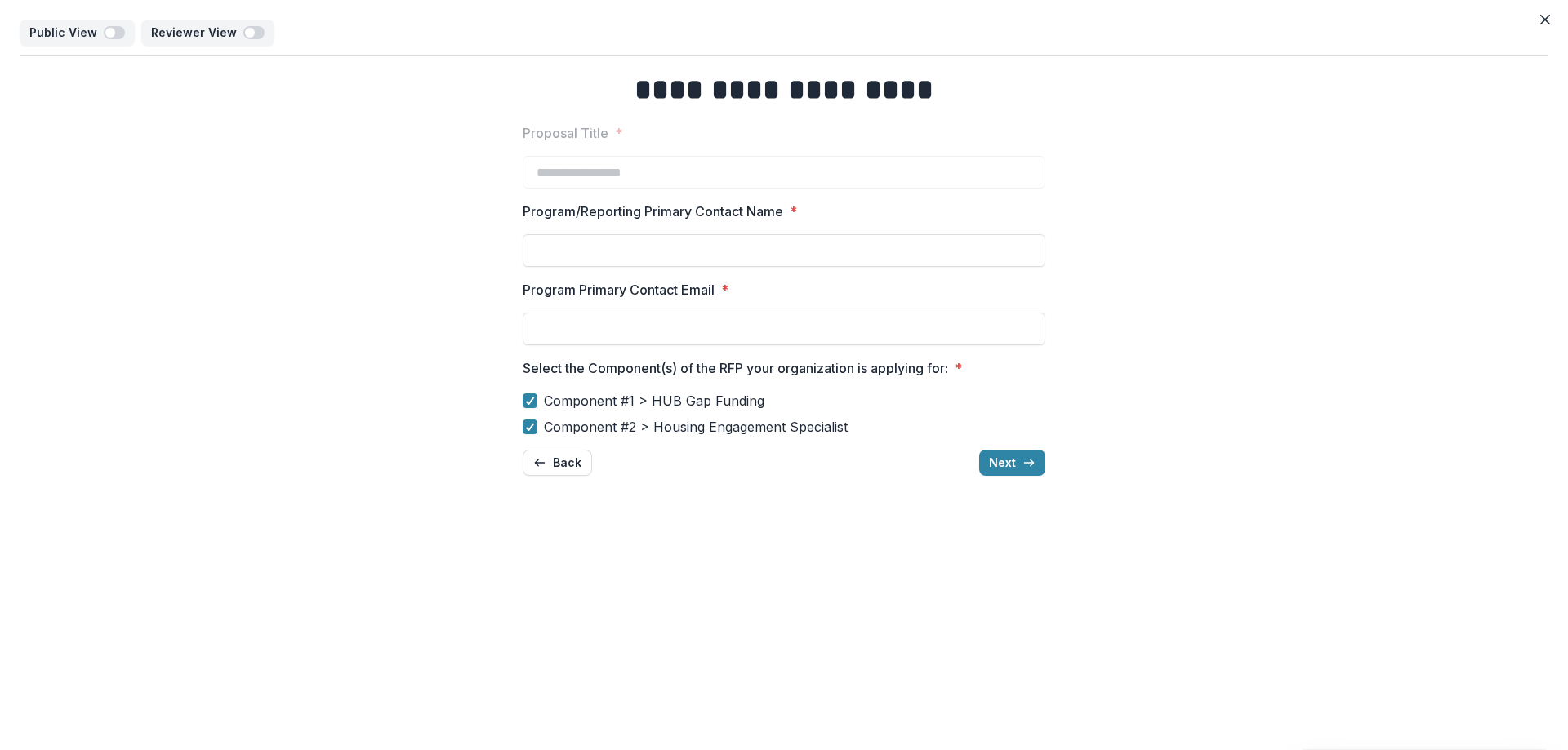
click at [1529, 19] on div "**********" at bounding box center [784, 375] width 1568 height 750
click at [1546, 13] on button "Close" at bounding box center [1545, 20] width 26 height 26
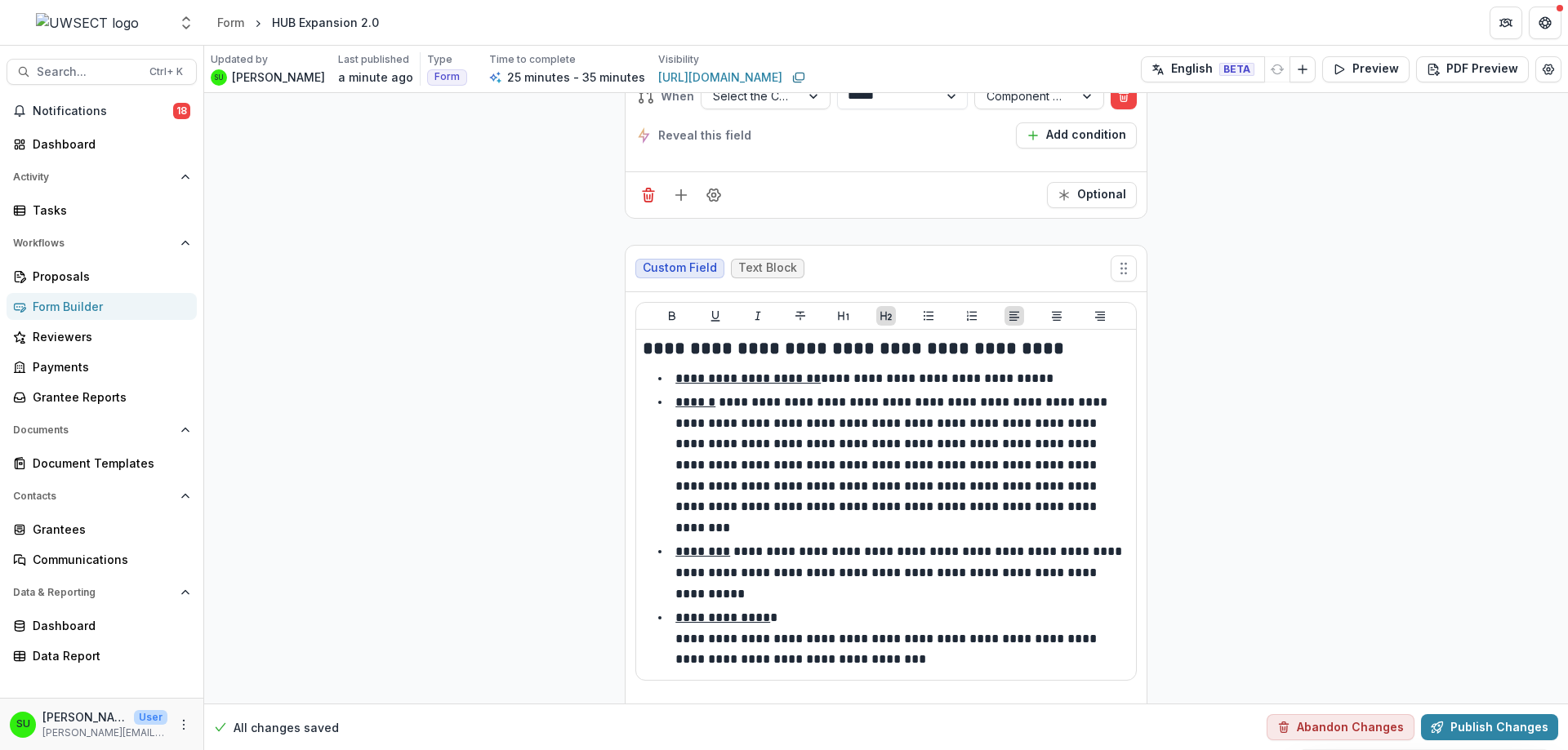
scroll to position [5591, 0]
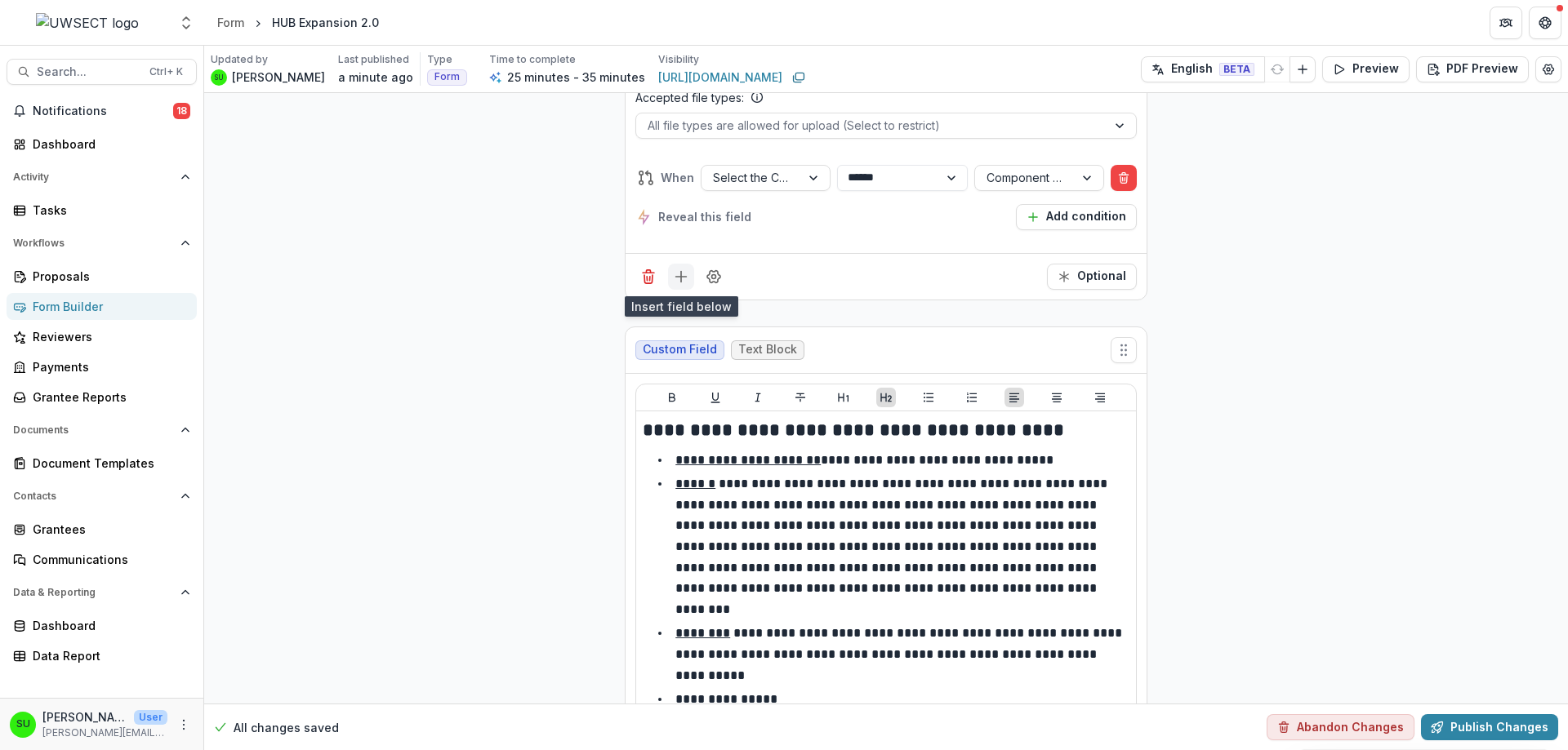
click at [685, 274] on icon "Add field" at bounding box center [682, 276] width 17 height 17
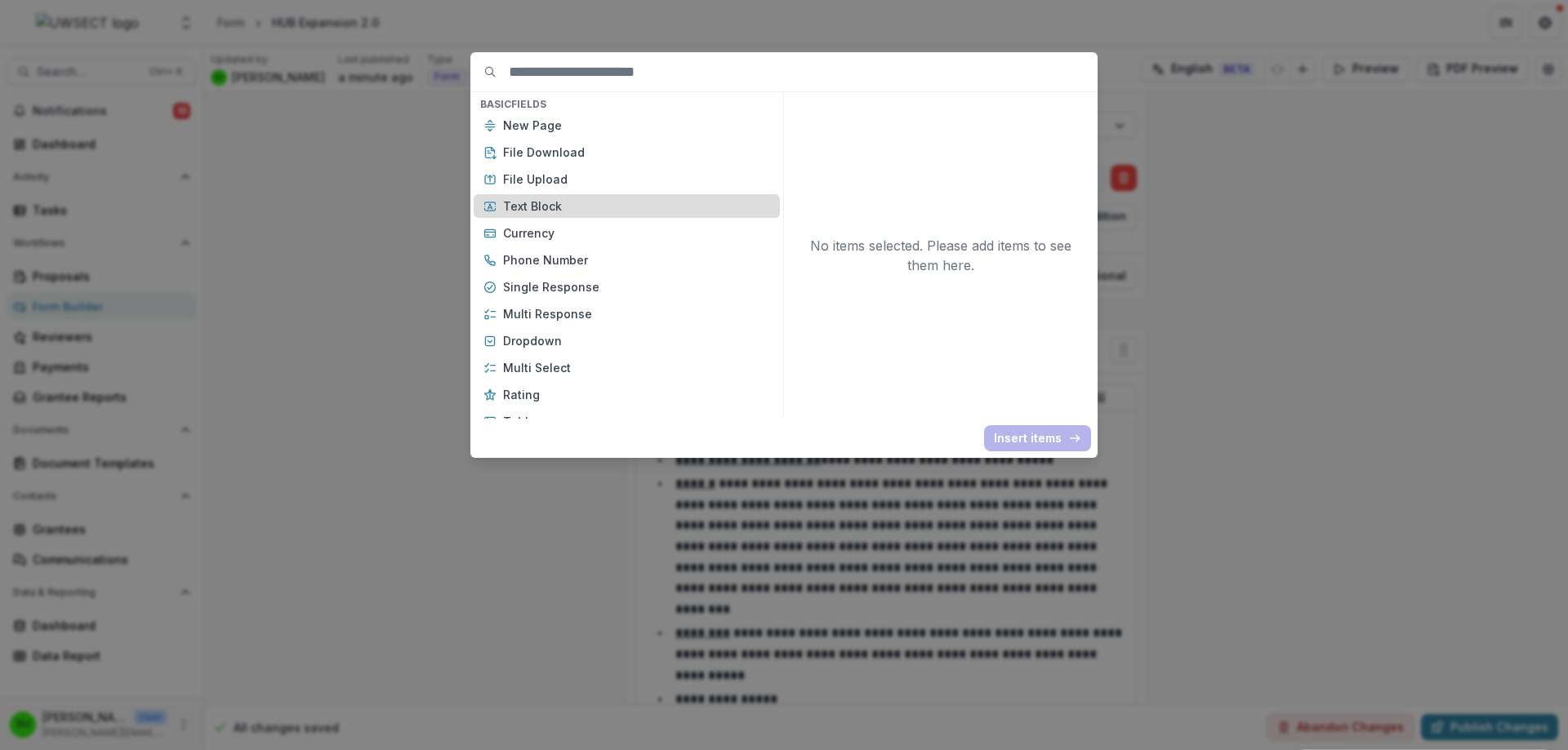
click at [561, 208] on p "Text Block" at bounding box center [636, 206] width 267 height 17
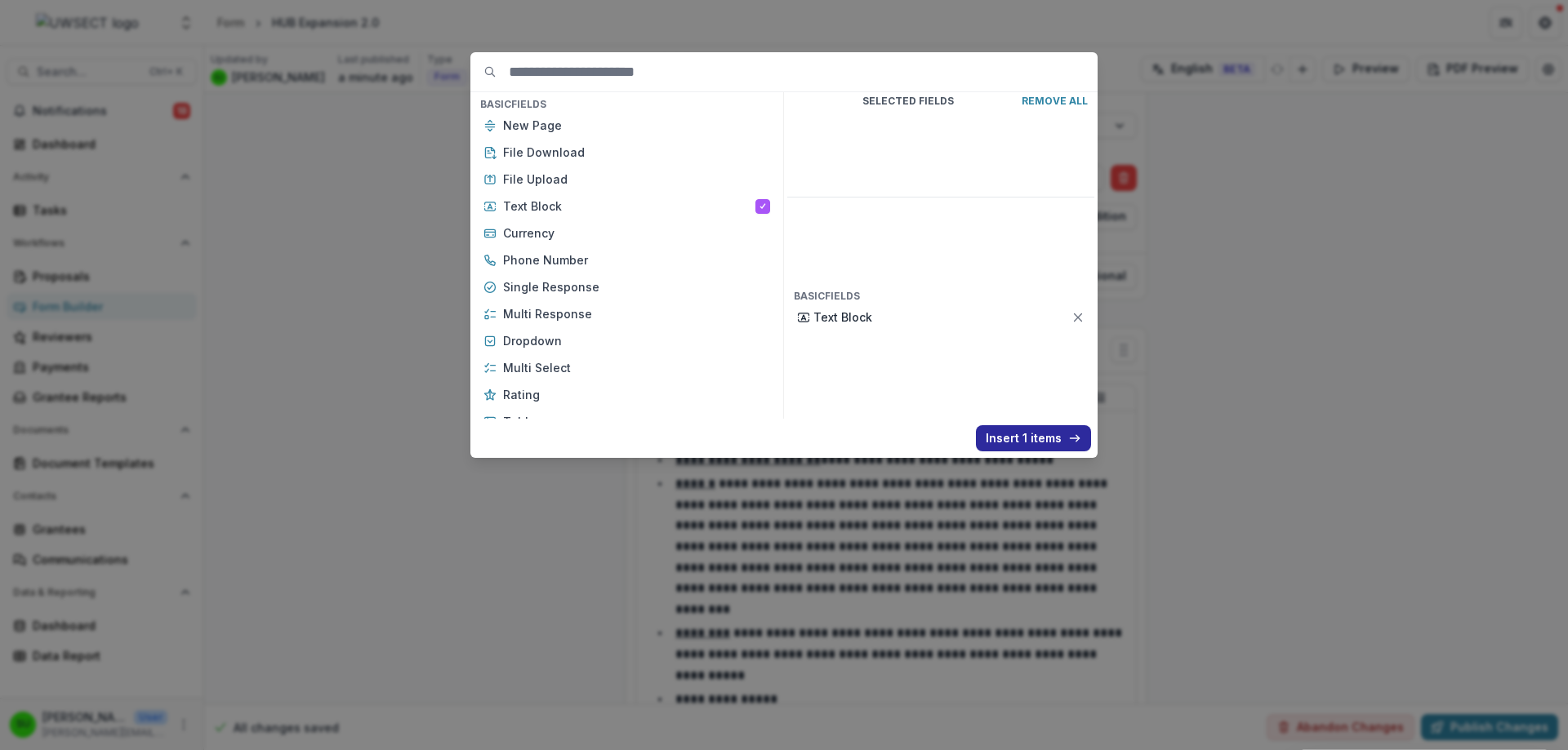
click at [1058, 440] on button "Insert 1 items" at bounding box center [1034, 438] width 115 height 26
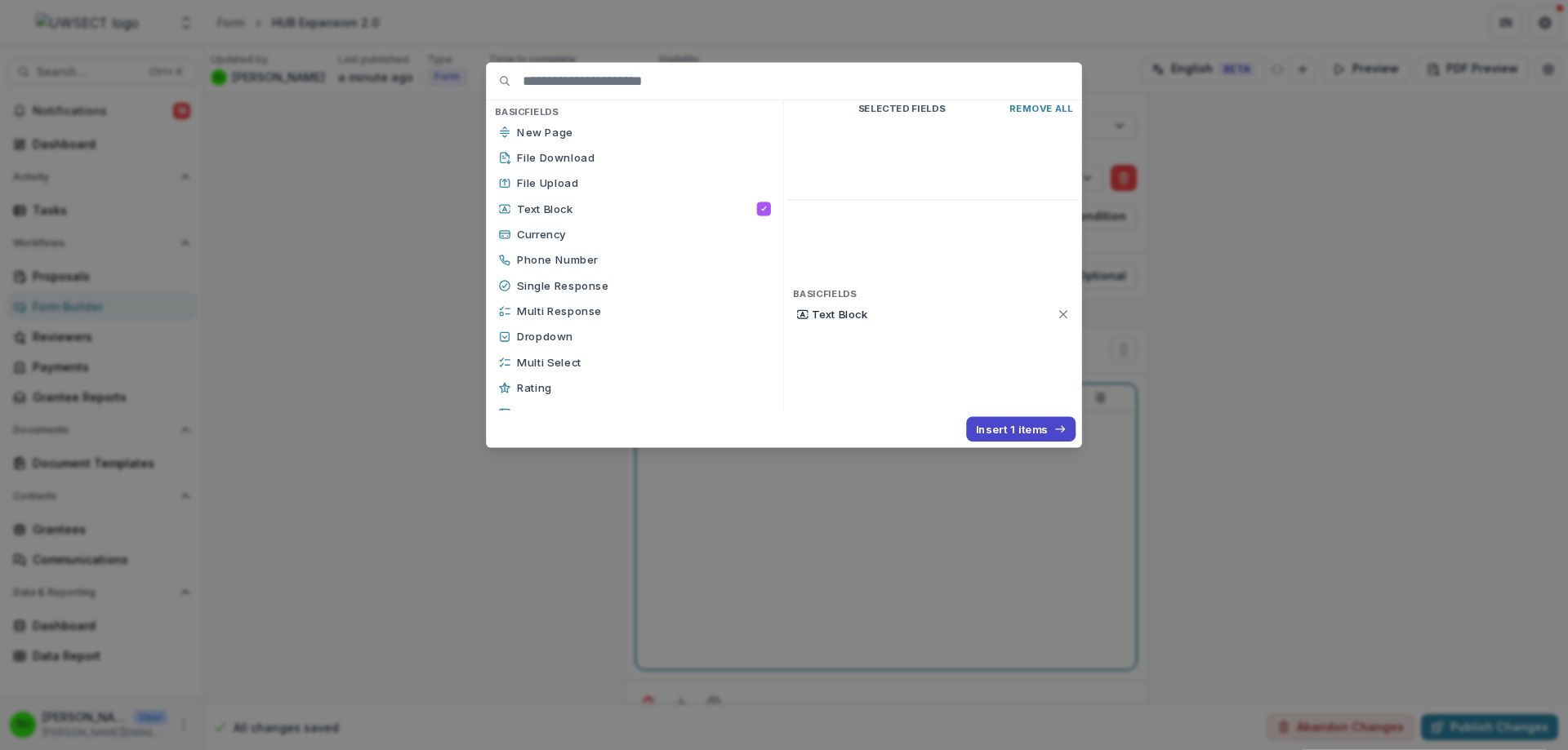
click at [785, 461] on div at bounding box center [885, 540] width 487 height 245
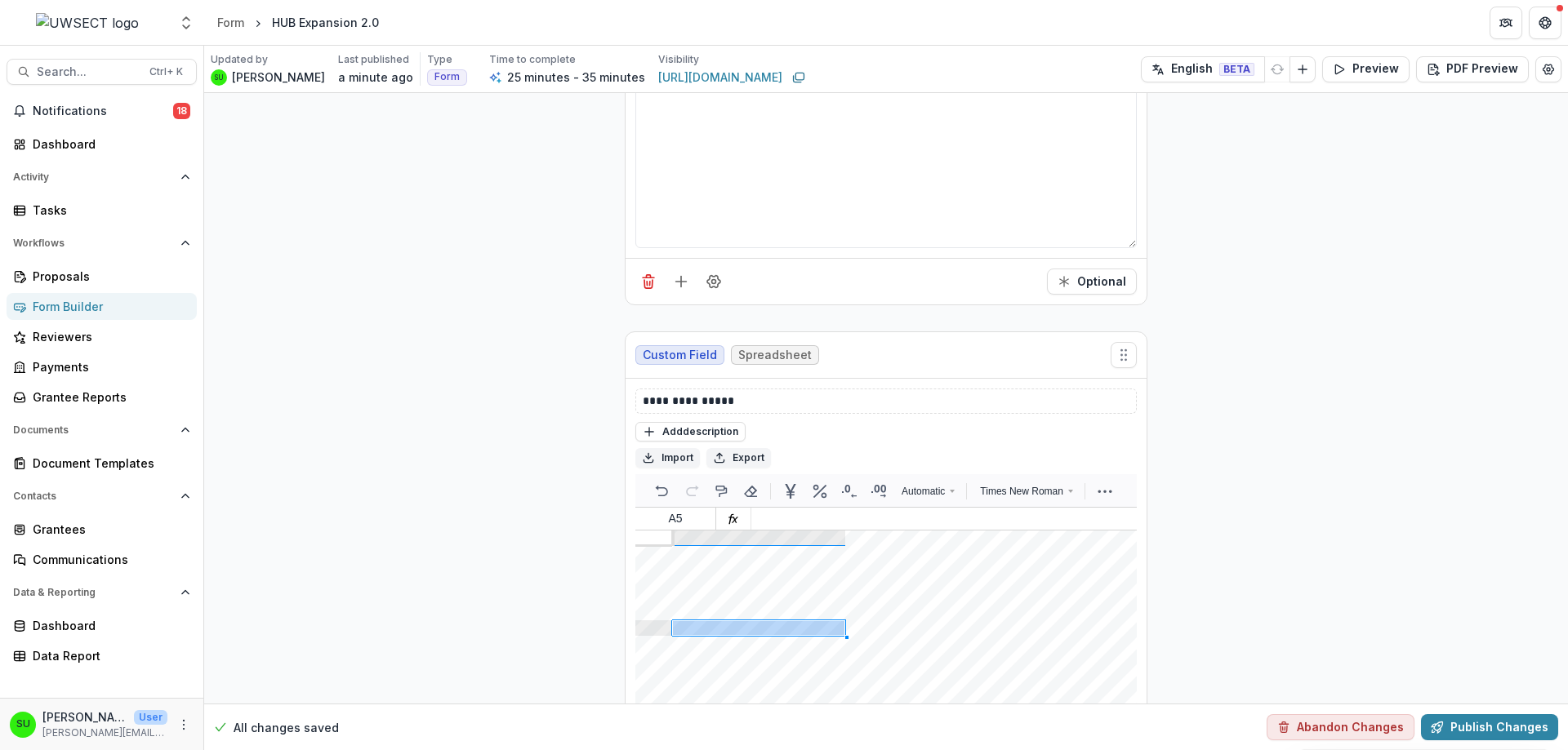
scroll to position [9362, 0]
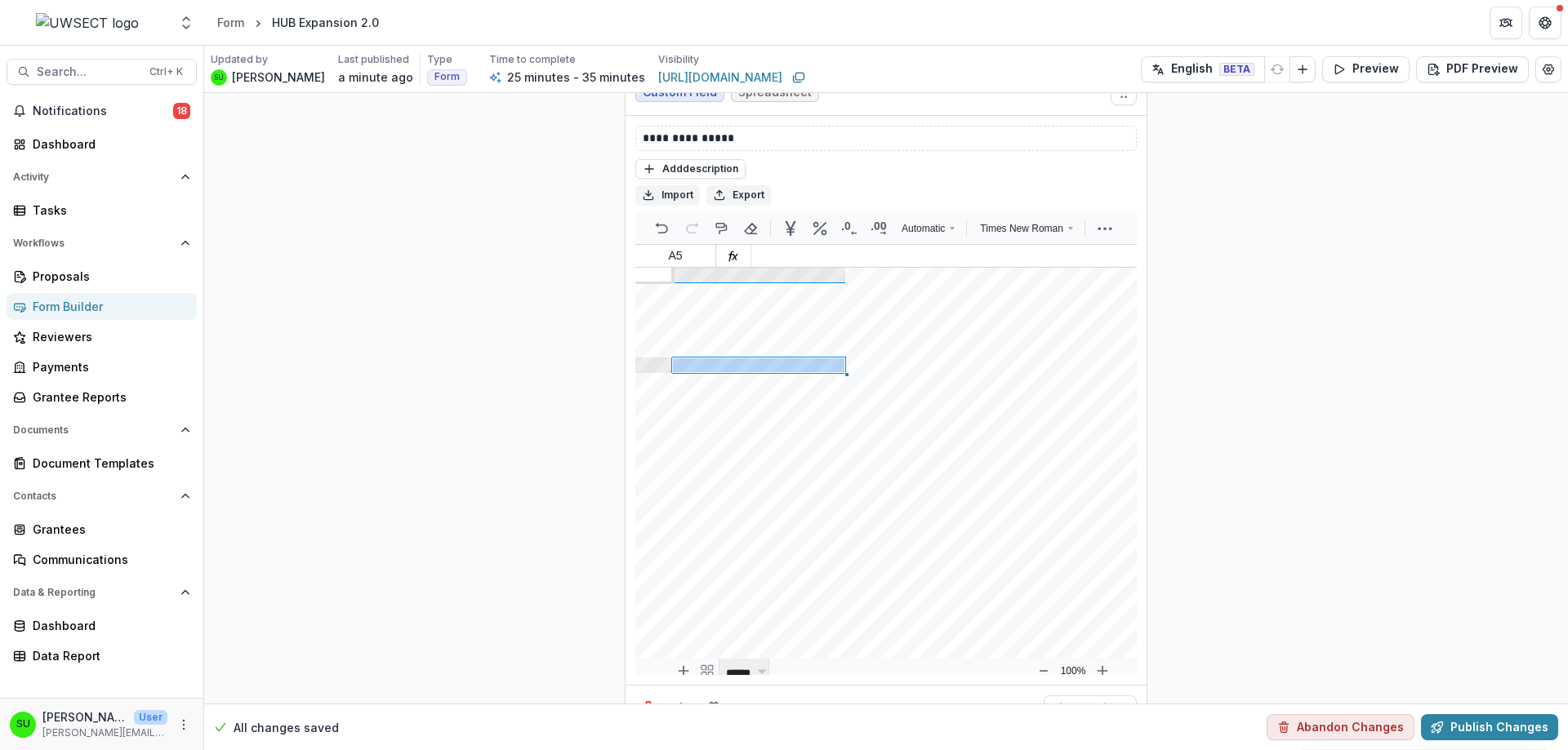
click at [858, 685] on div "Required" at bounding box center [885, 708] width 520 height 47
click at [713, 703] on icon "Field Settings" at bounding box center [713, 708] width 13 height 12
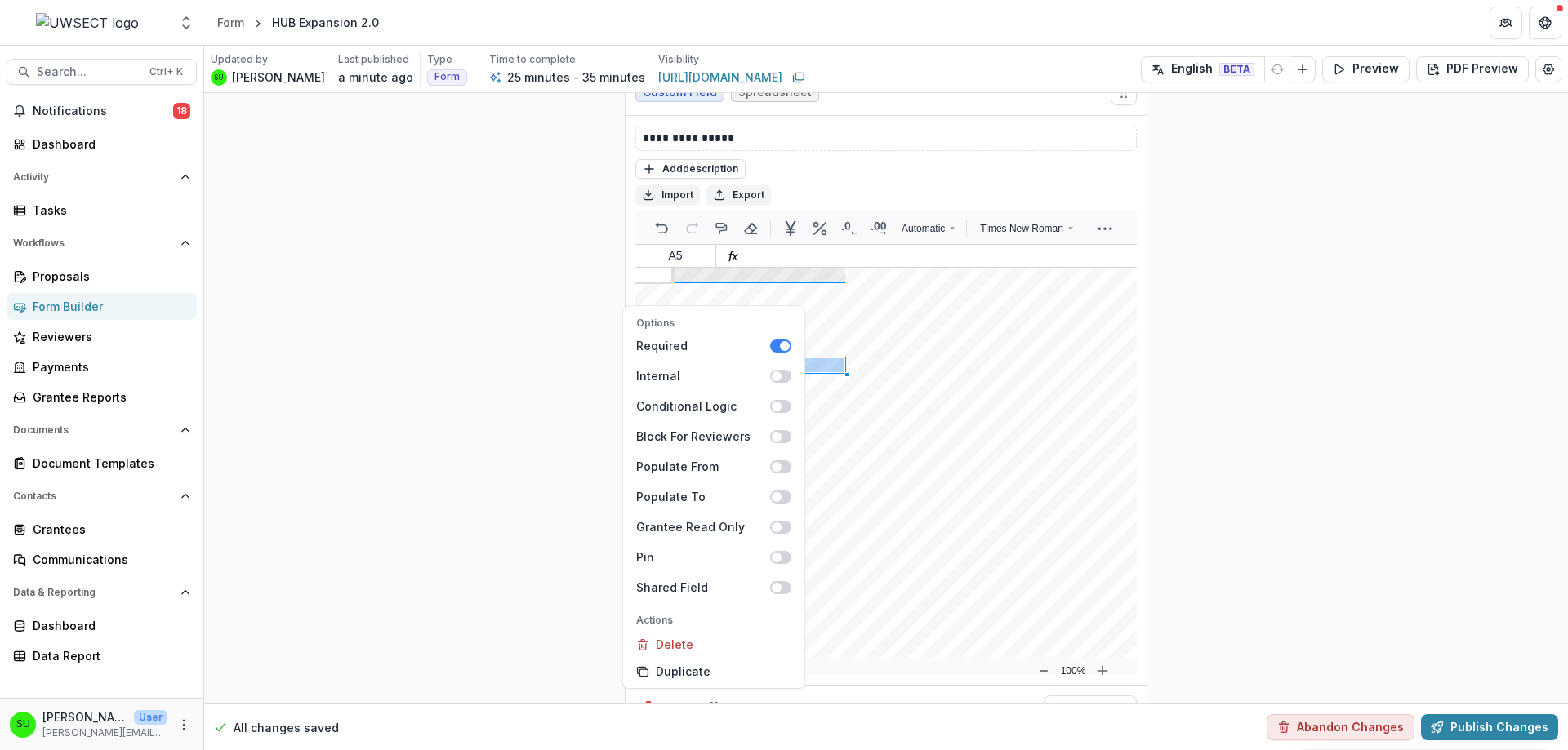
click at [806, 685] on div "Options Required Internal Conditional Logic Block For Reviewers Populate From P…" at bounding box center [885, 708] width 520 height 47
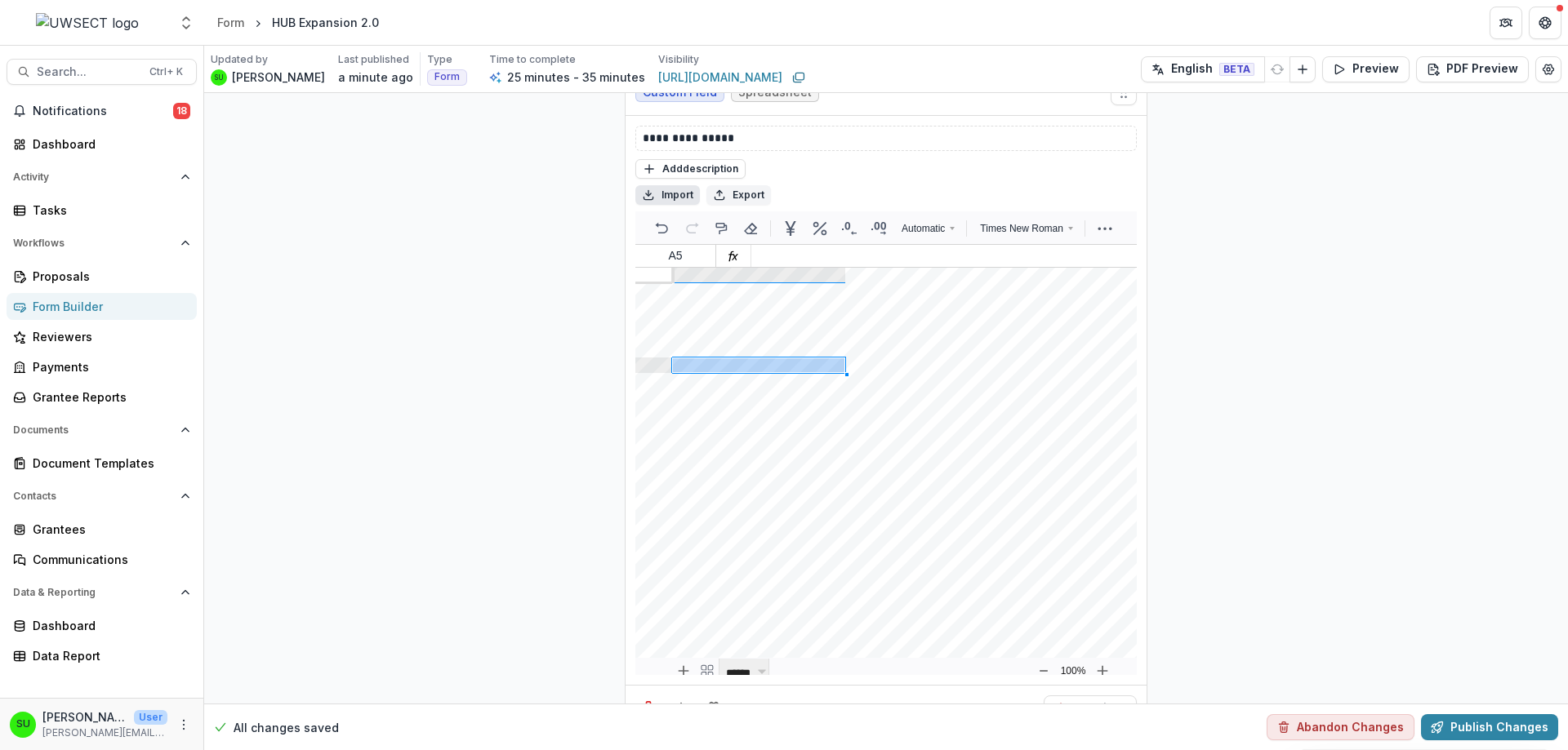
click at [666, 185] on button "Import" at bounding box center [667, 194] width 64 height 20
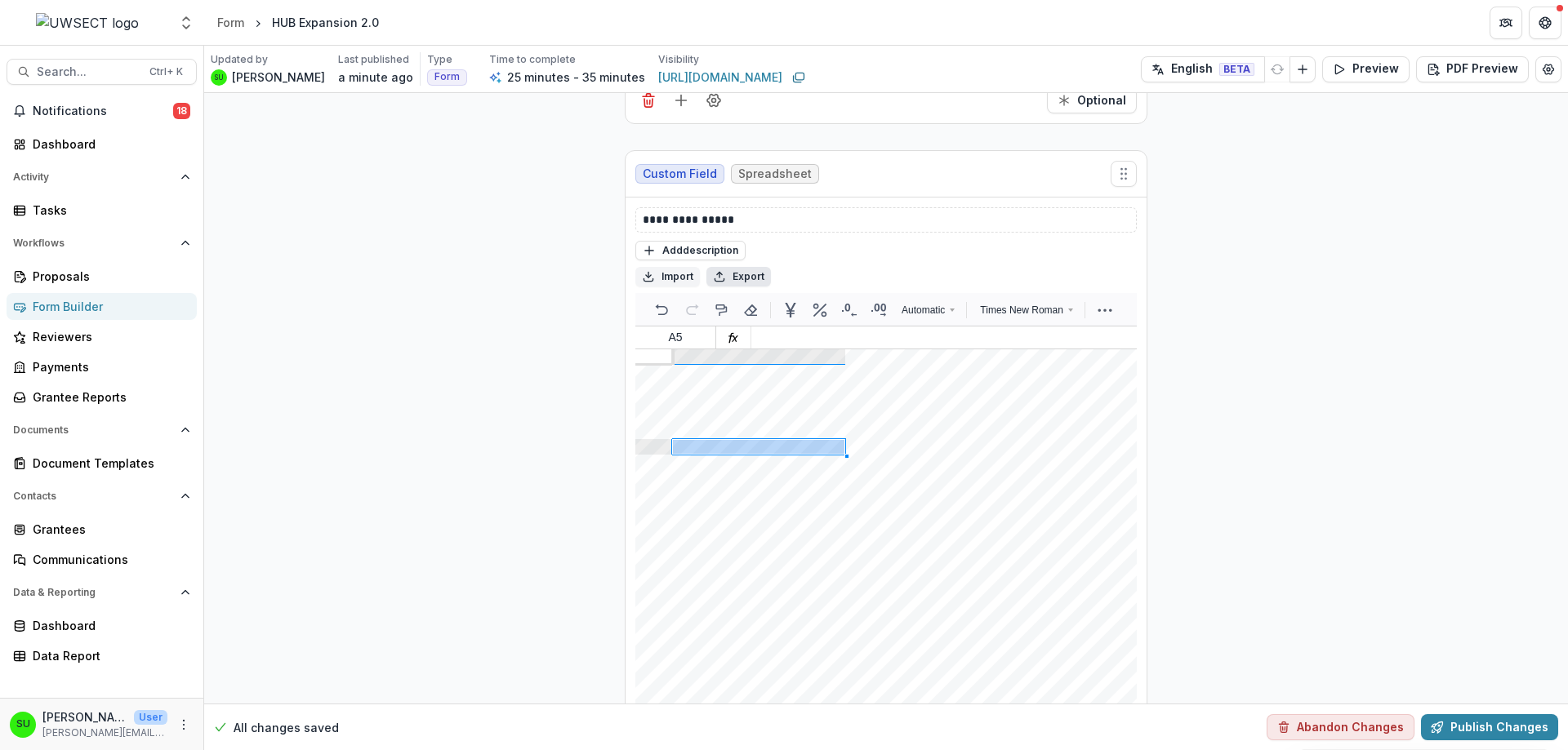
click at [755, 267] on button "Export" at bounding box center [738, 276] width 64 height 20
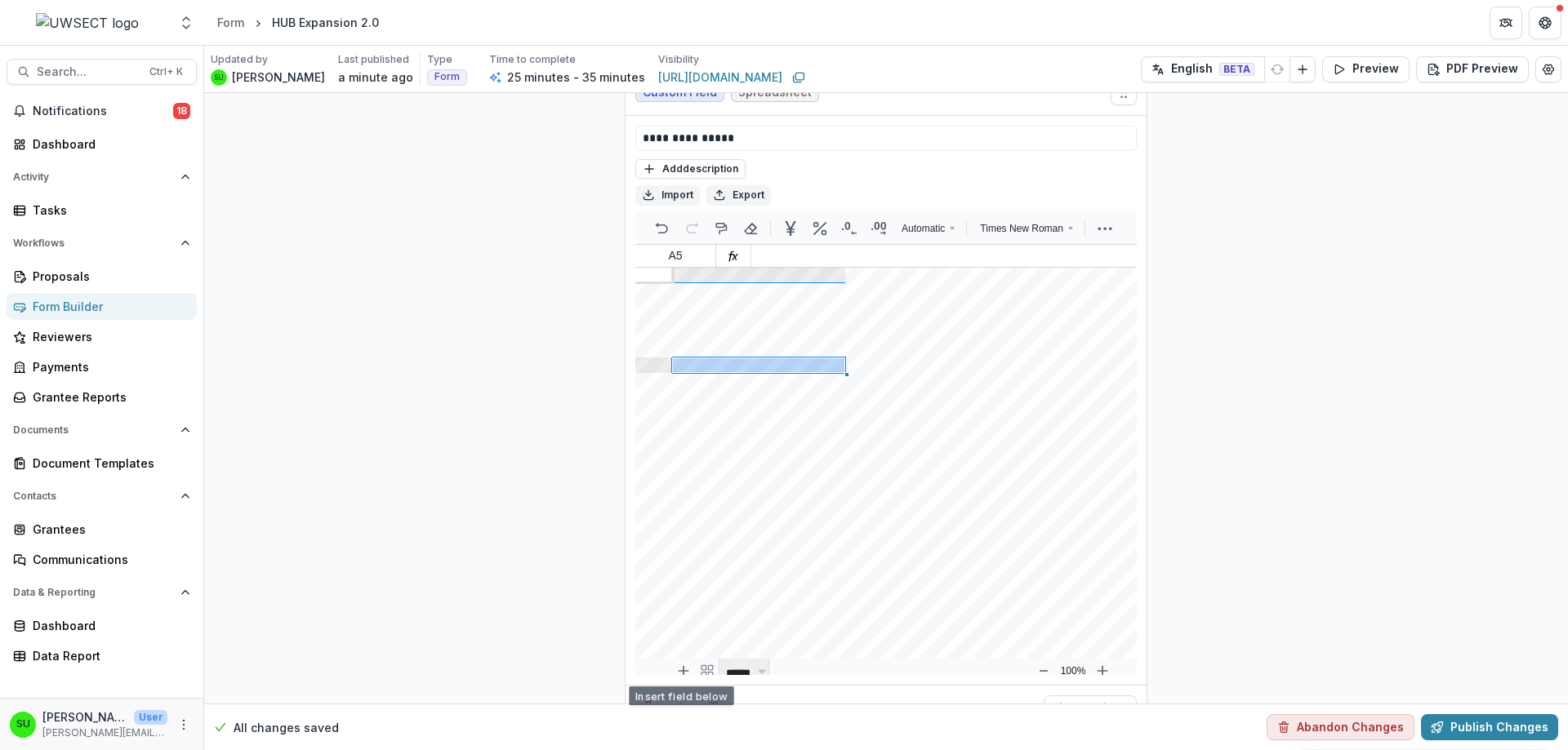
click at [708, 700] on icon "Field Settings" at bounding box center [714, 708] width 17 height 17
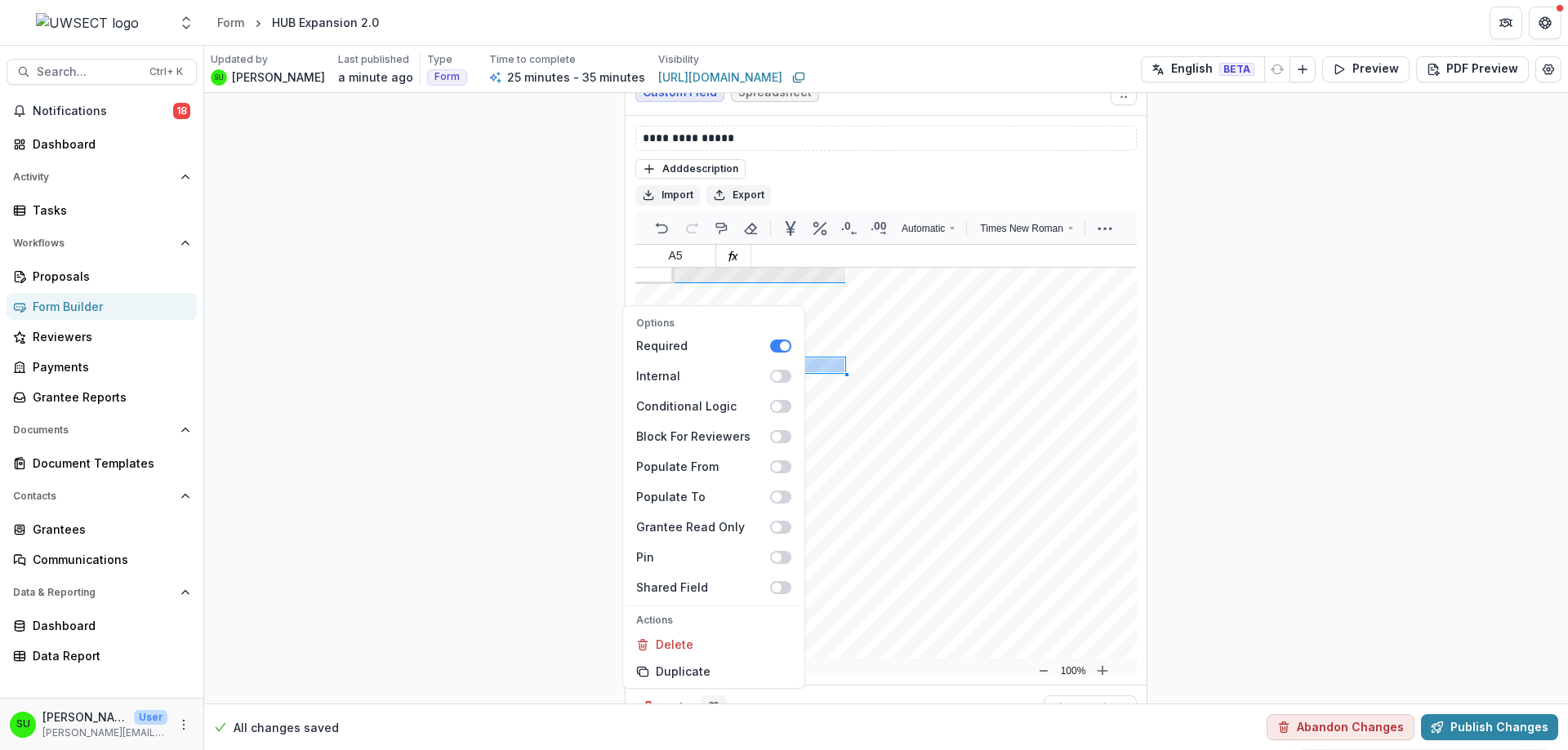
click at [709, 700] on icon "Field Settings" at bounding box center [714, 708] width 17 height 17
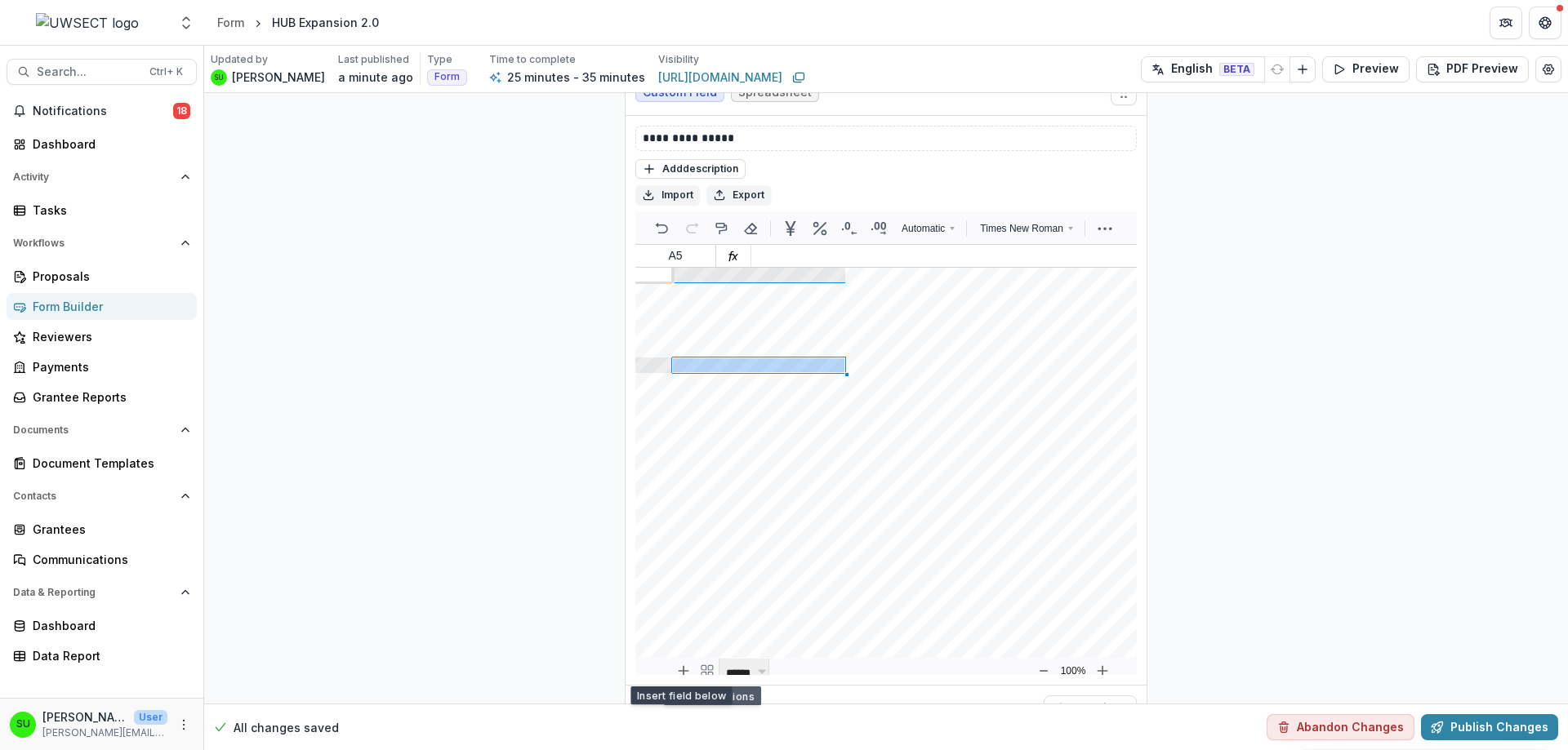
click at [682, 700] on icon "Add field" at bounding box center [682, 708] width 17 height 17
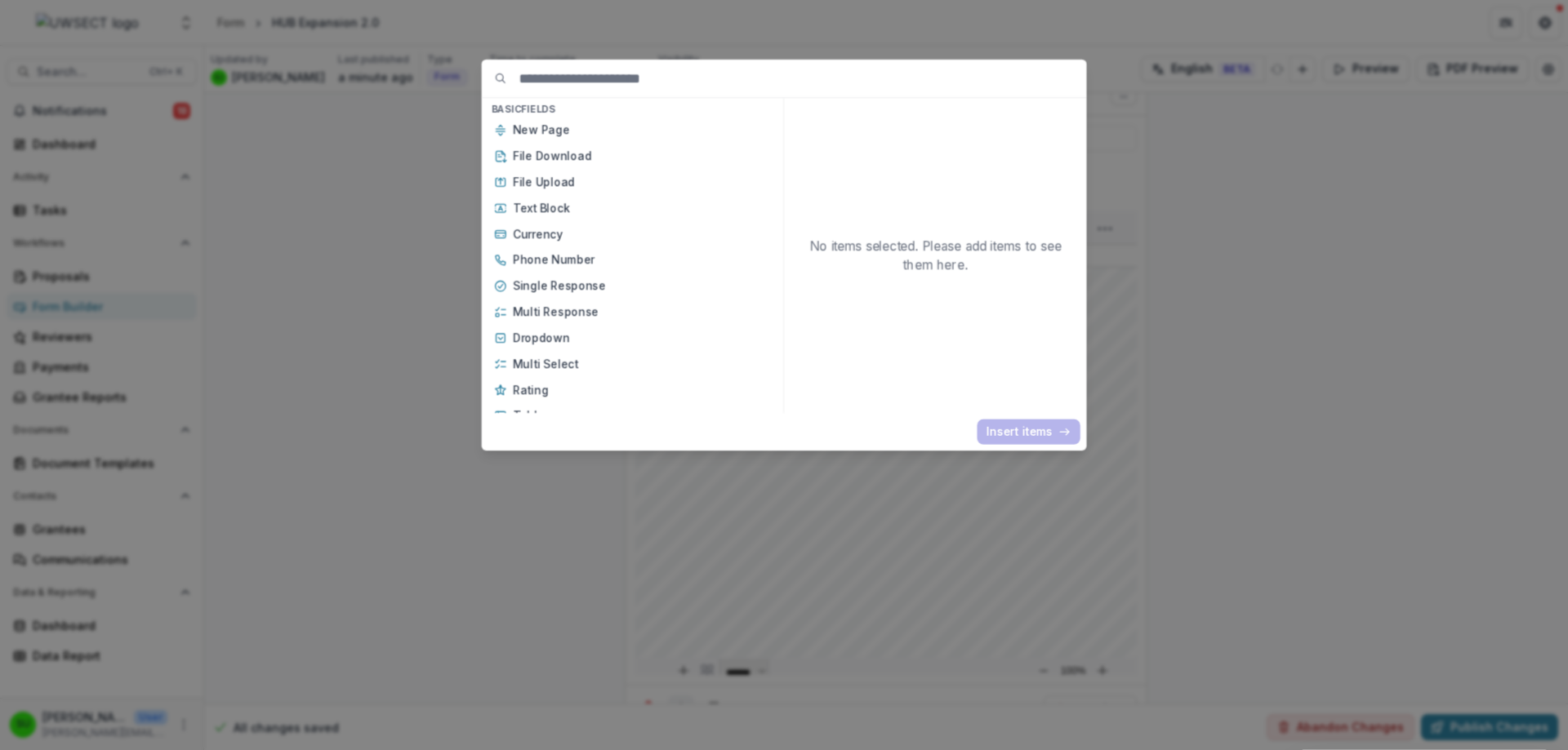
click at [682, 669] on div "Basic Fields New Page File Download File Upload Text Block Currency Phone Numbe…" at bounding box center [784, 375] width 1568 height 750
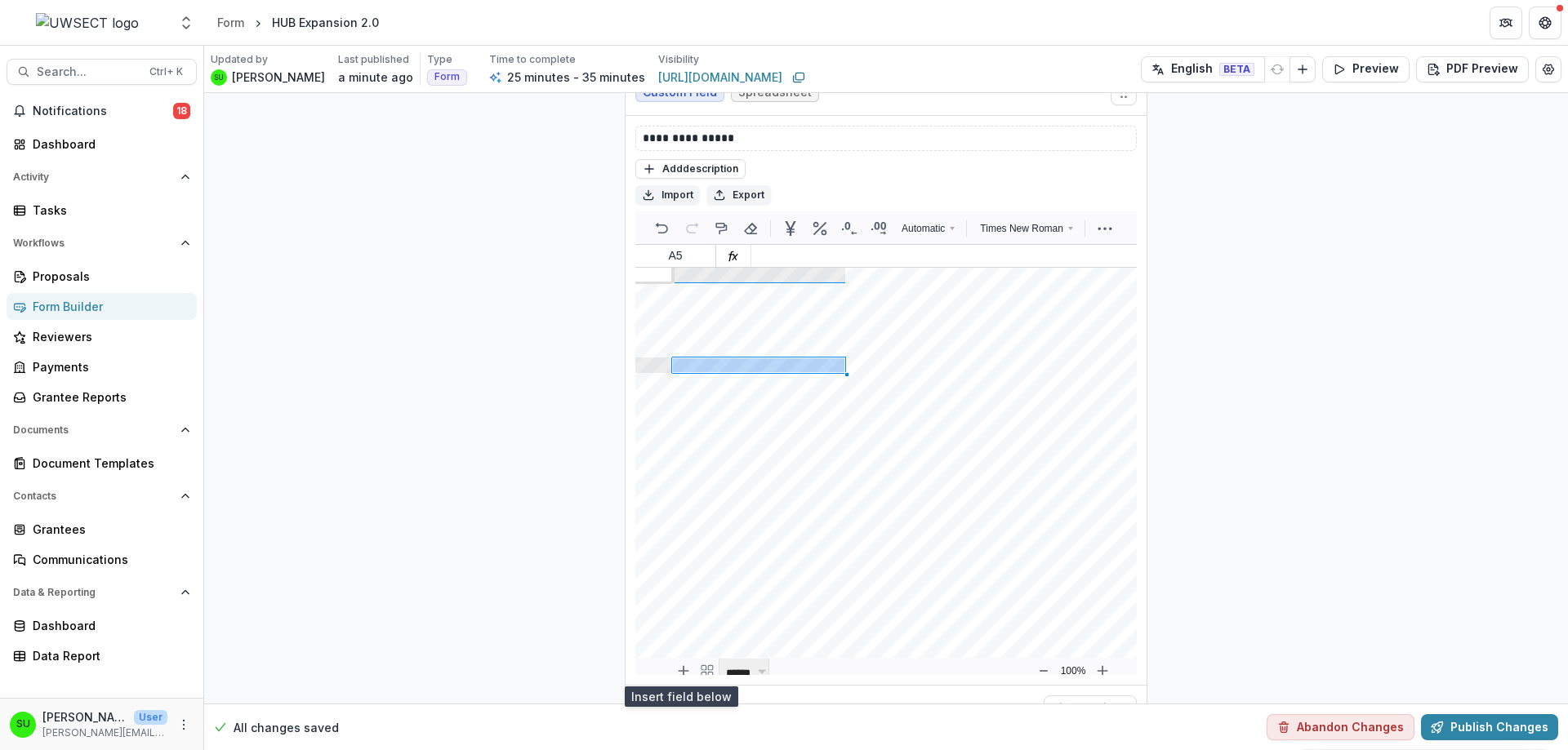
click at [681, 700] on icon "Add field" at bounding box center [682, 708] width 17 height 17
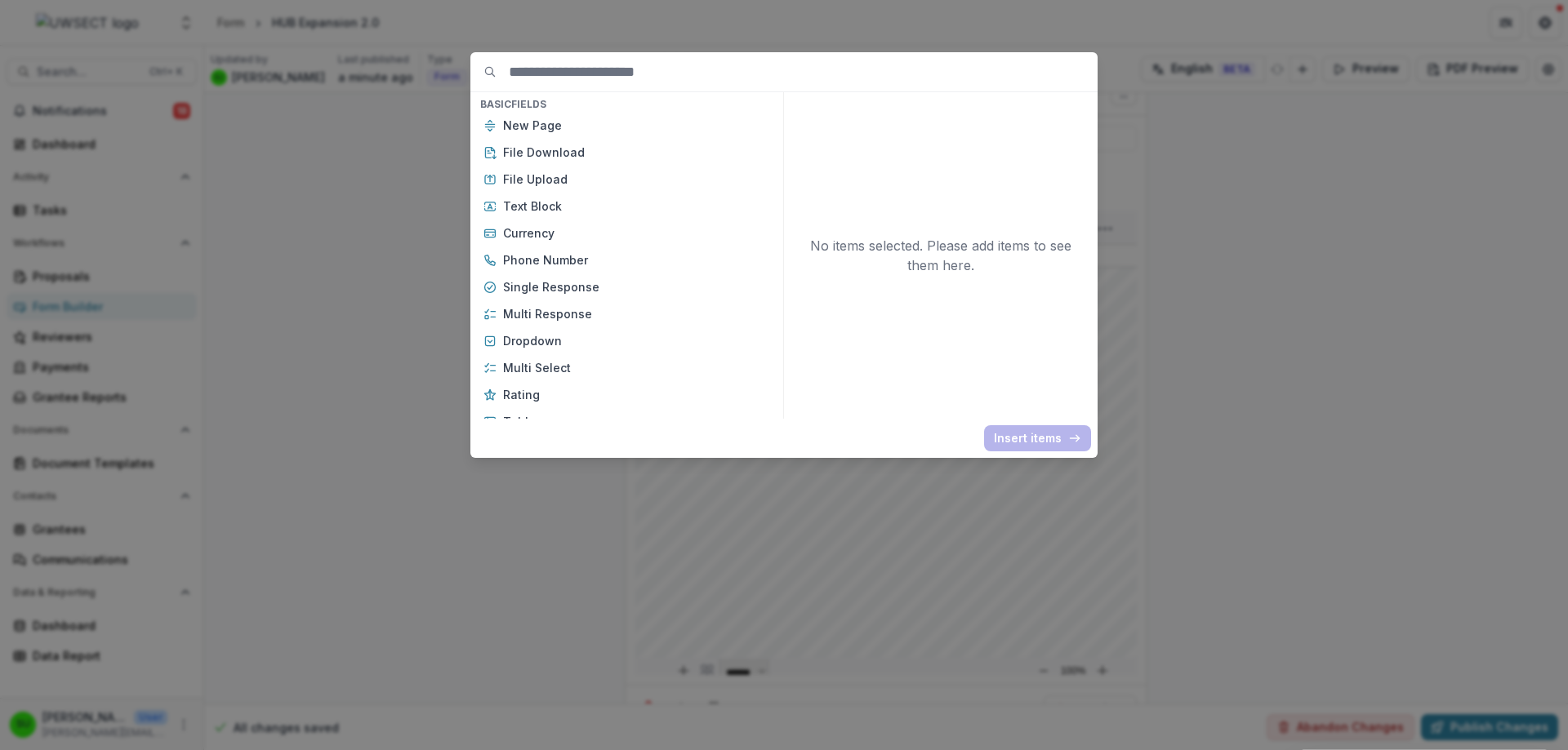
click at [773, 663] on div "Basic Fields New Page File Download File Upload Text Block Currency Phone Numbe…" at bounding box center [784, 375] width 1568 height 750
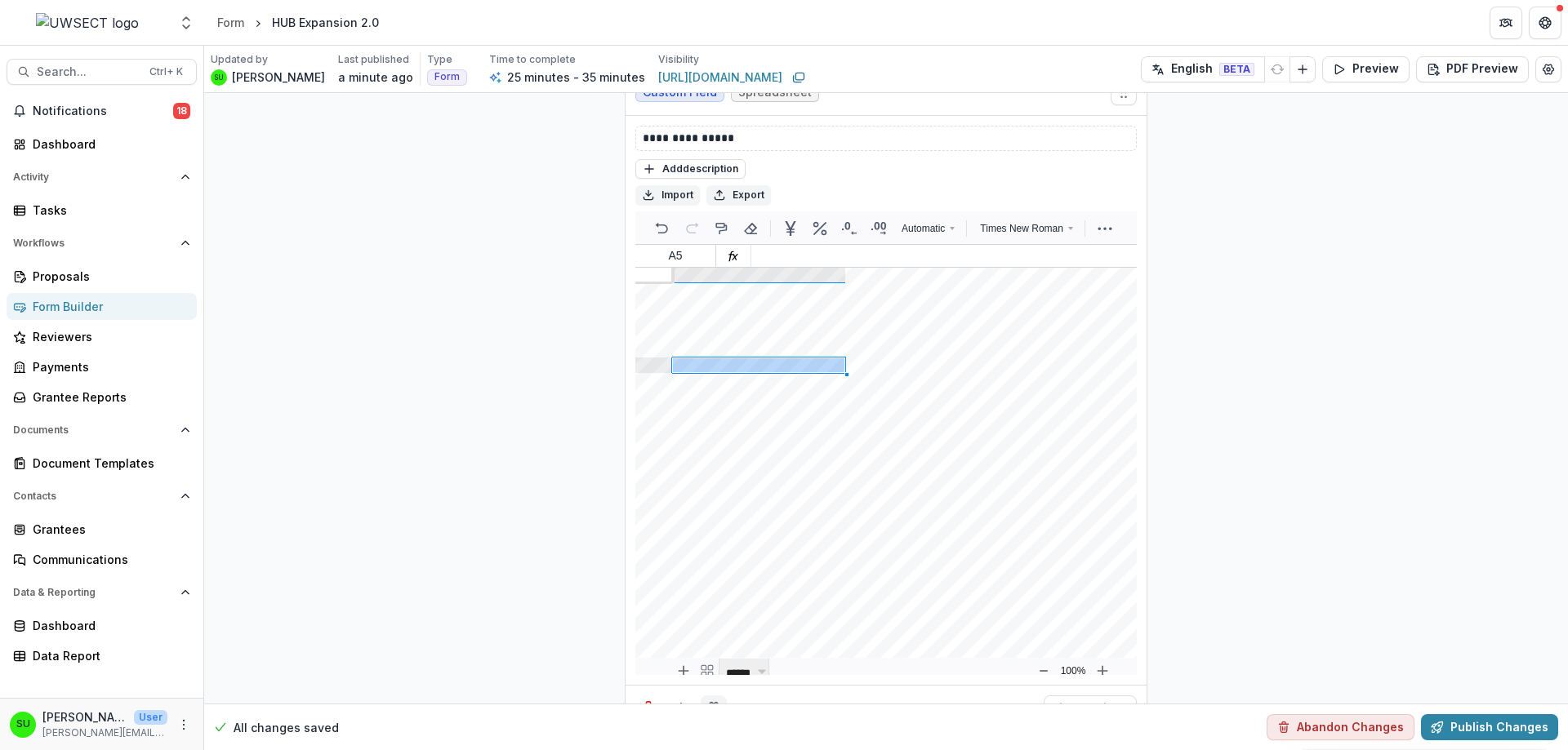
click at [715, 700] on icon "Field Settings" at bounding box center [714, 708] width 17 height 17
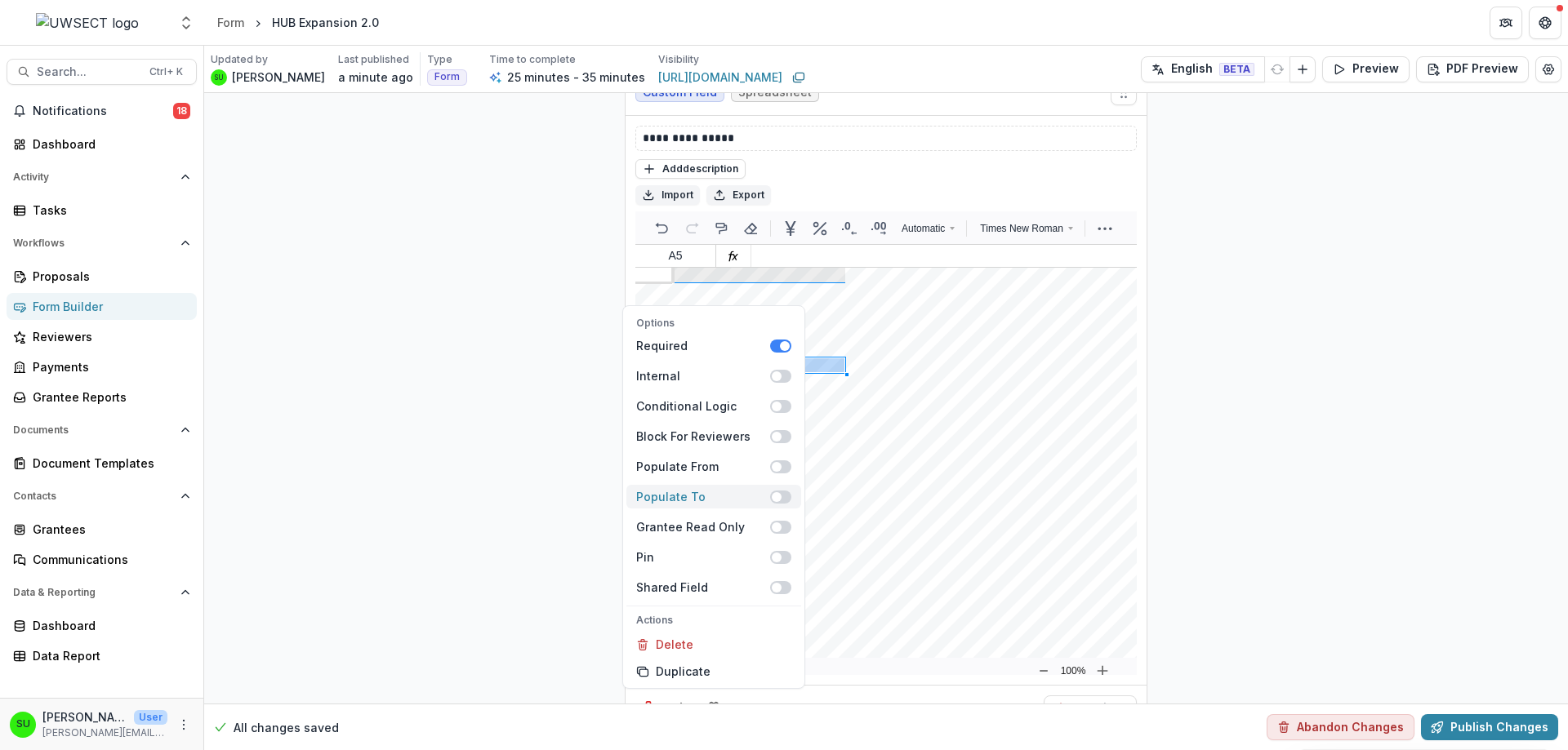
click at [693, 488] on div "Populate To" at bounding box center [703, 496] width 134 height 17
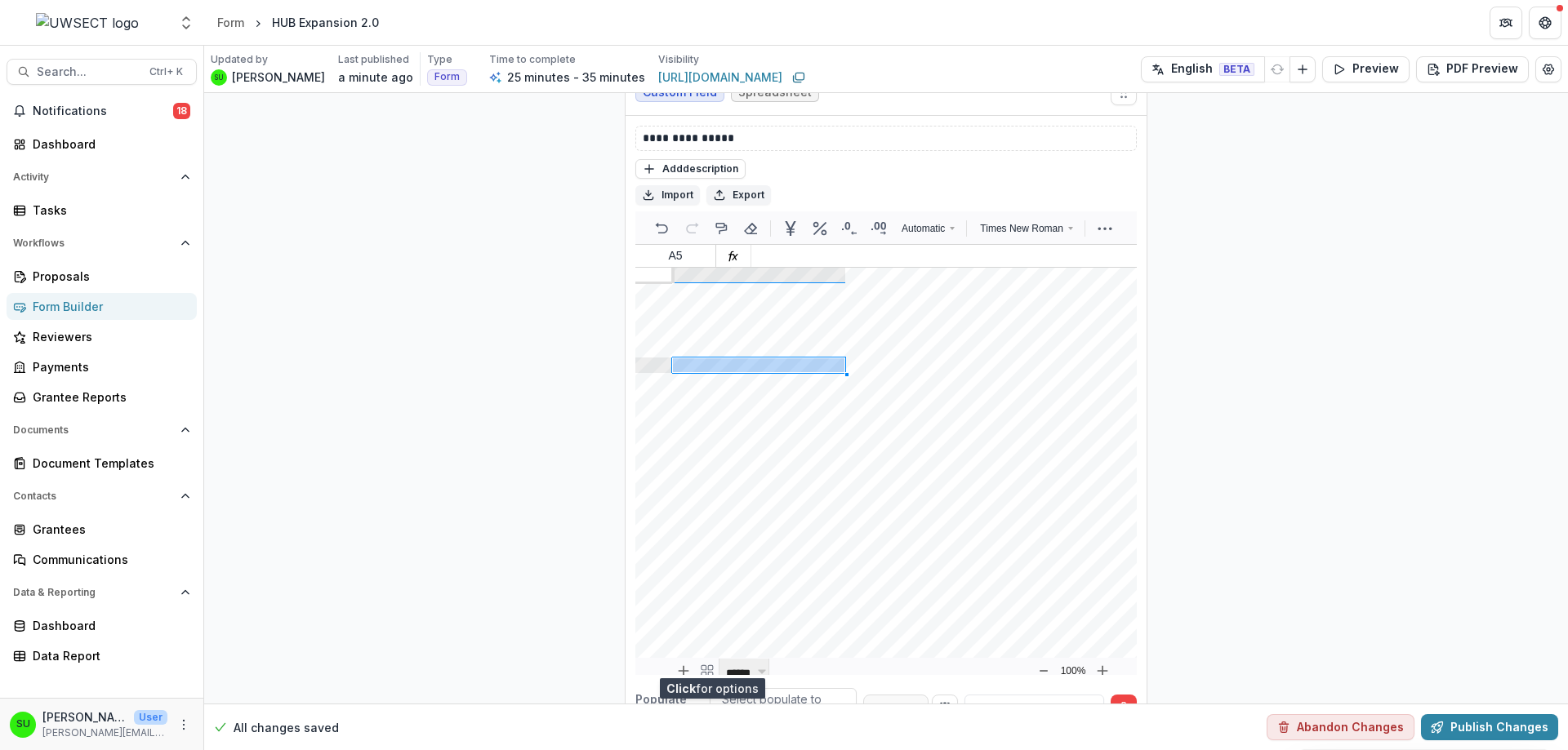
scroll to position [9414, 0]
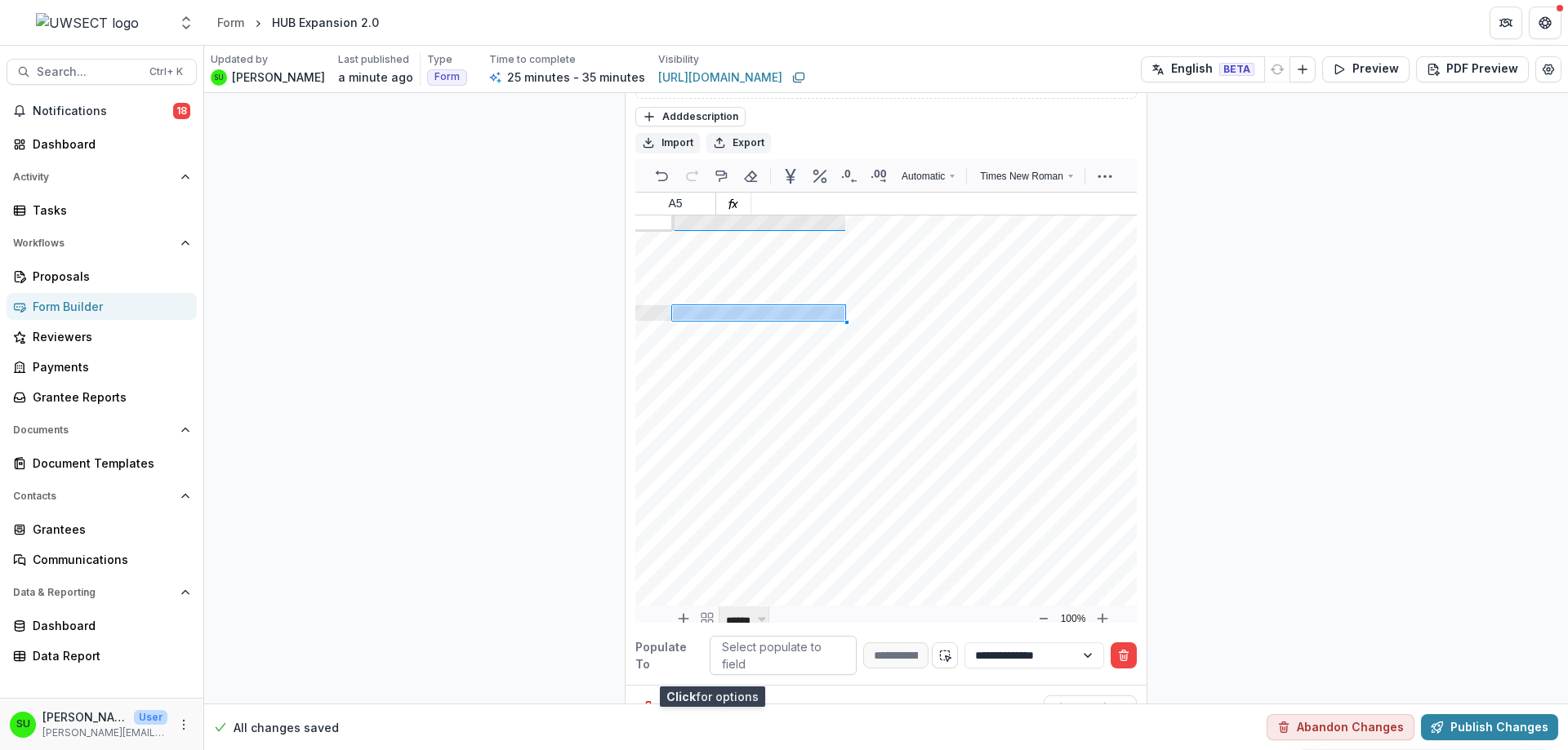
click at [805, 646] on div at bounding box center [783, 656] width 123 height 20
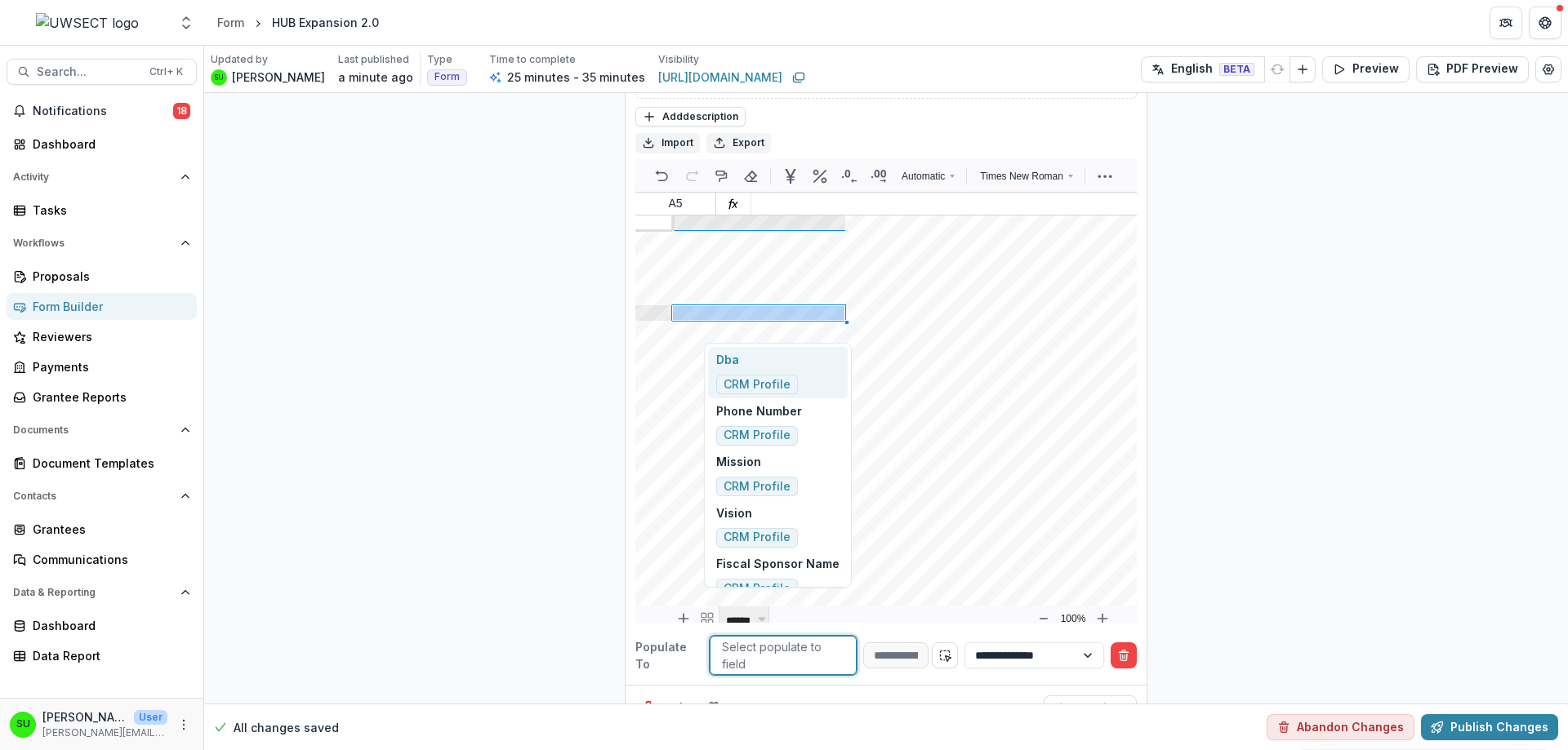
click at [791, 685] on div "Required" at bounding box center [885, 708] width 520 height 47
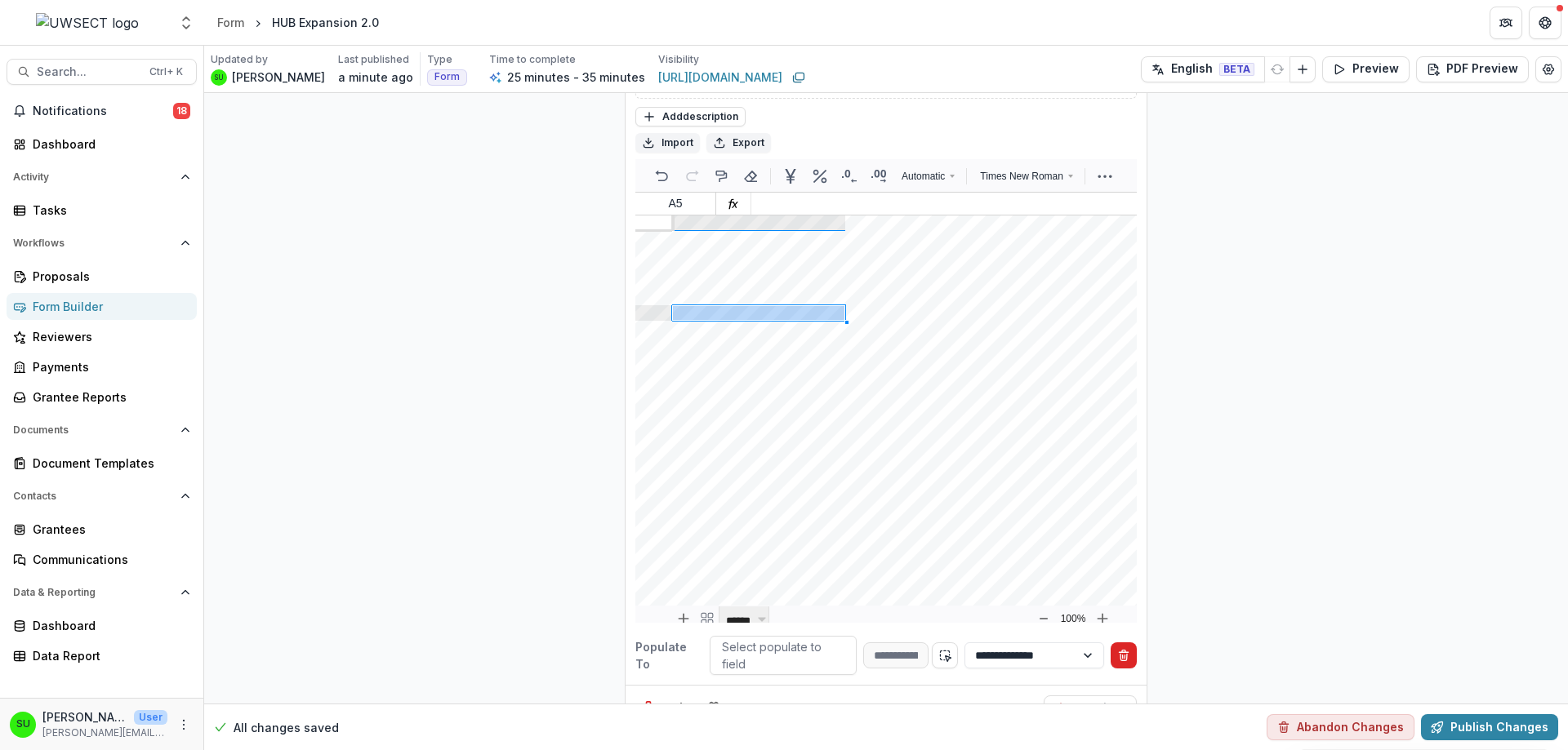
click at [1121, 649] on icon "Delete condition" at bounding box center [1124, 655] width 13 height 13
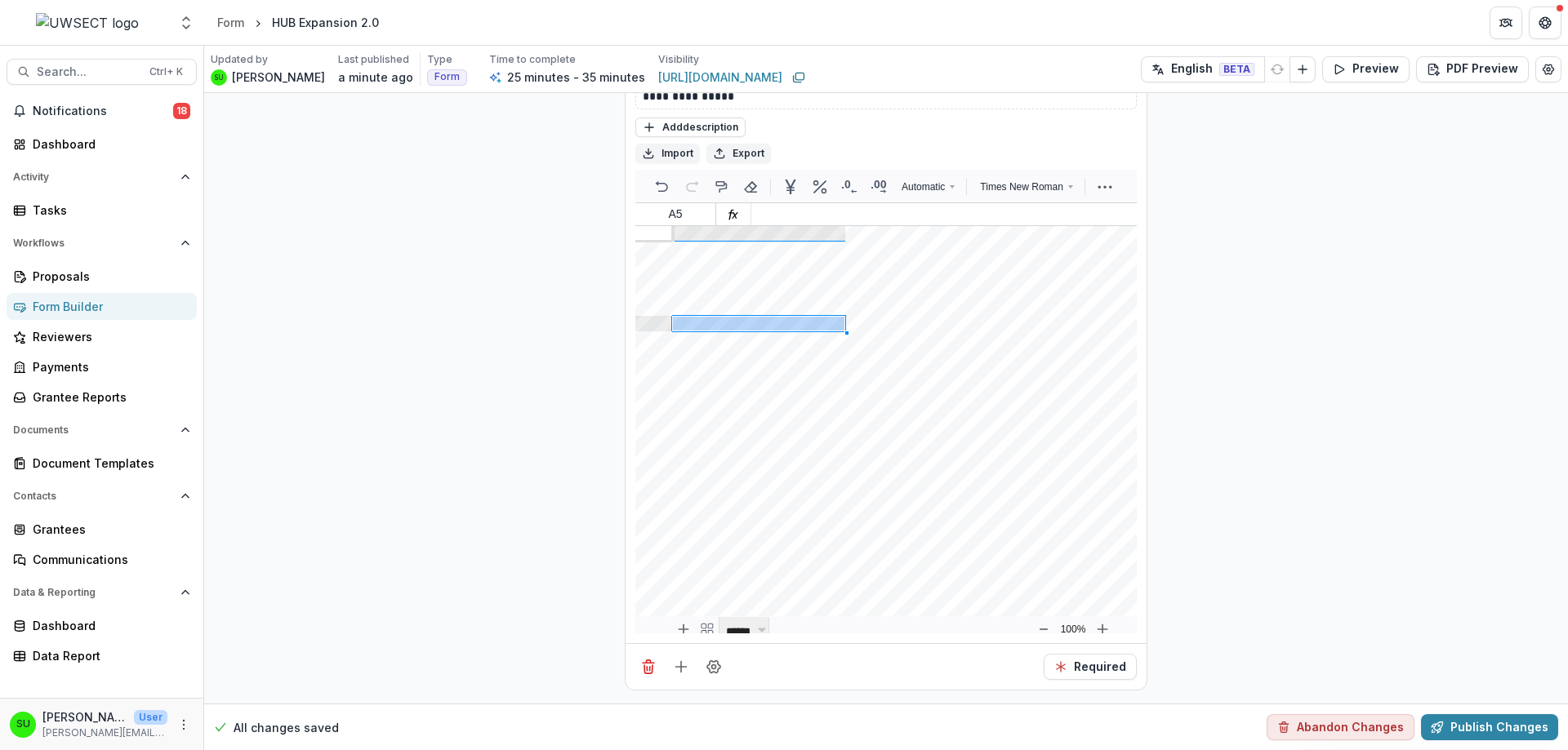
scroll to position [9362, 0]
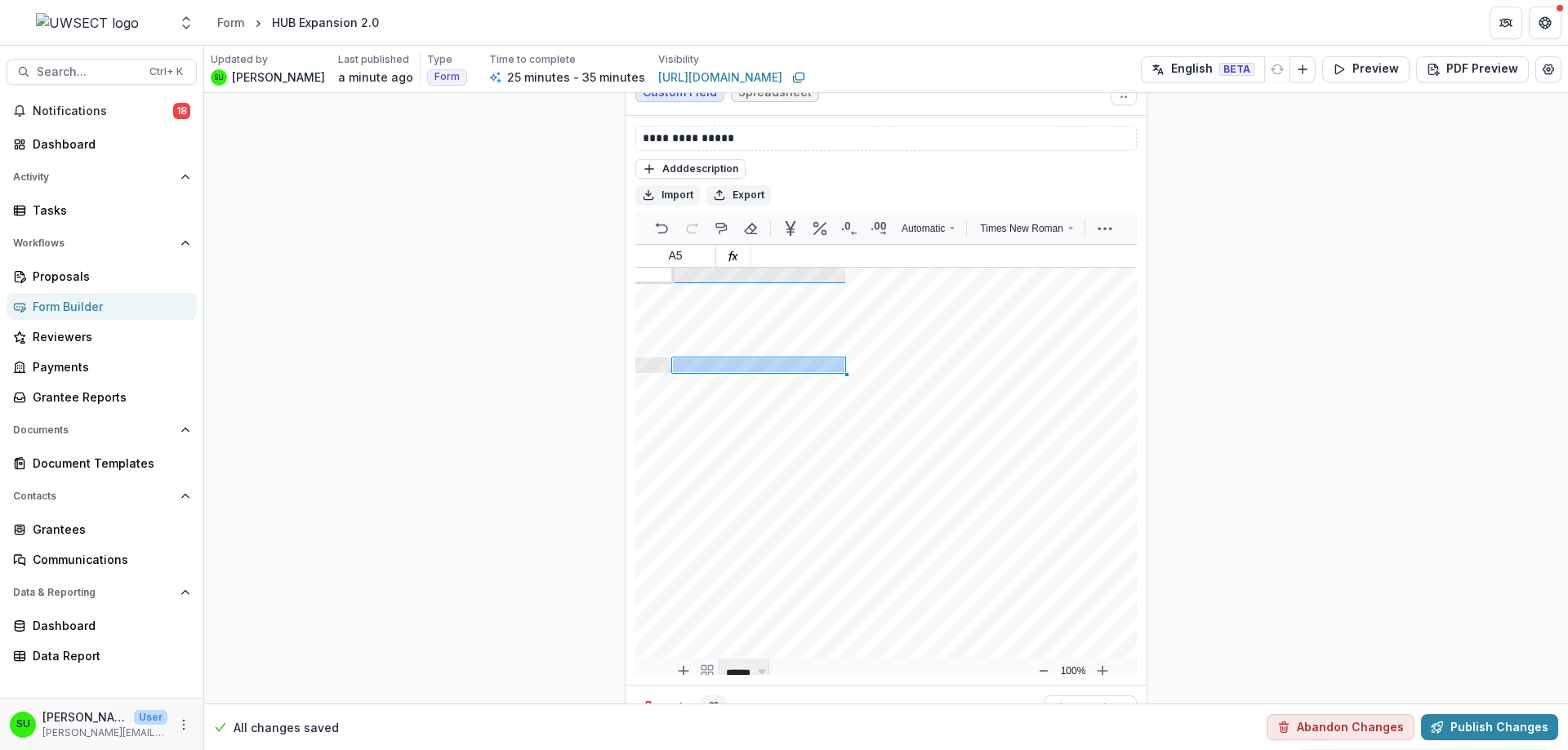
click at [710, 700] on icon "Field Settings" at bounding box center [714, 708] width 17 height 17
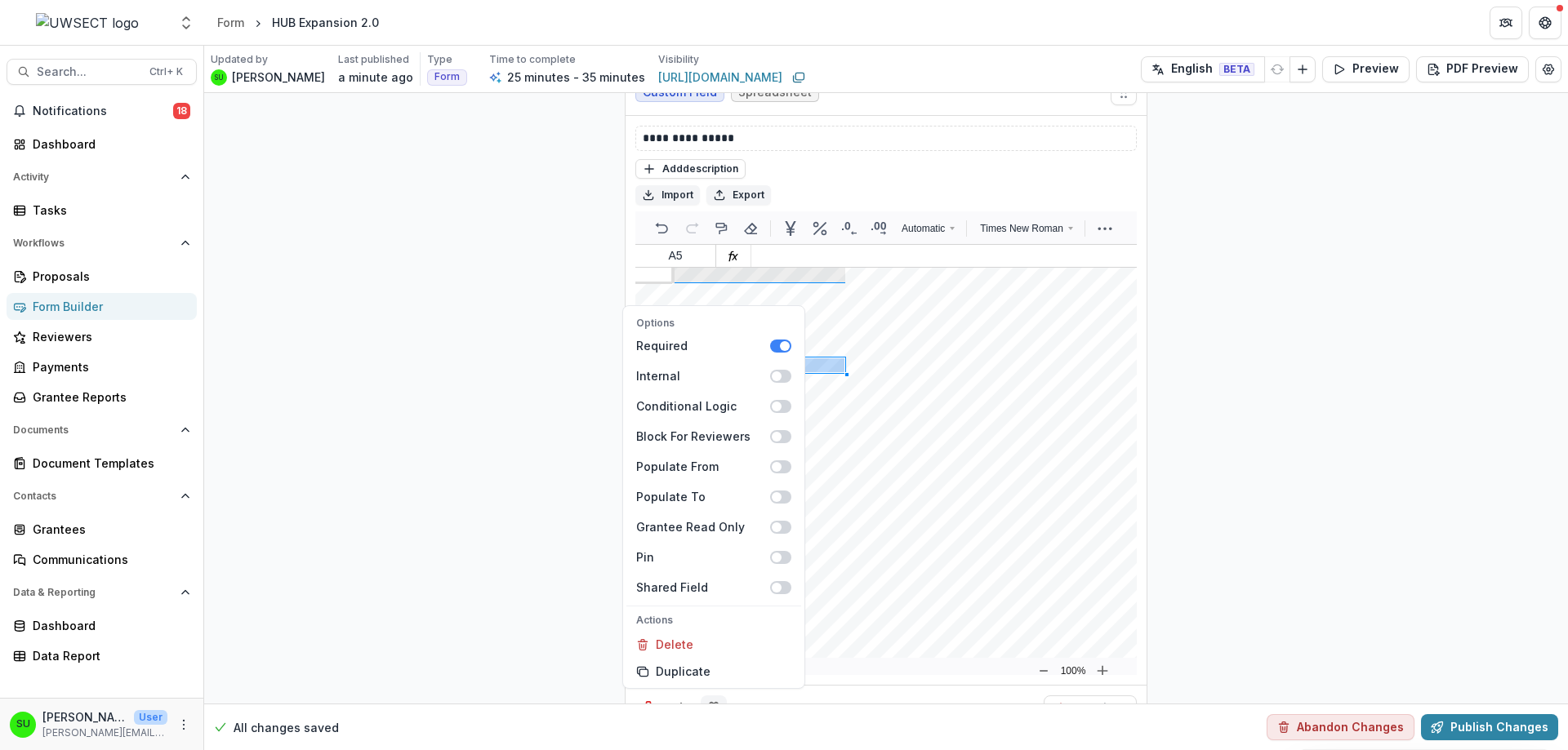
click at [710, 700] on icon "Field Settings" at bounding box center [714, 708] width 17 height 17
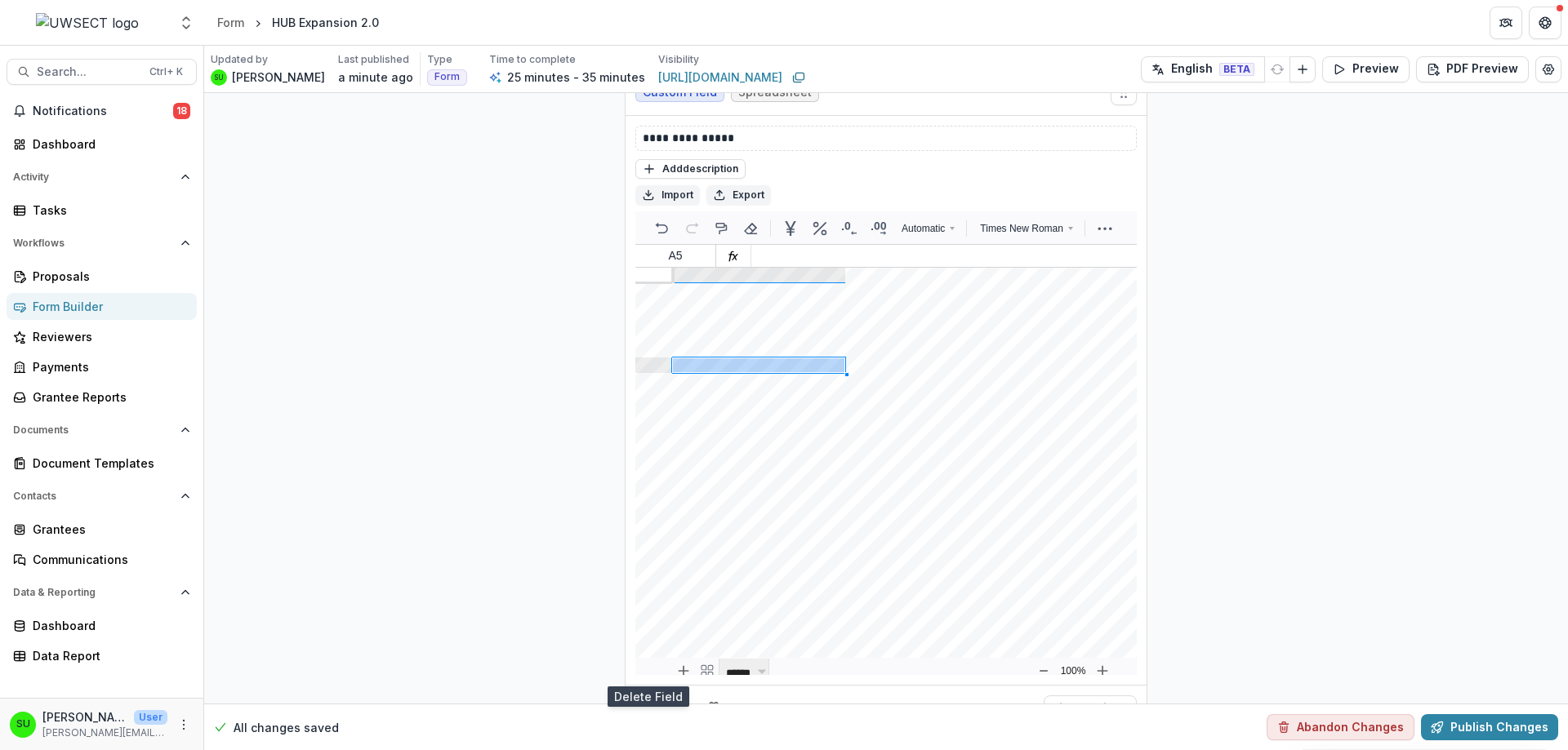
click at [644, 700] on icon "Delete field" at bounding box center [648, 708] width 17 height 17
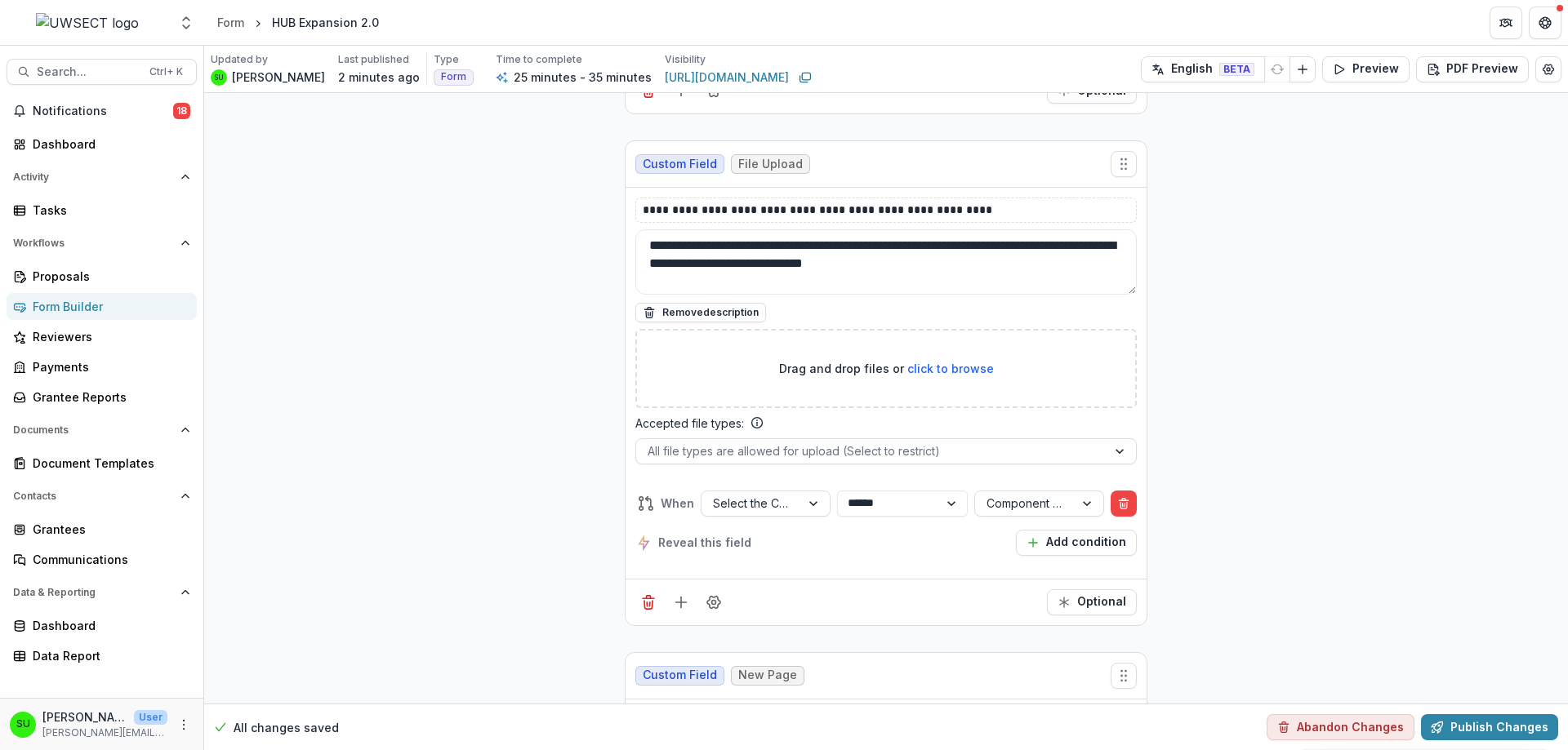
scroll to position [7613, 0]
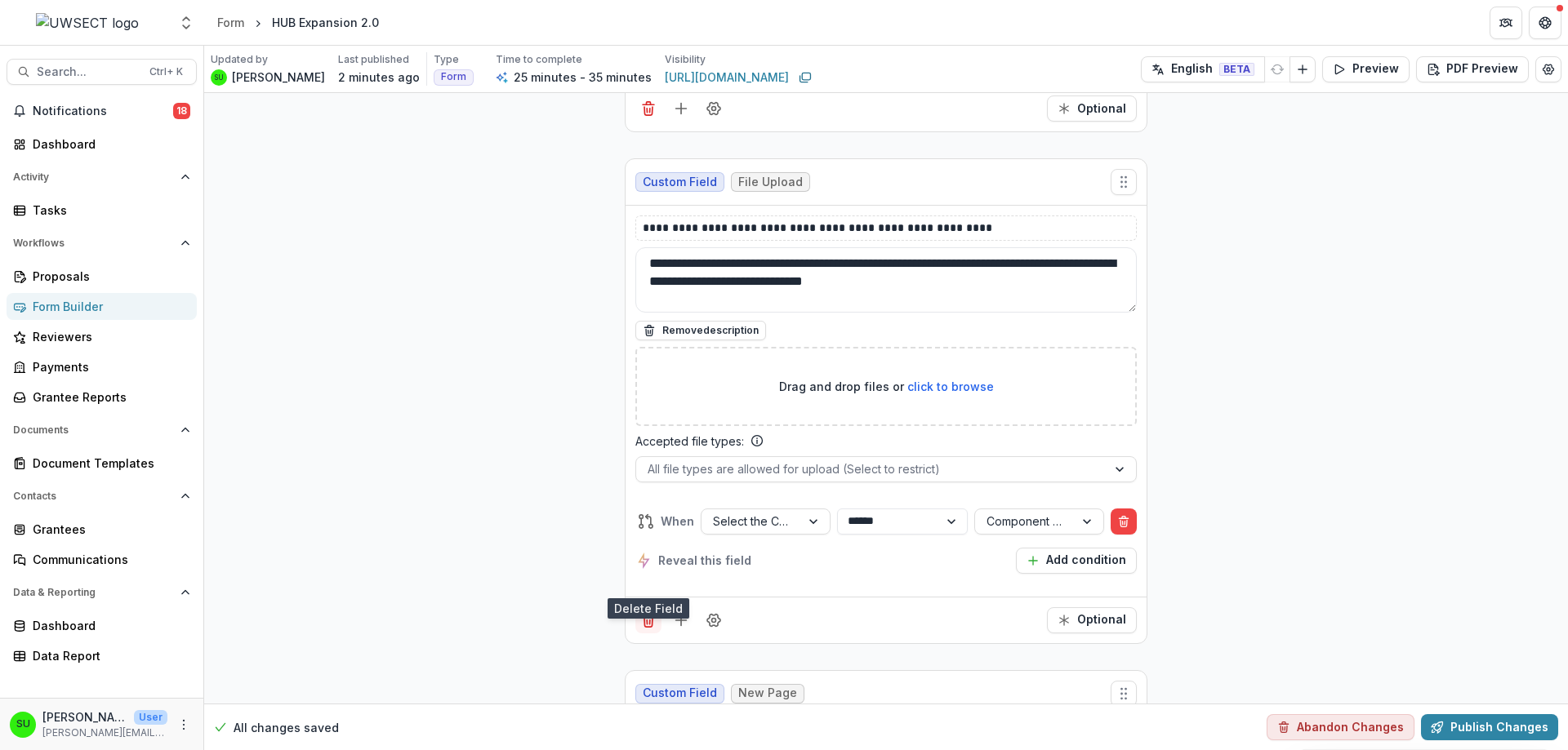
click at [635, 607] on button "Delete field" at bounding box center [648, 620] width 26 height 26
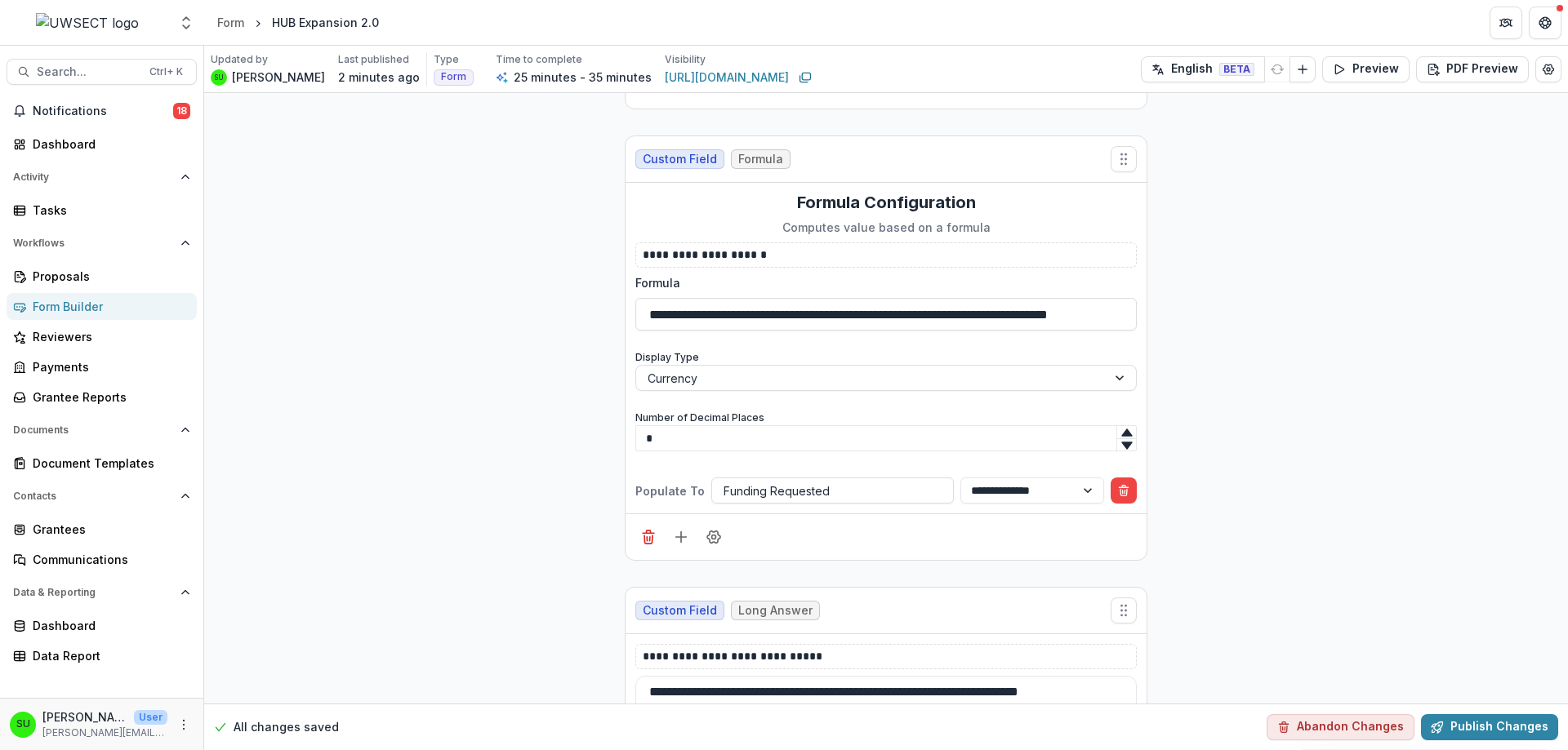
scroll to position [7922, 0]
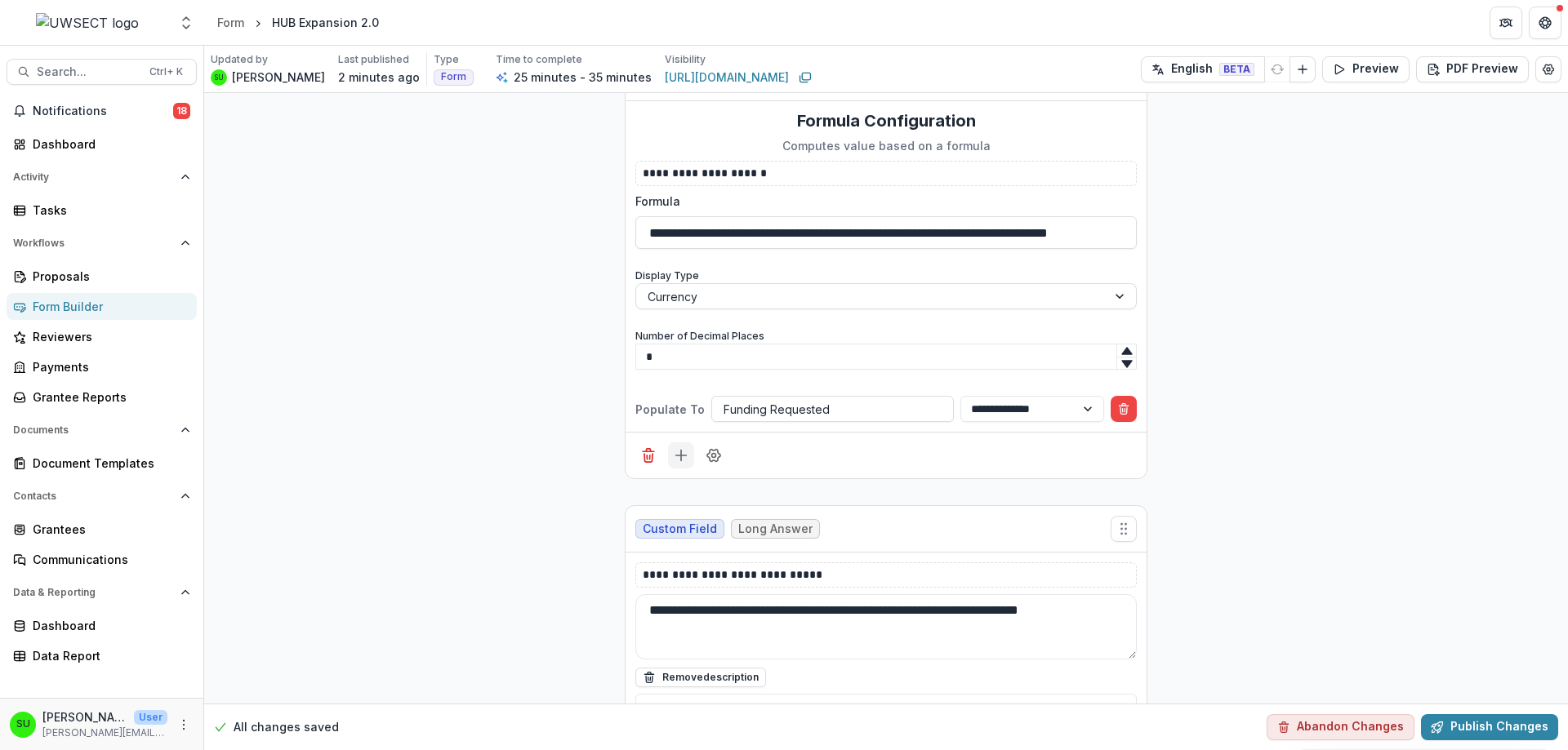
click at [673, 448] on icon "Add field" at bounding box center [682, 456] width 17 height 17
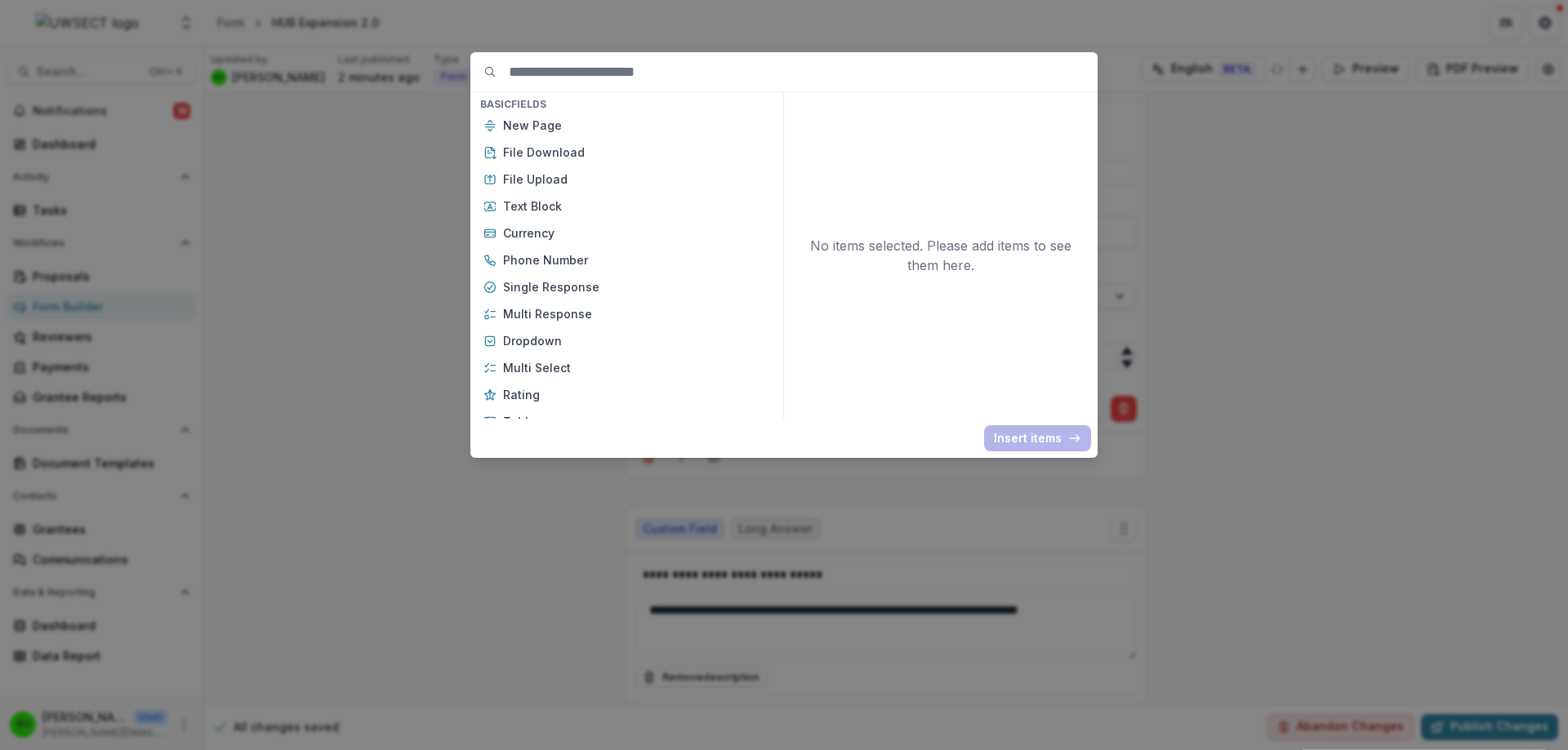
click at [372, 351] on div "Basic Fields New Page File Download File Upload Text Block Currency Phone Numbe…" at bounding box center [784, 375] width 1568 height 750
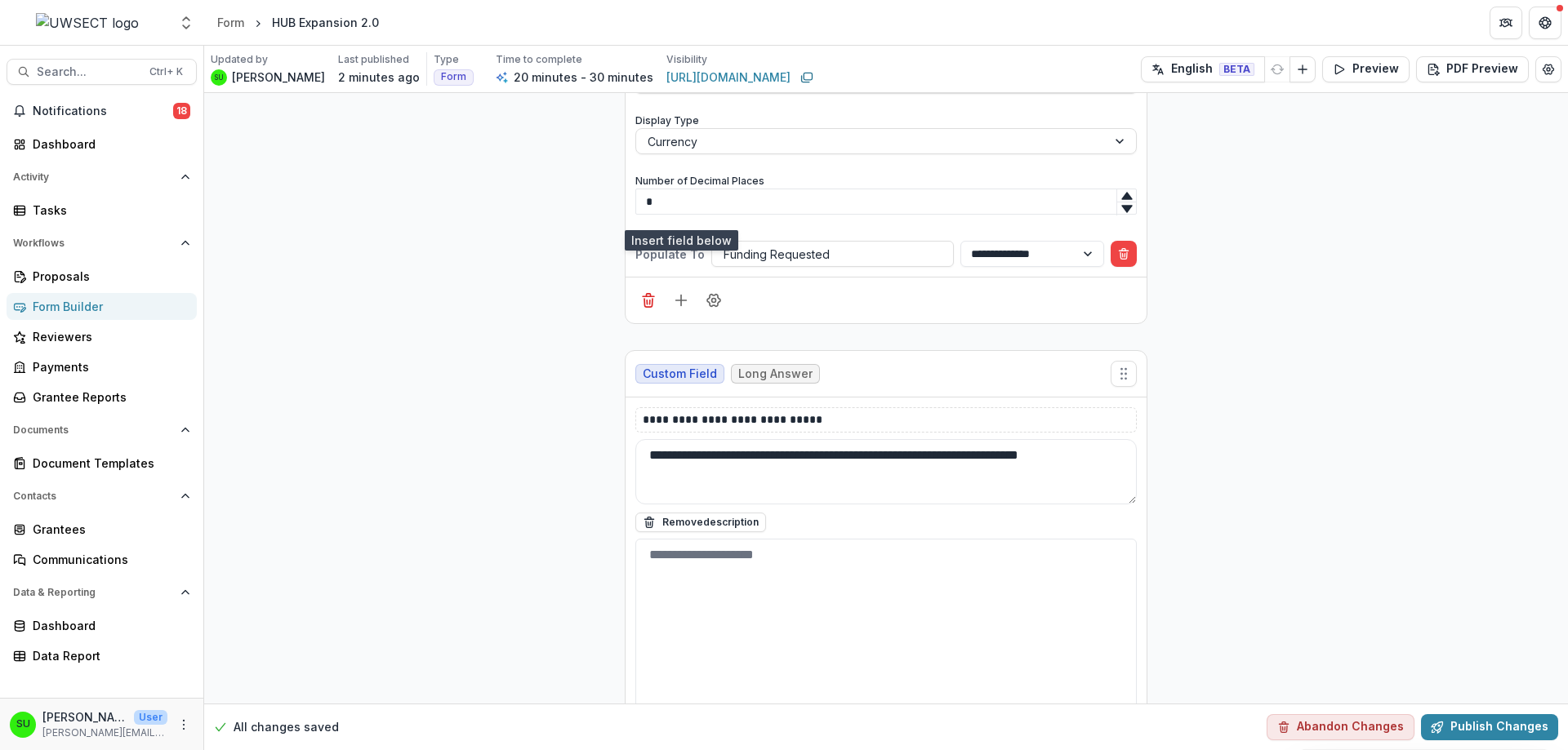
scroll to position [8144, 0]
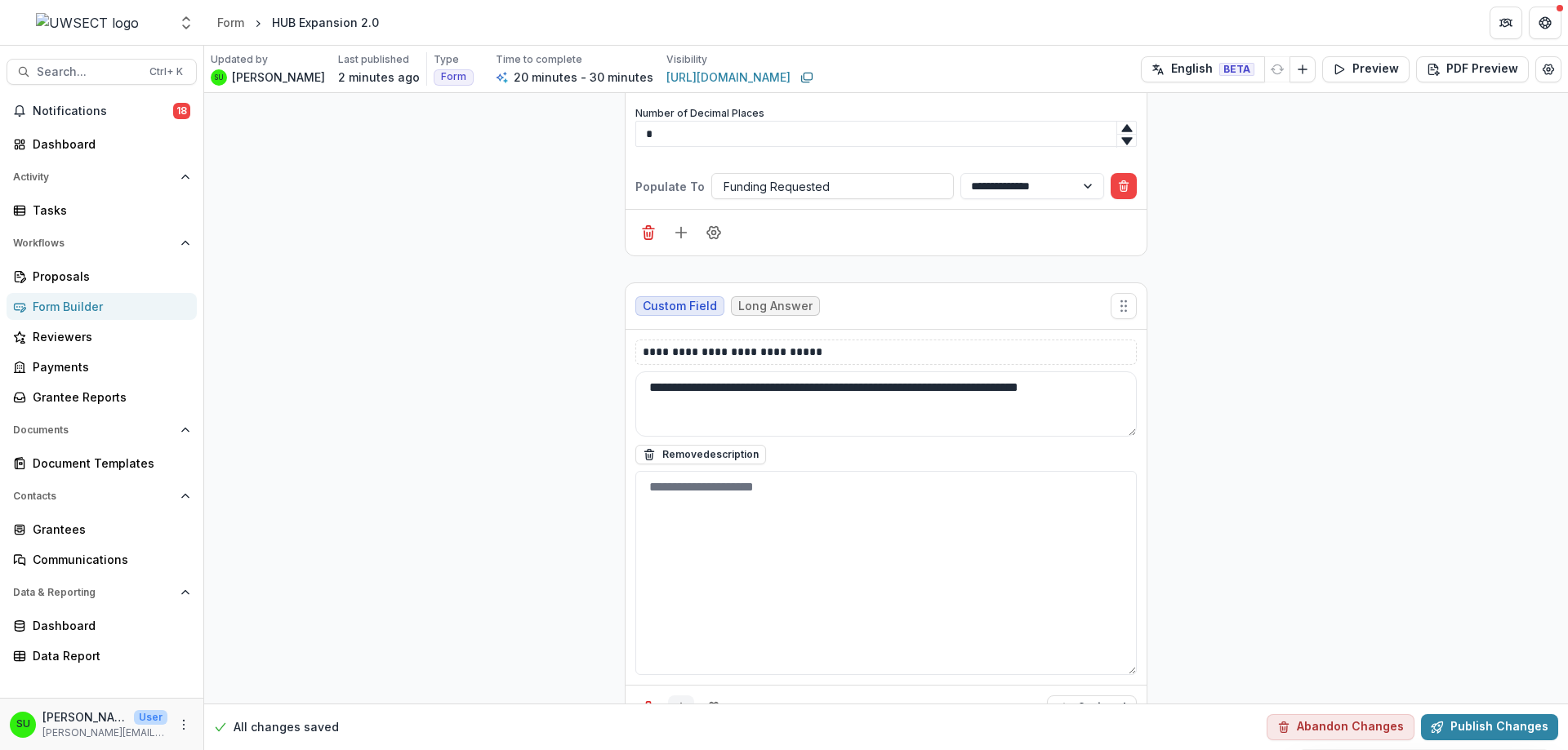
click at [686, 695] on button "Add field" at bounding box center [681, 708] width 26 height 26
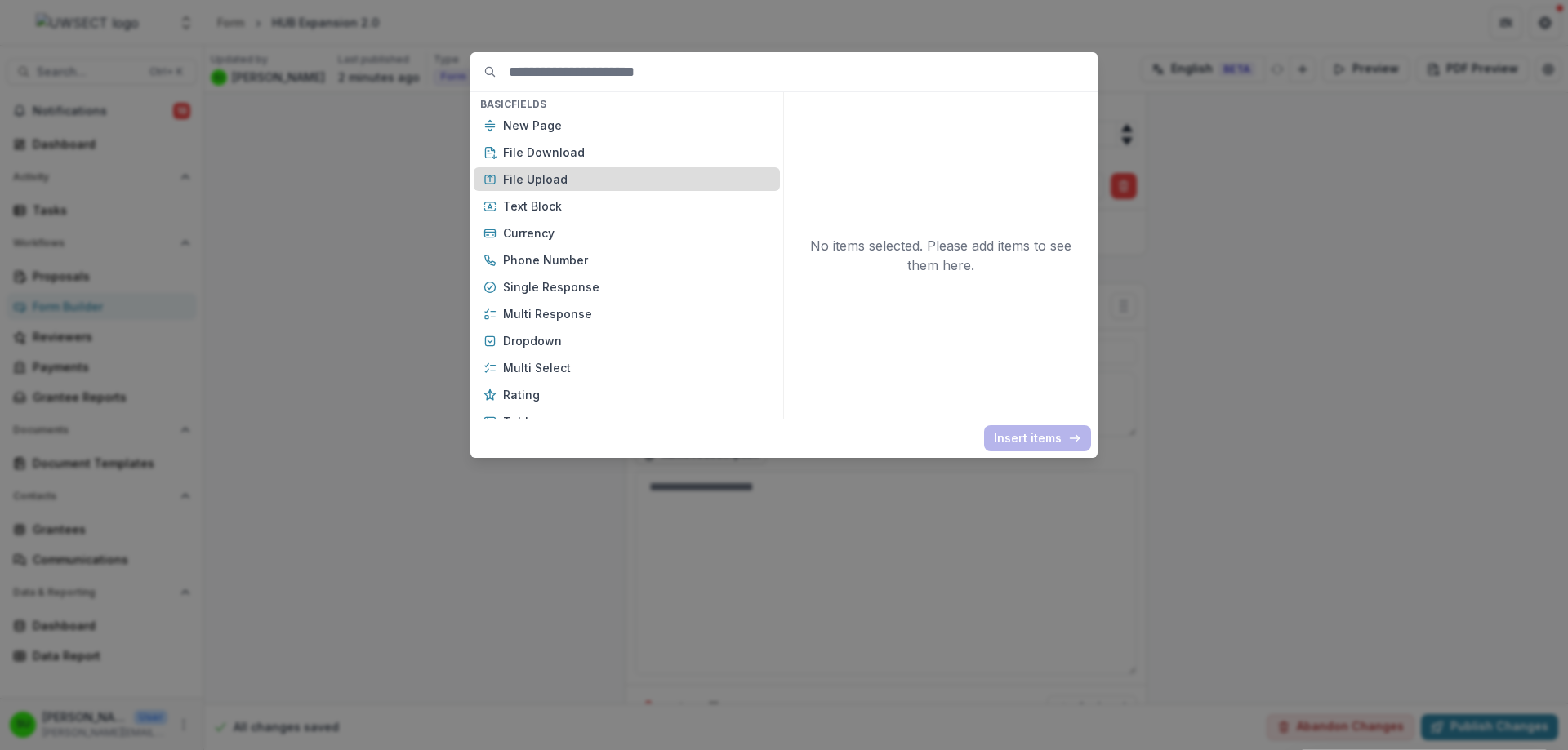
click at [594, 175] on p "File Upload" at bounding box center [636, 179] width 267 height 17
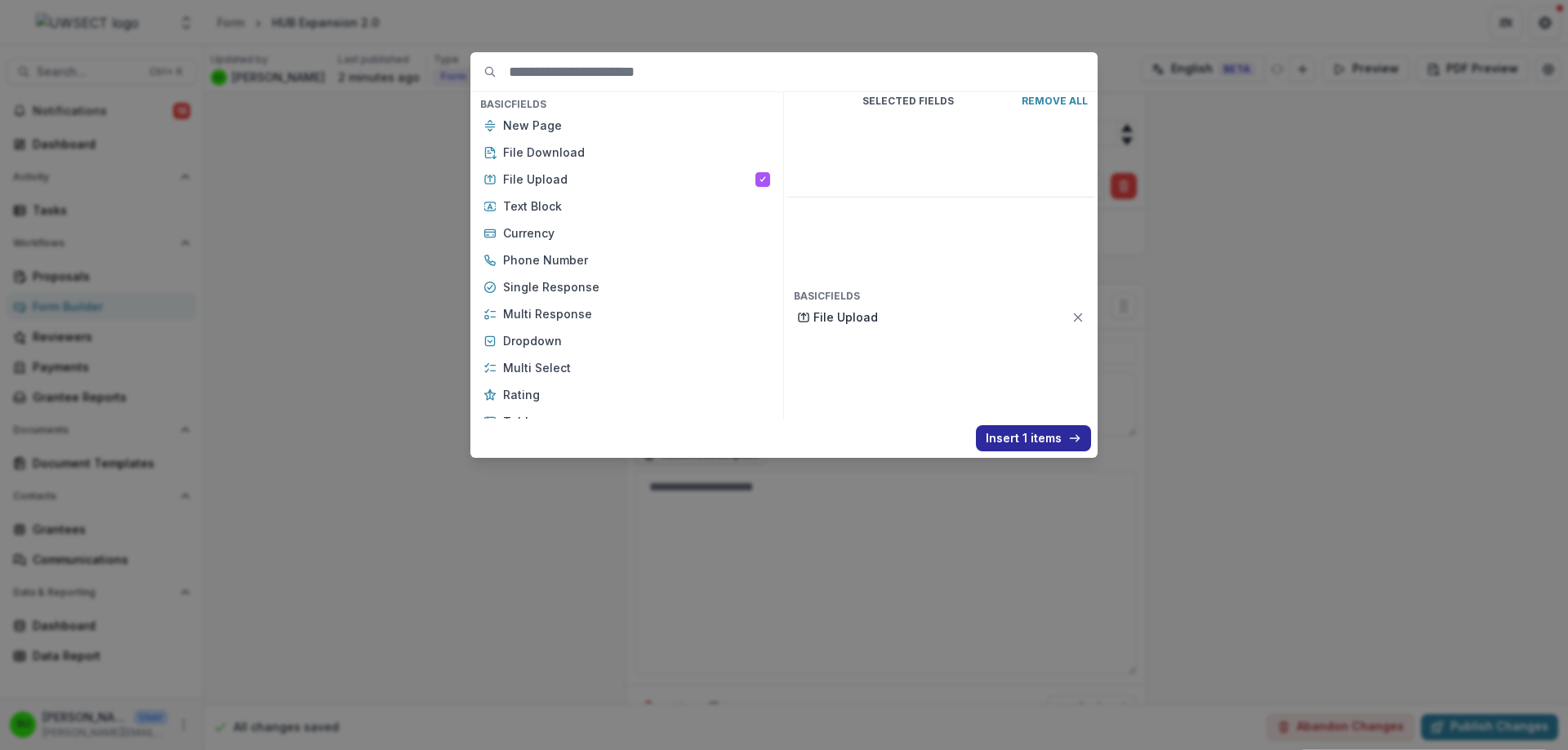
click at [1034, 437] on button "Insert 1 items" at bounding box center [1034, 438] width 115 height 26
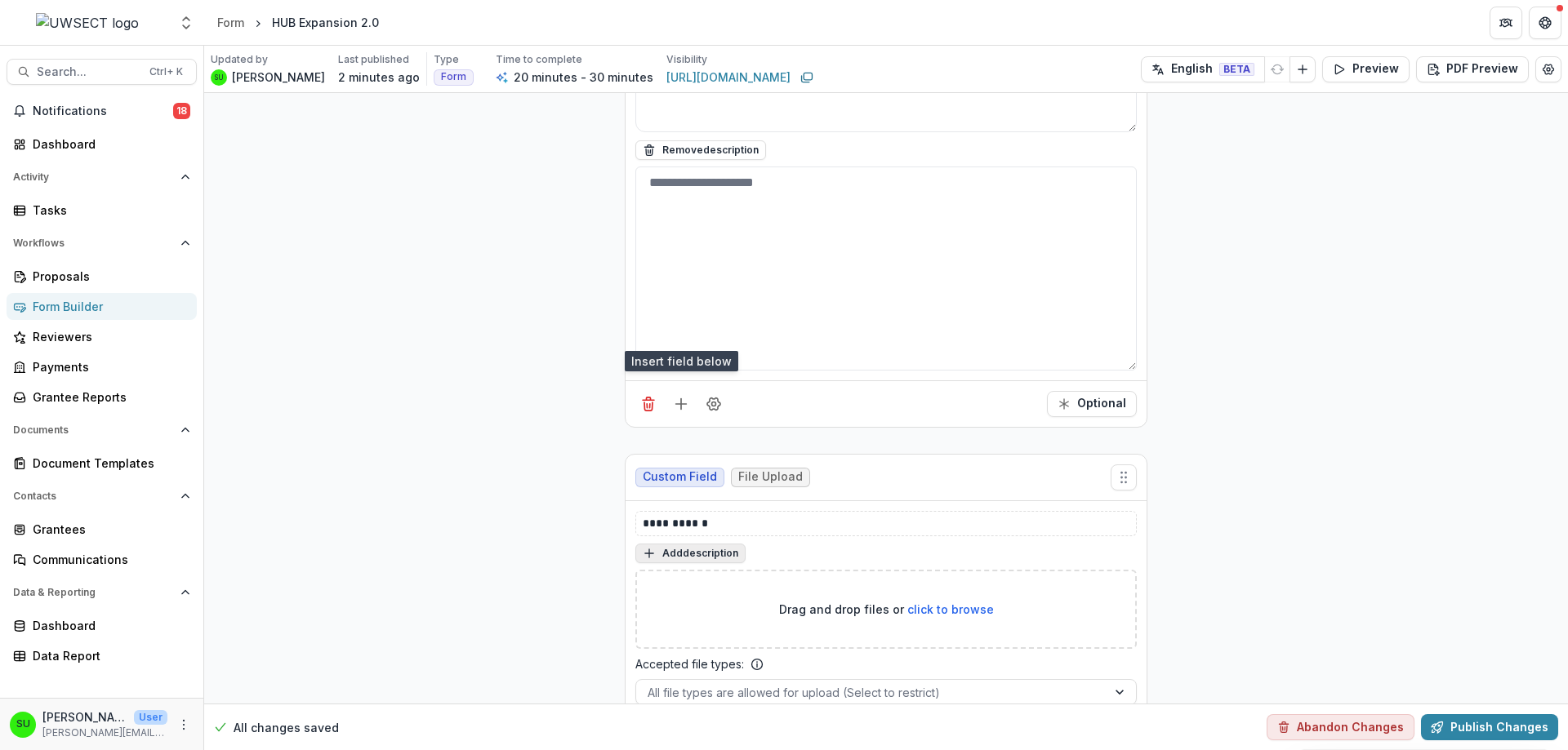
scroll to position [8480, 0]
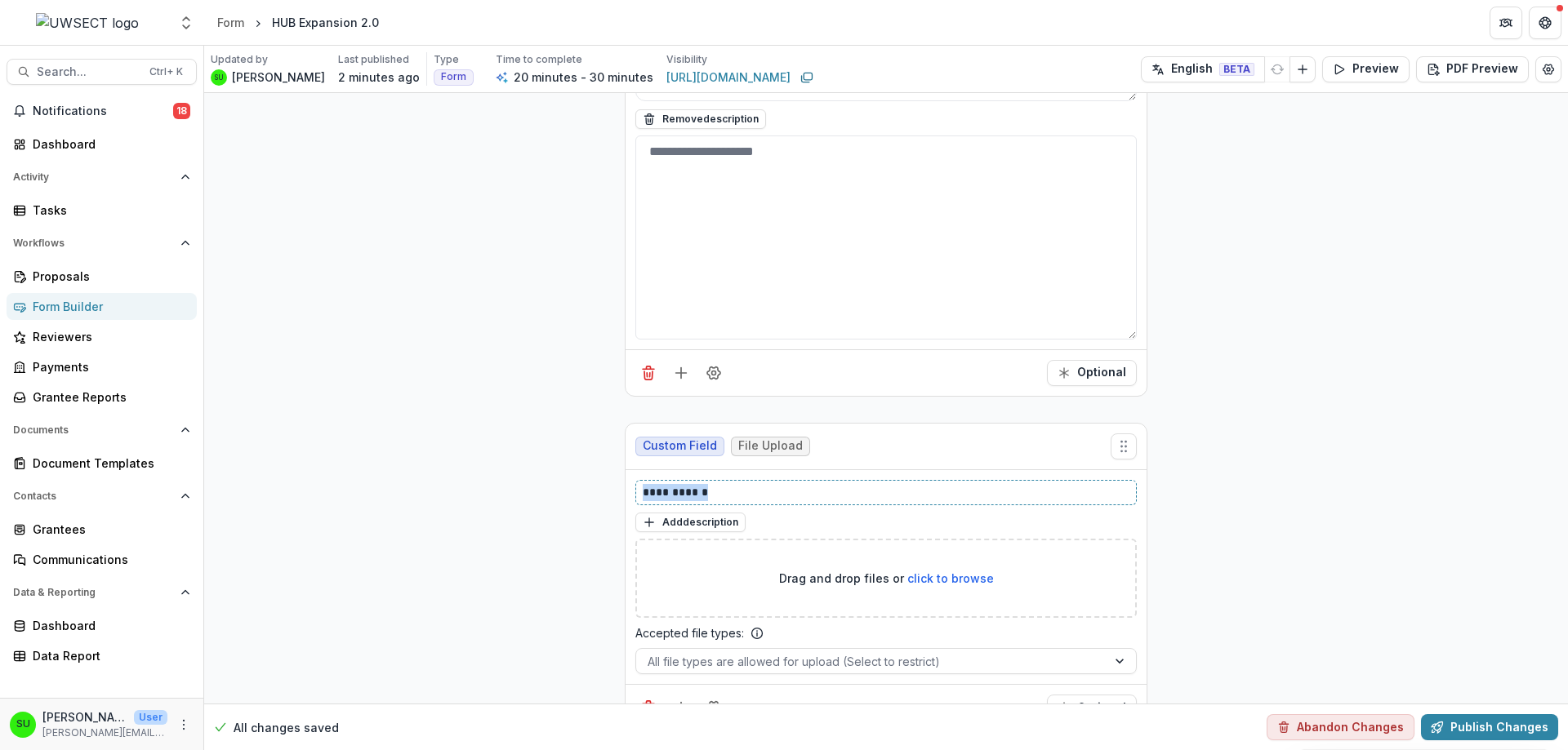
drag, startPoint x: 748, startPoint y: 458, endPoint x: 606, endPoint y: 454, distance: 142.1
click at [686, 513] on button "Add description" at bounding box center [690, 522] width 110 height 20
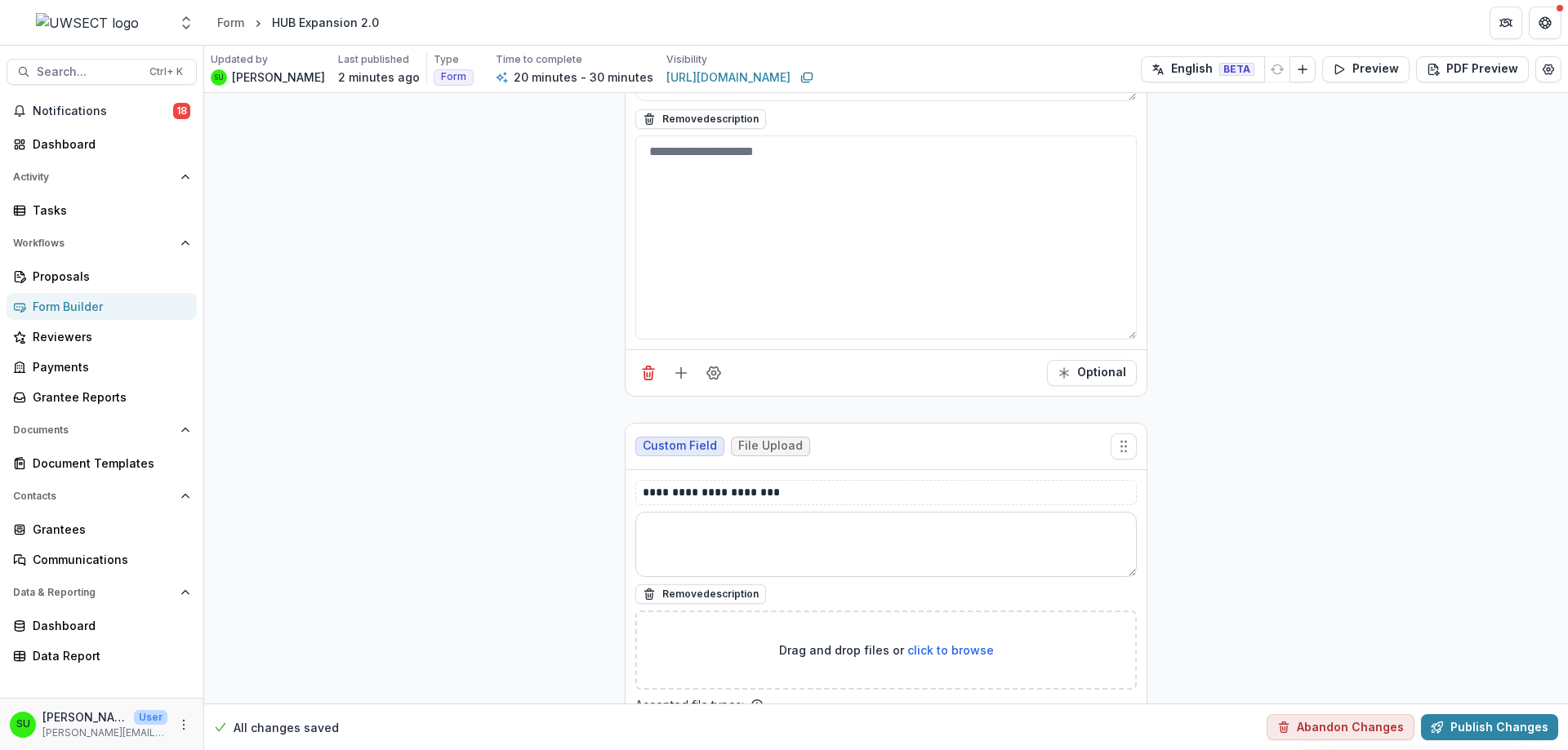
click at [710, 512] on textarea at bounding box center [885, 544] width 501 height 65
click at [766, 512] on textarea "**********" at bounding box center [885, 544] width 501 height 65
click at [936, 512] on textarea "**********" at bounding box center [885, 544] width 501 height 65
click at [809, 512] on textarea "**********" at bounding box center [885, 544] width 501 height 65
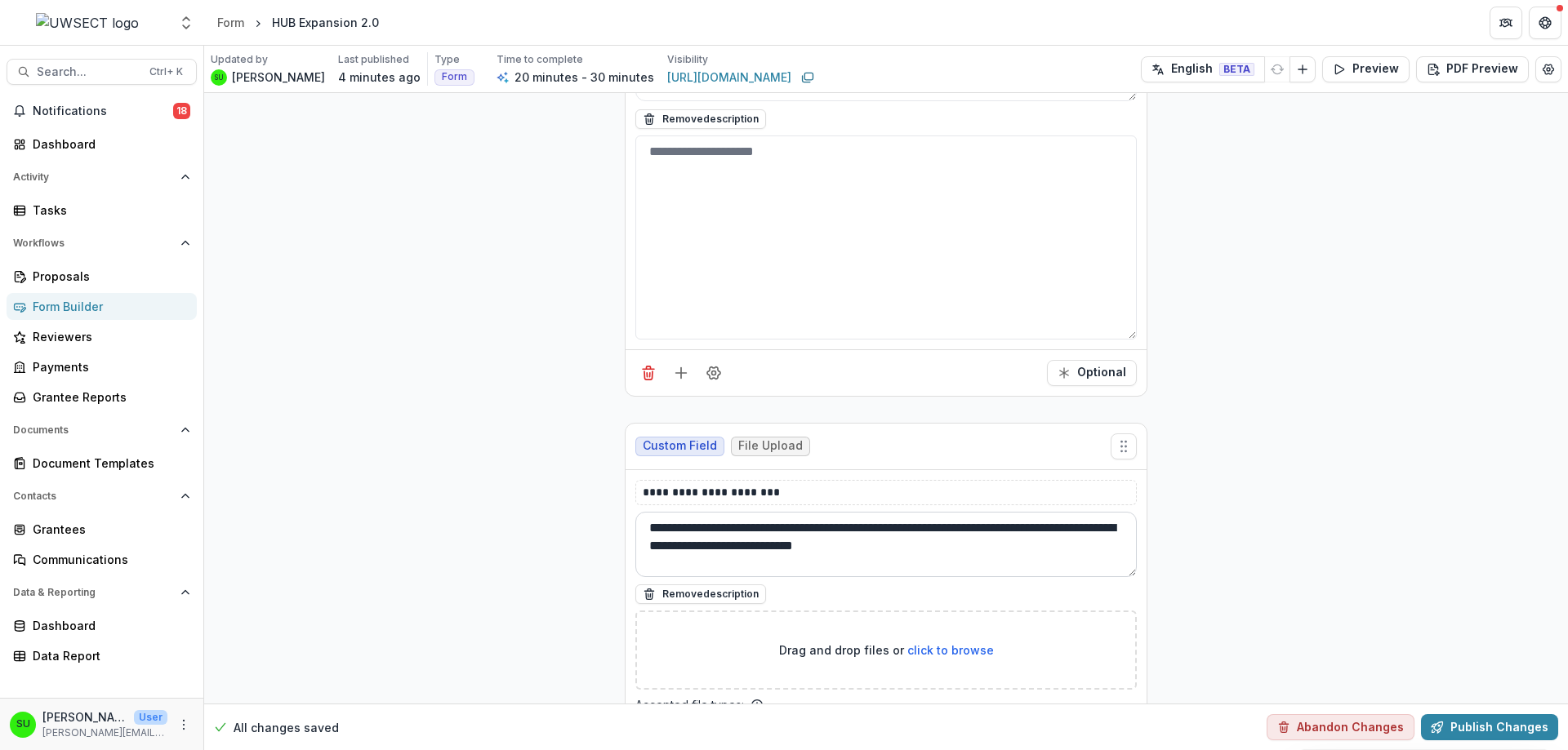
click at [785, 512] on textarea "**********" at bounding box center [885, 544] width 501 height 65
click at [667, 512] on textarea "**********" at bounding box center [885, 544] width 501 height 65
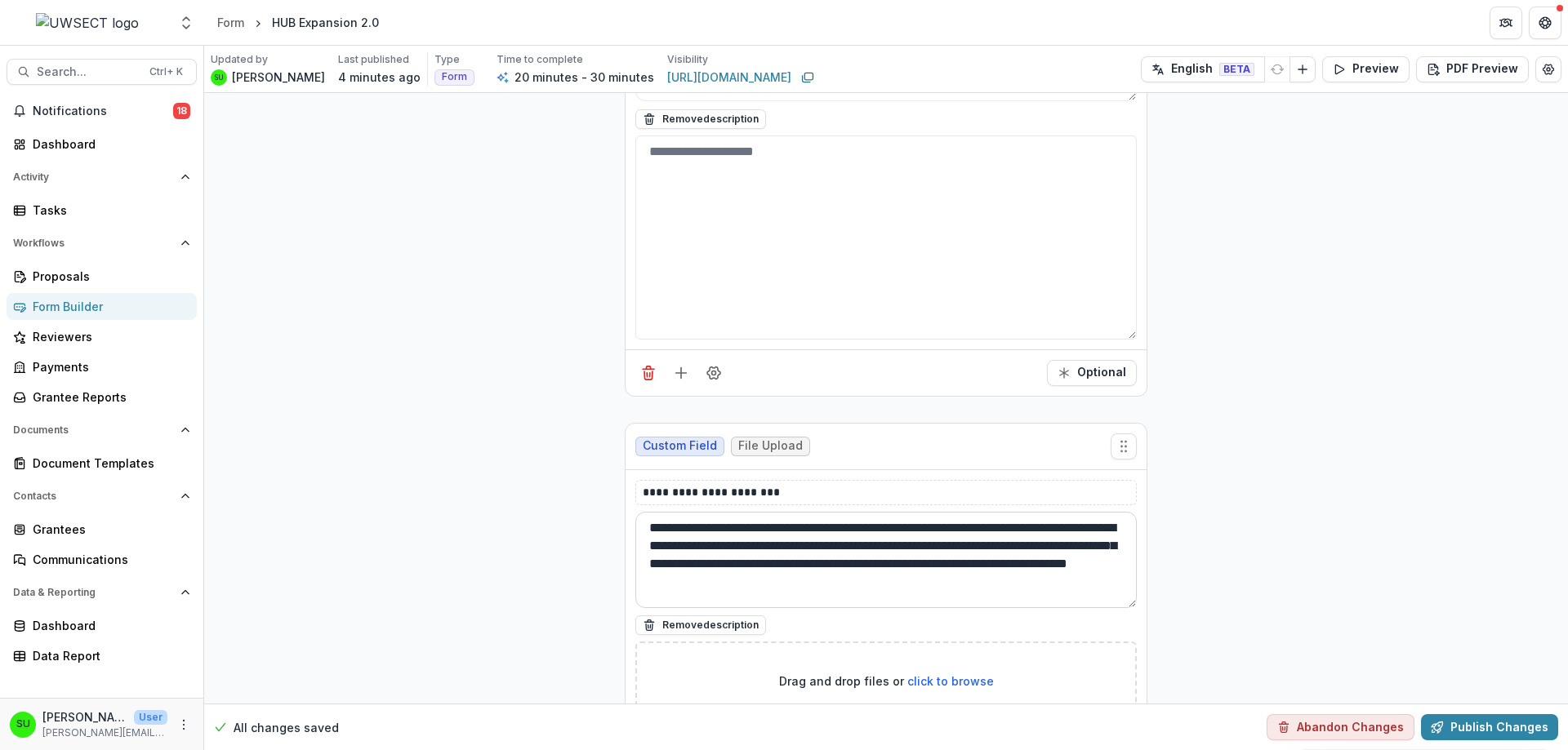
drag, startPoint x: 1131, startPoint y: 531, endPoint x: 1132, endPoint y: 562, distance: 31.0
click at [1132, 562] on textarea "**********" at bounding box center [885, 559] width 501 height 96
click at [705, 512] on textarea "**********" at bounding box center [885, 559] width 501 height 96
type textarea "**********"
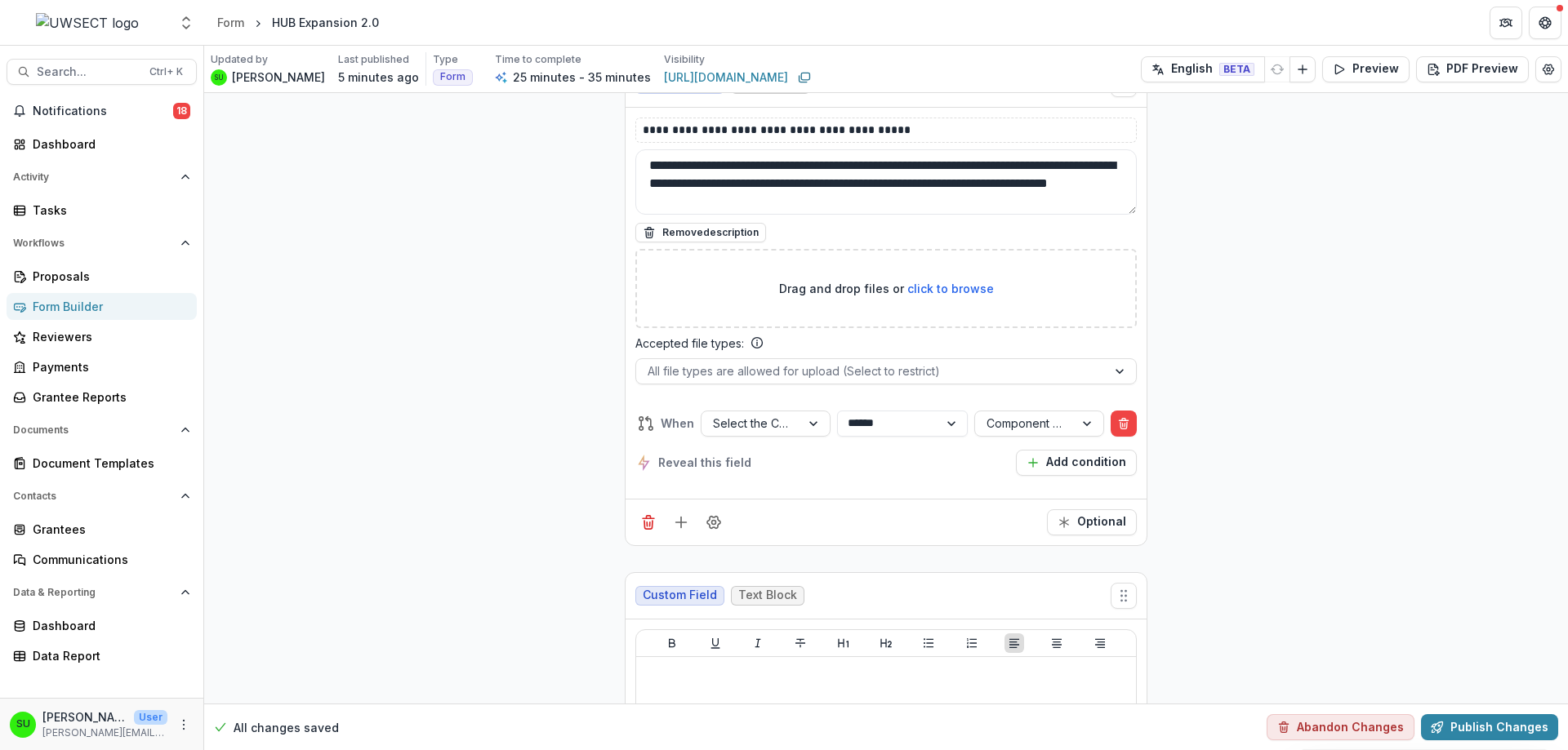
scroll to position [5319, 0]
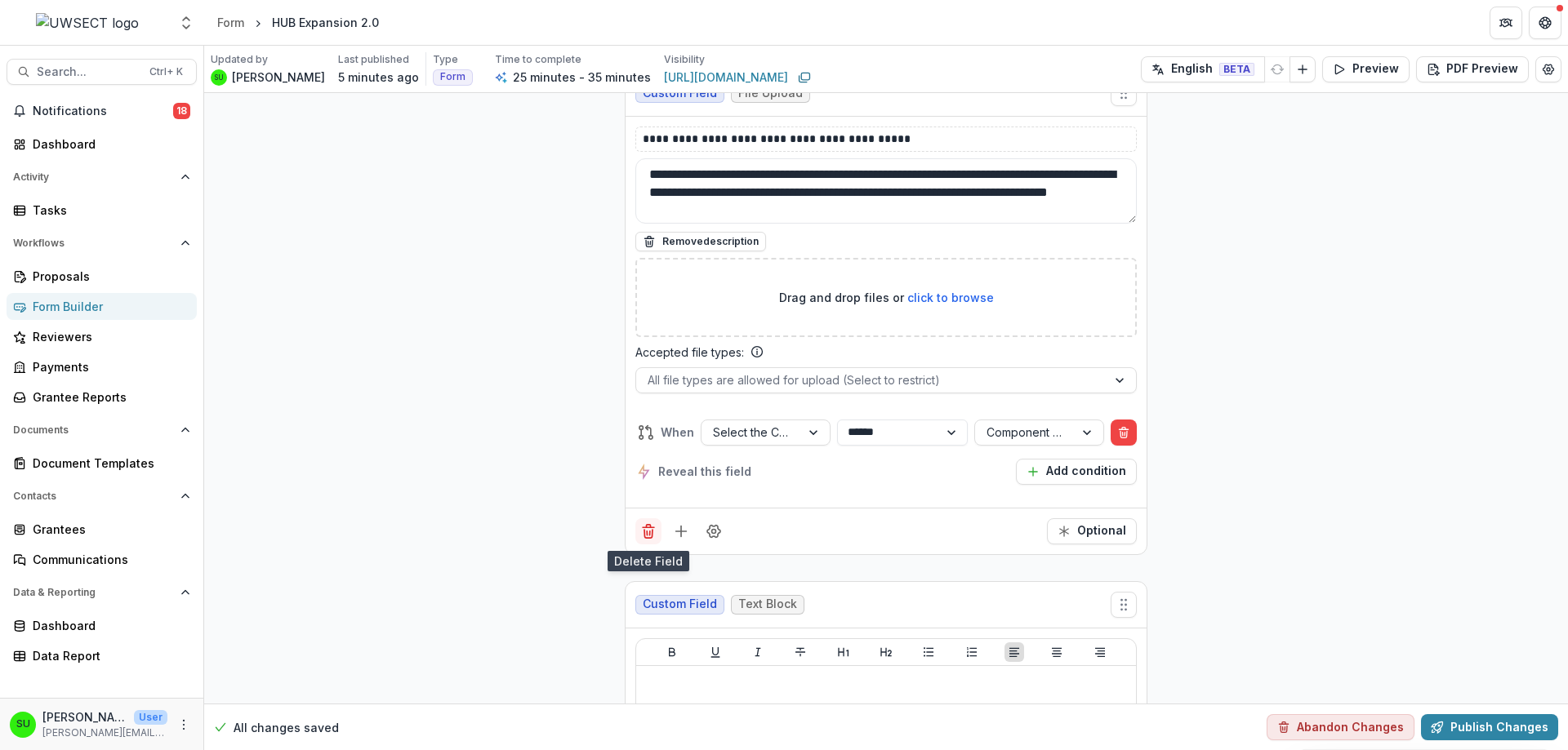
click at [644, 533] on icon "Delete field" at bounding box center [648, 533] width 8 height 8
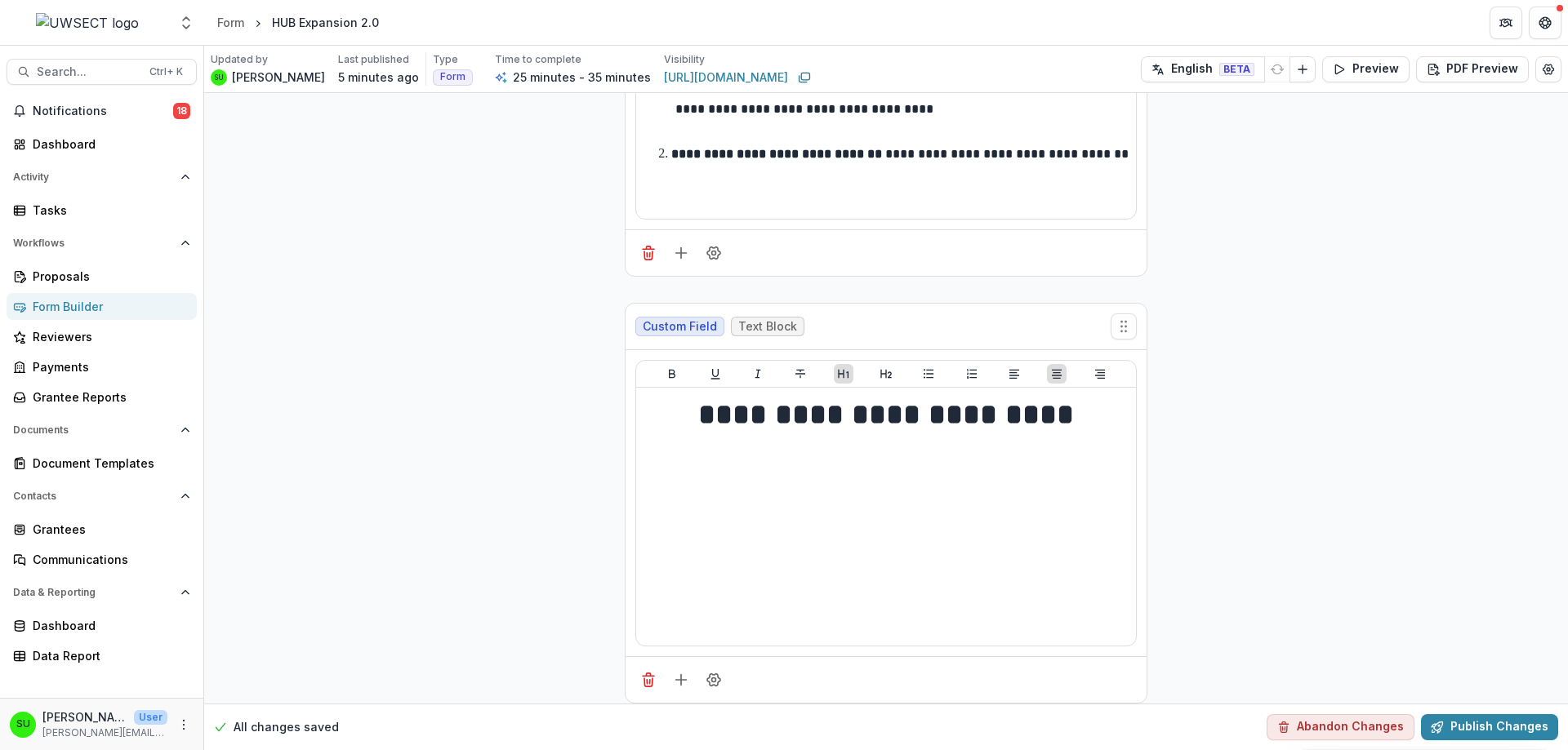
scroll to position [122, 0]
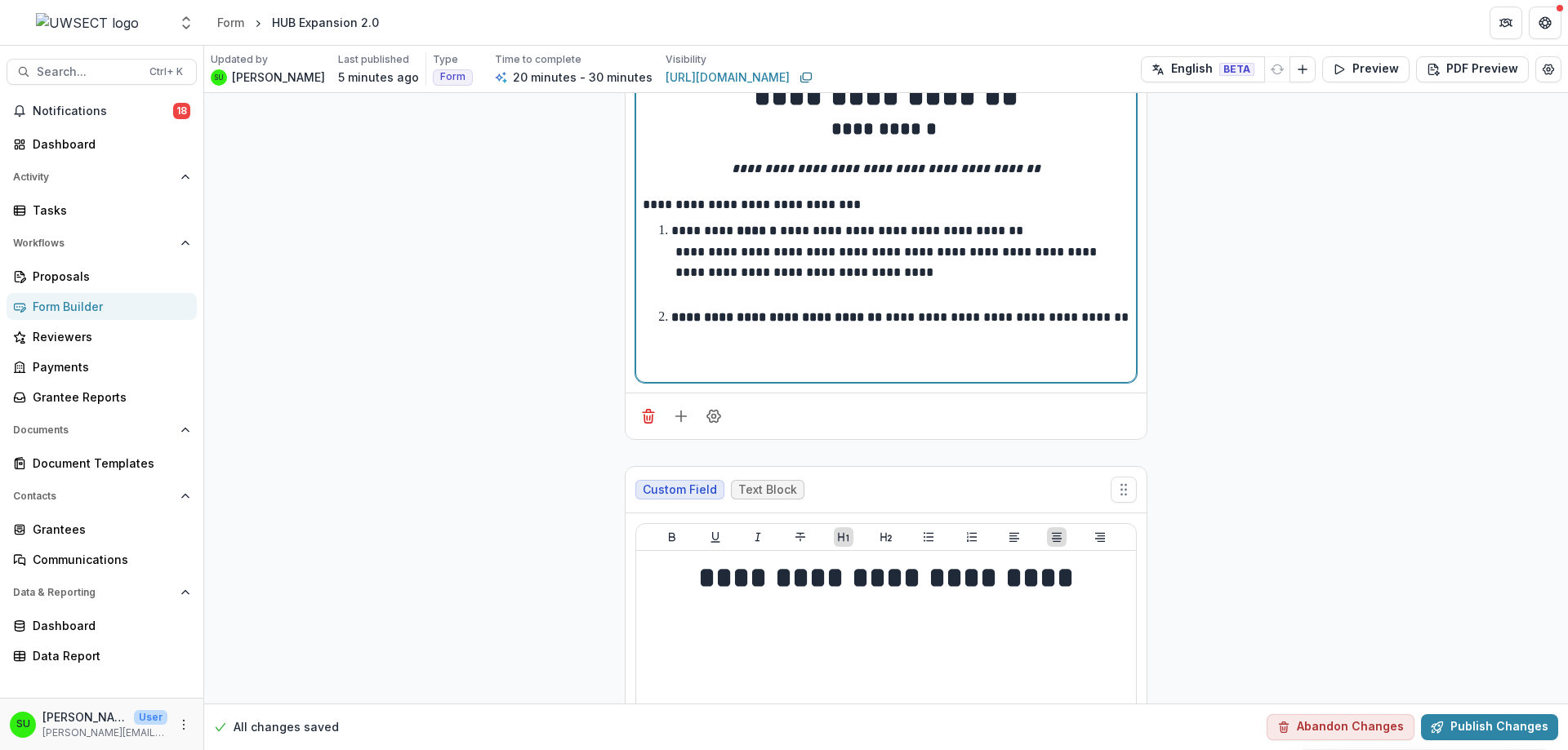
click at [944, 272] on li "**********" at bounding box center [896, 261] width 467 height 83
click at [673, 321] on strong "**********" at bounding box center [778, 316] width 214 height 12
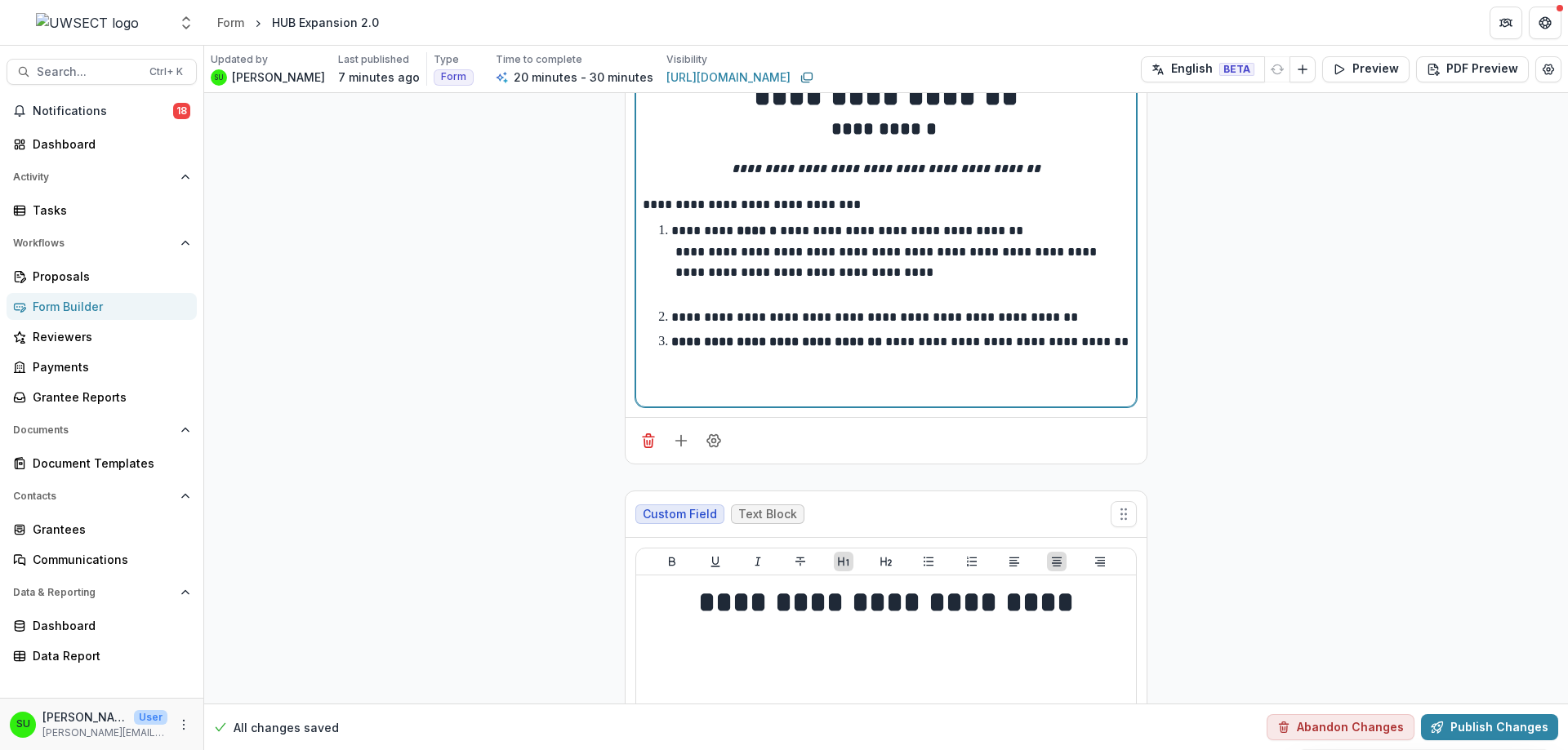
click at [985, 315] on p "**********" at bounding box center [874, 316] width 407 height 12
drag, startPoint x: 945, startPoint y: 319, endPoint x: 819, endPoint y: 319, distance: 126.0
click at [819, 319] on p "**********" at bounding box center [871, 316] width 399 height 12
click at [845, 315] on p "**********" at bounding box center [871, 316] width 399 height 12
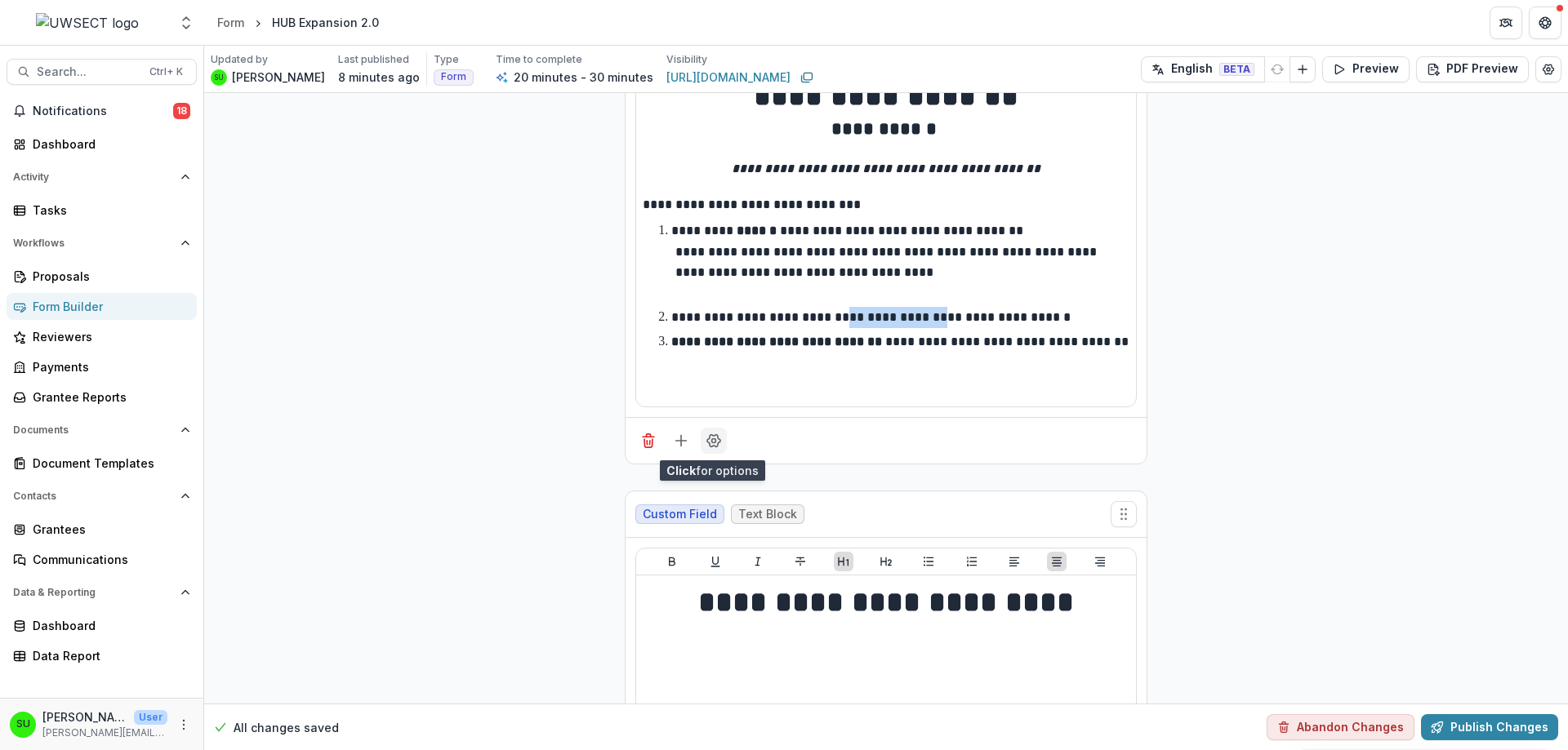
click at [721, 442] on button "Field Settings" at bounding box center [713, 440] width 26 height 26
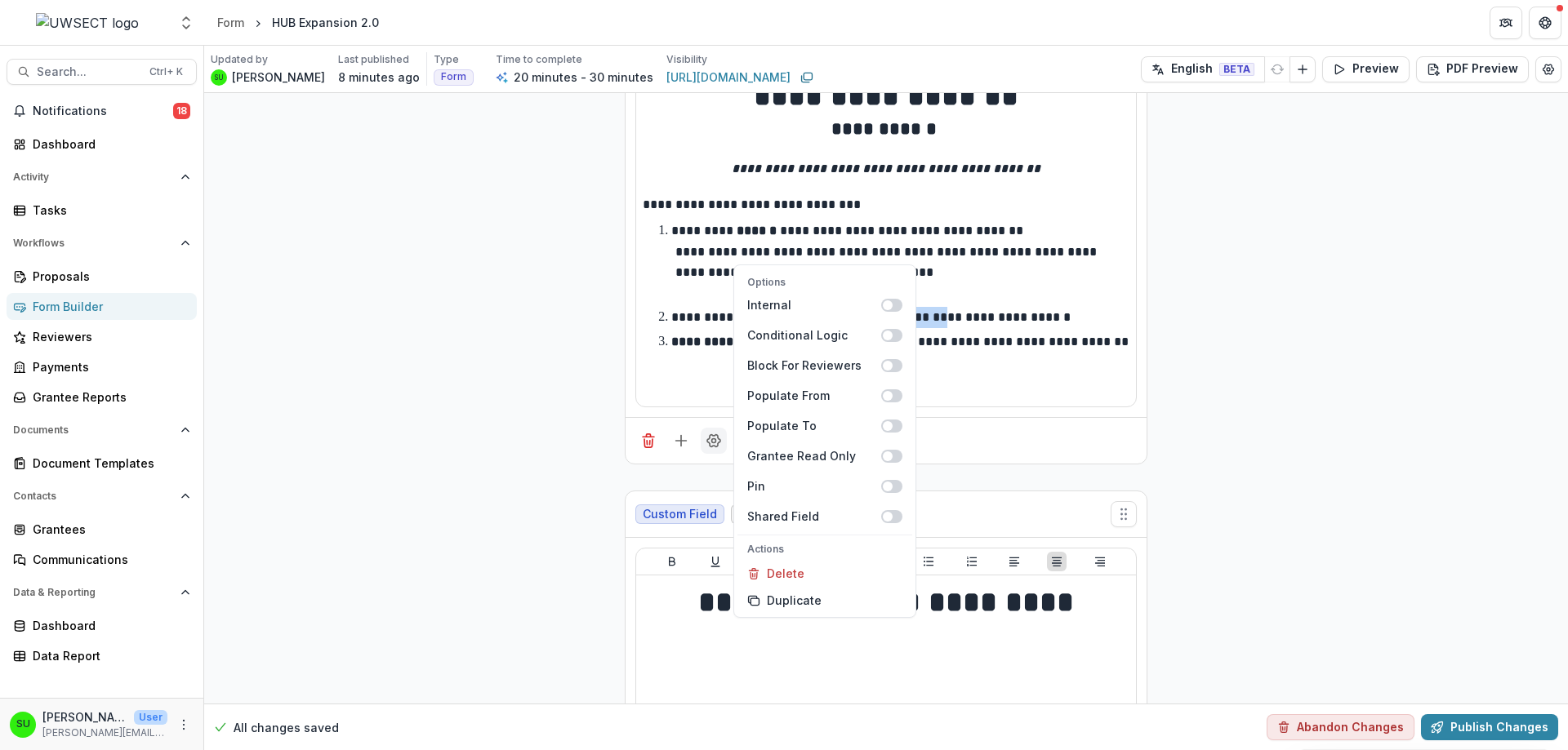
click at [721, 442] on button "Field Settings" at bounding box center [713, 440] width 26 height 26
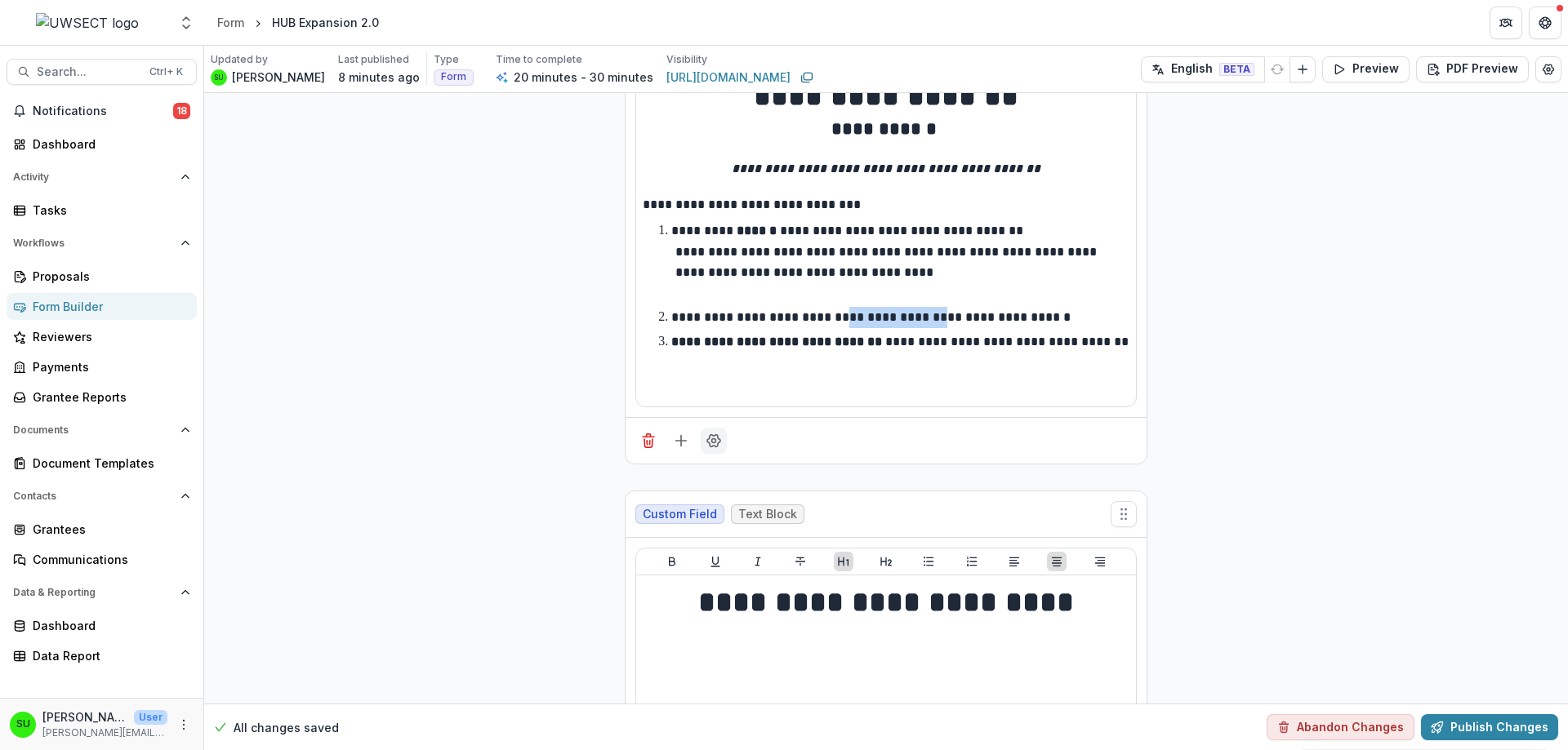
click at [716, 442] on icon "Field Settings" at bounding box center [713, 440] width 13 height 12
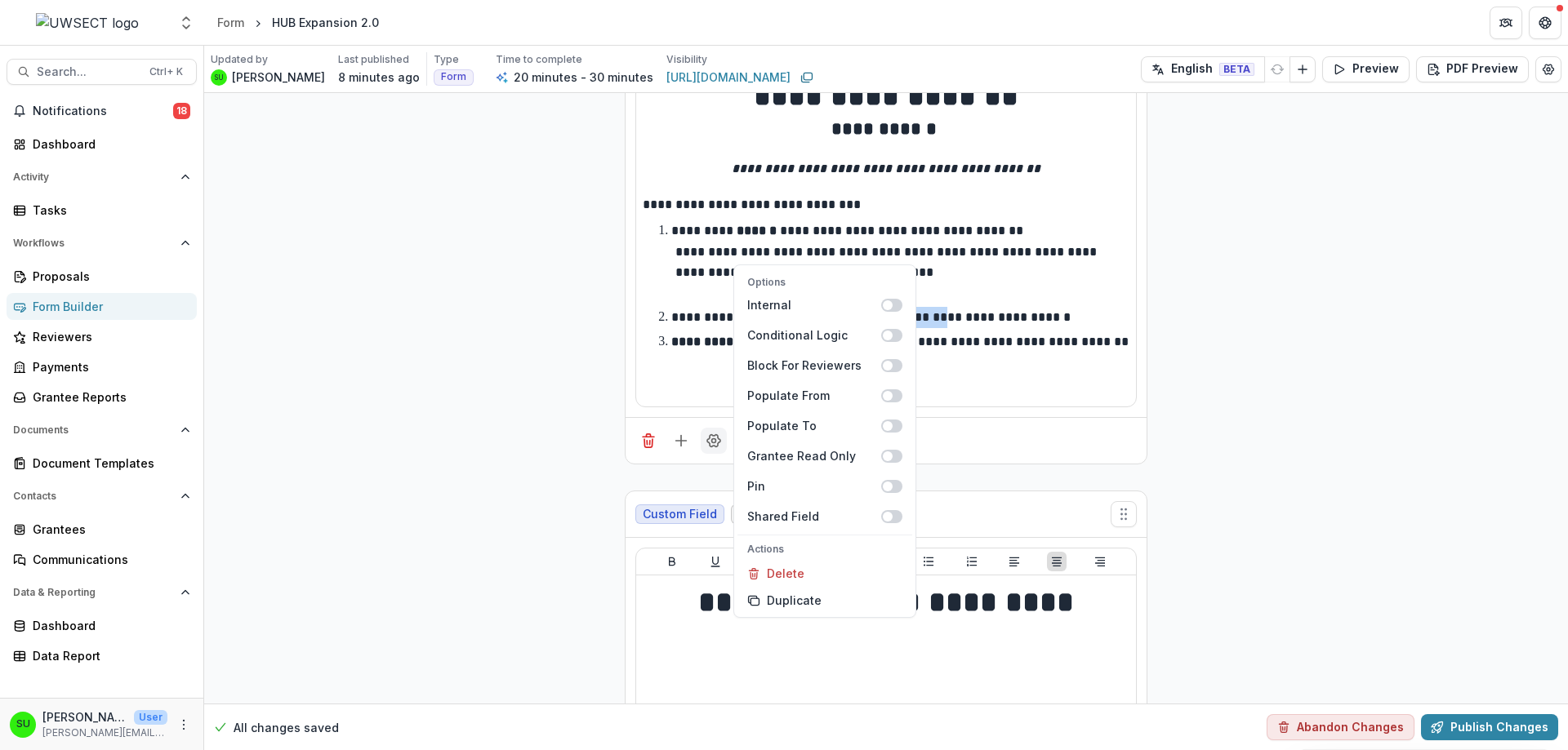
click at [714, 442] on icon "Field Settings" at bounding box center [714, 441] width 17 height 17
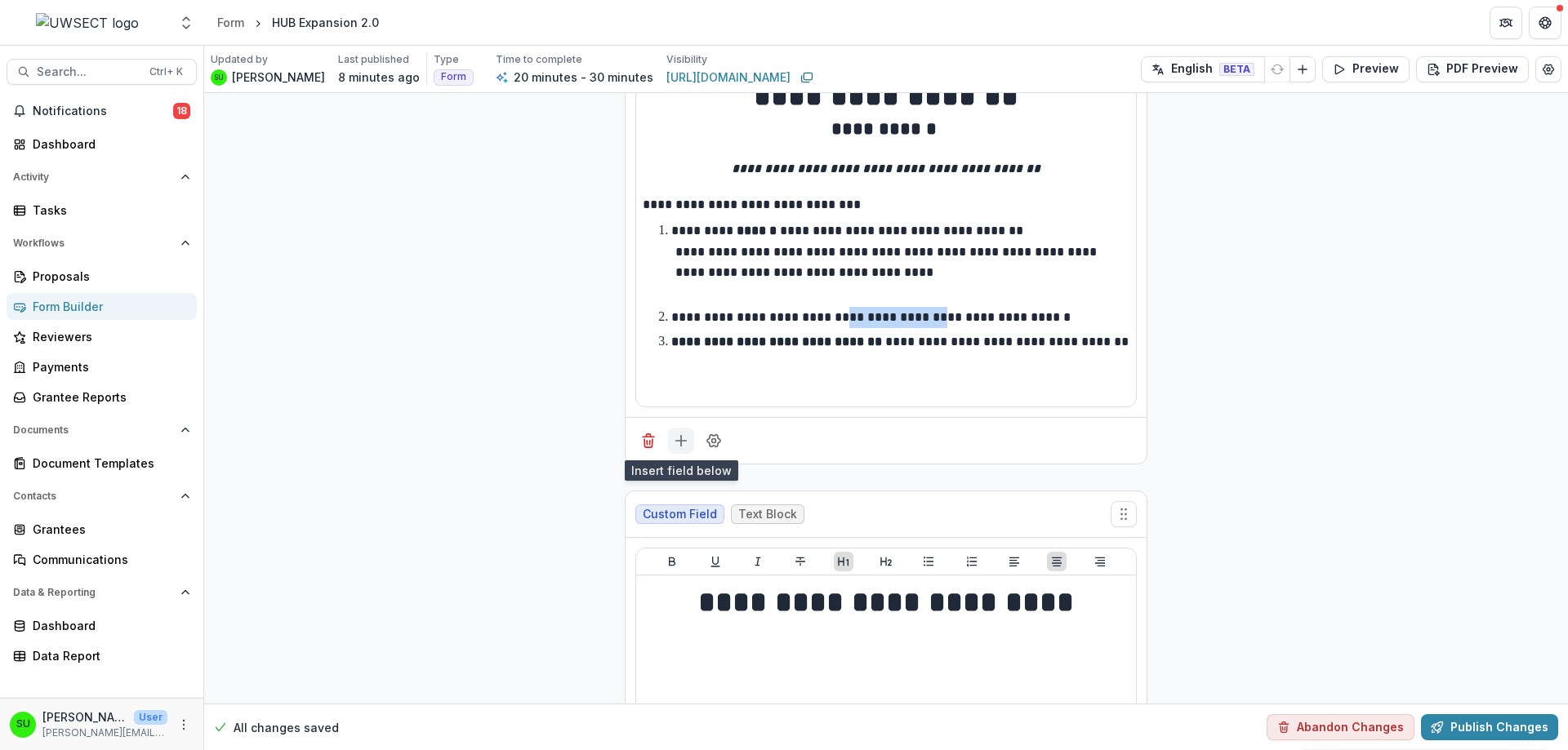
click at [682, 443] on icon "Add field" at bounding box center [682, 441] width 17 height 17
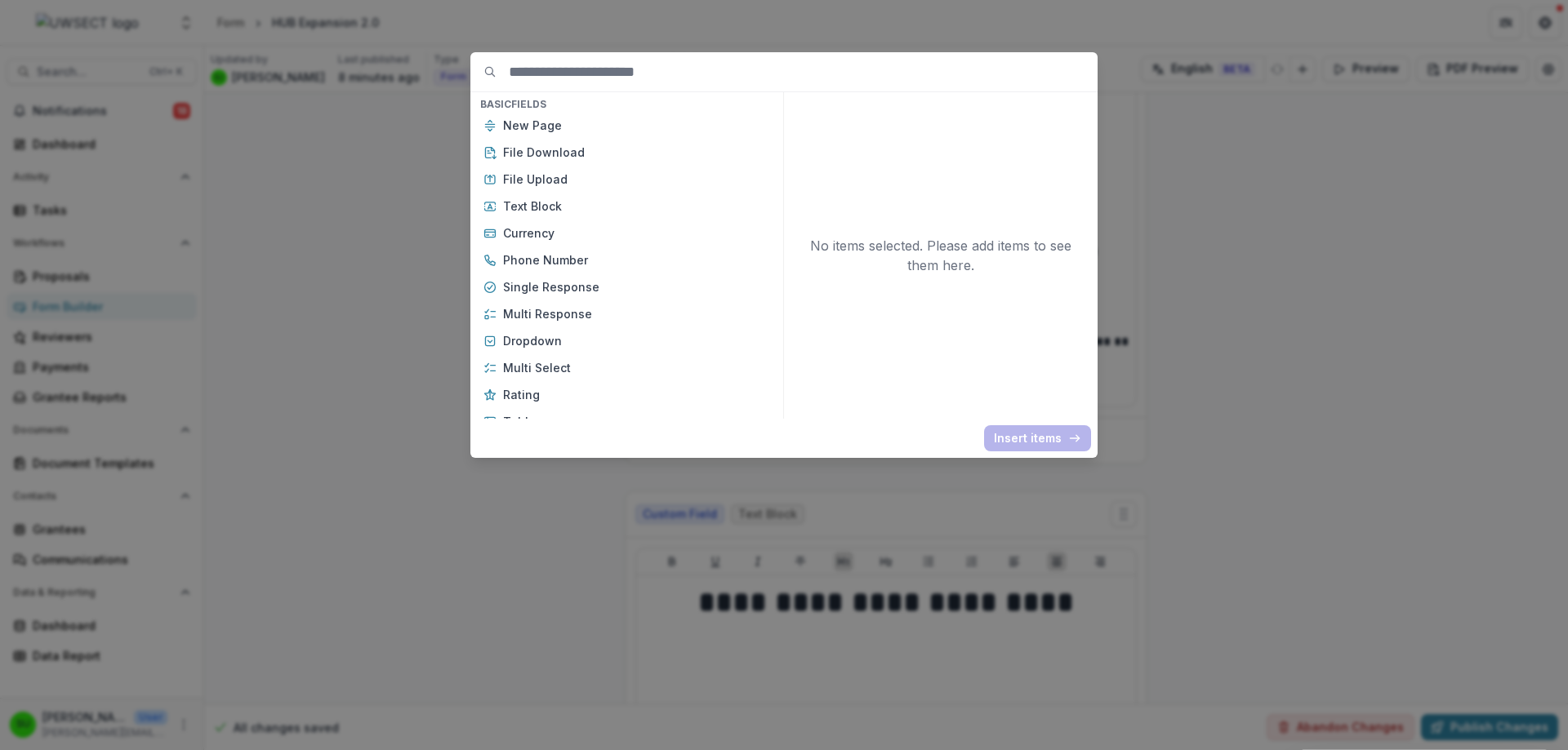
click at [564, 76] on input at bounding box center [803, 72] width 588 height 39
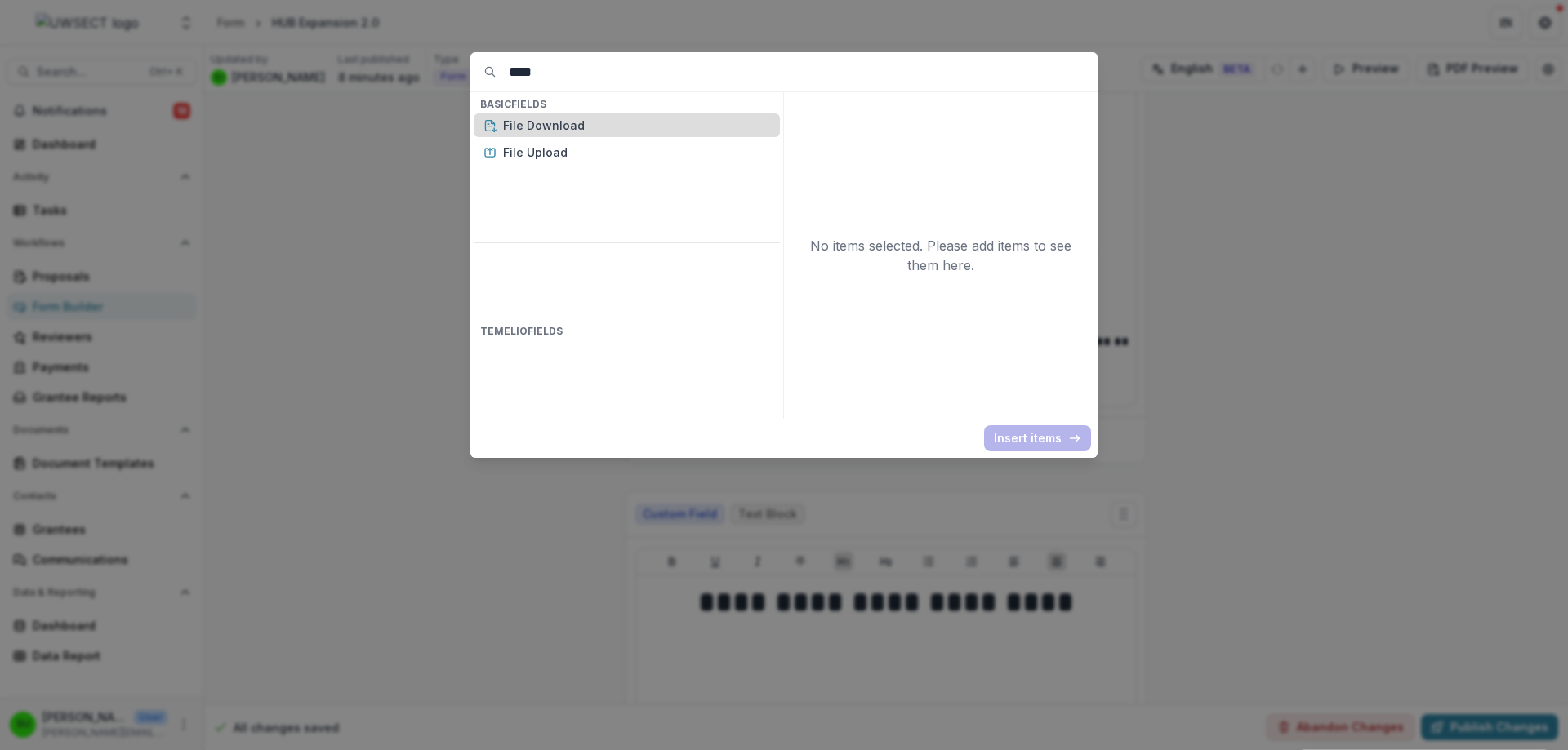
type input "****"
click at [549, 126] on p "File Download" at bounding box center [636, 125] width 267 height 17
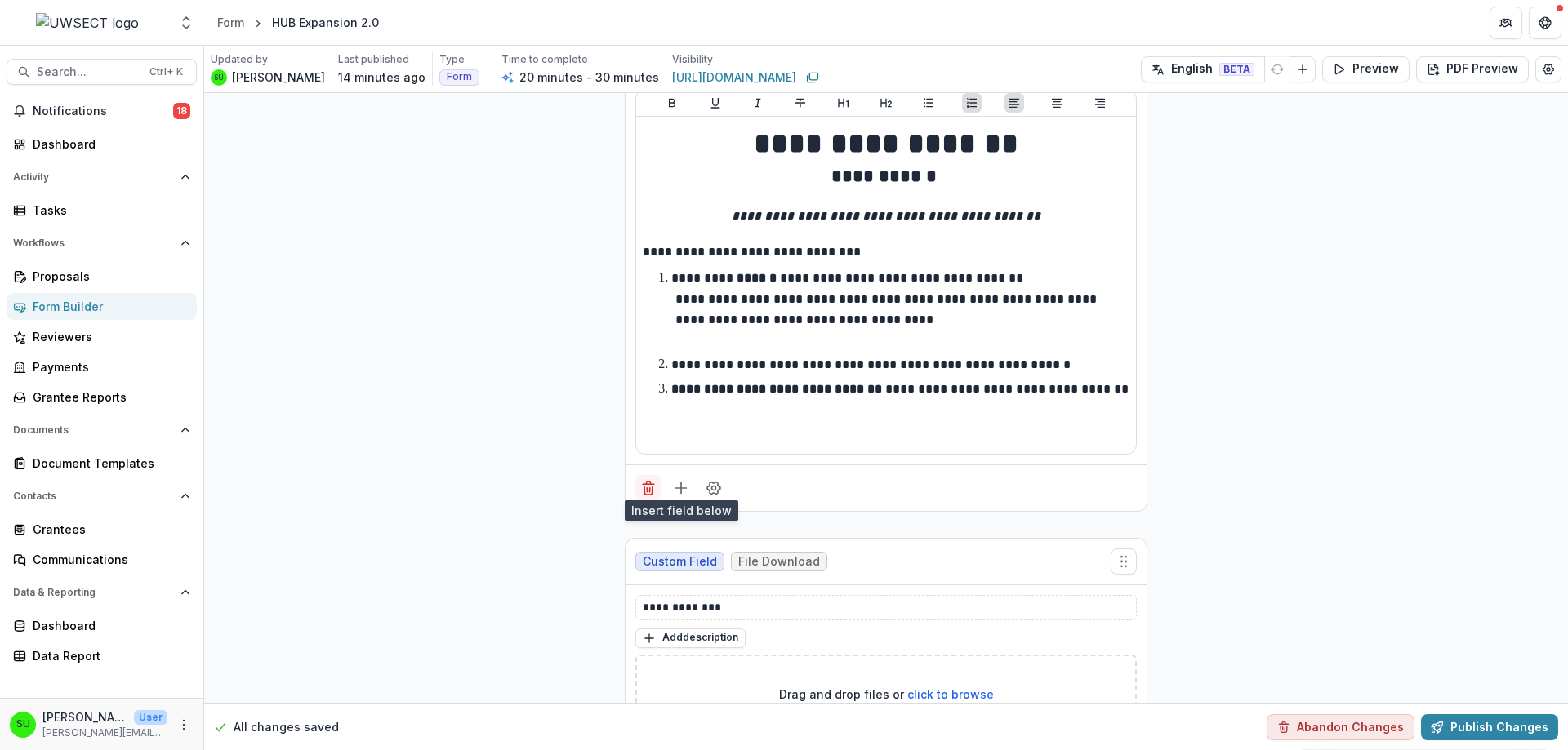
scroll to position [163, 0]
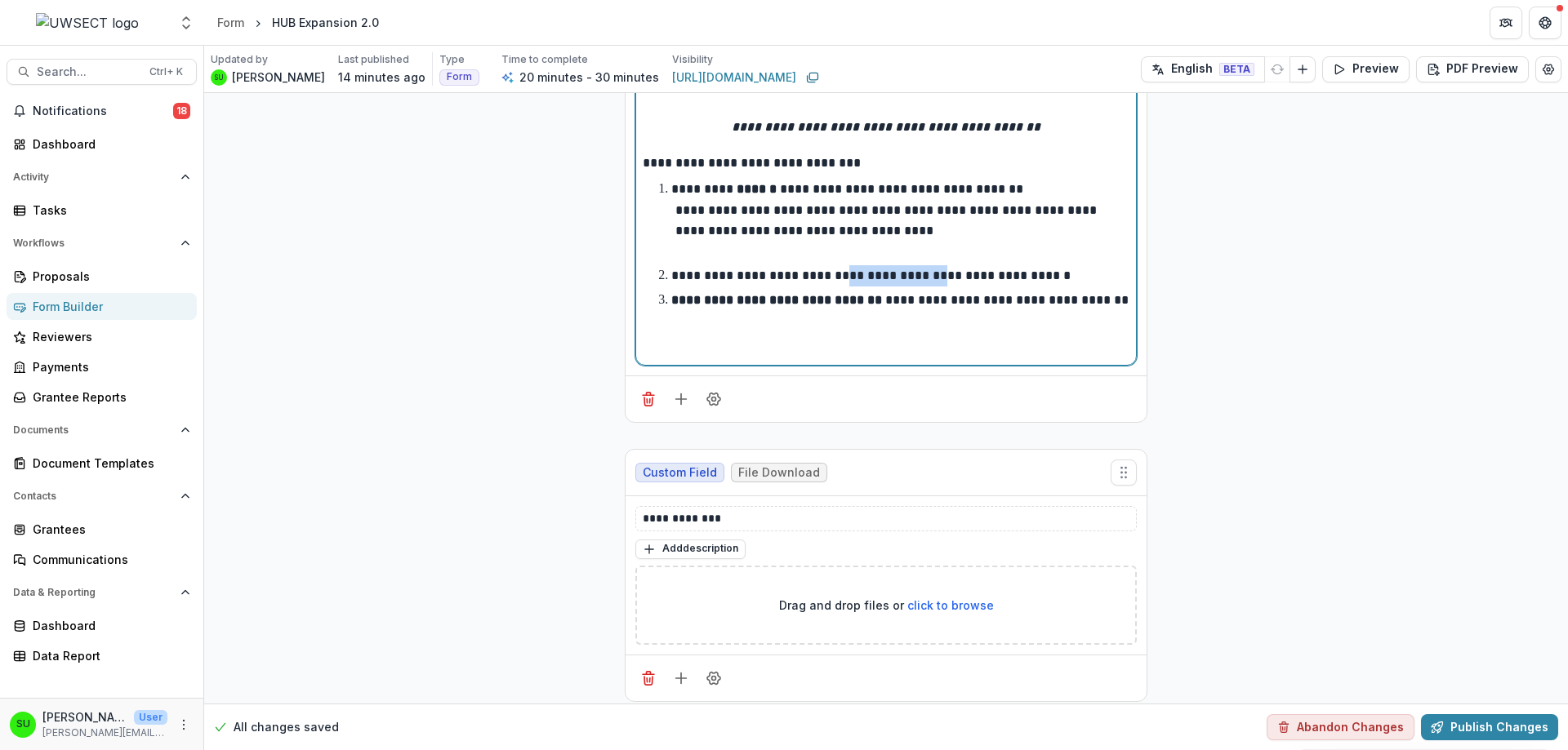
click at [832, 275] on p "**********" at bounding box center [871, 275] width 399 height 12
click at [824, 272] on p "**********" at bounding box center [871, 275] width 399 height 12
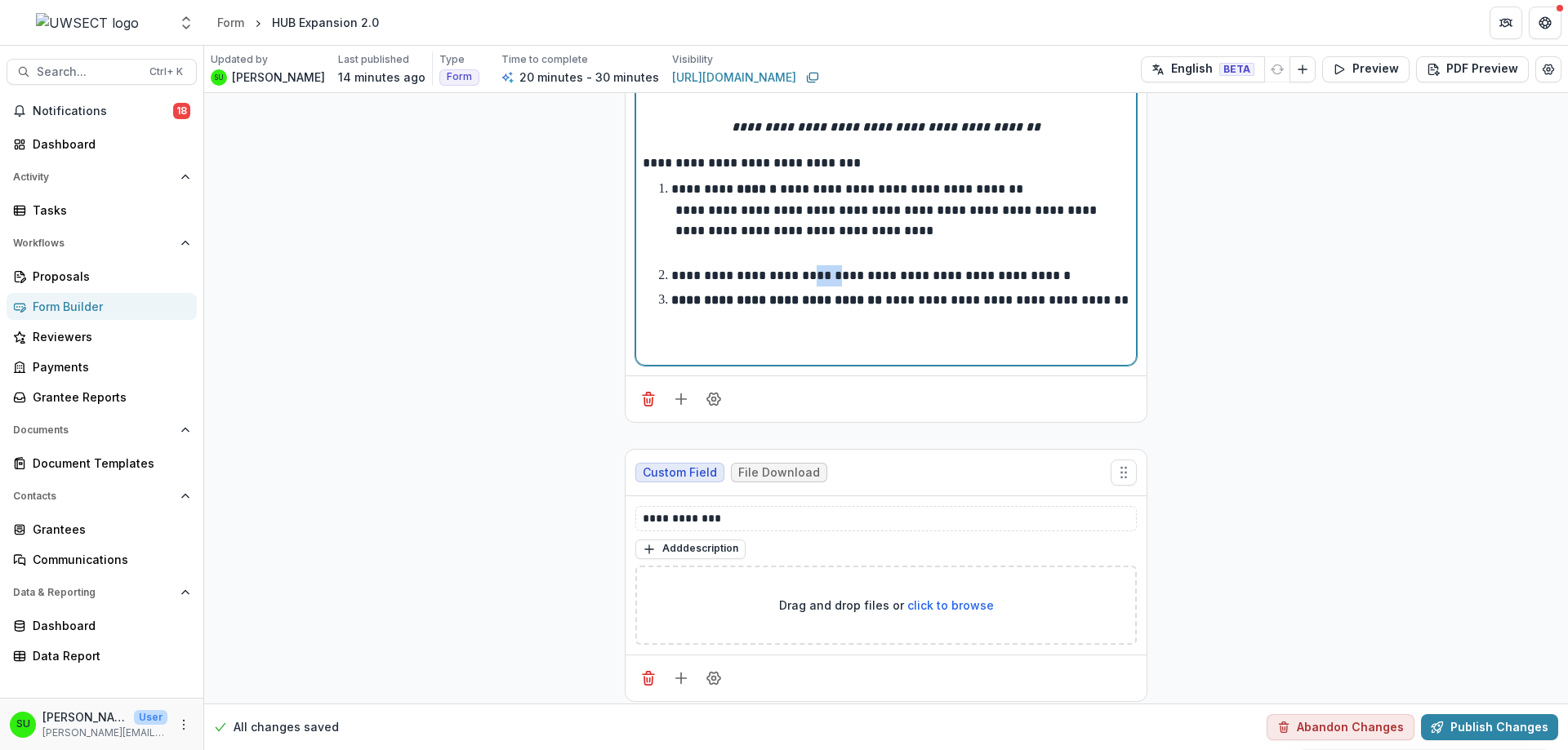
drag, startPoint x: 839, startPoint y: 274, endPoint x: 818, endPoint y: 274, distance: 21.0
click at [818, 274] on p "**********" at bounding box center [871, 275] width 399 height 12
click at [1117, 274] on li "**********" at bounding box center [896, 275] width 467 height 21
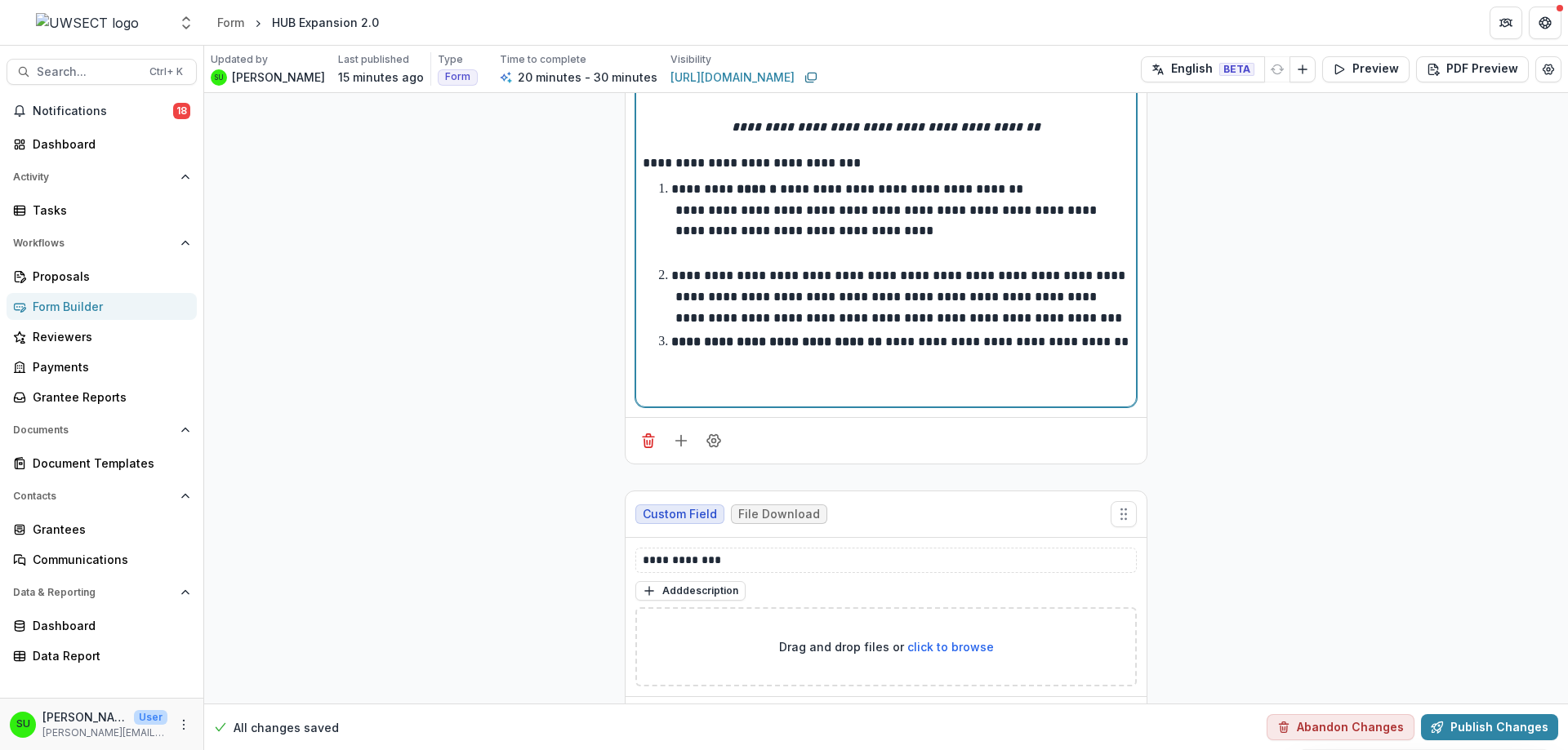
click at [804, 315] on p "**********" at bounding box center [899, 296] width 457 height 54
click at [880, 328] on li "**********" at bounding box center [896, 297] width 467 height 63
click at [914, 328] on li "**********" at bounding box center [896, 297] width 467 height 63
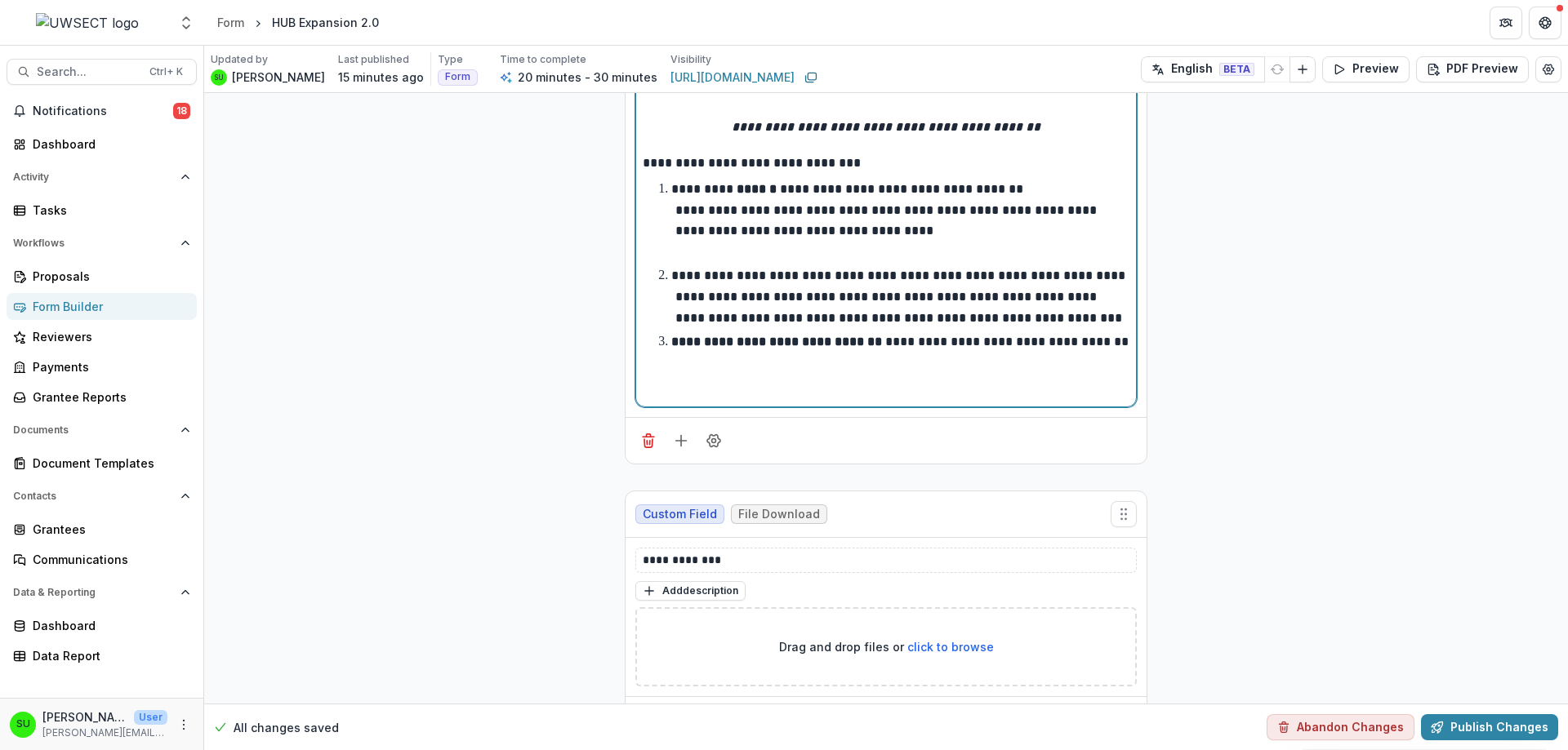
click at [719, 323] on p "**********" at bounding box center [899, 296] width 457 height 54
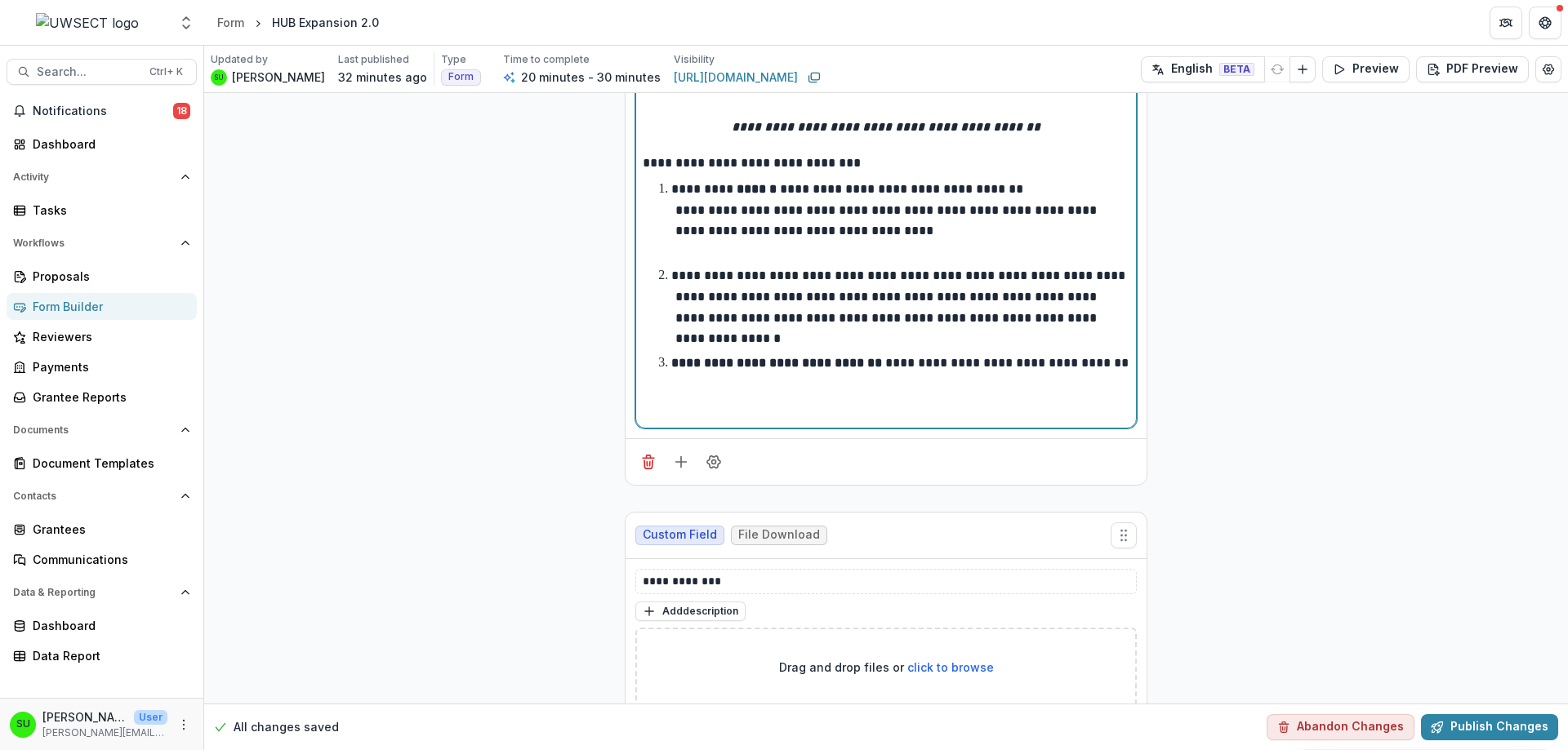
click at [880, 277] on p "**********" at bounding box center [899, 306] width 457 height 75
click at [884, 275] on p "**********" at bounding box center [899, 306] width 457 height 75
click at [972, 315] on p "**********" at bounding box center [899, 306] width 457 height 75
drag, startPoint x: 987, startPoint y: 339, endPoint x: 979, endPoint y: 316, distance: 24.4
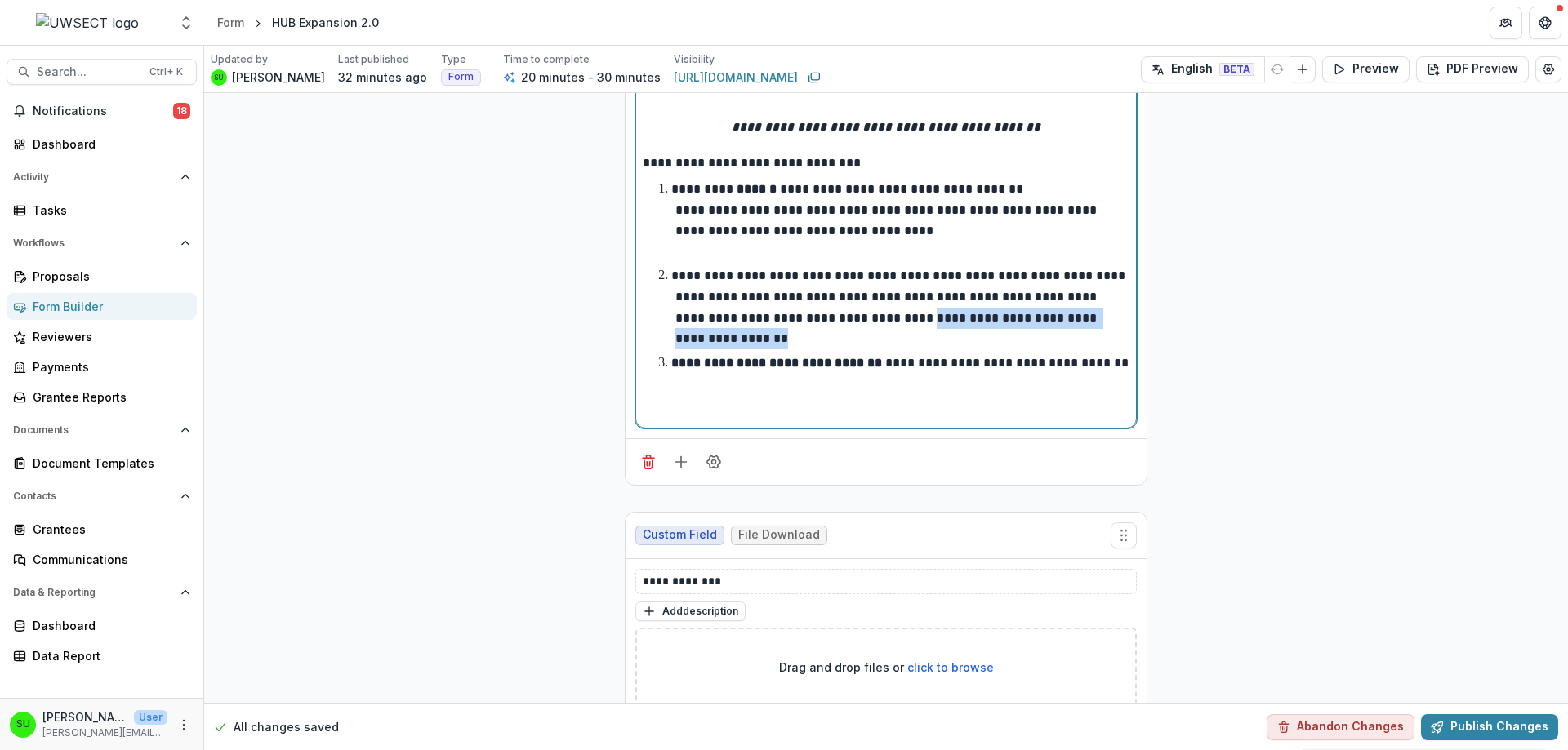
click at [979, 316] on li "**********" at bounding box center [896, 306] width 467 height 83
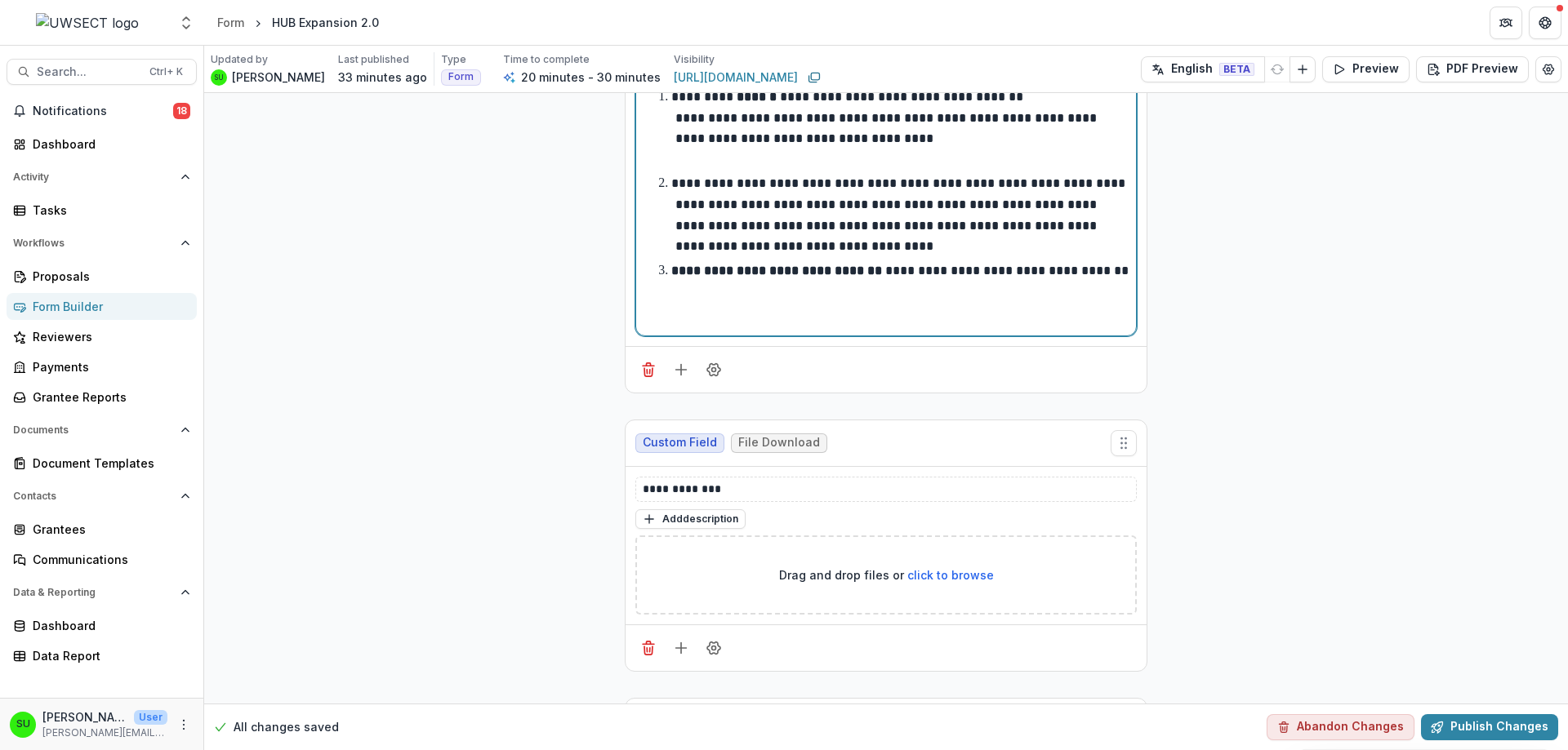
scroll to position [327, 0]
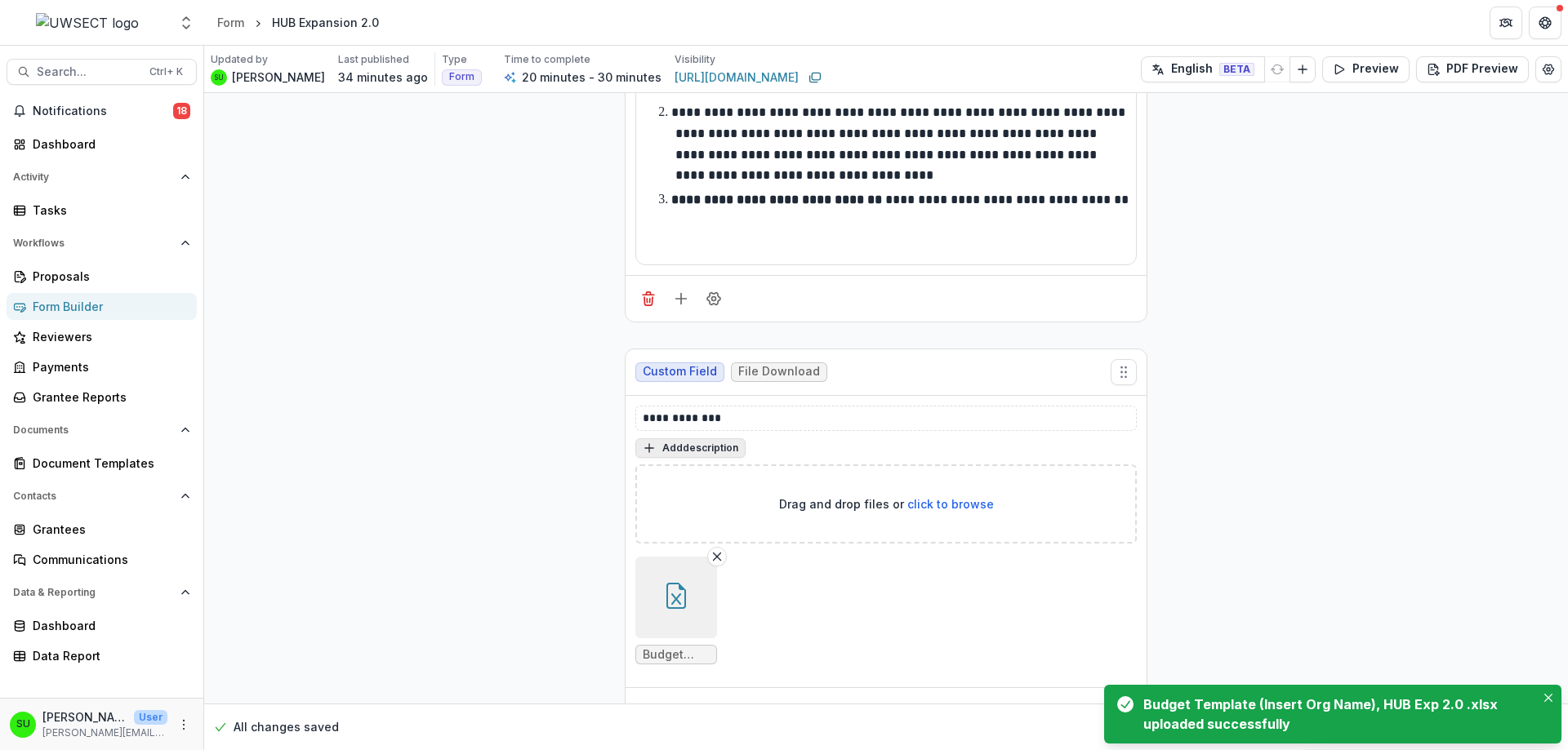
click at [686, 450] on button "Add description" at bounding box center [690, 448] width 110 height 20
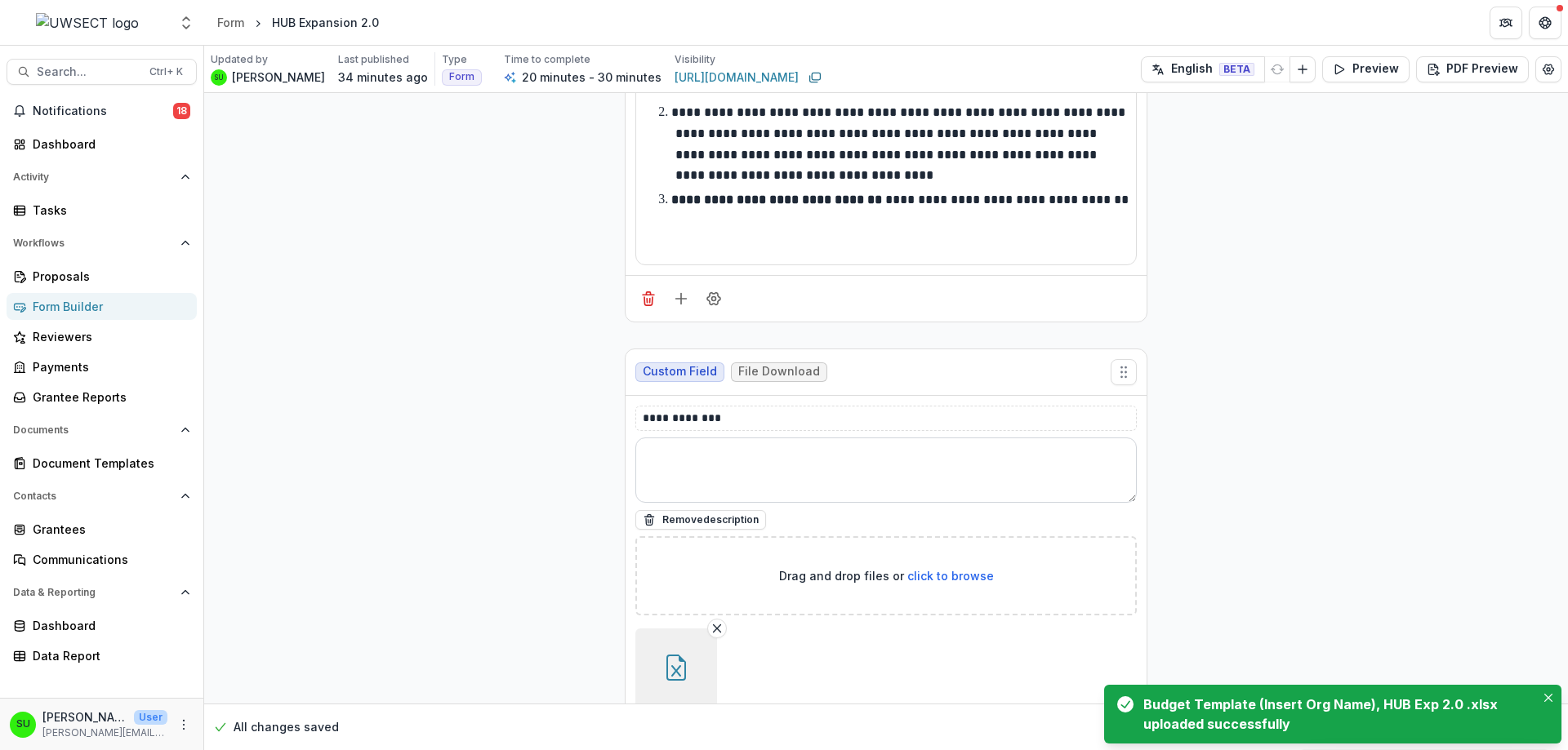
click at [685, 463] on textarea at bounding box center [885, 470] width 501 height 65
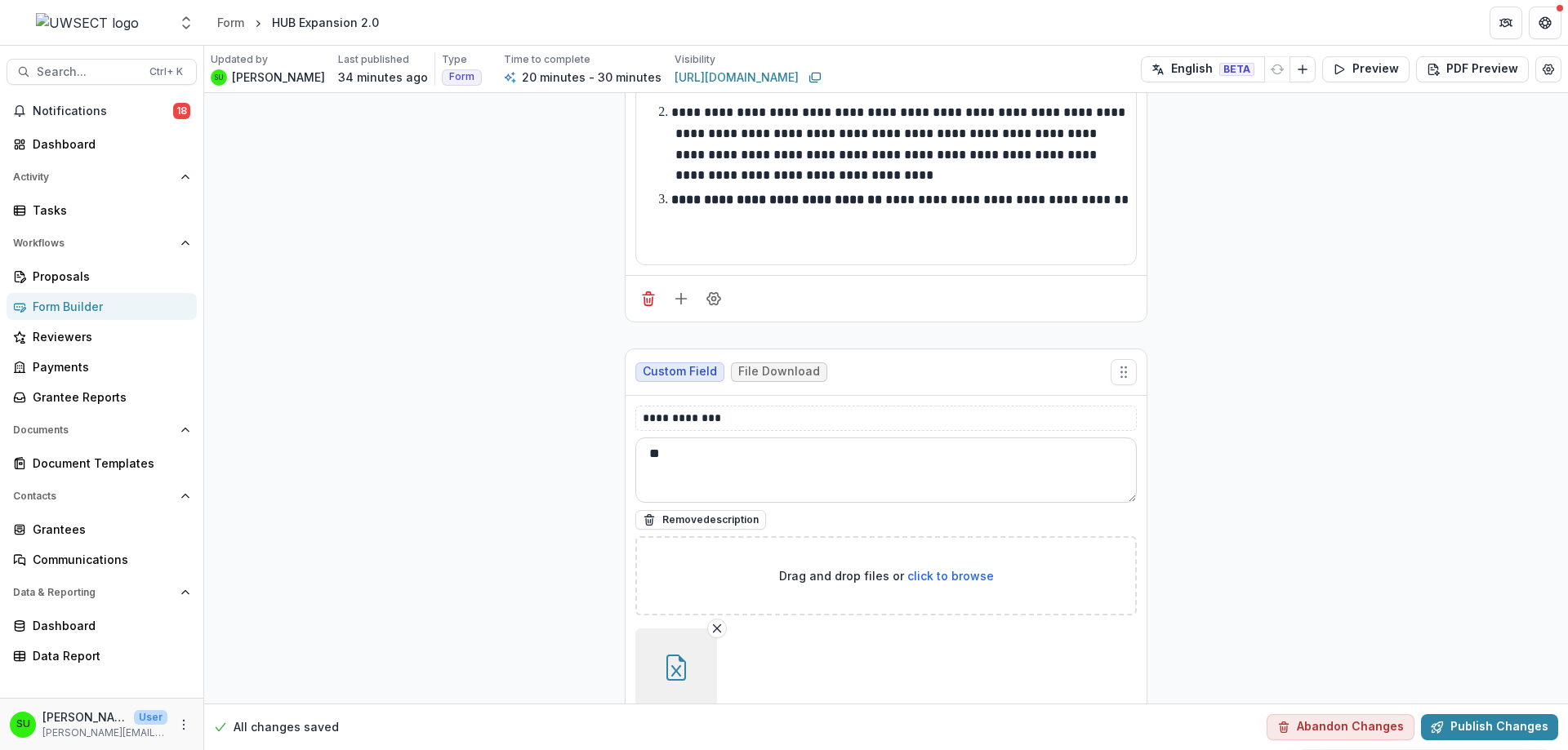
type textarea "*"
type textarea "**********"
drag, startPoint x: 722, startPoint y: 421, endPoint x: 575, endPoint y: 416, distance: 147.1
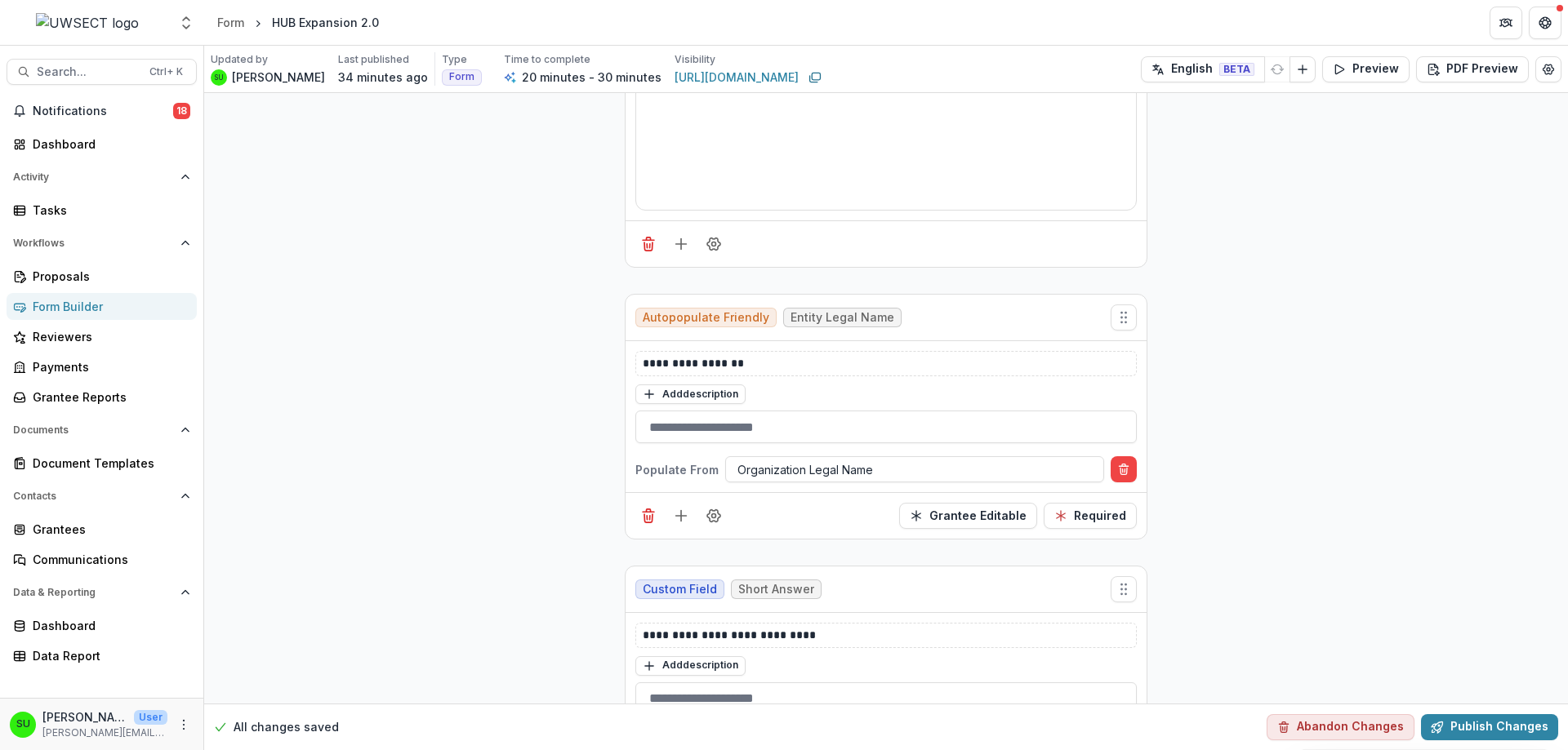
scroll to position [1387, 0]
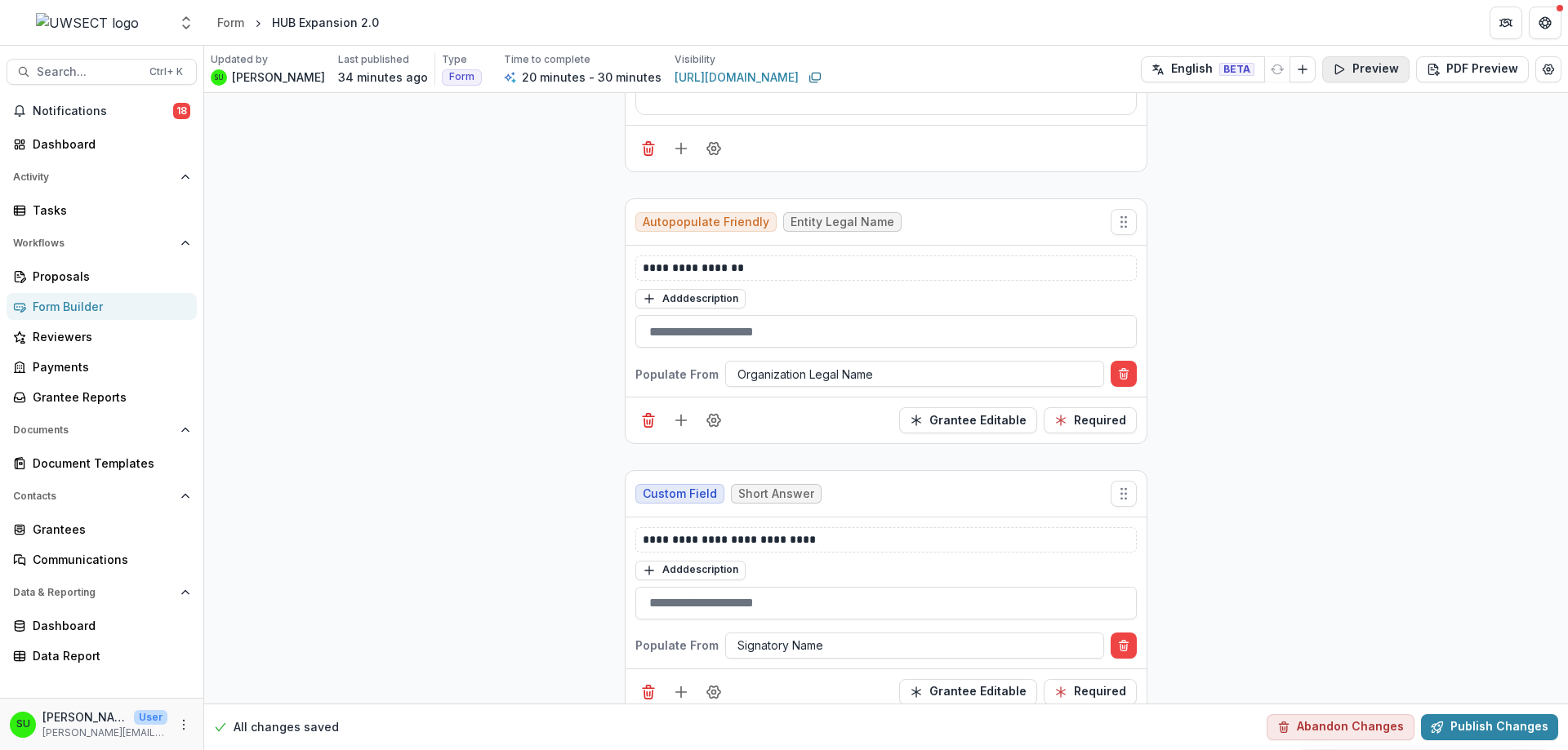
click at [1383, 70] on button "Preview" at bounding box center [1366, 70] width 88 height 26
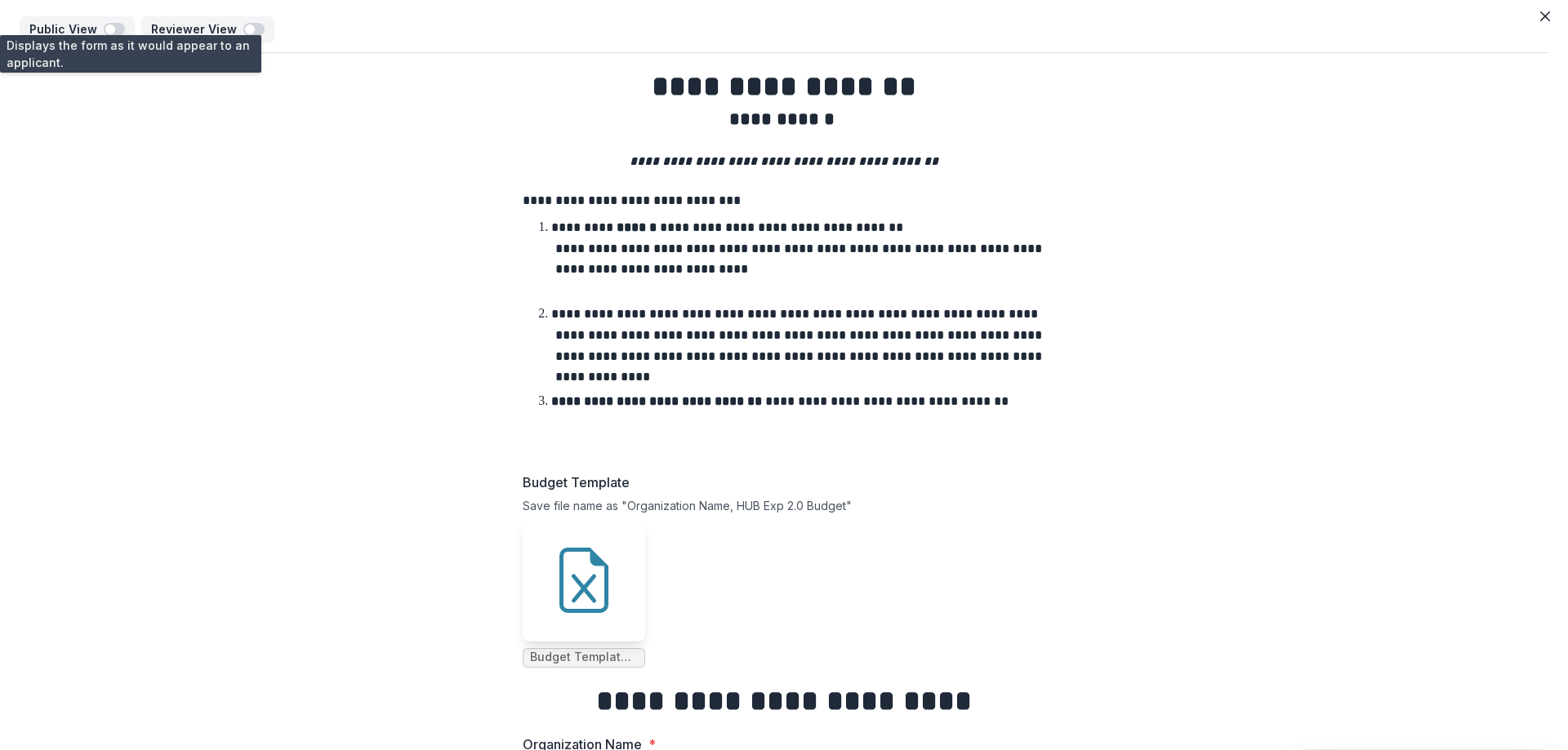
scroll to position [0, 0]
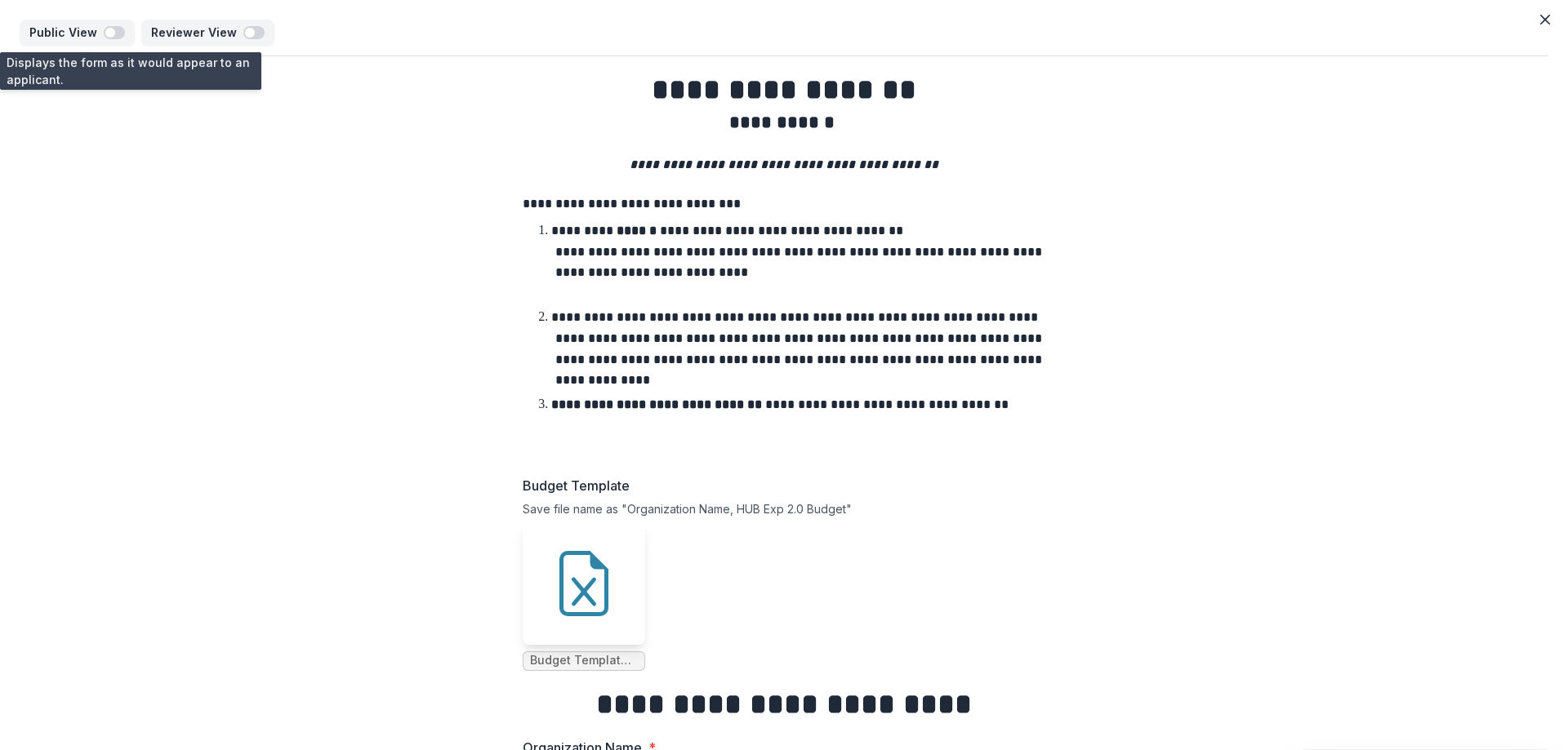
click at [1546, 17] on button "Close" at bounding box center [1545, 20] width 26 height 26
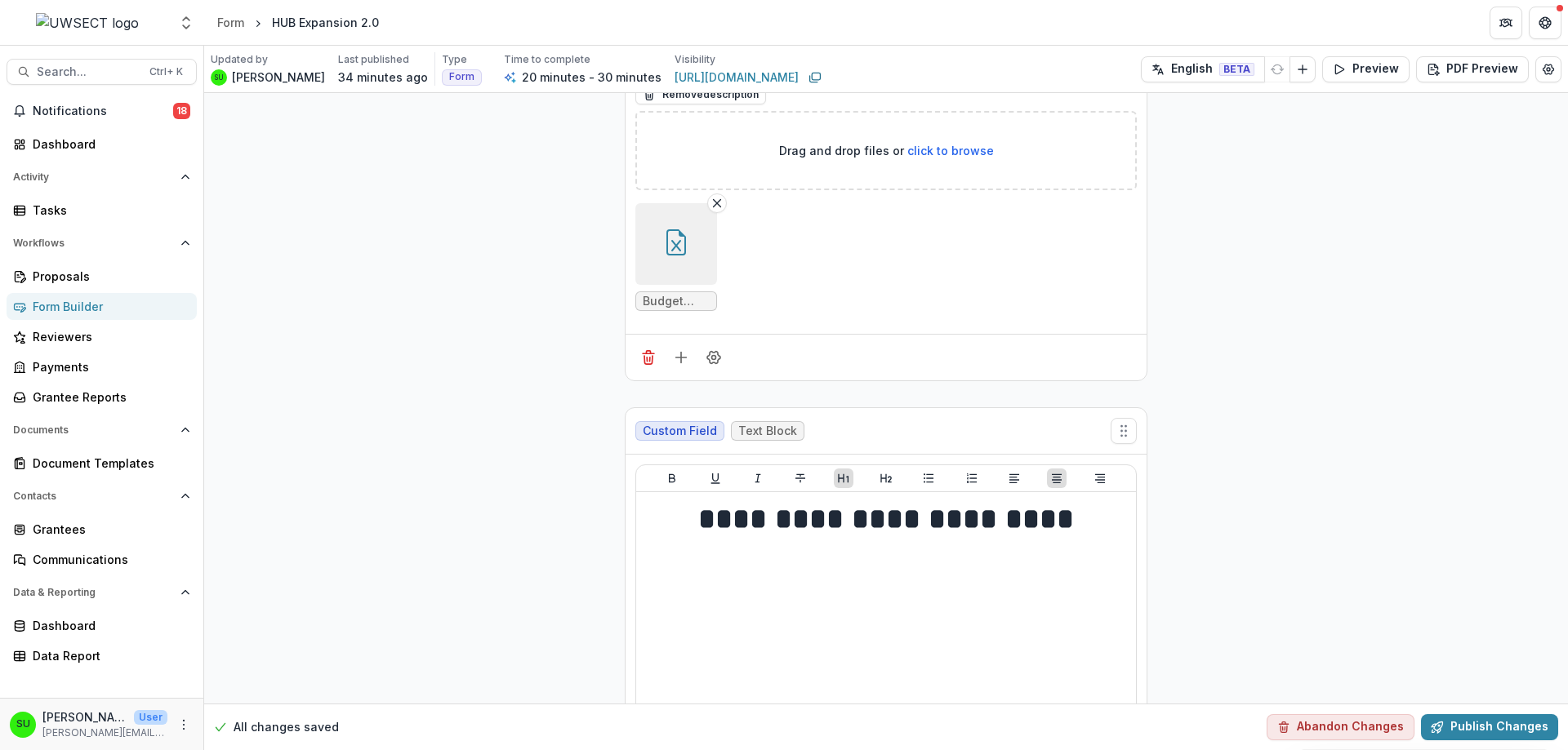
scroll to position [653, 0]
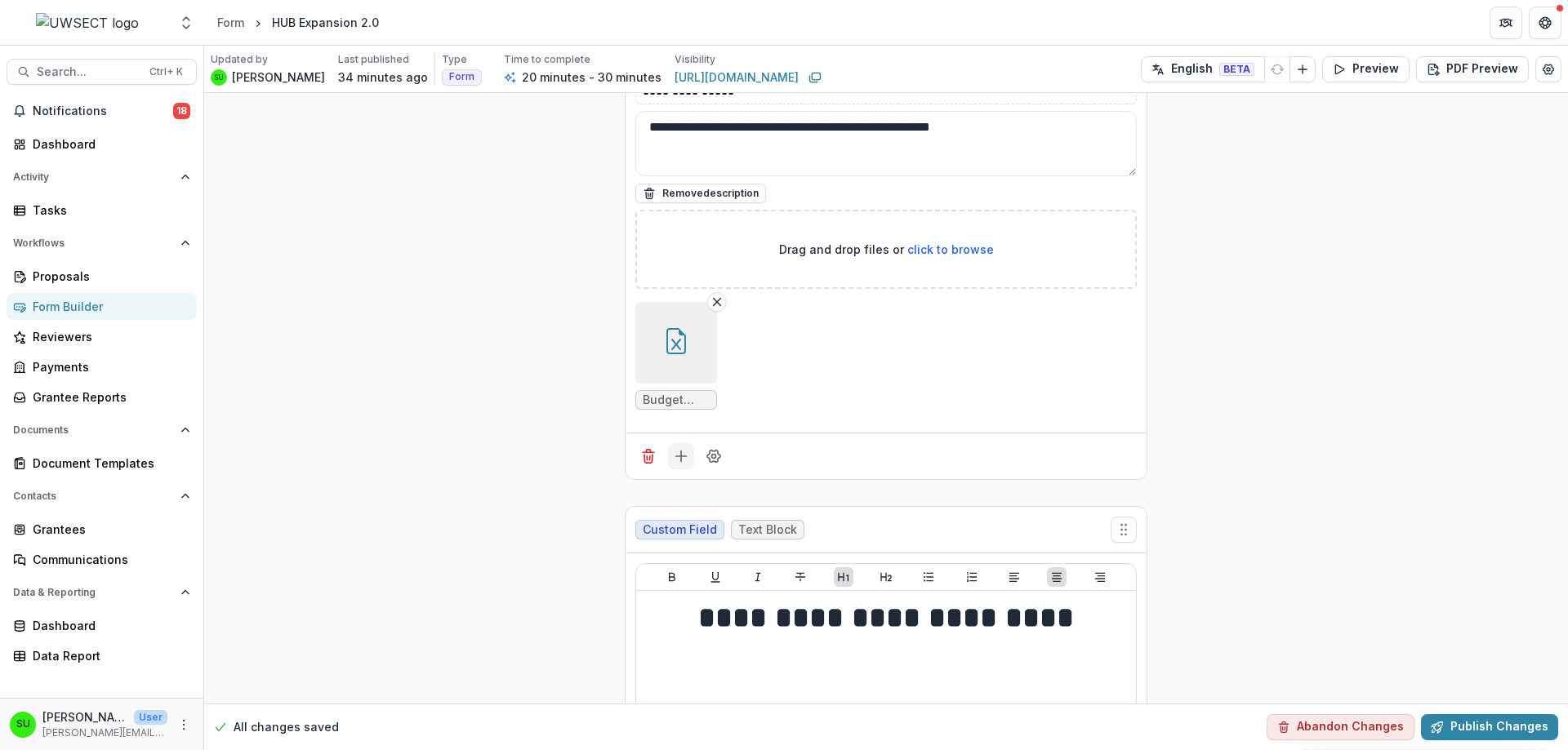
click at [686, 452] on icon "Add field" at bounding box center [682, 456] width 17 height 17
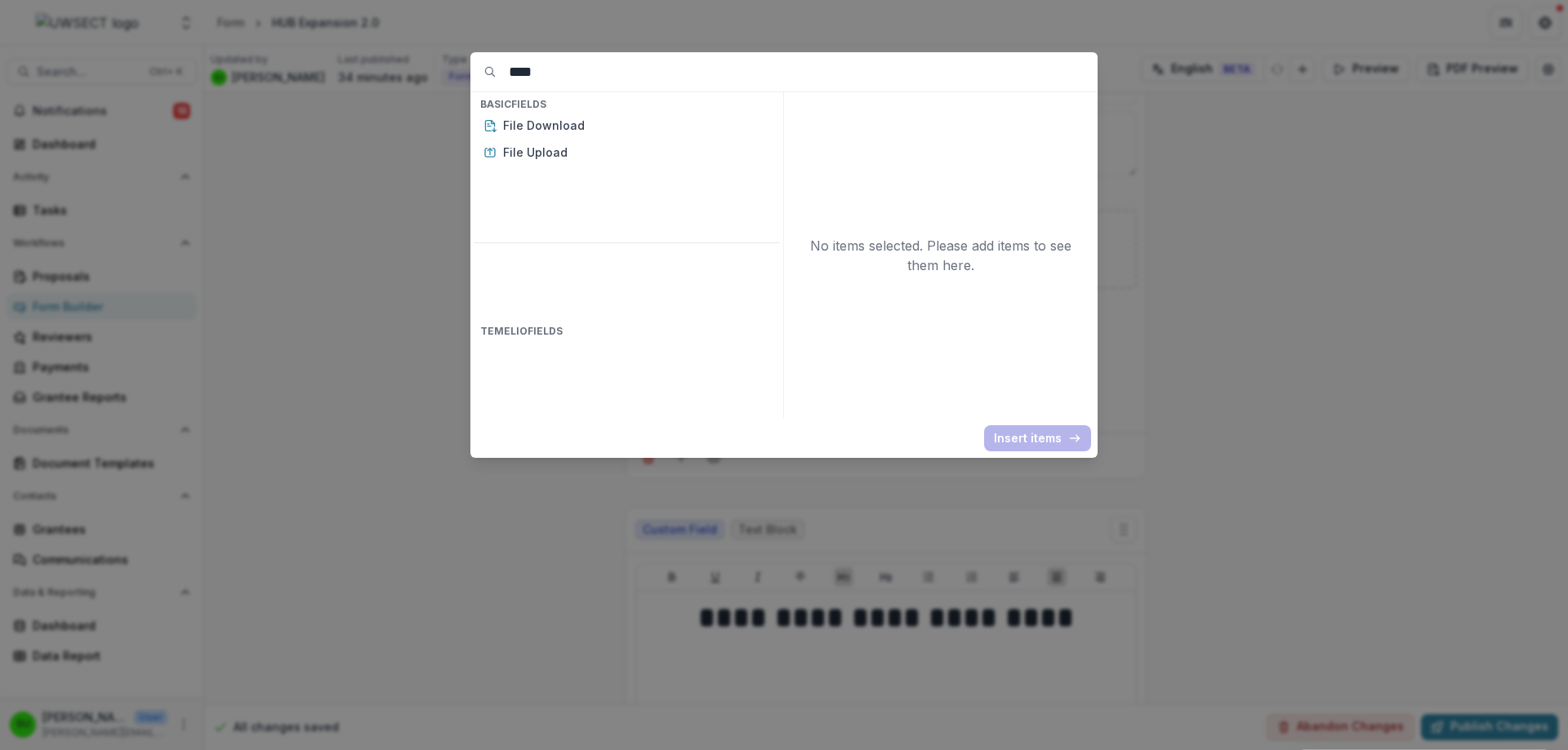
click at [519, 73] on input "****" at bounding box center [803, 72] width 588 height 39
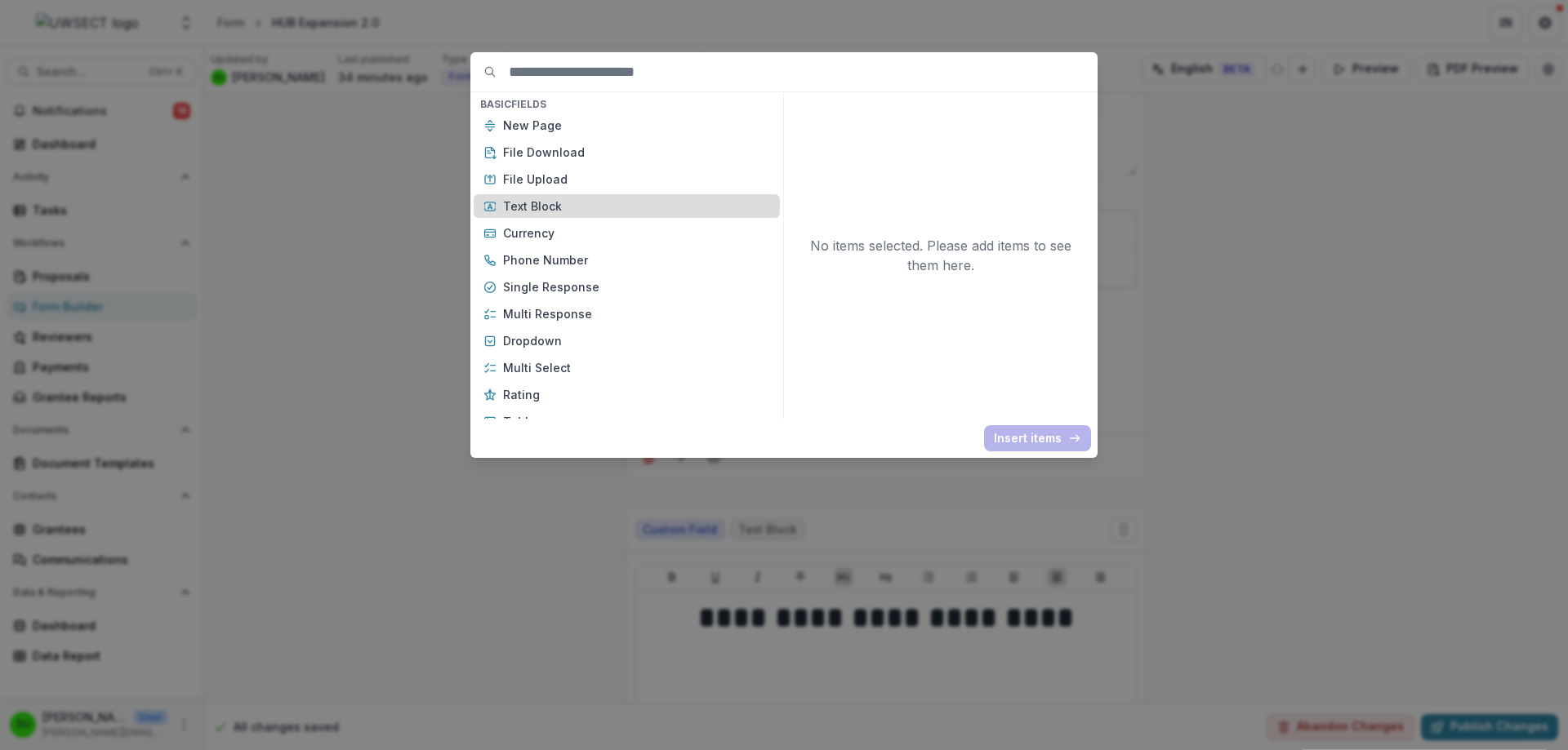
click at [553, 196] on div "Text Block" at bounding box center [627, 206] width 306 height 23
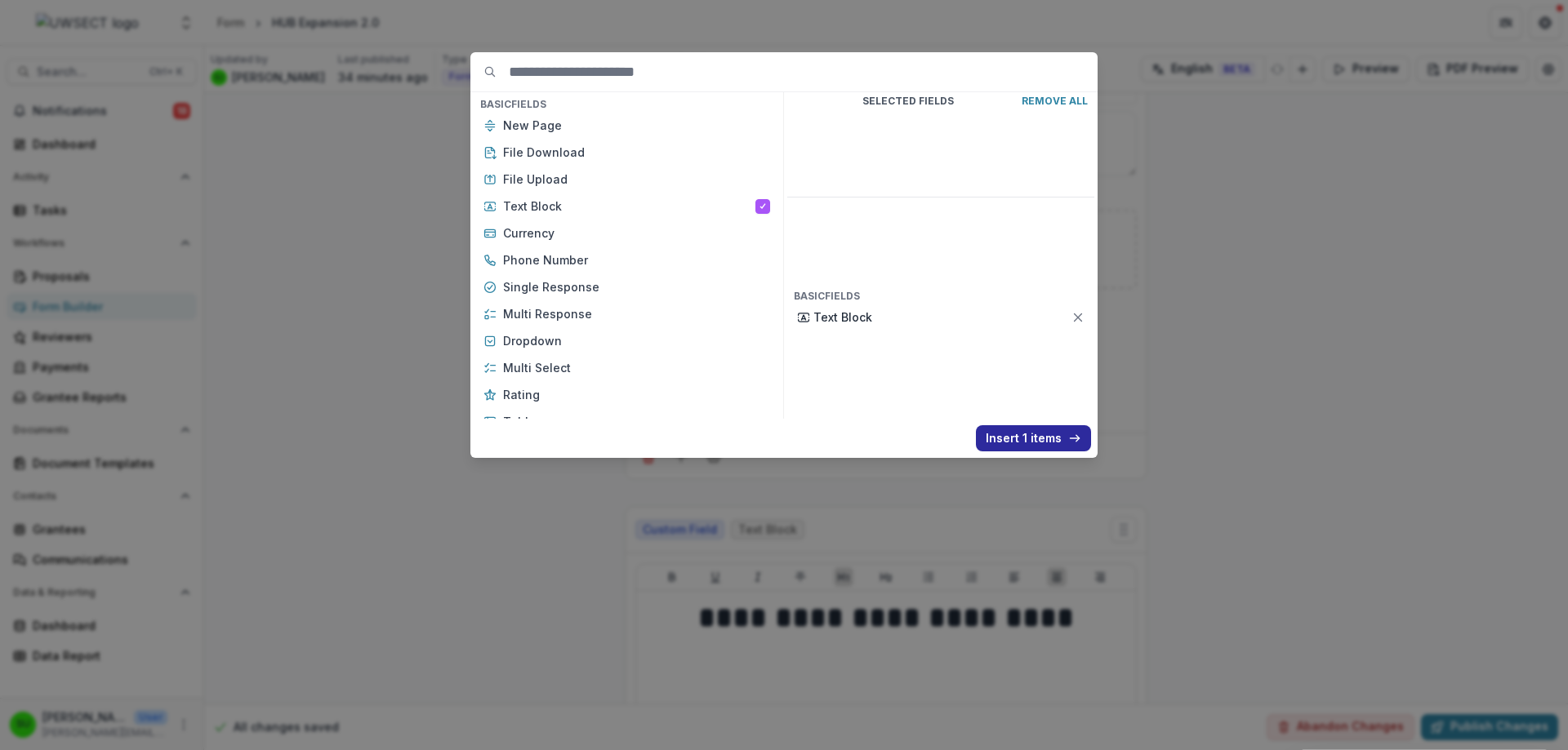
click at [1038, 439] on button "Insert 1 items" at bounding box center [1034, 438] width 115 height 26
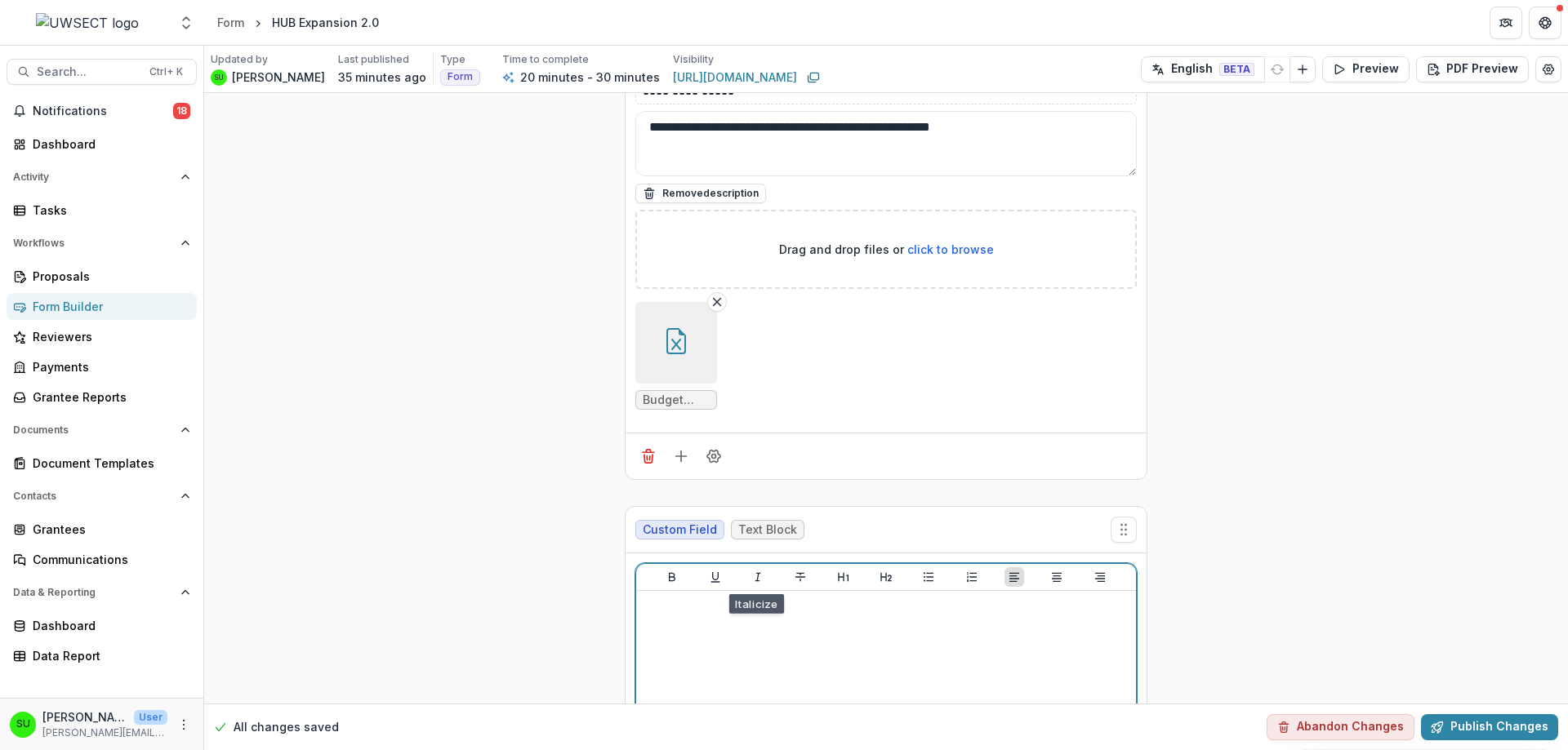
click at [737, 617] on div at bounding box center [885, 719] width 487 height 245
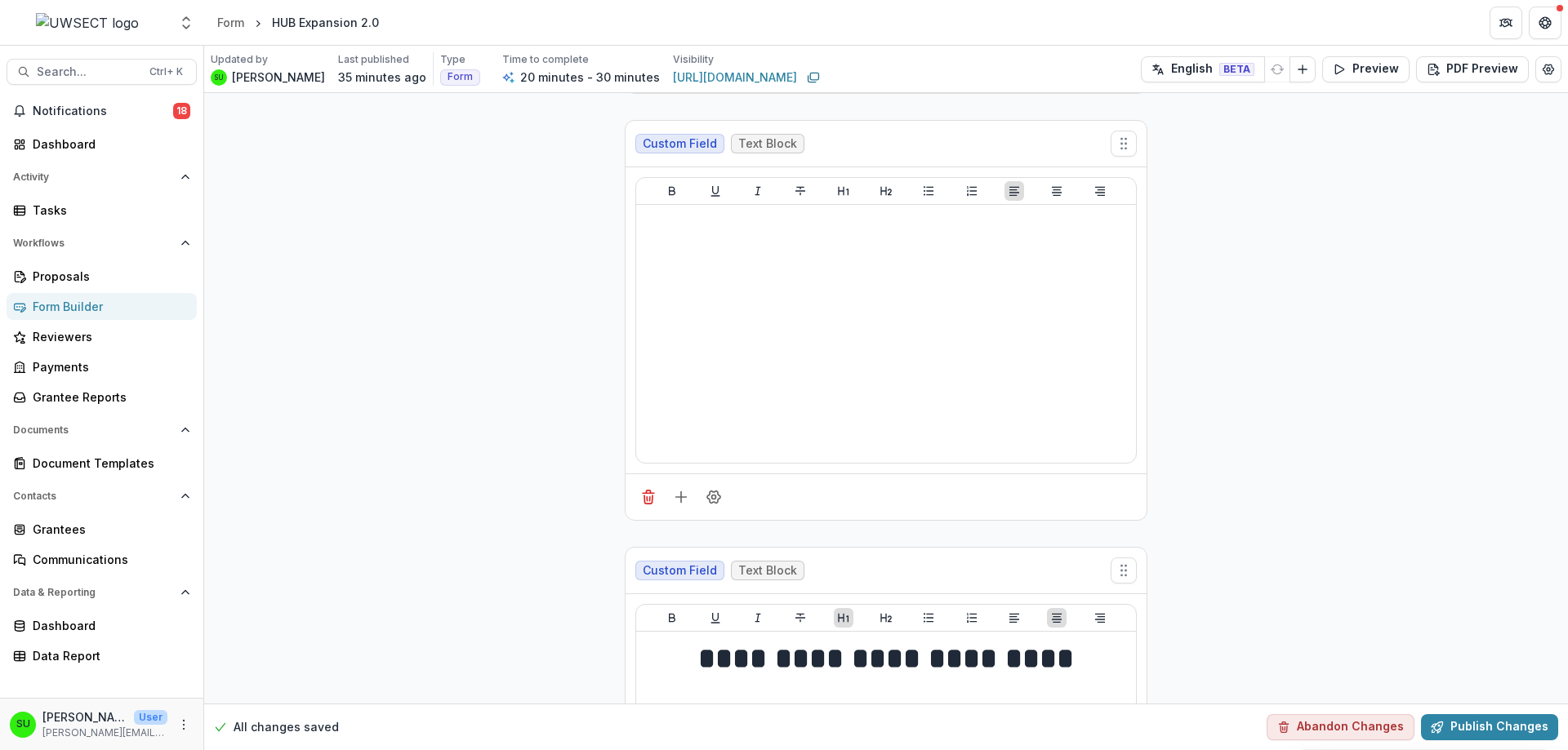
scroll to position [1061, 0]
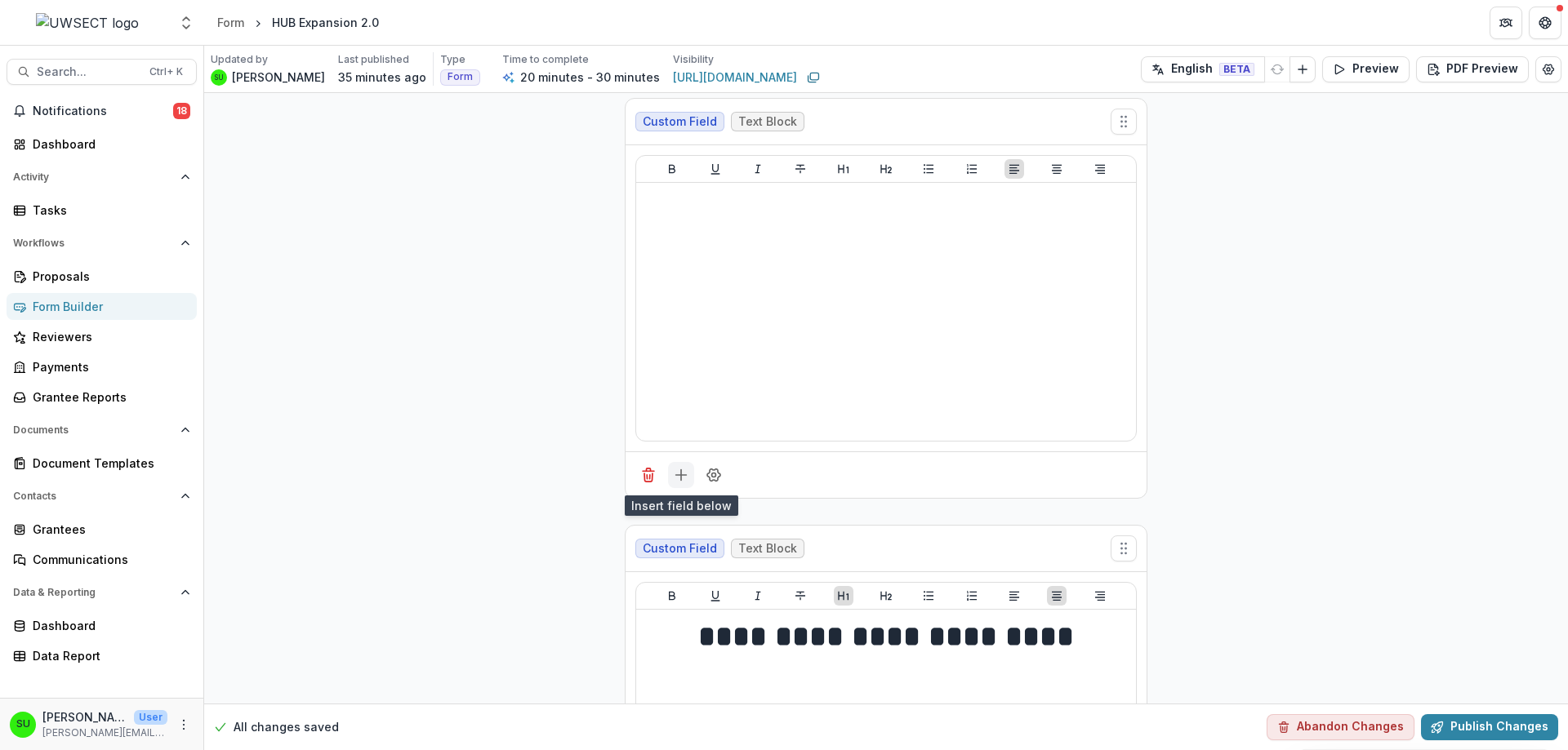
click at [678, 479] on icon "Add field" at bounding box center [682, 475] width 17 height 17
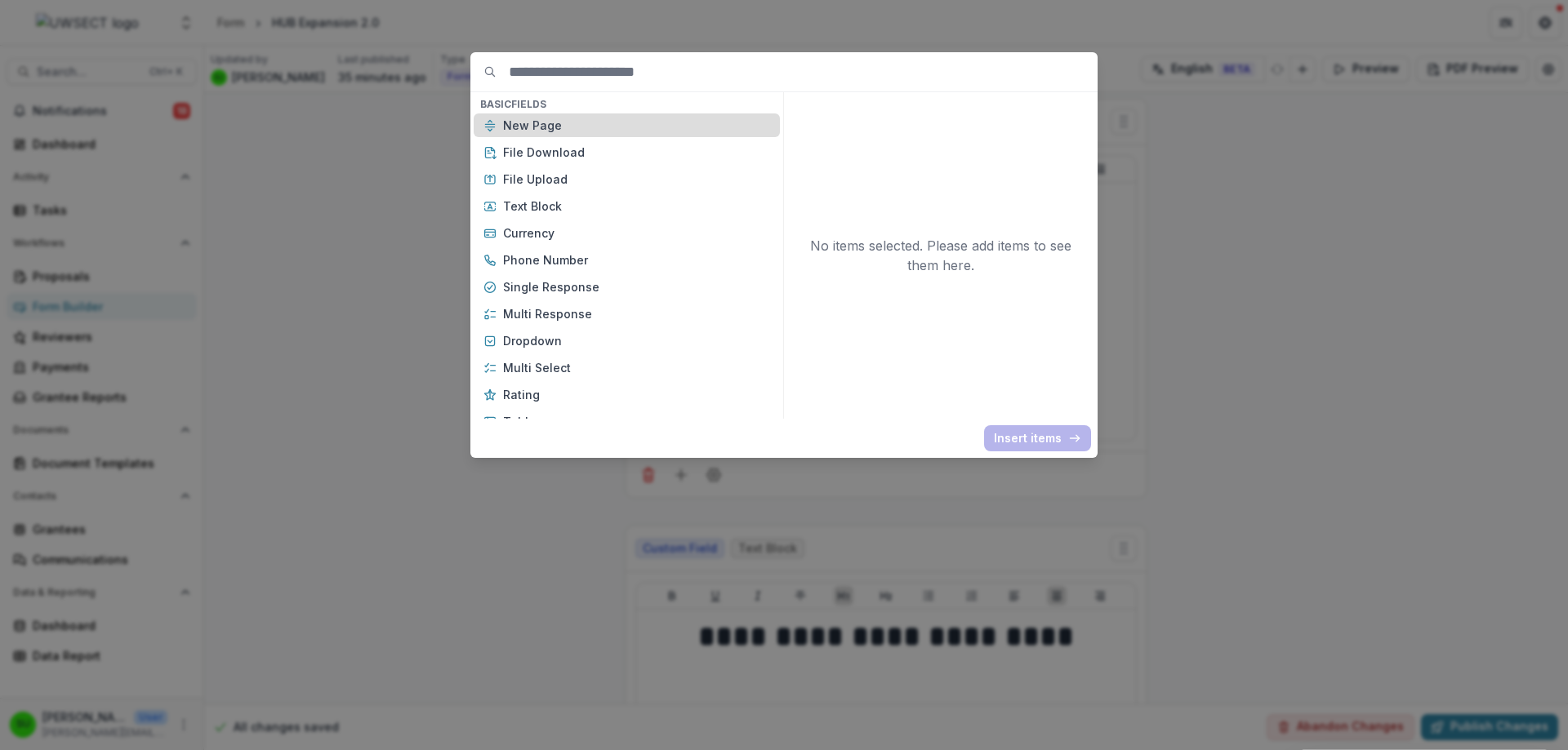
click at [541, 127] on p "New Page" at bounding box center [636, 125] width 267 height 17
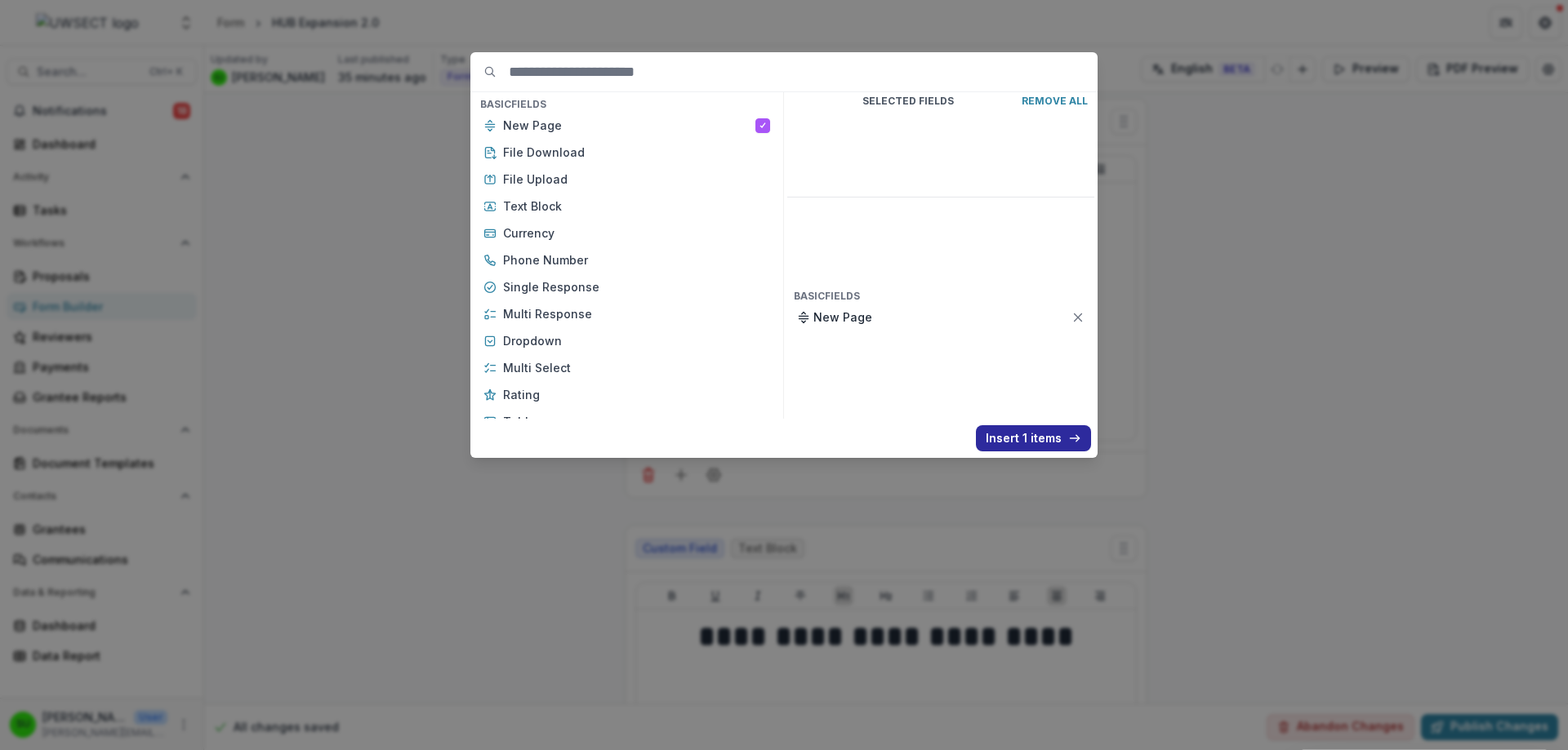
click at [1020, 435] on button "Insert 1 items" at bounding box center [1034, 438] width 115 height 26
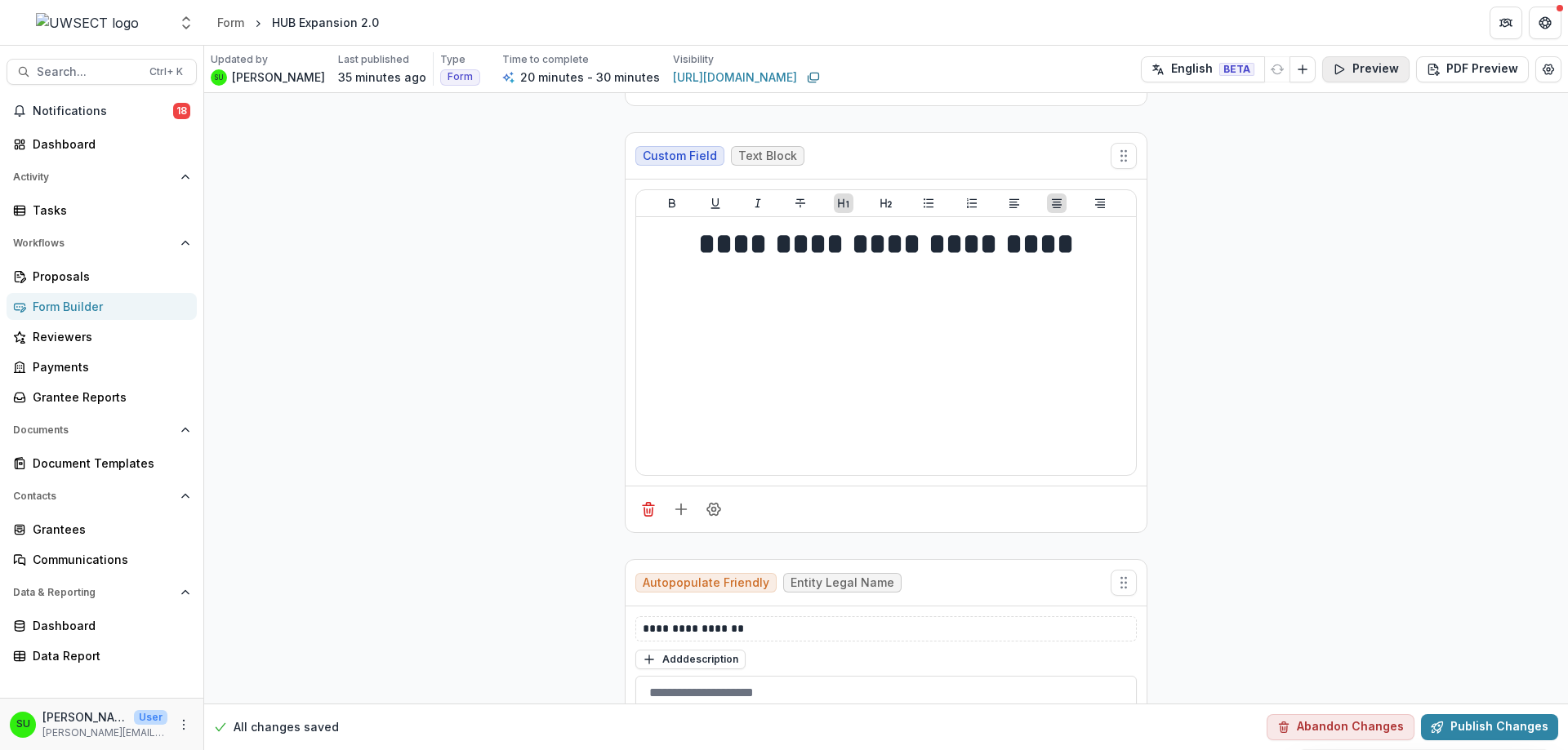
scroll to position [1795, 0]
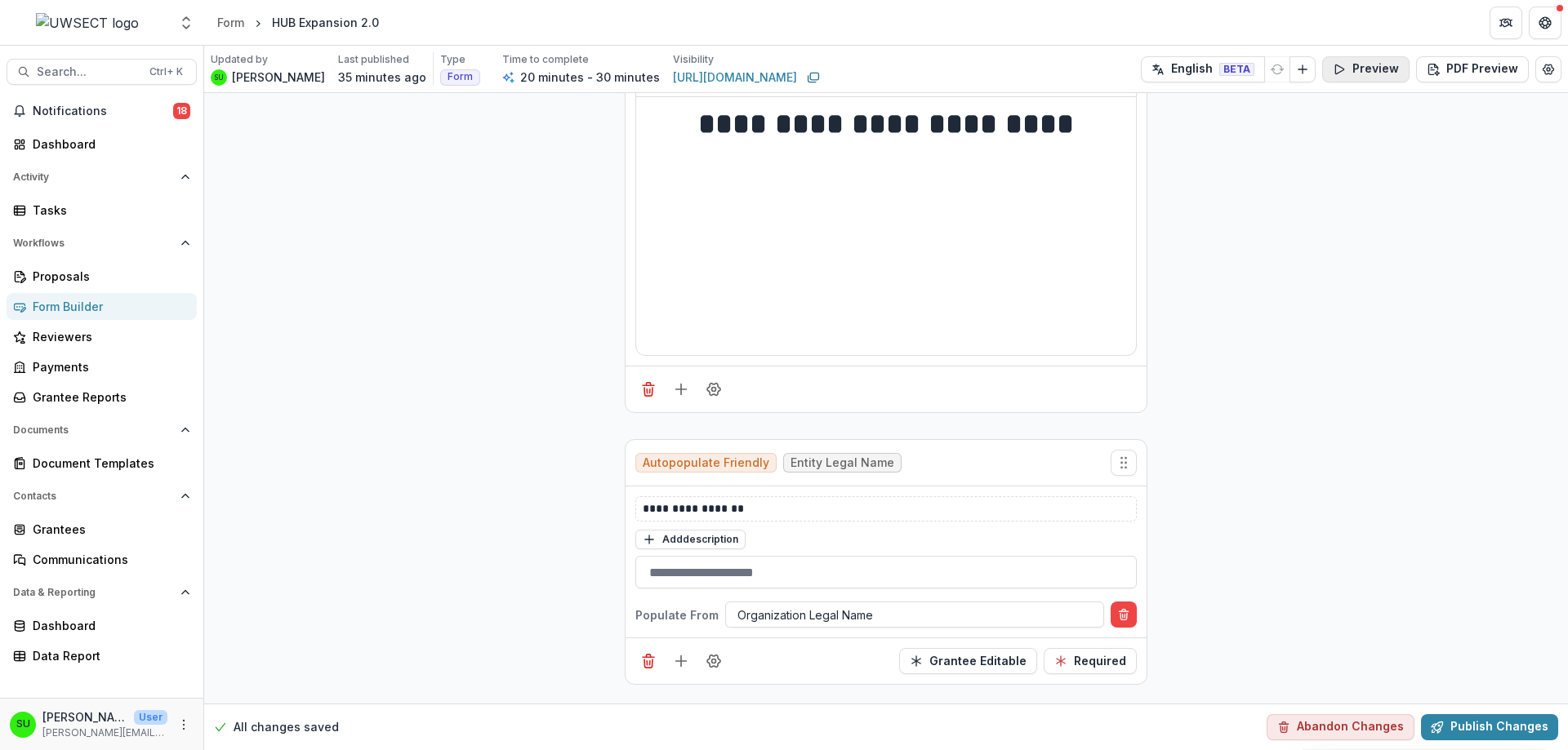
click at [1376, 63] on button "Preview" at bounding box center [1366, 70] width 88 height 26
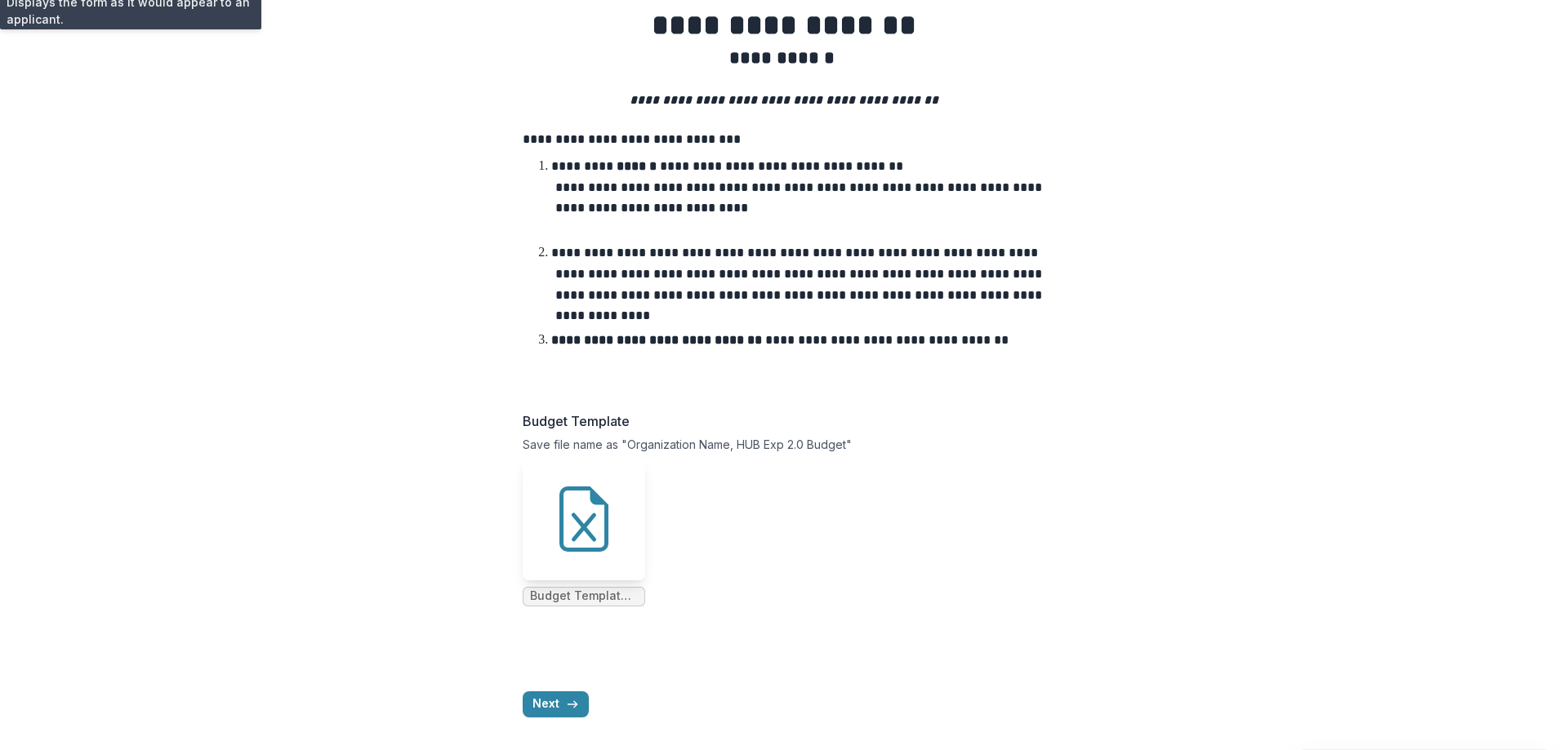
scroll to position [0, 0]
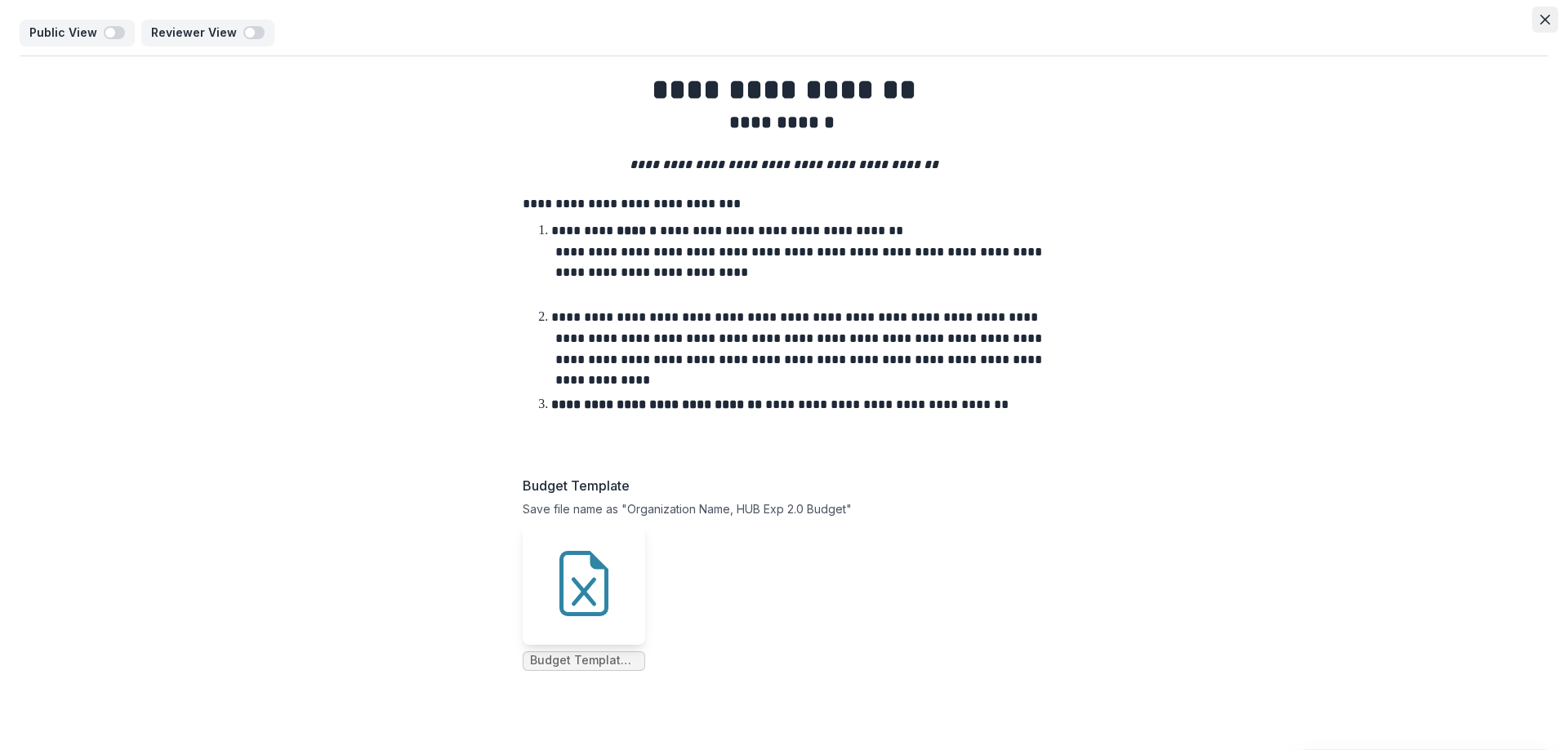
click at [1542, 11] on button "Close" at bounding box center [1545, 20] width 26 height 26
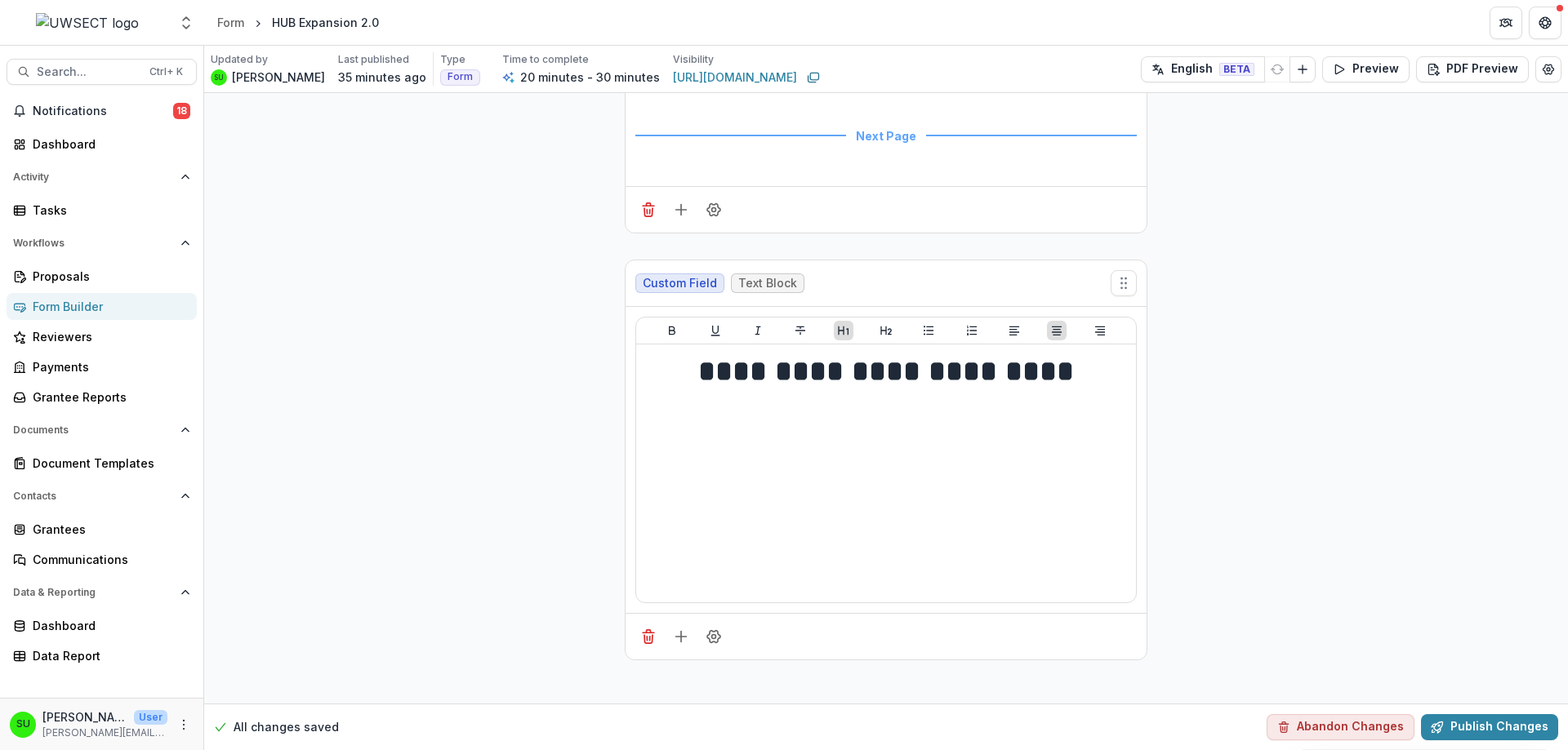
scroll to position [706, 0]
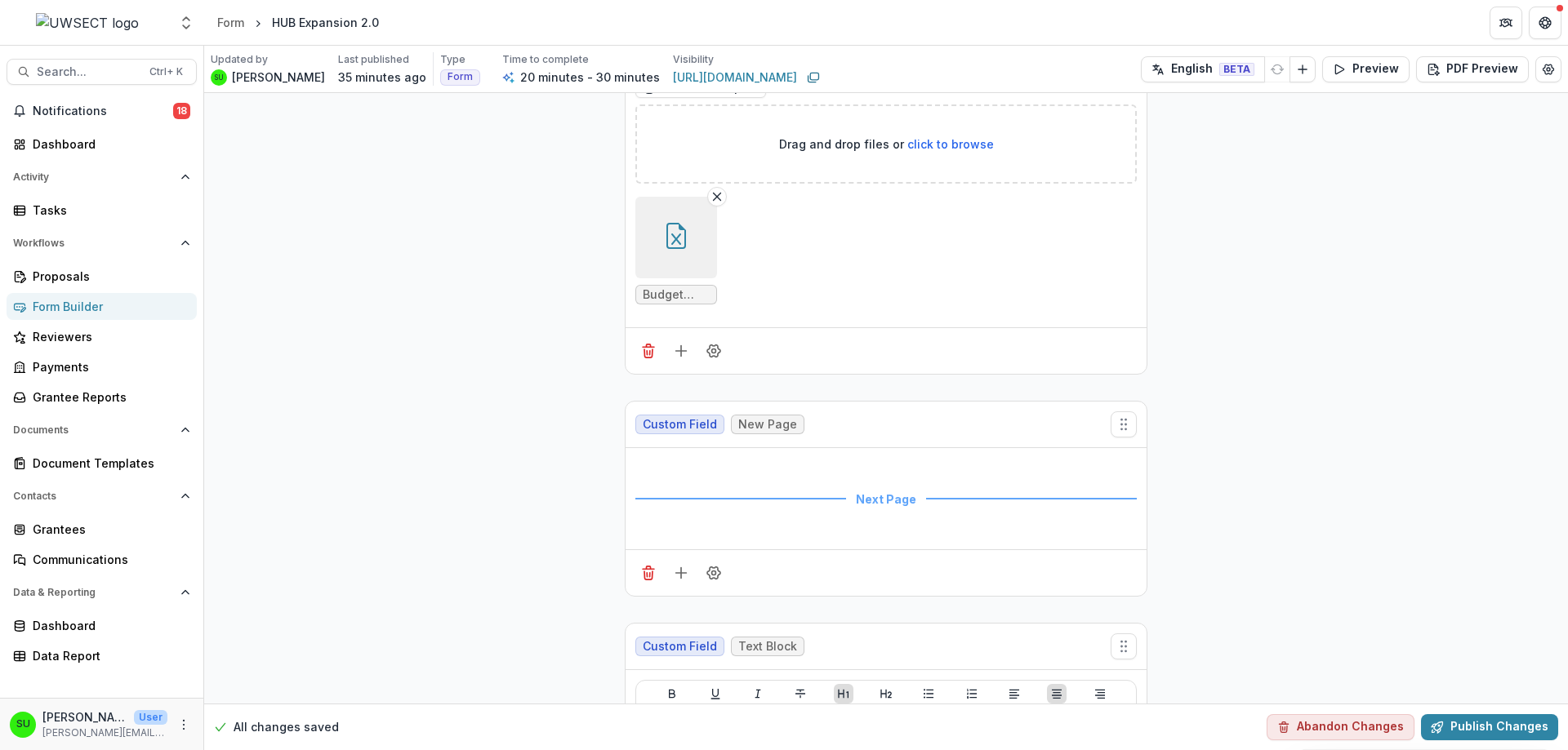
drag, startPoint x: 1125, startPoint y: 203, endPoint x: 1107, endPoint y: 670, distance: 467.3
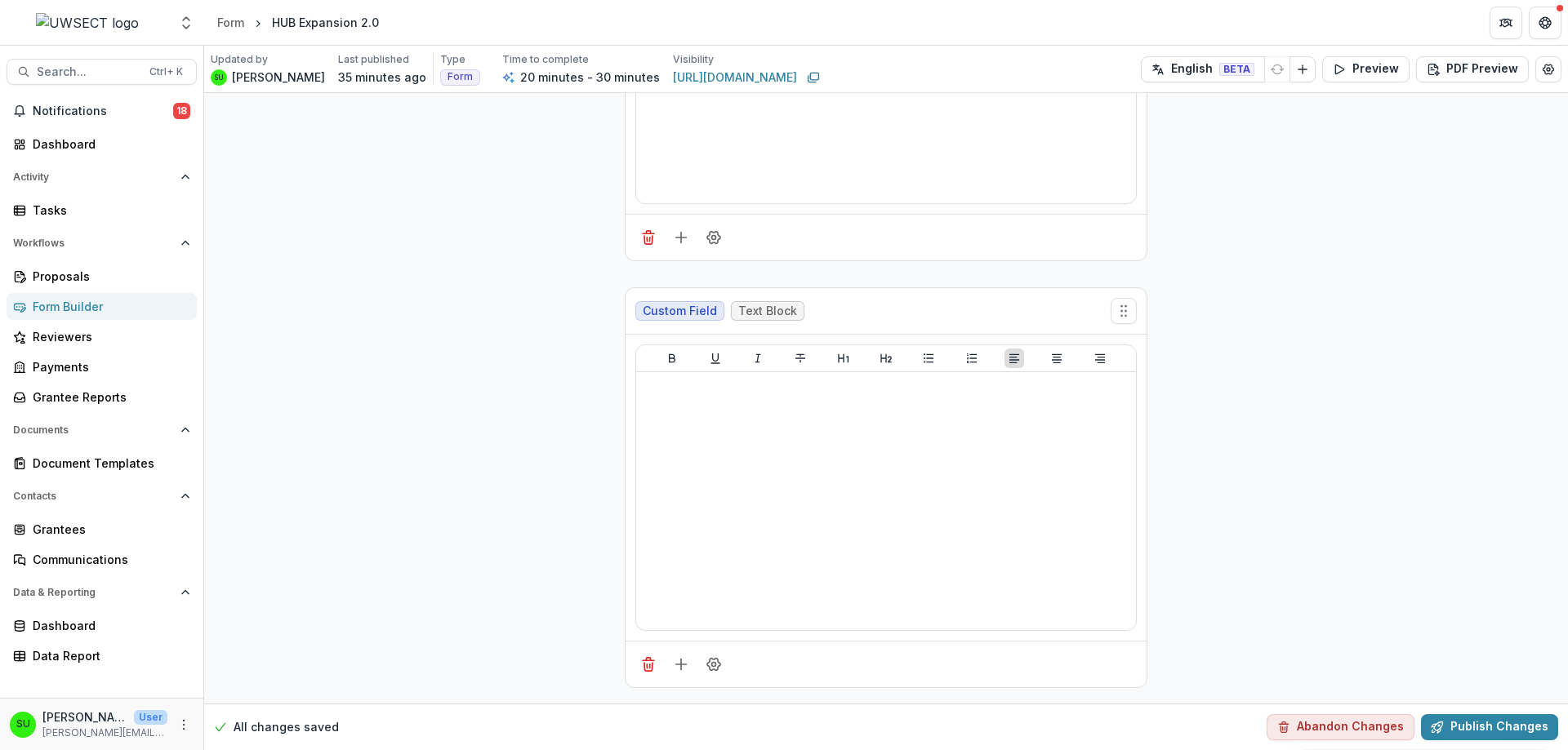
scroll to position [1522, 0]
click at [1370, 68] on button "Preview" at bounding box center [1366, 70] width 88 height 26
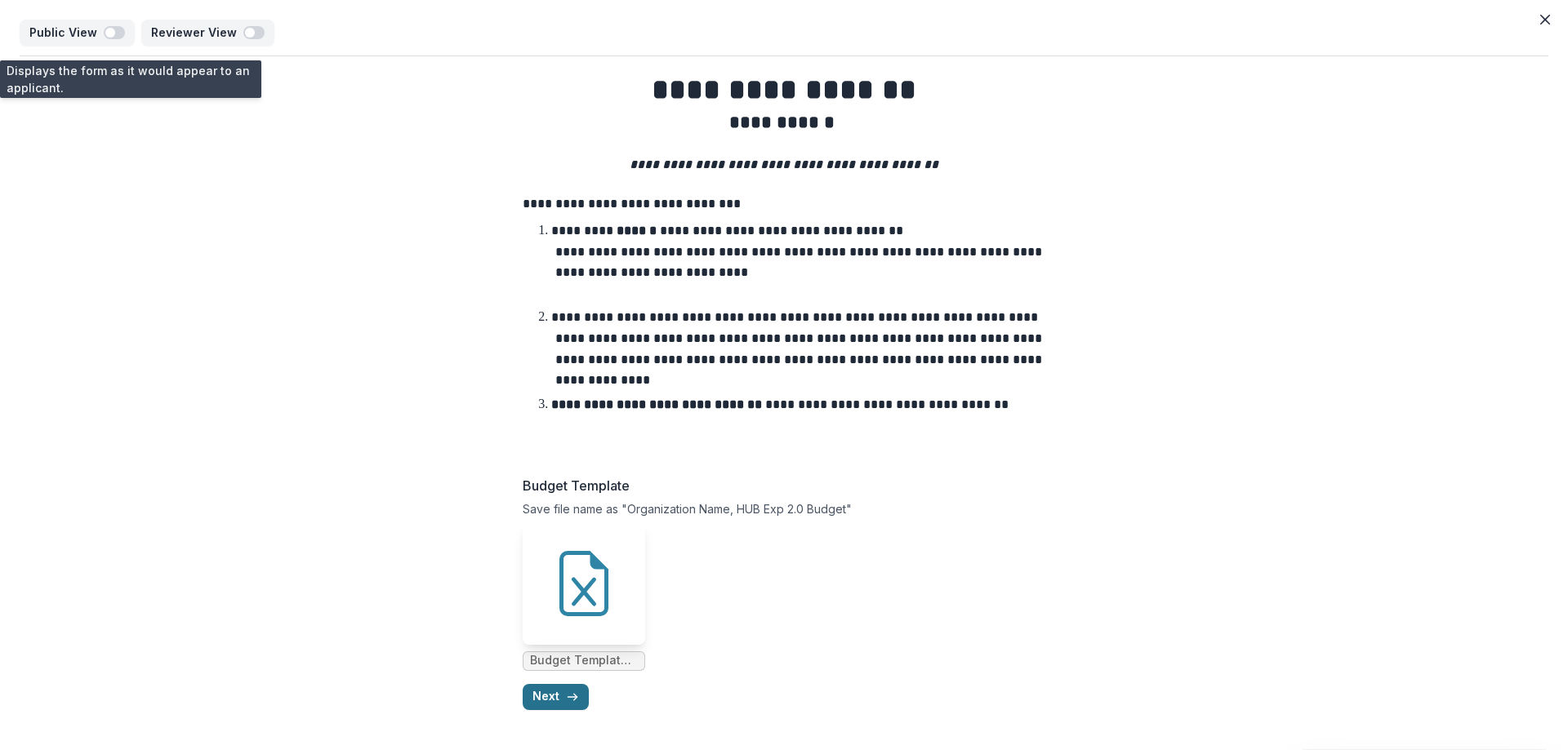
click at [563, 699] on button "Next" at bounding box center [555, 697] width 66 height 26
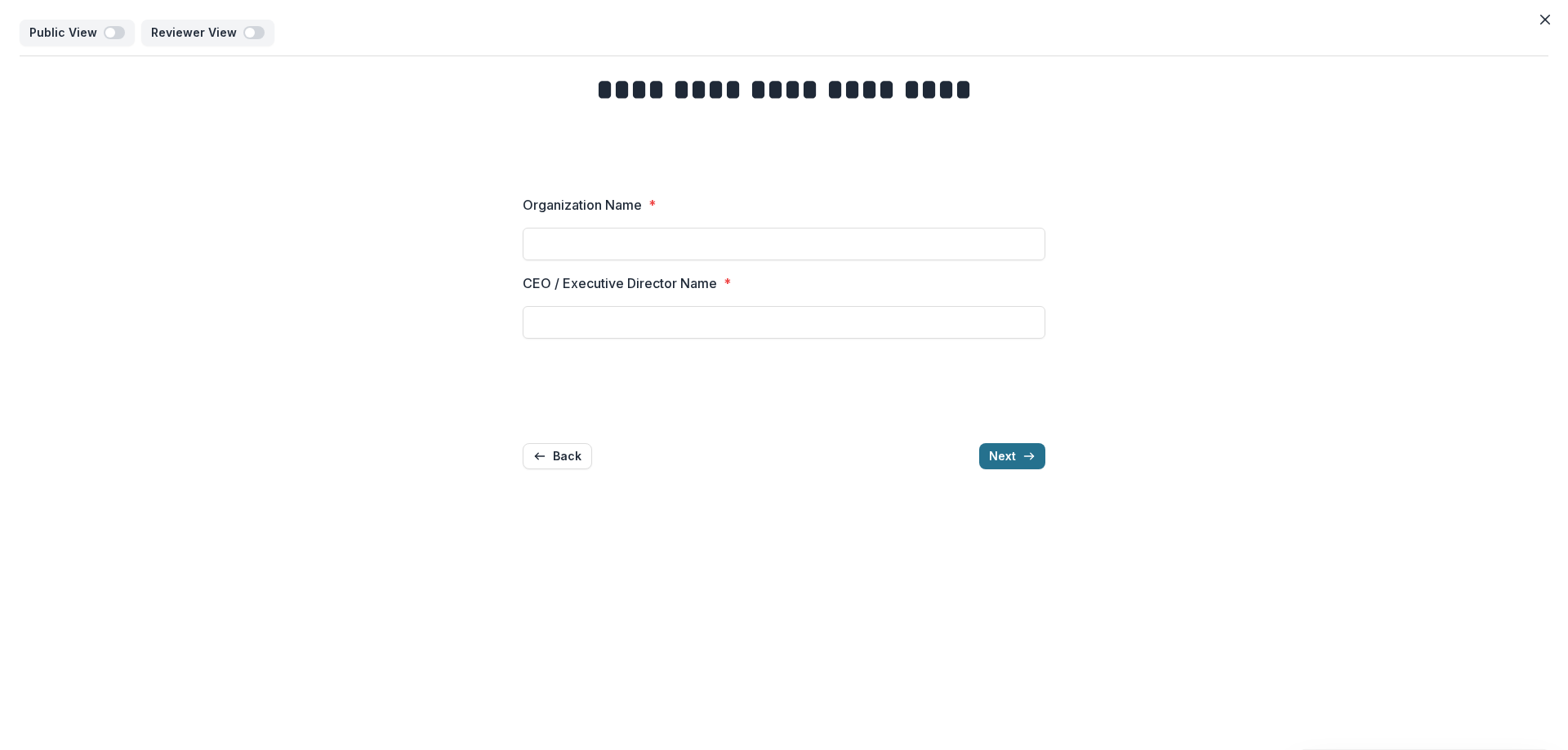
click at [997, 460] on button "Next" at bounding box center [1011, 456] width 66 height 26
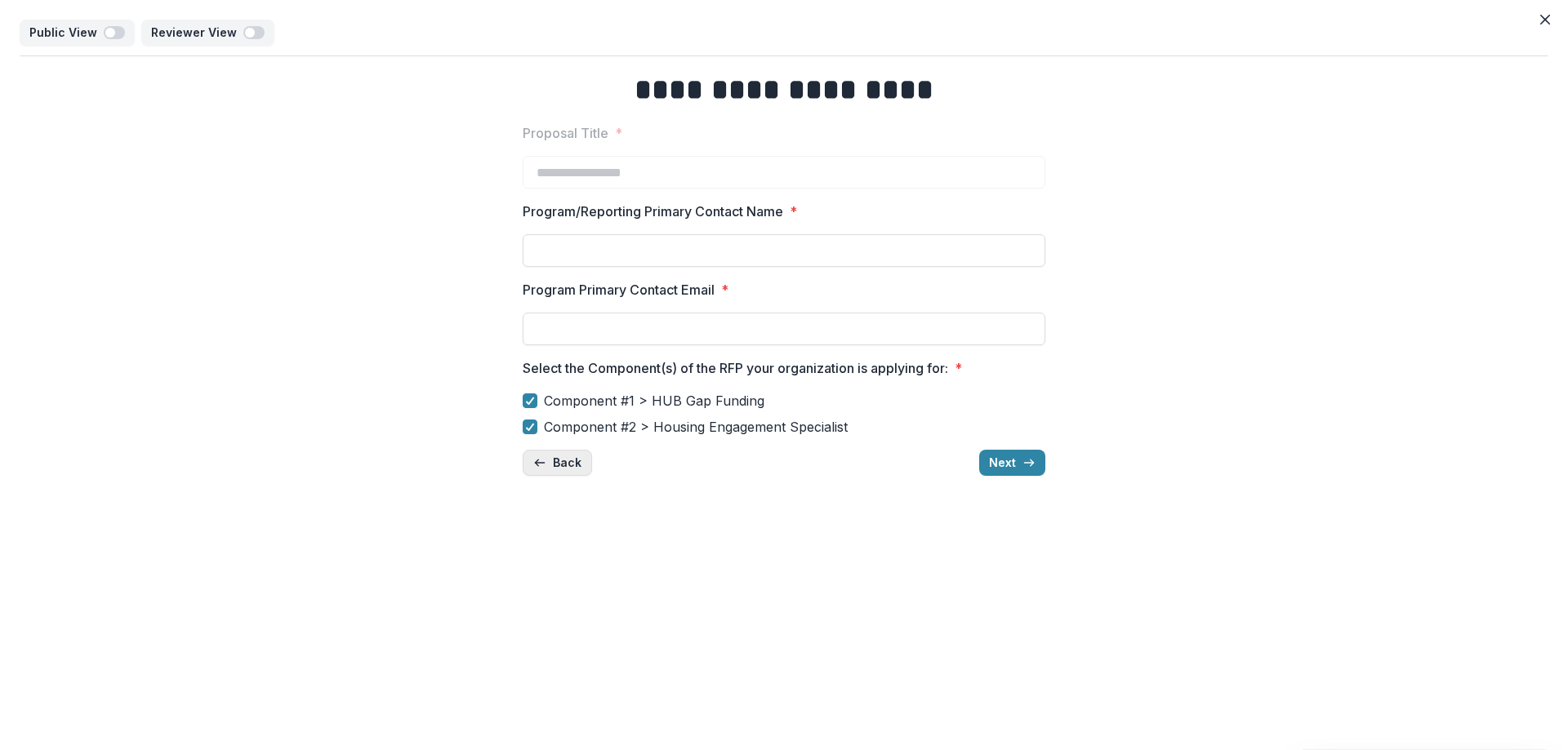
click at [545, 463] on icon "button" at bounding box center [540, 462] width 13 height 13
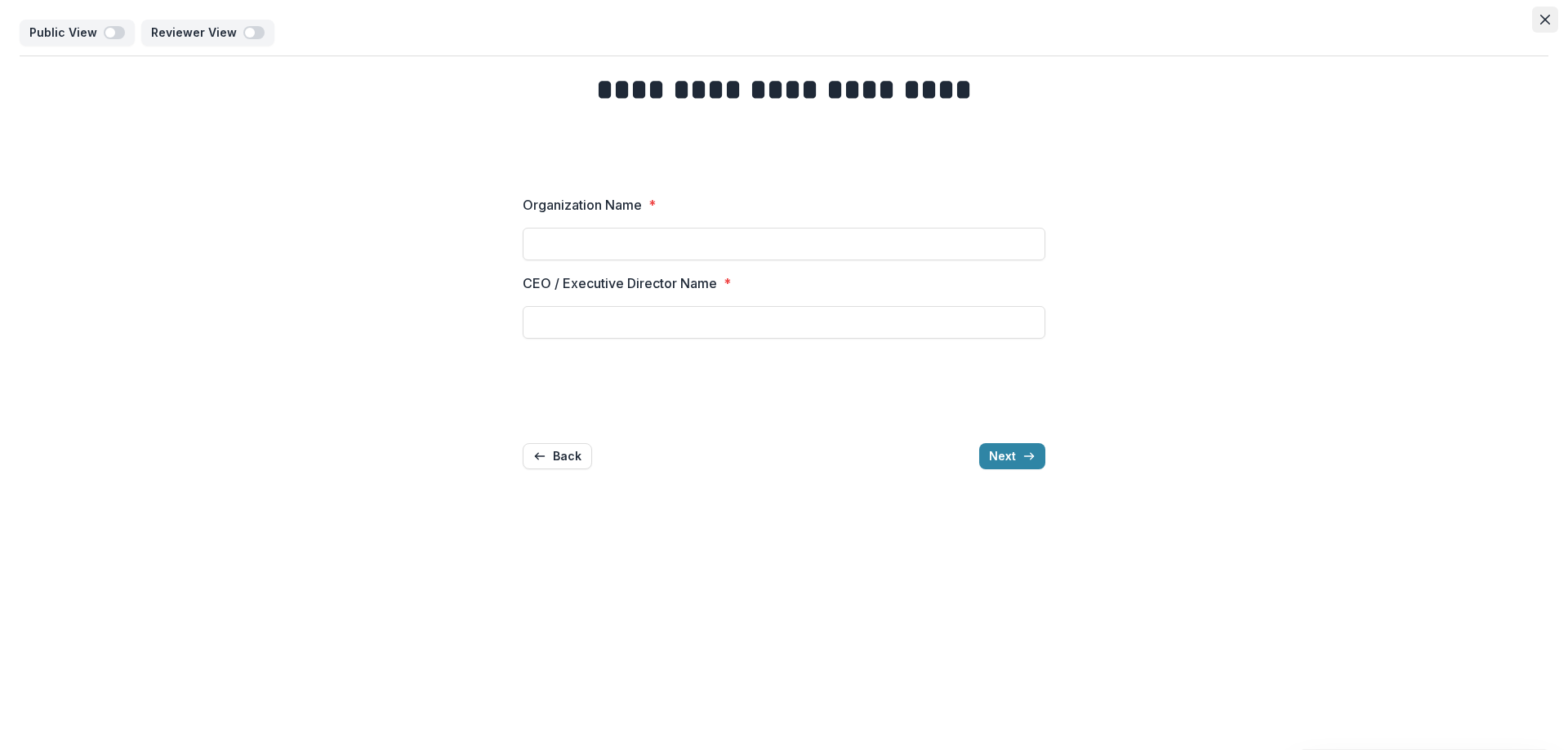
click at [1539, 17] on button "Close" at bounding box center [1545, 20] width 26 height 26
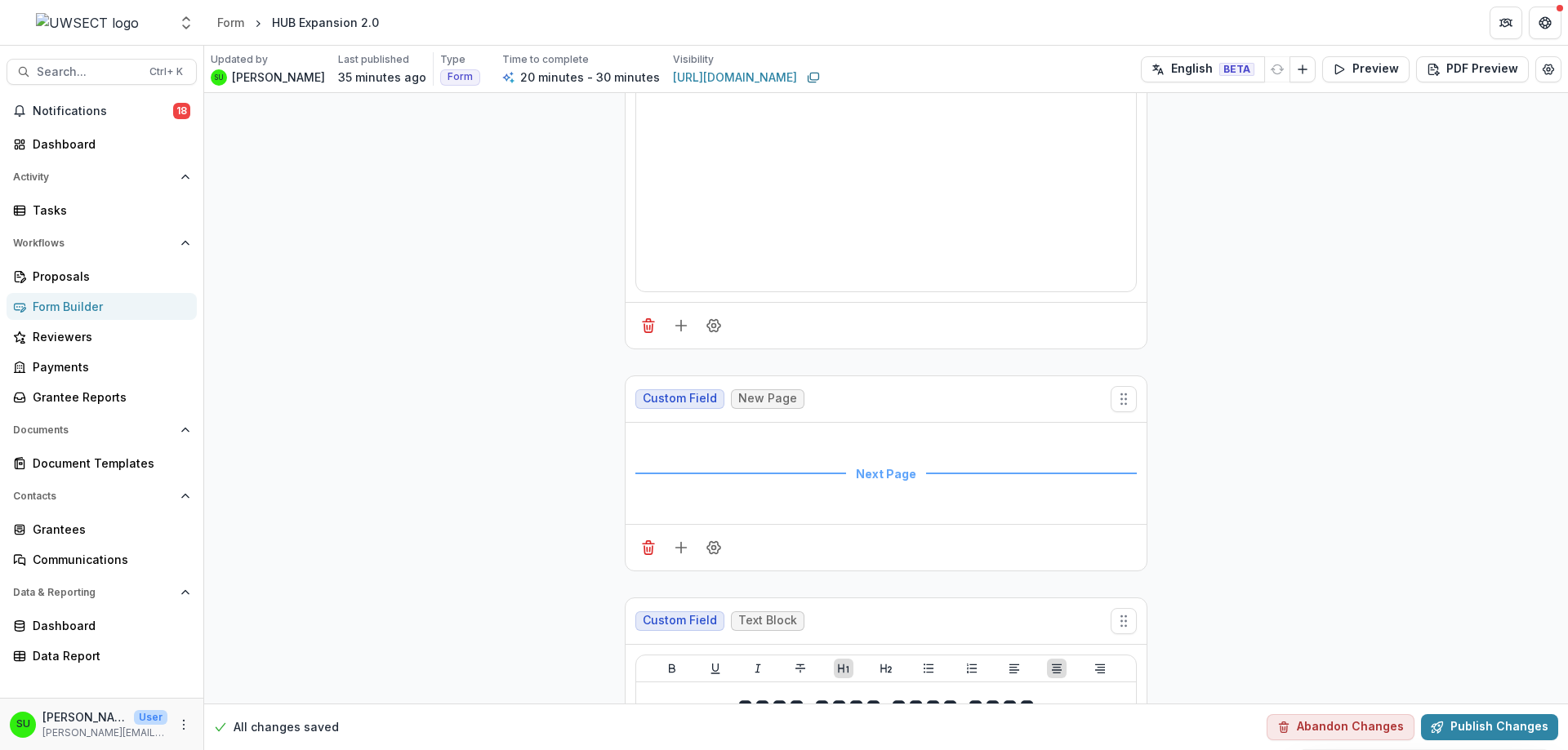
scroll to position [2828, 0]
click at [653, 543] on icon "Delete field" at bounding box center [648, 549] width 17 height 17
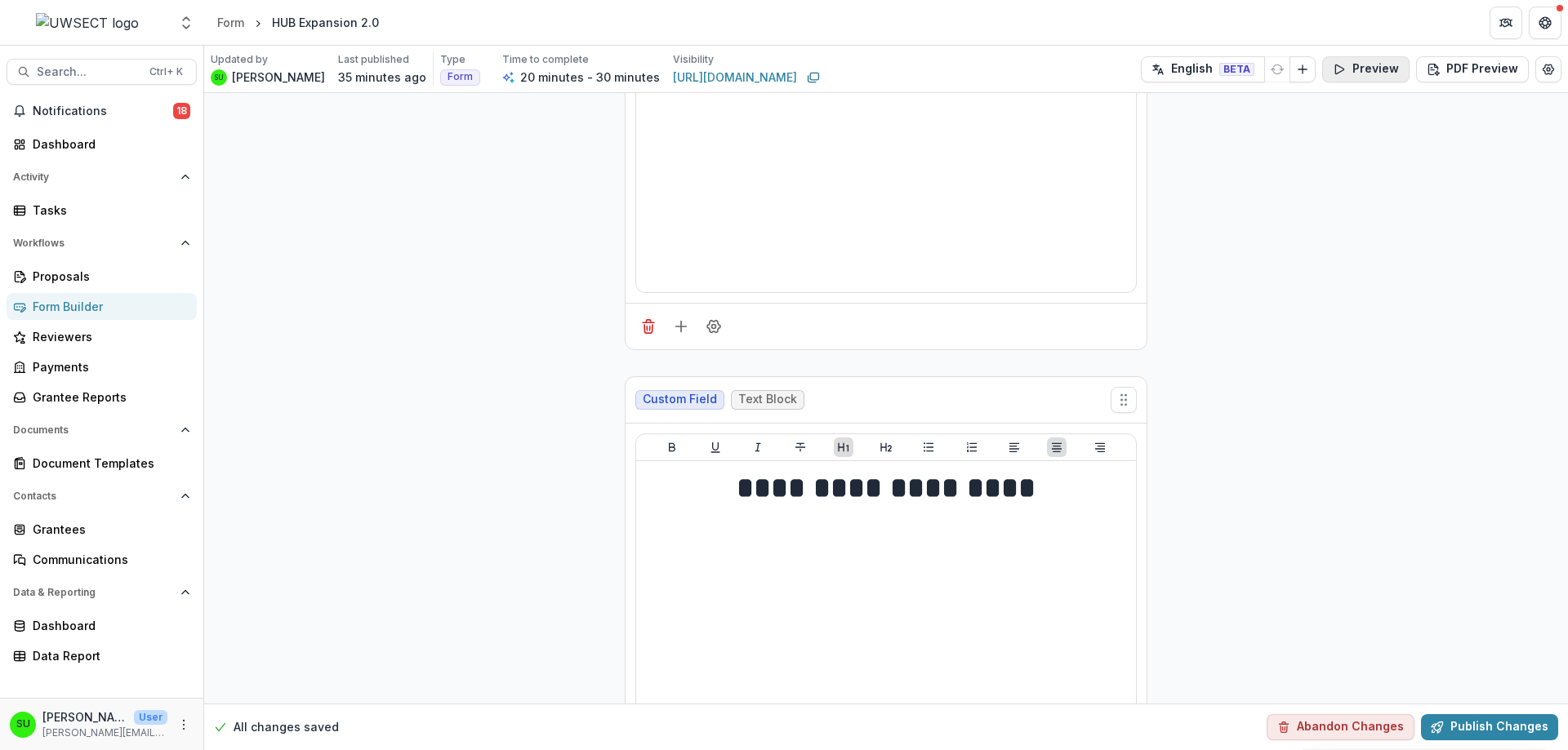
click at [1386, 58] on button "Preview" at bounding box center [1366, 70] width 88 height 26
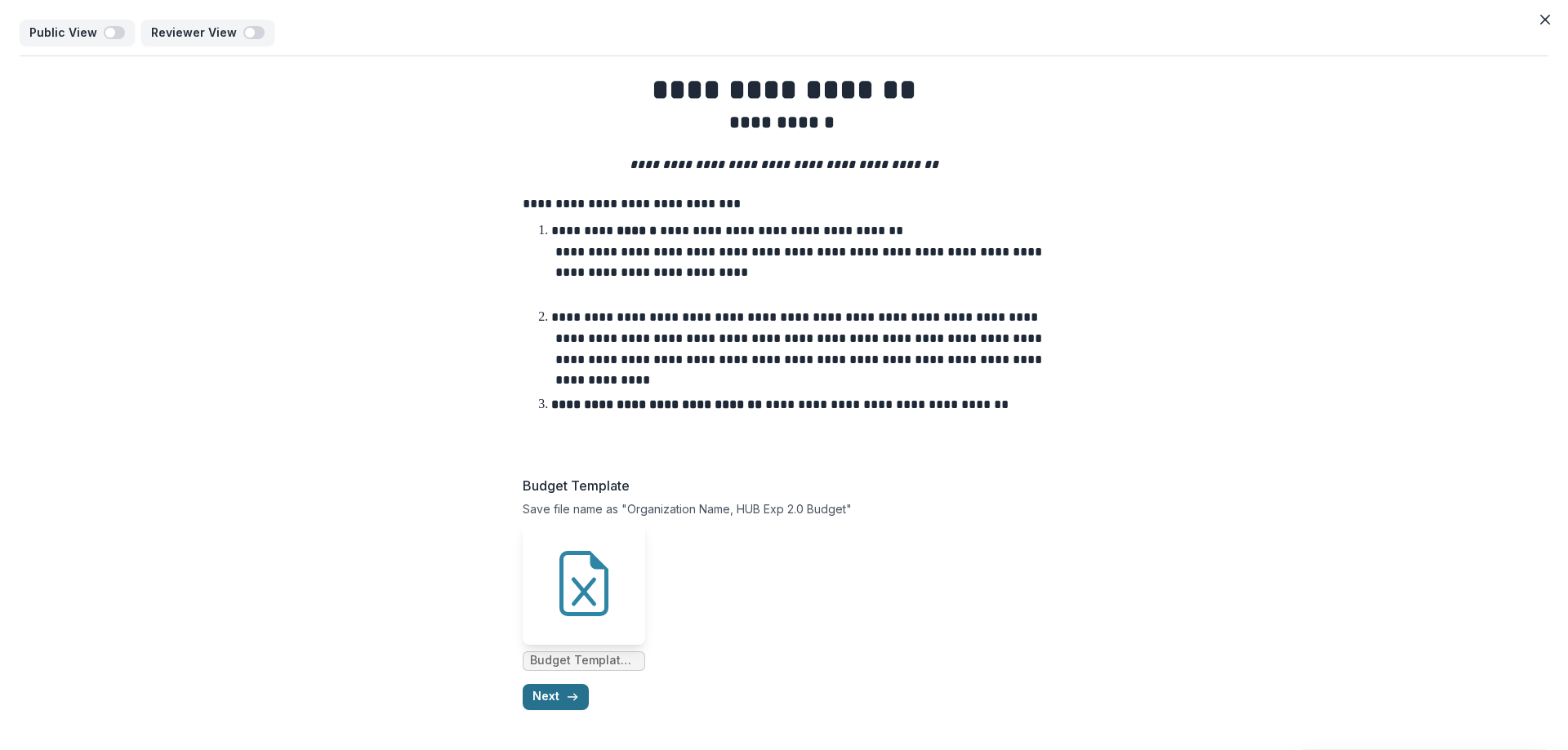
click at [555, 692] on button "Next" at bounding box center [555, 697] width 66 height 26
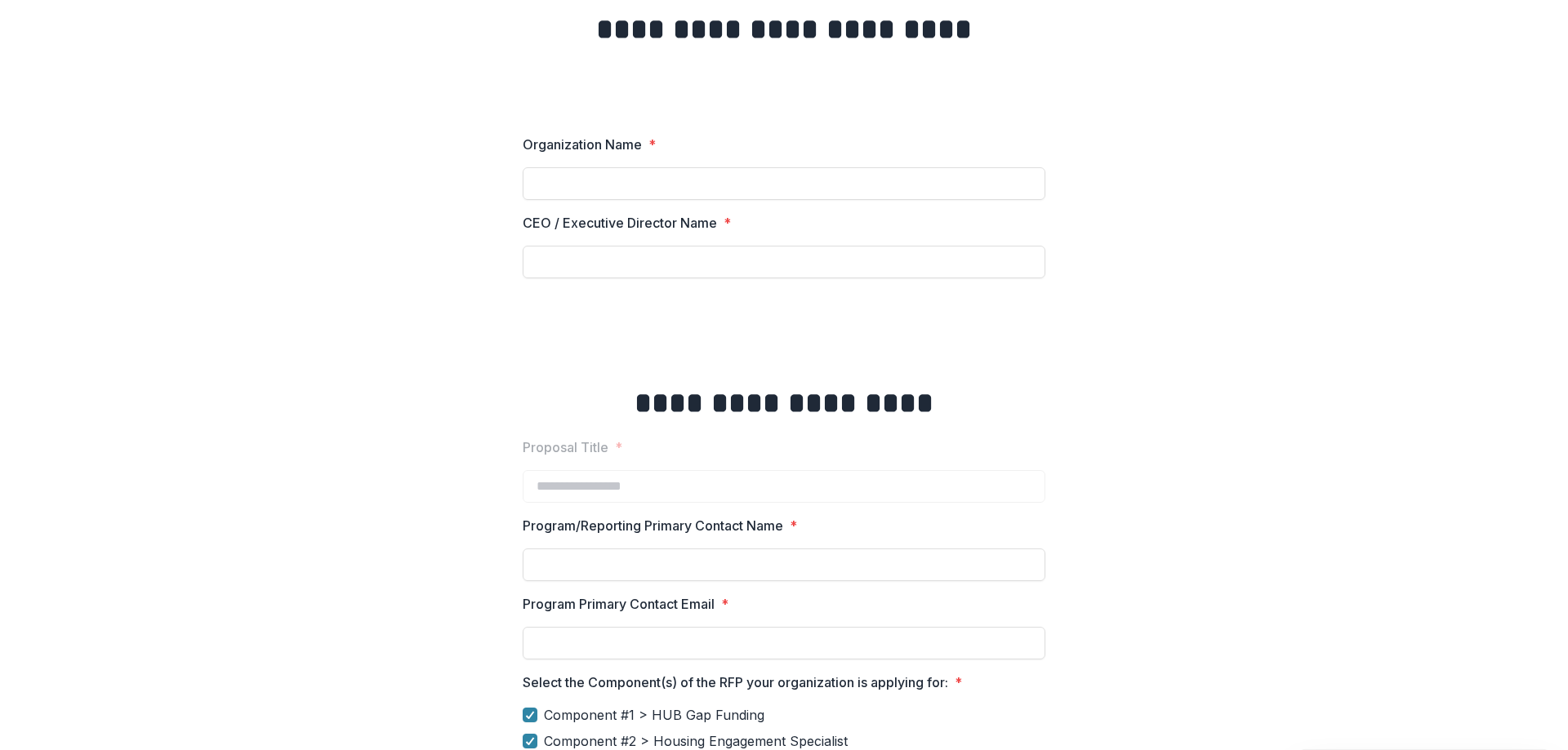
scroll to position [0, 0]
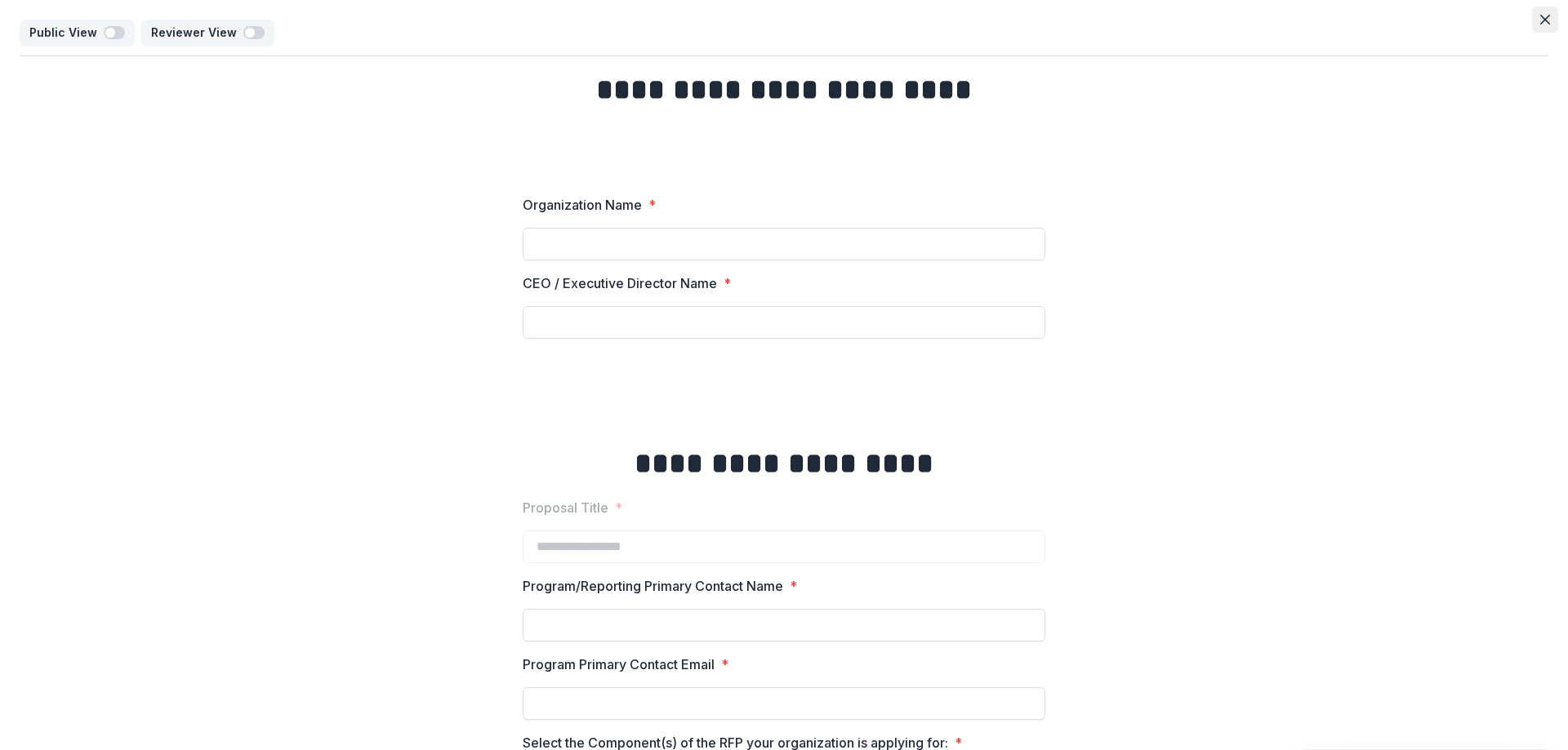
click at [1538, 7] on button "Close" at bounding box center [1545, 20] width 26 height 26
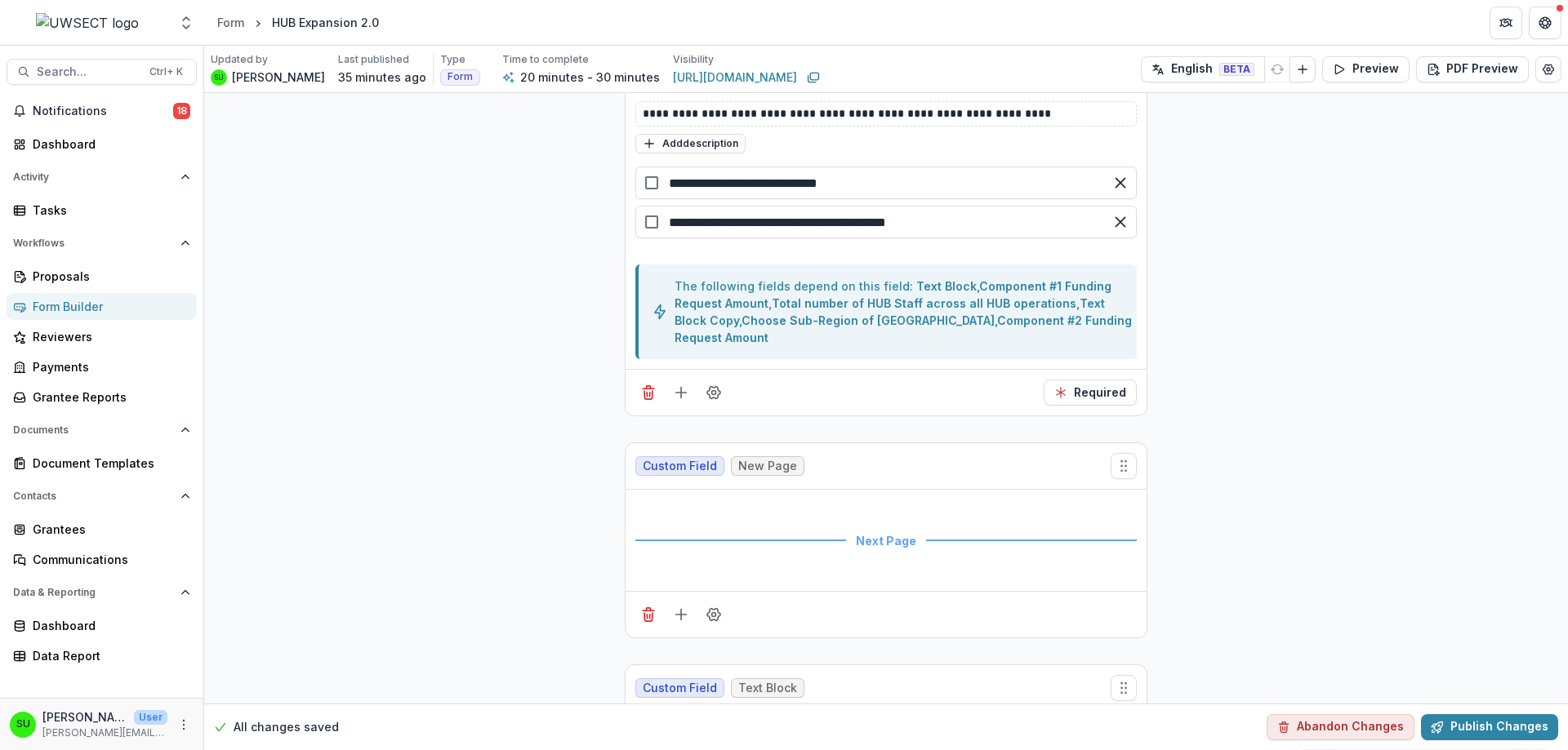
scroll to position [4297, 0]
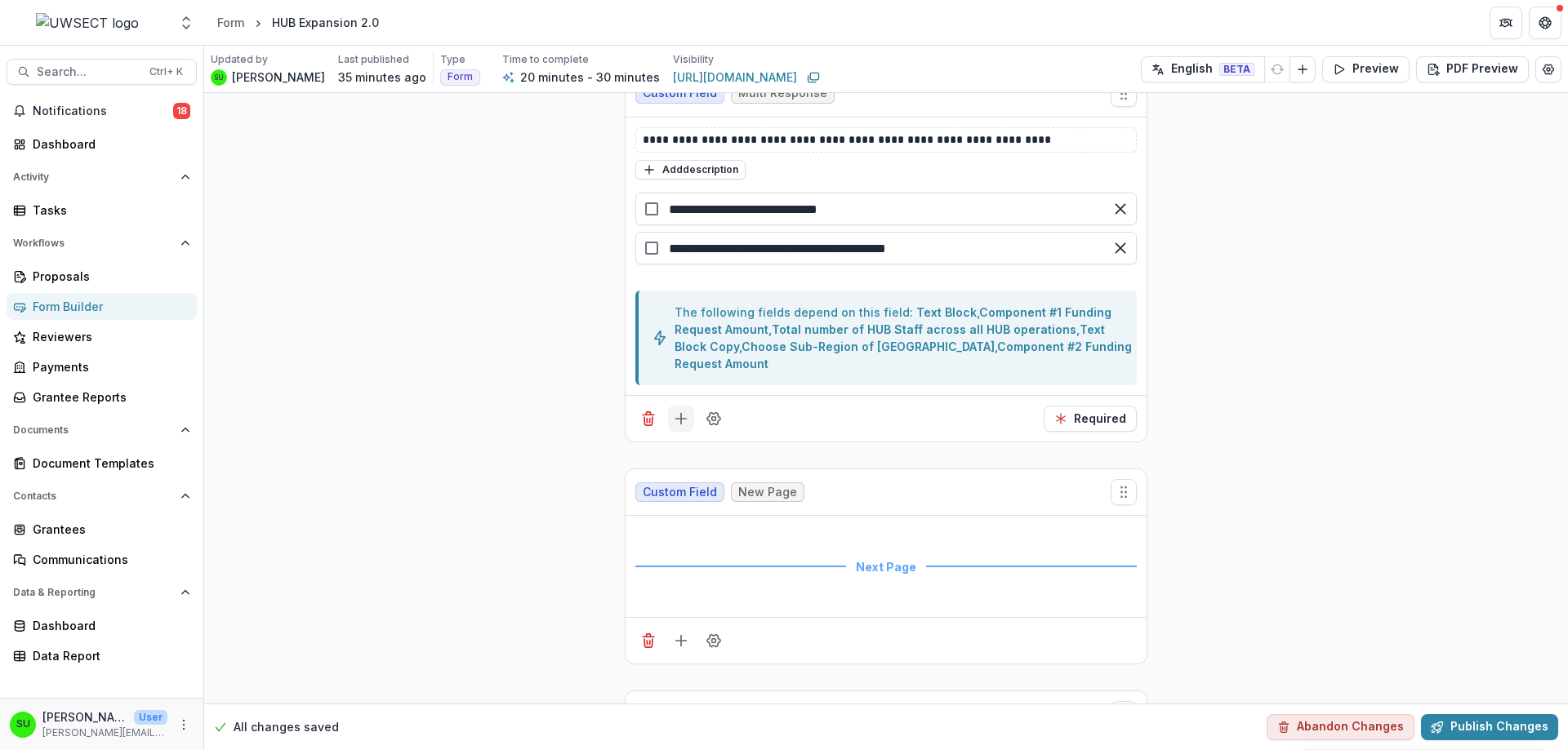
click at [680, 414] on icon "Add field" at bounding box center [682, 419] width 17 height 17
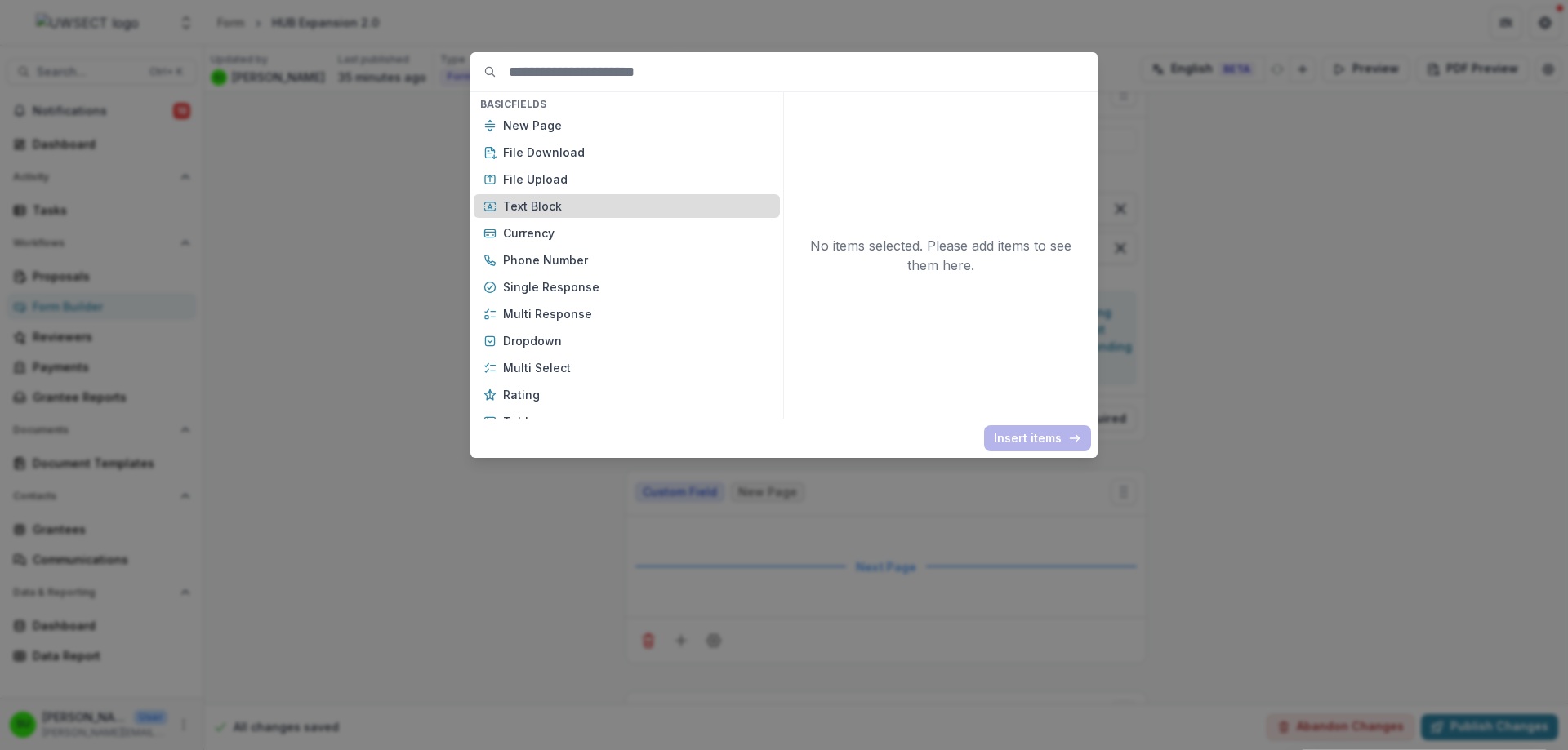
click at [521, 208] on p "Text Block" at bounding box center [636, 206] width 267 height 17
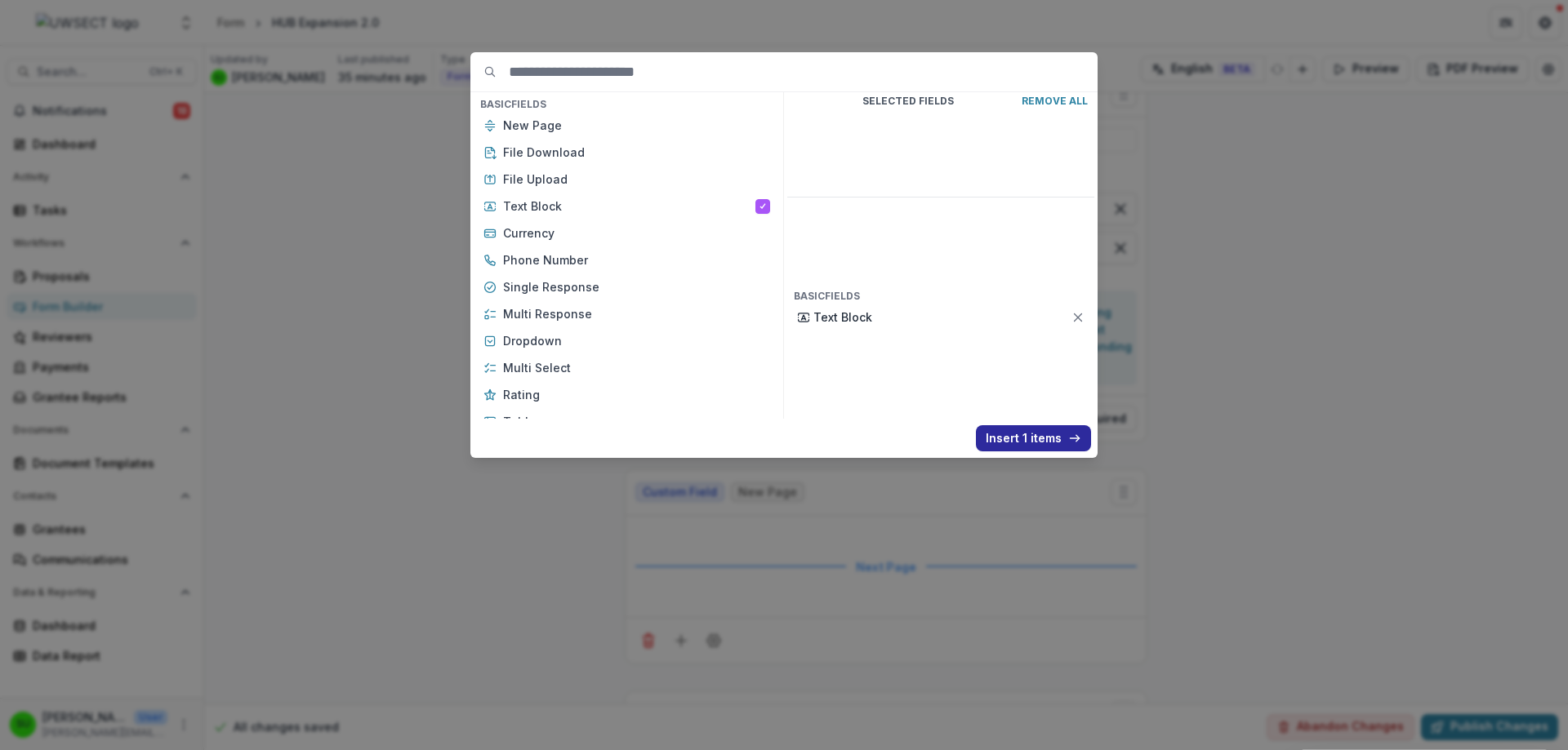
click at [1057, 430] on button "Insert 1 items" at bounding box center [1034, 438] width 115 height 26
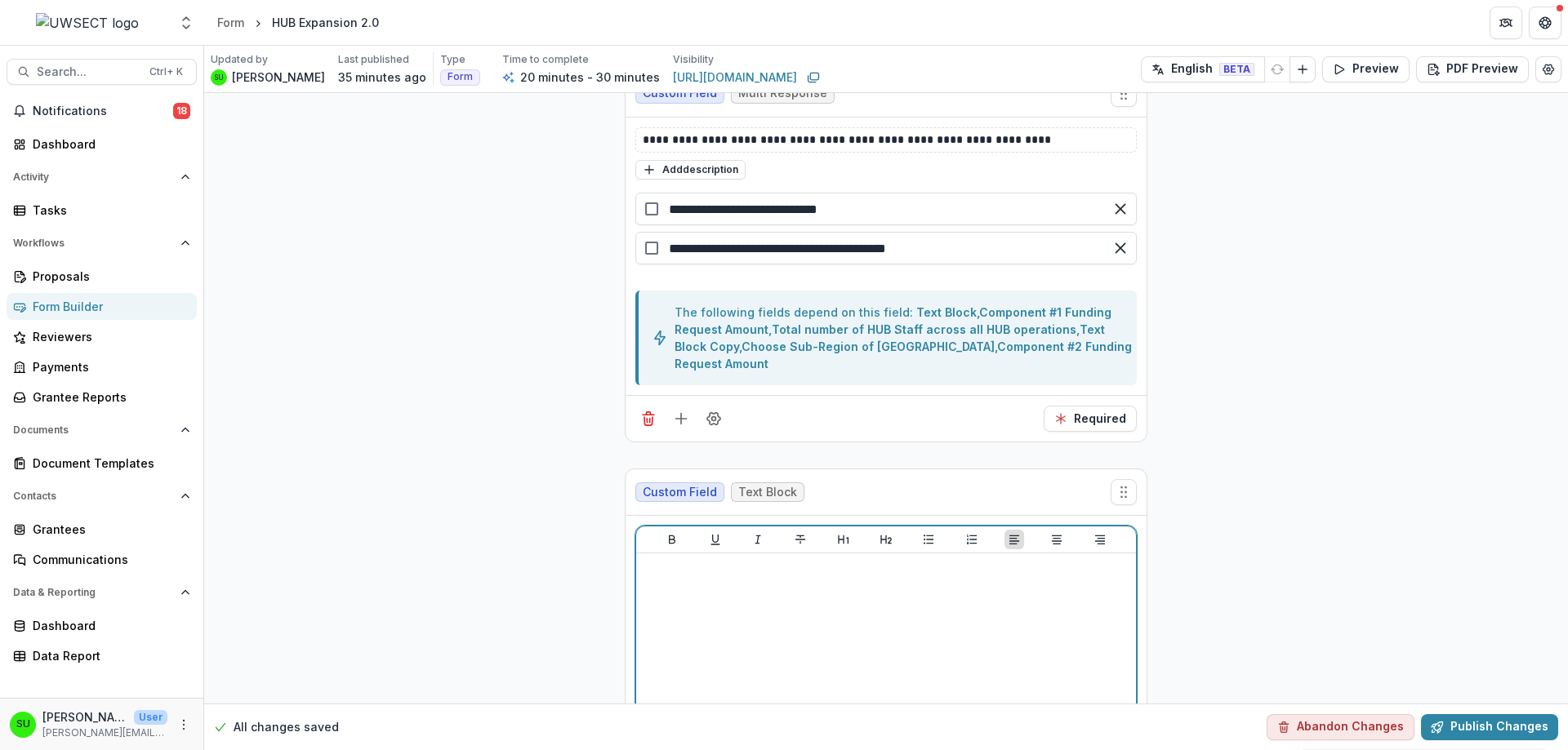
click at [771, 579] on div at bounding box center [885, 682] width 487 height 245
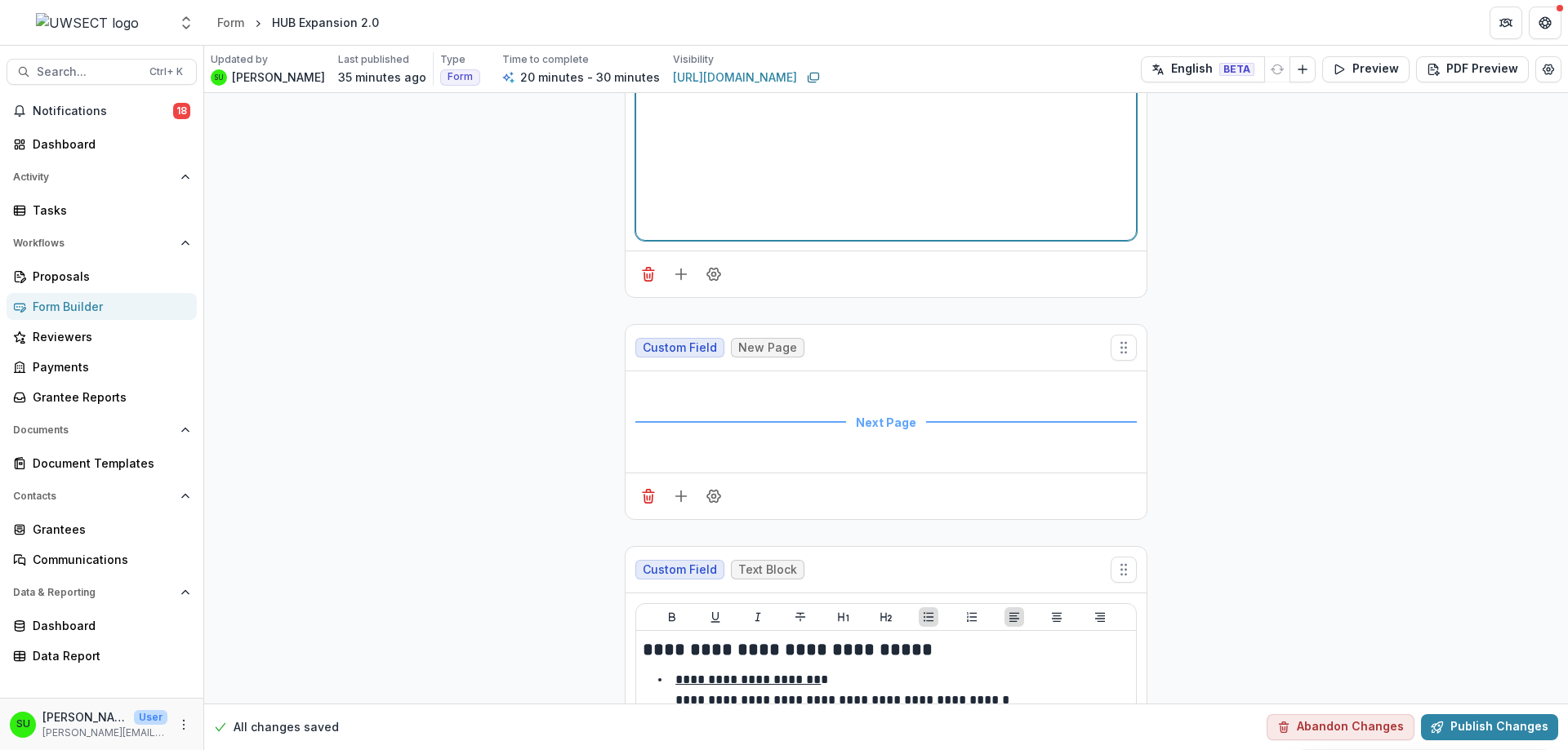
scroll to position [4949, 0]
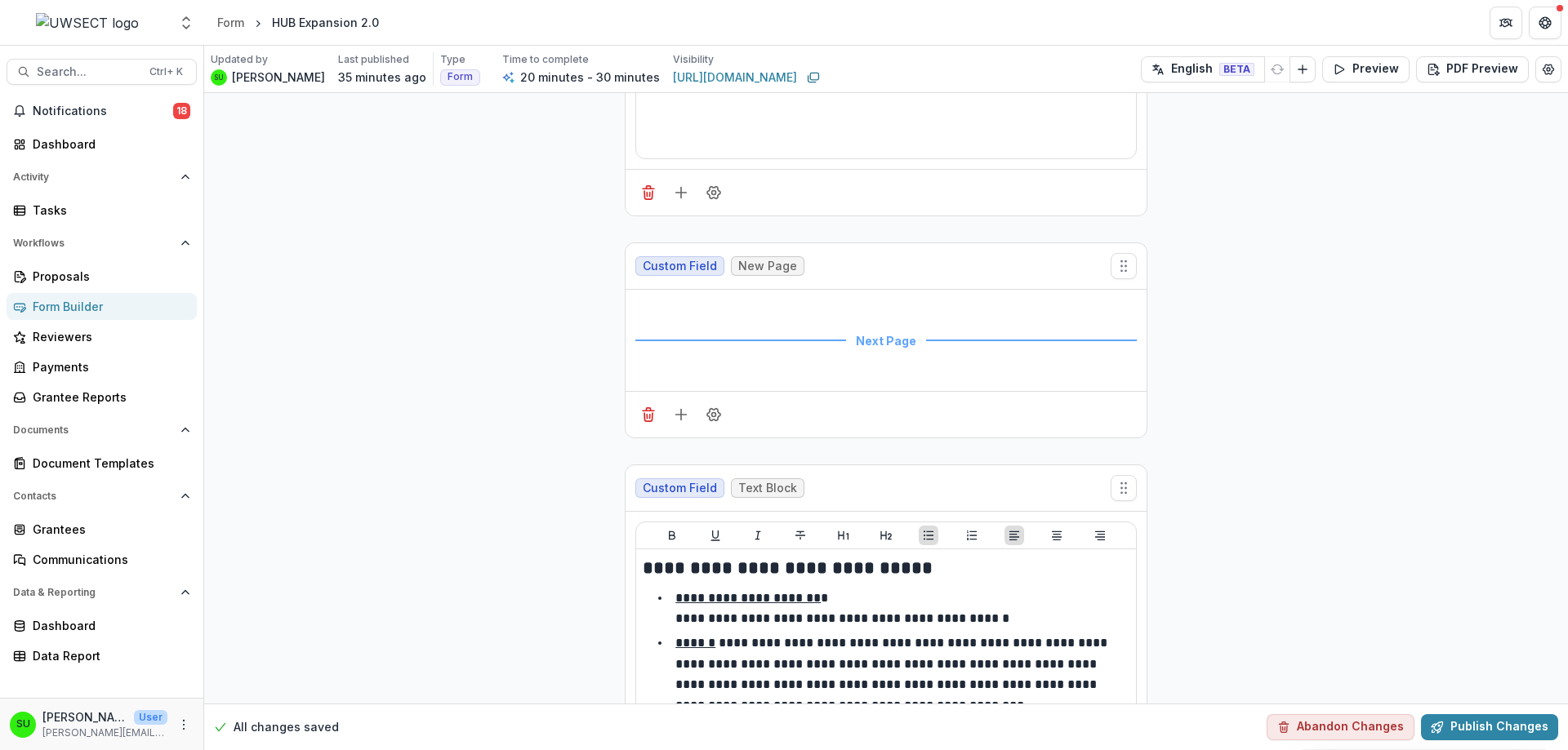
click at [1448, 27] on header "Form HUB Expansion 2.0" at bounding box center [885, 22] width 1363 height 45
click at [1375, 63] on button "Preview" at bounding box center [1366, 70] width 88 height 26
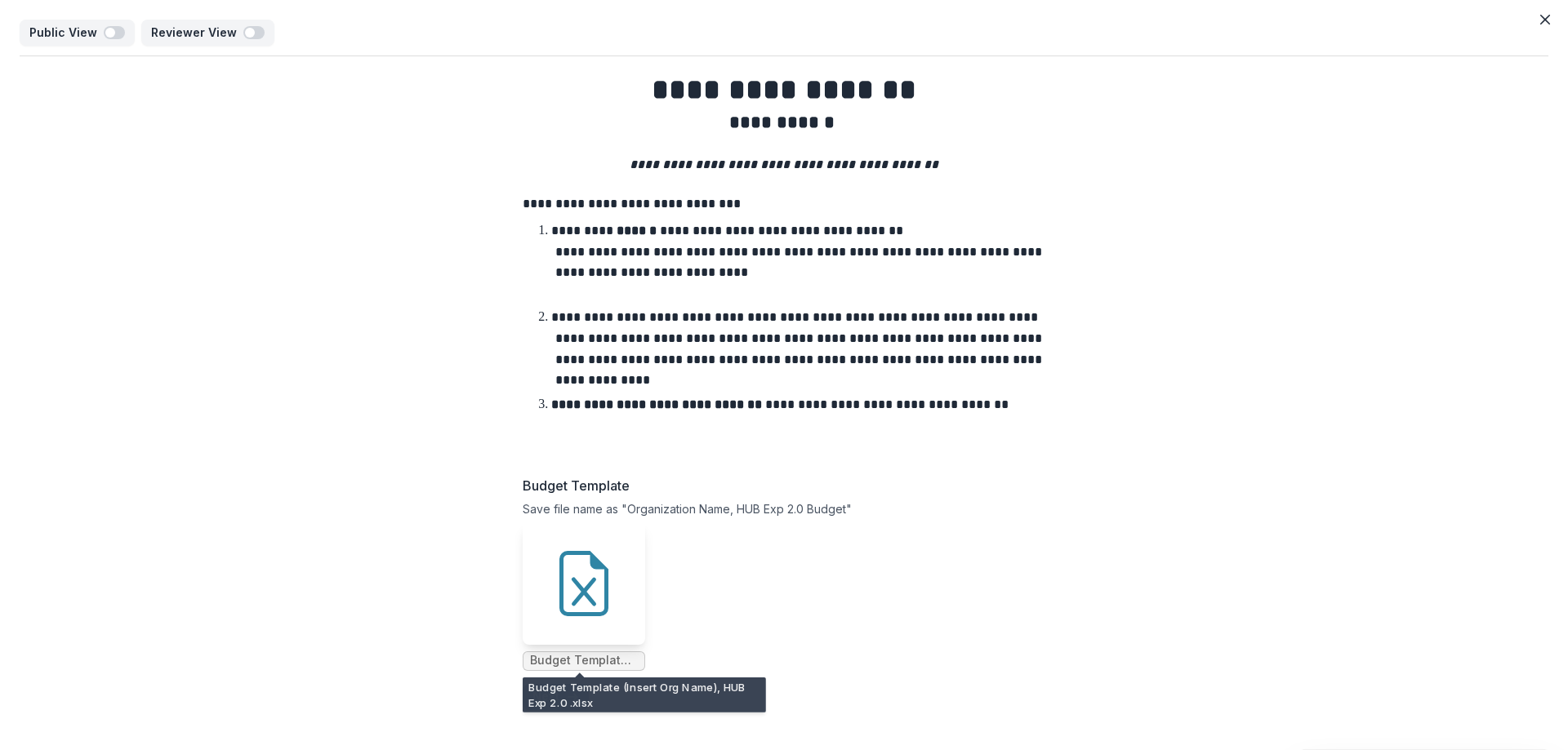
click at [569, 703] on icon "button" at bounding box center [573, 697] width 13 height 13
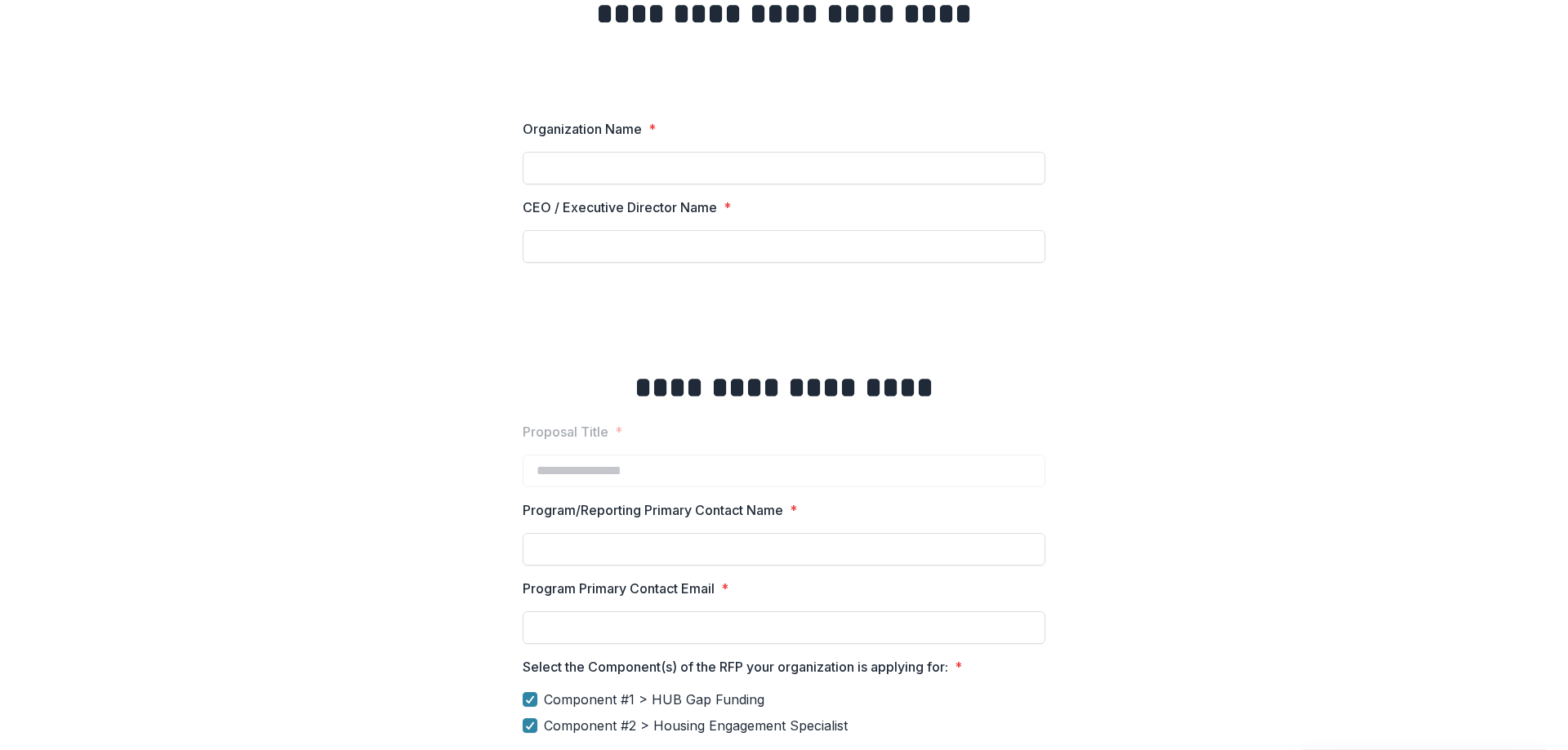
scroll to position [185, 0]
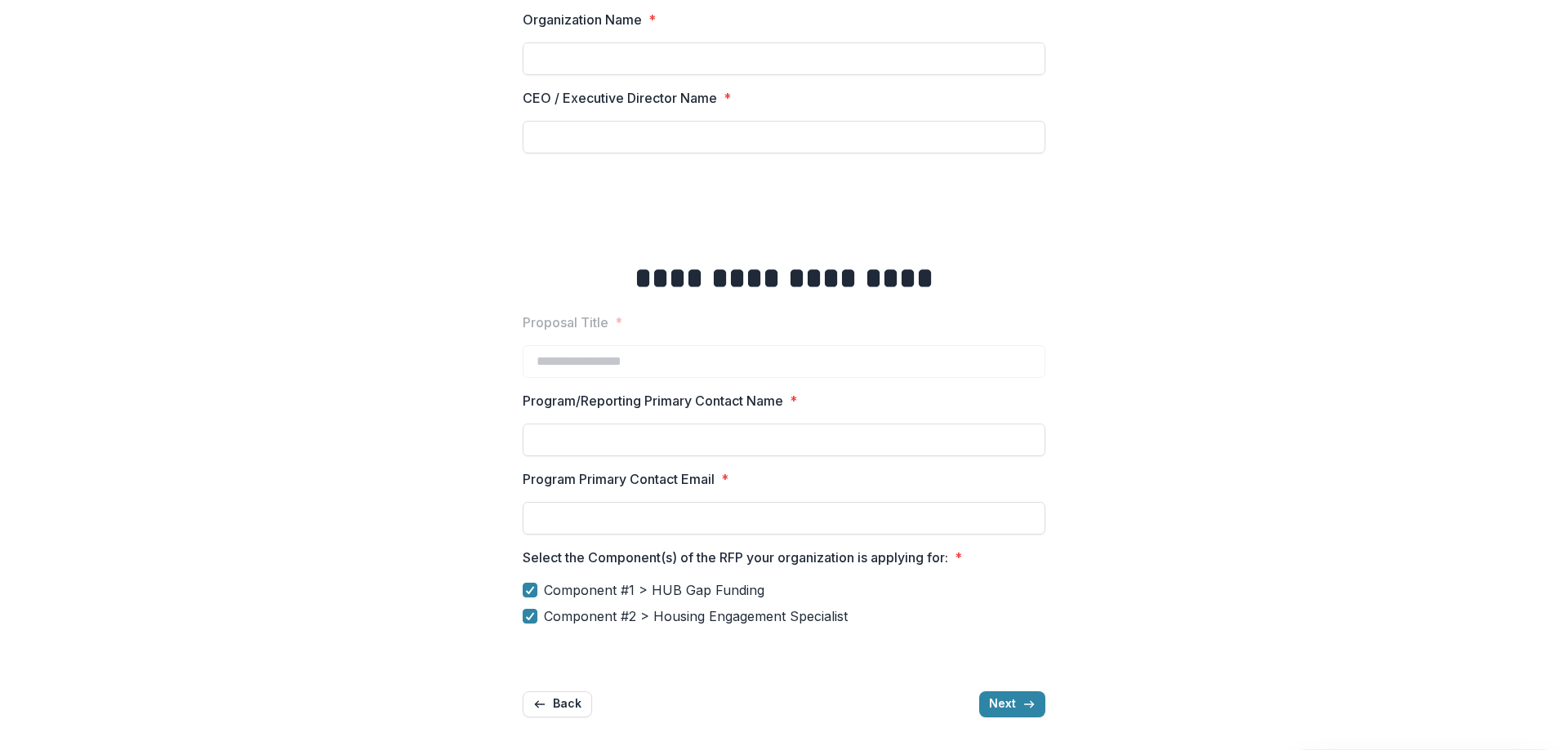
click at [1184, 547] on div "**********" at bounding box center [784, 300] width 1529 height 859
click at [763, 621] on span "Component #2 > Housing Engagement Specialist" at bounding box center [696, 616] width 304 height 20
click at [804, 609] on span "Component #2 > Housing Engagement Specialist" at bounding box center [696, 616] width 304 height 20
click at [1016, 703] on button "Next" at bounding box center [1011, 704] width 66 height 26
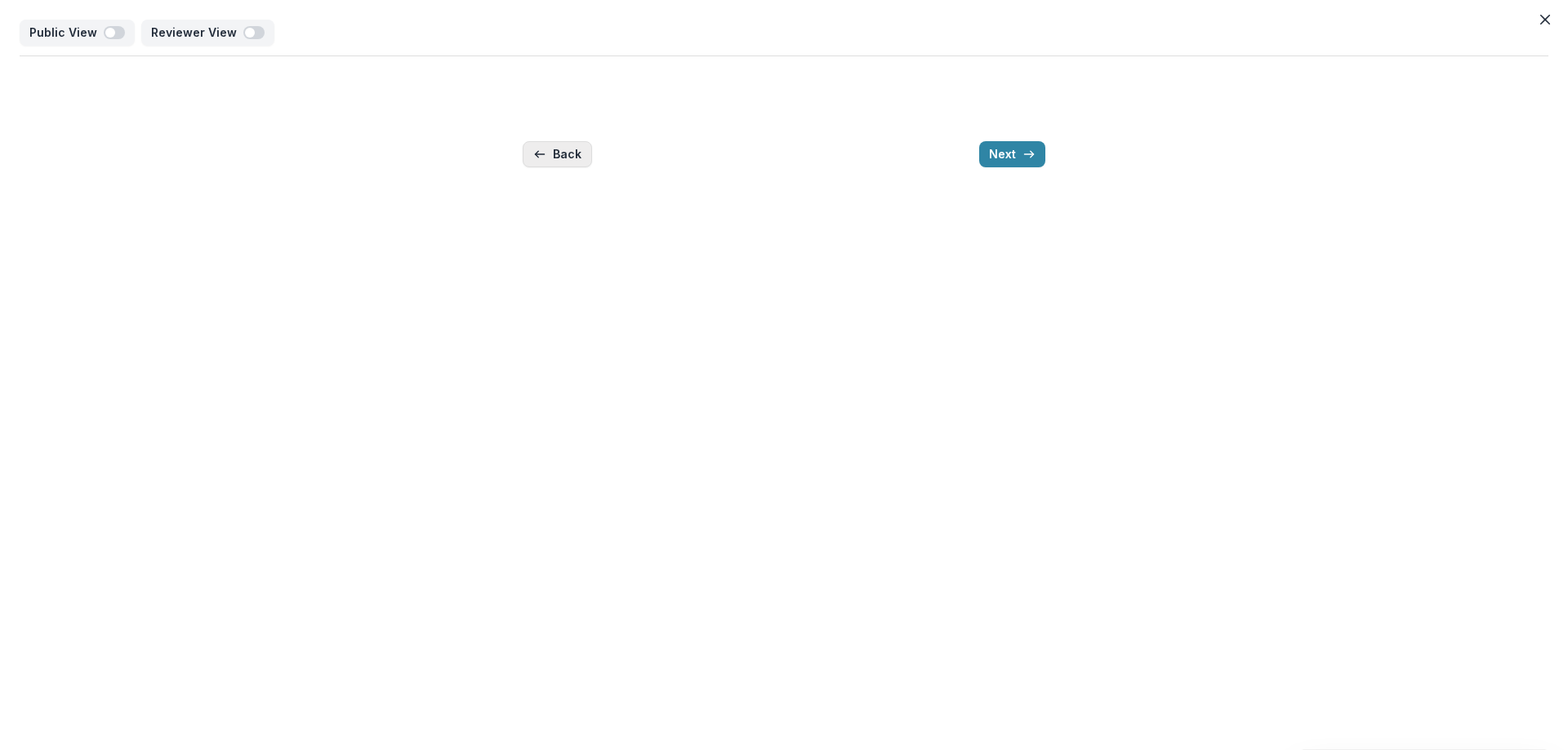
click at [561, 155] on button "Back" at bounding box center [557, 154] width 70 height 26
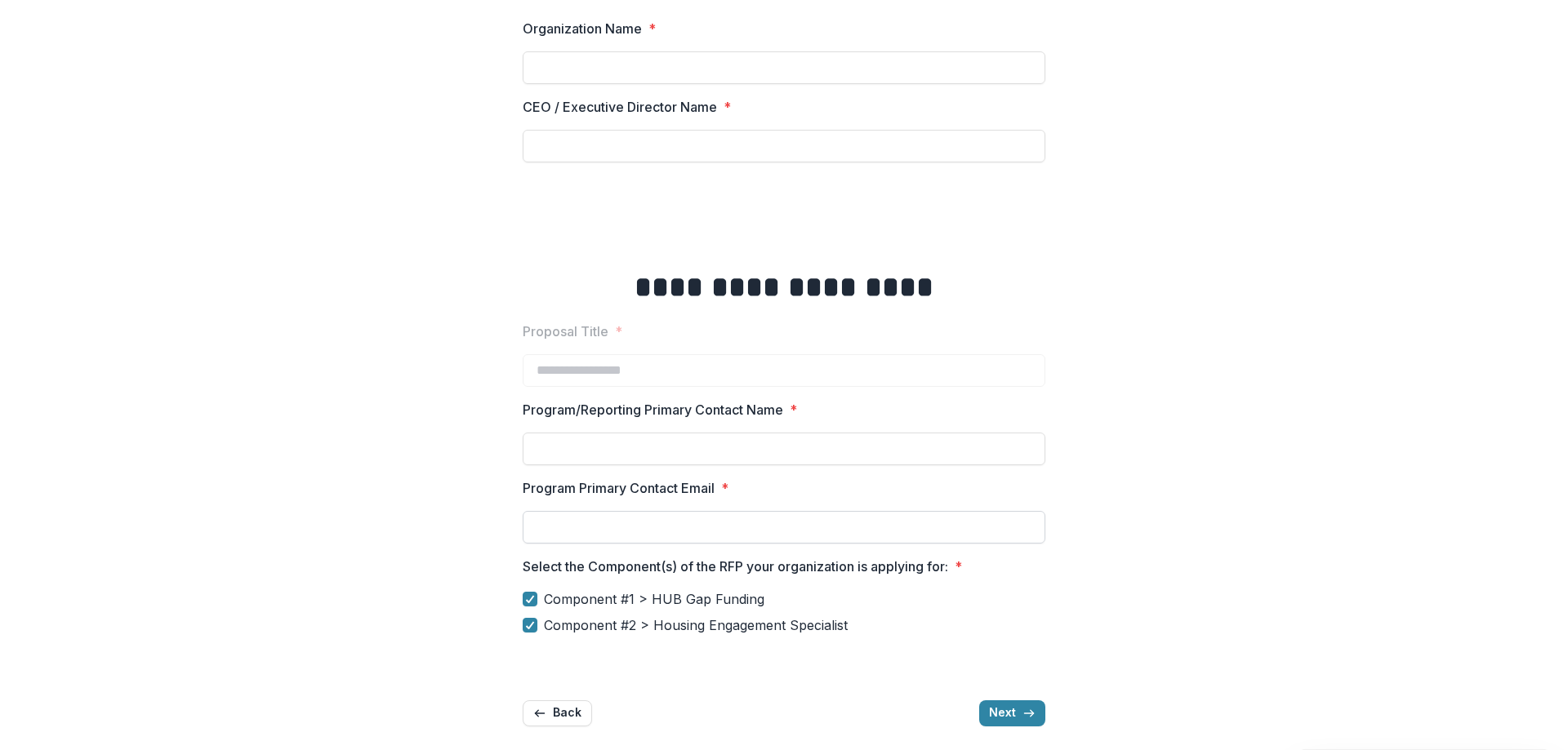
scroll to position [185, 0]
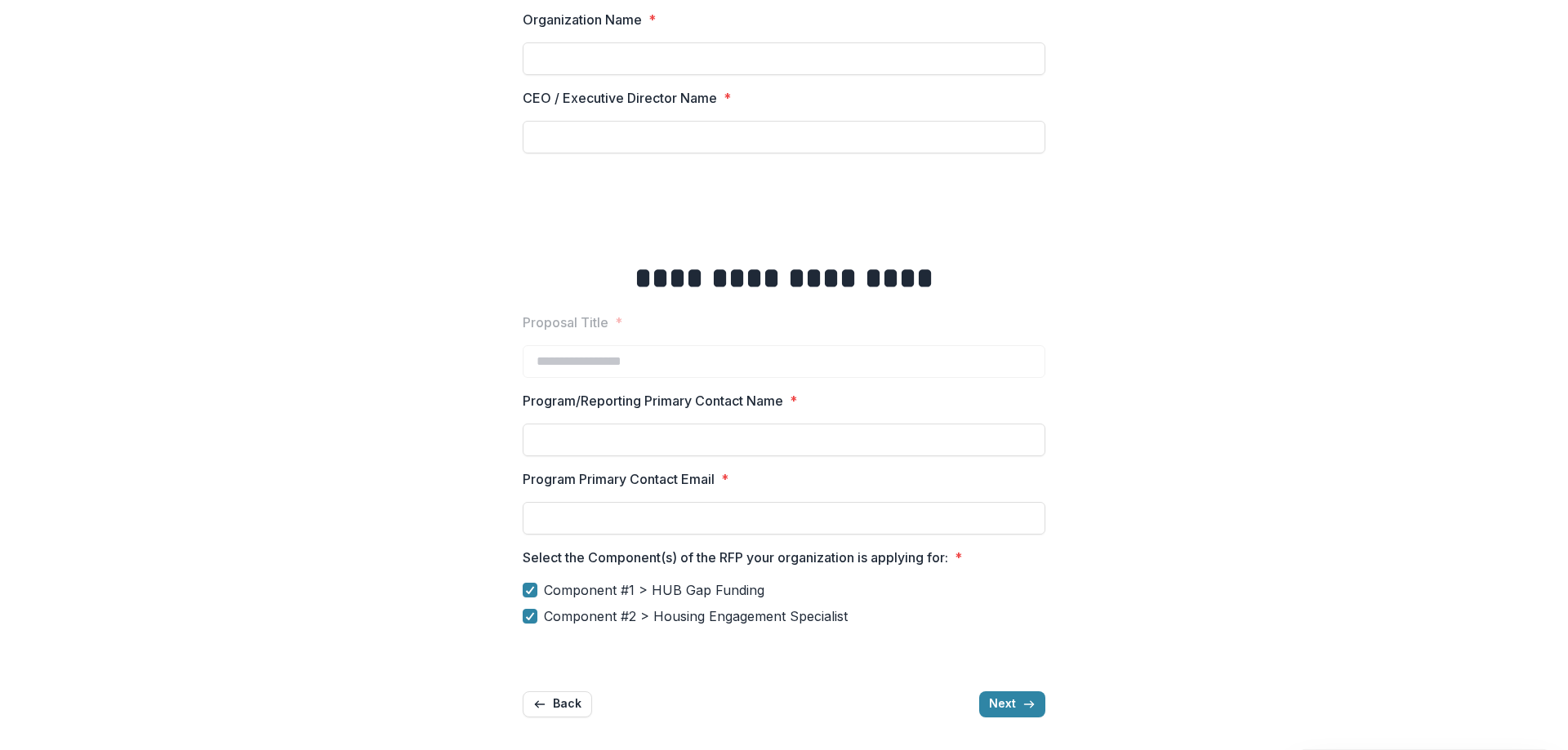
click at [594, 620] on span "Component #2 > Housing Engagement Specialist" at bounding box center [696, 616] width 304 height 20
click at [614, 591] on span "Component #1 > HUB Gap Funding" at bounding box center [654, 589] width 221 height 20
click at [1009, 706] on button "Next" at bounding box center [1011, 704] width 66 height 26
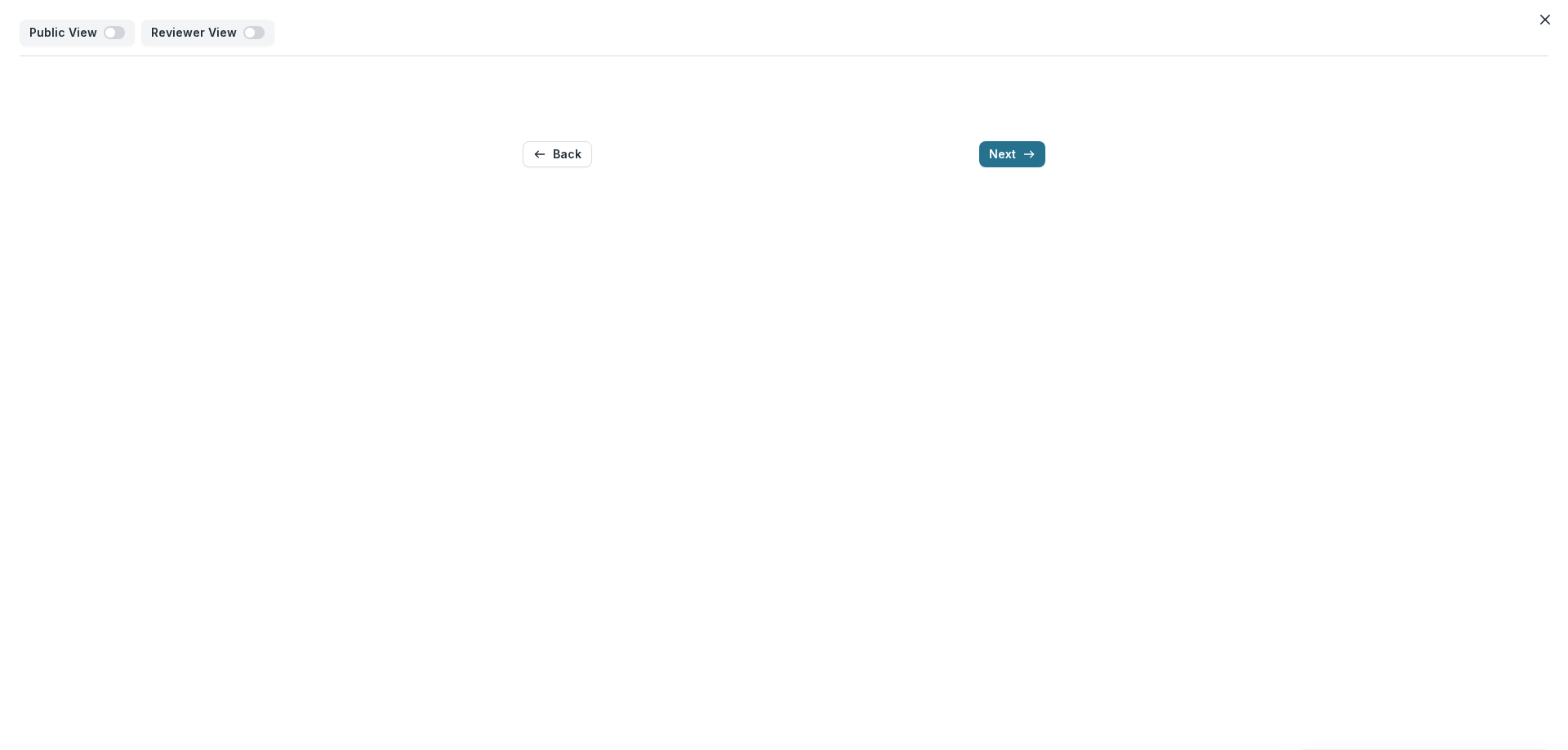
click at [1009, 155] on button "Next" at bounding box center [1011, 154] width 66 height 26
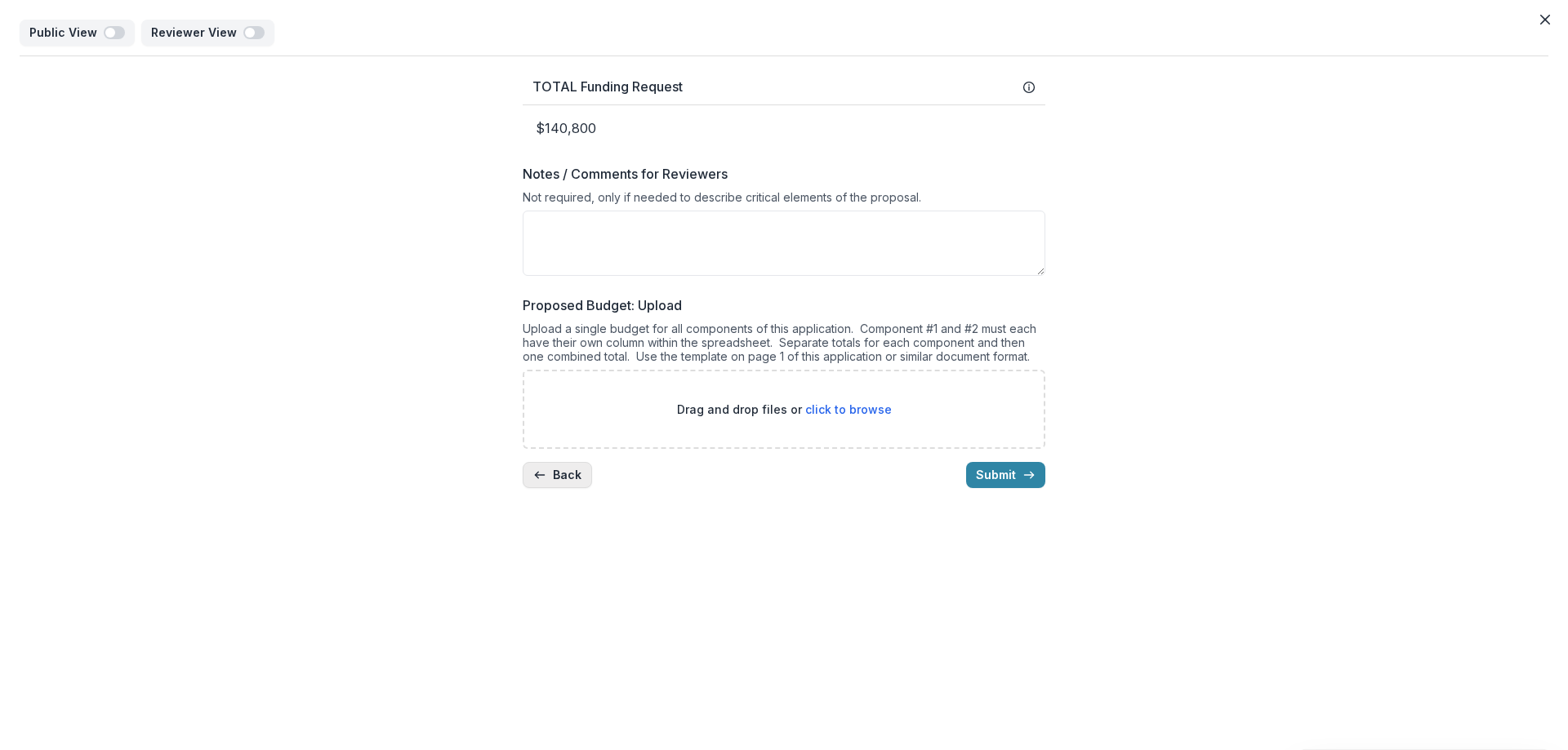
click at [574, 474] on button "Back" at bounding box center [557, 475] width 70 height 26
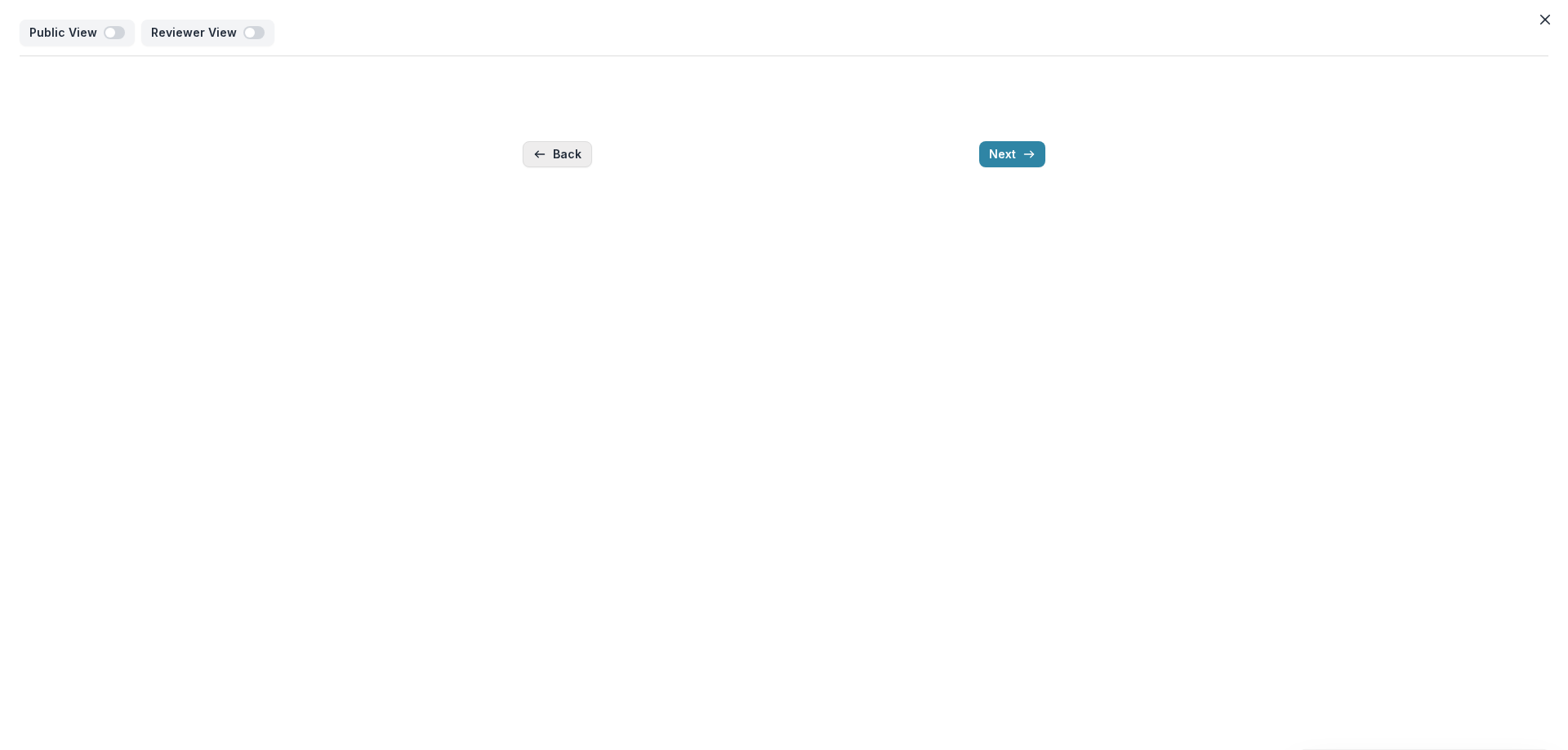
click at [546, 155] on icon "button" at bounding box center [540, 154] width 13 height 13
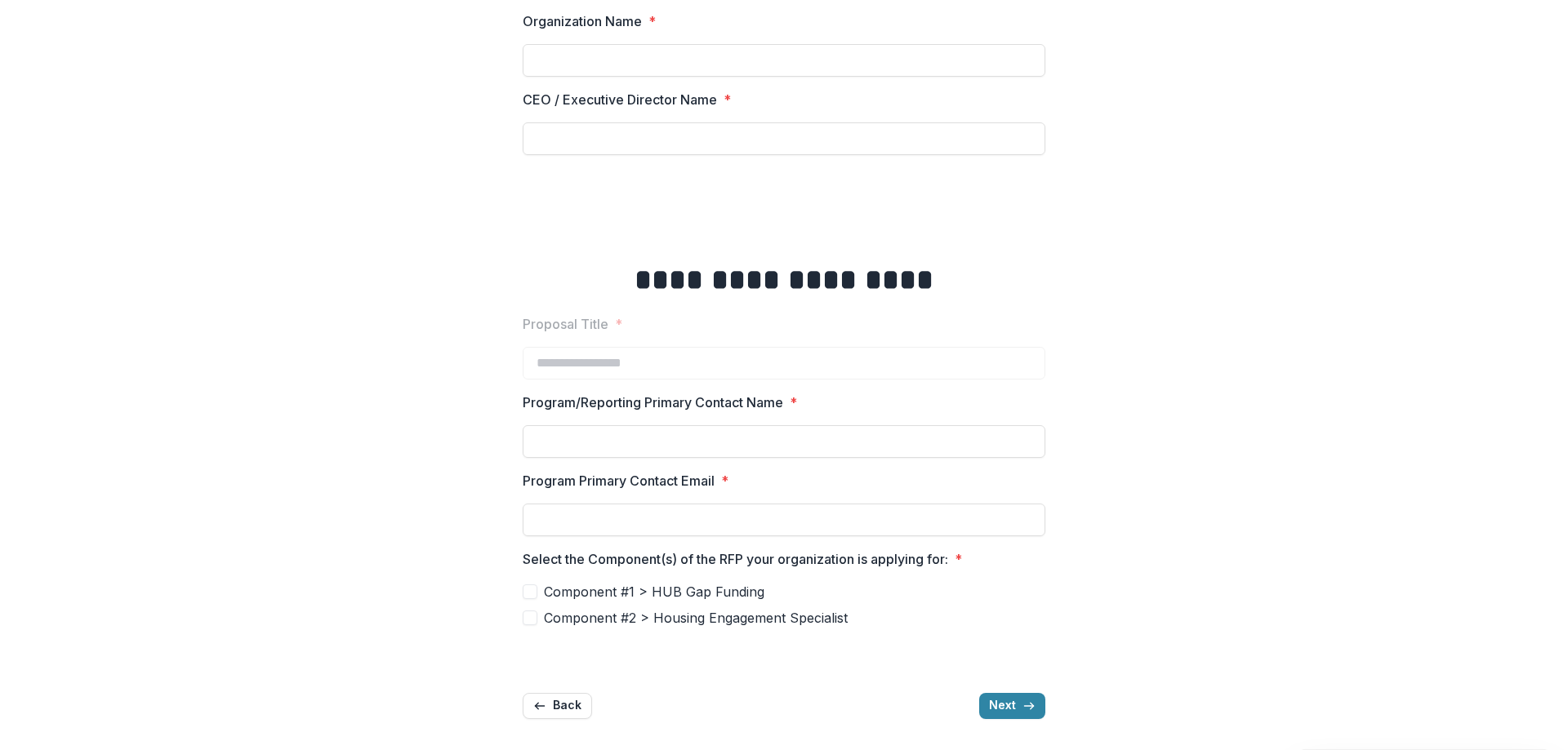
scroll to position [185, 0]
click at [1011, 723] on div "**********" at bounding box center [783, 300] width 522 height 859
click at [1017, 707] on button "Next" at bounding box center [1011, 704] width 66 height 26
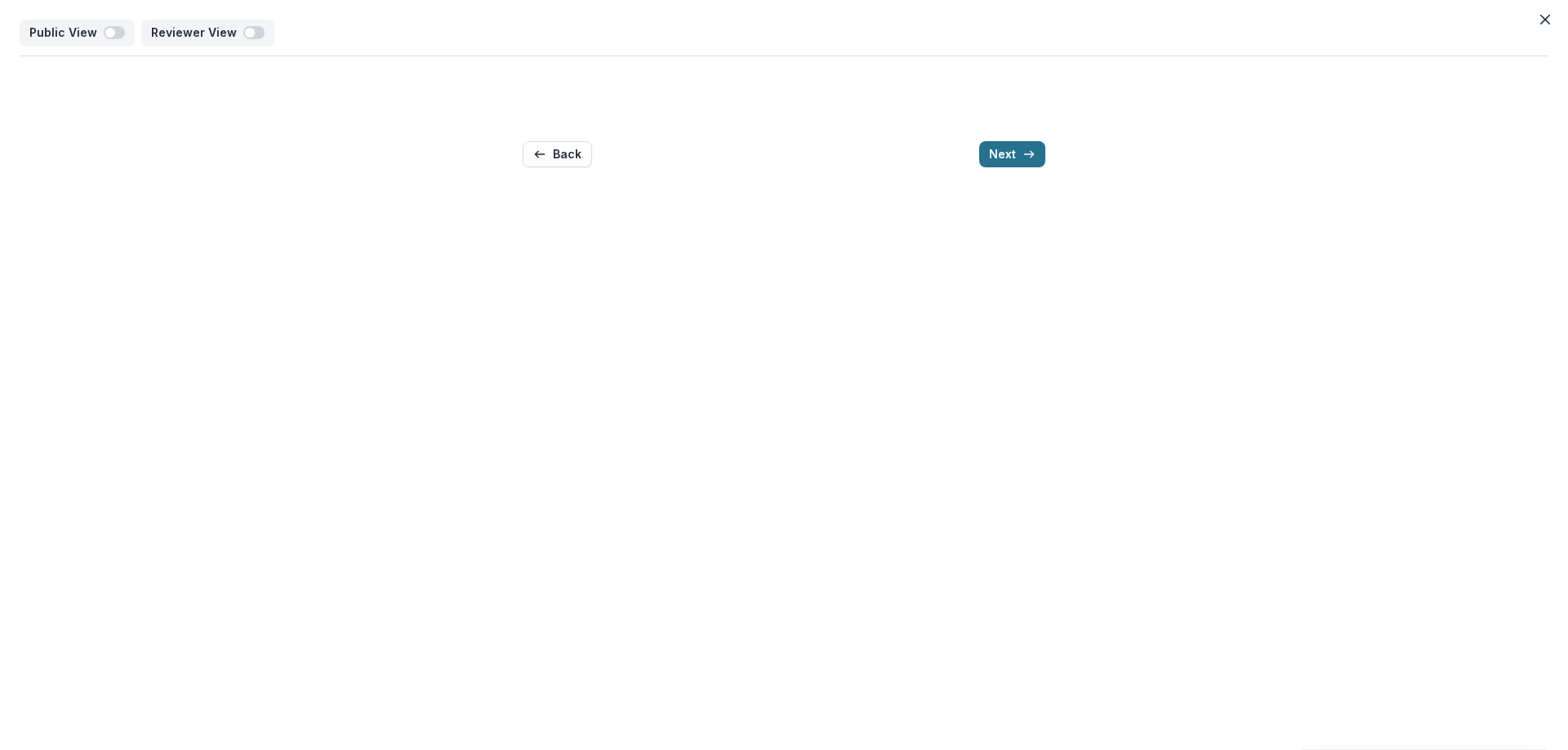
click at [1038, 147] on button "Next" at bounding box center [1011, 154] width 66 height 26
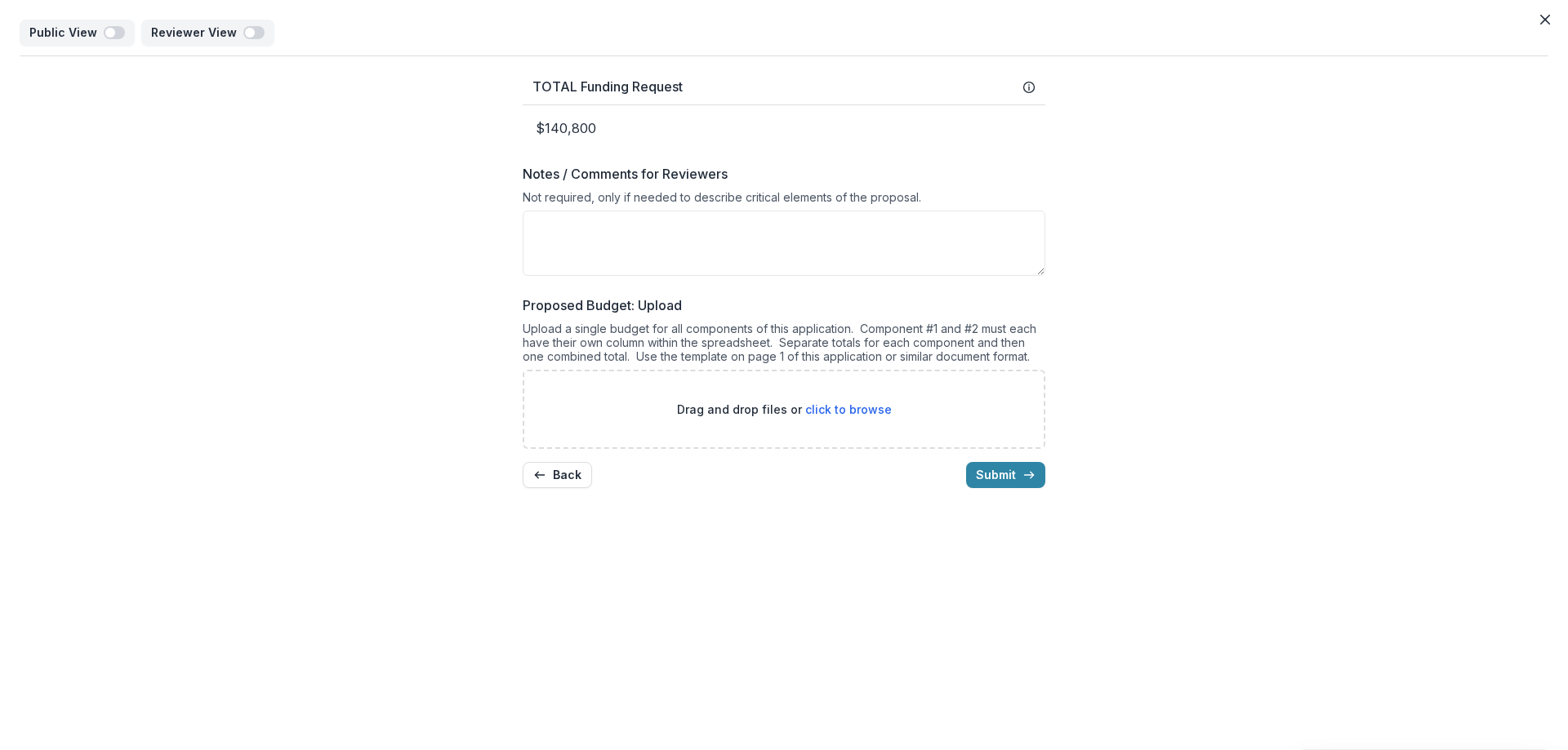
click at [536, 489] on div "TOTAL Funding Request $140,800 Notes / Comments for Reviewers Not required, onl…" at bounding box center [783, 279] width 522 height 445
click at [554, 478] on button "Back" at bounding box center [557, 475] width 70 height 26
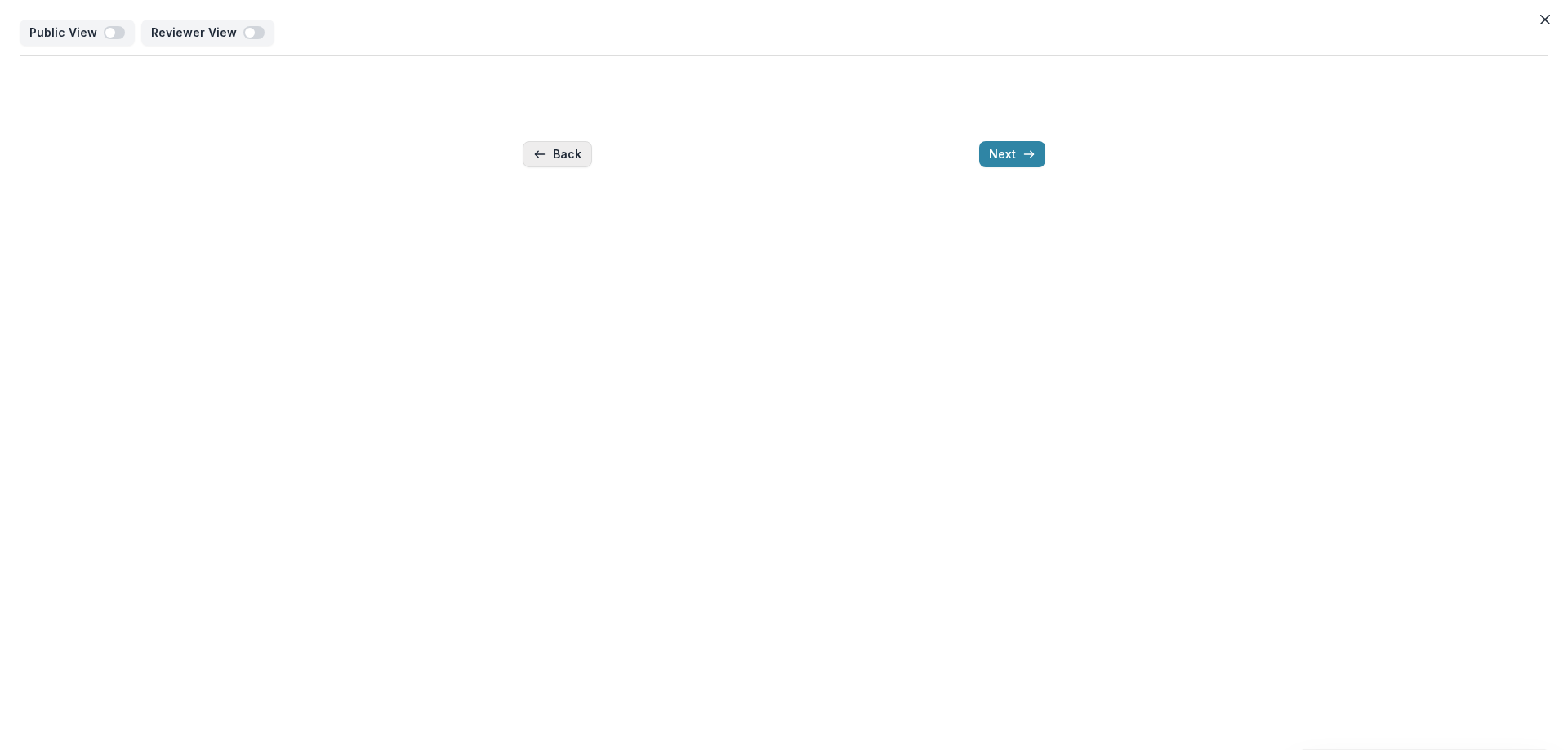
click at [554, 161] on button "Back" at bounding box center [557, 154] width 70 height 26
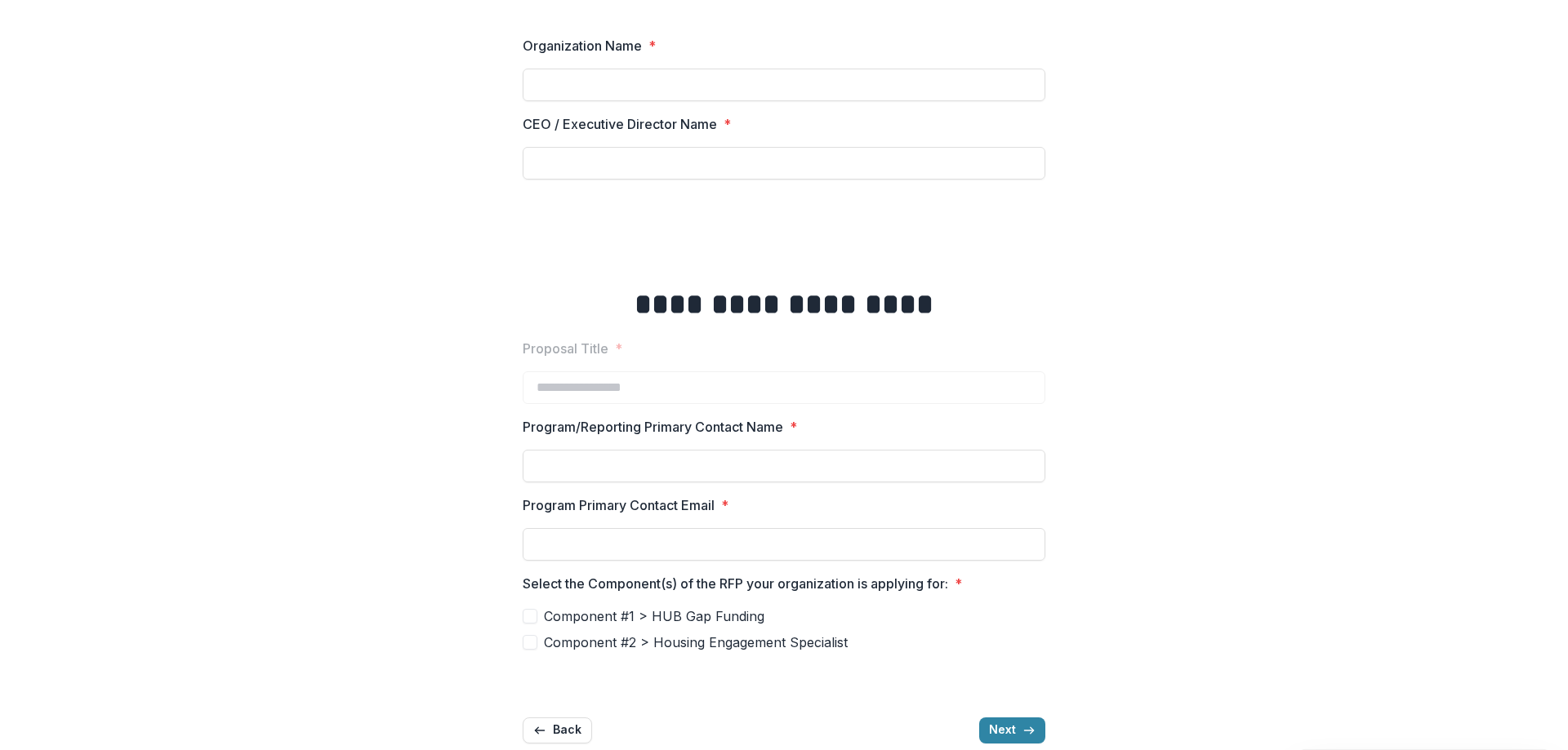
scroll to position [185, 0]
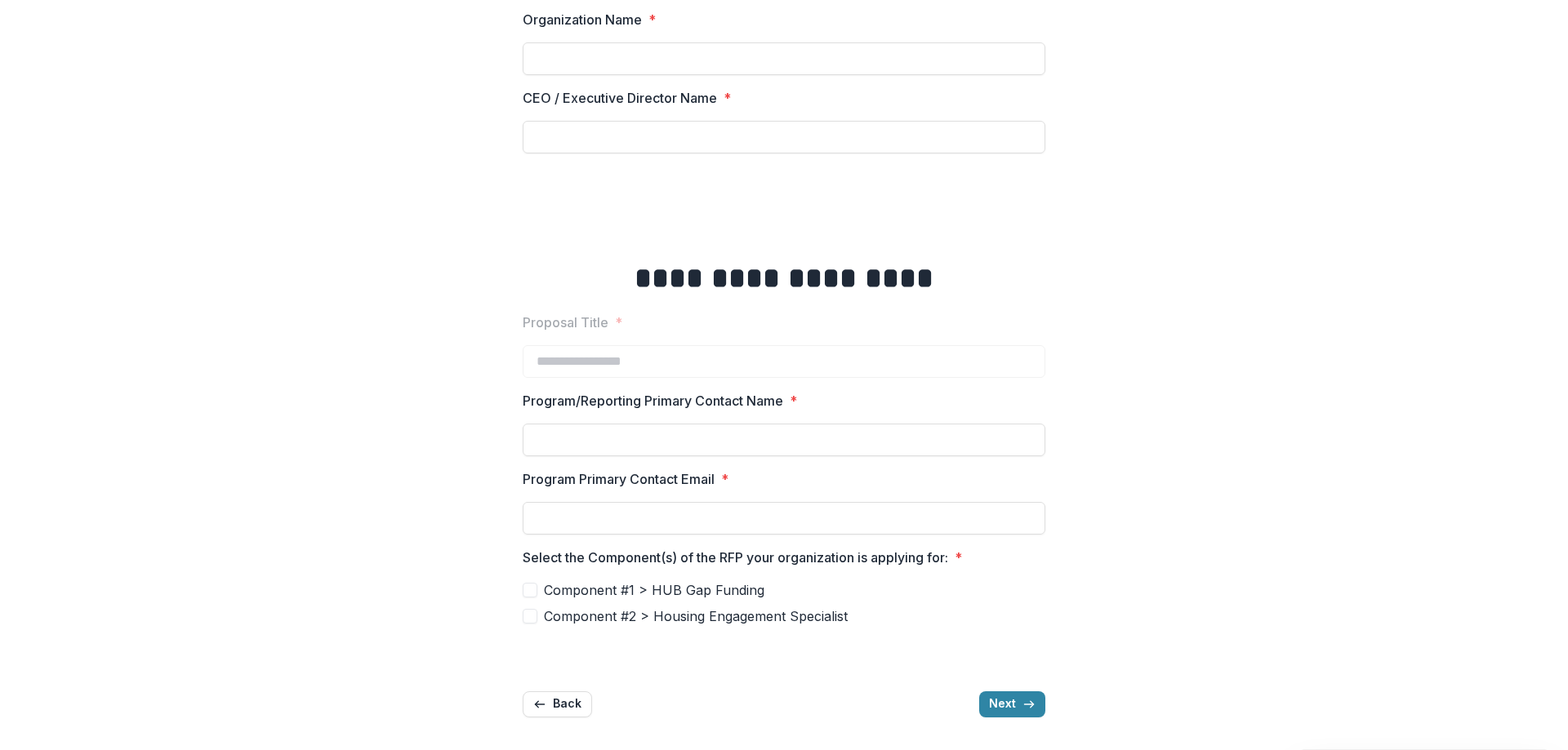
click at [531, 583] on span at bounding box center [530, 590] width 15 height 15
click at [1028, 704] on line "button" at bounding box center [1029, 704] width 9 height 0
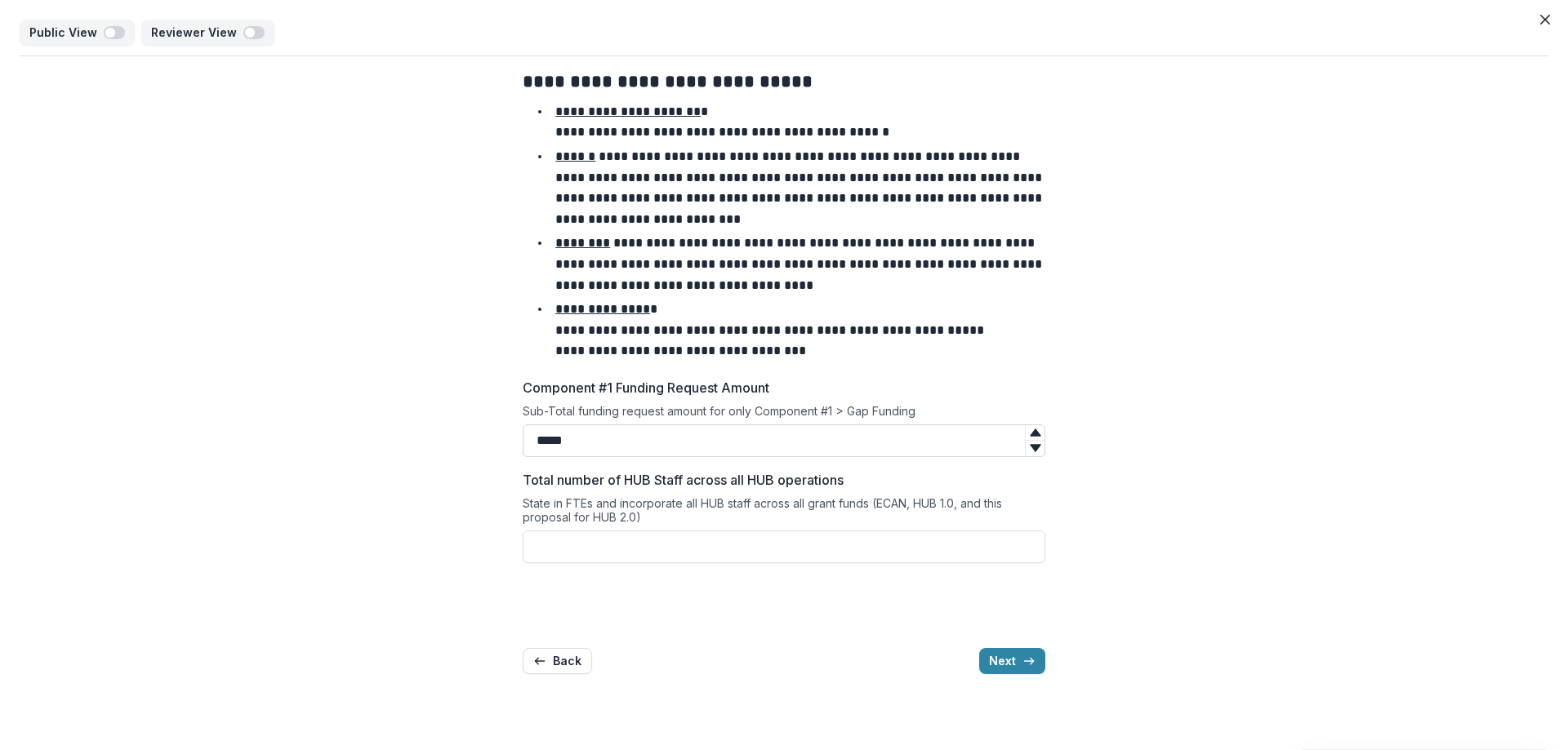
scroll to position [0, 0]
click at [1548, 22] on icon "Close" at bounding box center [1545, 20] width 10 height 10
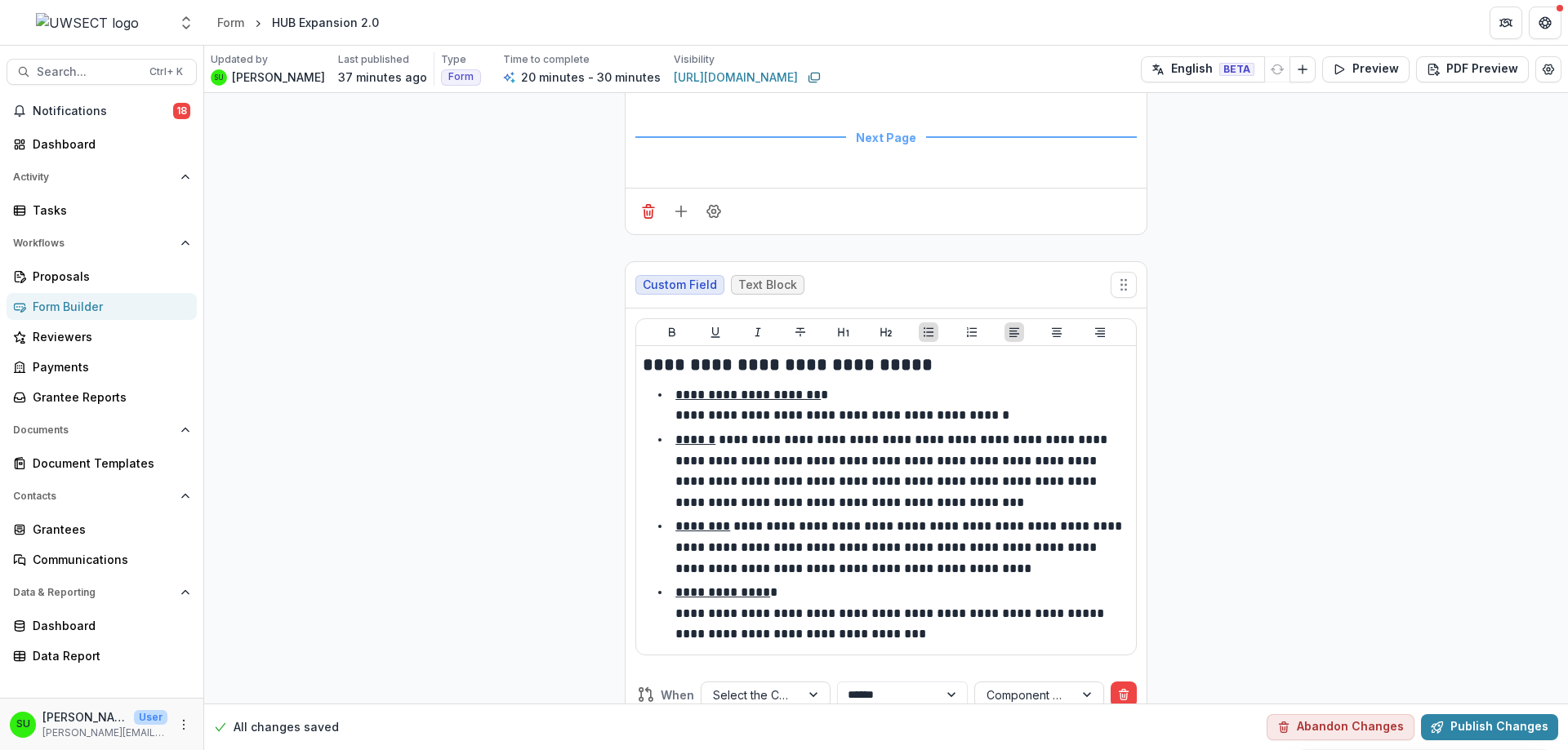
scroll to position [5276, 0]
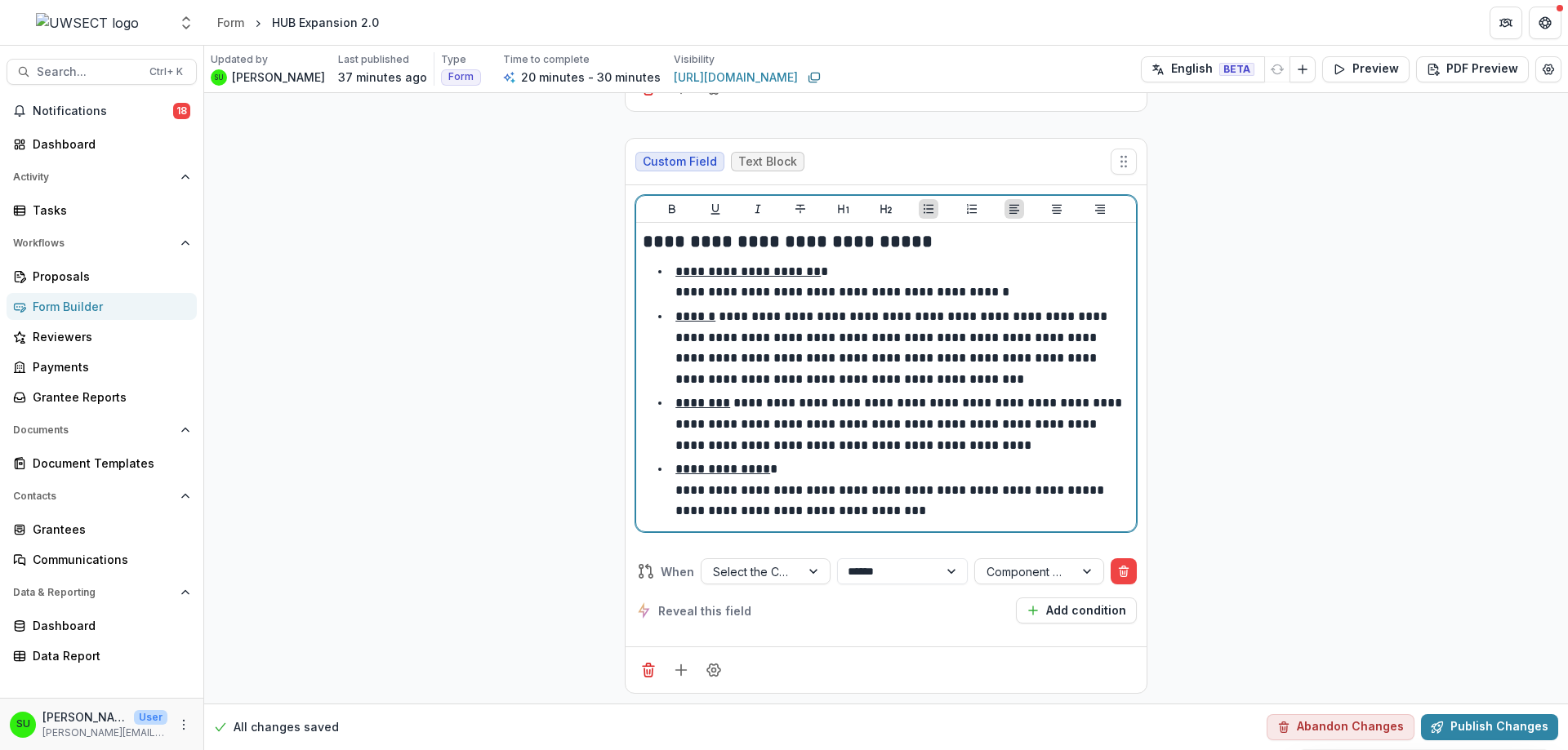
click at [939, 376] on li "**********" at bounding box center [896, 347] width 467 height 83
drag, startPoint x: 756, startPoint y: 361, endPoint x: 750, endPoint y: 350, distance: 12.5
click at [751, 353] on p "**********" at bounding box center [892, 347] width 435 height 75
drag, startPoint x: 750, startPoint y: 350, endPoint x: 737, endPoint y: 313, distance: 39.2
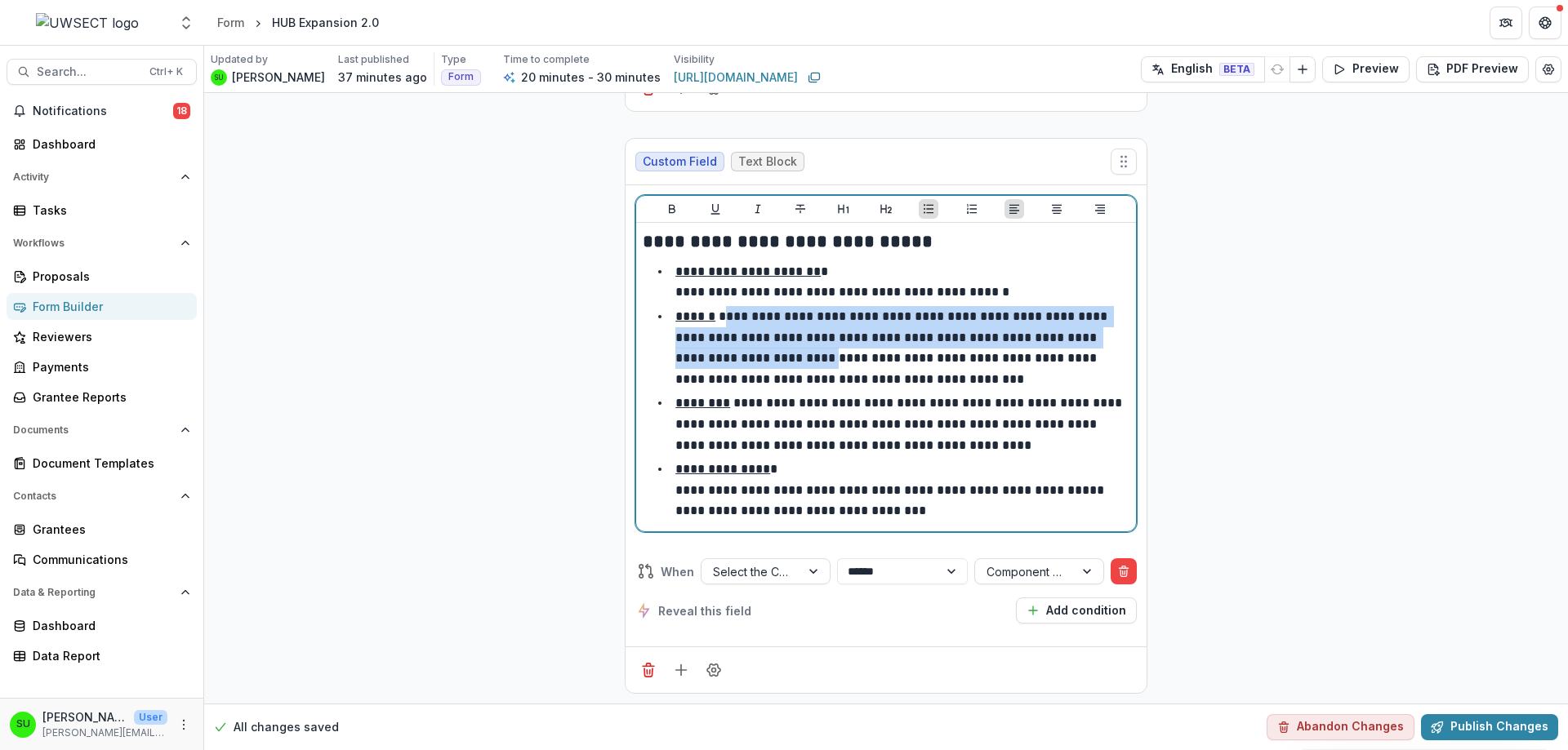
drag, startPoint x: 750, startPoint y: 318, endPoint x: 792, endPoint y: 355, distance: 56.0
click at [792, 355] on p "**********" at bounding box center [892, 347] width 435 height 75
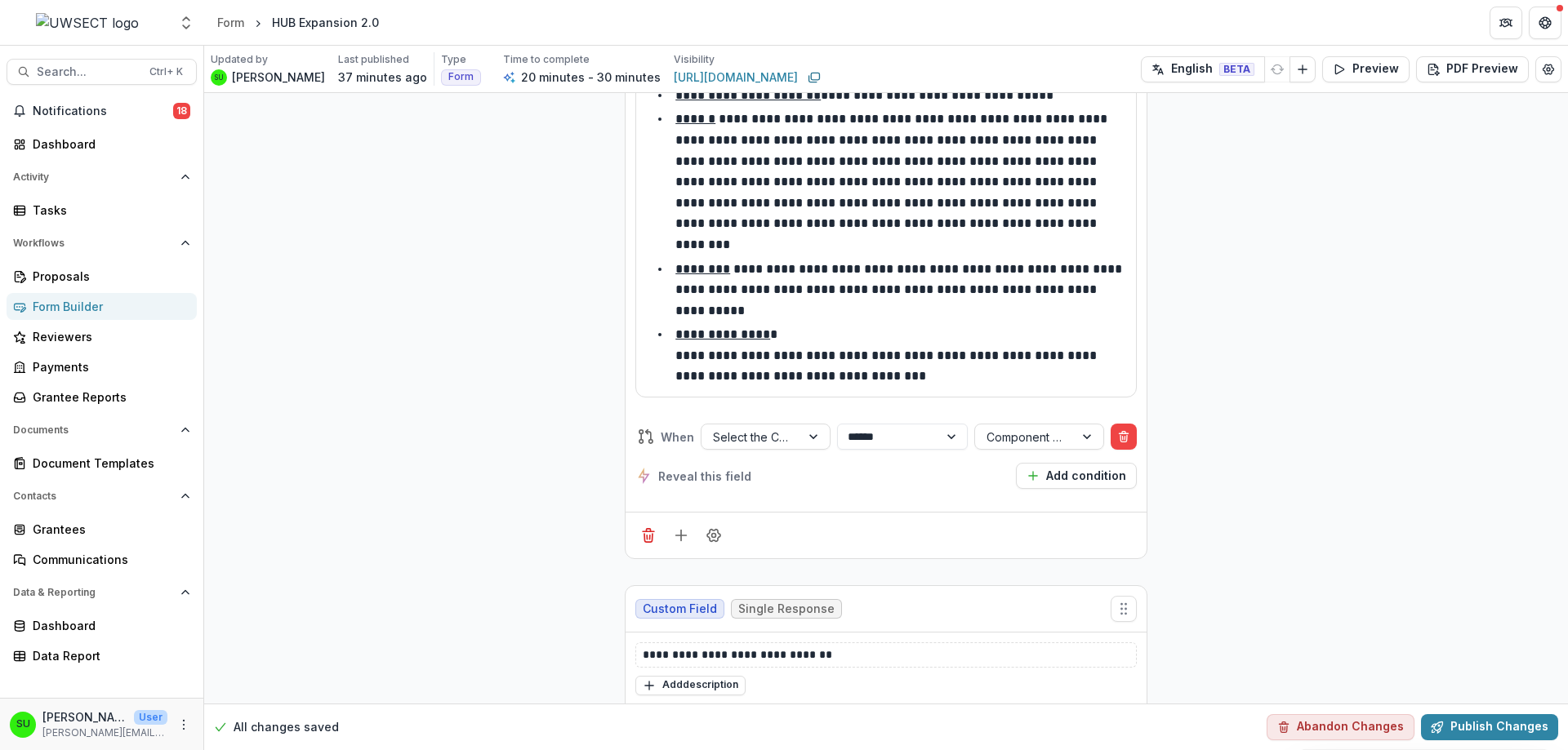
scroll to position [7316, 0]
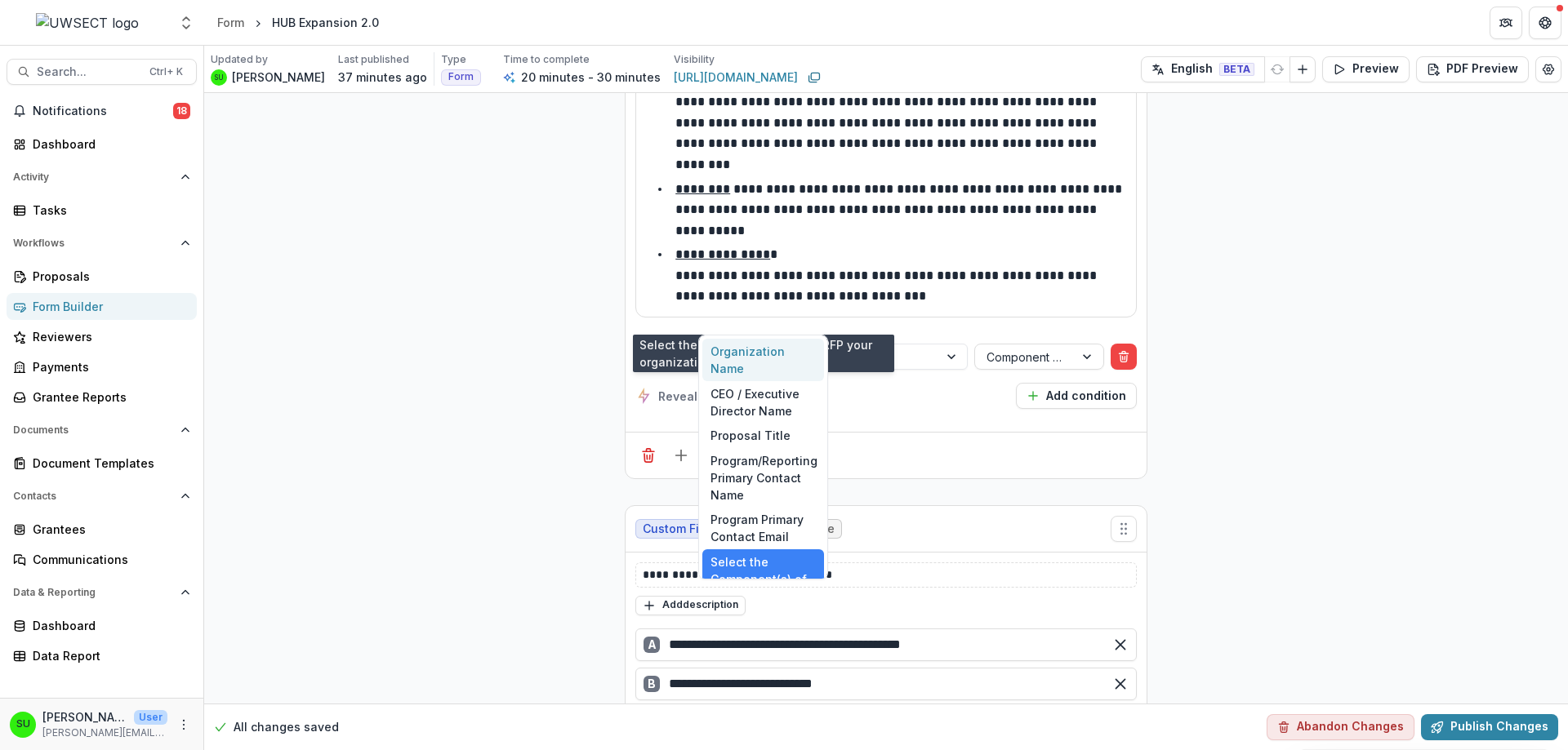
click at [785, 347] on div at bounding box center [751, 357] width 76 height 20
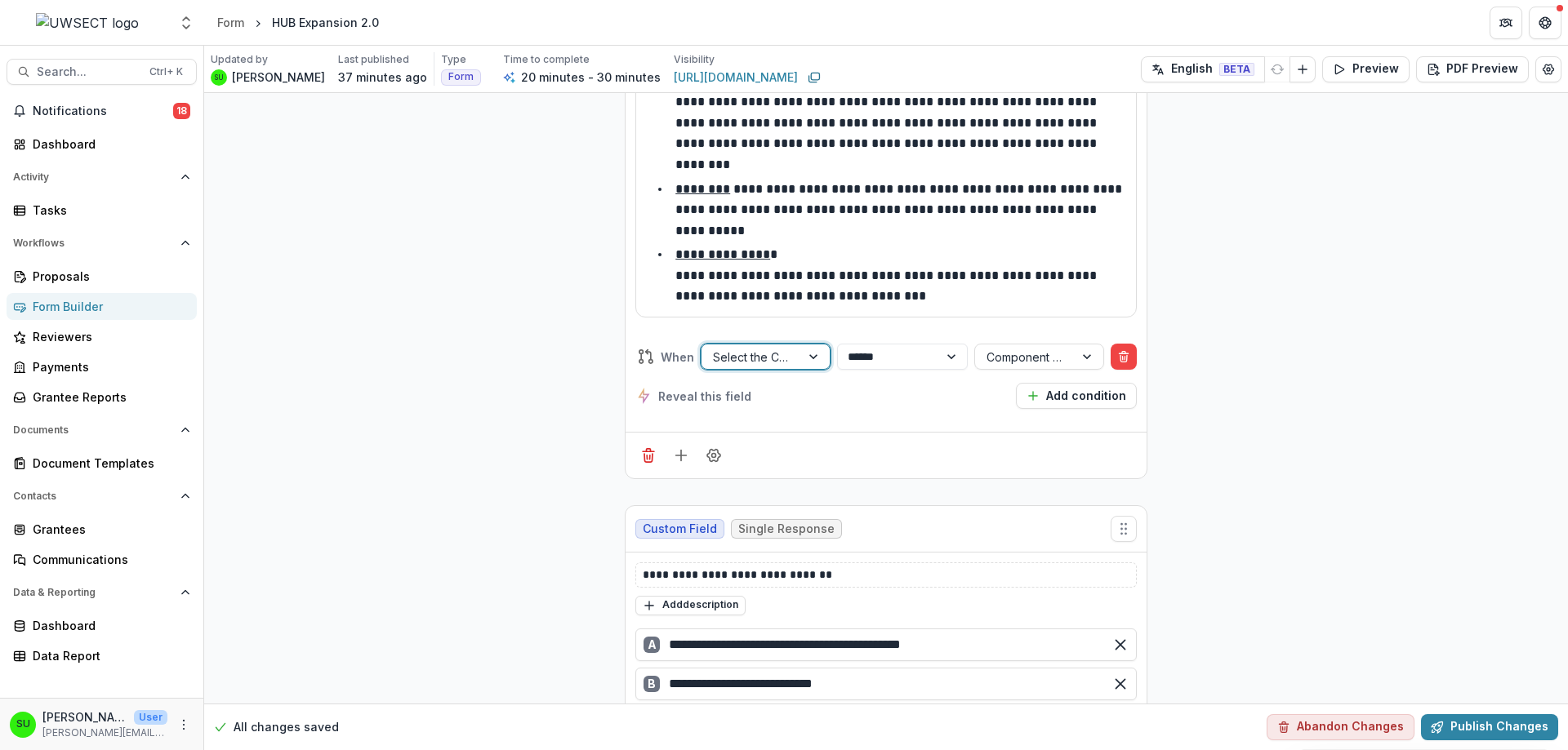
click at [785, 347] on div at bounding box center [751, 357] width 76 height 20
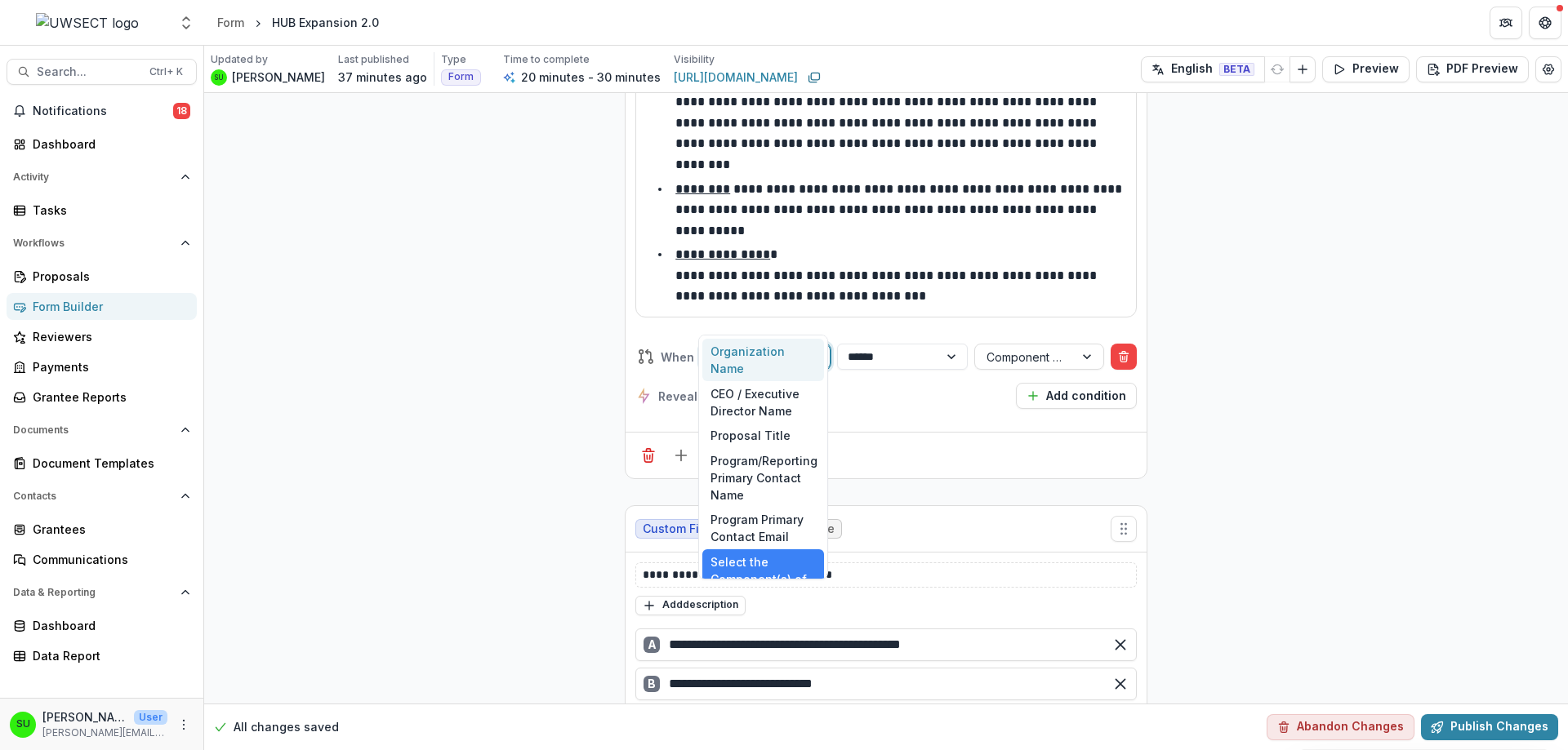
click at [785, 347] on div at bounding box center [751, 357] width 76 height 20
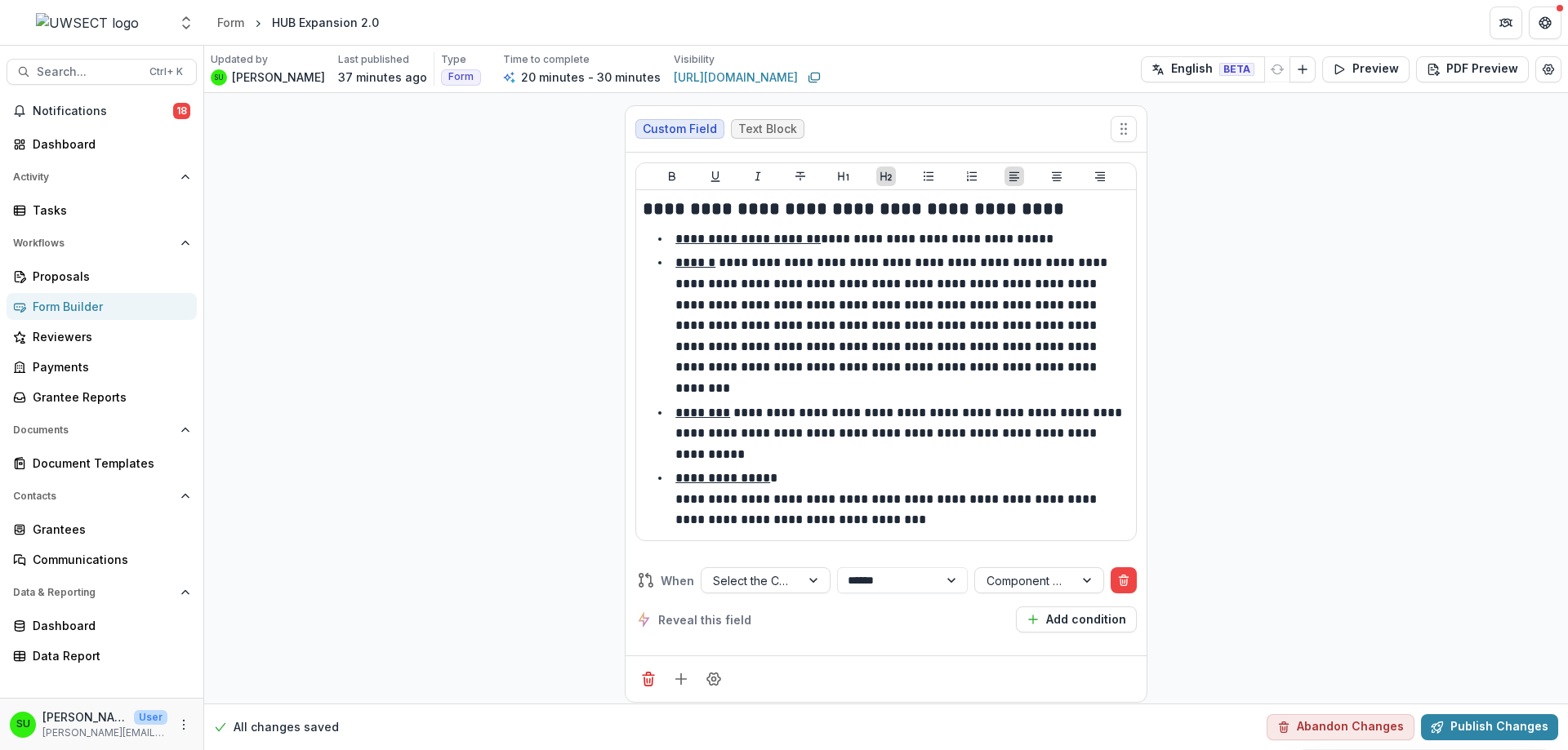
scroll to position [7153, 0]
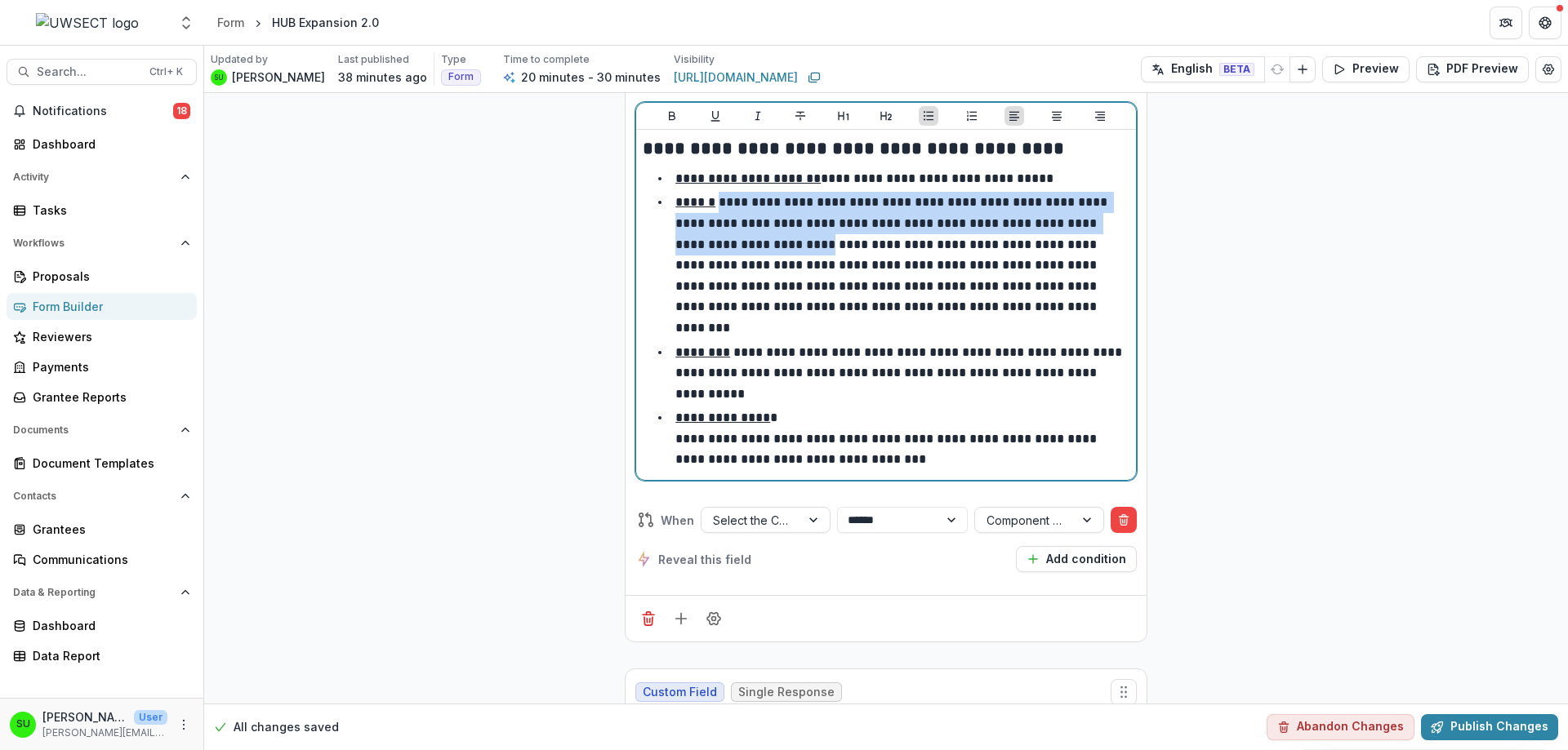
drag, startPoint x: 753, startPoint y: 239, endPoint x: 725, endPoint y: 198, distance: 49.6
click at [725, 198] on p "**********" at bounding box center [892, 264] width 435 height 138
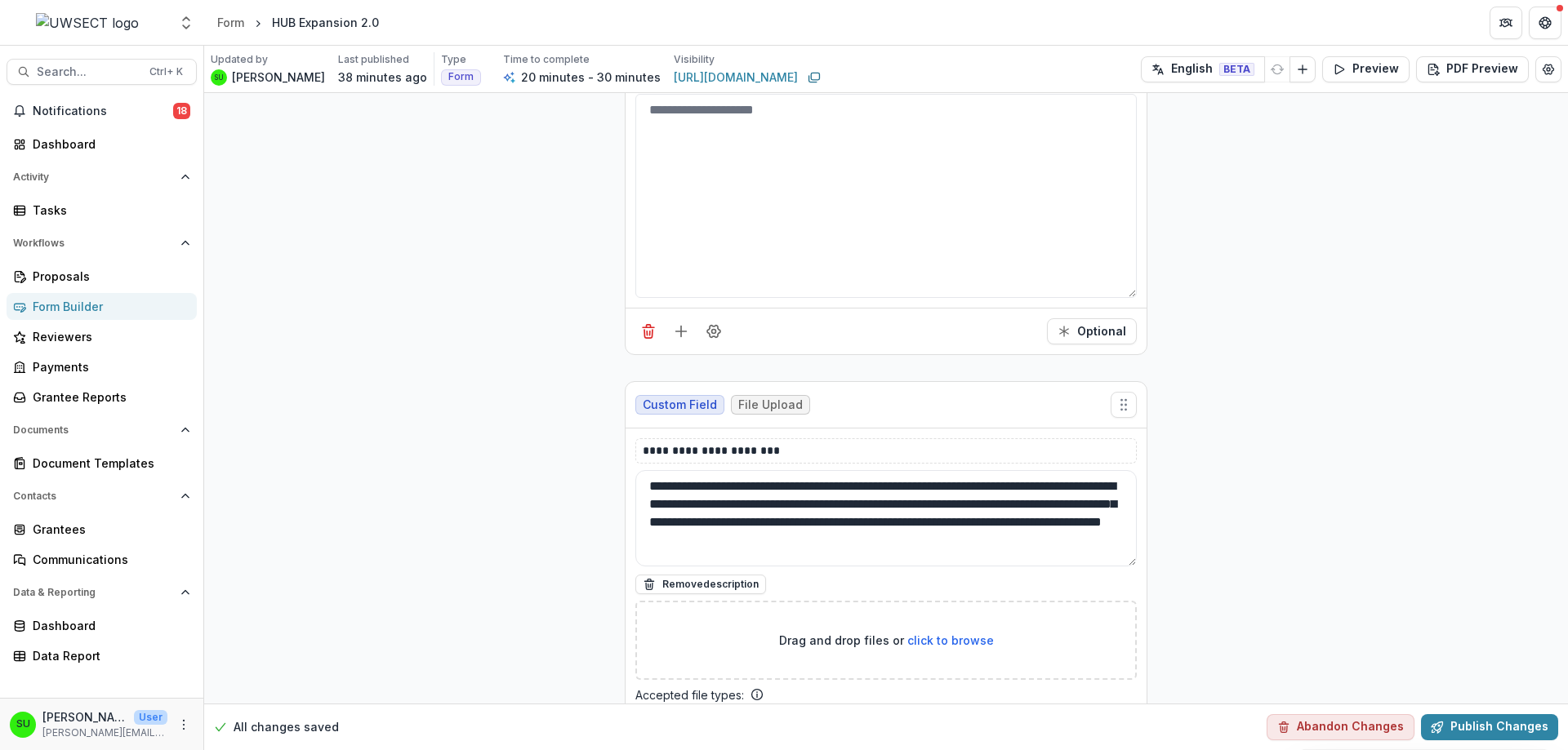
scroll to position [9412, 0]
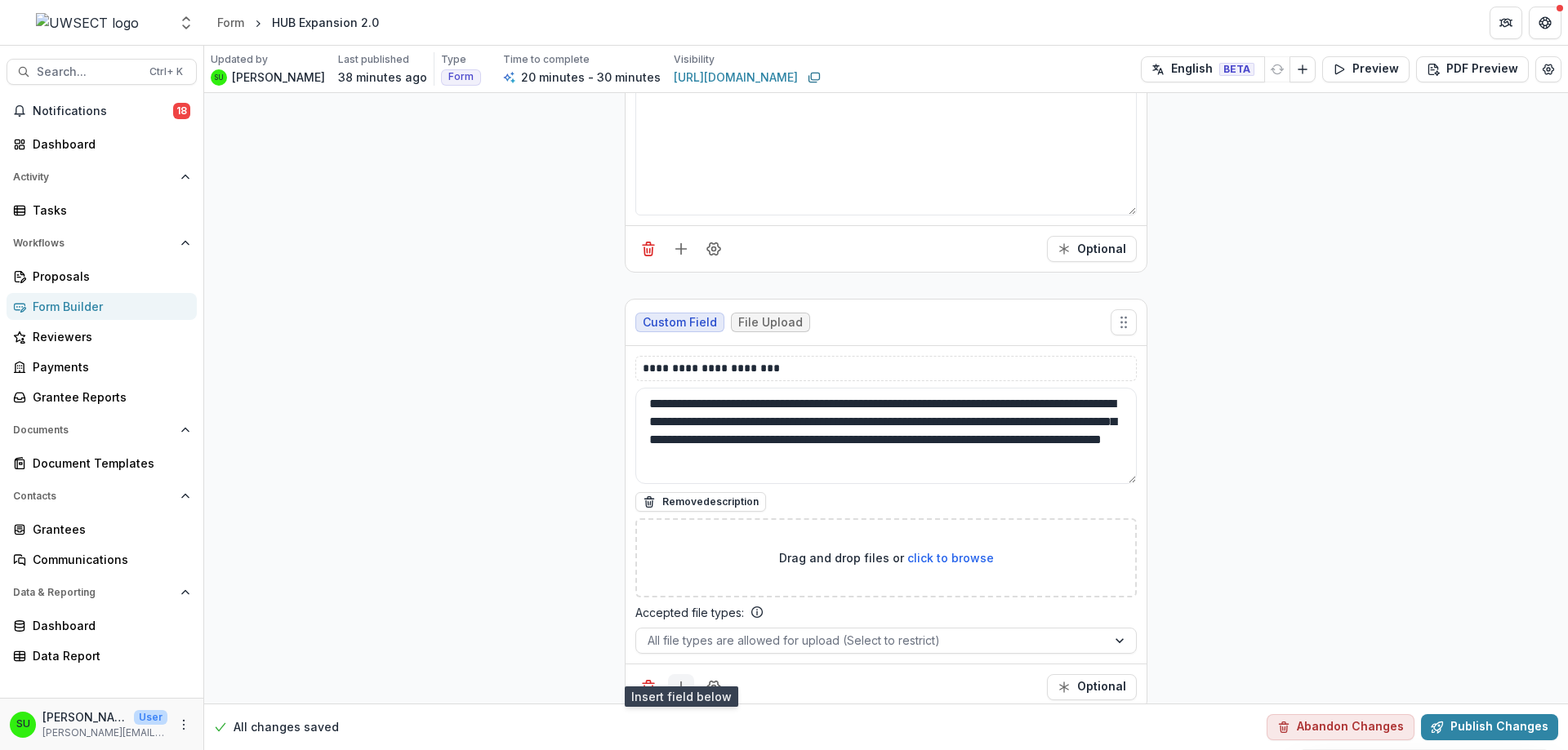
click at [680, 679] on icon "Add field" at bounding box center [682, 688] width 17 height 17
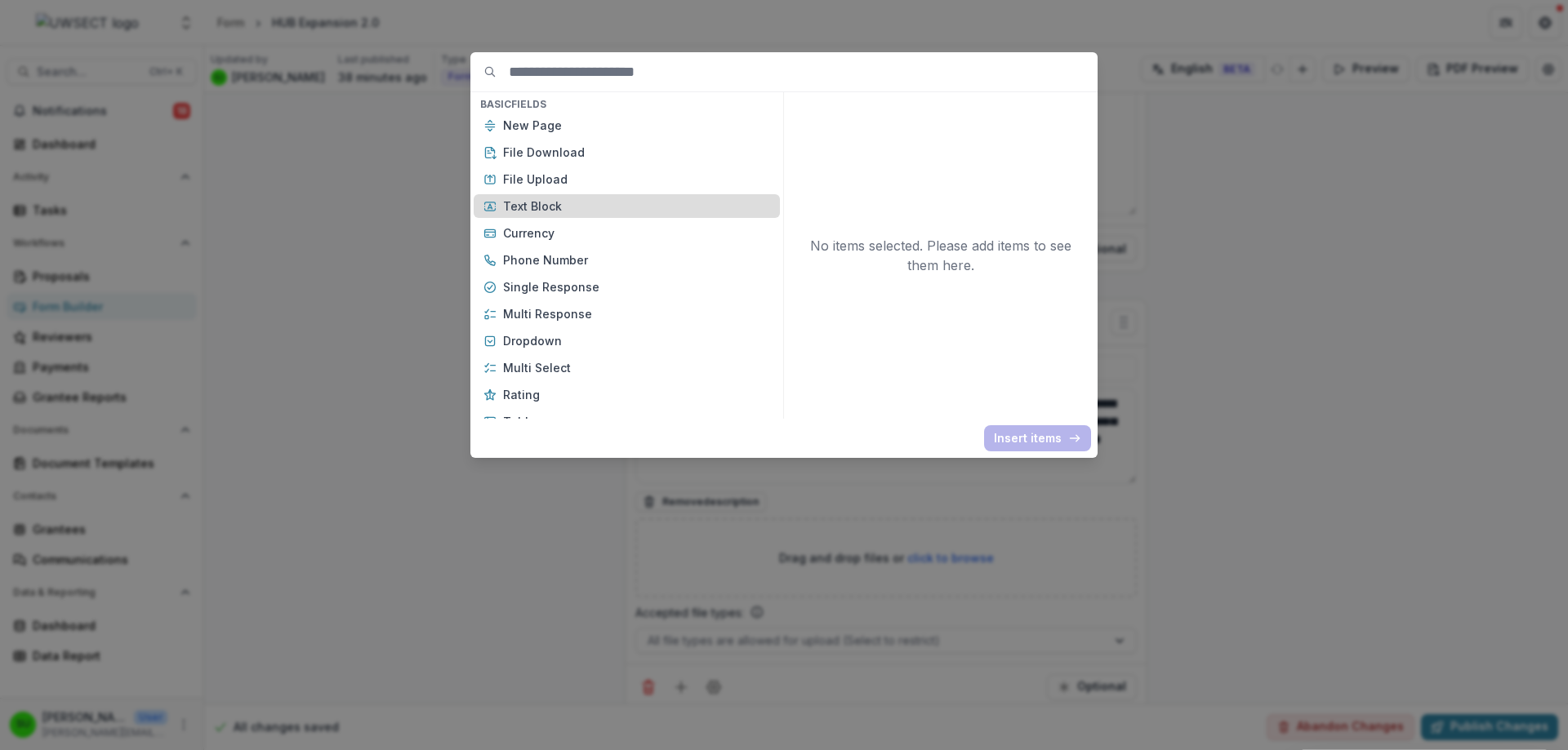
click at [535, 203] on p "Text Block" at bounding box center [636, 206] width 267 height 17
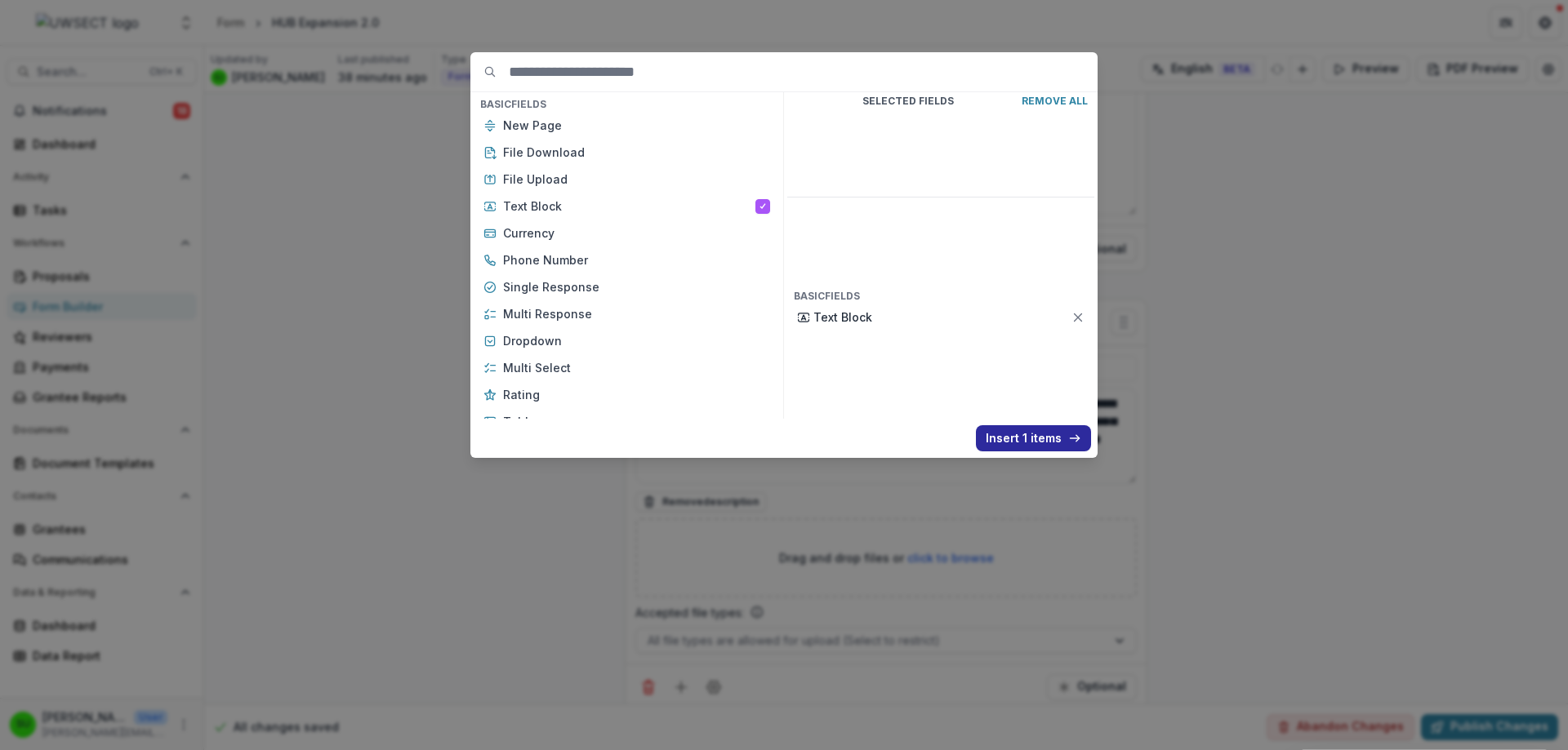
click at [1066, 428] on button "Insert 1 items" at bounding box center [1034, 438] width 115 height 26
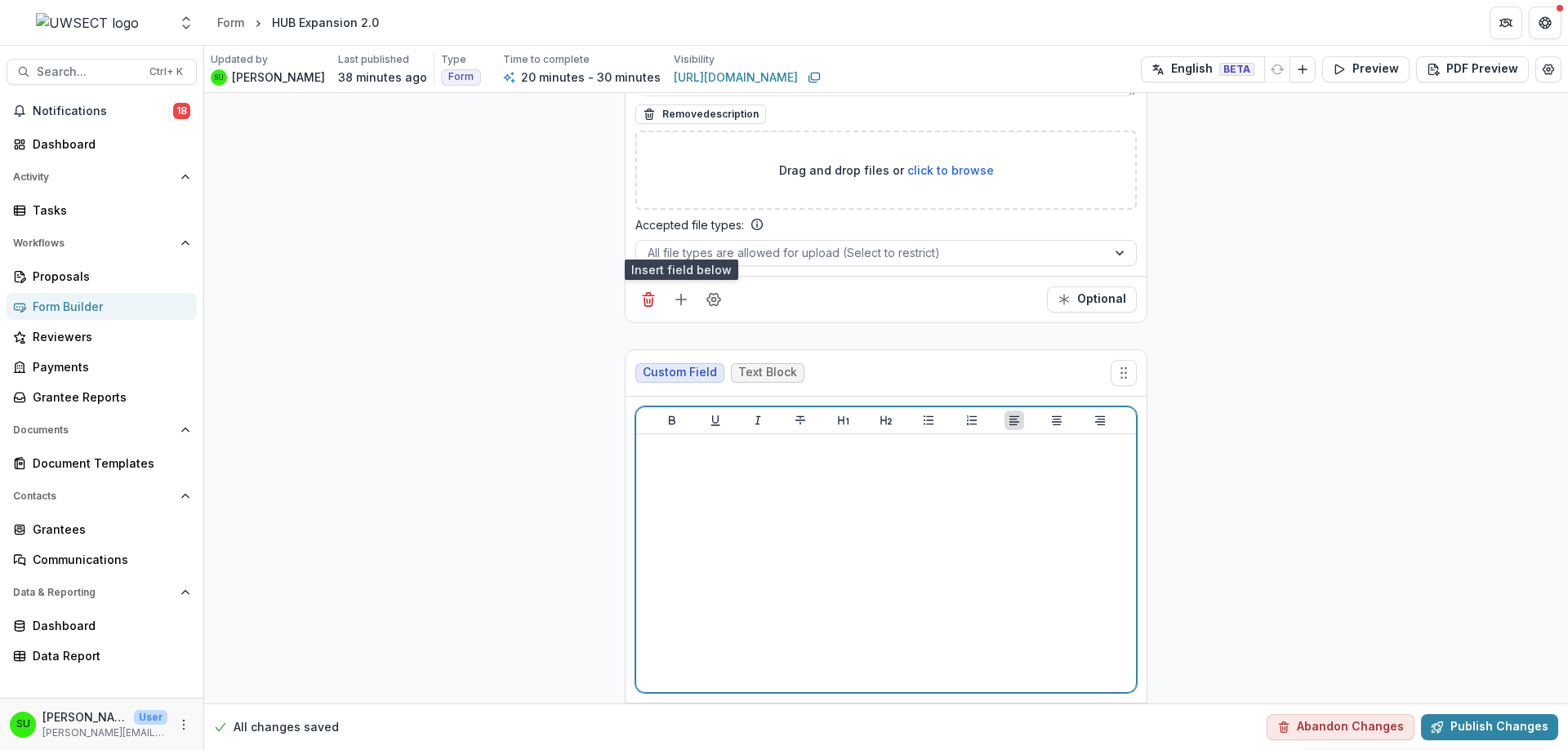
click at [753, 476] on div at bounding box center [885, 563] width 487 height 245
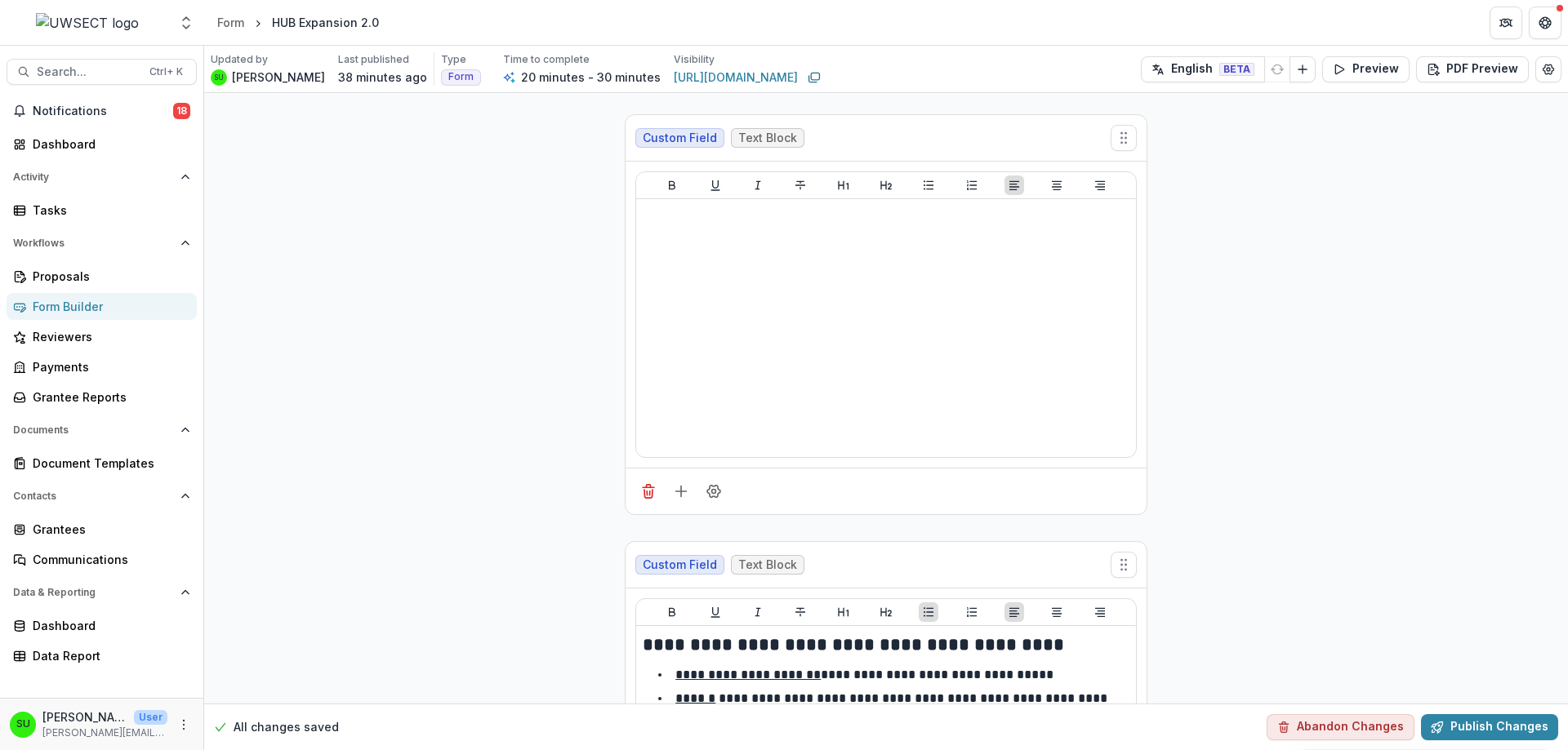
scroll to position [6575, 0]
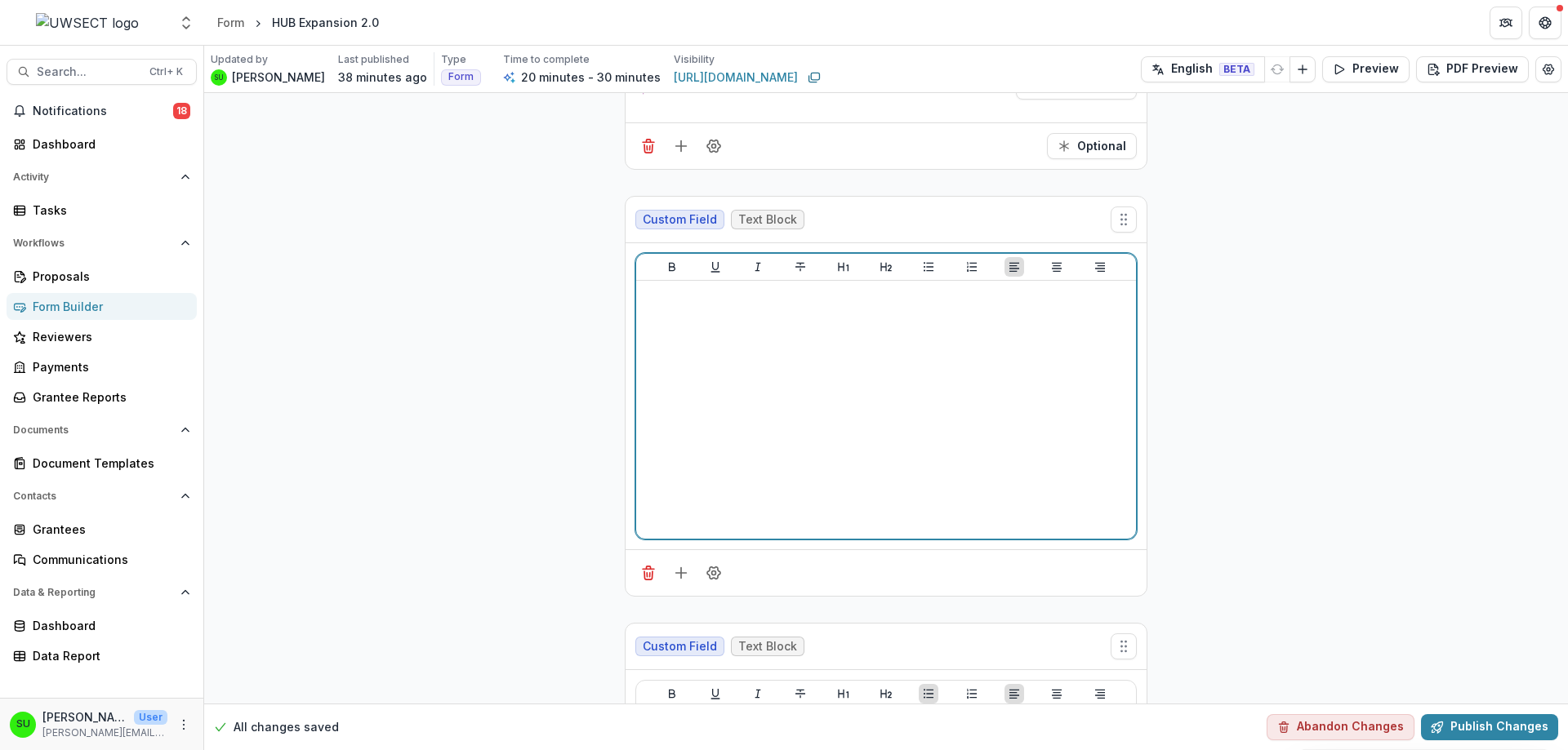
click at [836, 342] on div at bounding box center [885, 409] width 487 height 245
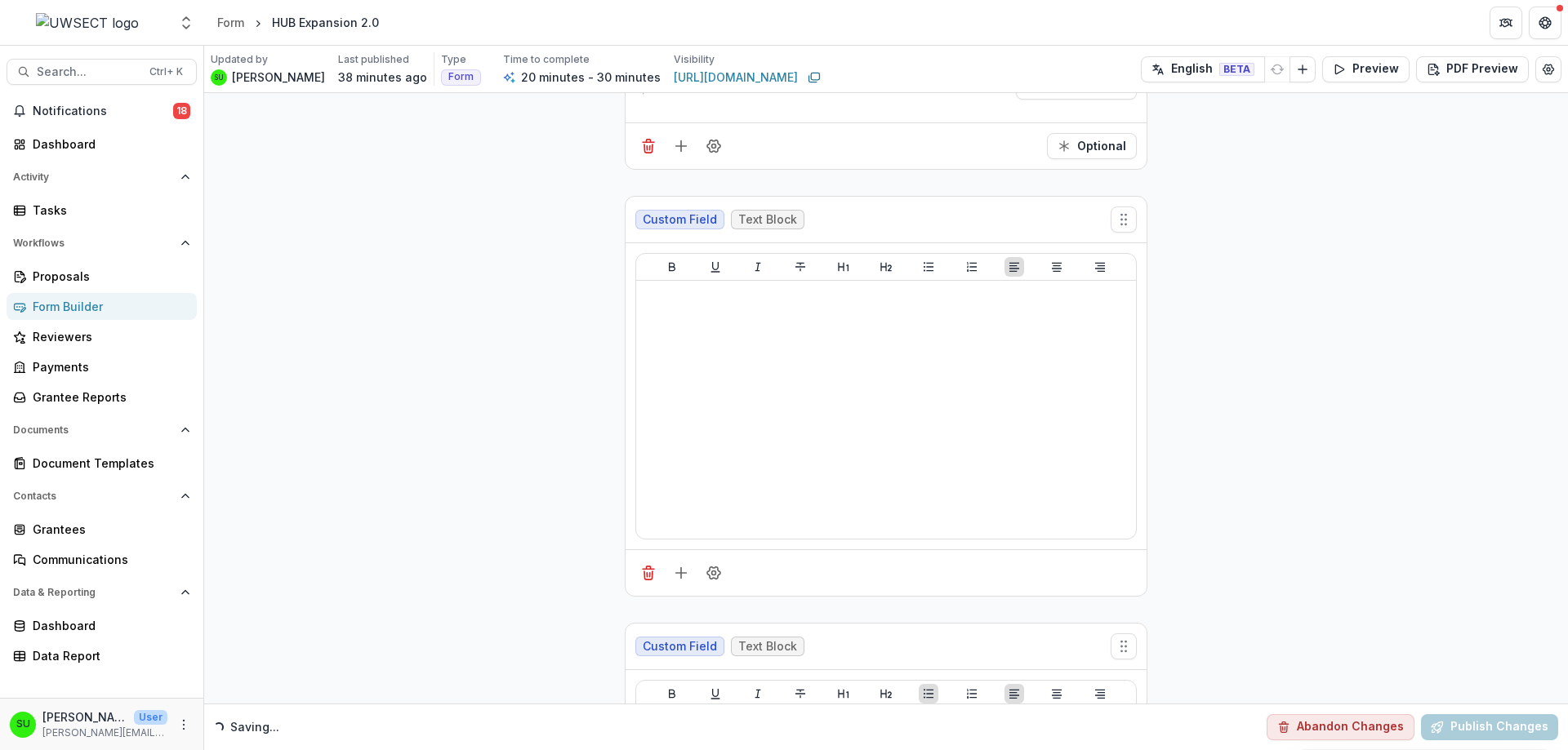
click at [1459, 728] on button "Publish Changes" at bounding box center [1489, 727] width 137 height 26
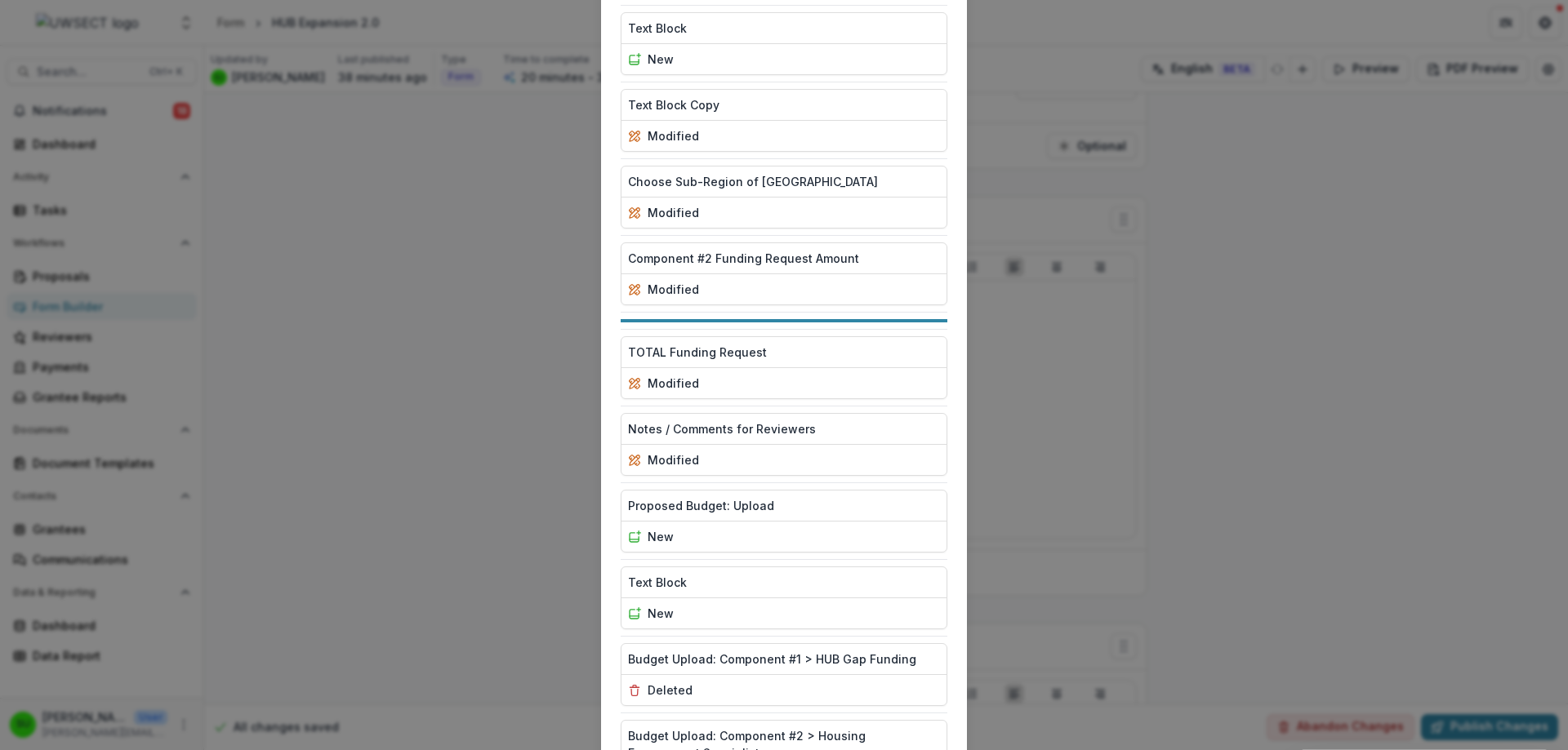
scroll to position [1639, 0]
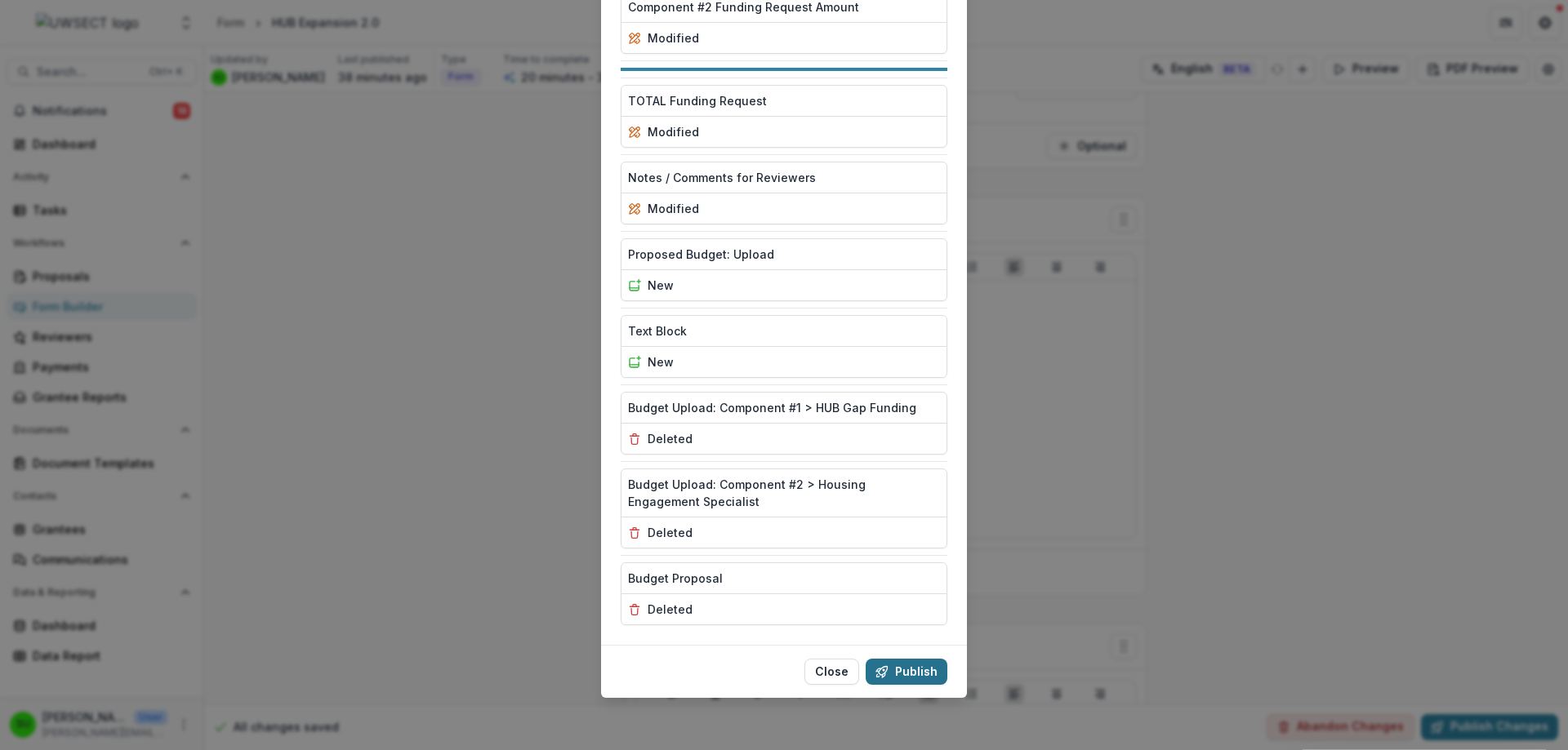
click at [912, 670] on button "Publish" at bounding box center [907, 672] width 82 height 26
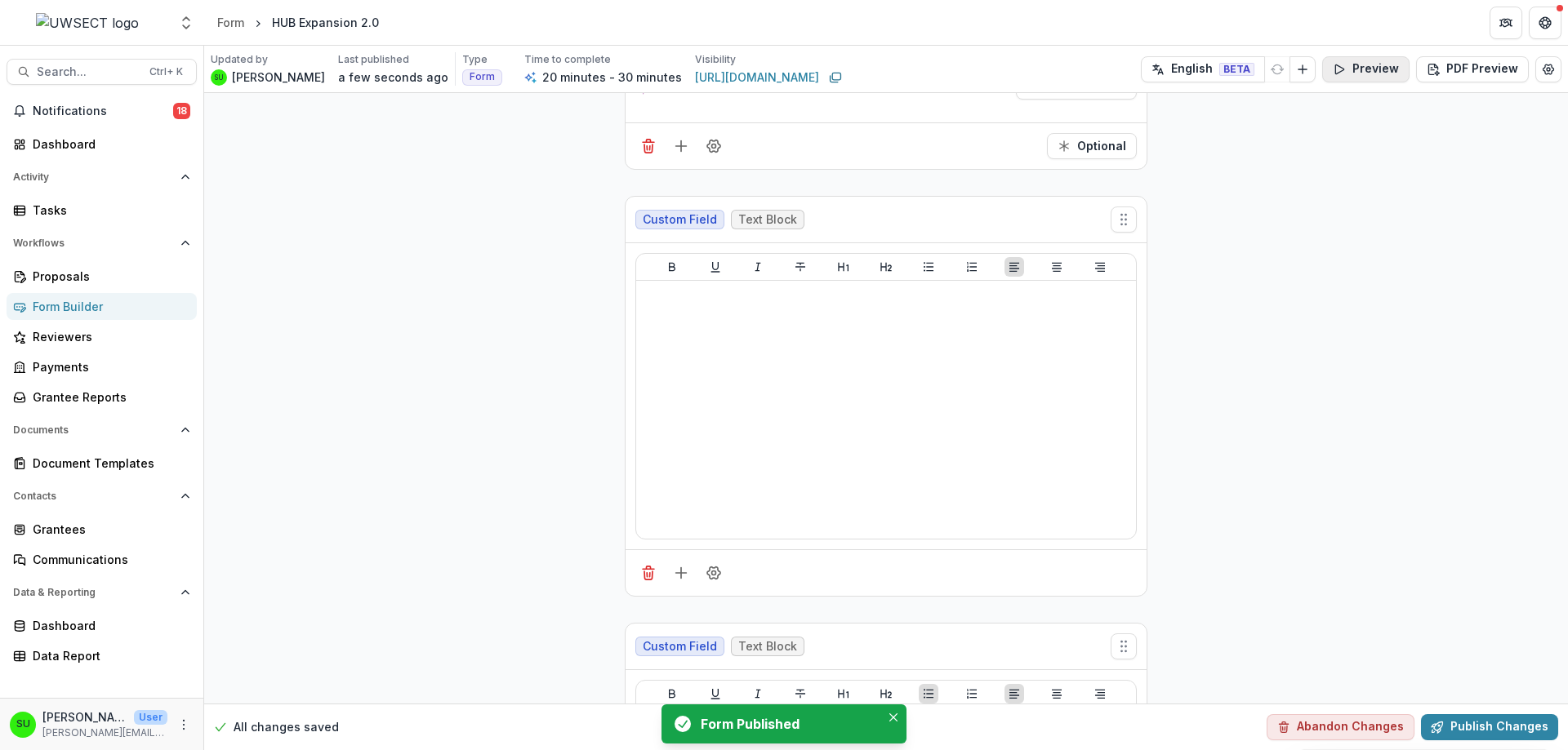
click at [1363, 63] on button "Preview" at bounding box center [1366, 70] width 88 height 26
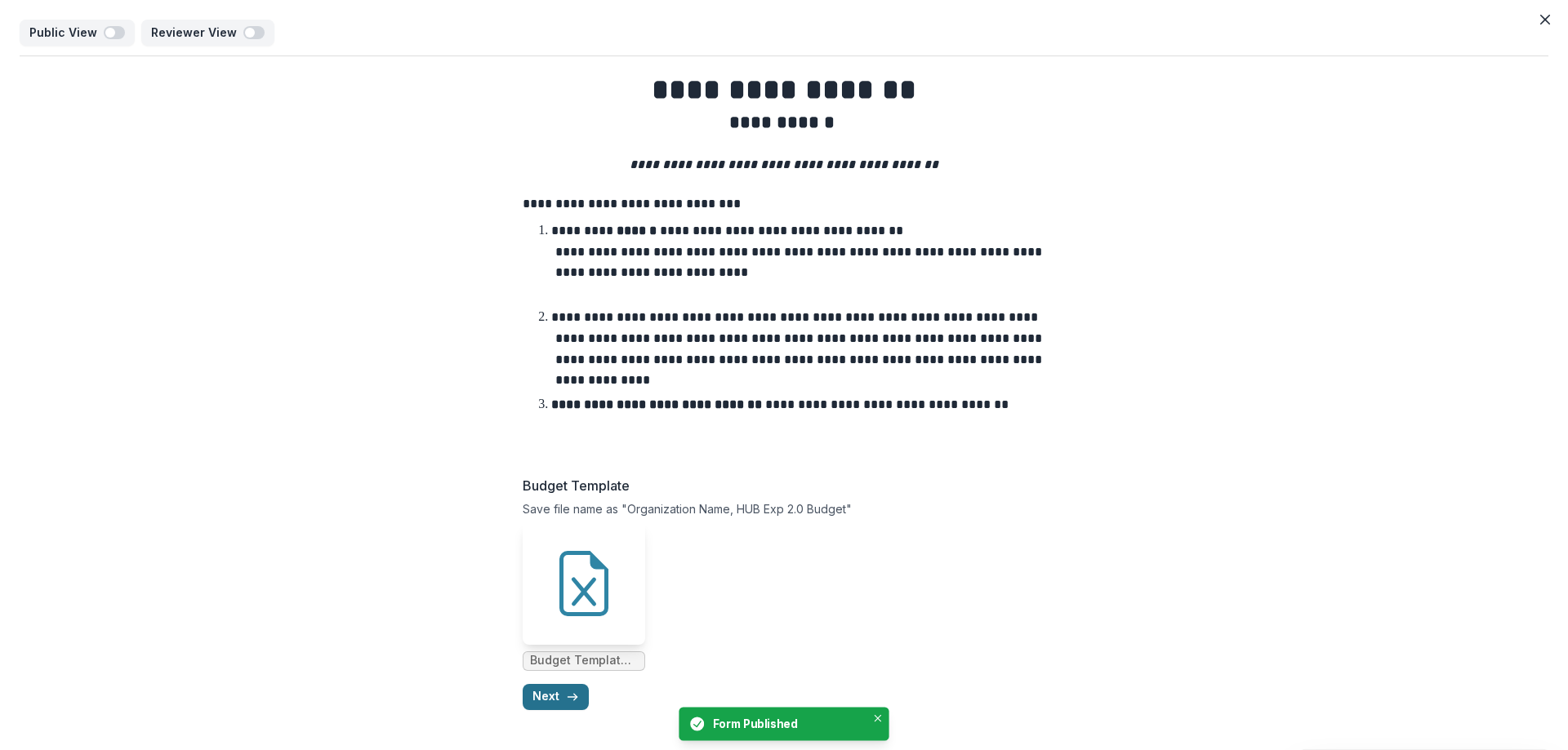
click at [566, 692] on icon "button" at bounding box center [573, 697] width 13 height 13
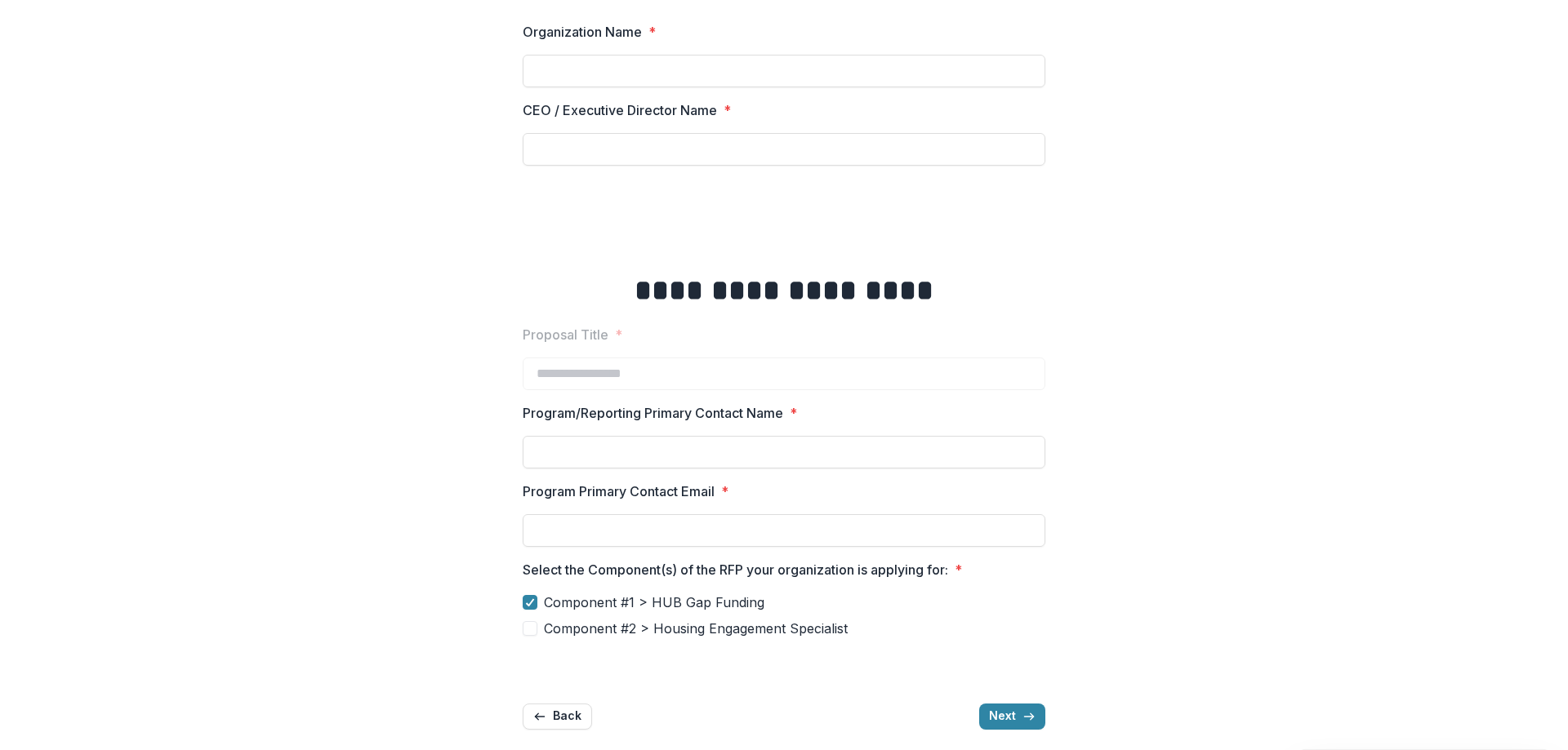
scroll to position [185, 0]
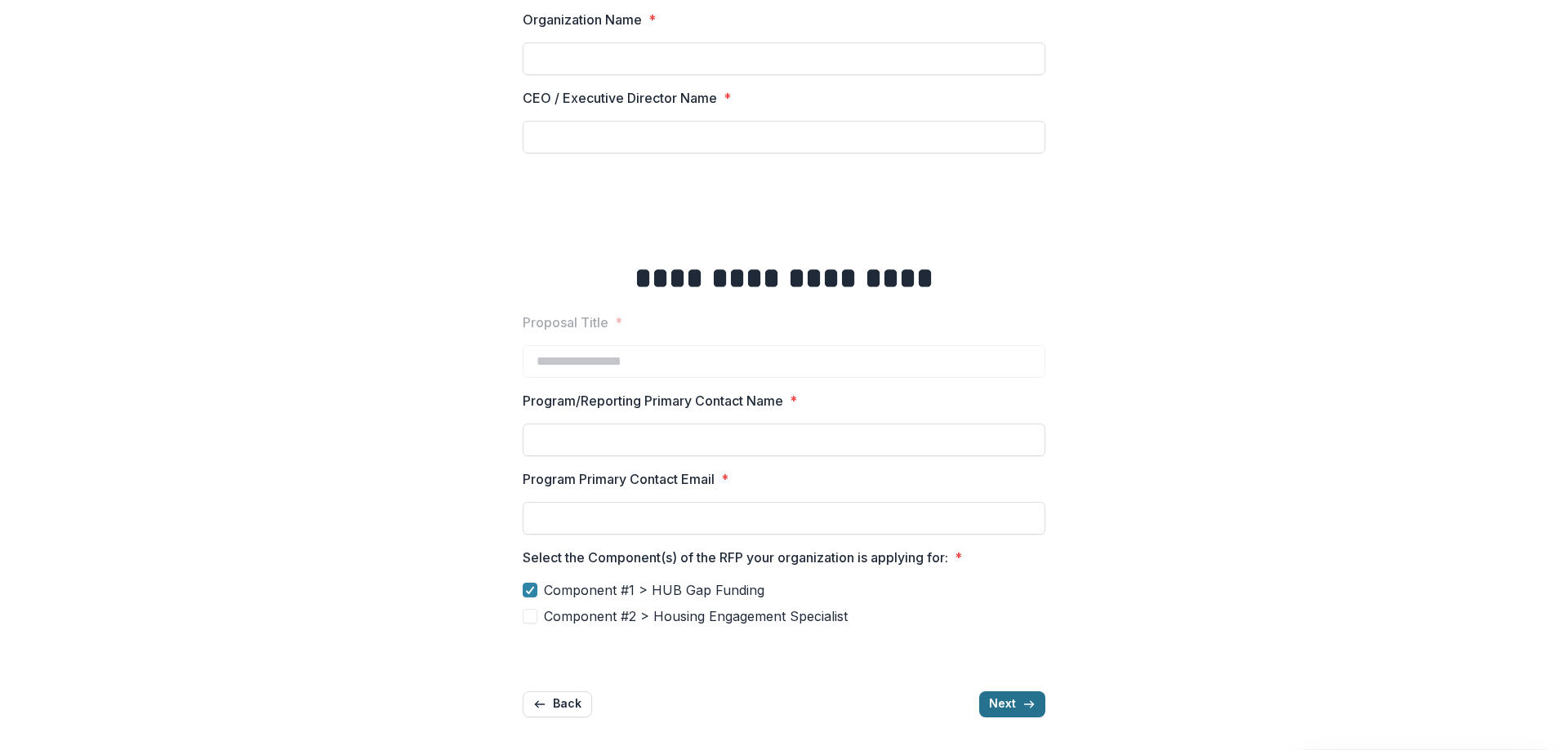
click at [1022, 700] on icon "button" at bounding box center [1029, 704] width 13 height 13
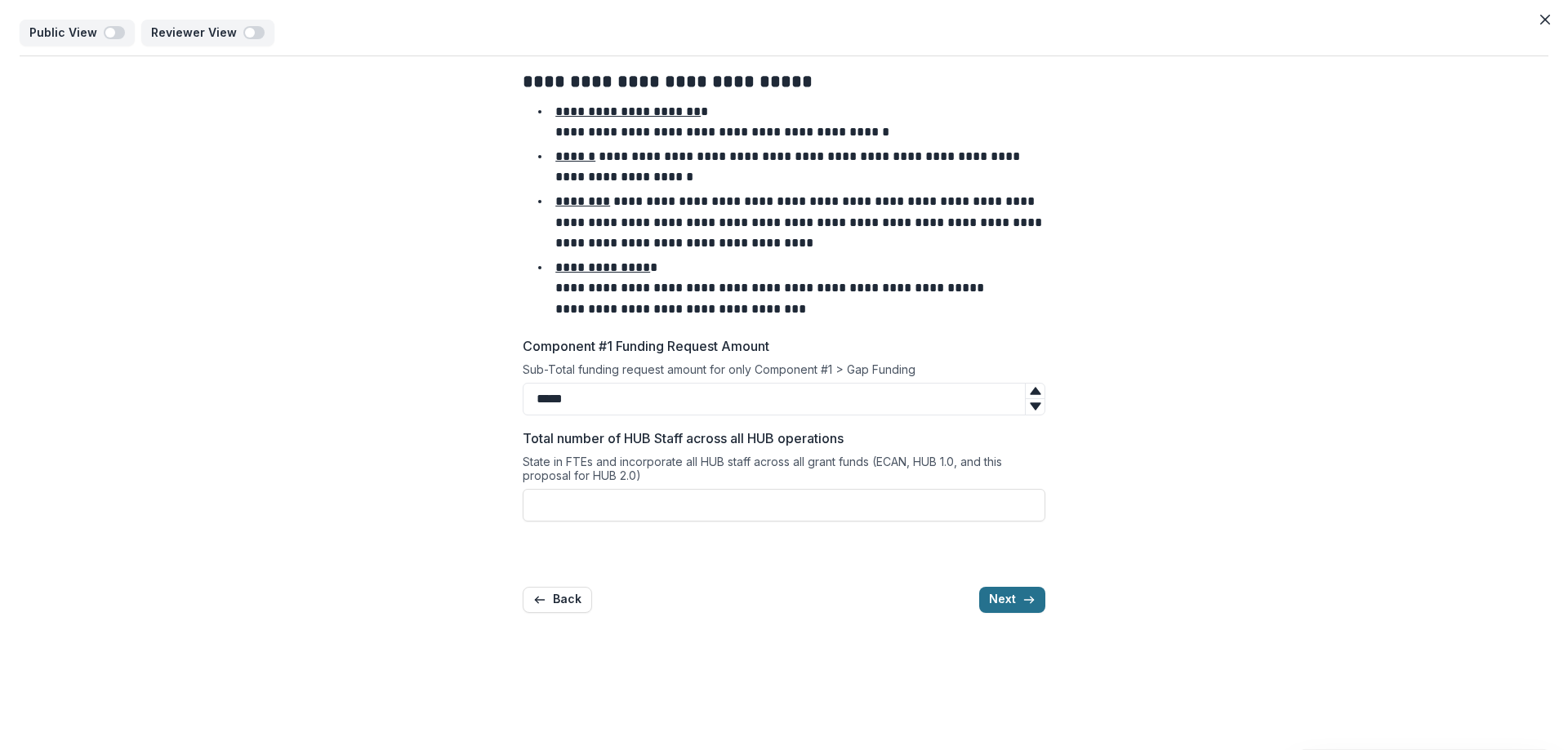
scroll to position [0, 0]
click at [567, 605] on button "Back" at bounding box center [557, 599] width 70 height 26
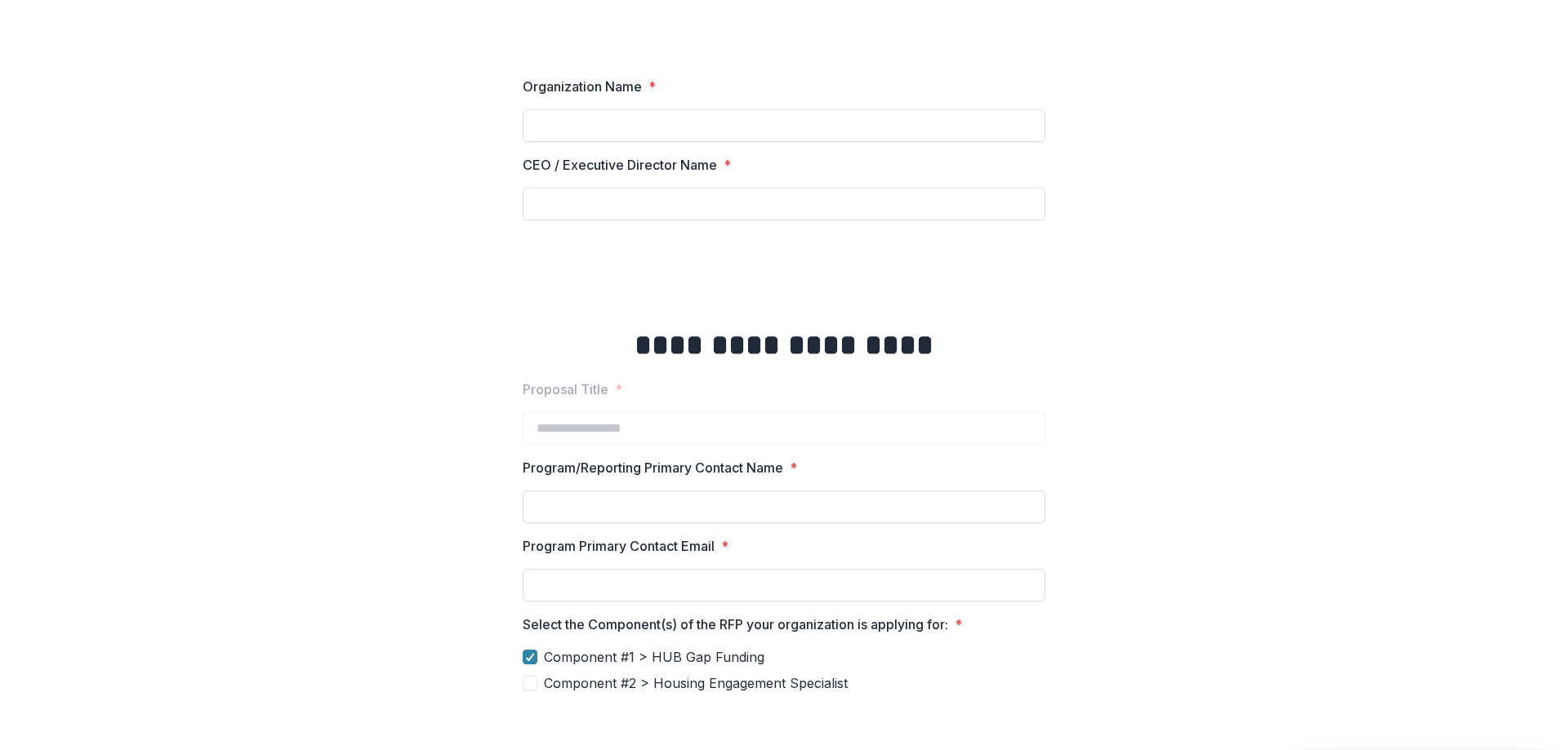
scroll to position [185, 0]
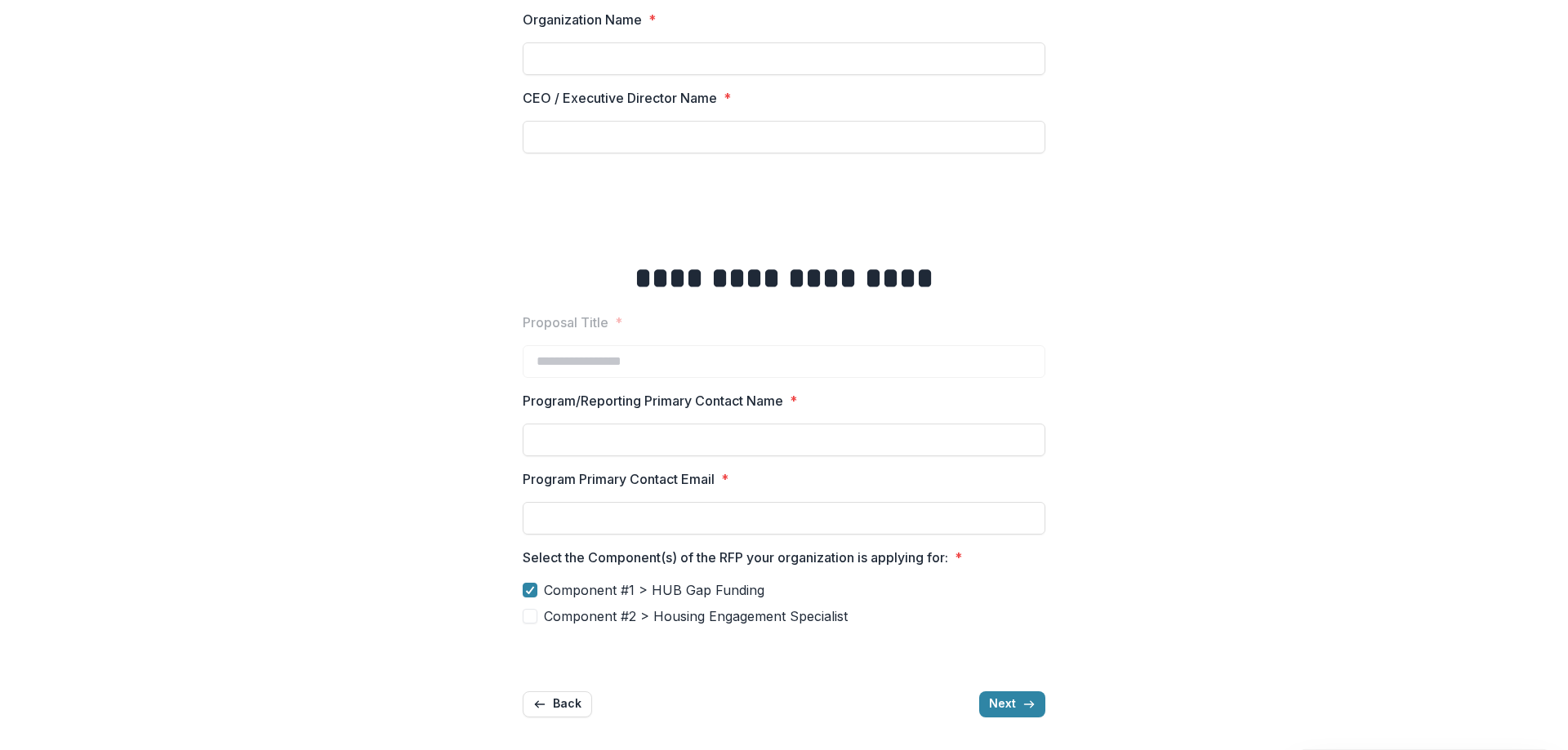
click at [549, 593] on span "Component #1 > HUB Gap Funding" at bounding box center [654, 589] width 221 height 20
click at [555, 619] on span "Component #2 > Housing Engagement Specialist" at bounding box center [696, 616] width 304 height 20
click at [1022, 700] on icon "button" at bounding box center [1029, 704] width 13 height 13
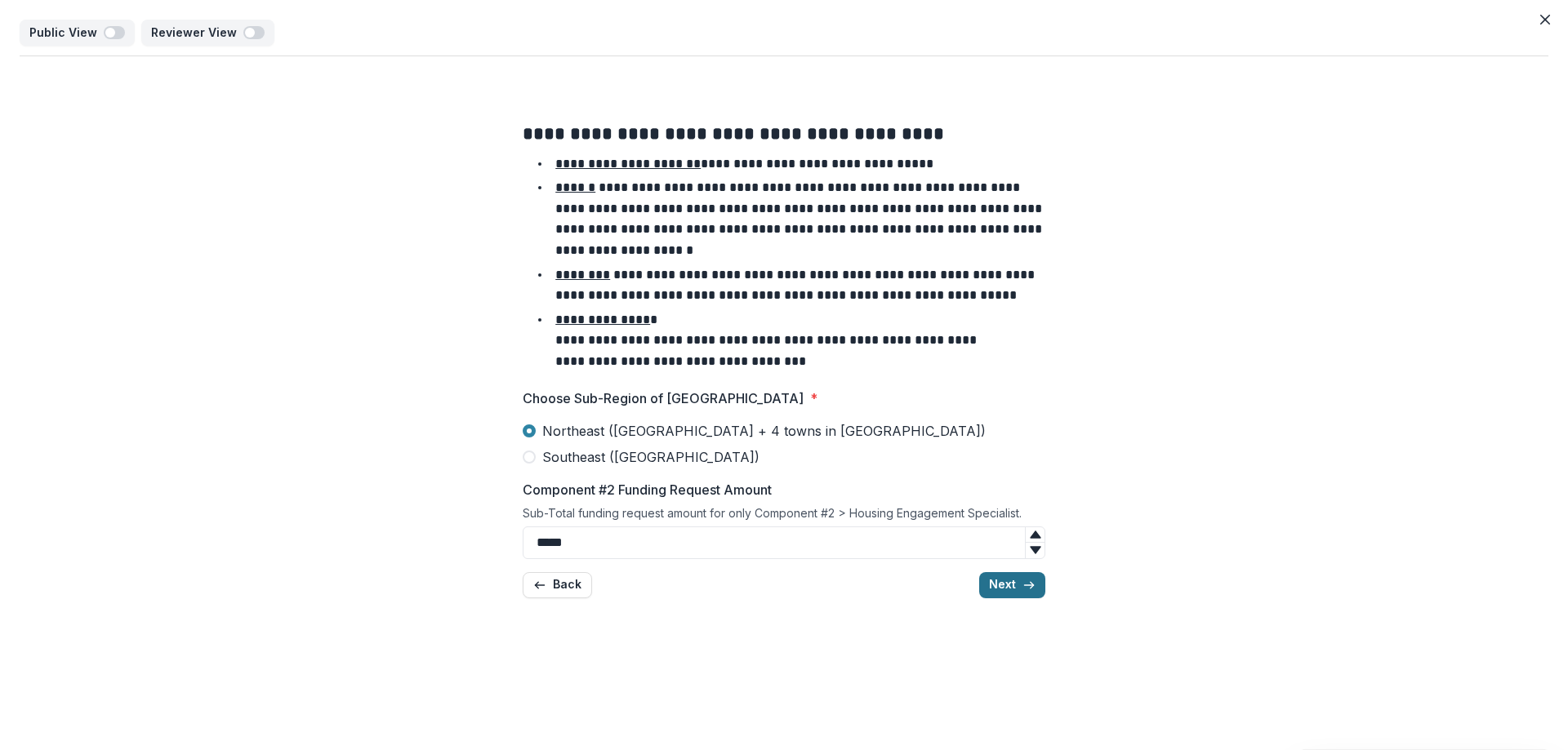
click at [1005, 591] on button "Next" at bounding box center [1011, 585] width 66 height 26
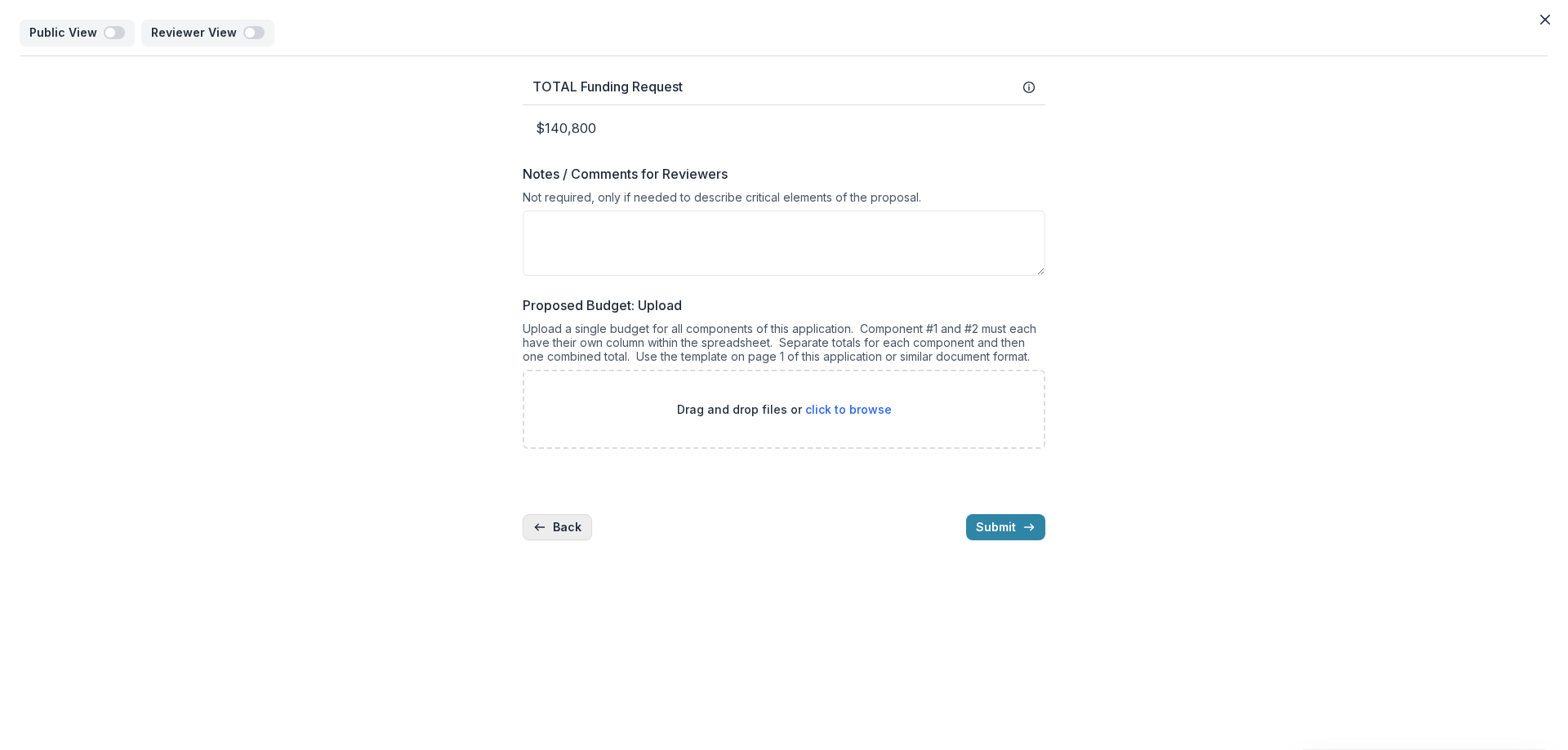
click at [580, 533] on button "Back" at bounding box center [557, 527] width 70 height 26
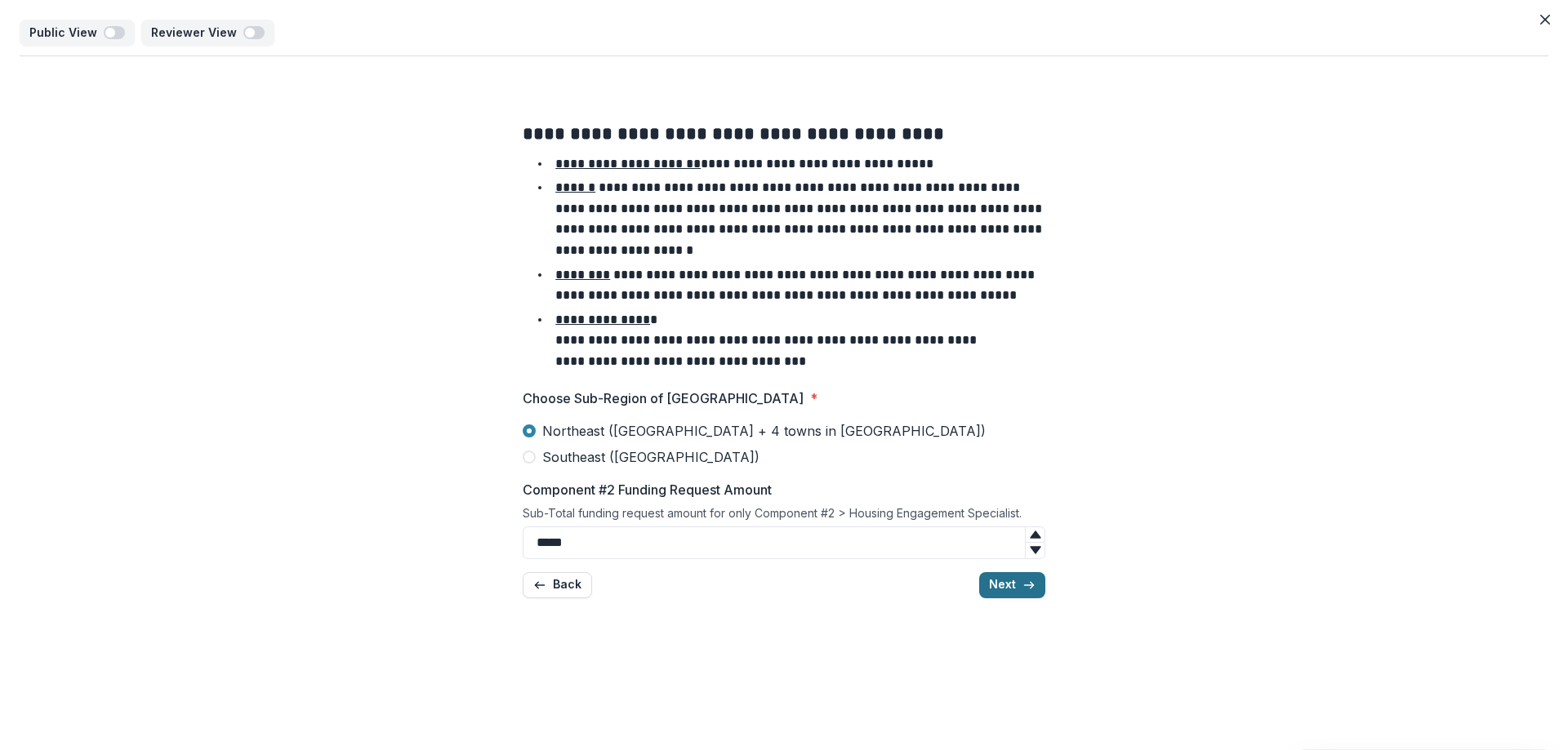
click at [1033, 591] on icon "button" at bounding box center [1029, 585] width 13 height 13
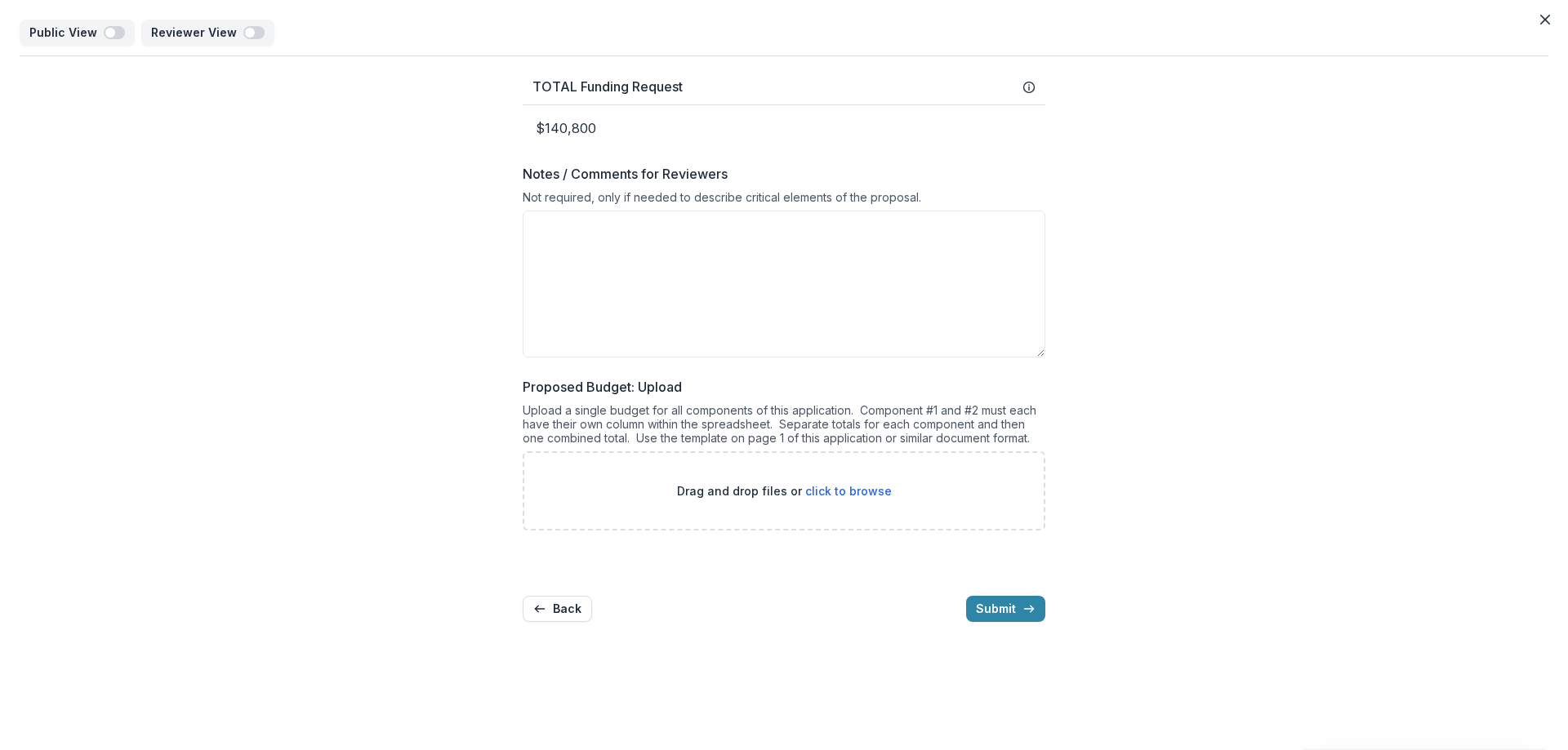
drag, startPoint x: 1036, startPoint y: 272, endPoint x: 1046, endPoint y: 354, distance: 82.6
click at [1046, 354] on div "TOTAL Funding Request $140,800 Notes / Comments for Reviewers Not required, onl…" at bounding box center [783, 346] width 548 height 579
click at [568, 610] on button "Back" at bounding box center [557, 609] width 70 height 26
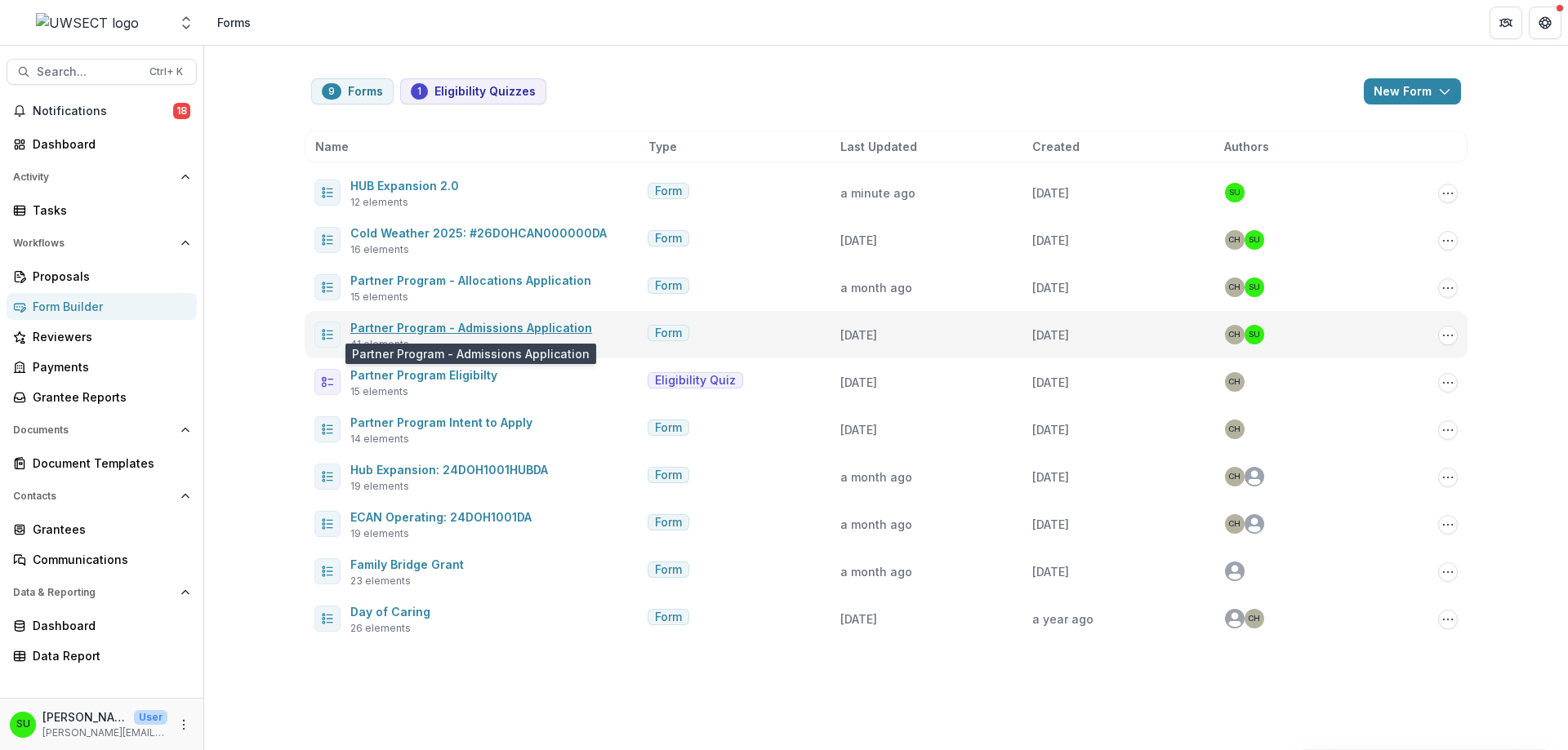
click at [554, 322] on link "Partner Program - Admissions Application" at bounding box center [471, 328] width 242 height 14
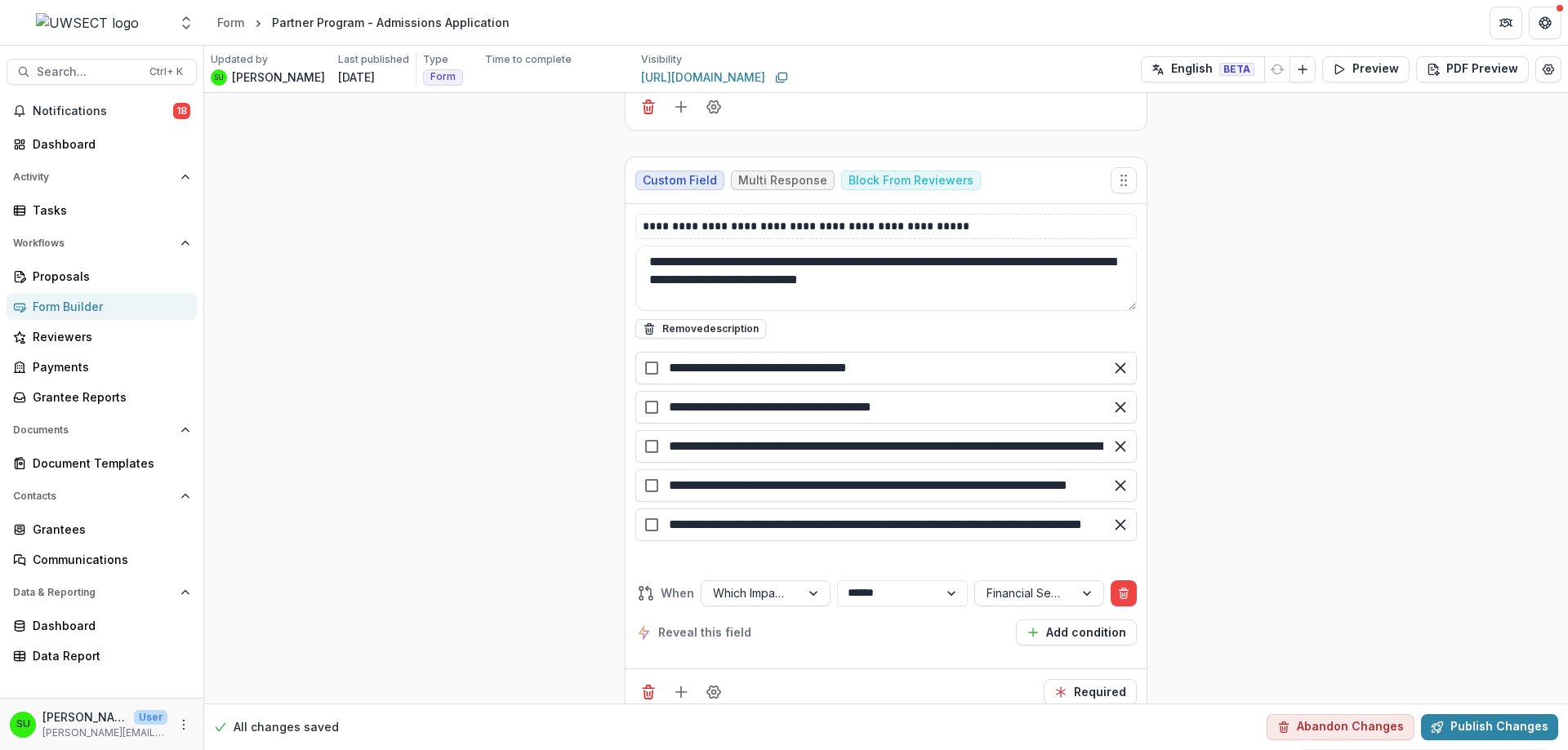
scroll to position [16747, 0]
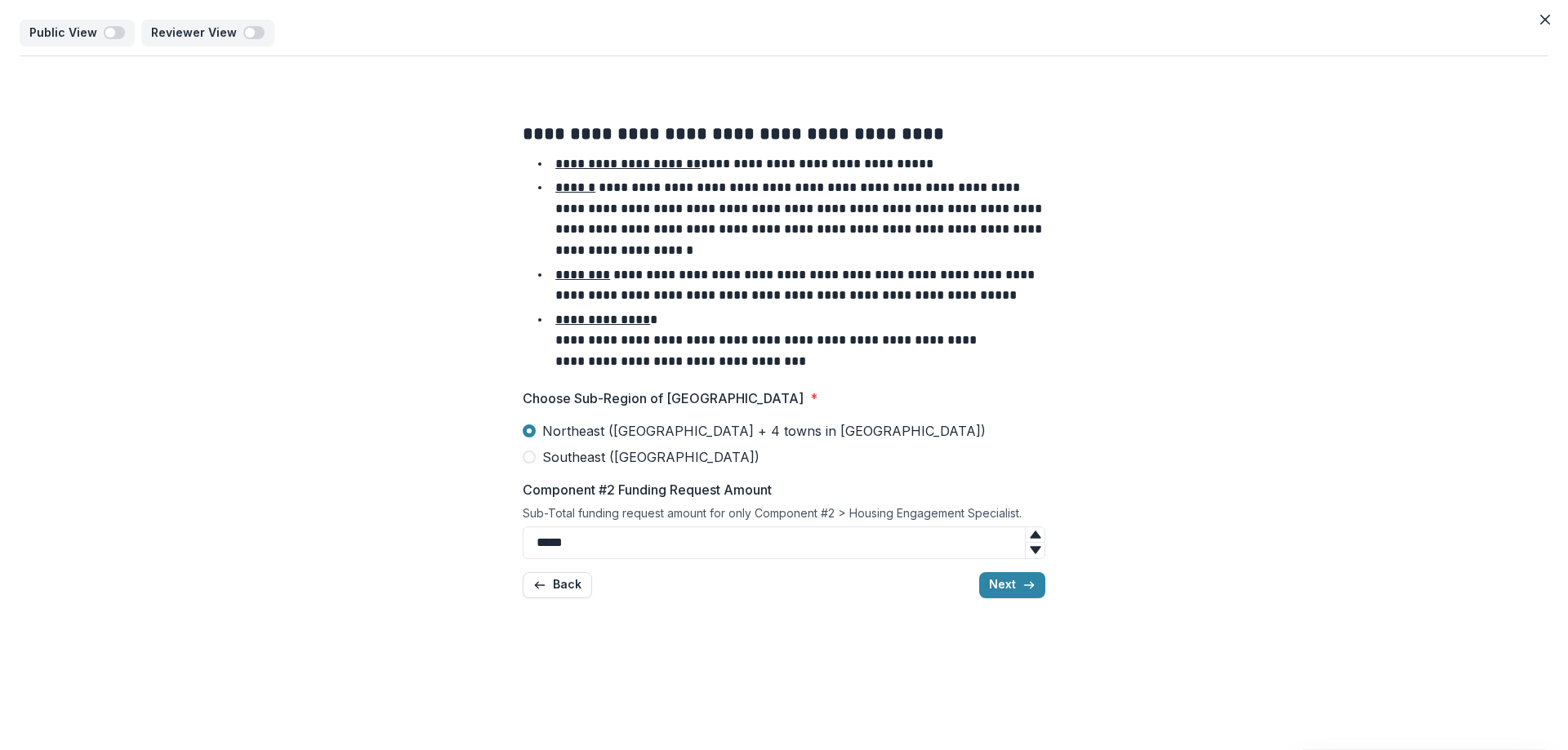
scroll to position [6575, 0]
click at [548, 583] on button "Back" at bounding box center [557, 585] width 70 height 26
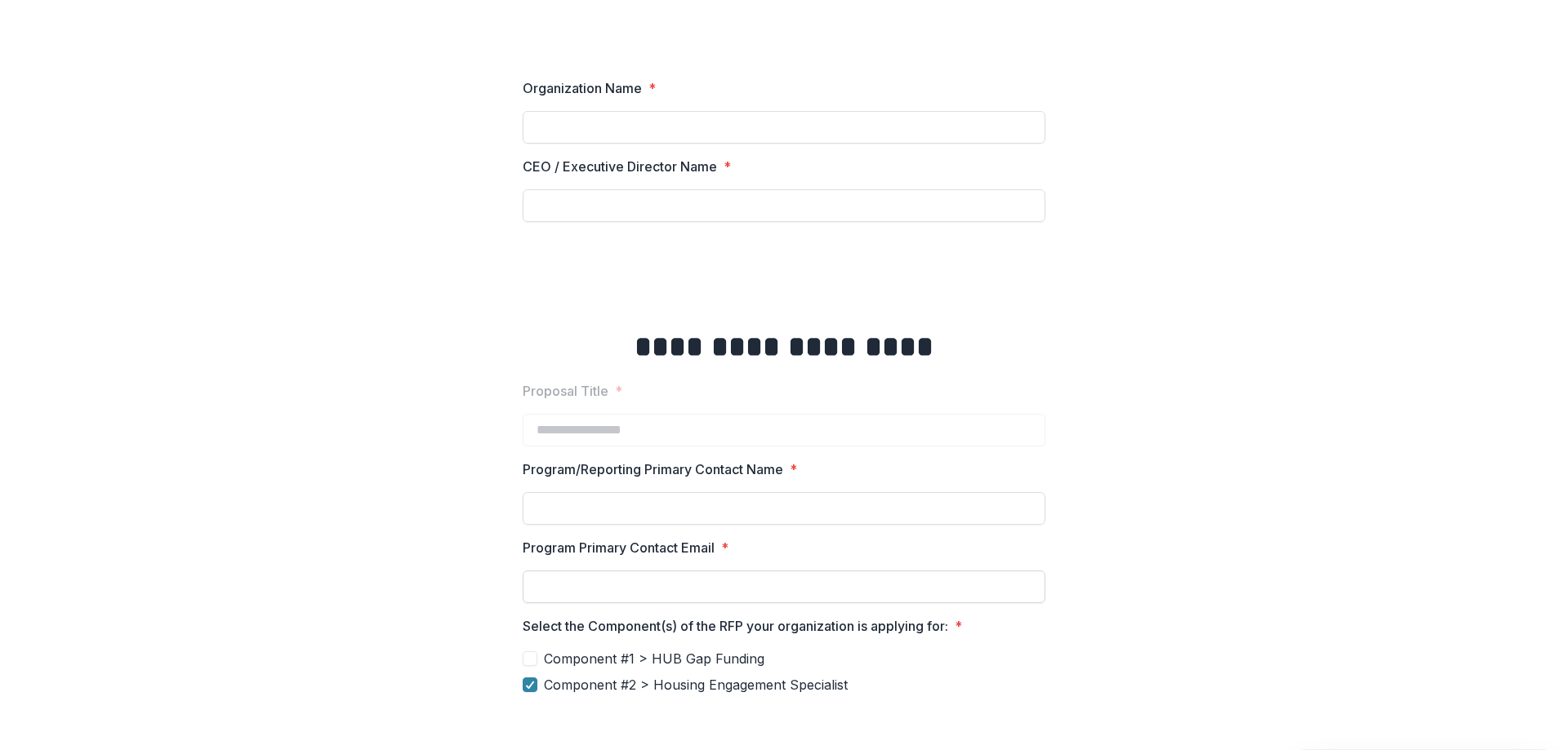
scroll to position [185, 0]
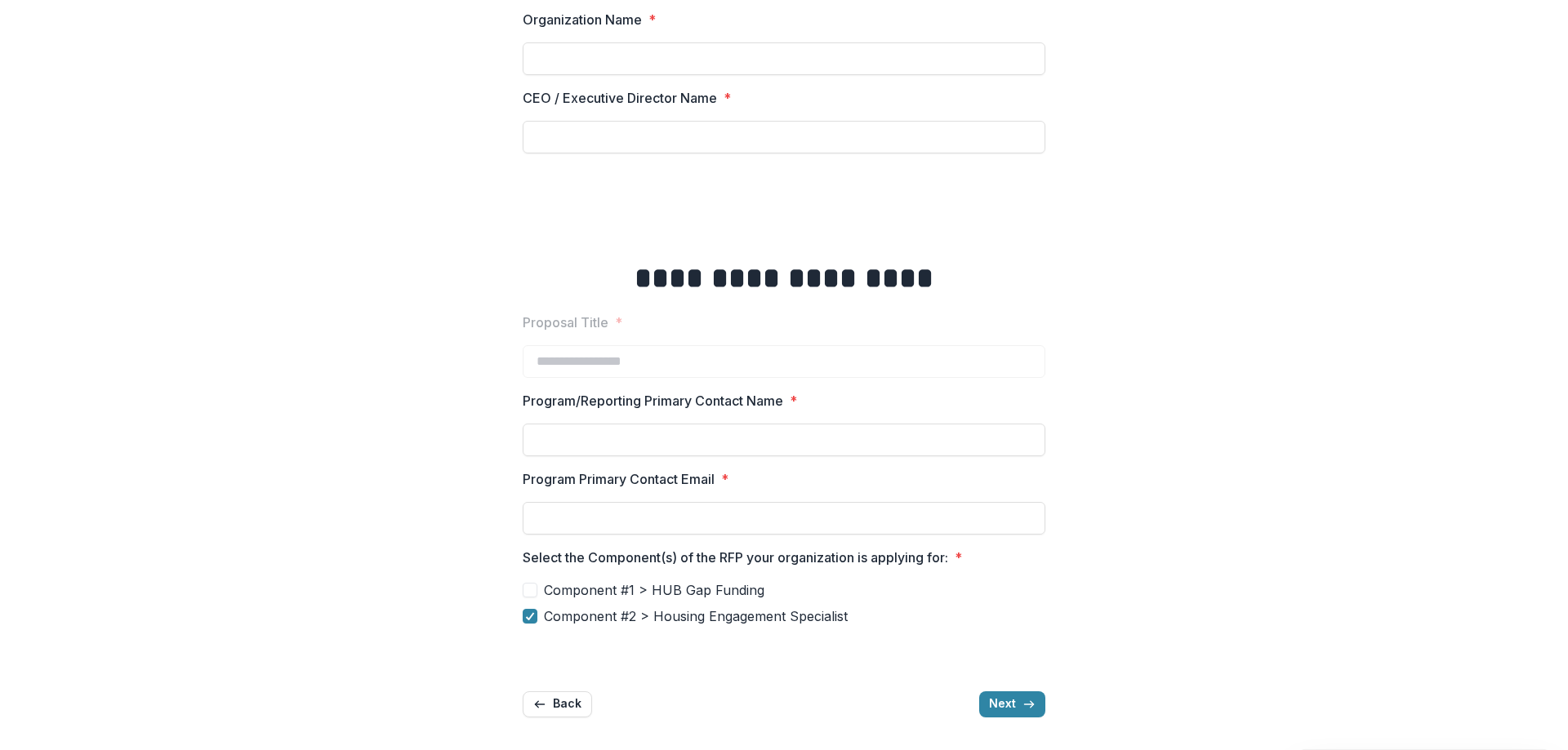
click at [577, 588] on span "Component #1 > HUB Gap Funding" at bounding box center [654, 589] width 221 height 20
click at [995, 707] on button "Next" at bounding box center [1011, 704] width 66 height 26
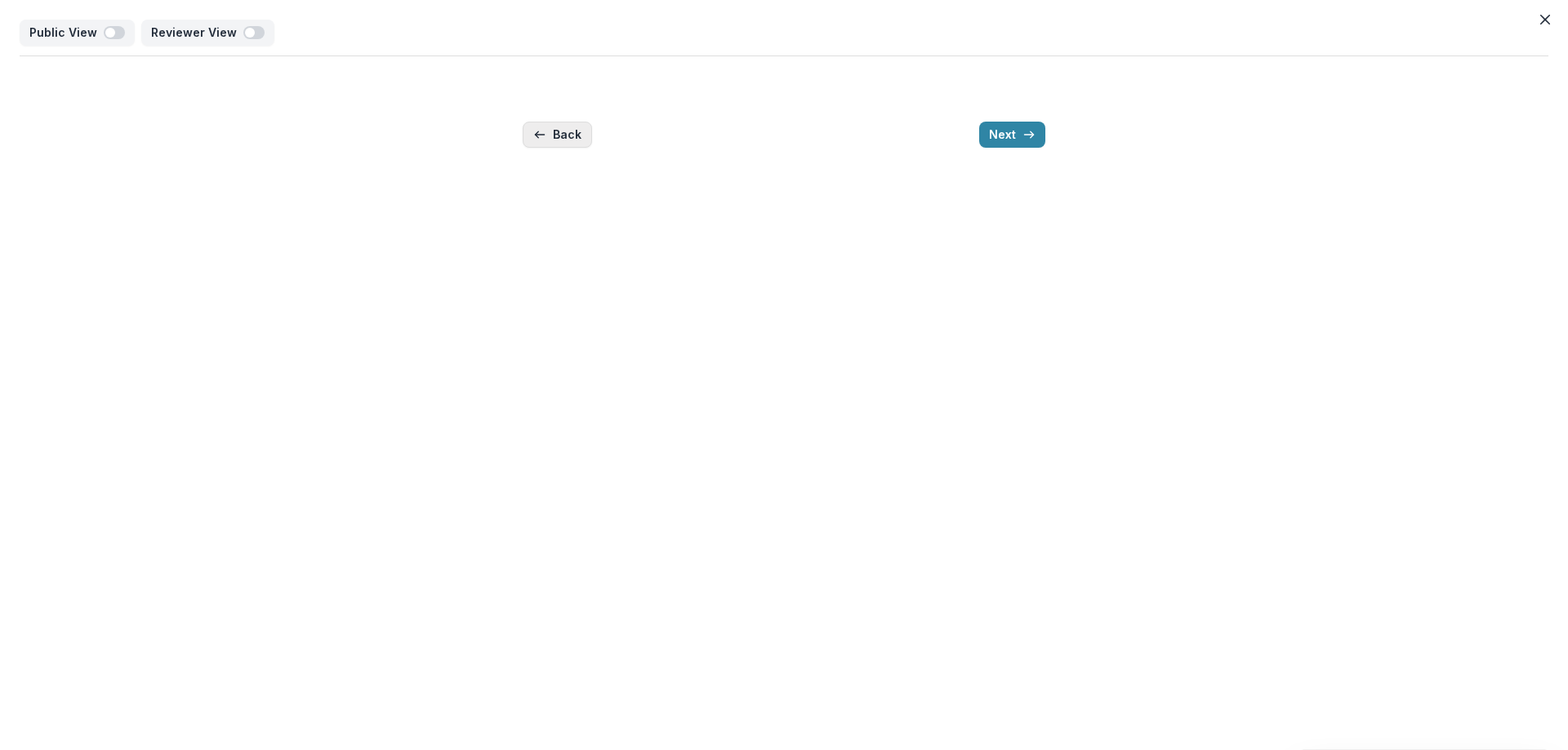
click at [556, 131] on button "Back" at bounding box center [557, 135] width 70 height 26
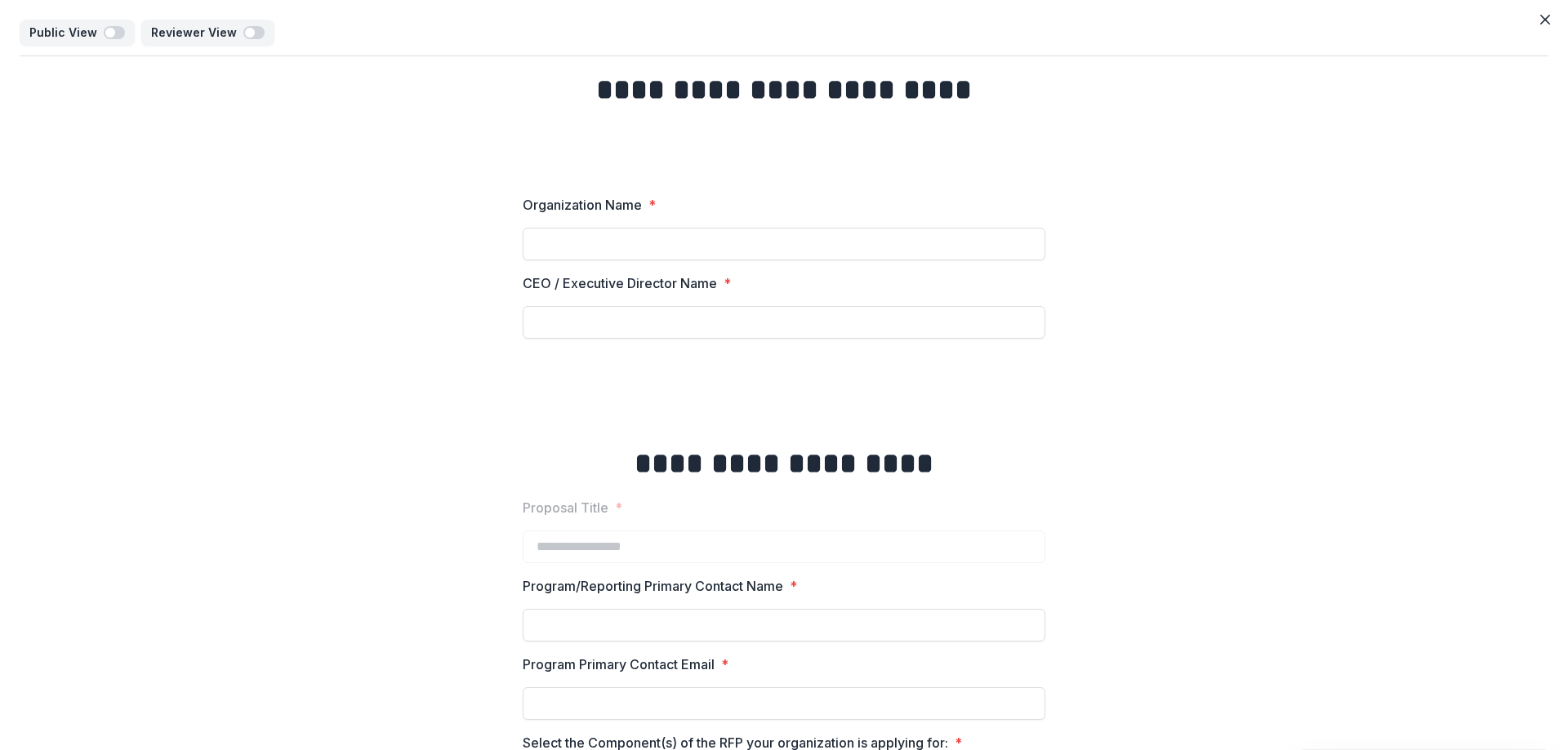
click at [1539, 36] on div "Public View Reviewer View" at bounding box center [784, 37] width 1529 height 36
click at [1542, 24] on button "Close" at bounding box center [1545, 20] width 26 height 26
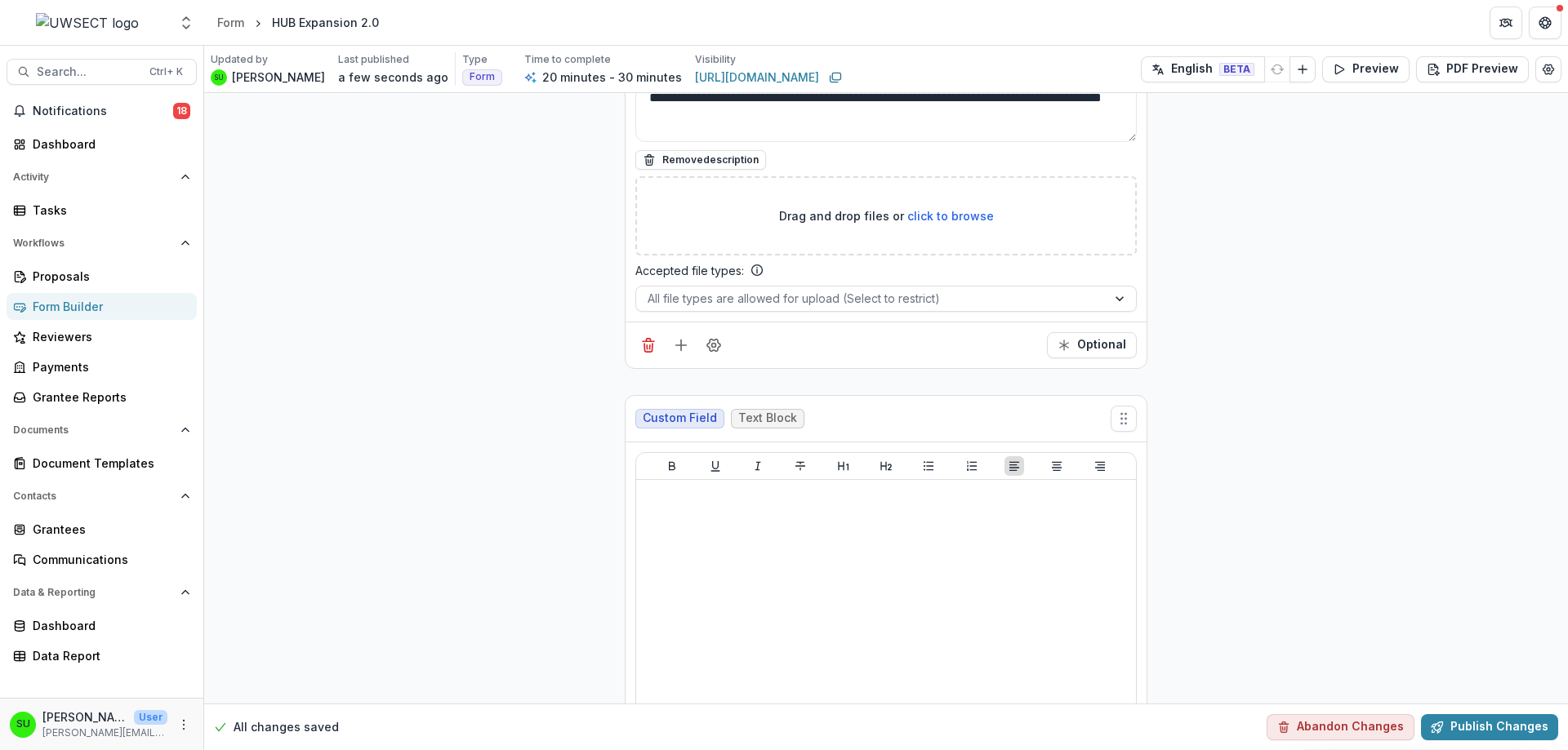
scroll to position [9757, 0]
click at [1385, 59] on button "Preview" at bounding box center [1366, 70] width 88 height 26
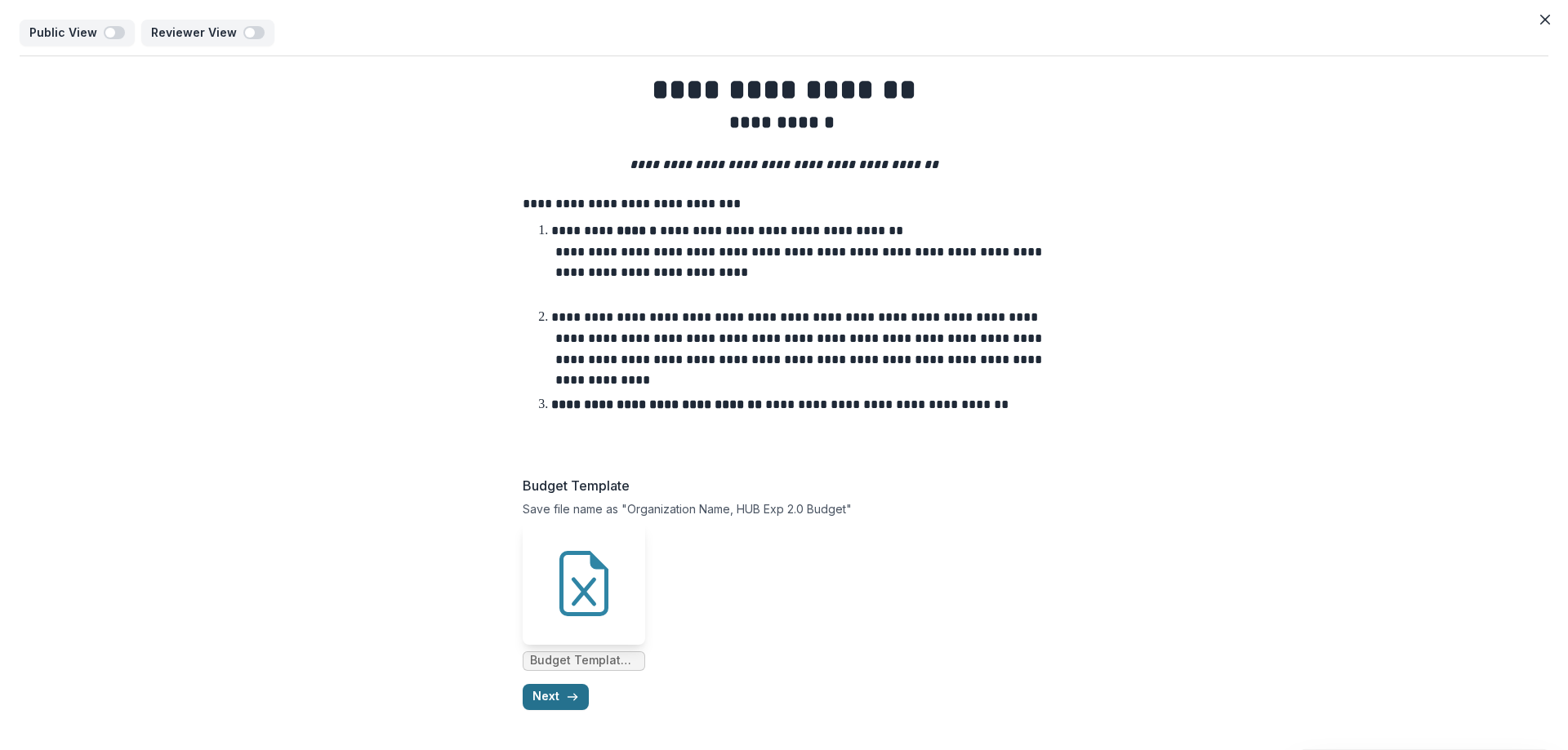
click at [554, 705] on button "Next" at bounding box center [555, 697] width 66 height 26
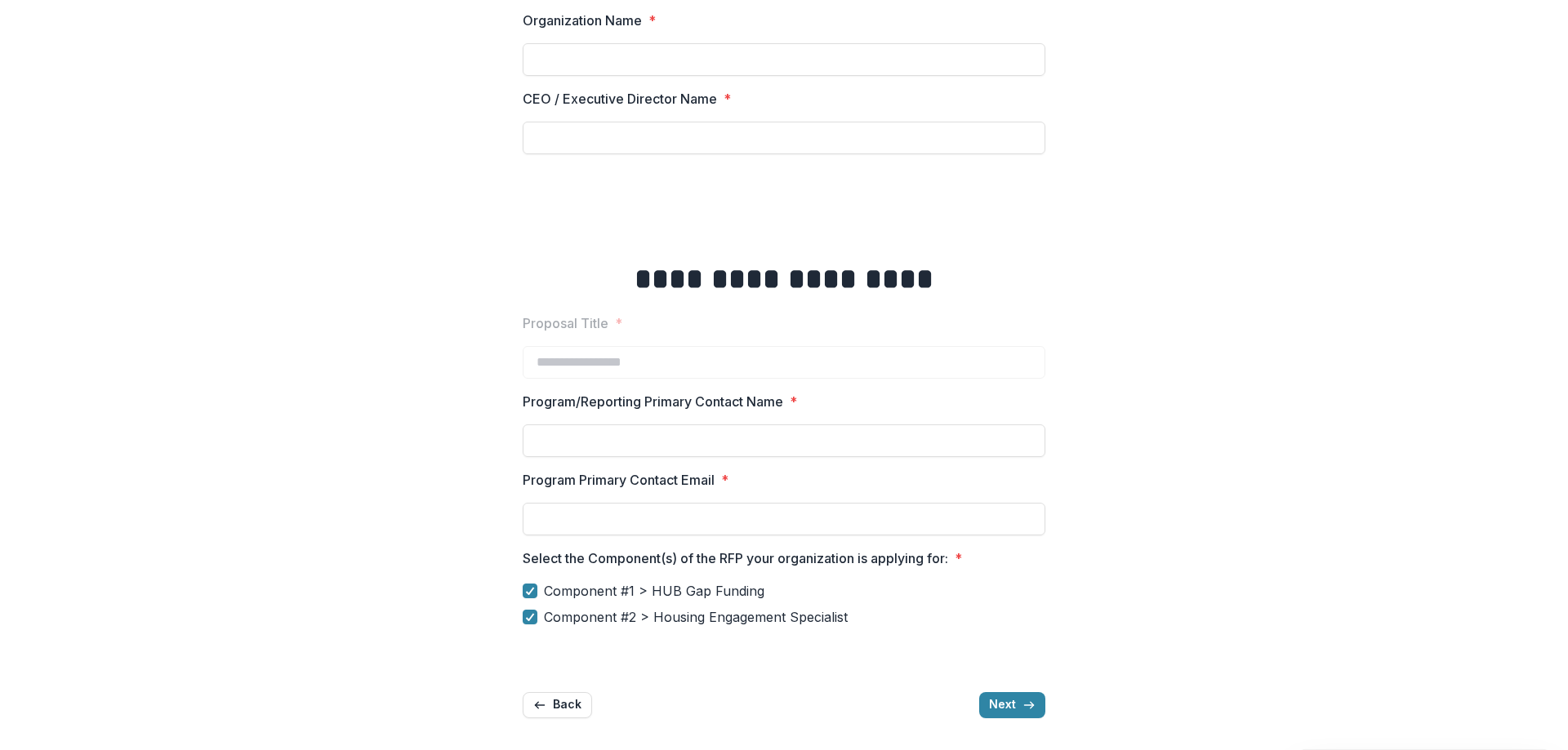
scroll to position [185, 0]
click at [988, 703] on button "Next" at bounding box center [1011, 704] width 66 height 26
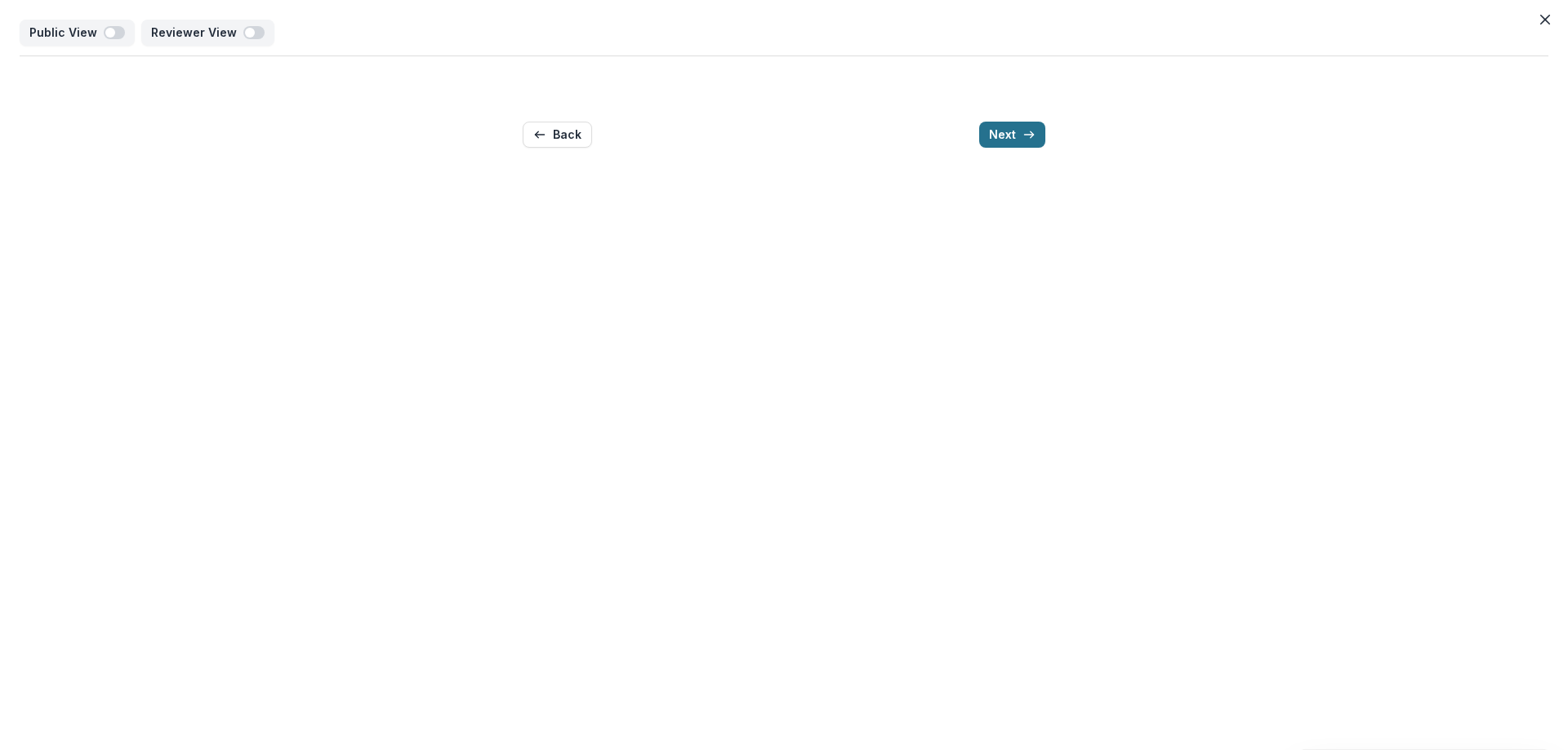
click at [1019, 126] on button "Next" at bounding box center [1011, 135] width 66 height 26
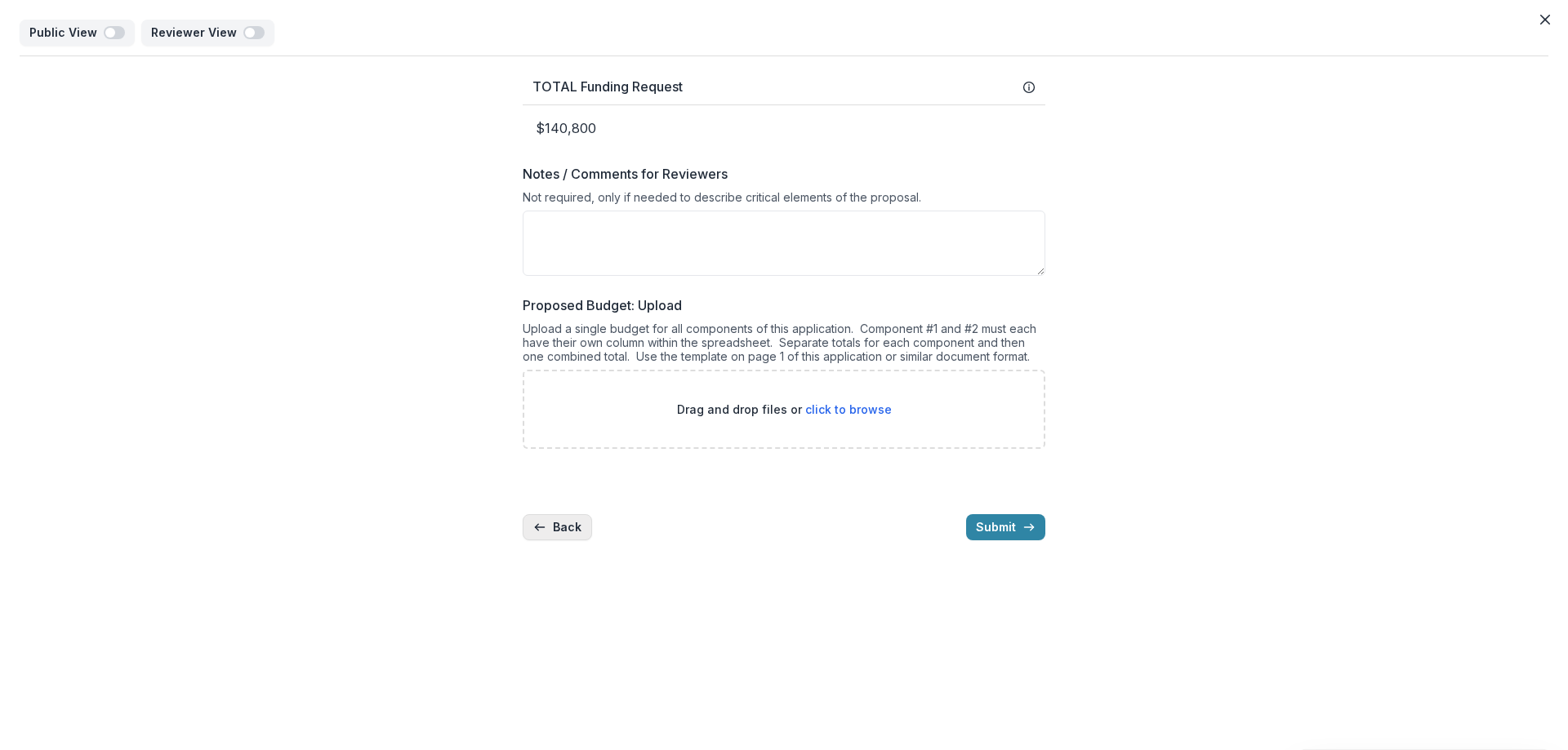
click at [547, 528] on button "Back" at bounding box center [557, 527] width 70 height 26
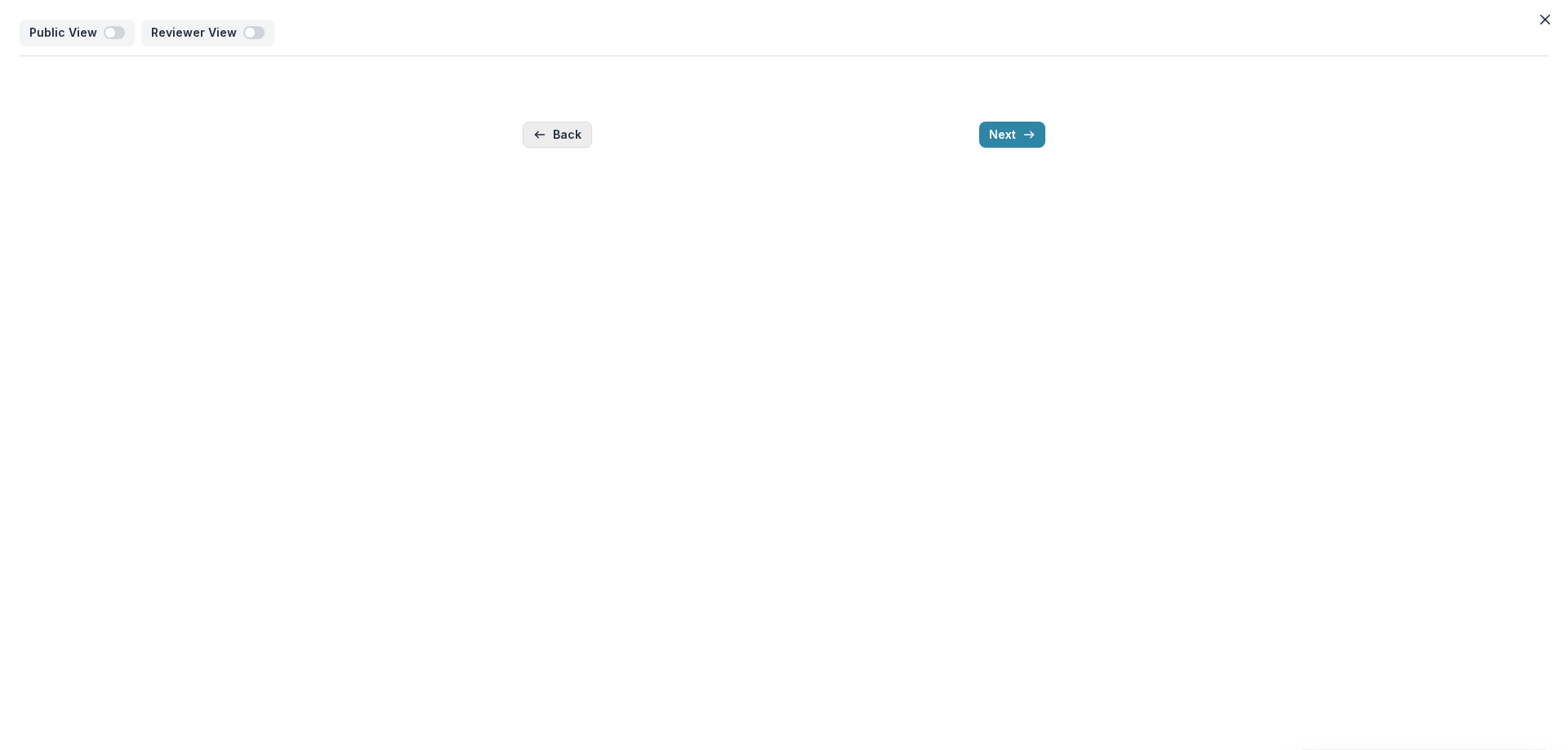
click at [553, 137] on button "Back" at bounding box center [557, 135] width 70 height 26
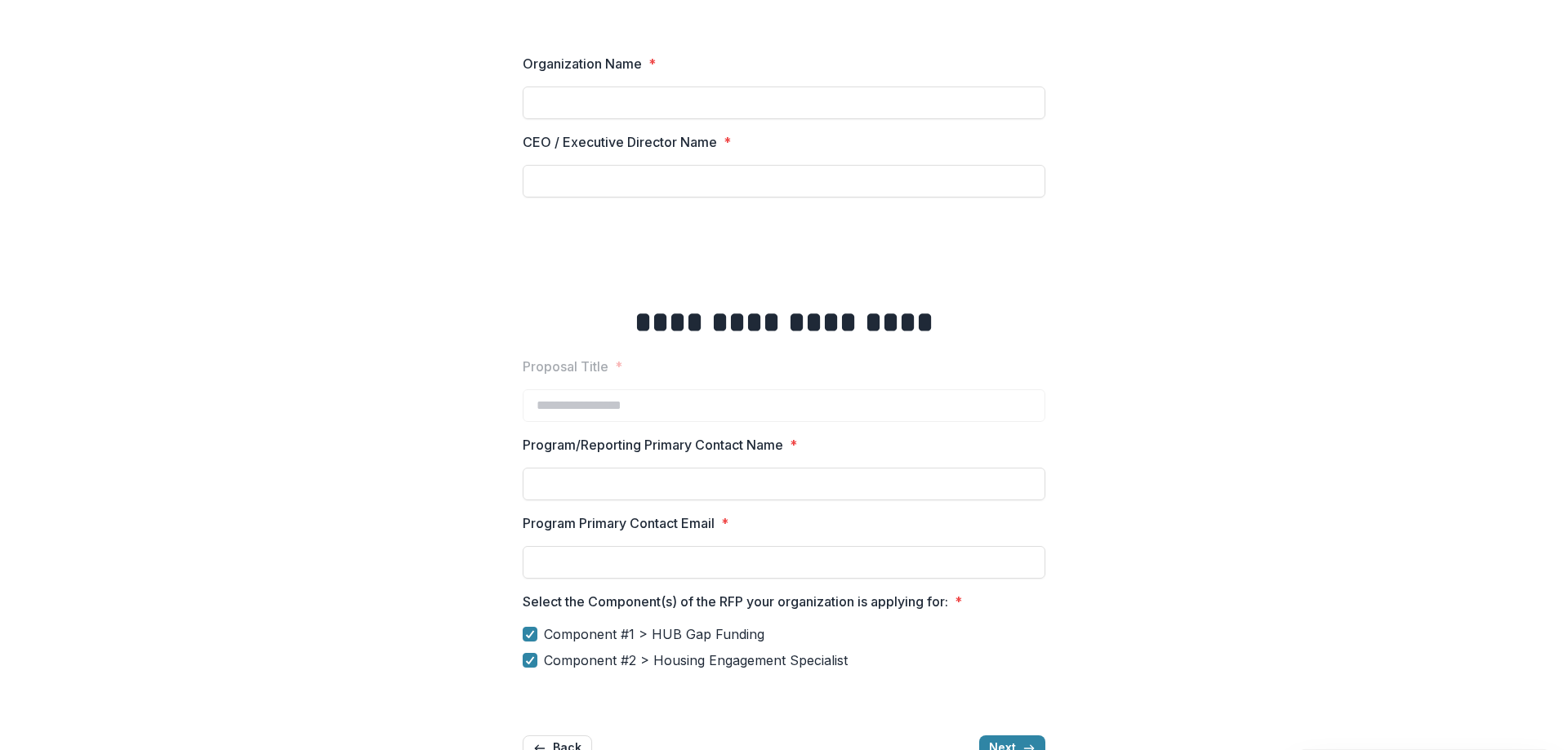
scroll to position [185, 0]
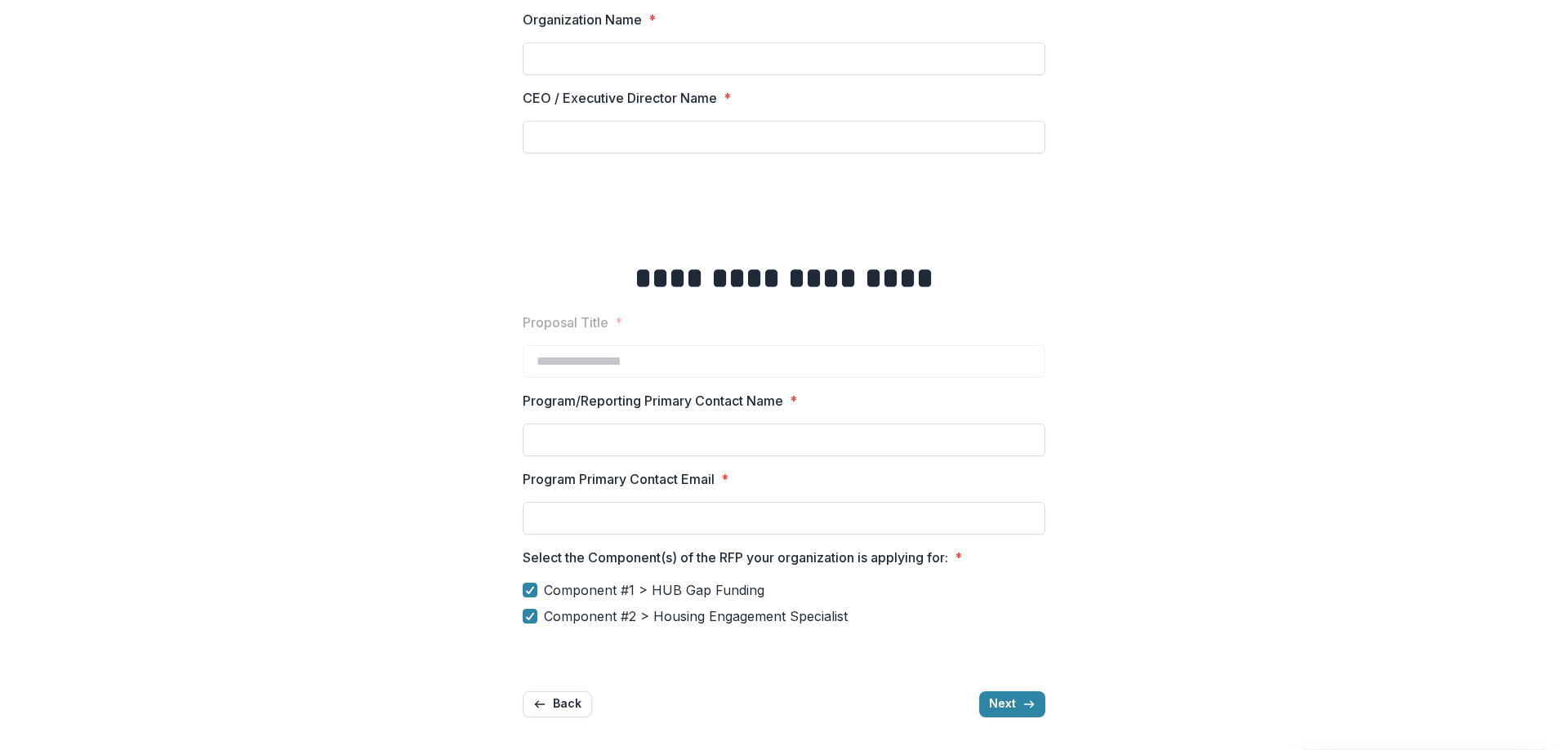
click at [554, 584] on span "Component #1 > HUB Gap Funding" at bounding box center [654, 589] width 221 height 20
click at [566, 620] on span "Component #2 > Housing Engagement Specialist" at bounding box center [696, 616] width 304 height 20
click at [567, 596] on span "Component #1 > HUB Gap Funding" at bounding box center [654, 589] width 221 height 20
click at [1003, 706] on button "Next" at bounding box center [1011, 704] width 66 height 26
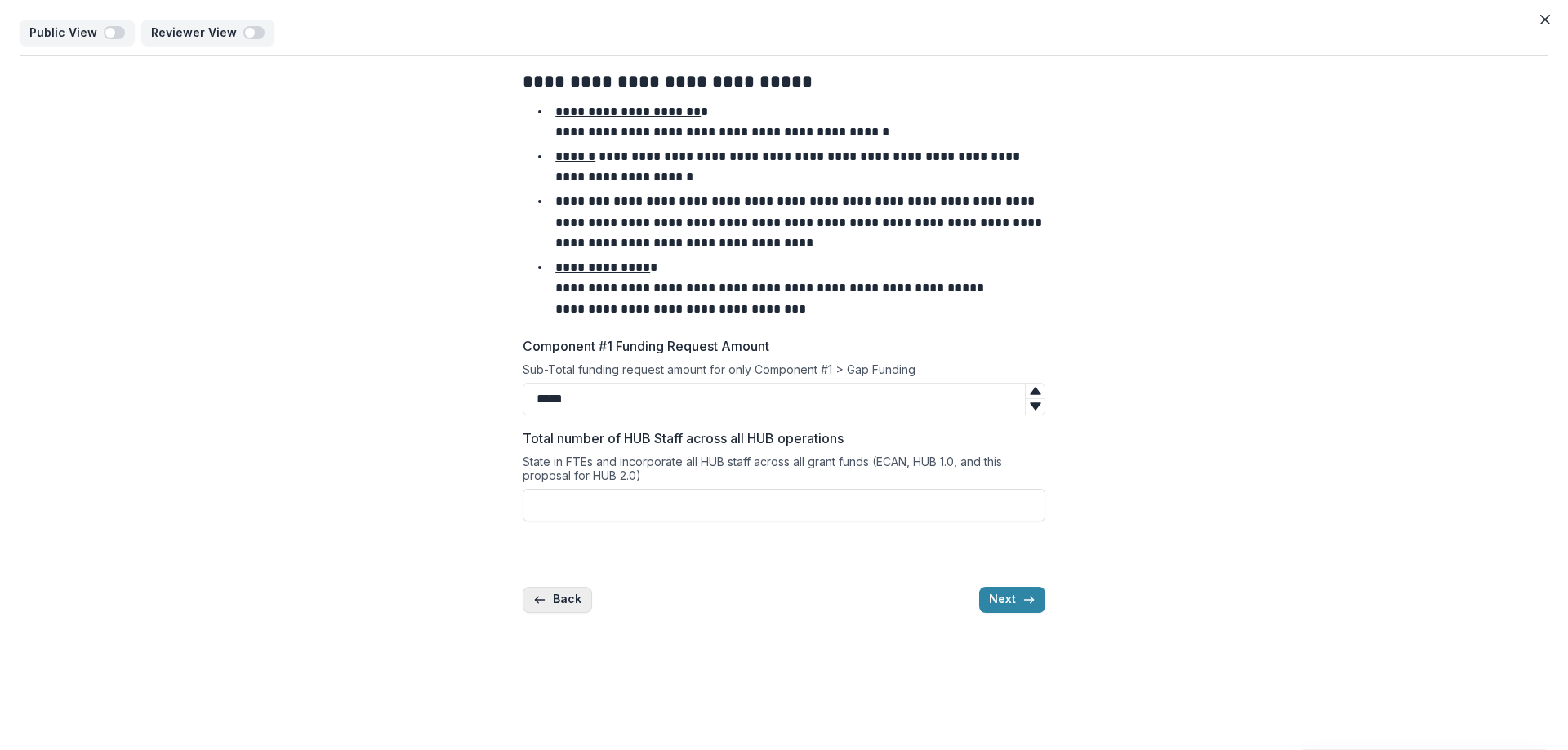
click at [571, 592] on button "Back" at bounding box center [557, 599] width 70 height 26
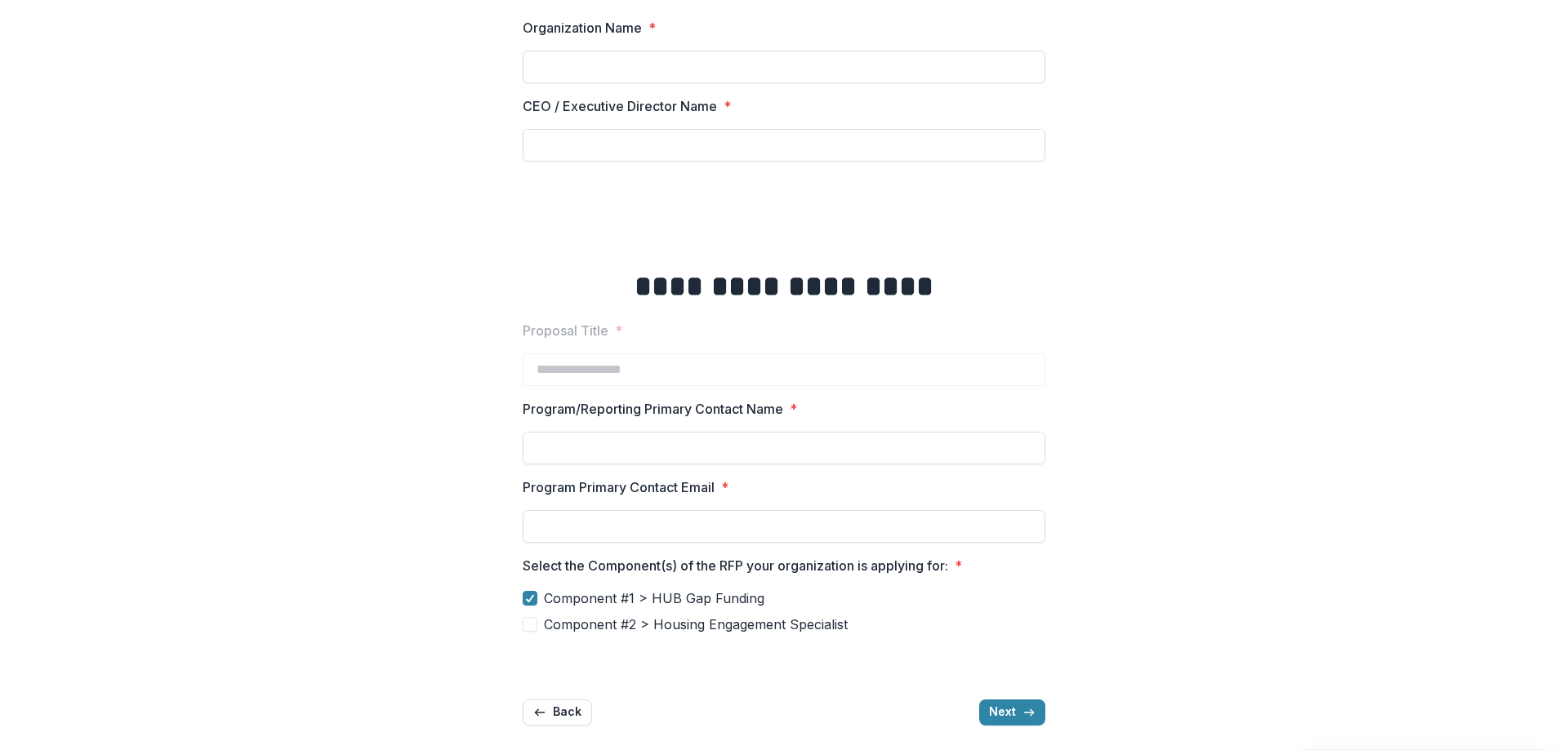
scroll to position [185, 0]
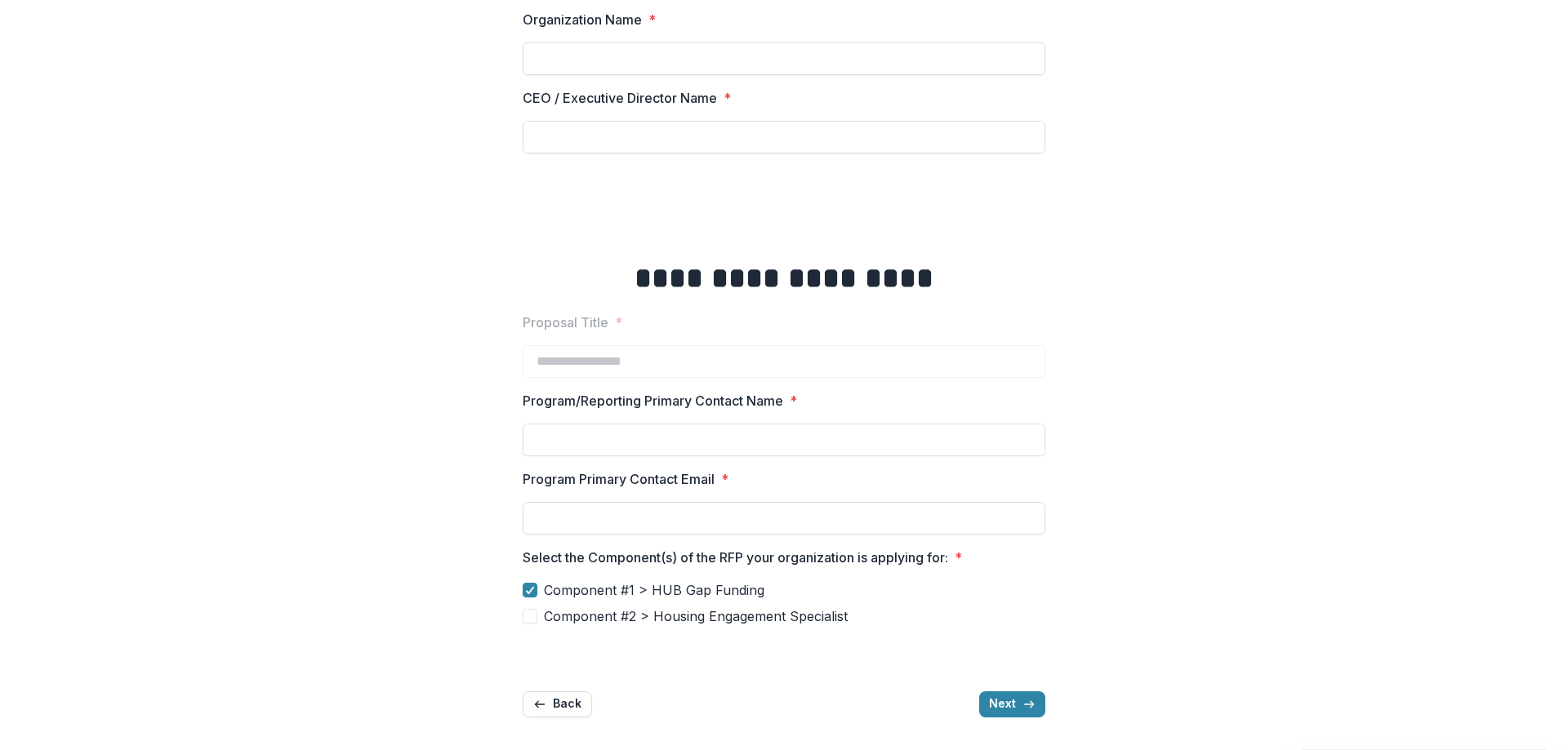
click at [547, 591] on span "Component #1 > HUB Gap Funding" at bounding box center [654, 589] width 221 height 20
click at [569, 616] on span "Component #2 > Housing Engagement Specialist" at bounding box center [696, 616] width 304 height 20
click at [1022, 696] on button "Next" at bounding box center [1011, 704] width 66 height 26
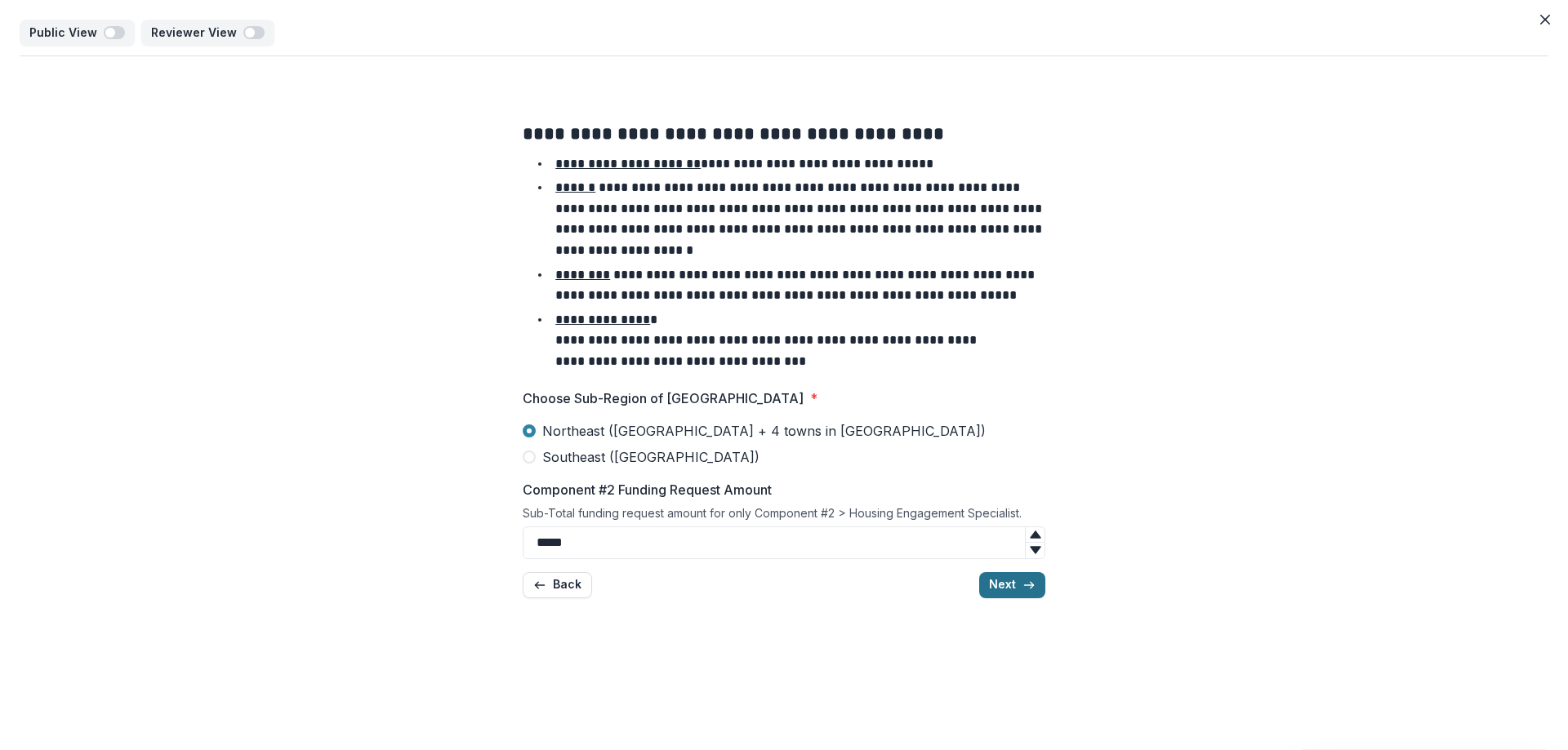
scroll to position [0, 0]
drag, startPoint x: 580, startPoint y: 580, endPoint x: 1071, endPoint y: 326, distance: 552.8
click at [580, 581] on button "Back" at bounding box center [557, 585] width 70 height 26
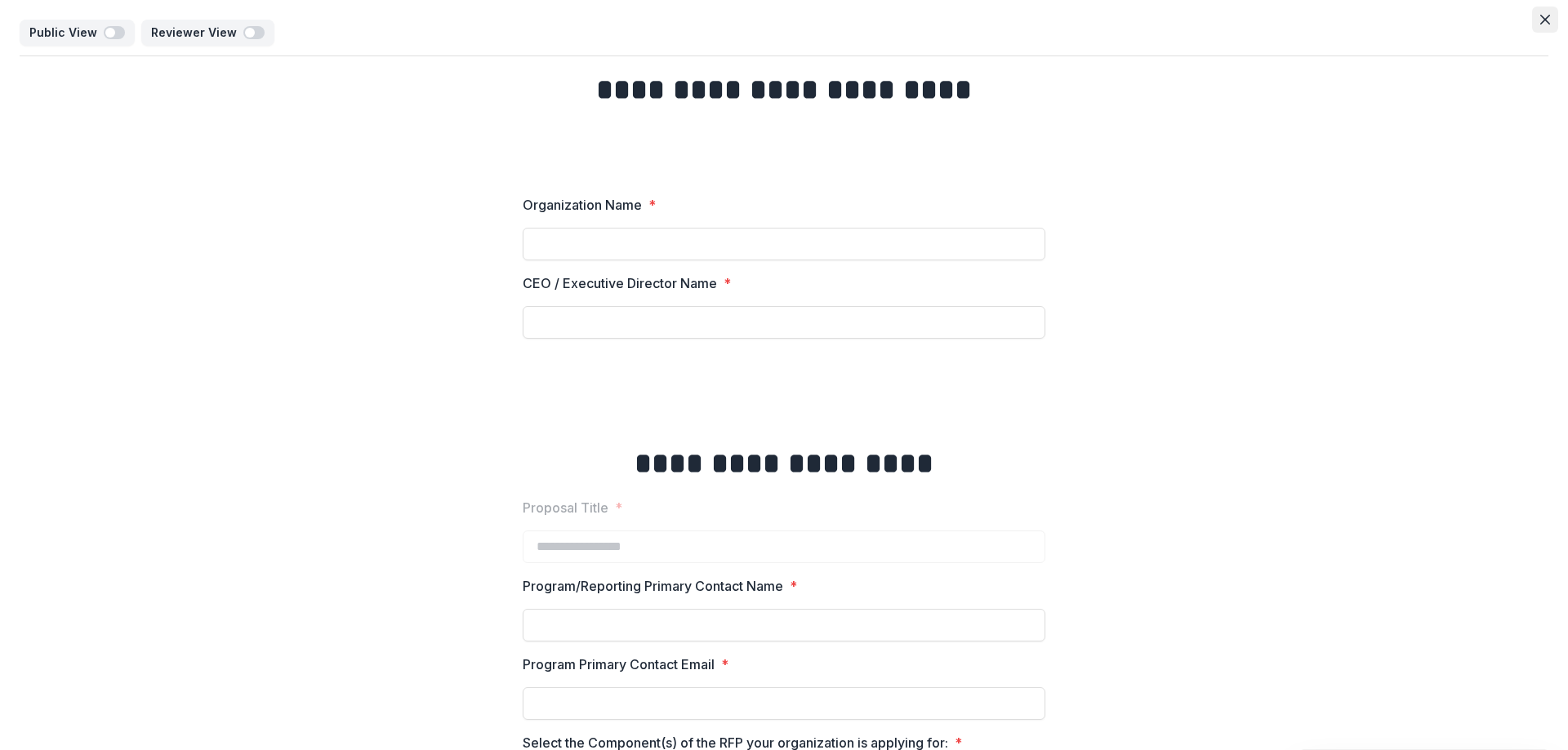
click at [1535, 32] on button "Close" at bounding box center [1545, 20] width 26 height 26
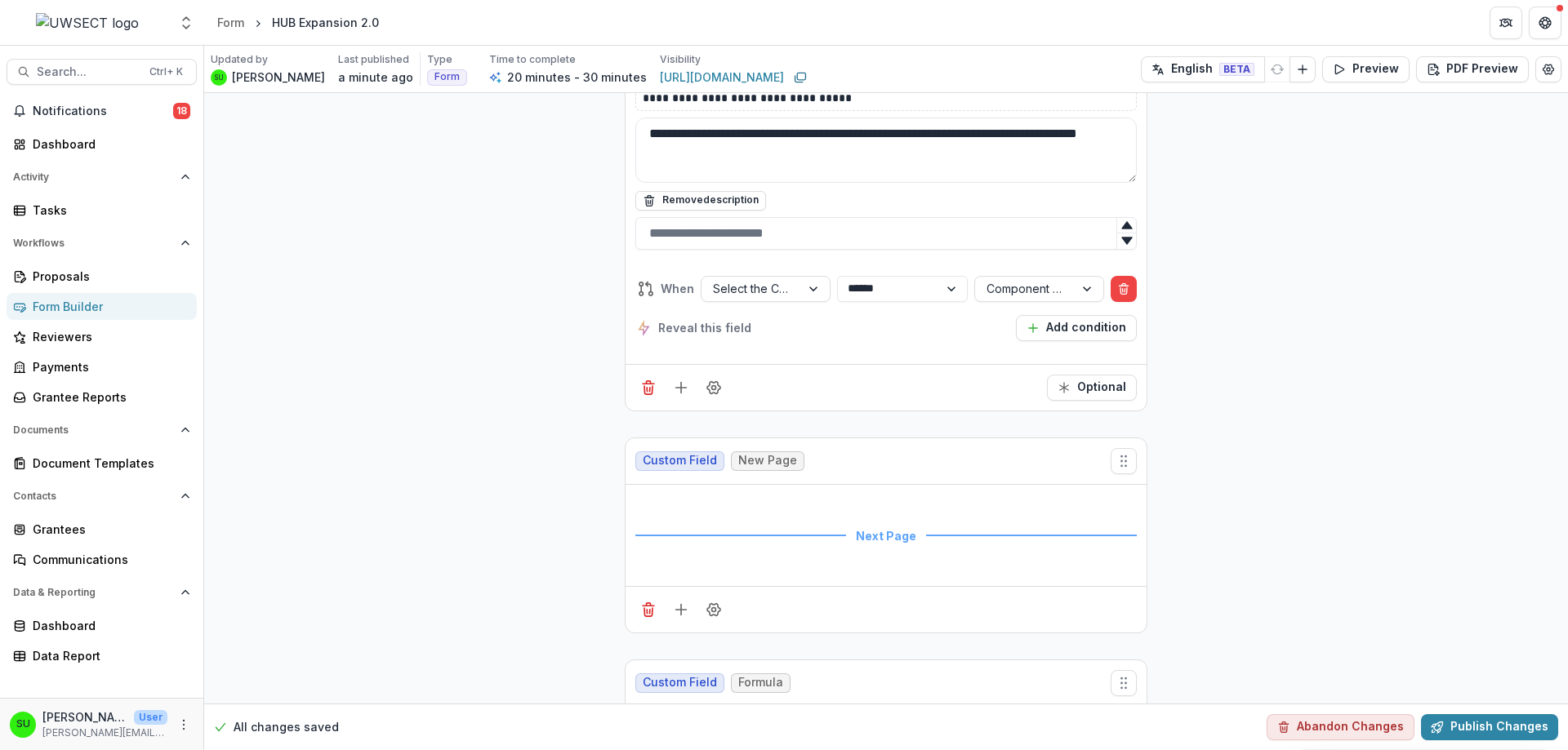
scroll to position [8043, 0]
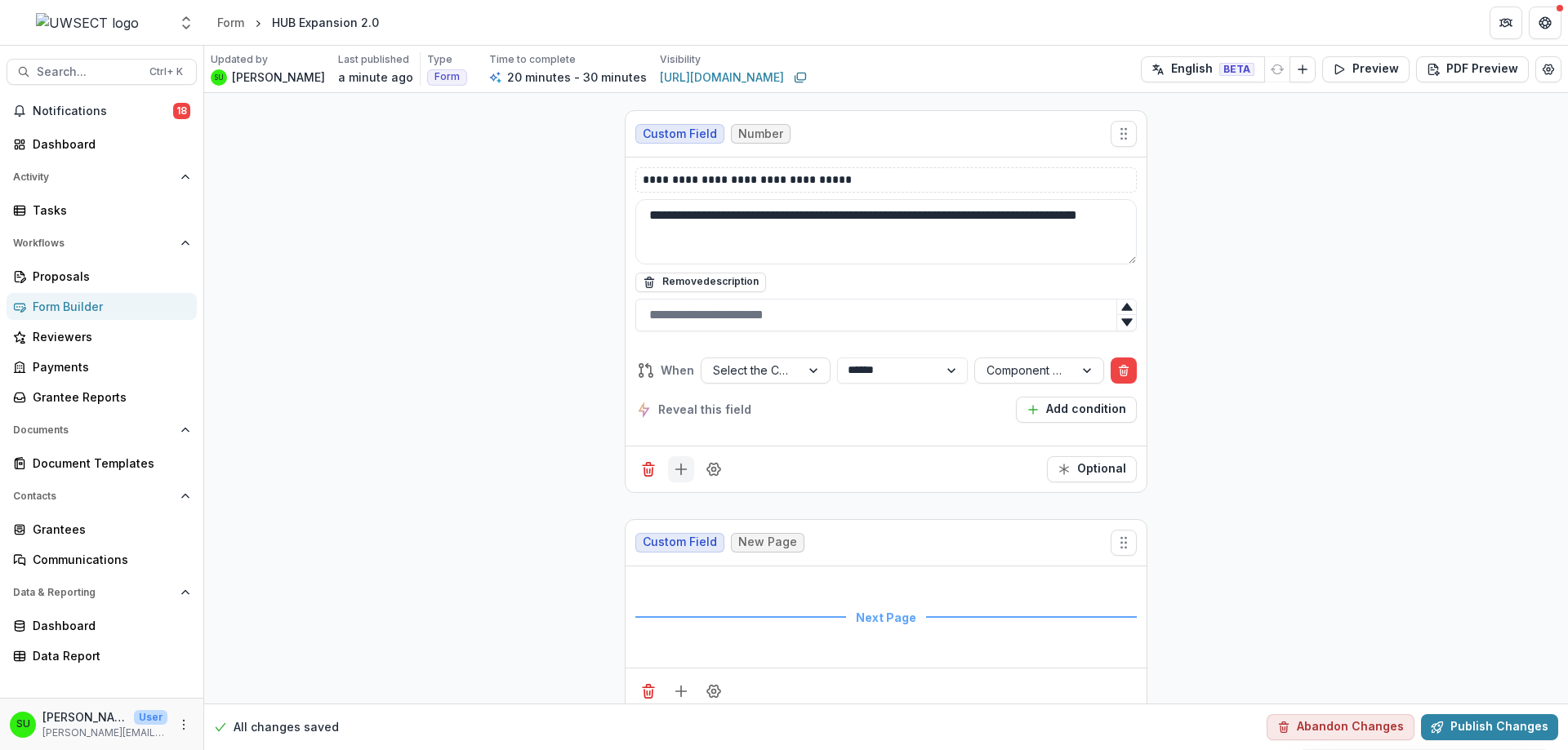
click at [682, 461] on icon "Add field" at bounding box center [682, 469] width 17 height 17
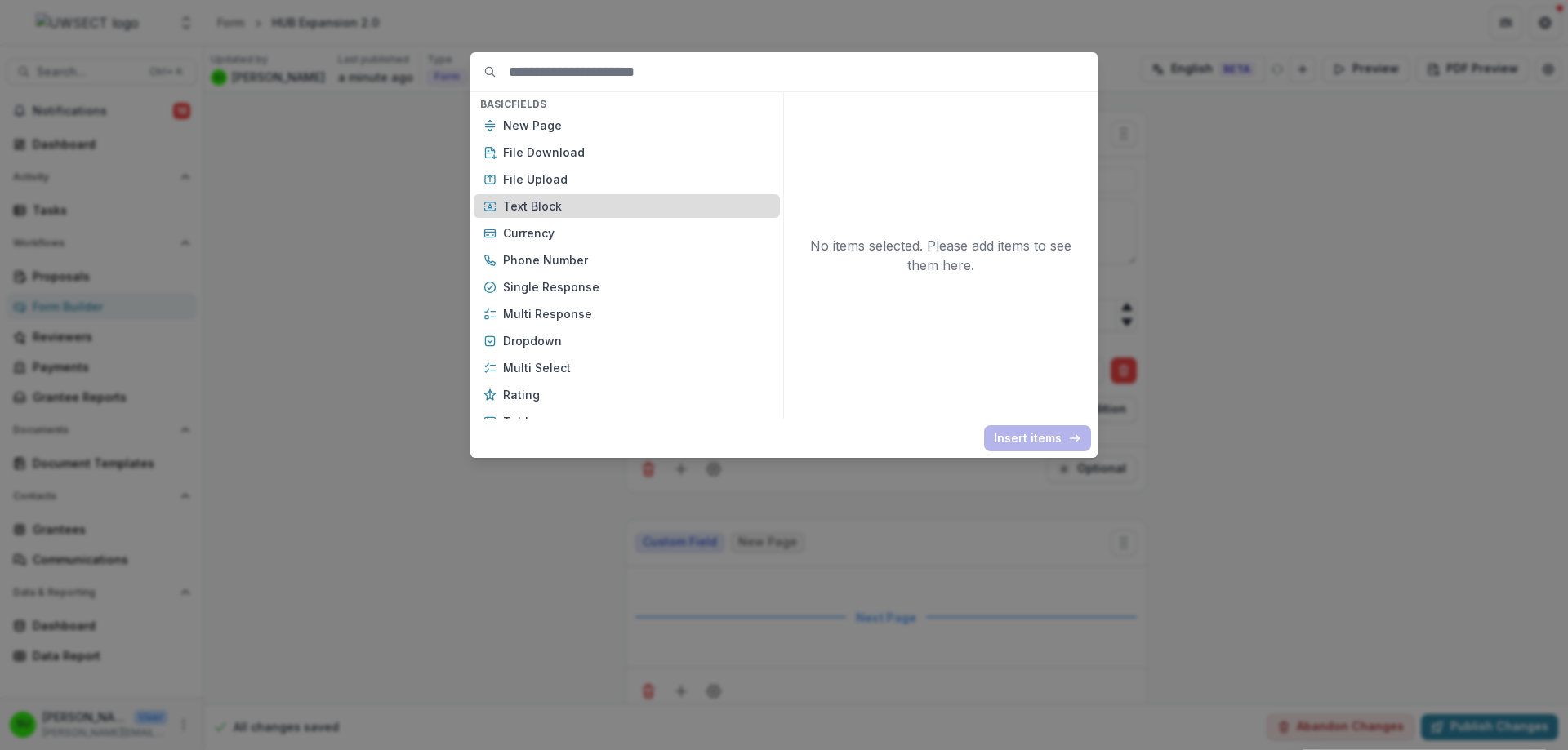
click at [542, 198] on p "Text Block" at bounding box center [636, 206] width 267 height 17
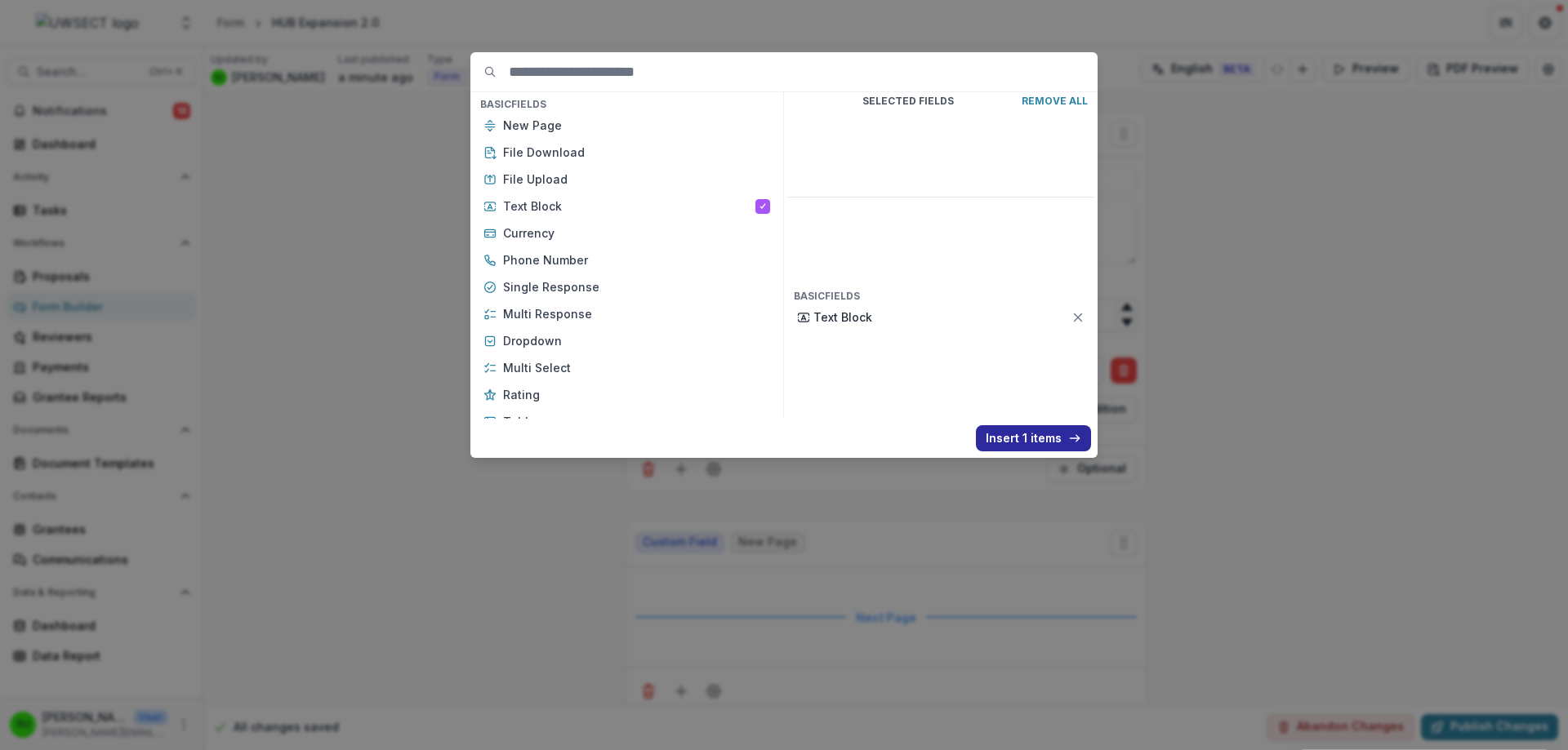
click at [1041, 447] on button "Insert 1 items" at bounding box center [1034, 438] width 115 height 26
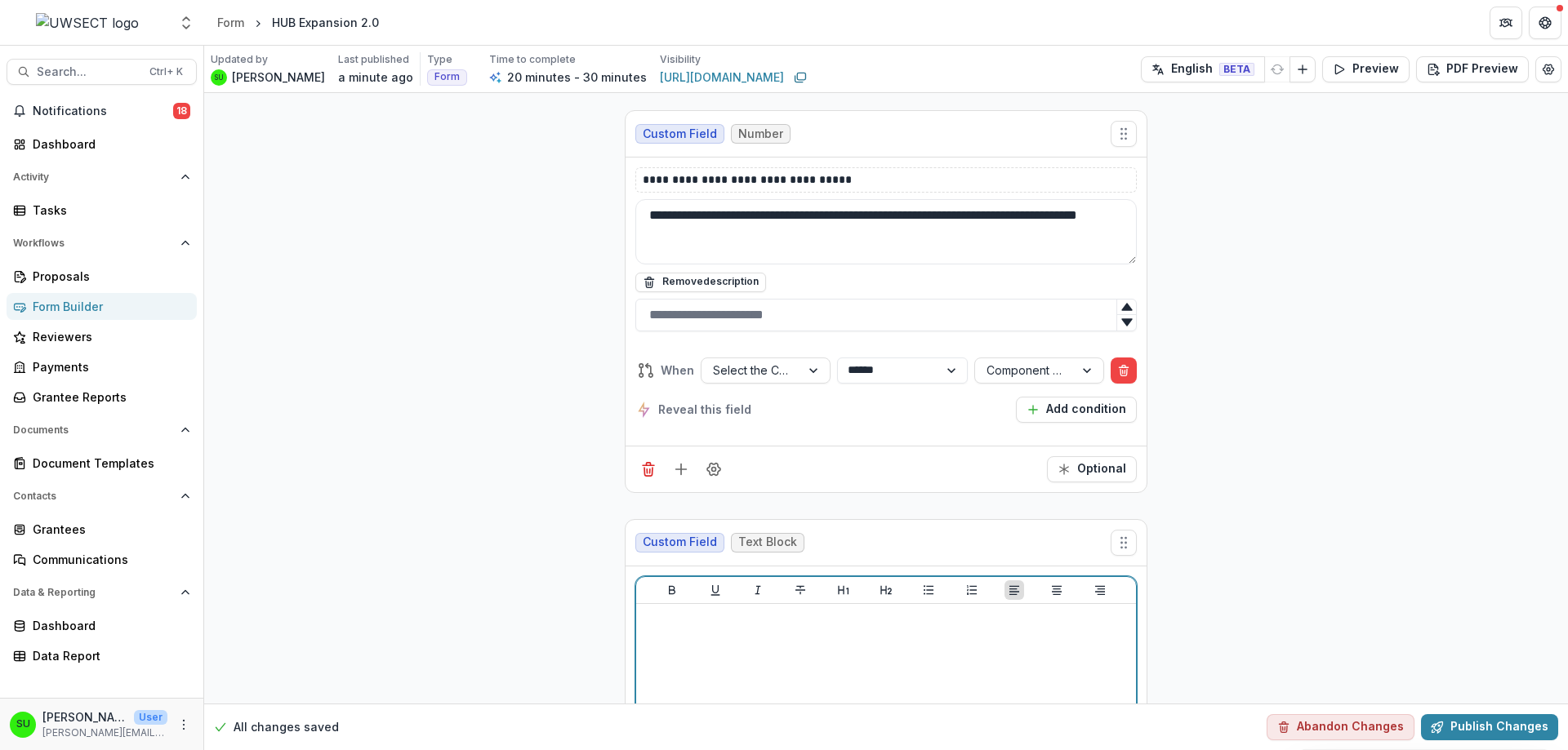
click at [766, 610] on p at bounding box center [885, 619] width 487 height 18
click at [1530, 727] on button "Publish Changes" at bounding box center [1489, 727] width 137 height 26
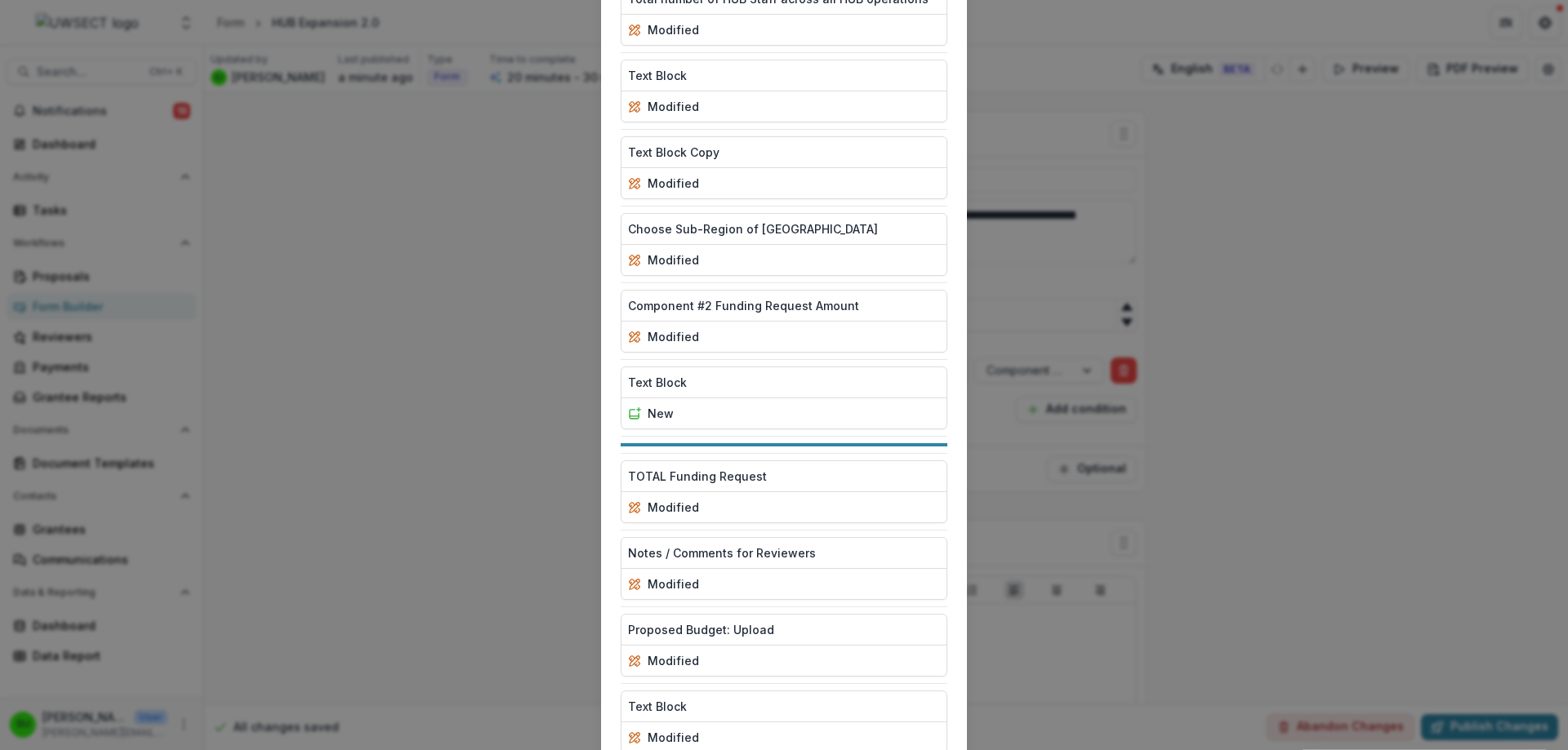
scroll to position [1468, 0]
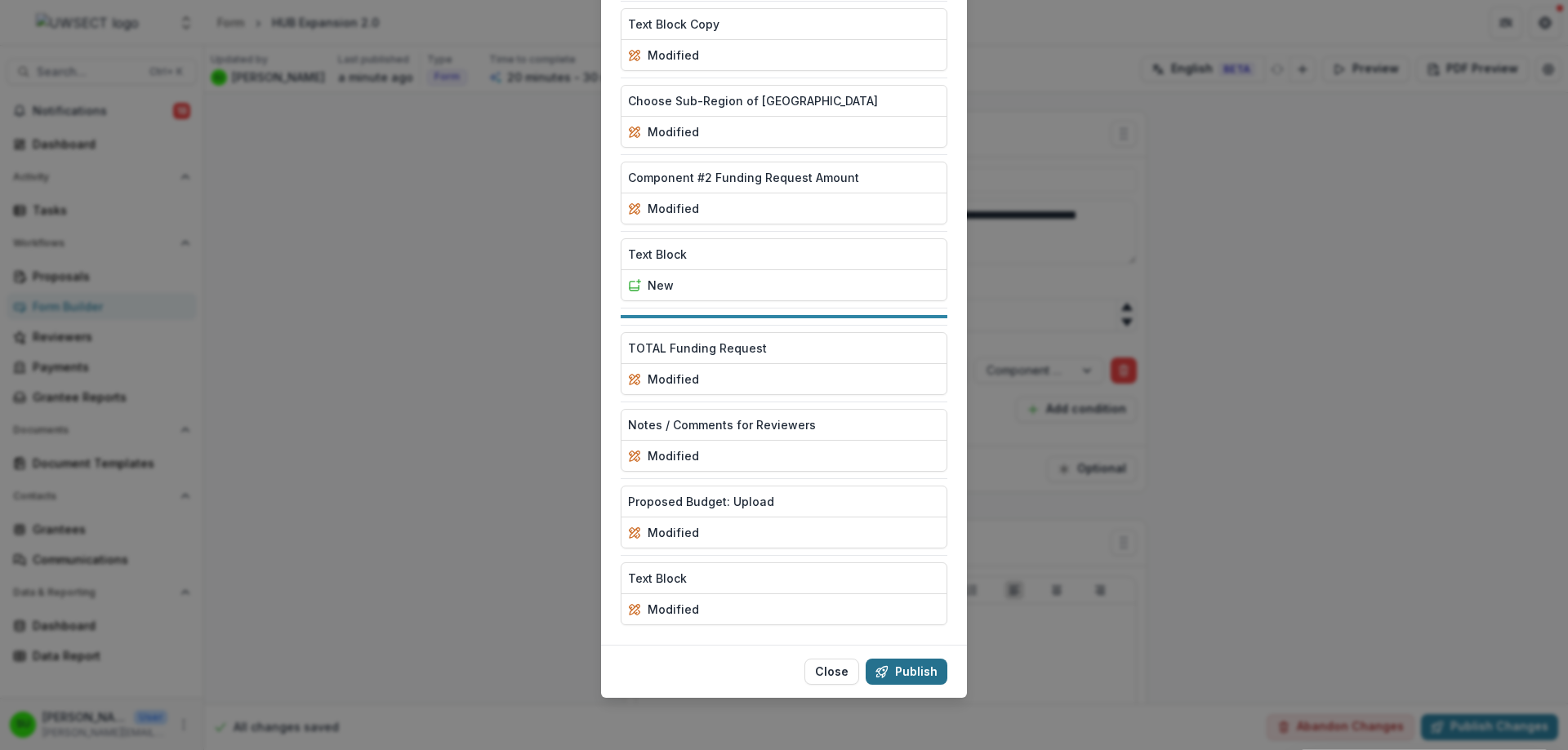
click at [905, 668] on button "Publish" at bounding box center [907, 672] width 82 height 26
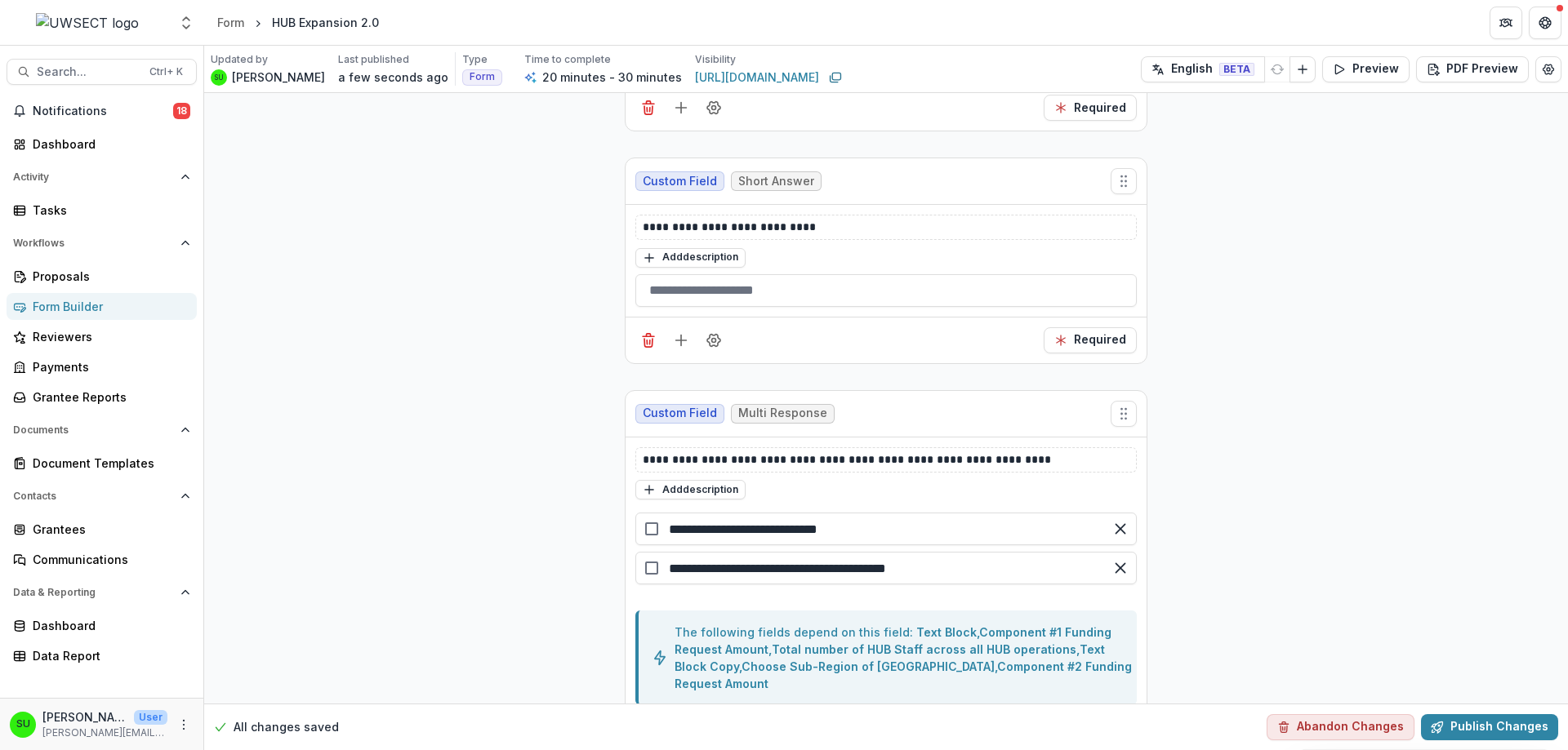
scroll to position [4127, 0]
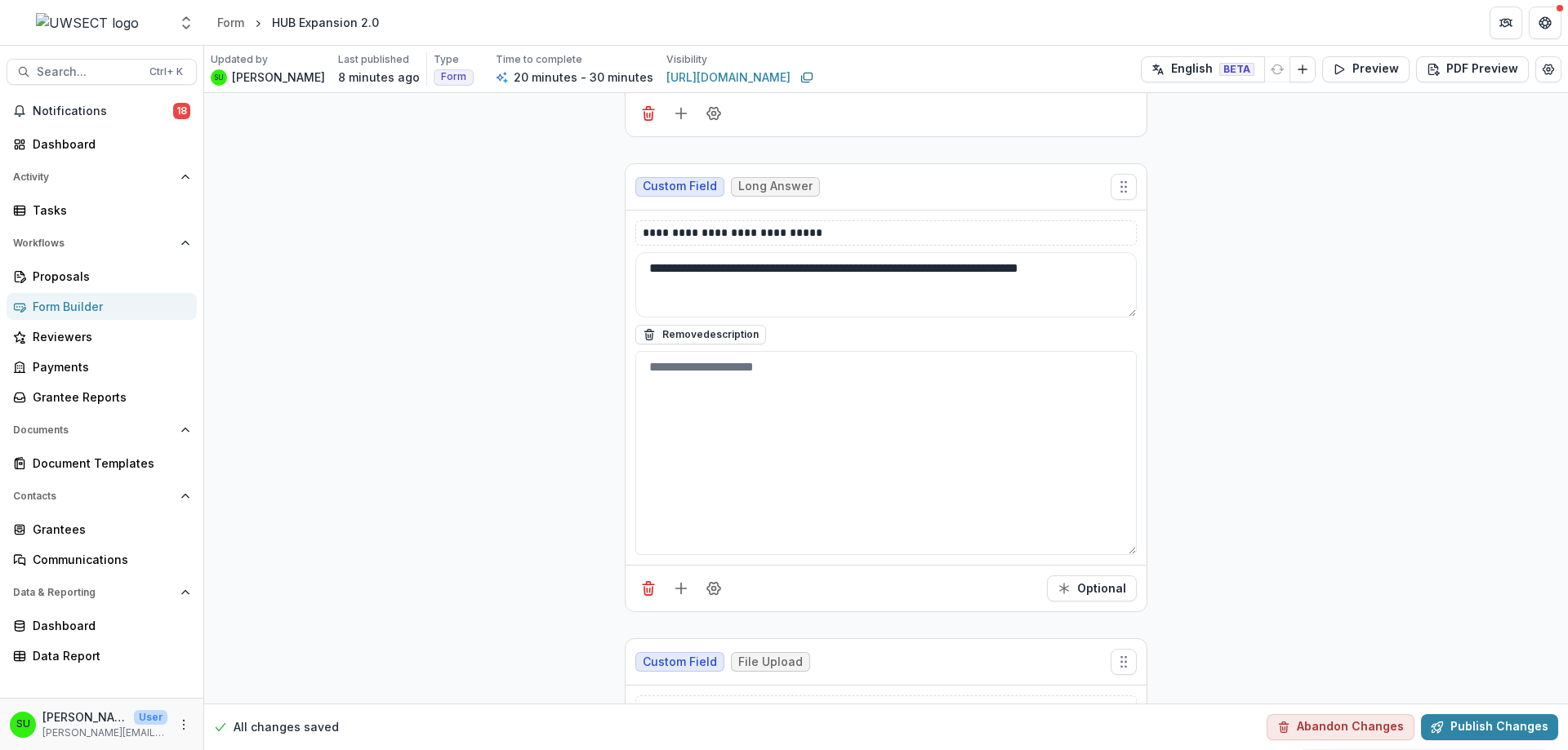
scroll to position [9449, 0]
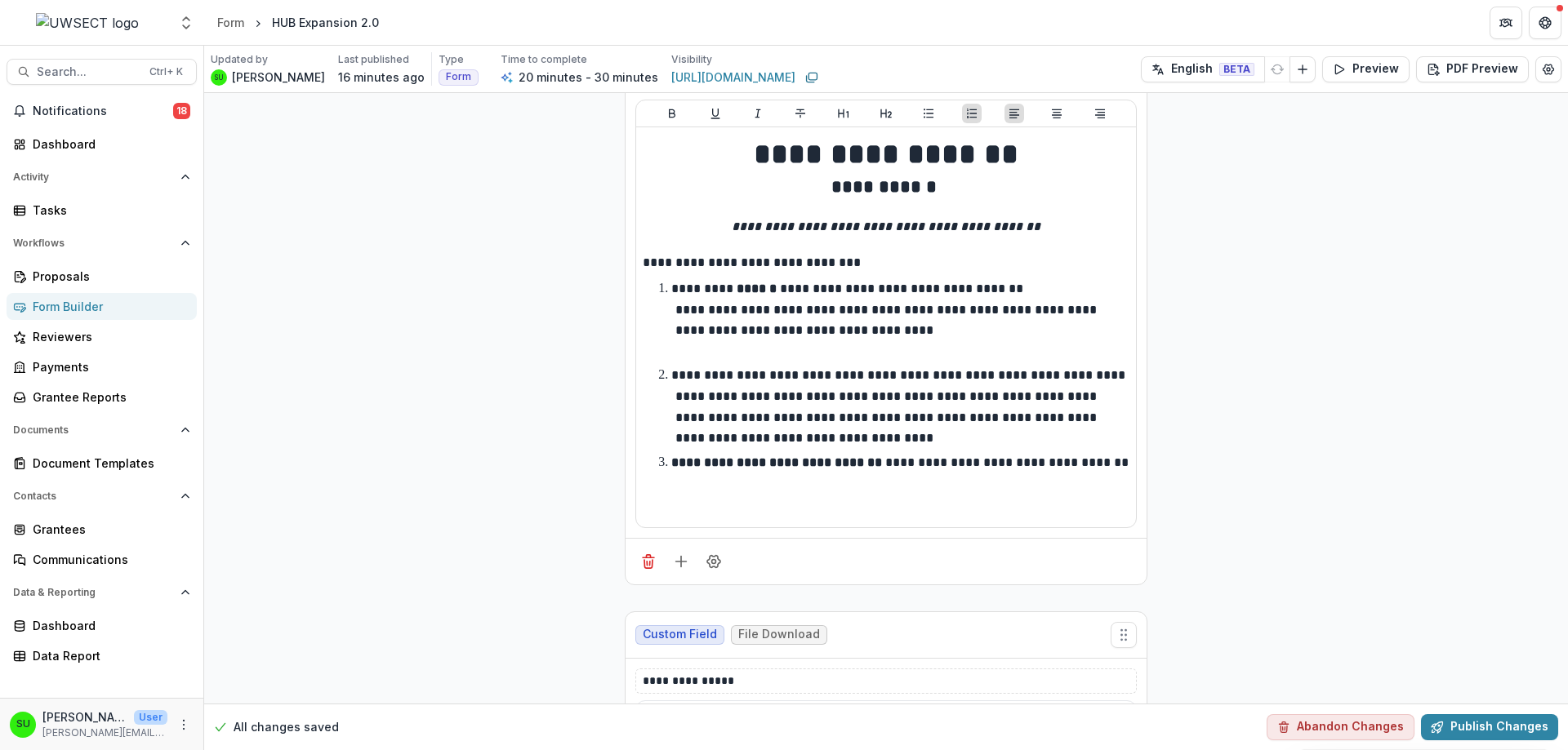
scroll to position [0, 0]
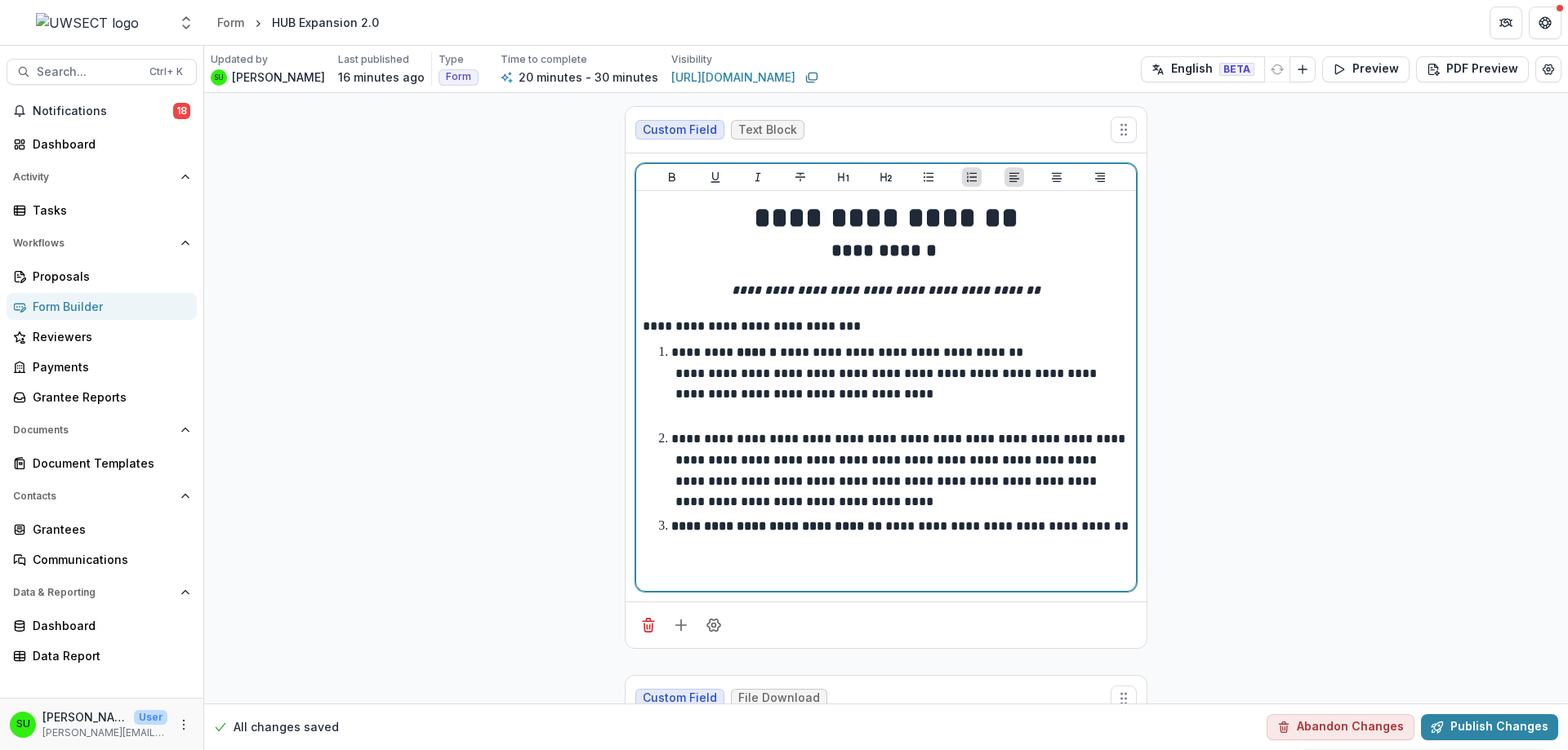
click at [945, 494] on li "**********" at bounding box center [896, 469] width 467 height 83
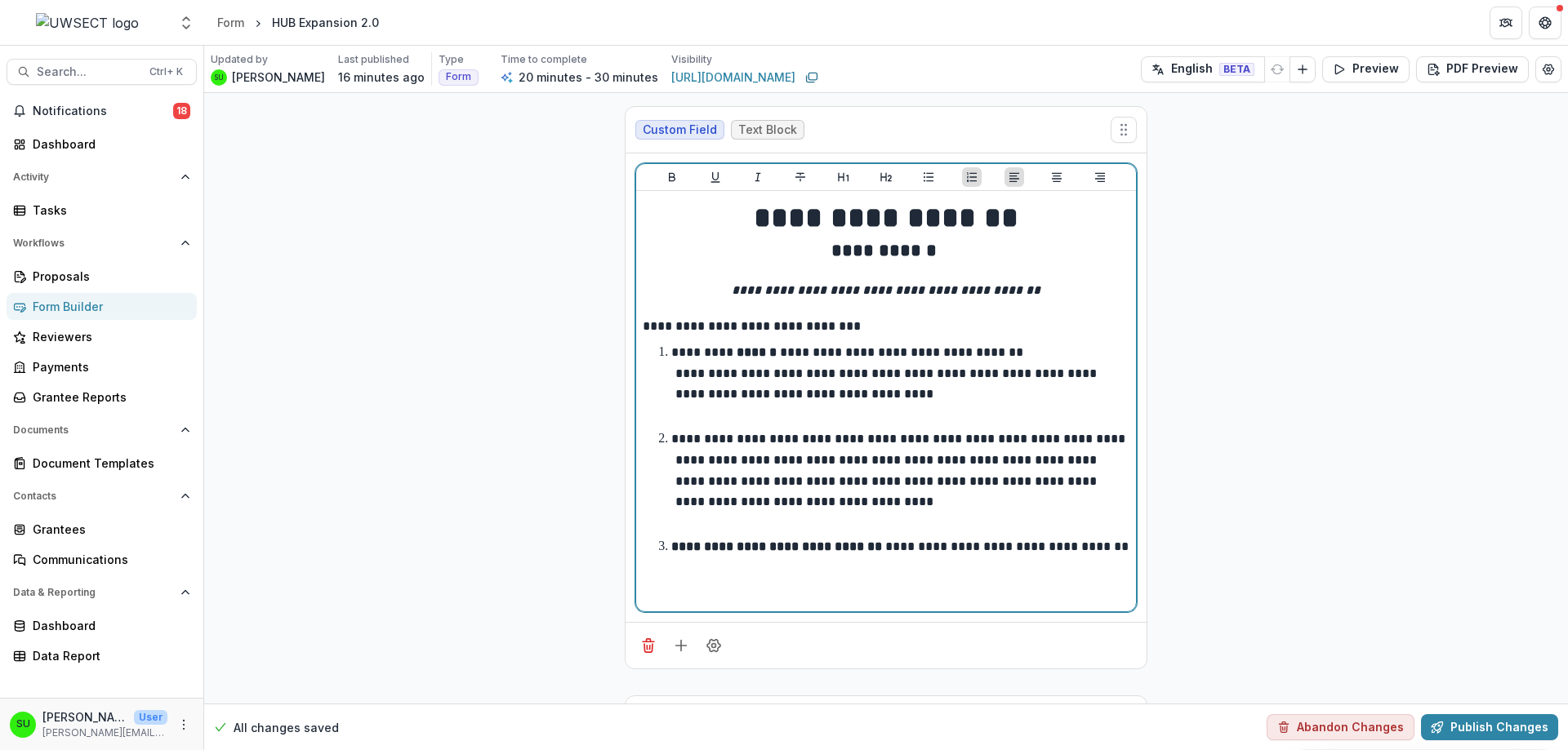
drag, startPoint x: 792, startPoint y: 435, endPoint x: 956, endPoint y: 439, distance: 164.0
click at [956, 439] on p "**********" at bounding box center [899, 470] width 457 height 75
drag, startPoint x: 984, startPoint y: 439, endPoint x: 792, endPoint y: 439, distance: 192.0
click at [792, 439] on p "**********" at bounding box center [899, 470] width 457 height 75
click at [832, 475] on p "**********" at bounding box center [892, 470] width 442 height 75
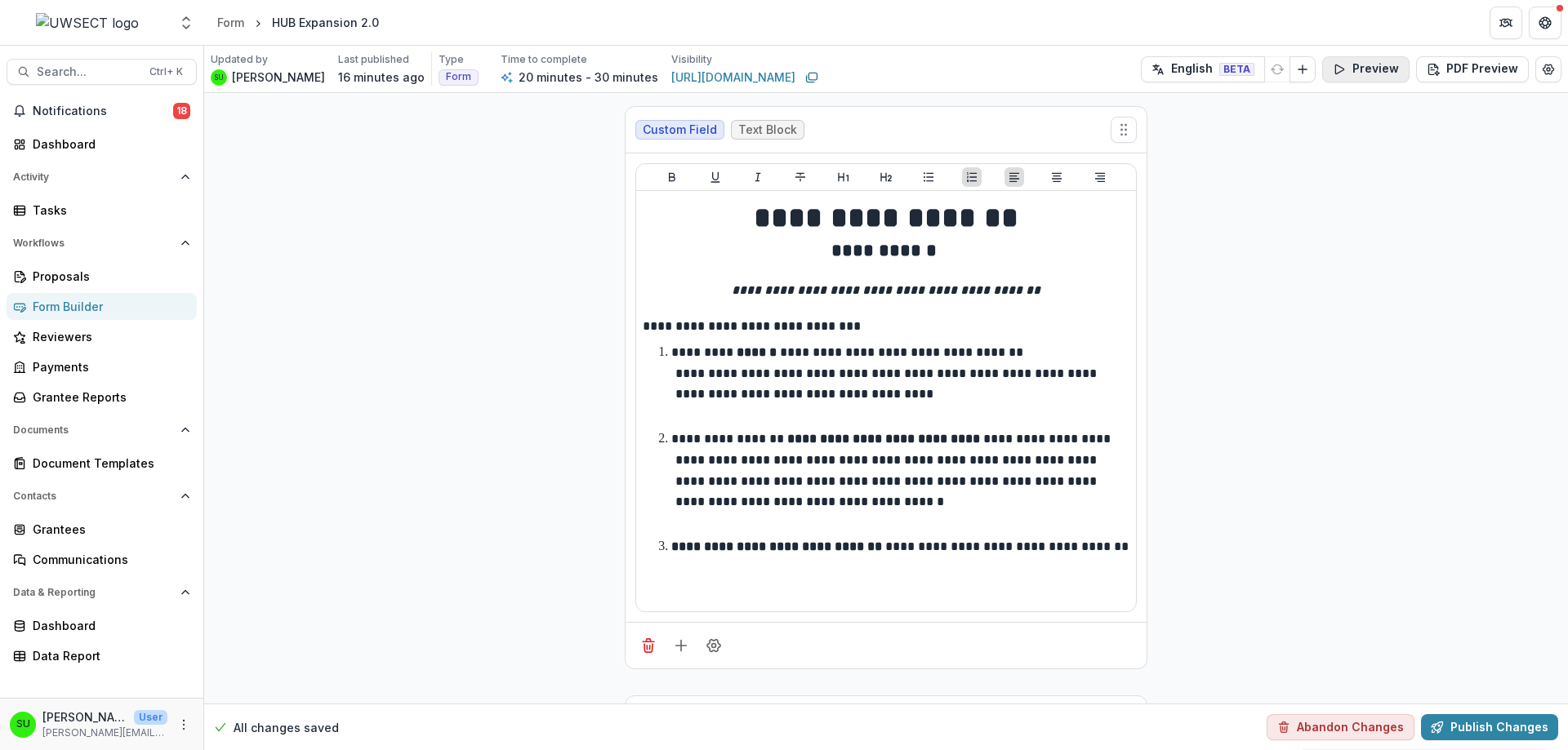
click at [1352, 69] on button "Preview" at bounding box center [1366, 70] width 88 height 26
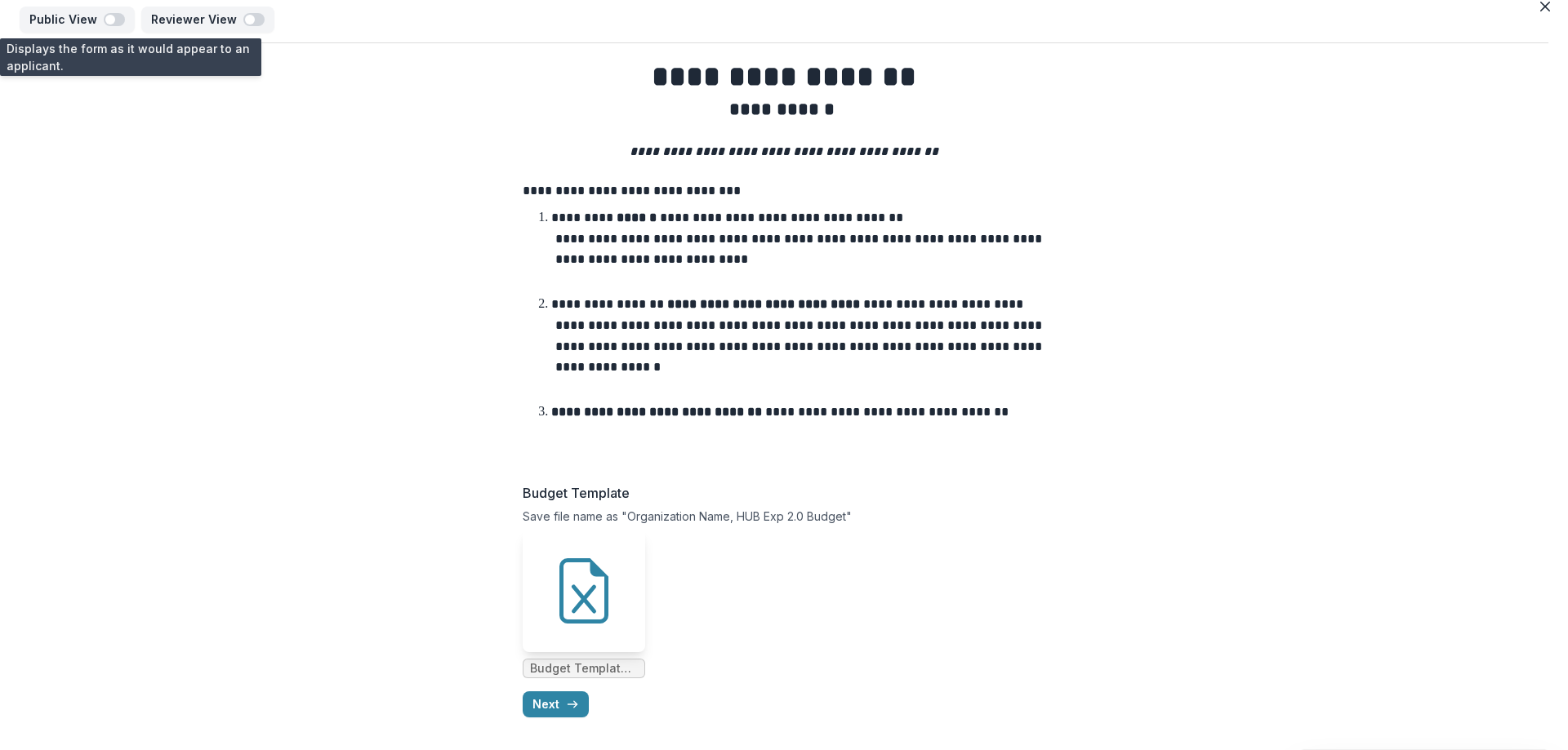
scroll to position [14, 0]
click at [566, 707] on icon "button" at bounding box center [573, 704] width 13 height 13
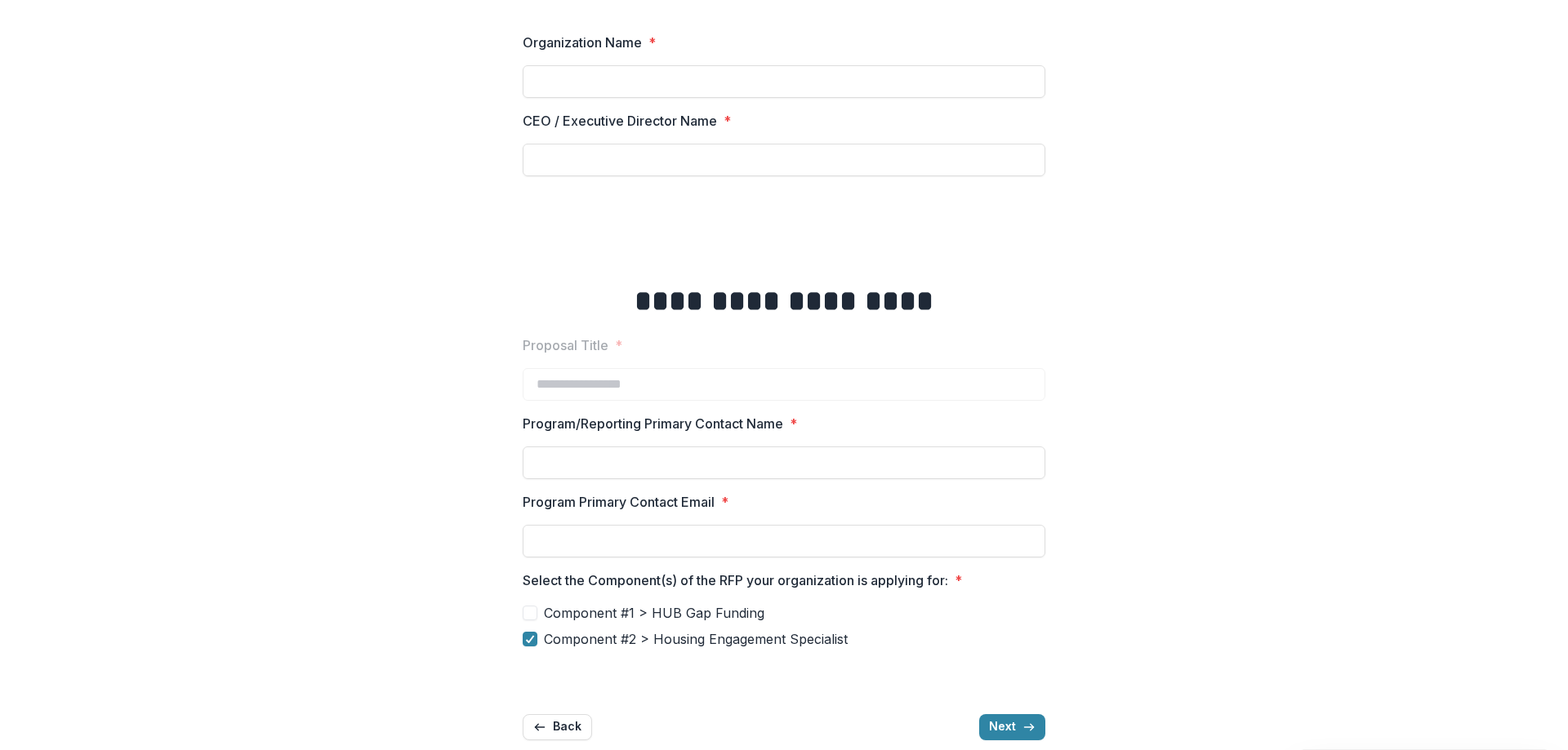
scroll to position [185, 0]
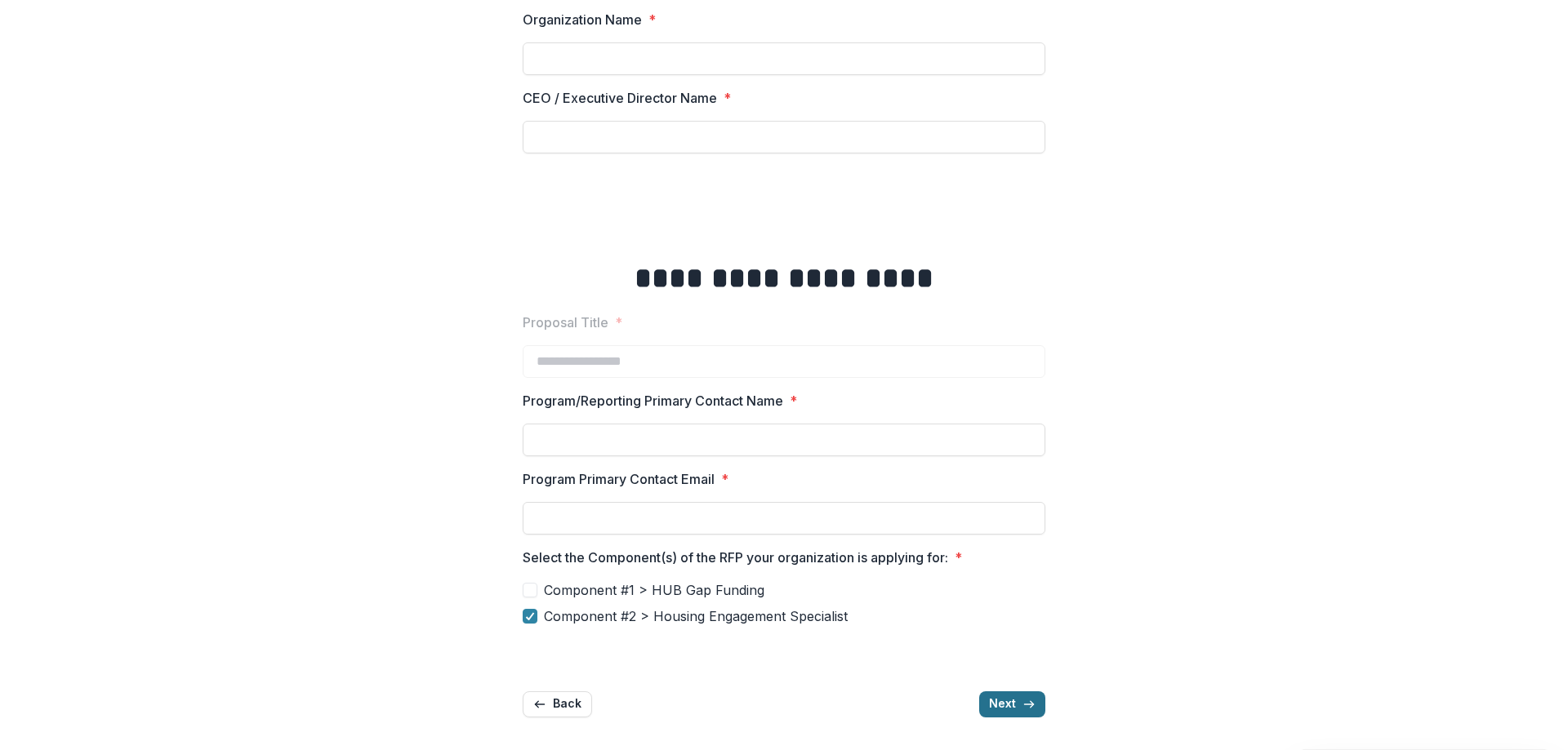
click at [1007, 699] on button "Next" at bounding box center [1011, 704] width 66 height 26
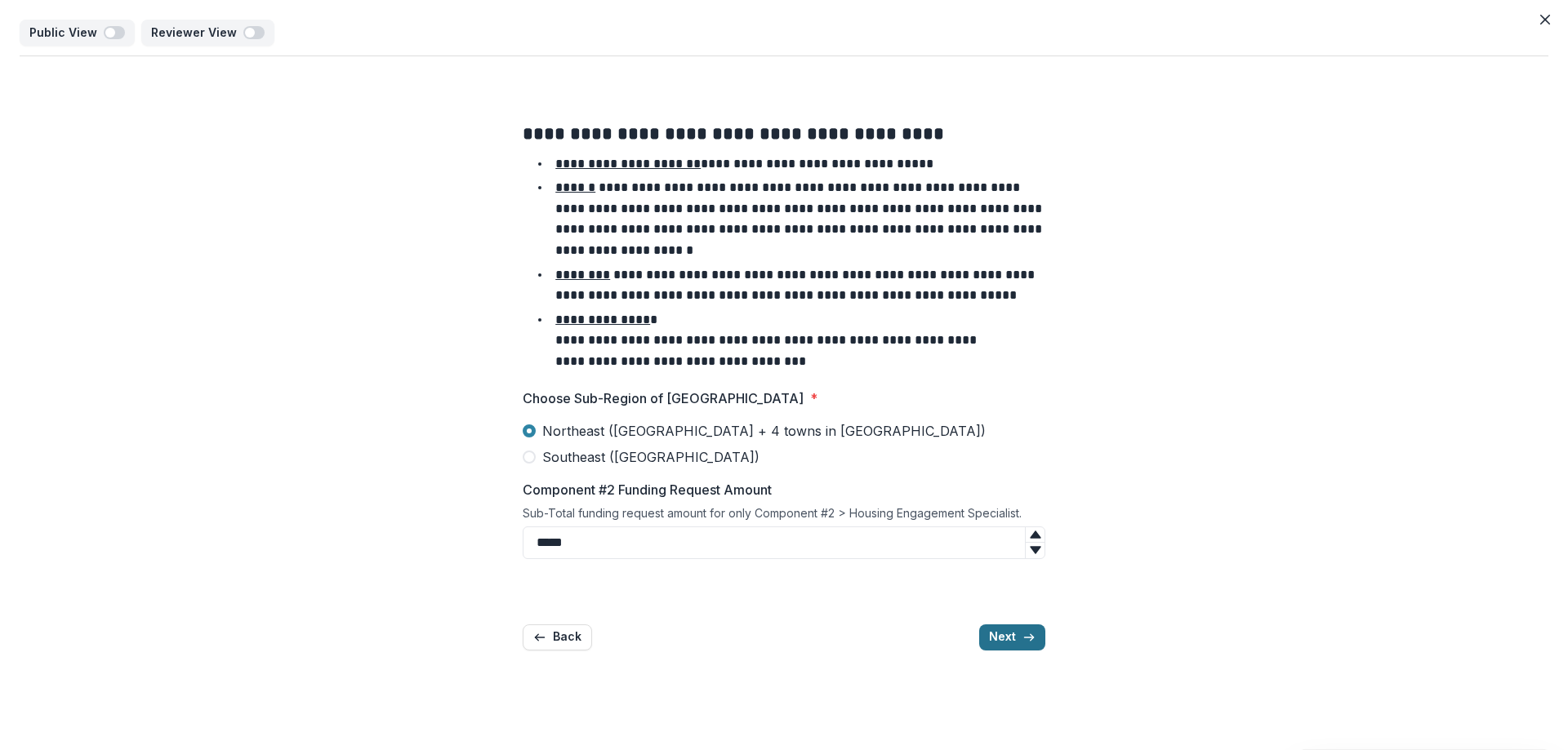
click at [1022, 640] on icon "button" at bounding box center [1029, 637] width 13 height 13
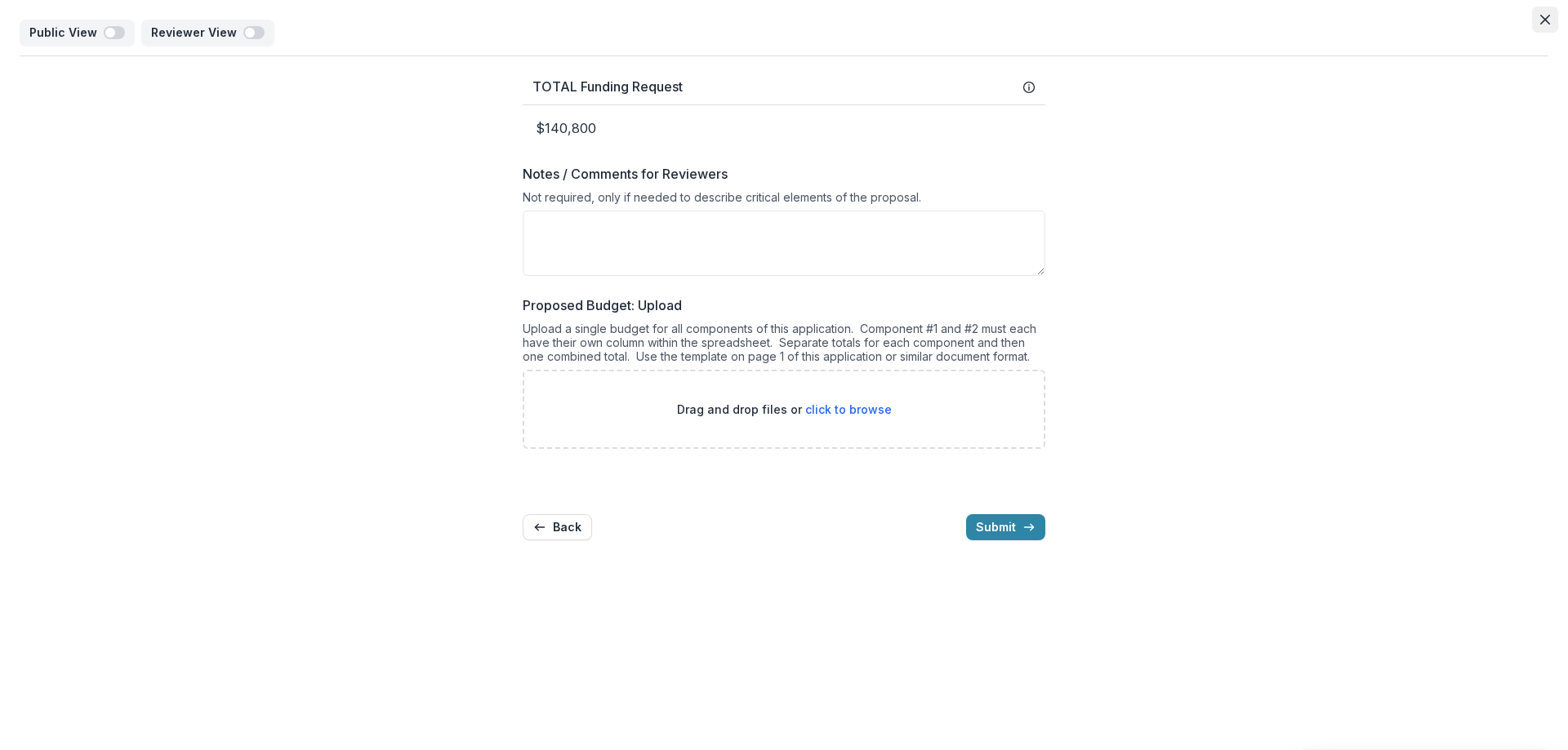
click at [1548, 16] on icon "Close" at bounding box center [1545, 20] width 10 height 10
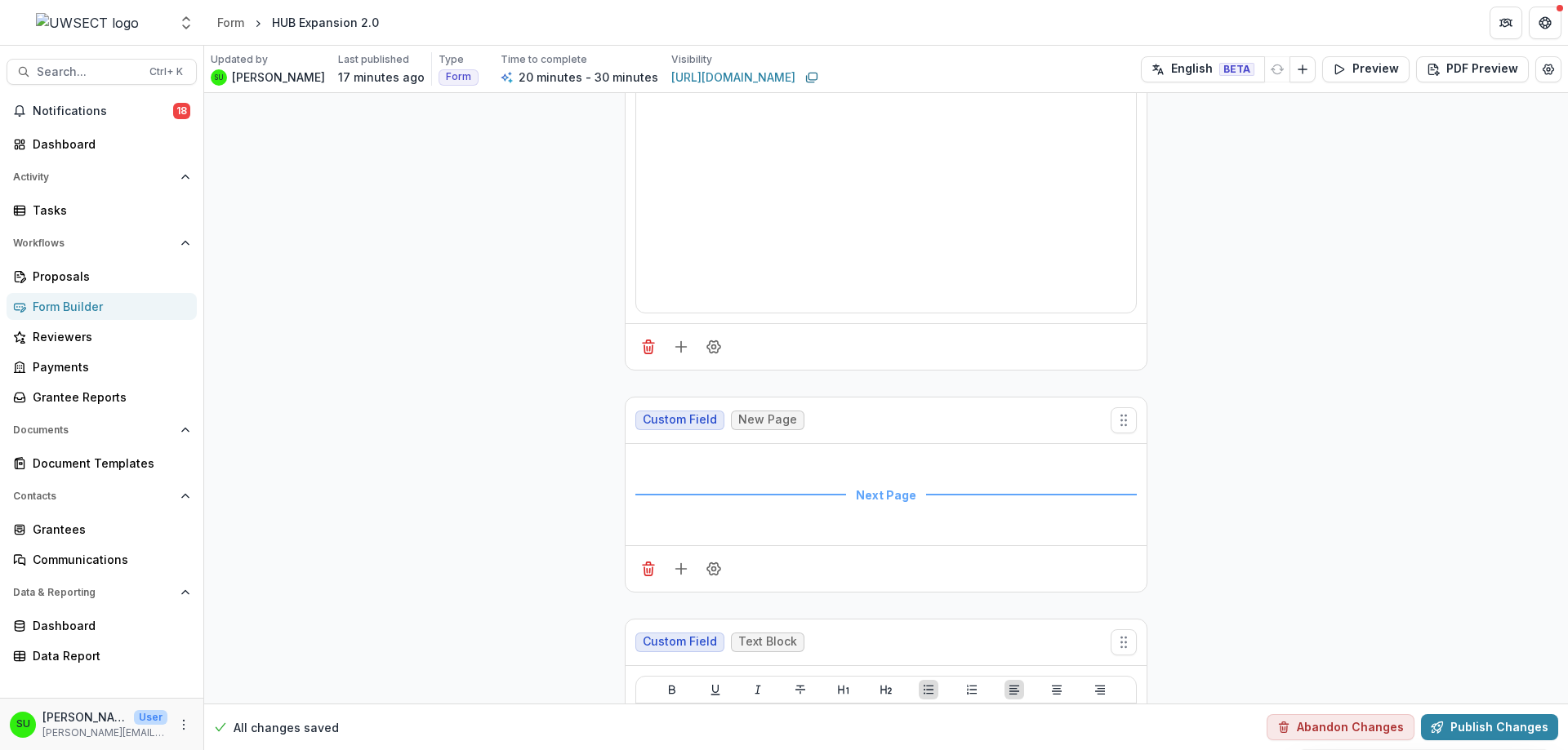
scroll to position [4733, 0]
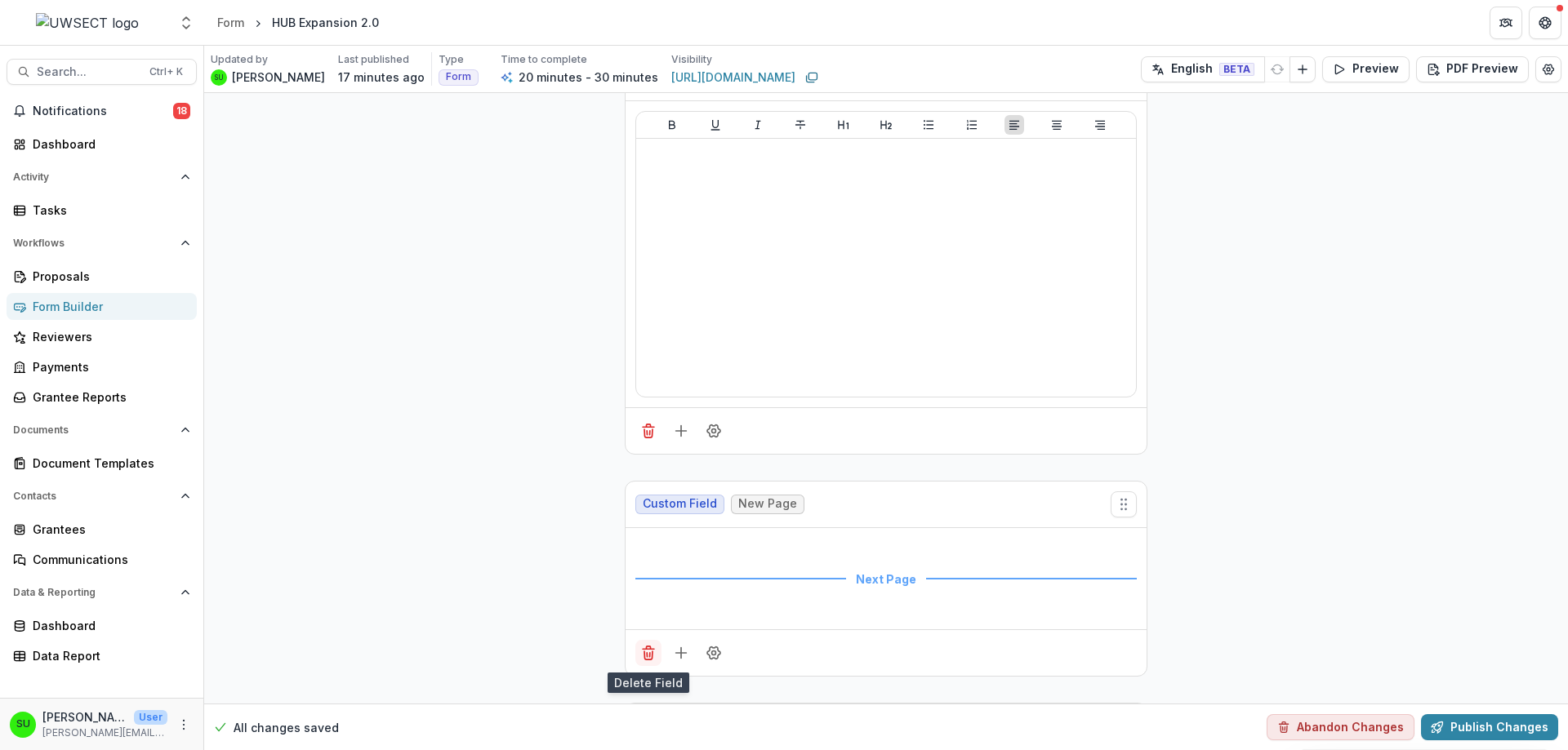
click at [644, 654] on icon "Delete field" at bounding box center [648, 655] width 8 height 8
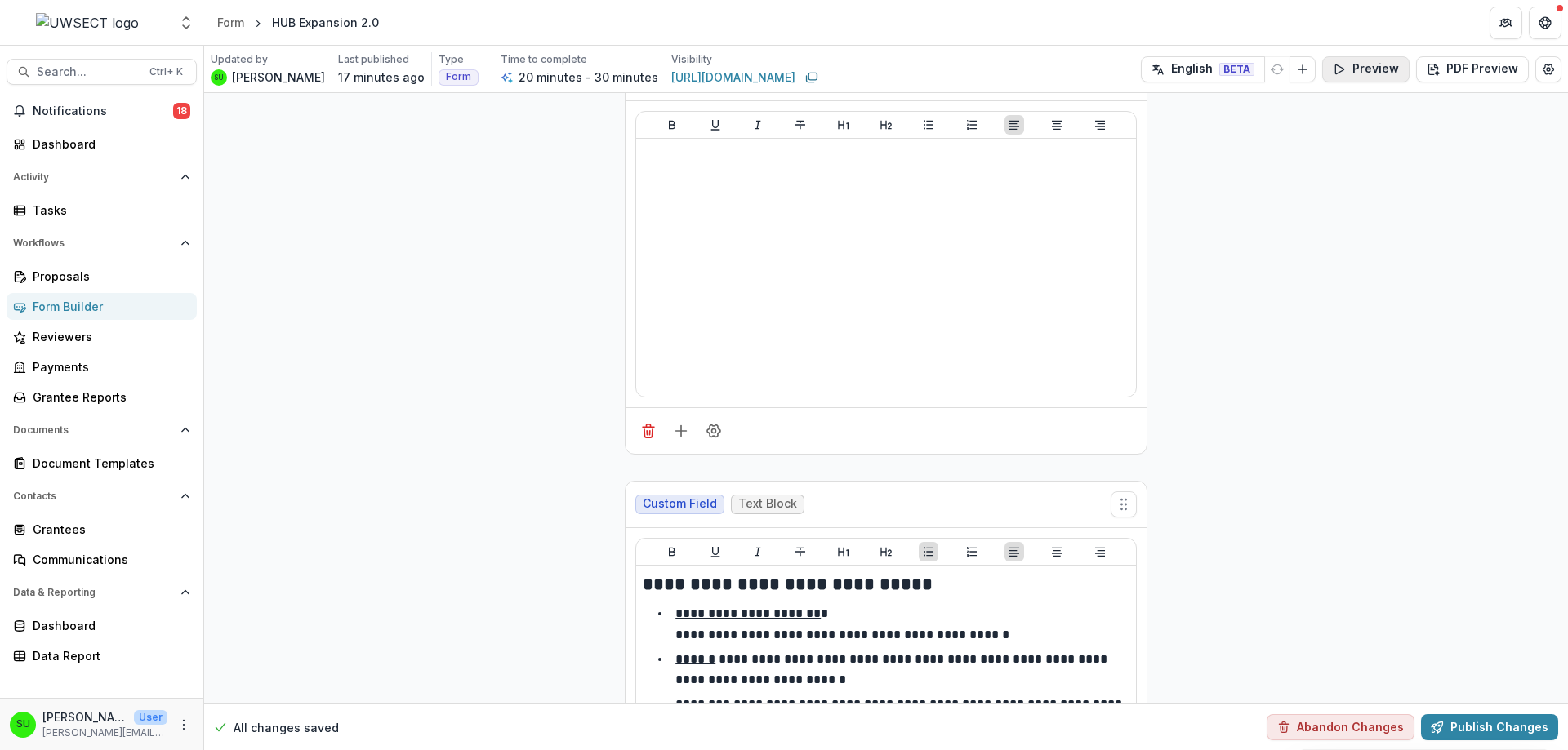
click at [1368, 70] on button "Preview" at bounding box center [1366, 70] width 88 height 26
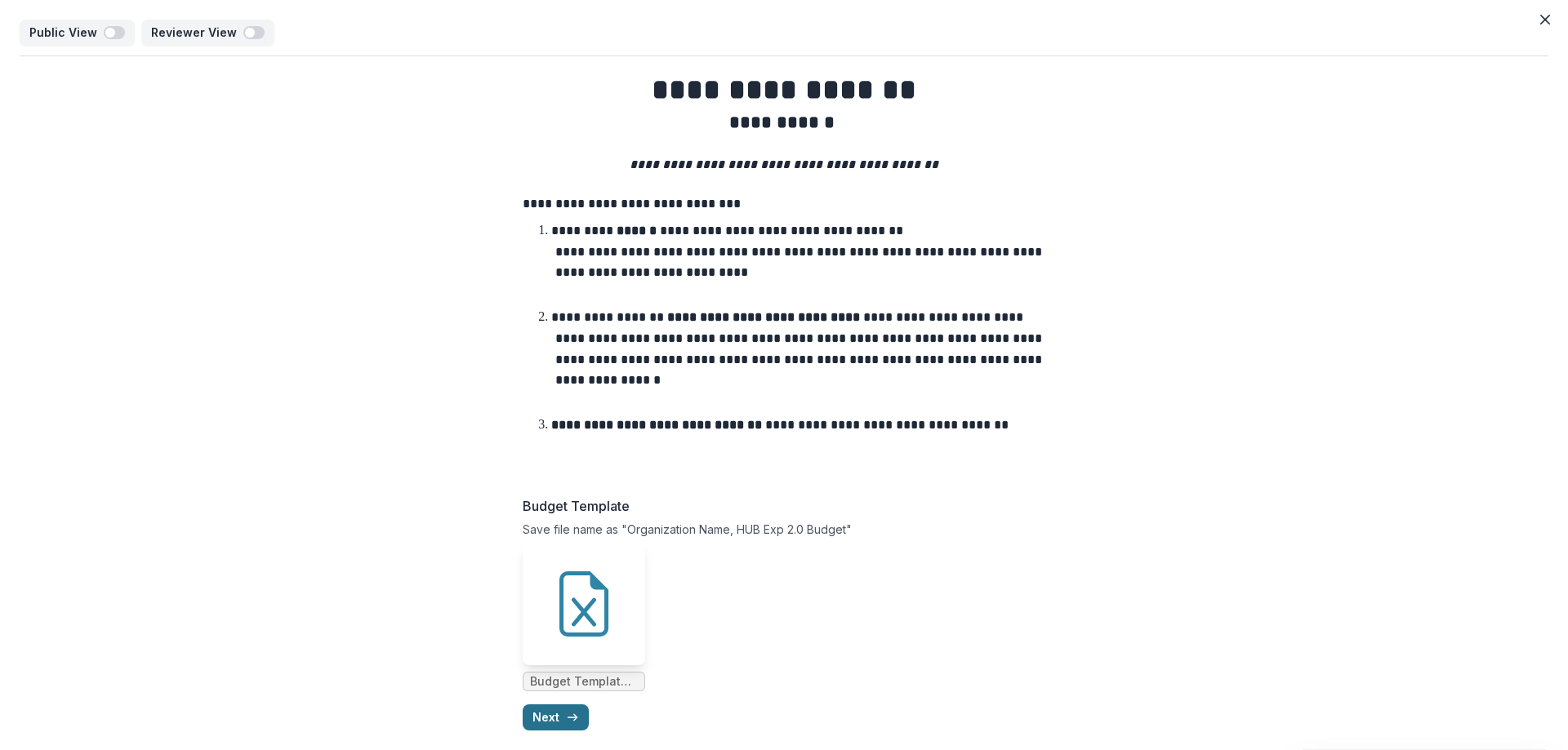
click at [547, 707] on button "Next" at bounding box center [555, 717] width 66 height 26
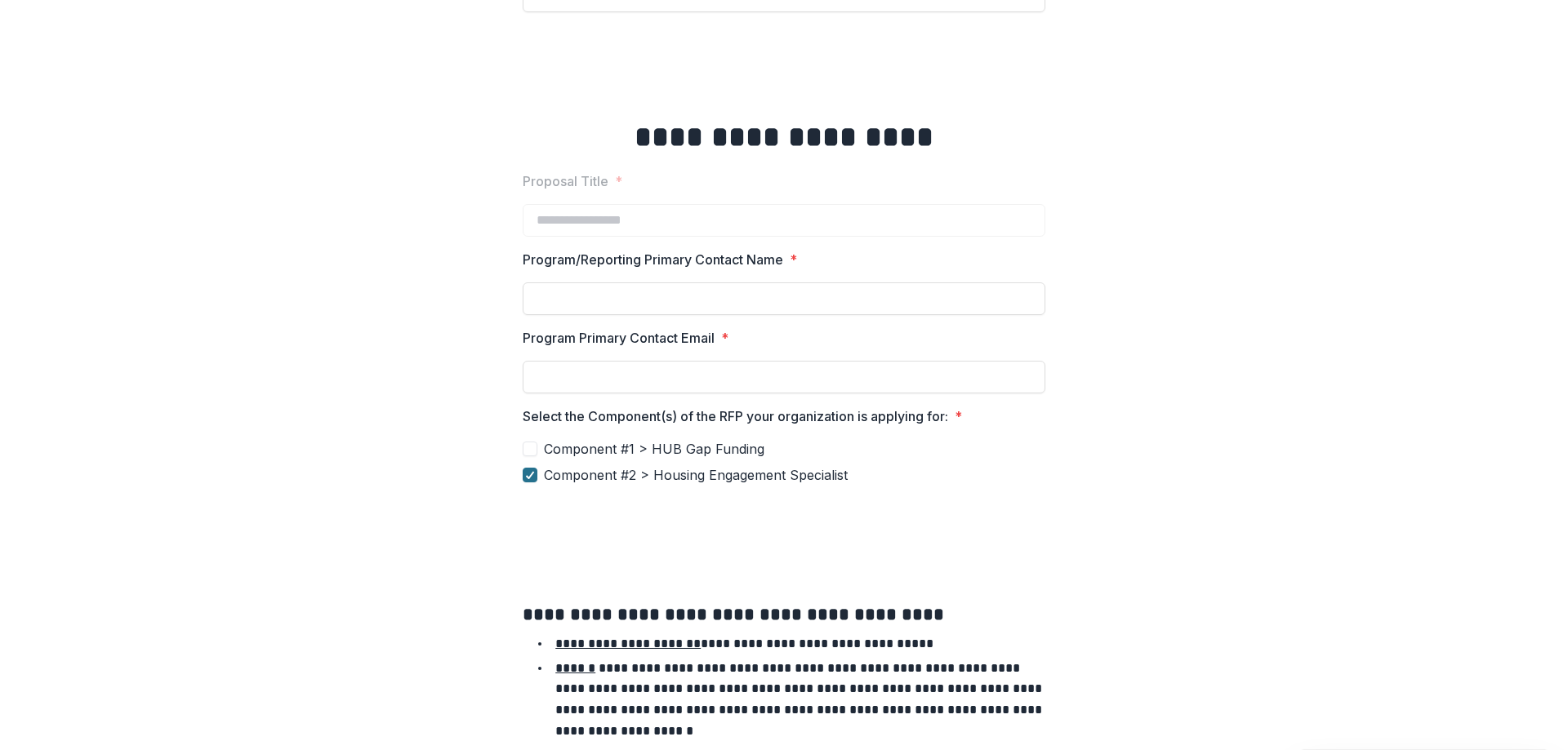
click at [532, 468] on div at bounding box center [530, 475] width 10 height 13
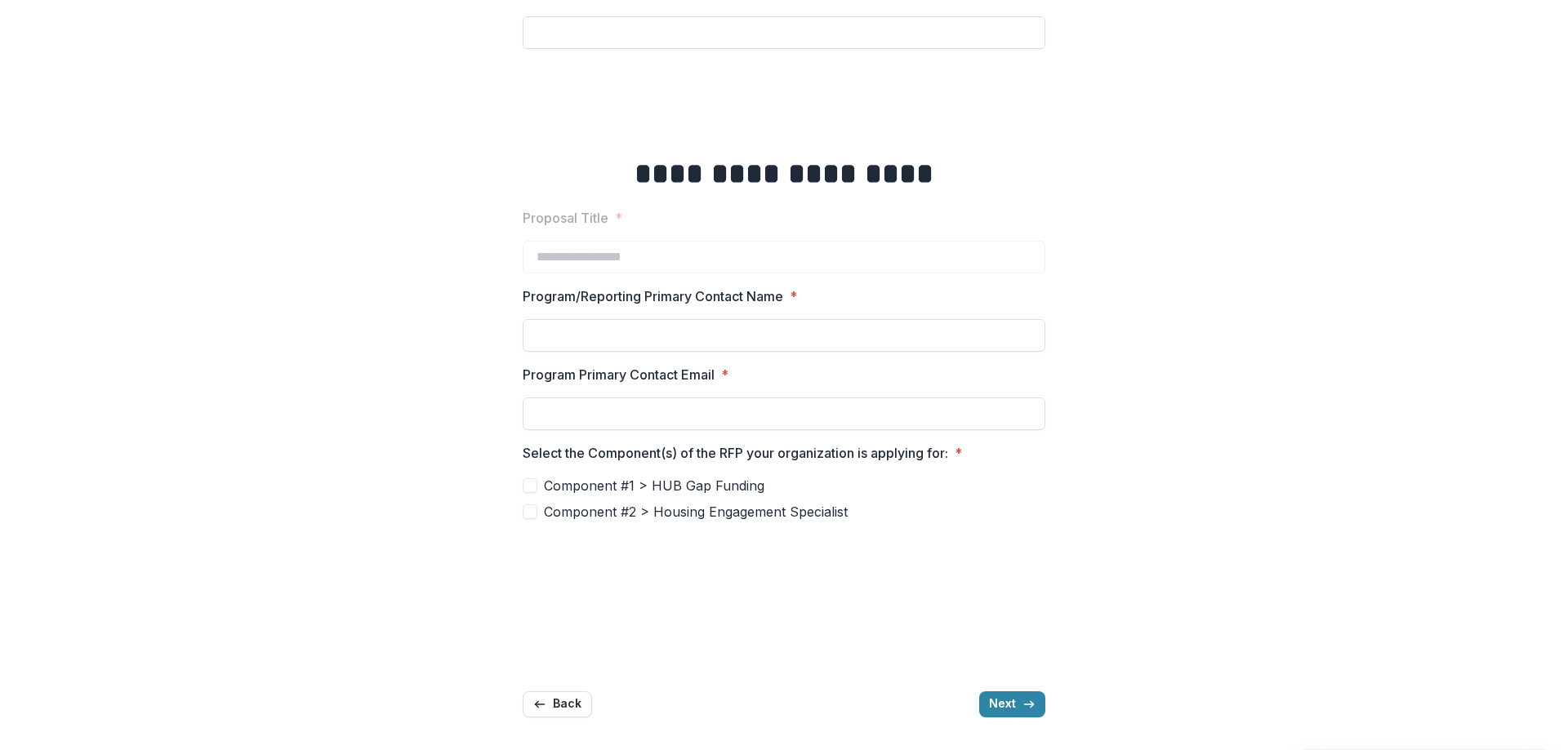
scroll to position [289, 0]
click at [550, 489] on span "Component #1 > HUB Gap Funding" at bounding box center [654, 485] width 221 height 20
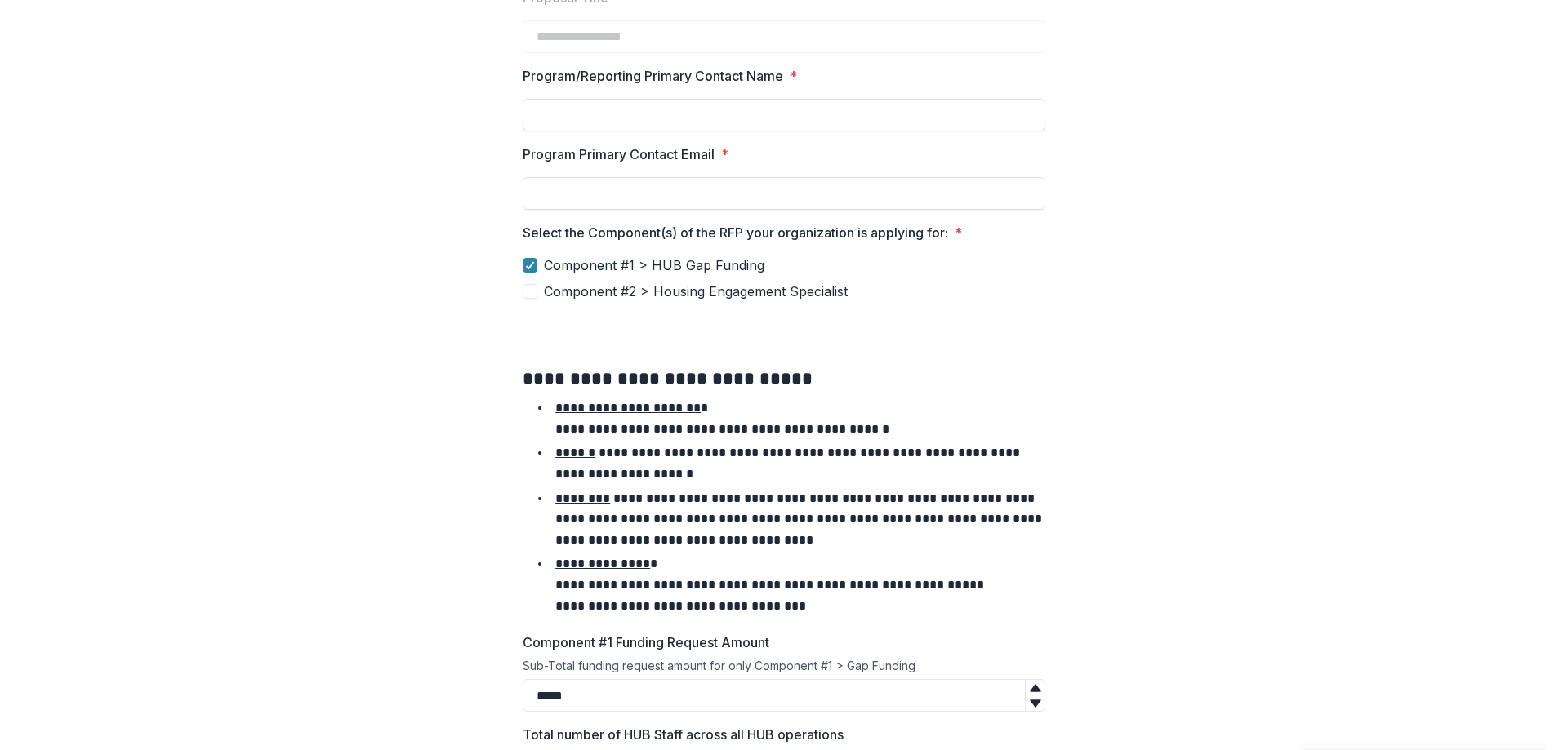
click at [534, 293] on span at bounding box center [530, 291] width 15 height 15
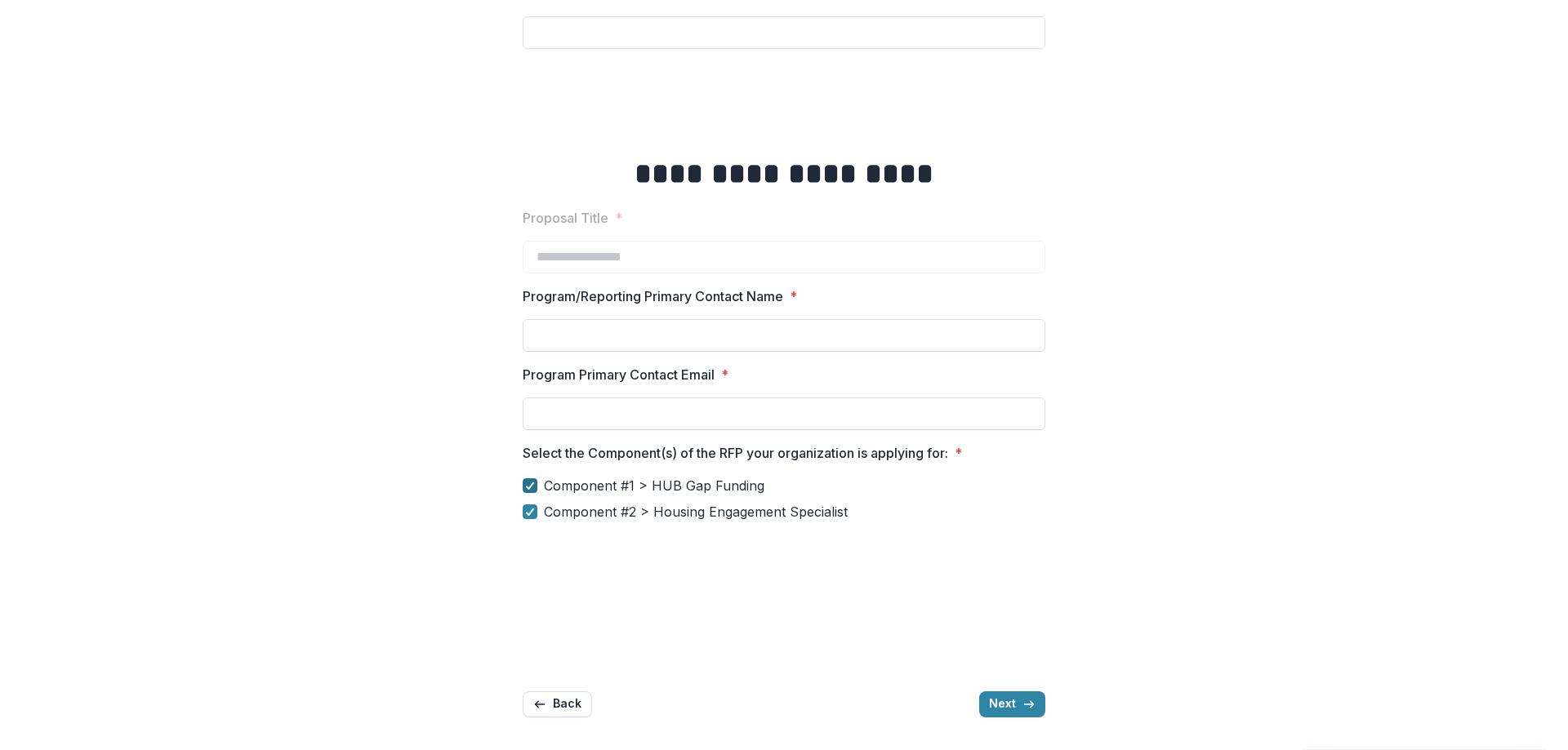
click at [527, 487] on polyline at bounding box center [531, 485] width 7 height 7
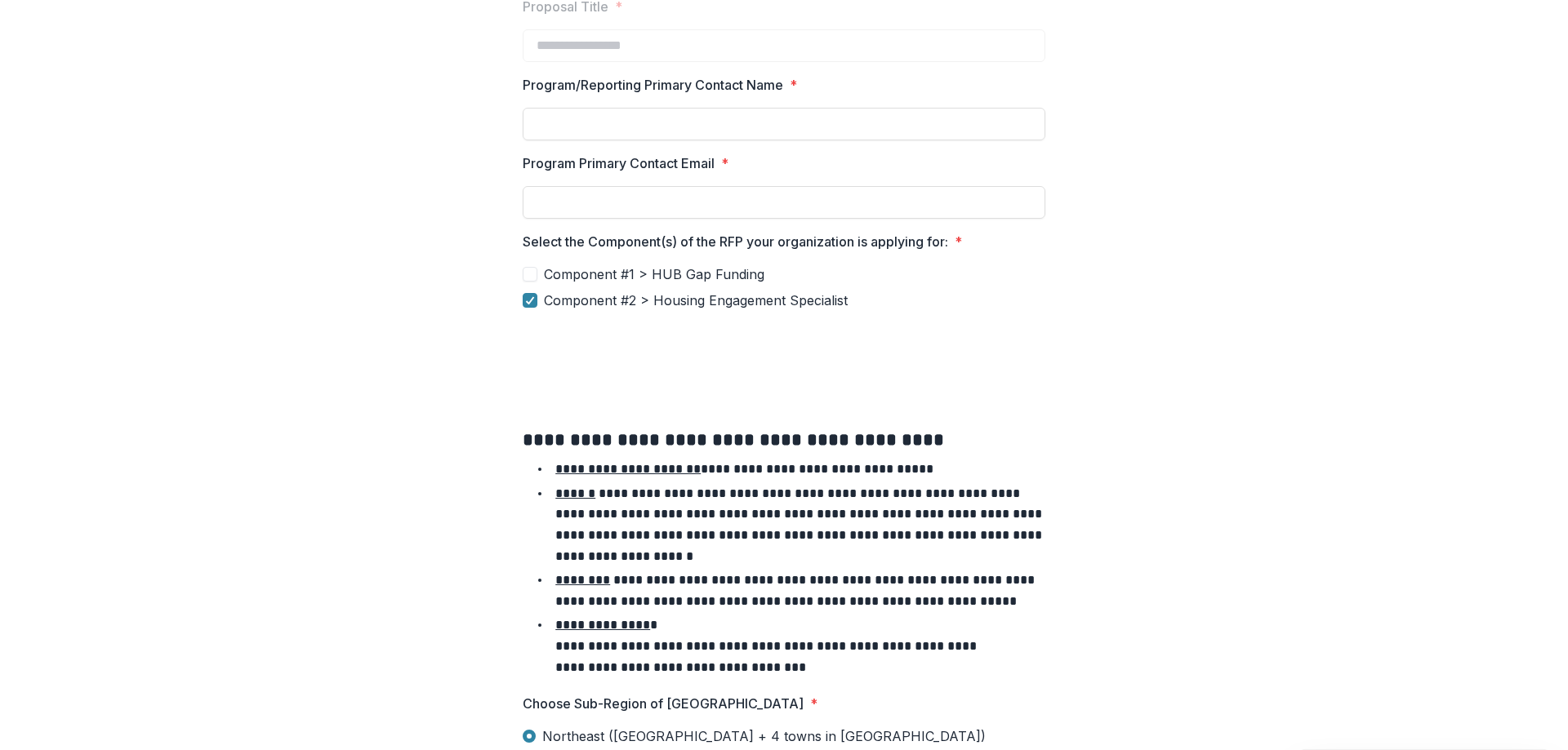
scroll to position [495, 0]
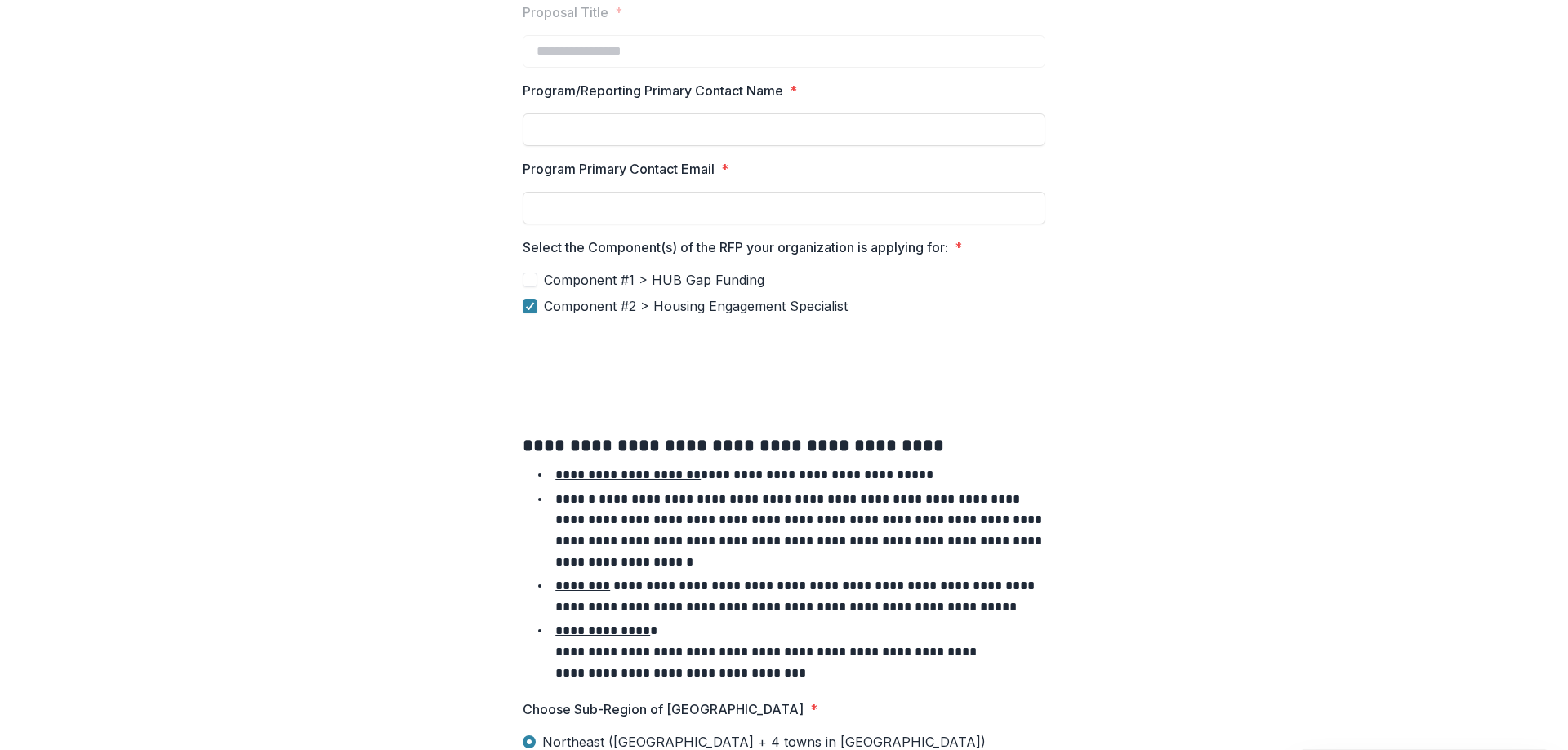
click at [520, 267] on div "**********" at bounding box center [783, 267] width 548 height 1413
click at [525, 273] on span at bounding box center [530, 280] width 15 height 15
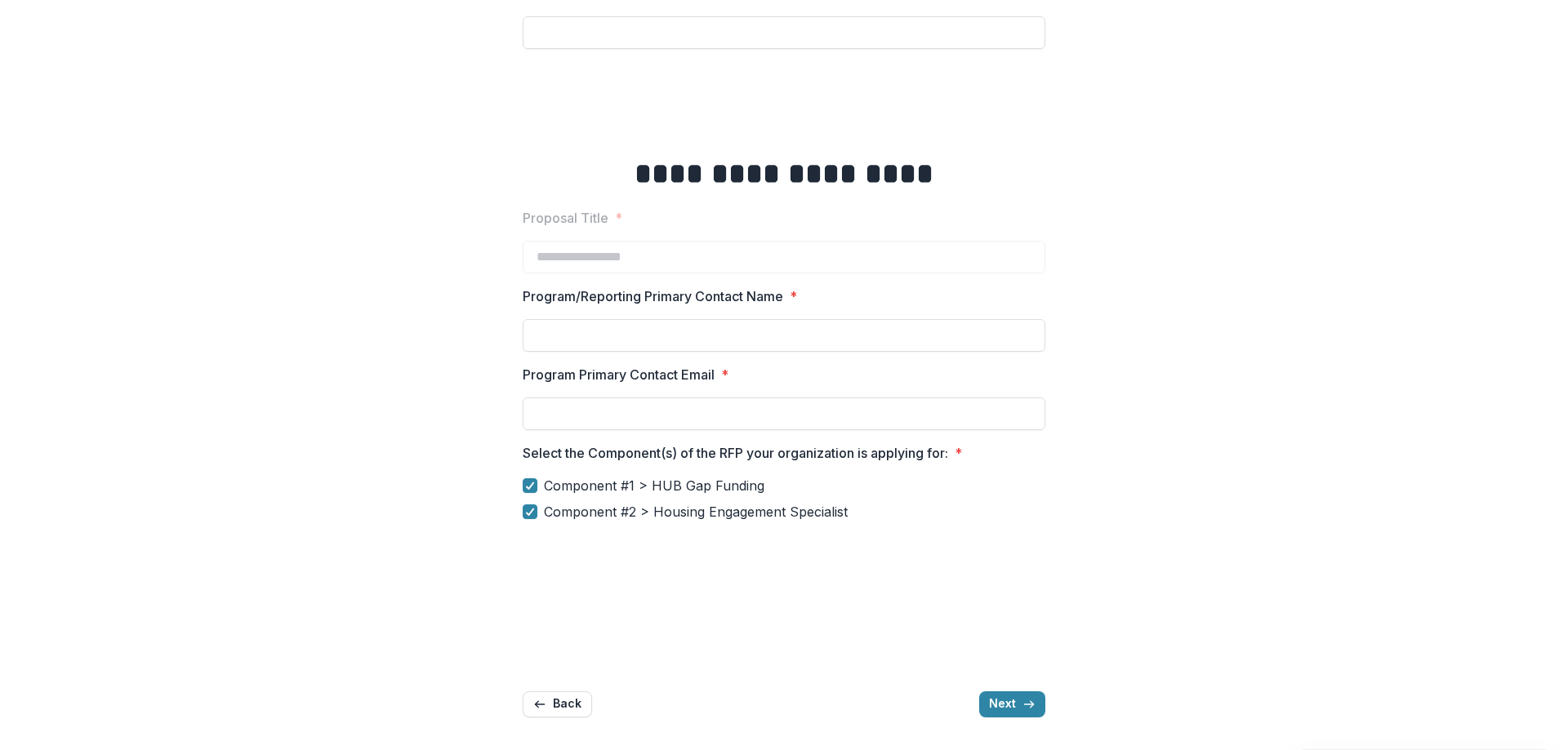
click at [545, 512] on span "Component #2 > Housing Engagement Specialist" at bounding box center [696, 511] width 304 height 20
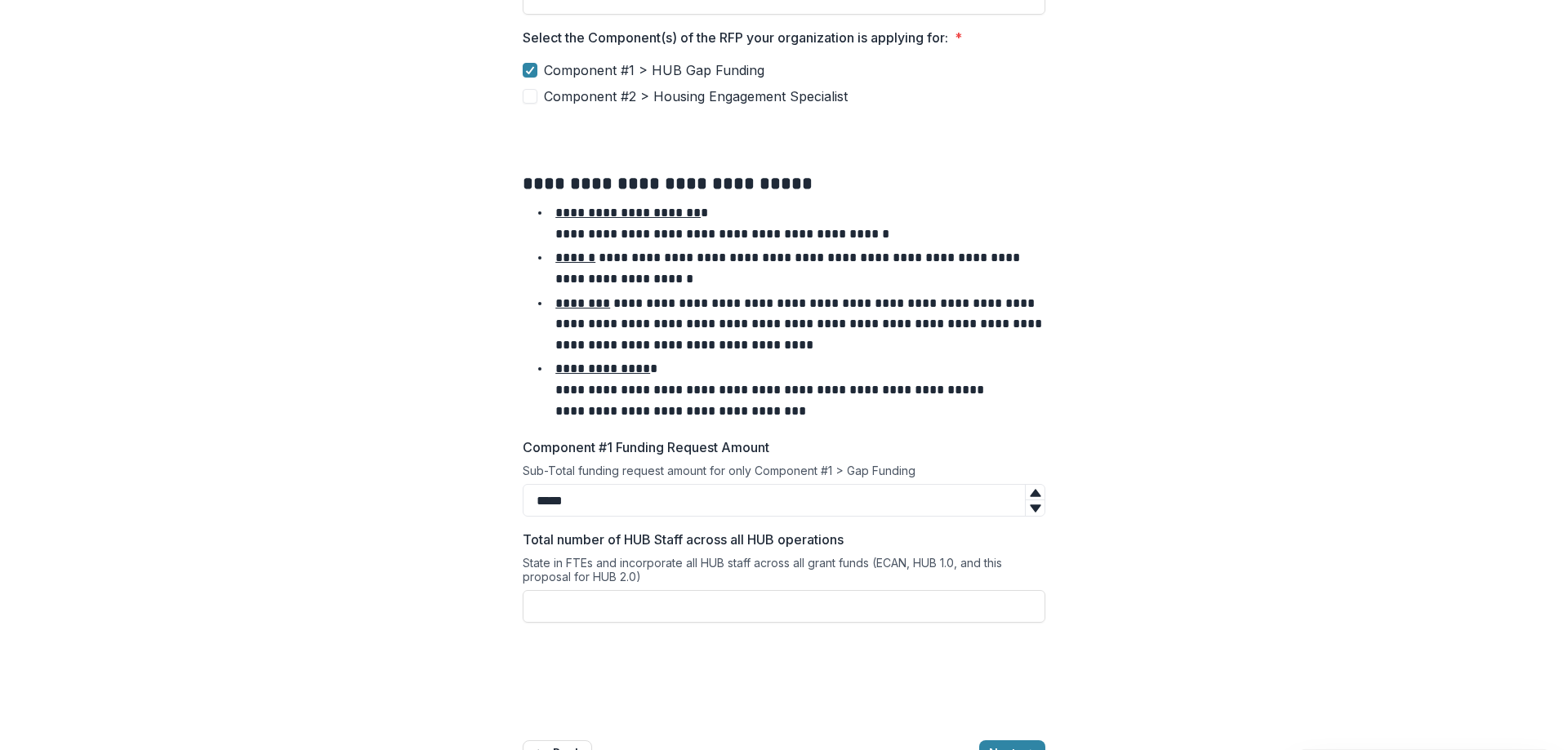
scroll to position [755, 0]
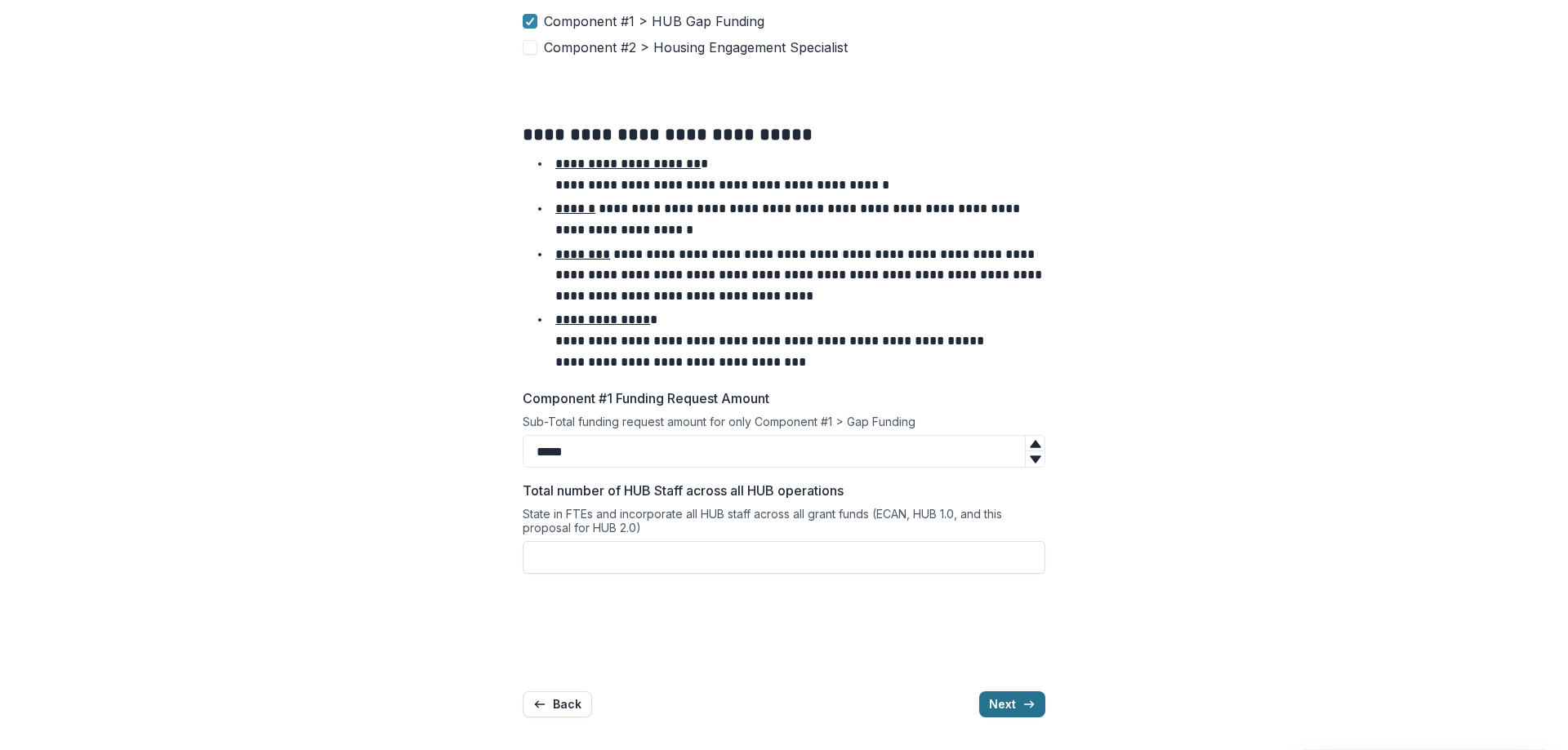
click at [1035, 711] on button "Next" at bounding box center [1011, 704] width 66 height 26
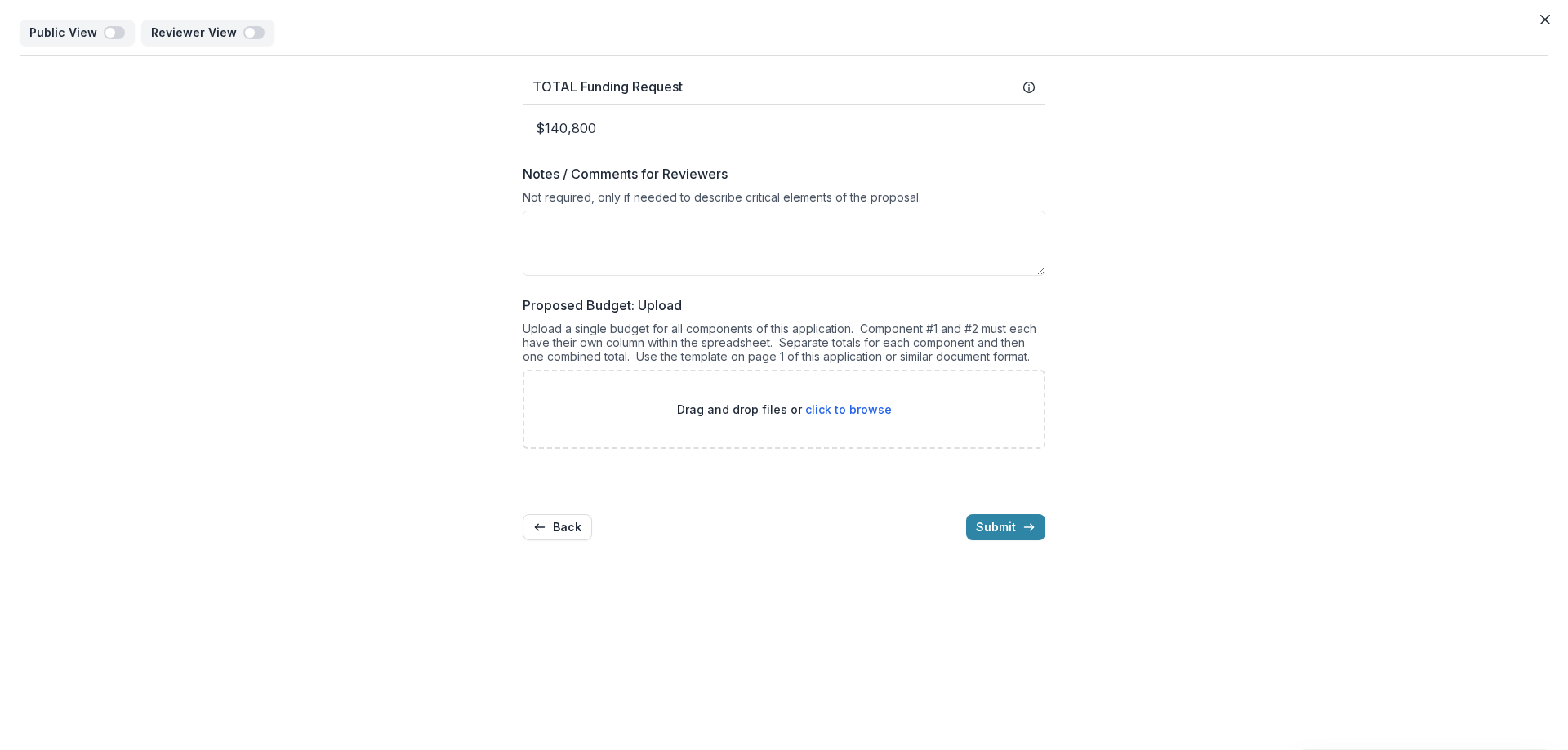
scroll to position [0, 0]
click at [1546, 20] on icon "Close" at bounding box center [1545, 20] width 10 height 10
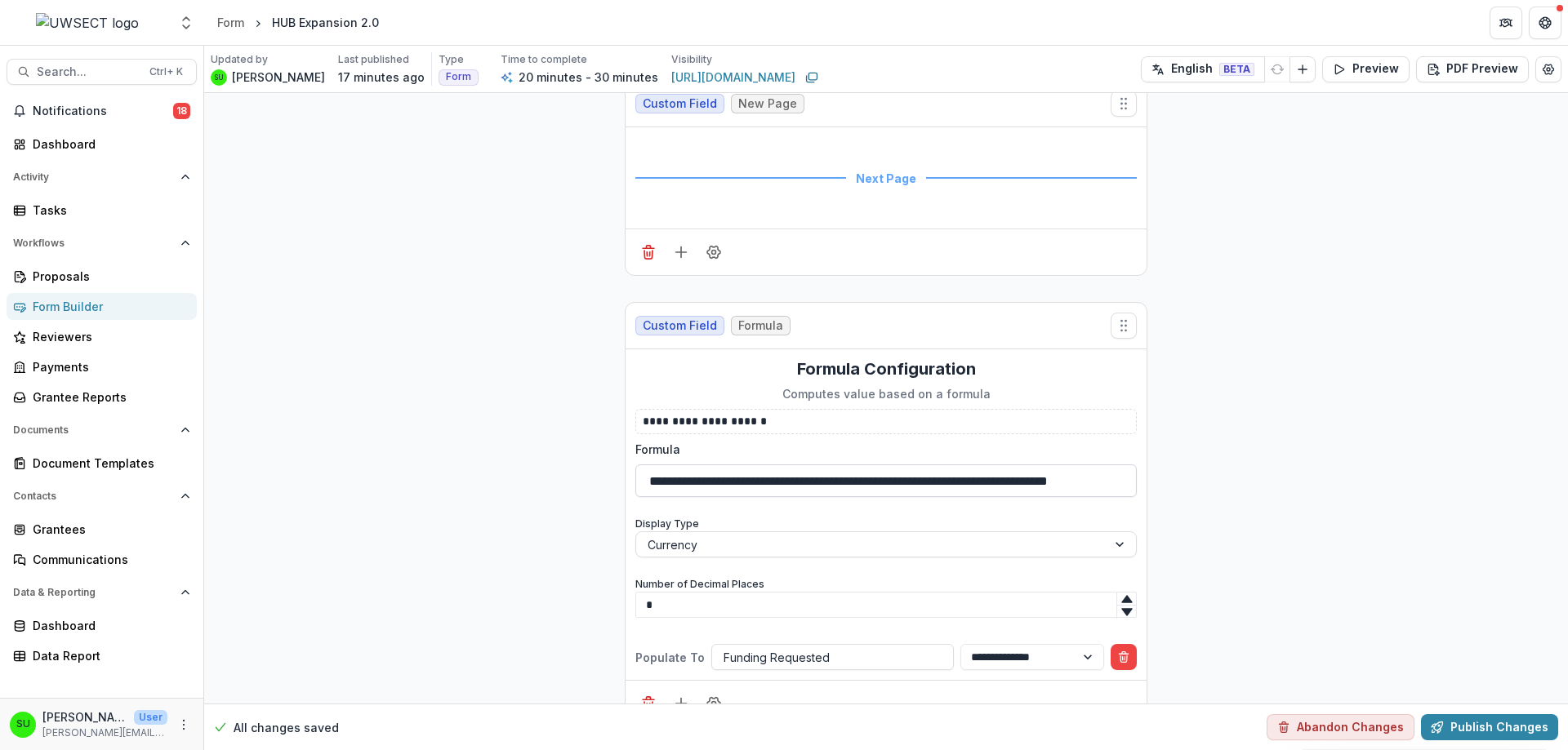
scroll to position [8486, 0]
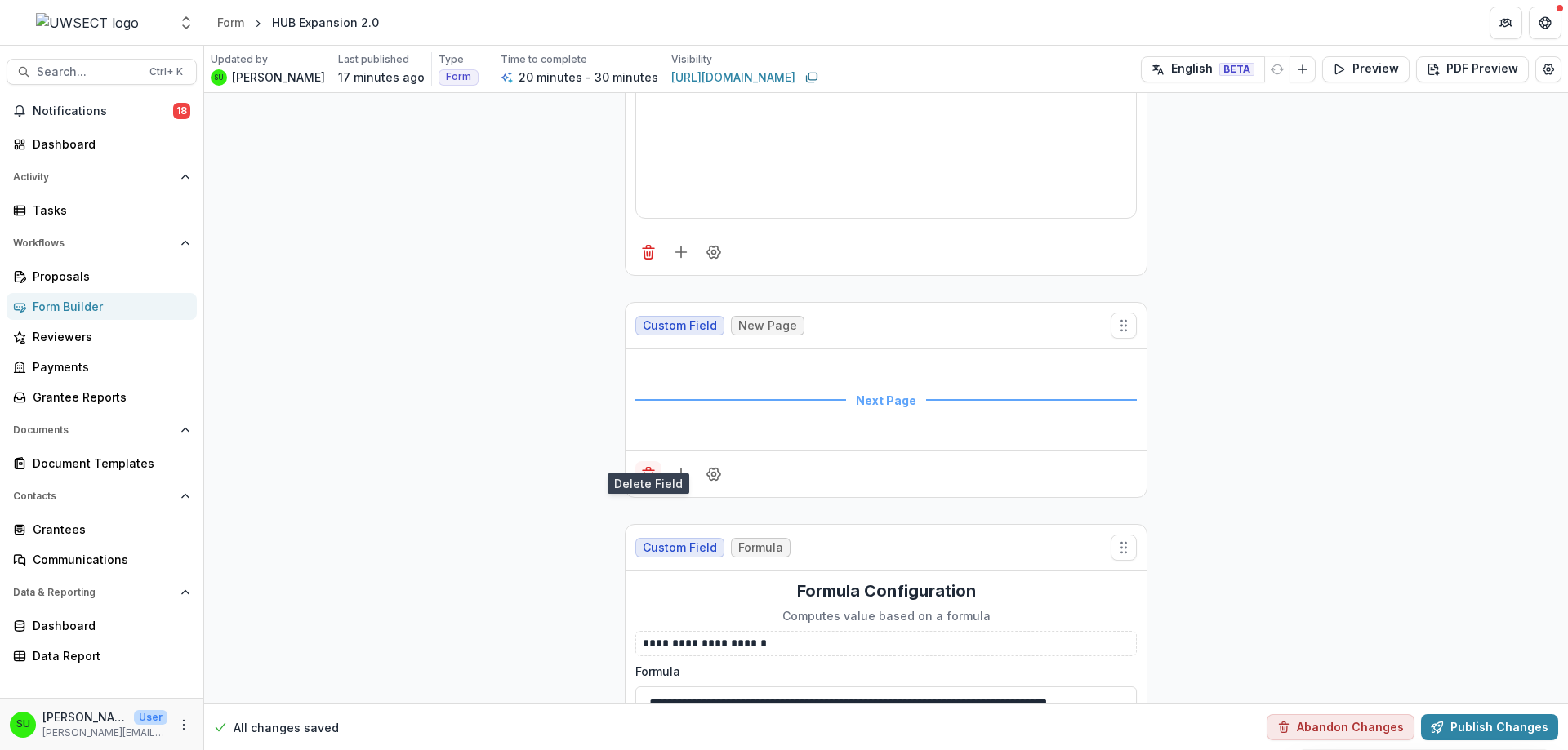
click at [648, 466] on icon "Delete field" at bounding box center [648, 475] width 17 height 17
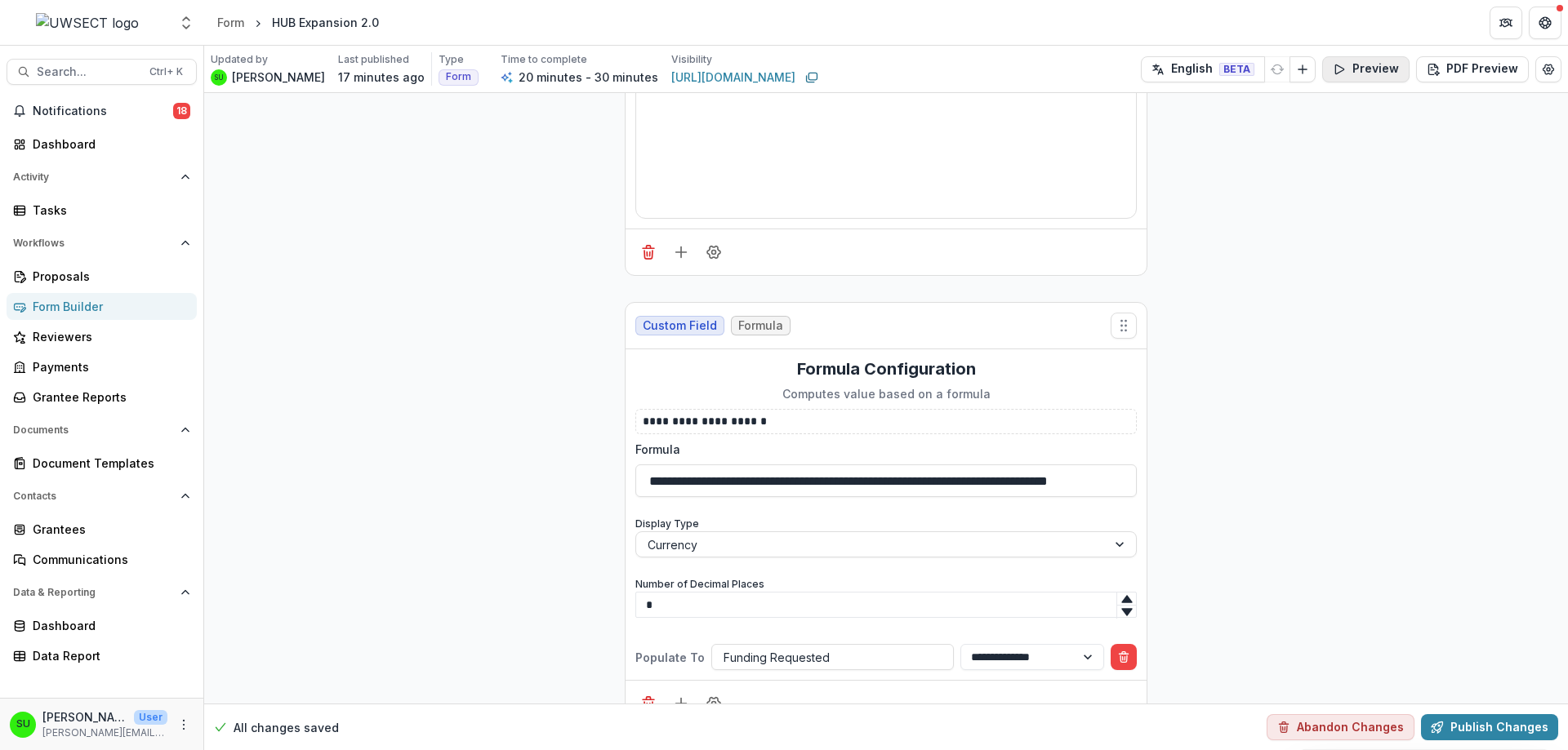
click at [1372, 64] on button "Preview" at bounding box center [1366, 70] width 88 height 26
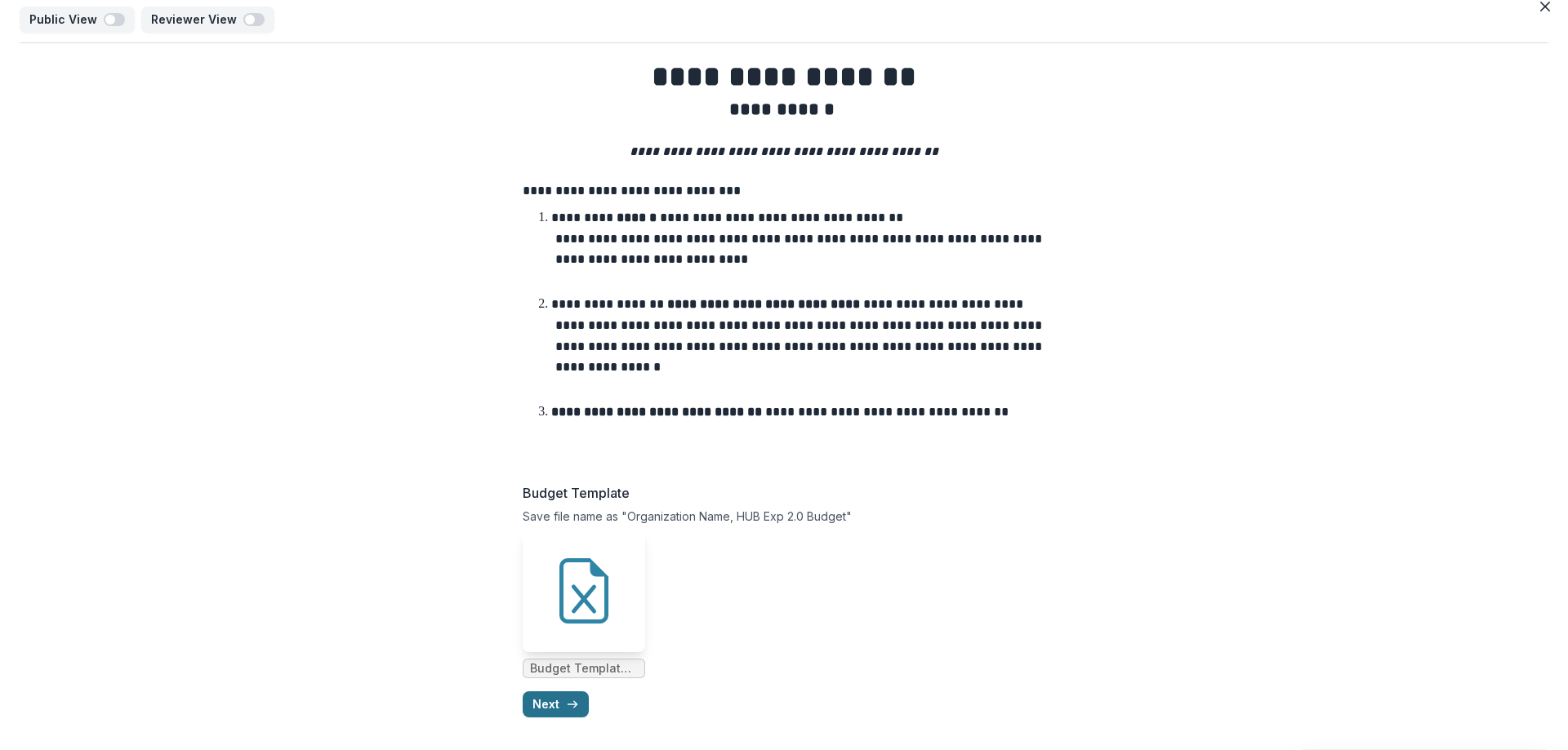
click at [543, 712] on button "Next" at bounding box center [555, 704] width 66 height 26
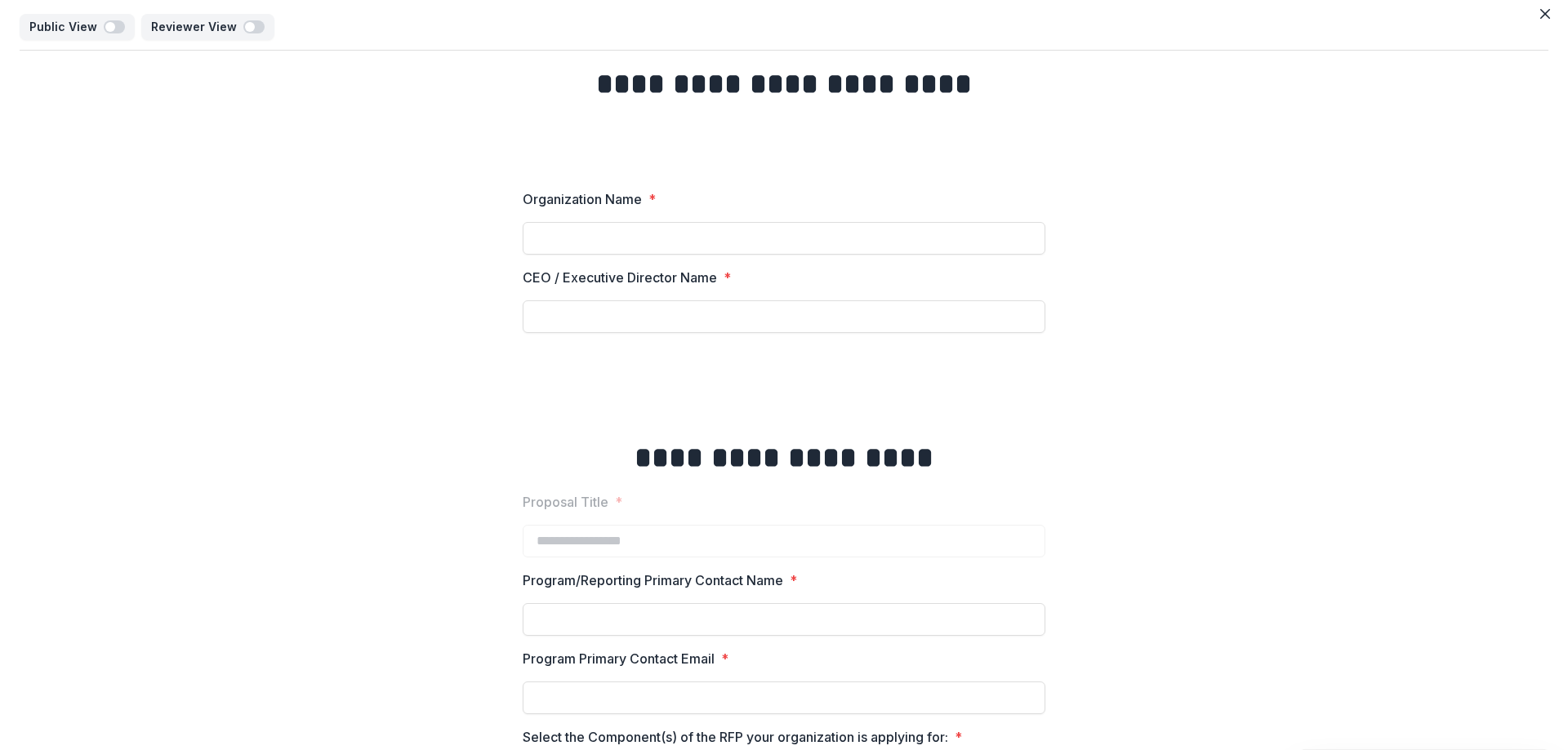
scroll to position [0, 0]
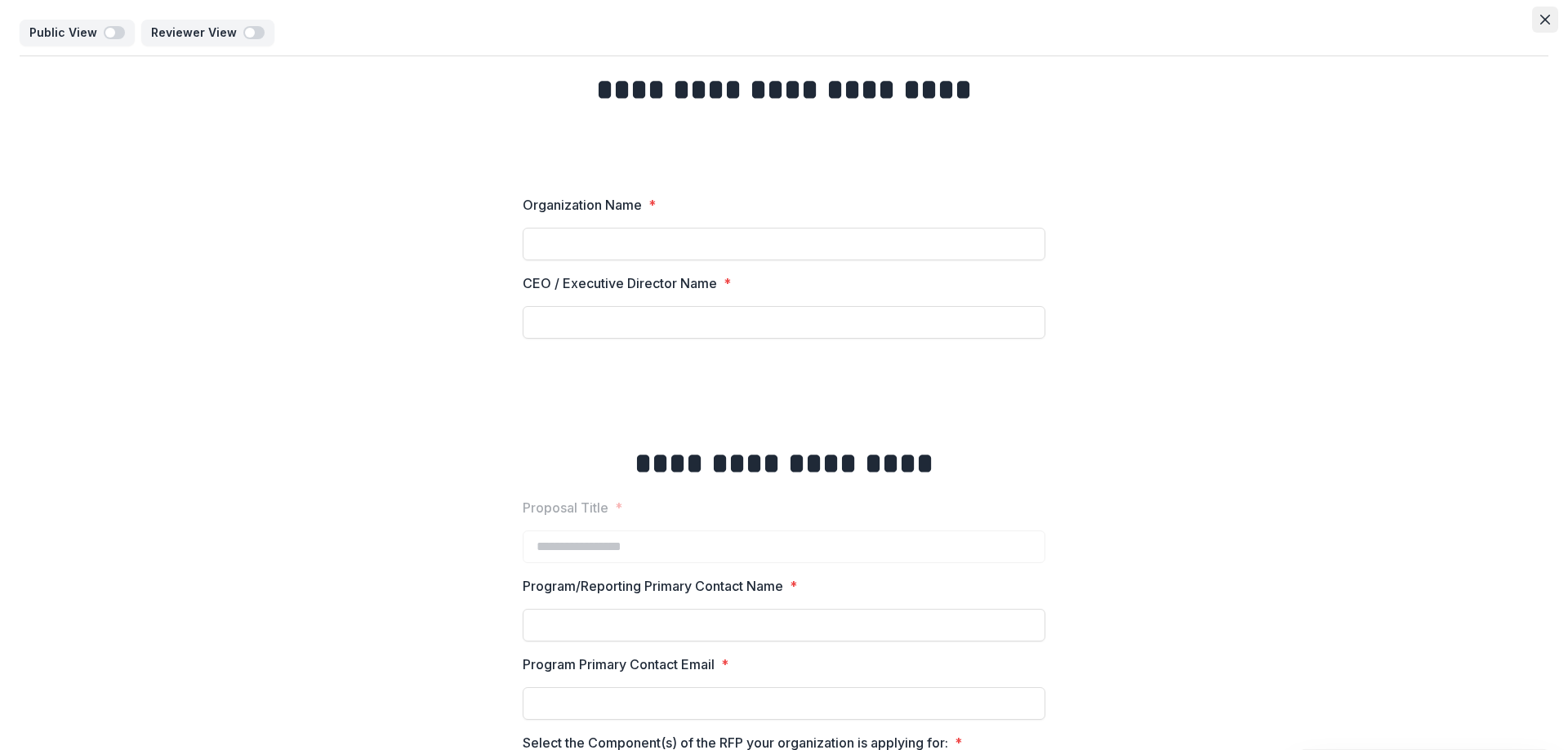
click at [1532, 19] on button "Close" at bounding box center [1545, 20] width 26 height 26
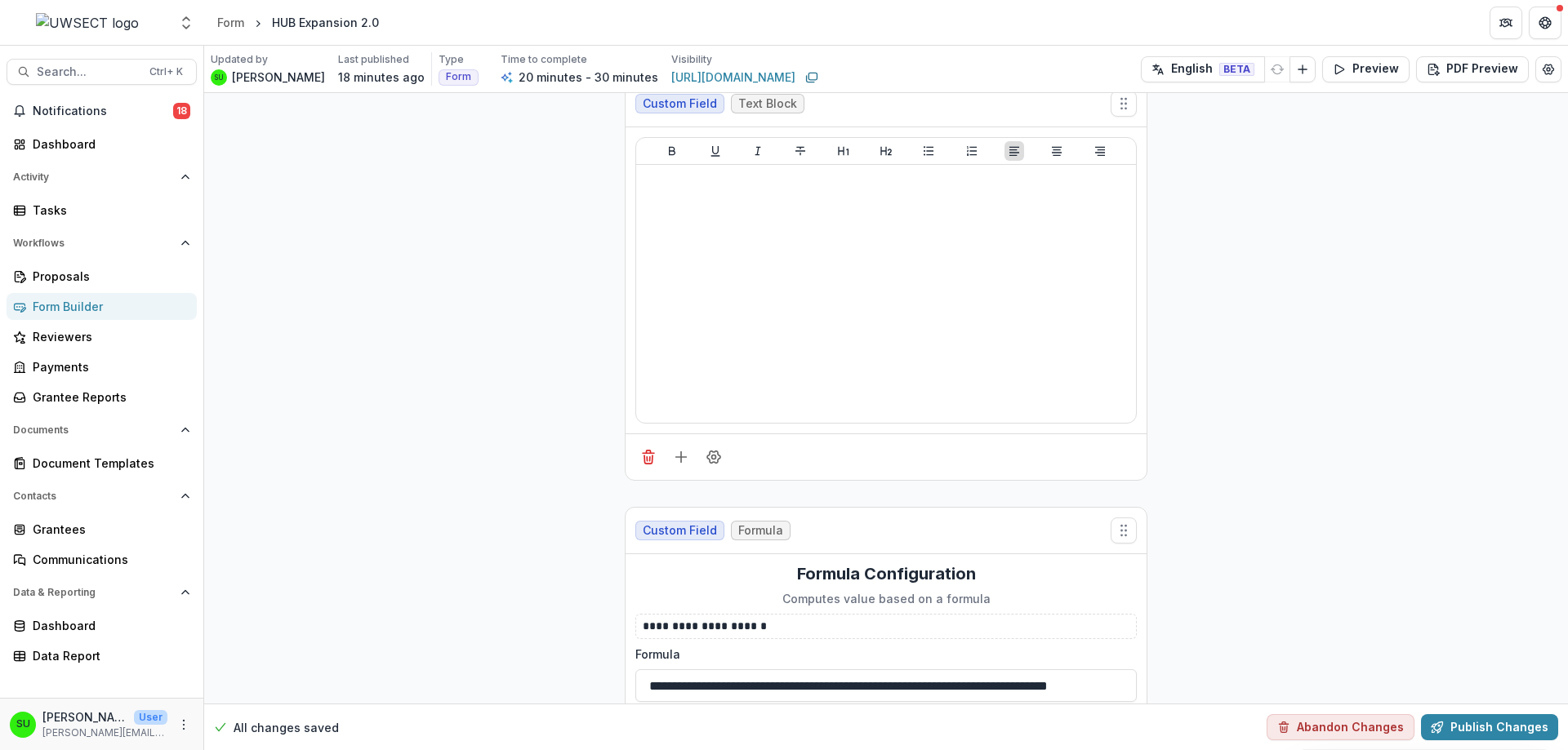
scroll to position [8242, 0]
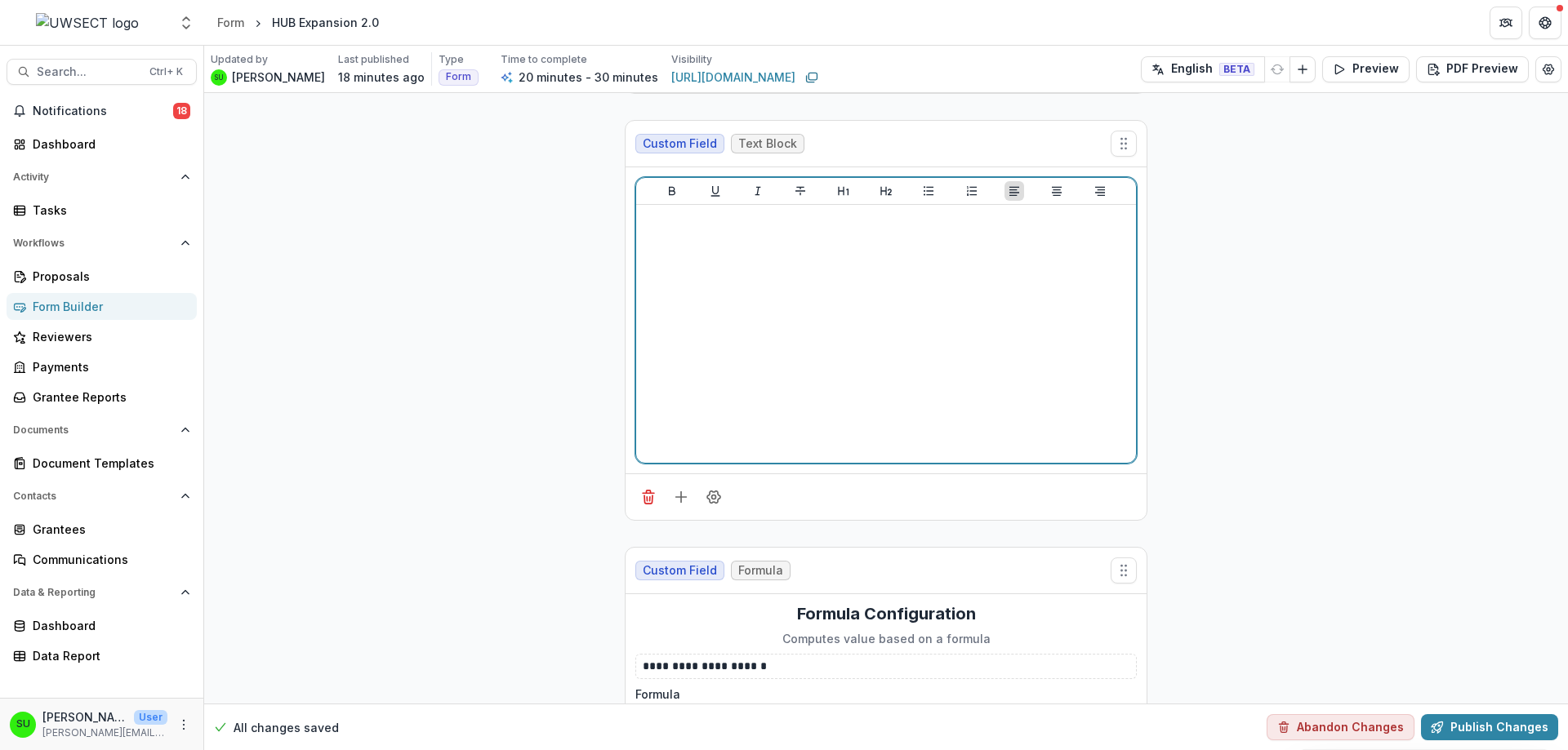
click at [710, 330] on div at bounding box center [885, 333] width 487 height 245
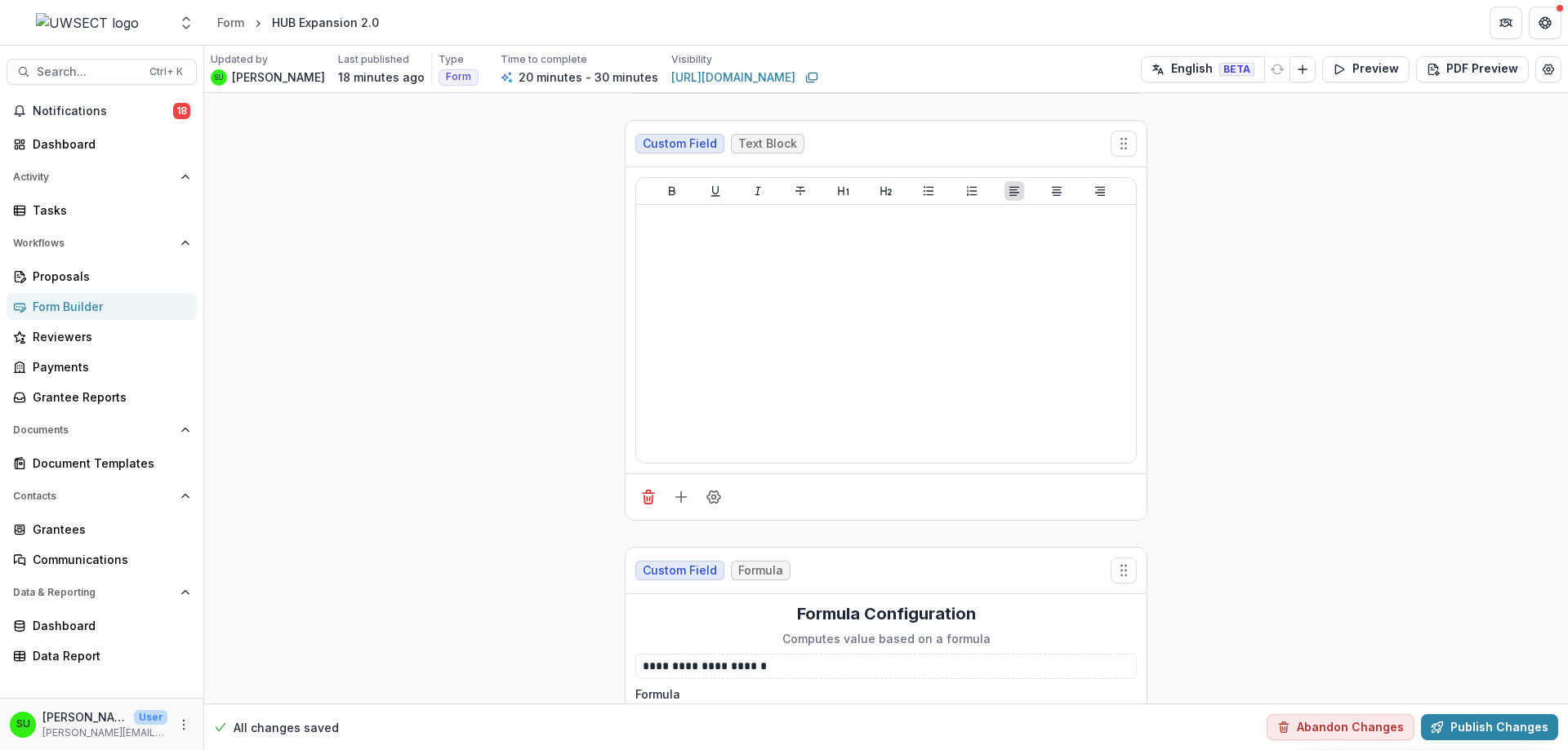
click at [1464, 728] on button "Publish Changes" at bounding box center [1489, 727] width 137 height 26
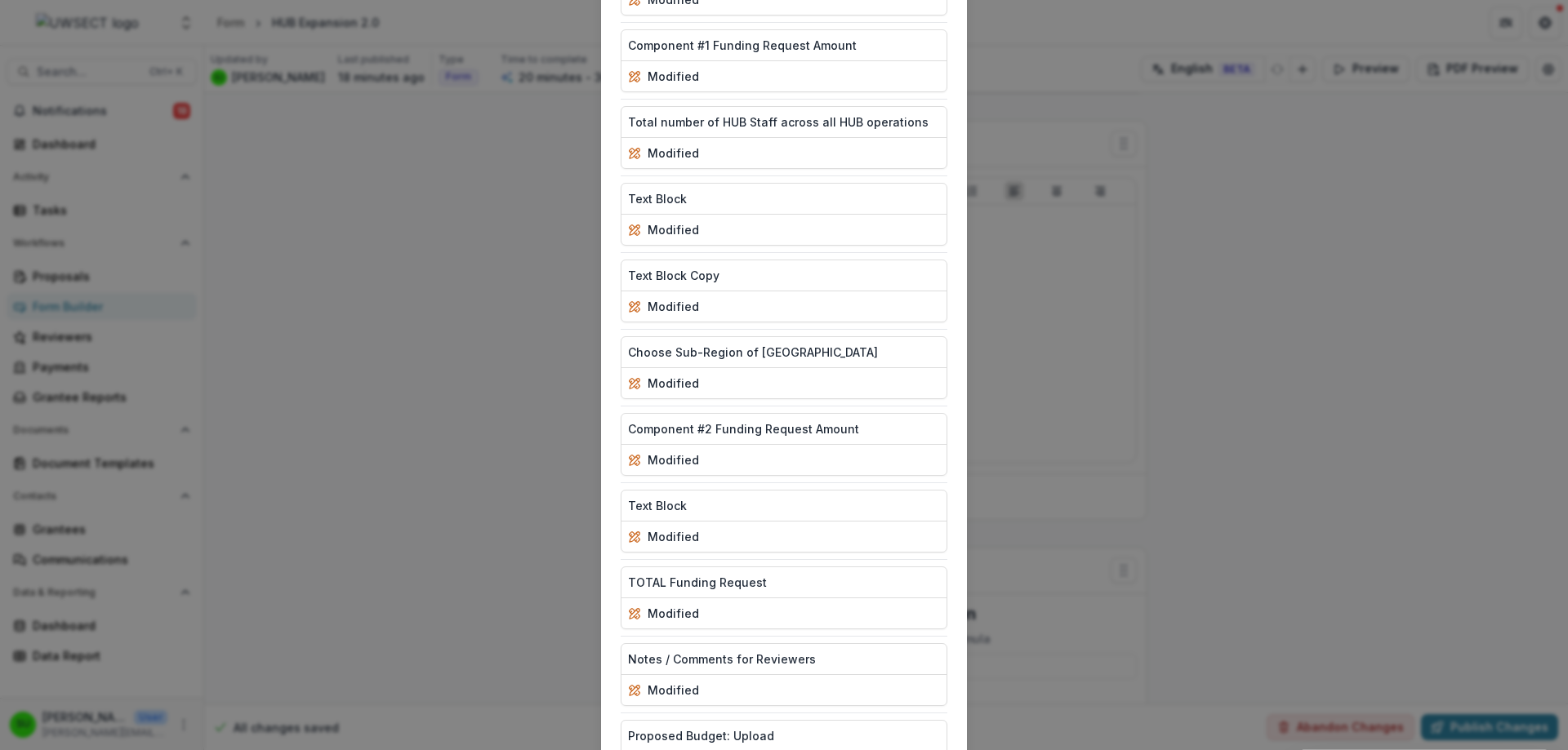
scroll to position [1434, 0]
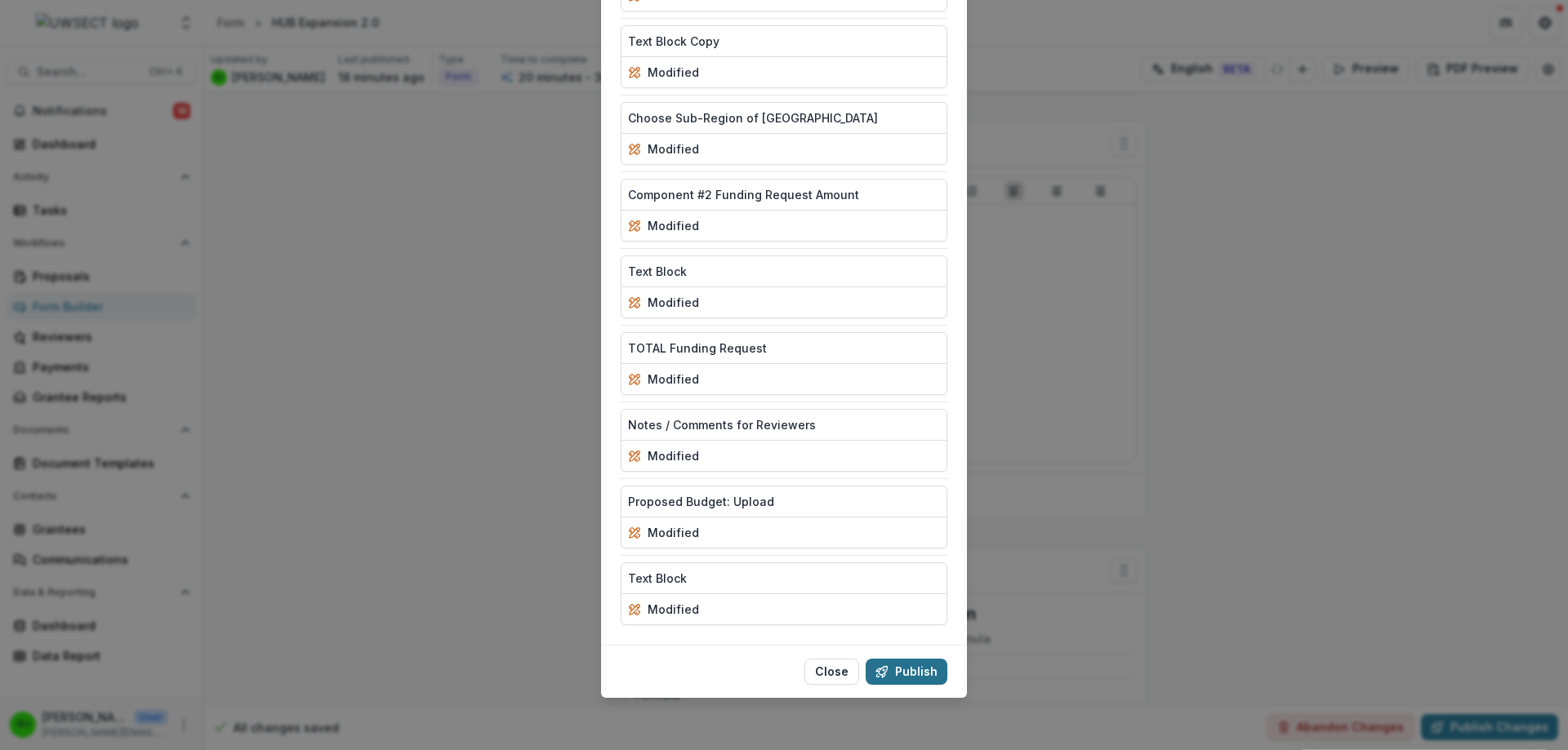
click at [912, 679] on button "Publish" at bounding box center [907, 672] width 82 height 26
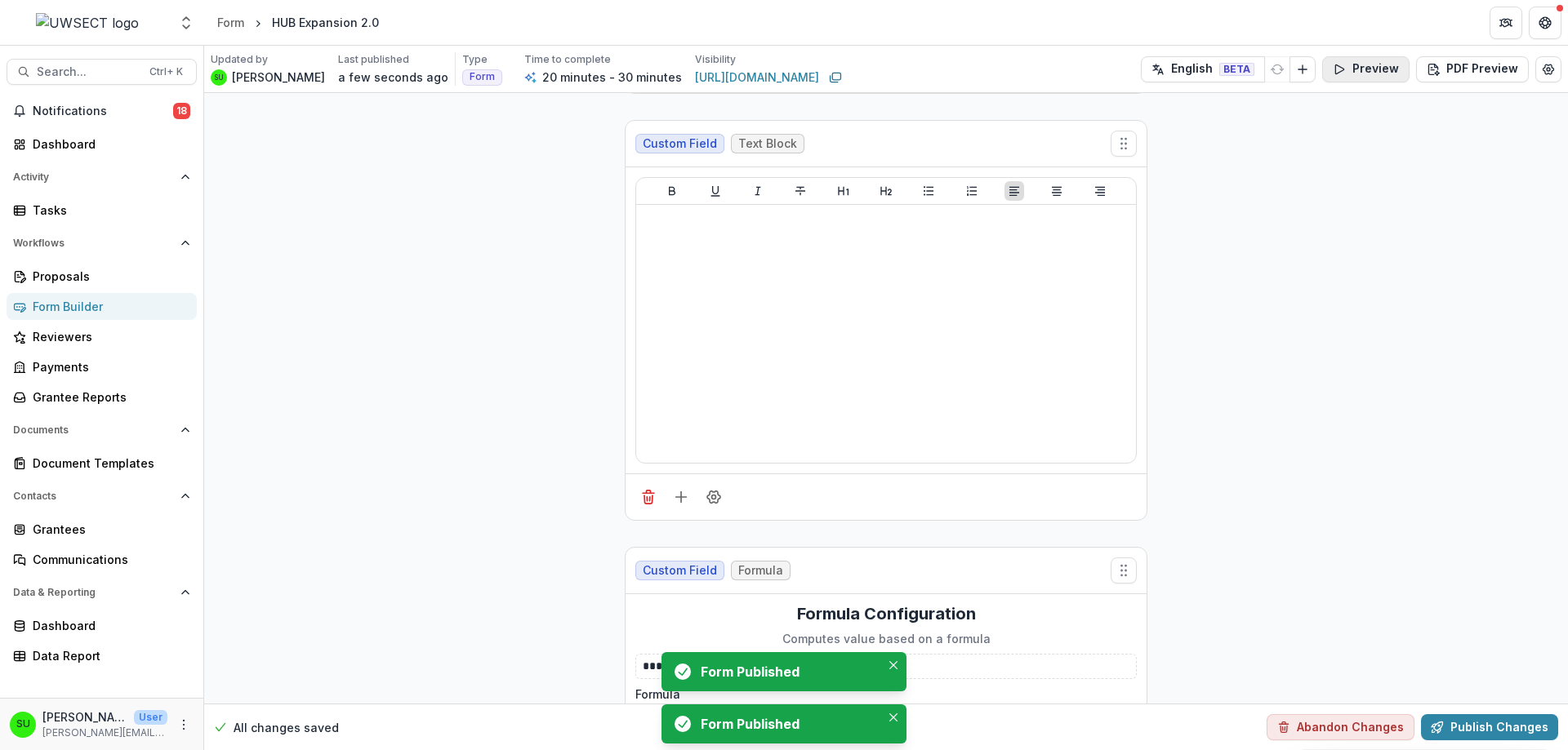
click at [1371, 66] on button "Preview" at bounding box center [1366, 70] width 88 height 26
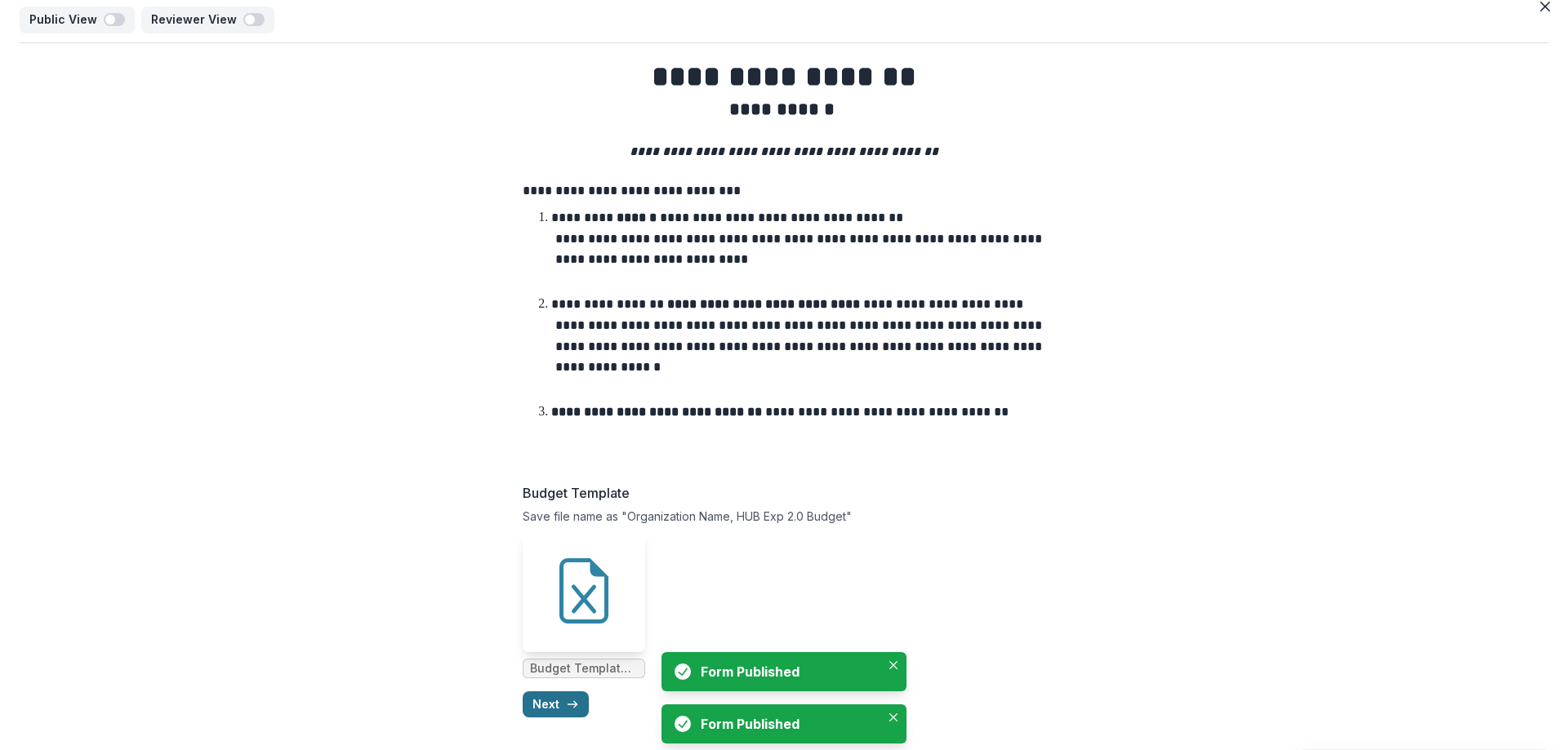
click at [564, 711] on button "Next" at bounding box center [555, 704] width 66 height 26
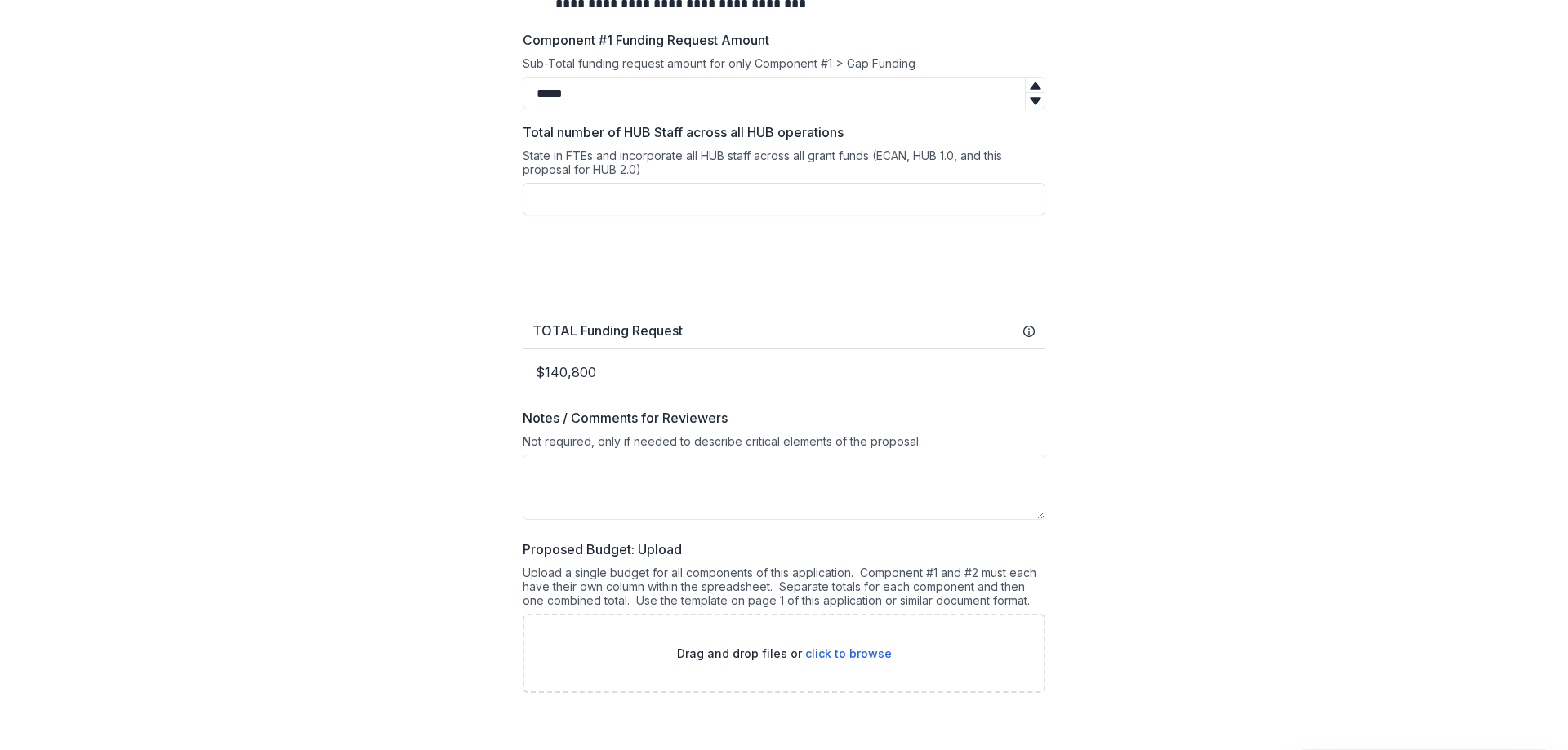
scroll to position [1017, 0]
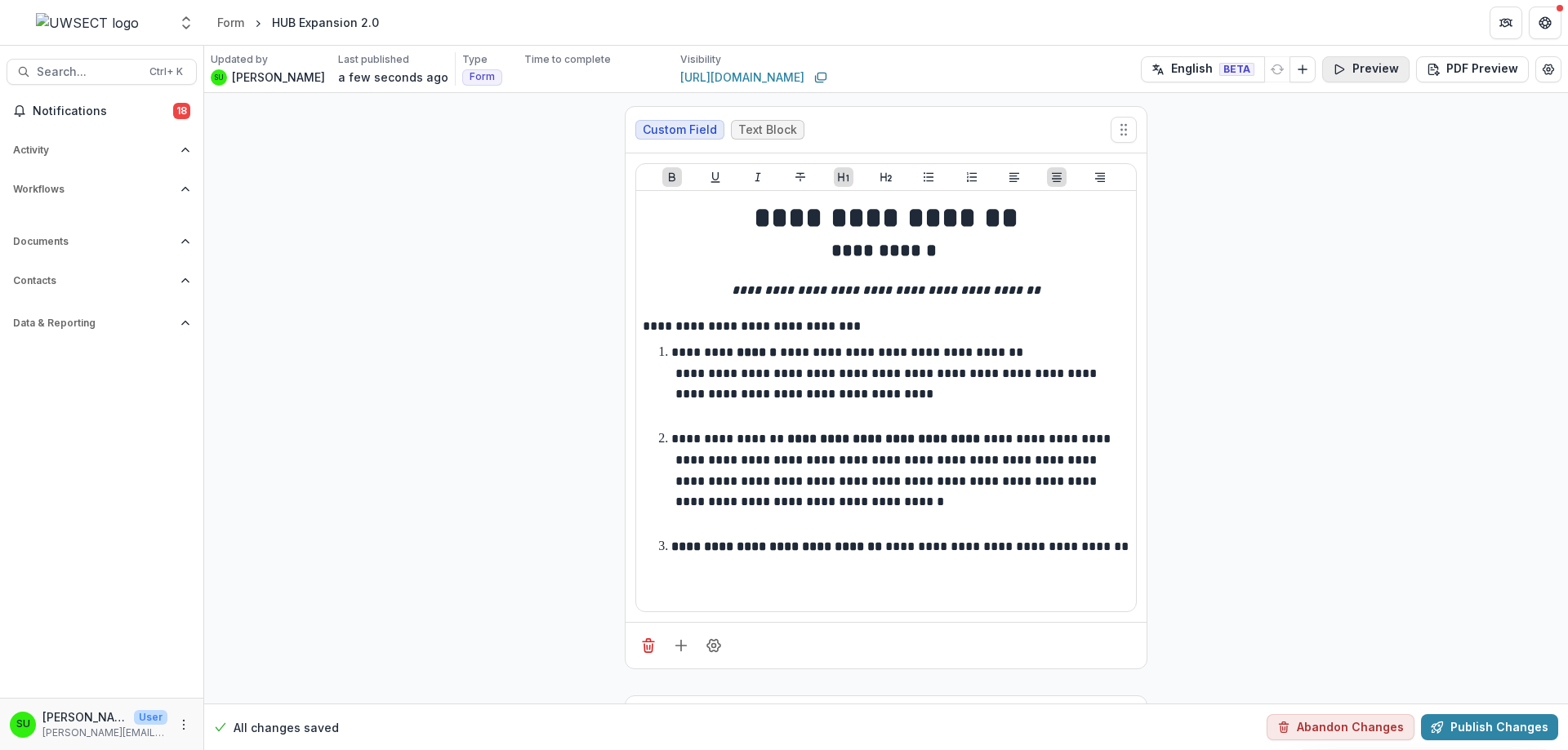
scroll to position [1607, 0]
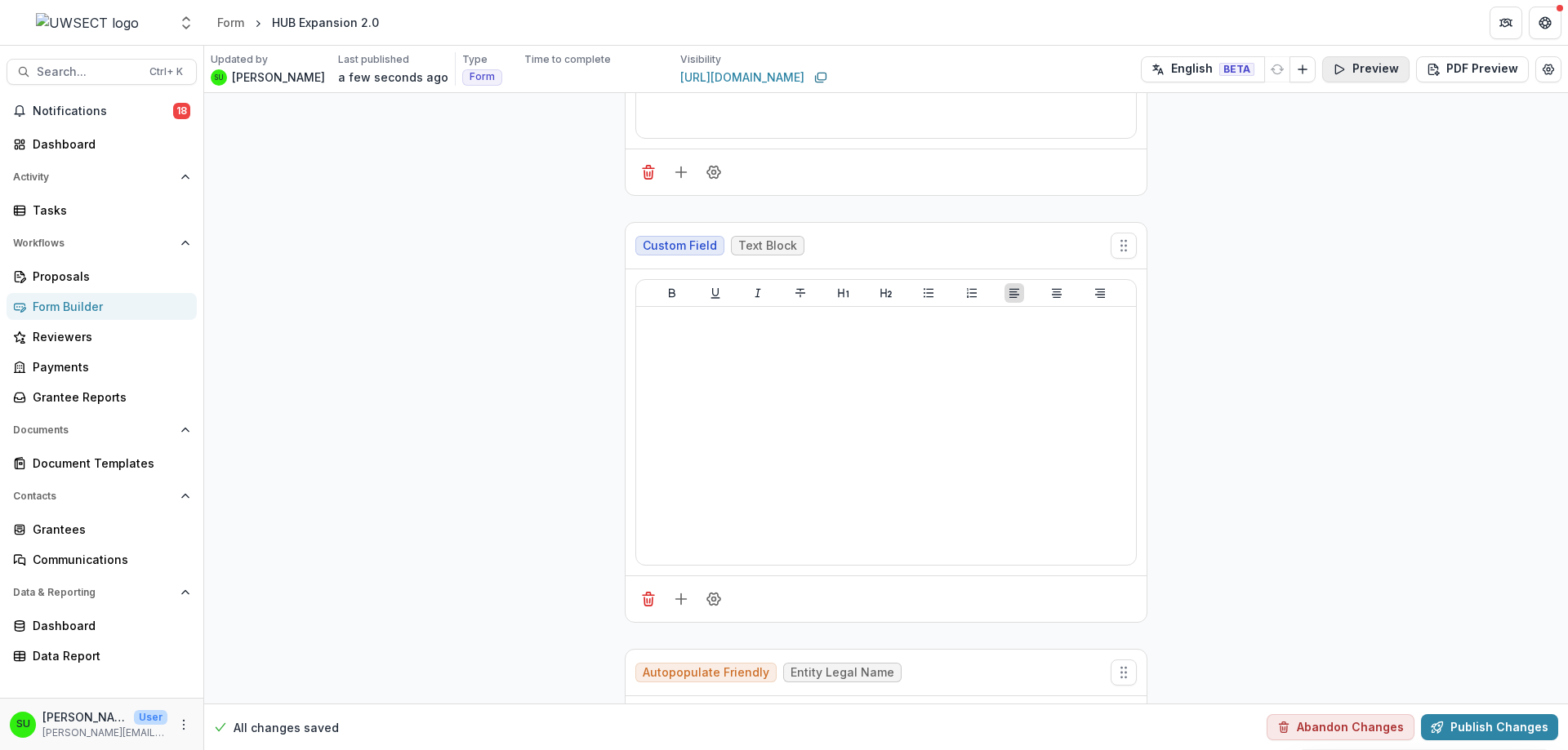
click at [1357, 68] on button "Preview" at bounding box center [1366, 70] width 88 height 26
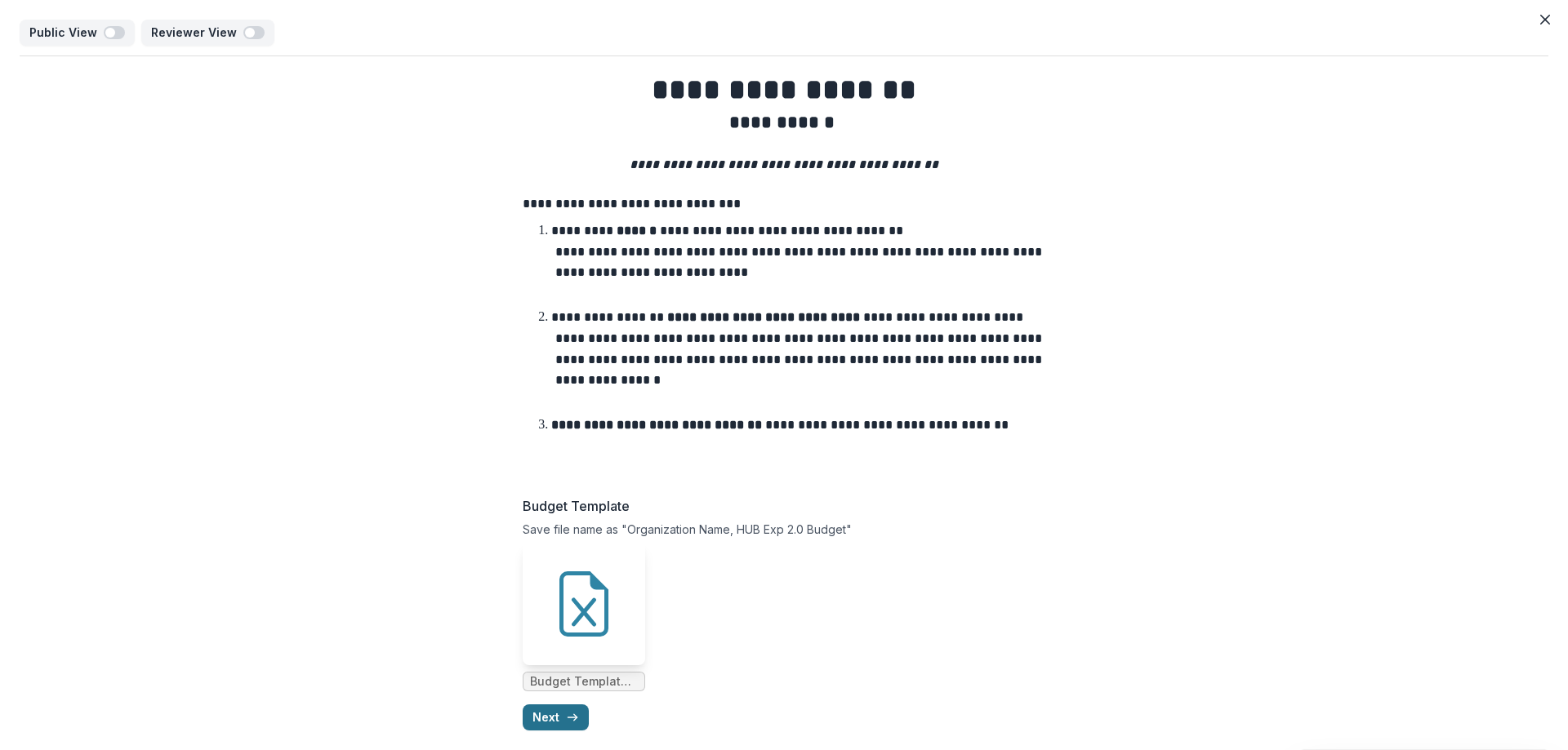
click at [544, 714] on button "Next" at bounding box center [555, 717] width 66 height 26
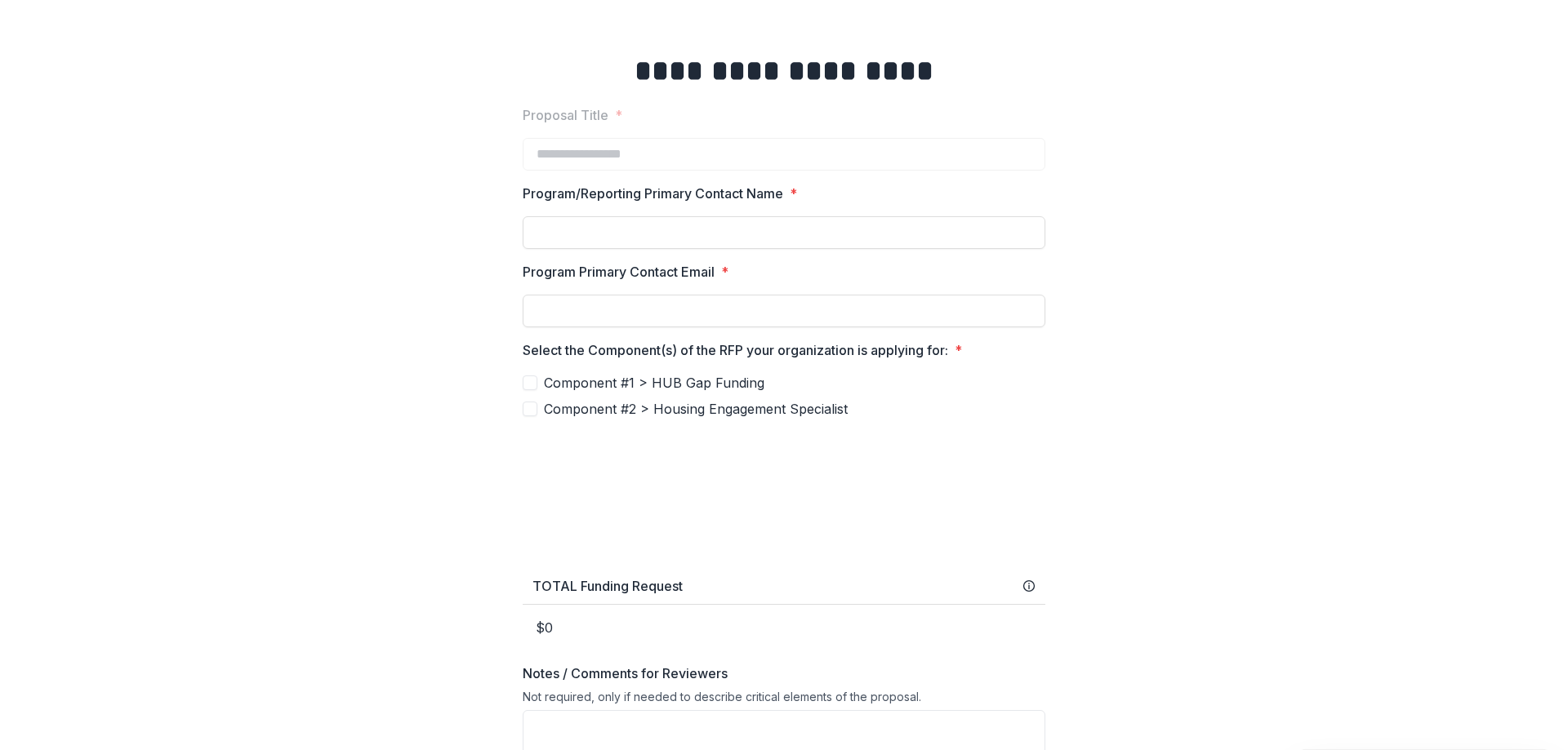
scroll to position [388, 0]
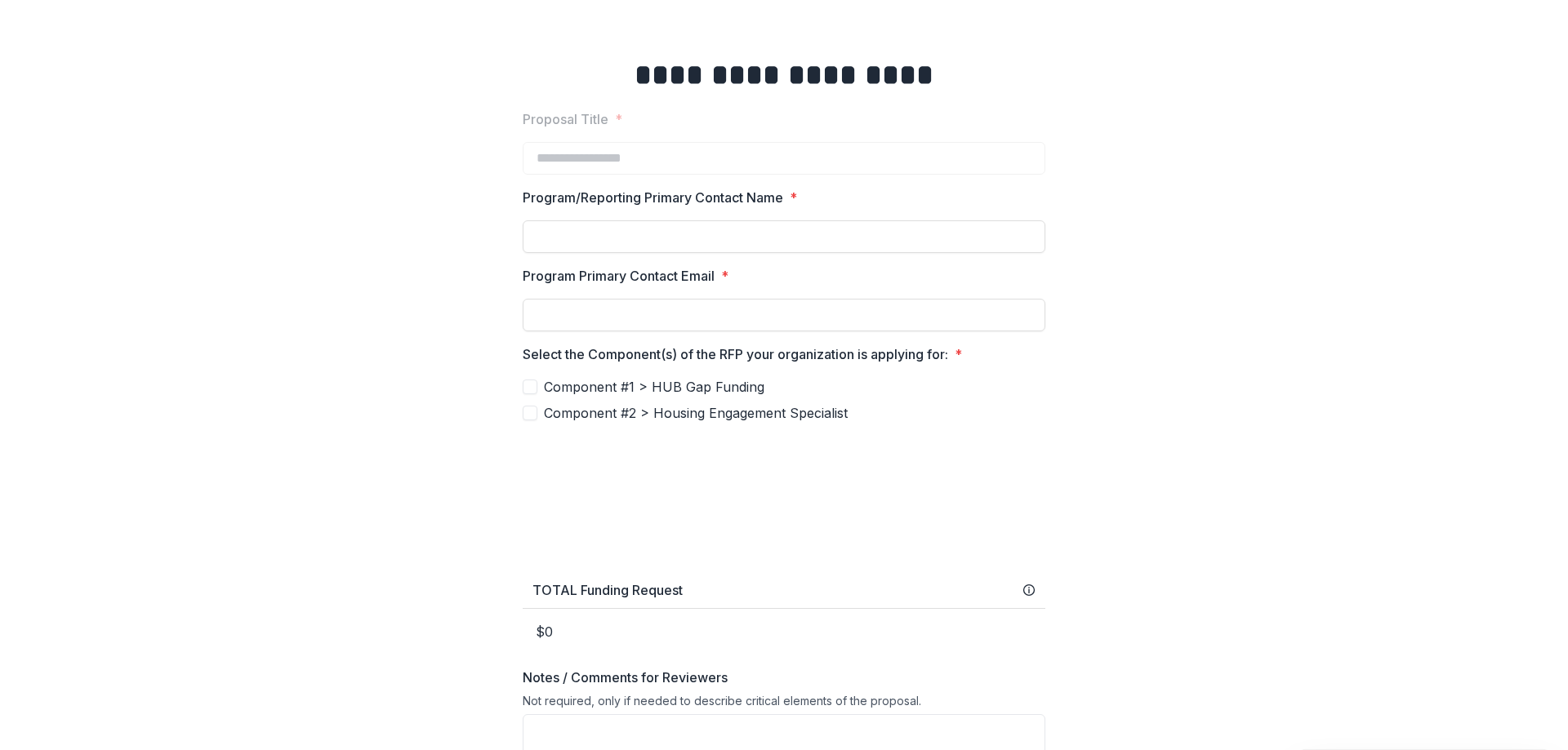
click at [654, 381] on span "Component #1 > HUB Gap Funding" at bounding box center [654, 386] width 221 height 20
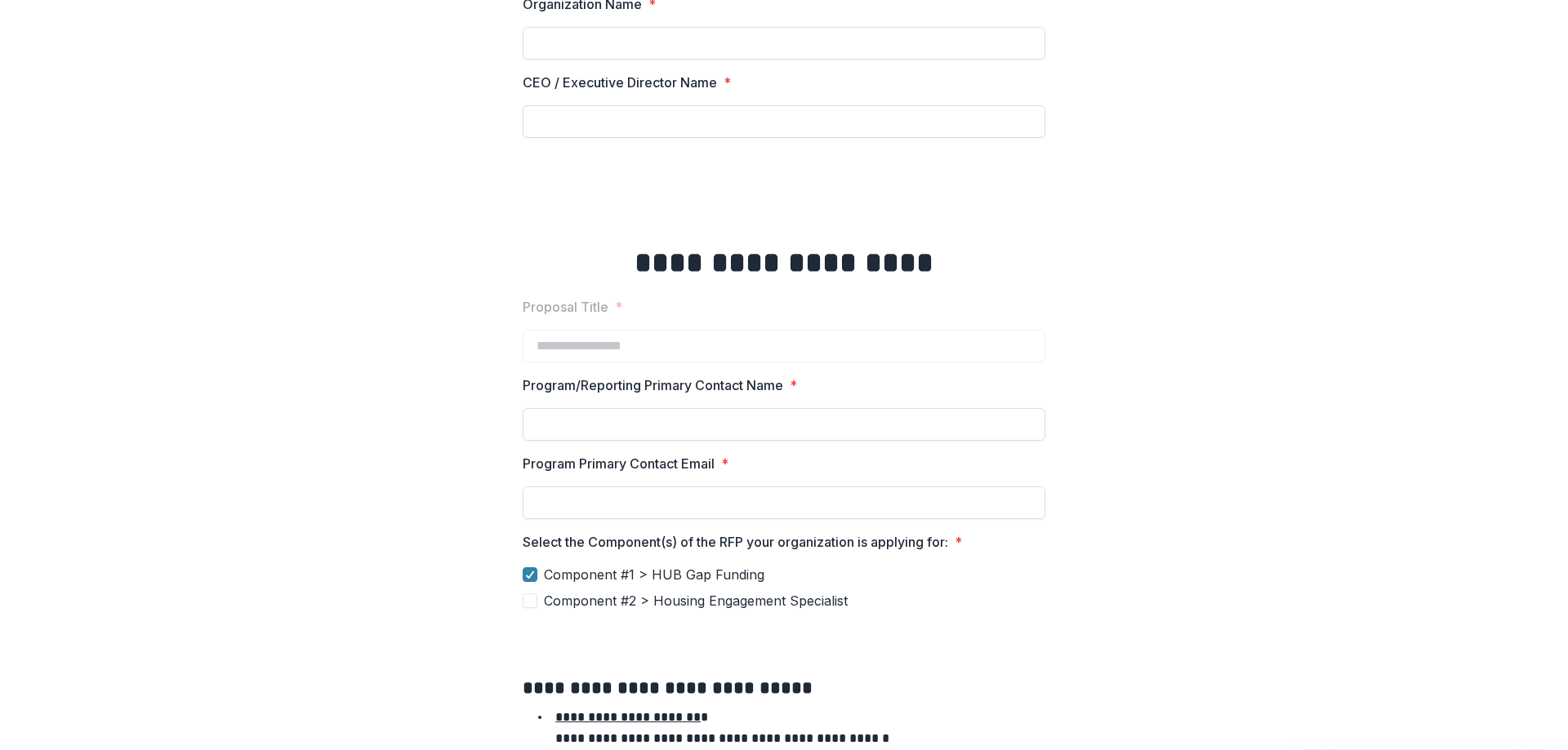
scroll to position [0, 0]
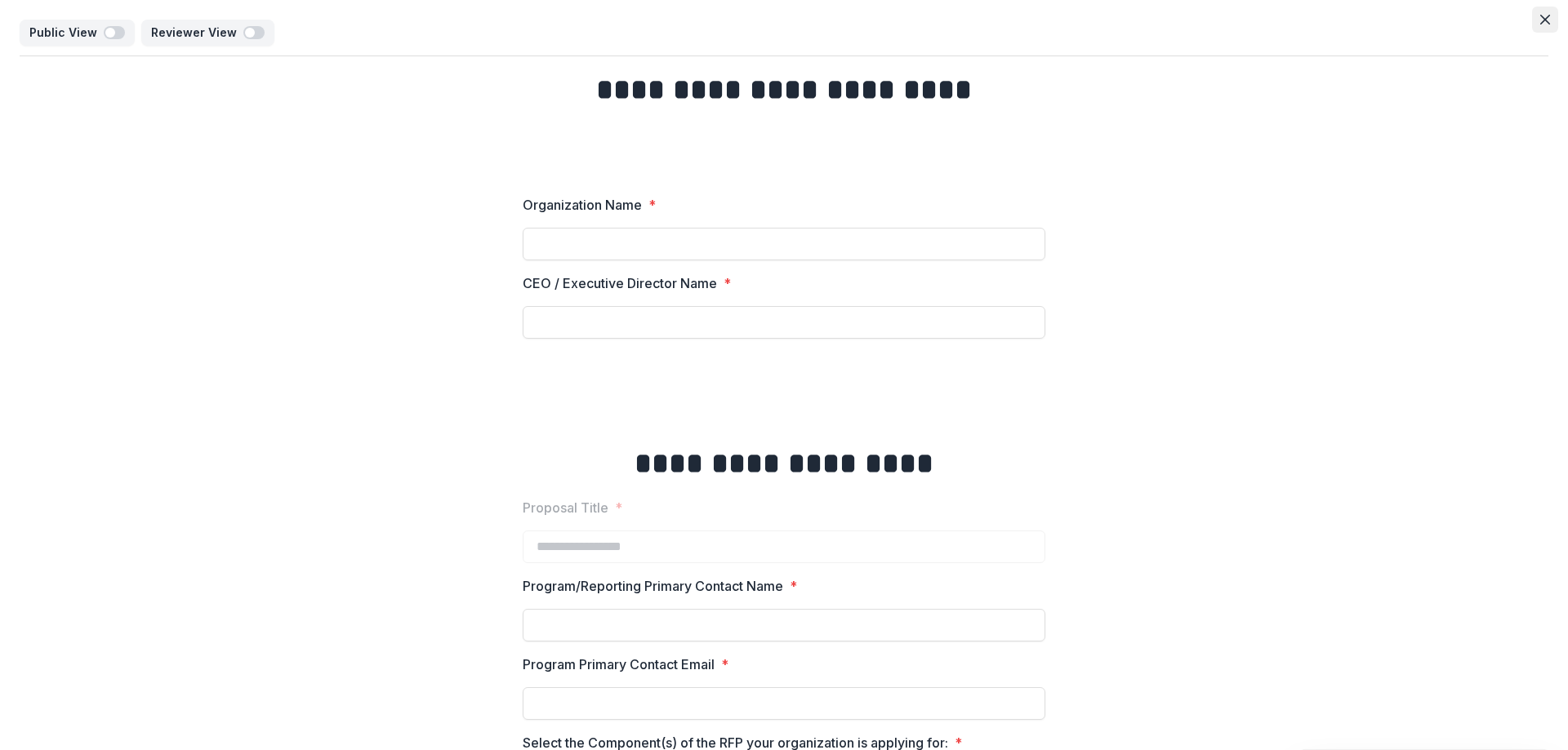
click at [1540, 22] on icon "Close" at bounding box center [1545, 20] width 10 height 10
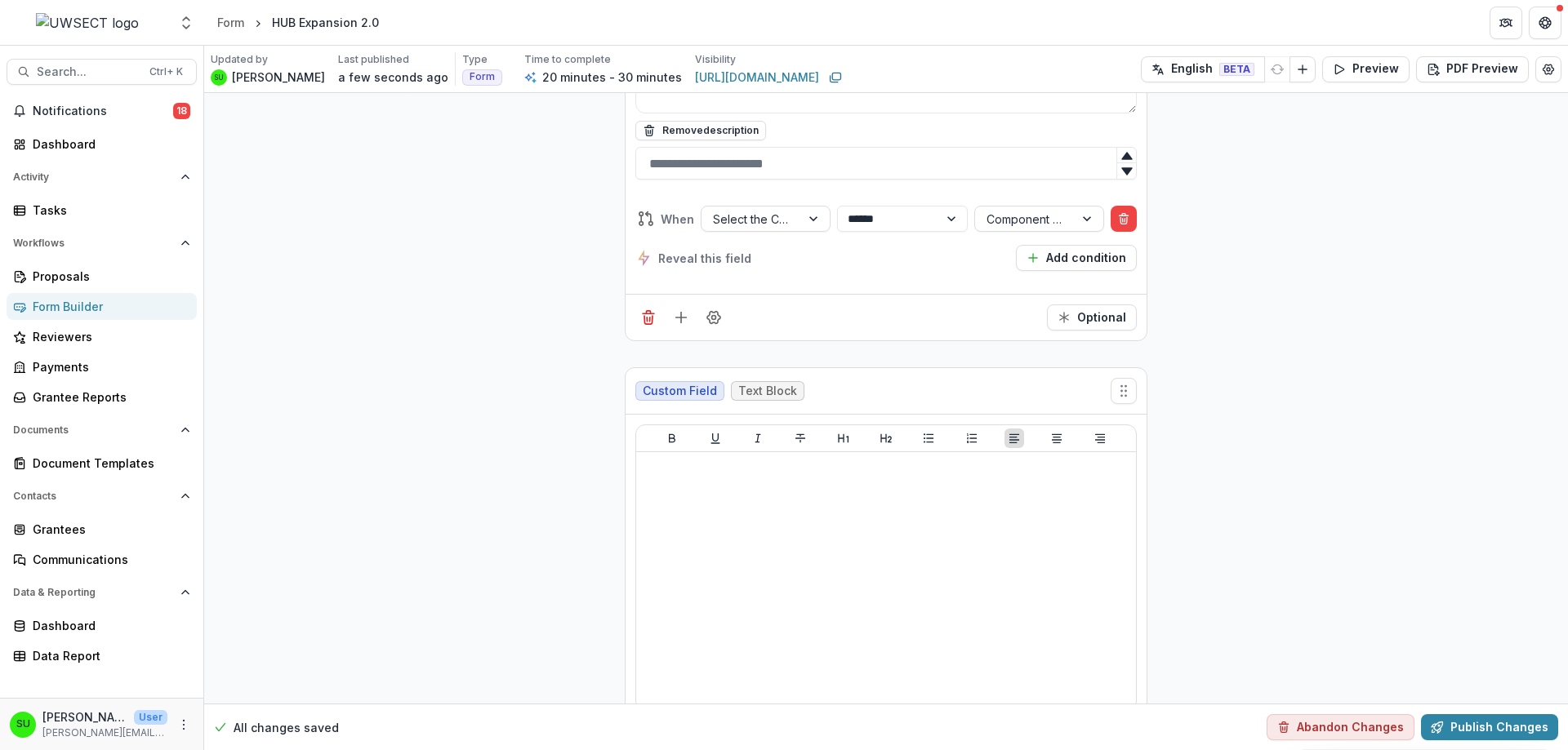
scroll to position [7971, 0]
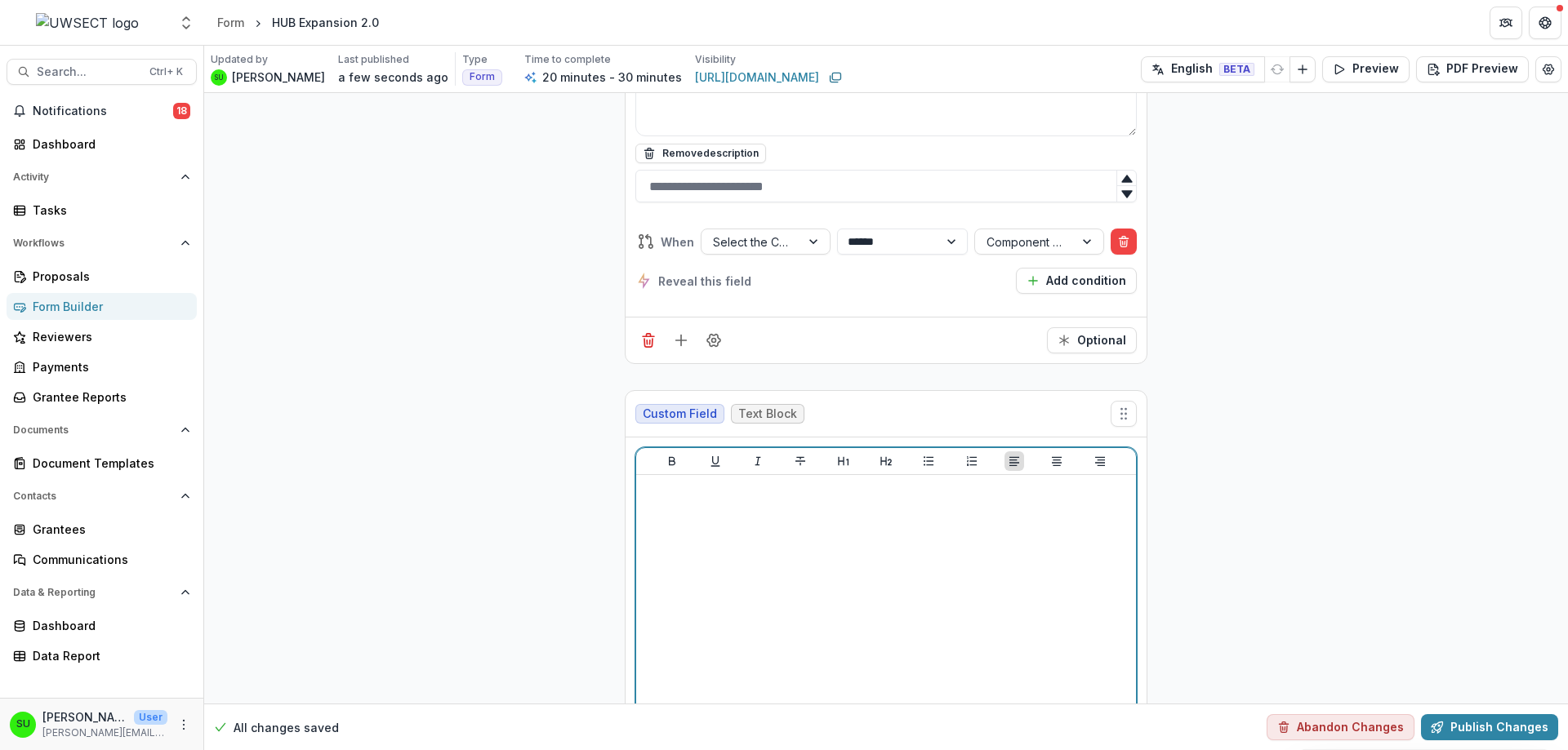
click at [690, 522] on div at bounding box center [885, 603] width 487 height 245
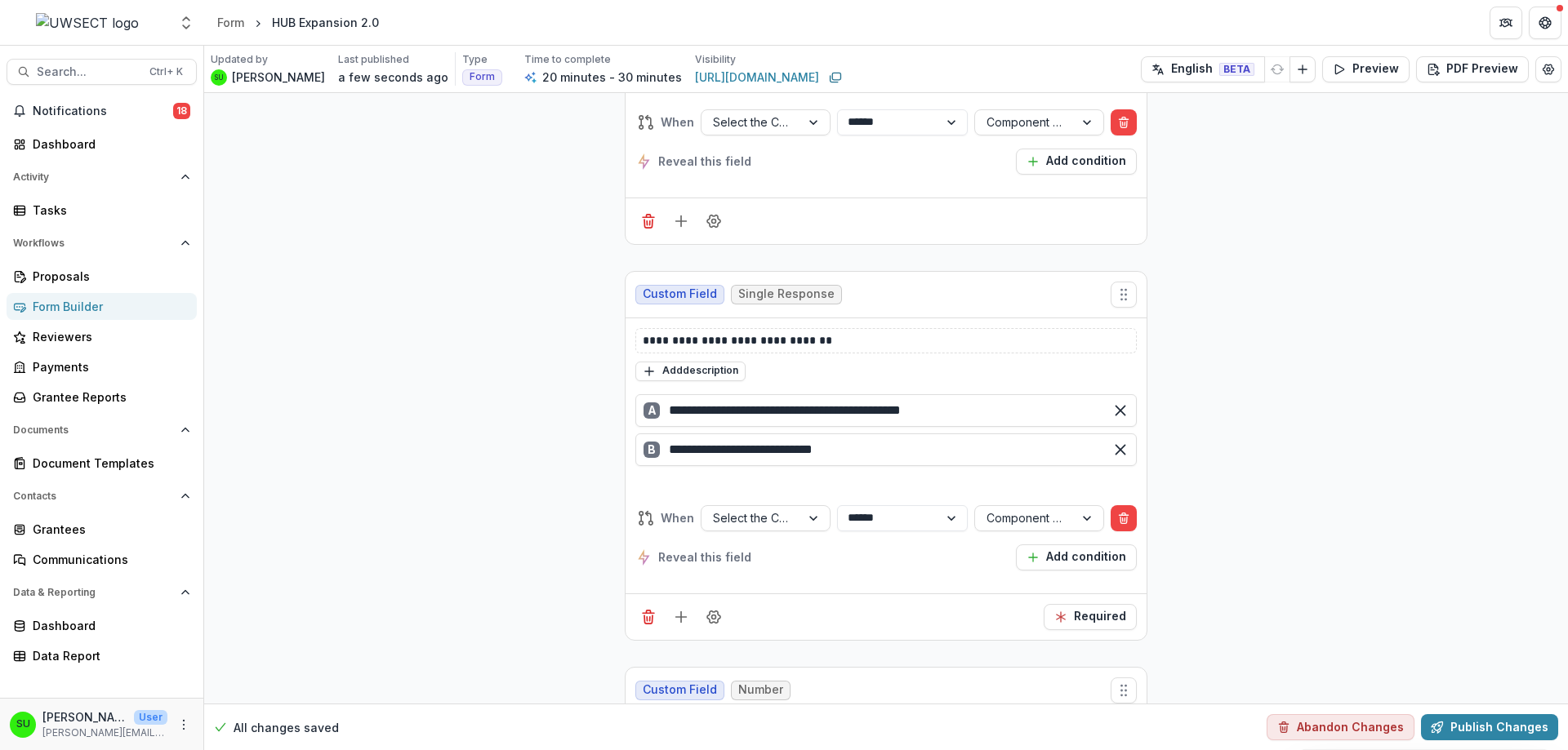
scroll to position [7281, 0]
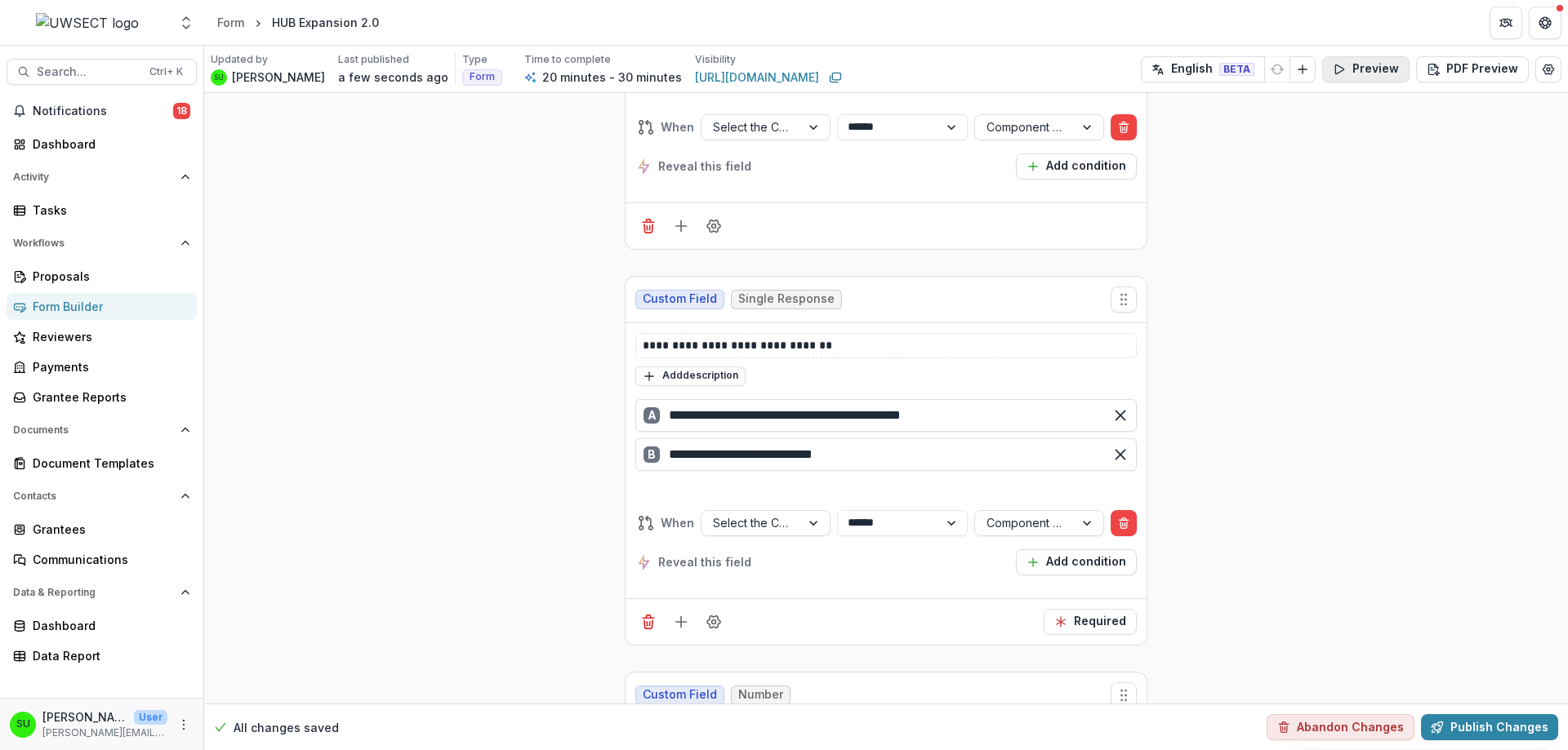
click at [1363, 65] on button "Preview" at bounding box center [1366, 70] width 88 height 26
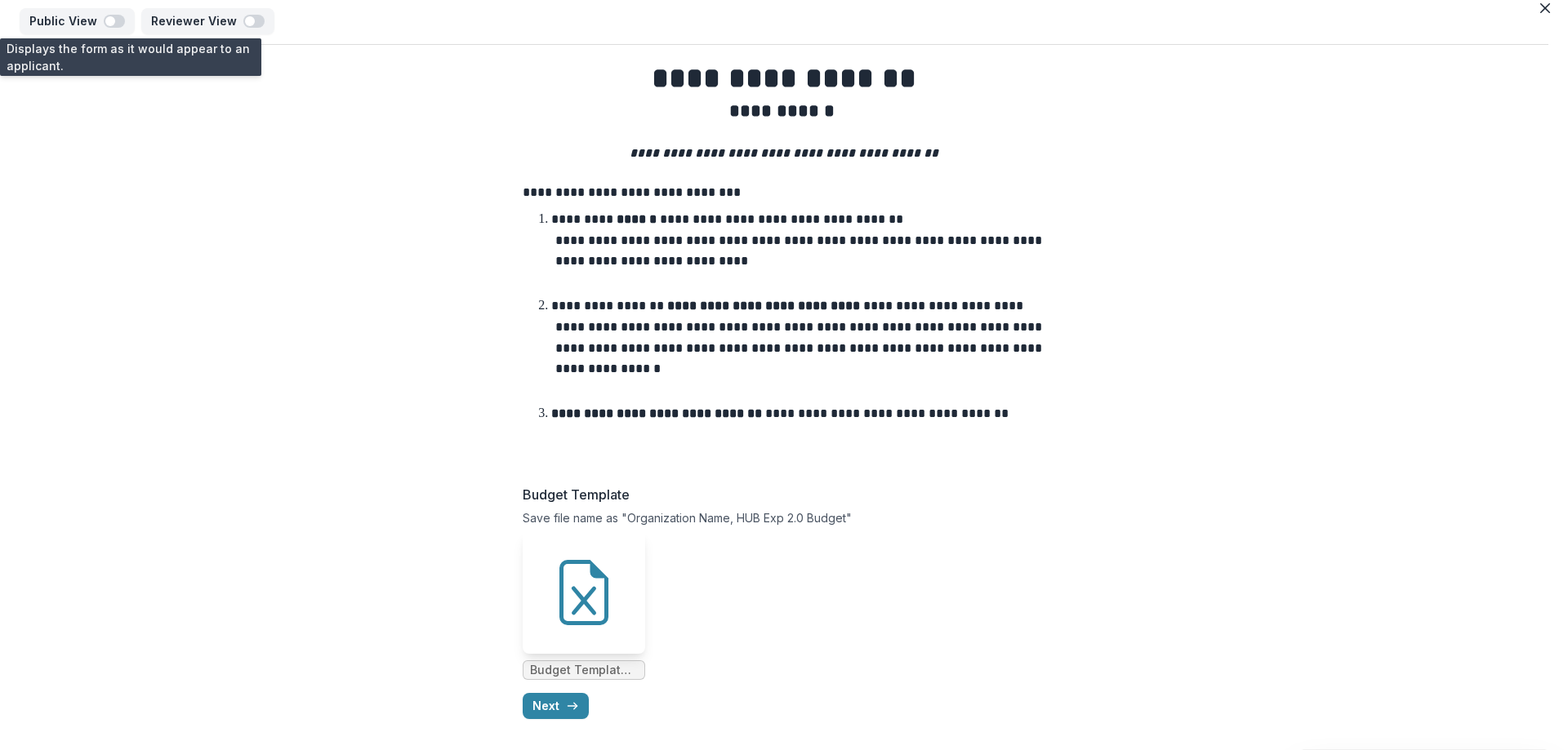
scroll to position [14, 0]
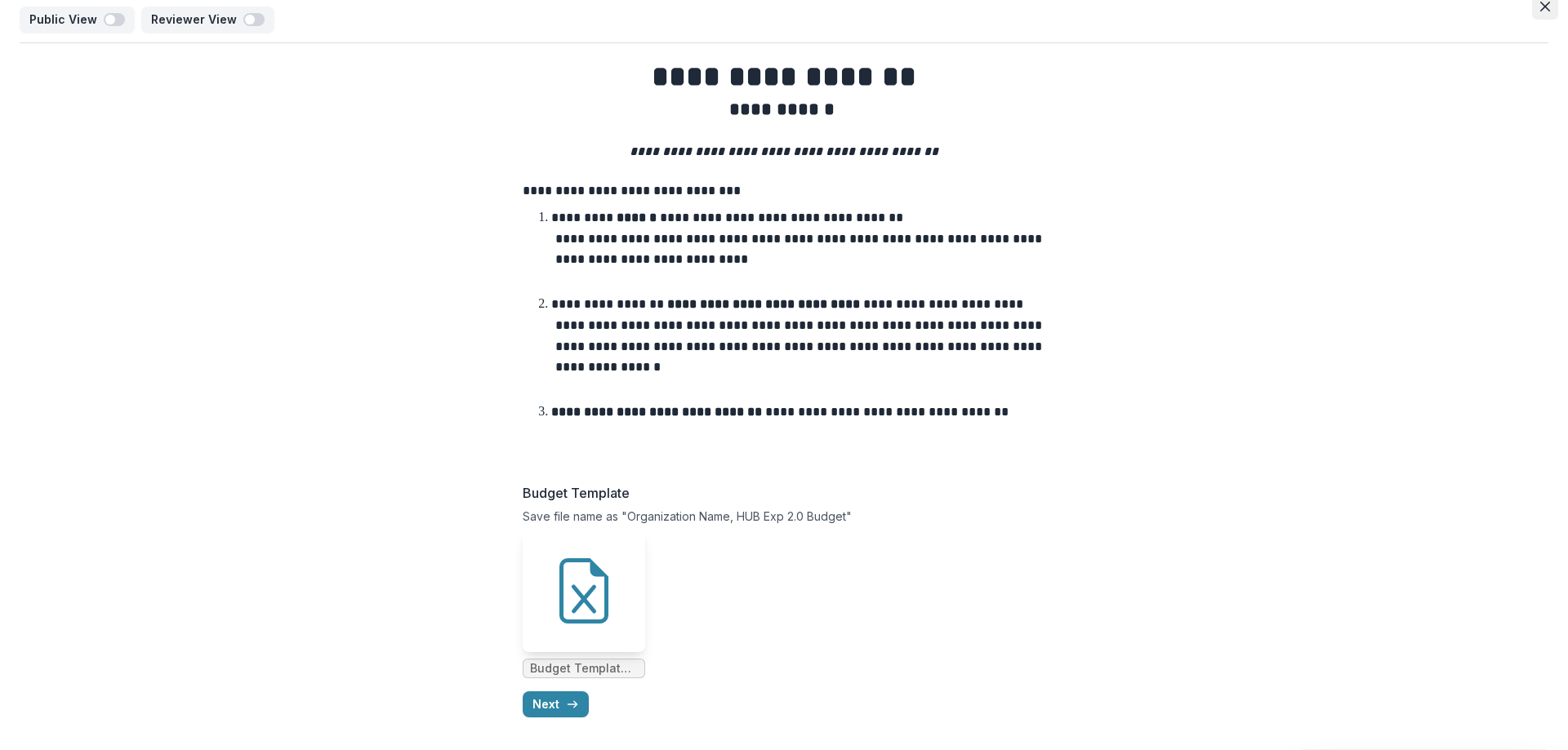
click at [1545, 7] on button "Close" at bounding box center [1545, 7] width 26 height 26
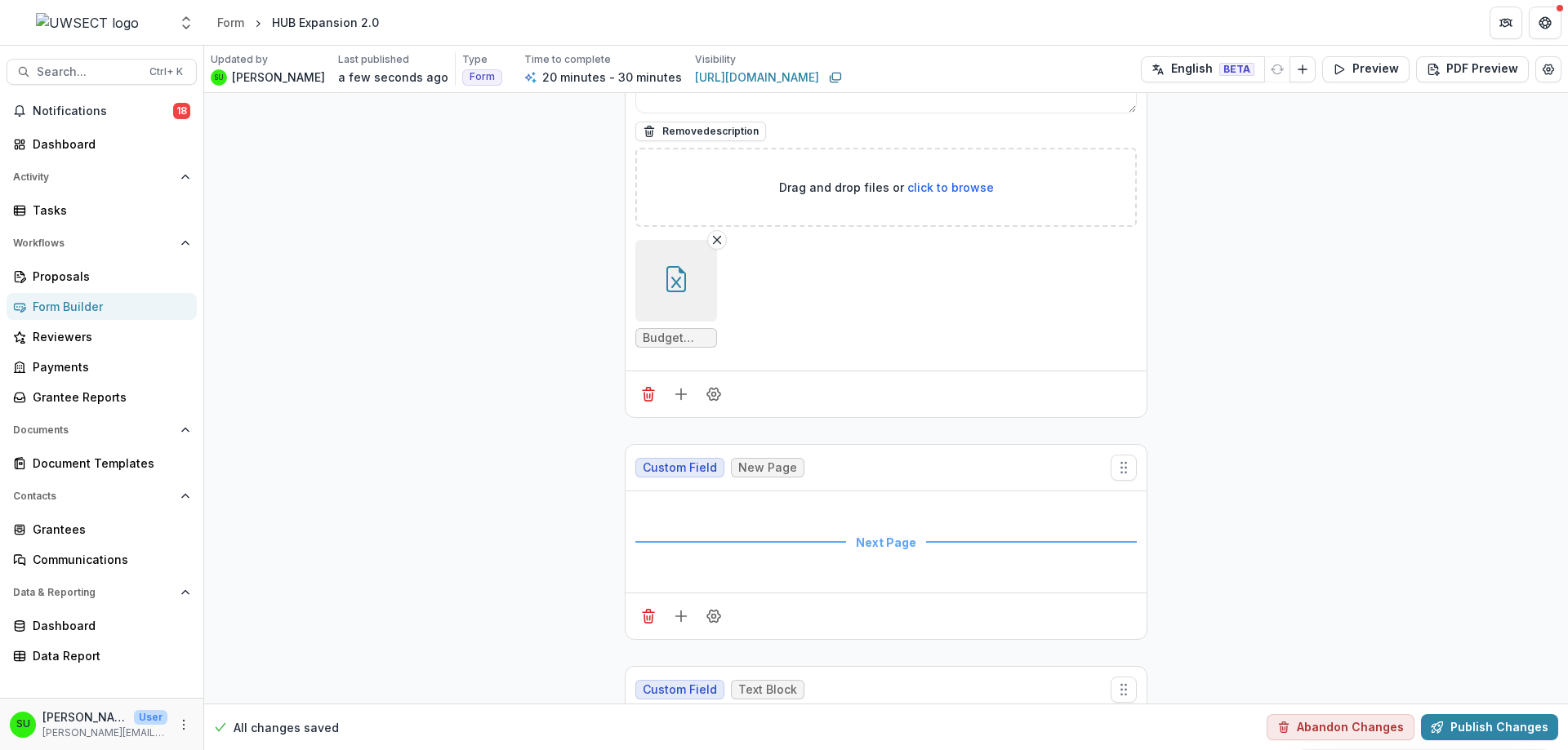
scroll to position [734, 0]
click at [681, 394] on line "Add field" at bounding box center [681, 395] width 0 height 10
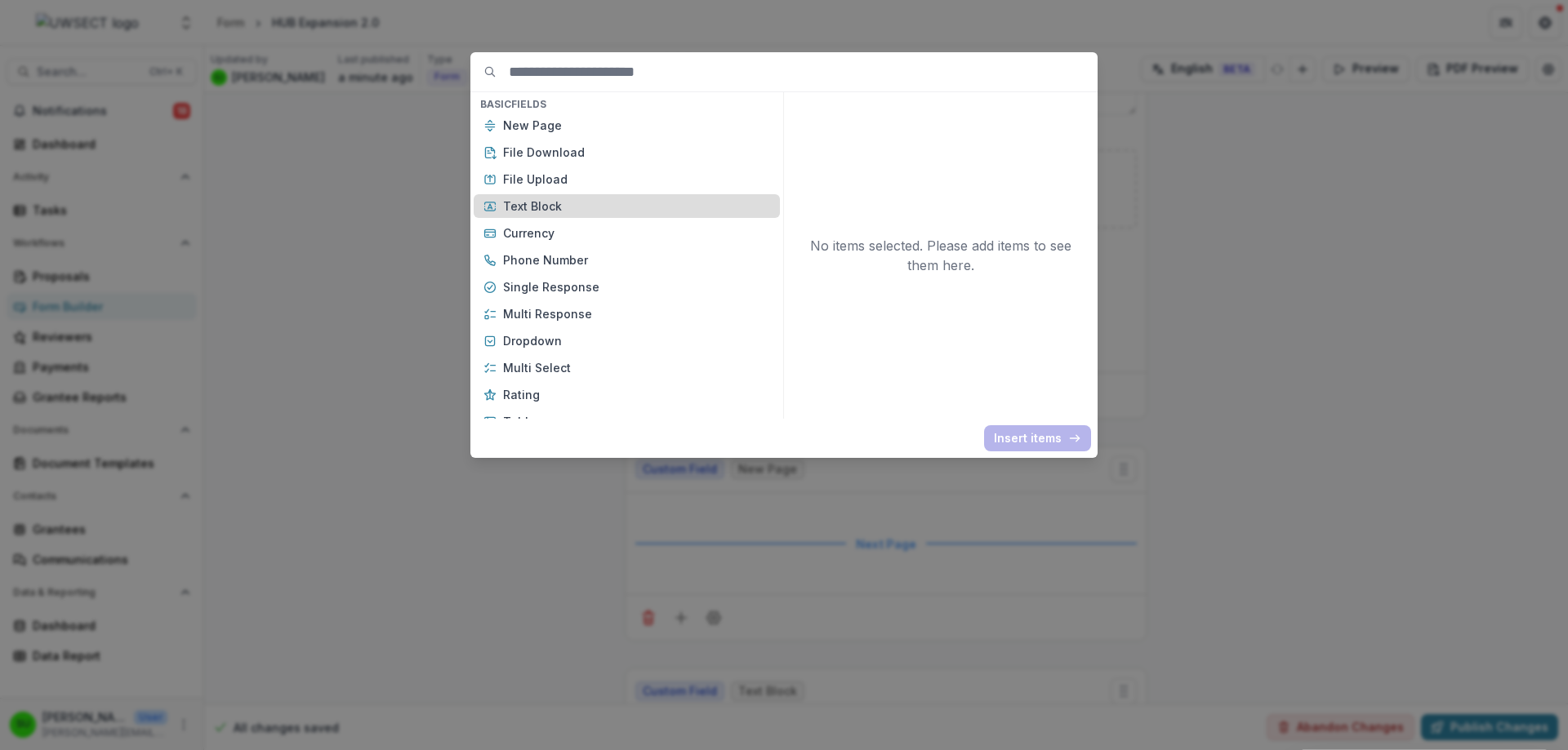
click at [547, 205] on p "Text Block" at bounding box center [636, 206] width 267 height 17
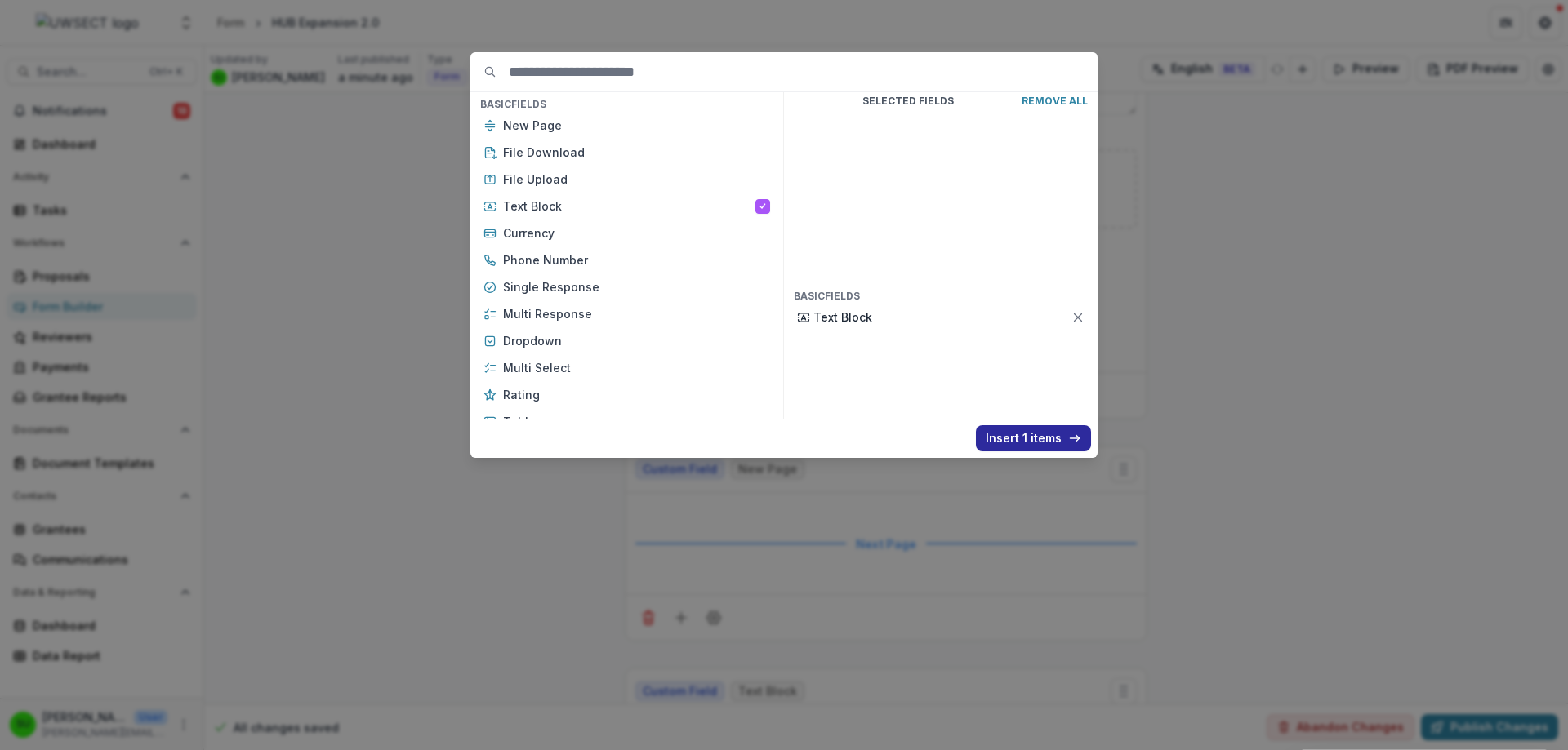
click at [1039, 441] on button "Insert 1 items" at bounding box center [1034, 438] width 115 height 26
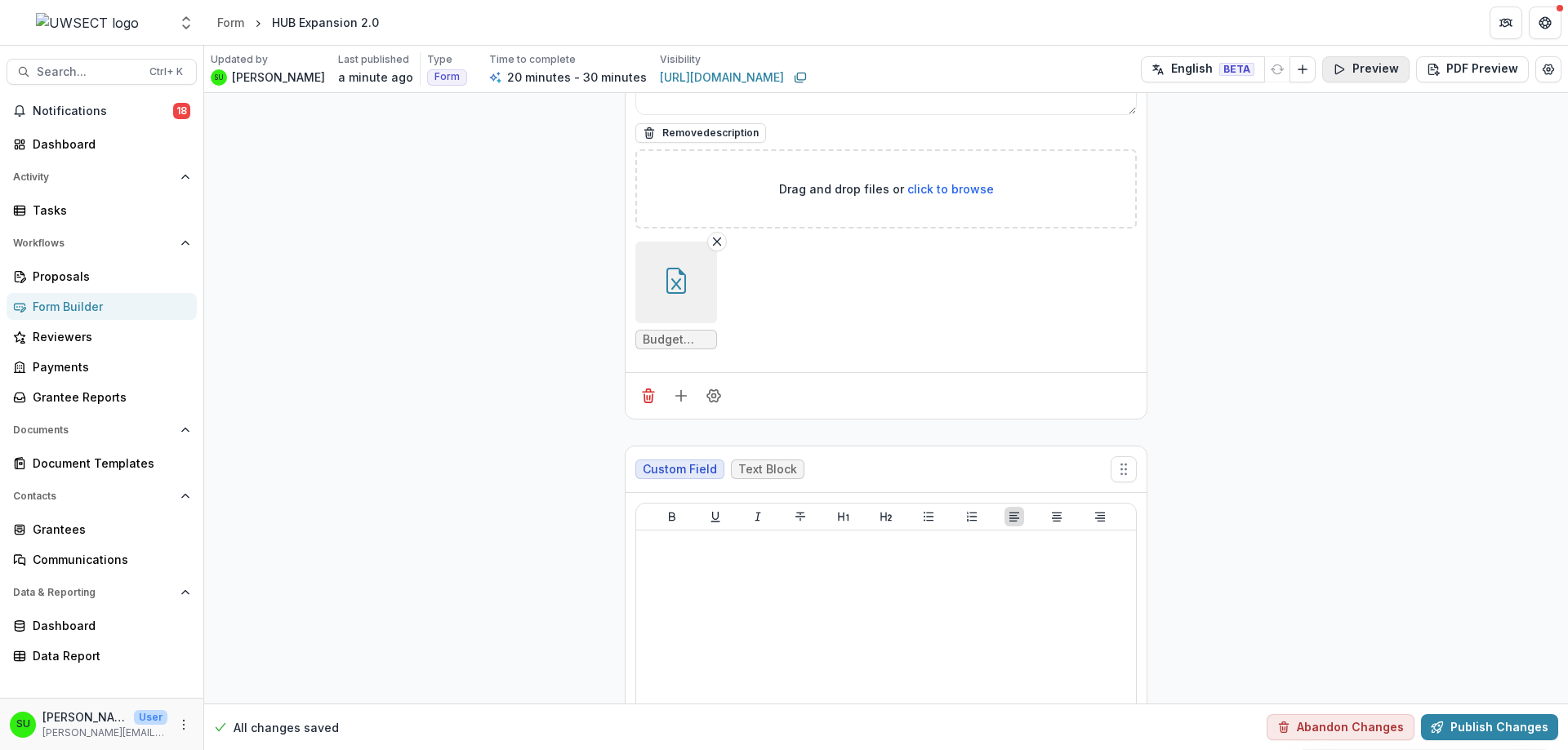
click at [1379, 65] on button "Preview" at bounding box center [1366, 70] width 88 height 26
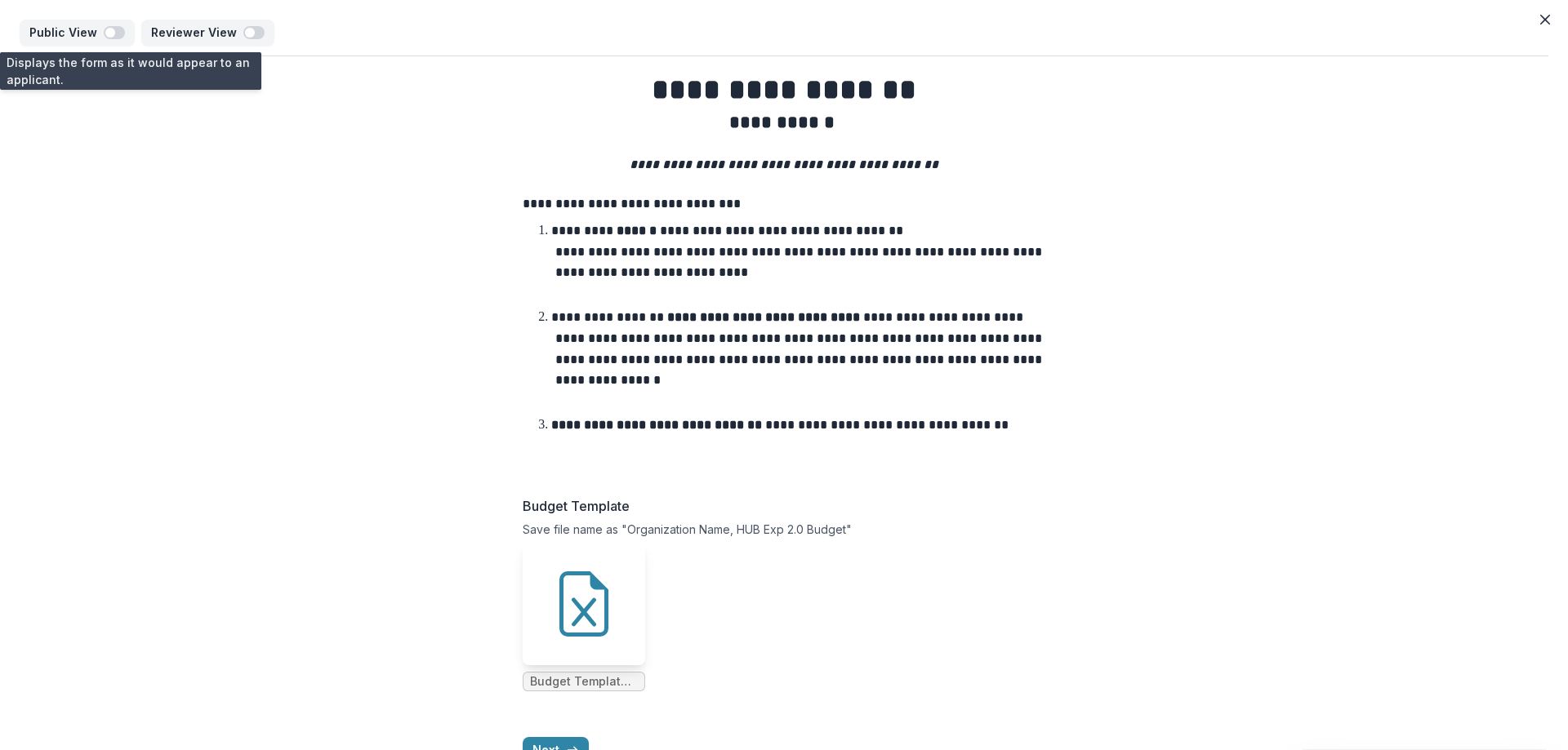
scroll to position [47, 0]
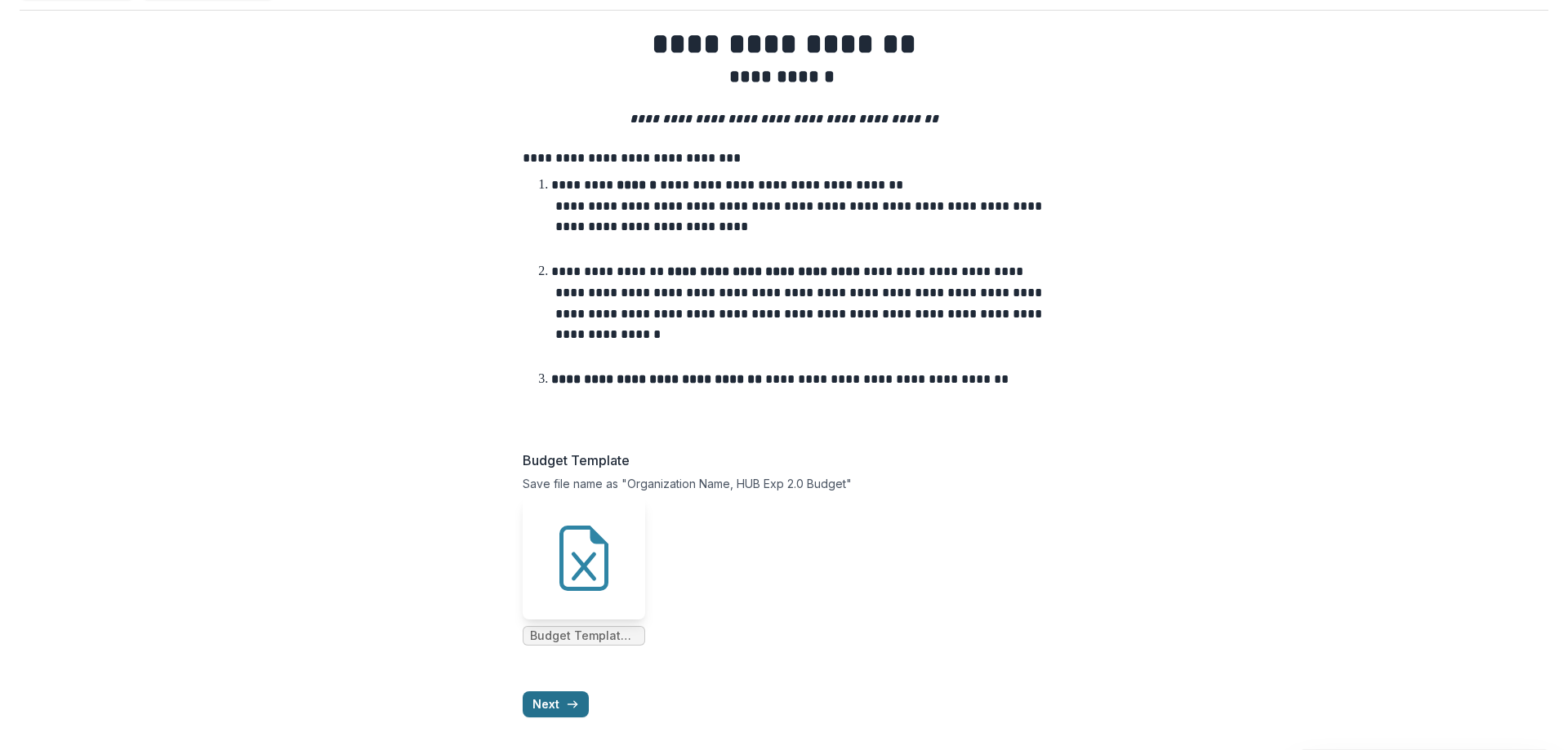
click at [574, 702] on polyline "button" at bounding box center [575, 704] width 4 height 7
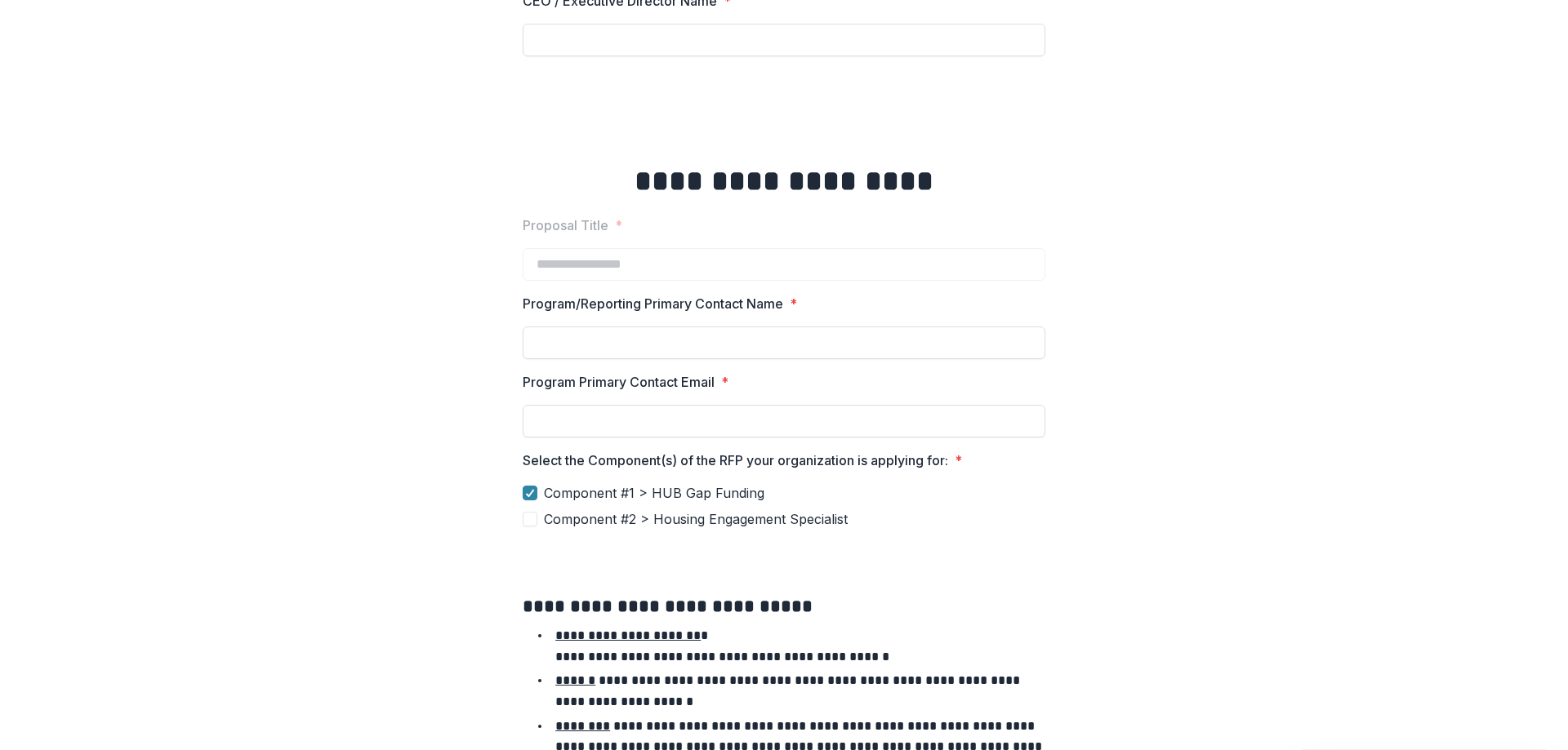
scroll to position [0, 0]
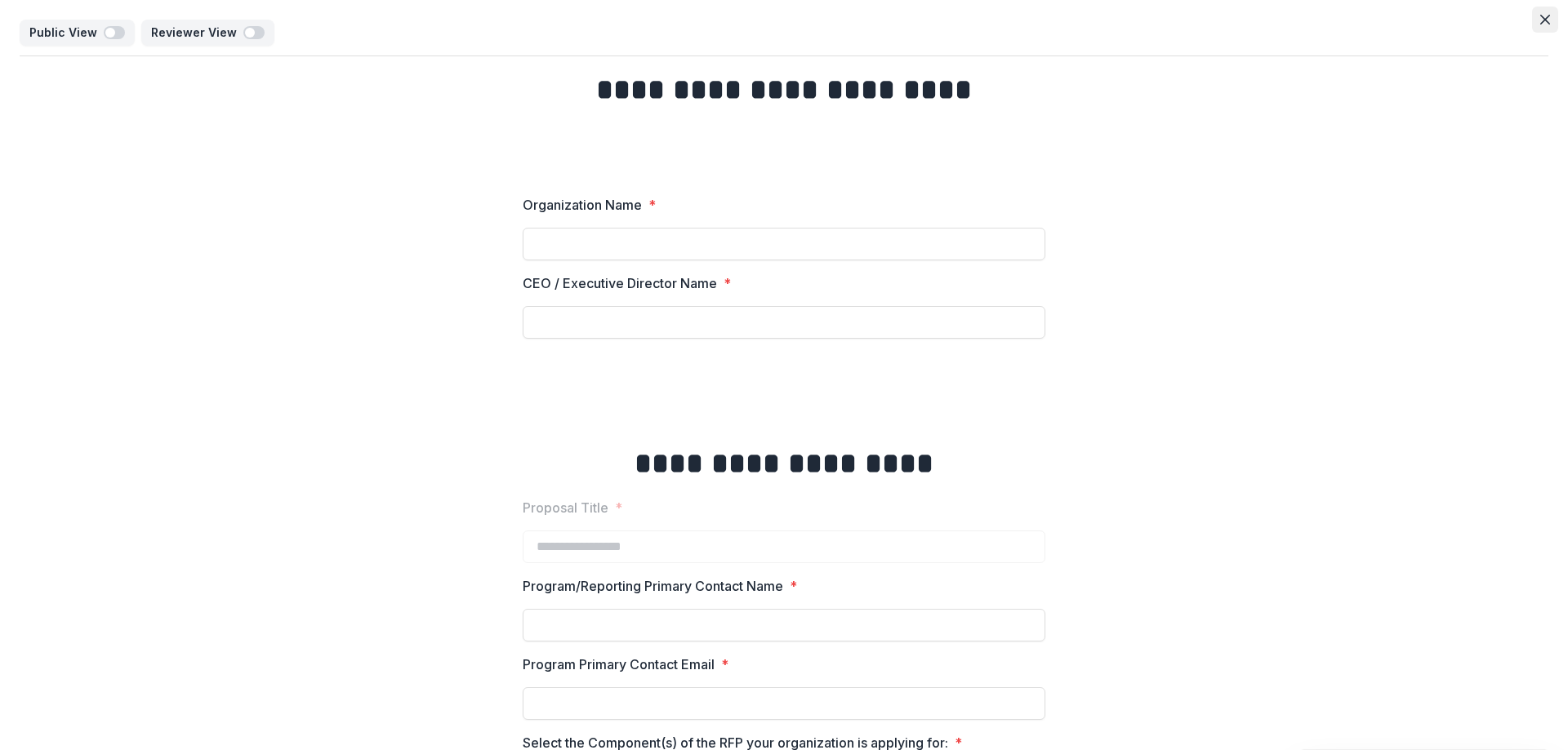
click at [1542, 17] on icon "Close" at bounding box center [1545, 20] width 10 height 10
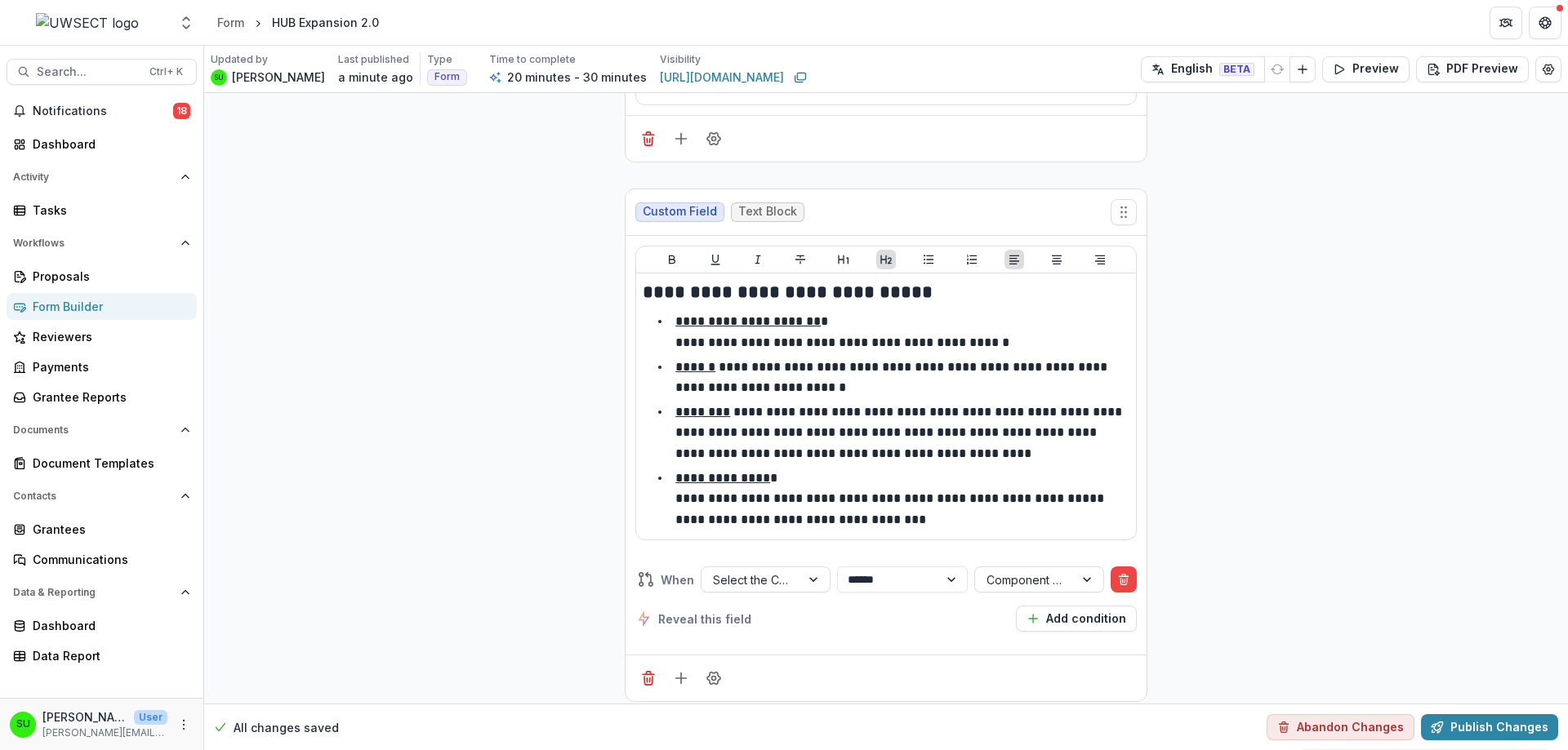
scroll to position [5467, 0]
